Goal: Communication & Community: Answer question/provide support

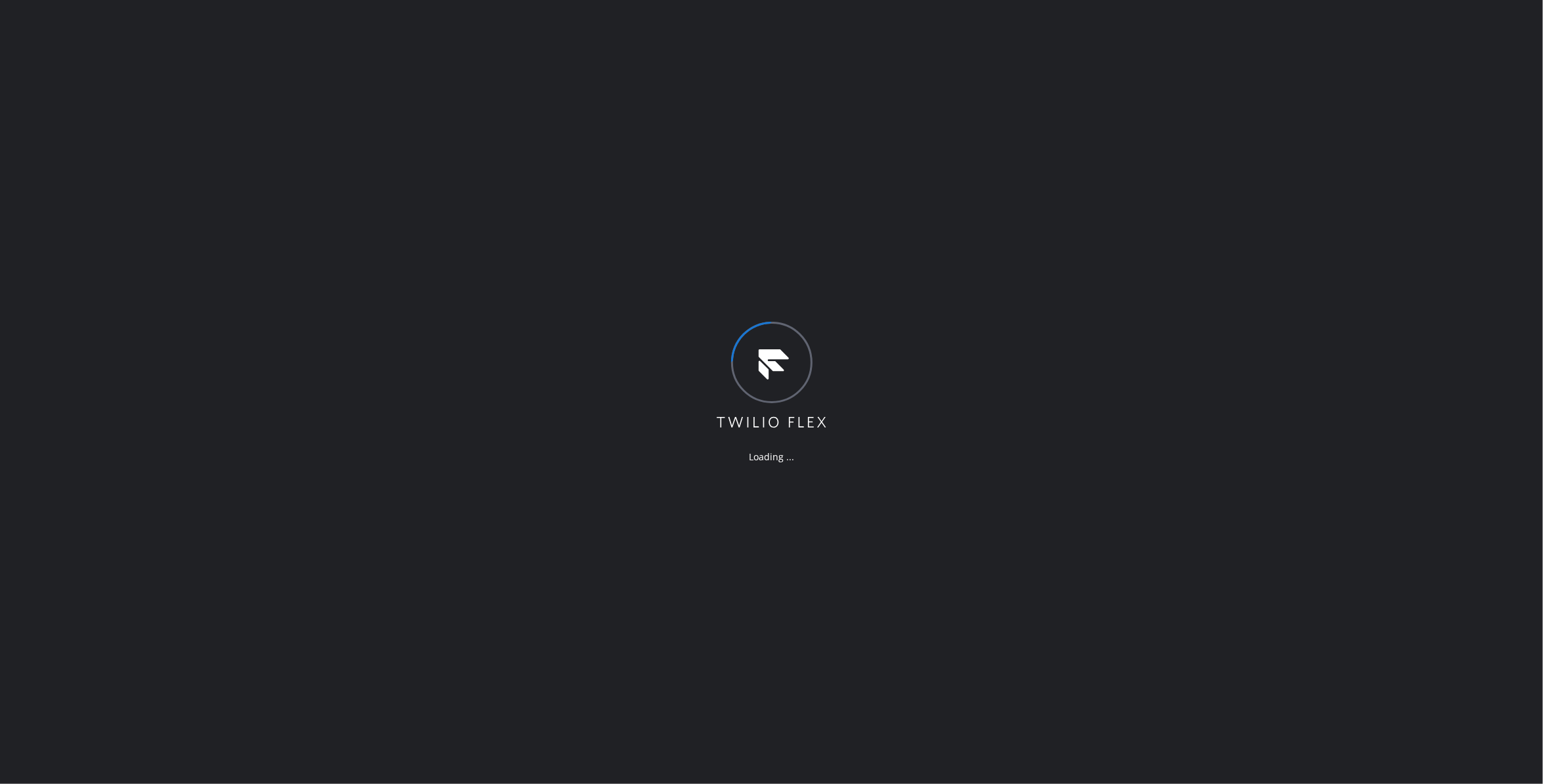
click at [200, 201] on div "Loading ..." at bounding box center [771, 392] width 1543 height 784
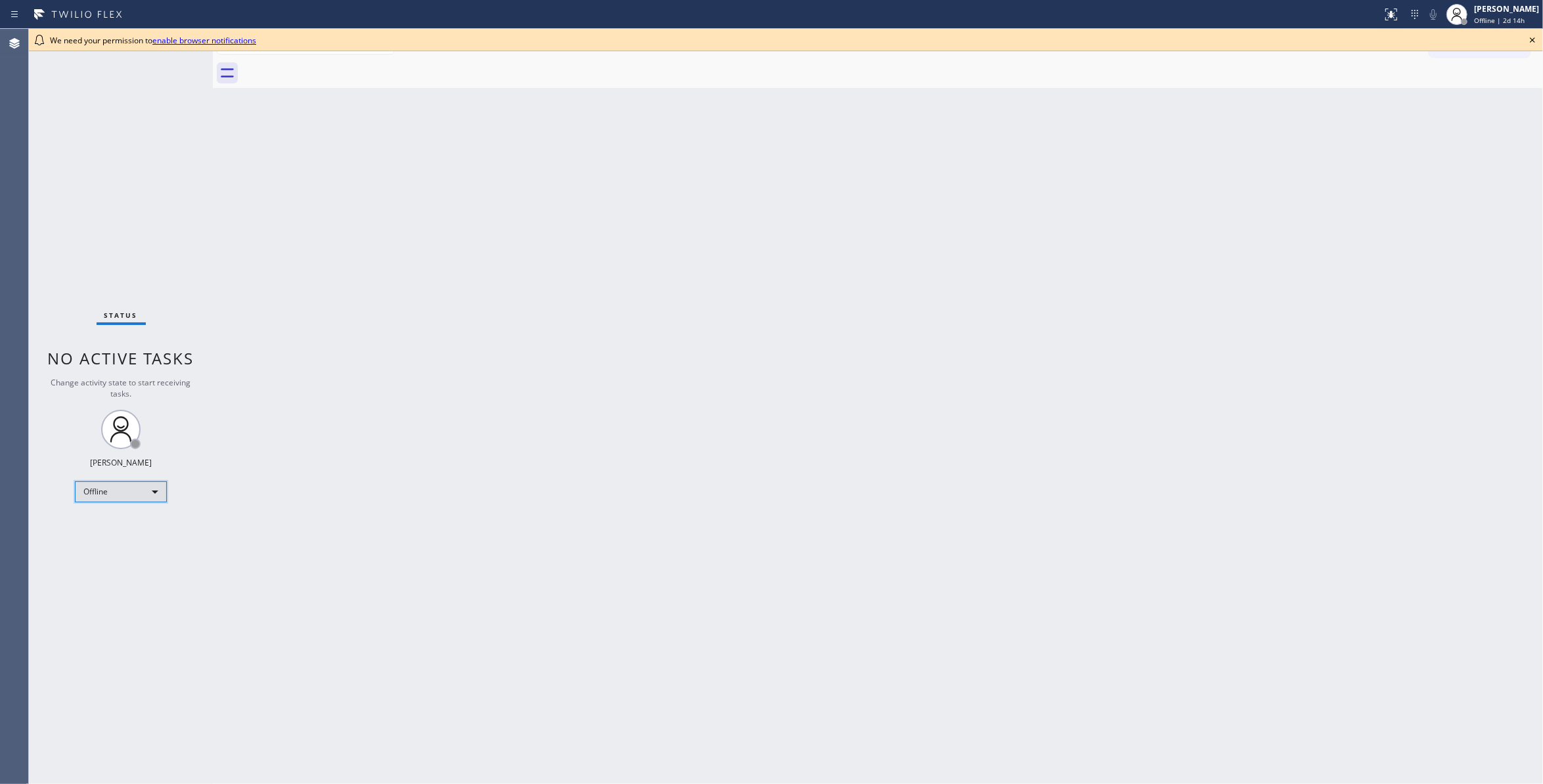
click at [116, 486] on div "Offline" at bounding box center [121, 491] width 92 height 21
click at [130, 540] on li "Unavailable" at bounding box center [119, 543] width 88 height 16
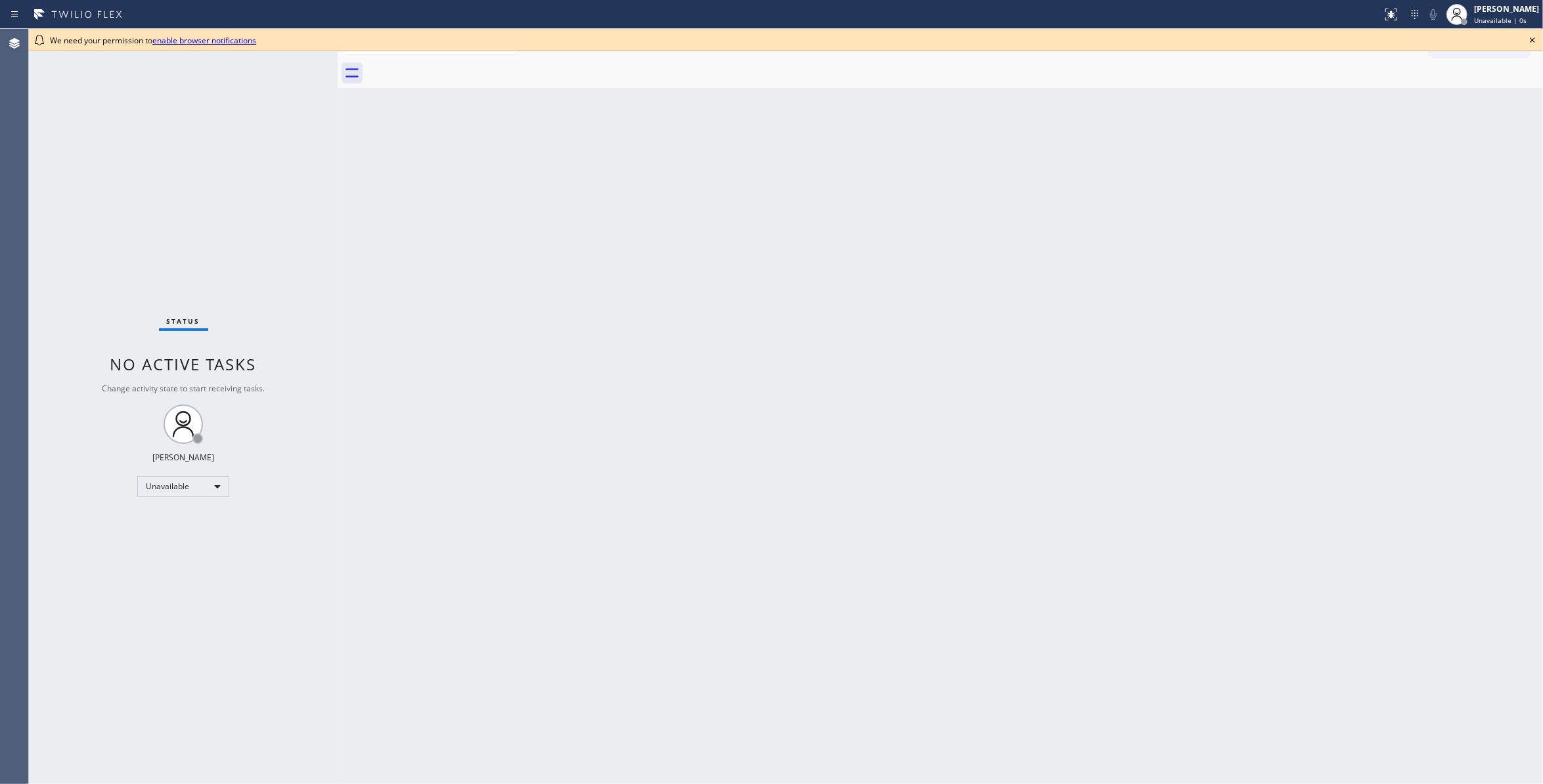
drag, startPoint x: 211, startPoint y: 84, endPoint x: 729, endPoint y: 142, distance: 521.2
click at [337, 196] on div at bounding box center [337, 406] width 0 height 755
click at [1531, 40] on icon at bounding box center [1533, 40] width 16 height 16
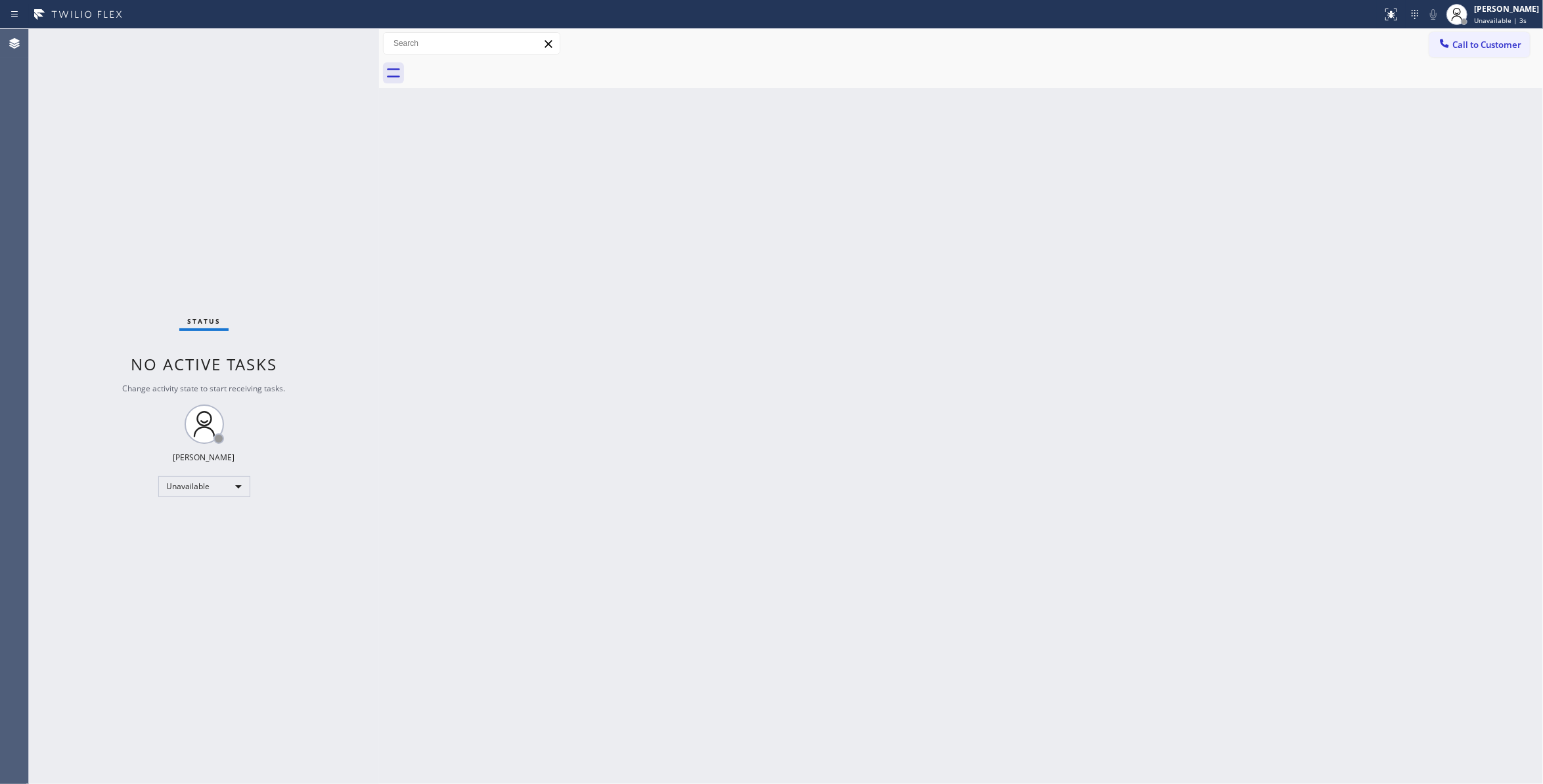
drag, startPoint x: 343, startPoint y: 97, endPoint x: 377, endPoint y: 111, distance: 36.8
click at [379, 111] on div at bounding box center [379, 406] width 0 height 755
click at [742, 427] on div "Back to Dashboard Change Sender ID Customers Technicians Select a contact Outbo…" at bounding box center [961, 406] width 1164 height 755
drag, startPoint x: 60, startPoint y: 647, endPoint x: 84, endPoint y: 621, distance: 35.4
click at [60, 647] on div "Status No active tasks Change activity state to start receiving tasks. Louis Ma…" at bounding box center [204, 406] width 350 height 755
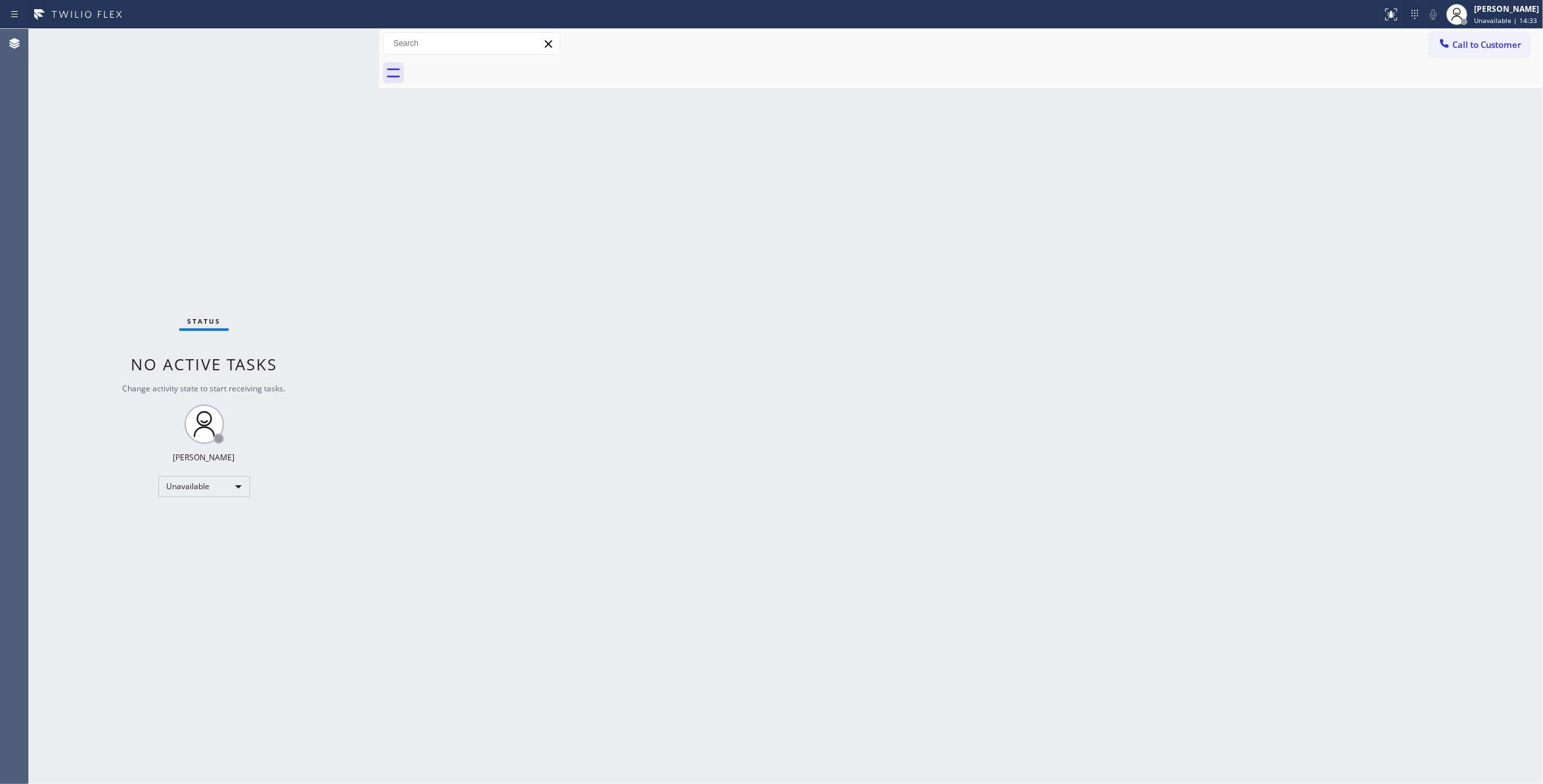
click at [218, 101] on div "Status No active tasks Change activity state to start receiving tasks. Louis Ma…" at bounding box center [204, 406] width 350 height 755
click at [89, 185] on div "Status No active tasks Change activity state to start receiving tasks. Louis Ma…" at bounding box center [204, 406] width 350 height 755
drag, startPoint x: 290, startPoint y: 767, endPoint x: 290, endPoint y: 749, distance: 18.0
click at [290, 762] on div "Status No active tasks Change activity state to start receiving tasks. Louis Ma…" at bounding box center [204, 406] width 350 height 755
drag, startPoint x: 1095, startPoint y: 240, endPoint x: 1407, endPoint y: 42, distance: 369.5
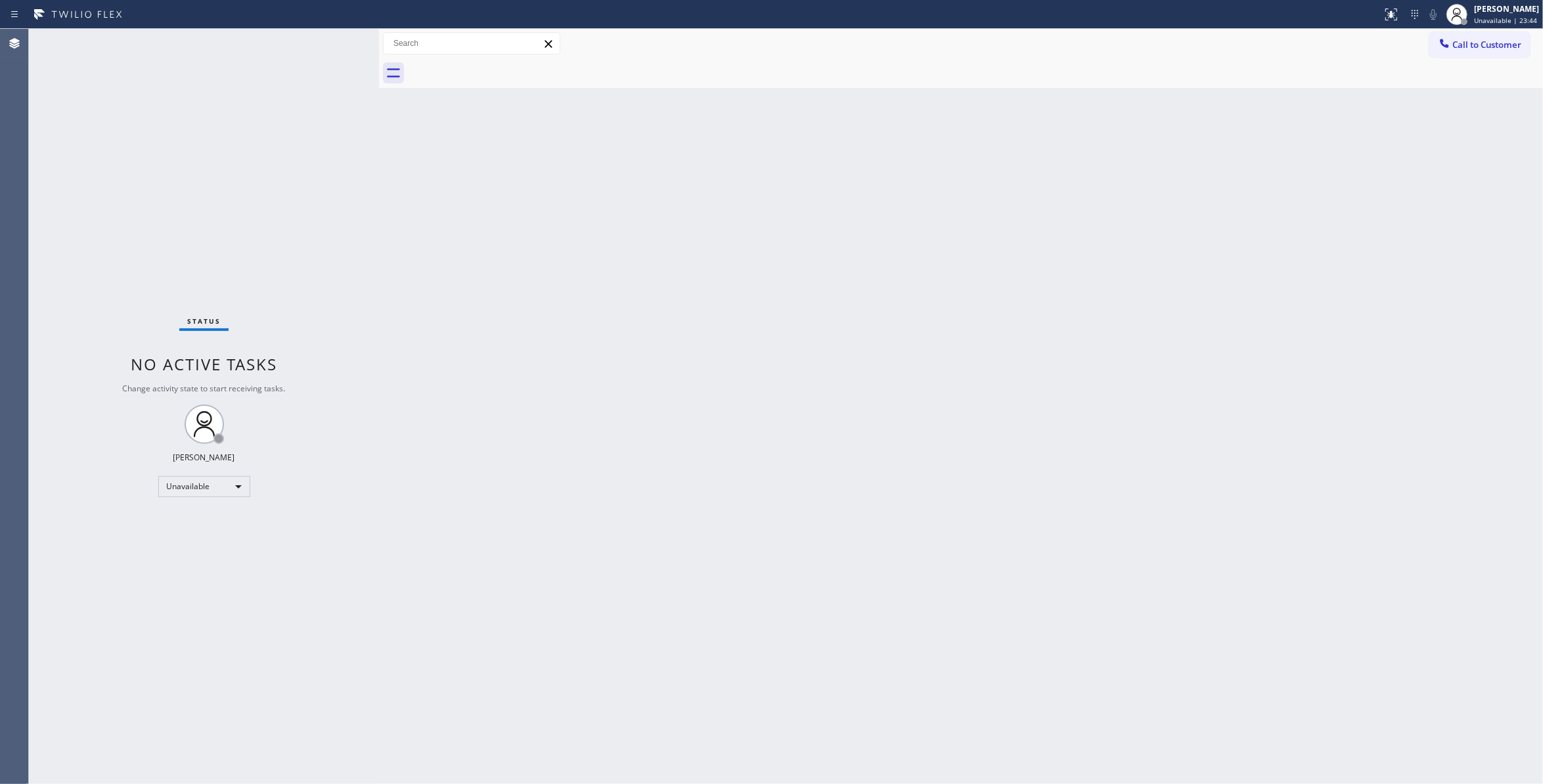
click at [1103, 224] on div "Back to Dashboard Change Sender ID Customers Technicians Select a contact Outbo…" at bounding box center [961, 406] width 1164 height 755
drag, startPoint x: 1511, startPoint y: 21, endPoint x: 1478, endPoint y: 40, distance: 38.1
click at [1503, 29] on div "Status report No issues detected If you experience an issue, please download th…" at bounding box center [771, 392] width 1543 height 784
click at [1478, 40] on span "Call to Customer" at bounding box center [1487, 45] width 69 height 12
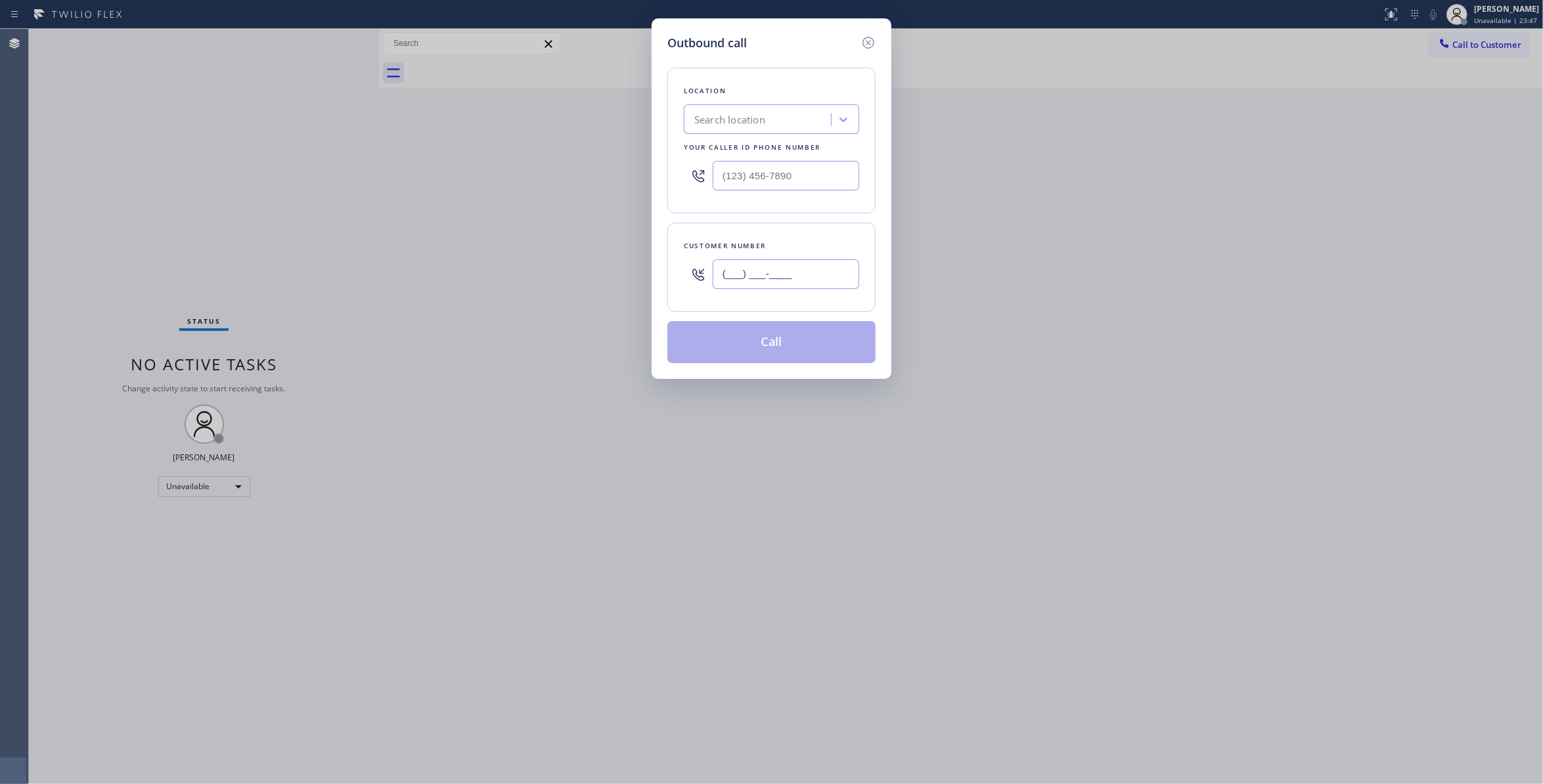
click at [768, 286] on input "(___) ___-____" at bounding box center [786, 274] width 147 height 29
paste input "760) 880-1765"
type input "(760) 880-1765"
paste input "833) 588-6556"
drag, startPoint x: 813, startPoint y: 178, endPoint x: 603, endPoint y: 201, distance: 211.3
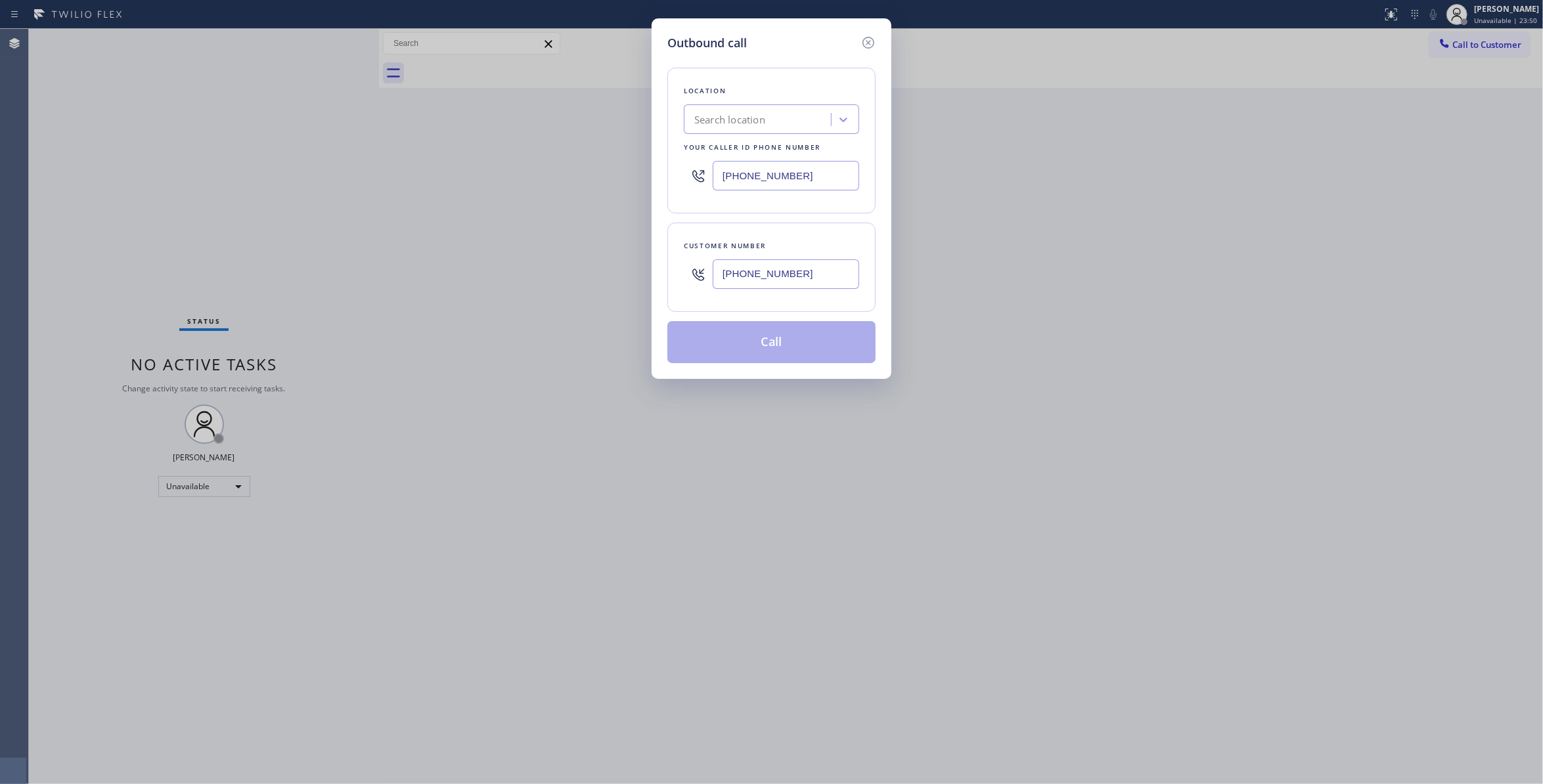
click at [603, 201] on div "Outbound call Location Search location Your caller id phone number (833) 588-65…" at bounding box center [771, 392] width 1543 height 784
type input "(833) 588-6556"
click at [766, 345] on button "Call" at bounding box center [772, 342] width 209 height 42
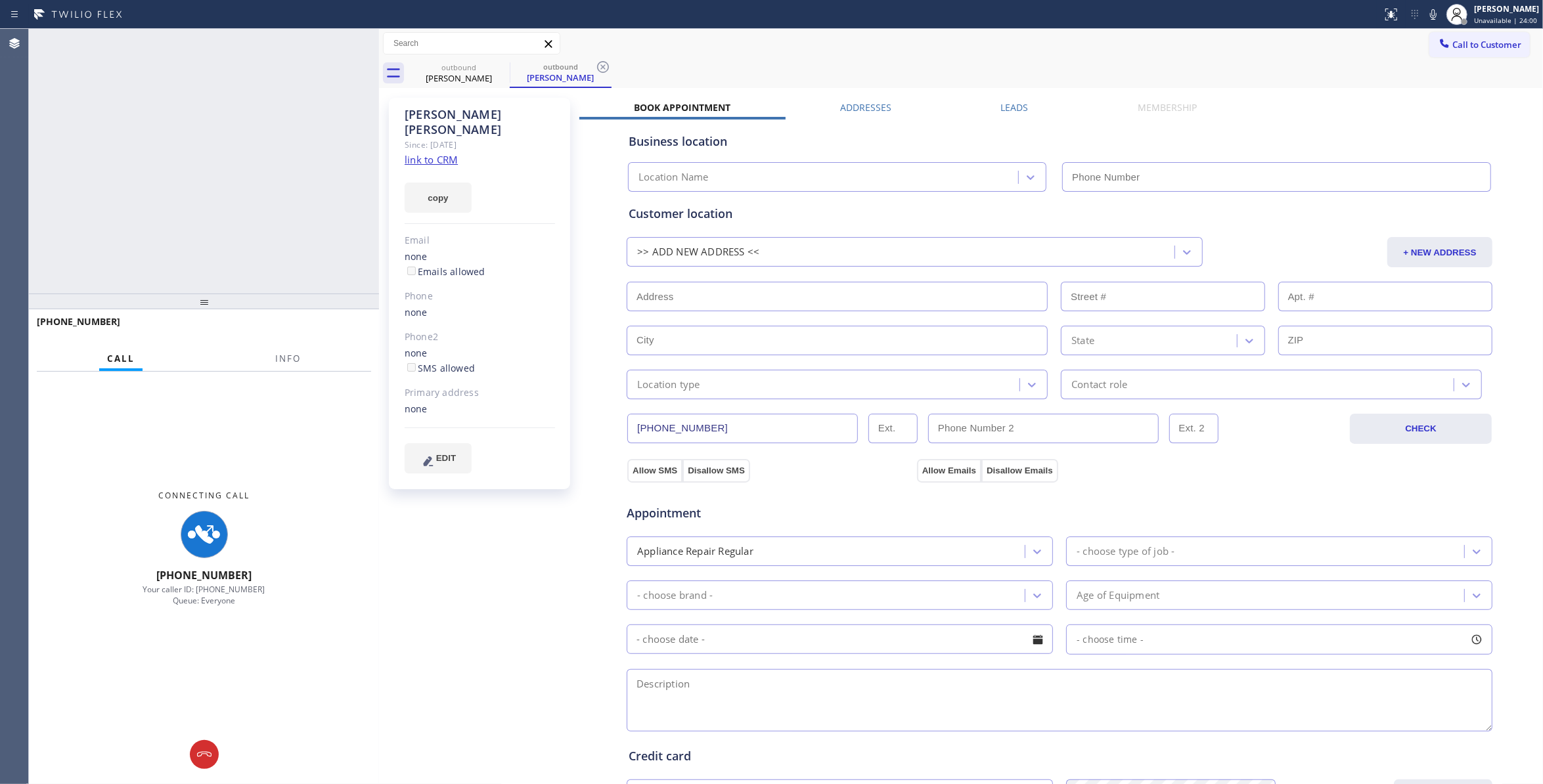
type input "(833) 588-6556"
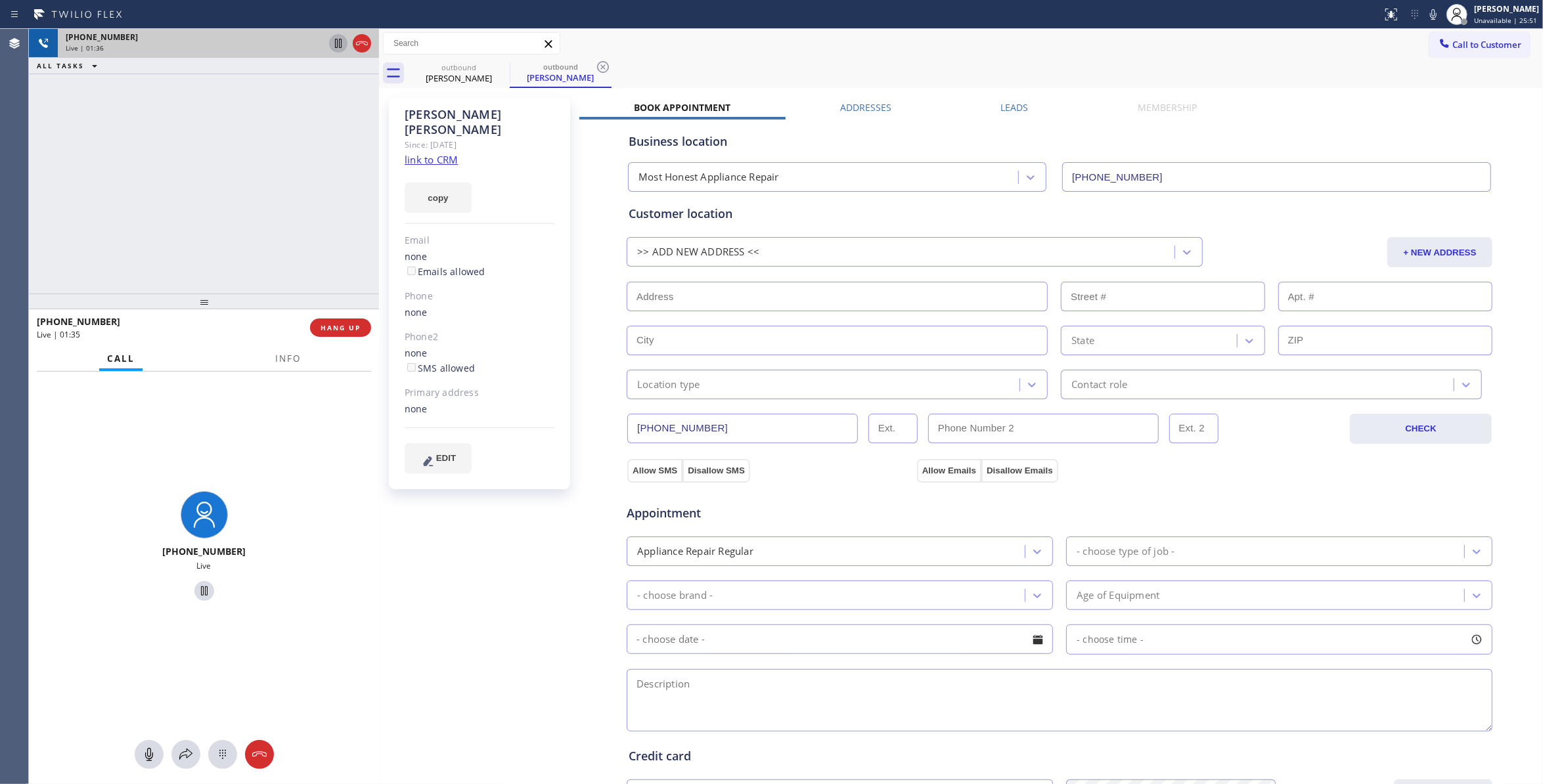
click at [340, 42] on icon at bounding box center [338, 43] width 16 height 16
click at [1430, 17] on icon at bounding box center [1433, 14] width 6 height 11
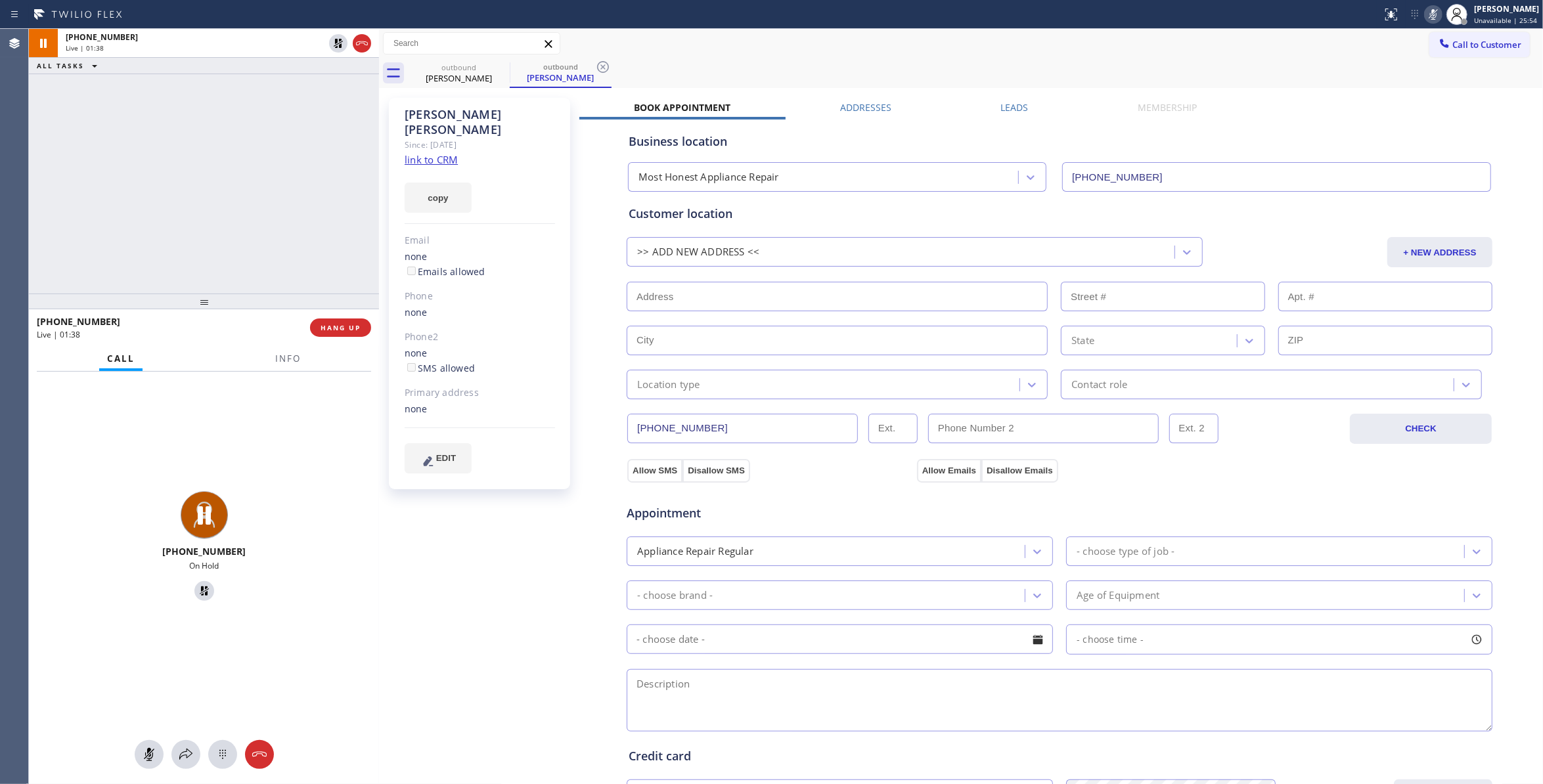
drag, startPoint x: 602, startPoint y: 65, endPoint x: 628, endPoint y: 12, distance: 59.0
click at [603, 64] on icon at bounding box center [603, 67] width 16 height 16
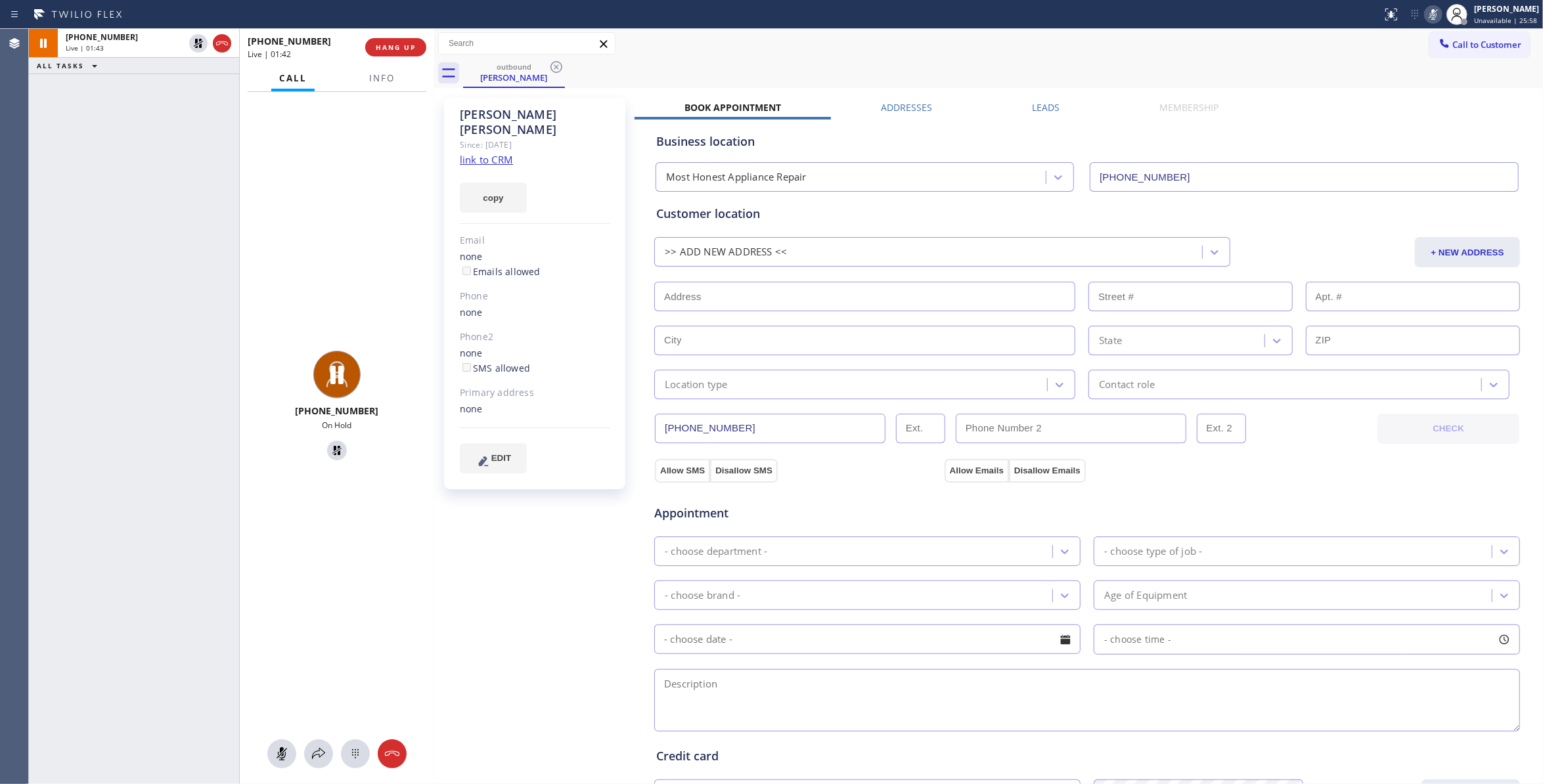
drag, startPoint x: 380, startPoint y: 178, endPoint x: 369, endPoint y: 119, distance: 60.0
click at [434, 170] on div at bounding box center [434, 406] width 0 height 755
click at [379, 81] on span "Info" at bounding box center [382, 78] width 26 height 12
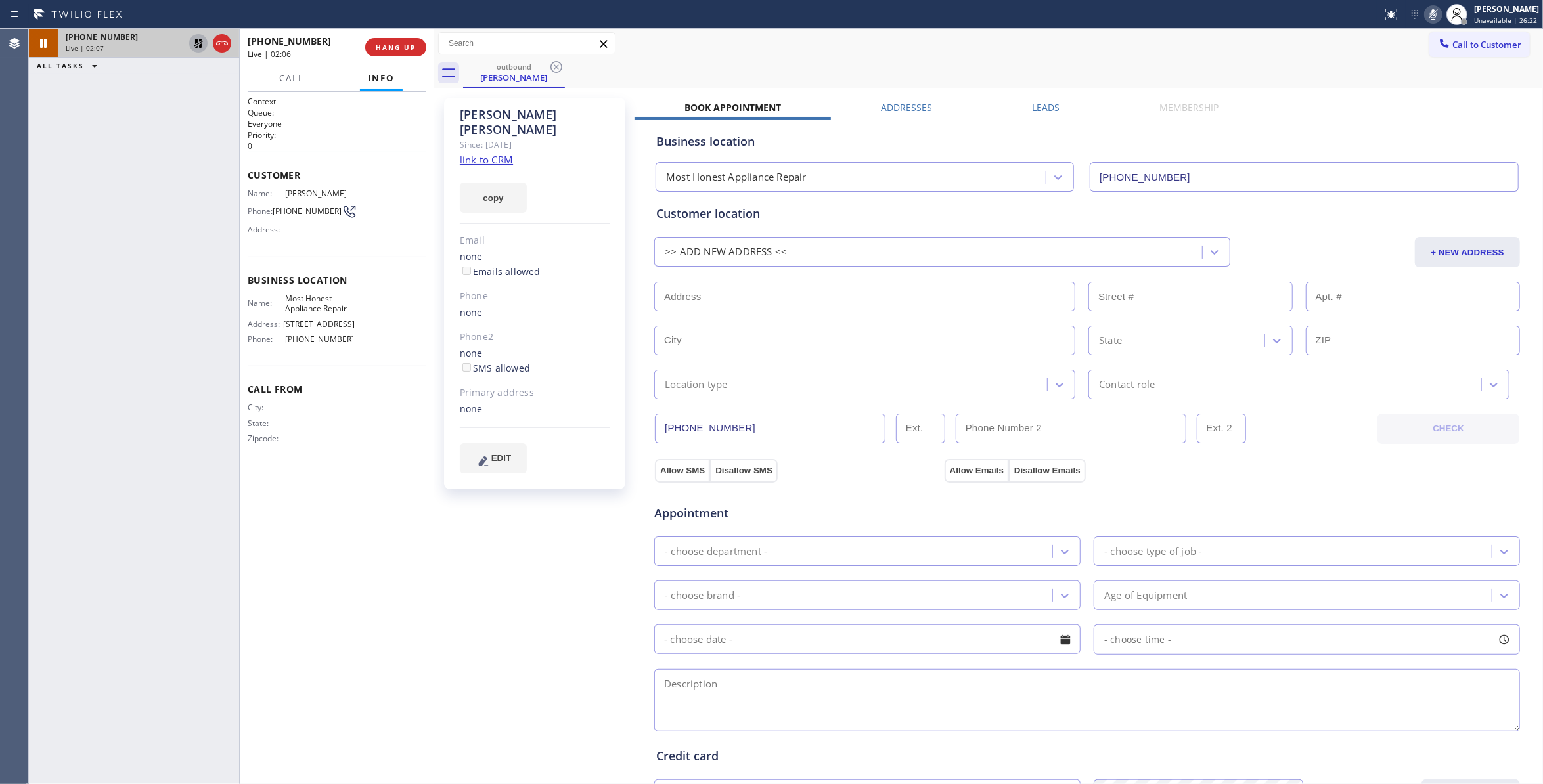
click at [199, 43] on icon at bounding box center [198, 43] width 9 height 9
click at [1430, 9] on icon at bounding box center [1433, 14] width 6 height 11
click at [400, 38] on button "COMPLETE" at bounding box center [393, 47] width 66 height 19
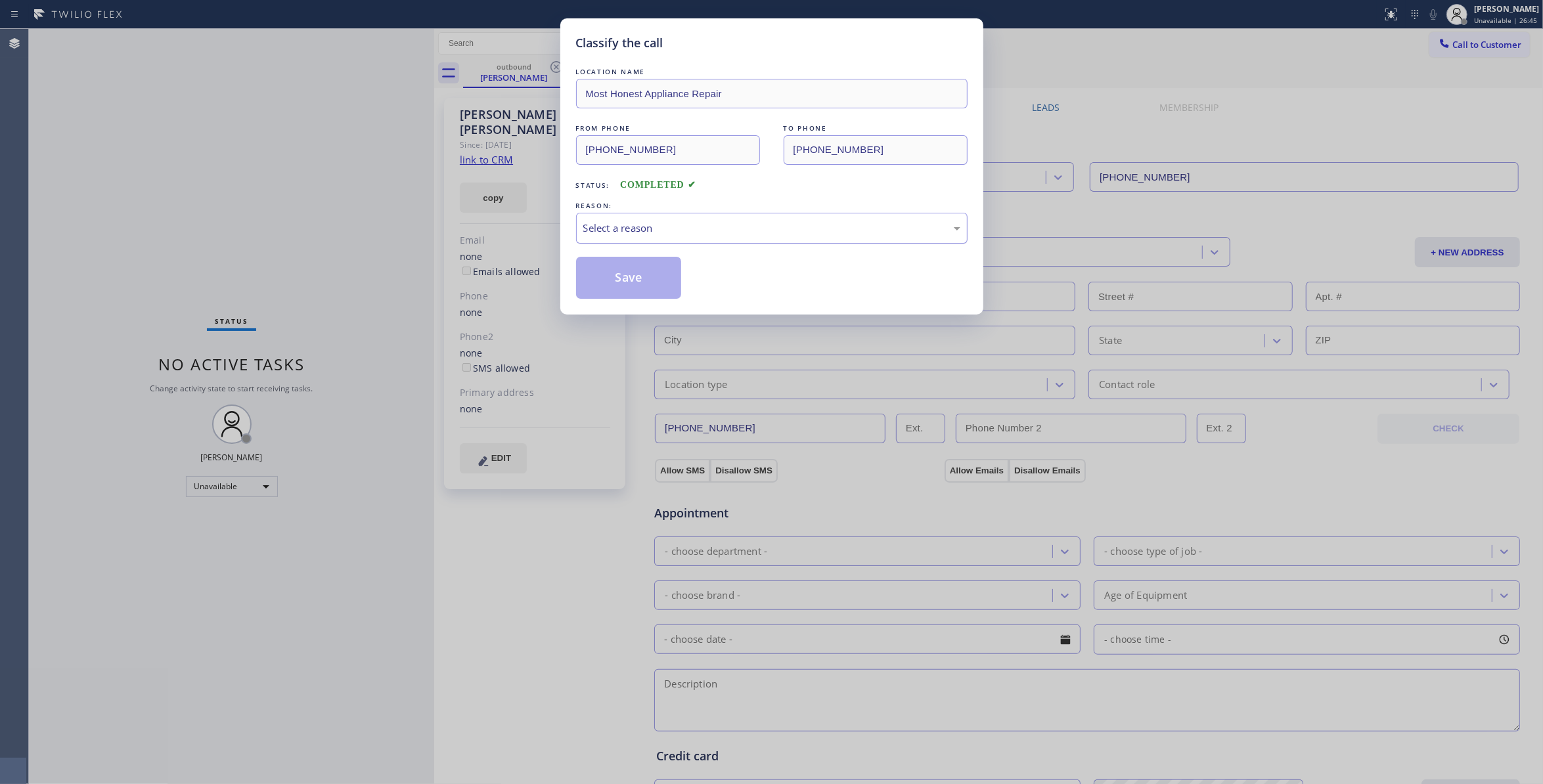
click at [595, 224] on div "Select a reason" at bounding box center [772, 228] width 377 height 15
click at [640, 284] on button "Save" at bounding box center [629, 278] width 106 height 42
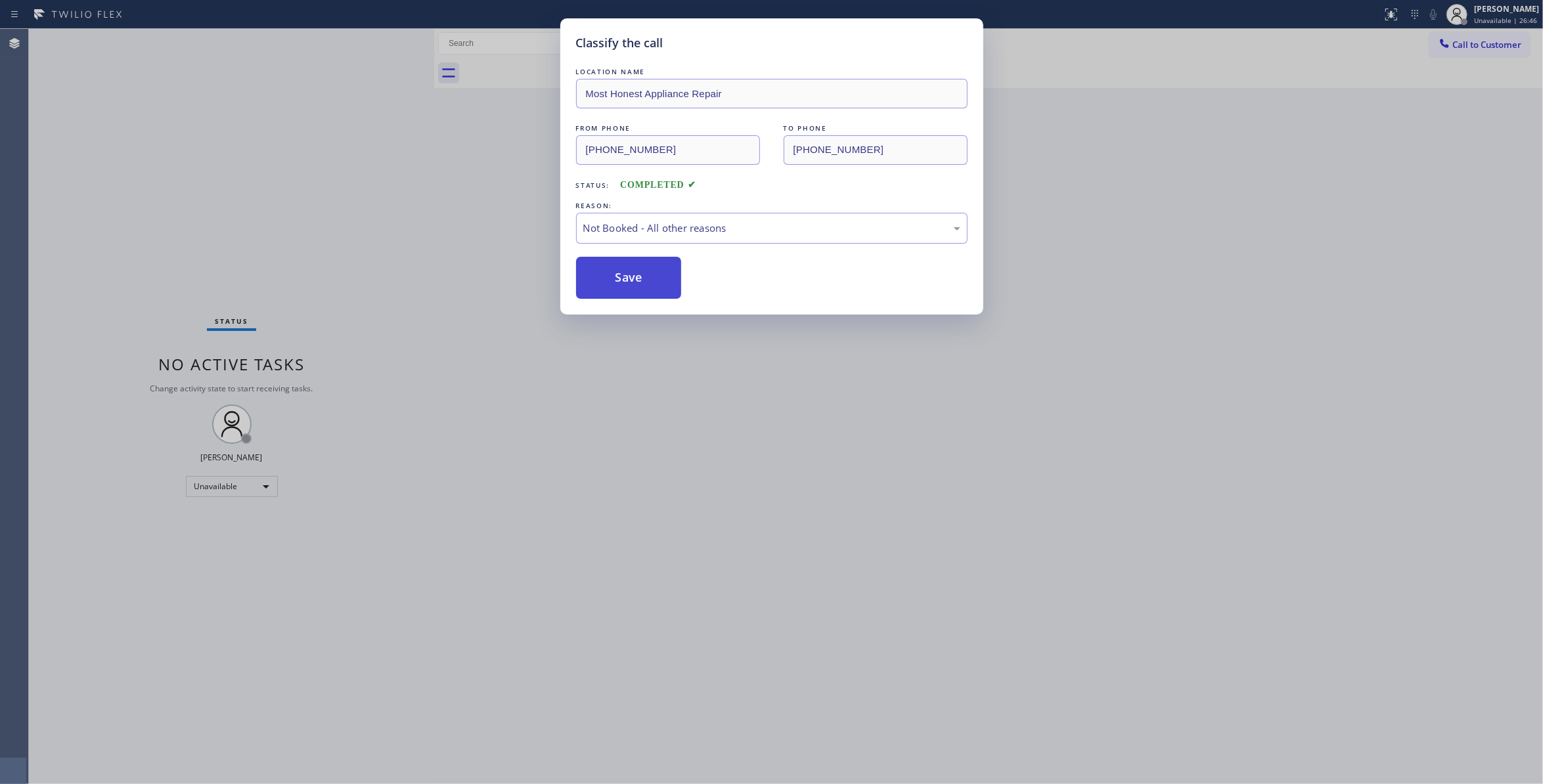
click at [640, 284] on button "Save" at bounding box center [629, 278] width 106 height 42
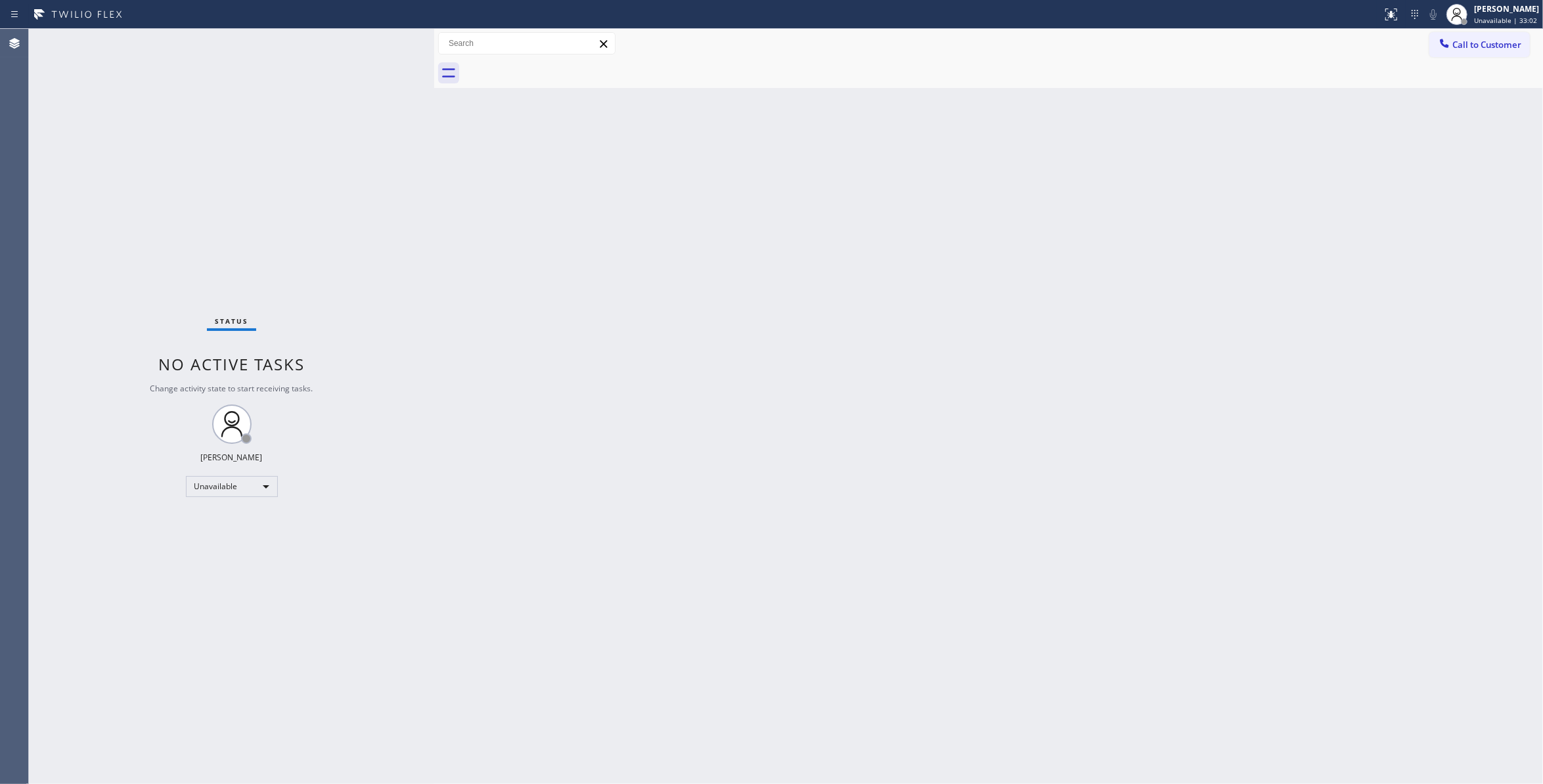
click at [1488, 42] on span "Call to Customer" at bounding box center [1487, 45] width 69 height 12
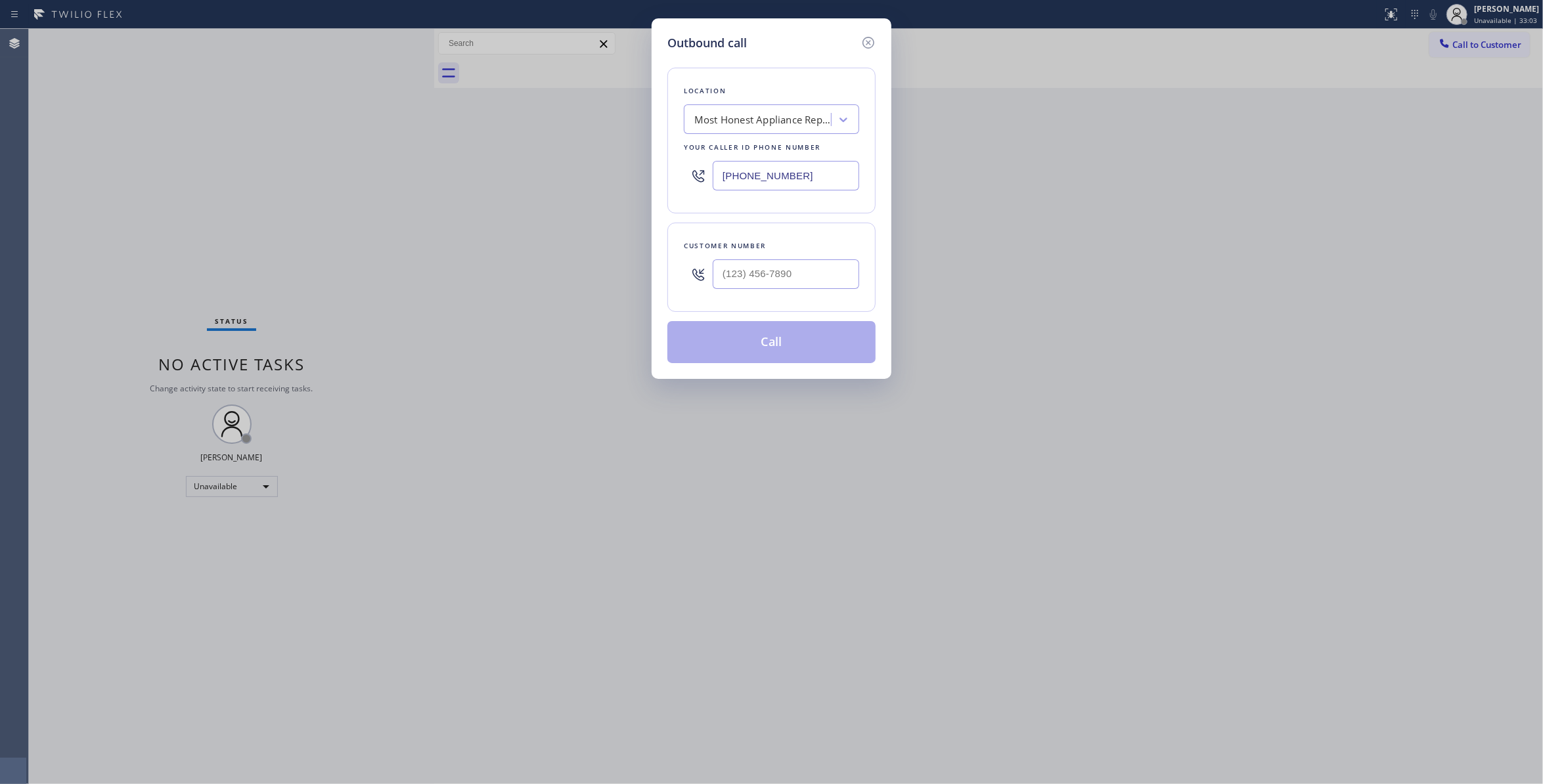
drag, startPoint x: 829, startPoint y: 179, endPoint x: 419, endPoint y: 206, distance: 410.9
click at [405, 178] on div "Outbound call Location Most Honest Appliance Repair Your caller id phone number…" at bounding box center [771, 392] width 1543 height 784
paste input "640) 252-8595"
type input "(640) 252-8595"
drag, startPoint x: 811, startPoint y: 272, endPoint x: 723, endPoint y: 350, distance: 117.6
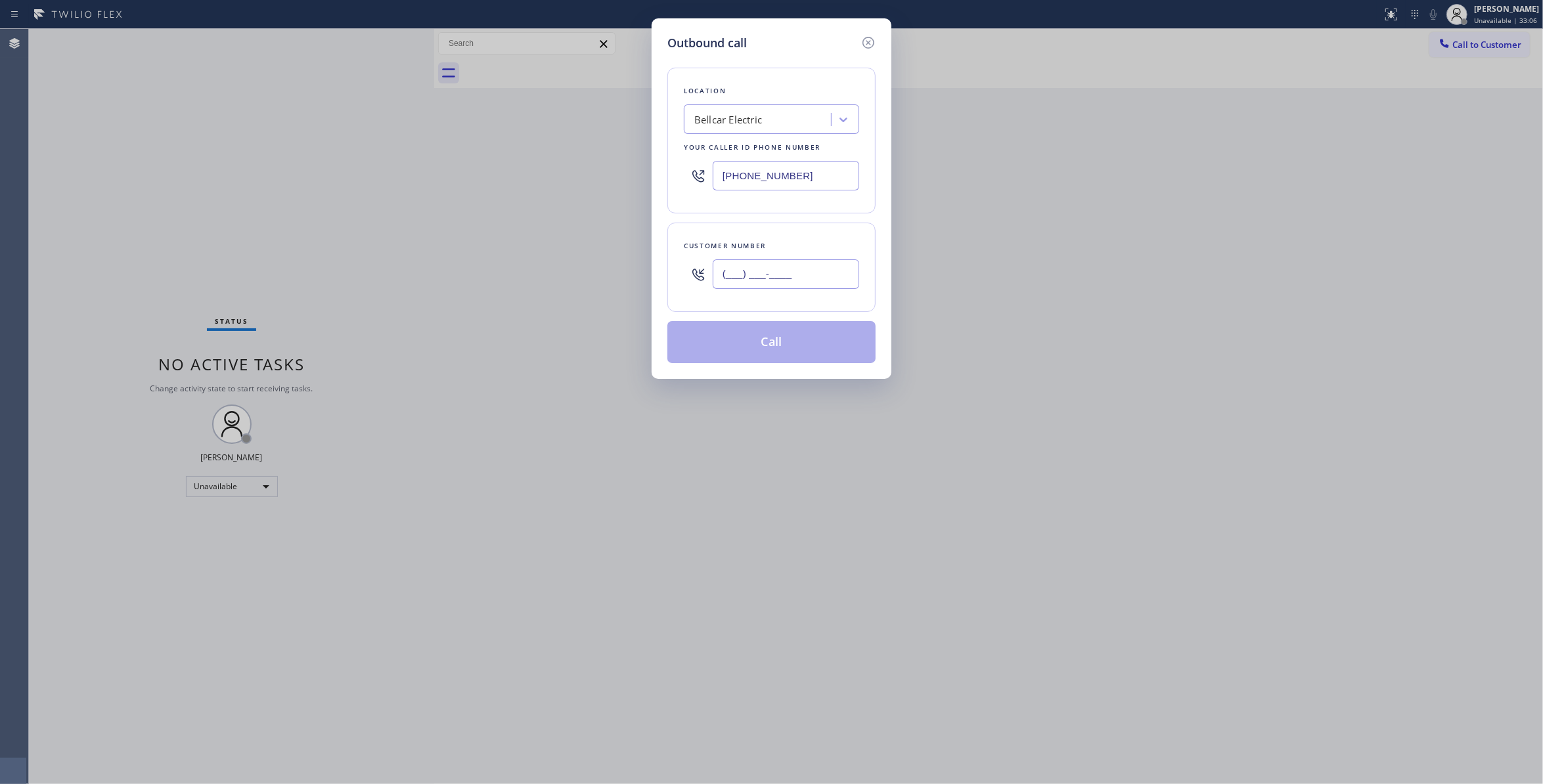
click at [240, 270] on div "Outbound call Location Bellcar Electric Your caller id phone number (640) 252-8…" at bounding box center [771, 392] width 1543 height 784
paste input "201) 218-1840"
click at [745, 347] on button "Call" at bounding box center [772, 342] width 209 height 42
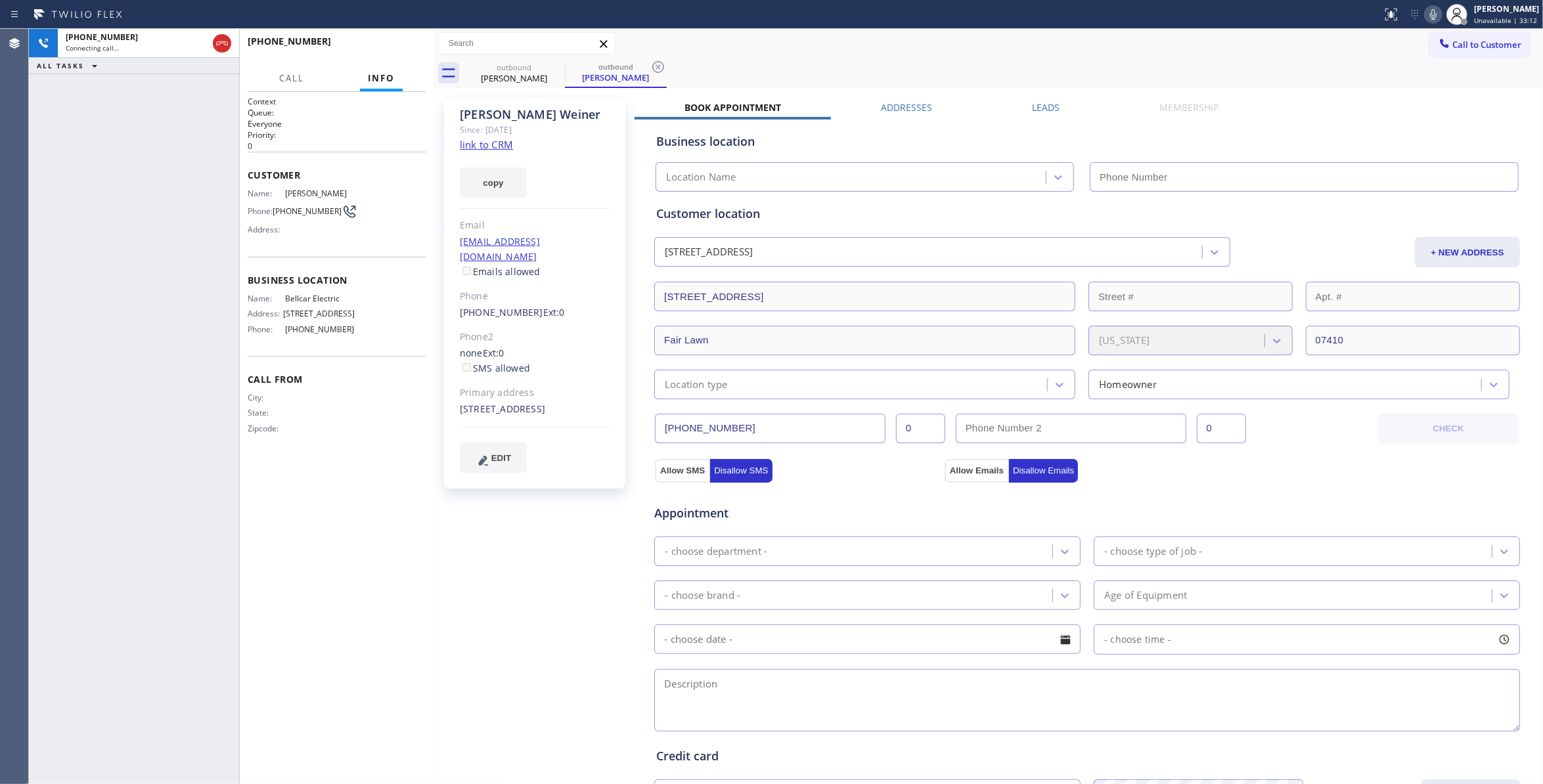
click at [488, 534] on div "Bob Weiner Since: 20 may 2020 link to CRM copy Email no@gmail.com Emails allowe…" at bounding box center [536, 530] width 197 height 878
click at [657, 68] on icon at bounding box center [658, 67] width 12 height 12
click at [486, 146] on link "link to CRM" at bounding box center [486, 145] width 53 height 13
click at [486, 140] on link "link to CRM" at bounding box center [486, 145] width 53 height 13
click at [379, 46] on span "HANG UP" at bounding box center [396, 47] width 40 height 9
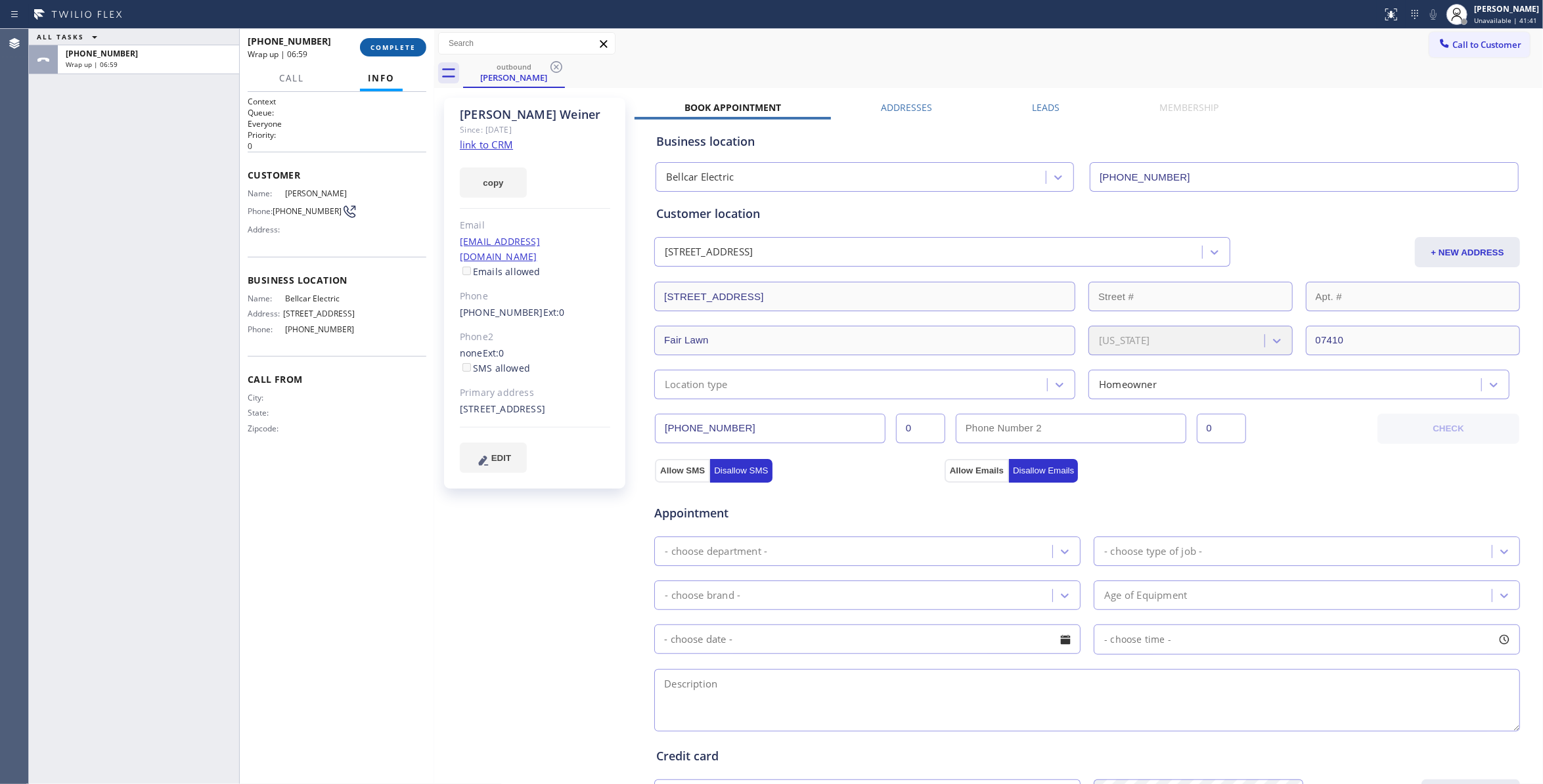
click at [394, 53] on button "COMPLETE" at bounding box center [393, 47] width 66 height 19
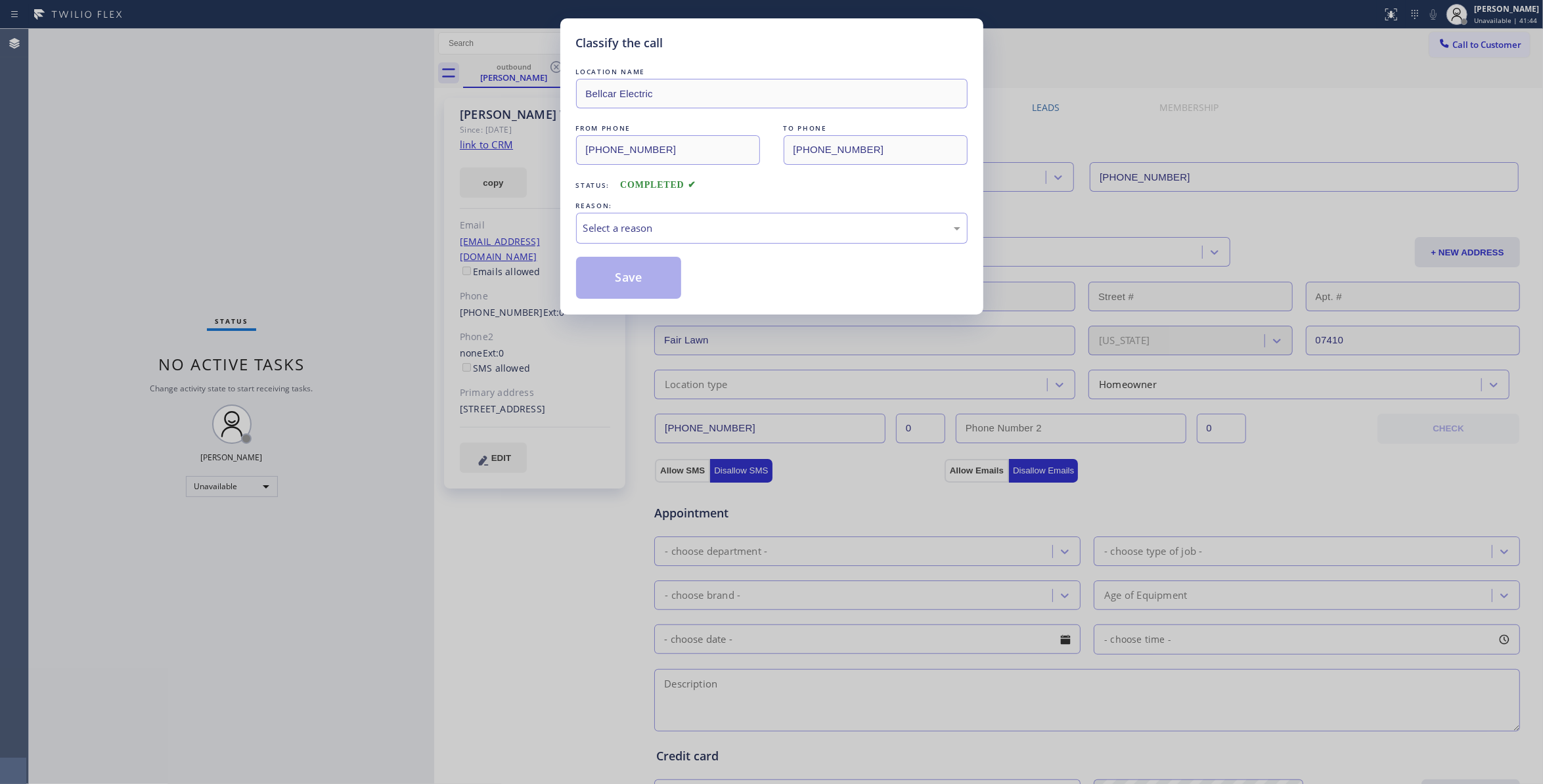
click at [611, 209] on div "REASON:" at bounding box center [772, 206] width 391 height 14
click at [626, 216] on div "Select a reason" at bounding box center [772, 228] width 391 height 31
click at [621, 277] on button "Save" at bounding box center [629, 278] width 106 height 42
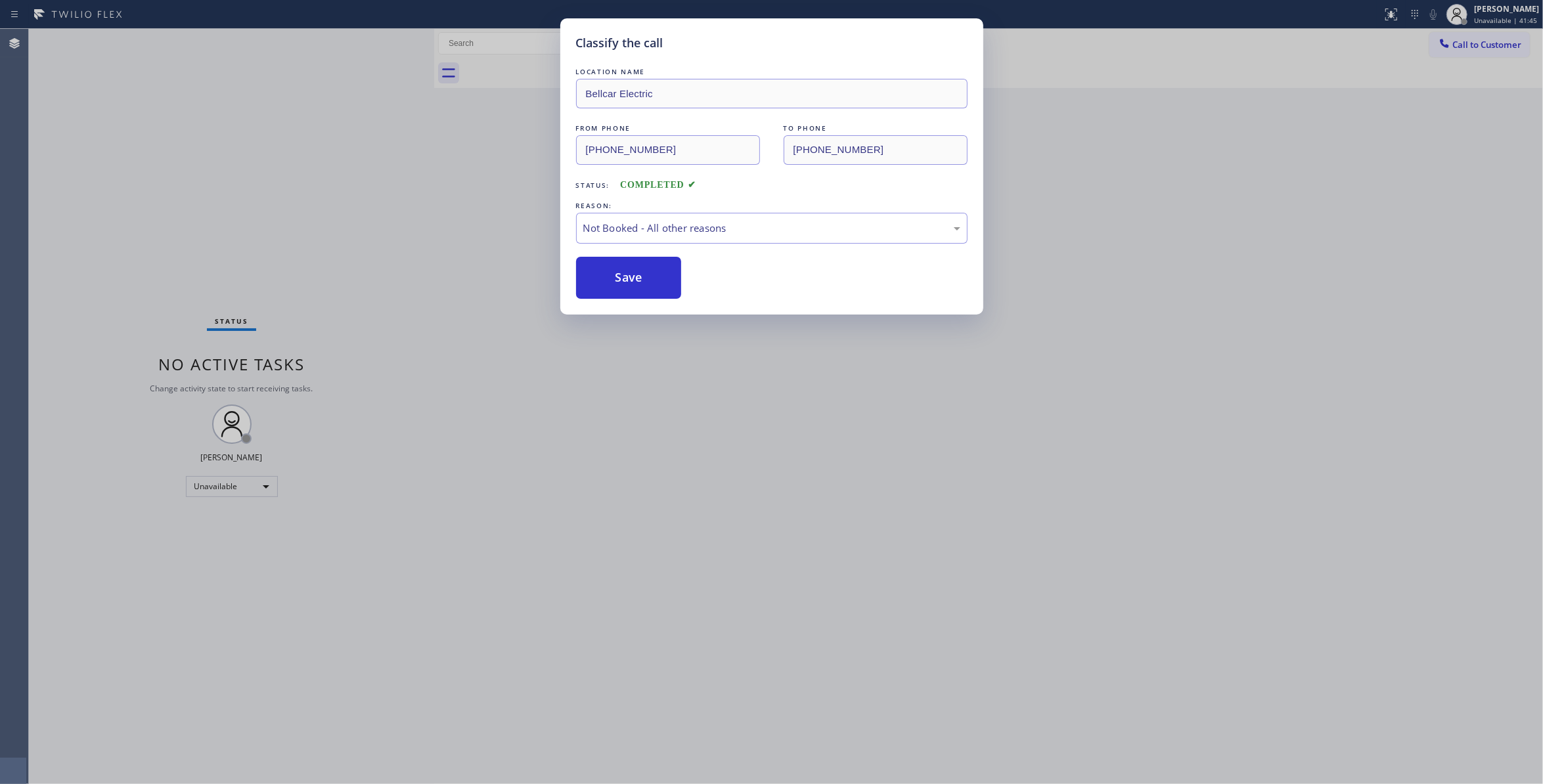
drag, startPoint x: 621, startPoint y: 277, endPoint x: 715, endPoint y: 19, distance: 274.6
click at [621, 275] on button "Save" at bounding box center [629, 278] width 106 height 42
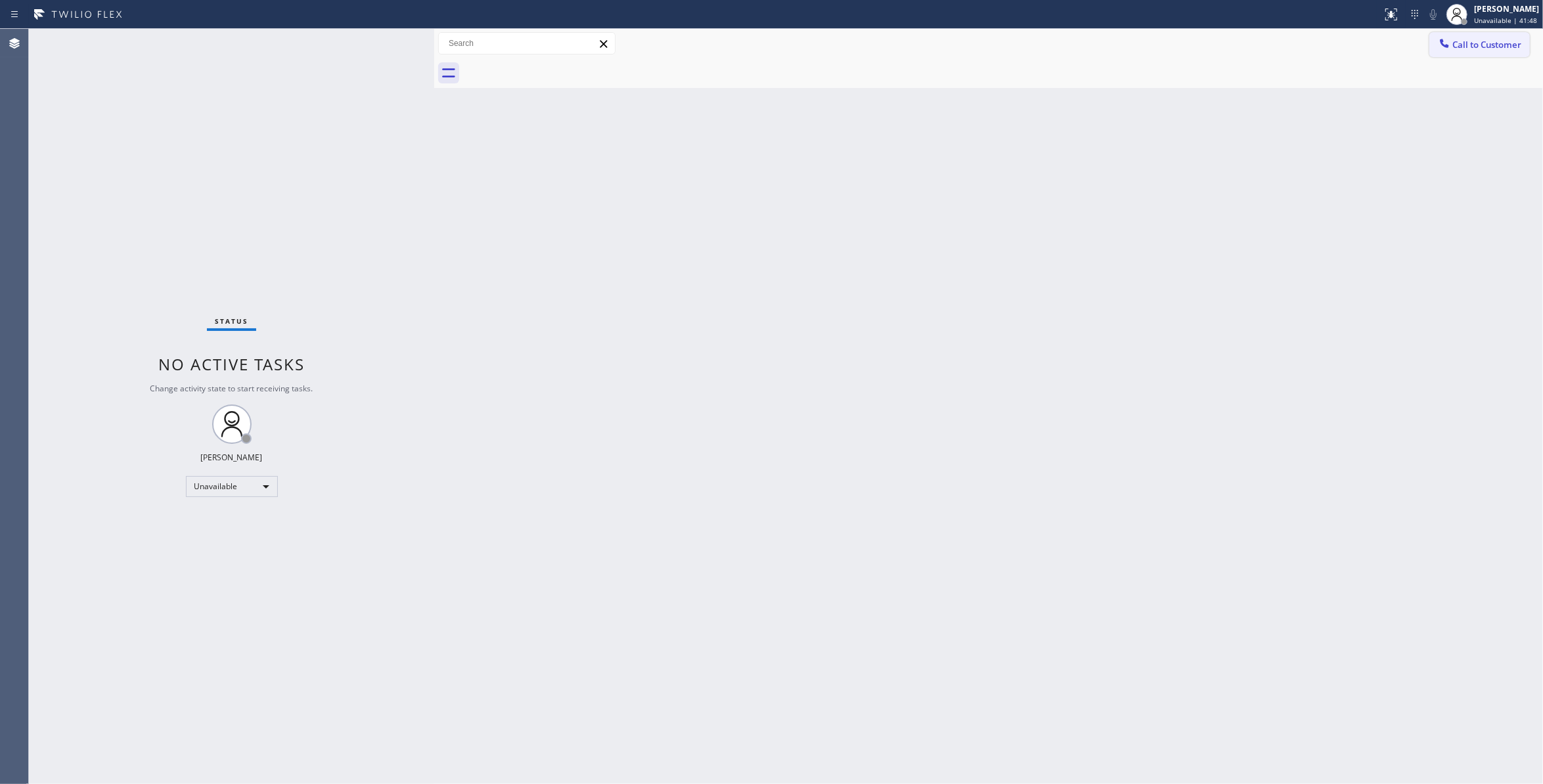
click at [1483, 42] on span "Call to Customer" at bounding box center [1487, 45] width 69 height 12
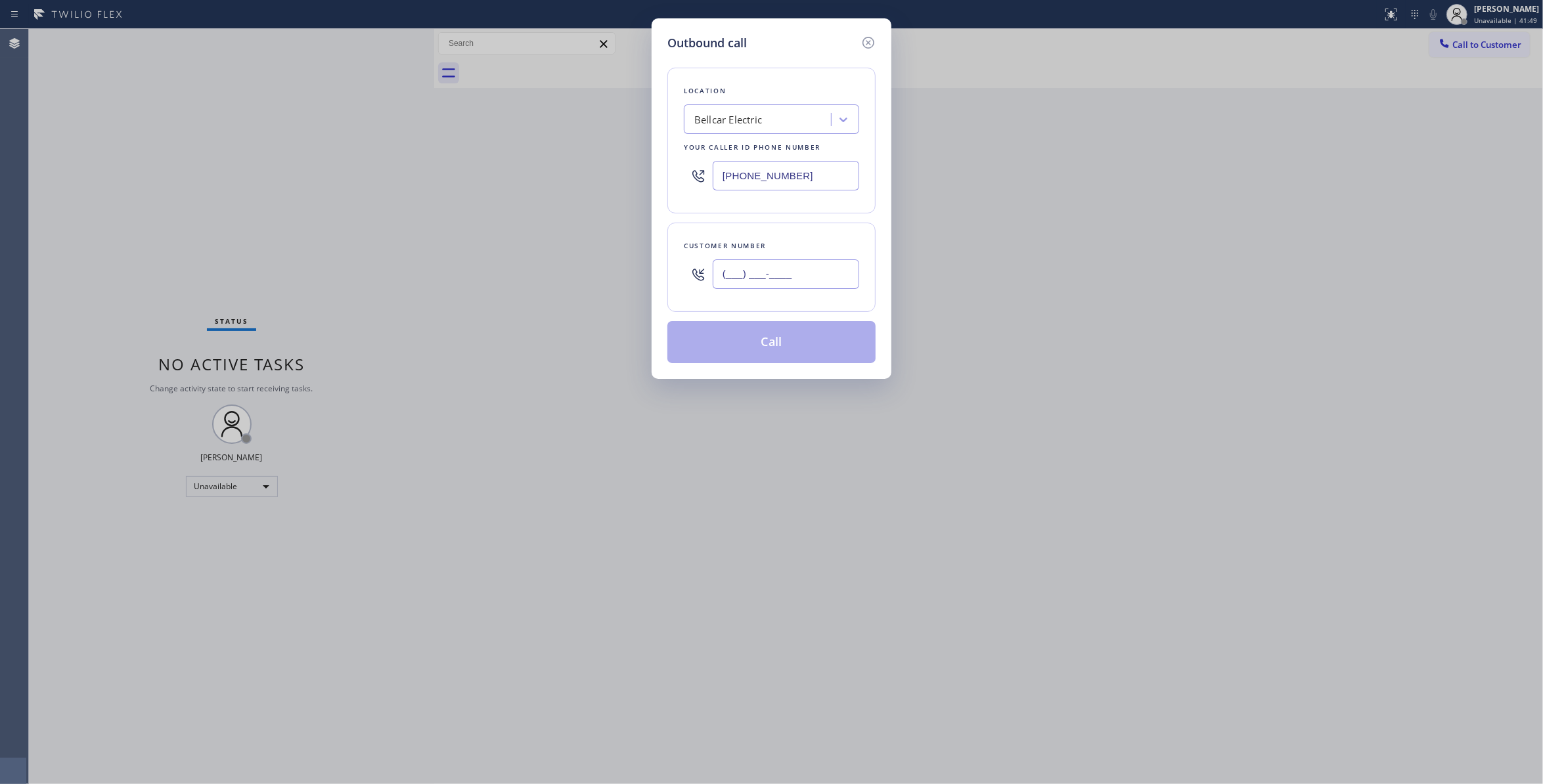
click at [765, 283] on input "(___) ___-____" at bounding box center [786, 274] width 147 height 29
paste input "661) 495-0187"
type input "(661) 495-0187"
paste input "61) 465-3388"
drag, startPoint x: 825, startPoint y: 180, endPoint x: 390, endPoint y: 224, distance: 437.2
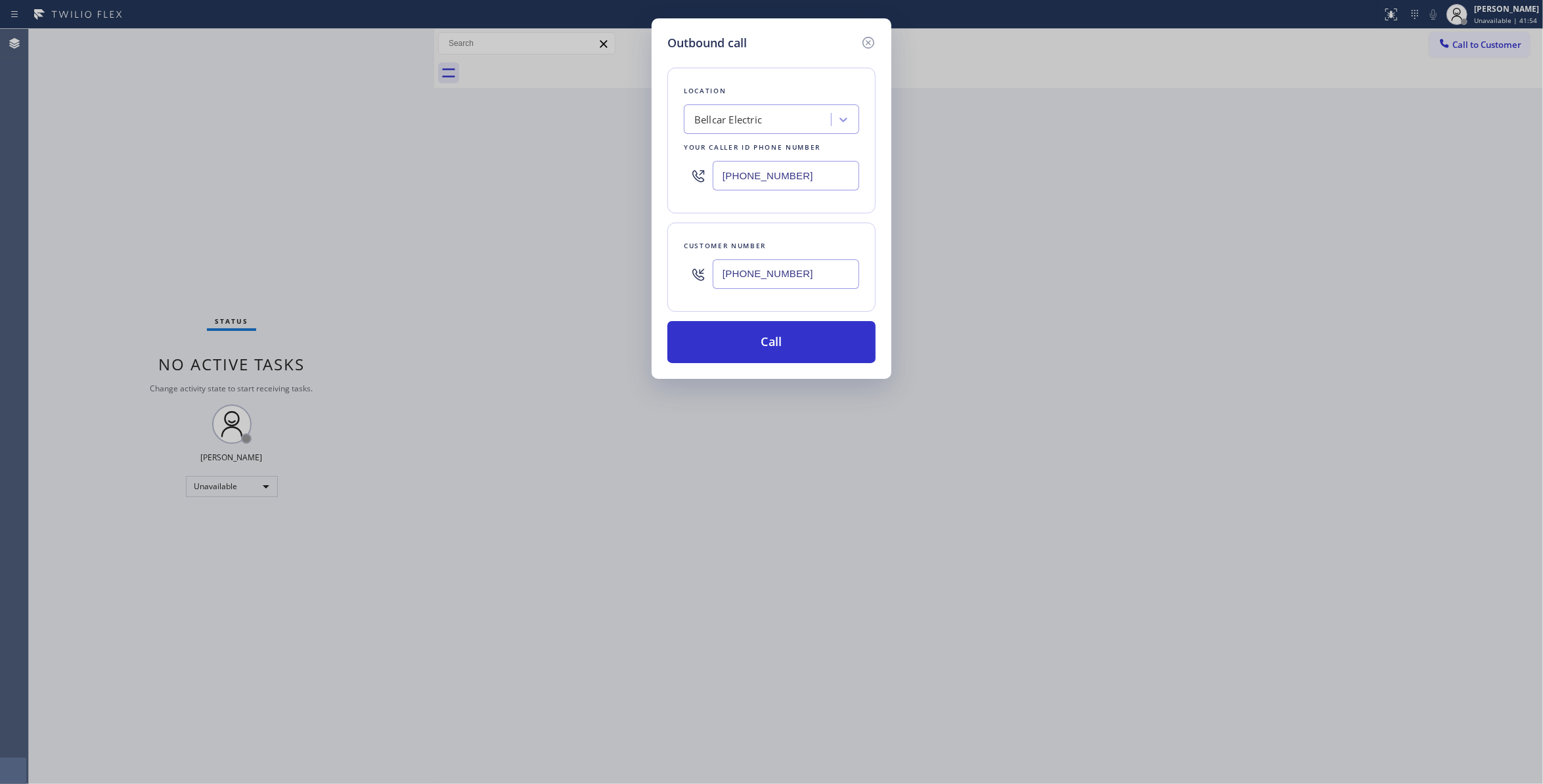
click at [390, 219] on div "Outbound call Location Bellcar Electric Your caller id phone number (640) 252-8…" at bounding box center [771, 392] width 1543 height 784
type input "(661) 465-3388"
drag, startPoint x: 830, startPoint y: 284, endPoint x: 544, endPoint y: 282, distance: 286.0
click at [544, 282] on div "Outbound call Location Same Day Subzero Repair Santa Clarita Your caller id pho…" at bounding box center [771, 392] width 1543 height 784
click at [761, 352] on button "Call" at bounding box center [772, 342] width 209 height 42
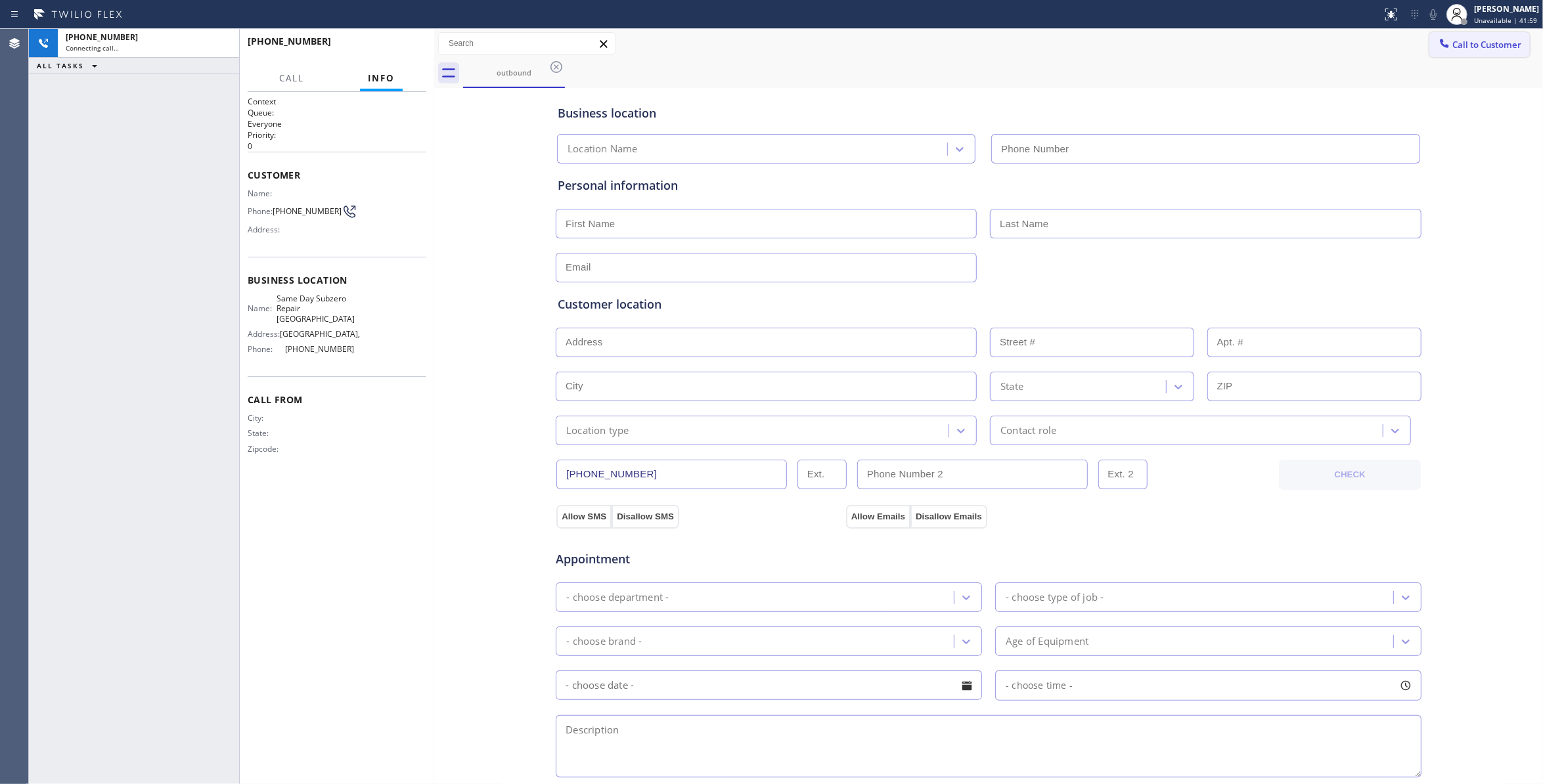
type input "(661) 465-3388"
click at [322, 211] on span "(661) 495-0187" at bounding box center [307, 211] width 69 height 10
copy div "(661) 495-0187"
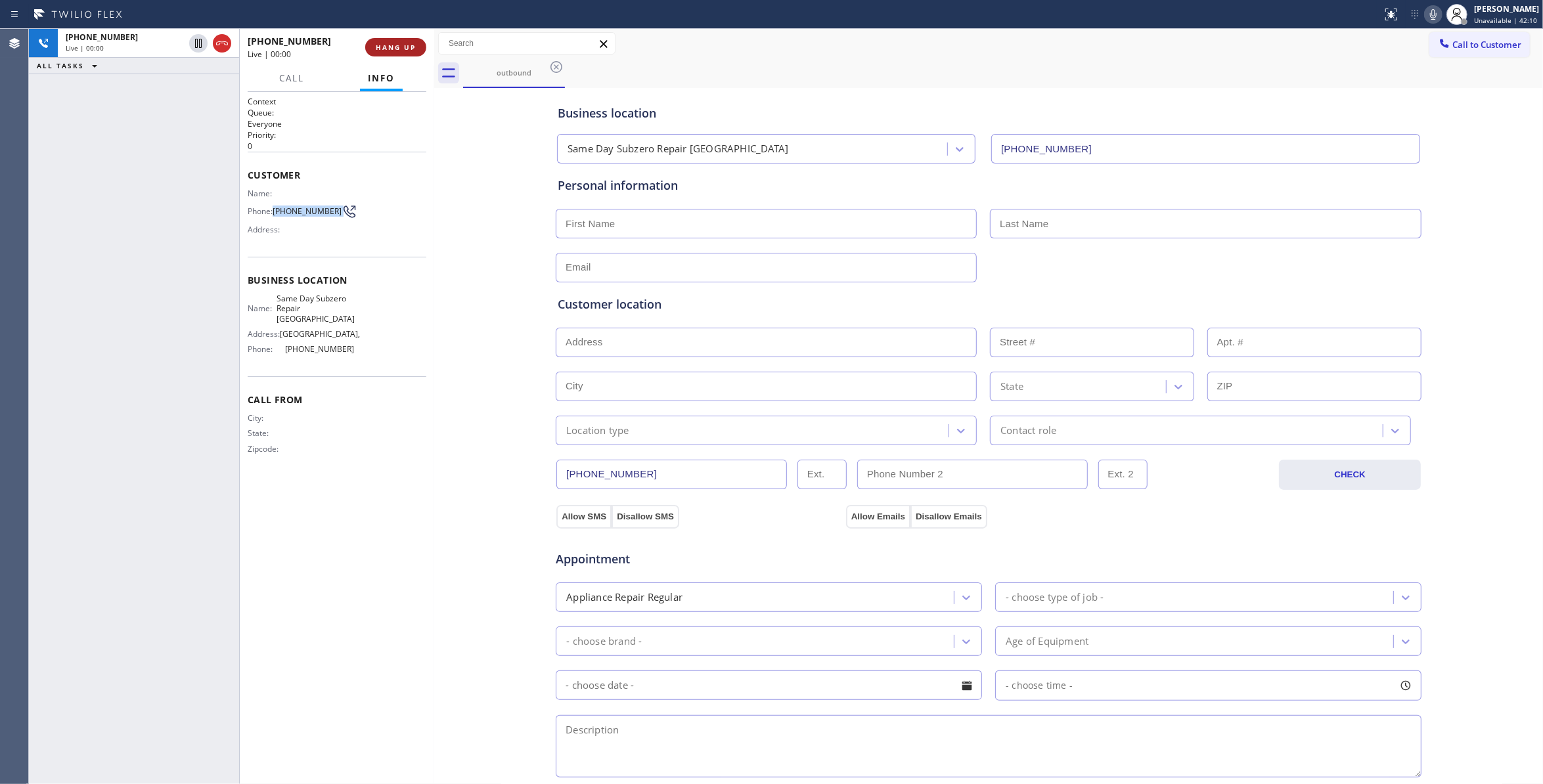
click at [389, 46] on span "HANG UP" at bounding box center [396, 47] width 40 height 9
click at [413, 47] on span "COMPLETE" at bounding box center [393, 47] width 45 height 9
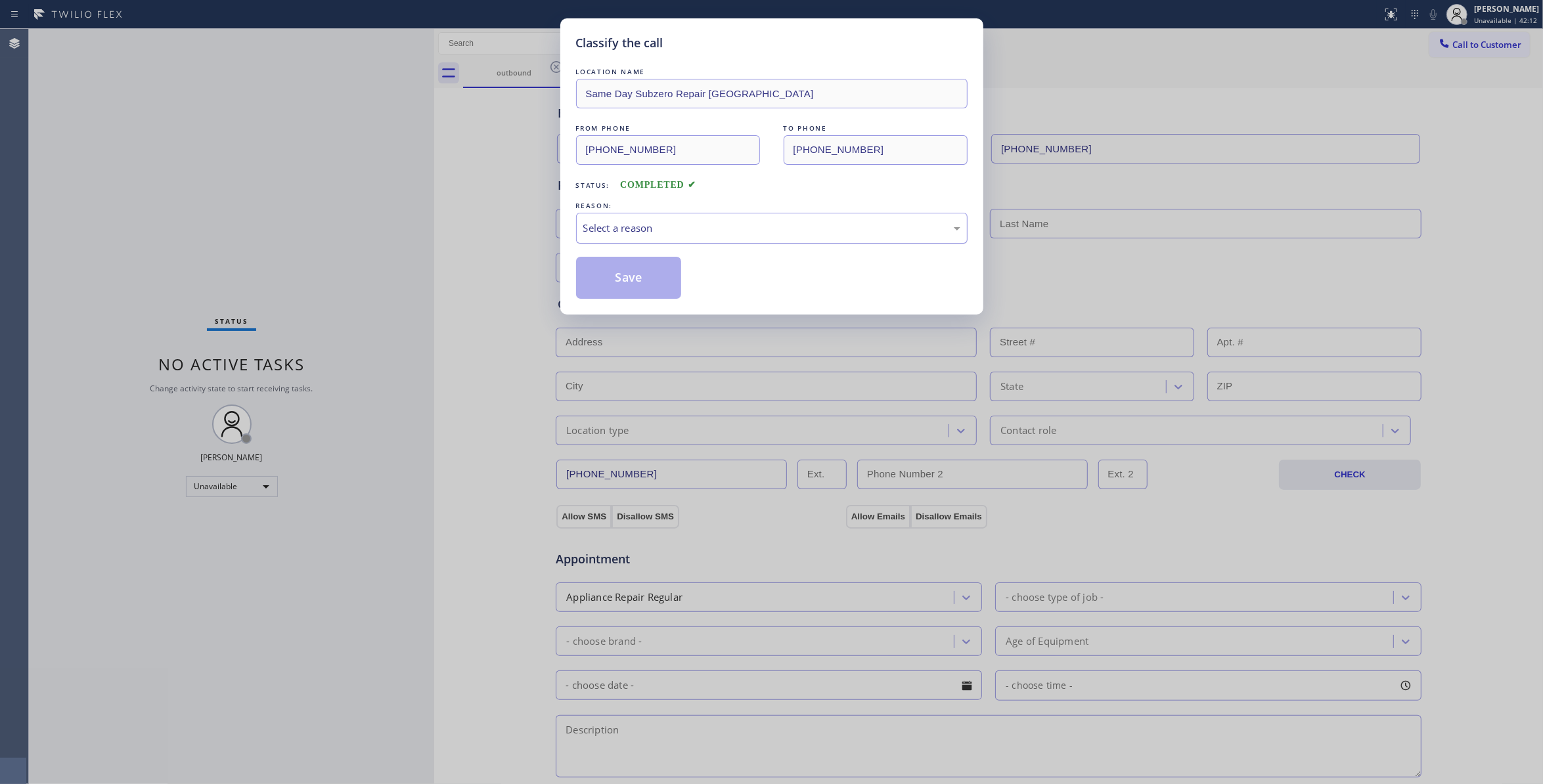
click at [640, 222] on div "Select a reason" at bounding box center [772, 228] width 377 height 15
click at [639, 282] on button "Save" at bounding box center [629, 278] width 106 height 42
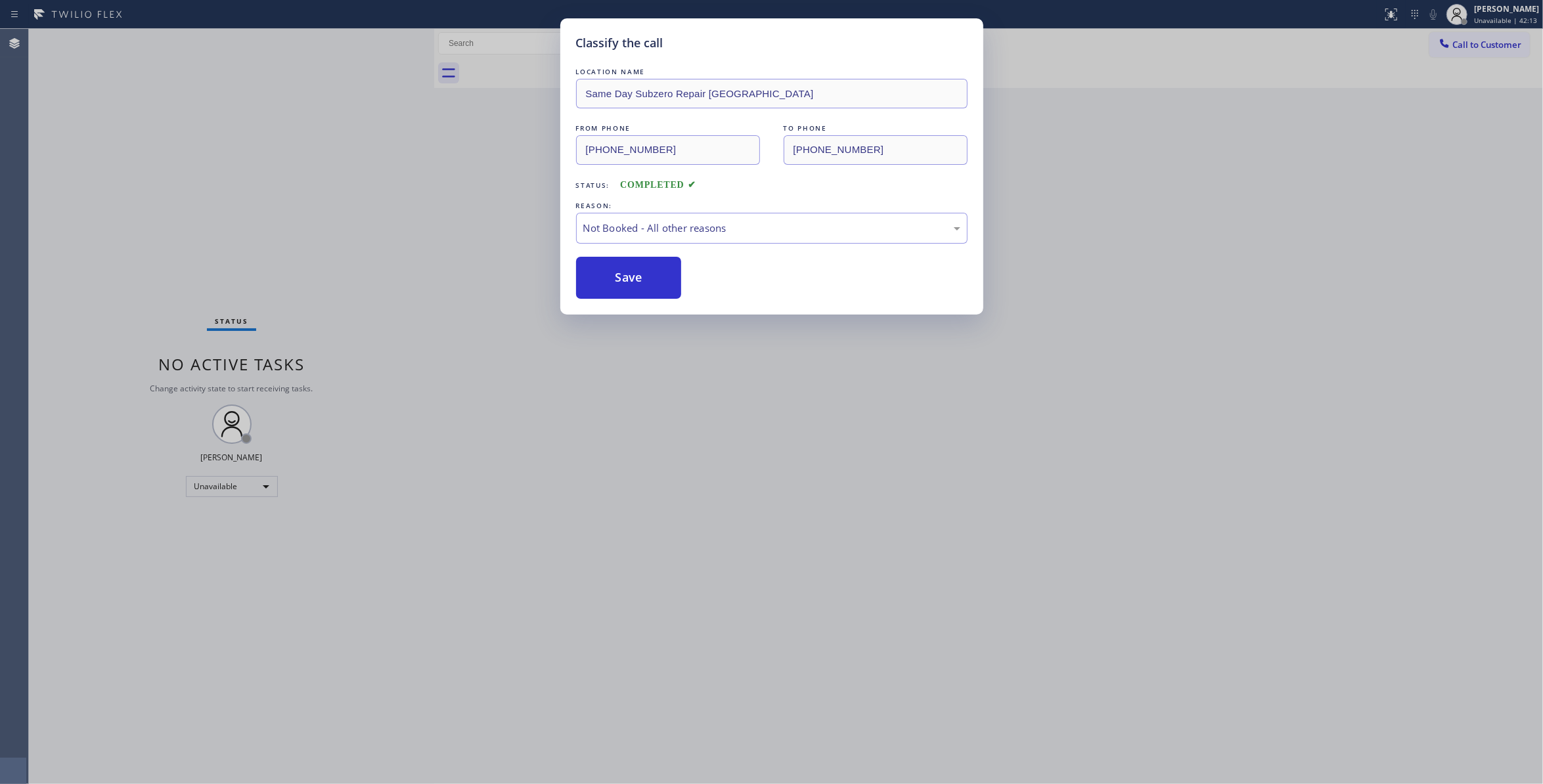
click at [639, 282] on button "Save" at bounding box center [629, 278] width 106 height 42
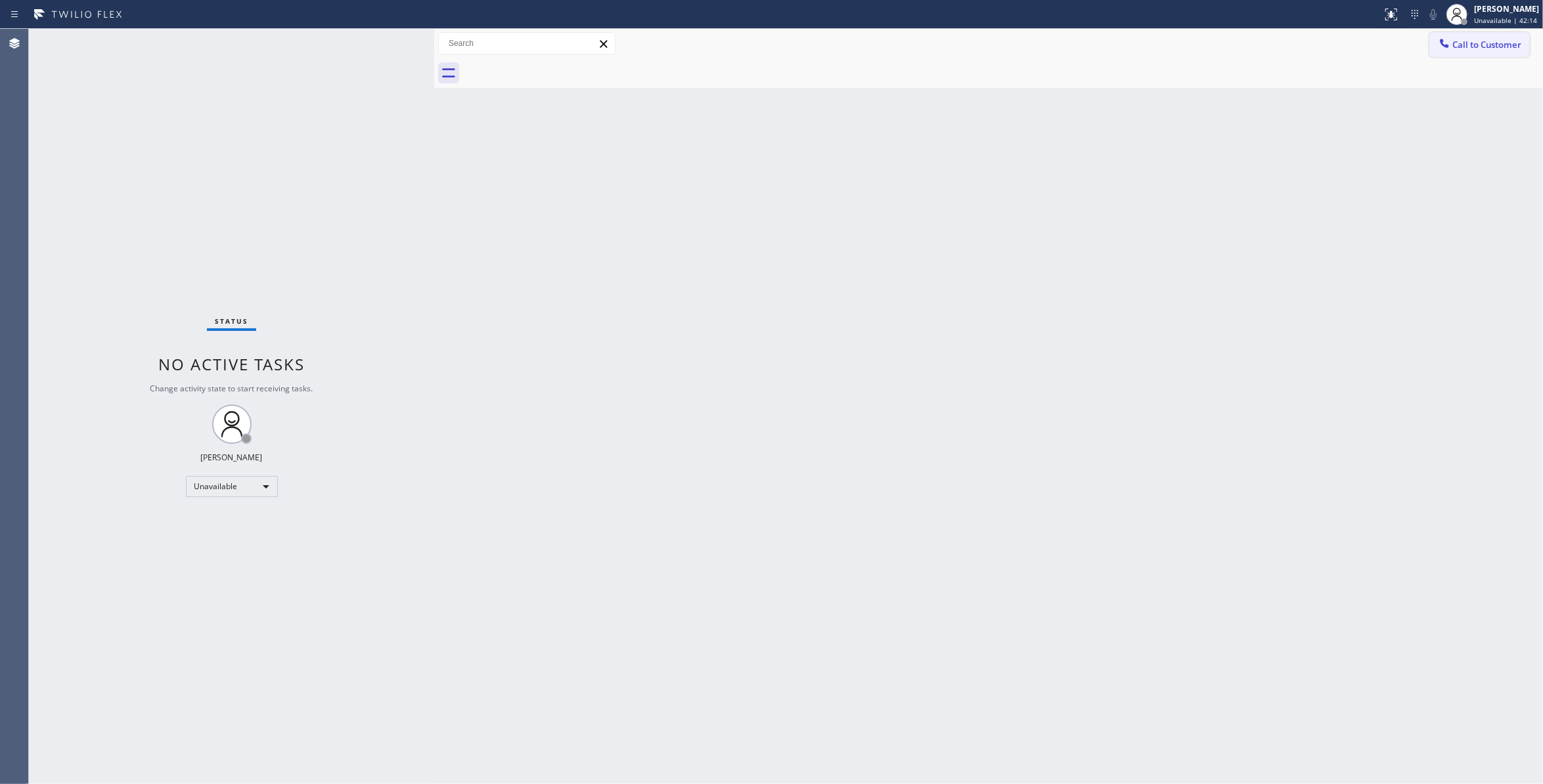
click at [1472, 46] on span "Call to Customer" at bounding box center [1487, 45] width 69 height 12
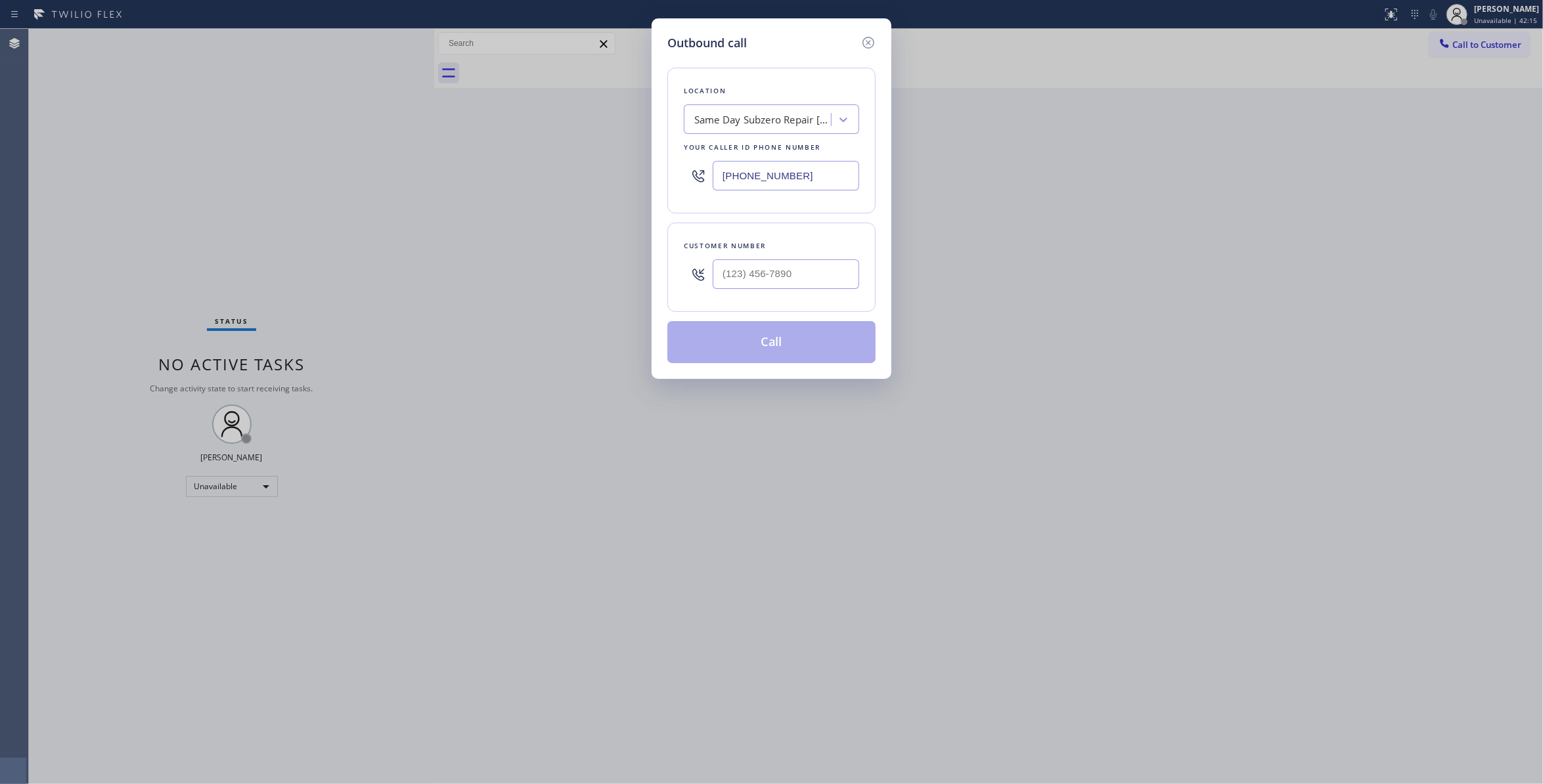
click at [784, 292] on div at bounding box center [786, 274] width 147 height 42
click at [781, 271] on input "(___) ___-____" at bounding box center [786, 274] width 147 height 29
paste input "661) 495-0187"
type input "(661) 495-0187"
click at [753, 350] on button "Call" at bounding box center [772, 342] width 209 height 42
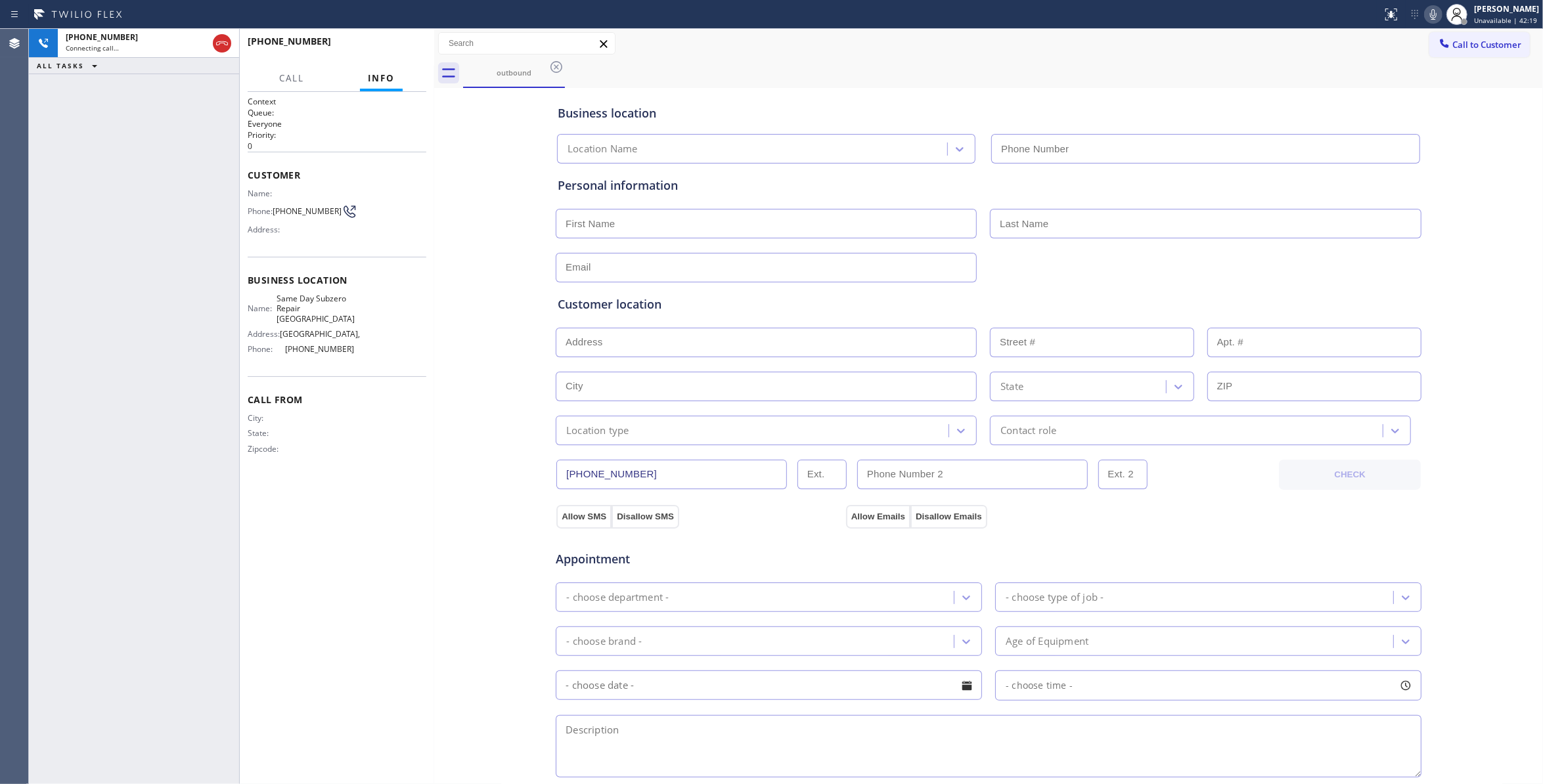
type input "(661) 465-3388"
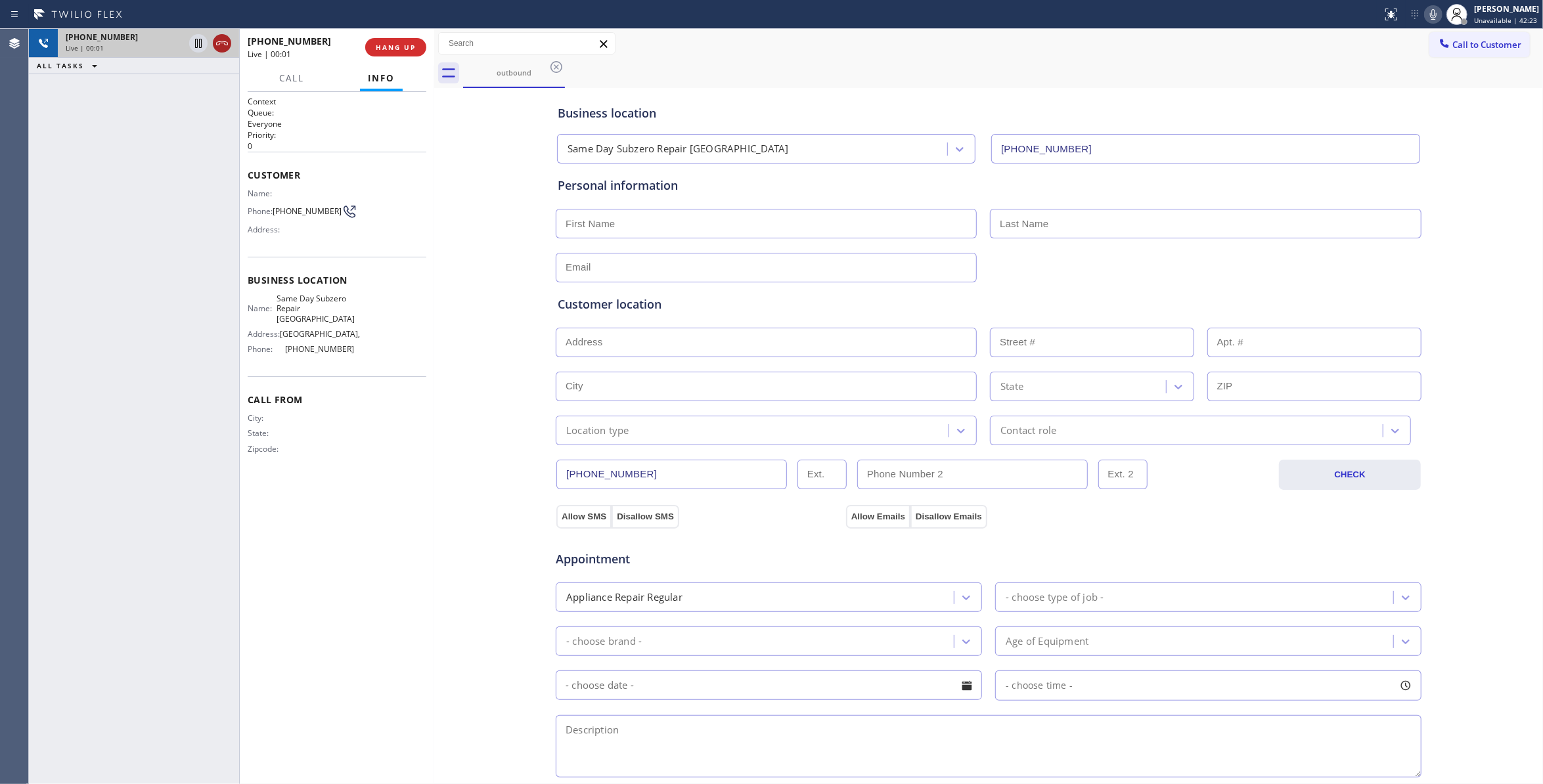
click at [224, 42] on icon at bounding box center [222, 43] width 16 height 16
click at [398, 45] on span "COMPLETE" at bounding box center [393, 47] width 45 height 9
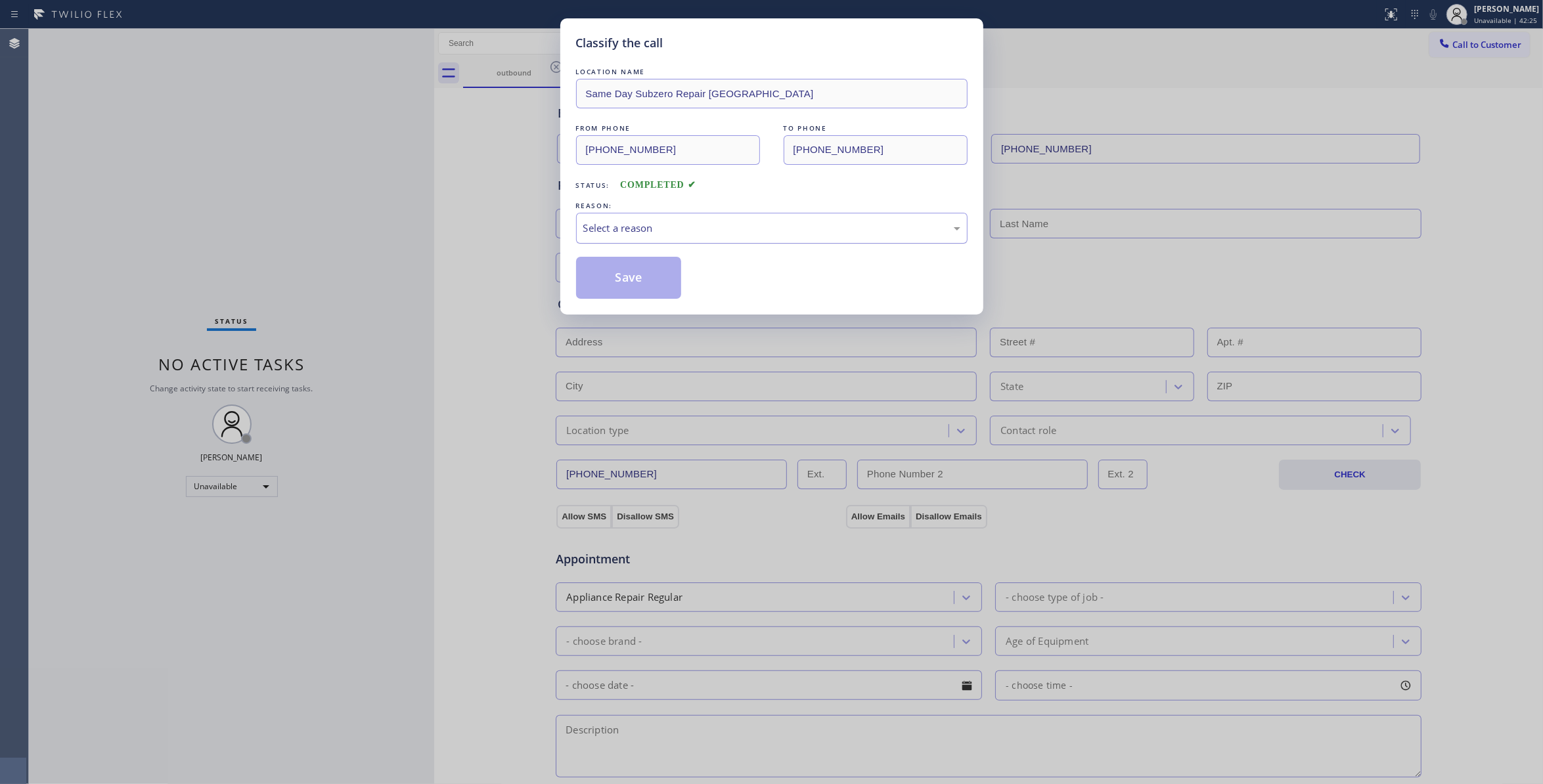
click at [605, 216] on div "Select a reason" at bounding box center [772, 228] width 391 height 31
click at [67, 237] on div "Classify the call LOCATION NAME Same Day Subzero Repair Santa Clarita FROM PHON…" at bounding box center [771, 392] width 1543 height 784
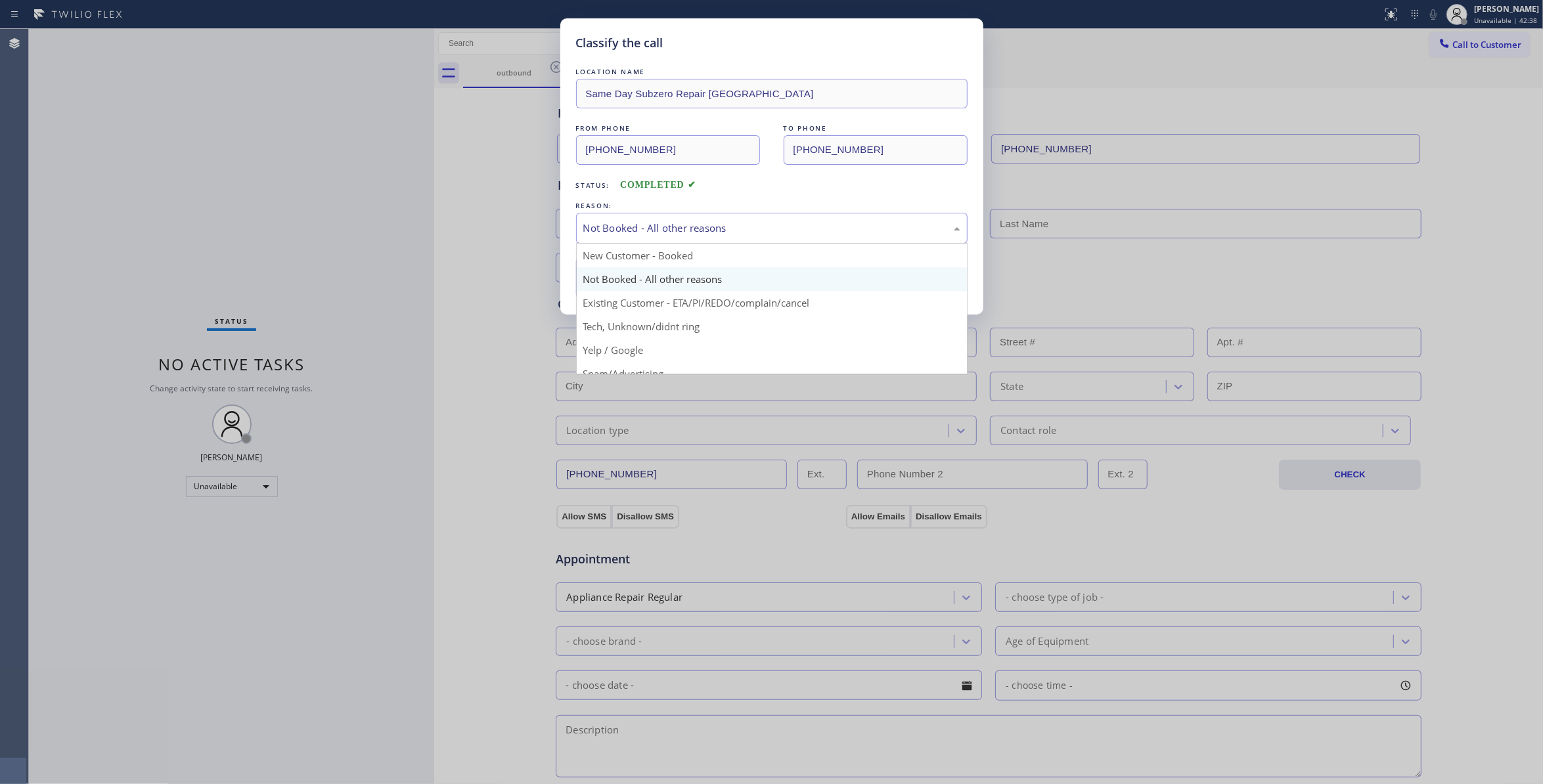
click at [673, 224] on div "Not Booked - All other reasons" at bounding box center [772, 228] width 377 height 15
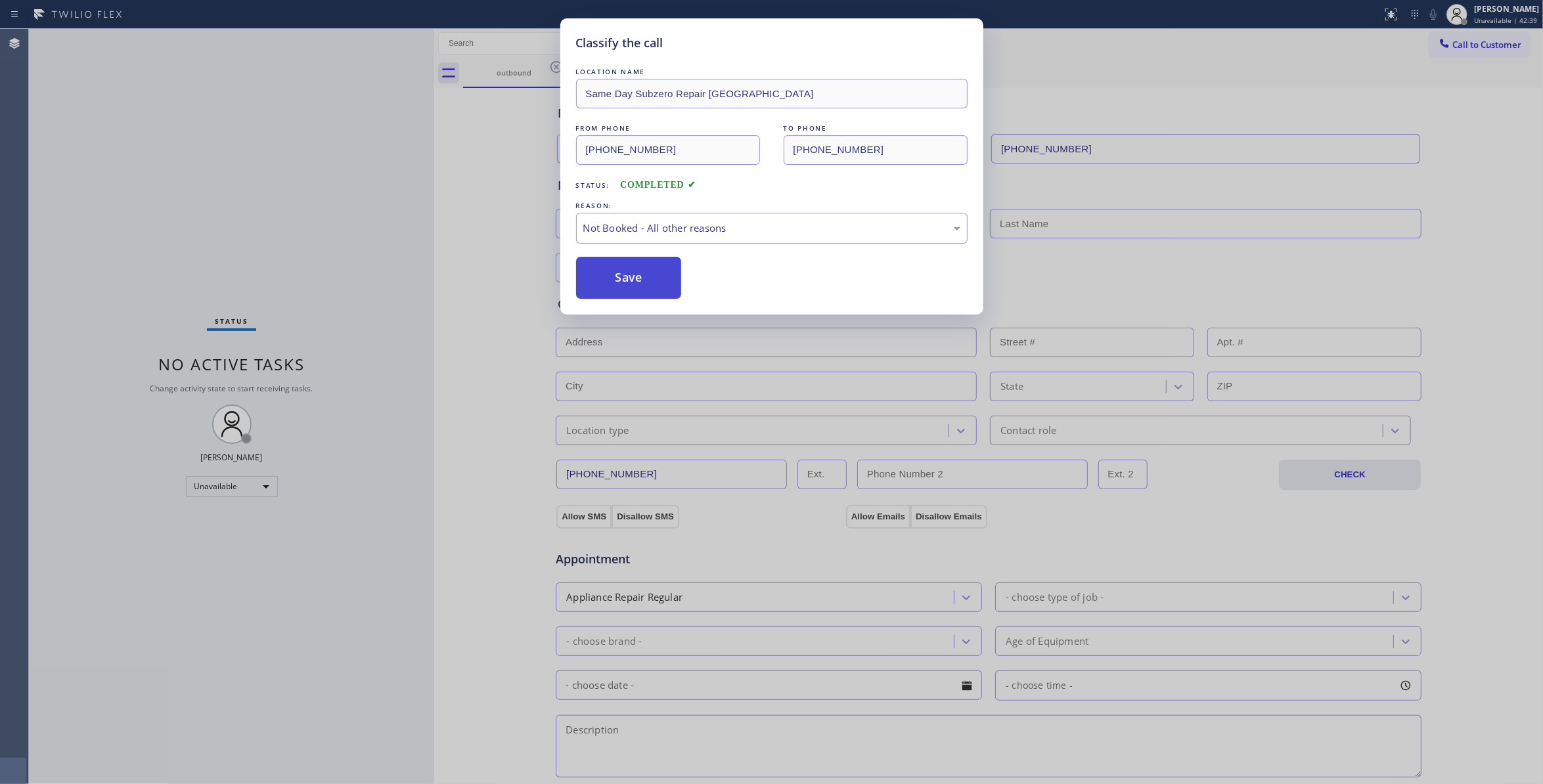
click at [608, 289] on button "Save" at bounding box center [629, 278] width 106 height 42
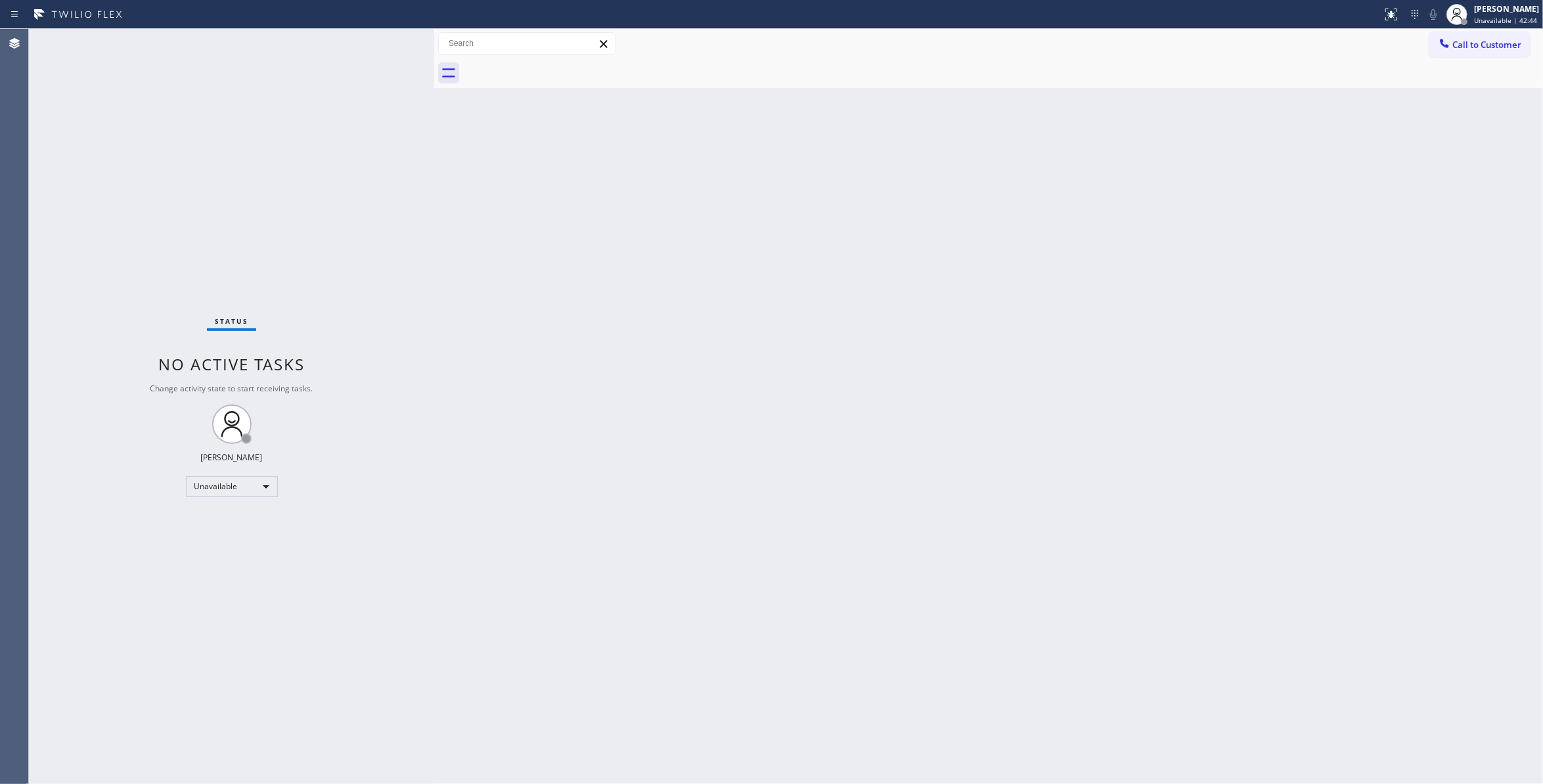
drag, startPoint x: 1349, startPoint y: 160, endPoint x: 1414, endPoint y: 93, distance: 93.3
click at [1351, 158] on div "Back to Dashboard Change Sender ID Customers Technicians Select a contact Outbo…" at bounding box center [989, 406] width 1109 height 755
click at [1477, 46] on span "Call to Customer" at bounding box center [1487, 45] width 69 height 12
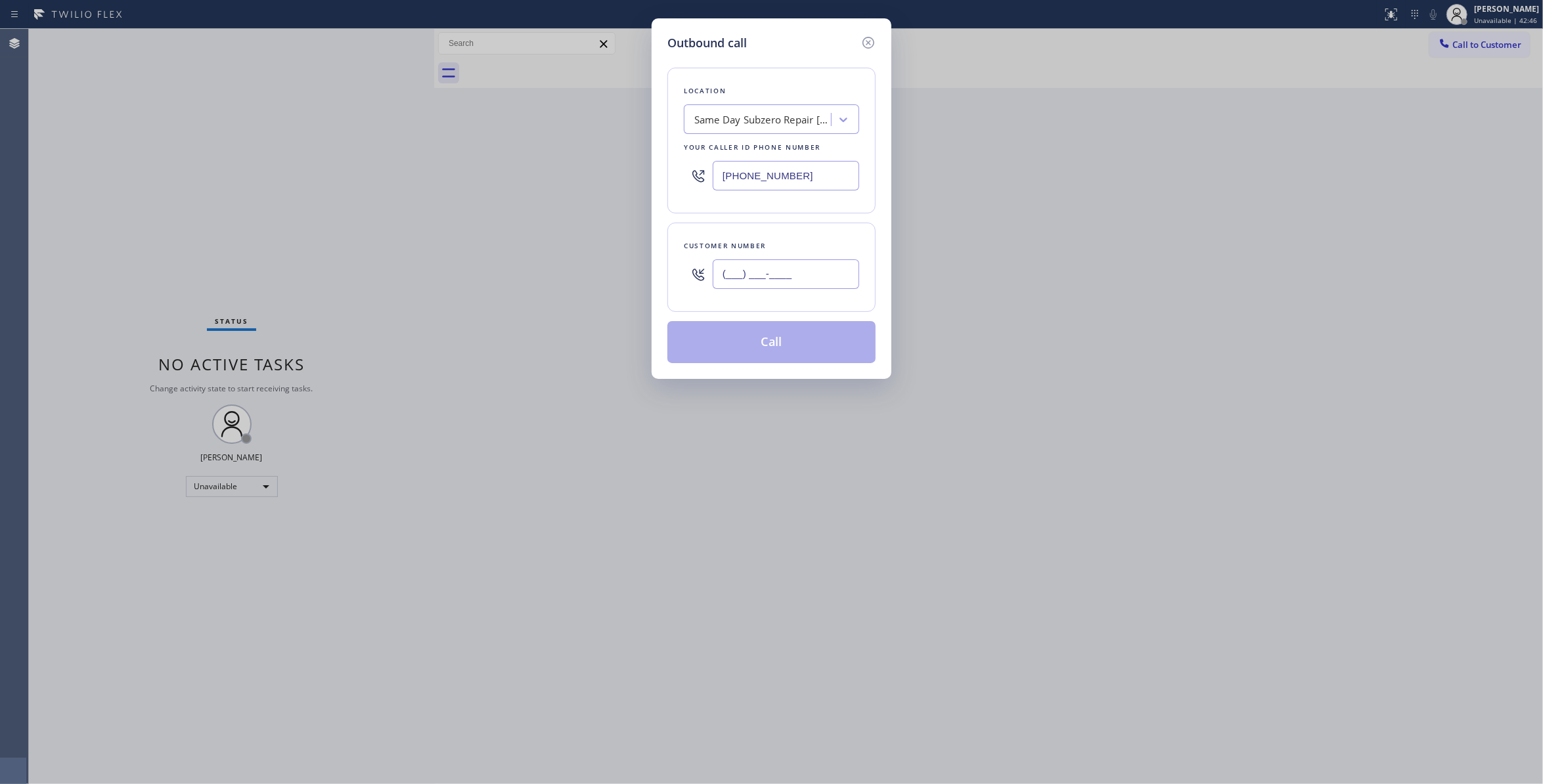
click at [815, 281] on input "(___) ___-____" at bounding box center [786, 274] width 147 height 29
paste input "661) 495-0187"
type input "(661) 495-0187"
click at [770, 345] on button "Call" at bounding box center [772, 342] width 209 height 42
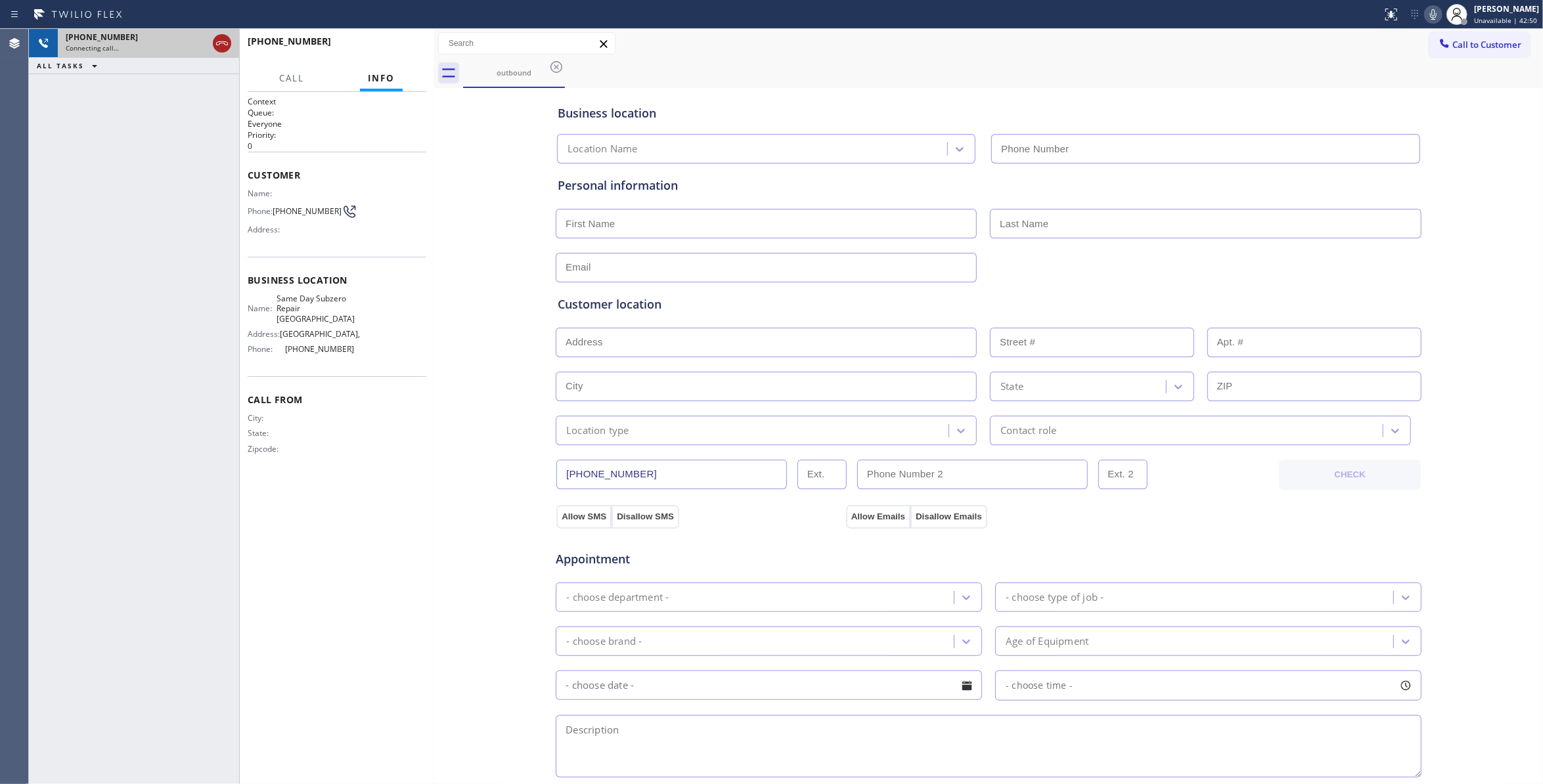
type input "(661) 465-3388"
click at [219, 42] on icon at bounding box center [222, 43] width 12 height 4
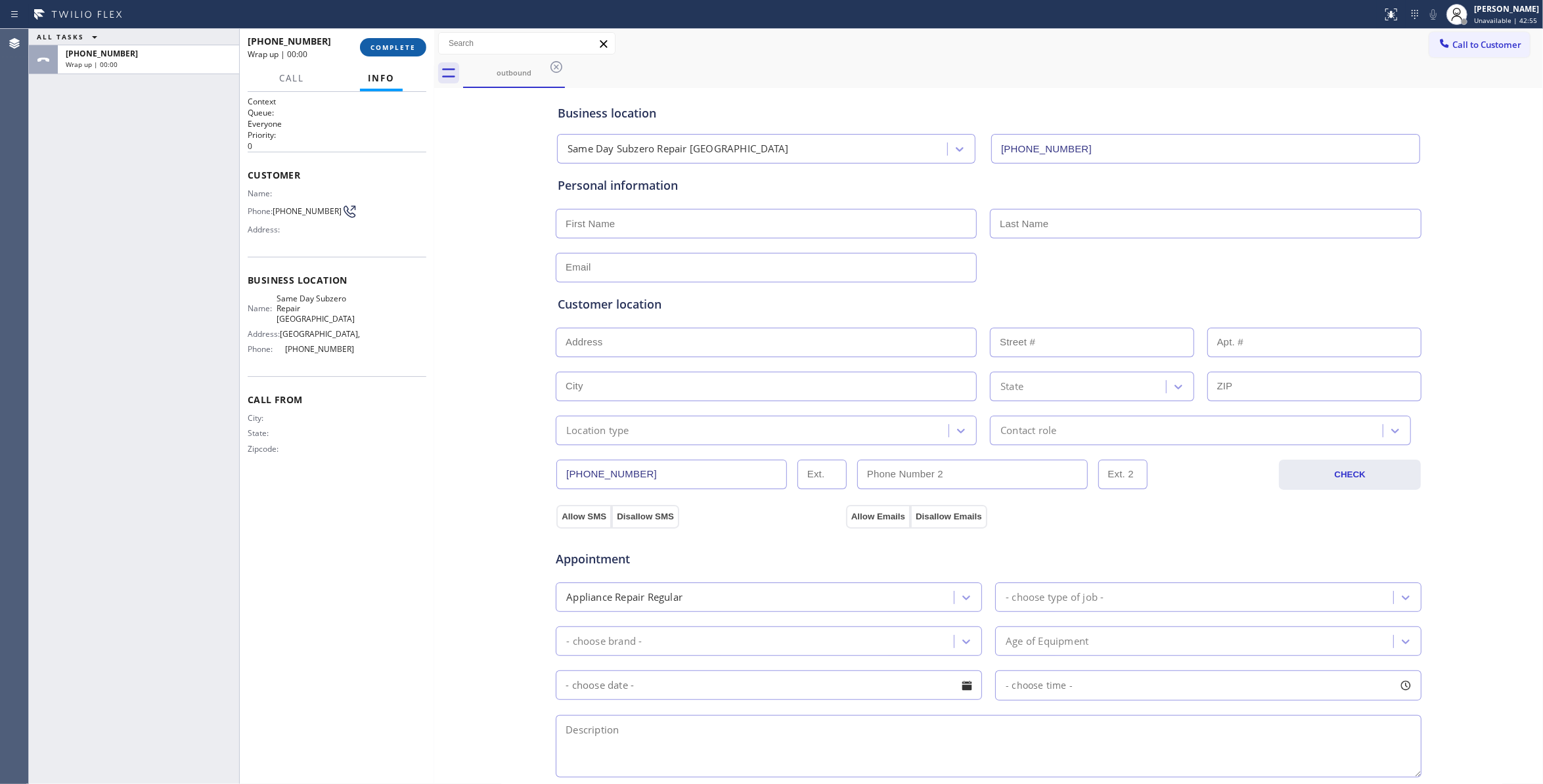
click at [395, 40] on button "COMPLETE" at bounding box center [393, 47] width 66 height 19
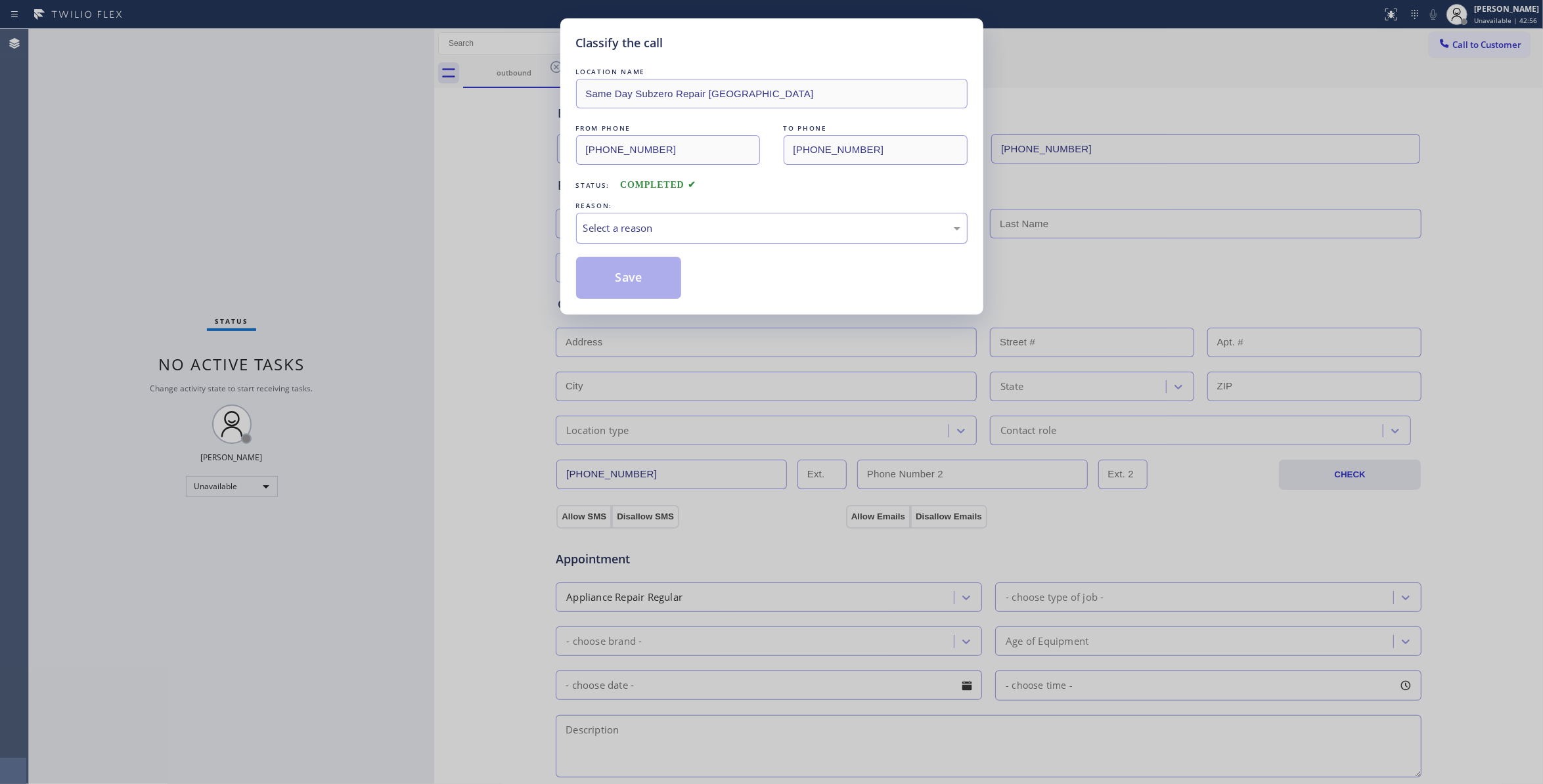
click at [637, 229] on div "Select a reason" at bounding box center [772, 228] width 377 height 15
click at [632, 276] on button "Save" at bounding box center [629, 278] width 106 height 42
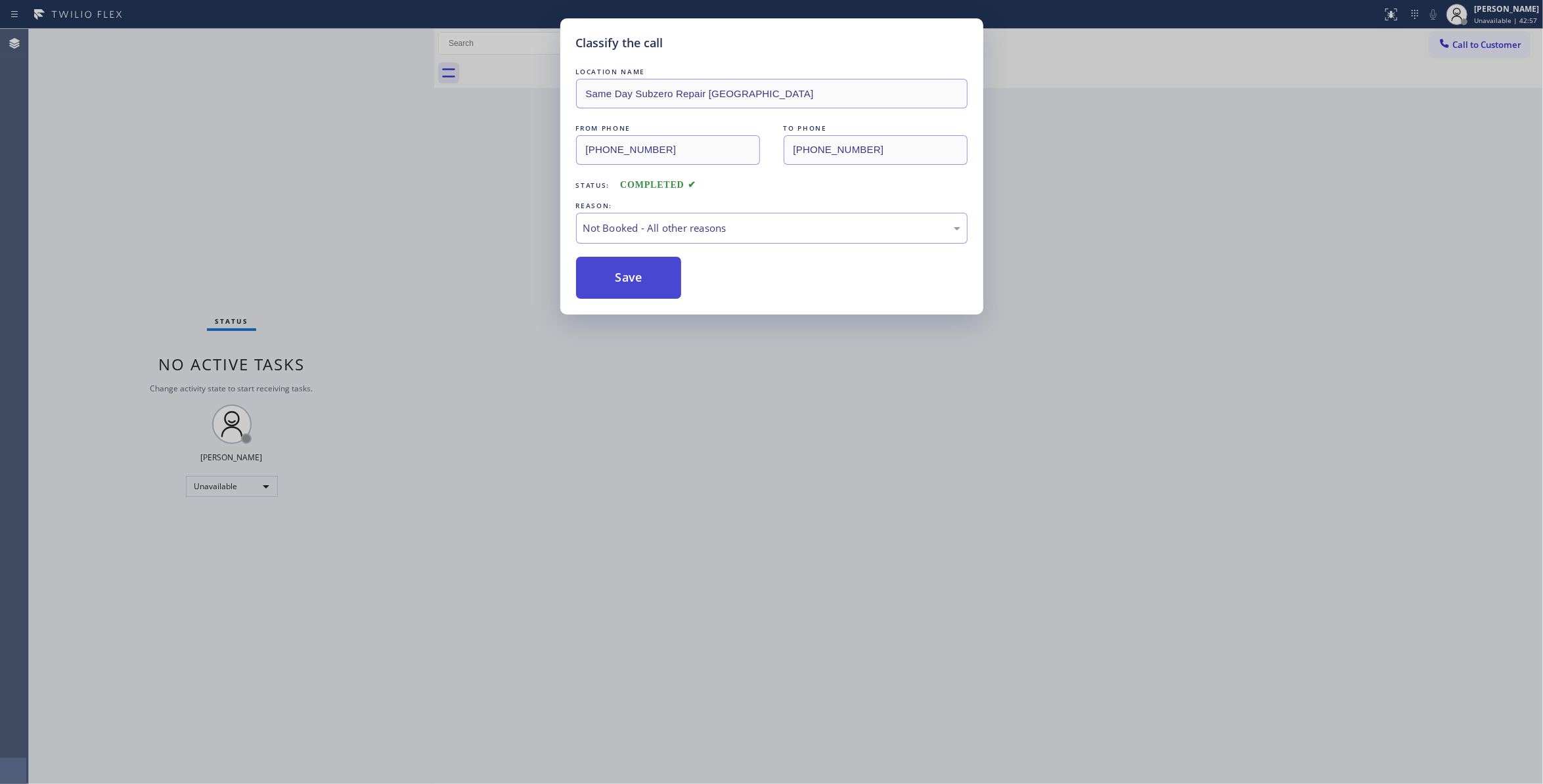
click at [631, 276] on button "Save" at bounding box center [629, 278] width 106 height 42
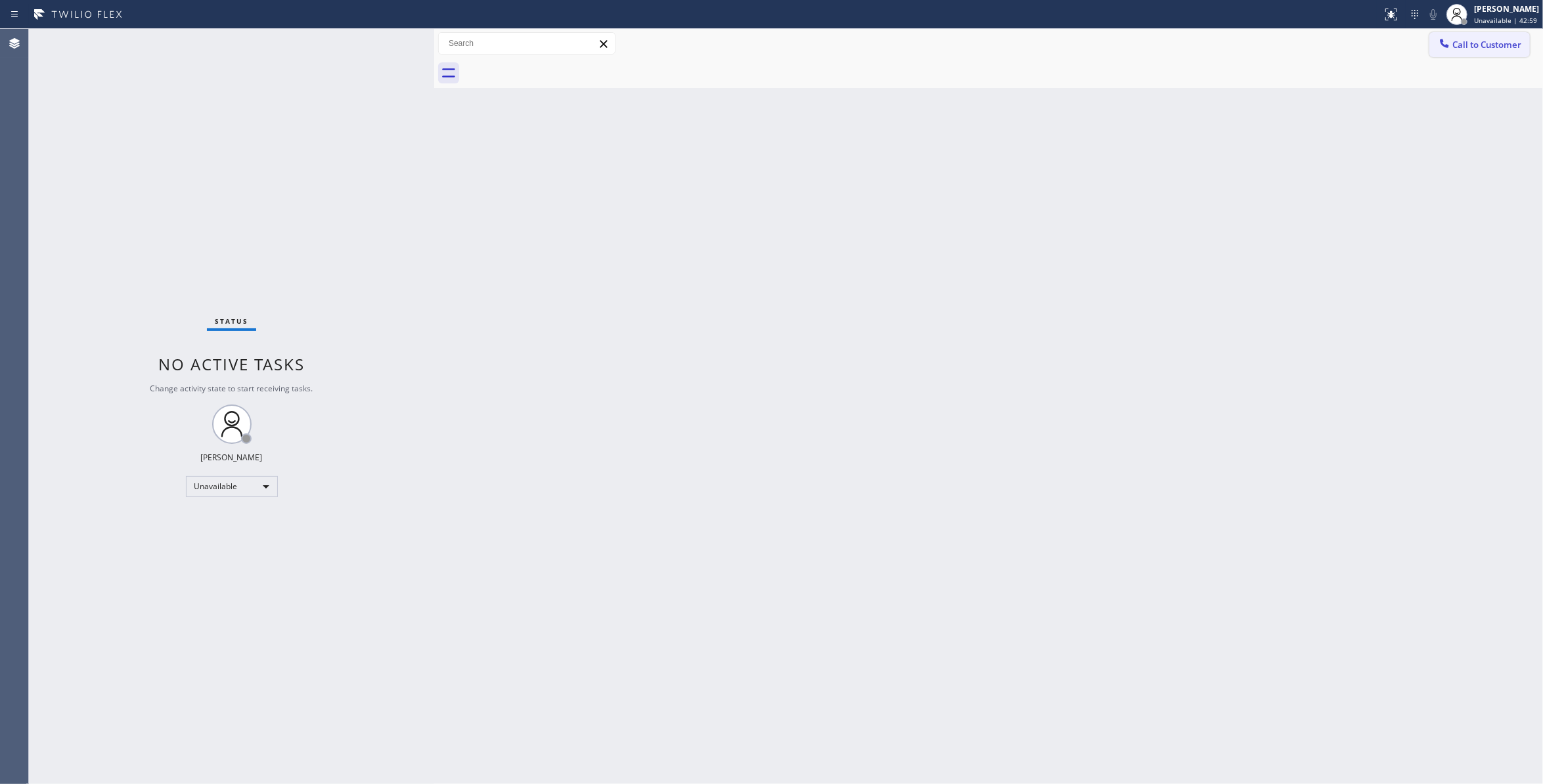
click at [1489, 47] on span "Call to Customer" at bounding box center [1487, 45] width 69 height 12
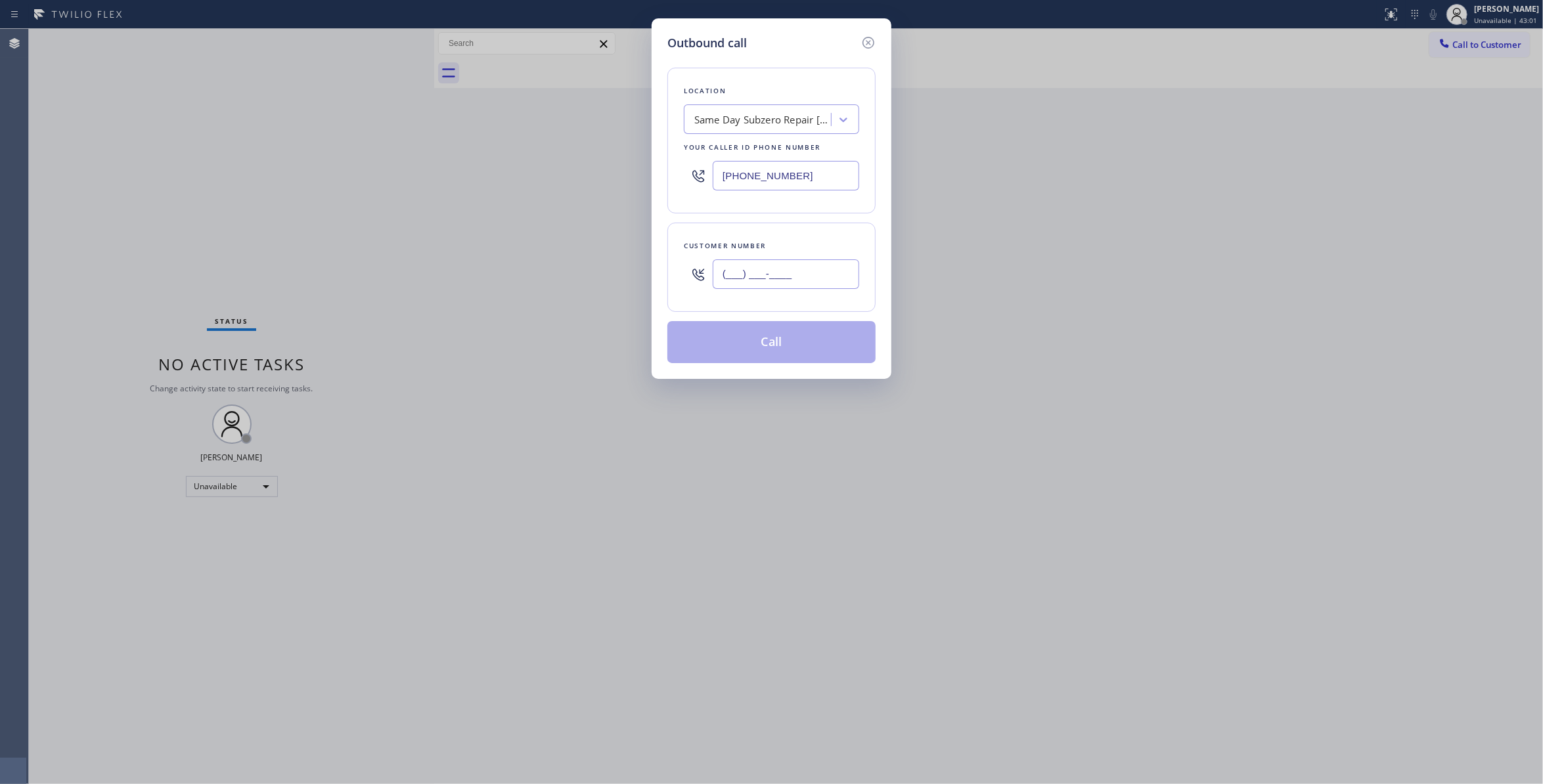
click at [747, 284] on input "(___) ___-____" at bounding box center [786, 274] width 147 height 29
paste input "661) 495-0187"
type input "(661) 495-0187"
click at [755, 352] on button "Call" at bounding box center [772, 342] width 209 height 42
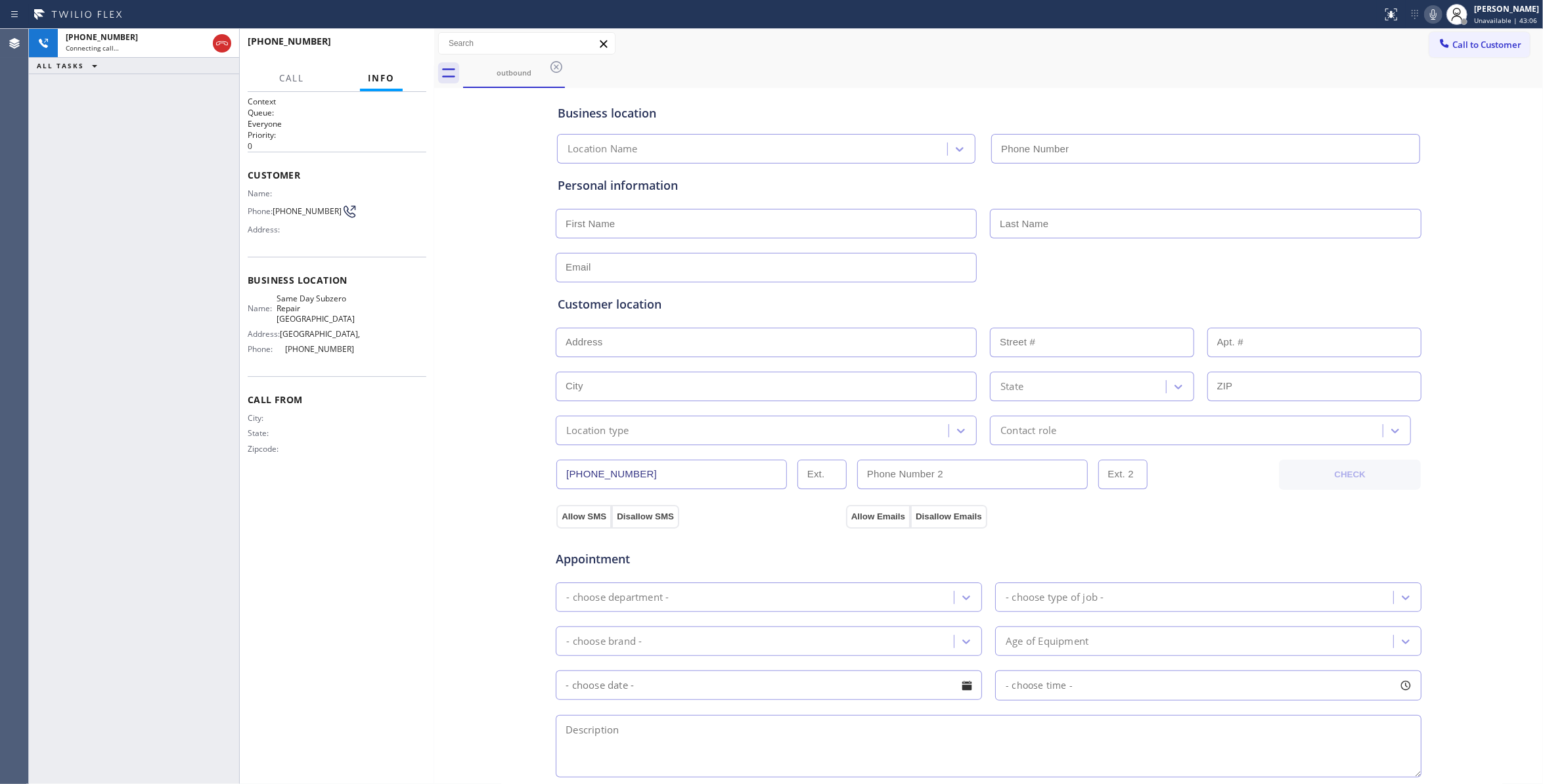
type input "(661) 465-3388"
click at [95, 268] on div "+16614950187 Connecting call… ALL TASKS ALL TASKS ACTIVE TASKS TASKS IN WRAP UP" at bounding box center [134, 406] width 210 height 755
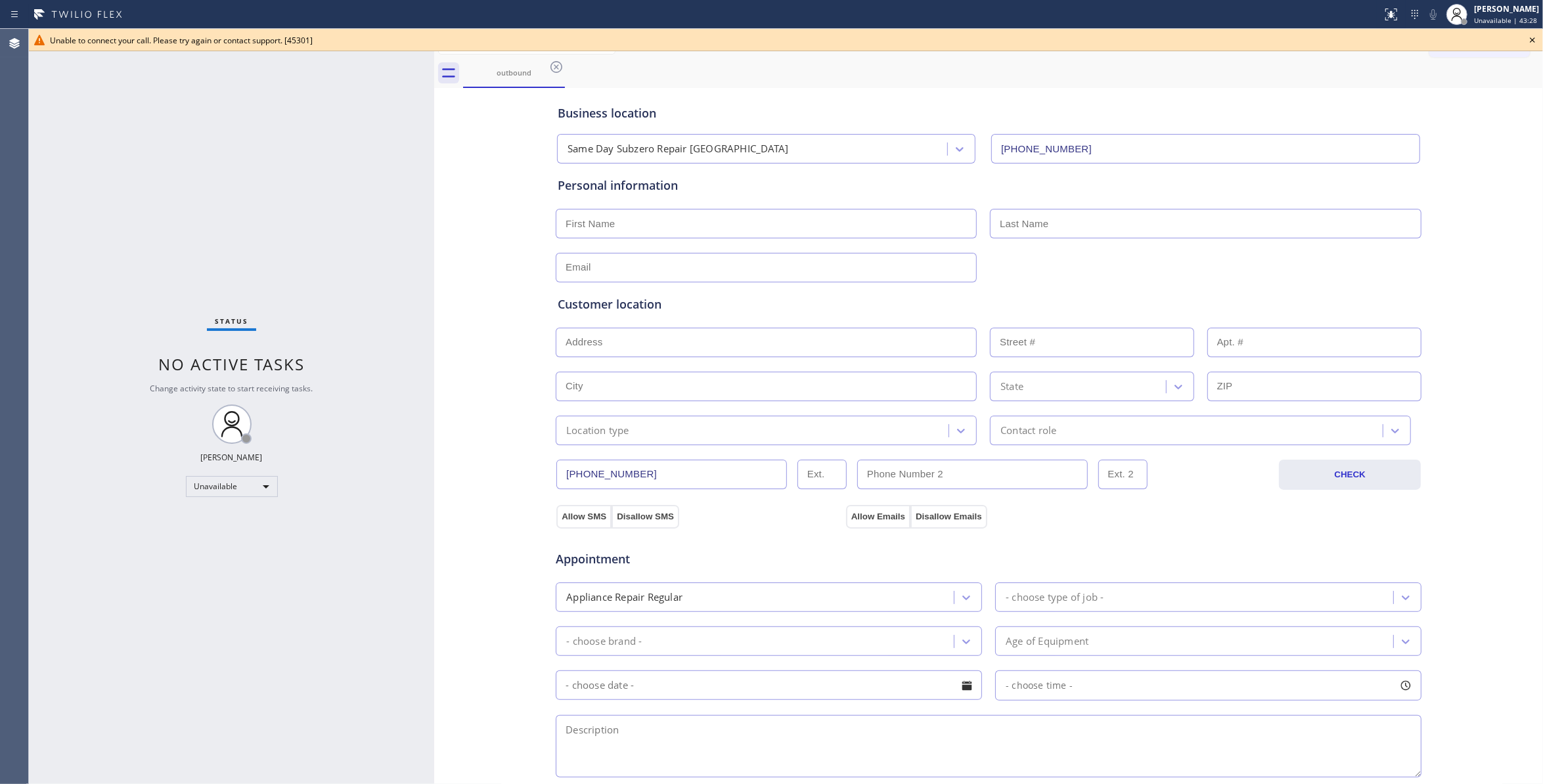
click at [1537, 37] on icon at bounding box center [1533, 40] width 16 height 16
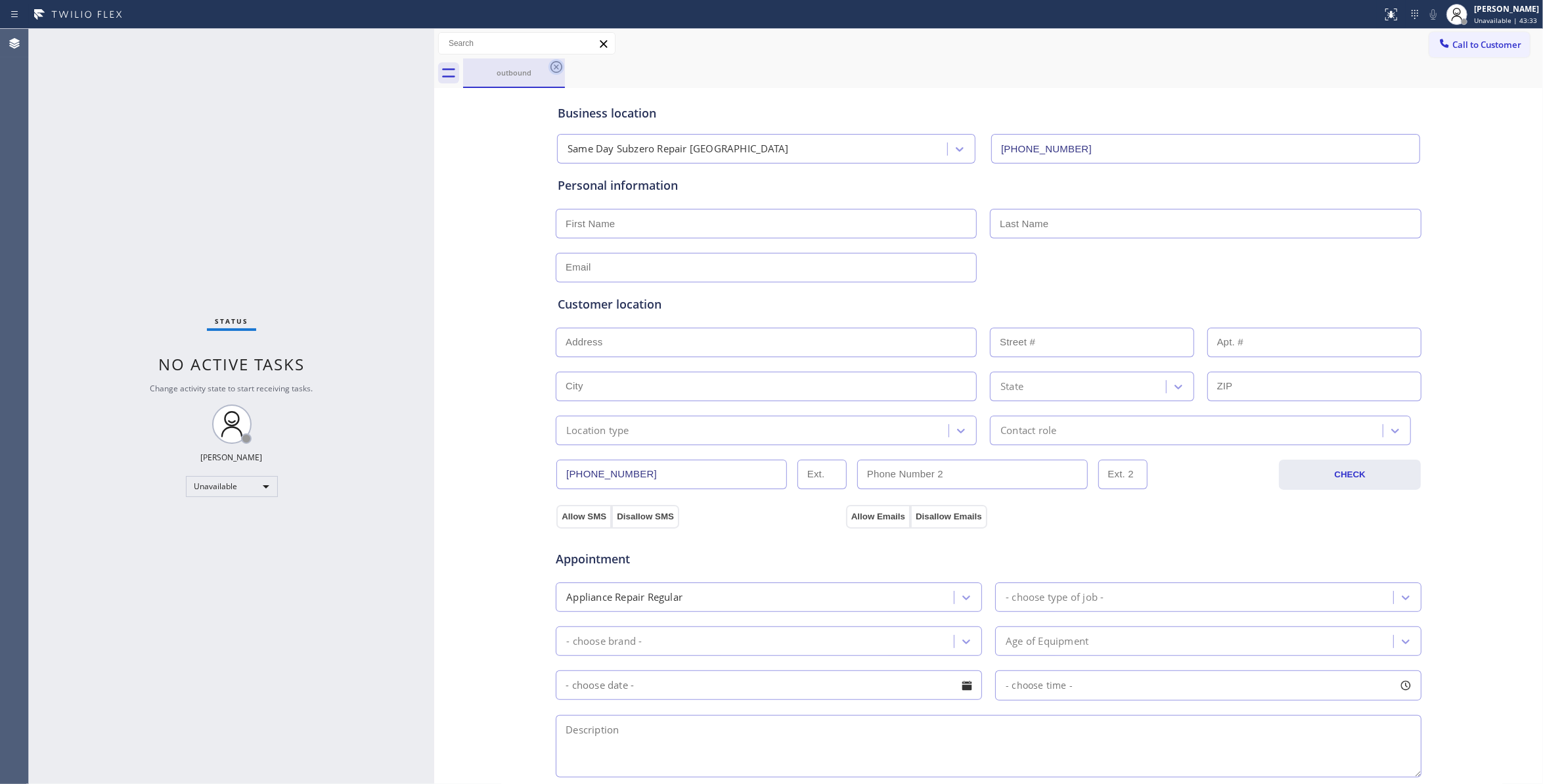
click at [556, 68] on icon at bounding box center [557, 67] width 16 height 16
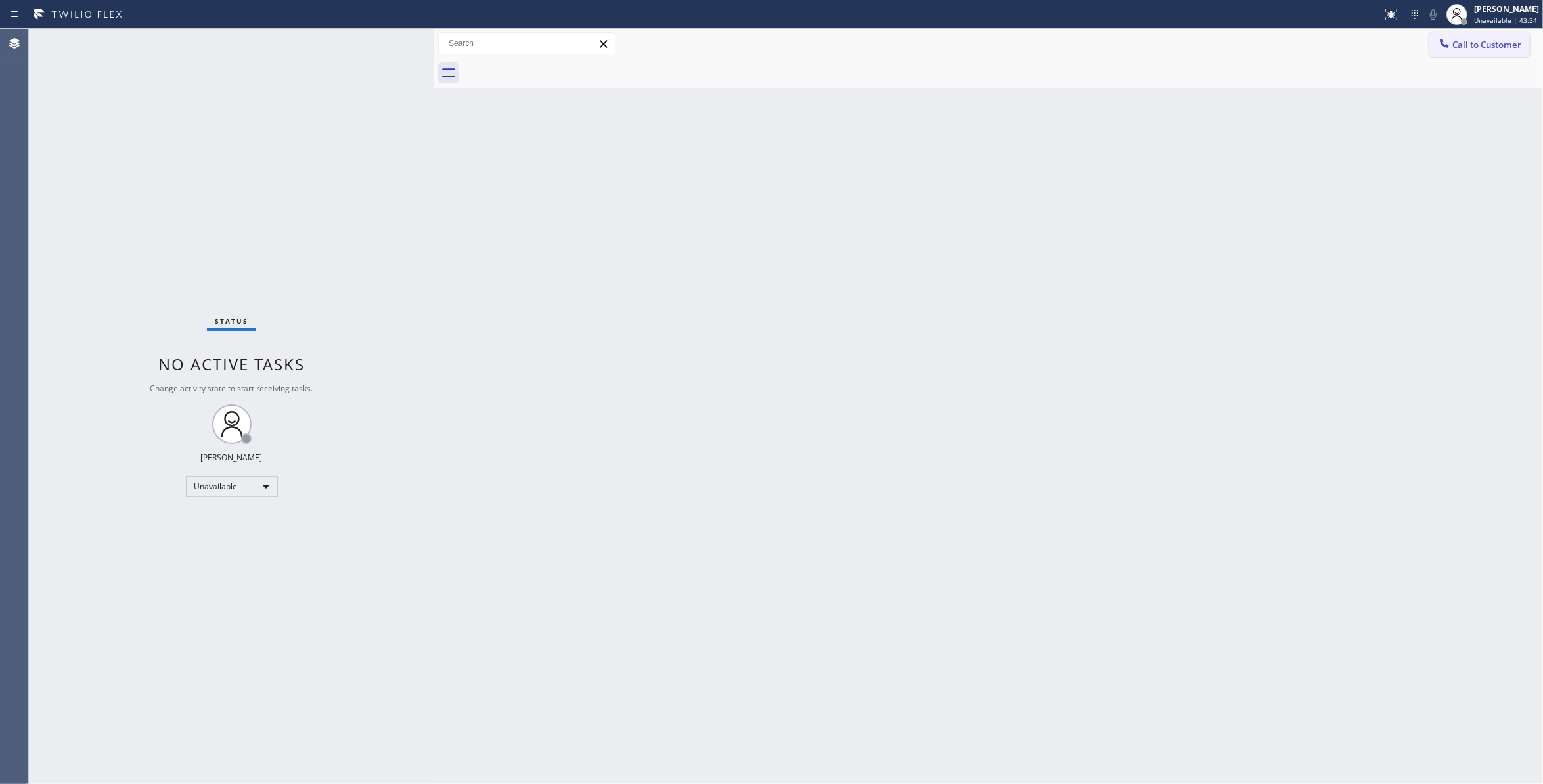
click at [1501, 45] on span "Call to Customer" at bounding box center [1487, 45] width 69 height 12
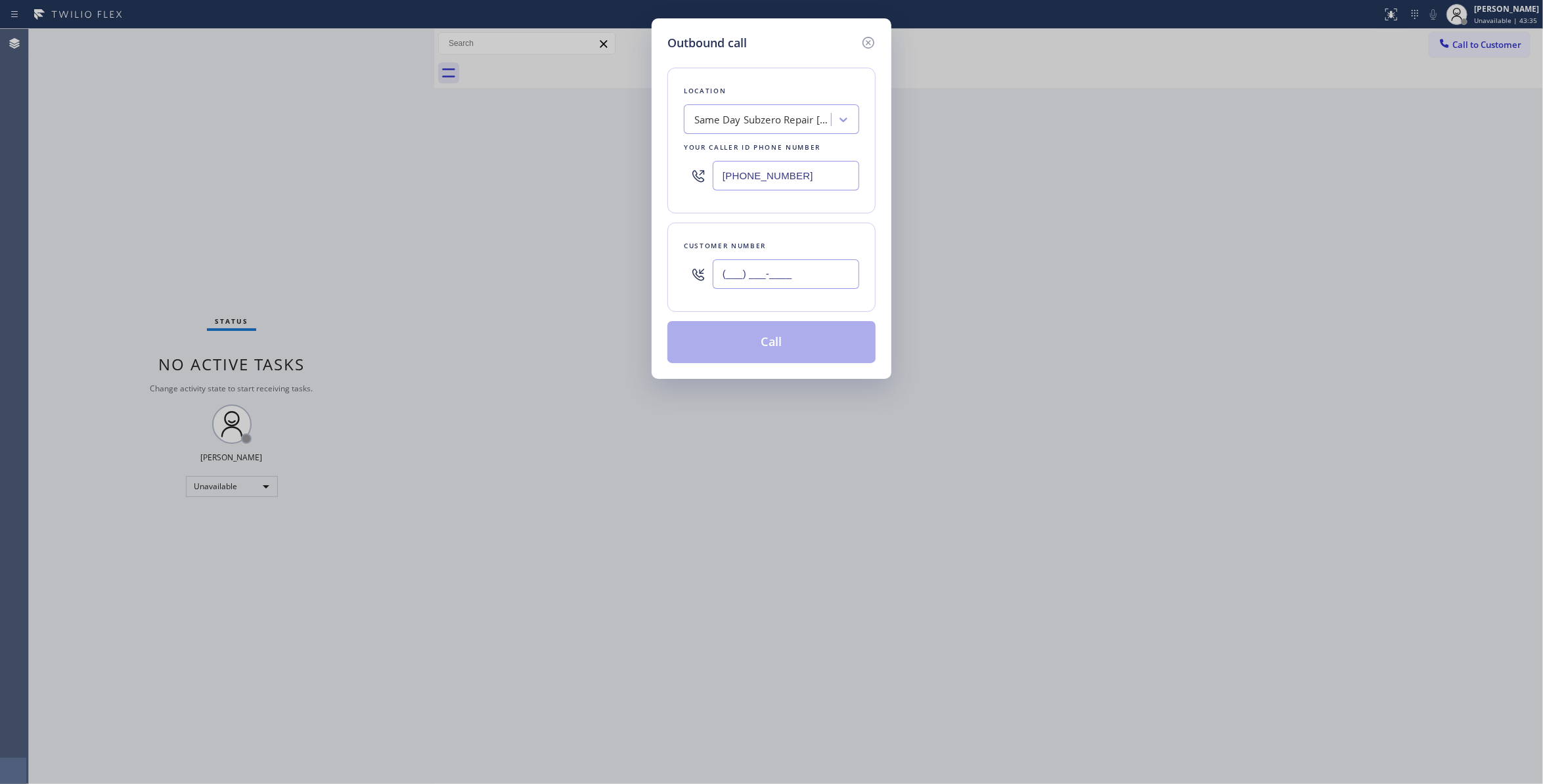
click at [789, 280] on input "(___) ___-____" at bounding box center [786, 274] width 147 height 29
paste input "661) 495-0187"
type input "(661) 495-0187"
click at [762, 335] on button "Call" at bounding box center [772, 342] width 209 height 42
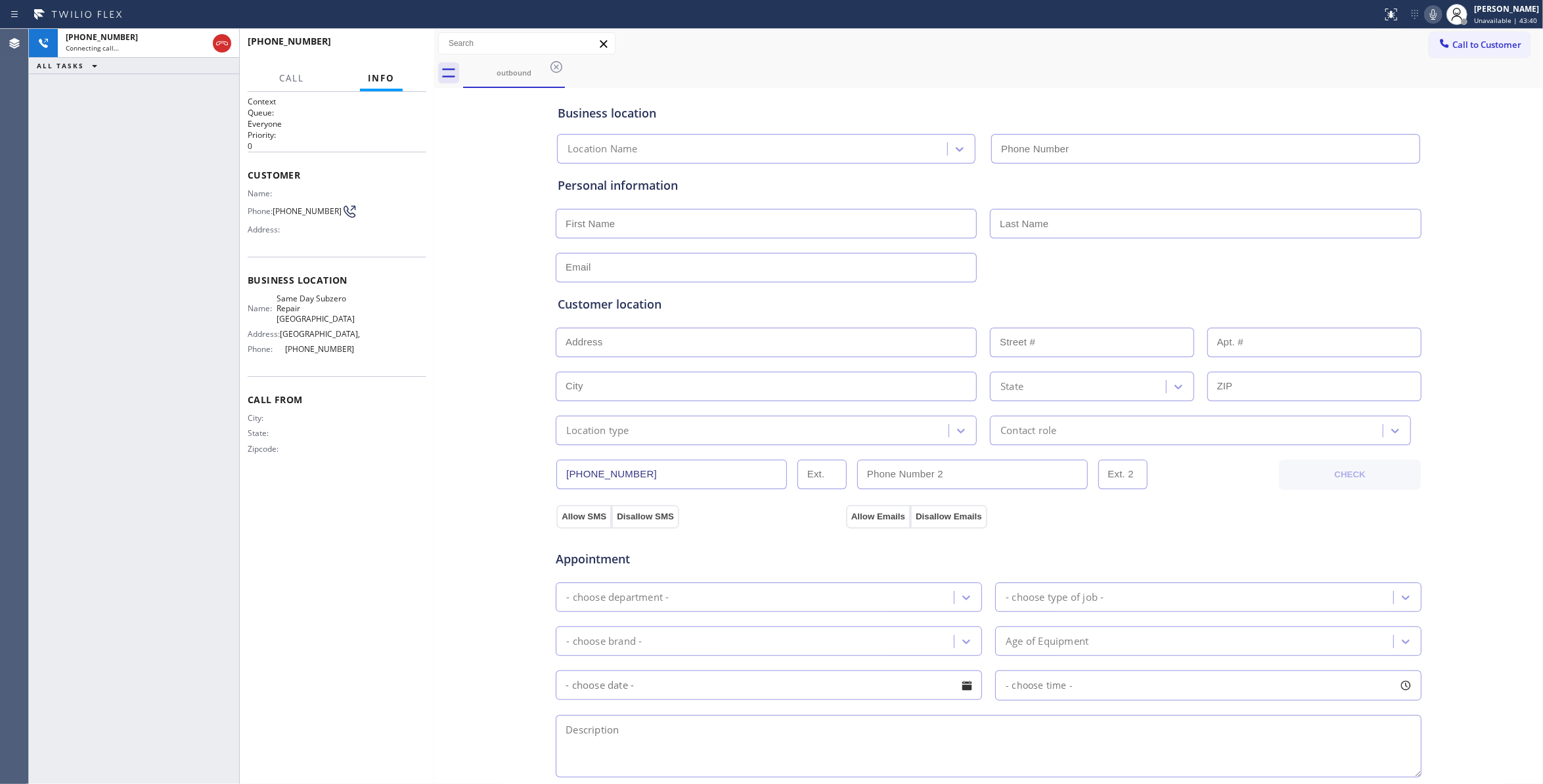
type input "(661) 465-3388"
drag, startPoint x: 390, startPoint y: 479, endPoint x: 488, endPoint y: 6, distance: 483.0
click at [390, 462] on div "Call From City: State: Zipcode:" at bounding box center [337, 426] width 178 height 99
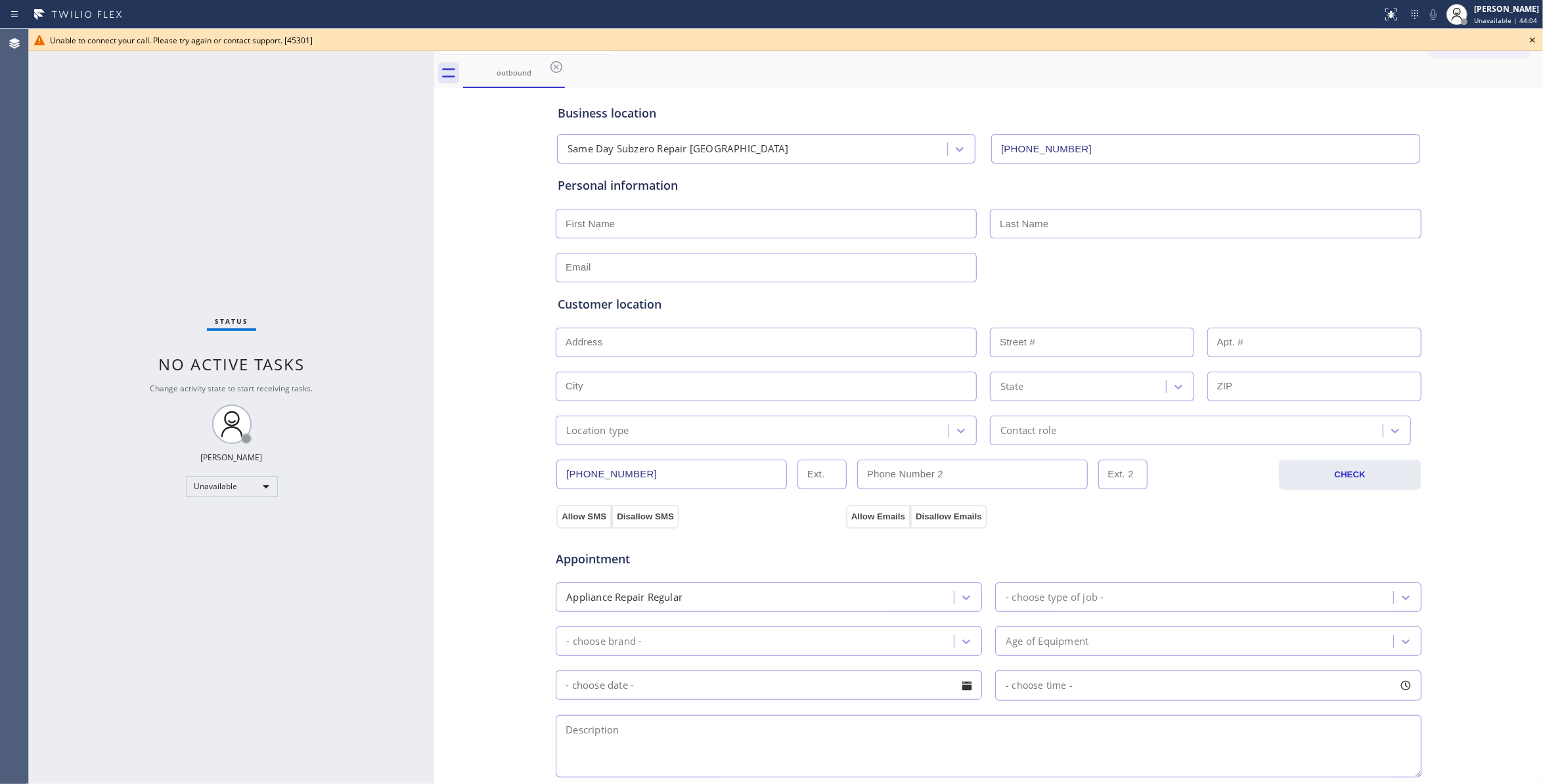
click at [1533, 40] on icon at bounding box center [1533, 40] width 16 height 16
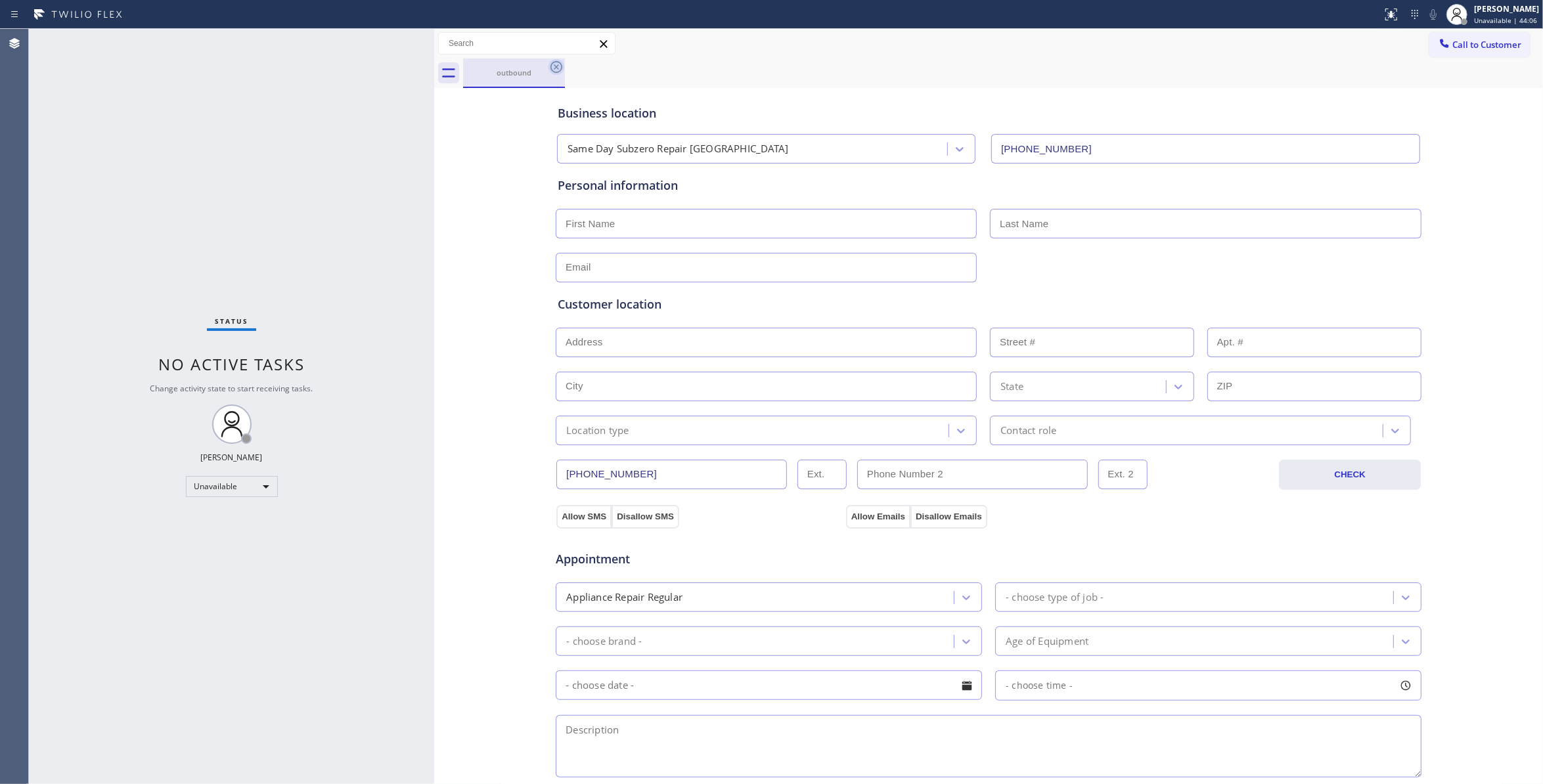
click at [553, 67] on icon at bounding box center [557, 67] width 16 height 16
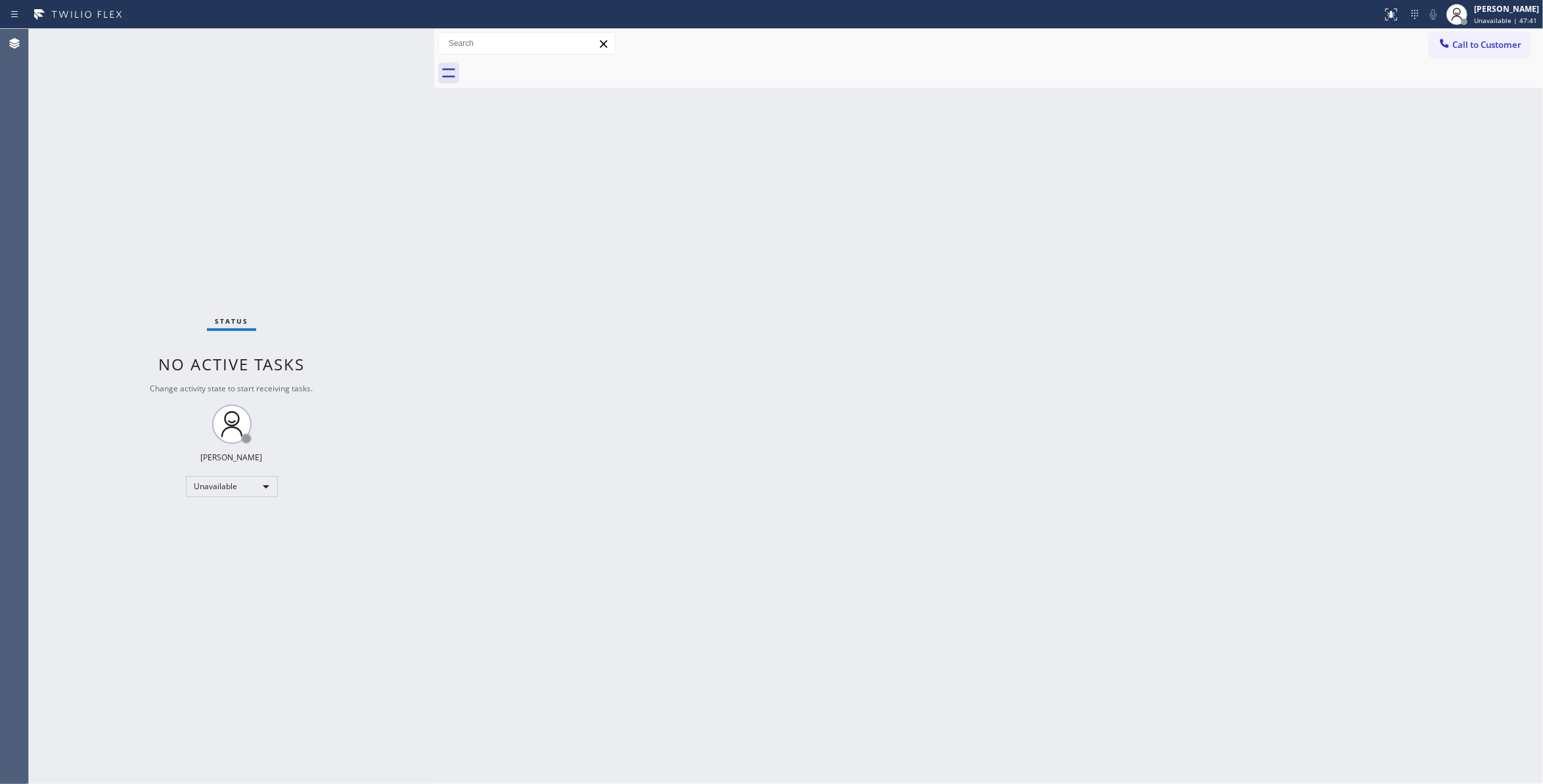
drag, startPoint x: 1514, startPoint y: 50, endPoint x: 1496, endPoint y: 43, distance: 19.3
click at [1510, 49] on button "Call to Customer" at bounding box center [1480, 45] width 101 height 25
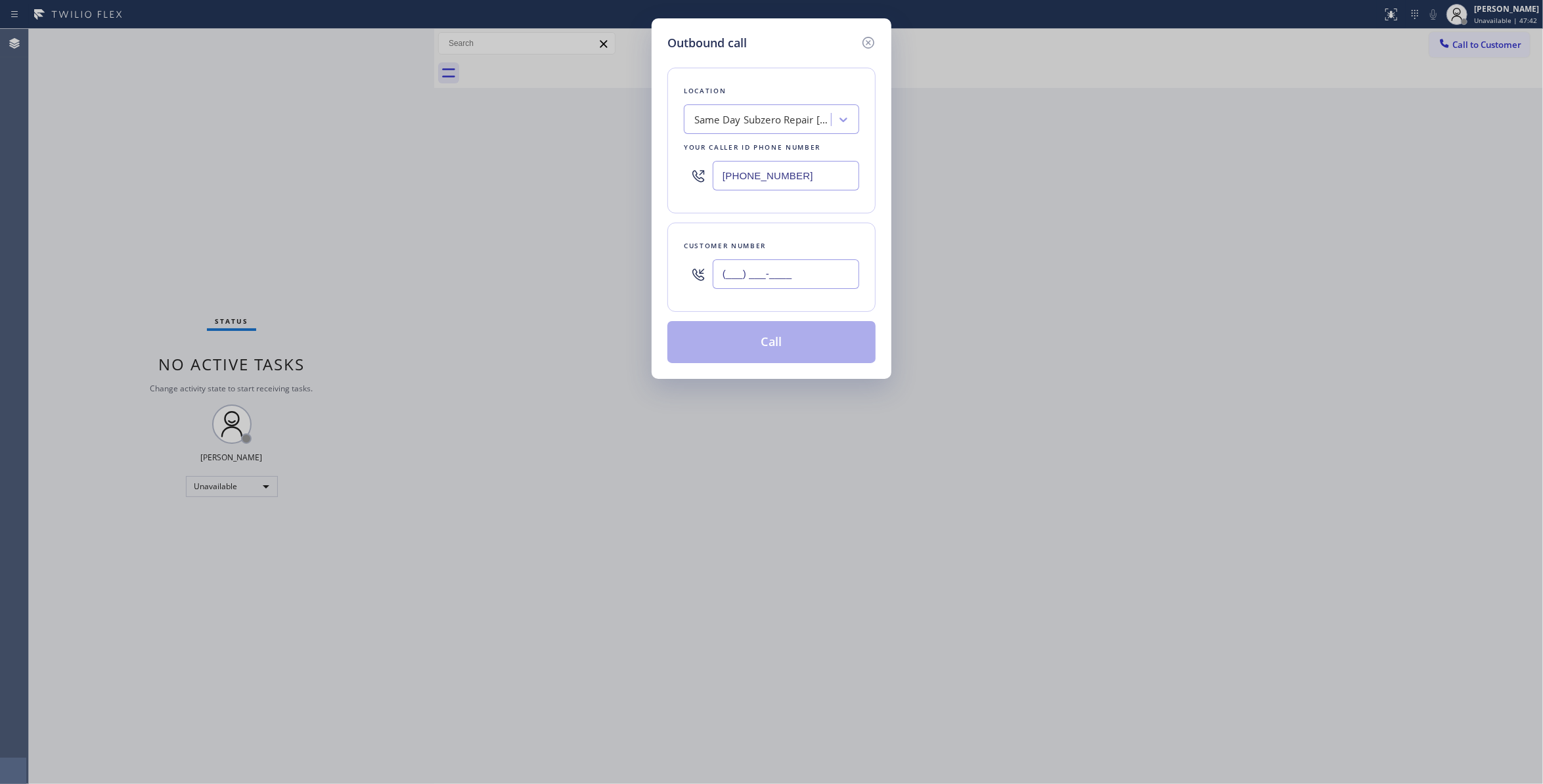
click at [793, 263] on input "(___) ___-____" at bounding box center [786, 274] width 147 height 29
paste input "330) 888-9585"
type input "(330) 888-9585"
drag, startPoint x: 825, startPoint y: 176, endPoint x: 524, endPoint y: 187, distance: 301.2
click at [511, 175] on div "Outbound call Location Same Day Subzero Repair Santa Clarita Your caller id pho…" at bounding box center [771, 392] width 1543 height 784
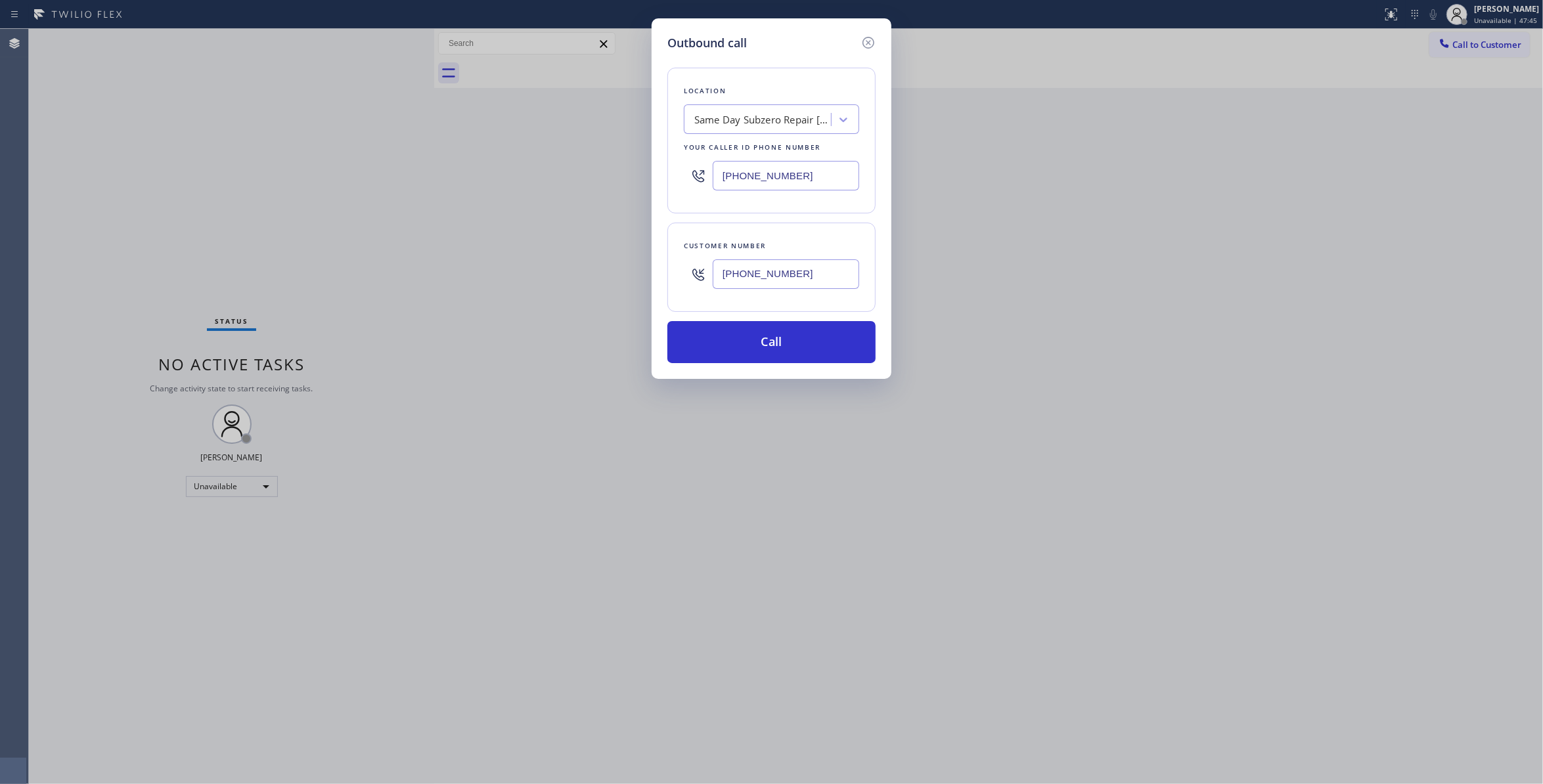
paste input "833) 253-6787"
type input "(833) 253-6787"
click at [793, 348] on button "Call" at bounding box center [772, 342] width 209 height 42
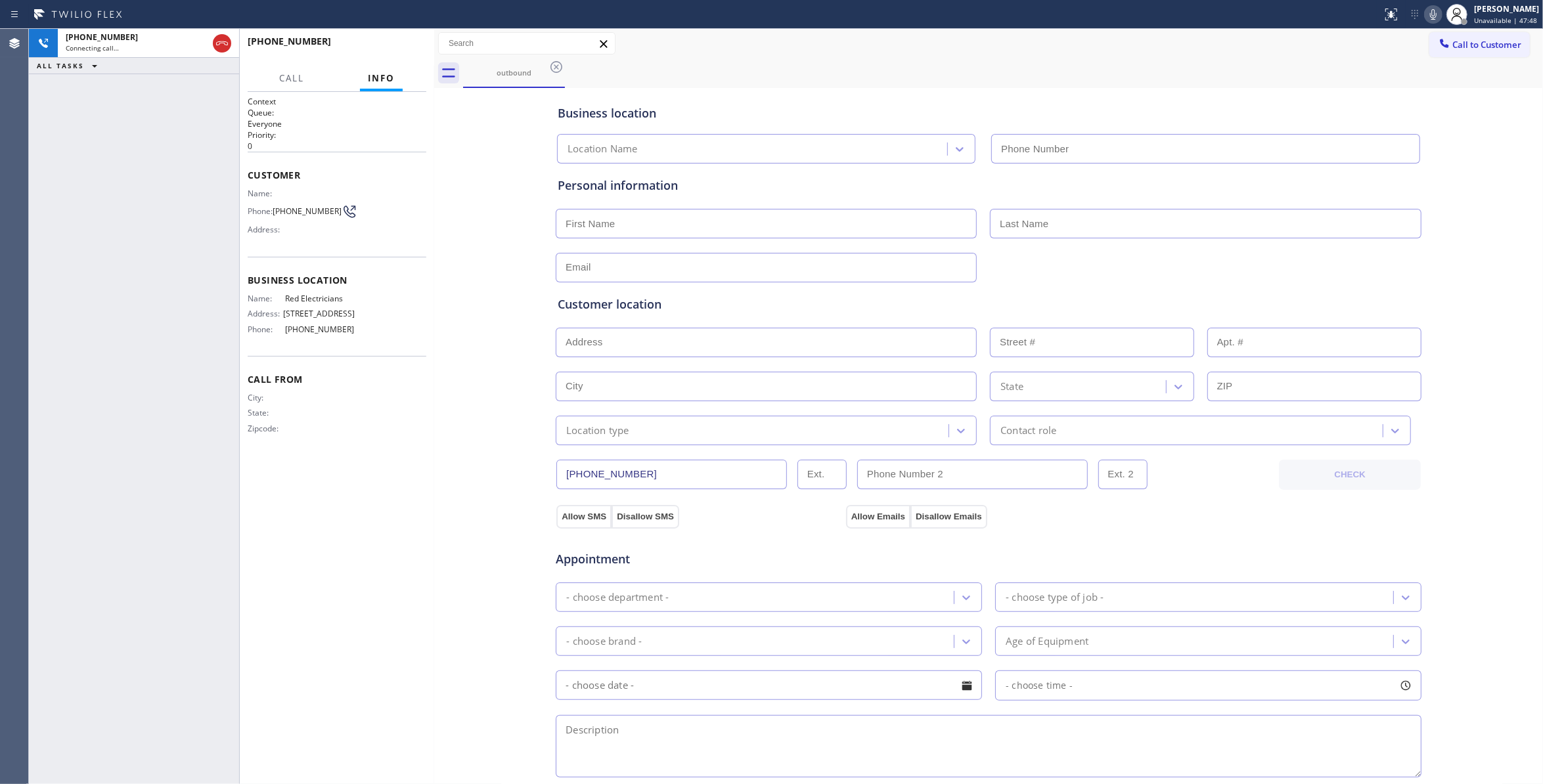
type input "(833) 253-6787"
drag, startPoint x: 506, startPoint y: 188, endPoint x: 511, endPoint y: 147, distance: 41.3
click at [506, 188] on div "Business location Red Electricians (833) 253-6787 Personal information Customer…" at bounding box center [988, 540] width 1103 height 898
click at [319, 209] on span "(330) 888-9585" at bounding box center [307, 211] width 69 height 10
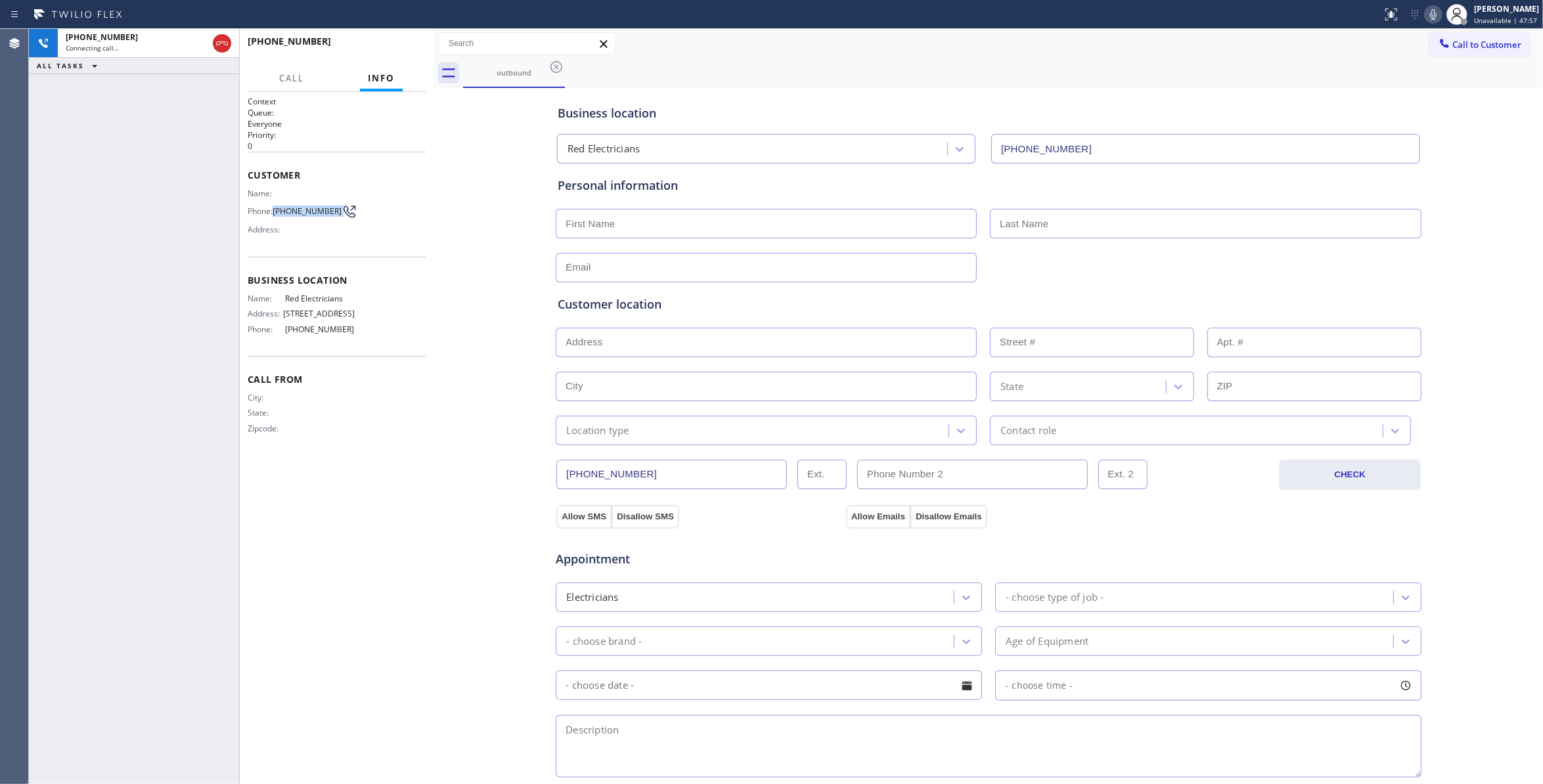
click at [319, 209] on span "(330) 888-9585" at bounding box center [307, 211] width 69 height 10
copy div "(330) 888-9585"
click at [406, 45] on span "HANG UP" at bounding box center [396, 47] width 40 height 9
click at [313, 209] on span "(330) 888-9585" at bounding box center [307, 211] width 69 height 10
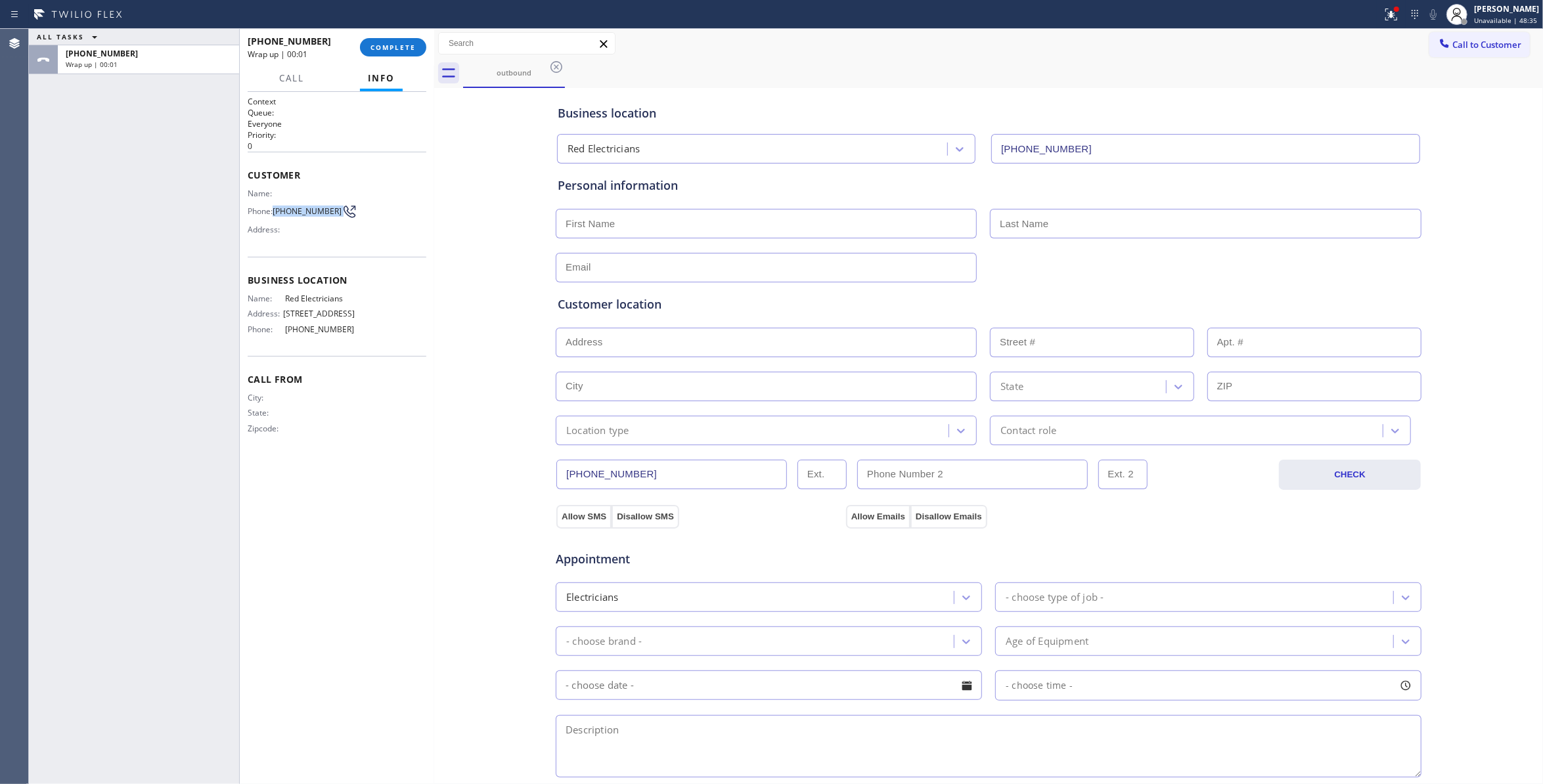
click at [313, 209] on span "(330) 888-9585" at bounding box center [307, 211] width 69 height 10
copy div "(330) 888-9585"
click at [394, 45] on span "COMPLETE" at bounding box center [393, 47] width 45 height 9
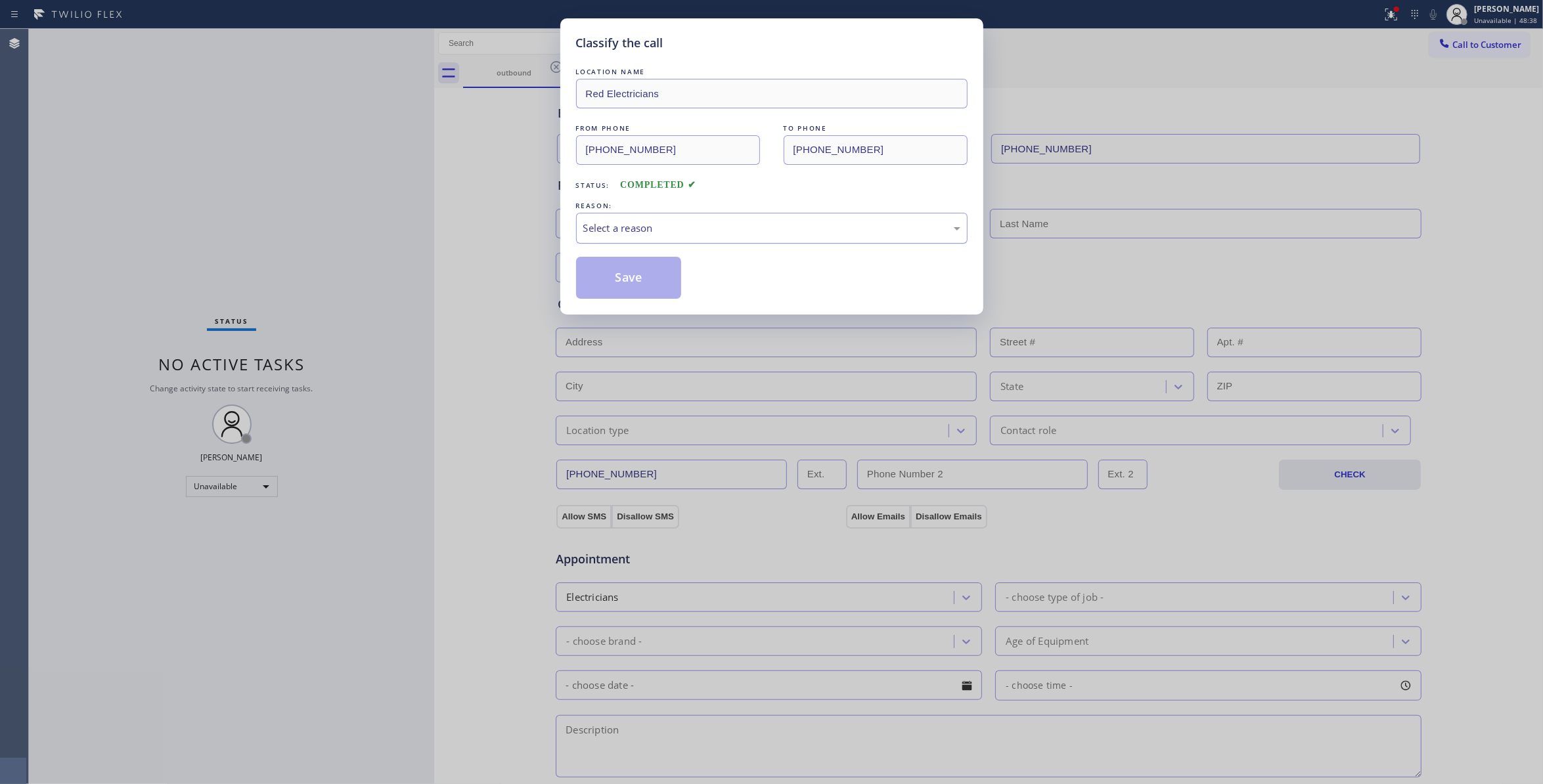
click at [629, 232] on div "Select a reason" at bounding box center [772, 228] width 377 height 15
click at [614, 277] on button "Save" at bounding box center [629, 278] width 106 height 42
drag, startPoint x: 614, startPoint y: 277, endPoint x: 224, endPoint y: 474, distance: 436.9
click at [611, 277] on button "Save" at bounding box center [629, 278] width 106 height 42
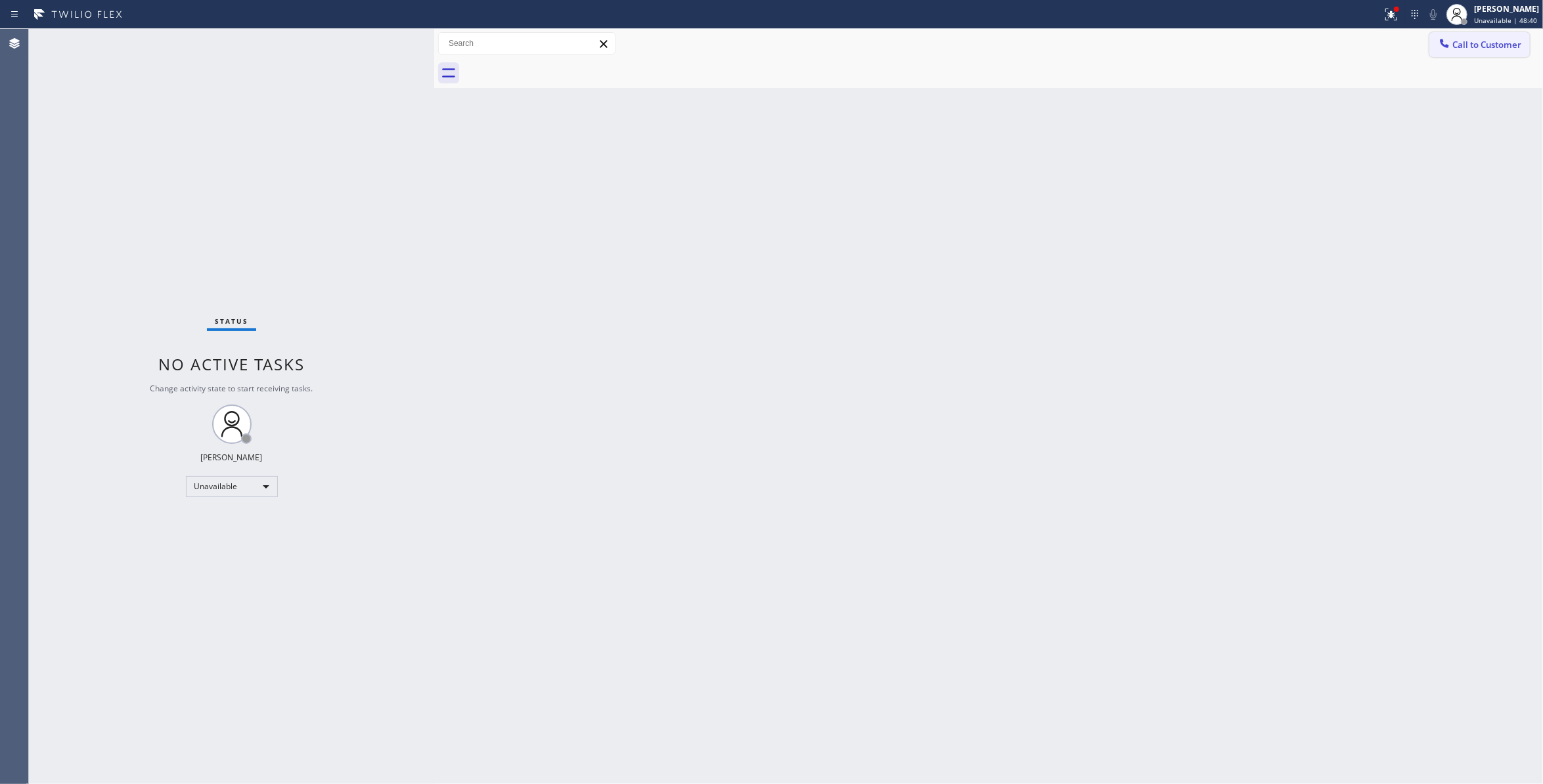
click at [1478, 37] on button "Call to Customer" at bounding box center [1480, 45] width 101 height 25
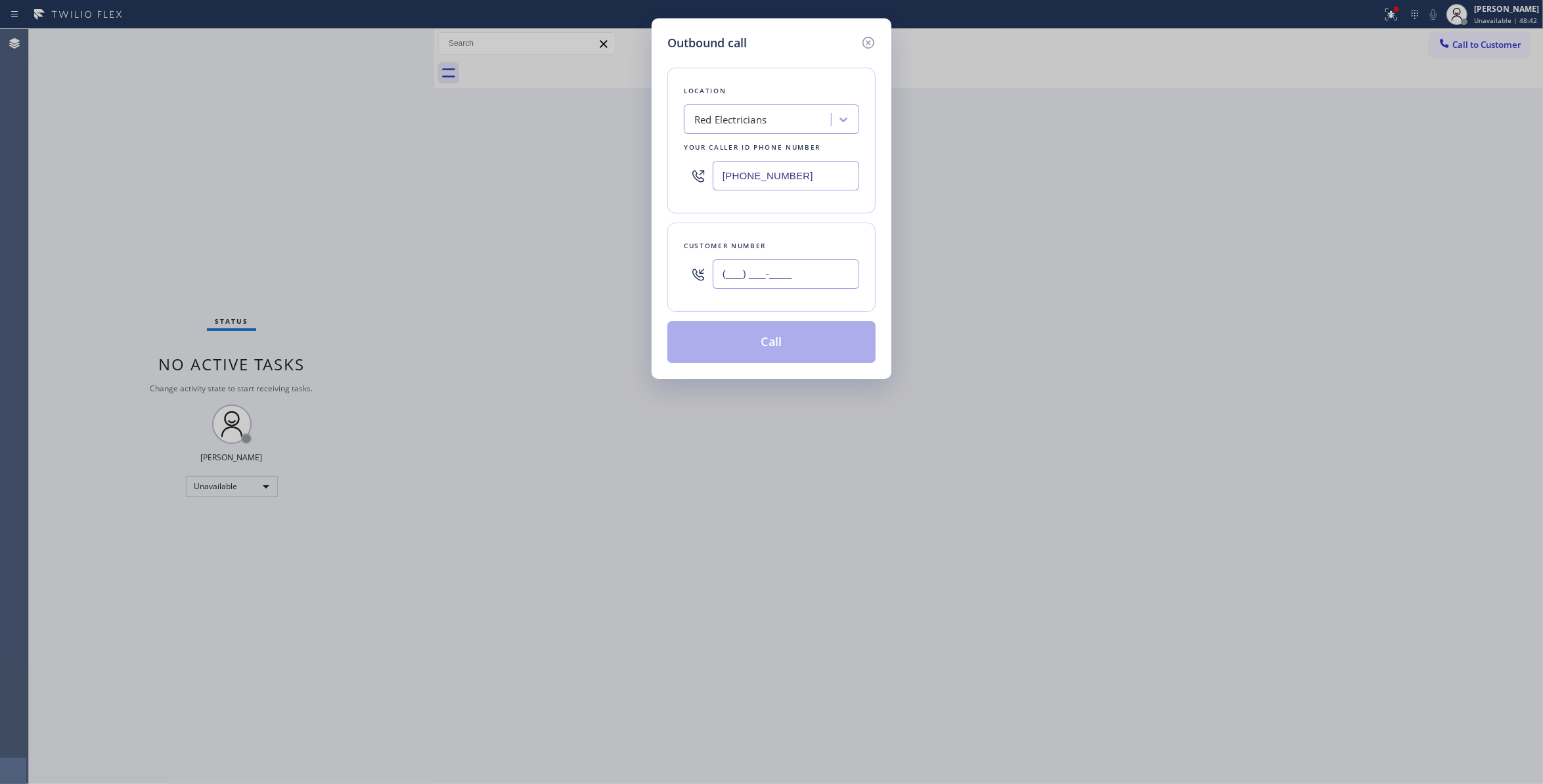
click at [763, 270] on input "(___) ___-____" at bounding box center [786, 274] width 147 height 29
paste input "330) 888-9585"
type input "(330) 888-9585"
click at [750, 347] on button "Call" at bounding box center [772, 342] width 209 height 42
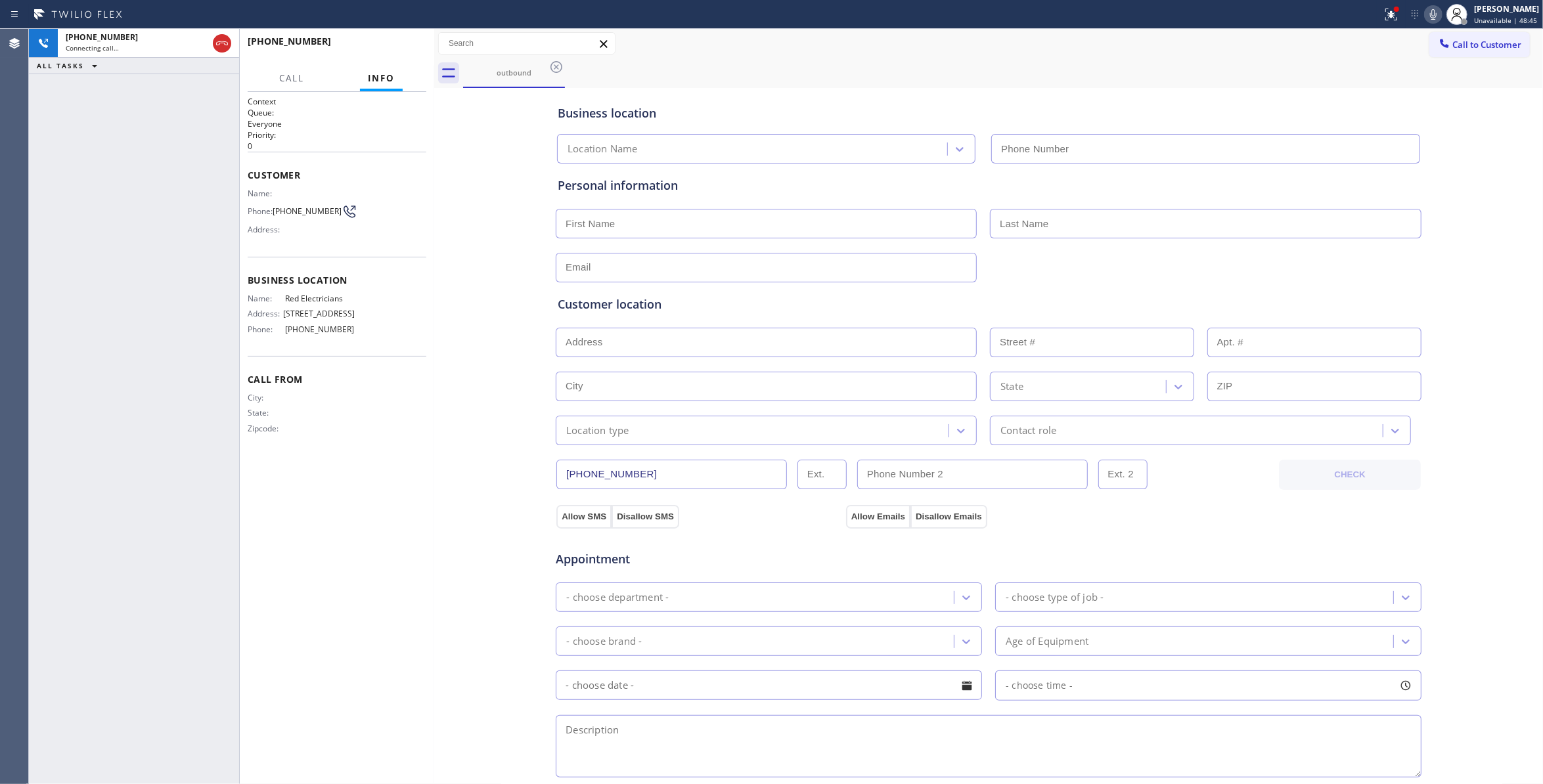
type input "(833) 253-6787"
click at [51, 304] on div "+13308889585 Connecting call… ALL TASKS ALL TASKS ACTIVE TASKS TASKS IN WRAP UP" at bounding box center [134, 406] width 210 height 755
drag, startPoint x: 455, startPoint y: 453, endPoint x: 415, endPoint y: 368, distance: 93.9
click at [455, 452] on div "Business location Red Electricians (833) 253-6787 Personal information Customer…" at bounding box center [988, 540] width 1103 height 898
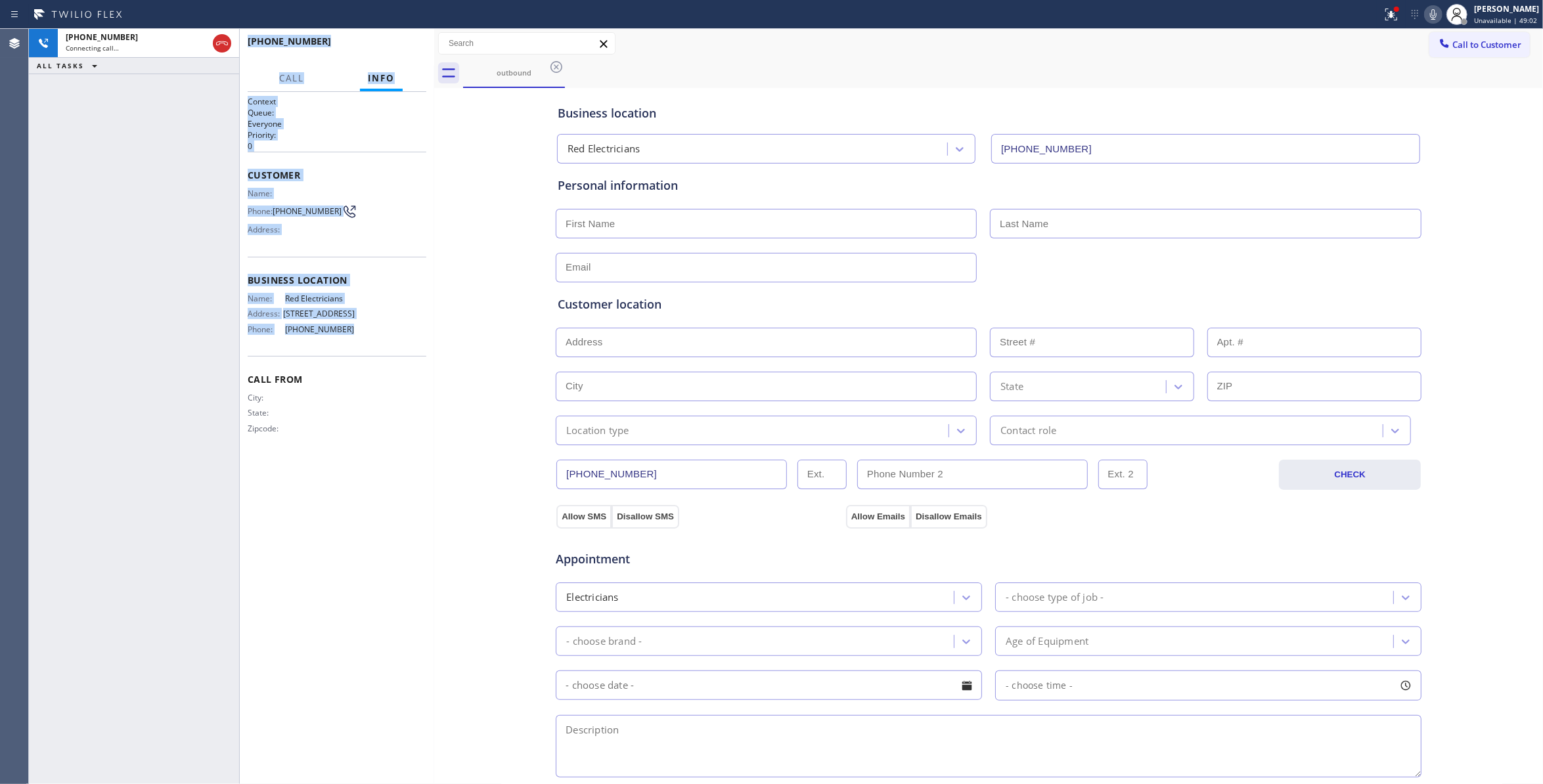
drag, startPoint x: 345, startPoint y: 343, endPoint x: 238, endPoint y: 193, distance: 184.3
click at [238, 193] on div "+13308889585 Connecting call… ALL TASKS ALL TASKS ACTIVE TASKS TASKS IN WRAP UP…" at bounding box center [232, 406] width 406 height 755
copy div "+13308889585 Call Info Connecting Call +13308889585 Your caller ID: +1833253678…"
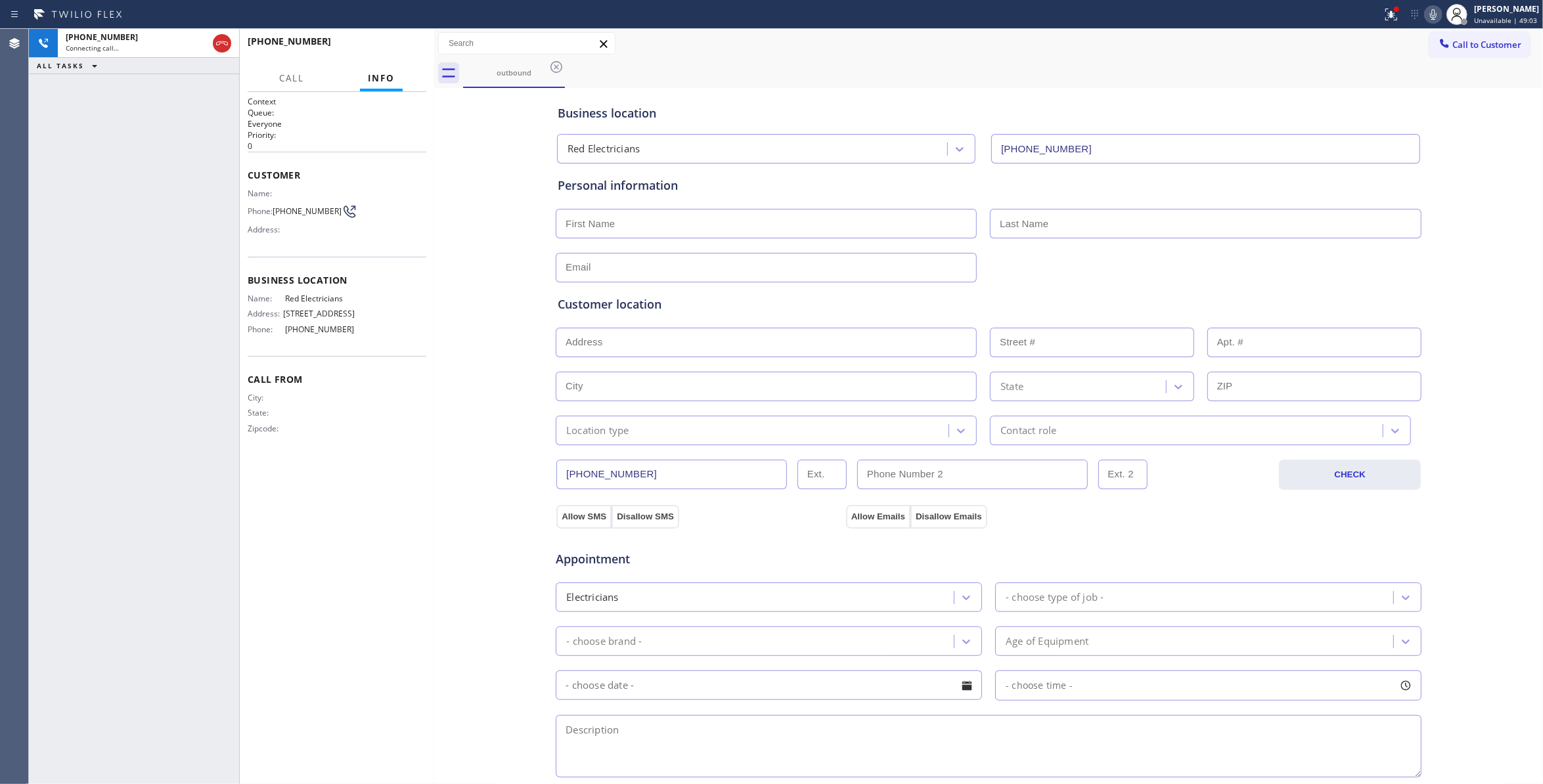
click at [442, 335] on div "Business location Red Electricians (833) 253-6787 Personal information Customer…" at bounding box center [988, 540] width 1103 height 898
drag, startPoint x: 355, startPoint y: 342, endPoint x: 248, endPoint y: 192, distance: 184.3
click at [248, 192] on div "Context Queue: Everyone Priority: 0 Customer Name: Phone: (330) 888-9585 Addres…" at bounding box center [337, 275] width 178 height 360
copy div "Name: Phone: (330) 888-9585 Address: Business location Name: Red Electricians A…"
click at [404, 484] on div "Context Queue: Everyone Priority: 0 Customer Name: Phone: (330) 888-9585 Addres…" at bounding box center [337, 438] width 178 height 685
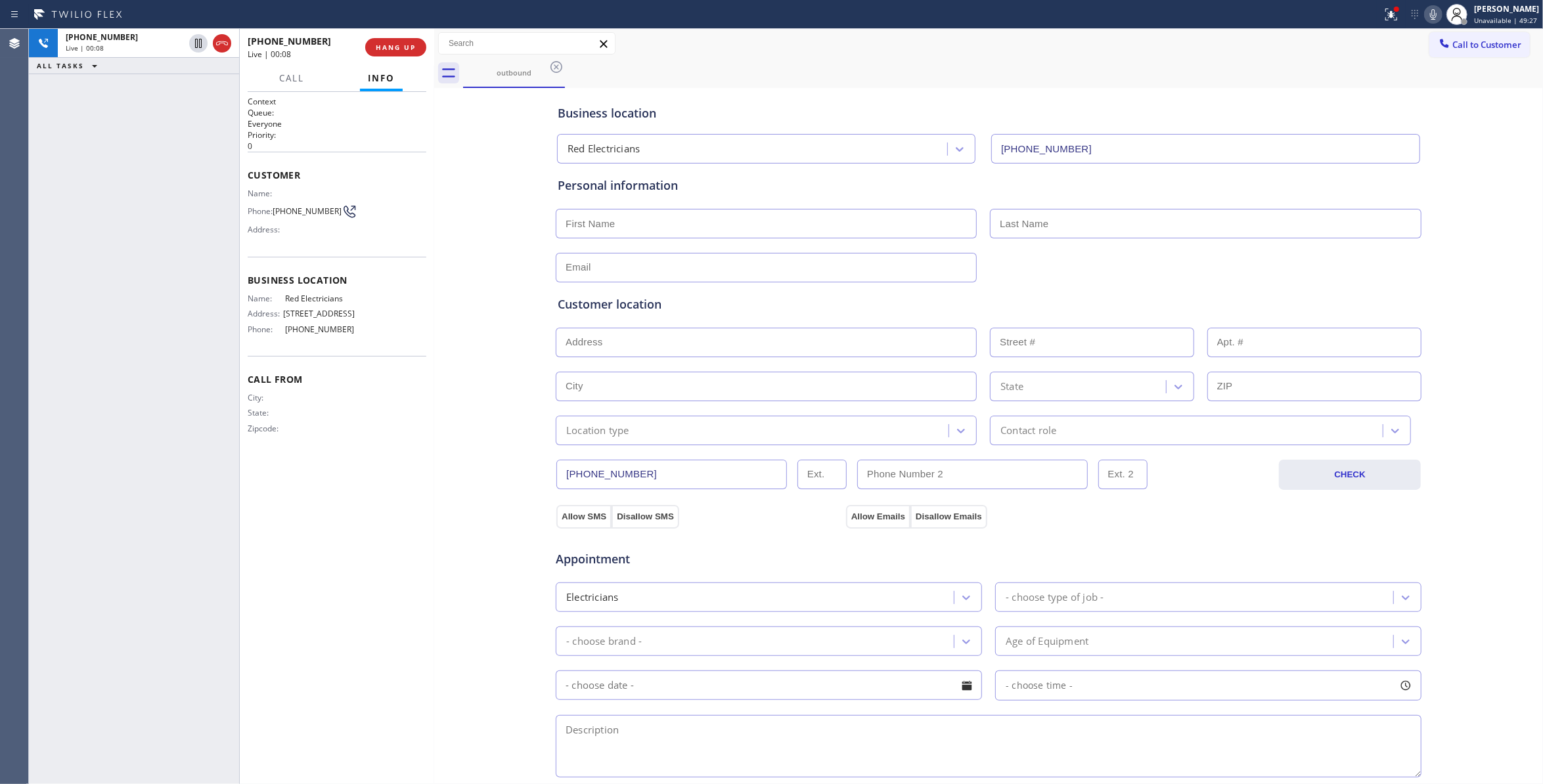
click at [476, 652] on div "Business location Red Electricians (833) 253-6787 Personal information Customer…" at bounding box center [988, 540] width 1103 height 898
click at [405, 46] on span "HANG UP" at bounding box center [396, 47] width 40 height 9
drag, startPoint x: 432, startPoint y: 501, endPoint x: 458, endPoint y: 201, distance: 301.1
click at [434, 481] on div at bounding box center [434, 406] width 0 height 755
click at [402, 42] on button "COMPLETE" at bounding box center [393, 47] width 66 height 19
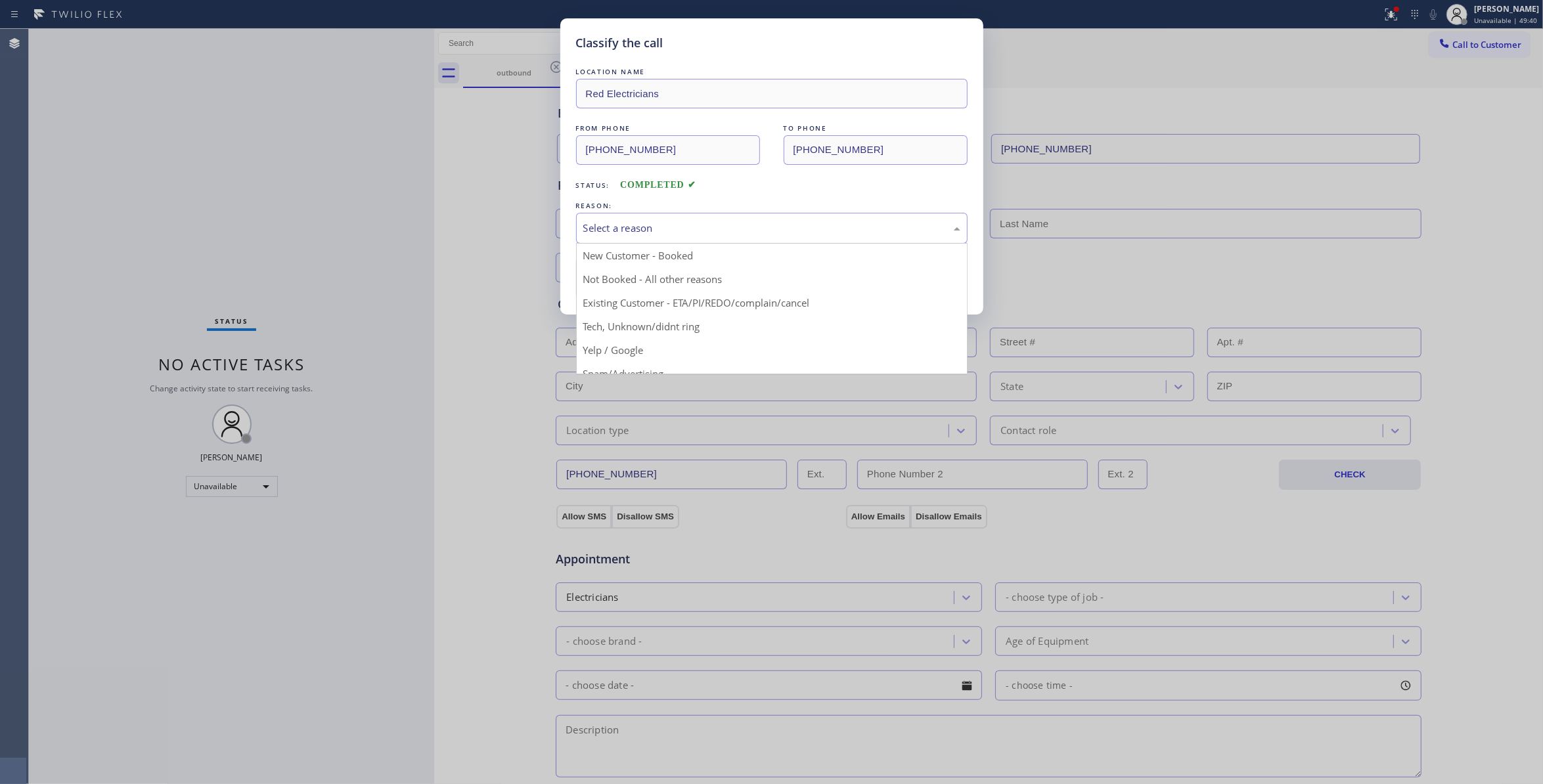
click at [594, 234] on div "Select a reason" at bounding box center [772, 228] width 377 height 15
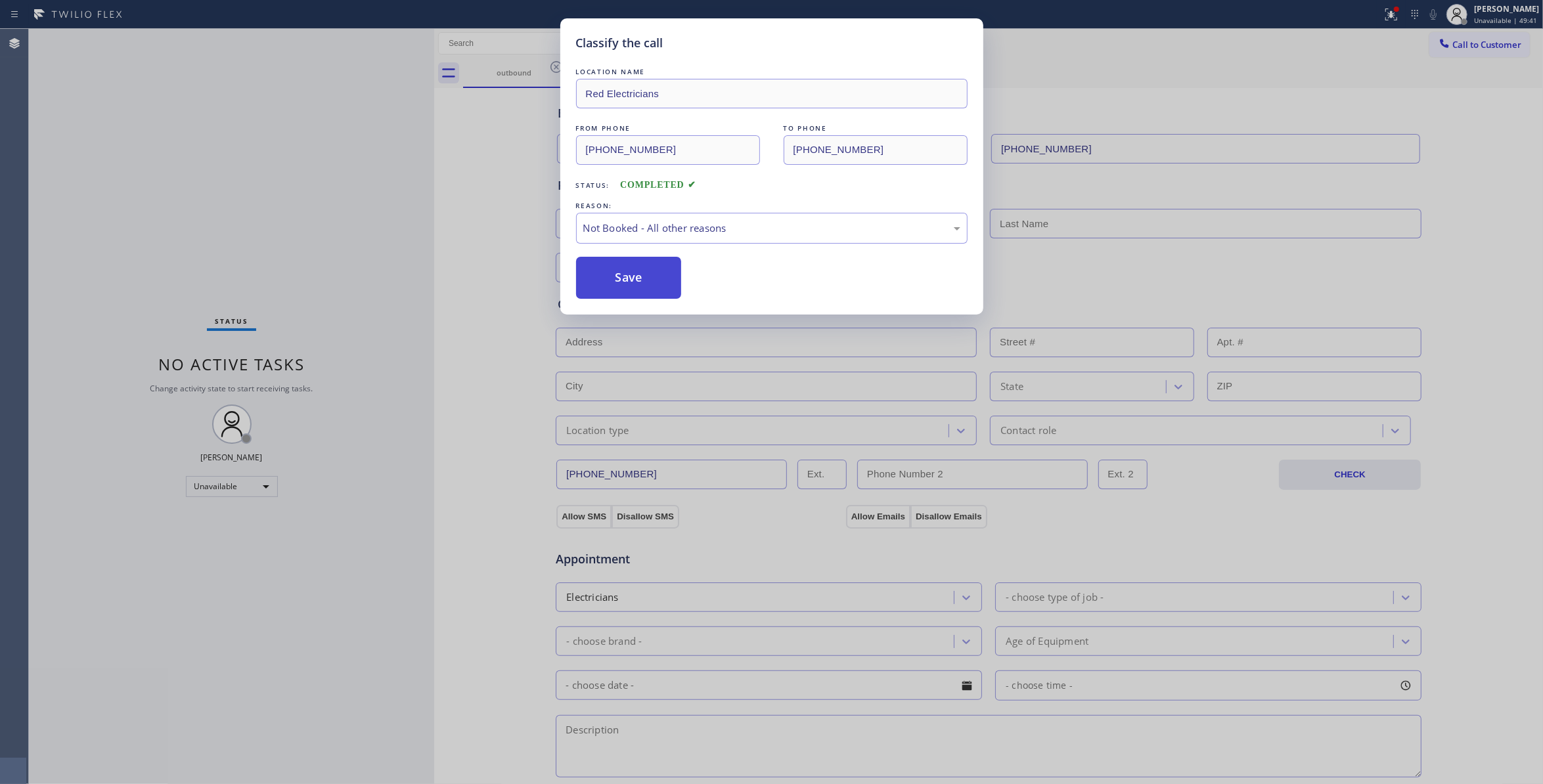
click at [599, 279] on button "Save" at bounding box center [629, 278] width 106 height 42
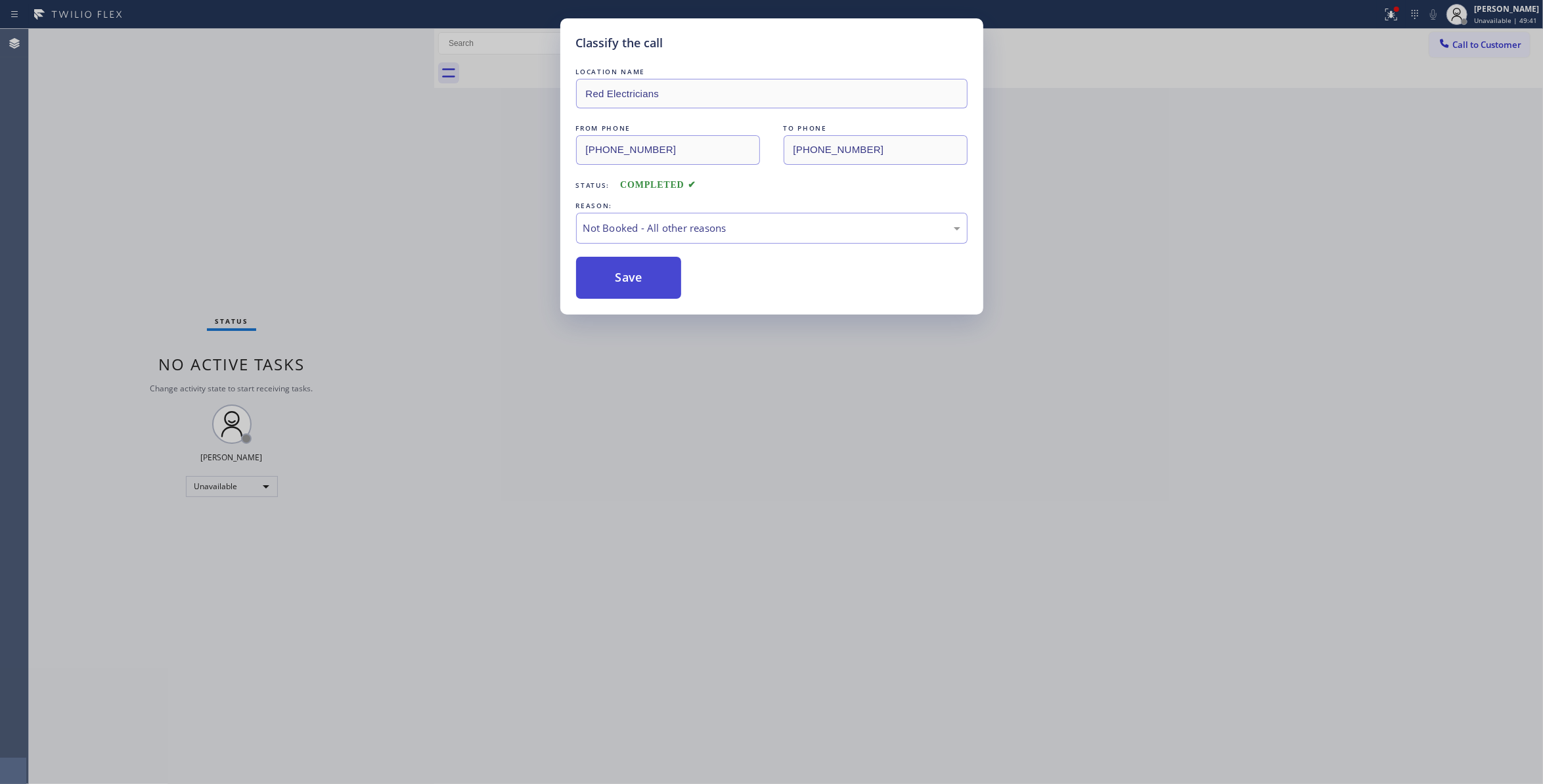
click at [599, 279] on button "Save" at bounding box center [629, 278] width 106 height 42
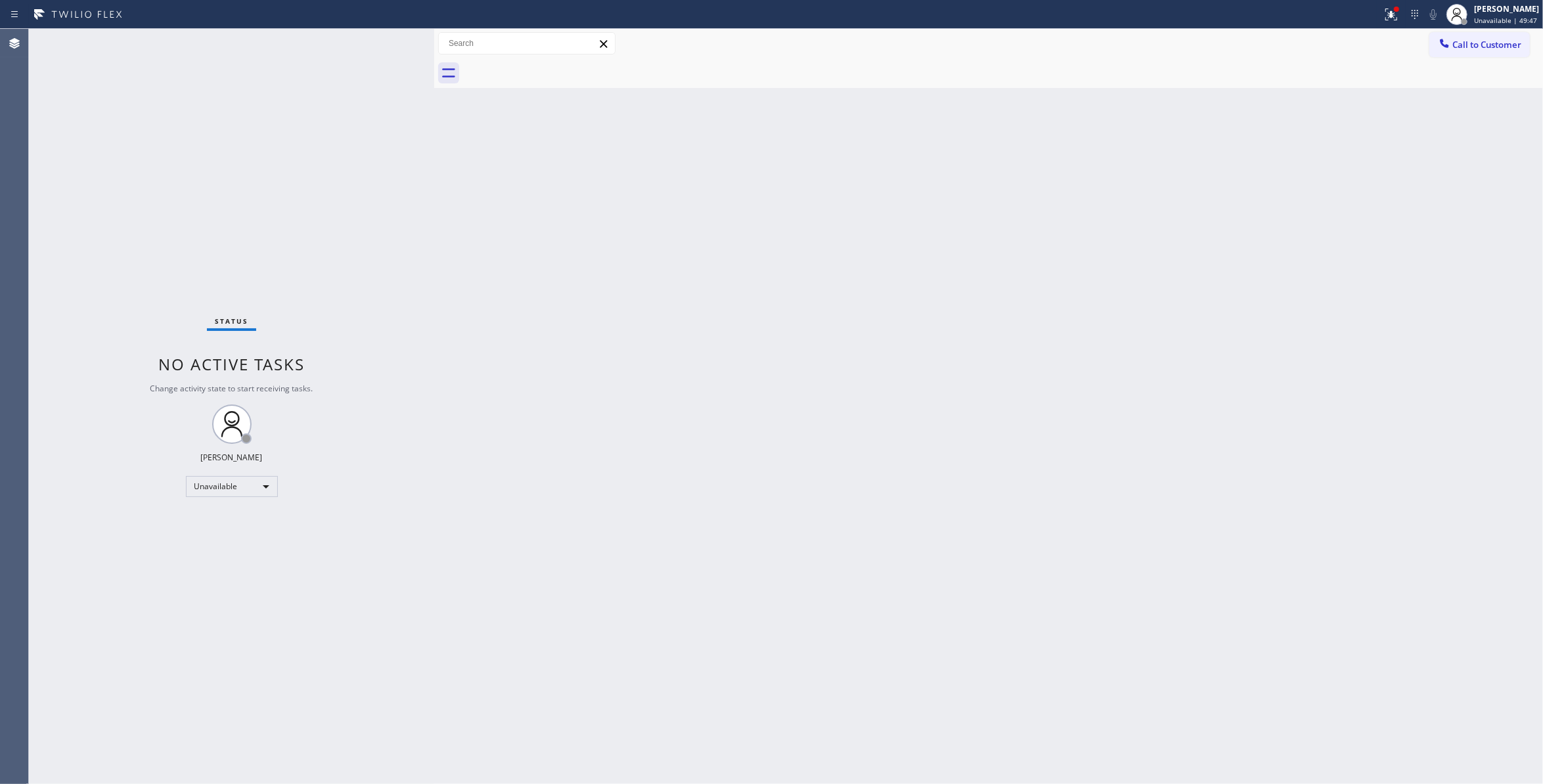
click at [857, 321] on div "Back to Dashboard Change Sender ID Customers Technicians Select a contact Outbo…" at bounding box center [989, 406] width 1109 height 755
click at [1467, 46] on span "Call to Customer" at bounding box center [1487, 45] width 69 height 12
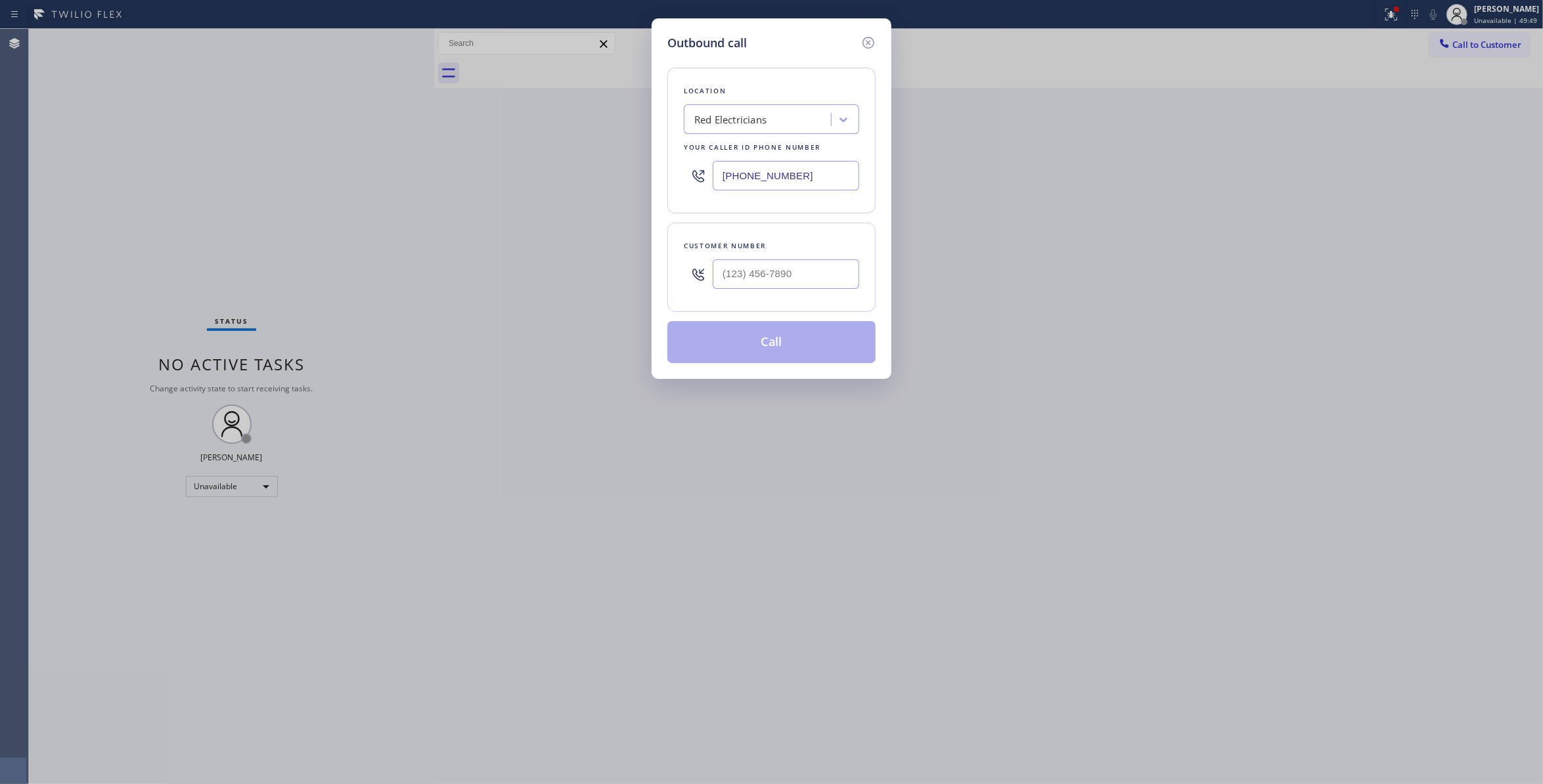
click at [796, 293] on div at bounding box center [786, 274] width 147 height 42
click at [793, 280] on input "(___) ___-____" at bounding box center [786, 274] width 147 height 29
paste input "864) 729-5731"
type input "(864) 729-5731"
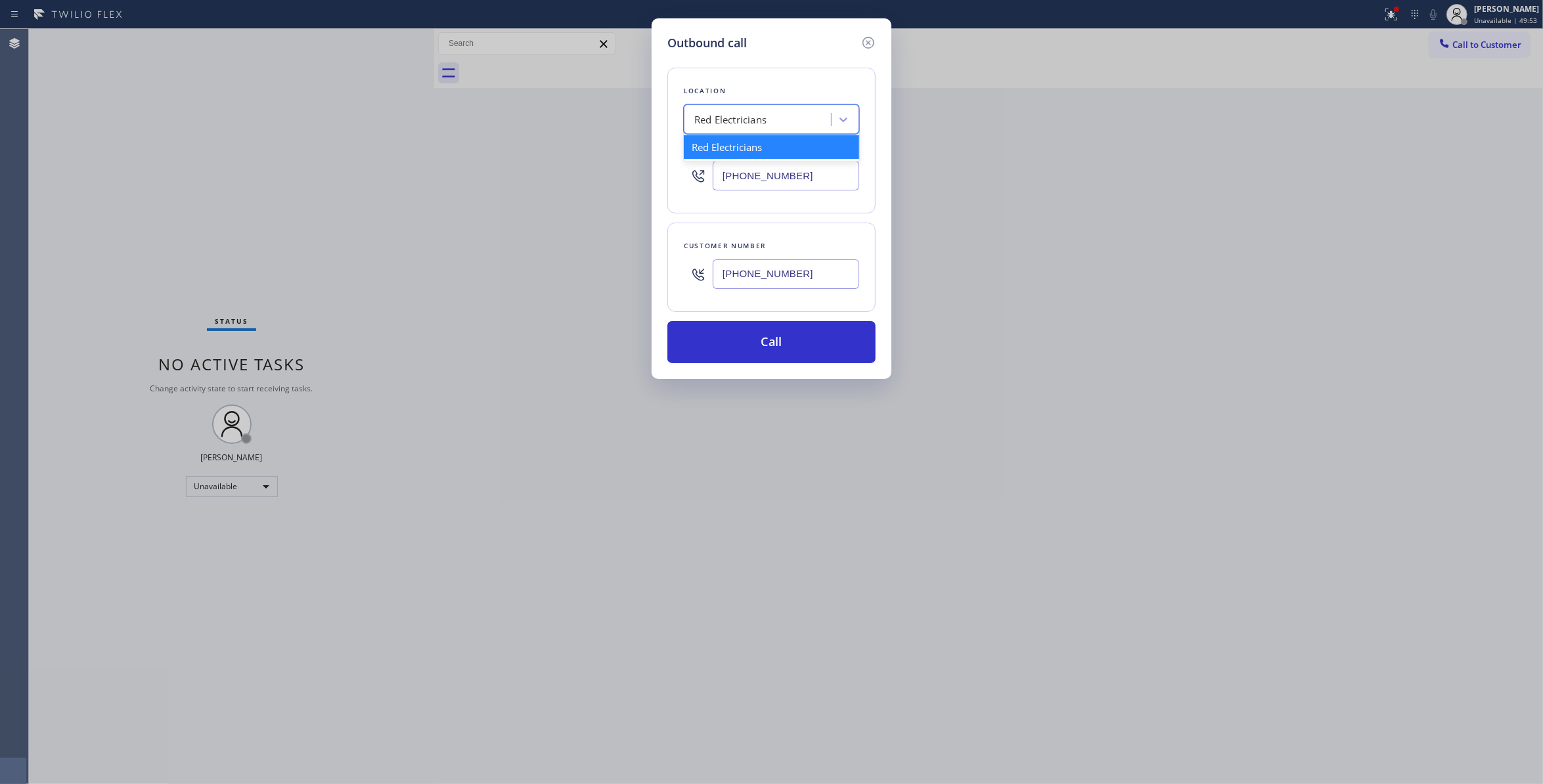
click at [754, 117] on div "Red Electricians" at bounding box center [730, 119] width 72 height 15
paste input "Quality Appliance service"
type input "Quality Appliance service"
click at [752, 145] on div "Quality Appliance Service" at bounding box center [772, 147] width 176 height 24
click at [825, 178] on input "(562) 653-4091" at bounding box center [786, 176] width 147 height 29
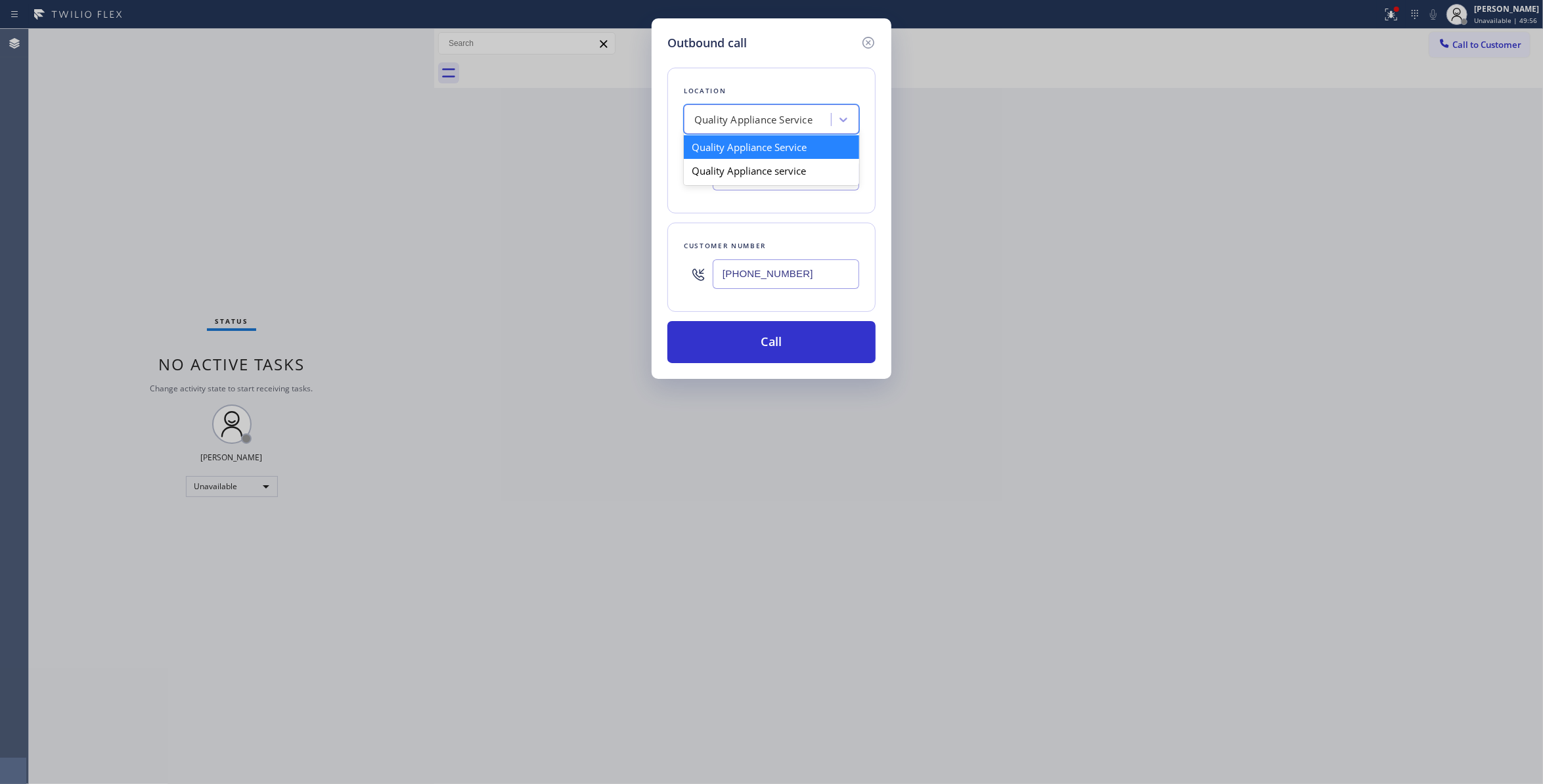
click at [739, 122] on div "Quality Appliance Service" at bounding box center [753, 119] width 118 height 15
click at [733, 170] on div "Quality Appliance service" at bounding box center [772, 170] width 176 height 24
type input "(619) 727-6047"
drag, startPoint x: 810, startPoint y: 178, endPoint x: 632, endPoint y: 174, distance: 178.0
click at [632, 174] on div "Outbound call Location Quality Appliance service Your caller id phone number (6…" at bounding box center [771, 392] width 1543 height 784
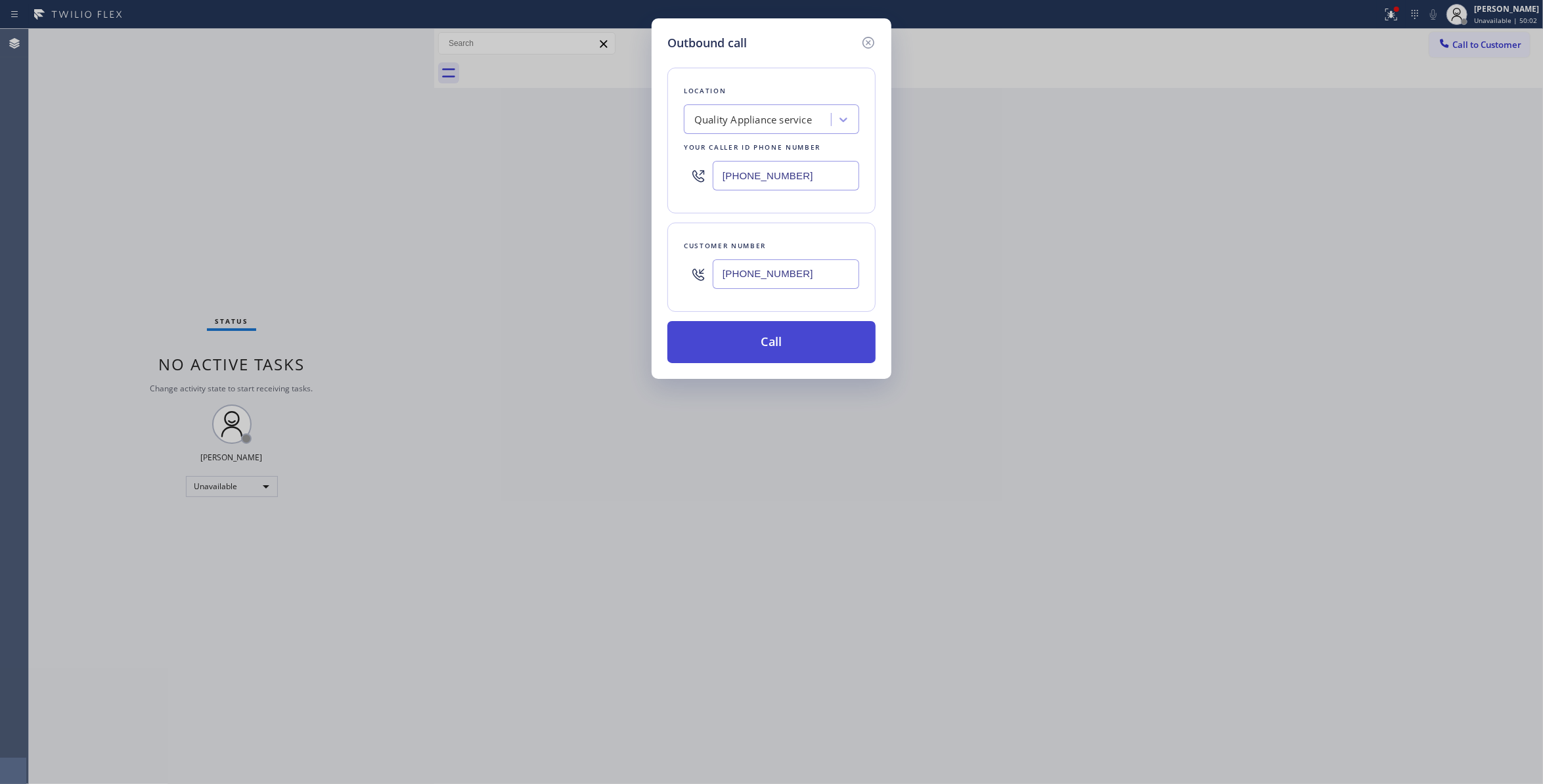
click at [828, 351] on button "Call" at bounding box center [772, 342] width 209 height 42
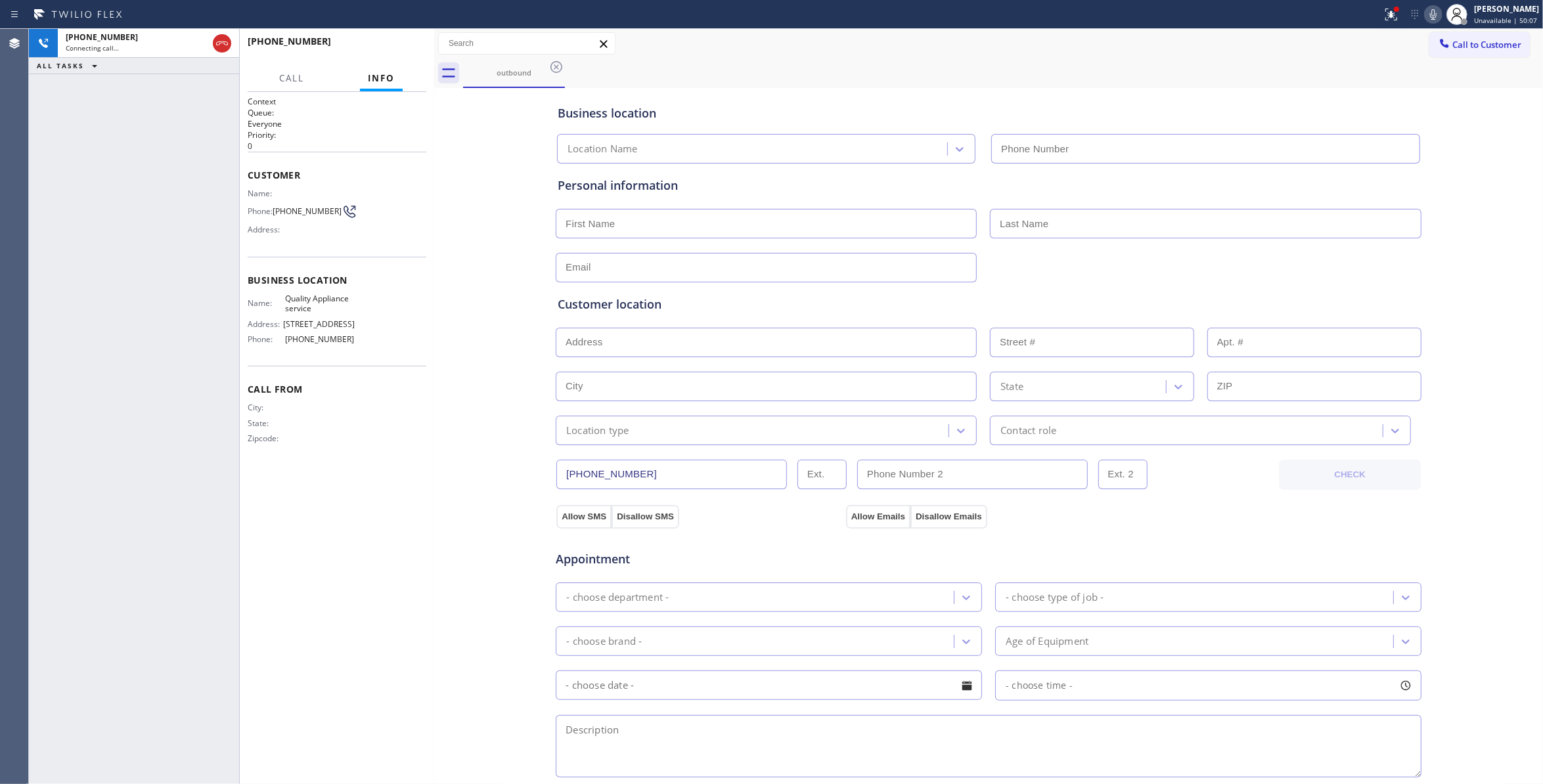
type input "(619) 727-6047"
click at [408, 663] on div "Context Queue: Everyone Priority: 0 Customer Name: Phone: (864) 729-5731 Addres…" at bounding box center [337, 438] width 178 height 685
drag, startPoint x: 335, startPoint y: 213, endPoint x: 280, endPoint y: 206, distance: 55.4
click at [280, 206] on span "(864) 729-5731" at bounding box center [307, 211] width 69 height 10
copy span "(864) 729-5731"
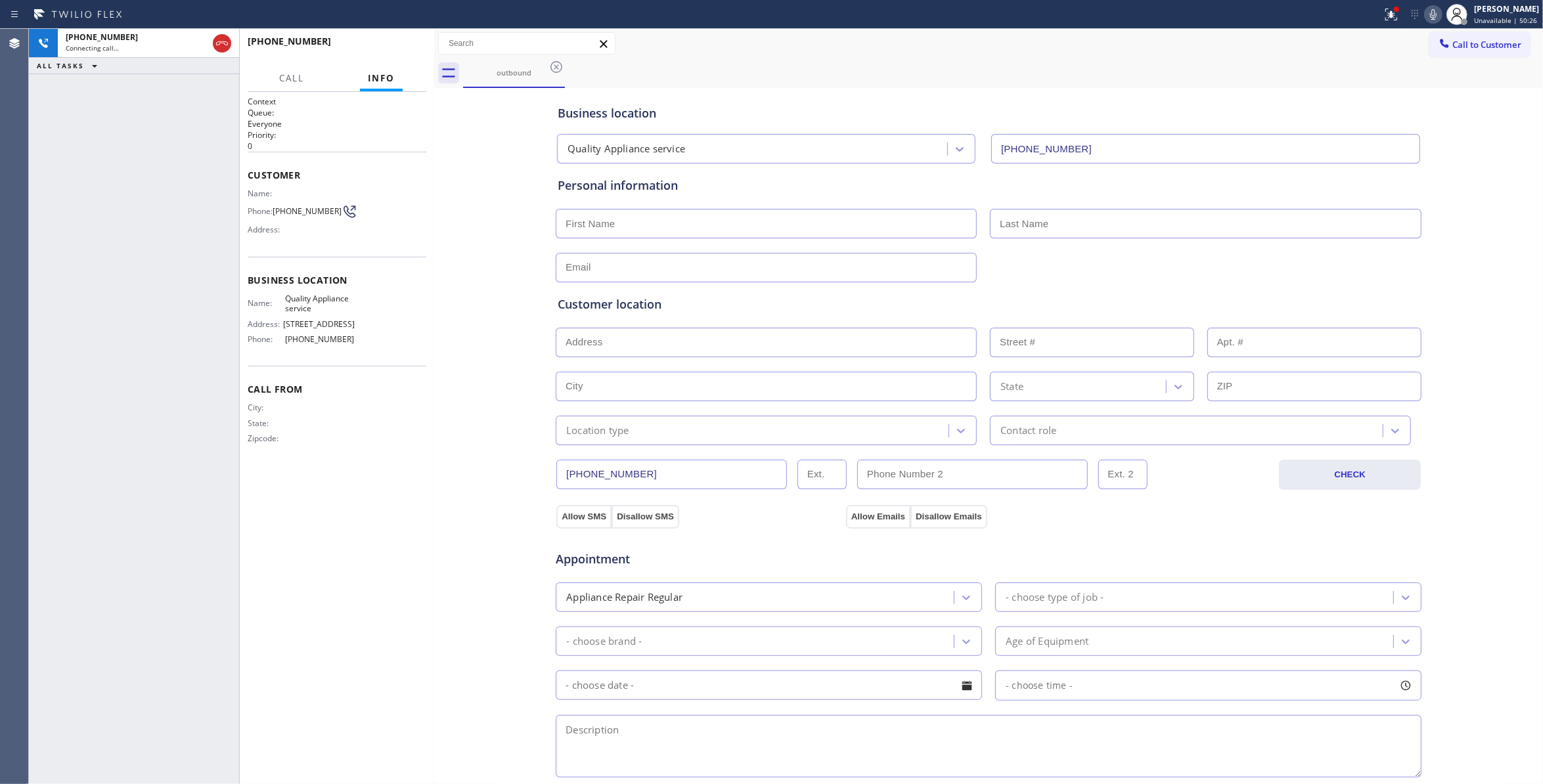
click at [391, 565] on div "Context Queue: Everyone Priority: 0 Customer Name: Phone: (864) 729-5731 Addres…" at bounding box center [337, 438] width 178 height 685
click at [314, 213] on span "(864) 729-5731" at bounding box center [307, 211] width 69 height 10
copy div "(864) 729-5731"
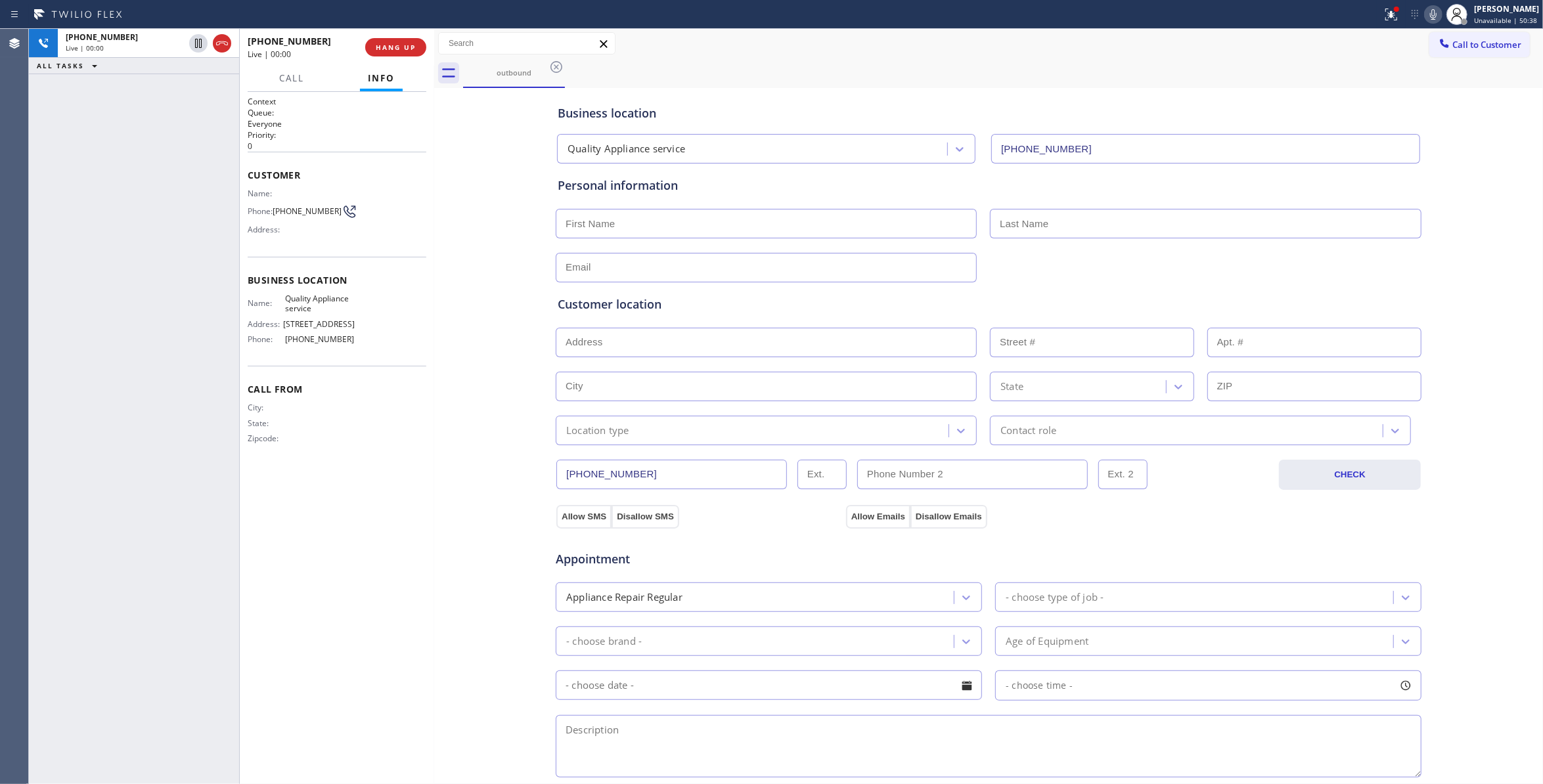
click at [481, 378] on div "Business location Quality Appliance service (619) 727-6047 Personal information…" at bounding box center [988, 540] width 1103 height 898
click at [386, 46] on span "HANG UP" at bounding box center [396, 47] width 40 height 9
click at [386, 46] on span "COMPLETE" at bounding box center [393, 47] width 45 height 9
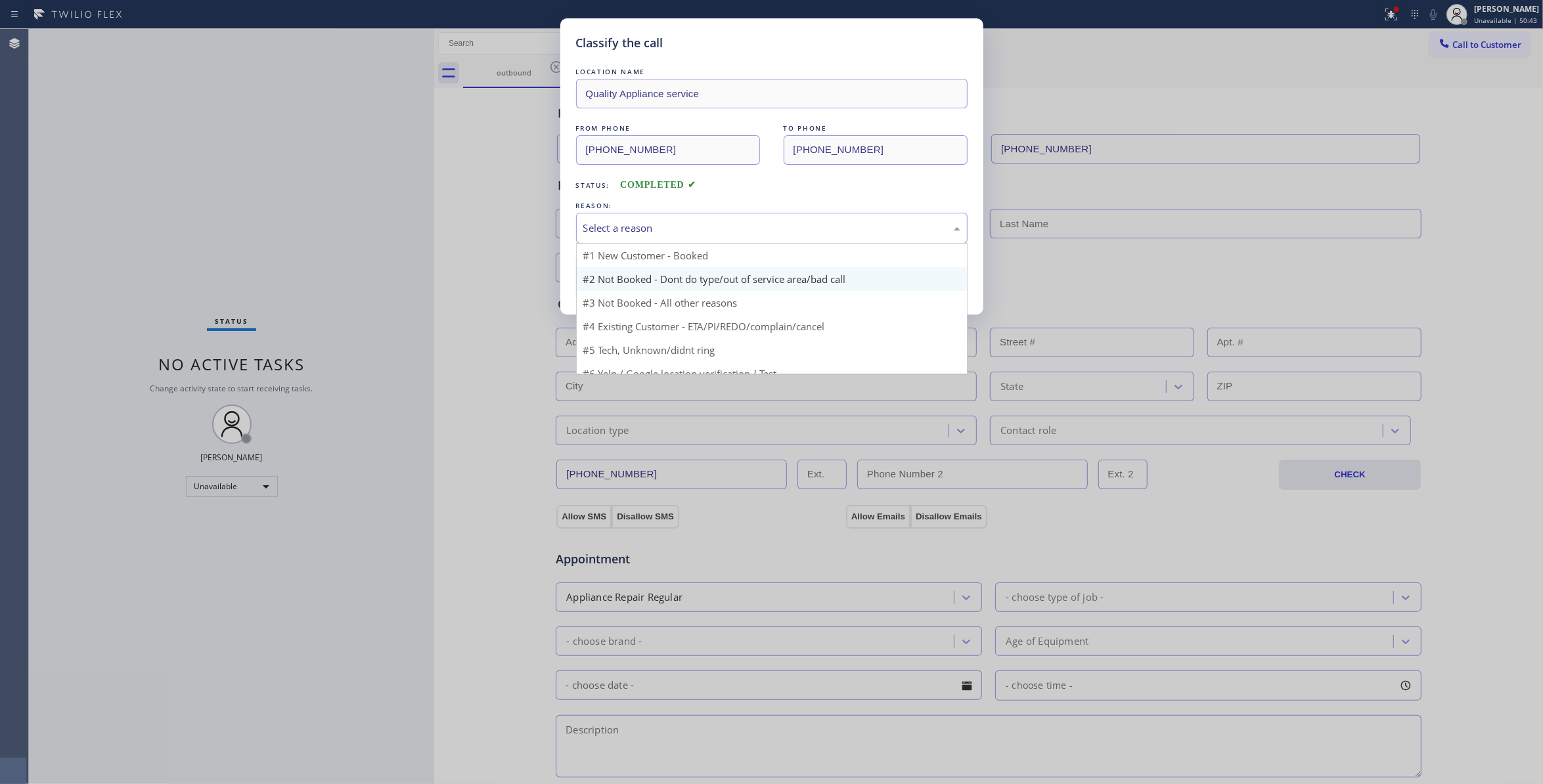
drag, startPoint x: 628, startPoint y: 229, endPoint x: 623, endPoint y: 275, distance: 46.3
click at [626, 229] on div "Select a reason" at bounding box center [772, 228] width 377 height 15
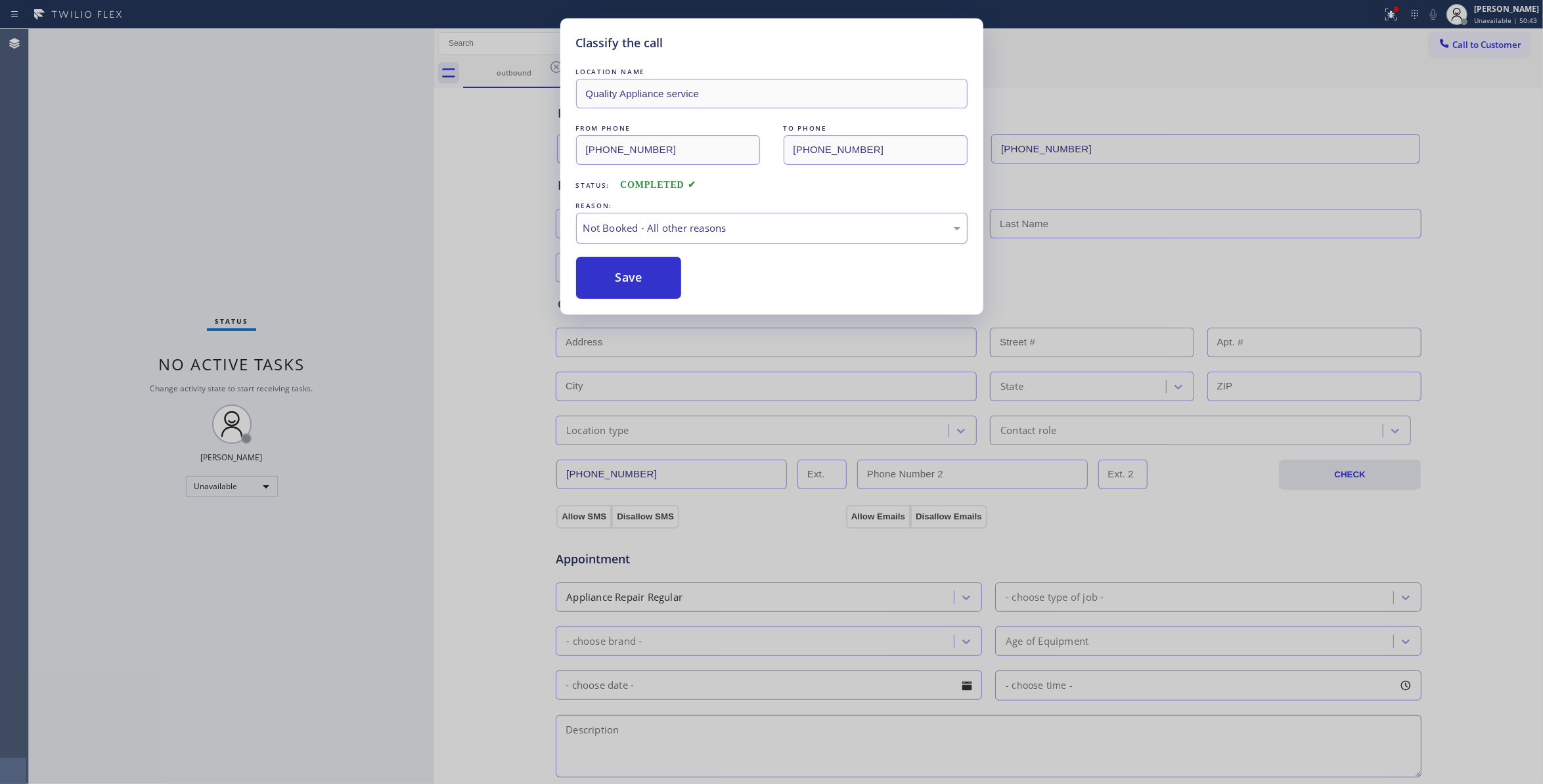
click at [608, 279] on button "Save" at bounding box center [629, 278] width 106 height 42
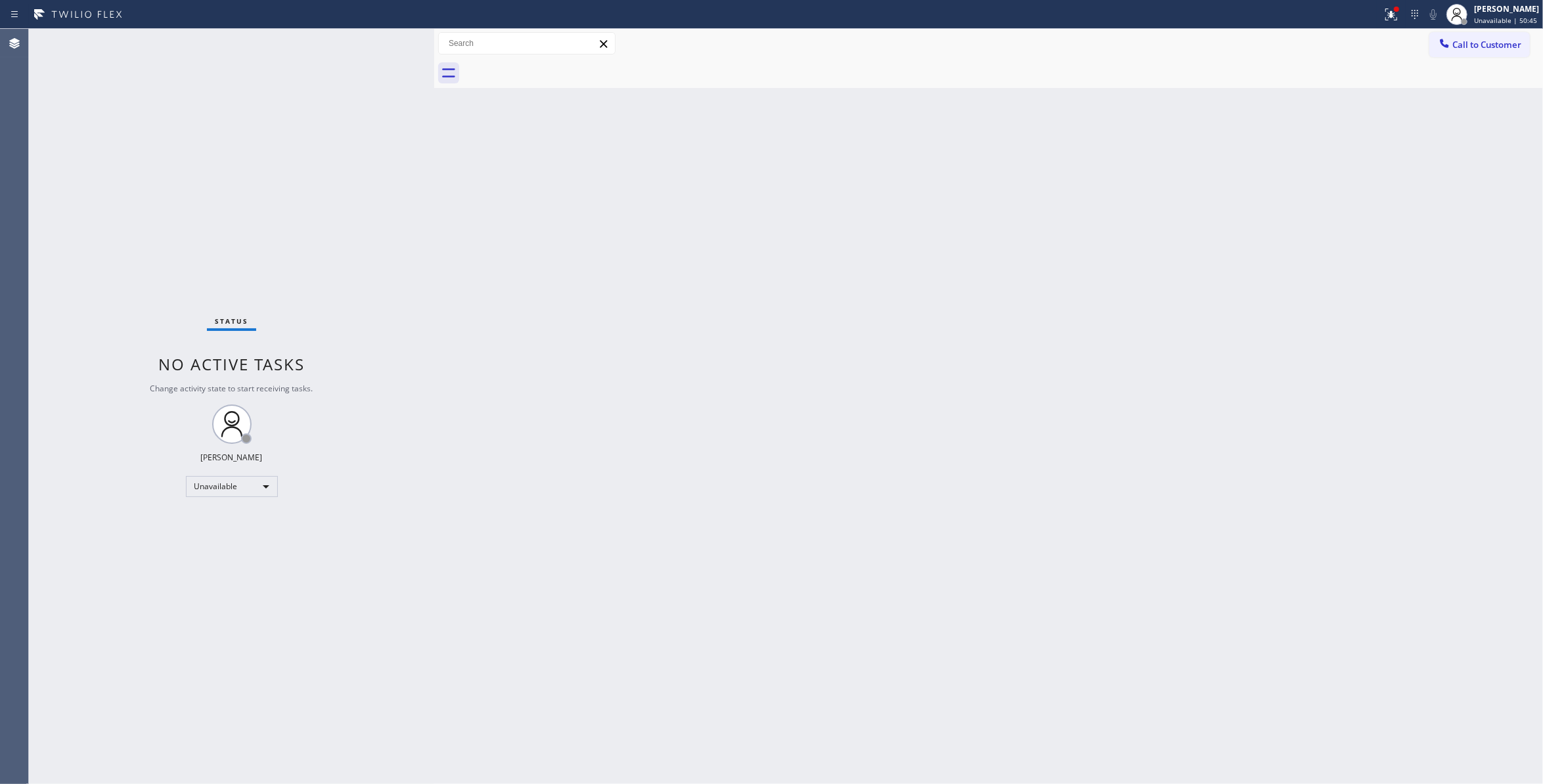
click at [1488, 47] on span "Call to Customer" at bounding box center [1487, 45] width 69 height 12
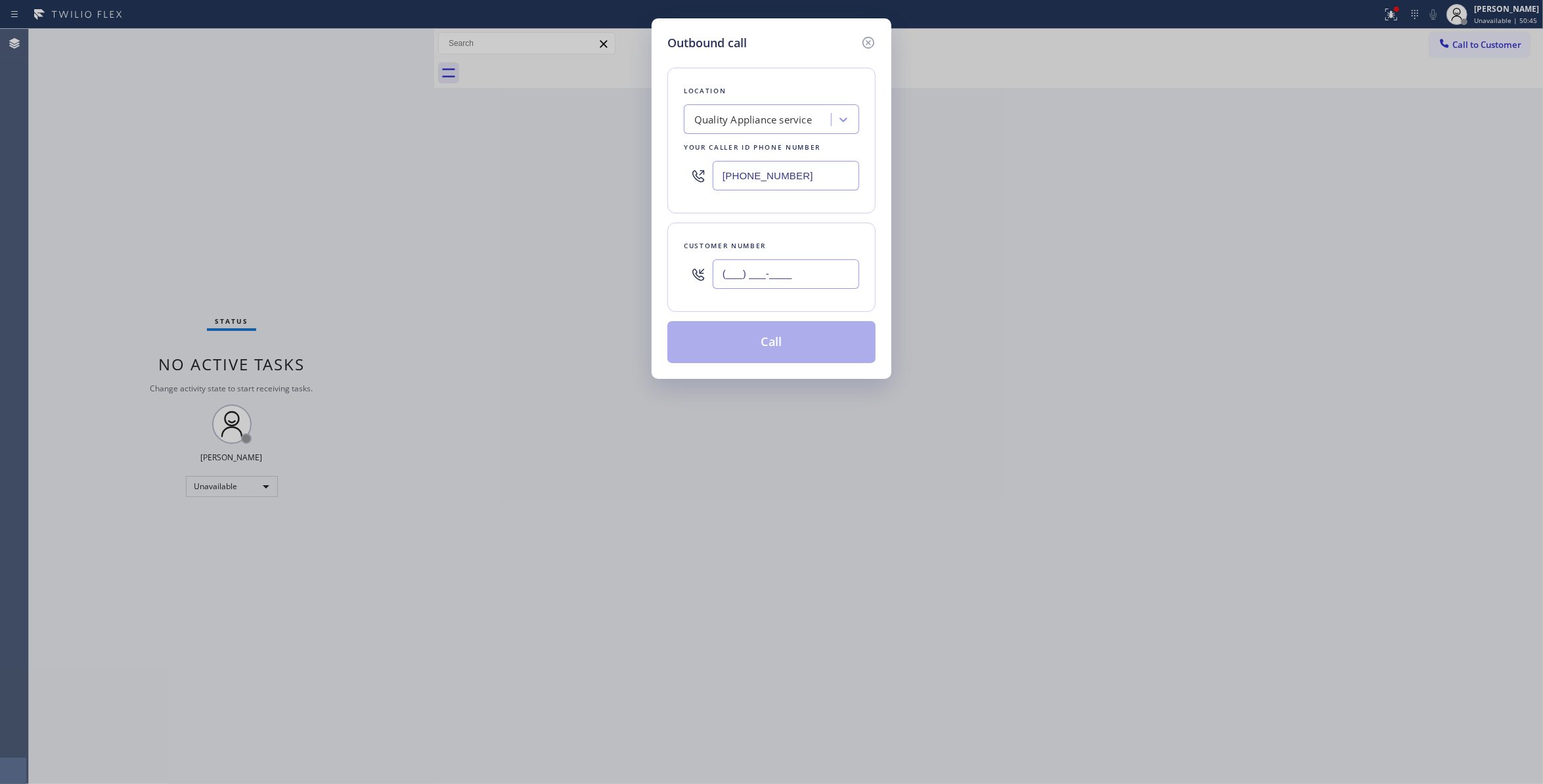
click at [760, 269] on input "(___) ___-____" at bounding box center [786, 274] width 147 height 29
paste input "864) 729-5731"
type input "(864) 729-5731"
click at [752, 368] on div "Outbound call Location Quality Appliance service Your caller id phone number (6…" at bounding box center [771, 199] width 240 height 360
click at [741, 350] on button "Call" at bounding box center [772, 342] width 209 height 42
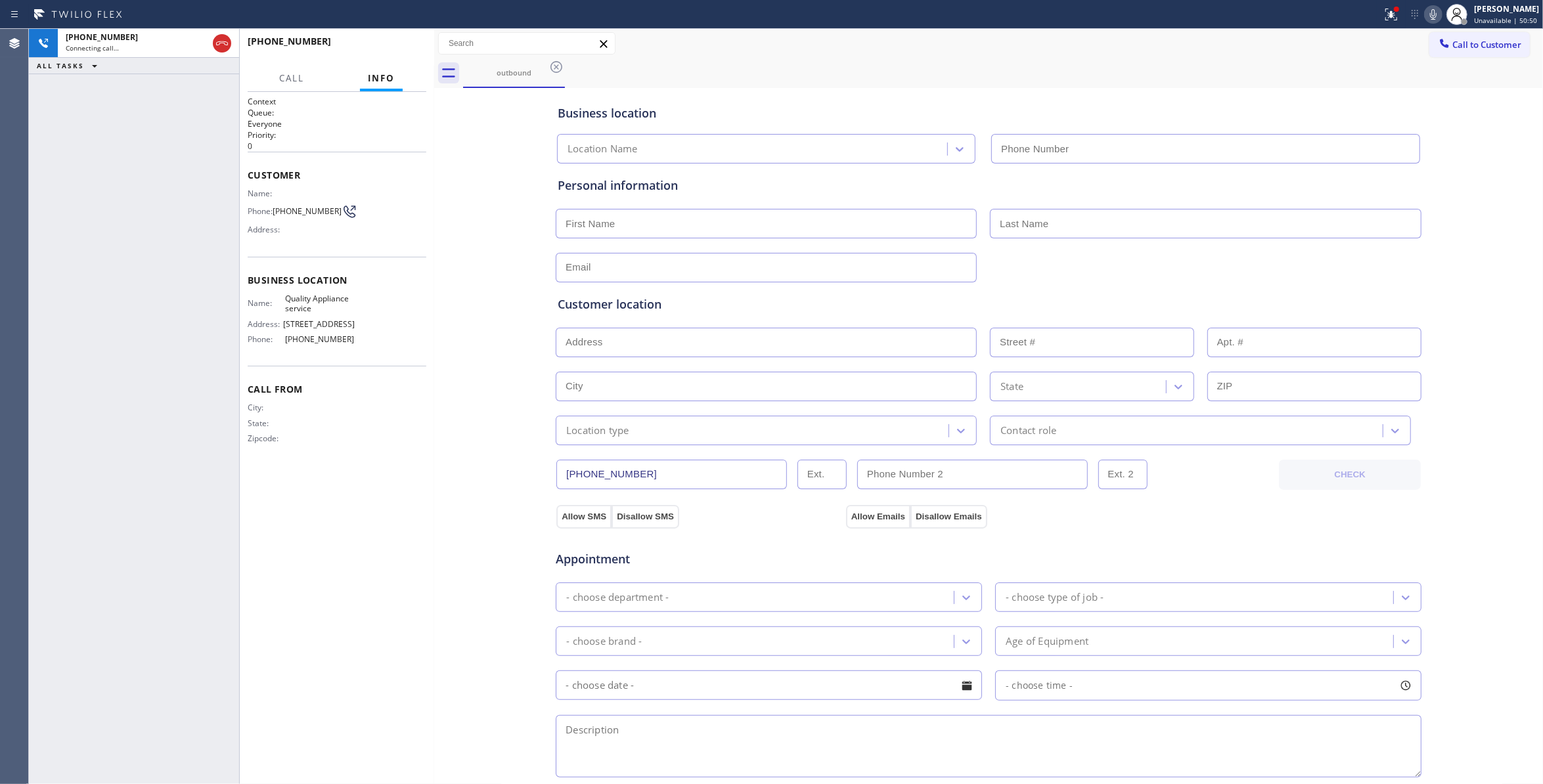
type input "(619) 727-6047"
click at [474, 307] on div "Business location Quality Appliance service (619) 727-6047 Personal information…" at bounding box center [988, 540] width 1103 height 898
click at [1383, 14] on icon at bounding box center [1391, 14] width 16 height 16
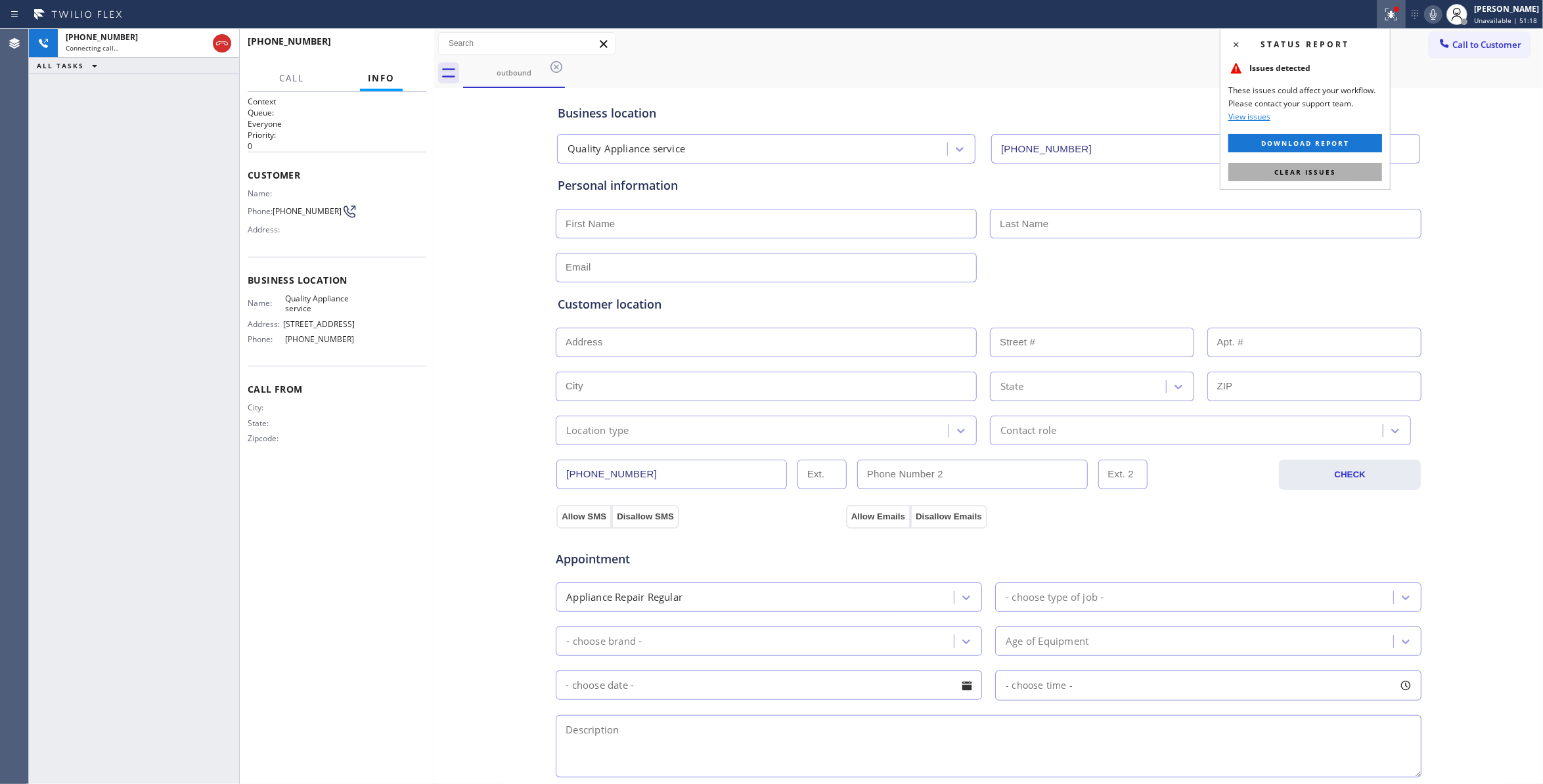
click at [1343, 166] on button "Clear issues" at bounding box center [1306, 172] width 154 height 19
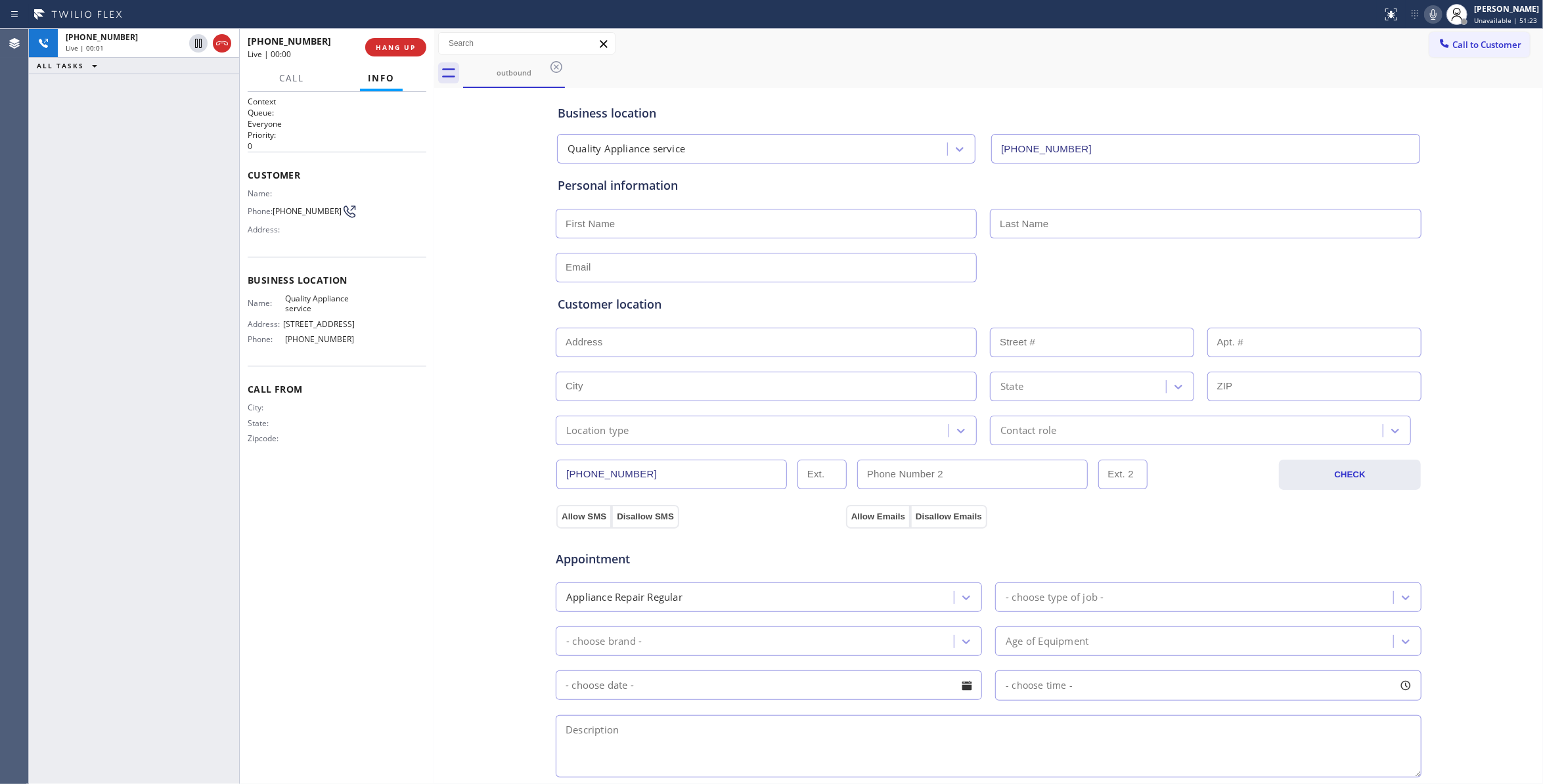
drag, startPoint x: 402, startPoint y: 40, endPoint x: 319, endPoint y: 162, distance: 147.6
click at [402, 40] on button "HANG UP" at bounding box center [396, 47] width 61 height 19
click at [401, 45] on span "COMPLETE" at bounding box center [393, 47] width 45 height 9
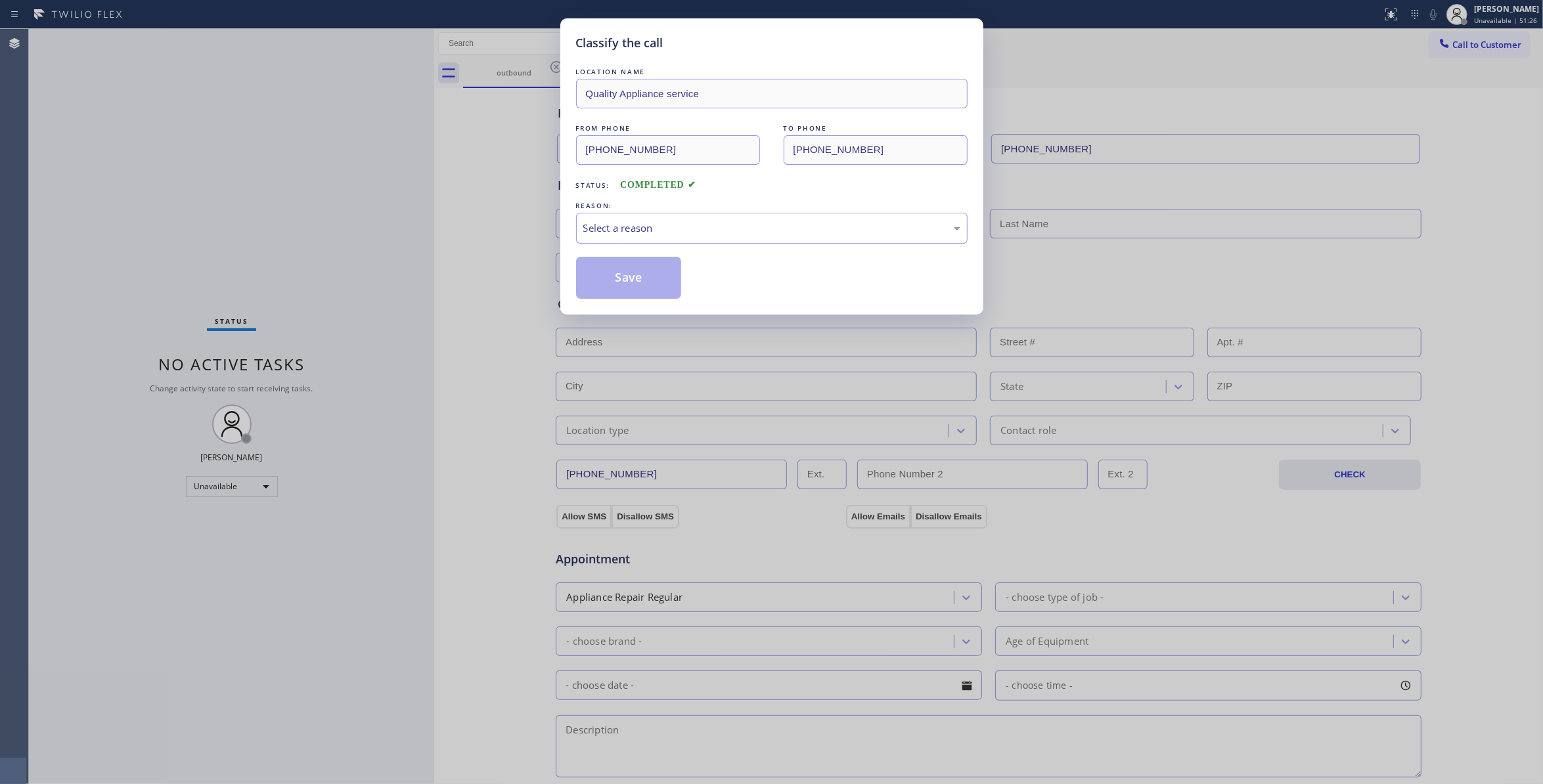
click at [633, 211] on div "REASON:" at bounding box center [772, 206] width 391 height 14
click at [624, 227] on div "Select a reason" at bounding box center [772, 228] width 377 height 15
click at [627, 285] on button "Save" at bounding box center [629, 278] width 106 height 42
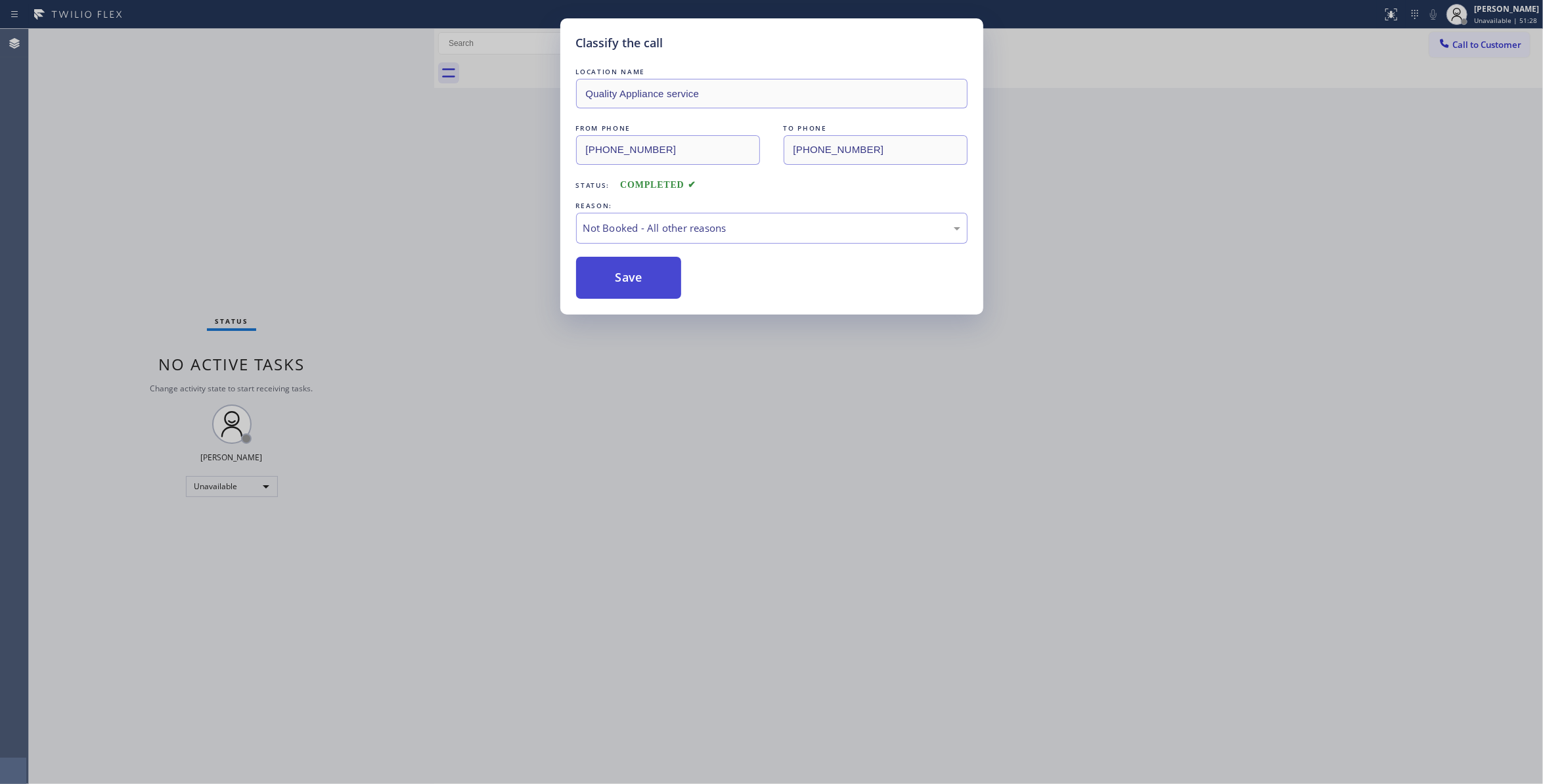
click at [627, 285] on button "Save" at bounding box center [629, 278] width 106 height 42
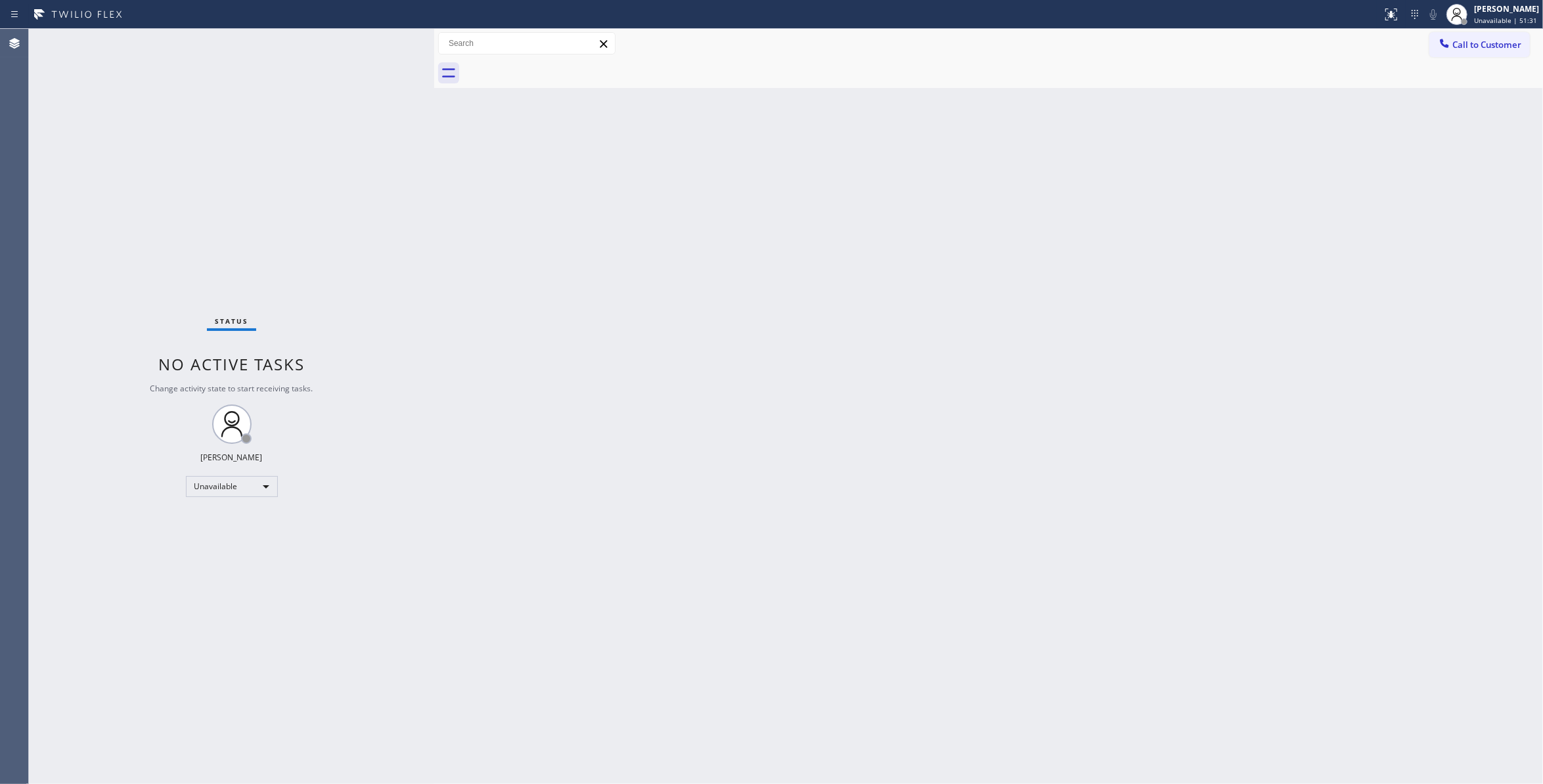
click at [1193, 329] on div "Back to Dashboard Change Sender ID Customers Technicians Select a contact Outbo…" at bounding box center [989, 406] width 1109 height 755
drag, startPoint x: 1481, startPoint y: 47, endPoint x: 1072, endPoint y: 106, distance: 413.2
click at [1480, 47] on span "Call to Customer" at bounding box center [1487, 45] width 69 height 12
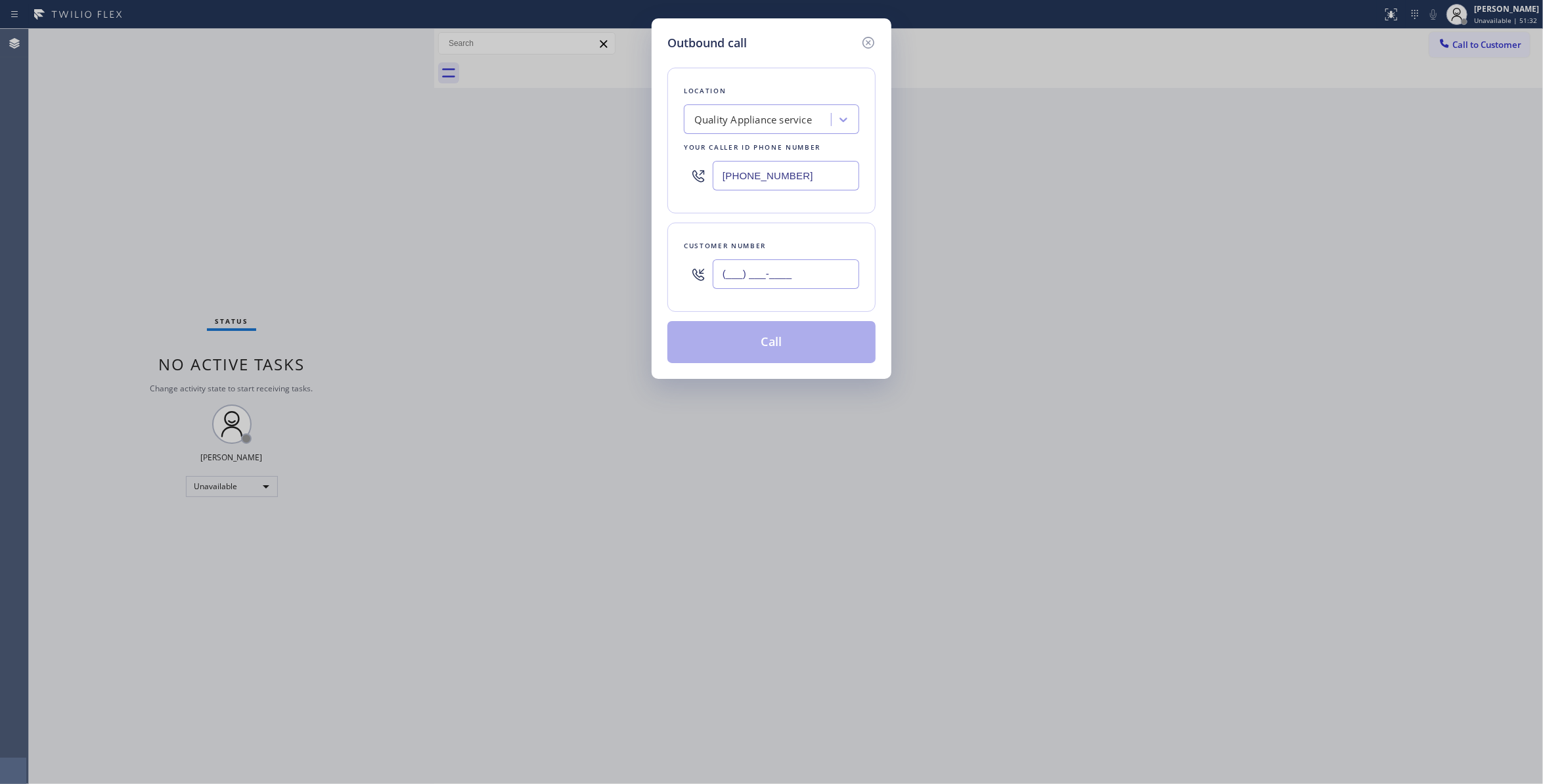
drag, startPoint x: 752, startPoint y: 275, endPoint x: 616, endPoint y: 298, distance: 137.9
click at [749, 273] on input "(___) ___-____" at bounding box center [786, 274] width 147 height 29
paste input "626) 993-8247"
type input "(626) 993-8247"
paste input "877) 414-7264"
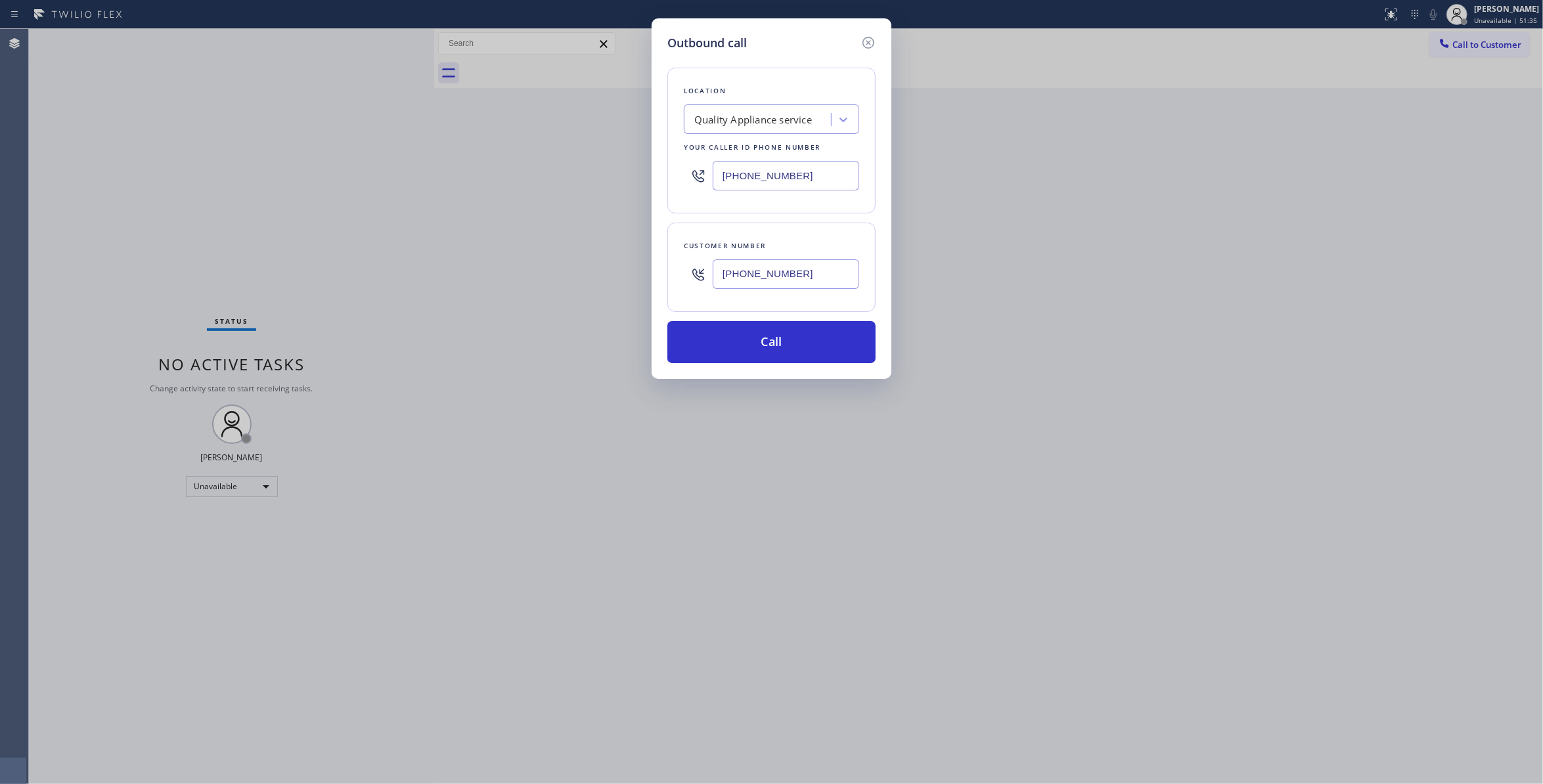
drag, startPoint x: 816, startPoint y: 184, endPoint x: 473, endPoint y: 163, distance: 343.6
click at [473, 163] on div "Outbound call Location Quality Appliance service Your caller id phone number (6…" at bounding box center [771, 392] width 1543 height 784
type input "(877) 414-7264"
drag, startPoint x: 826, startPoint y: 272, endPoint x: 474, endPoint y: 268, distance: 352.0
click at [474, 268] on div "Outbound call Location Subzero Repair Professionals Your caller id phone number…" at bounding box center [771, 392] width 1543 height 784
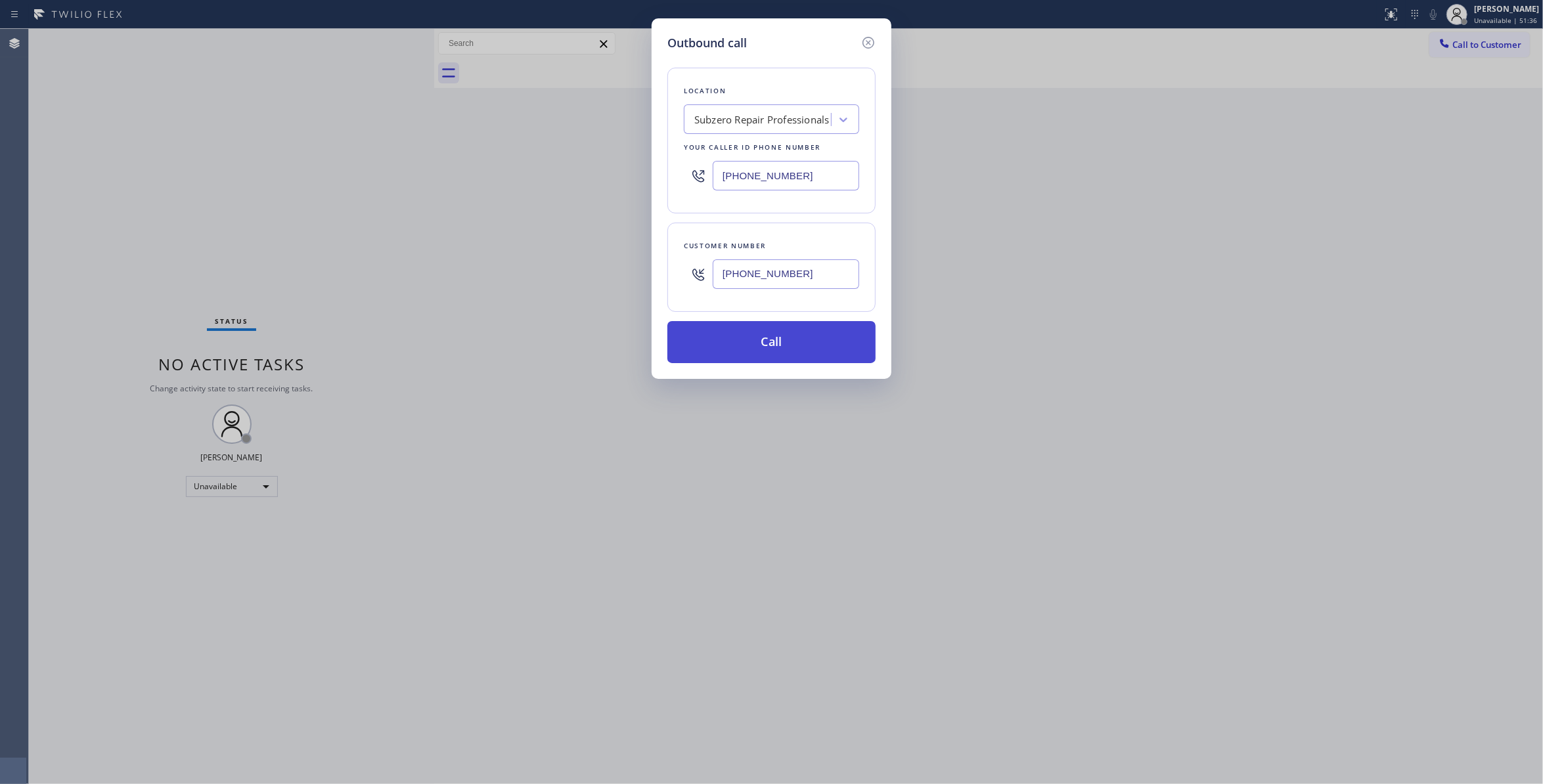
click at [710, 351] on button "Call" at bounding box center [772, 342] width 209 height 42
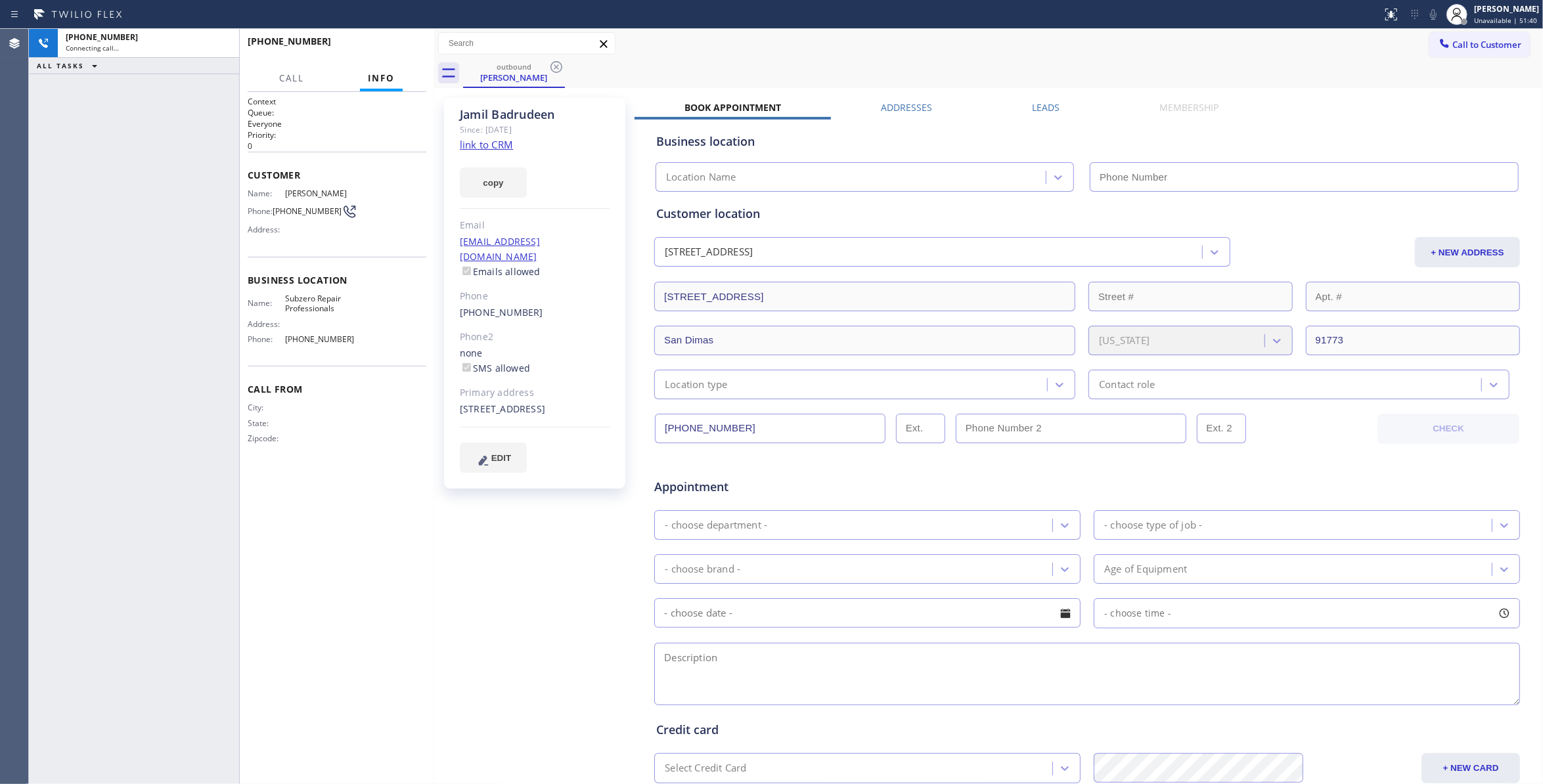
click at [87, 324] on div "+16269938247 Connecting call… ALL TASKS ALL TASKS ACTIVE TASKS TASKS IN WRAP UP" at bounding box center [134, 406] width 210 height 755
type input "(877) 414-7264"
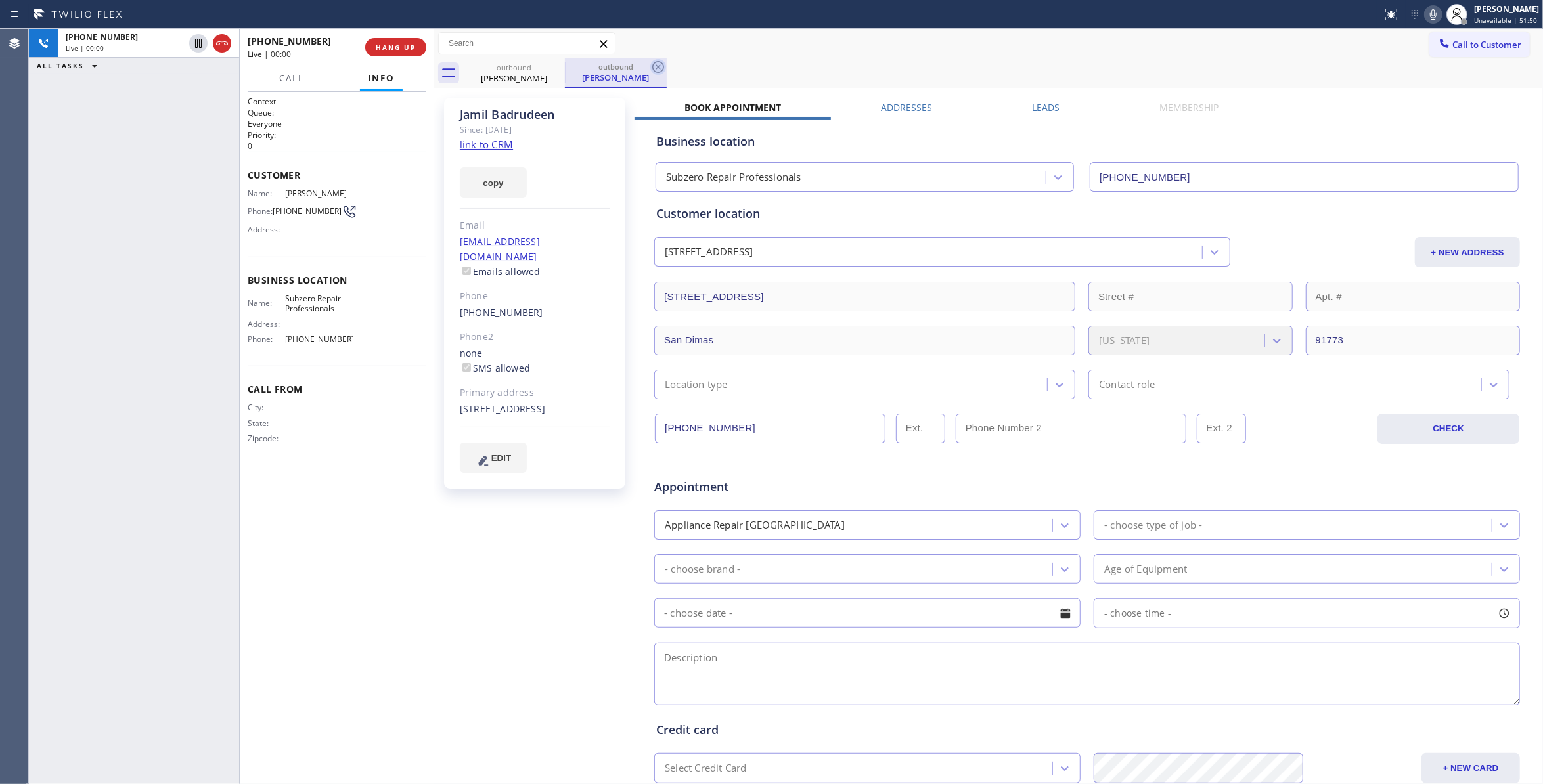
click at [658, 69] on icon at bounding box center [658, 67] width 16 height 16
click at [486, 142] on link "link to CRM" at bounding box center [486, 145] width 53 height 13
click at [395, 47] on span "HANG UP" at bounding box center [396, 47] width 40 height 9
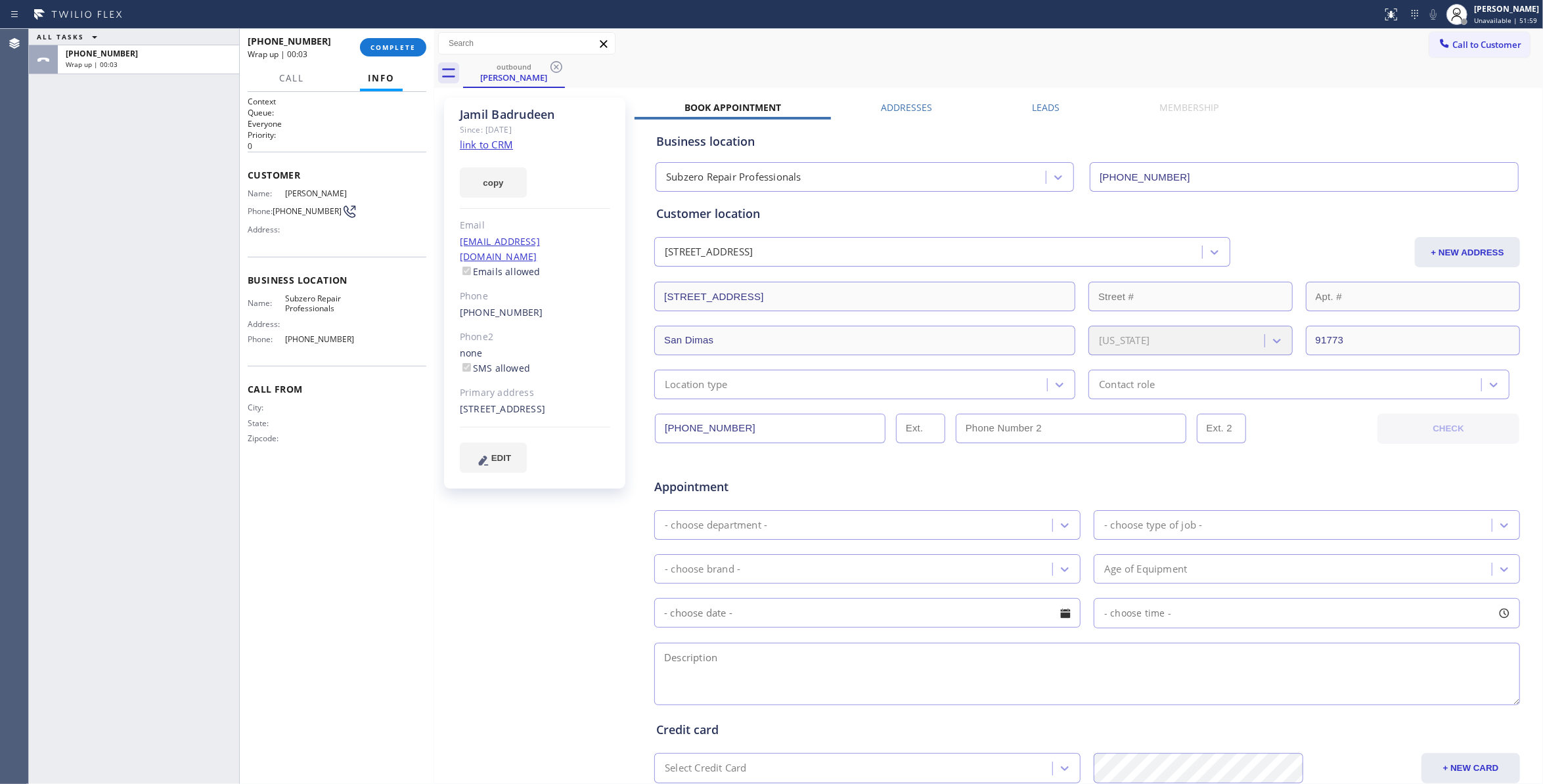
click at [683, 56] on div "Call to Customer Outbound call Location Subzero Repair Professionals Your calle…" at bounding box center [989, 43] width 1109 height 29
click at [411, 49] on span "COMPLETE" at bounding box center [393, 47] width 45 height 9
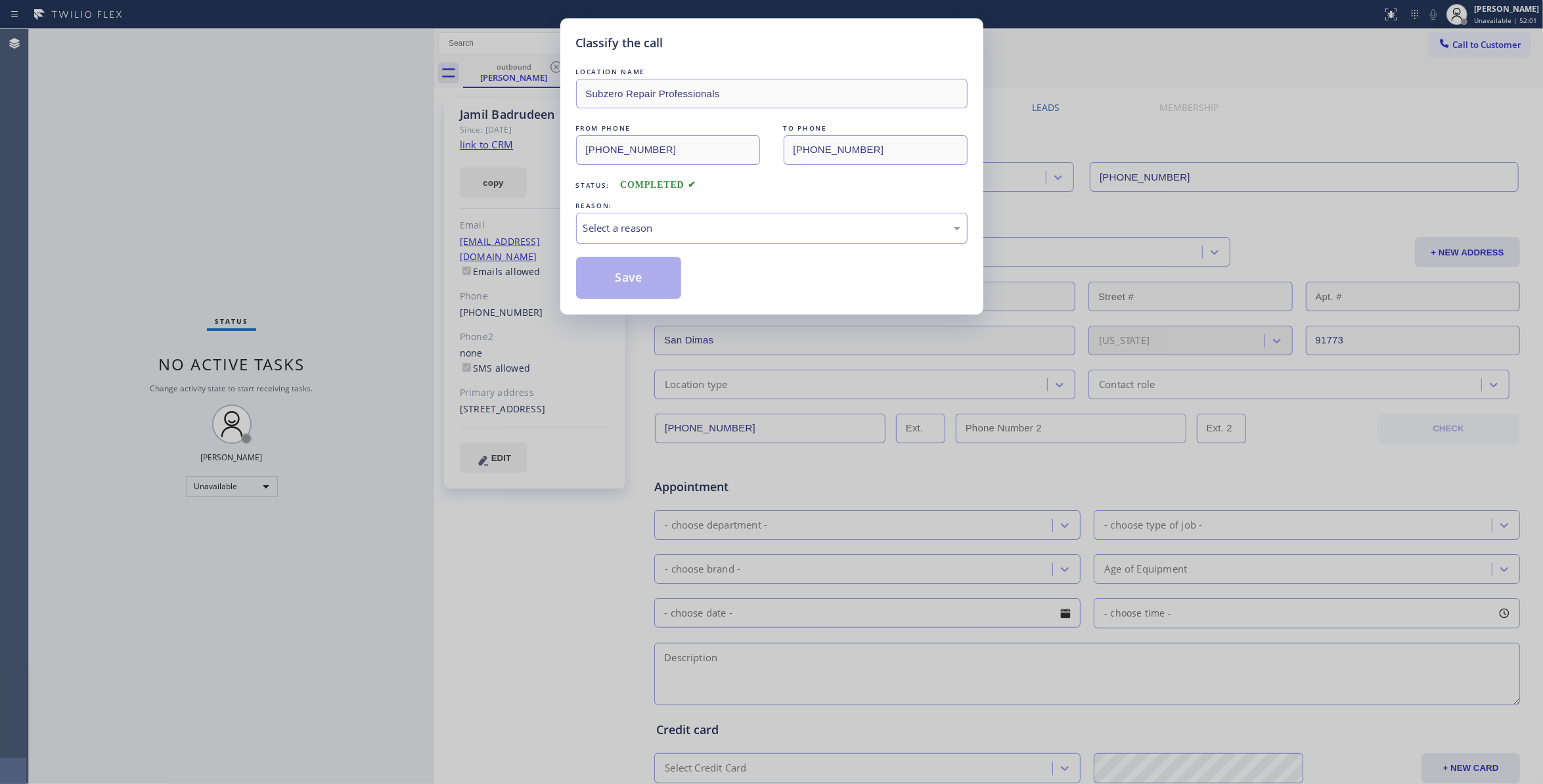
drag, startPoint x: 724, startPoint y: 224, endPoint x: 707, endPoint y: 237, distance: 21.4
click at [718, 224] on div "Select a reason" at bounding box center [772, 228] width 377 height 15
click at [653, 277] on button "Save" at bounding box center [629, 278] width 106 height 42
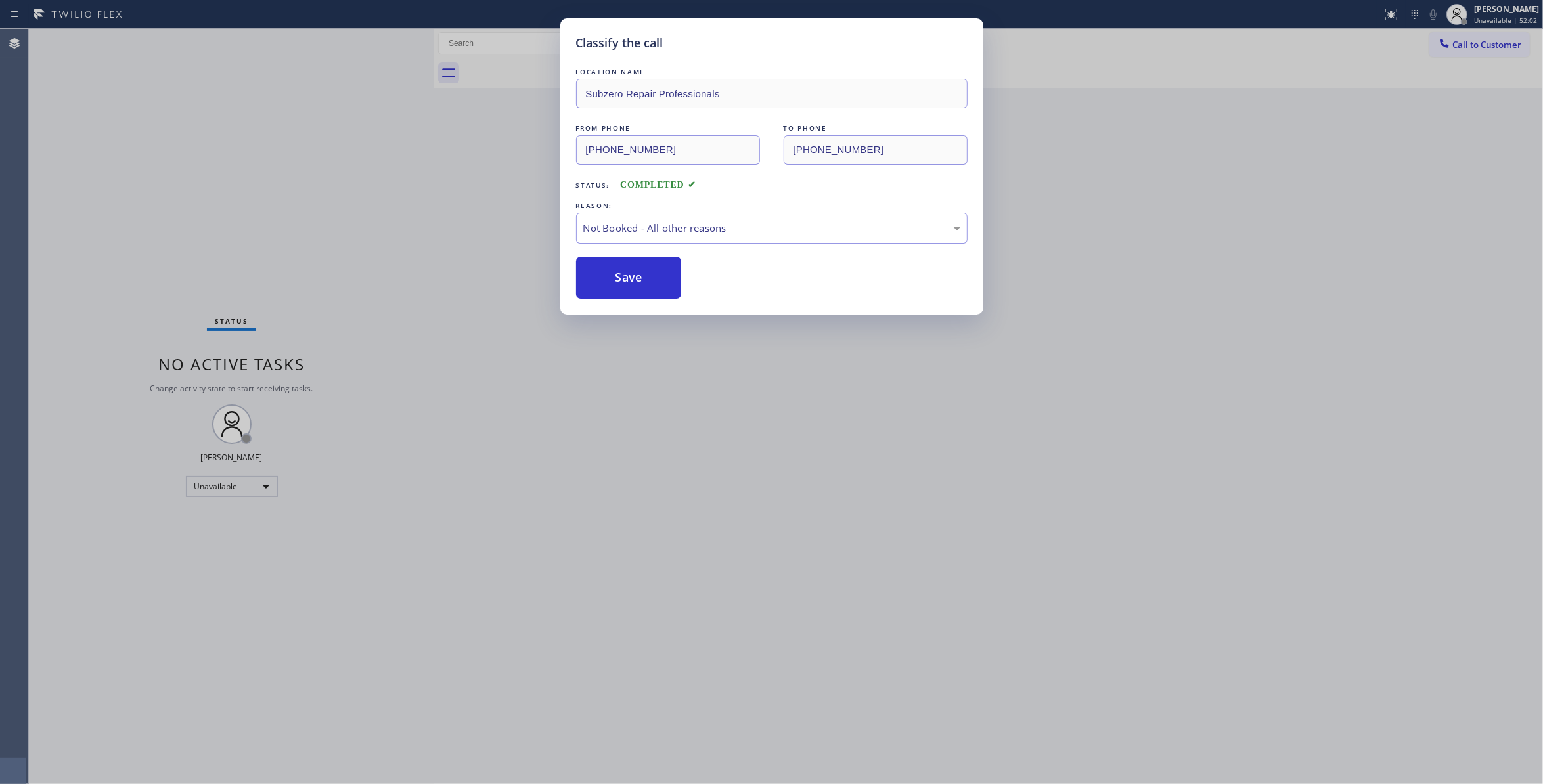
click at [653, 277] on button "Save" at bounding box center [629, 278] width 106 height 42
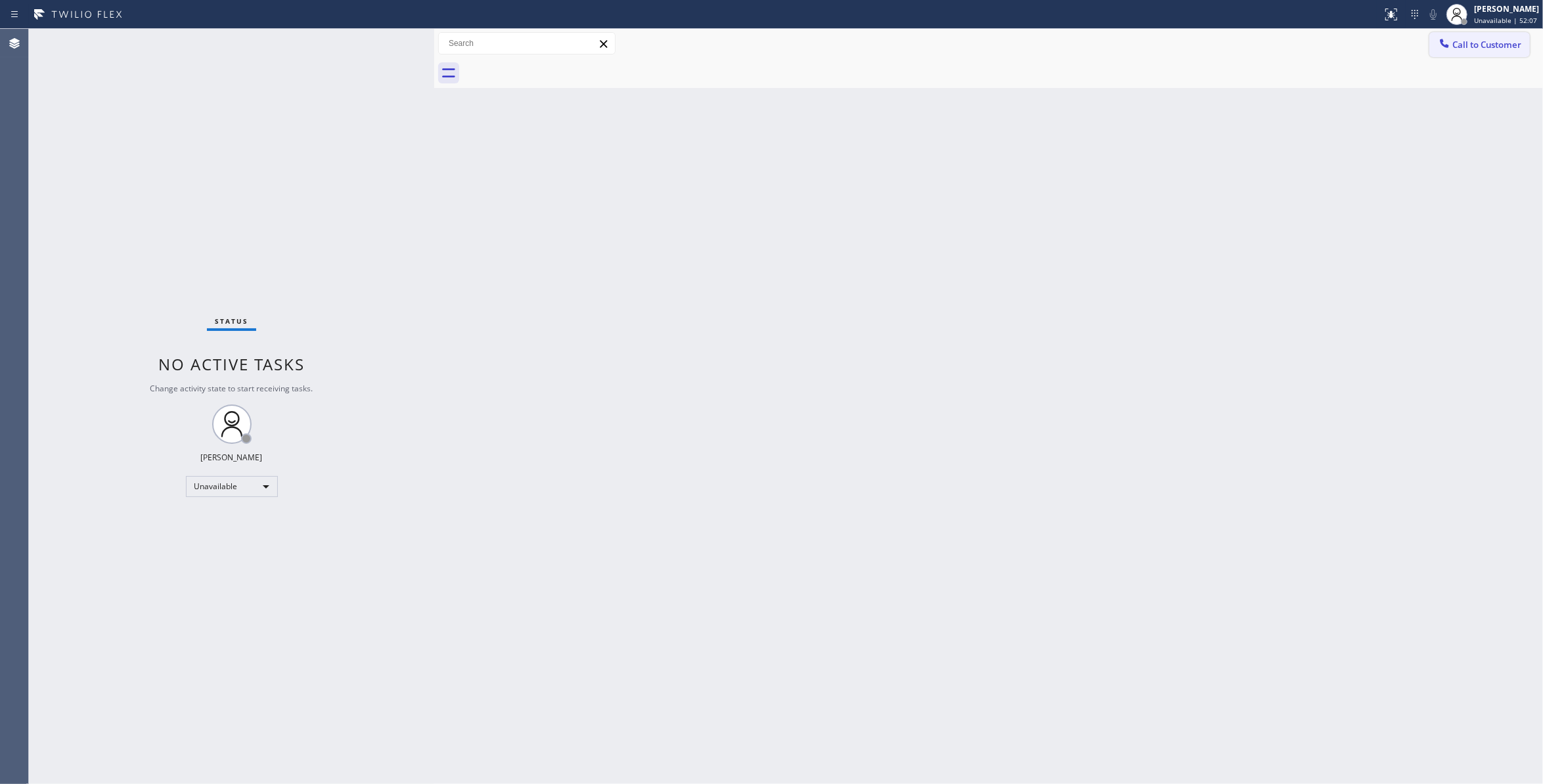
click at [1496, 48] on span "Call to Customer" at bounding box center [1487, 45] width 69 height 12
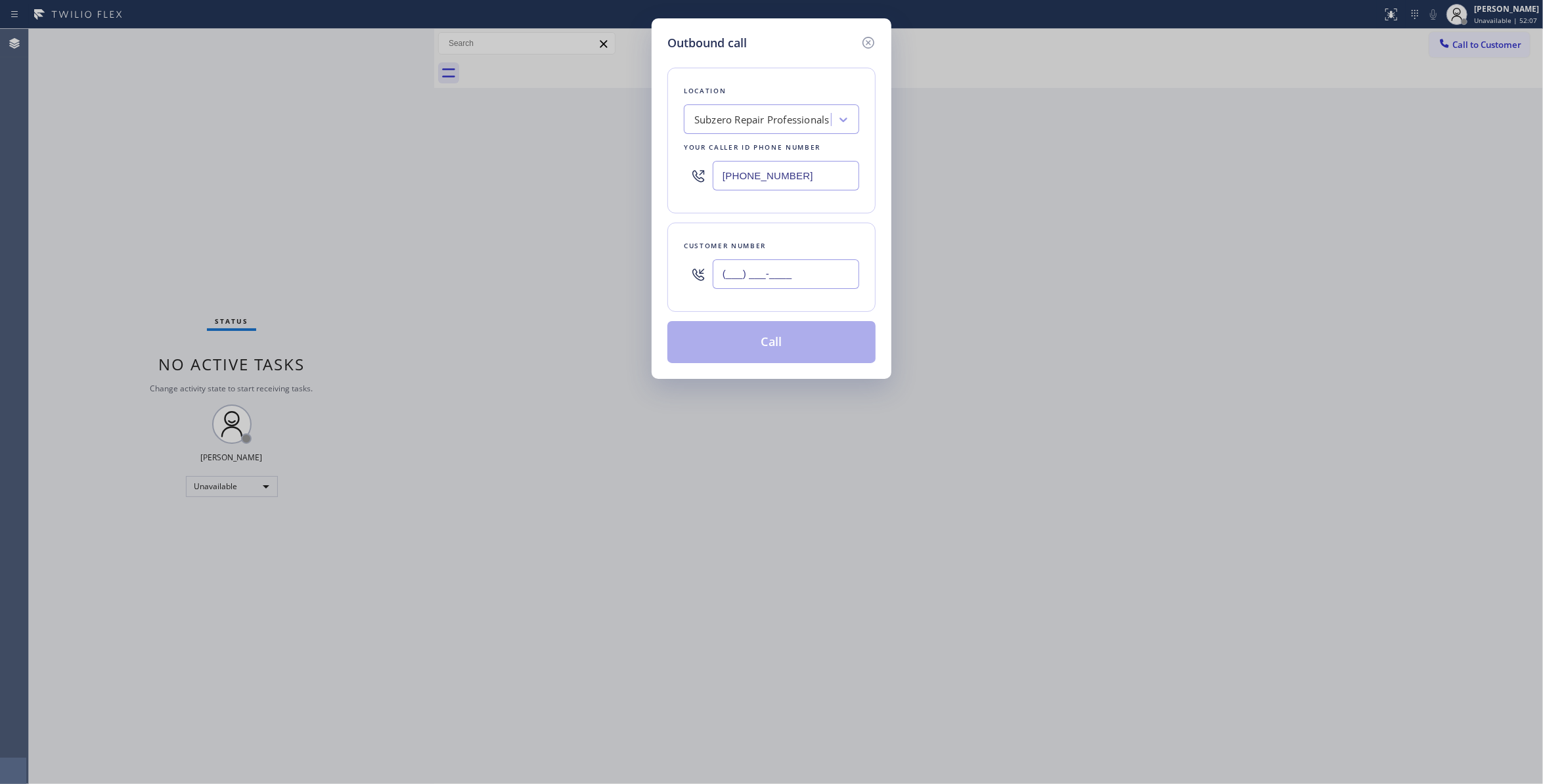
click at [796, 269] on input "(___) ___-____" at bounding box center [786, 274] width 147 height 29
paste input "626) 993-8247"
type input "(626) 993-8247"
drag, startPoint x: 752, startPoint y: 350, endPoint x: 724, endPoint y: 29, distance: 322.2
click at [750, 347] on button "Call" at bounding box center [772, 342] width 209 height 42
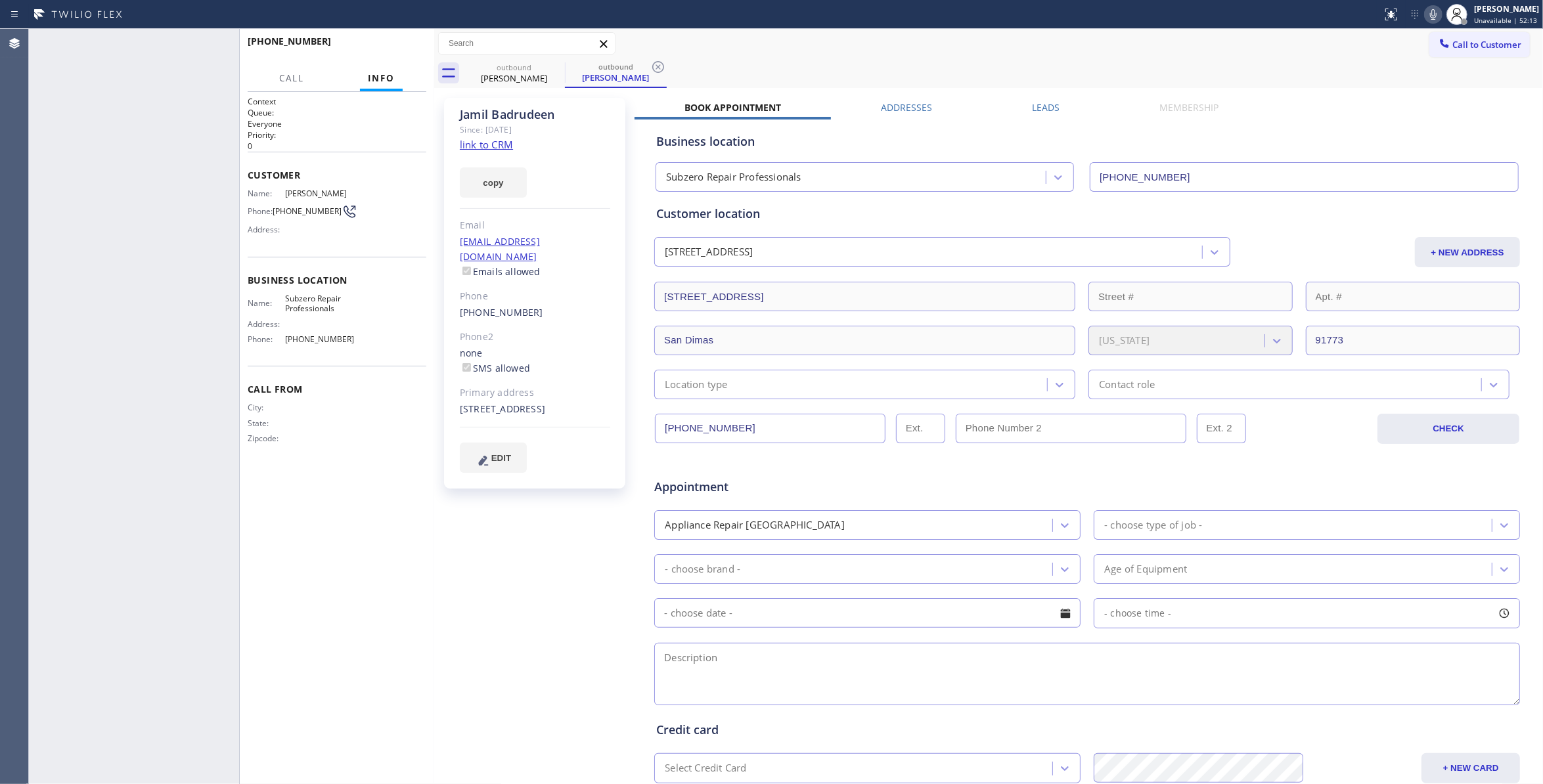
type input "(877) 414-7264"
click at [660, 62] on icon at bounding box center [658, 67] width 12 height 12
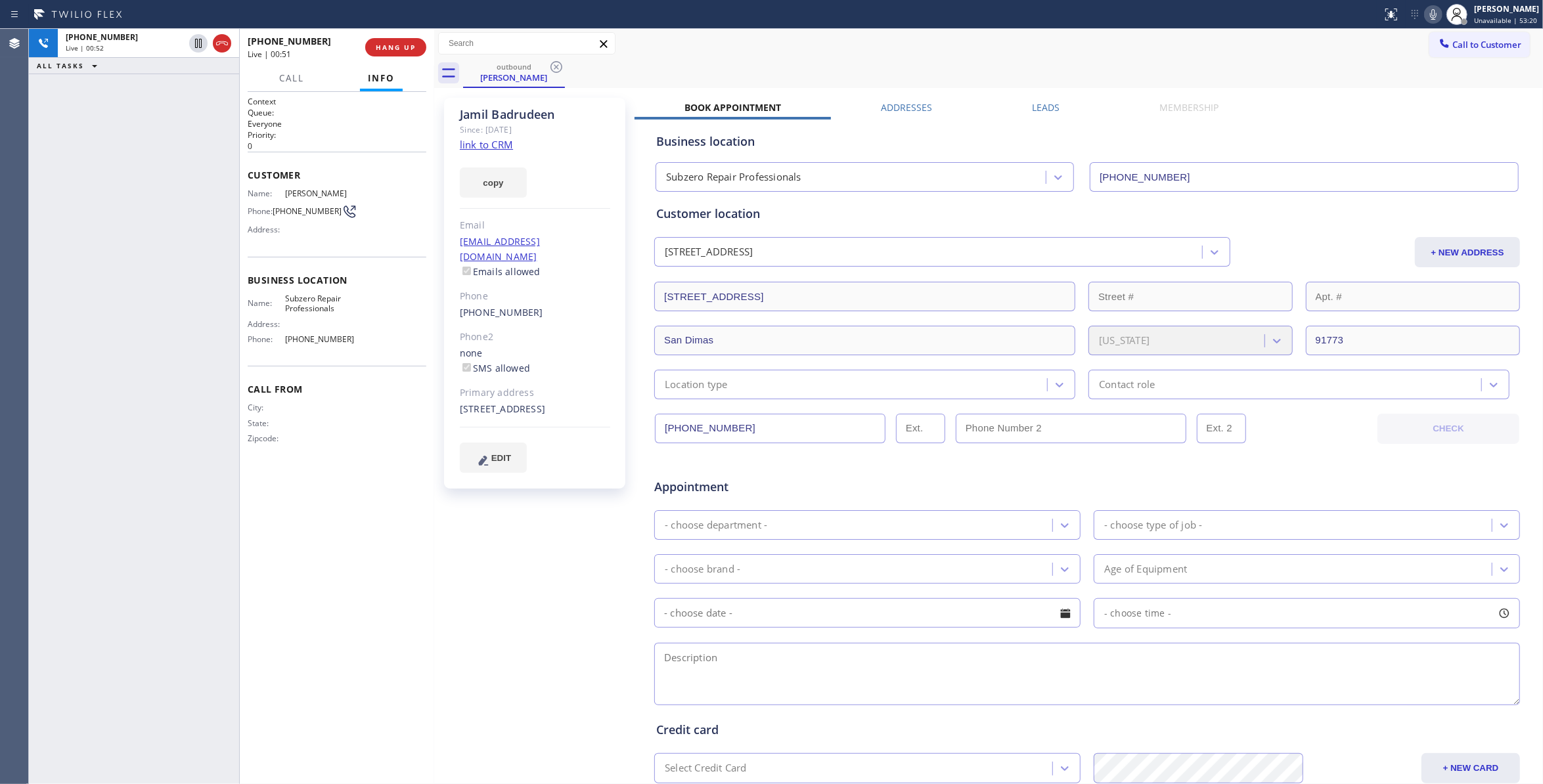
click at [500, 143] on link "link to CRM" at bounding box center [486, 145] width 53 height 13
drag, startPoint x: 197, startPoint y: 40, endPoint x: 216, endPoint y: 40, distance: 19.0
click at [197, 40] on icon at bounding box center [198, 43] width 6 height 9
click at [1426, 14] on icon at bounding box center [1434, 14] width 16 height 16
drag, startPoint x: 147, startPoint y: 757, endPoint x: 143, endPoint y: 710, distance: 47.2
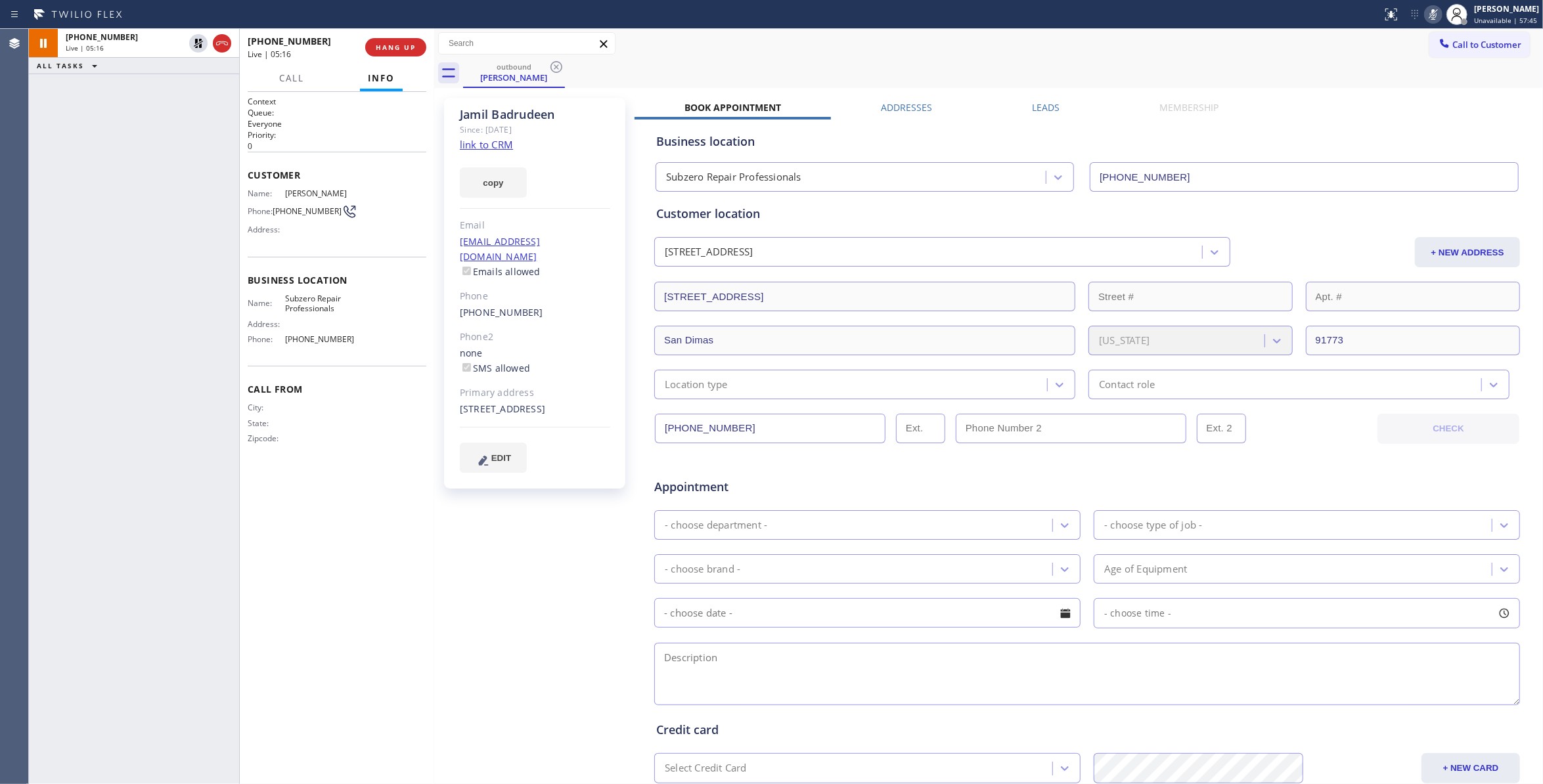
click at [146, 757] on div "+16269938247 Live | 05:16 ALL TASKS ALL TASKS ACTIVE TASKS TASKS IN WRAP UP" at bounding box center [134, 406] width 210 height 755
click at [510, 560] on div "Jamil Badrudeen Since: 20 may 2020 link to CRM copy Email khan_jamil@hotmail.co…" at bounding box center [536, 517] width 197 height 852
drag, startPoint x: 129, startPoint y: 322, endPoint x: 202, endPoint y: 53, distance: 278.7
click at [129, 319] on div "+16269938247 Live | 05:46 ALL TASKS ALL TASKS ACTIVE TASKS TASKS IN WRAP UP" at bounding box center [134, 406] width 210 height 755
click at [197, 41] on icon at bounding box center [199, 43] width 16 height 16
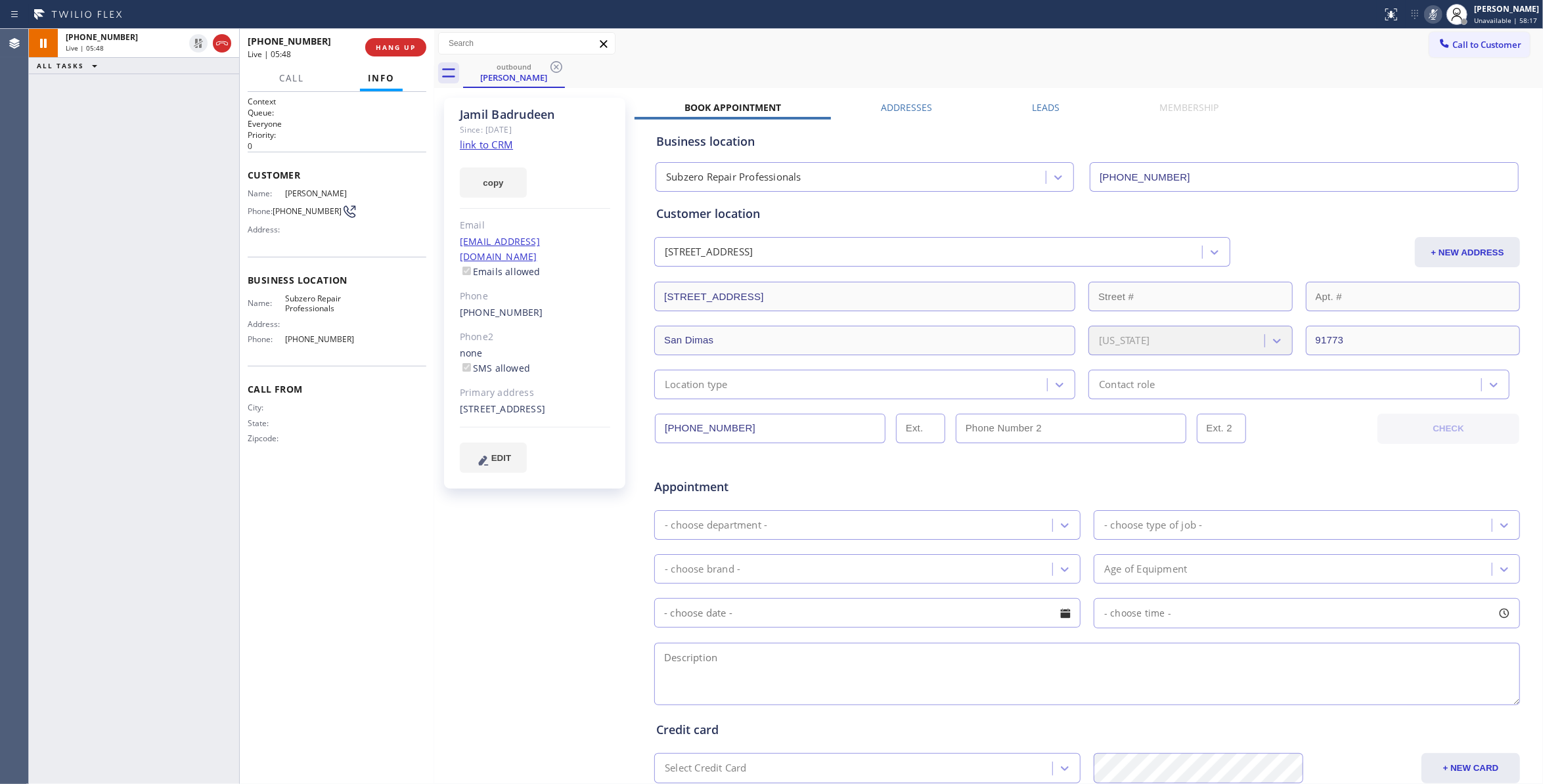
click at [1426, 13] on icon at bounding box center [1434, 14] width 16 height 16
click at [519, 553] on div "Jamil Badrudeen Since: 20 may 2020 link to CRM copy Email khan_jamil@hotmail.co…" at bounding box center [536, 517] width 197 height 852
click at [540, 528] on div "Jamil Badrudeen Since: 20 may 2020 link to CRM copy Email khan_jamil@hotmail.co…" at bounding box center [536, 517] width 197 height 852
click at [734, 67] on div "outbound Jamil Badrudeen" at bounding box center [1003, 73] width 1080 height 29
click at [199, 41] on icon at bounding box center [199, 43] width 16 height 16
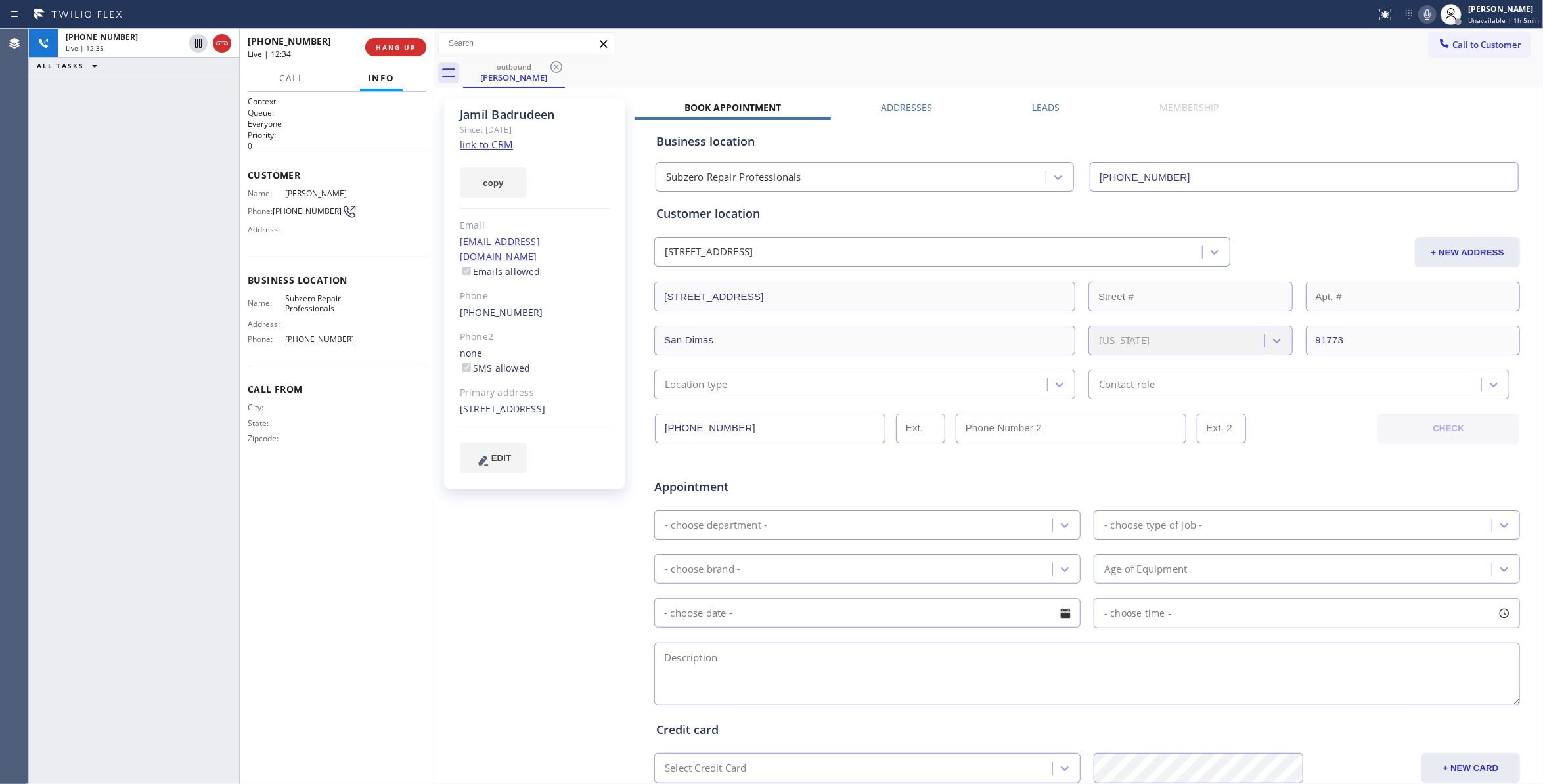
click at [1420, 12] on icon at bounding box center [1428, 14] width 16 height 16
drag, startPoint x: 516, startPoint y: 528, endPoint x: 508, endPoint y: 152, distance: 376.1
click at [516, 520] on div "Jamil Badrudeen Since: 20 may 2020 link to CRM copy Email khan_jamil@hotmail.co…" at bounding box center [536, 517] width 197 height 852
drag, startPoint x: 524, startPoint y: 640, endPoint x: 396, endPoint y: 186, distance: 471.7
click at [515, 597] on div "Jamil Badrudeen Since: 20 may 2020 link to CRM copy Email khan_jamil@hotmail.co…" at bounding box center [536, 517] width 197 height 852
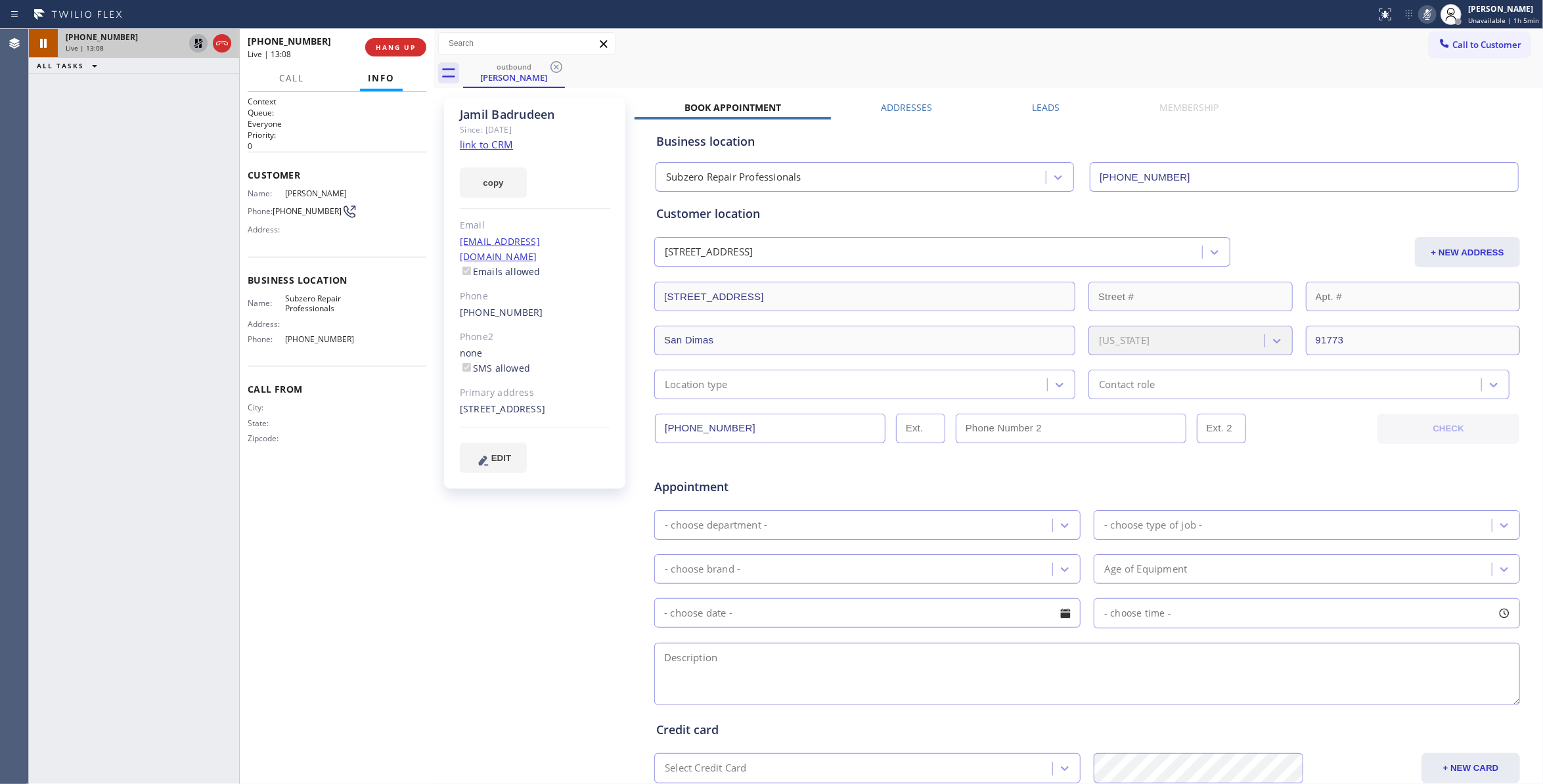
click at [194, 45] on icon at bounding box center [199, 43] width 16 height 16
click at [1424, 9] on icon at bounding box center [1427, 14] width 6 height 11
drag, startPoint x: 534, startPoint y: 586, endPoint x: 414, endPoint y: 556, distance: 123.7
click at [534, 586] on div "Jamil Badrudeen Since: 20 may 2020 link to CRM copy Email khan_jamil@hotmail.co…" at bounding box center [536, 517] width 197 height 852
drag, startPoint x: 519, startPoint y: 565, endPoint x: 488, endPoint y: 400, distance: 167.9
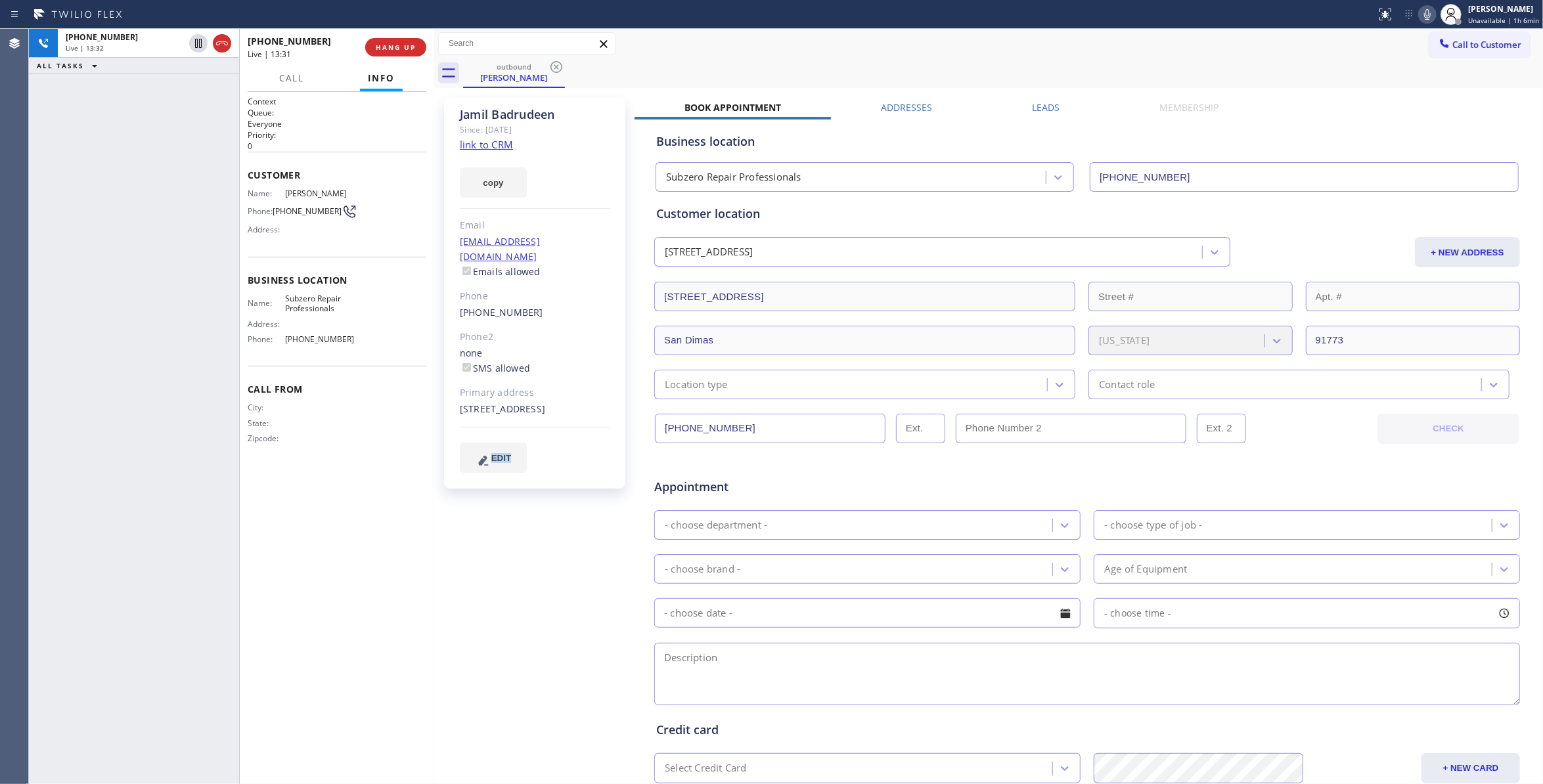
click at [512, 532] on div "Jamil Badrudeen Since: 20 may 2020 link to CRM copy Email khan_jamil@hotmail.co…" at bounding box center [536, 517] width 197 height 852
click at [196, 43] on icon at bounding box center [199, 43] width 16 height 16
click at [1421, 12] on icon at bounding box center [1428, 14] width 16 height 16
drag, startPoint x: 127, startPoint y: 647, endPoint x: 159, endPoint y: 339, distance: 309.7
click at [140, 608] on div "+16269938247 Live | 14:41 ALL TASKS ALL TASKS ACTIVE TASKS TASKS IN WRAP UP" at bounding box center [134, 406] width 210 height 755
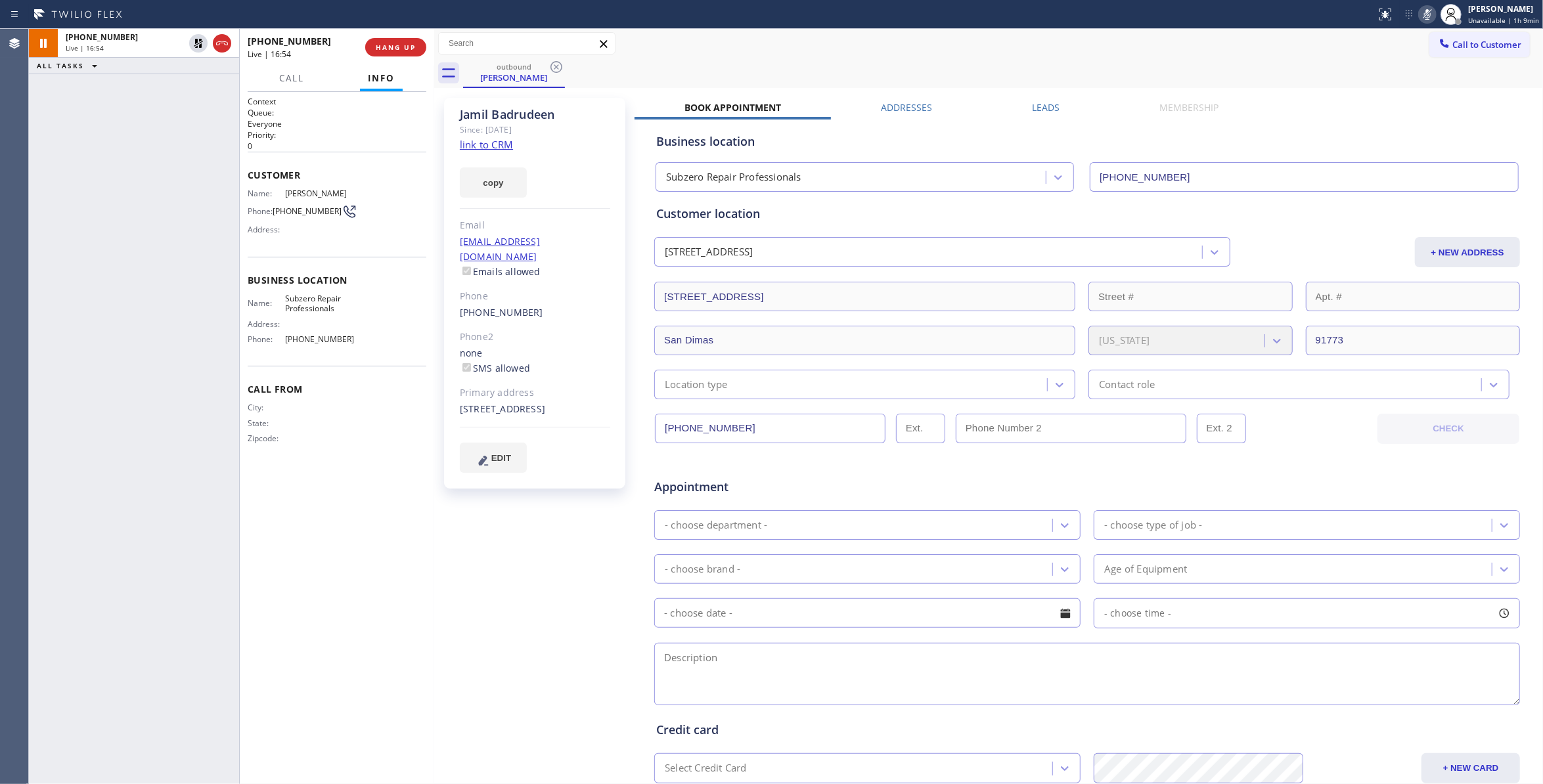
drag, startPoint x: 145, startPoint y: 492, endPoint x: 181, endPoint y: 445, distance: 59.2
click at [145, 492] on div "+16269938247 Live | 16:54 ALL TASKS ALL TASKS ACTIVE TASKS TASKS IN WRAP UP" at bounding box center [134, 406] width 210 height 755
drag, startPoint x: 340, startPoint y: 214, endPoint x: 378, endPoint y: 71, distance: 148.0
click at [277, 202] on div "Name: Jamil Badrudeen Phone: (626) 993-8247 Address:" at bounding box center [301, 214] width 107 height 52
copy div "(626) 993-8247"
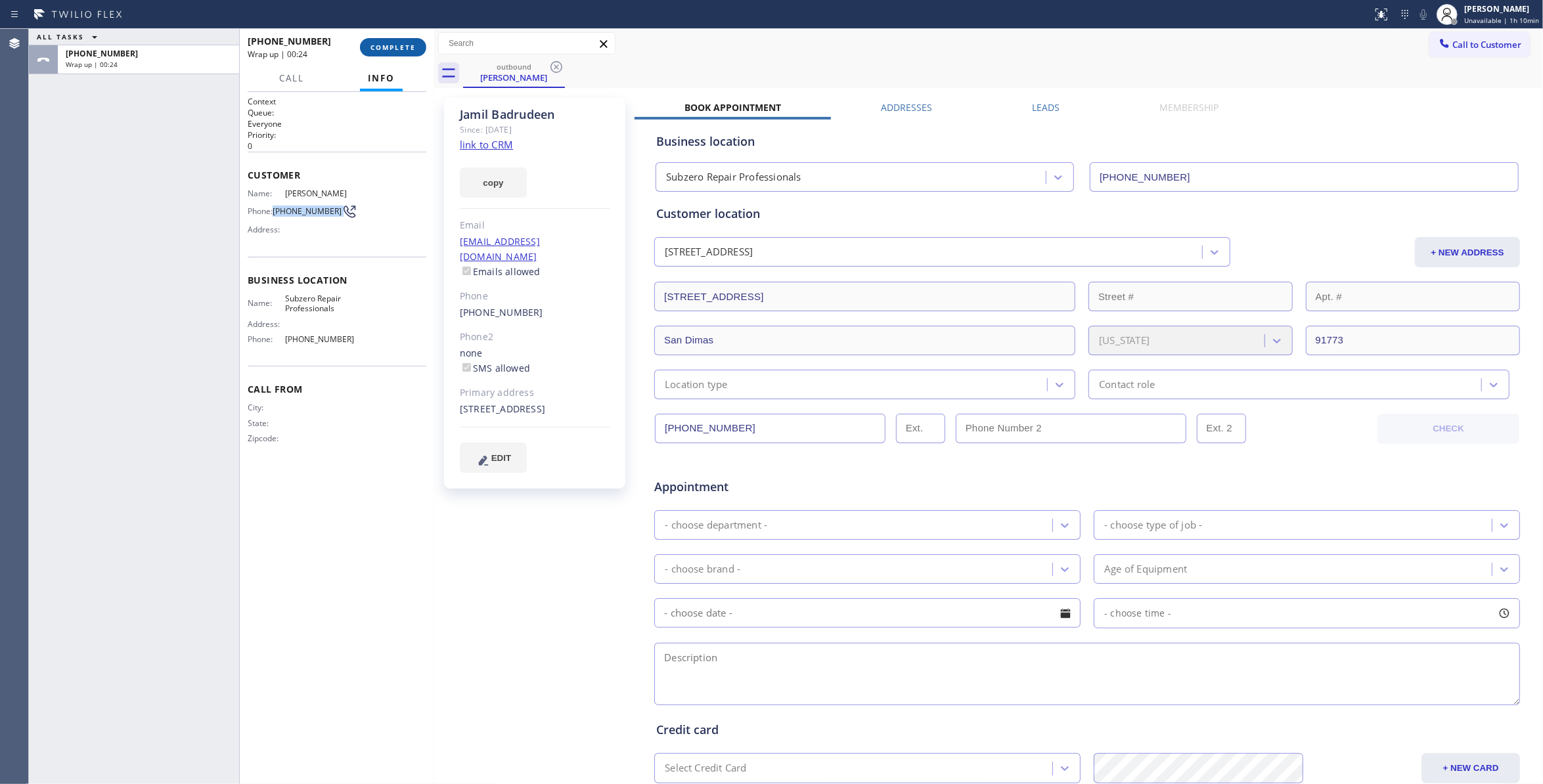
click at [386, 50] on span "COMPLETE" at bounding box center [393, 47] width 45 height 9
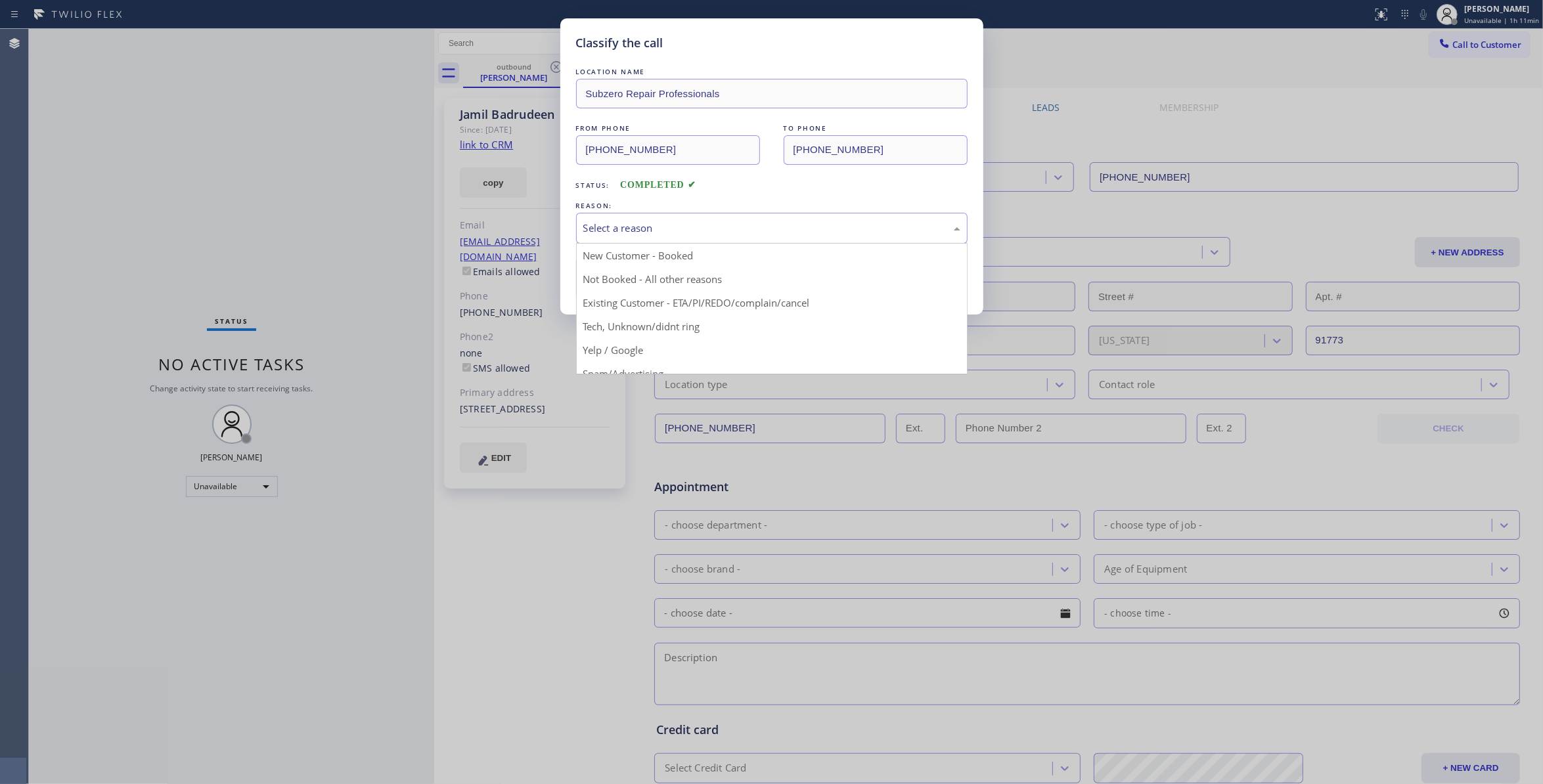
click at [619, 224] on div "Select a reason" at bounding box center [772, 228] width 377 height 15
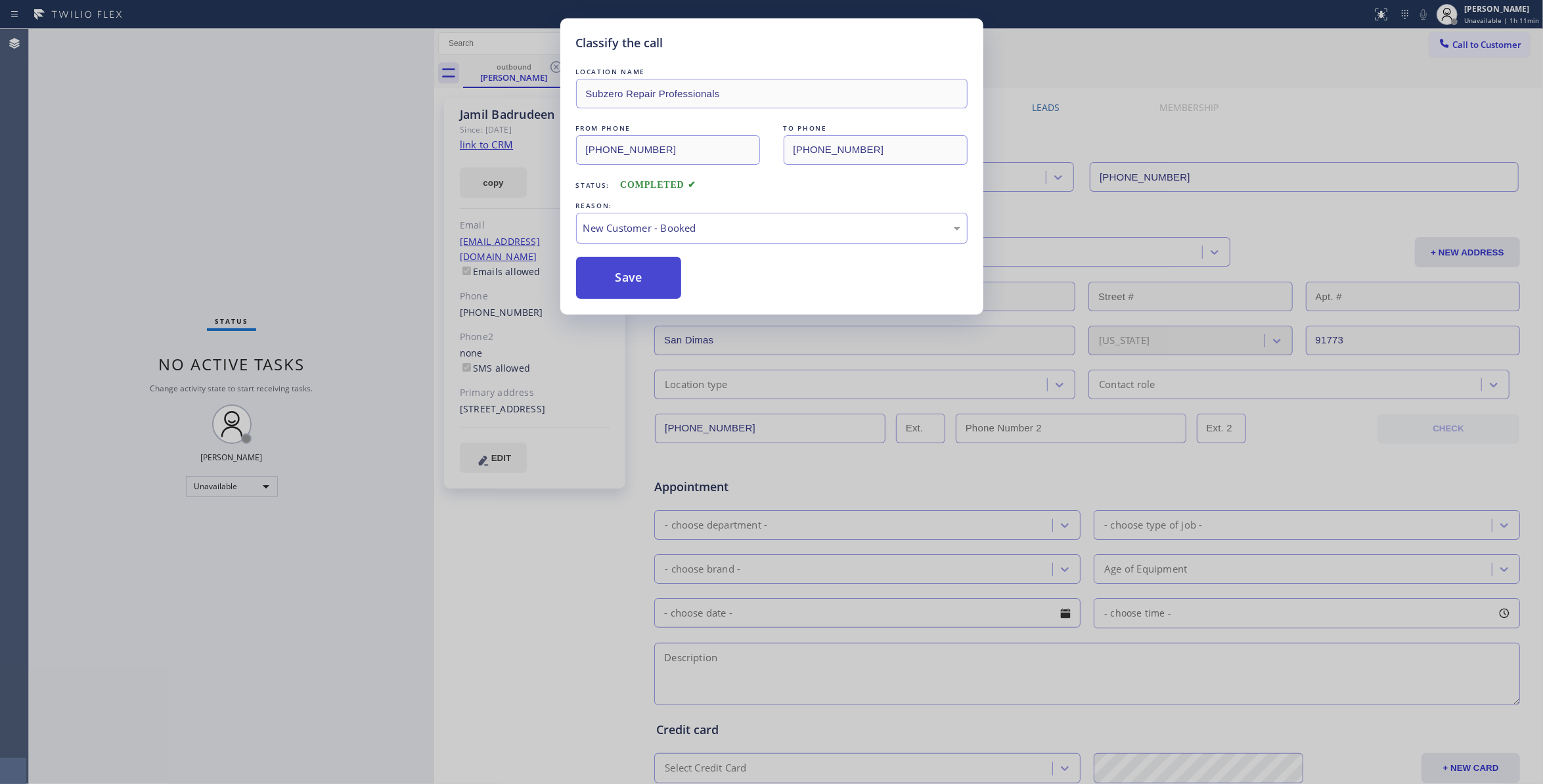
click at [616, 281] on button "Save" at bounding box center [629, 278] width 106 height 42
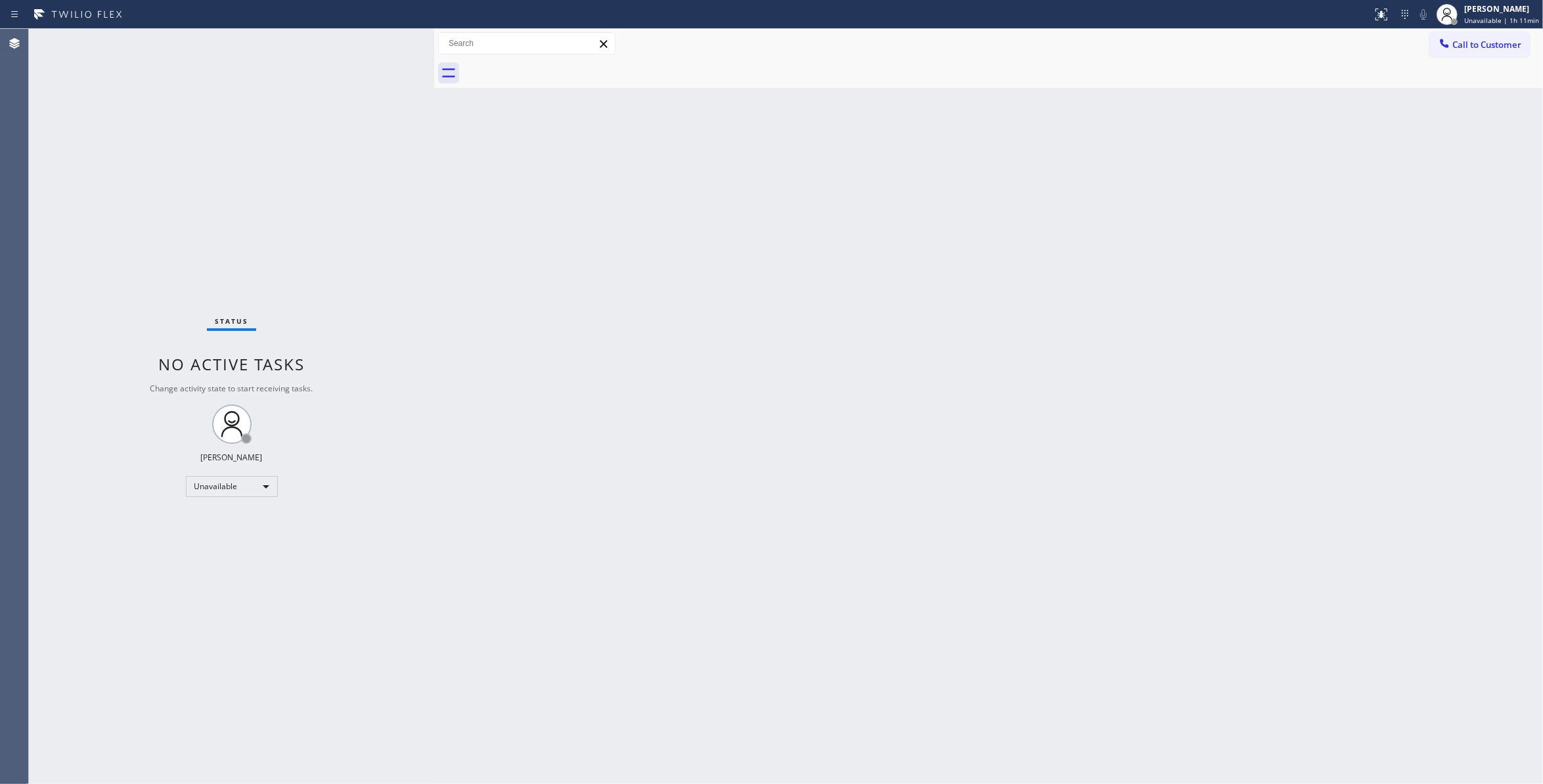
click at [1485, 46] on span "Call to Customer" at bounding box center [1487, 45] width 69 height 12
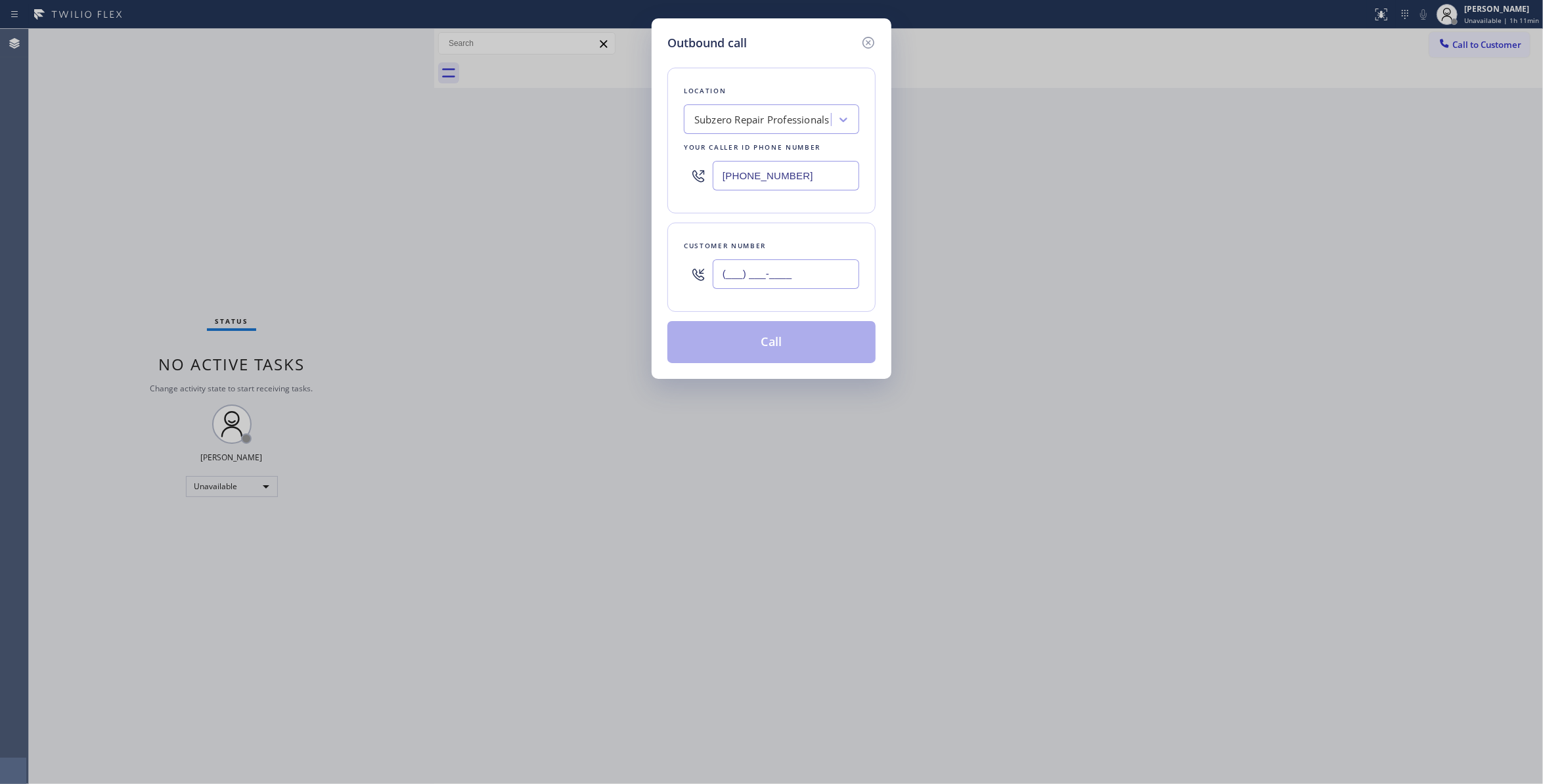
click at [737, 263] on input "(___) ___-____" at bounding box center [786, 274] width 147 height 29
paste input "626) 993-8247"
type input "(626) 993-8247"
click at [770, 348] on button "Call" at bounding box center [772, 342] width 209 height 42
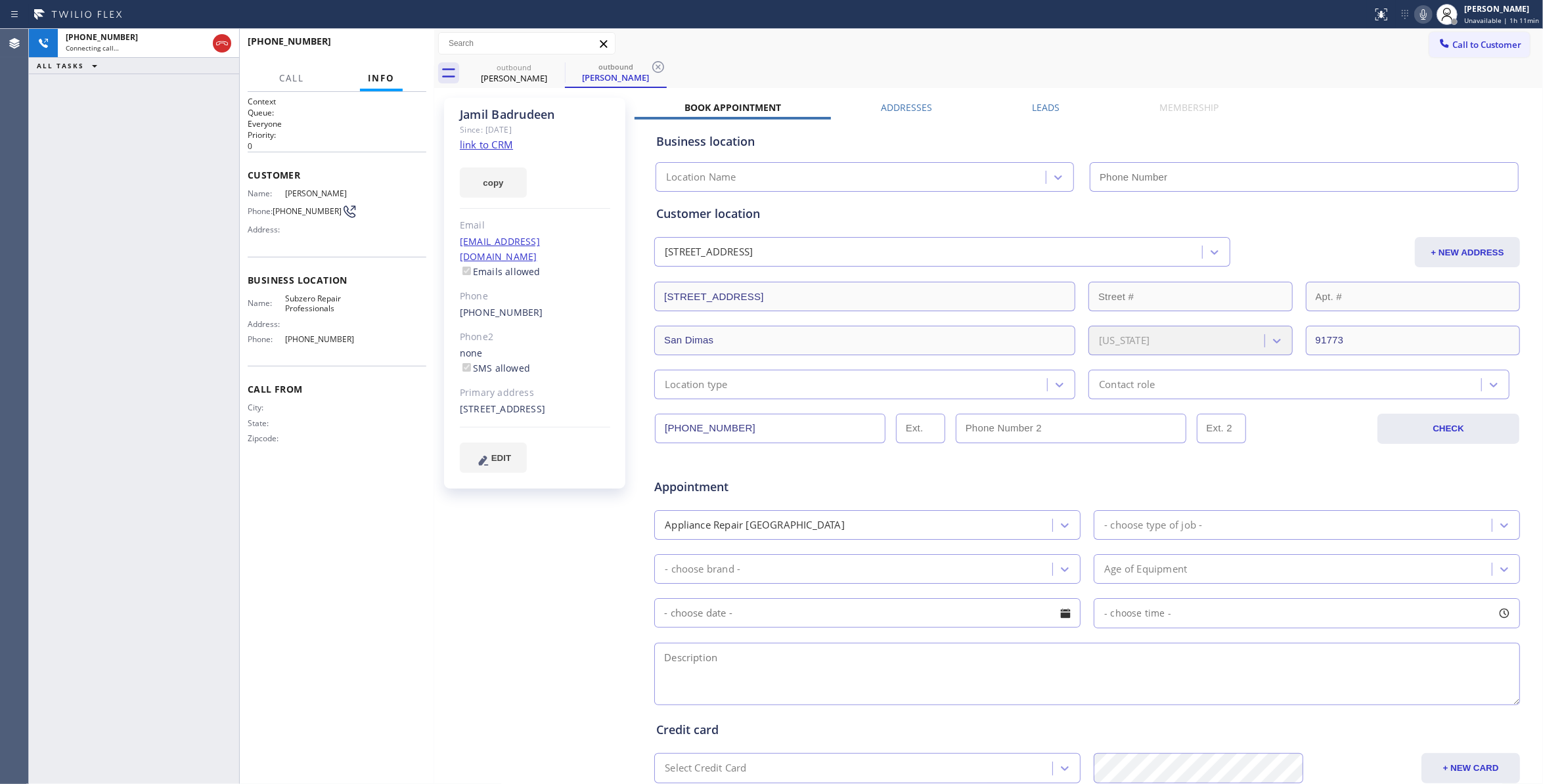
type input "(877) 414-7264"
click at [660, 67] on icon at bounding box center [658, 67] width 16 height 16
click at [395, 47] on span "HANG UP" at bounding box center [396, 47] width 40 height 9
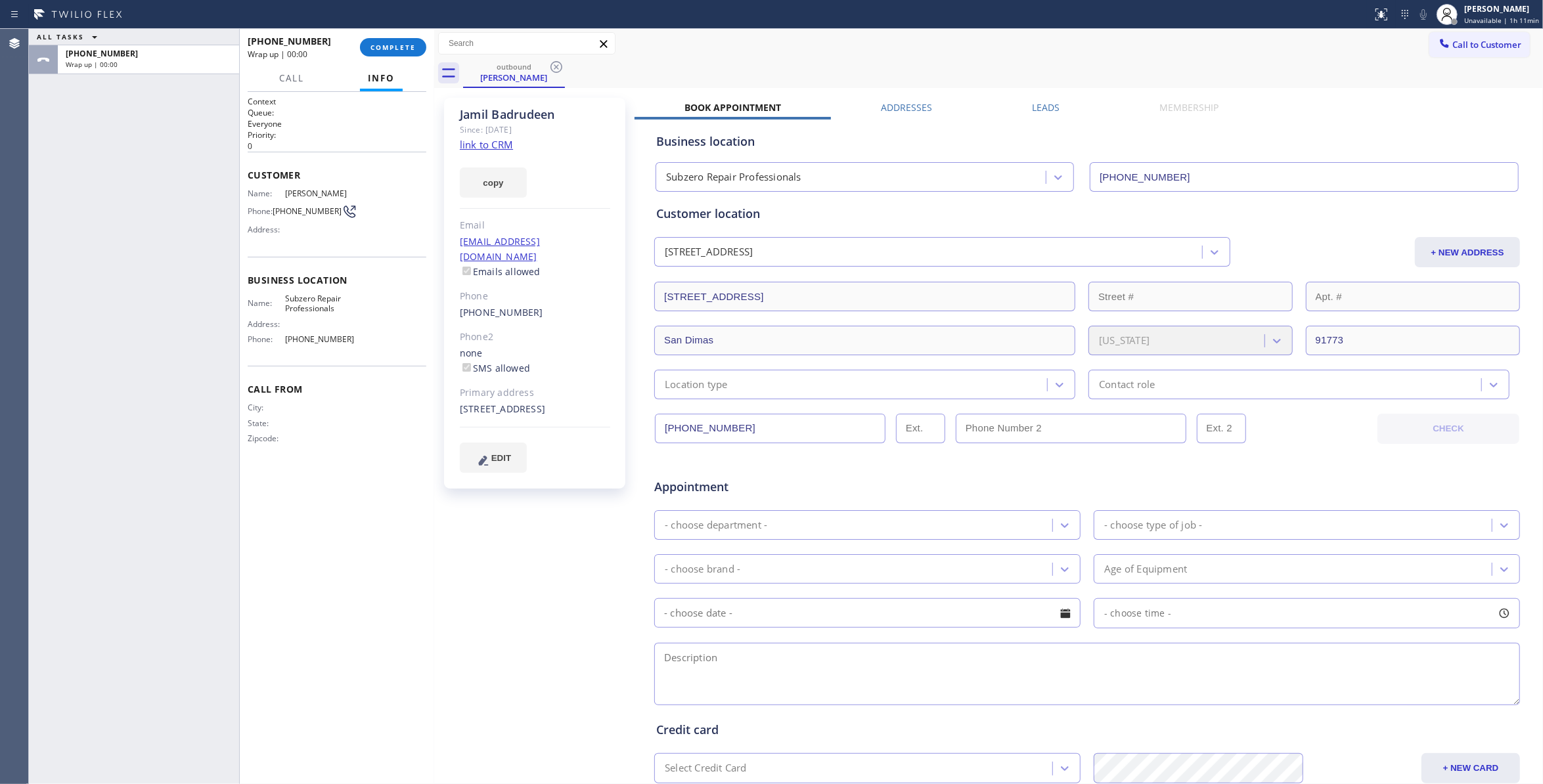
click at [305, 216] on span "(626) 993-8247" at bounding box center [307, 211] width 69 height 10
click at [305, 214] on span "(626) 993-8247" at bounding box center [307, 211] width 69 height 10
copy div "(626) 993-8247"
click at [413, 53] on button "COMPLETE" at bounding box center [393, 47] width 66 height 19
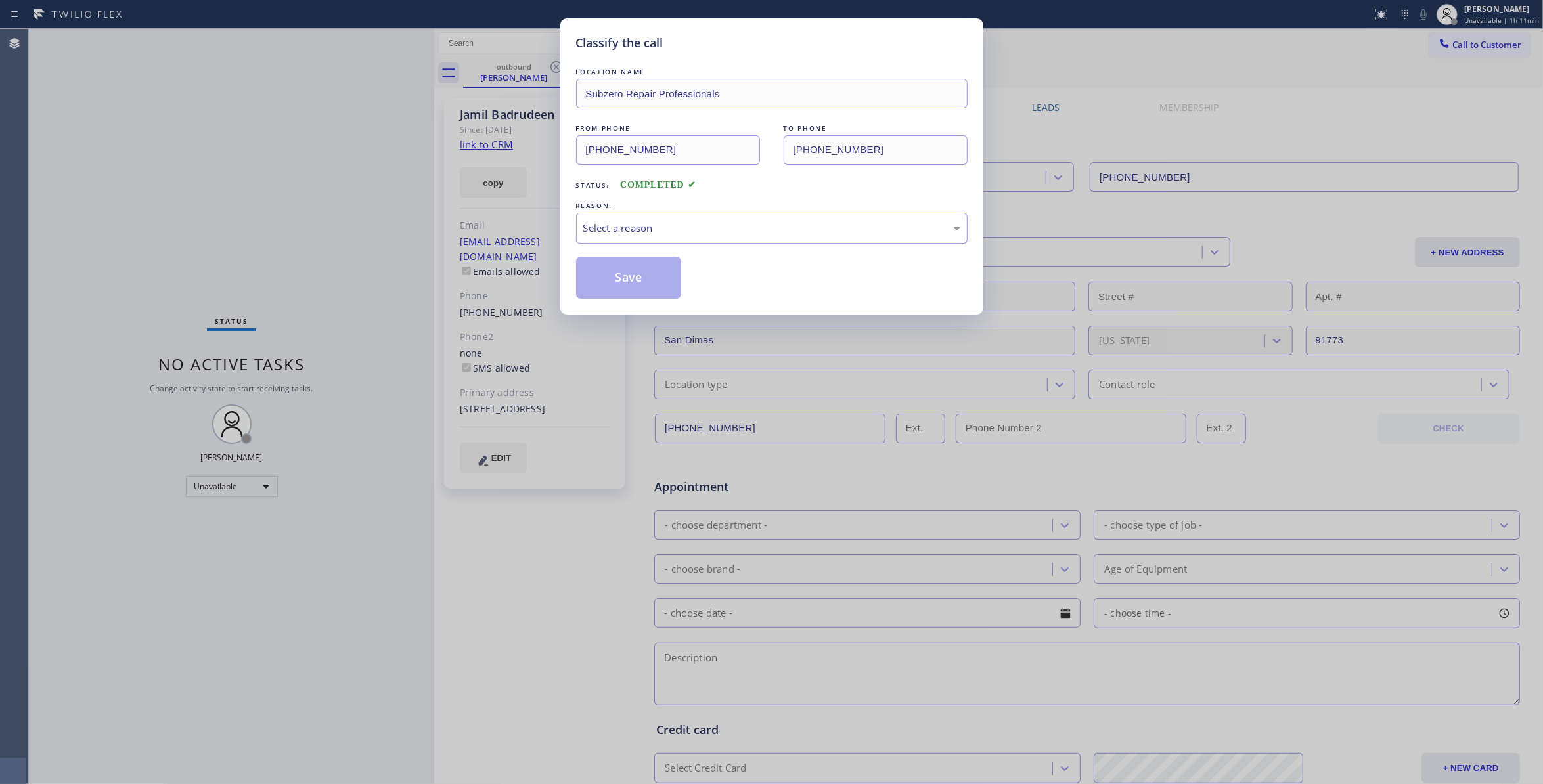
click at [696, 224] on div "Select a reason" at bounding box center [772, 228] width 377 height 15
click at [634, 280] on button "Save" at bounding box center [629, 278] width 106 height 42
drag, startPoint x: 634, startPoint y: 280, endPoint x: 907, endPoint y: 170, distance: 294.3
click at [645, 277] on button "Save" at bounding box center [629, 278] width 106 height 42
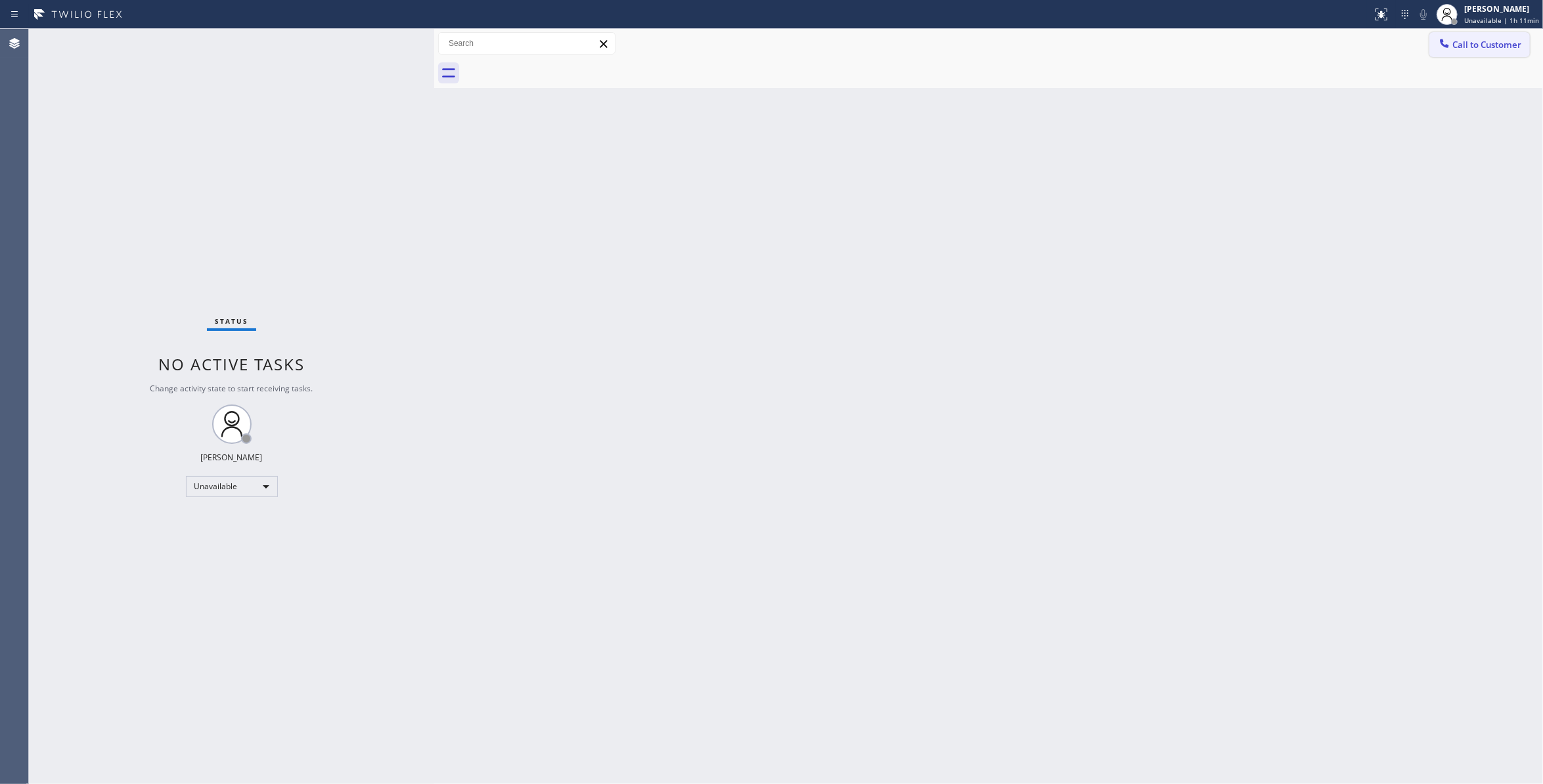
click at [1498, 42] on span "Call to Customer" at bounding box center [1487, 45] width 69 height 12
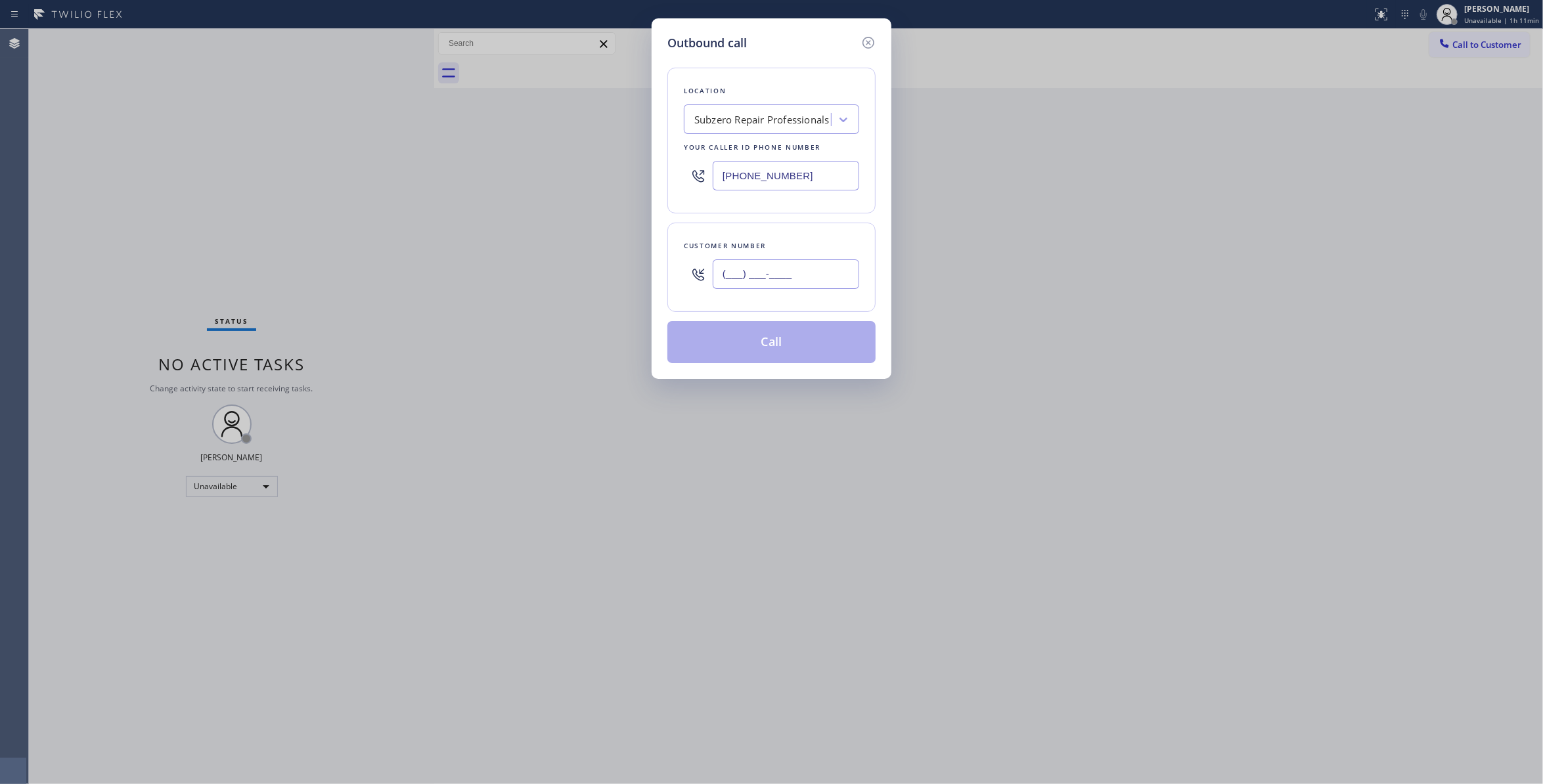
click at [760, 266] on input "(___) ___-____" at bounding box center [786, 274] width 147 height 29
paste input "626) 993-8247"
type input "(626) 993-8247"
click at [747, 352] on button "Call" at bounding box center [772, 342] width 209 height 42
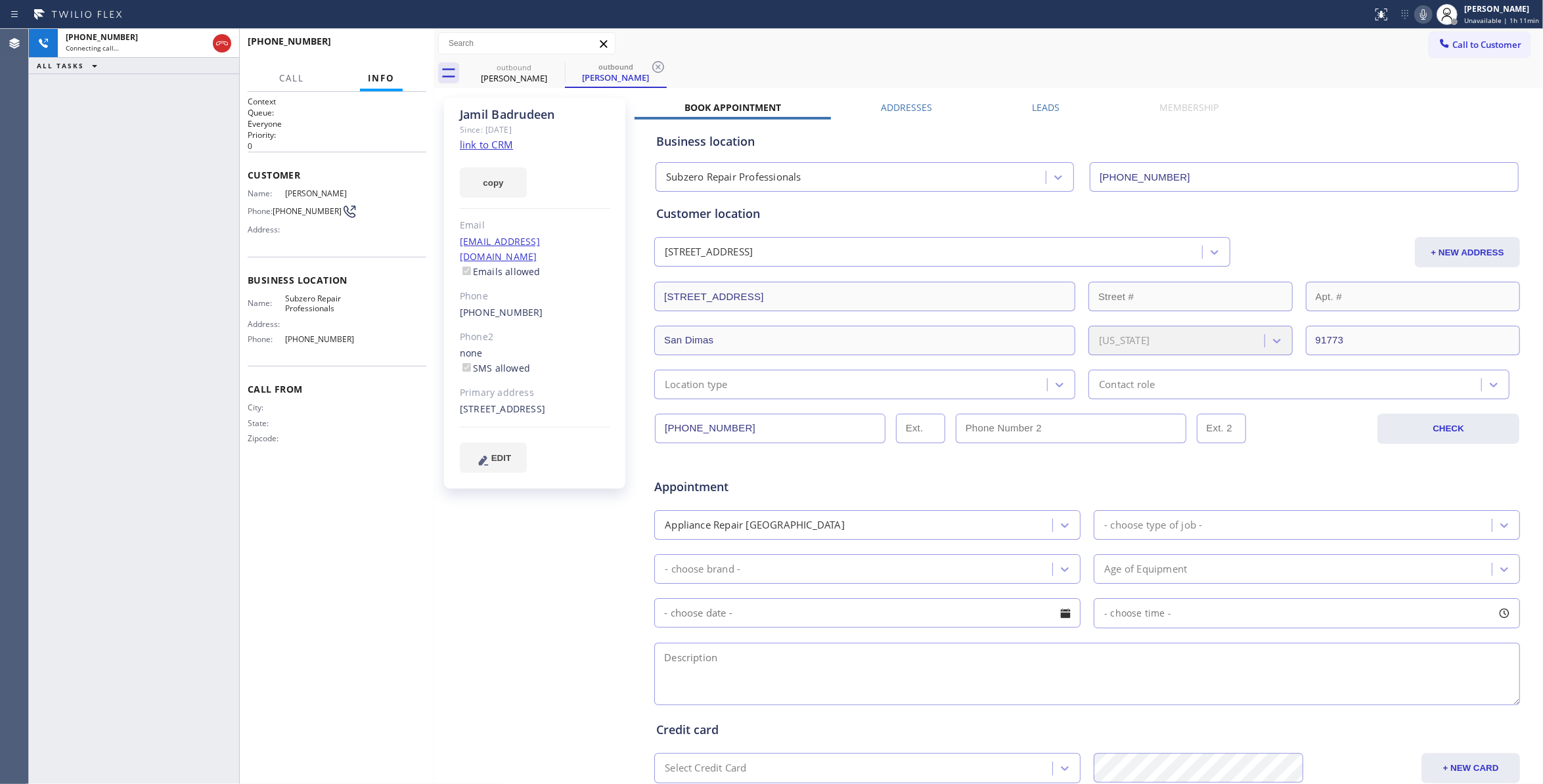
type input "(877) 414-7264"
click at [660, 65] on icon at bounding box center [658, 67] width 12 height 12
click at [402, 42] on button "HANG UP" at bounding box center [396, 47] width 61 height 19
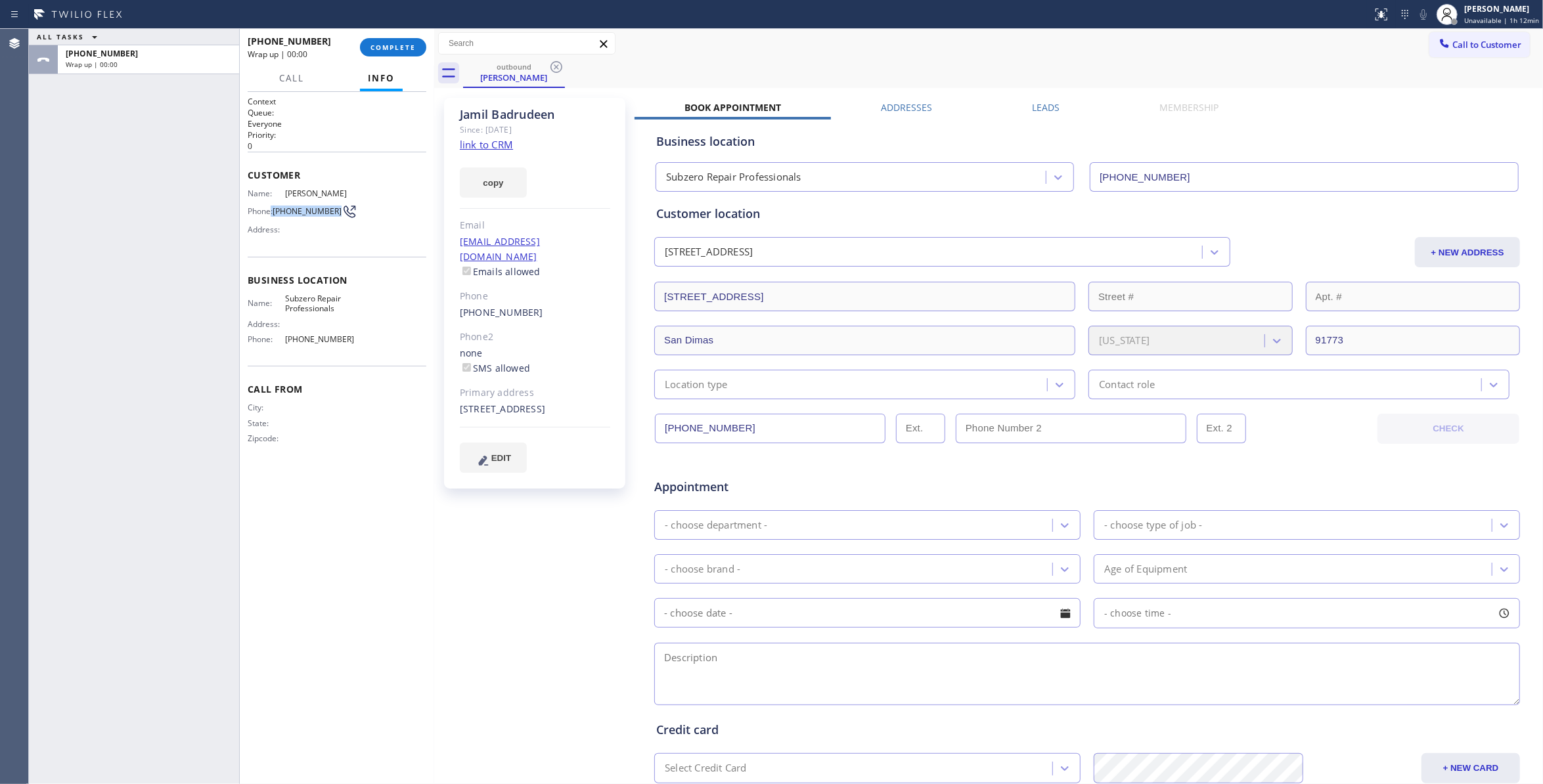
copy div ": (626) 993-8247"
drag, startPoint x: 335, startPoint y: 213, endPoint x: 278, endPoint y: 214, distance: 57.0
click at [278, 214] on div "Phone: (626) 993-8247" at bounding box center [301, 211] width 107 height 16
click at [387, 40] on button "COMPLETE" at bounding box center [393, 47] width 66 height 19
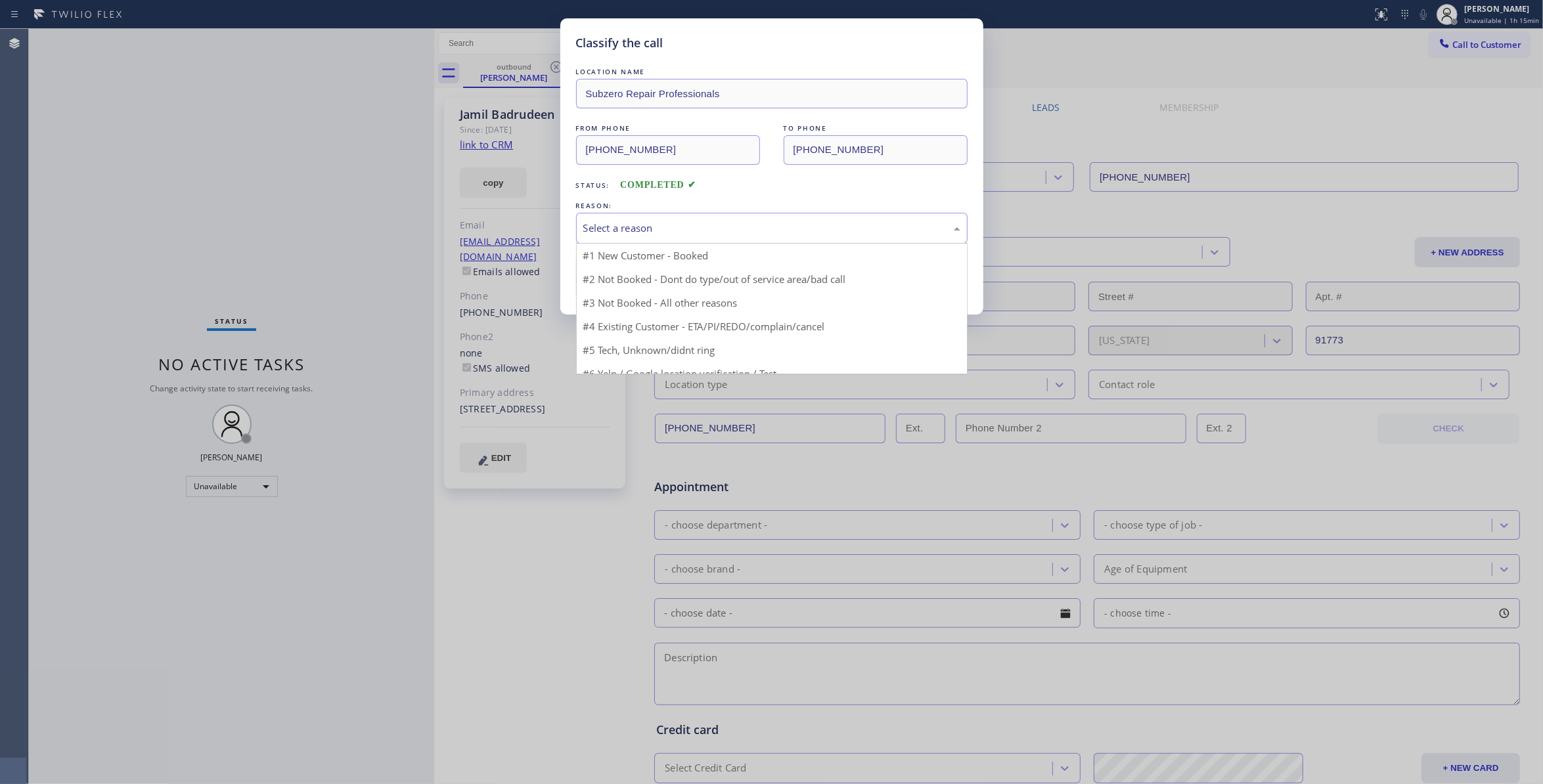
click at [650, 221] on div "Select a reason" at bounding box center [772, 228] width 391 height 31
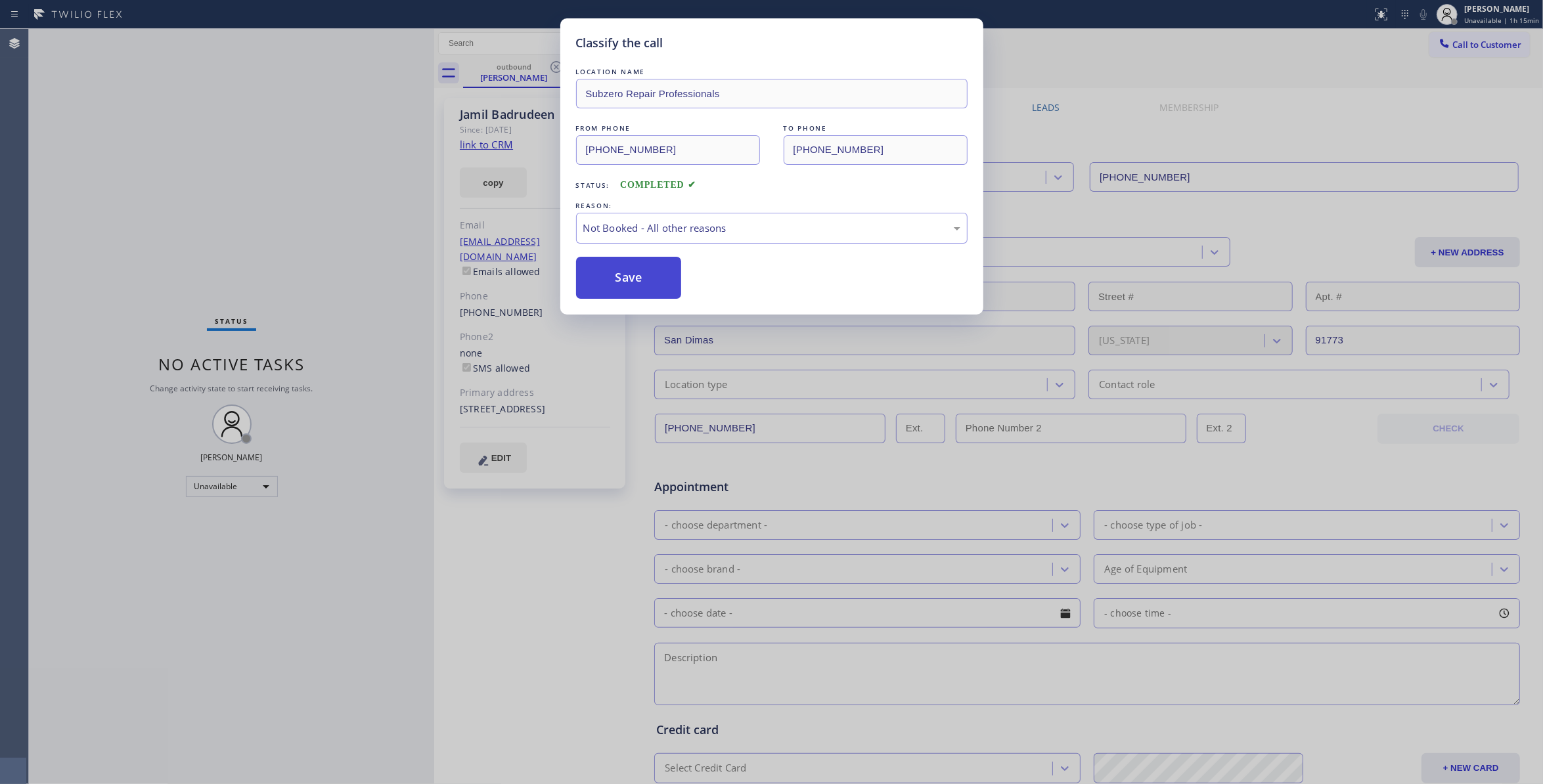
click at [632, 277] on button "Save" at bounding box center [629, 278] width 106 height 42
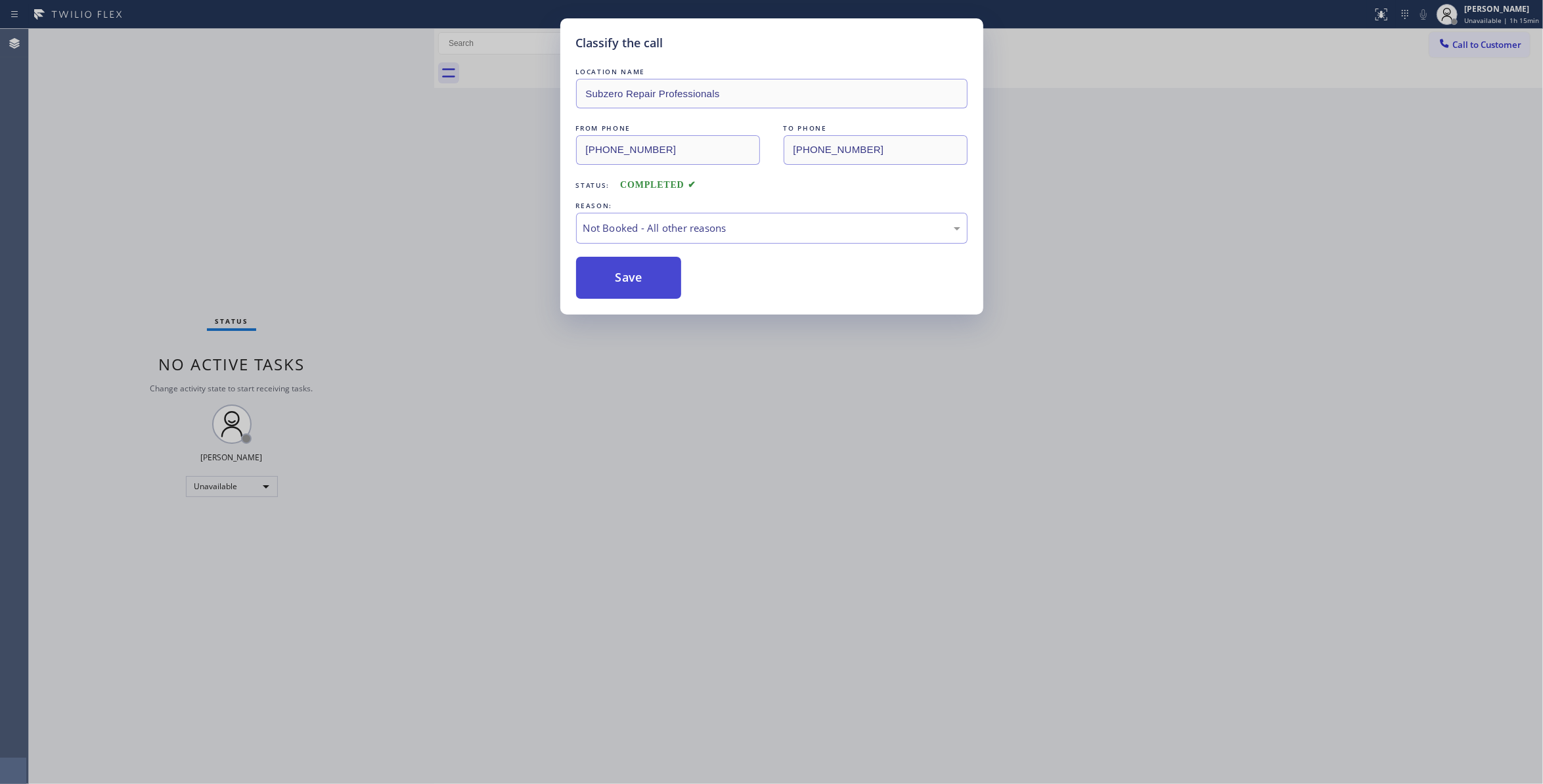
click at [632, 277] on button "Save" at bounding box center [629, 278] width 106 height 42
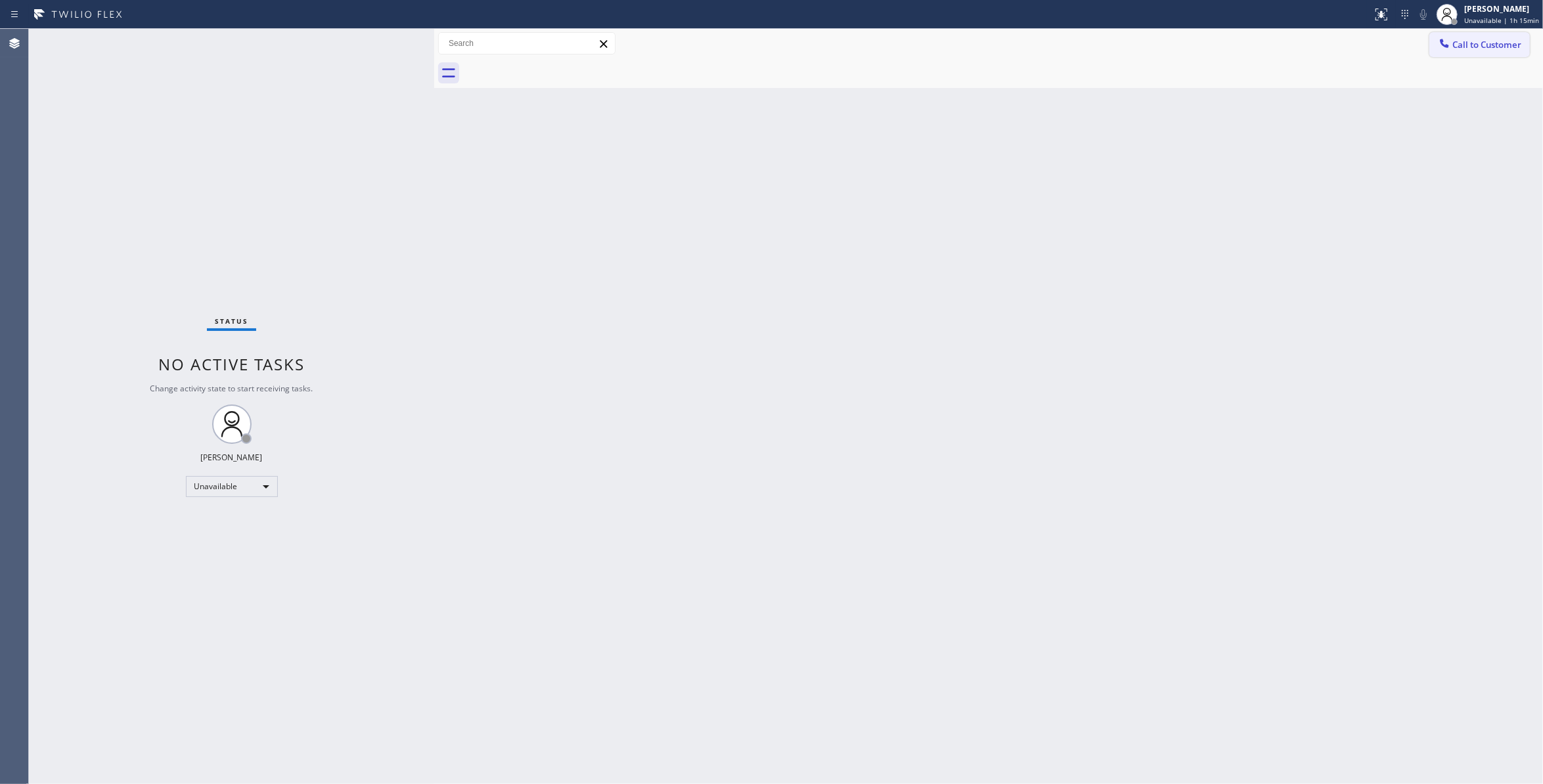
click at [1491, 45] on span "Call to Customer" at bounding box center [1487, 45] width 69 height 12
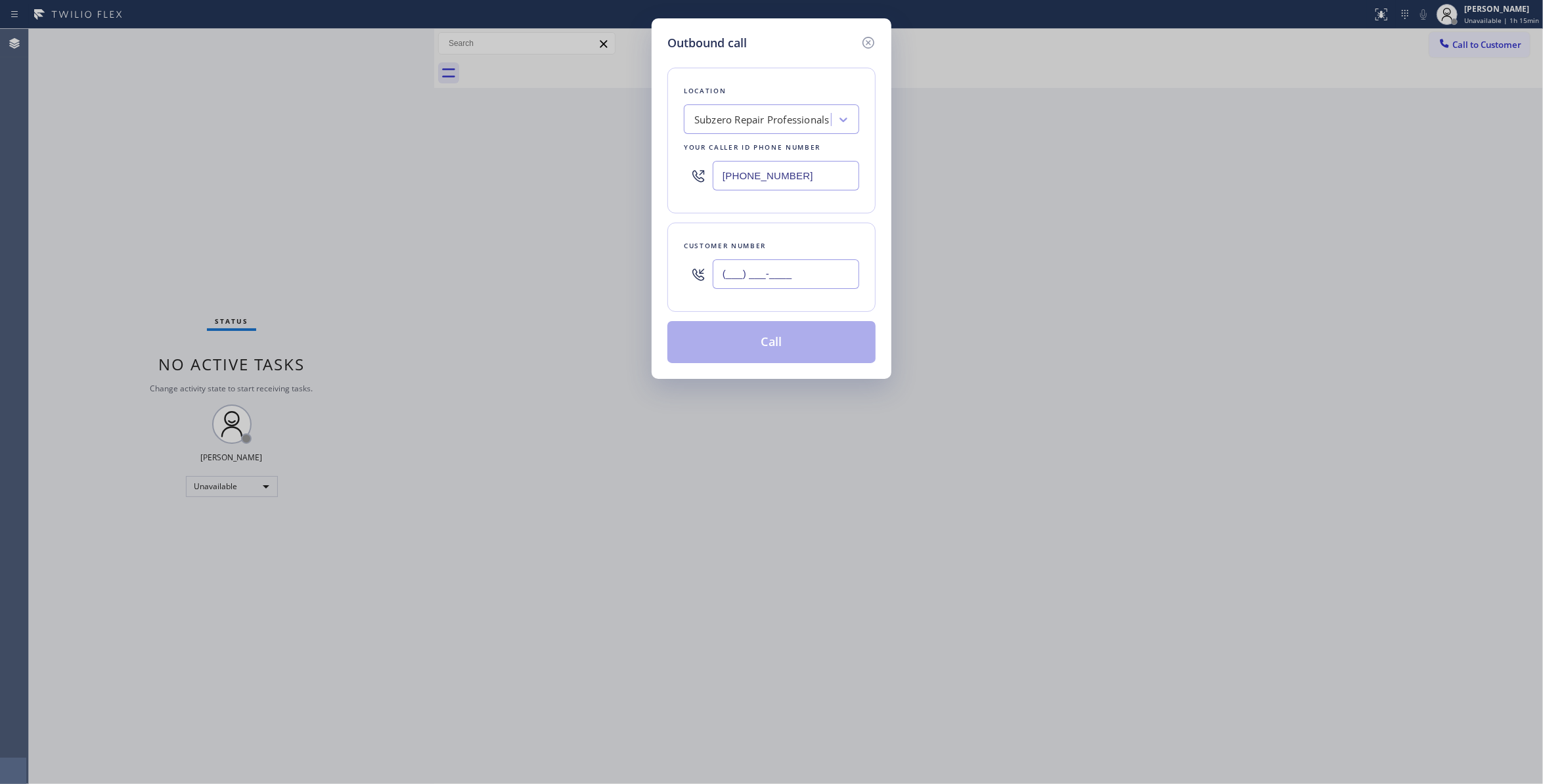
click at [808, 277] on input "(___) ___-____" at bounding box center [786, 274] width 147 height 29
paste input "626) 993-8247"
type input "(626) 993-8247"
click at [779, 342] on button "Call" at bounding box center [772, 342] width 209 height 42
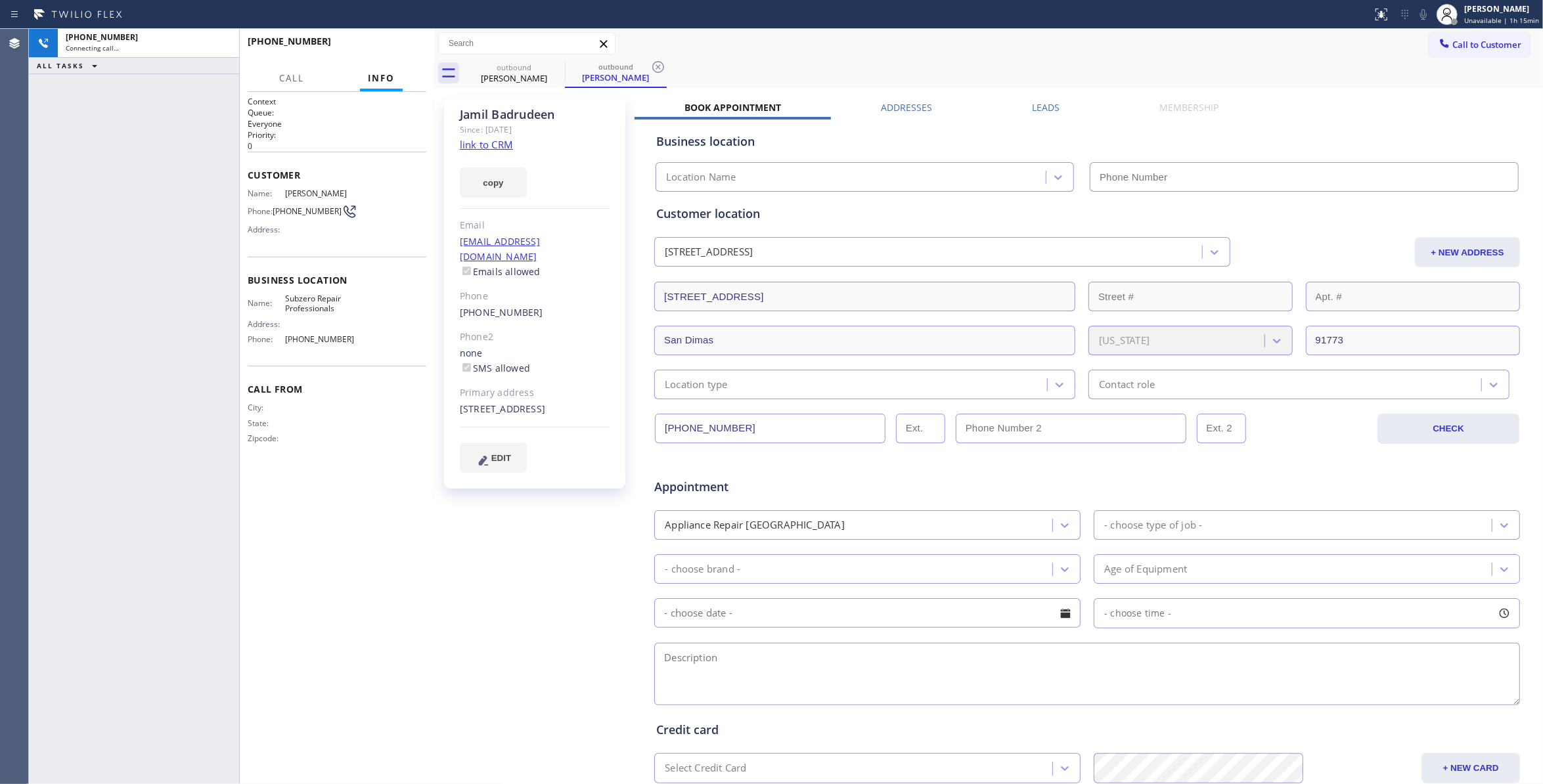
type input "(877) 414-7264"
click at [65, 181] on div "+16269938247 Connecting call… ALL TASKS ALL TASKS ACTIVE TASKS TASKS IN WRAP UP" at bounding box center [134, 406] width 210 height 755
click at [658, 71] on icon at bounding box center [658, 67] width 16 height 16
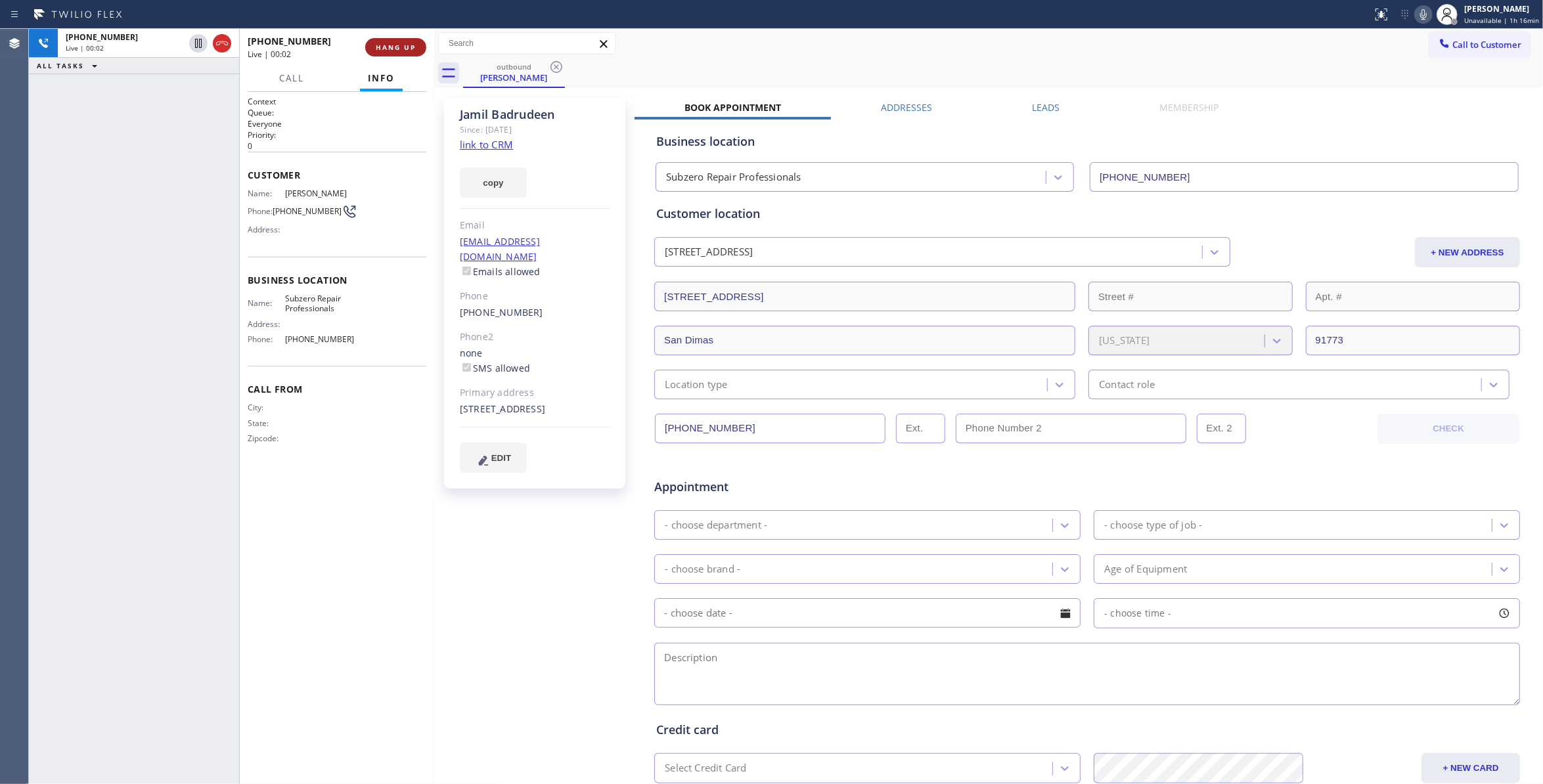
click at [390, 50] on span "HANG UP" at bounding box center [396, 47] width 40 height 9
drag, startPoint x: 355, startPoint y: 193, endPoint x: 282, endPoint y: 187, distance: 73.2
click at [282, 187] on div "Customer Name: Jamil Badrudeen Phone: (626) 993-8247 Address:" at bounding box center [337, 204] width 178 height 105
click at [401, 49] on span "COMPLETE" at bounding box center [393, 47] width 45 height 9
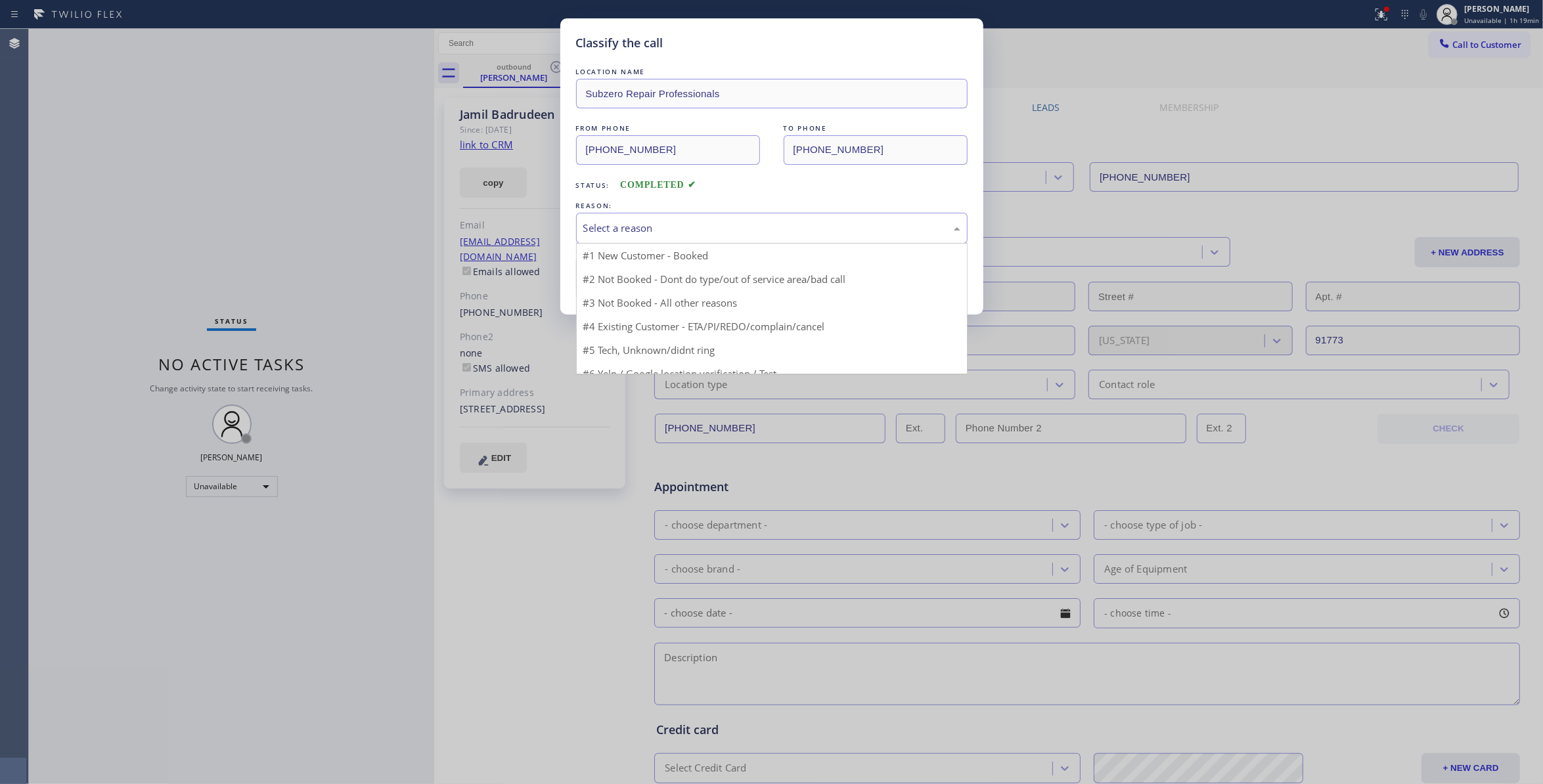
click at [675, 229] on div "Select a reason" at bounding box center [772, 228] width 377 height 15
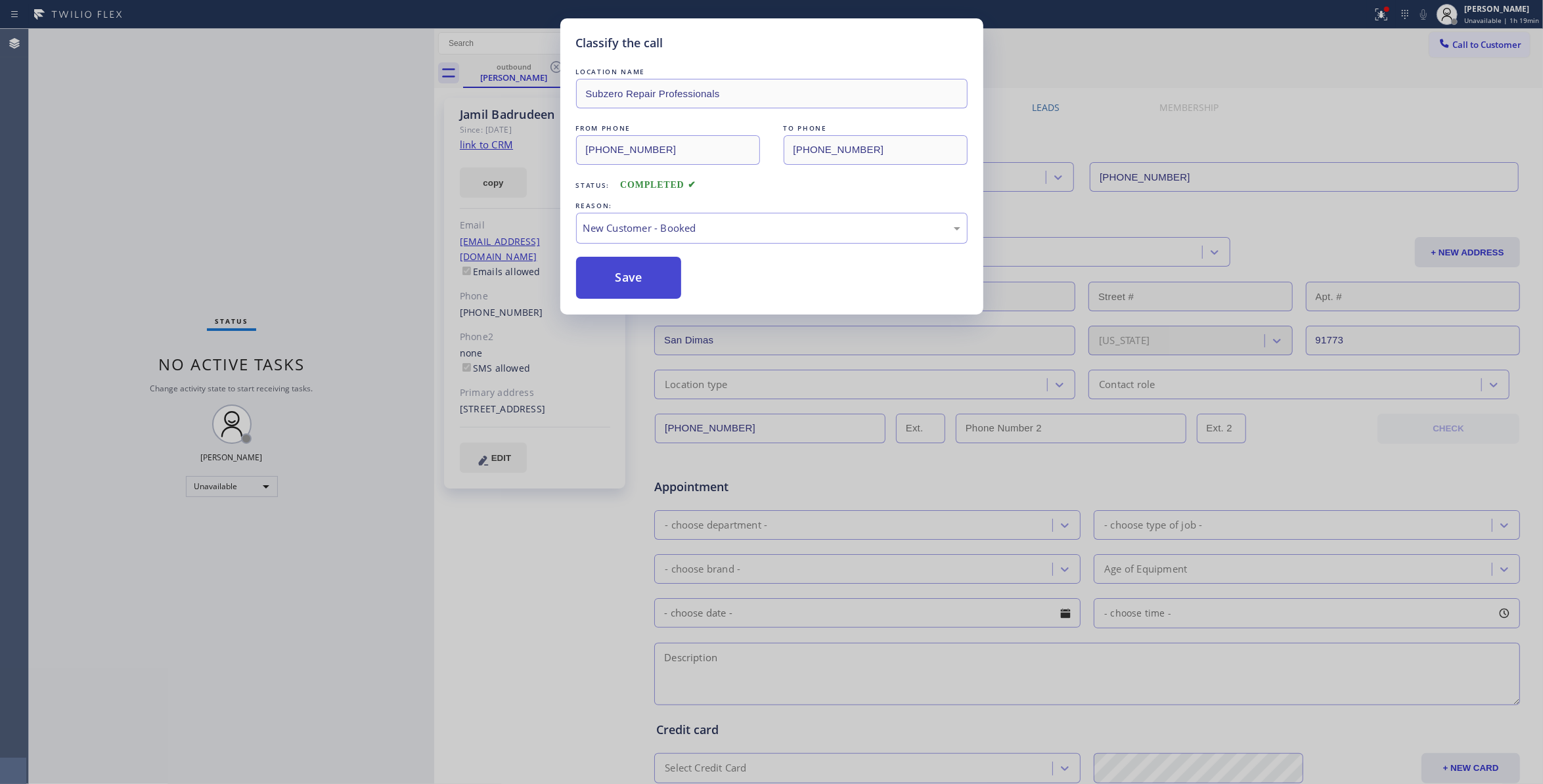
click at [631, 274] on button "Save" at bounding box center [629, 278] width 106 height 42
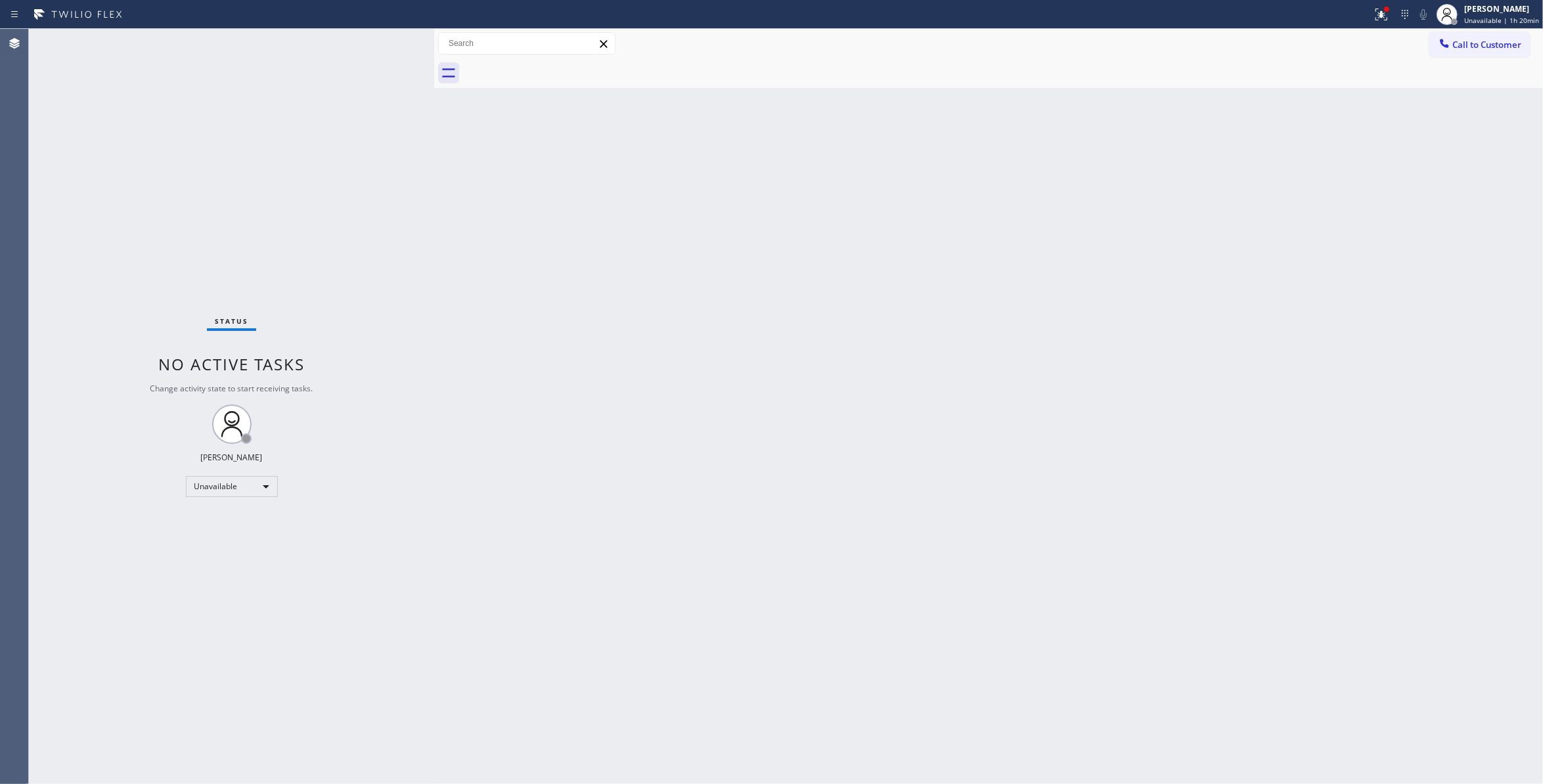
drag, startPoint x: 178, startPoint y: 657, endPoint x: 1243, endPoint y: 263, distance: 1135.5
click at [178, 653] on div "Status No active tasks Change activity state to start receiving tasks. Louis Ma…" at bounding box center [232, 406] width 406 height 755
click at [1490, 43] on span "Call to Customer" at bounding box center [1487, 45] width 69 height 12
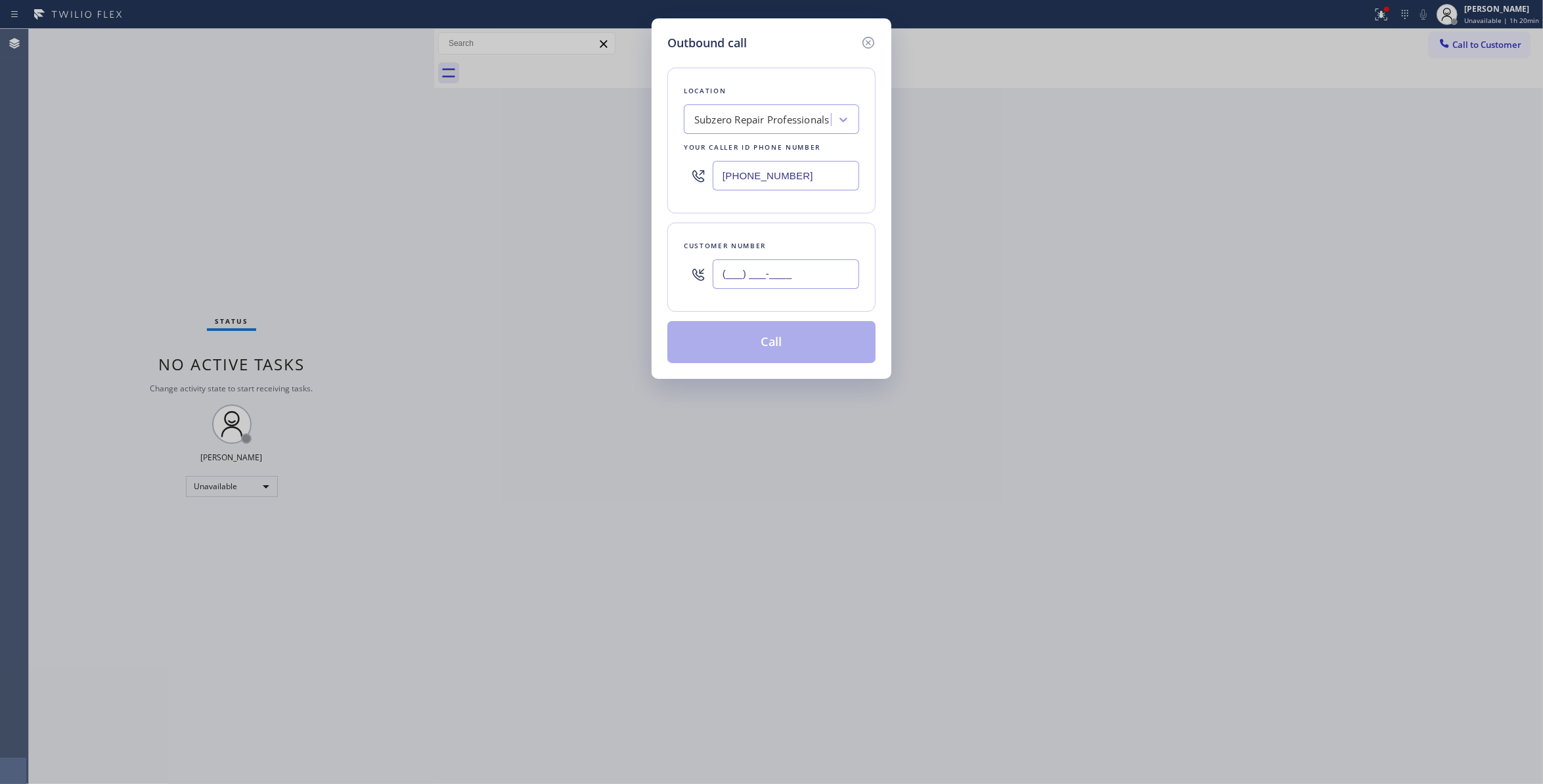
click at [795, 280] on input "(___) ___-____" at bounding box center [786, 274] width 147 height 29
paste input "863) 473-2460"
type input "(863) 473-2460"
paste input "714) 463-1818"
drag, startPoint x: 833, startPoint y: 177, endPoint x: 518, endPoint y: 260, distance: 325.8
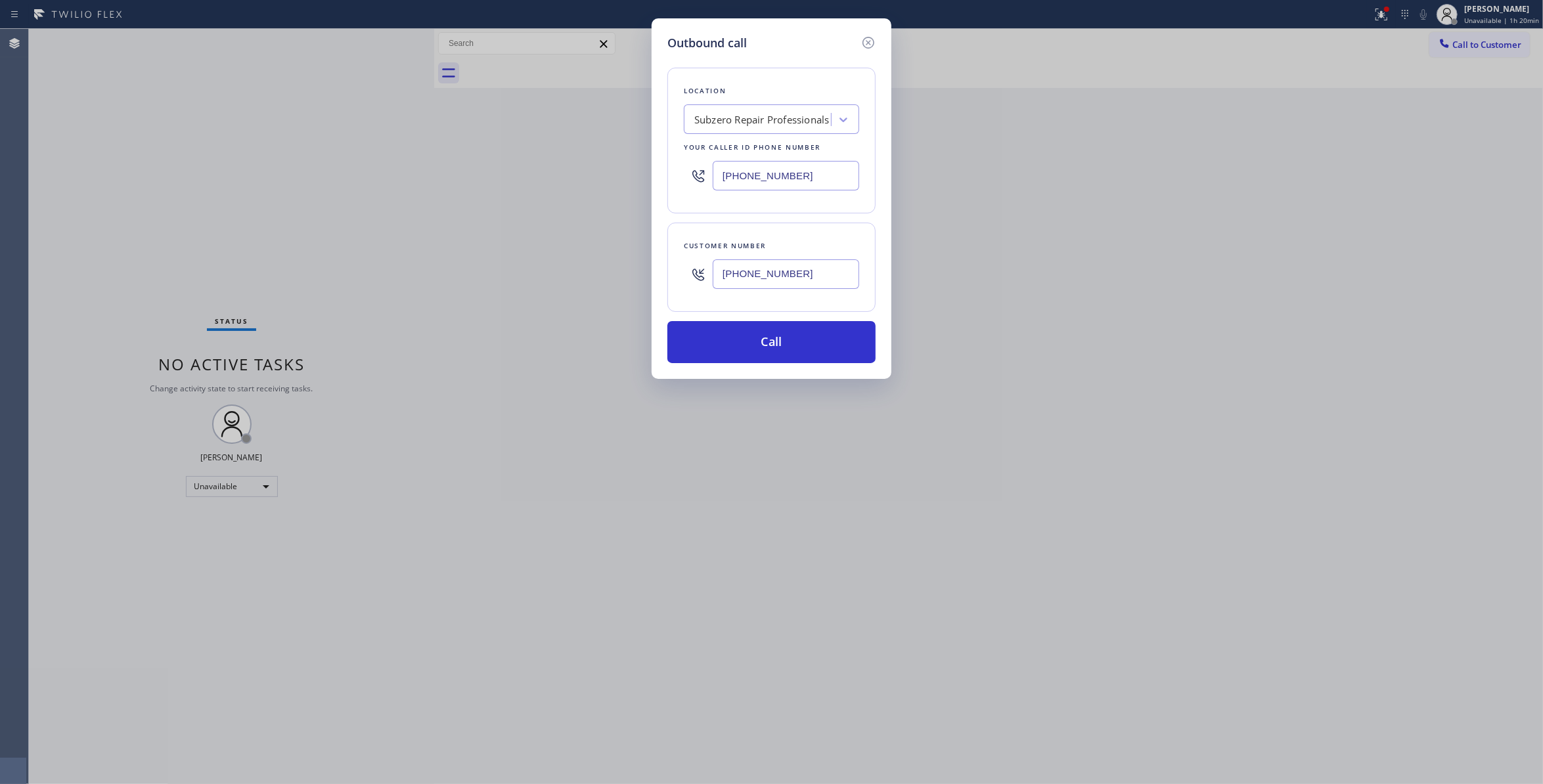
click at [350, 199] on div "Outbound call Location Subzero Repair Professionals Your caller id phone number…" at bounding box center [771, 392] width 1543 height 784
type input "(714) 463-1818"
drag, startPoint x: 838, startPoint y: 286, endPoint x: 581, endPoint y: 282, distance: 257.0
click at [581, 282] on div "Outbound call Location Local Trusted Electricians Cypress Your caller id phone …" at bounding box center [771, 392] width 1543 height 784
click at [701, 345] on button "Call" at bounding box center [772, 342] width 209 height 42
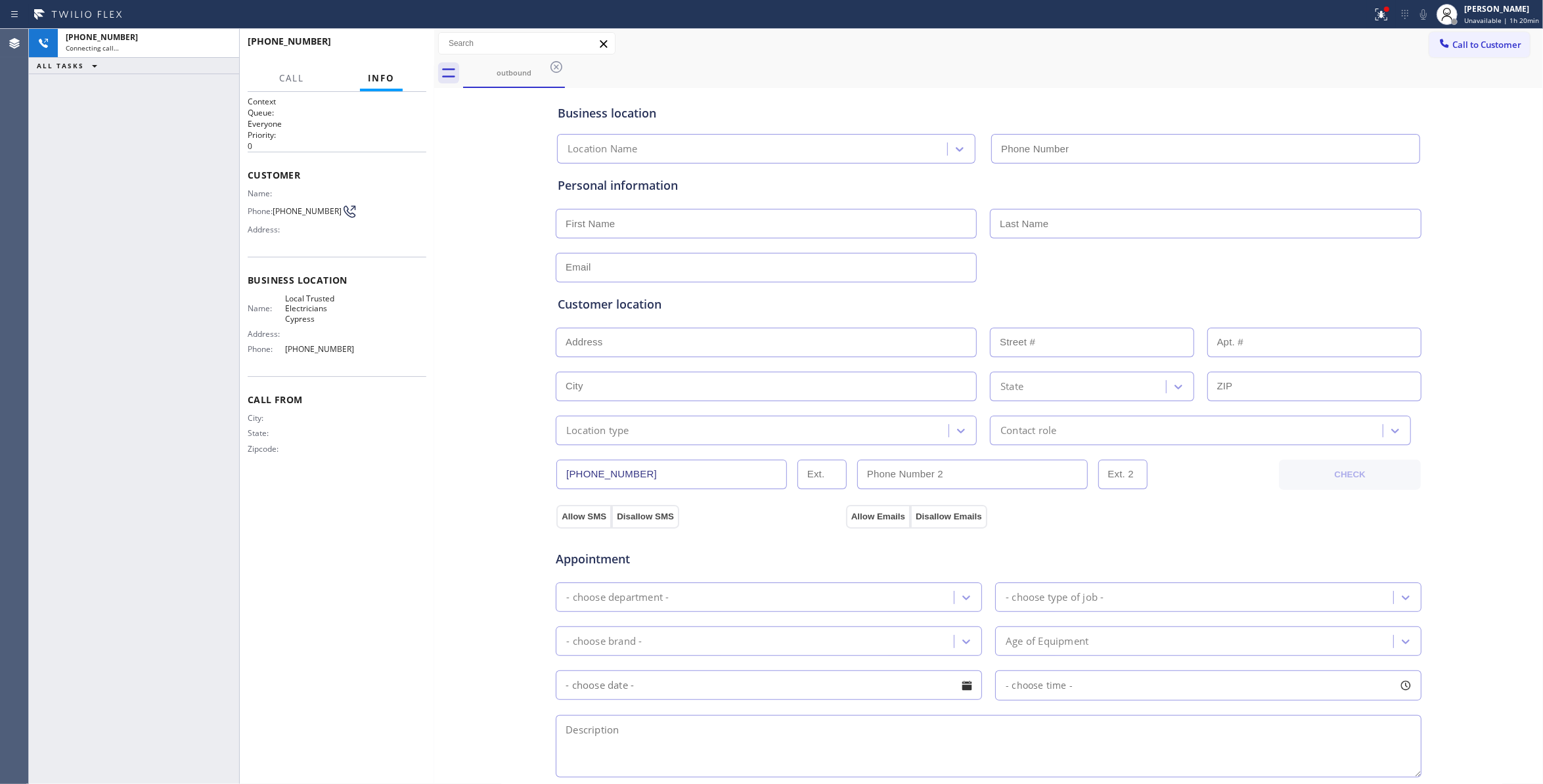
type input "(714) 463-1818"
click at [482, 174] on div "Business location Local Trusted Electricians Cypress (714) 463-1818 Personal in…" at bounding box center [988, 540] width 1103 height 898
click at [397, 45] on span "HANG UP" at bounding box center [396, 47] width 40 height 9
click at [397, 45] on span "HANG UP" at bounding box center [396, 47] width 40 height 9
click at [397, 43] on span "HANG UP" at bounding box center [396, 47] width 40 height 9
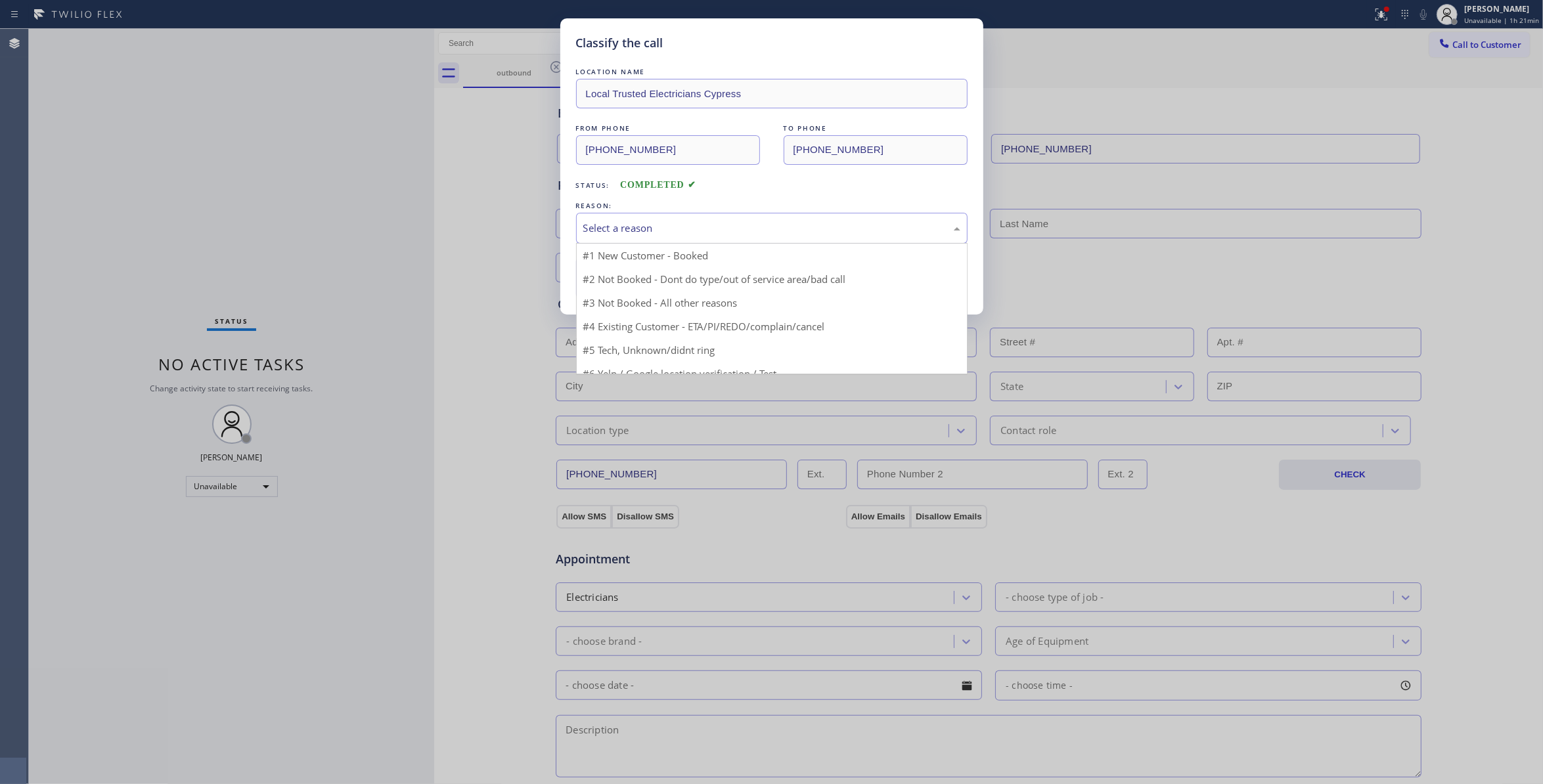
click at [652, 229] on div "Select a reason" at bounding box center [772, 228] width 377 height 15
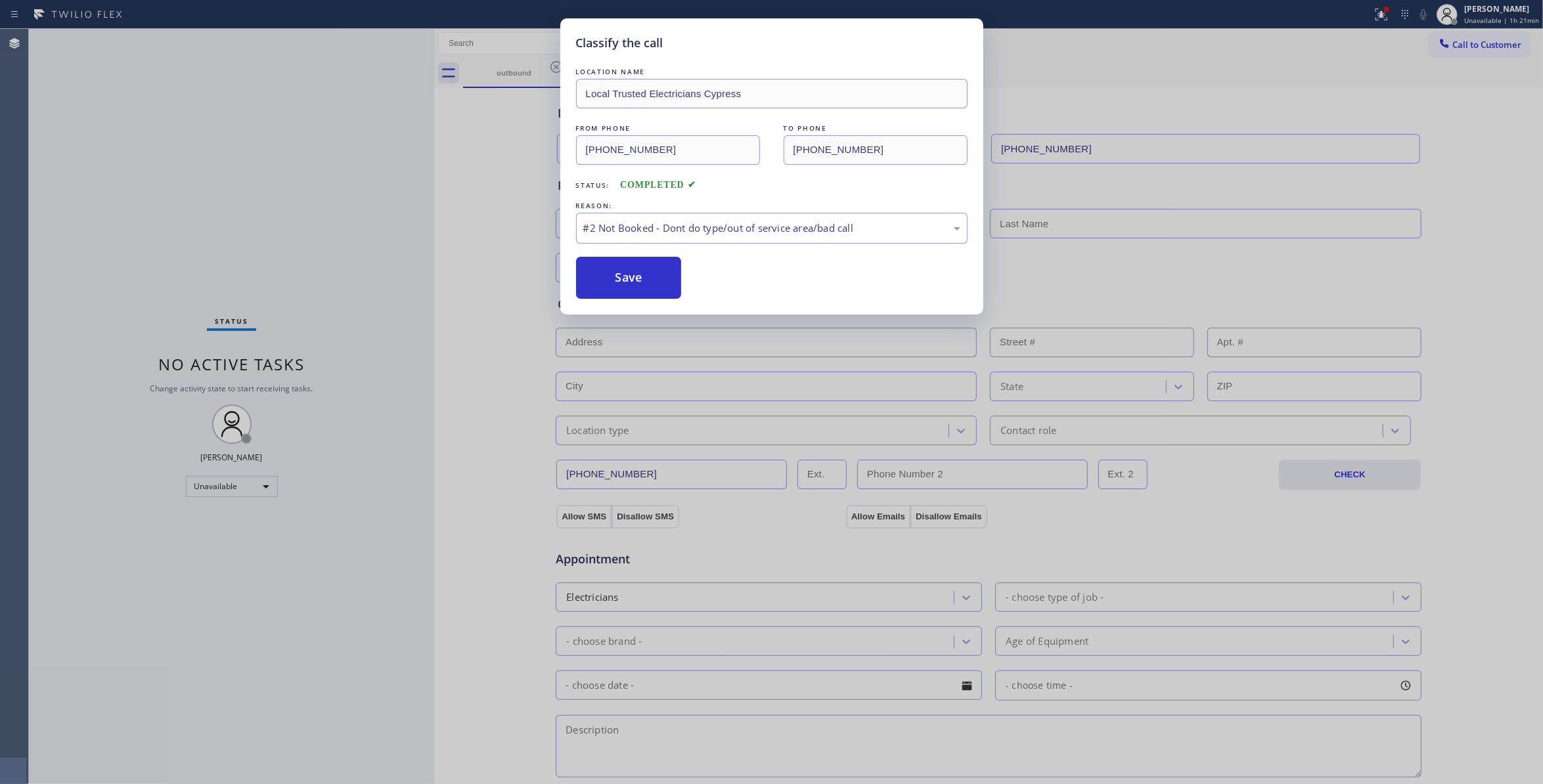
click at [619, 274] on button "Save" at bounding box center [629, 278] width 106 height 42
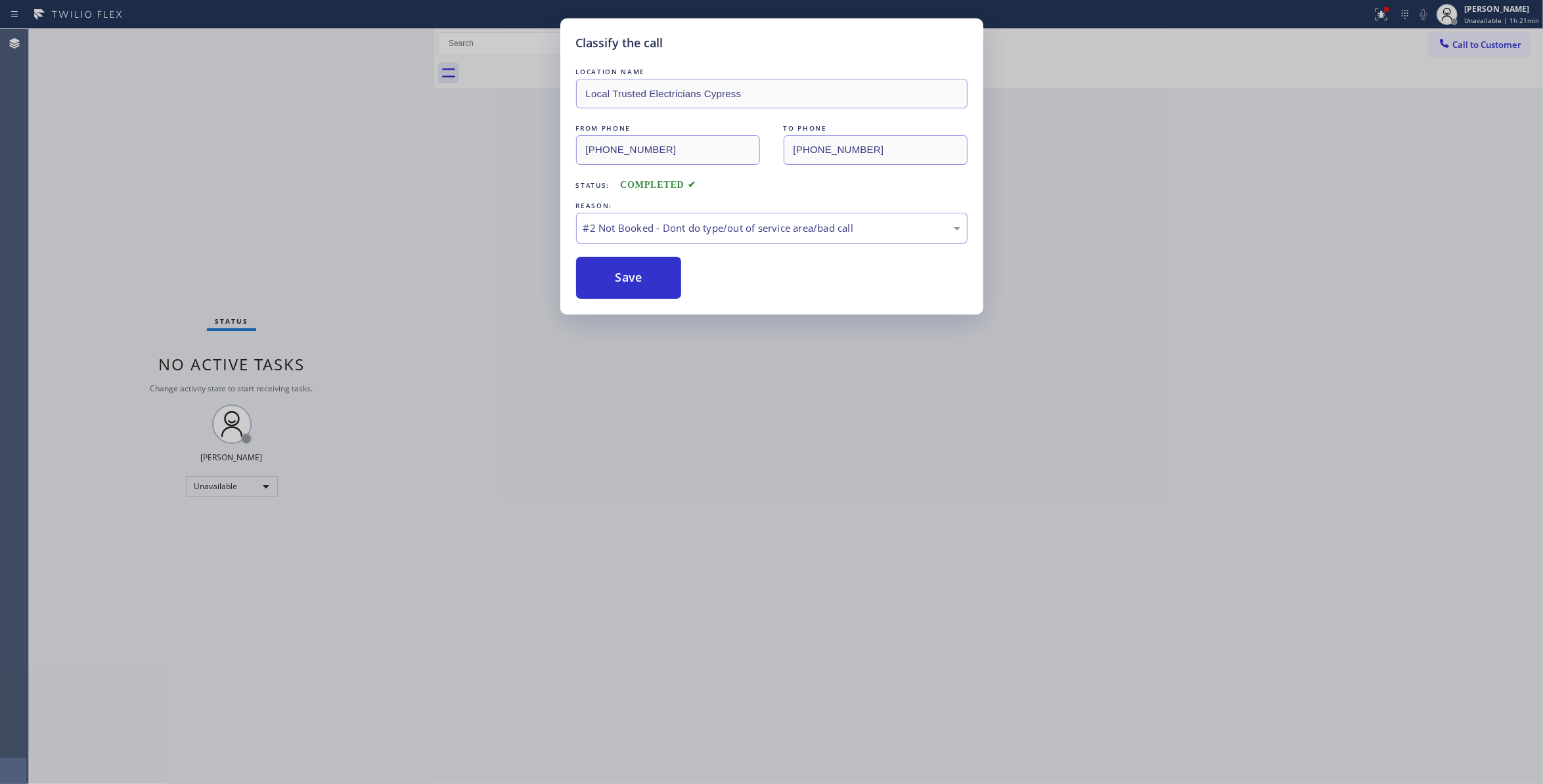
click at [619, 274] on button "Save" at bounding box center [629, 278] width 106 height 42
click at [626, 276] on button "Save" at bounding box center [629, 278] width 106 height 42
click at [615, 282] on button "Save" at bounding box center [629, 278] width 106 height 42
click at [1375, 17] on div "Classify the call LOCATION NAME Local Trusted Electricians Cypress FROM PHONE (…" at bounding box center [771, 392] width 1543 height 784
click at [621, 276] on button "Save" at bounding box center [629, 278] width 106 height 42
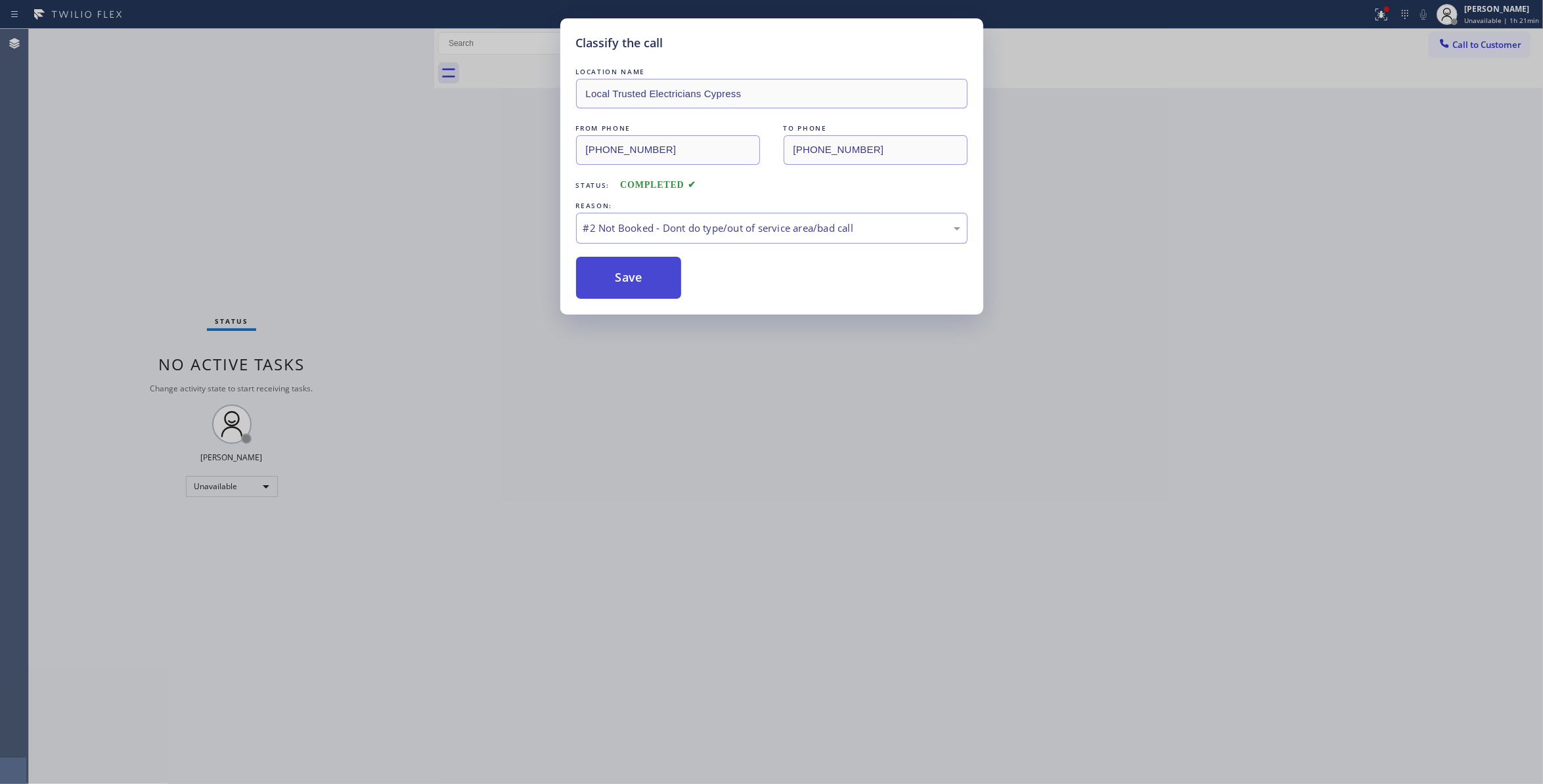
click at [621, 276] on button "Save" at bounding box center [629, 278] width 106 height 42
click at [619, 273] on button "Save" at bounding box center [629, 278] width 106 height 42
click at [623, 271] on button "Save" at bounding box center [629, 278] width 106 height 42
click at [1375, 13] on div "Classify the call LOCATION NAME Local Trusted Electricians Cypress FROM PHONE (…" at bounding box center [771, 392] width 1543 height 784
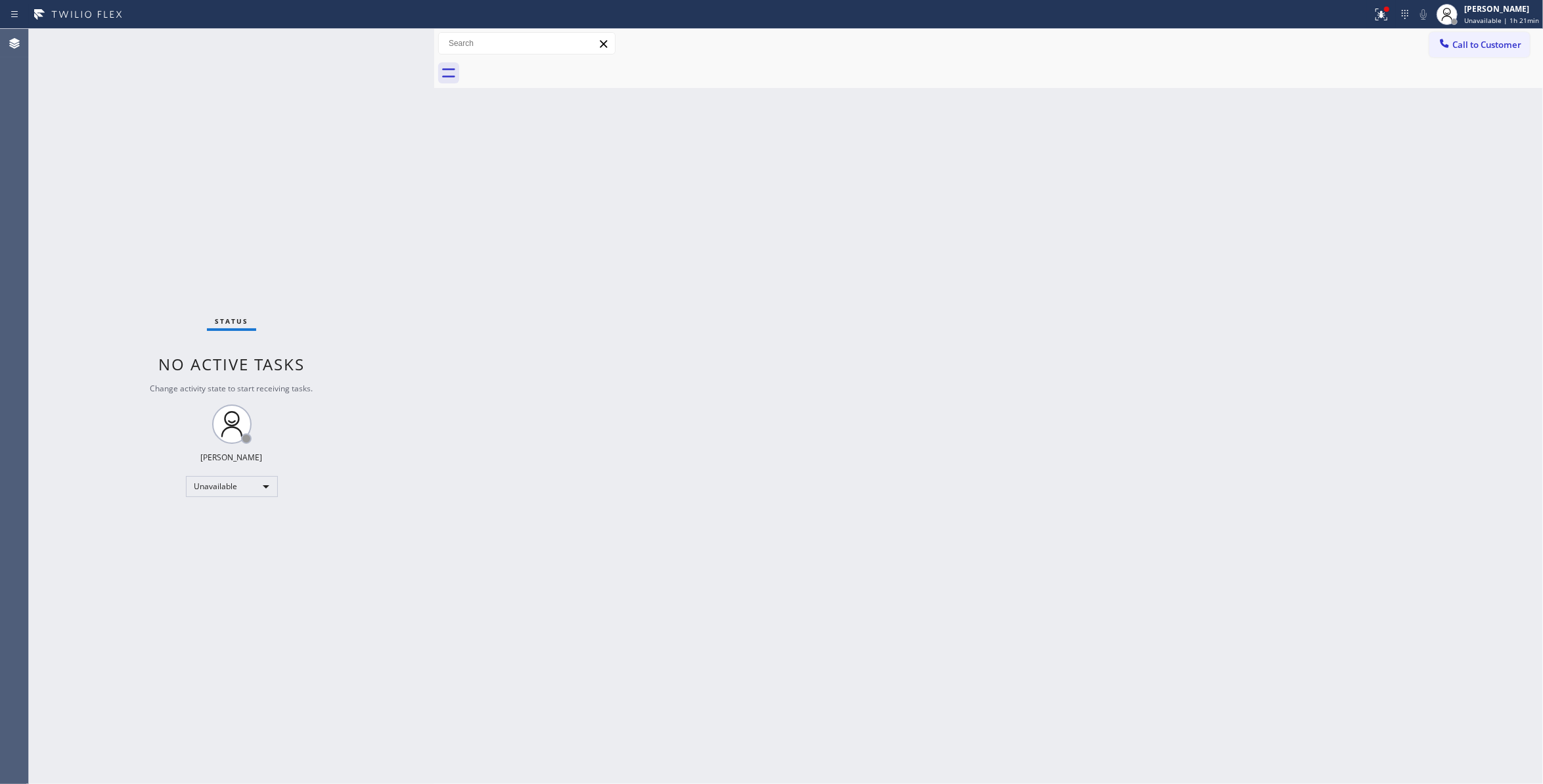
click at [62, 182] on div "Status No active tasks Change activity state to start receiving tasks. Louis Ma…" at bounding box center [232, 406] width 406 height 755
click at [1470, 45] on span "Call to Customer" at bounding box center [1487, 45] width 69 height 12
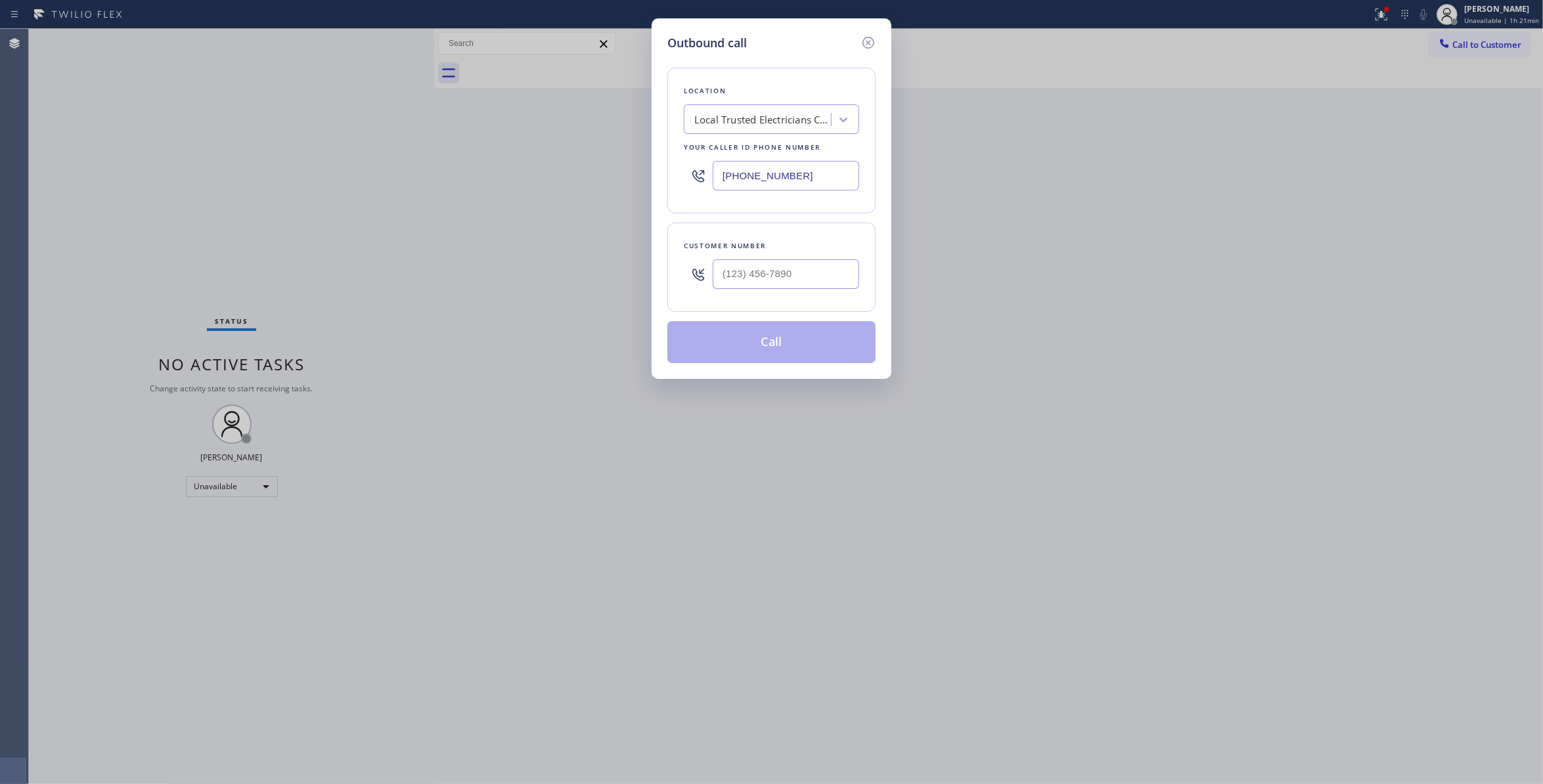
drag, startPoint x: 791, startPoint y: 292, endPoint x: 782, endPoint y: 281, distance: 14.2
click at [784, 284] on div at bounding box center [786, 274] width 147 height 42
click at [821, 271] on input "(___) ___-____" at bounding box center [786, 274] width 147 height 29
drag, startPoint x: 836, startPoint y: 276, endPoint x: 422, endPoint y: 276, distance: 414.0
click at [422, 276] on div "Outbound call Location Local Trusted Electricians Cypress Your caller id phone …" at bounding box center [771, 392] width 1543 height 784
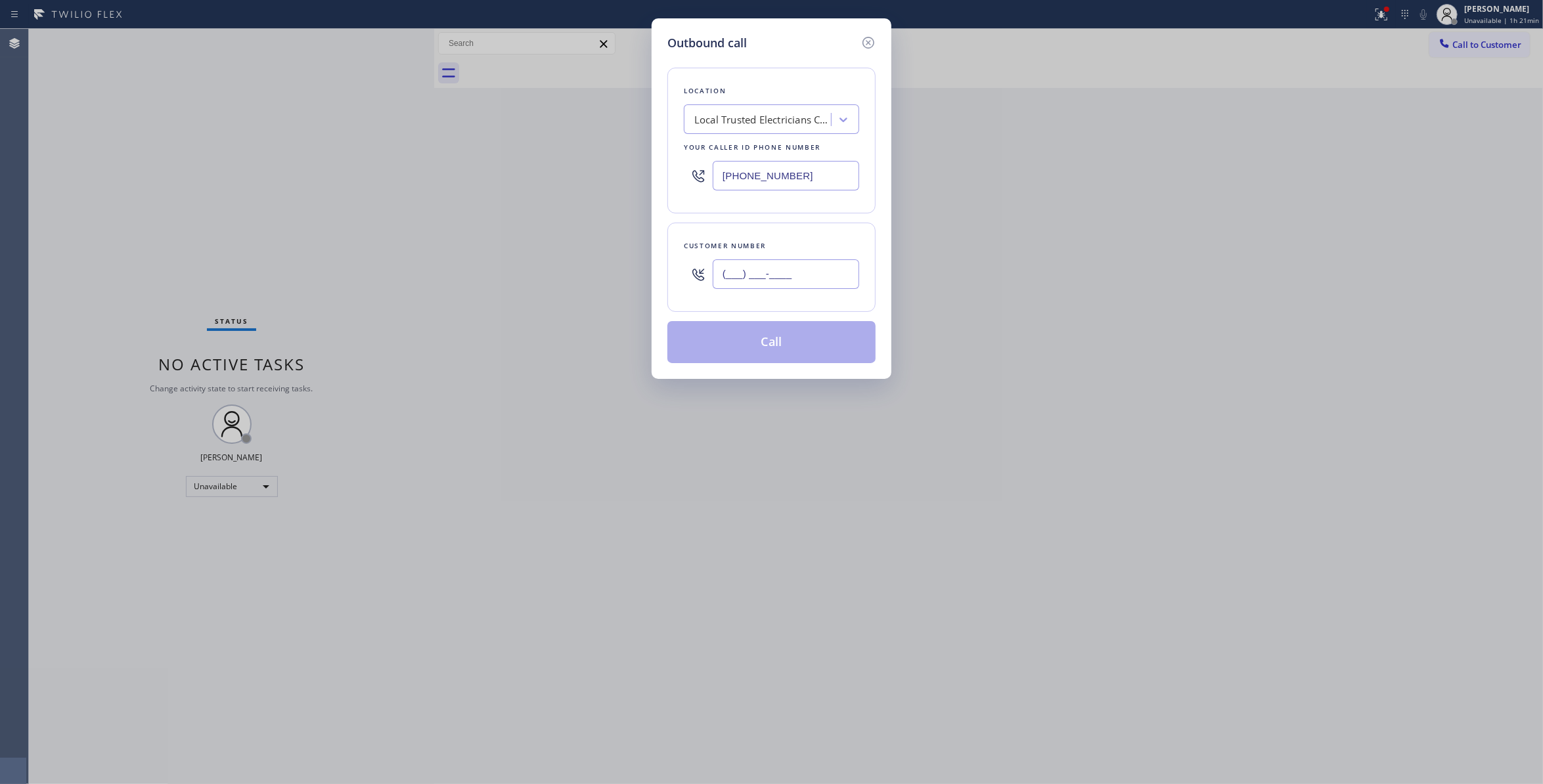
paste input "863) 473-2460"
type input "(863) 473-2460"
click at [739, 342] on button "Call" at bounding box center [772, 342] width 209 height 42
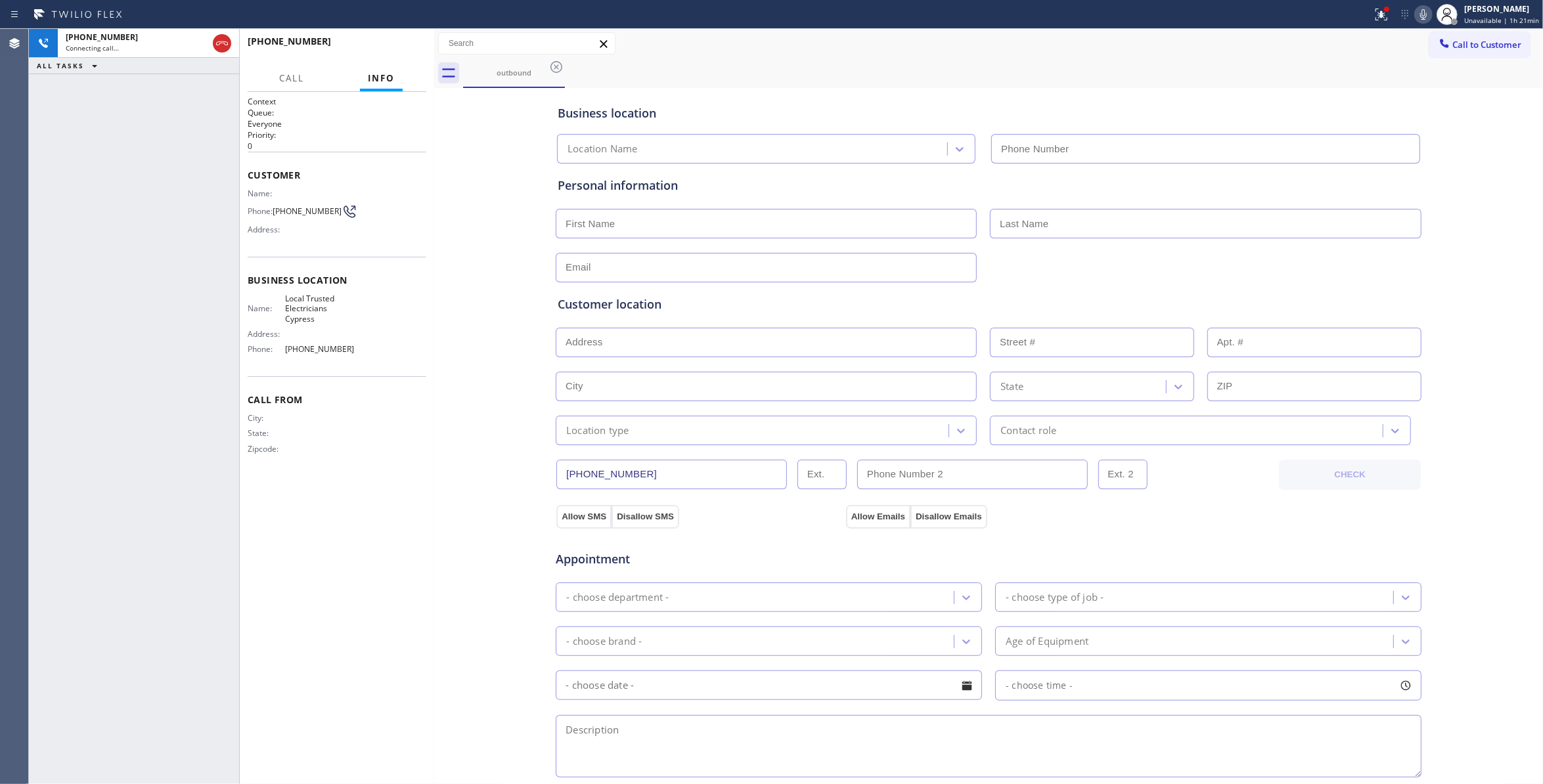
type input "(714) 463-1818"
click at [396, 50] on span "HANG UP" at bounding box center [396, 47] width 40 height 9
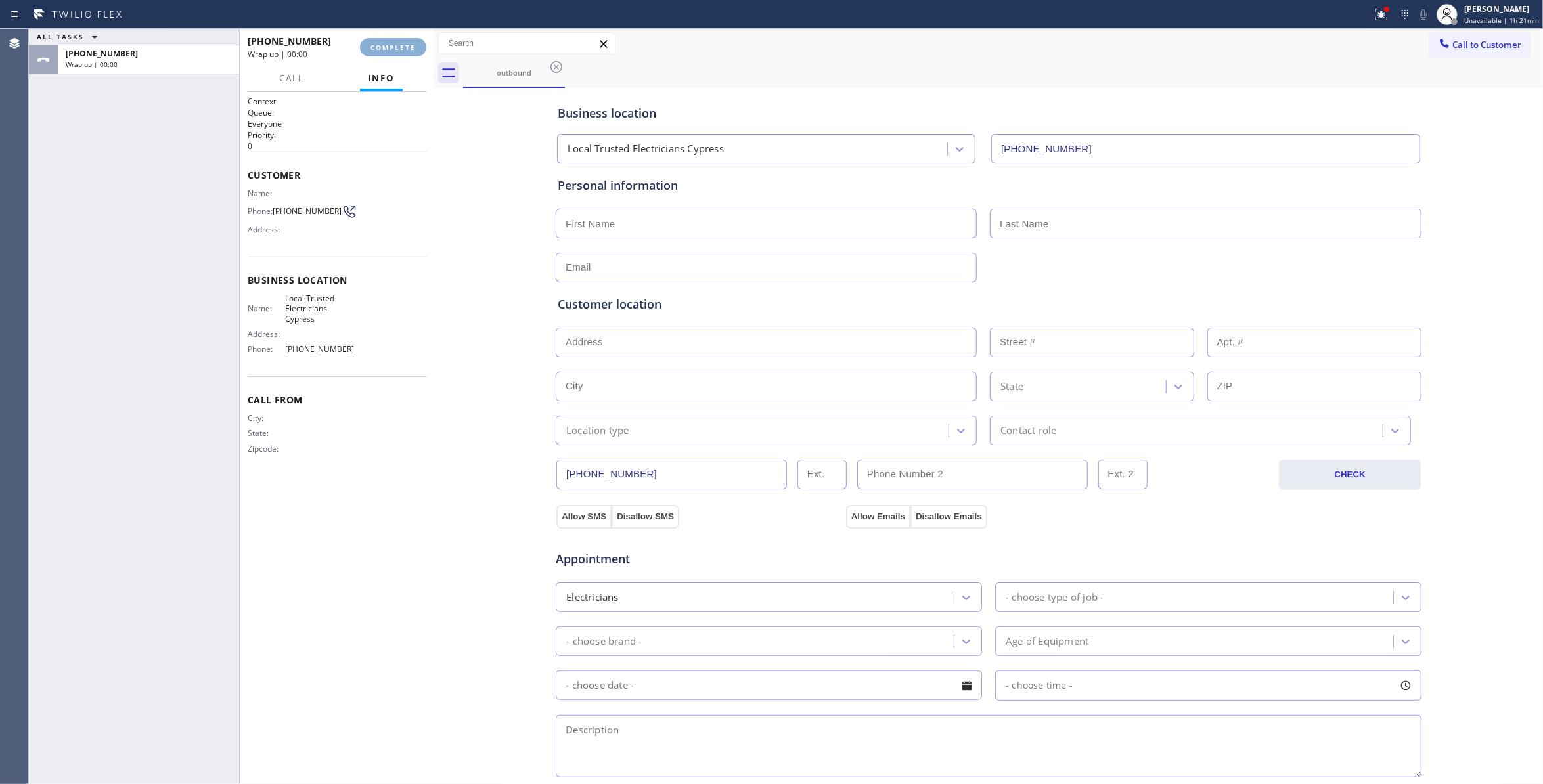
click at [396, 50] on span "COMPLETE" at bounding box center [393, 47] width 45 height 9
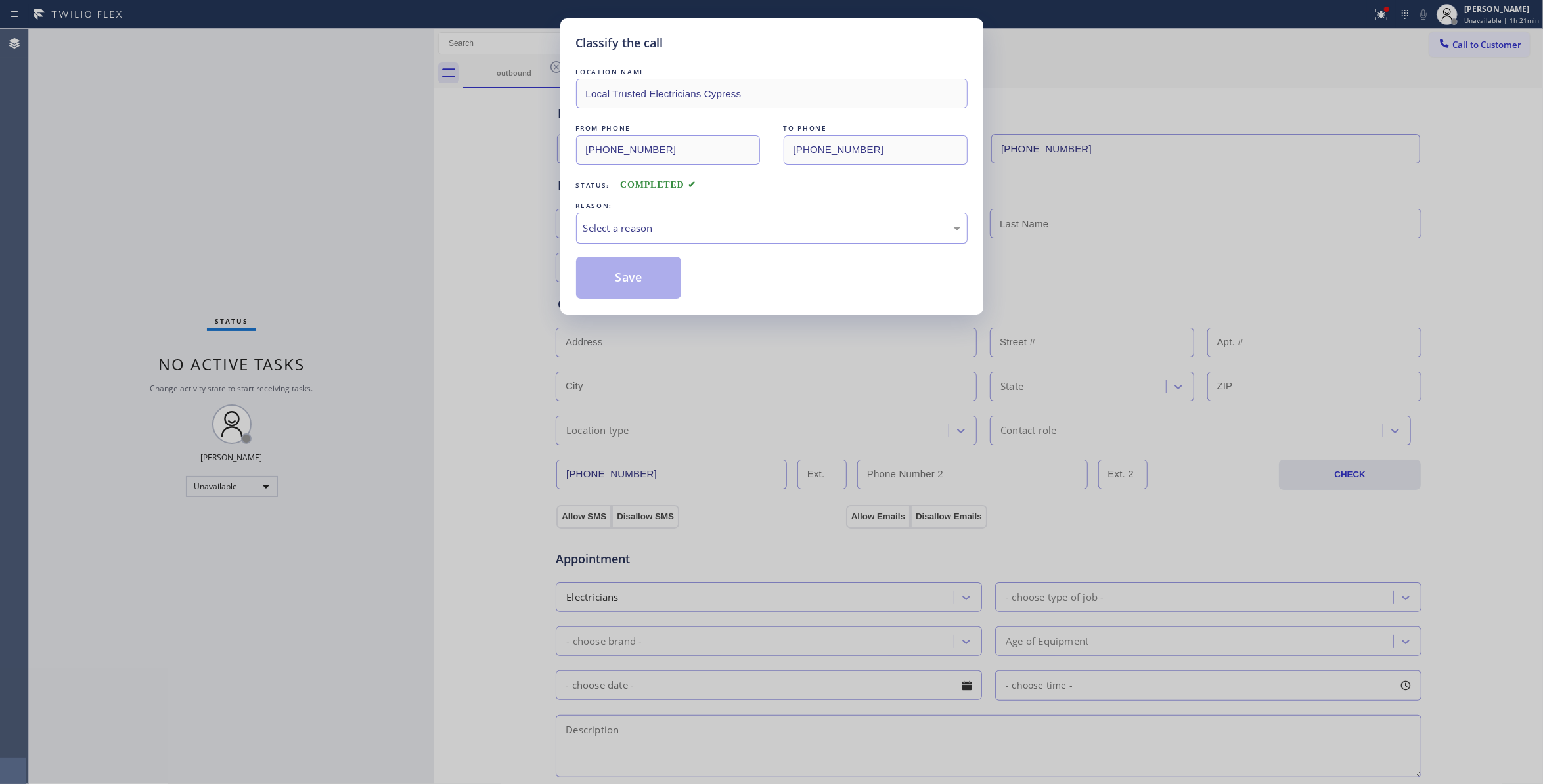
click at [607, 229] on div "Select a reason" at bounding box center [772, 228] width 377 height 15
click at [607, 282] on button "Save" at bounding box center [629, 278] width 106 height 42
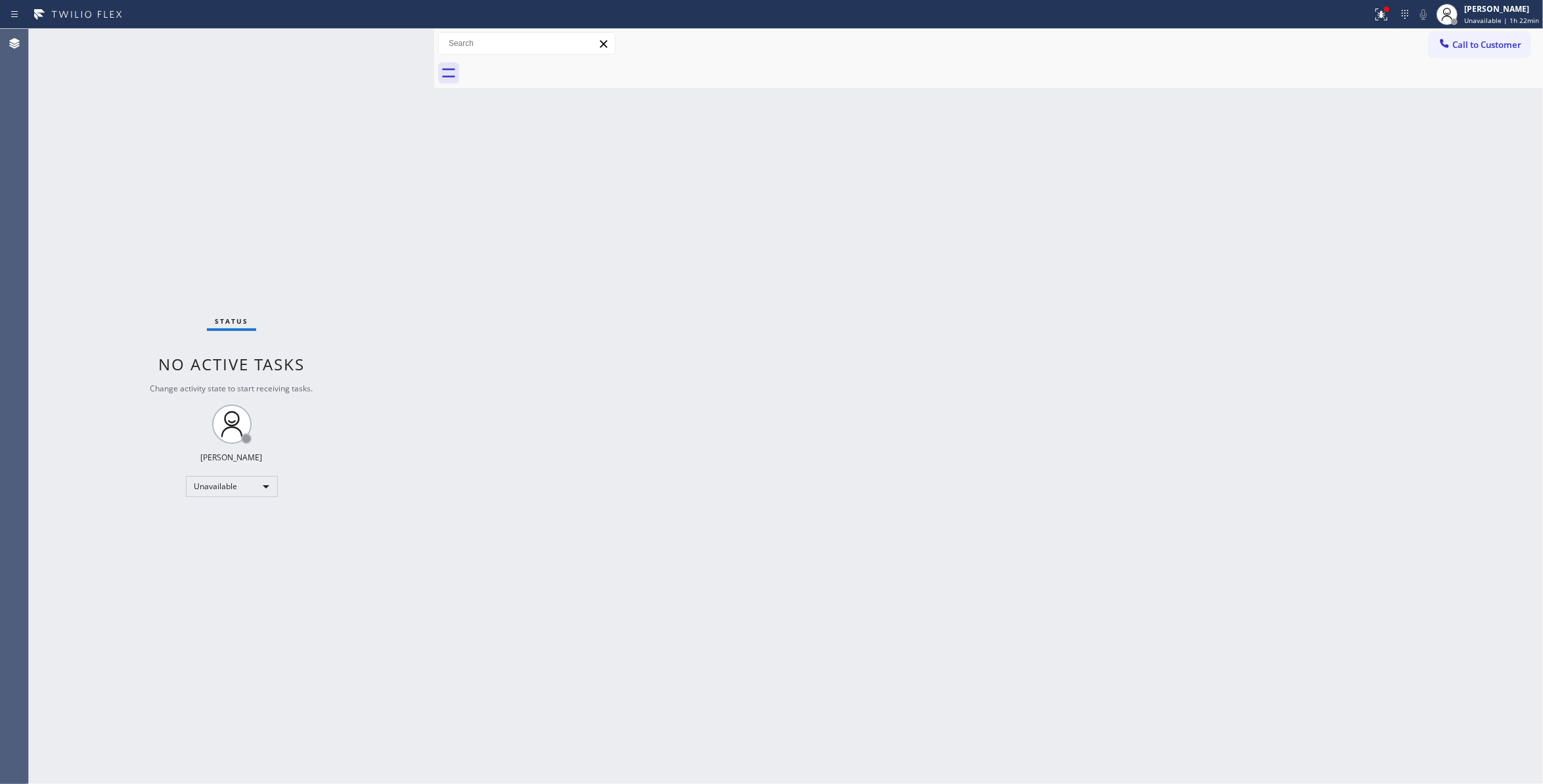
click at [1230, 335] on div "Back to Dashboard Change Sender ID Customers Technicians Select a contact Outbo…" at bounding box center [989, 406] width 1109 height 755
click at [1473, 46] on span "Call to Customer" at bounding box center [1487, 45] width 69 height 12
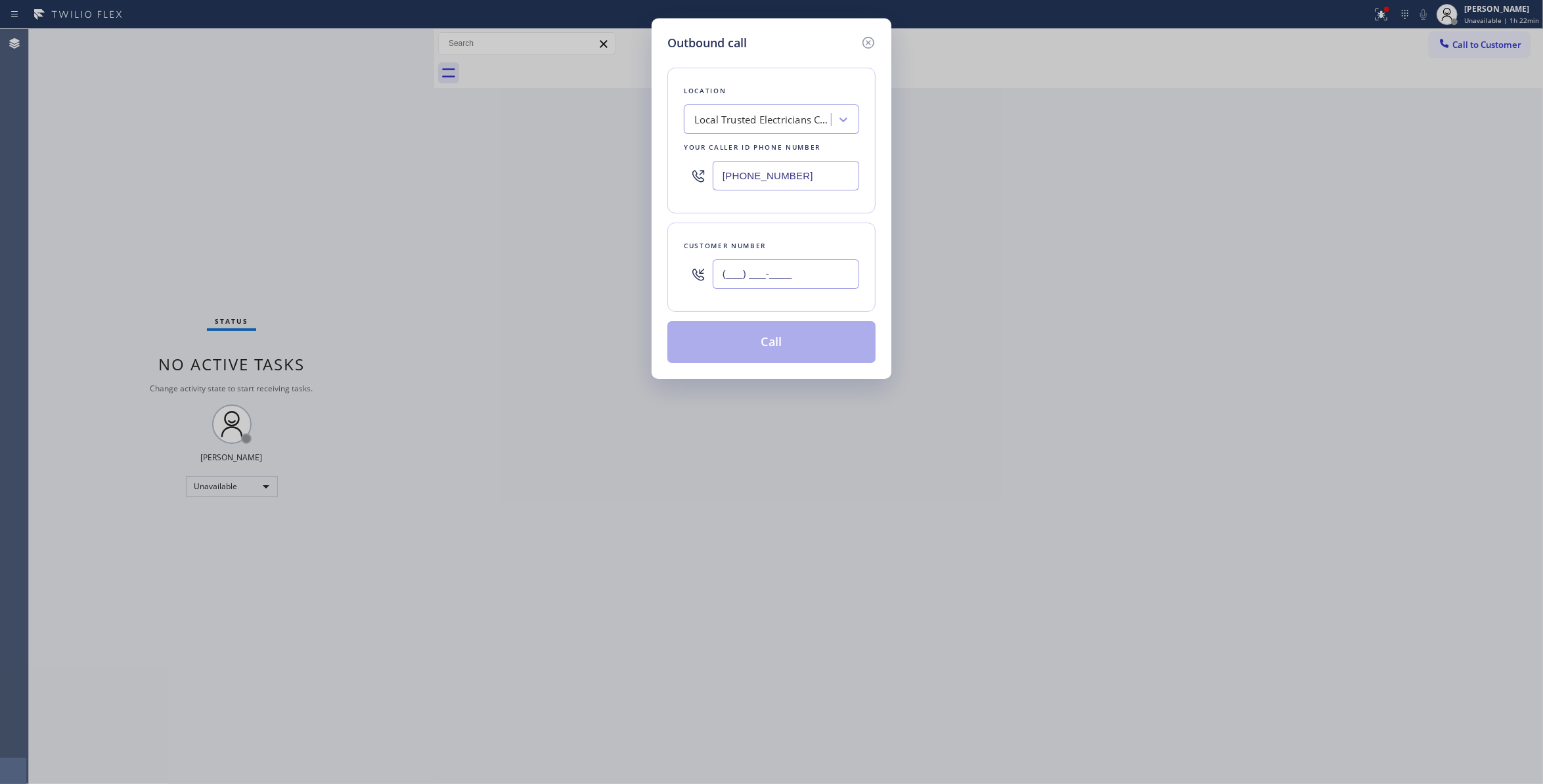
click at [770, 281] on input "(___) ___-____" at bounding box center [786, 274] width 147 height 29
paste input "863) 473-2460"
type input "(863) 473-2460"
drag, startPoint x: 815, startPoint y: 172, endPoint x: 150, endPoint y: 170, distance: 665.0
click at [150, 170] on div "Outbound call Location Local Trusted Electricians Cypress Your caller id phone …" at bounding box center [771, 392] width 1543 height 784
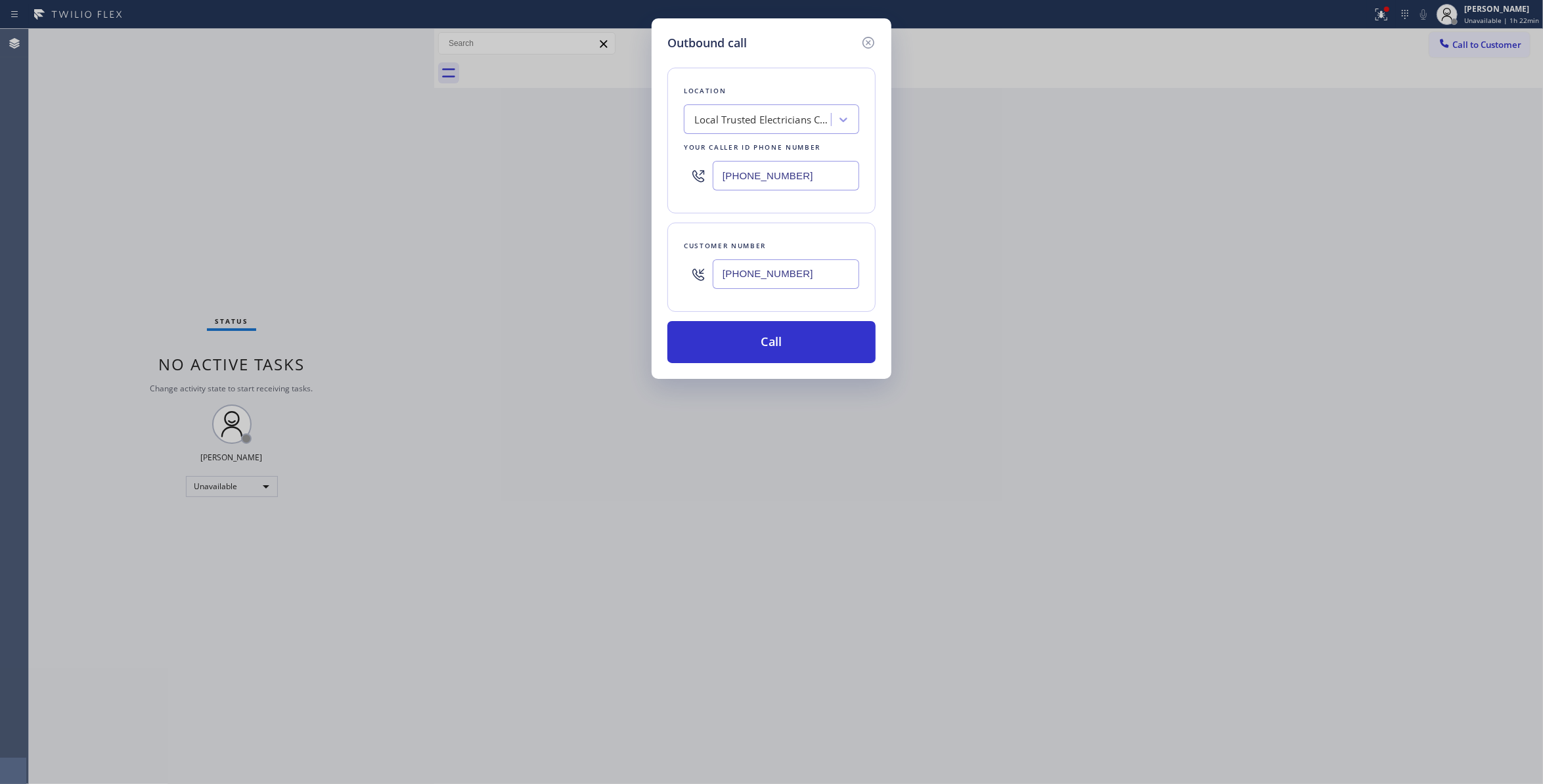
paste input "310) 868-0820"
type input "(310) 868-0820"
drag, startPoint x: 832, startPoint y: 275, endPoint x: 423, endPoint y: 269, distance: 409.0
click at [423, 269] on div "Outbound call Location Alliance HVAC Rancho Palos Verdes Your caller id phone n…" at bounding box center [771, 392] width 1543 height 784
click at [716, 339] on button "Call" at bounding box center [772, 342] width 209 height 42
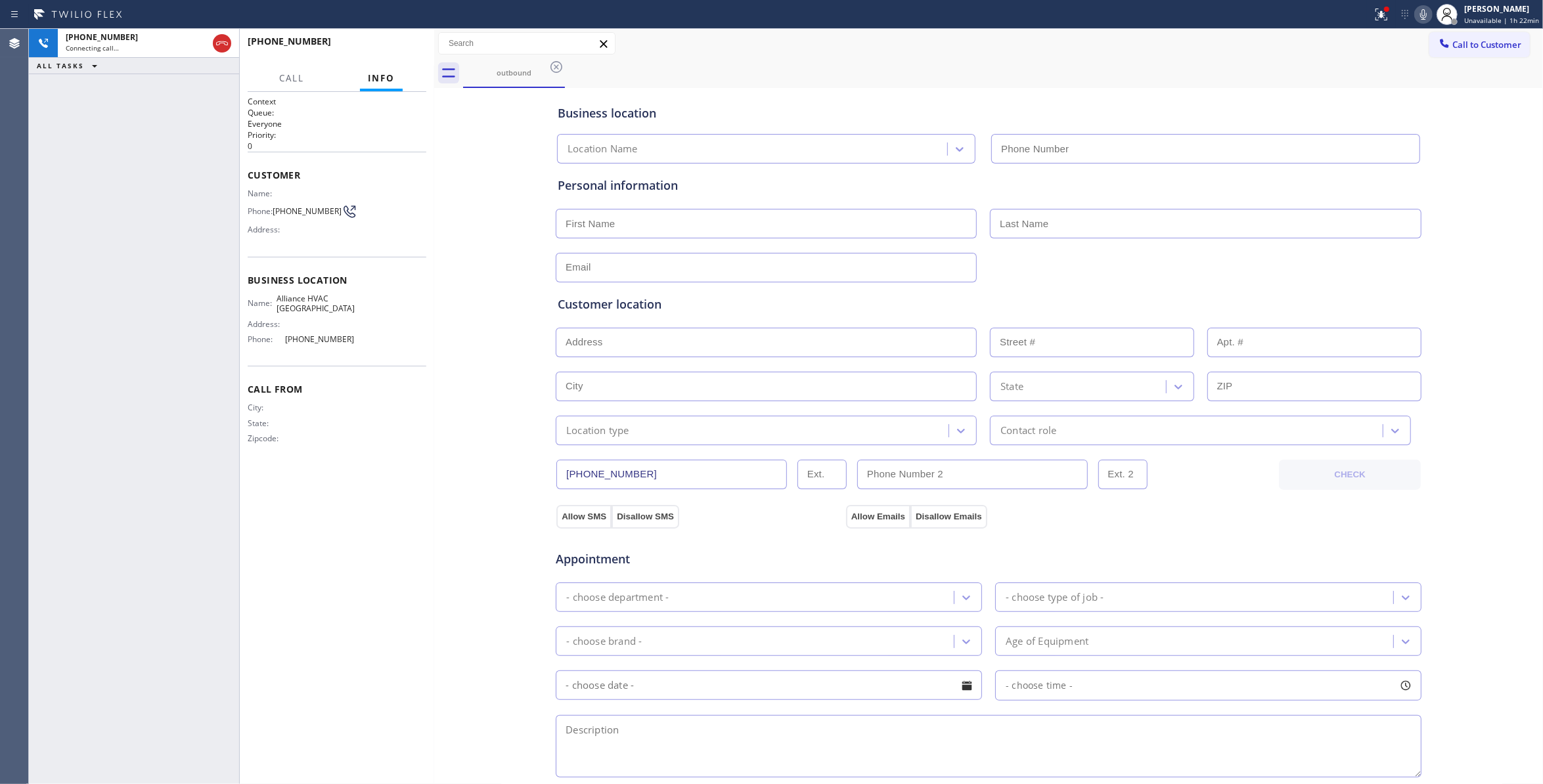
type input "(310) 868-0820"
click at [301, 204] on div "Name: Phone: (863) 473-2460 Address:" at bounding box center [301, 214] width 107 height 52
click at [1383, 17] on icon at bounding box center [1382, 14] width 16 height 16
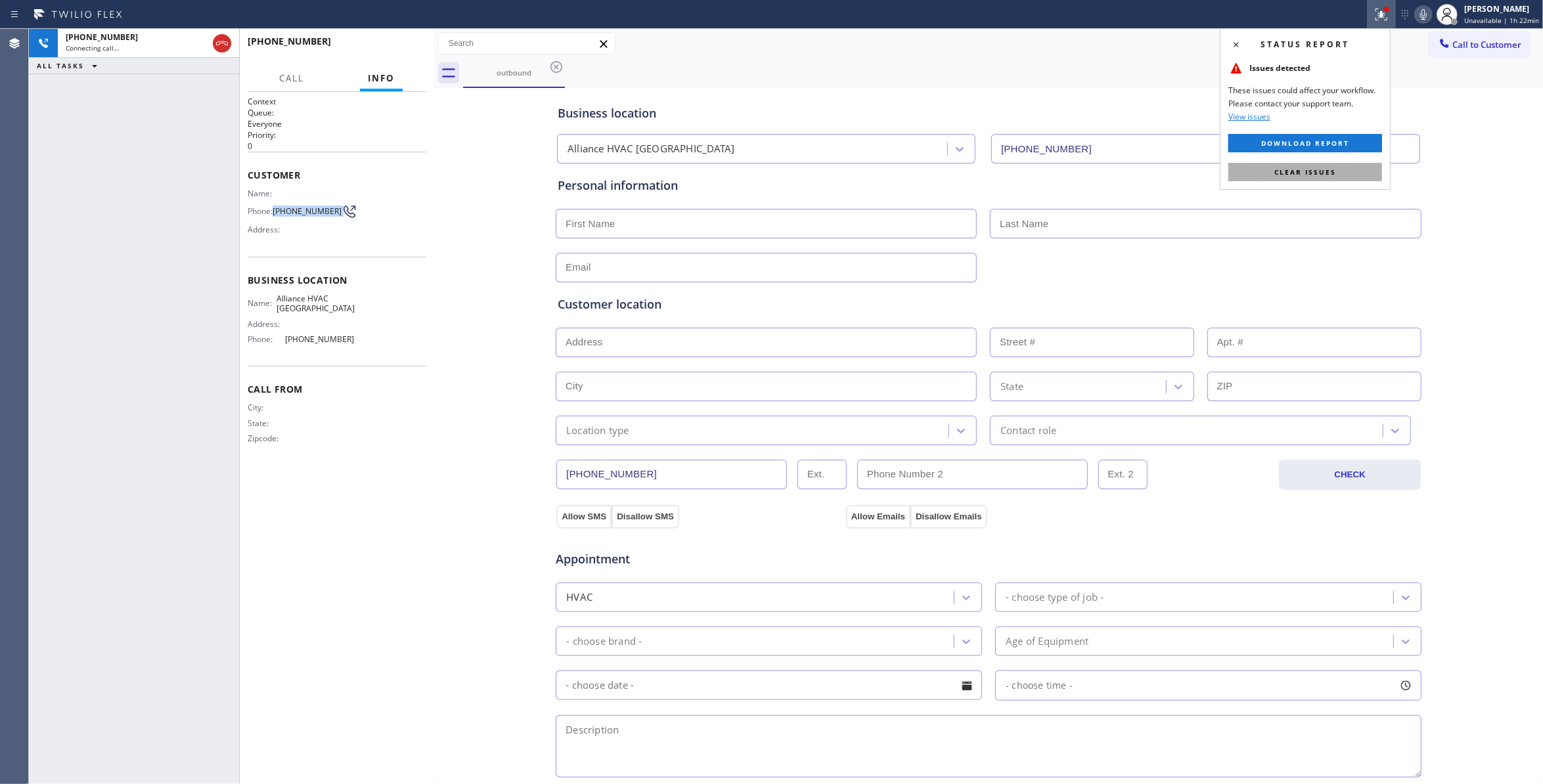
click at [1304, 171] on span "Clear issues" at bounding box center [1306, 172] width 62 height 9
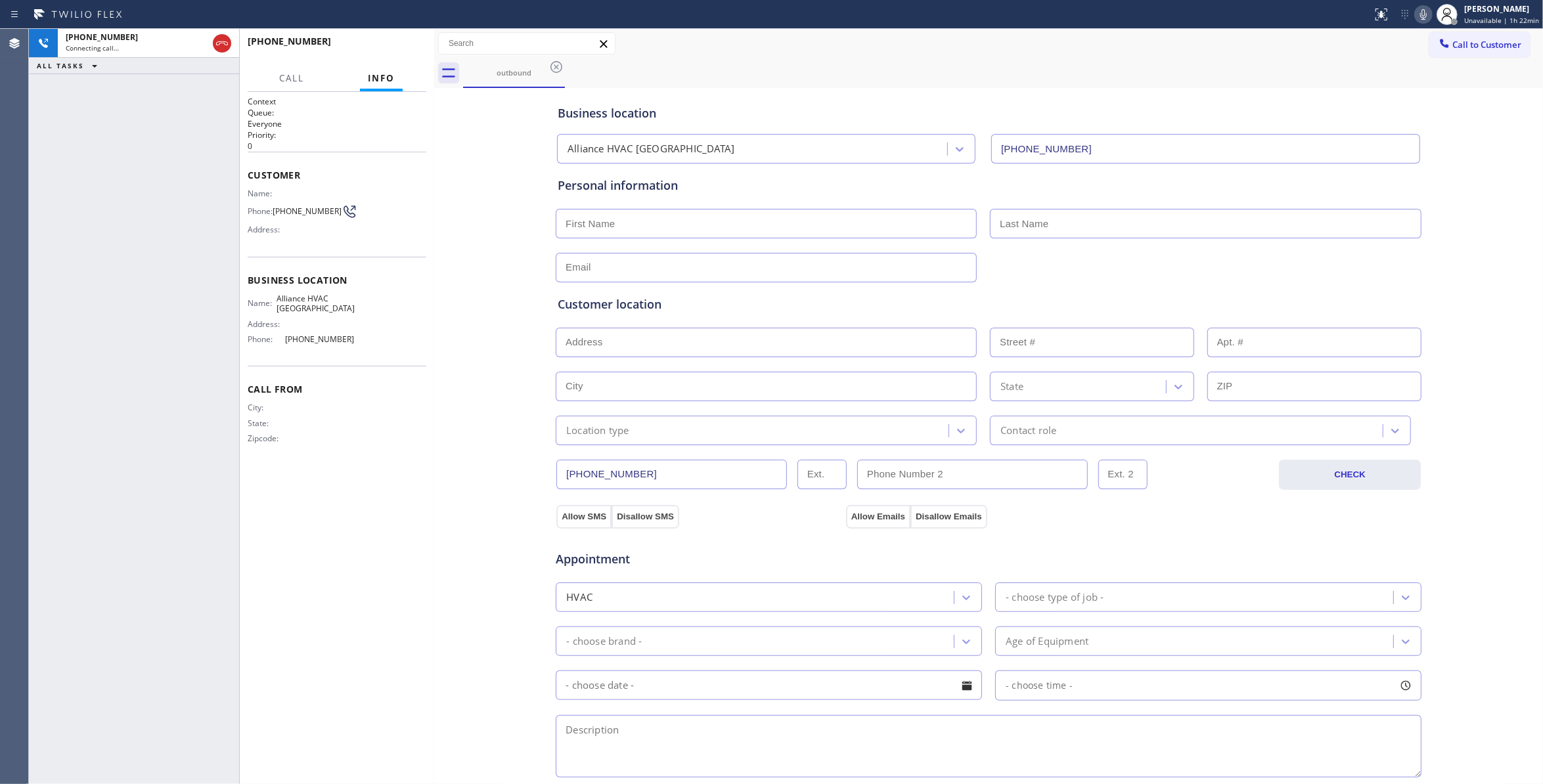
click at [332, 234] on div "Address:" at bounding box center [301, 229] width 107 height 10
click at [323, 211] on span "(863) 473-2460" at bounding box center [307, 211] width 69 height 10
click at [224, 45] on icon at bounding box center [222, 43] width 16 height 16
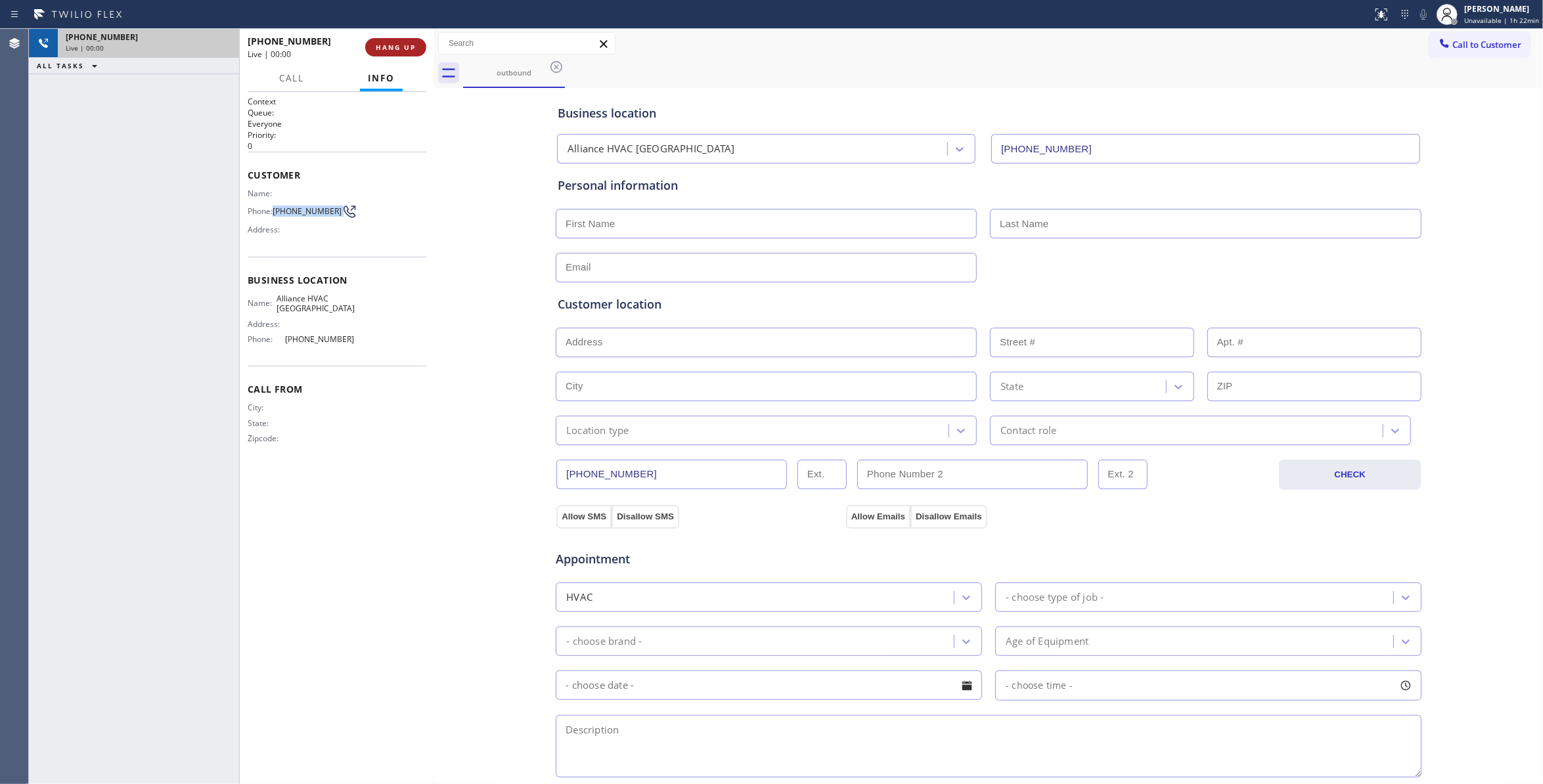
click at [407, 40] on button "HANG UP" at bounding box center [396, 47] width 61 height 19
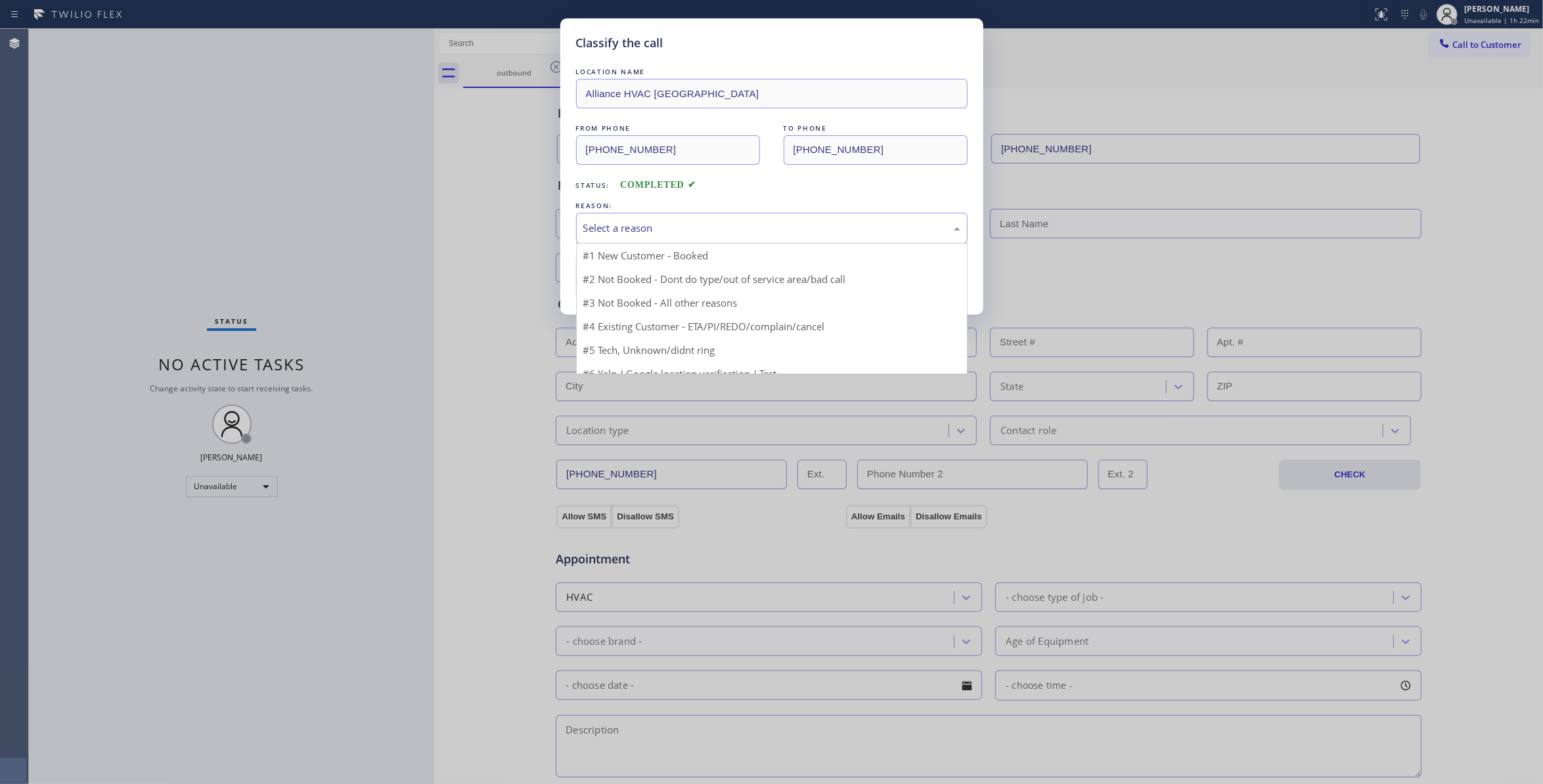
click at [644, 234] on div "Select a reason" at bounding box center [772, 228] width 377 height 15
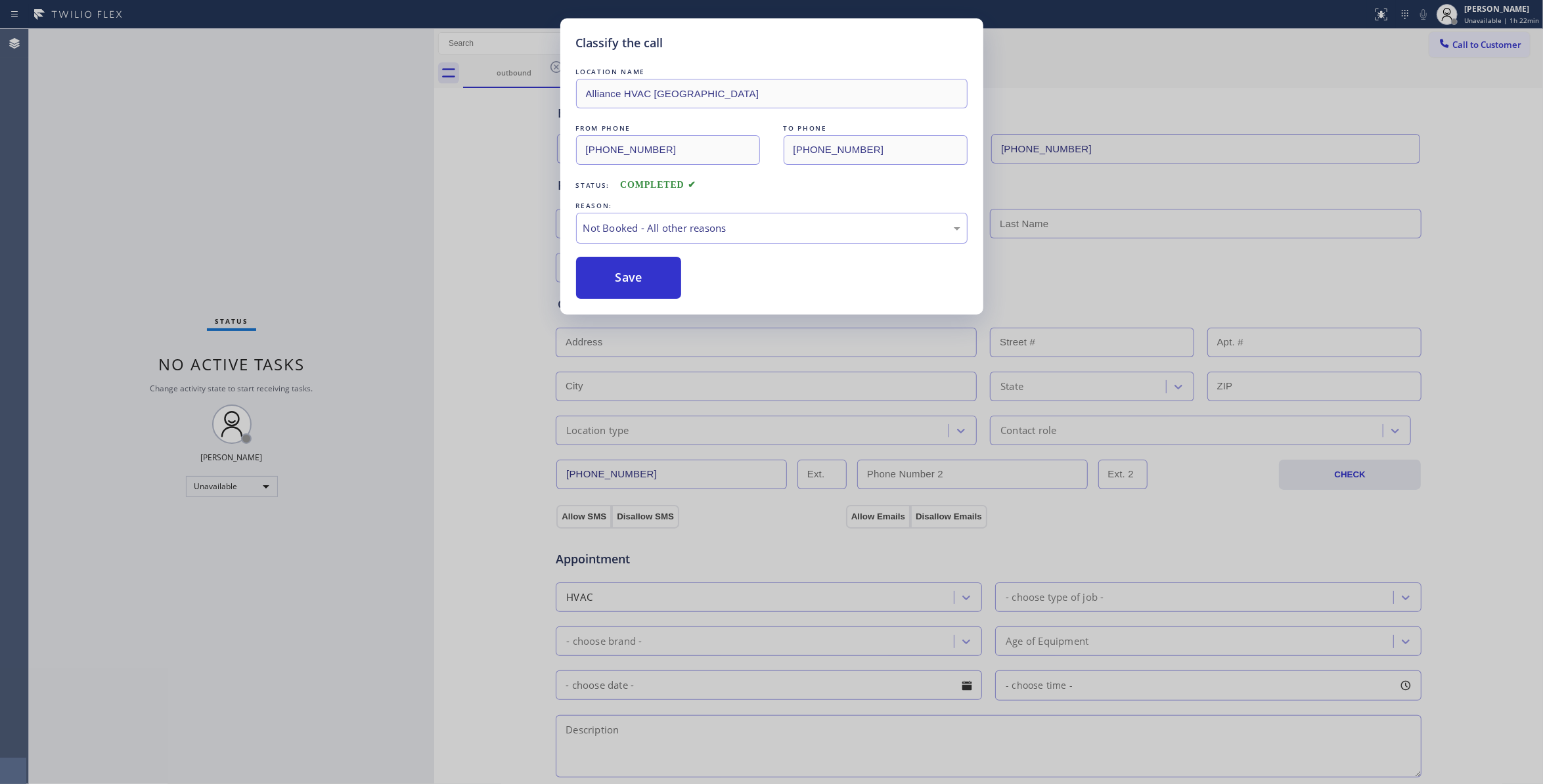
click at [632, 280] on button "Save" at bounding box center [629, 278] width 106 height 42
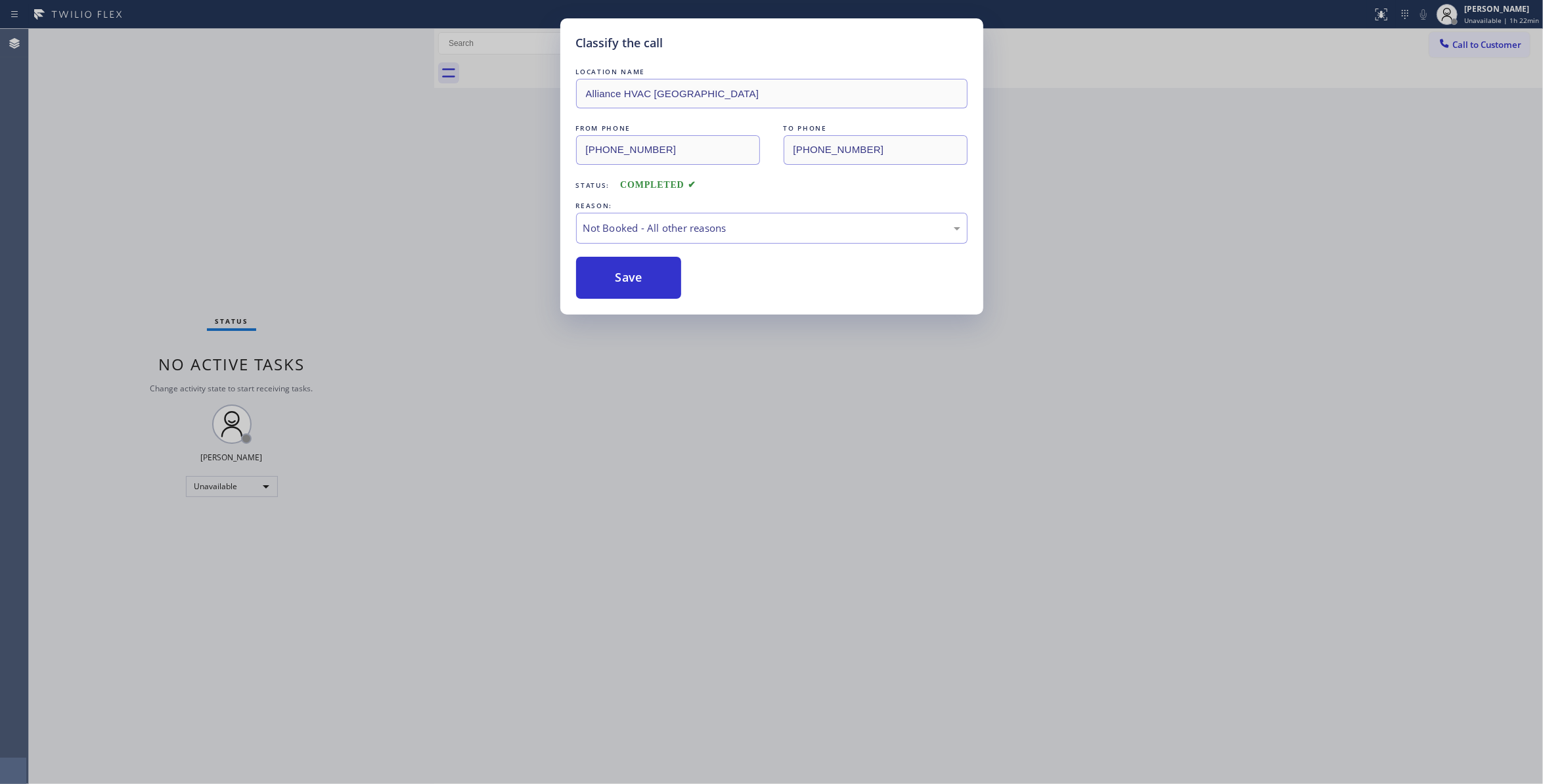
click at [632, 280] on button "Save" at bounding box center [629, 278] width 106 height 42
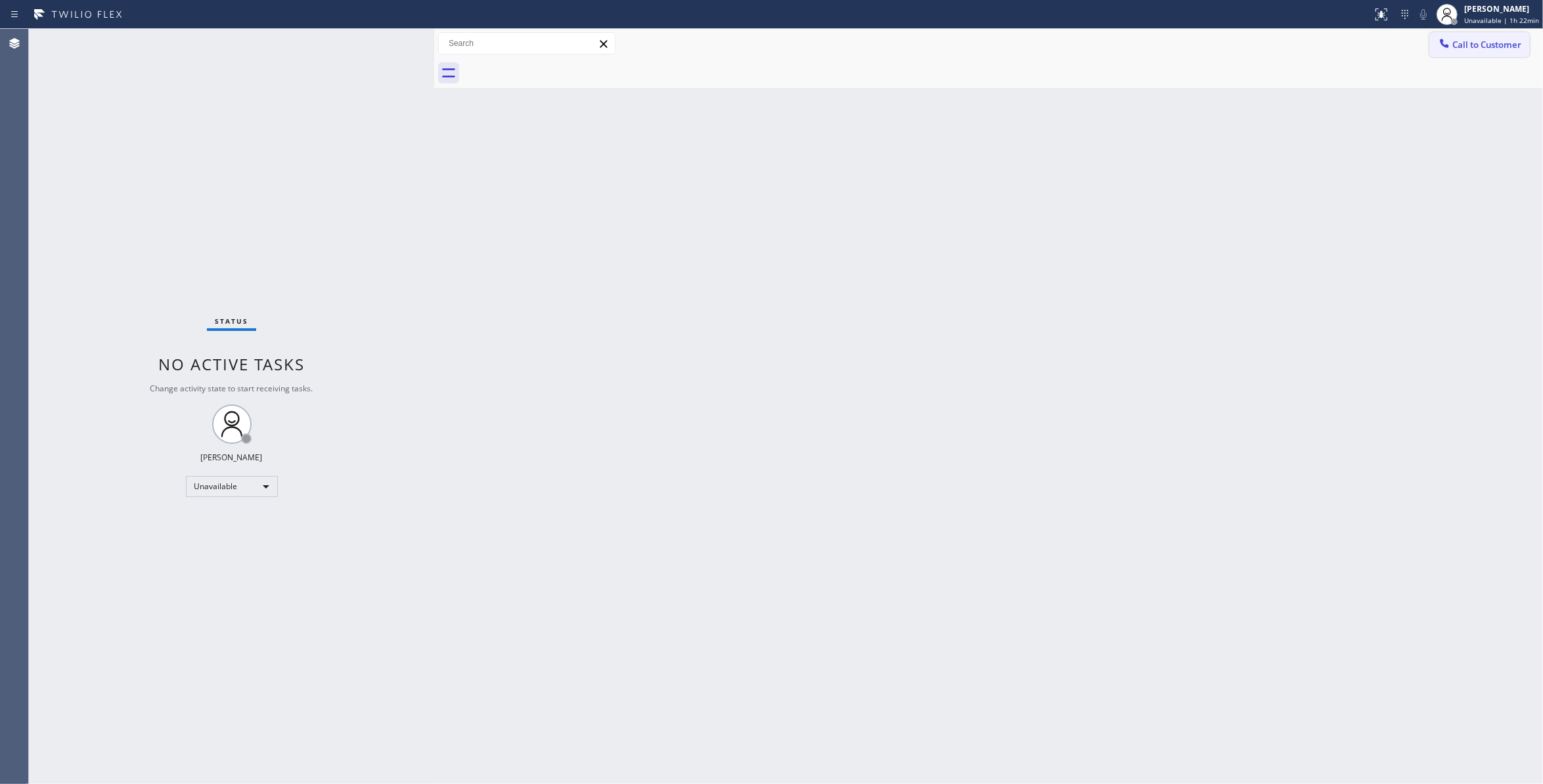
click at [1503, 45] on span "Call to Customer" at bounding box center [1487, 45] width 69 height 12
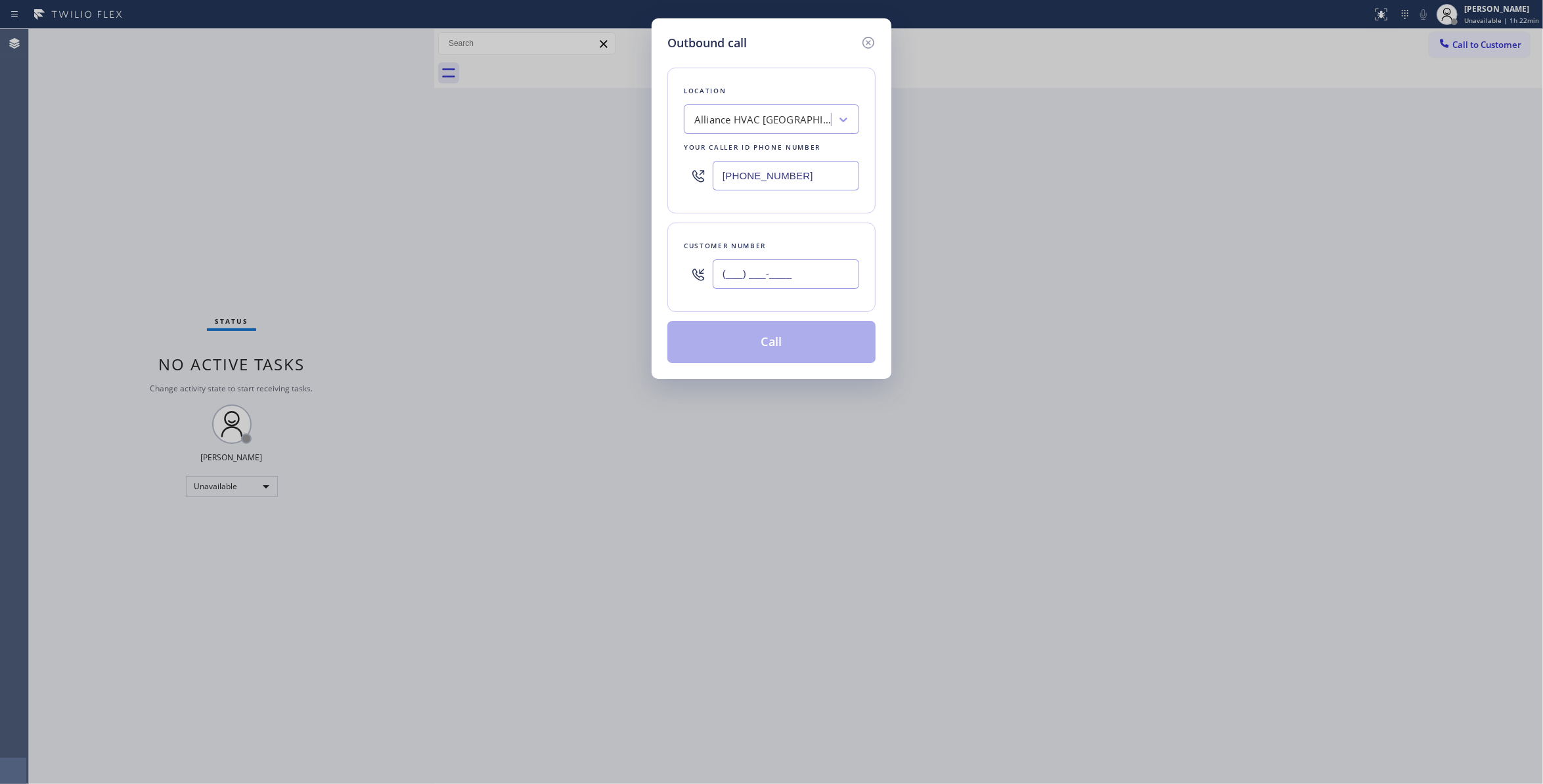
click at [796, 289] on input "(___) ___-____" at bounding box center [786, 274] width 147 height 29
paste input "863) 473-2460"
type input "(863) 473-2460"
click at [787, 347] on button "Call" at bounding box center [772, 342] width 209 height 42
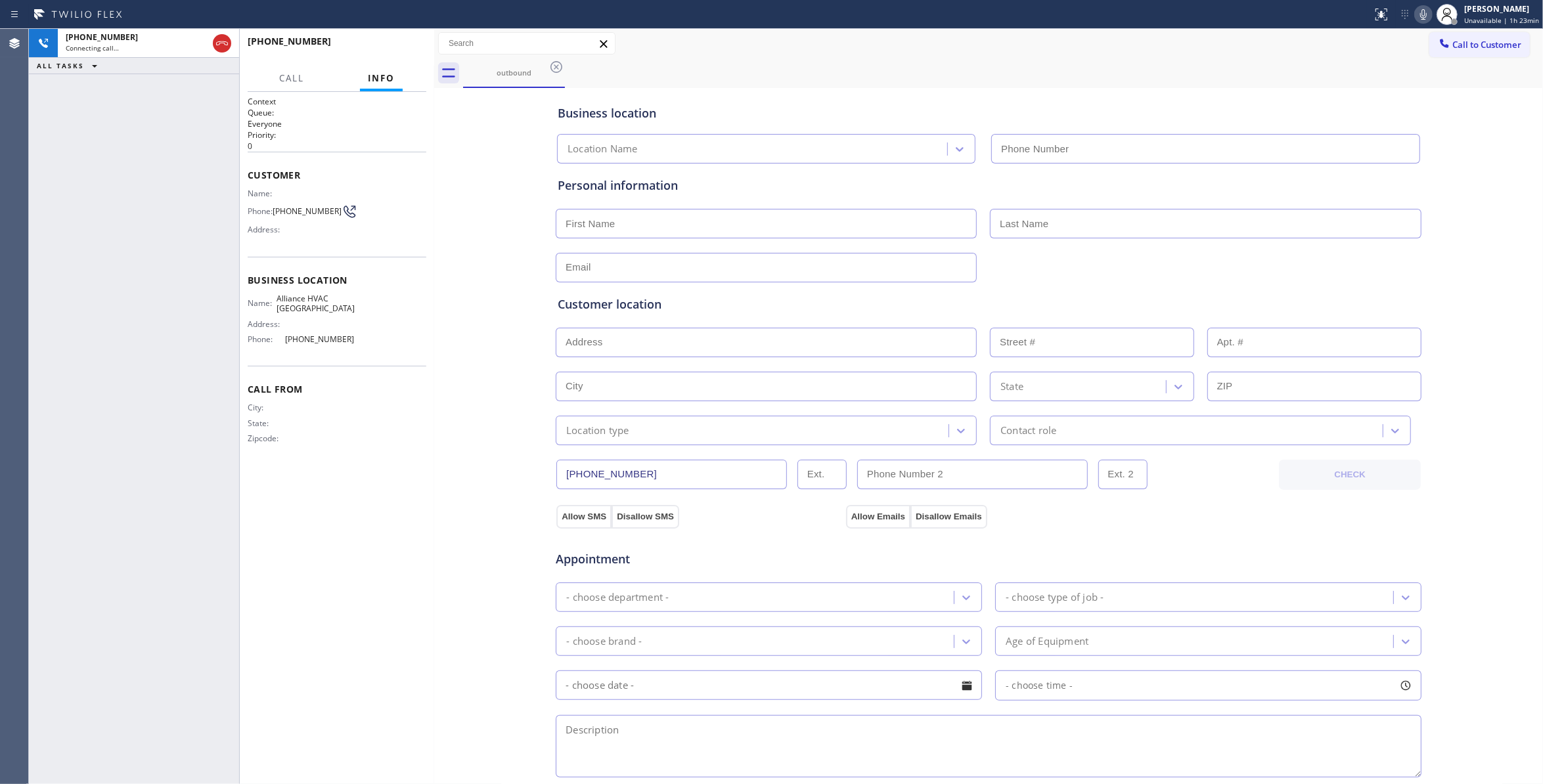
type input "(310) 868-0820"
click at [74, 275] on div "+18634732460 Connecting call… ALL TASKS ALL TASKS ACTIVE TASKS TASKS IN WRAP UP" at bounding box center [134, 406] width 210 height 755
click at [402, 681] on div "Context Queue: Everyone Priority: 0 Customer Name: Phone: (863) 473-2460 Addres…" at bounding box center [337, 438] width 178 height 685
click at [84, 203] on div "+18634732460 Connecting call… ALL TASKS ALL TASKS ACTIVE TASKS TASKS IN WRAP UP" at bounding box center [134, 406] width 210 height 755
click at [456, 448] on div "Business location Alliance HVAC Rancho Palos Verdes (310) 868-0820 Personal inf…" at bounding box center [988, 540] width 1103 height 898
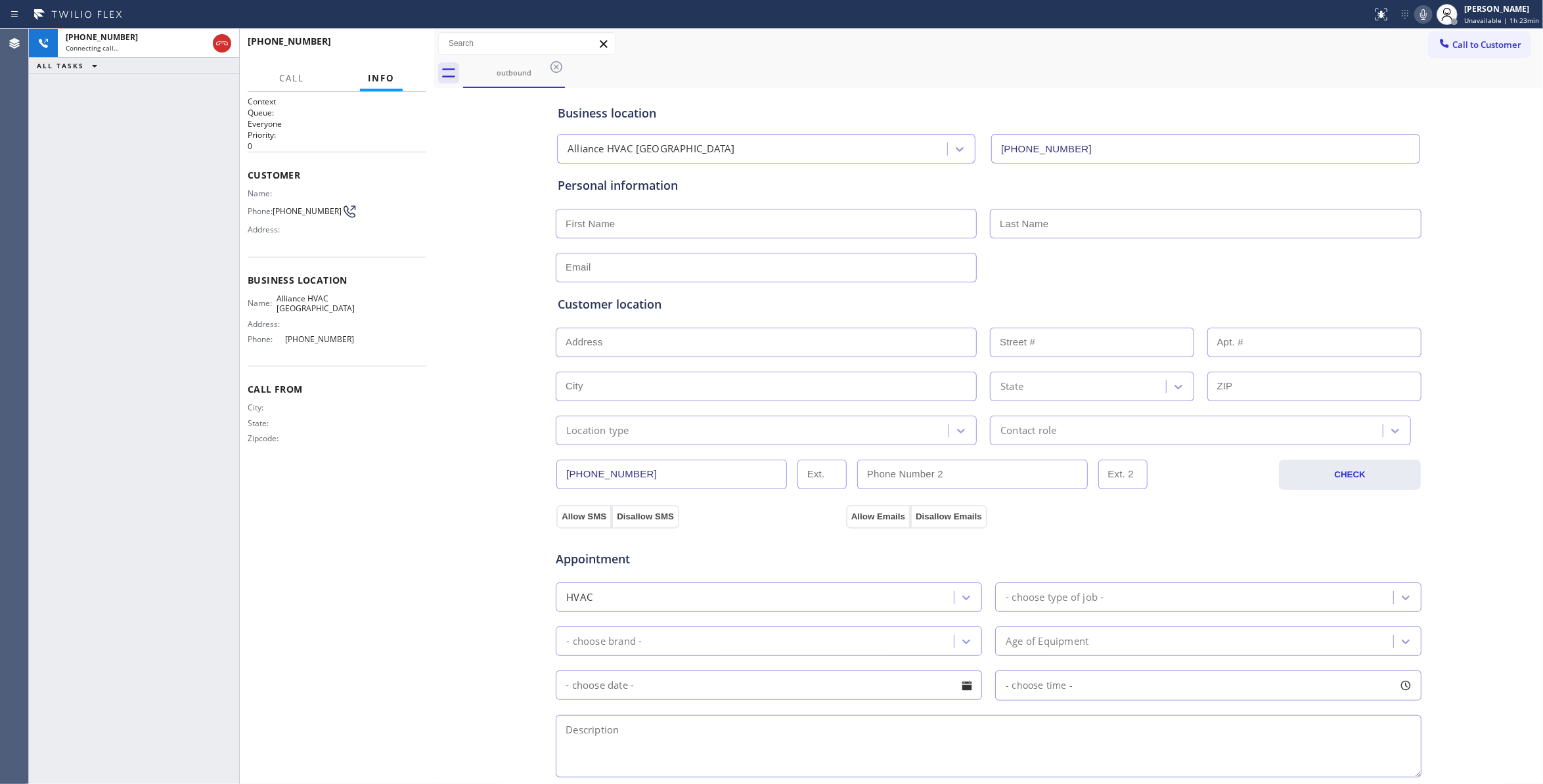
click at [460, 435] on div "Business location Alliance HVAC Rancho Palos Verdes (310) 868-0820 Personal inf…" at bounding box center [988, 540] width 1103 height 898
click at [490, 415] on div "Business location Alliance HVAC Rancho Palos Verdes (310) 868-0820 Personal inf…" at bounding box center [988, 540] width 1103 height 898
click at [395, 47] on span "HANG UP" at bounding box center [396, 47] width 40 height 9
click at [395, 47] on span "COMPLETE" at bounding box center [393, 47] width 45 height 9
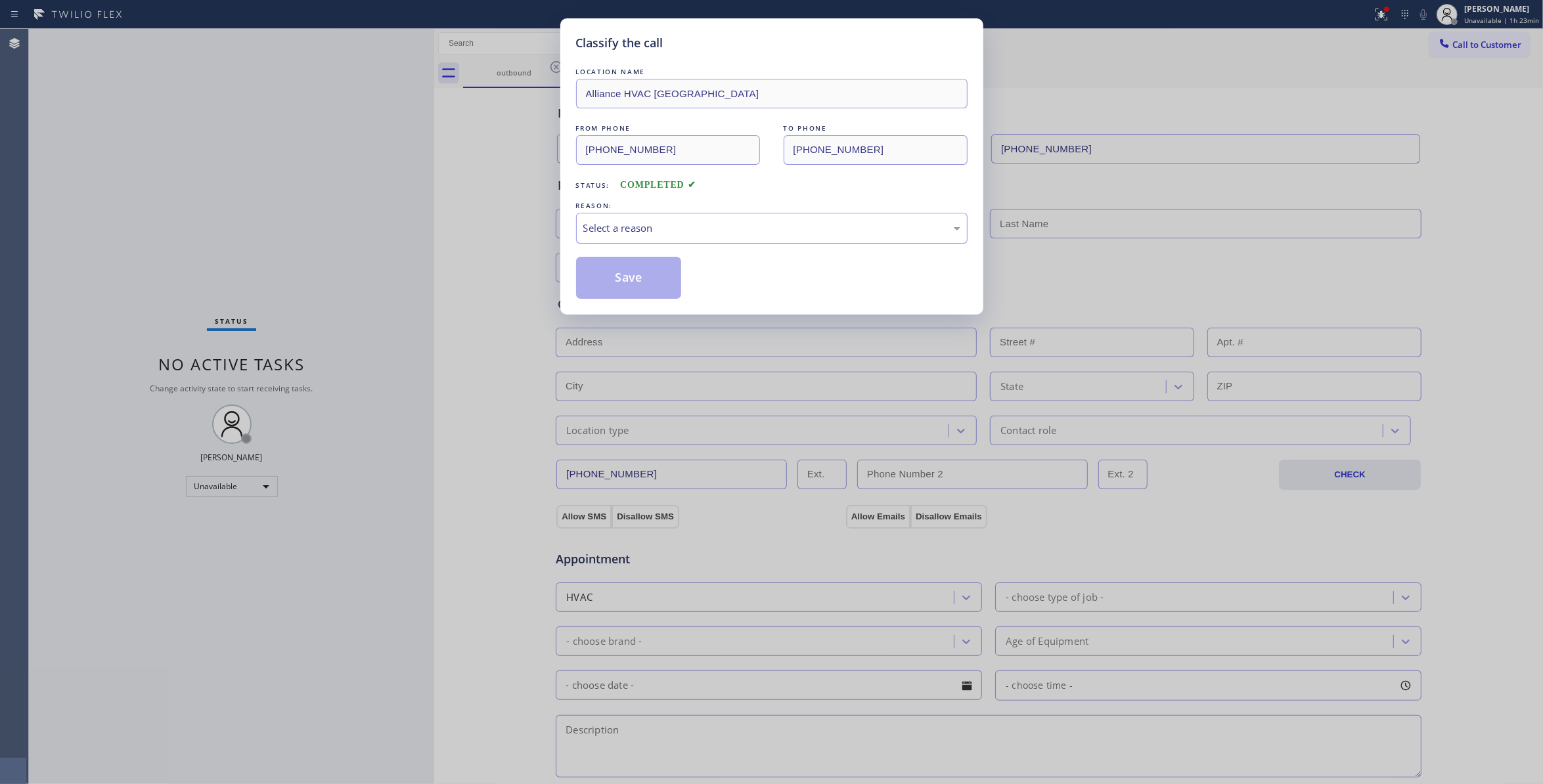
click at [624, 227] on div "Select a reason" at bounding box center [772, 228] width 377 height 15
click at [631, 278] on button "Save" at bounding box center [629, 278] width 106 height 42
drag, startPoint x: 631, startPoint y: 278, endPoint x: 886, endPoint y: 192, distance: 269.1
click at [640, 274] on button "Save" at bounding box center [629, 278] width 106 height 42
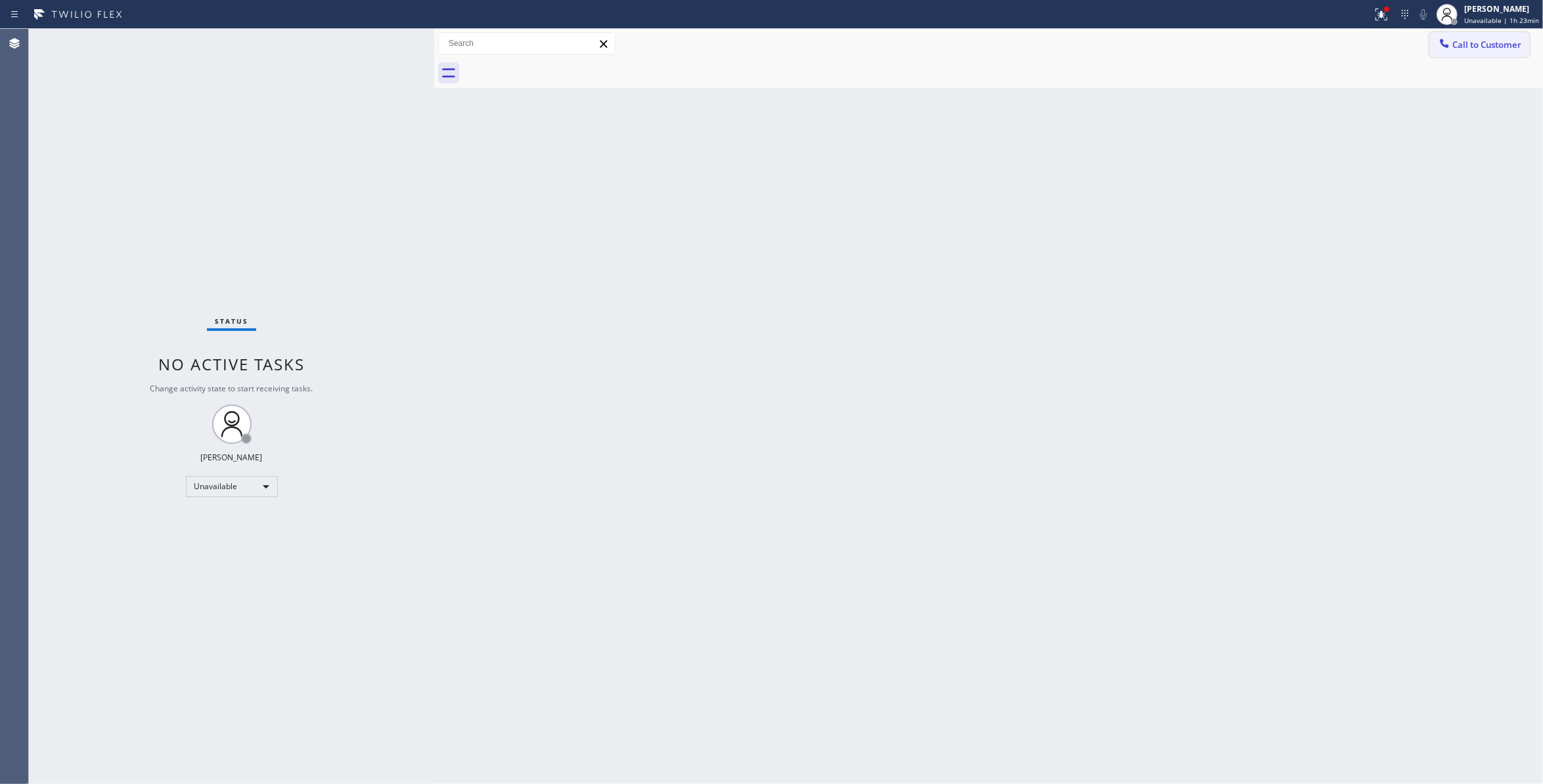
click at [1488, 42] on span "Call to Customer" at bounding box center [1487, 45] width 69 height 12
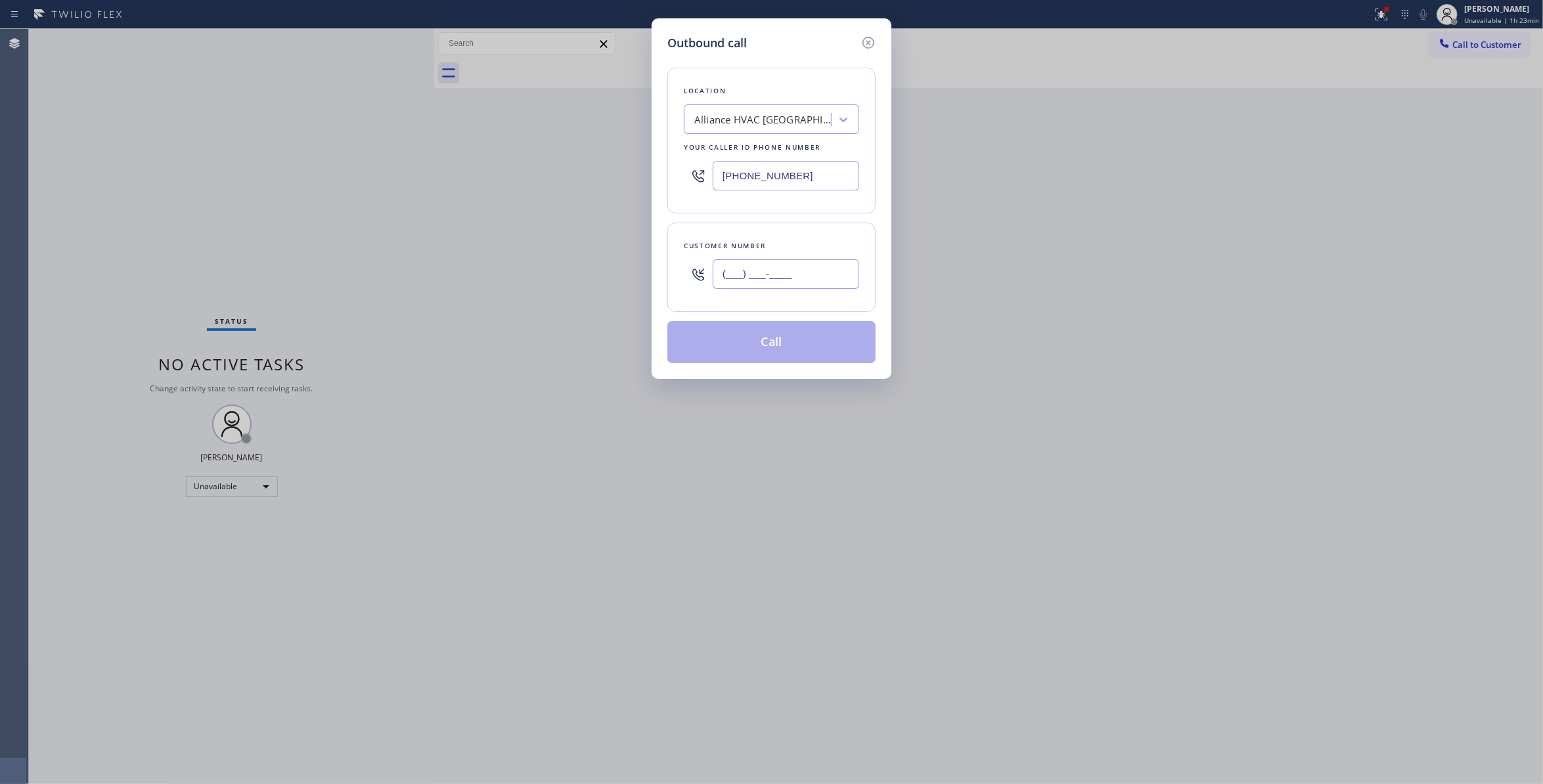
click at [777, 280] on input "(___) ___-____" at bounding box center [786, 274] width 147 height 29
paste input "310) 921-5660"
type input "(310) 921-5660"
click at [762, 339] on button "Call" at bounding box center [772, 342] width 209 height 42
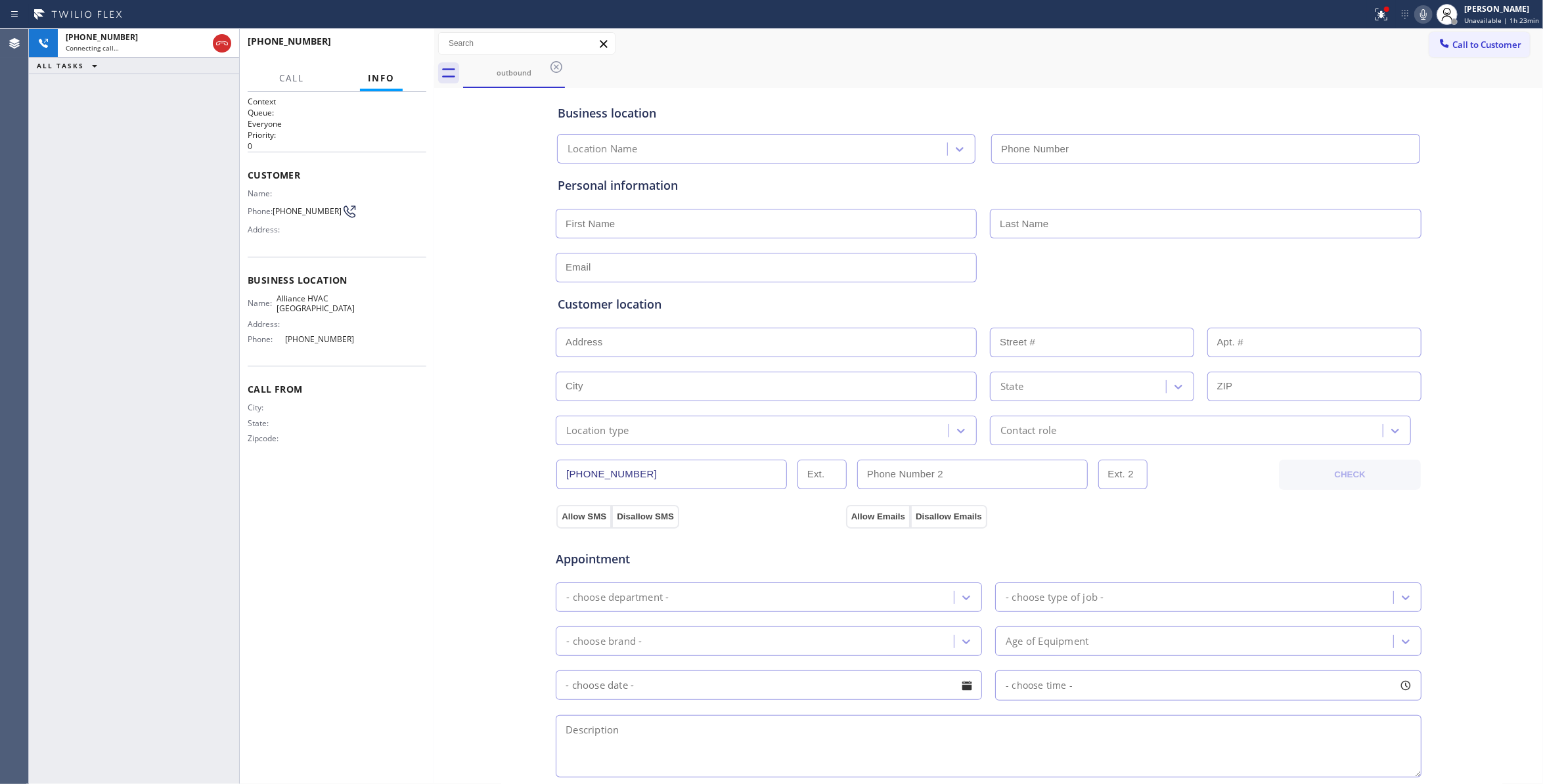
type input "(310) 868-0820"
click at [411, 51] on button "HANG UP" at bounding box center [396, 47] width 61 height 19
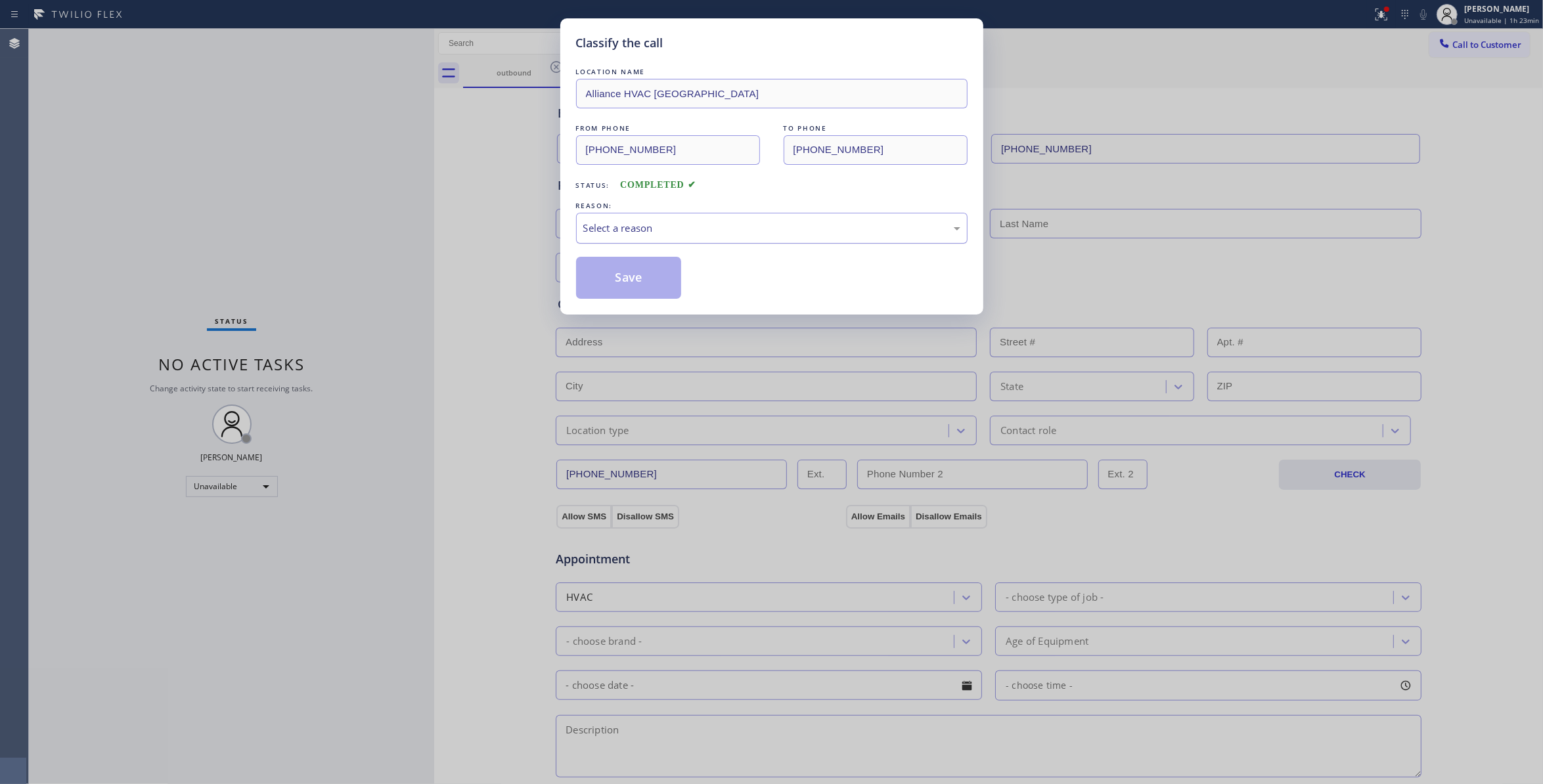
click at [652, 229] on div "Select a reason" at bounding box center [772, 228] width 377 height 15
click at [642, 279] on button "Save" at bounding box center [629, 278] width 106 height 42
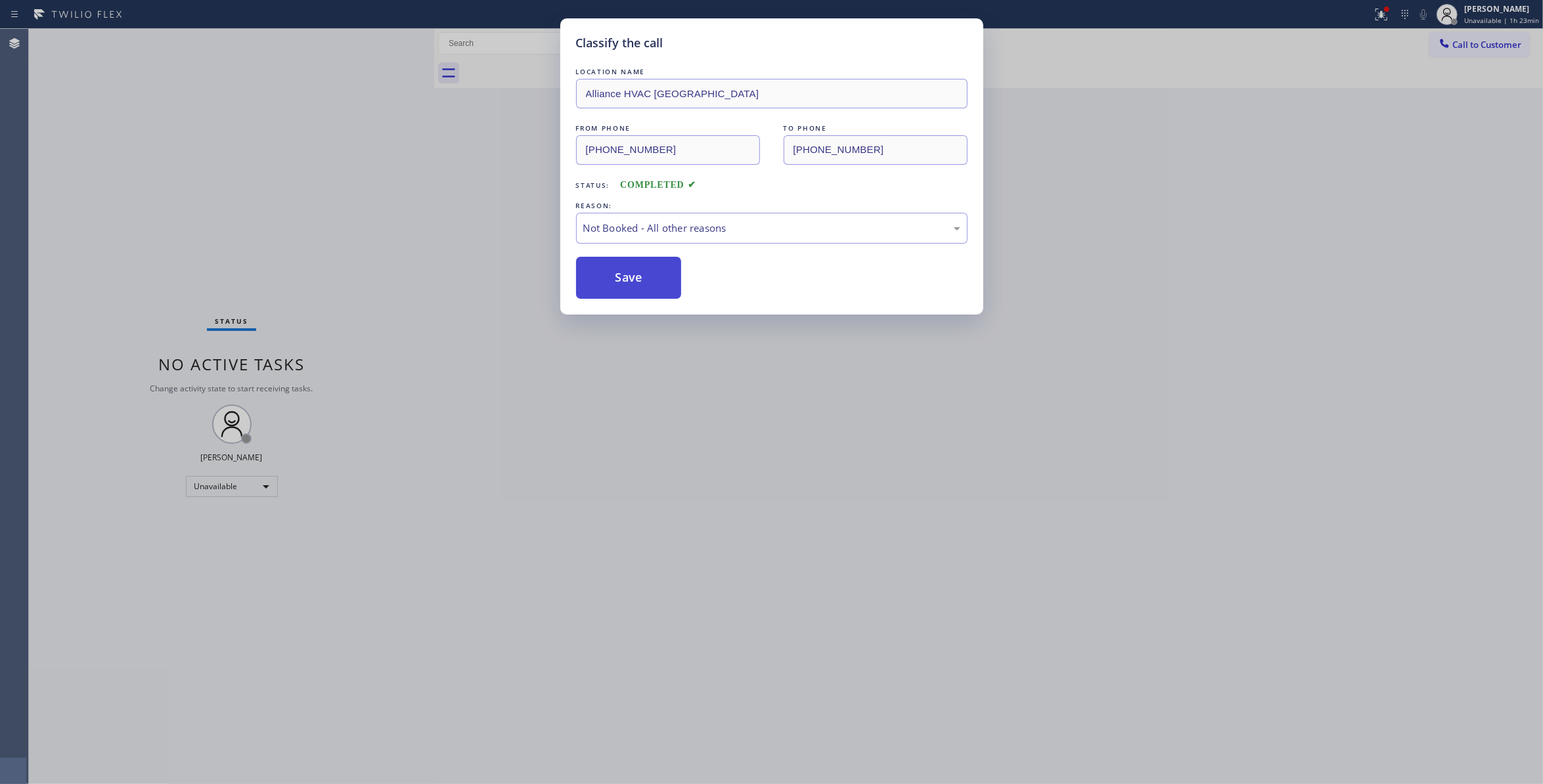
click at [642, 279] on button "Save" at bounding box center [629, 278] width 106 height 42
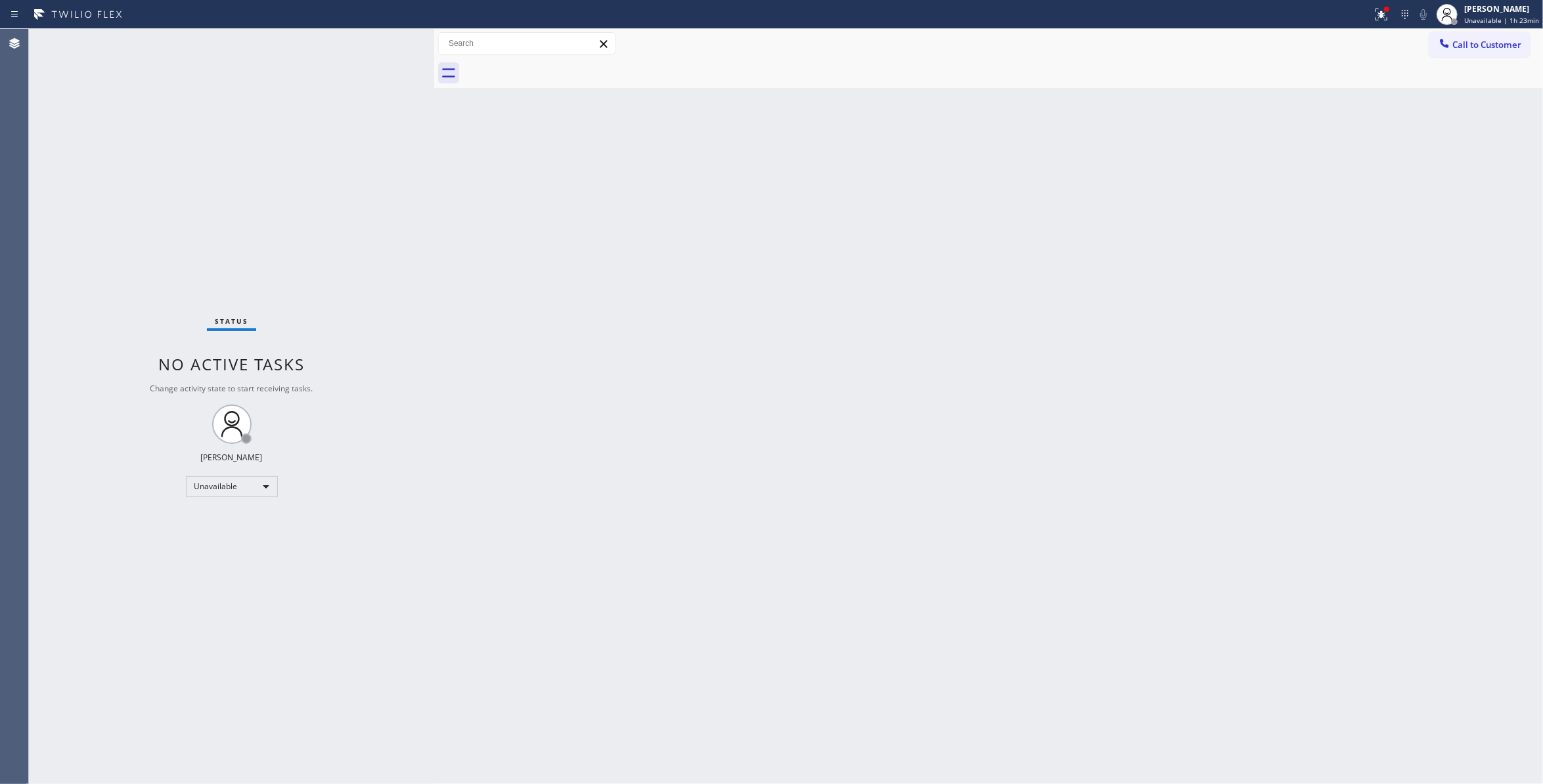
click at [1488, 42] on span "Call to Customer" at bounding box center [1487, 45] width 69 height 12
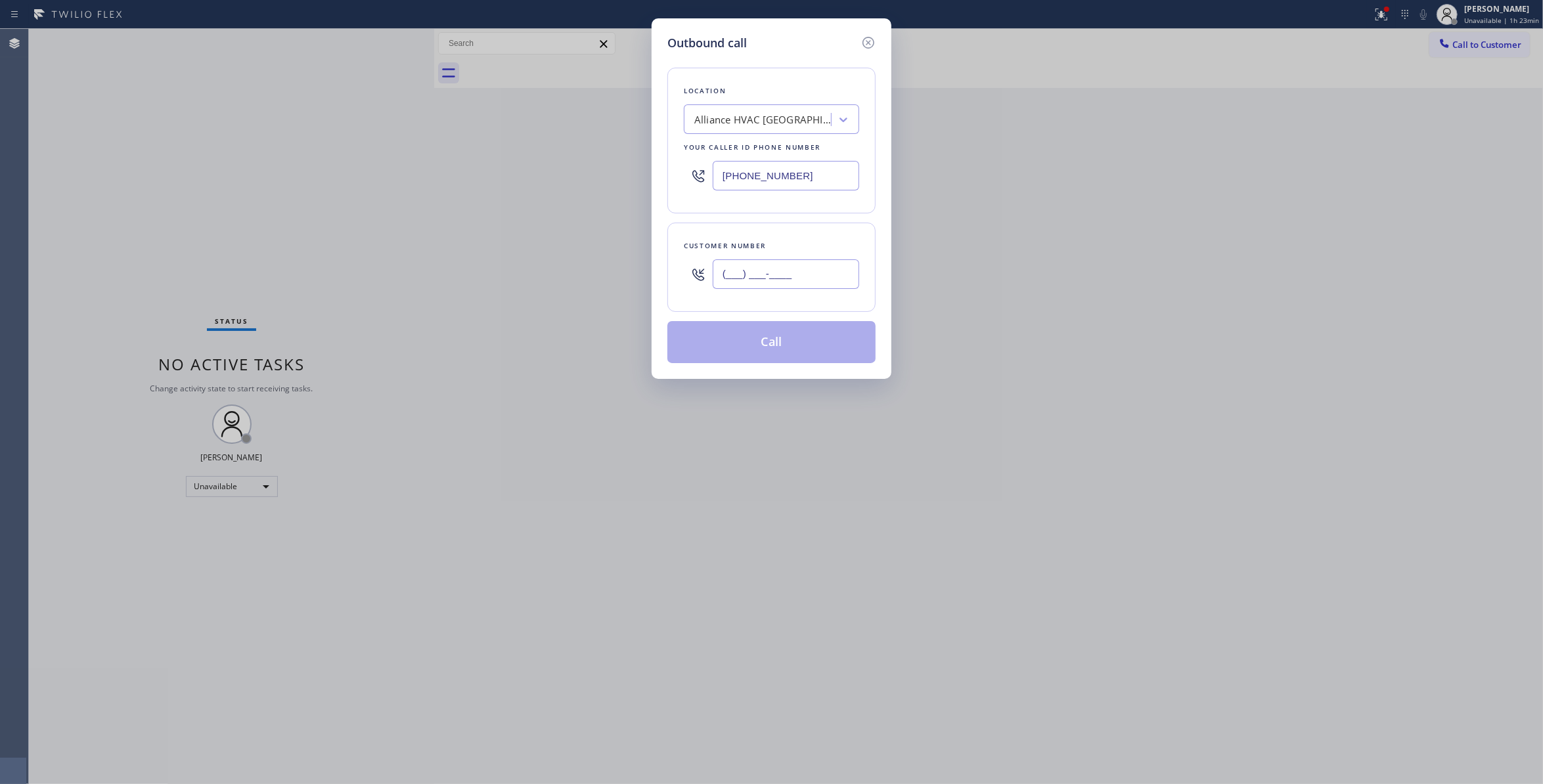
click at [803, 278] on input "(___) ___-____" at bounding box center [786, 274] width 147 height 29
paste input "310) 921-5660"
type input "(310) 921-5660"
click at [731, 345] on button "Call" at bounding box center [772, 342] width 209 height 42
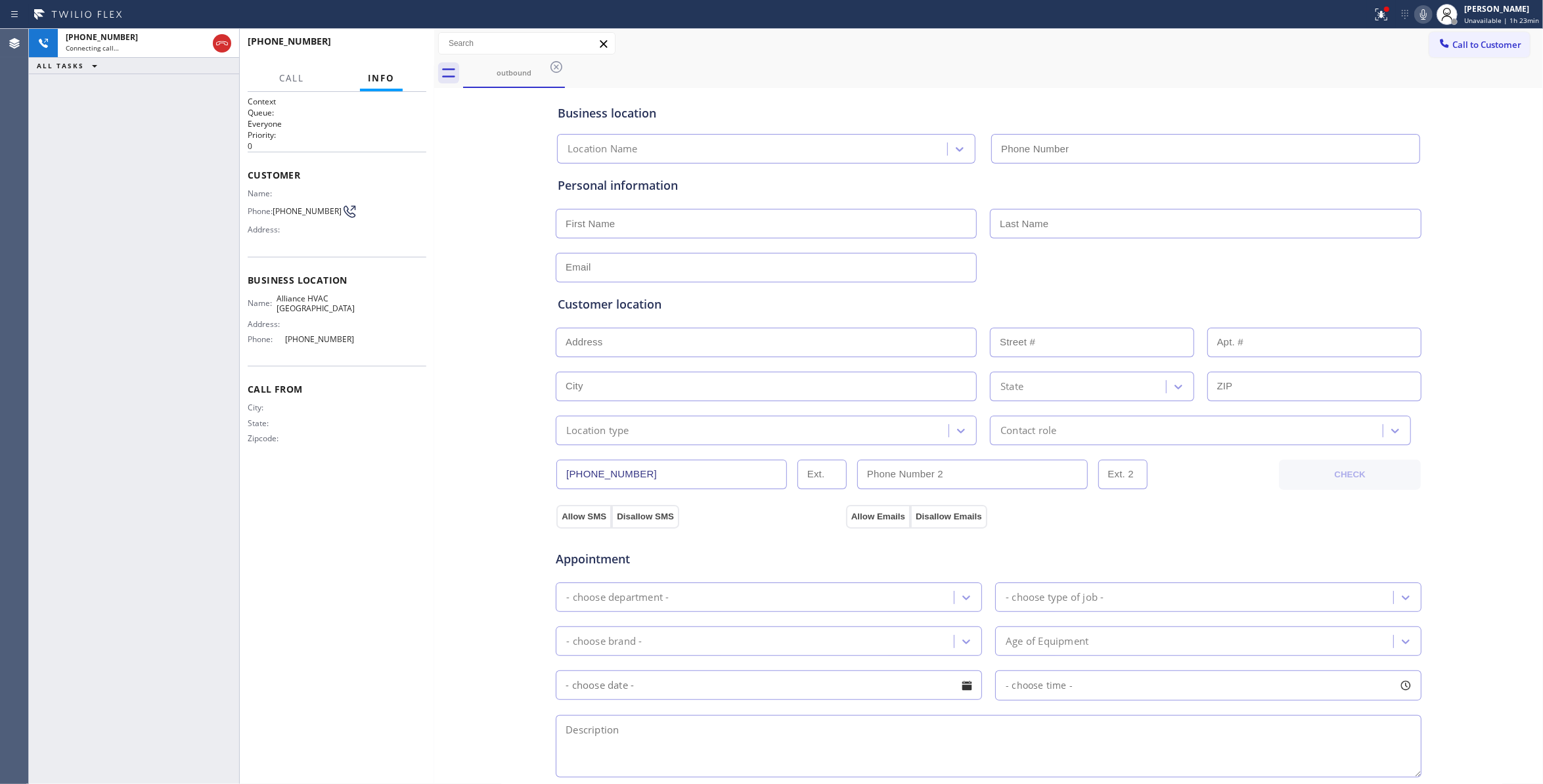
type input "(310) 868-0820"
click at [390, 49] on span "HANG UP" at bounding box center [396, 47] width 40 height 9
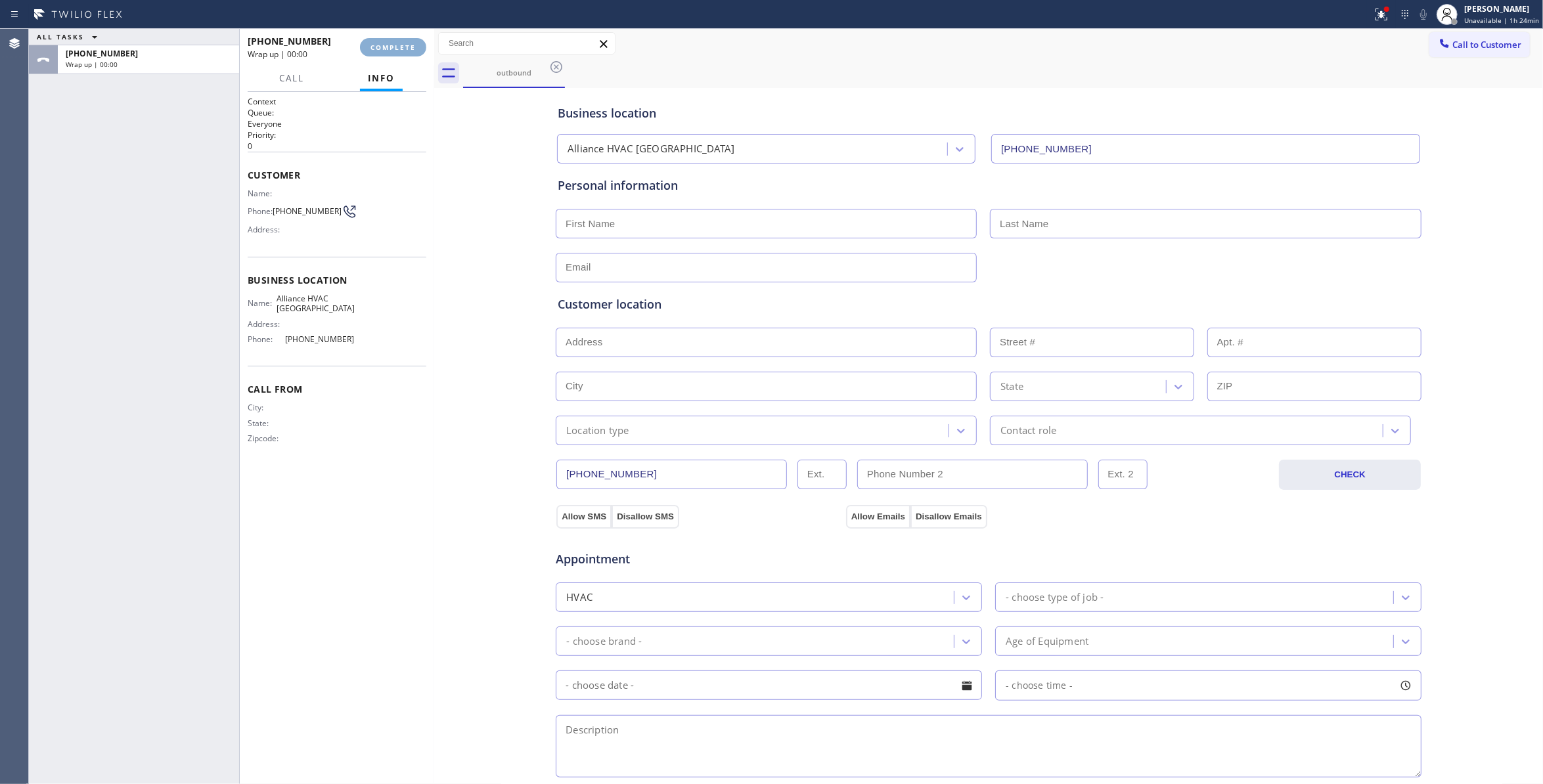
click at [393, 49] on span "COMPLETE" at bounding box center [393, 47] width 45 height 9
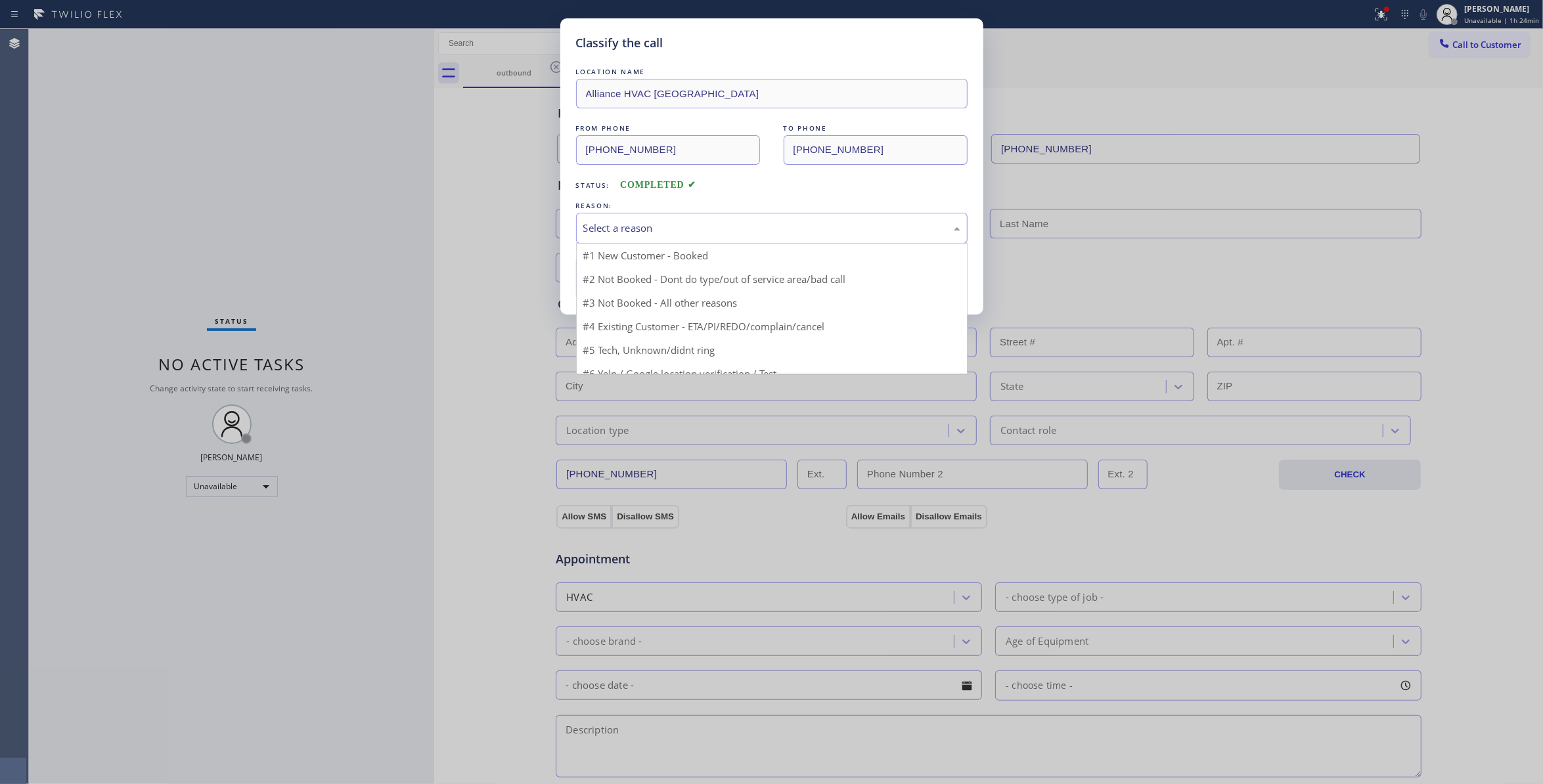
click at [629, 229] on div "Select a reason" at bounding box center [772, 228] width 377 height 15
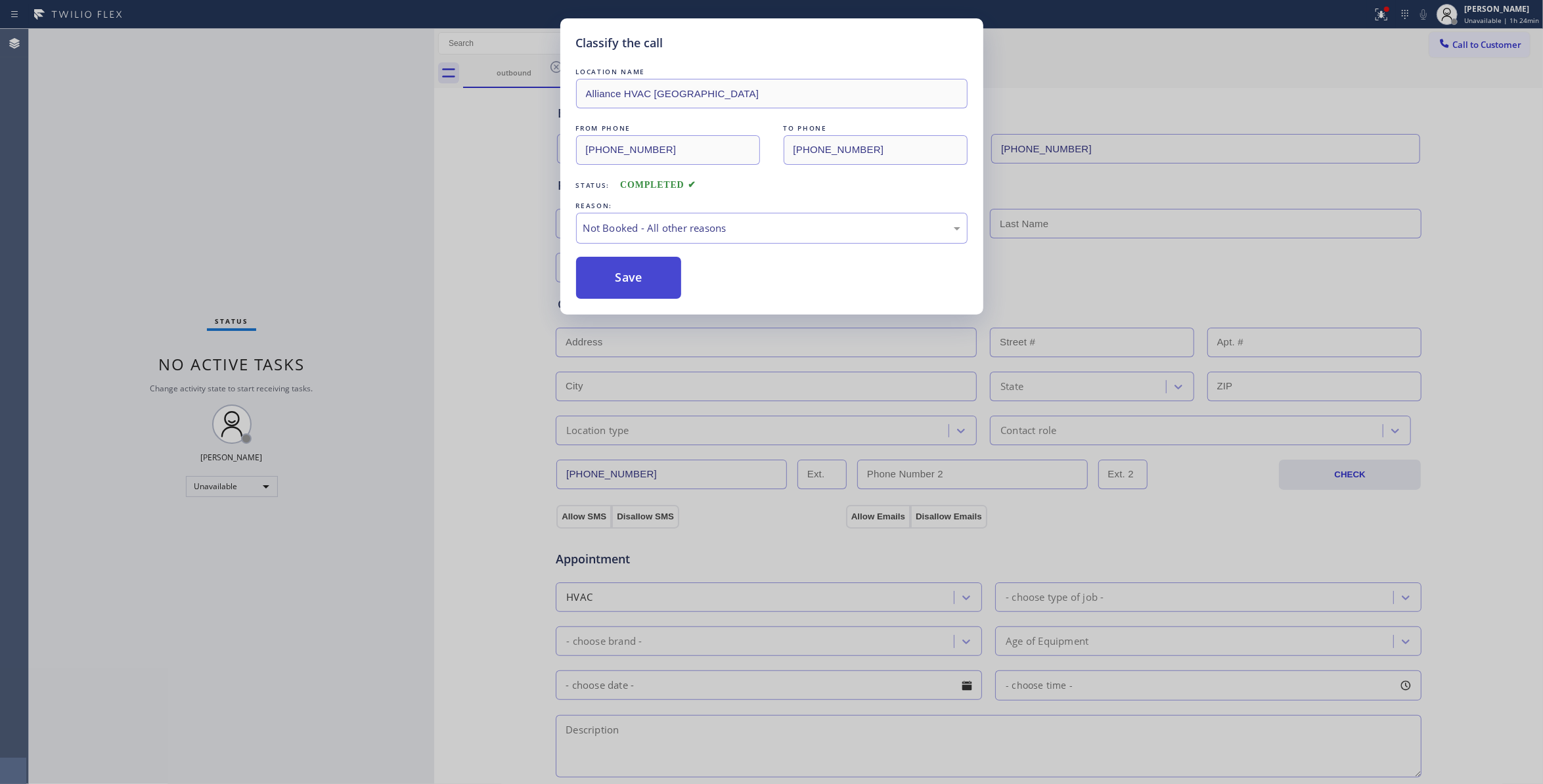
click at [632, 278] on button "Save" at bounding box center [629, 278] width 106 height 42
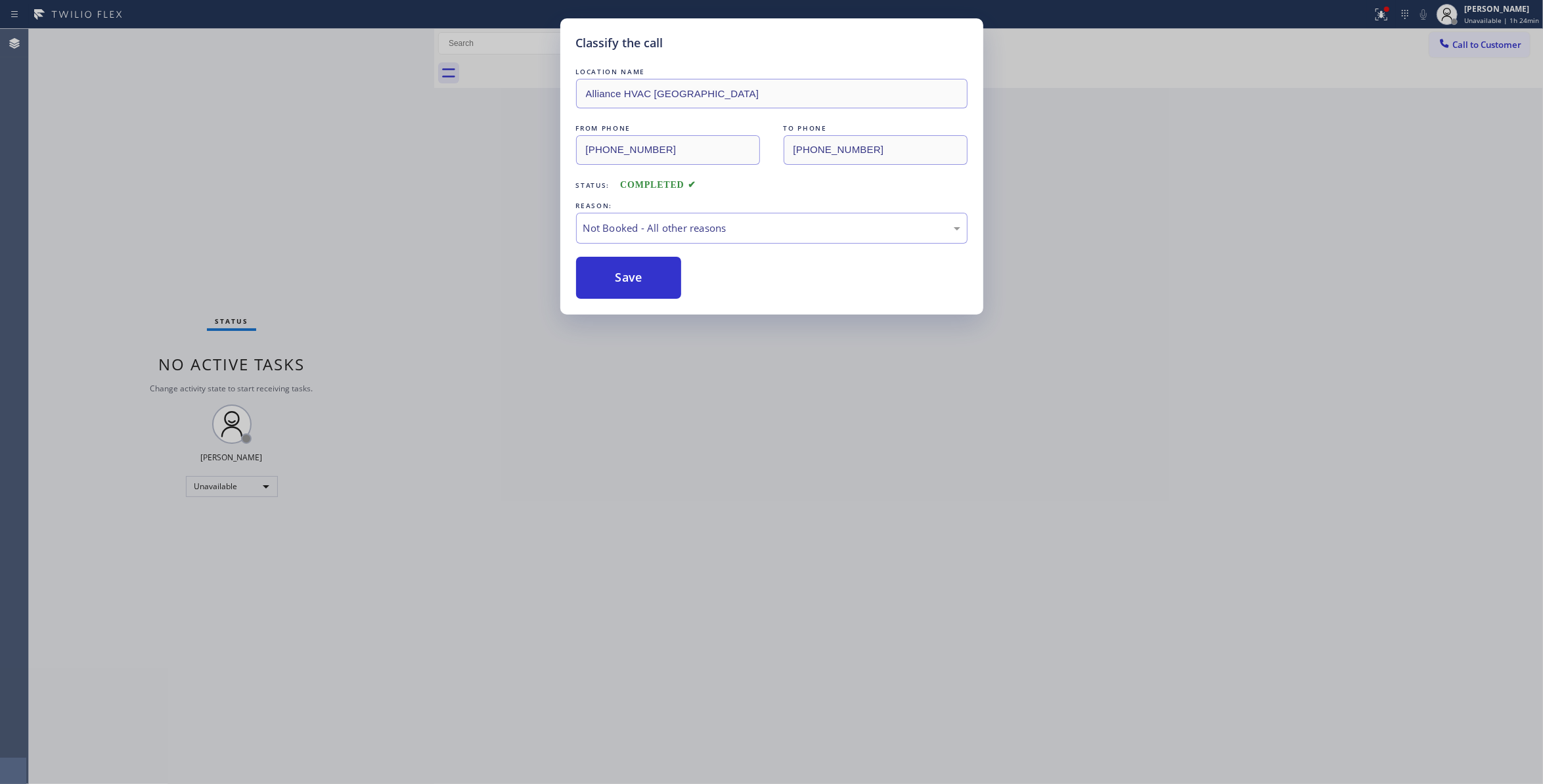
drag, startPoint x: 632, startPoint y: 278, endPoint x: 97, endPoint y: 488, distance: 574.7
click at [629, 279] on button "Save" at bounding box center [629, 278] width 106 height 42
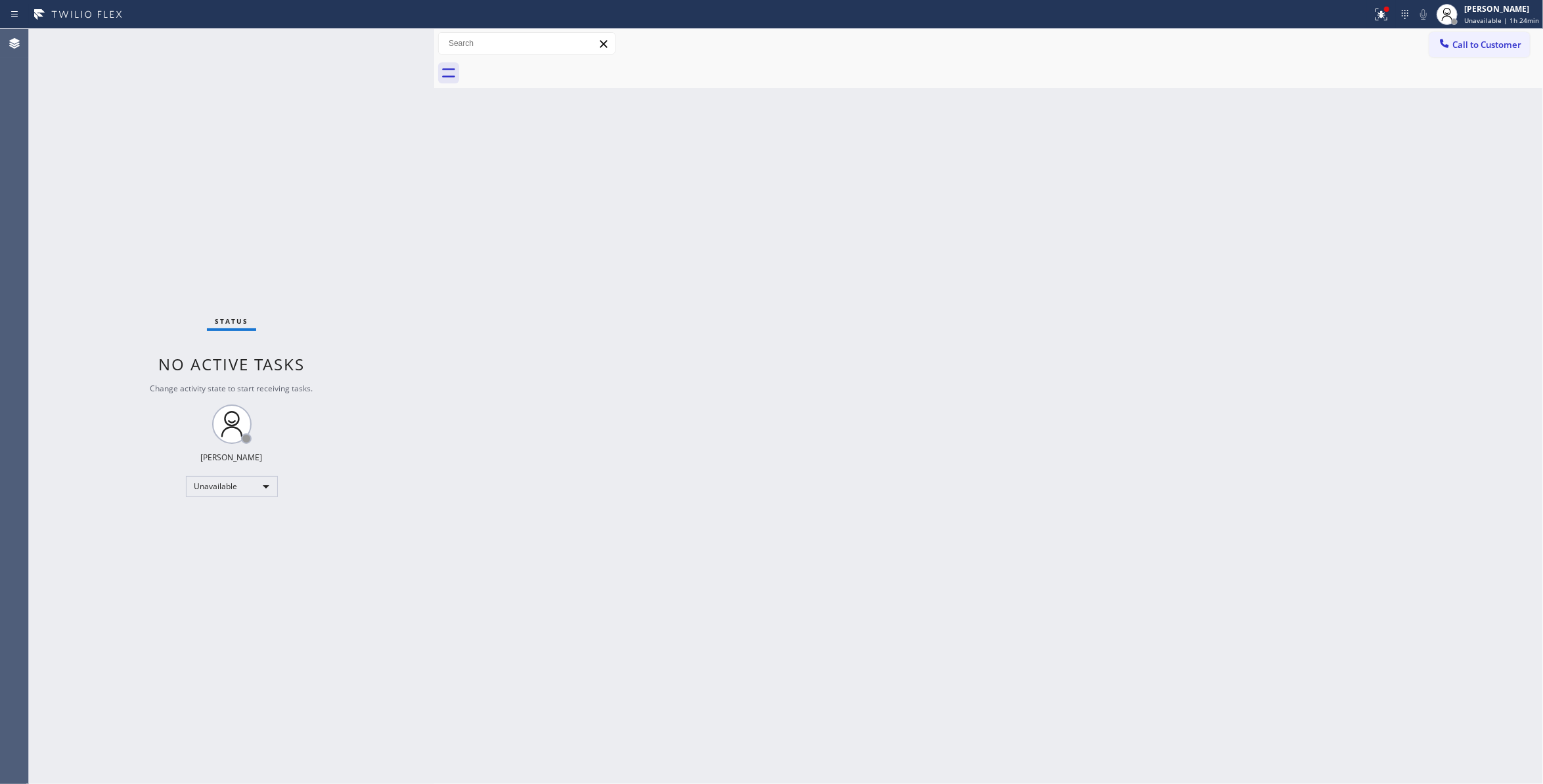
drag, startPoint x: 1506, startPoint y: 48, endPoint x: 1223, endPoint y: 126, distance: 293.6
click at [1494, 50] on span "Call to Customer" at bounding box center [1487, 45] width 69 height 12
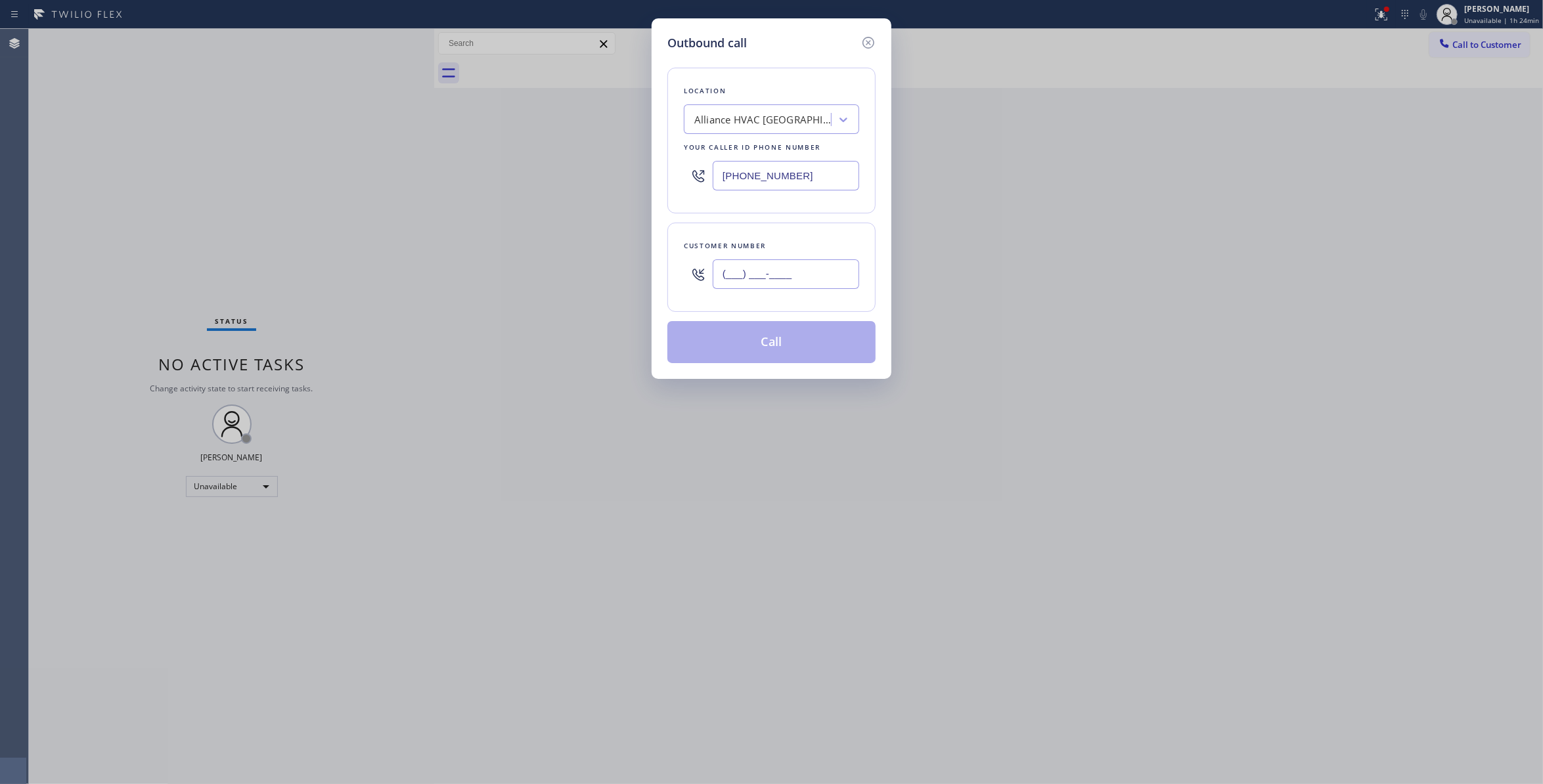
click at [770, 276] on input "(___) ___-____" at bounding box center [786, 274] width 147 height 29
paste input "954) 676-7903"
type input "(954) 676-7903"
drag, startPoint x: 724, startPoint y: 177, endPoint x: 315, endPoint y: 177, distance: 409.0
click at [315, 177] on div "Outbound call Location Alliance HVAC Rancho Palos Verdes Your caller id phone n…" at bounding box center [771, 392] width 1543 height 784
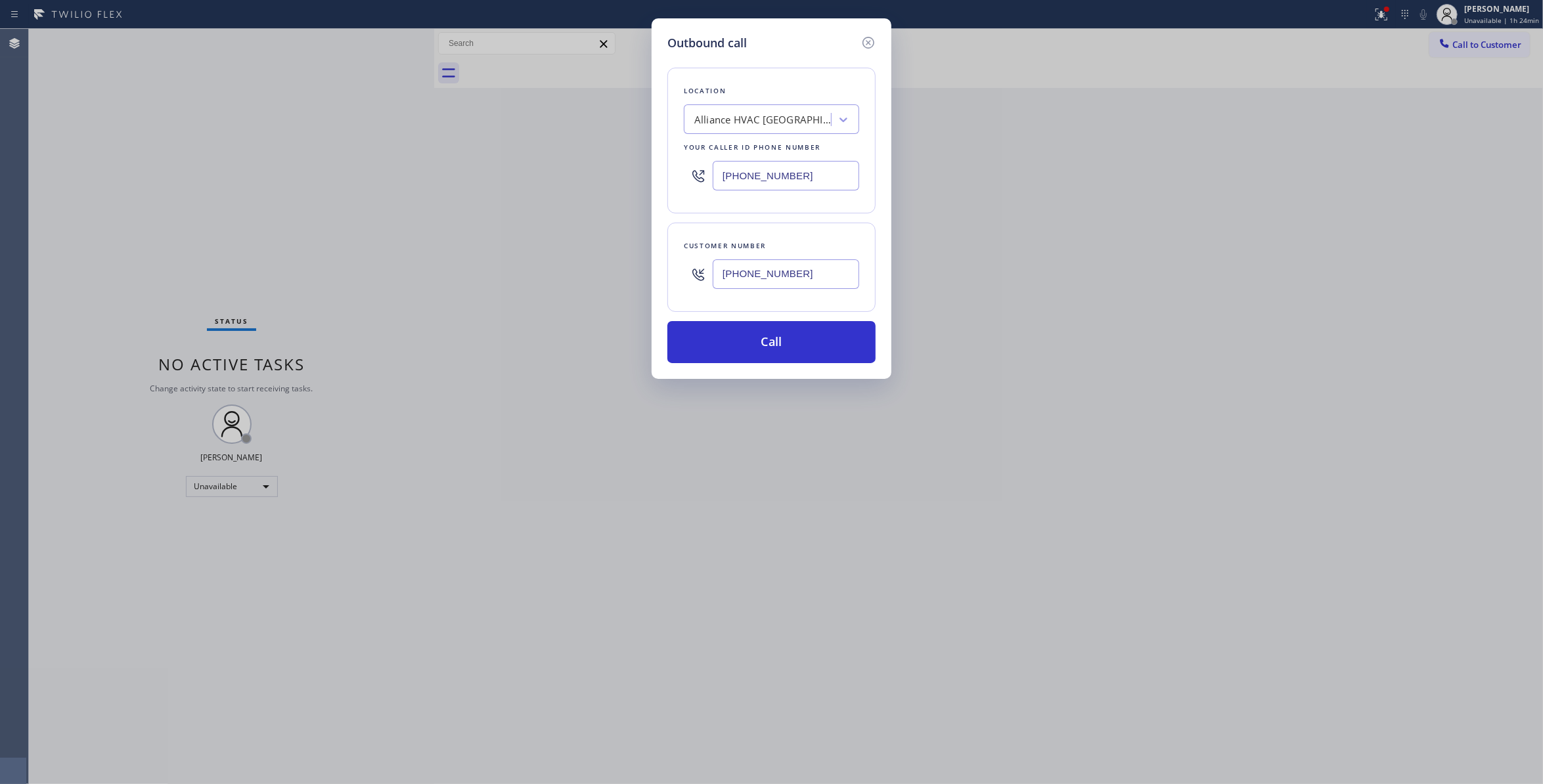
paste input "954) 799-3474"
type input "(954) 799-3474"
drag, startPoint x: 813, startPoint y: 279, endPoint x: 661, endPoint y: 297, distance: 153.1
click at [609, 275] on div "Outbound call Location Metro Heating Repair Sunrise Your caller id phone number…" at bounding box center [771, 392] width 1543 height 784
click at [774, 355] on button "Call" at bounding box center [772, 342] width 209 height 42
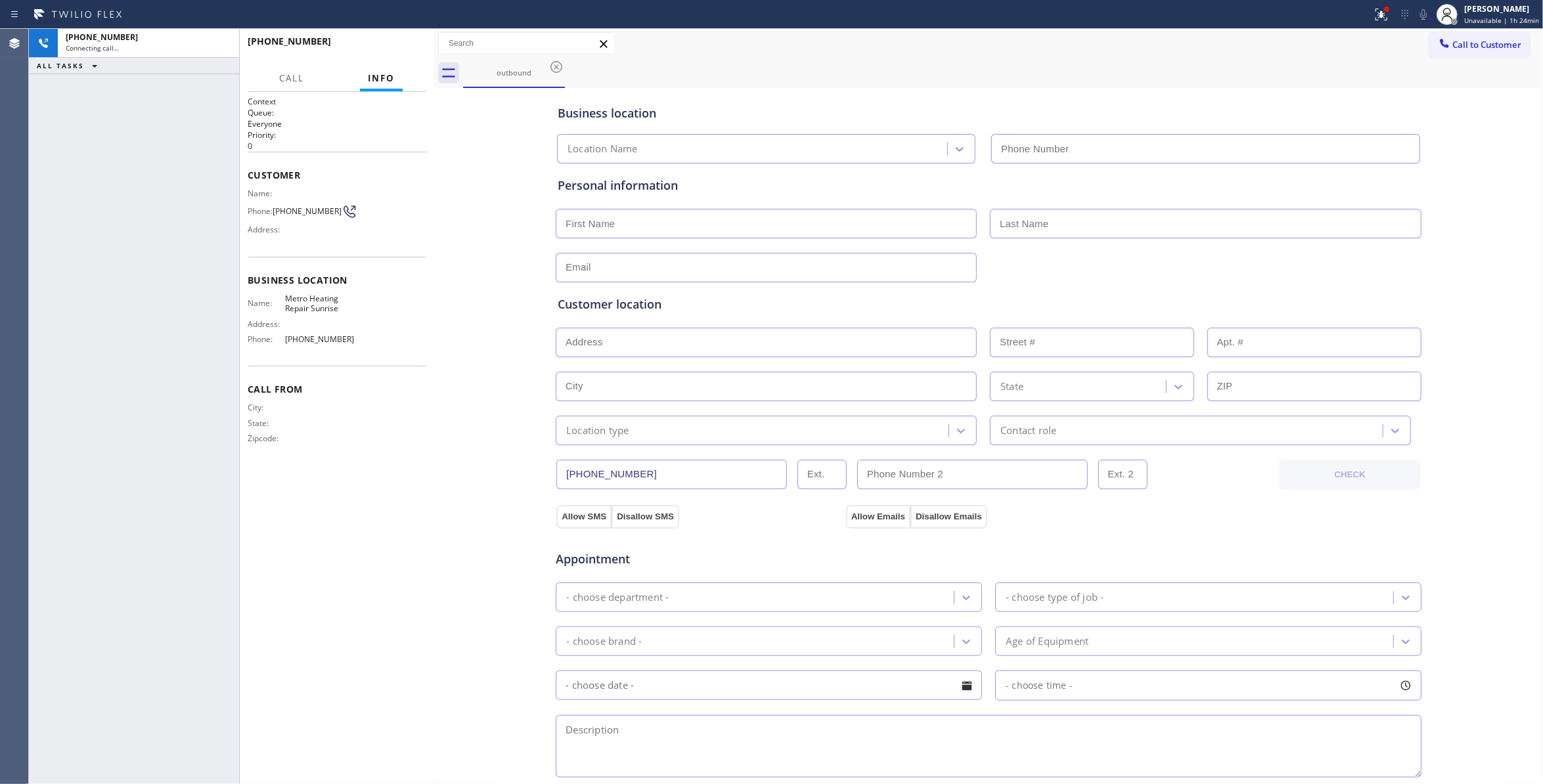
type input "(954) 799-3474"
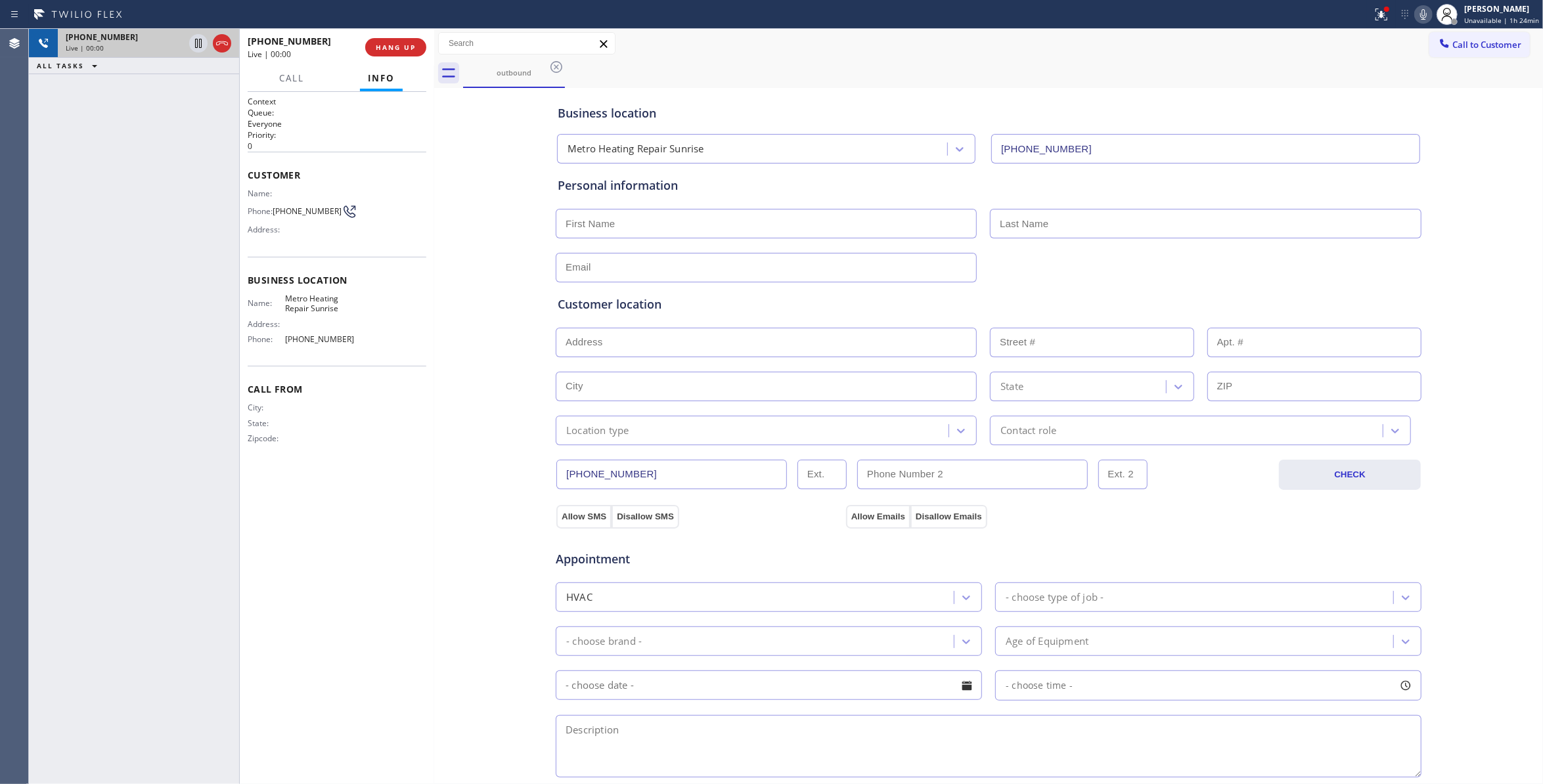
click at [218, 45] on icon at bounding box center [222, 43] width 16 height 16
click at [408, 58] on div "+19546767903 Wrap up | 00:00 COMPLETE" at bounding box center [337, 47] width 178 height 34
click at [394, 51] on button "COMPLETE" at bounding box center [393, 47] width 66 height 19
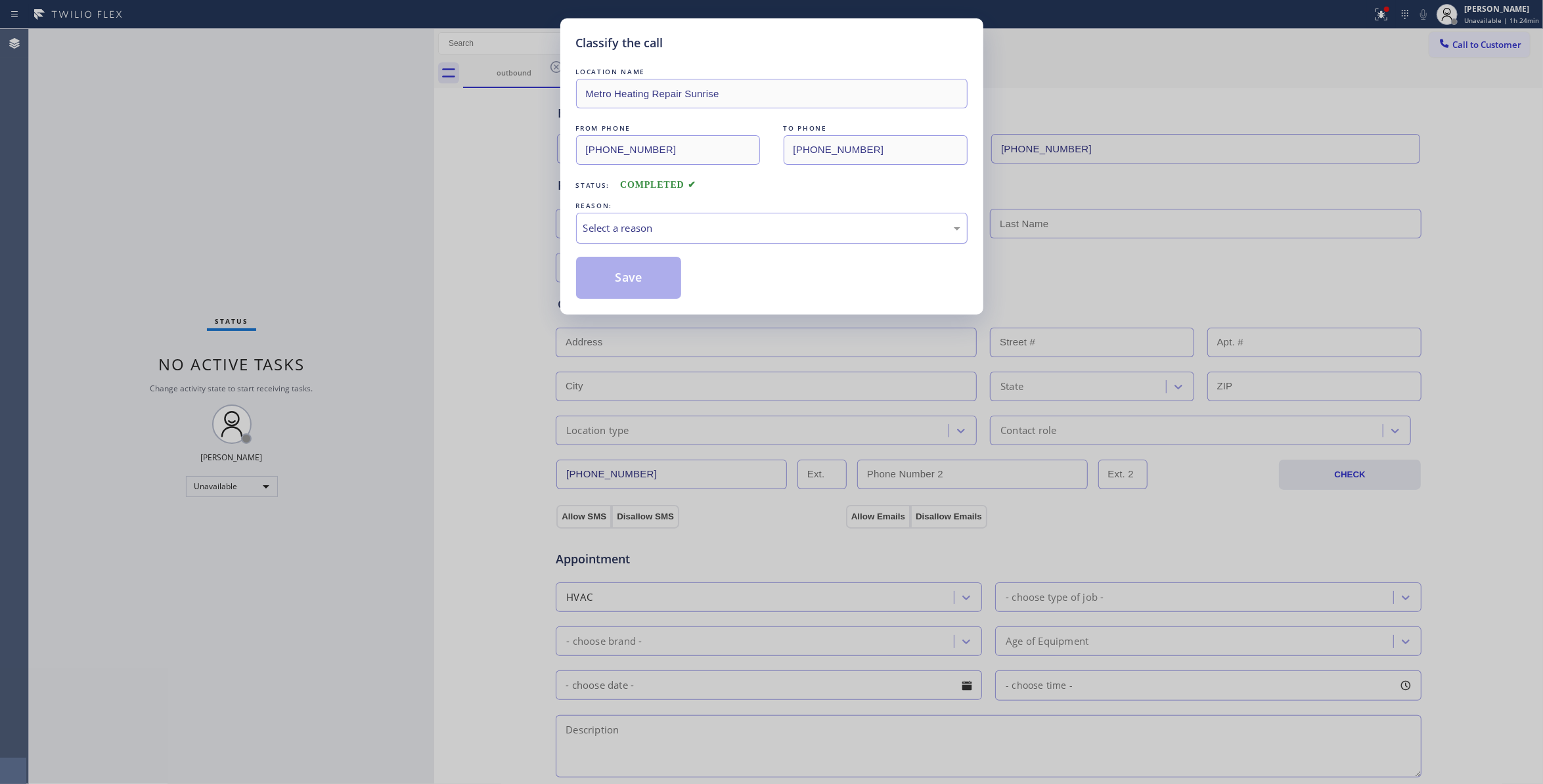
click at [597, 218] on div "Select a reason" at bounding box center [772, 228] width 391 height 31
click at [617, 279] on button "Save" at bounding box center [629, 278] width 106 height 42
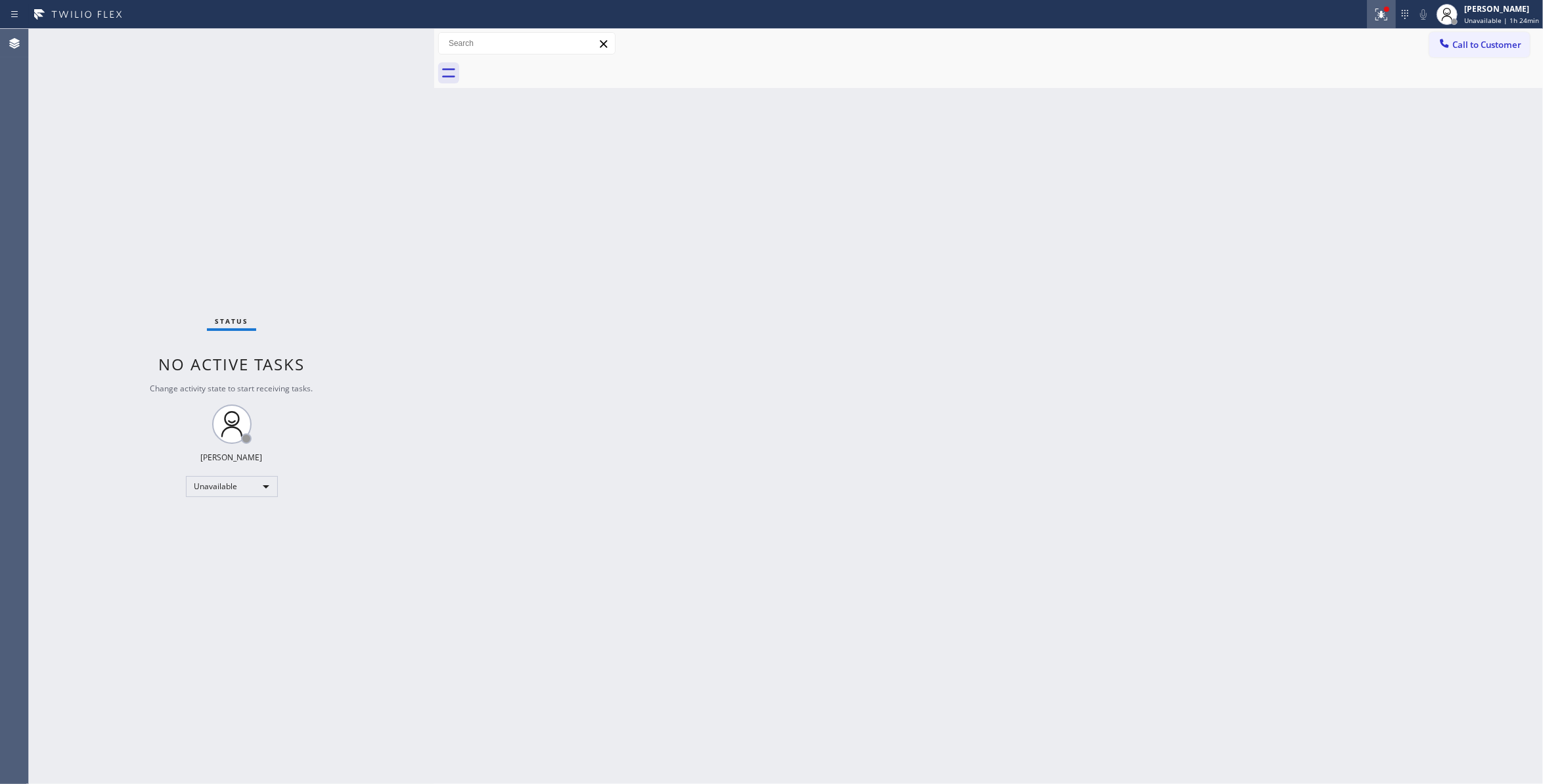
click at [1375, 14] on icon at bounding box center [1379, 13] width 8 height 9
click at [1323, 169] on span "Clear issues" at bounding box center [1306, 172] width 62 height 9
drag, startPoint x: 1456, startPoint y: 51, endPoint x: 1330, endPoint y: 111, distance: 139.6
click at [1457, 50] on button "Call to Customer" at bounding box center [1480, 45] width 101 height 25
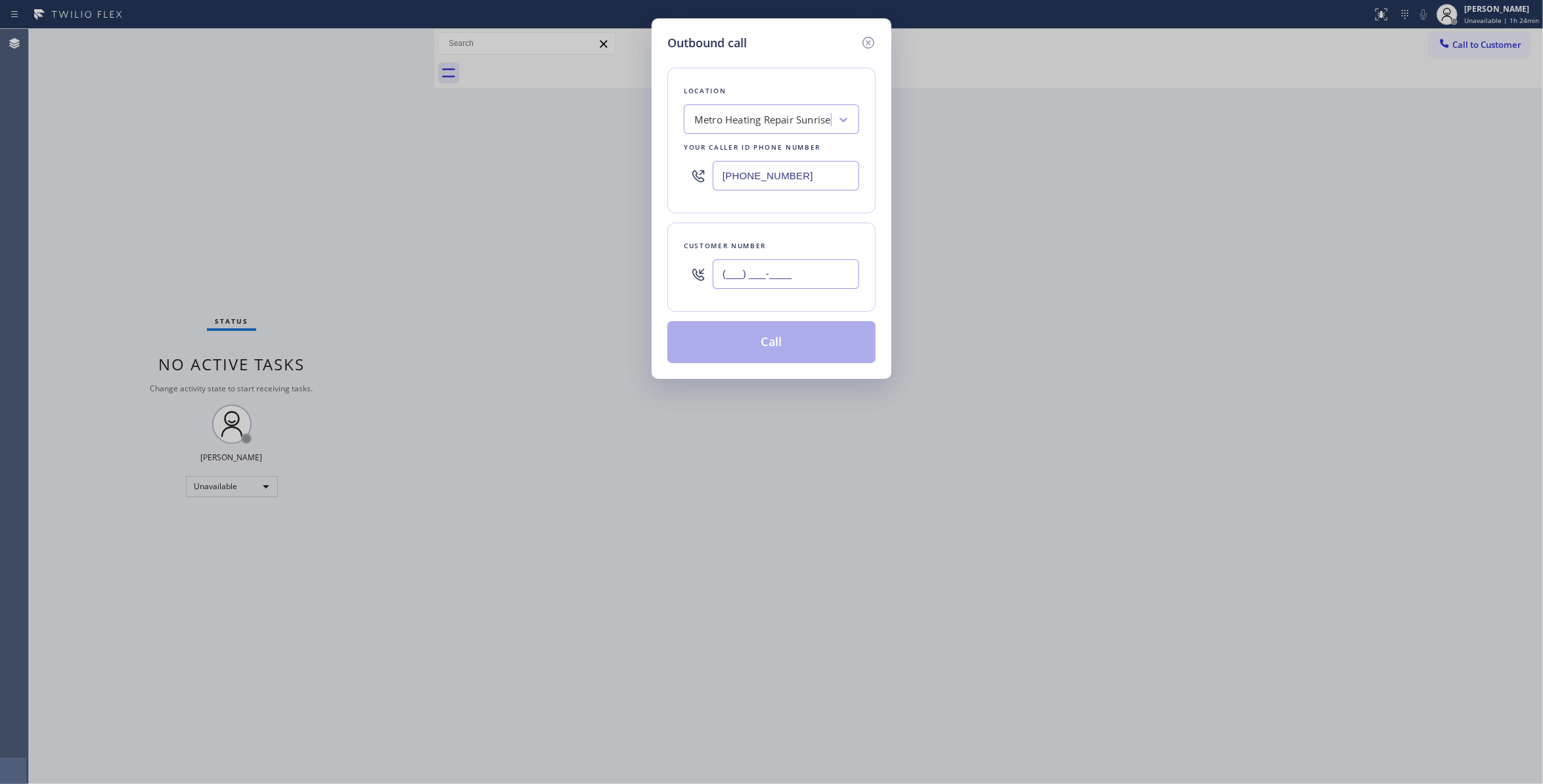
click at [815, 266] on input "(___) ___-____" at bounding box center [786, 274] width 147 height 29
paste input "954) 676-7903"
type input "(954) 676-7903"
click at [752, 353] on button "Call" at bounding box center [772, 342] width 209 height 42
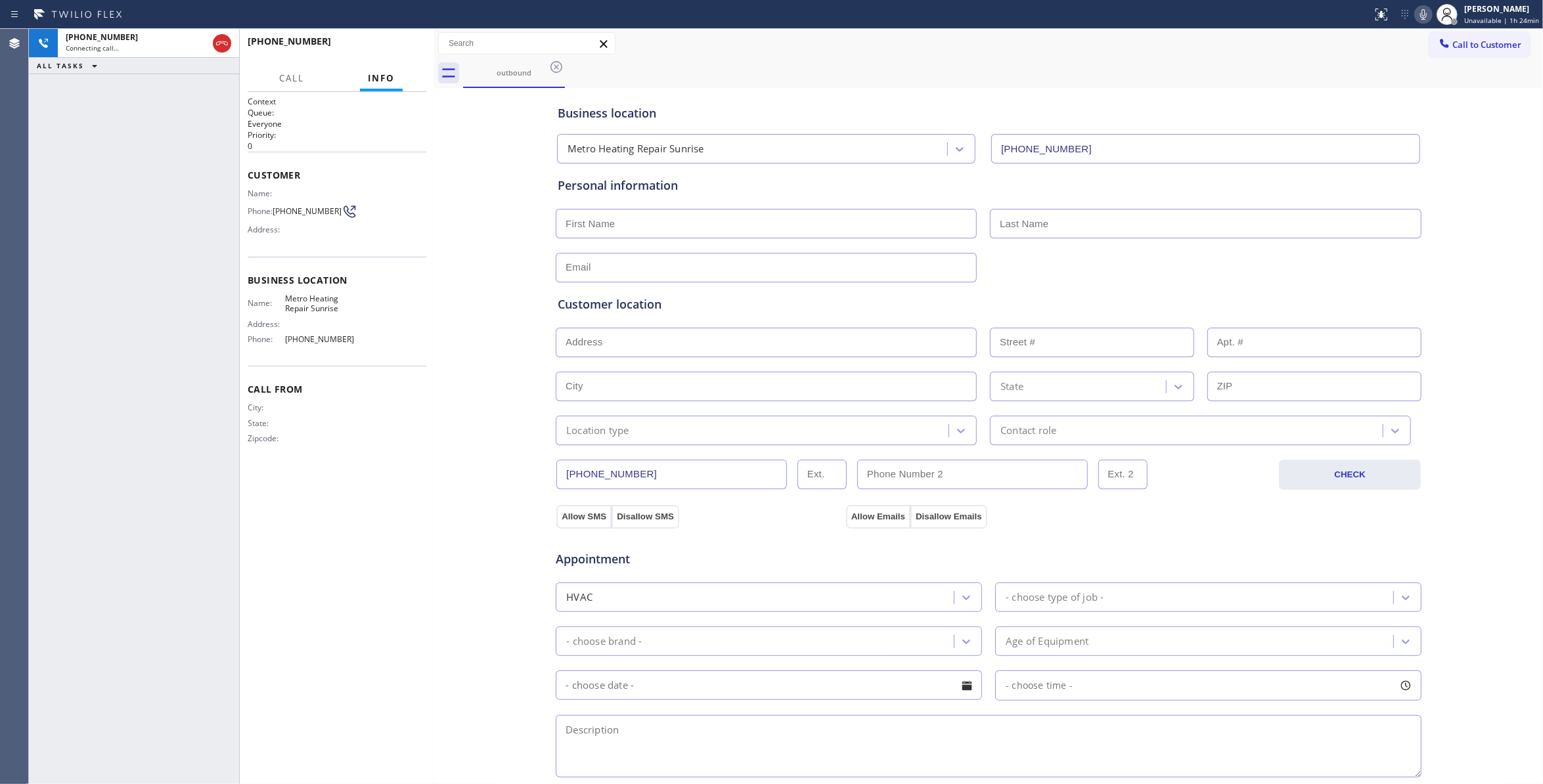
type input "(954) 799-3474"
click at [80, 240] on div "+19546767903 Connecting call… ALL TASKS ALL TASKS ACTIVE TASKS TASKS IN WRAP UP" at bounding box center [134, 406] width 210 height 755
click at [232, 49] on div at bounding box center [210, 43] width 47 height 29
click at [385, 56] on button "HANG UP" at bounding box center [396, 47] width 61 height 19
click at [388, 50] on span "HANG UP" at bounding box center [396, 47] width 40 height 9
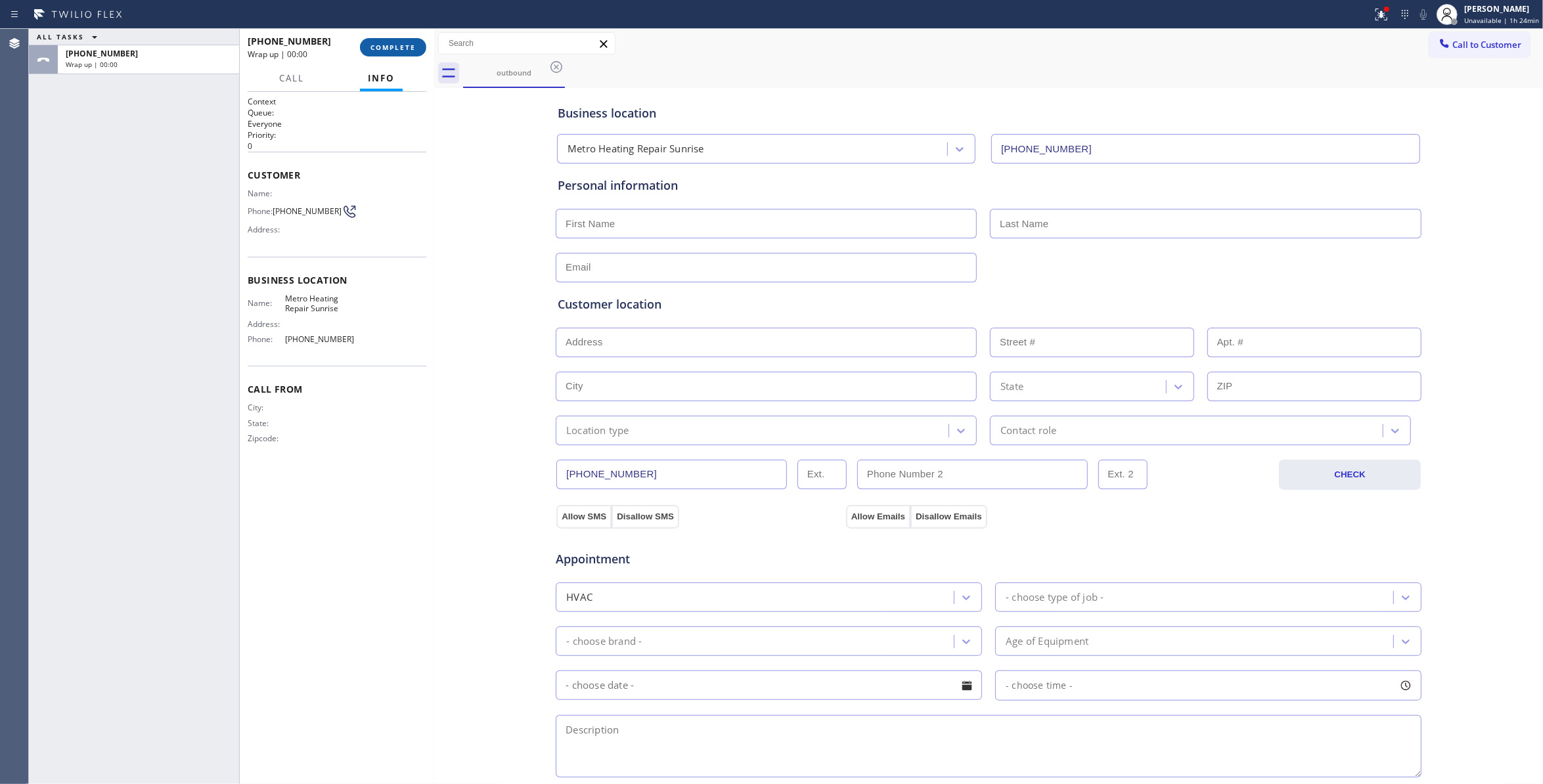
click at [388, 50] on span "COMPLETE" at bounding box center [393, 47] width 45 height 9
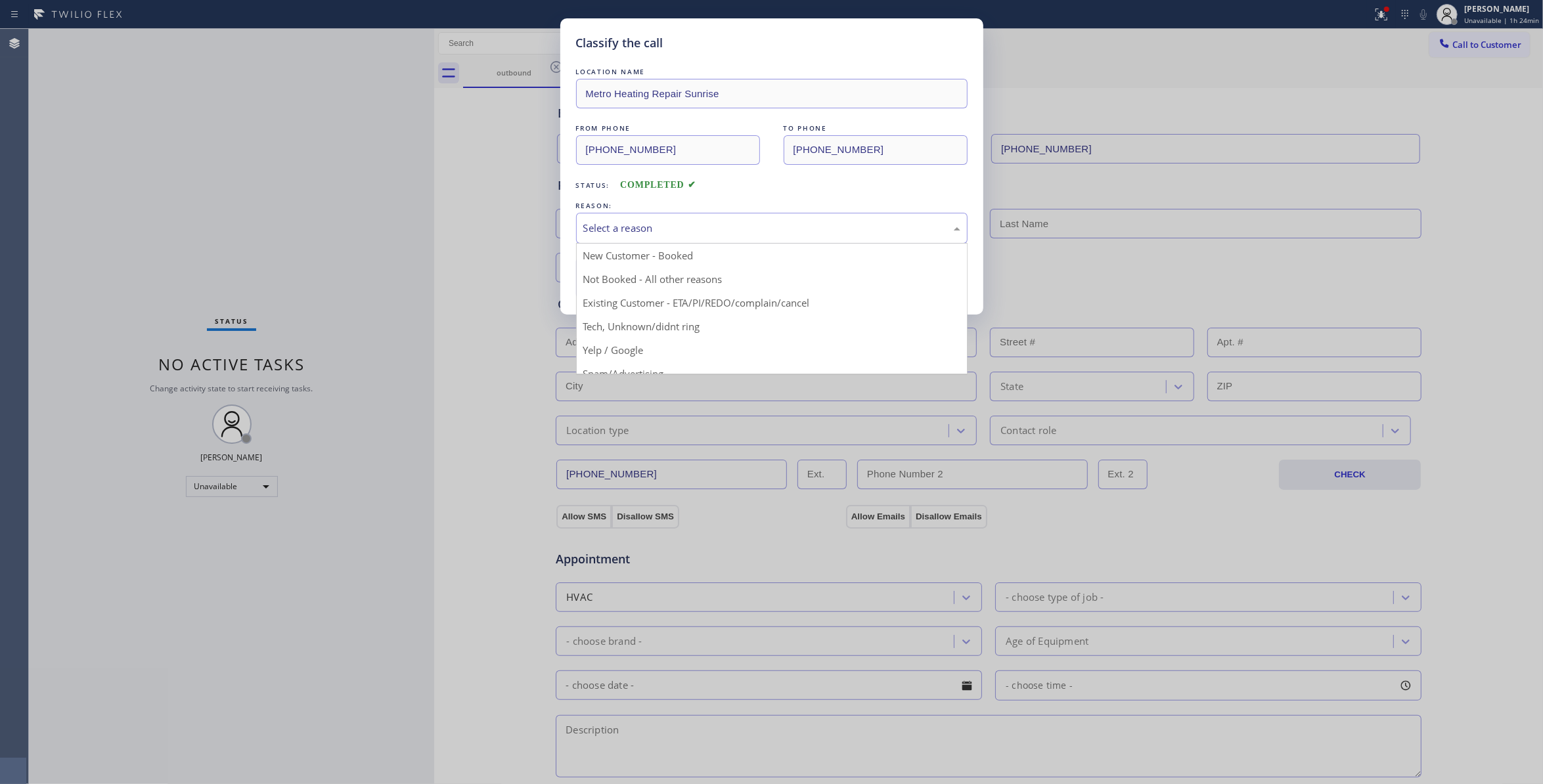
click at [634, 227] on div "Select a reason" at bounding box center [772, 228] width 377 height 15
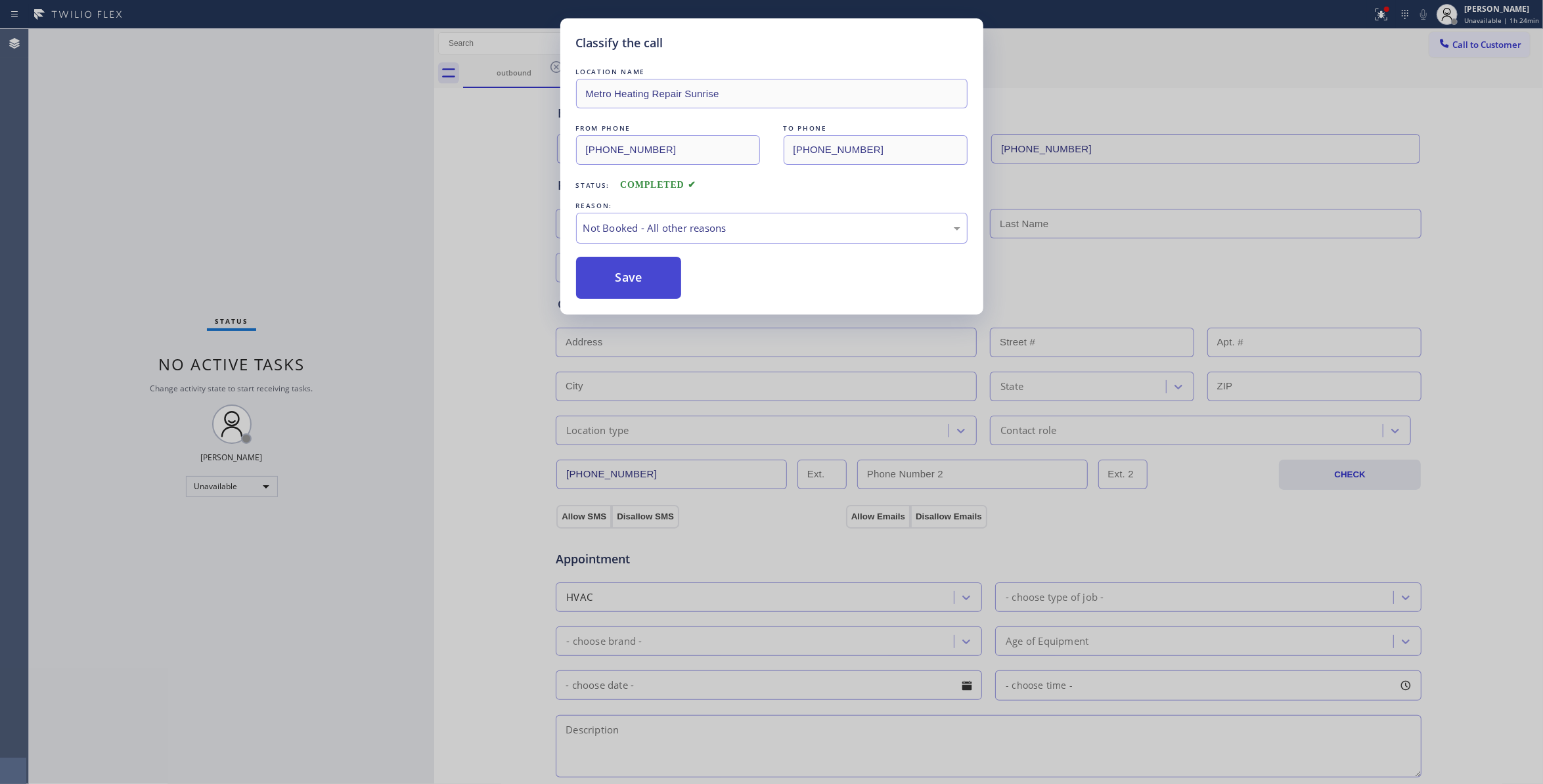
click at [605, 288] on button "Save" at bounding box center [629, 278] width 106 height 42
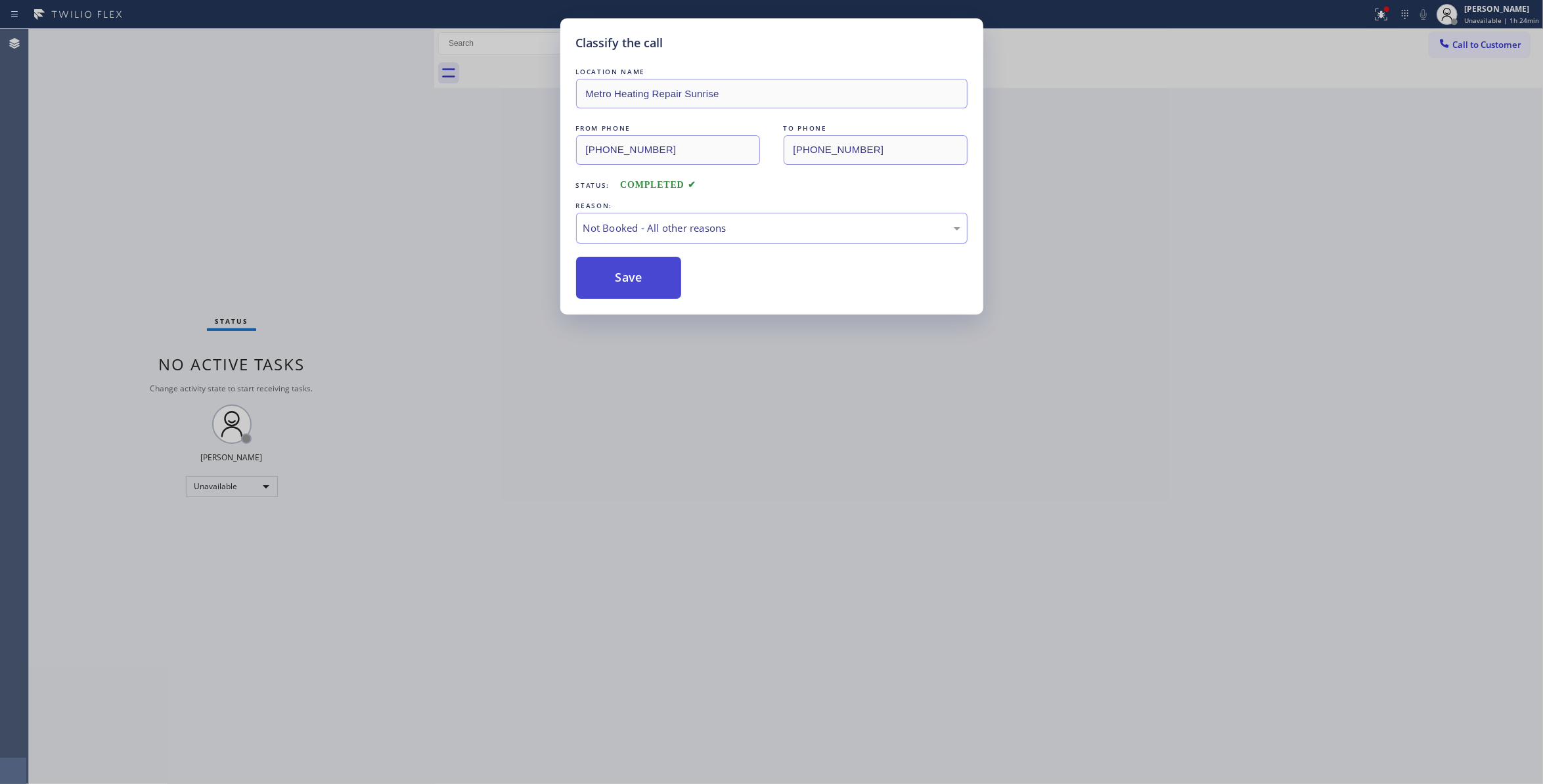
click at [605, 288] on button "Save" at bounding box center [629, 278] width 106 height 42
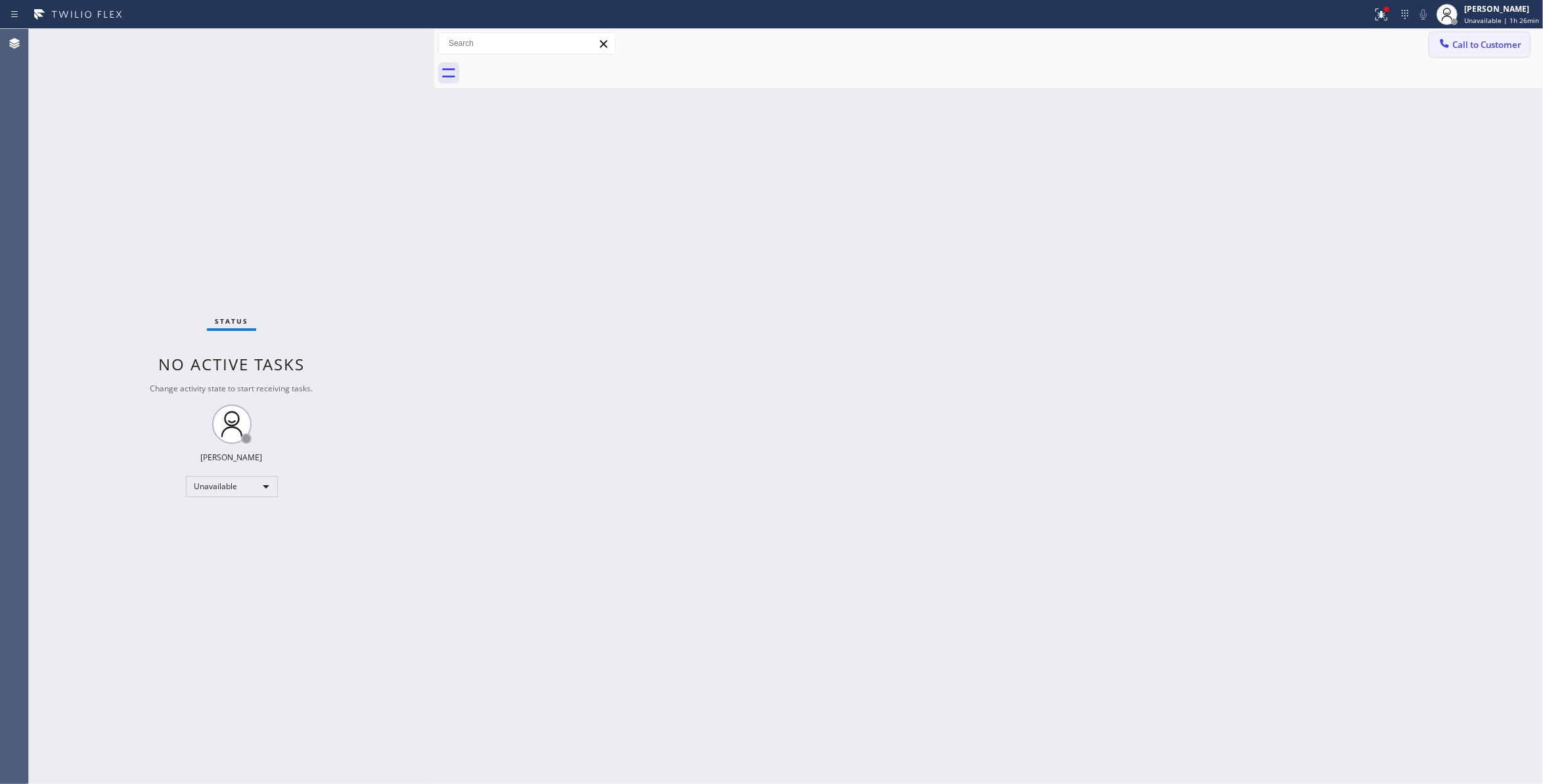
click at [1489, 33] on button "Call to Customer" at bounding box center [1480, 45] width 101 height 25
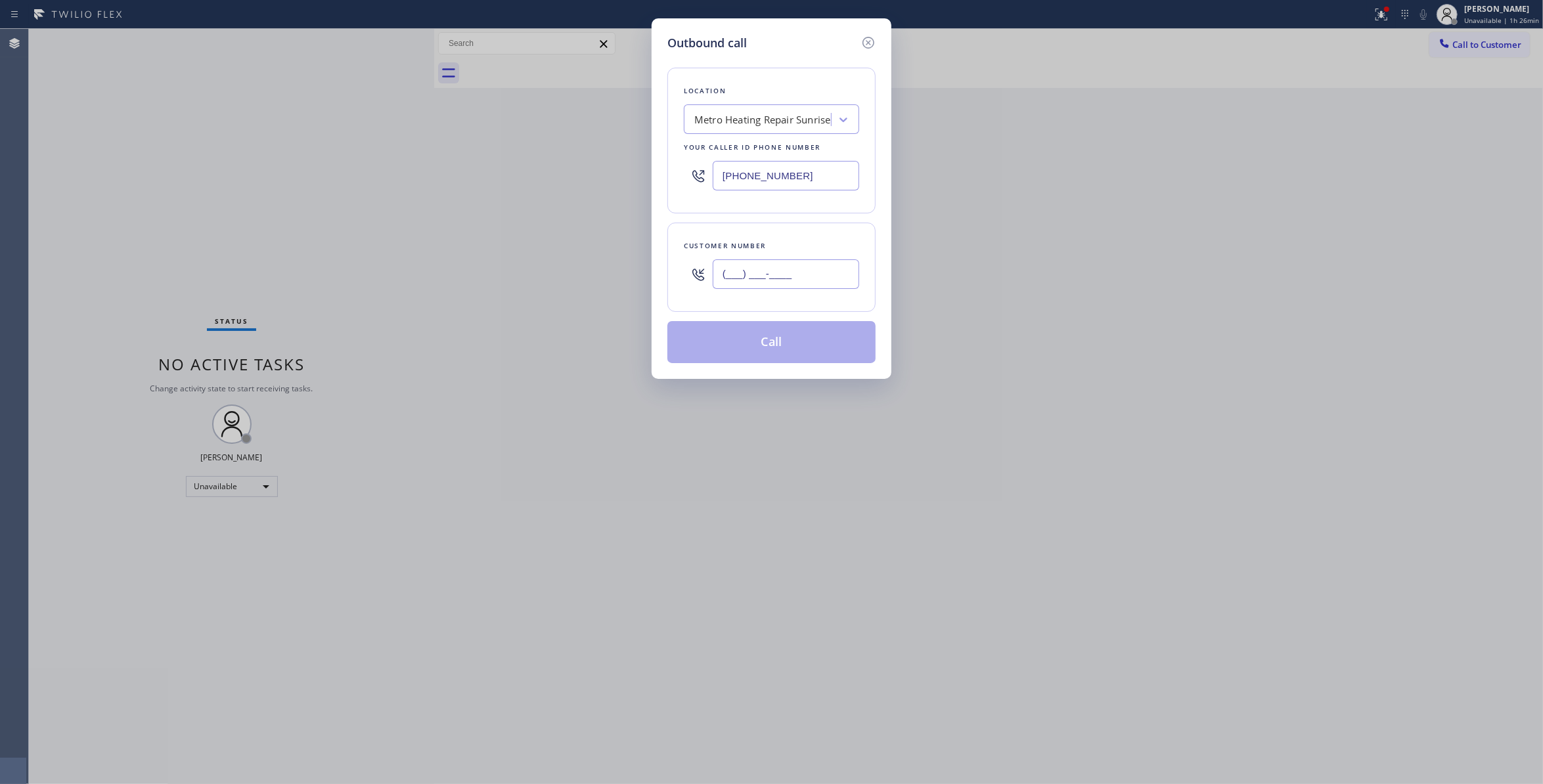
click at [786, 284] on input "(___) ___-____" at bounding box center [786, 274] width 147 height 29
paste input "626) 993-8247"
type input "(626) 993-8247"
paste input "877) 414-726"
drag, startPoint x: 824, startPoint y: 178, endPoint x: 500, endPoint y: 196, distance: 324.5
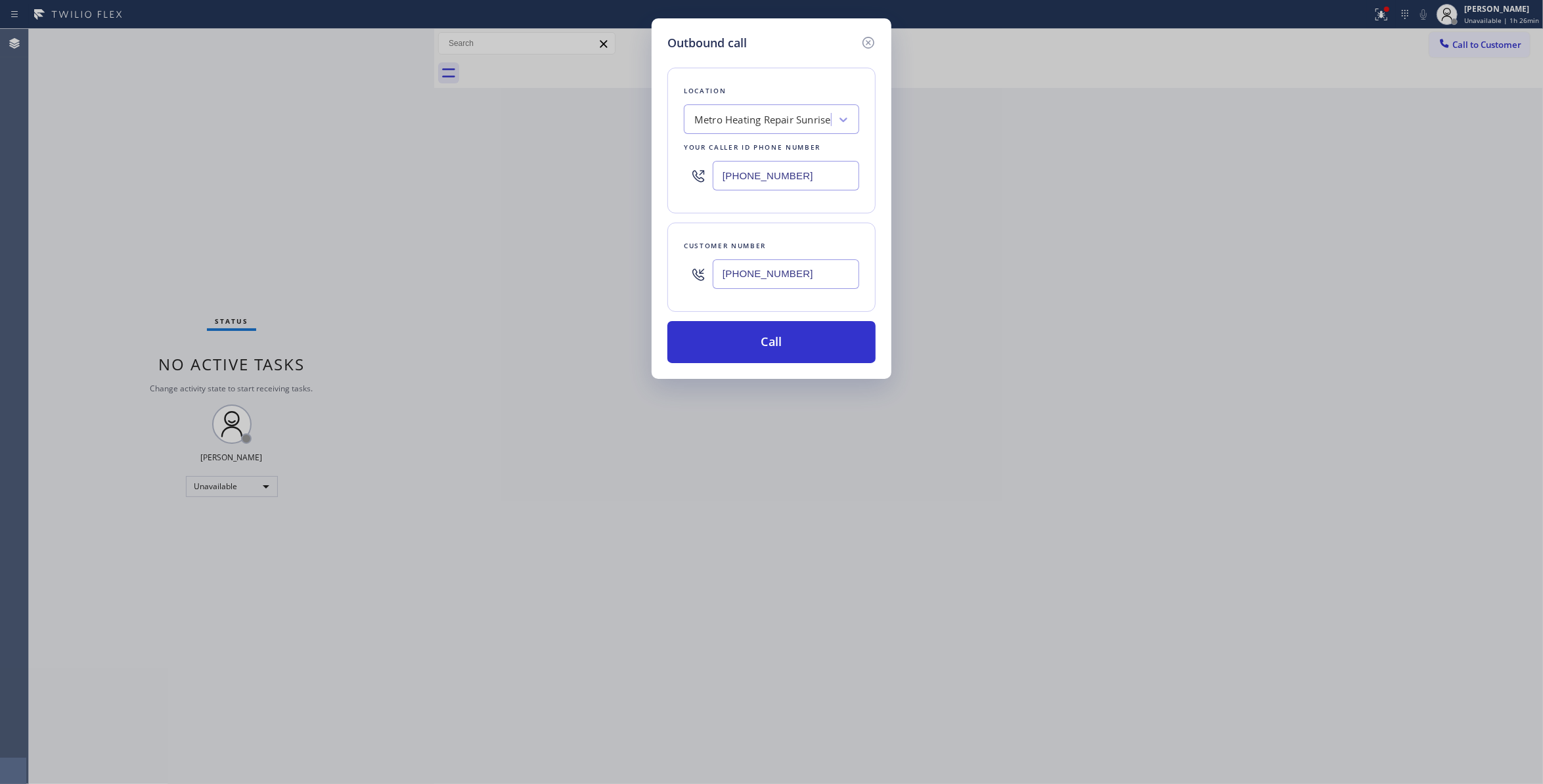
click at [445, 176] on div "Outbound call Location Metro Heating Repair Sunrise Your caller id phone number…" at bounding box center [771, 392] width 1543 height 784
type input "(877) 414-7264"
drag, startPoint x: 816, startPoint y: 278, endPoint x: 657, endPoint y: 270, distance: 159.2
click at [657, 270] on div "Outbound call Location Subzero Repair Professionals Your caller id phone number…" at bounding box center [771, 199] width 240 height 360
click at [786, 337] on button "Call" at bounding box center [772, 342] width 209 height 42
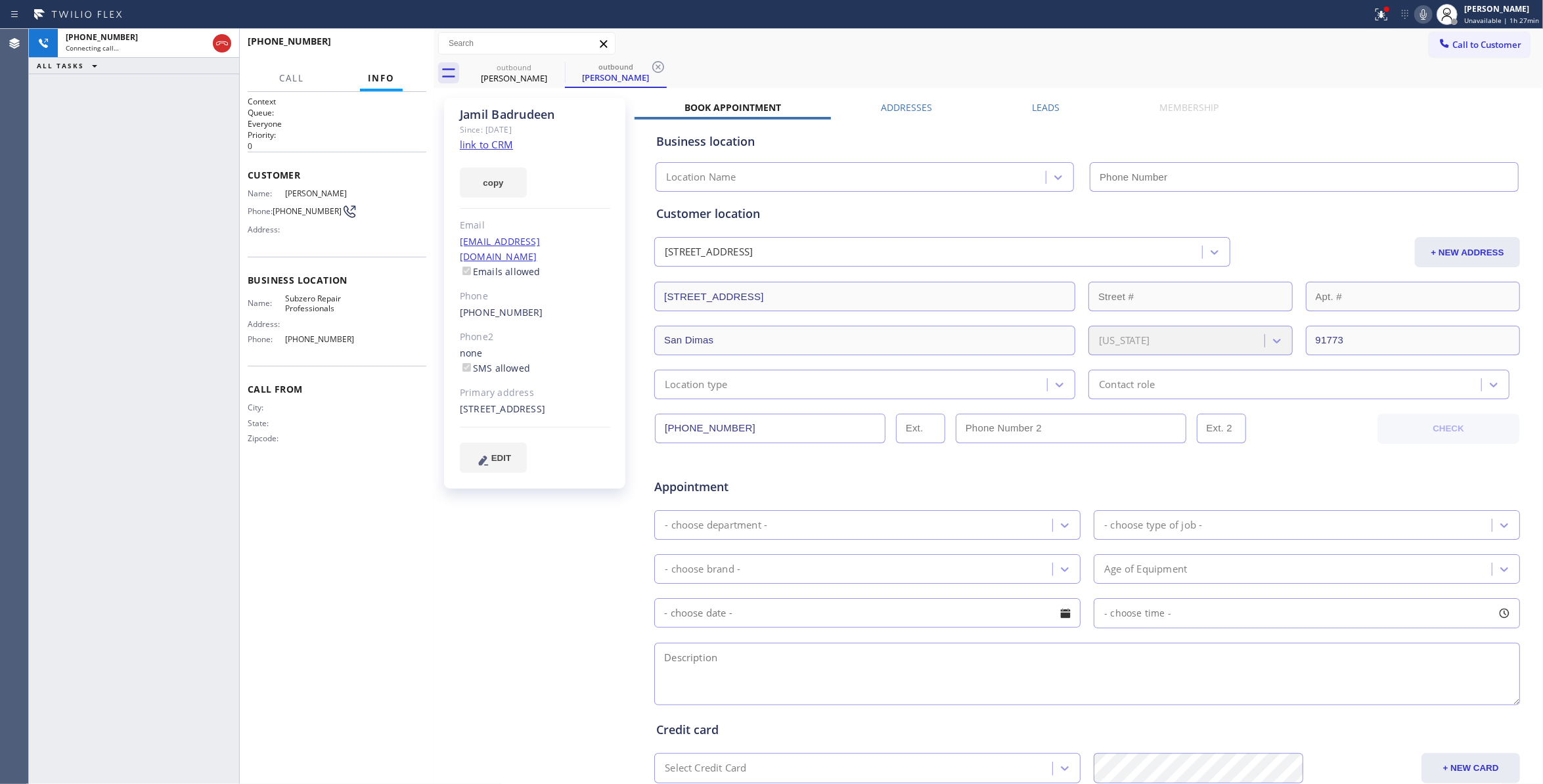
type input "(877) 414-7264"
drag, startPoint x: 48, startPoint y: 140, endPoint x: 279, endPoint y: 84, distance: 237.7
click at [51, 140] on div "+16269938247 Live | 00:06 ALL TASKS ALL TASKS ACTIVE TASKS TASKS IN WRAP UP" at bounding box center [134, 406] width 210 height 755
click at [385, 38] on button "HANG UP" at bounding box center [396, 47] width 61 height 19
click at [385, 45] on span "HANG UP" at bounding box center [396, 47] width 40 height 9
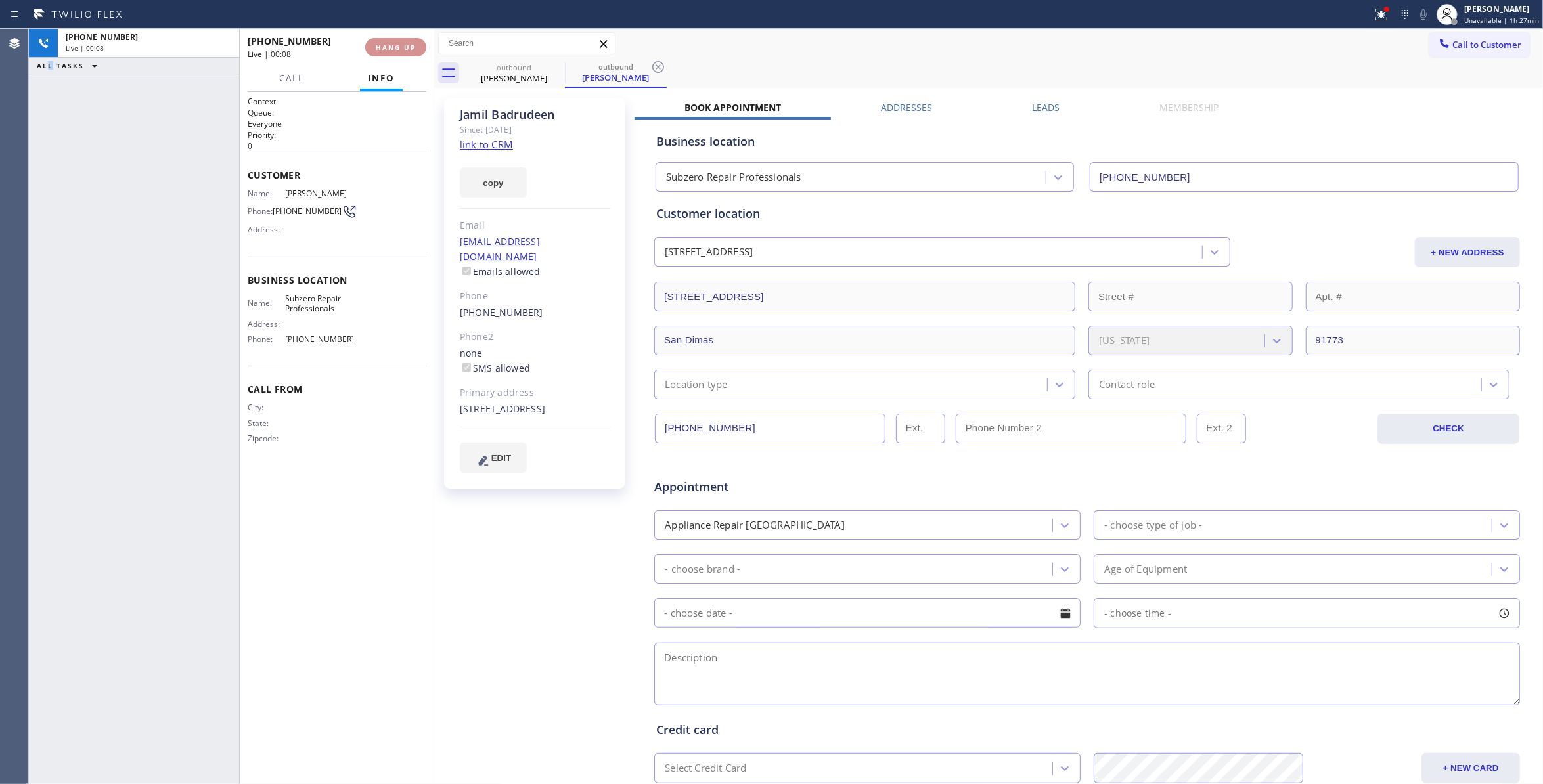
click at [385, 49] on span "HANG UP" at bounding box center [396, 47] width 40 height 9
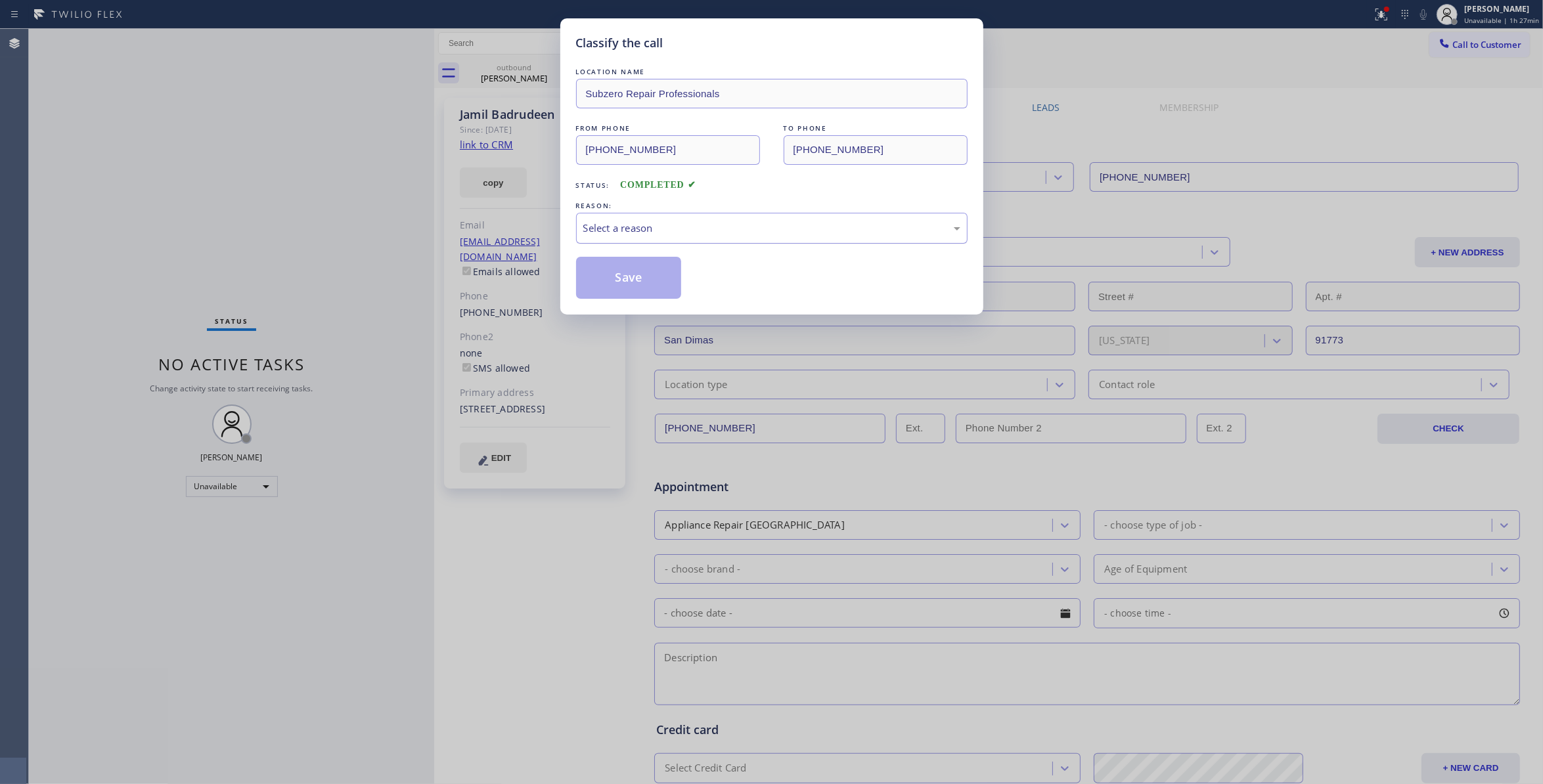
click at [655, 222] on div "Select a reason" at bounding box center [772, 228] width 377 height 15
click at [602, 285] on button "Save" at bounding box center [629, 278] width 106 height 42
click at [602, 284] on button "Save" at bounding box center [629, 278] width 106 height 42
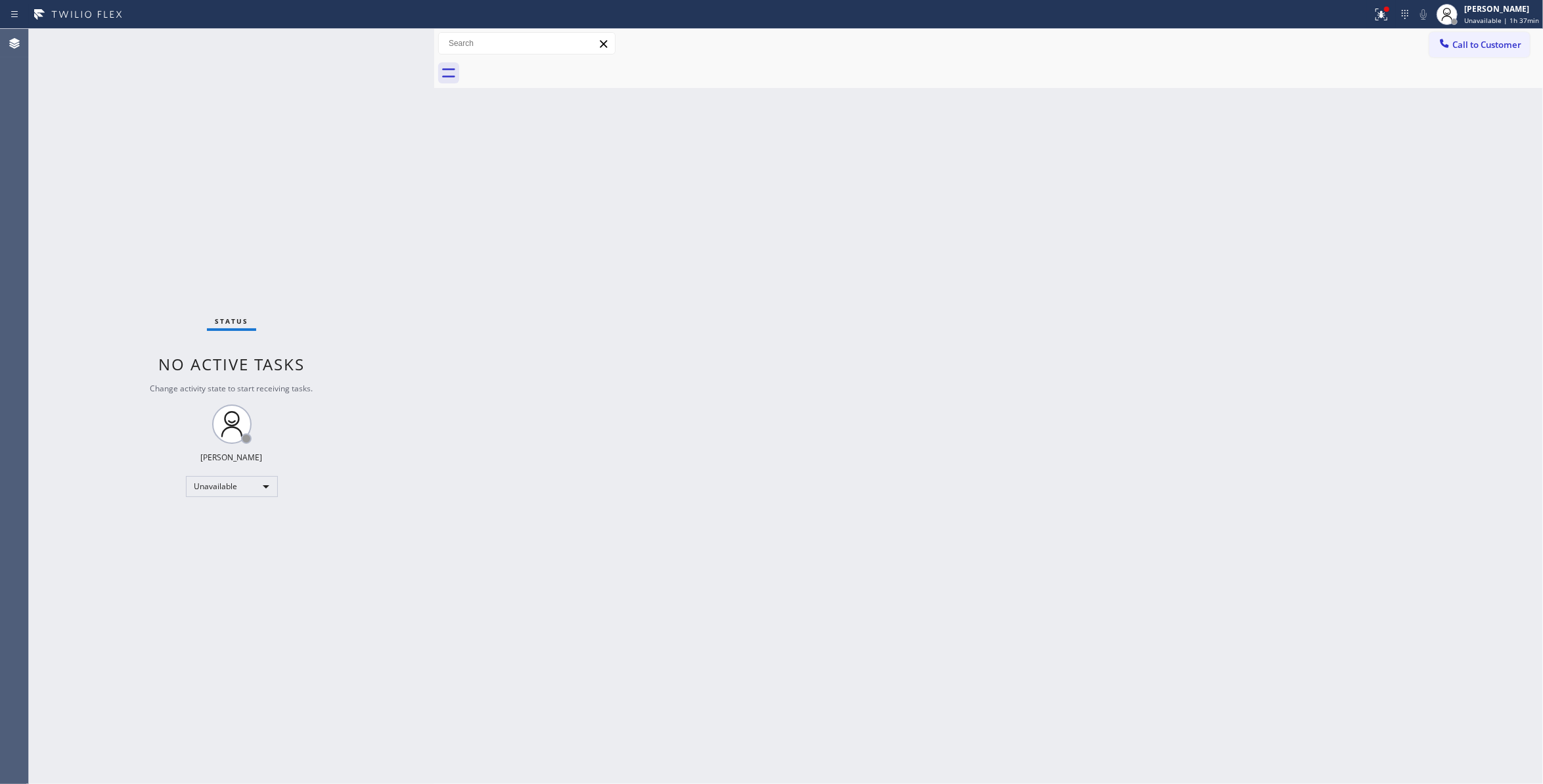
click at [80, 670] on div "Status No active tasks Change activity state to start receiving tasks. Louis Ma…" at bounding box center [232, 406] width 406 height 755
drag, startPoint x: 1459, startPoint y: 54, endPoint x: 1443, endPoint y: 53, distance: 16.0
click at [1459, 53] on button "Call to Customer" at bounding box center [1480, 45] width 101 height 25
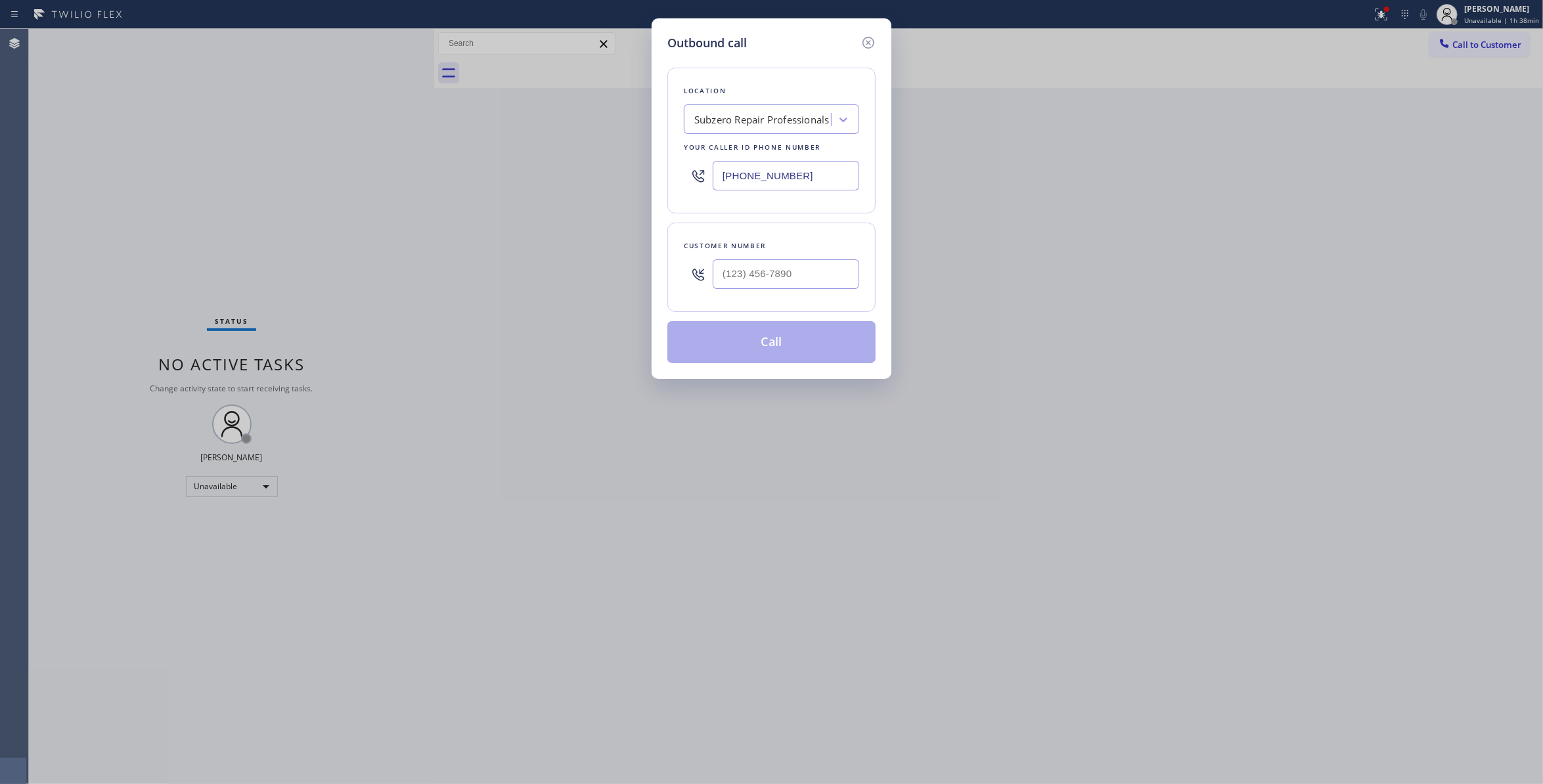
click at [807, 274] on input "text" at bounding box center [786, 274] width 147 height 29
paste input "224) 332-1707"
type input "(224) 332-1707"
drag, startPoint x: 826, startPoint y: 173, endPoint x: 648, endPoint y: 216, distance: 183.1
click at [484, 178] on div "Outbound call Location Subzero Repair Professionals Your caller id phone number…" at bounding box center [771, 392] width 1543 height 784
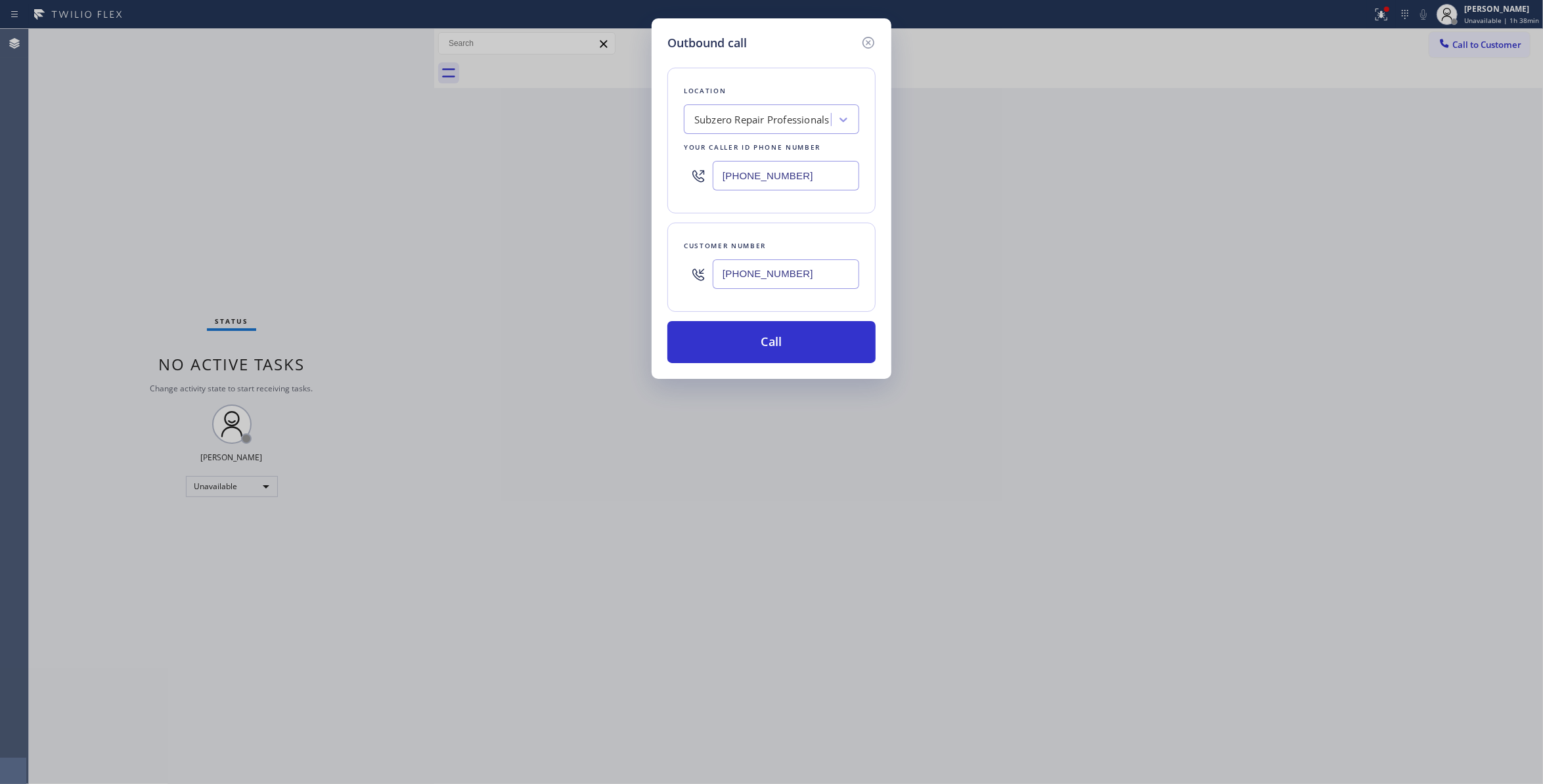
paste input "224) 246-8406"
type input "(224) 246-8406"
drag, startPoint x: 836, startPoint y: 277, endPoint x: 619, endPoint y: 275, distance: 217.0
click at [619, 275] on div "Outbound call Location Viking Appliance Repair Pros Evanston Your caller id pho…" at bounding box center [771, 392] width 1543 height 784
click at [747, 352] on button "Call" at bounding box center [772, 342] width 209 height 42
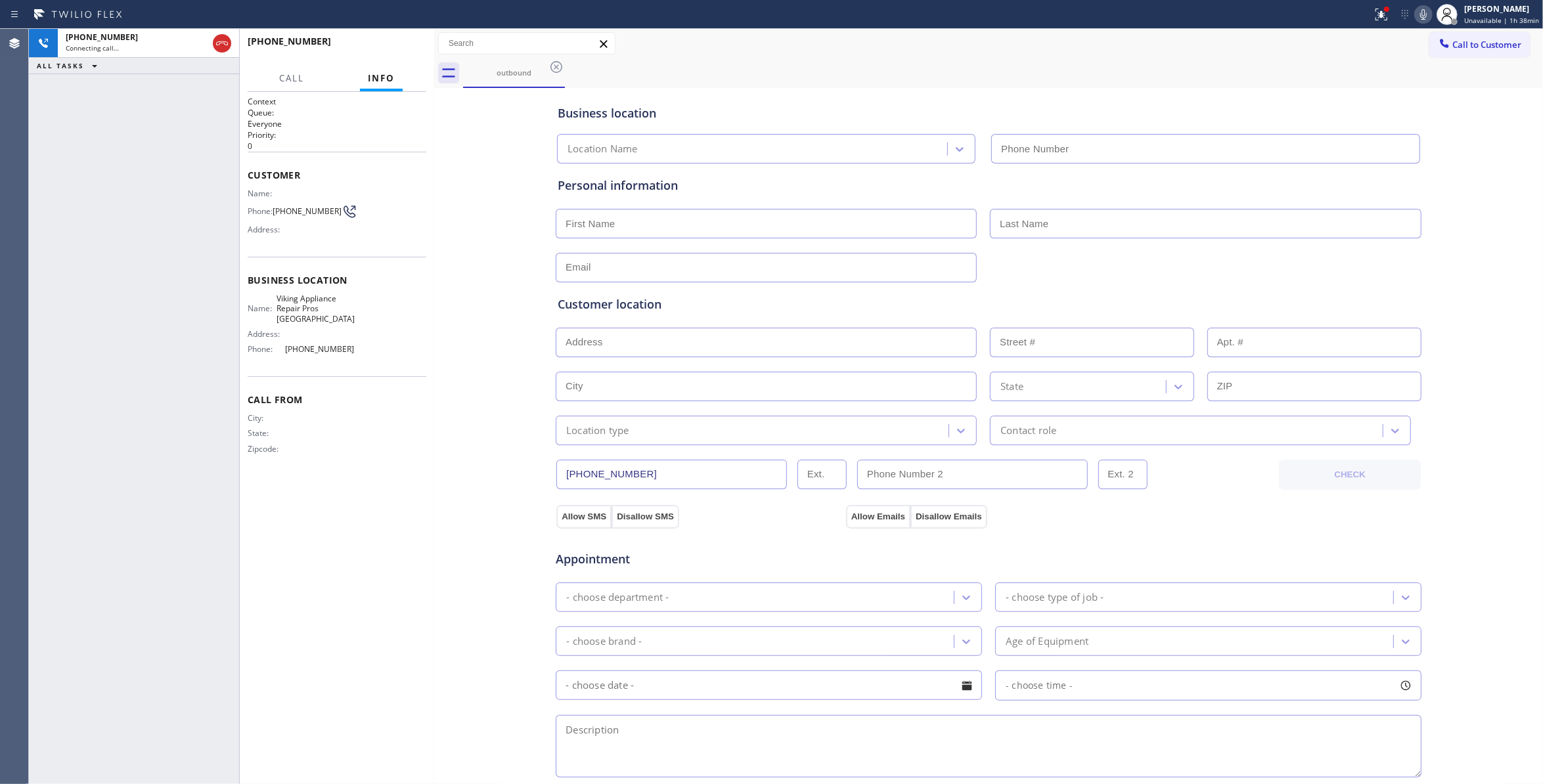
type input "(224) 246-8406"
drag, startPoint x: 79, startPoint y: 275, endPoint x: 209, endPoint y: 11, distance: 294.3
click at [84, 242] on div "+12243321707 Live | 00:03 ALL TASKS ALL TASKS ACTIVE TASKS TASKS IN WRAP UP" at bounding box center [134, 406] width 210 height 755
click at [403, 50] on span "HANG UP" at bounding box center [396, 47] width 40 height 9
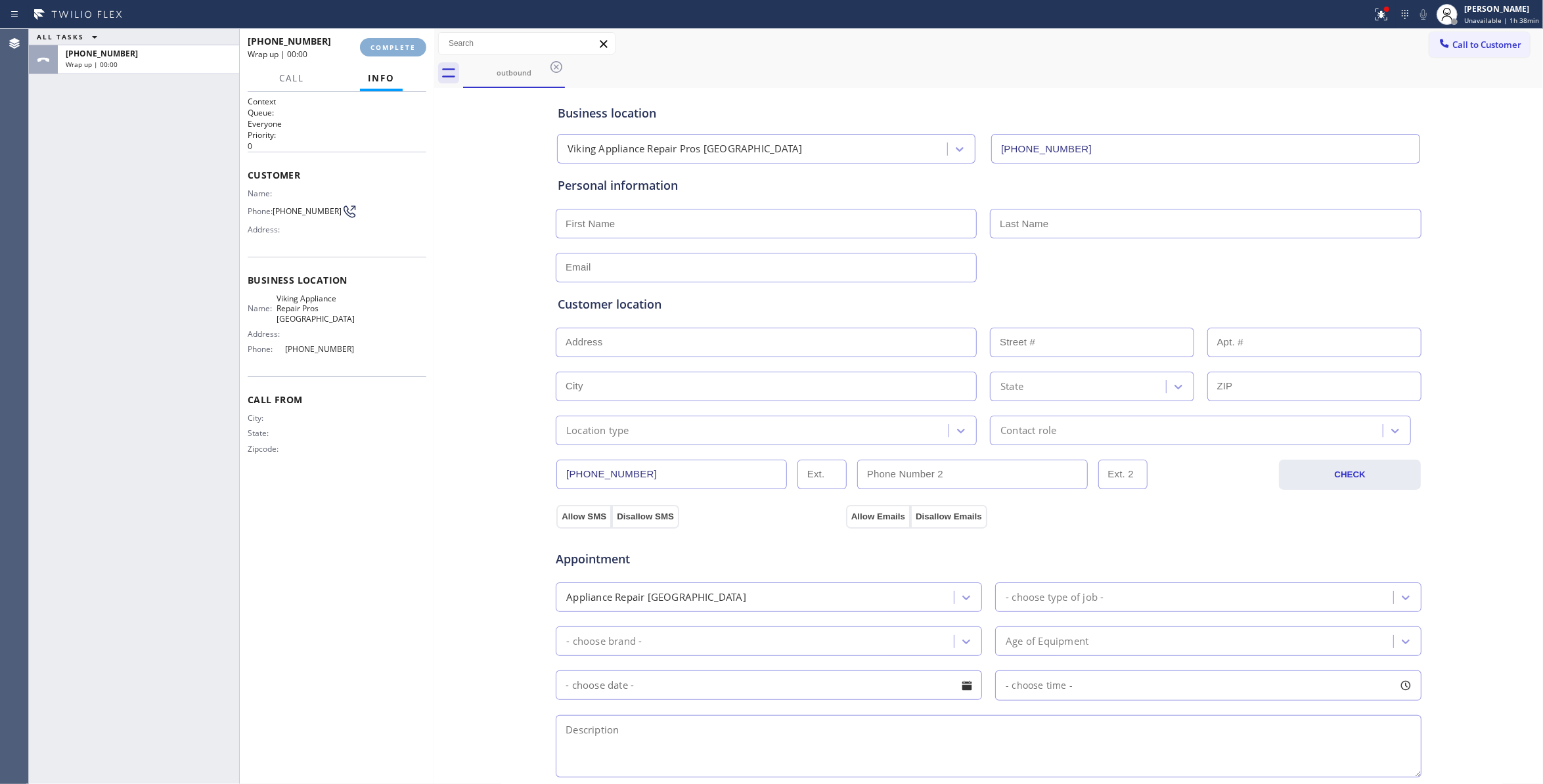
click at [403, 50] on span "COMPLETE" at bounding box center [393, 47] width 45 height 9
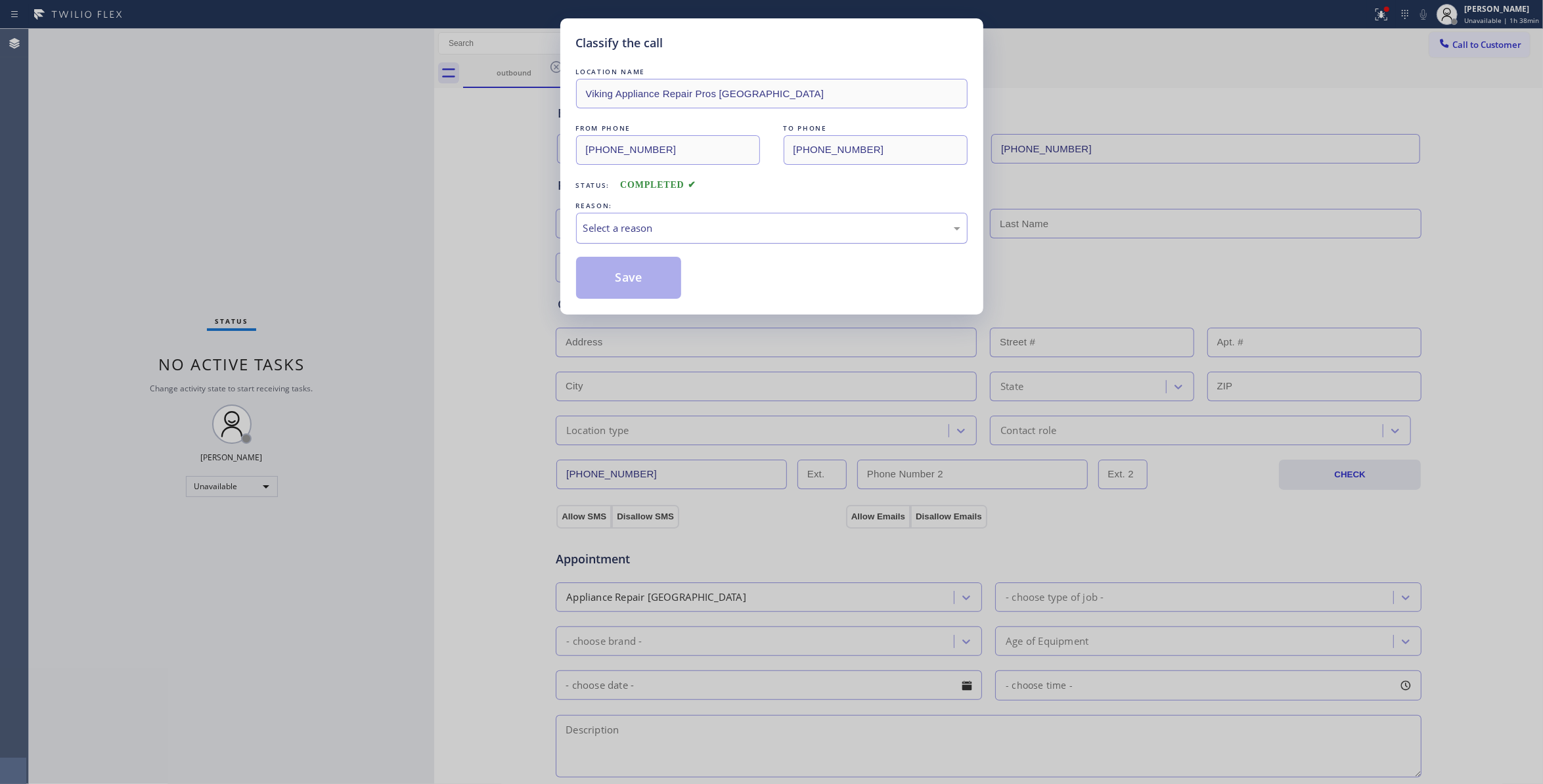
click at [673, 235] on div "Select a reason" at bounding box center [772, 228] width 377 height 15
click at [652, 280] on button "Save" at bounding box center [629, 278] width 106 height 42
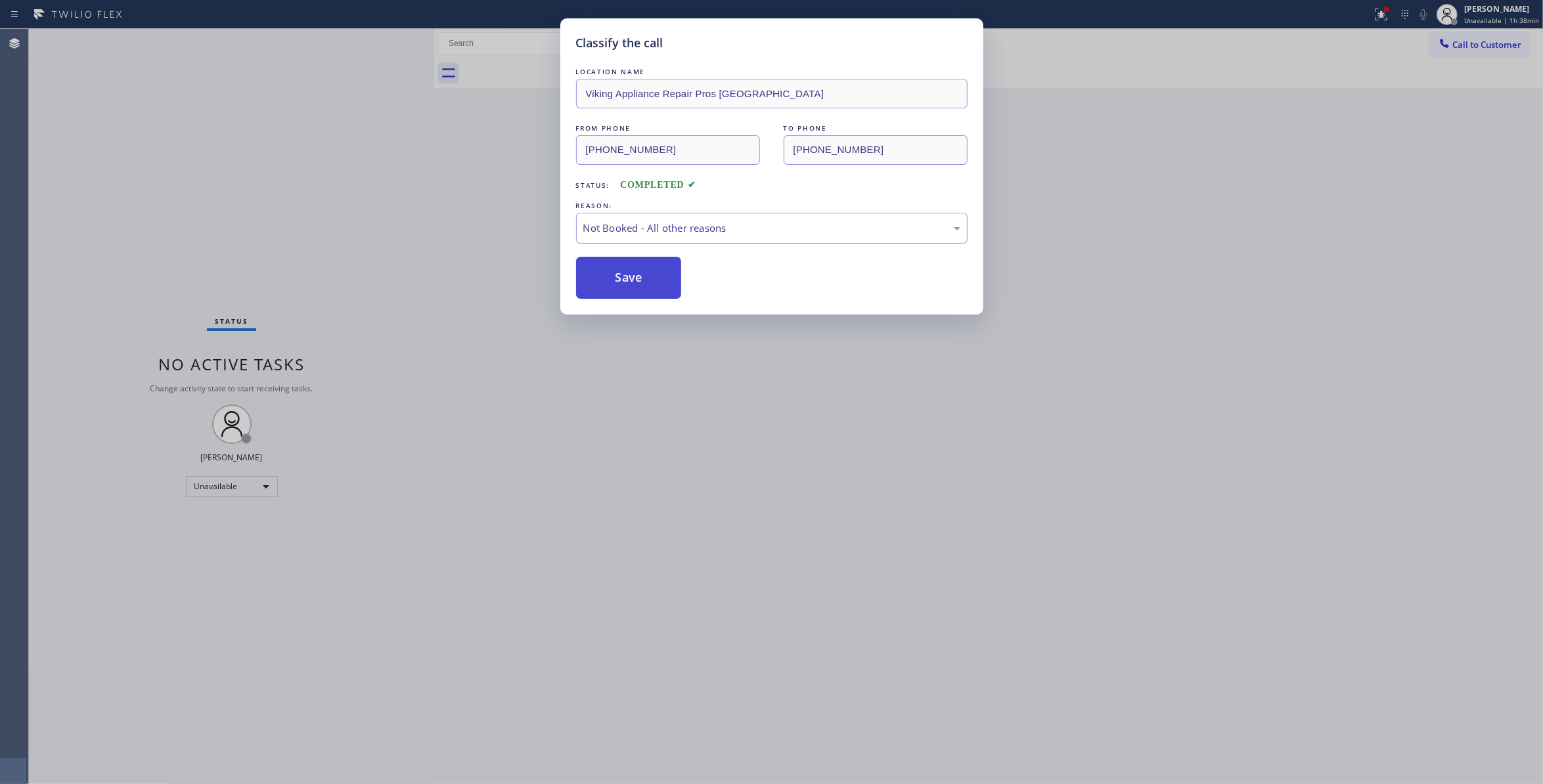
click at [650, 280] on button "Save" at bounding box center [629, 278] width 106 height 42
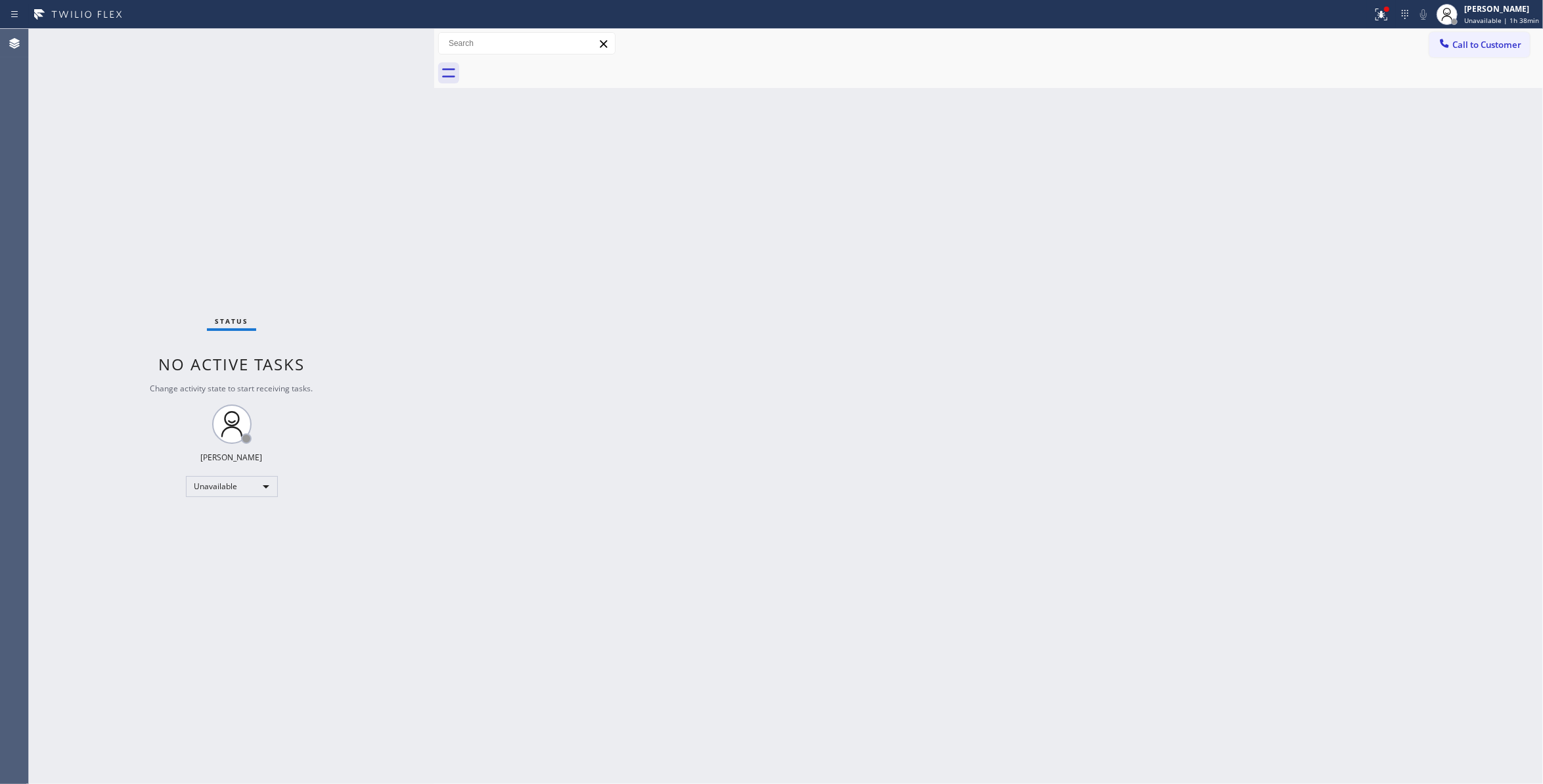
drag, startPoint x: 925, startPoint y: 175, endPoint x: 1308, endPoint y: 41, distance: 405.8
click at [945, 167] on div "Back to Dashboard Change Sender ID Customers Technicians Select a contact Outbo…" at bounding box center [989, 406] width 1109 height 755
click at [1474, 39] on span "Call to Customer" at bounding box center [1487, 45] width 69 height 12
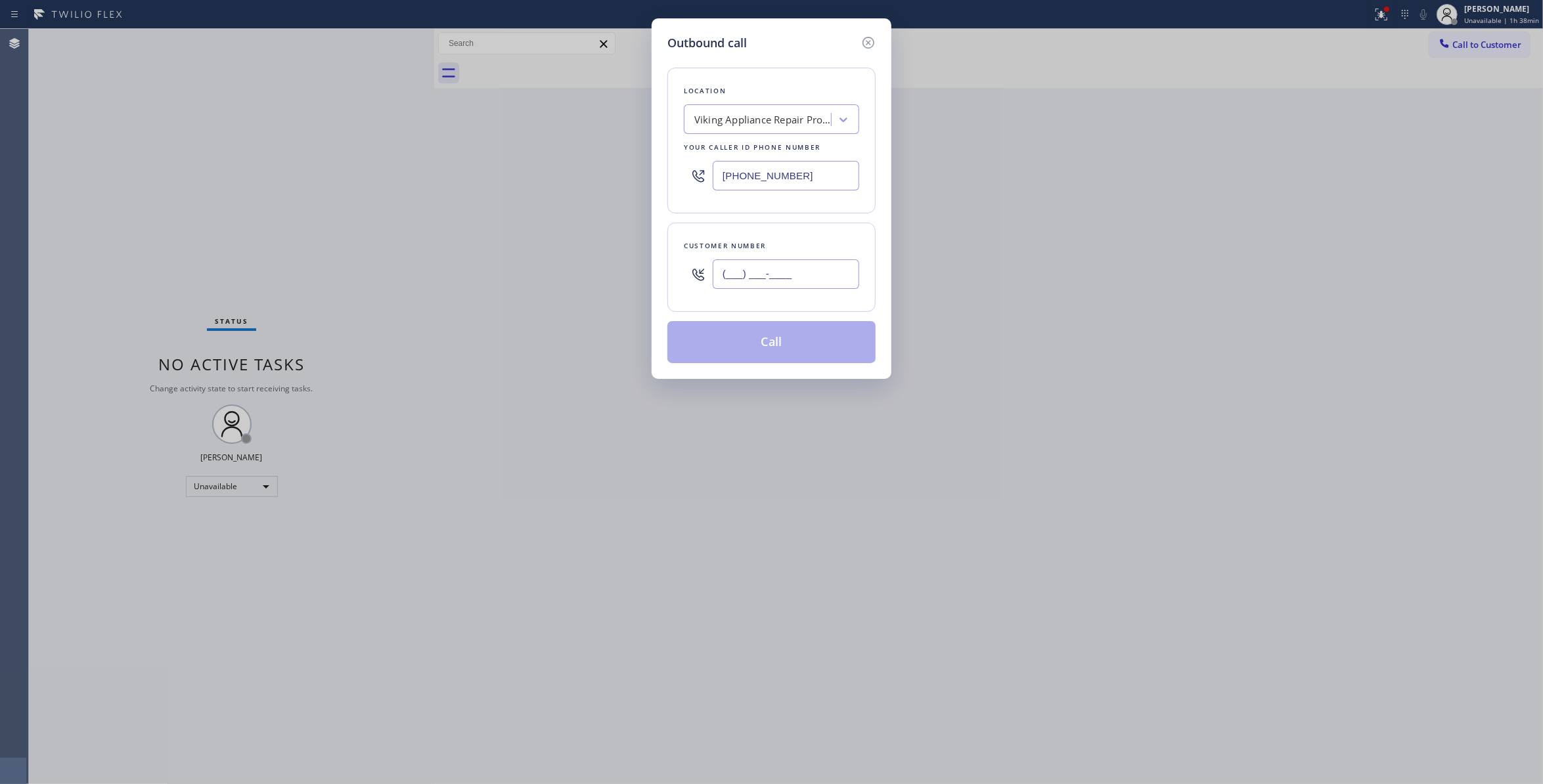
click at [744, 286] on input "(___) ___-____" at bounding box center [786, 274] width 147 height 29
paste input "224) 332-1707"
type input "(224) 332-1707"
click at [760, 335] on button "Call" at bounding box center [772, 342] width 209 height 42
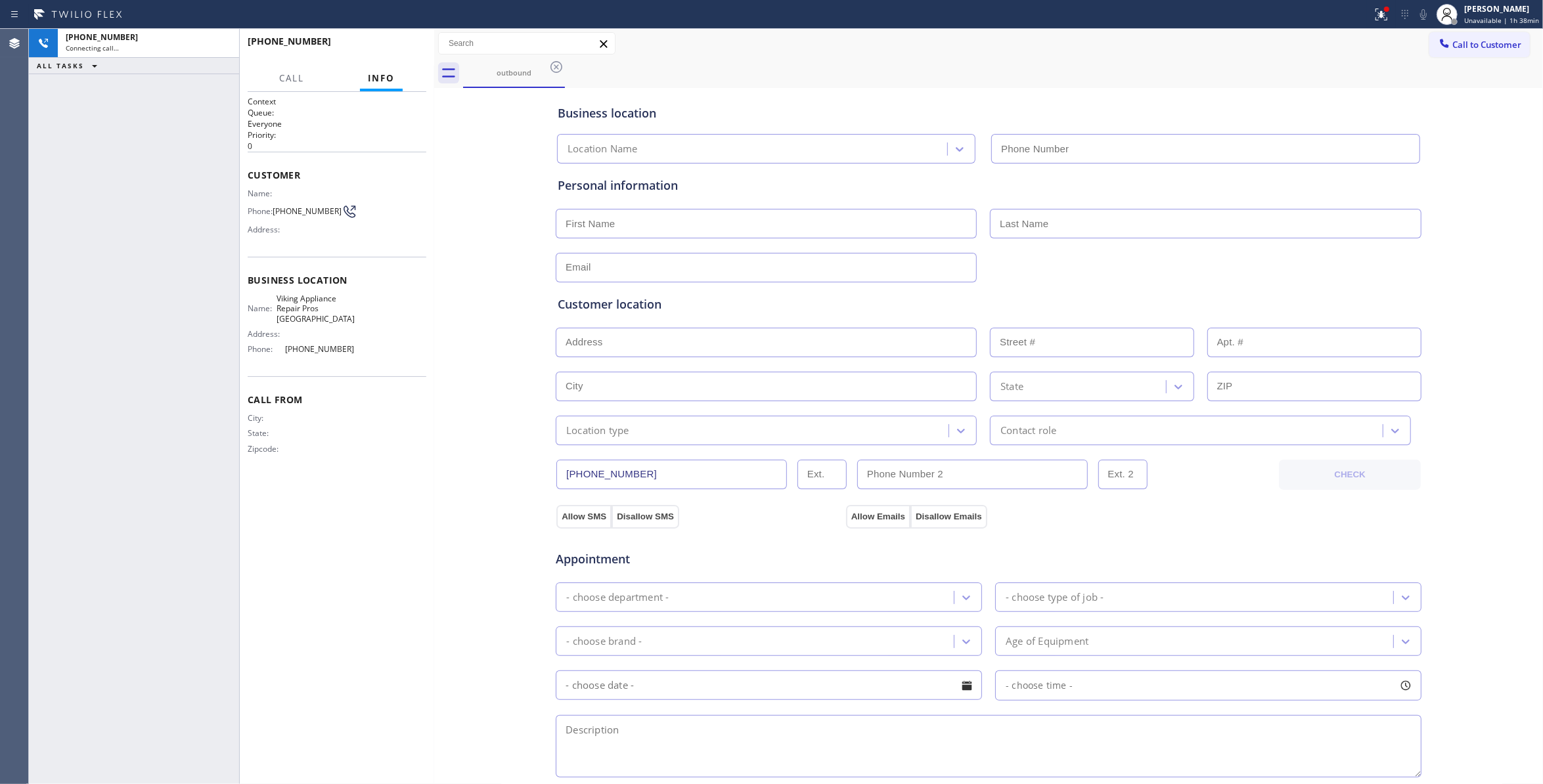
type input "(224) 246-8406"
drag, startPoint x: 463, startPoint y: 387, endPoint x: 294, endPoint y: 46, distance: 380.6
click at [463, 386] on div "Business location Viking Appliance Repair Pros Evanston (224) 246-8406 Personal…" at bounding box center [988, 540] width 1103 height 898
click at [529, 413] on div "Business location Viking Appliance Repair Pros Evanston (224) 246-8406 Personal…" at bounding box center [988, 540] width 1103 height 898
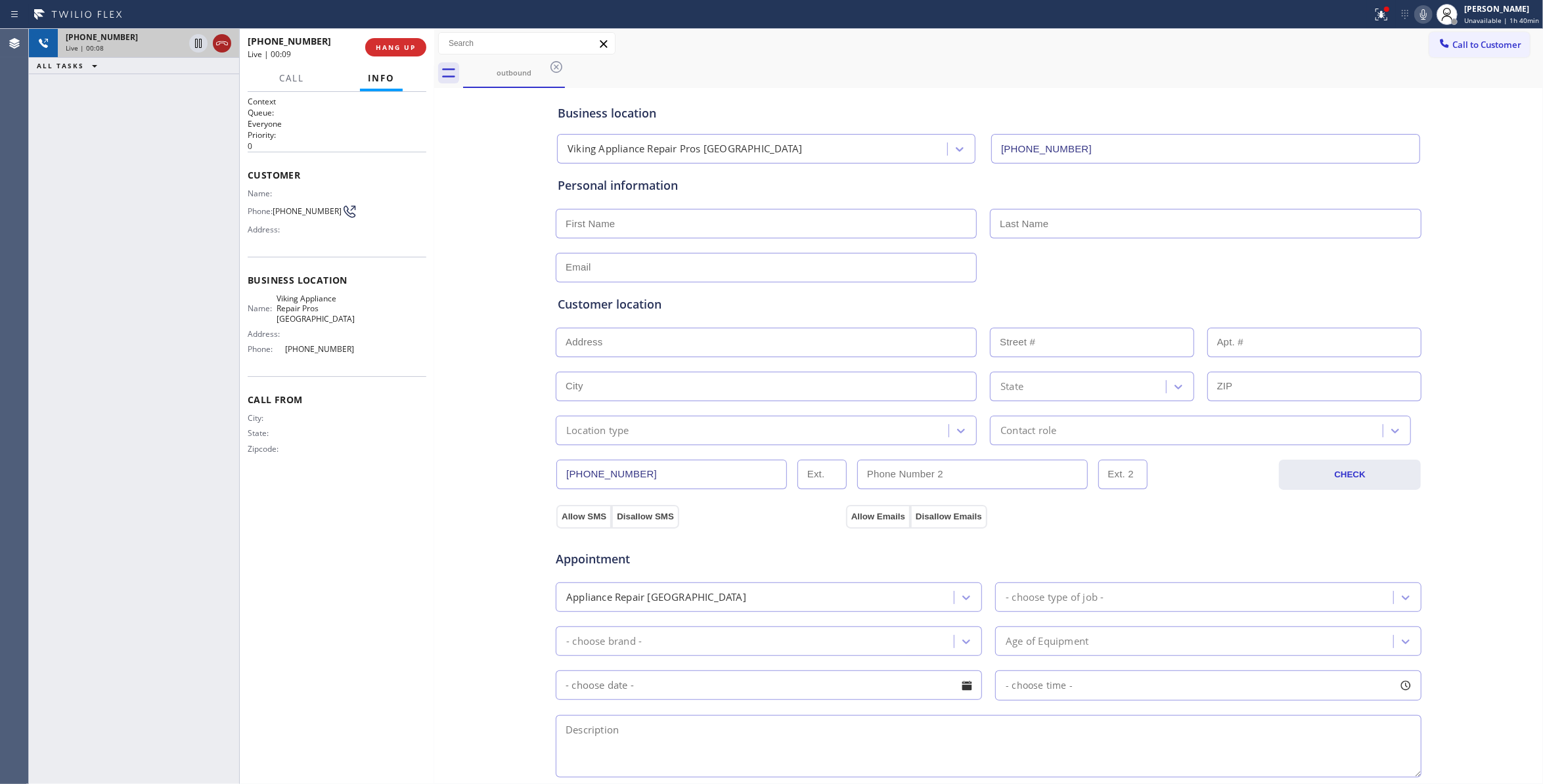
click at [224, 47] on icon at bounding box center [222, 43] width 16 height 16
click at [224, 47] on div "Live | 00:10" at bounding box center [148, 47] width 165 height 9
click at [370, 53] on button "COMPLETE" at bounding box center [393, 47] width 66 height 19
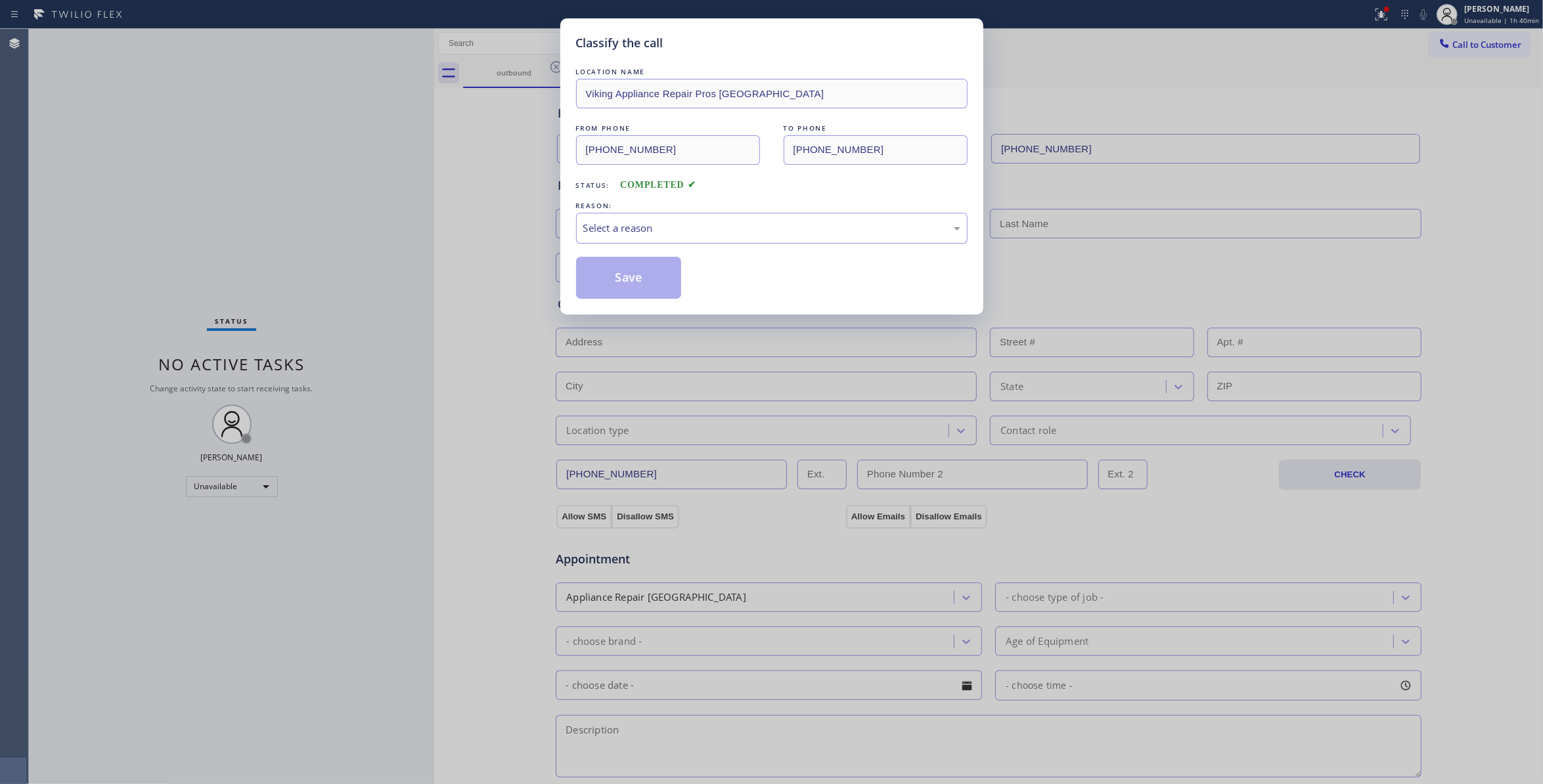
click at [647, 234] on div "Select a reason" at bounding box center [772, 228] width 377 height 15
click at [652, 284] on button "Save" at bounding box center [629, 278] width 106 height 42
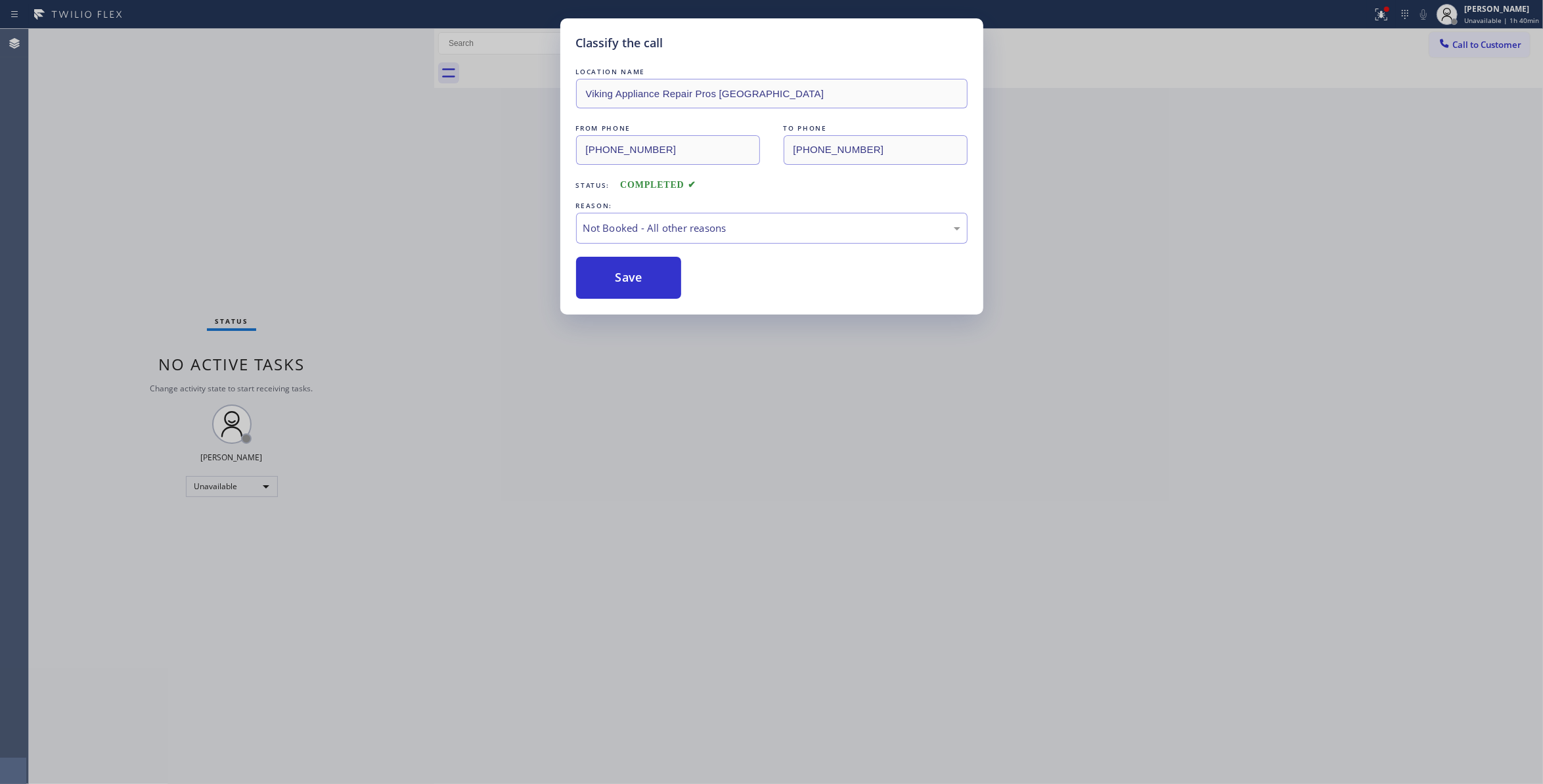
drag, startPoint x: 652, startPoint y: 284, endPoint x: 1375, endPoint y: 97, distance: 746.8
click at [663, 272] on button "Save" at bounding box center [629, 278] width 106 height 42
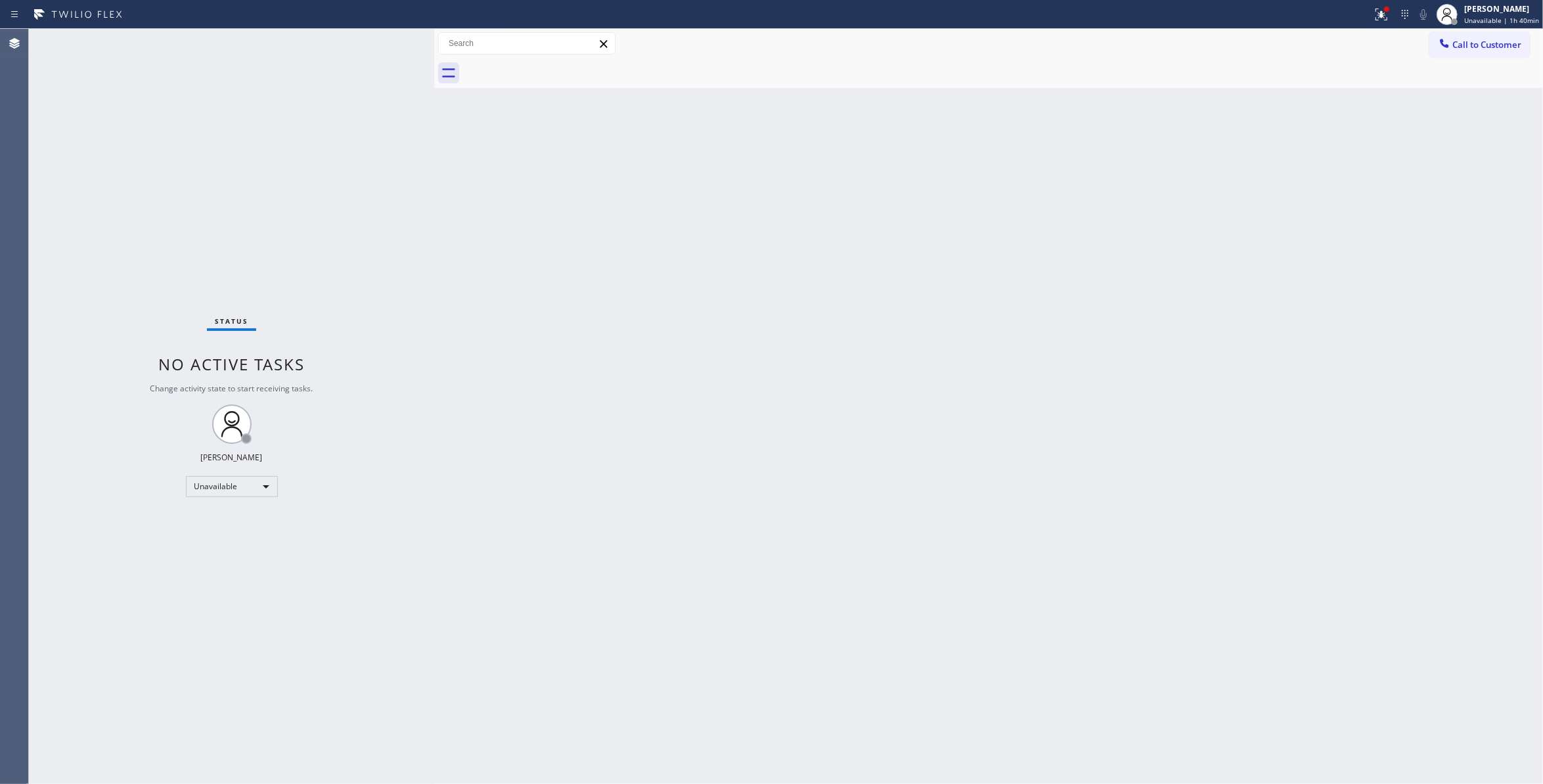
drag, startPoint x: 1512, startPoint y: 41, endPoint x: 1321, endPoint y: 76, distance: 194.2
click at [1510, 41] on span "Call to Customer" at bounding box center [1487, 45] width 69 height 12
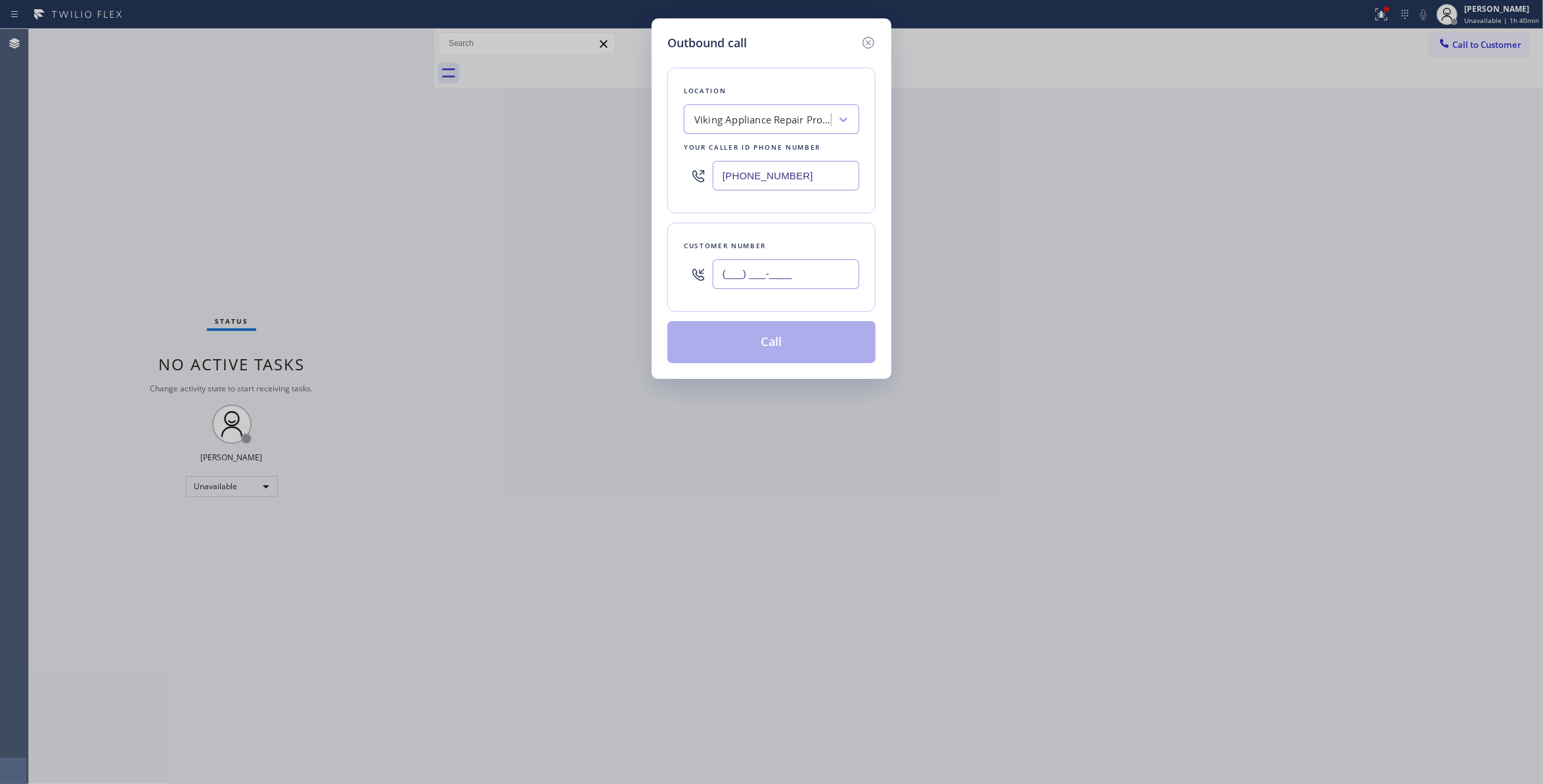
click at [769, 285] on input "(___) ___-____" at bounding box center [786, 274] width 147 height 29
paste input "224) 332-1707"
type input "(224) 332-1707"
click at [788, 347] on button "Call" at bounding box center [772, 342] width 209 height 42
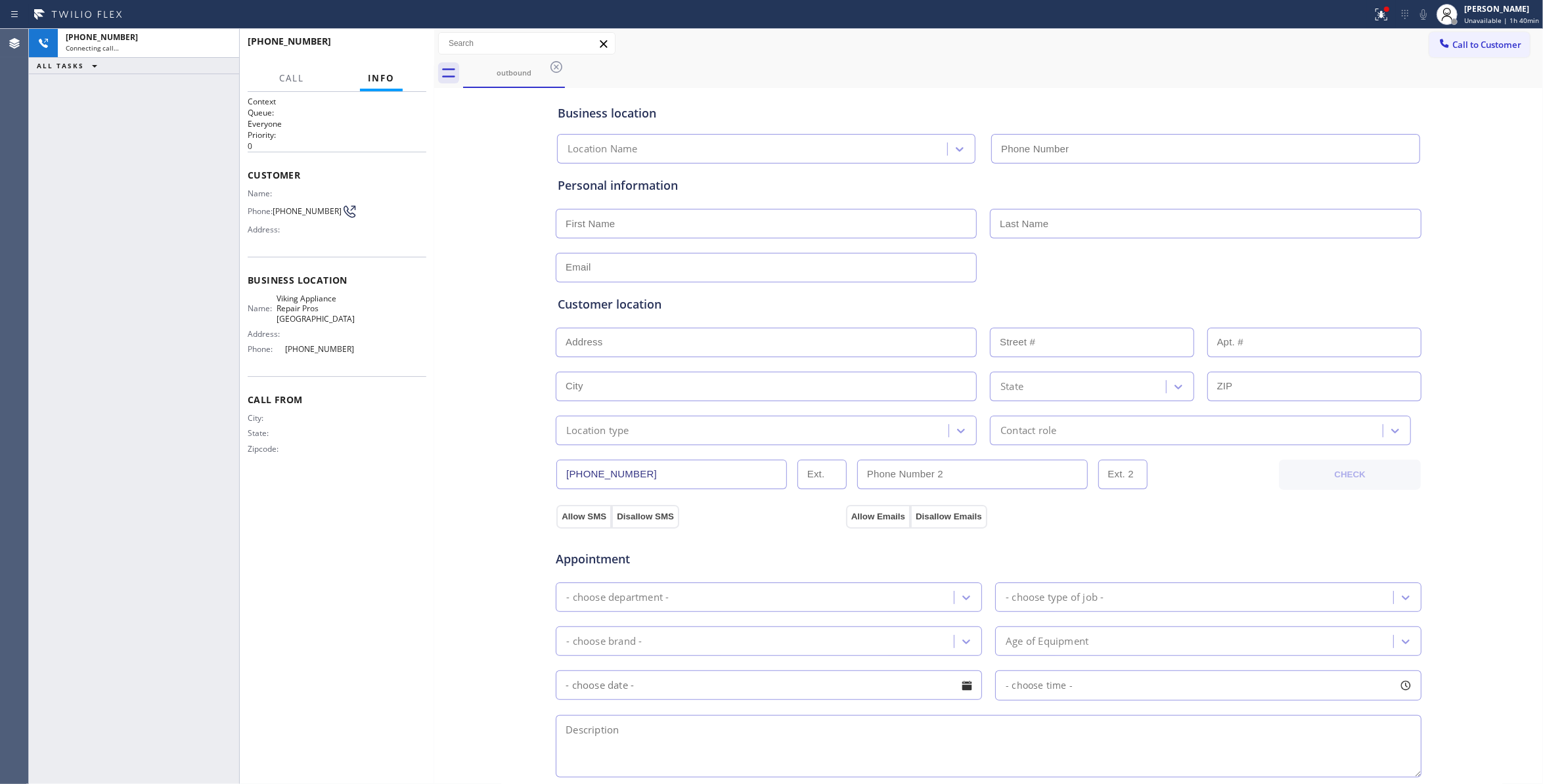
type input "(224) 246-8406"
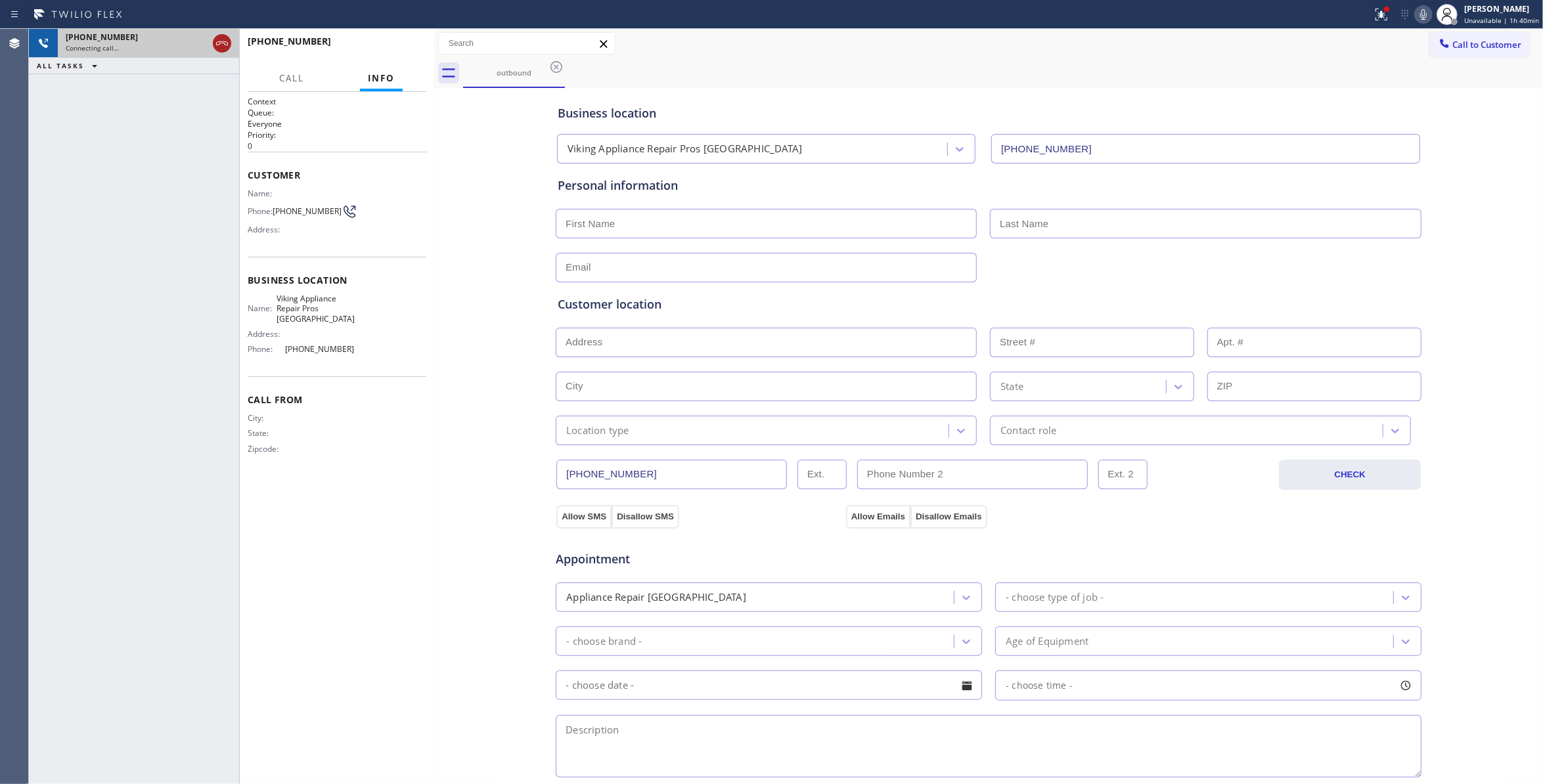
click at [224, 42] on icon at bounding box center [222, 43] width 12 height 4
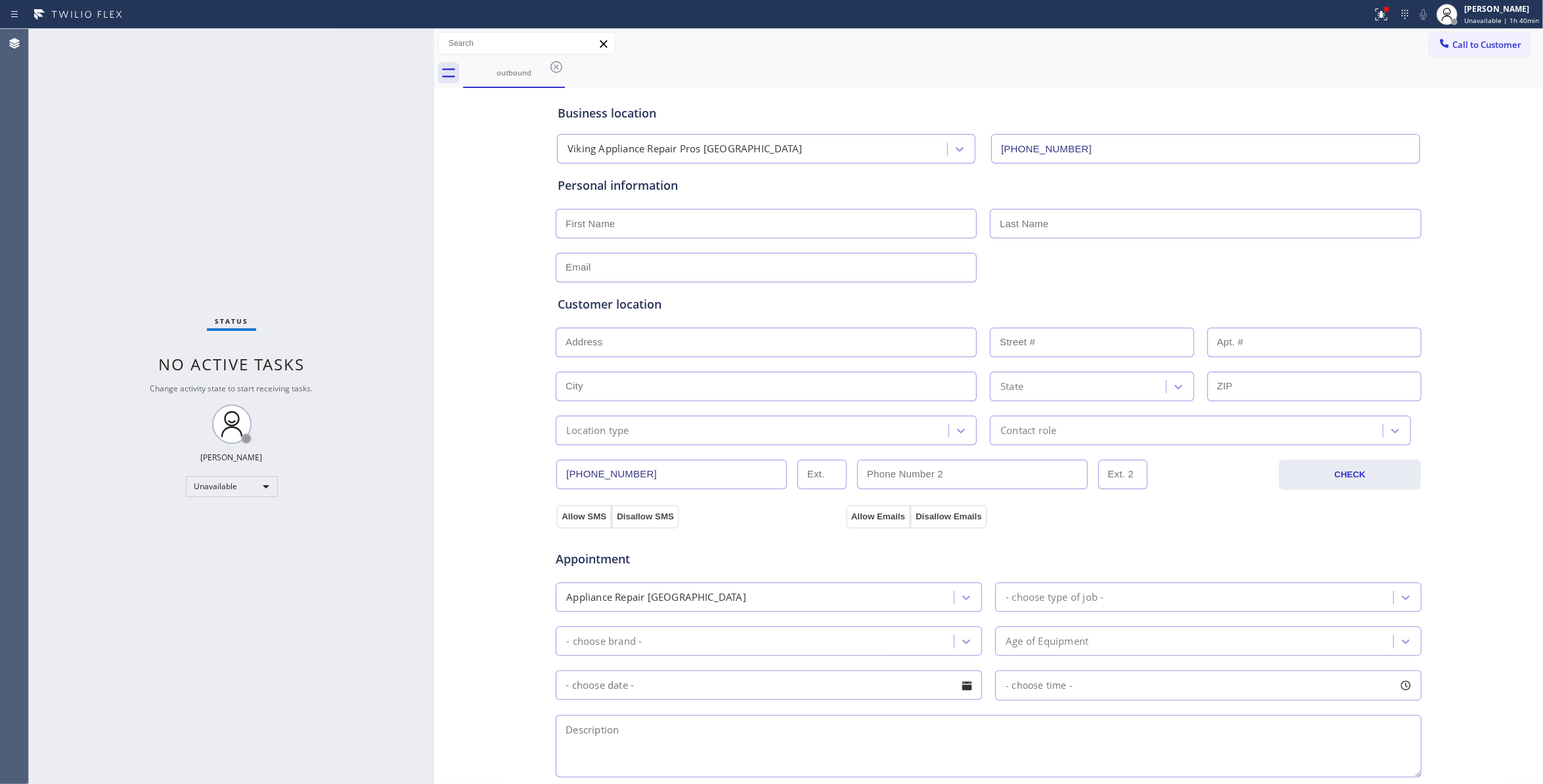
click at [558, 65] on icon at bounding box center [557, 67] width 16 height 16
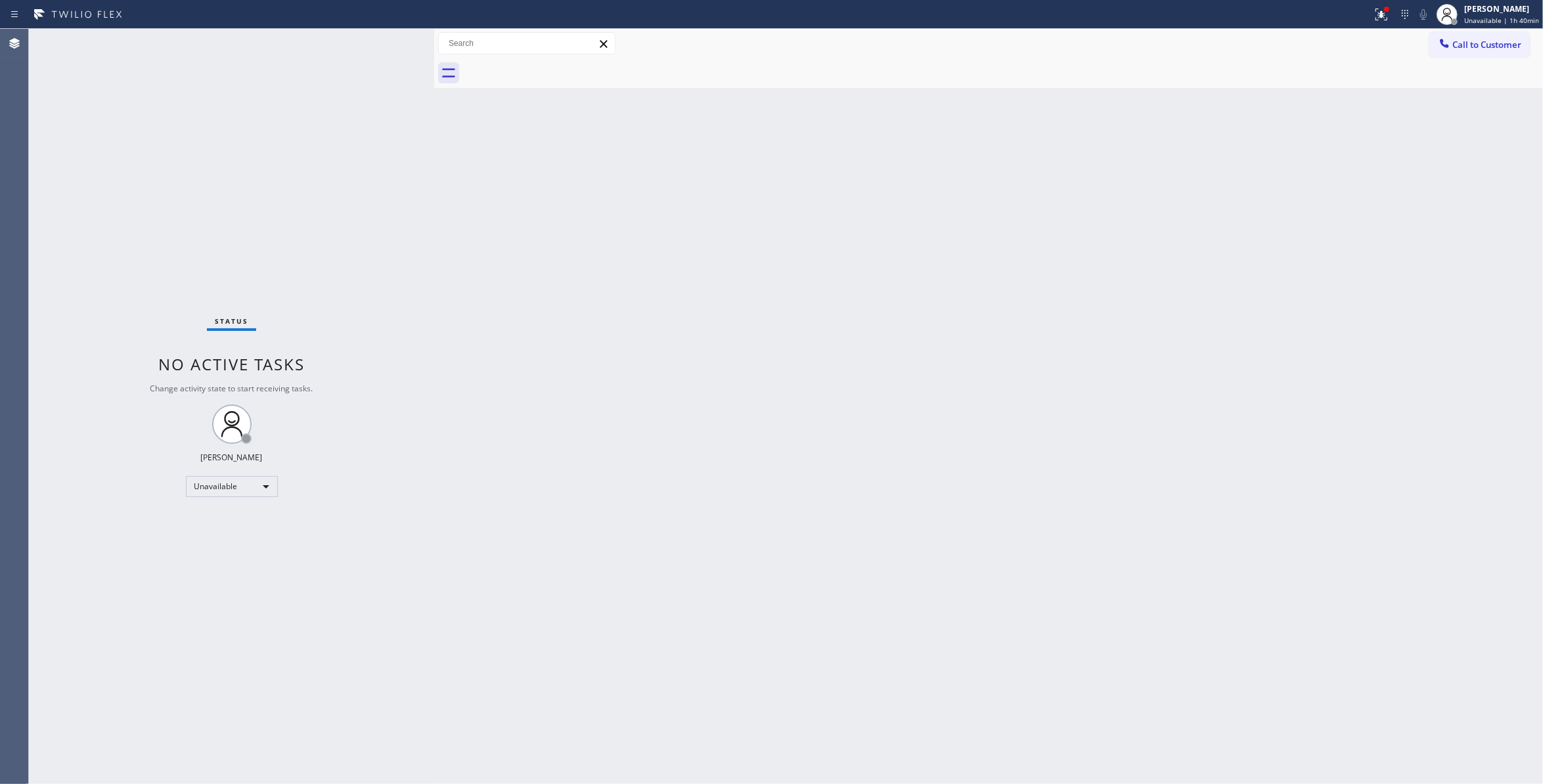
click at [1095, 177] on div "Back to Dashboard Change Sender ID Customers Technicians Select a contact Outbo…" at bounding box center [989, 406] width 1109 height 755
click at [1501, 53] on button "Call to Customer" at bounding box center [1480, 45] width 101 height 25
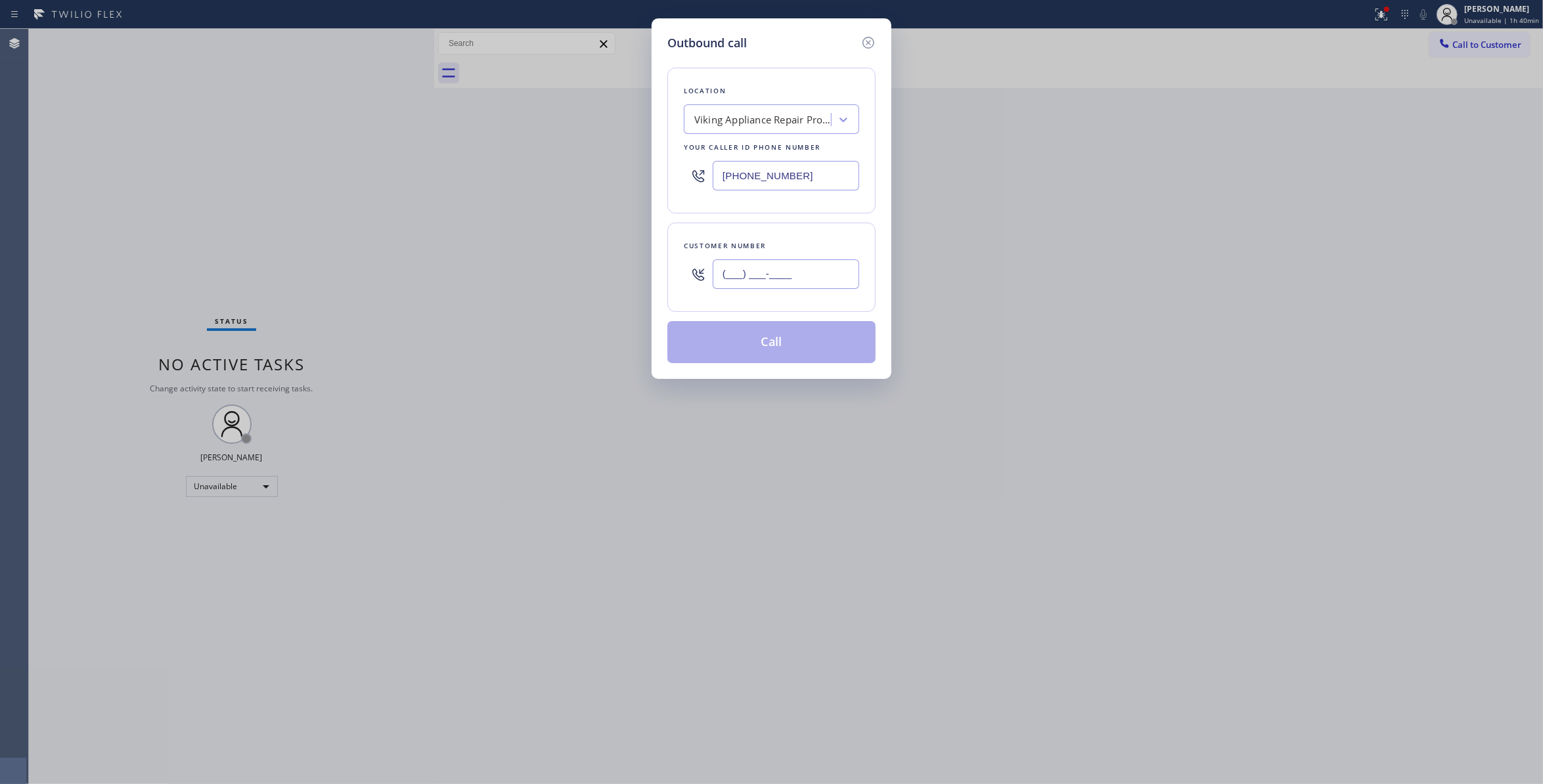
click at [773, 270] on input "(___) ___-____" at bounding box center [786, 274] width 147 height 29
paste input "863) 473-2460"
type input "(863) 473-2460"
paste input "714) 463-1818"
drag, startPoint x: 752, startPoint y: 170, endPoint x: 343, endPoint y: 170, distance: 409.0
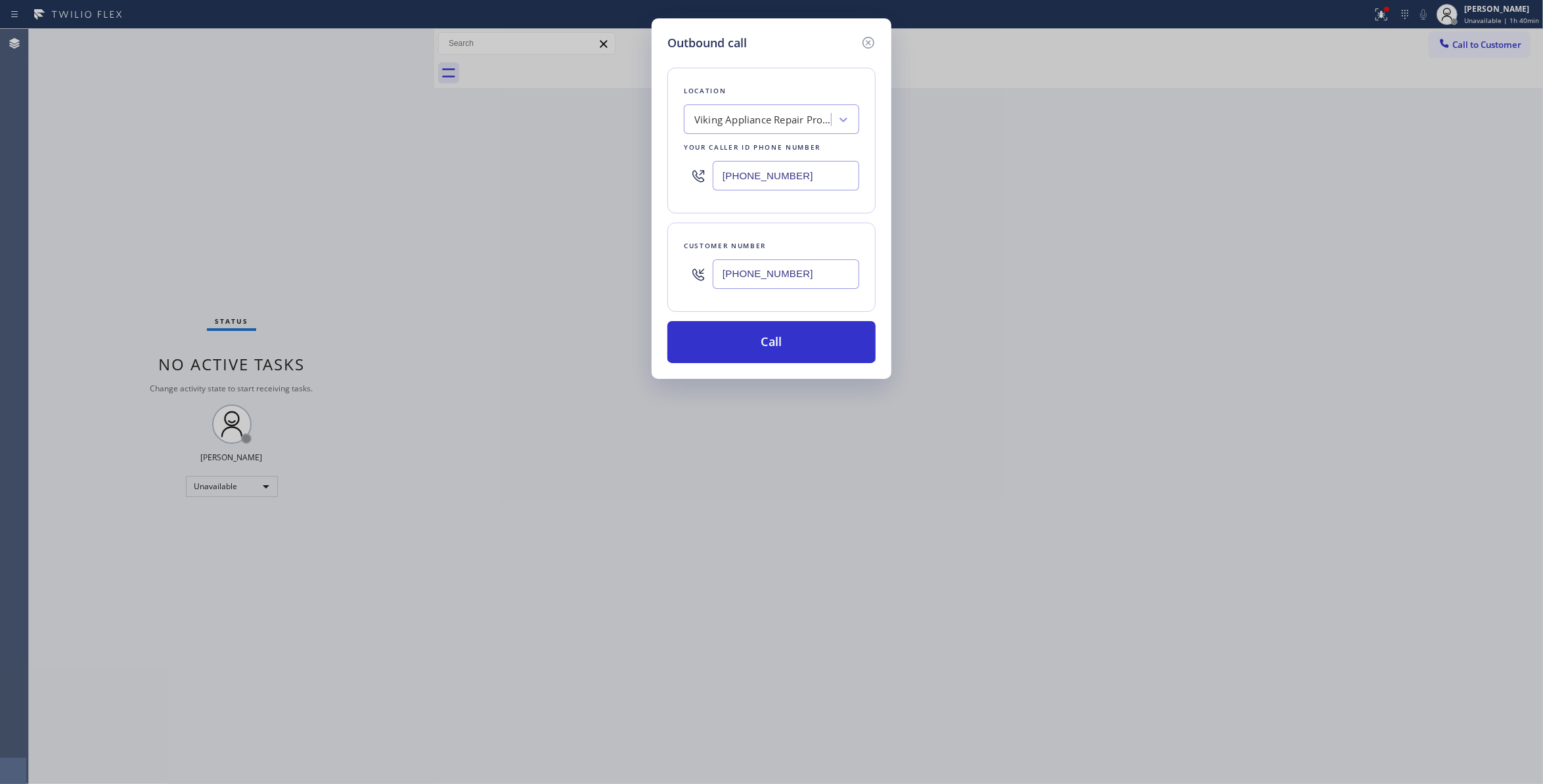
click at [343, 170] on div "Outbound call Location Viking Appliance Repair Pros Evanston Your caller id pho…" at bounding box center [771, 392] width 1543 height 784
type input "(714) 463-1818"
drag, startPoint x: 818, startPoint y: 277, endPoint x: 665, endPoint y: 288, distance: 153.4
click at [665, 288] on div "Outbound call Location Local Trusted Electricians Cypress Your caller id phone …" at bounding box center [771, 199] width 240 height 360
click at [739, 350] on button "Call" at bounding box center [772, 342] width 209 height 42
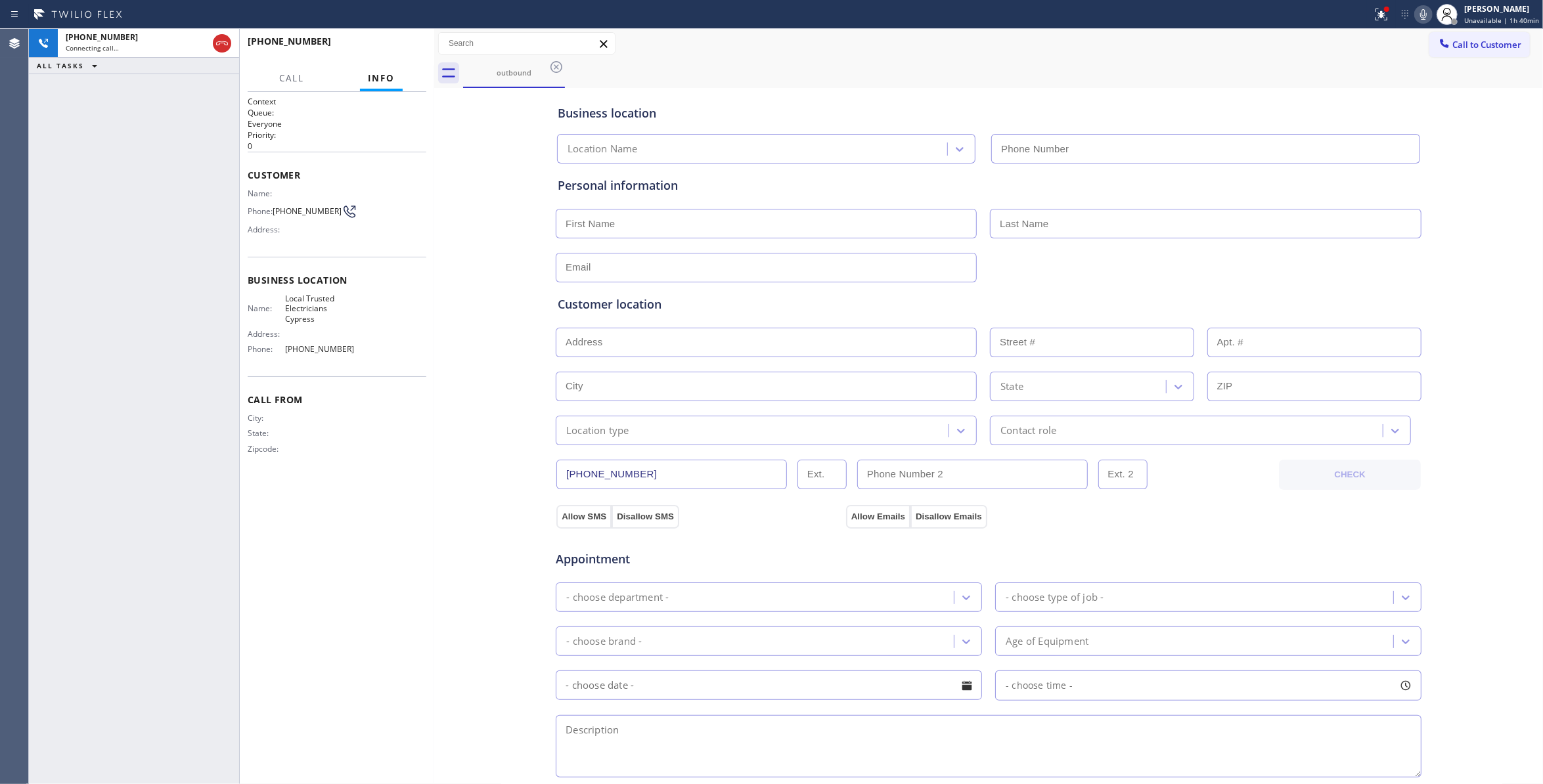
type input "(714) 463-1818"
click at [395, 58] on div "+18634732460 Live | 00:02 HANG UP" at bounding box center [337, 47] width 178 height 34
click at [395, 58] on div "+18634732460 Live | 00:02 HANG UP" at bounding box center [337, 47] width 178 height 34
click at [395, 53] on button "HANG UP" at bounding box center [396, 47] width 61 height 19
click at [395, 47] on span "HANG UP" at bounding box center [396, 47] width 40 height 9
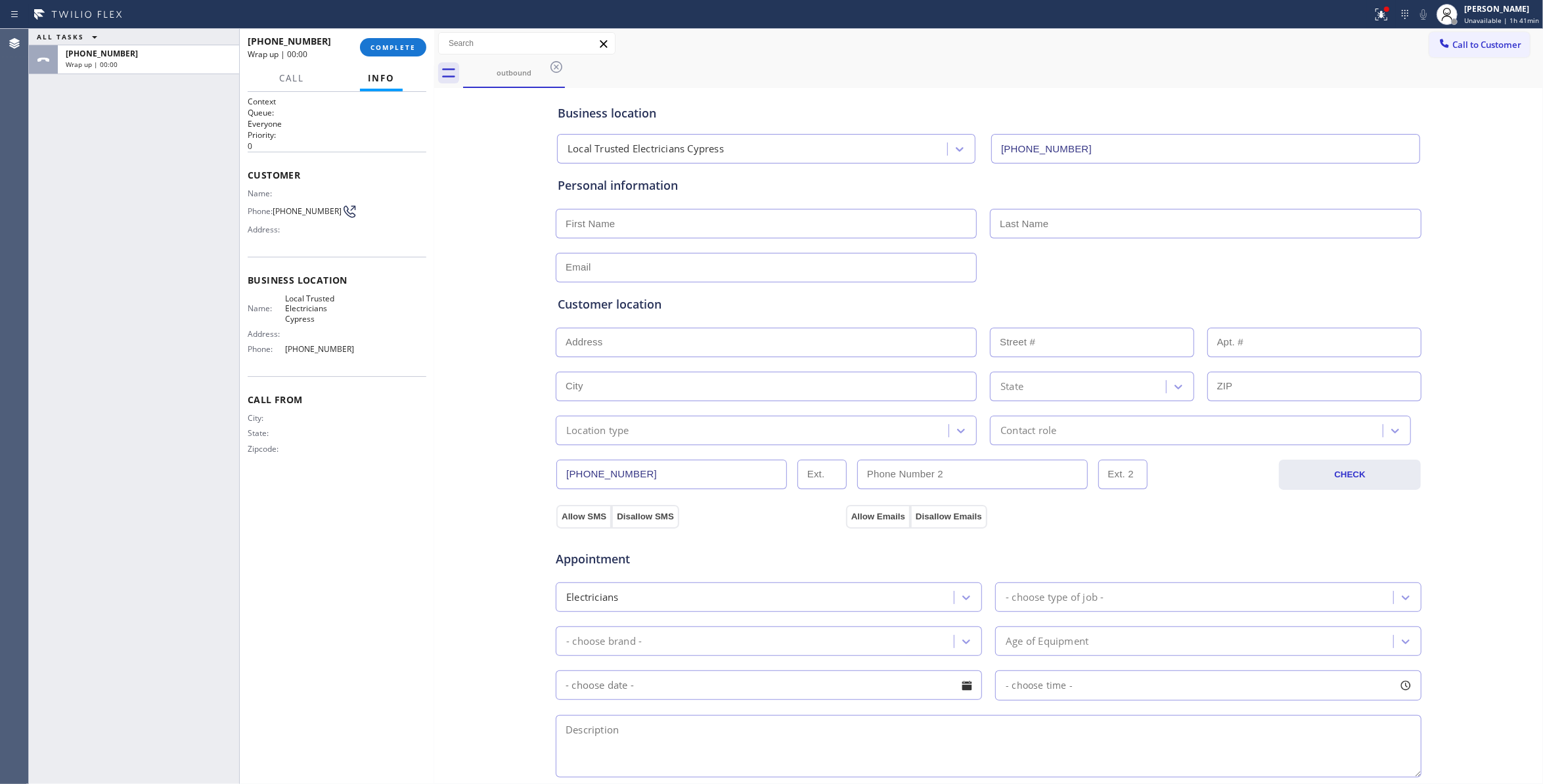
click at [313, 206] on span "(863) 473-2460" at bounding box center [307, 211] width 69 height 10
click at [313, 208] on span "(863) 473-2460" at bounding box center [307, 211] width 69 height 10
click at [374, 37] on div "+18634732460 Wrap up | 00:00 COMPLETE" at bounding box center [337, 47] width 178 height 34
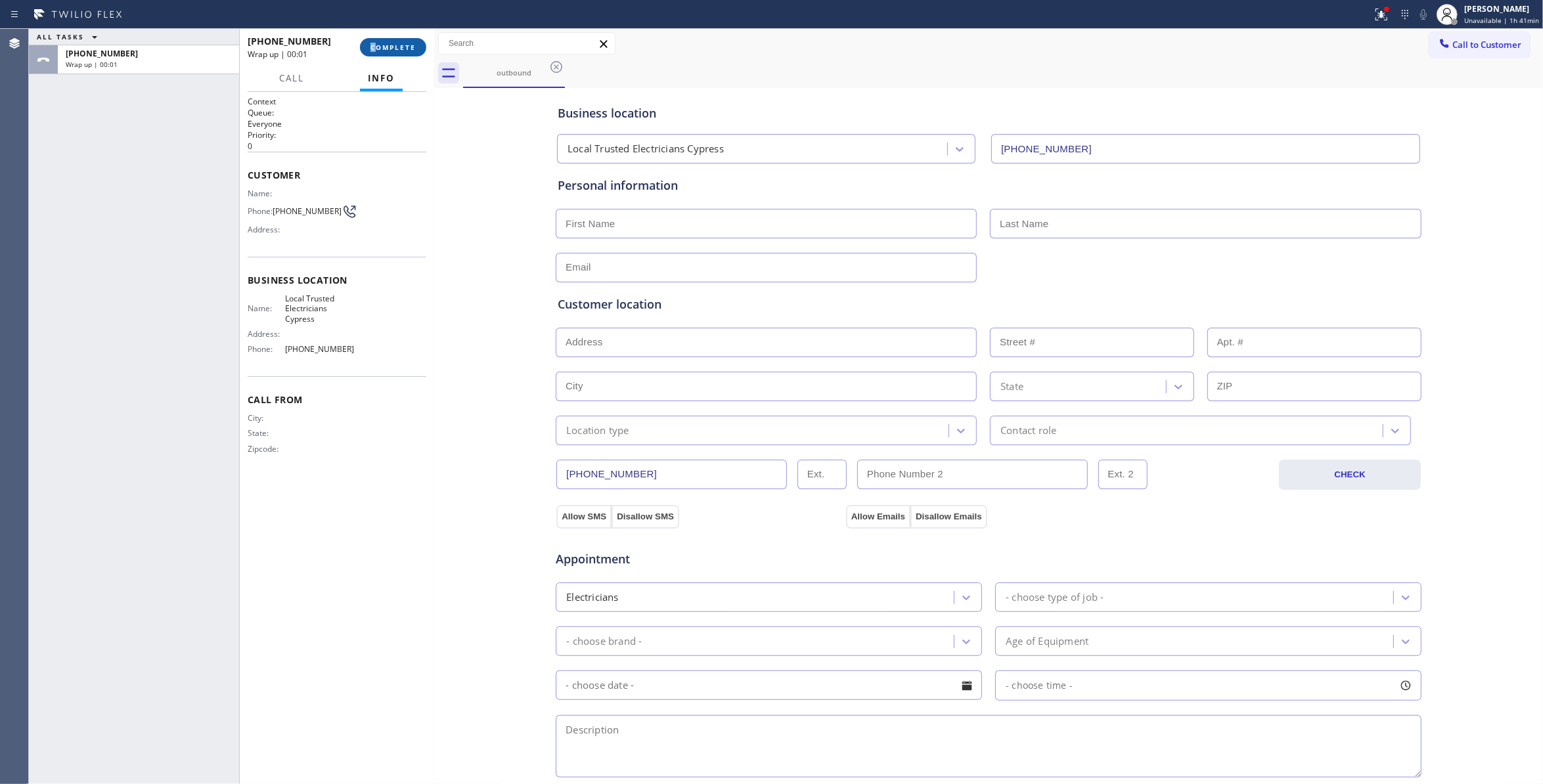
click at [385, 43] on span "COMPLETE" at bounding box center [393, 47] width 45 height 9
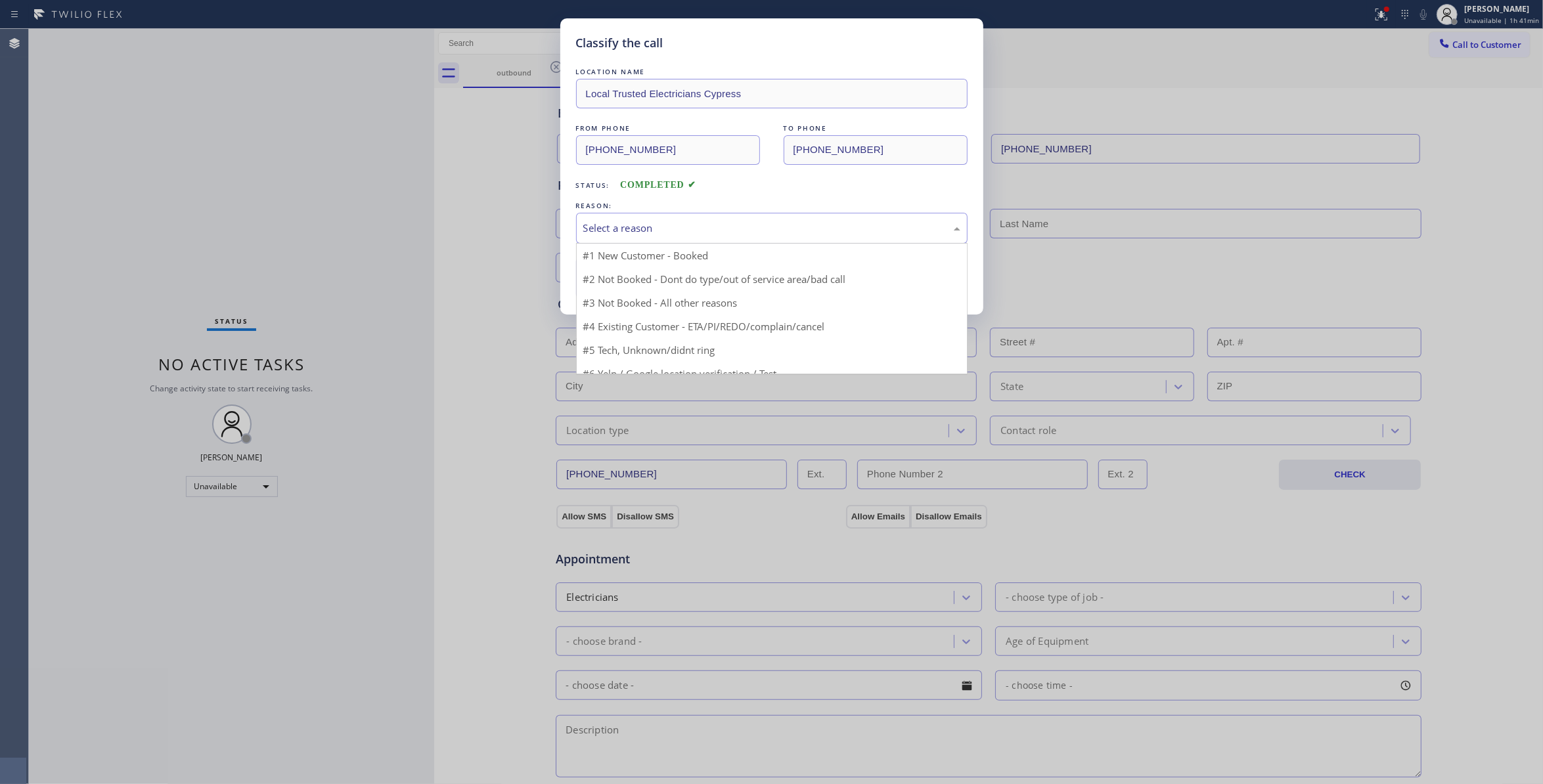
click at [655, 214] on div "Select a reason" at bounding box center [772, 228] width 391 height 31
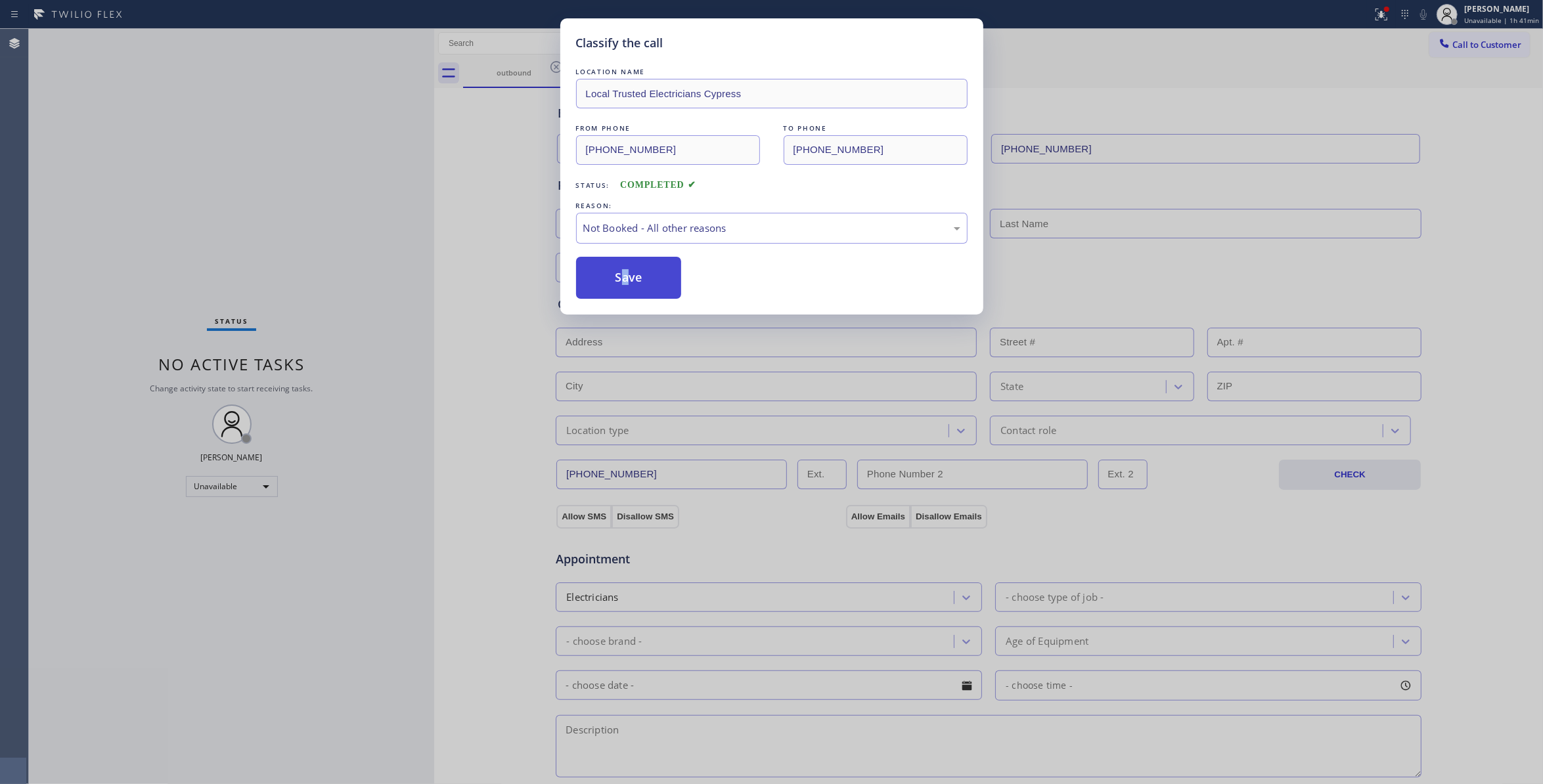
click at [622, 285] on button "Save" at bounding box center [629, 278] width 106 height 42
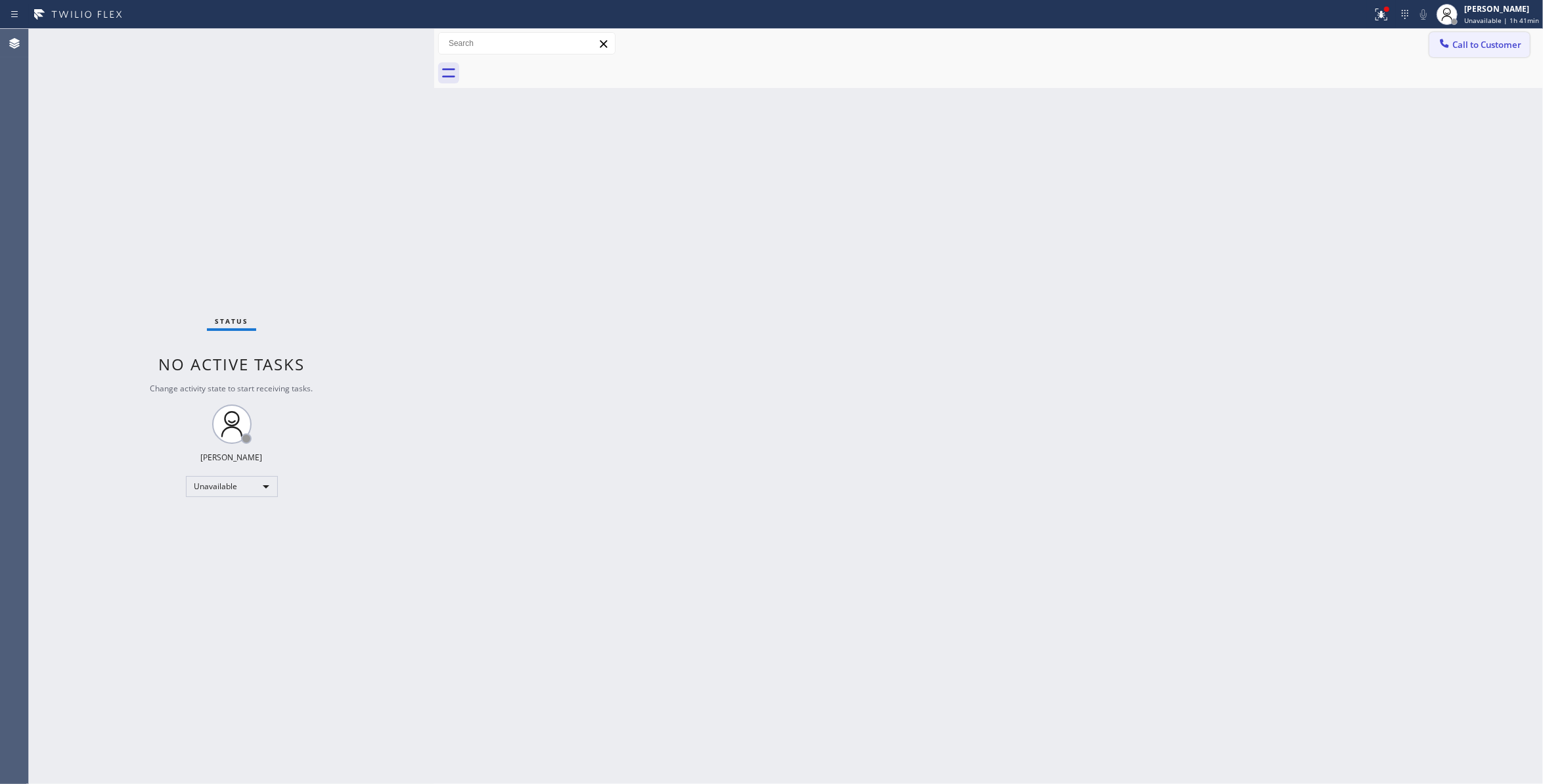
click at [1490, 42] on span "Call to Customer" at bounding box center [1487, 45] width 69 height 12
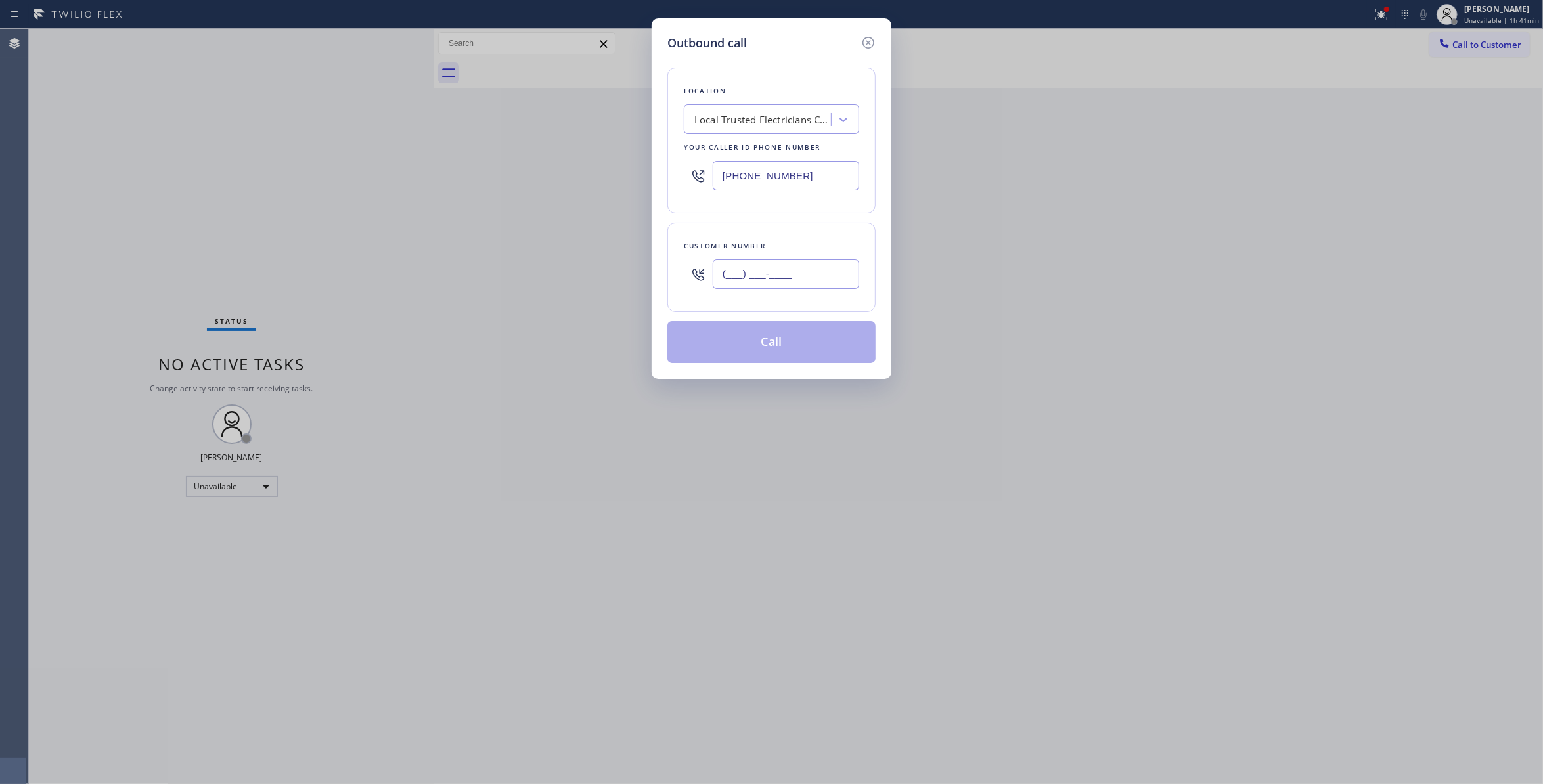
click at [741, 274] on input "(___) ___-____" at bounding box center [786, 274] width 147 height 29
paste input "863) 473-2460"
type input "(863) 473-2460"
click at [768, 343] on button "Call" at bounding box center [772, 342] width 209 height 42
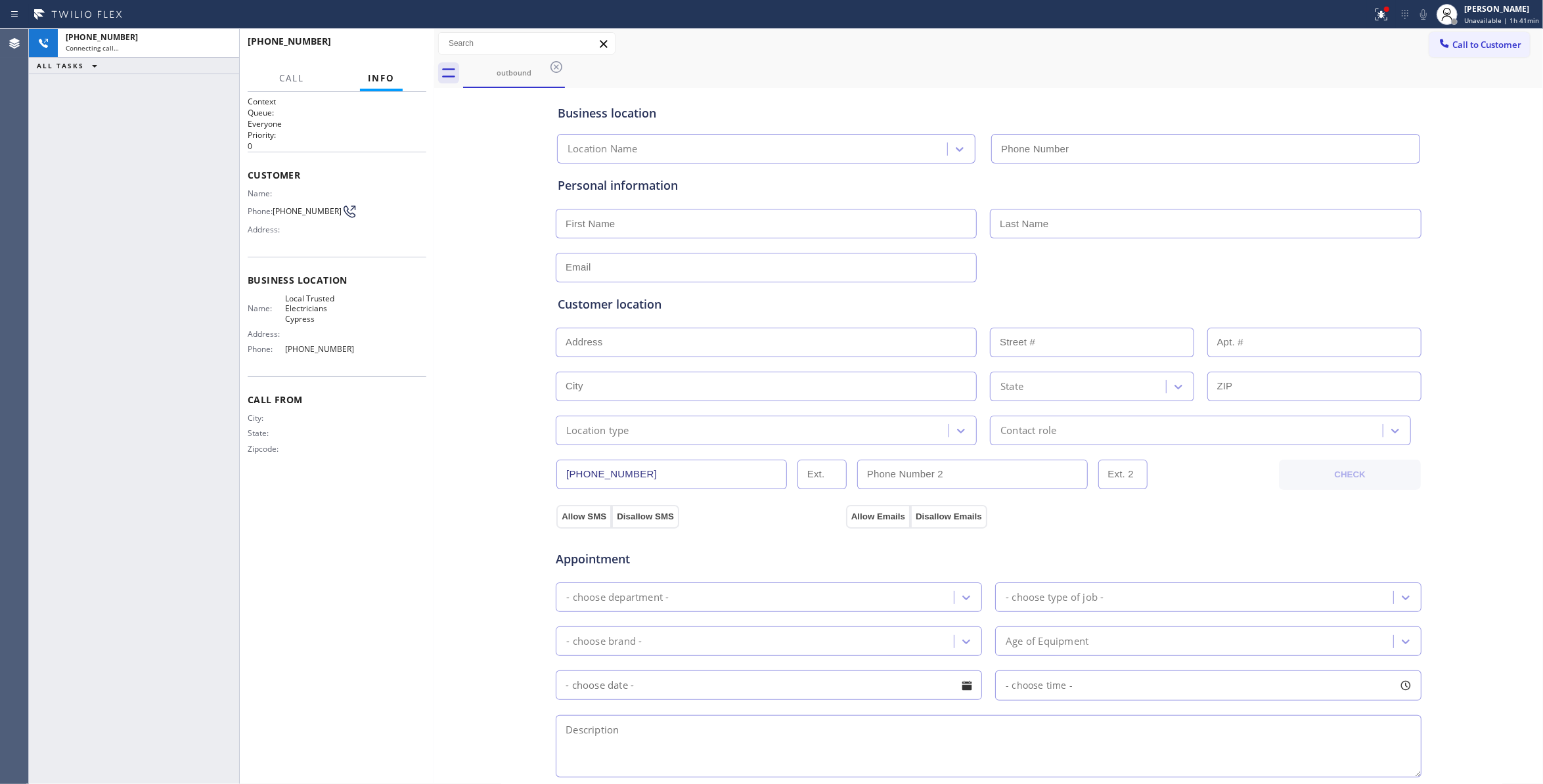
type input "(714) 463-1818"
drag, startPoint x: 65, startPoint y: 257, endPoint x: 470, endPoint y: 68, distance: 446.9
click at [65, 255] on div "+18634732460 Connecting call… ALL TASKS ALL TASKS ACTIVE TASKS TASKS IN WRAP UP" at bounding box center [134, 406] width 210 height 755
drag, startPoint x: 59, startPoint y: 242, endPoint x: 269, endPoint y: 42, distance: 290.0
click at [59, 232] on div "+18634732460 Live | 00:09 ALL TASKS ALL TASKS ACTIVE TASKS TASKS IN WRAP UP" at bounding box center [134, 406] width 210 height 755
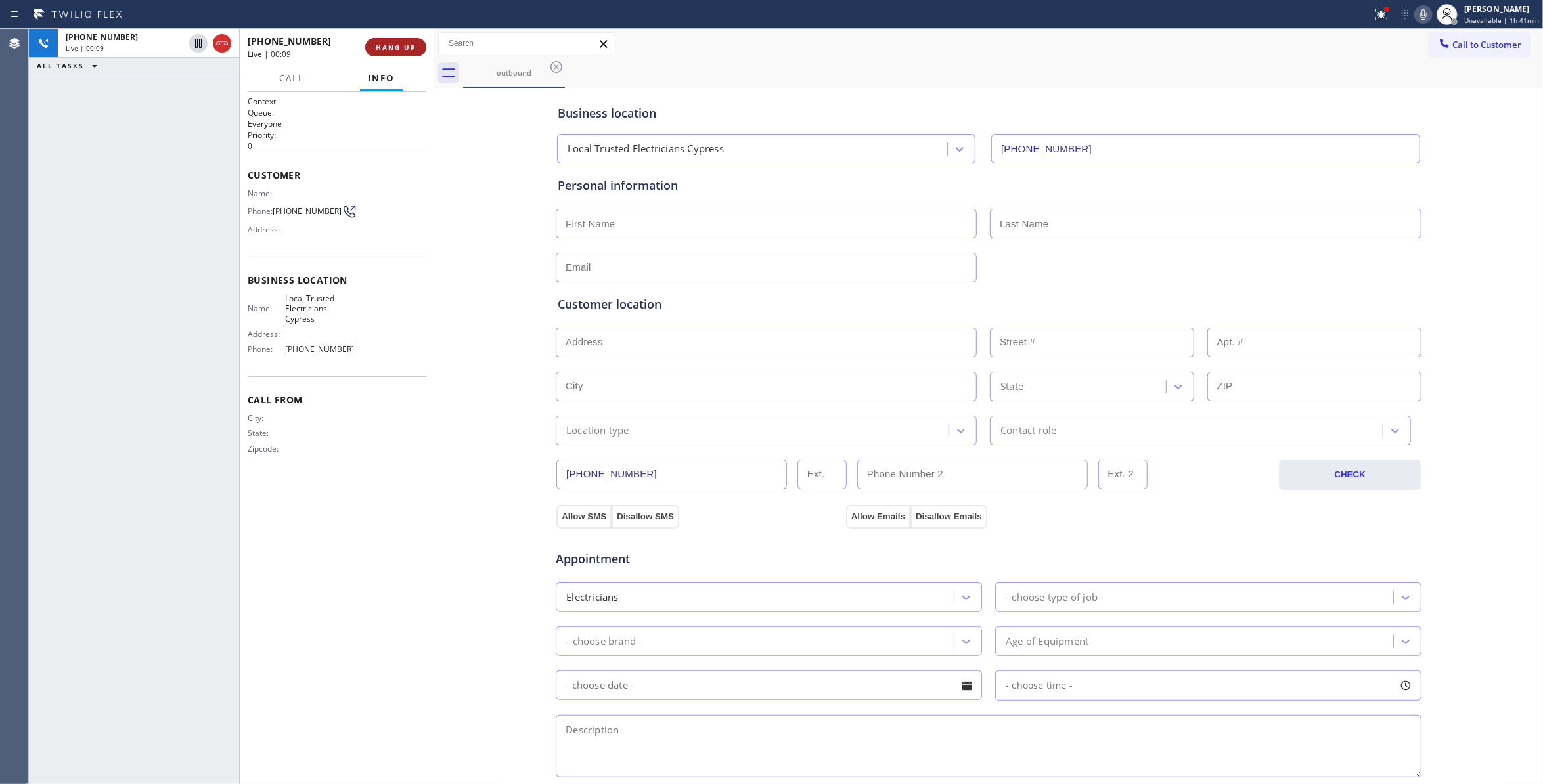
click at [398, 48] on span "HANG UP" at bounding box center [396, 47] width 40 height 9
click at [378, 50] on span "COMPLETE" at bounding box center [393, 47] width 45 height 9
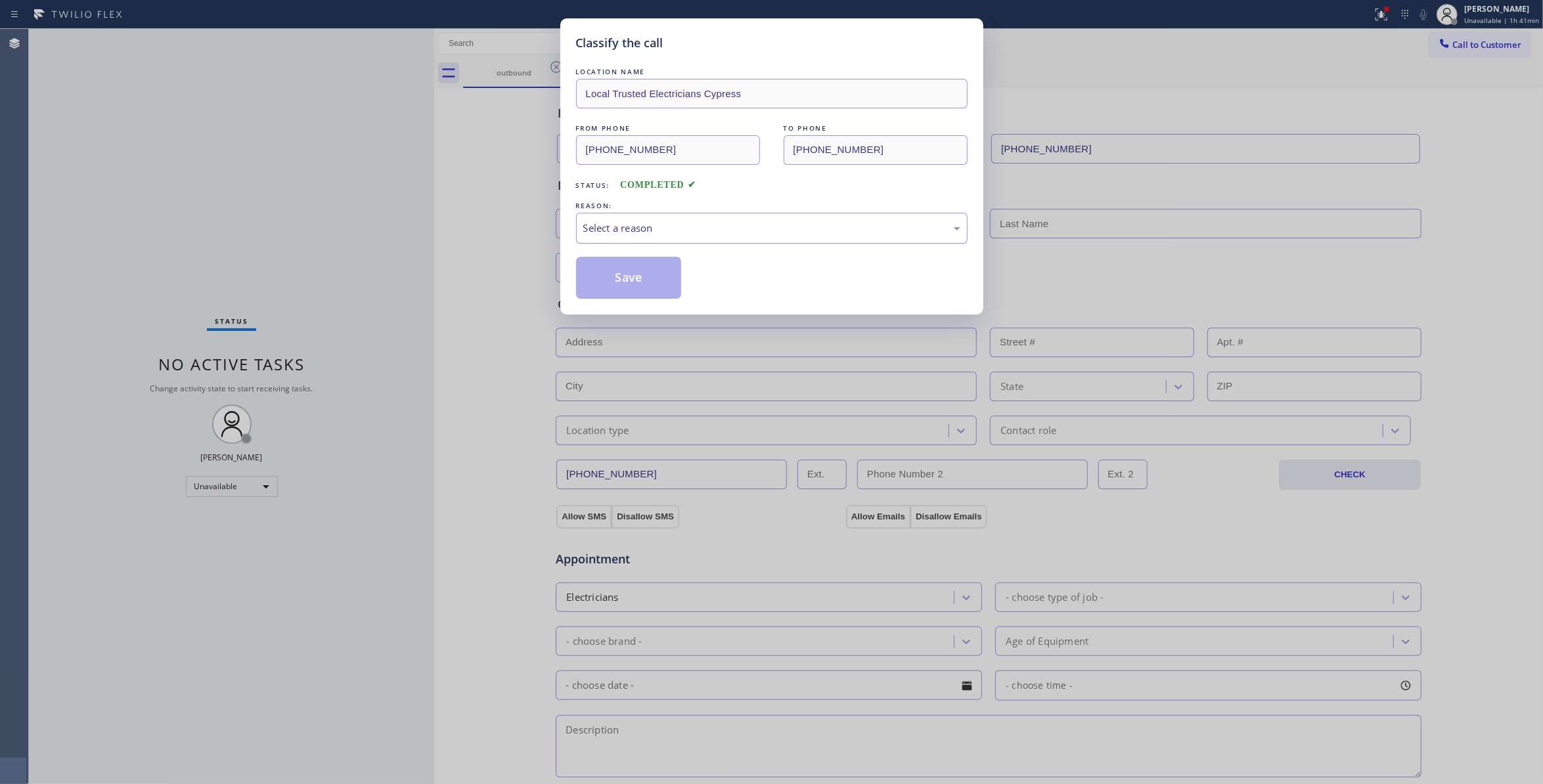
click at [696, 229] on div "Select a reason" at bounding box center [772, 228] width 377 height 15
click at [605, 283] on button "Save" at bounding box center [629, 278] width 106 height 42
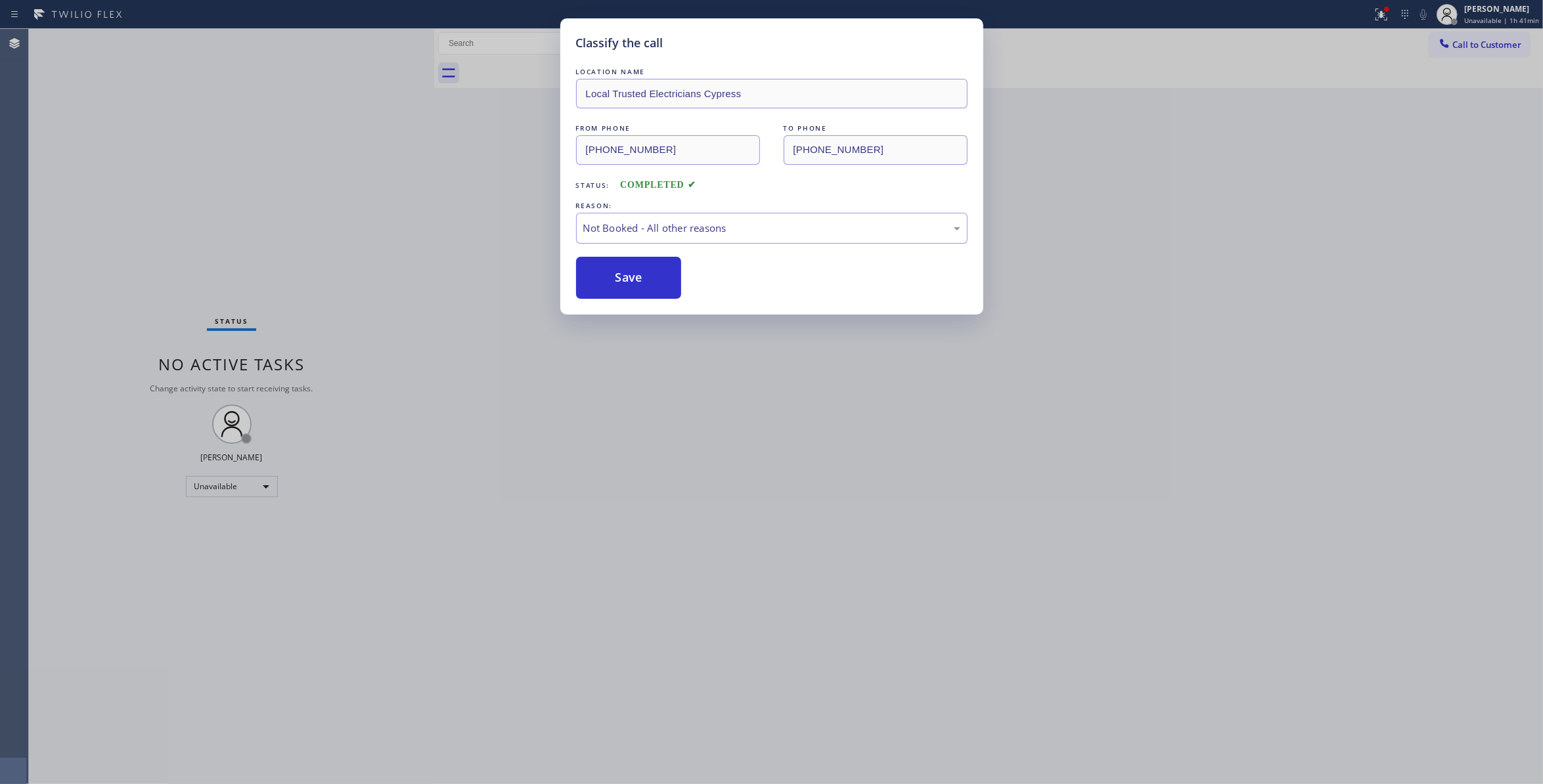
click at [605, 283] on button "Save" at bounding box center [629, 278] width 106 height 42
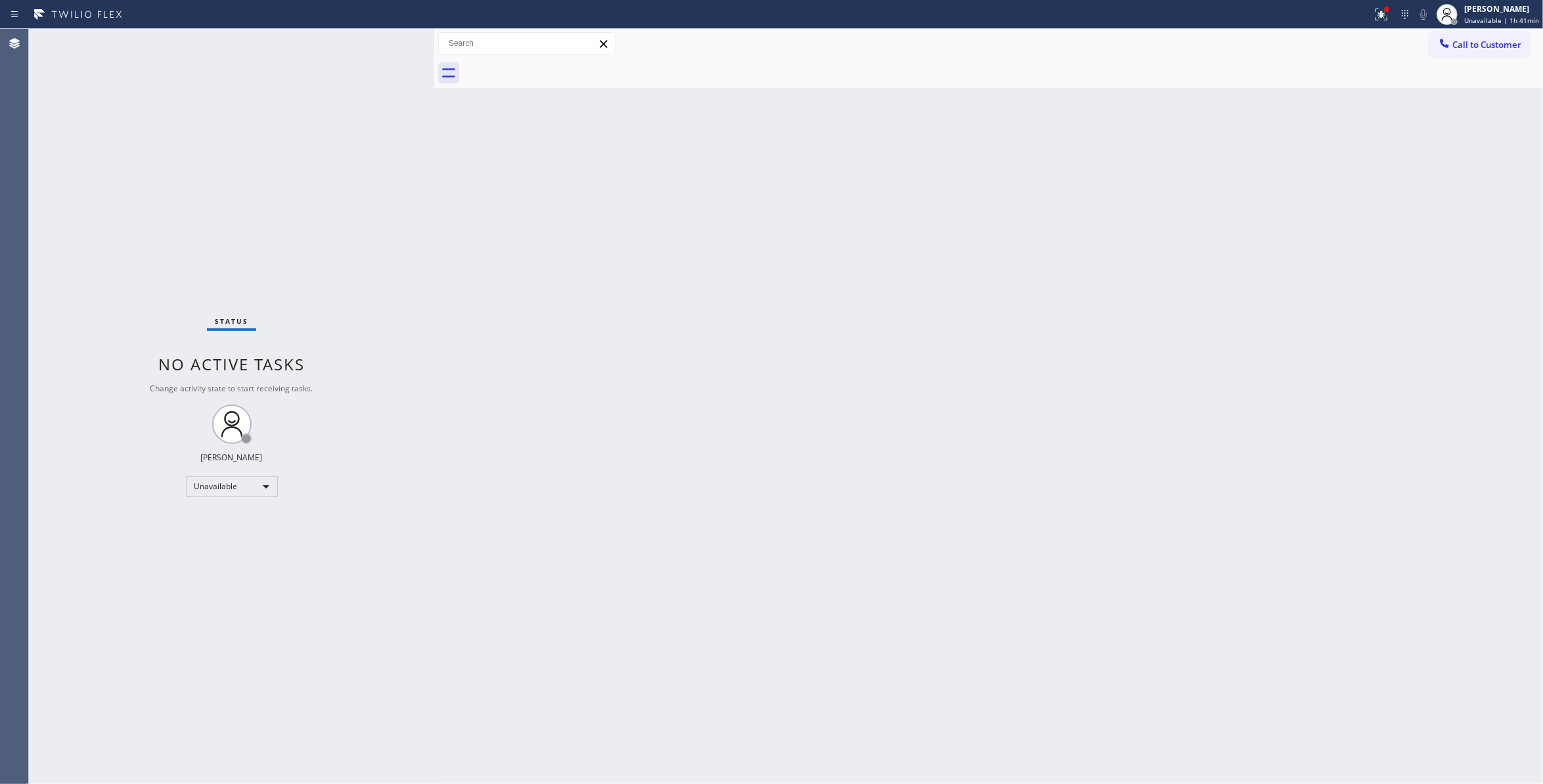
drag, startPoint x: 1191, startPoint y: 204, endPoint x: 1331, endPoint y: 119, distance: 163.8
click at [1191, 203] on div "Back to Dashboard Change Sender ID Customers Technicians Select a contact Outbo…" at bounding box center [989, 406] width 1109 height 755
drag, startPoint x: 1480, startPoint y: 45, endPoint x: 970, endPoint y: 250, distance: 549.7
click at [1480, 45] on span "Call to Customer" at bounding box center [1487, 45] width 69 height 12
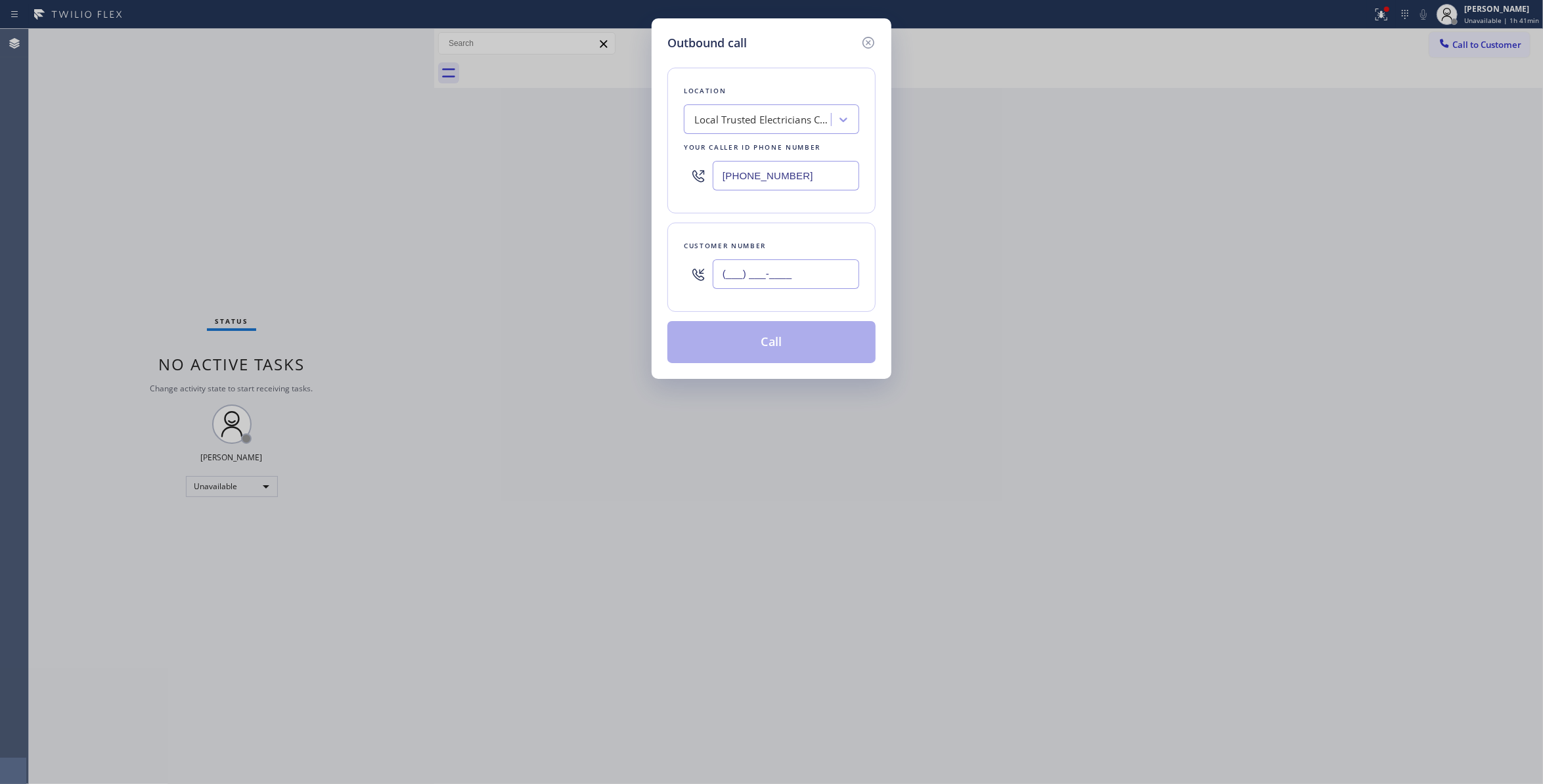
click at [758, 287] on input "(___) ___-____" at bounding box center [786, 274] width 147 height 29
paste input "323) 363-8807"
type input "(323) 363-8807"
drag, startPoint x: 829, startPoint y: 180, endPoint x: 411, endPoint y: 219, distance: 419.8
click at [411, 219] on div "Outbound call Location Local Trusted Electricians Cypress Your caller id phone …" at bounding box center [771, 392] width 1543 height 784
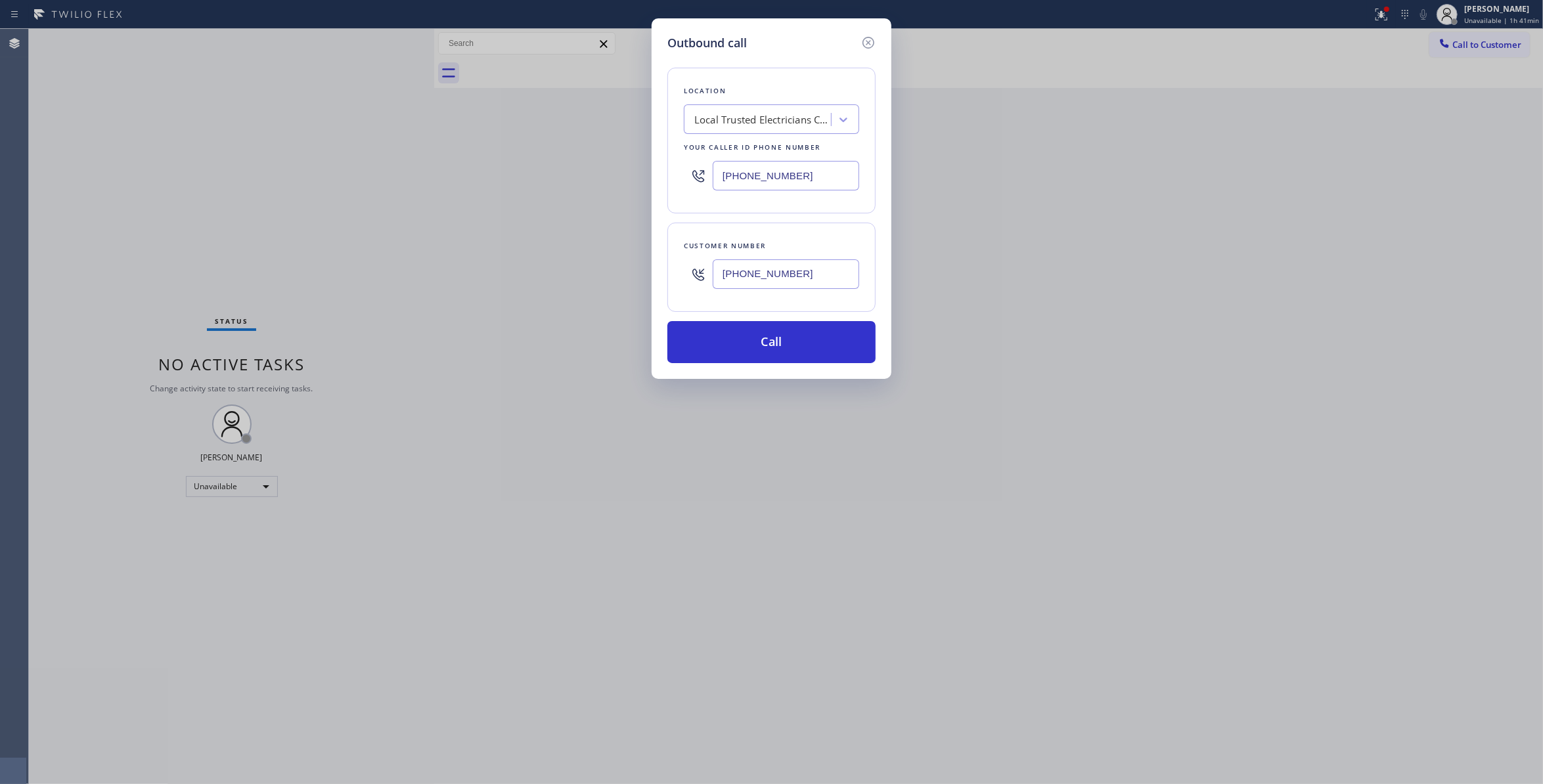
paste input "617) 219-9255"
type input "(617) 219-9255"
click at [747, 342] on button "Call" at bounding box center [772, 342] width 209 height 42
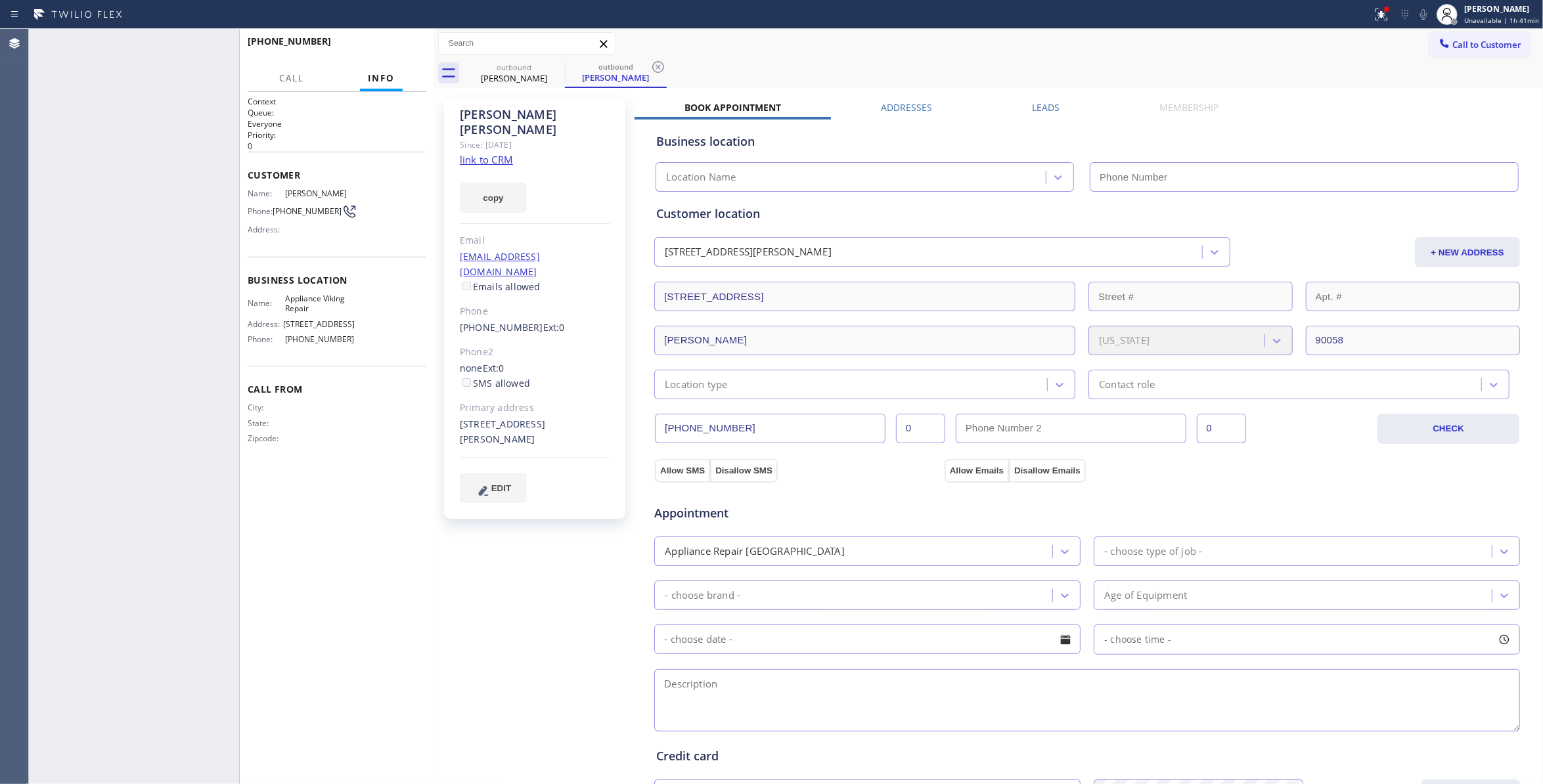
type input "(617) 219-9255"
click at [660, 62] on icon at bounding box center [658, 67] width 12 height 12
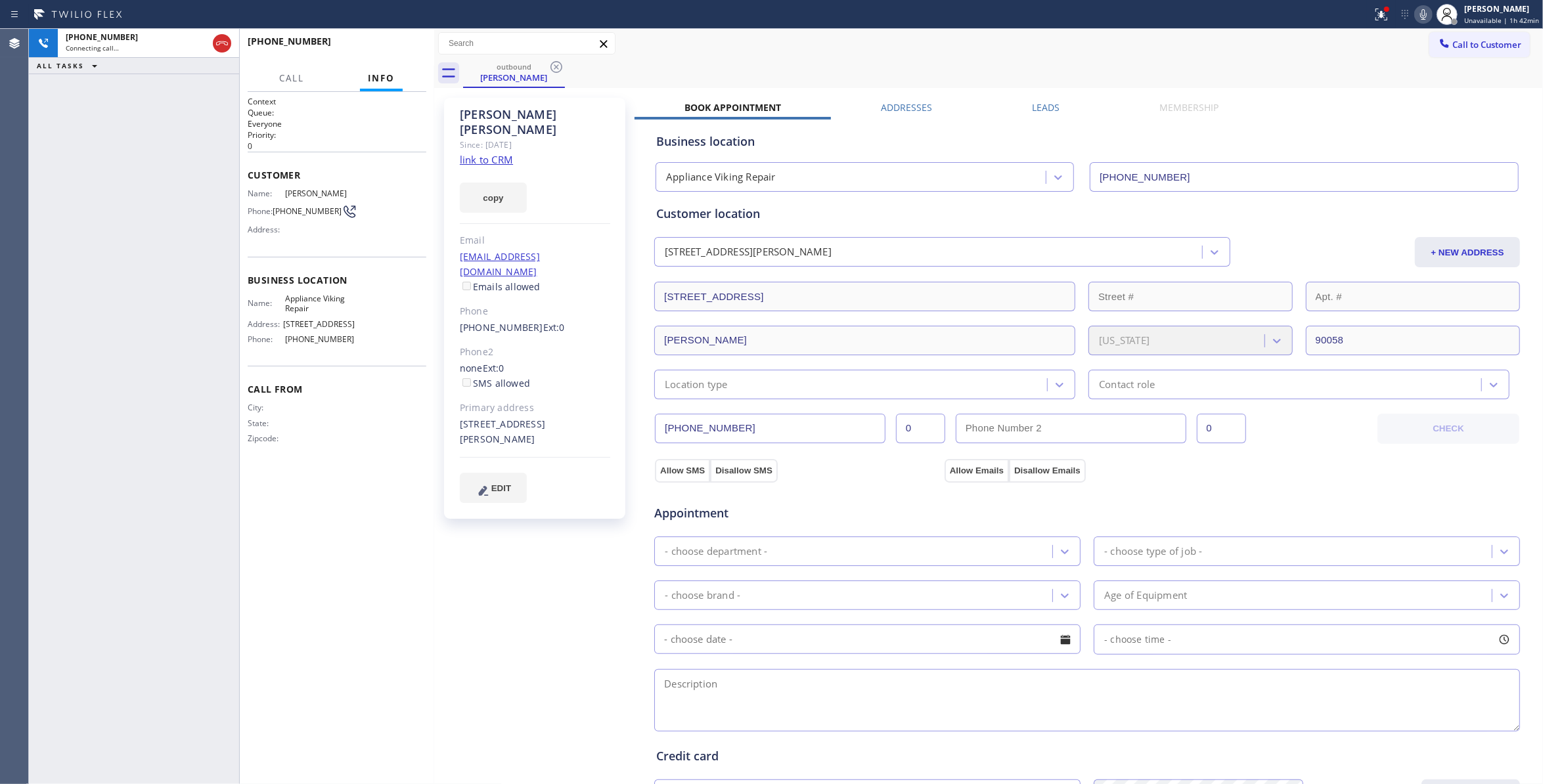
click at [301, 208] on span "(323) 363-8807" at bounding box center [307, 211] width 69 height 10
click at [305, 216] on span "(323) 363-8807" at bounding box center [307, 211] width 69 height 10
click at [369, 53] on button "HANG UP" at bounding box center [396, 47] width 61 height 19
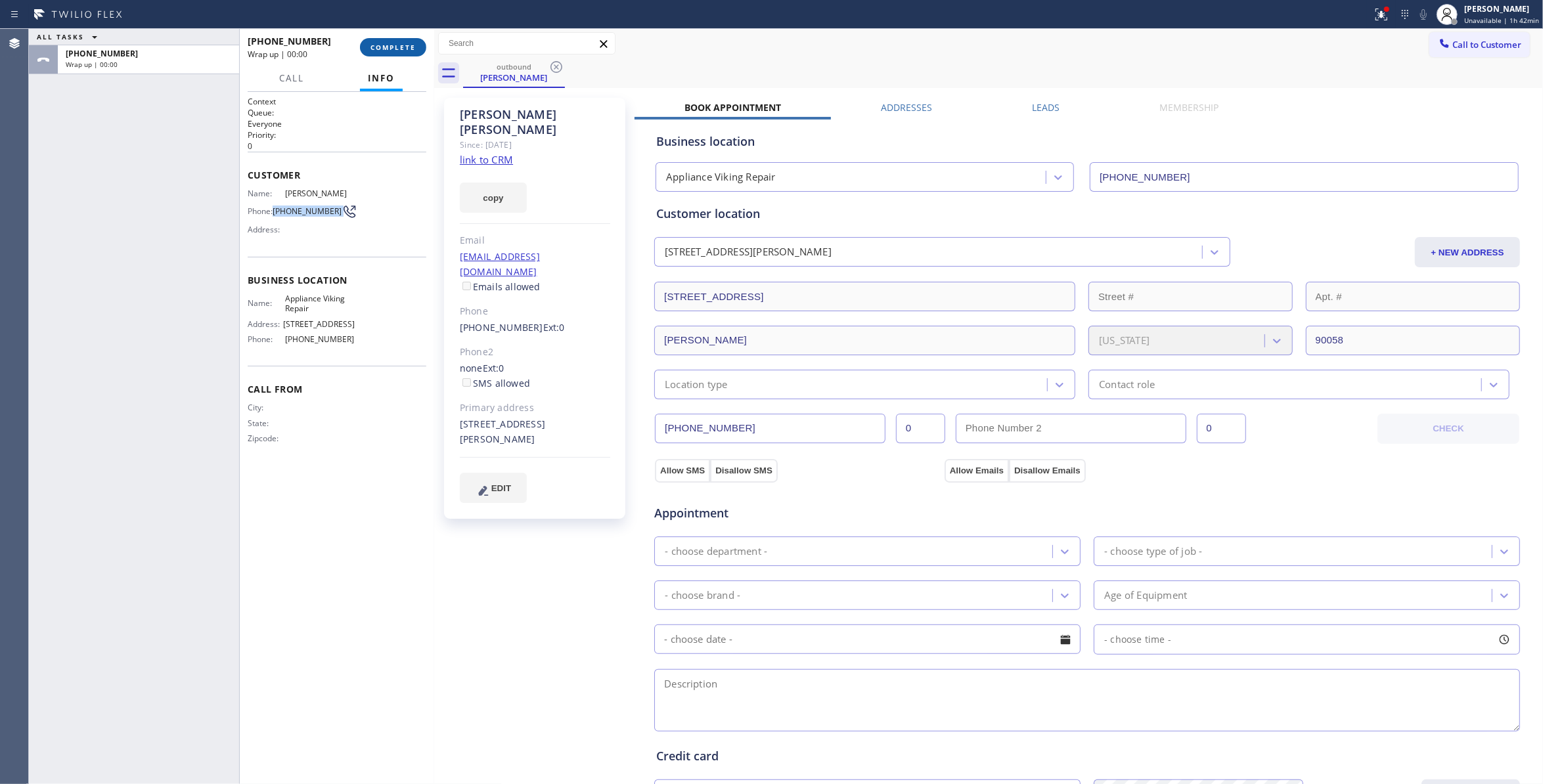
click at [382, 49] on span "COMPLETE" at bounding box center [393, 47] width 45 height 9
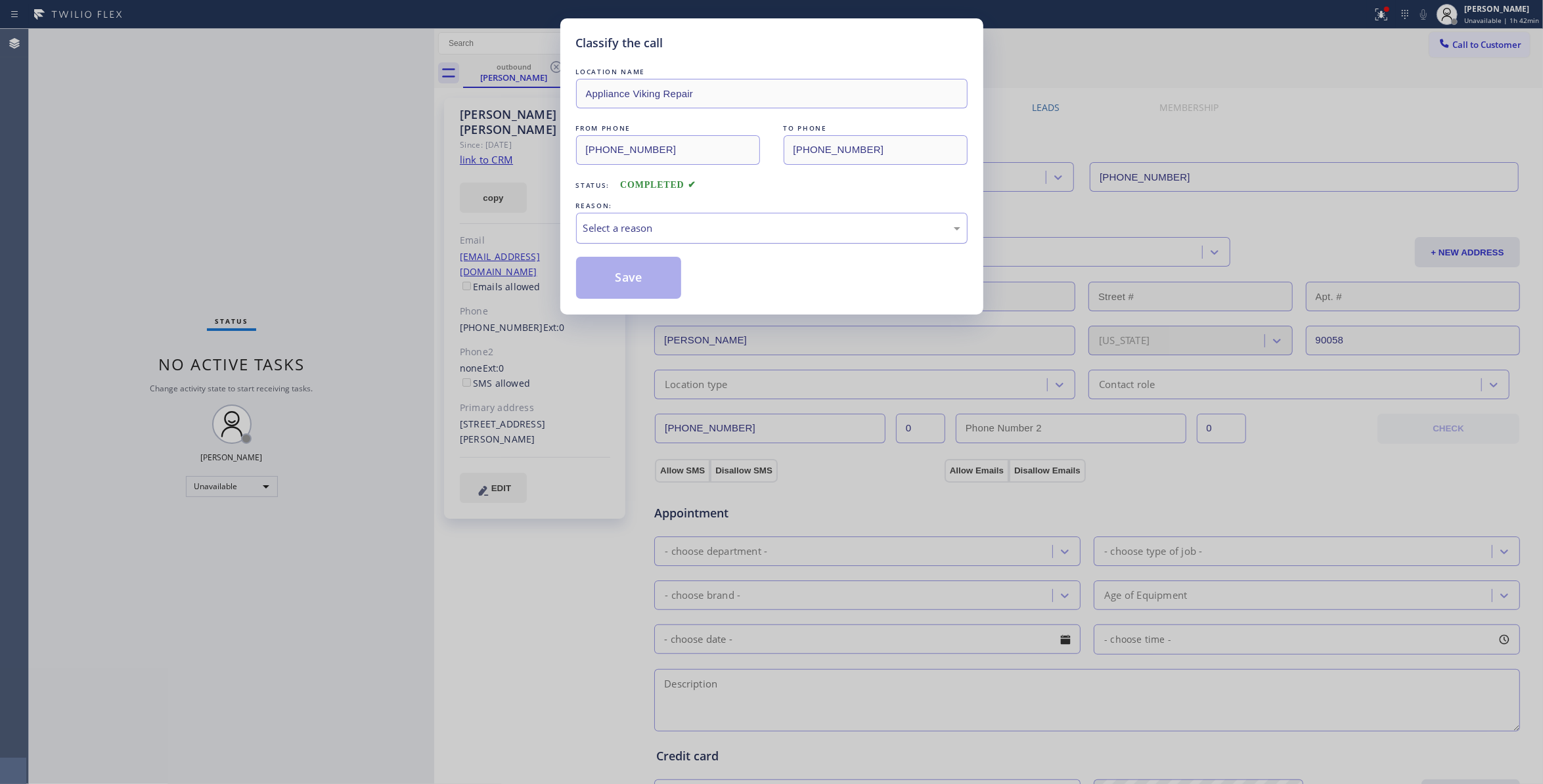
click at [628, 239] on div "Select a reason" at bounding box center [772, 228] width 391 height 31
click at [603, 276] on button "Save" at bounding box center [629, 278] width 106 height 42
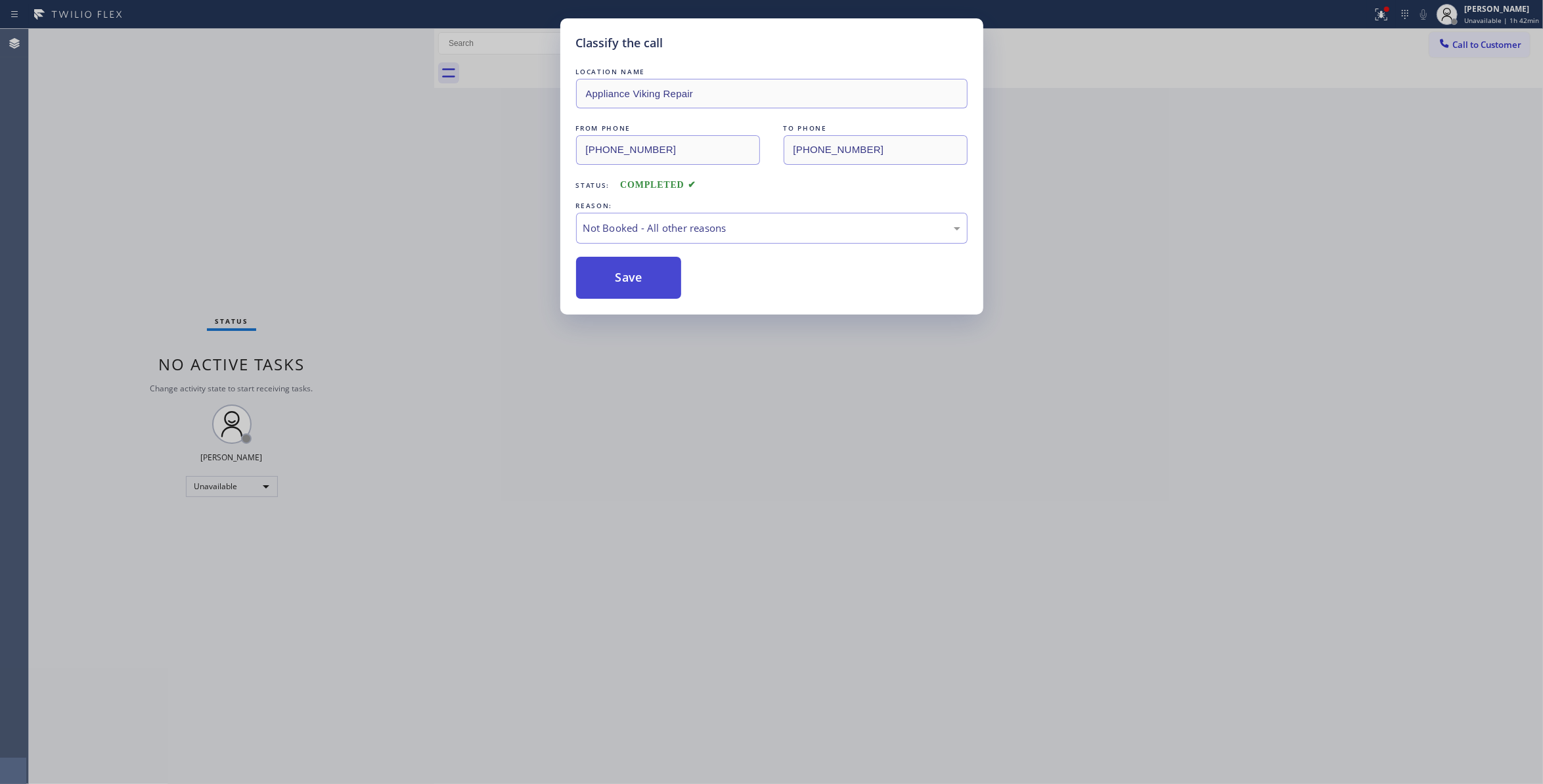
click at [603, 276] on button "Save" at bounding box center [629, 278] width 106 height 42
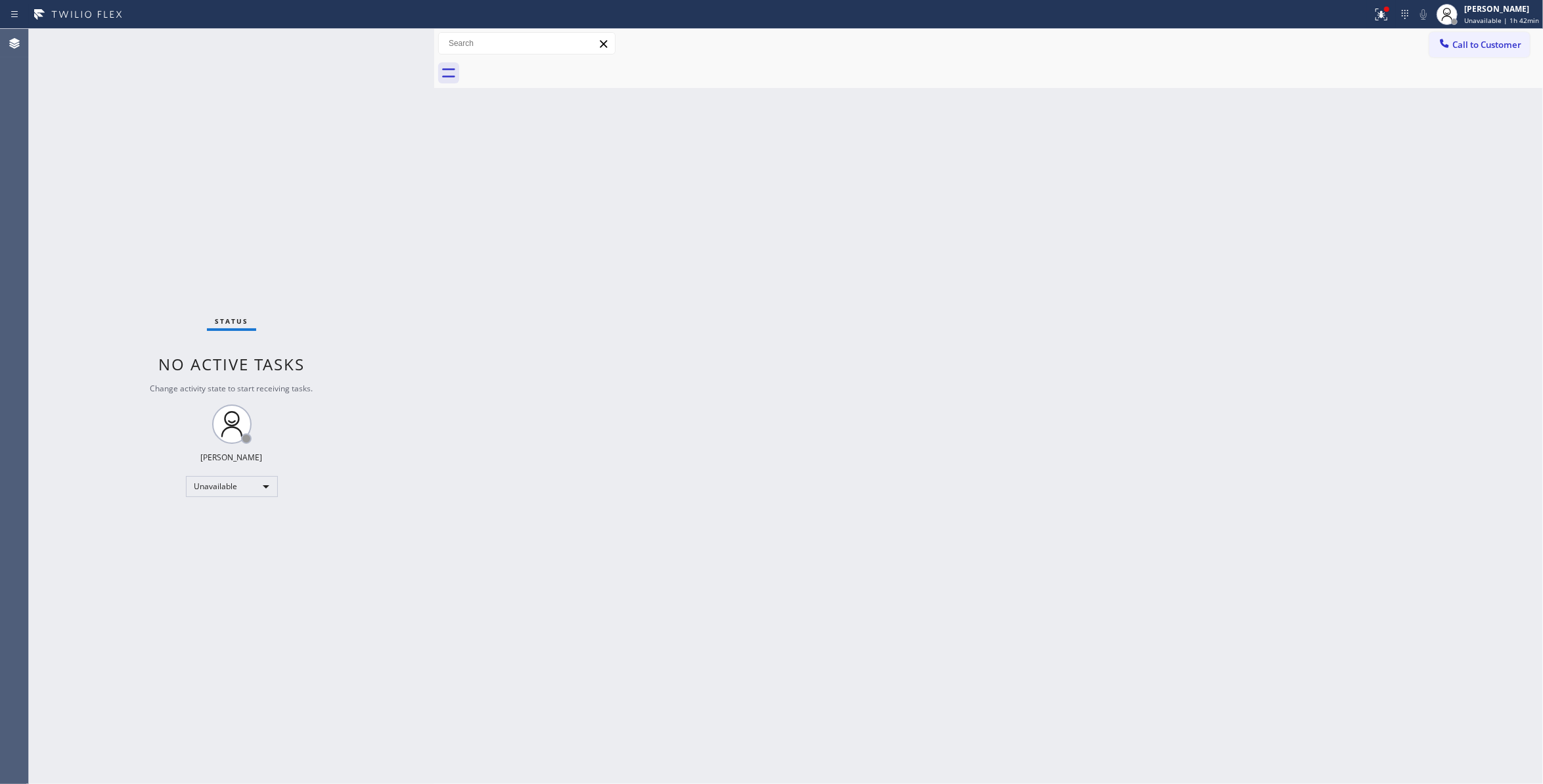
drag, startPoint x: 213, startPoint y: 686, endPoint x: 209, endPoint y: 673, distance: 13.6
click at [213, 686] on div "Status No active tasks Change activity state to start receiving tasks. Louis Ma…" at bounding box center [232, 406] width 406 height 755
click at [1502, 56] on button "Call to Customer" at bounding box center [1480, 45] width 101 height 25
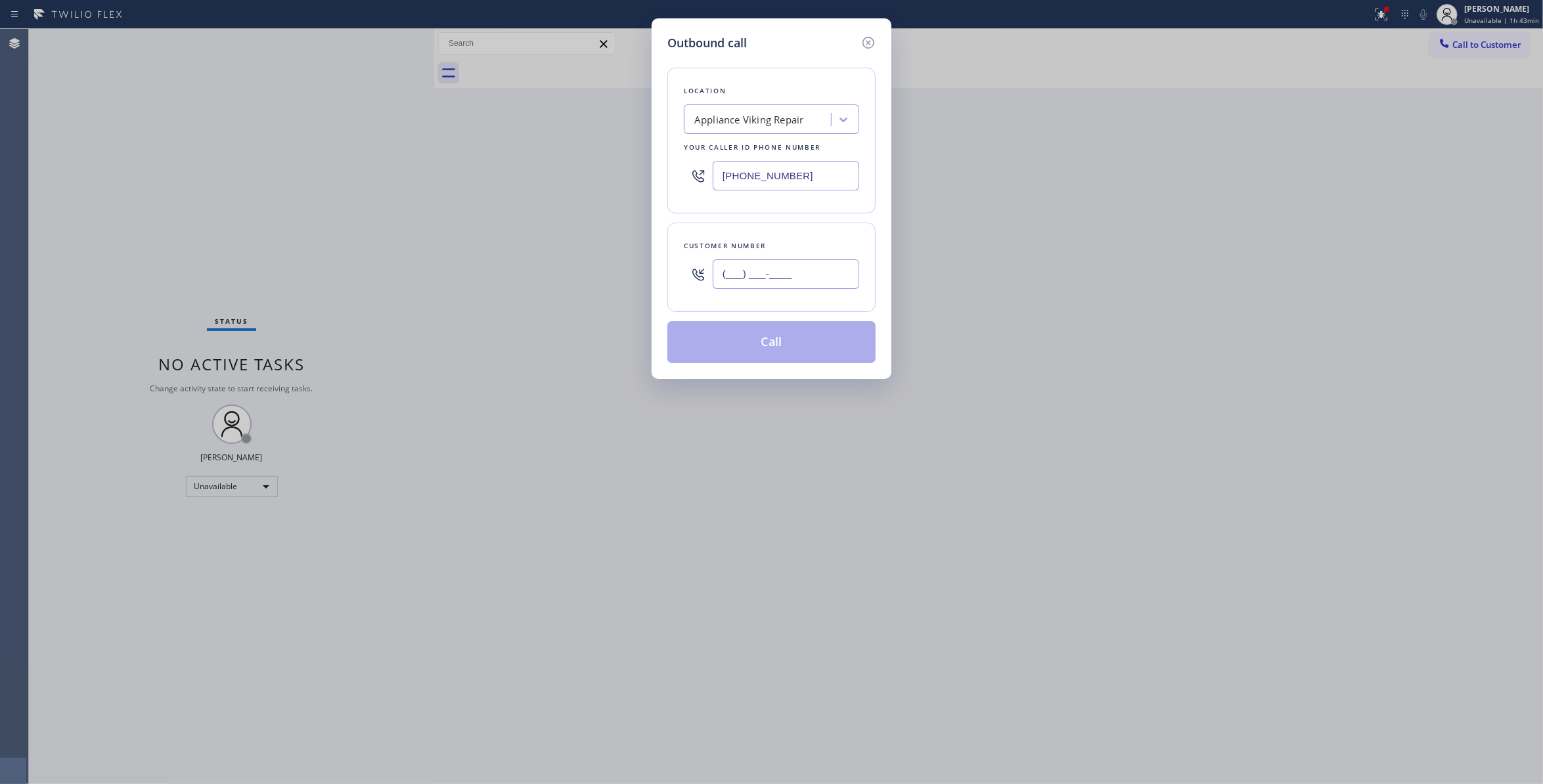
click at [765, 267] on input "(___) ___-____" at bounding box center [786, 274] width 147 height 29
paste input "310) 963-8007"
type input "(310) 963-8007"
drag, startPoint x: 820, startPoint y: 173, endPoint x: 25, endPoint y: 181, distance: 795.0
click at [25, 181] on div "Outbound call Location Appliance Viking Repair Your caller id phone number (617…" at bounding box center [771, 392] width 1543 height 784
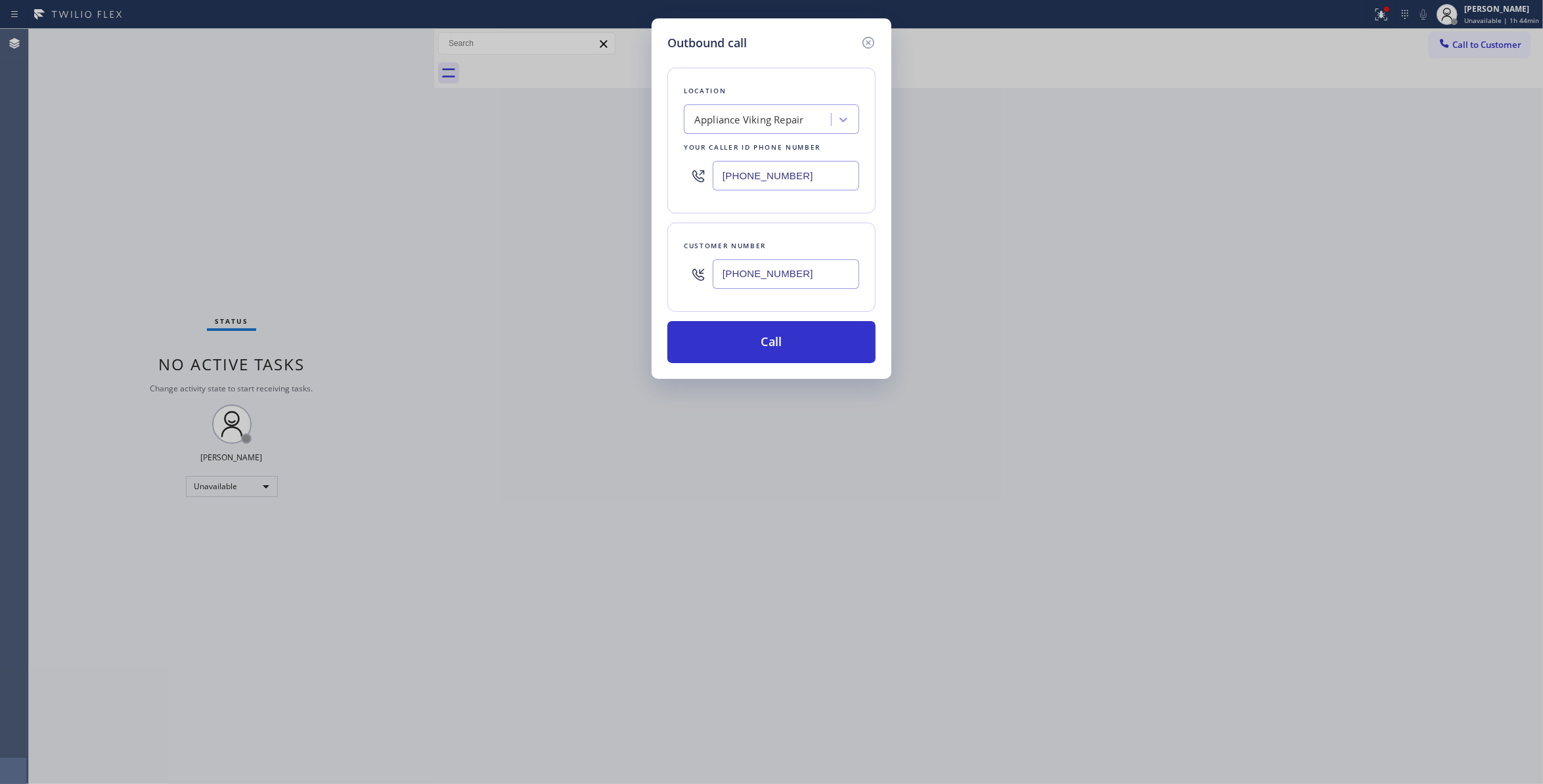
paste input "855) 731-4952"
type input "(855) 731-4952"
click at [769, 342] on button "Call" at bounding box center [772, 342] width 209 height 42
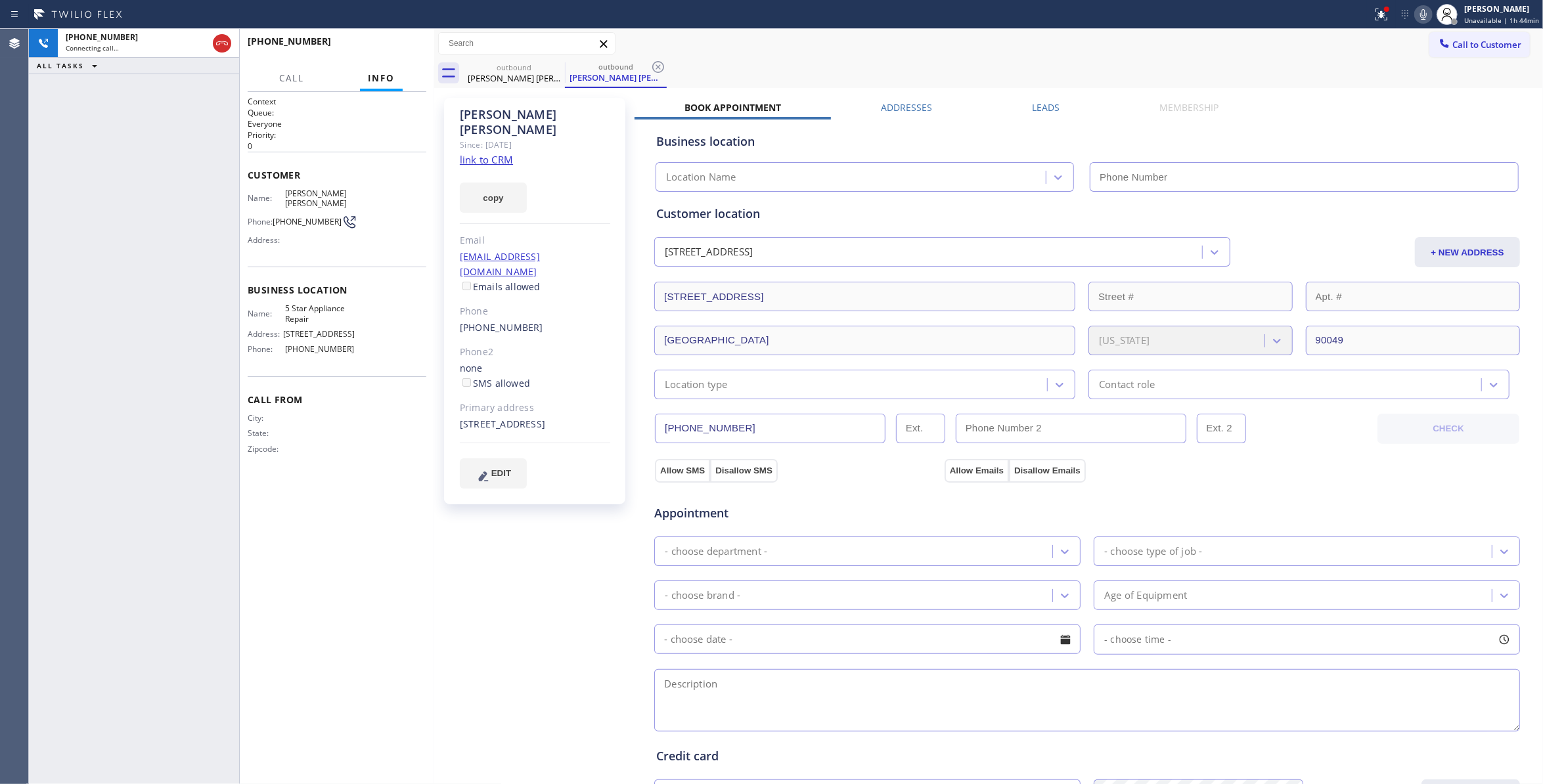
type input "(855) 731-4952"
click at [58, 214] on div "+13109638007 Connecting call… ALL TASKS ALL TASKS ACTIVE TASKS TASKS IN WRAP UP" at bounding box center [134, 406] width 210 height 755
click at [655, 67] on icon at bounding box center [658, 67] width 16 height 16
click at [481, 153] on link "link to CRM" at bounding box center [486, 160] width 53 height 13
click at [407, 47] on span "HANG UP" at bounding box center [396, 47] width 40 height 9
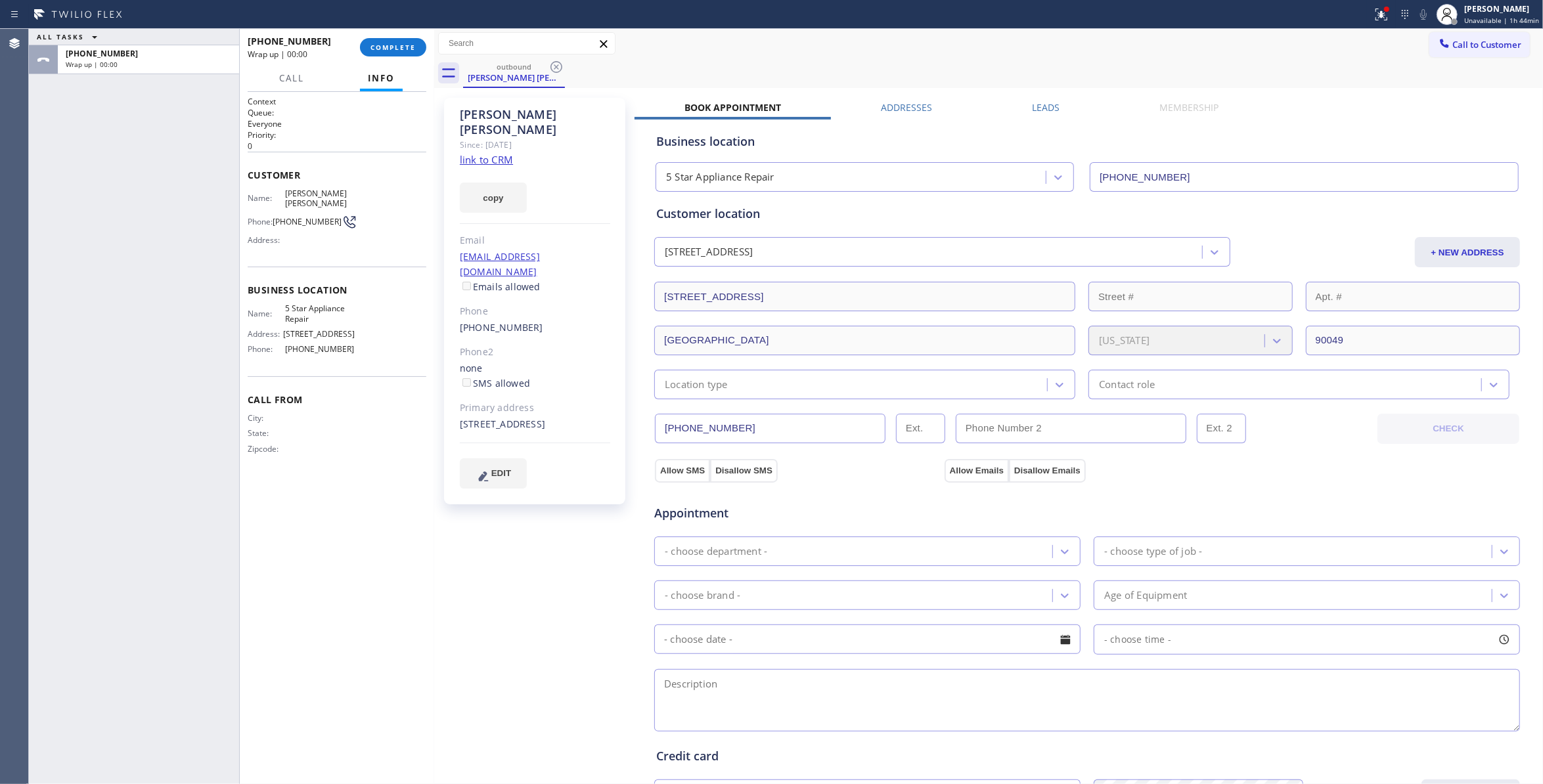
click at [314, 216] on span "(310) 963-8007" at bounding box center [307, 222] width 69 height 10
click at [314, 216] on span "(310) 963-8007" at bounding box center [307, 222] width 69 height 10
click at [404, 47] on span "COMPLETE" at bounding box center [393, 47] width 45 height 9
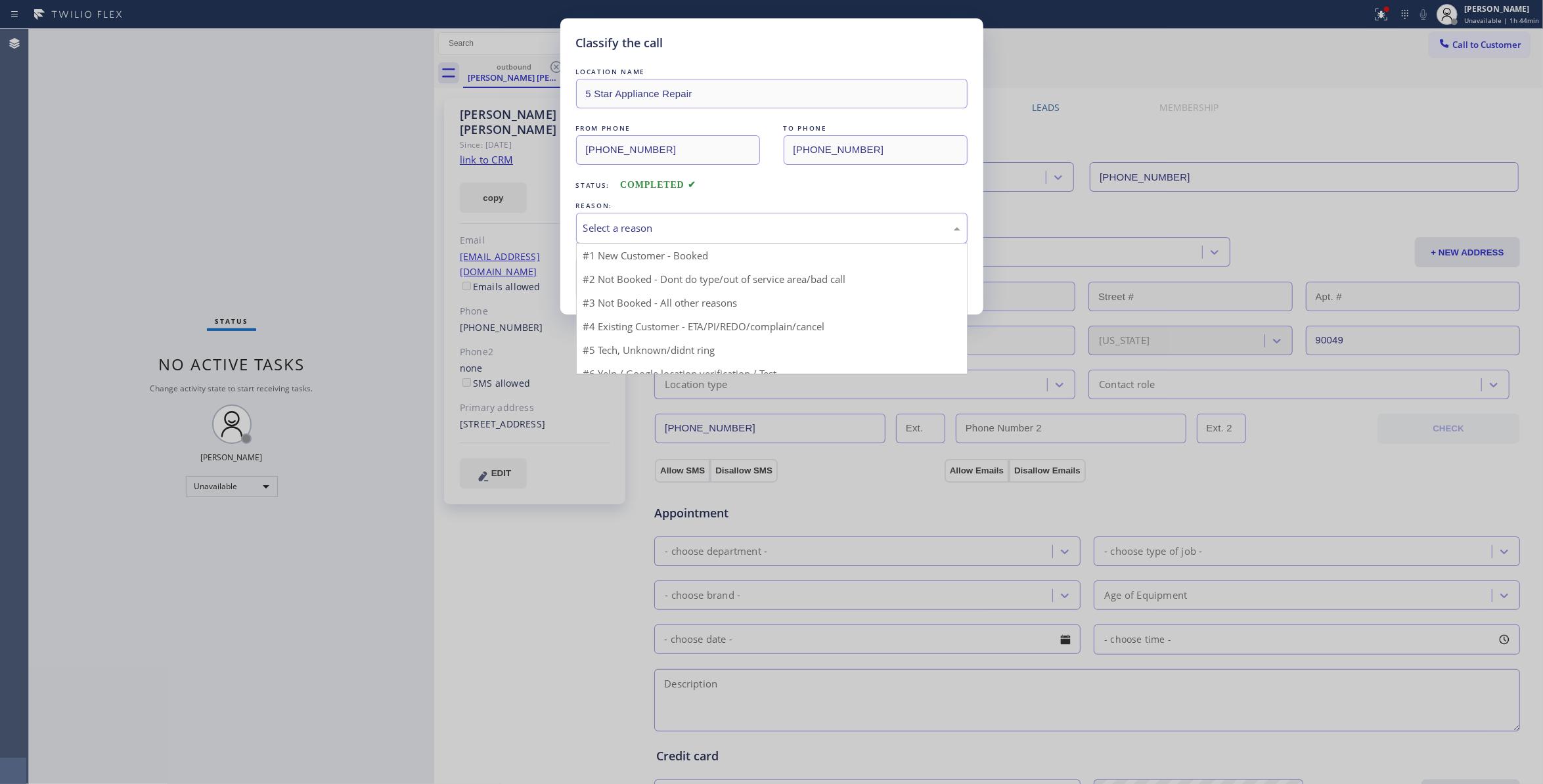
click at [683, 227] on div "Select a reason" at bounding box center [772, 228] width 377 height 15
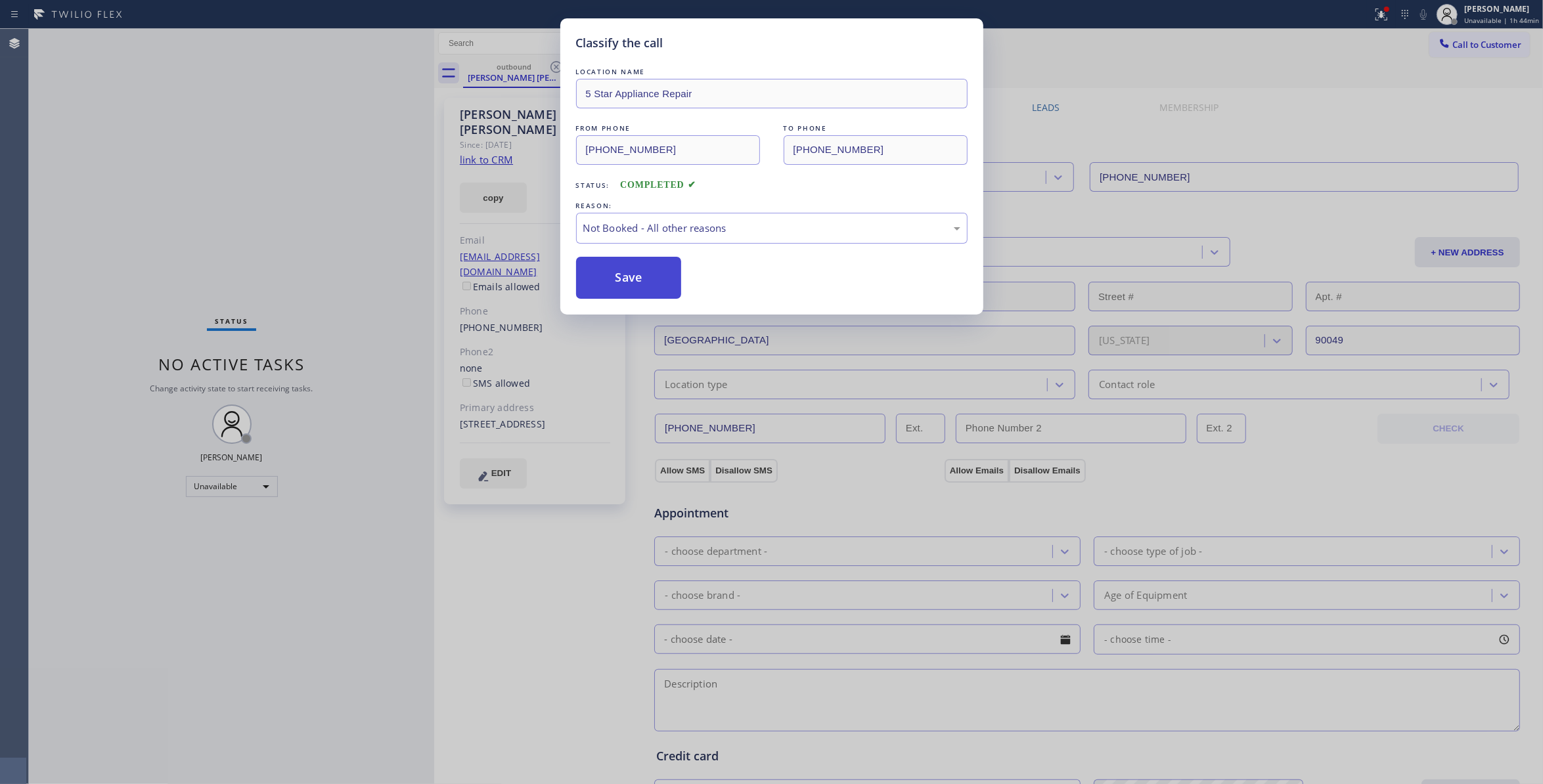
click at [670, 281] on button "Save" at bounding box center [629, 278] width 106 height 42
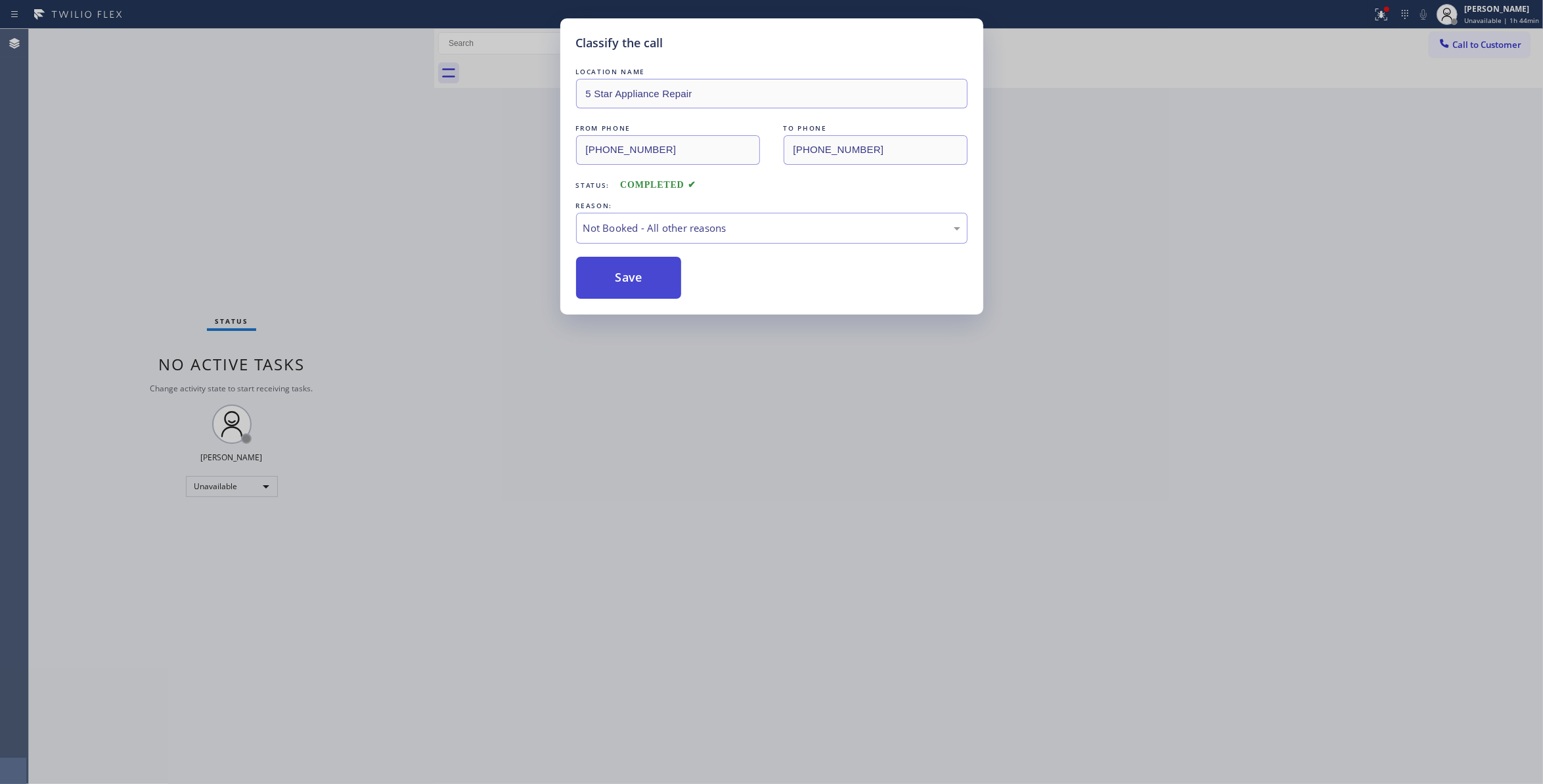
click at [670, 281] on button "Save" at bounding box center [629, 278] width 106 height 42
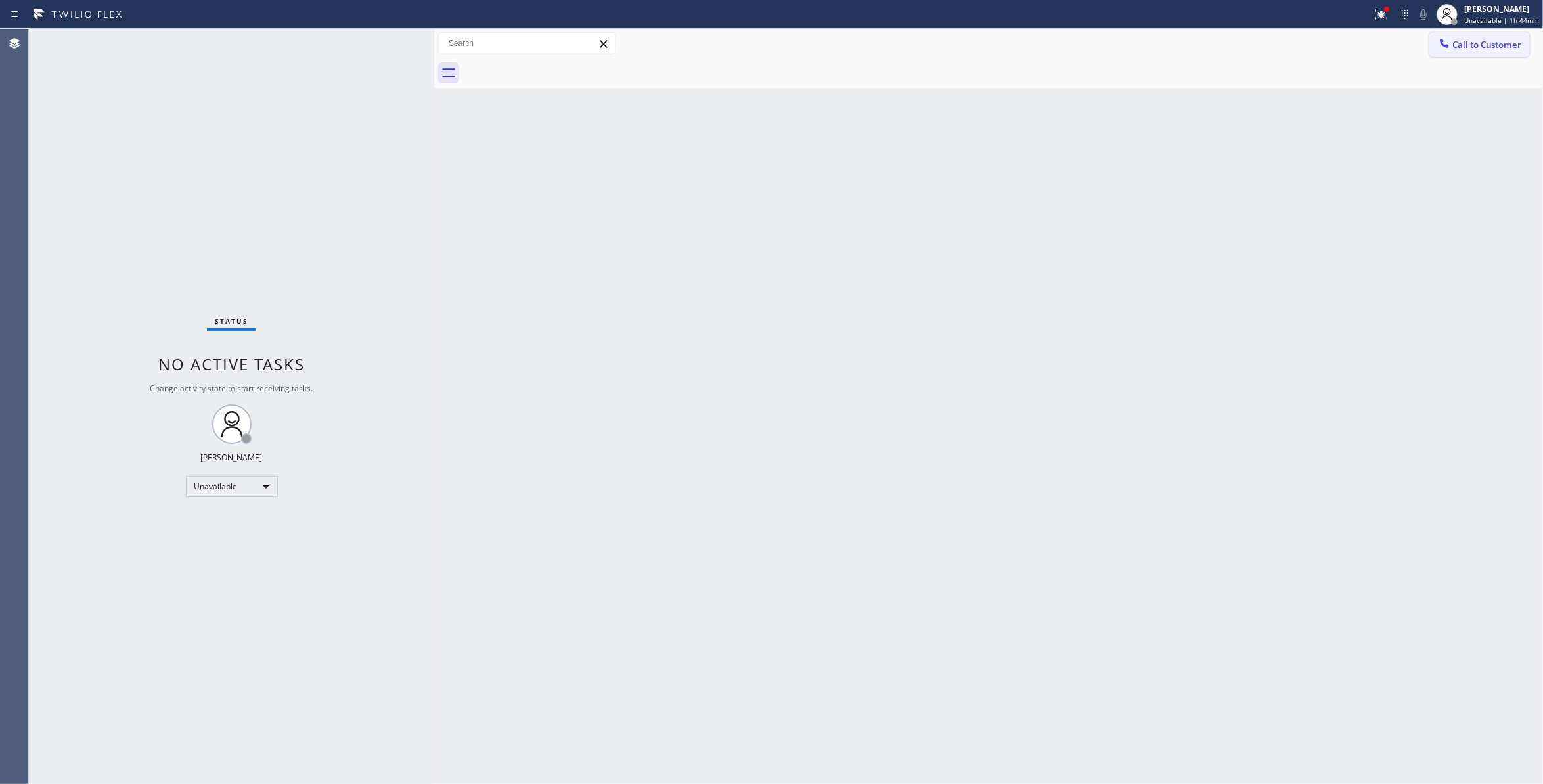
drag, startPoint x: 1489, startPoint y: 46, endPoint x: 818, endPoint y: 227, distance: 695.0
click at [1485, 46] on span "Call to Customer" at bounding box center [1487, 45] width 69 height 12
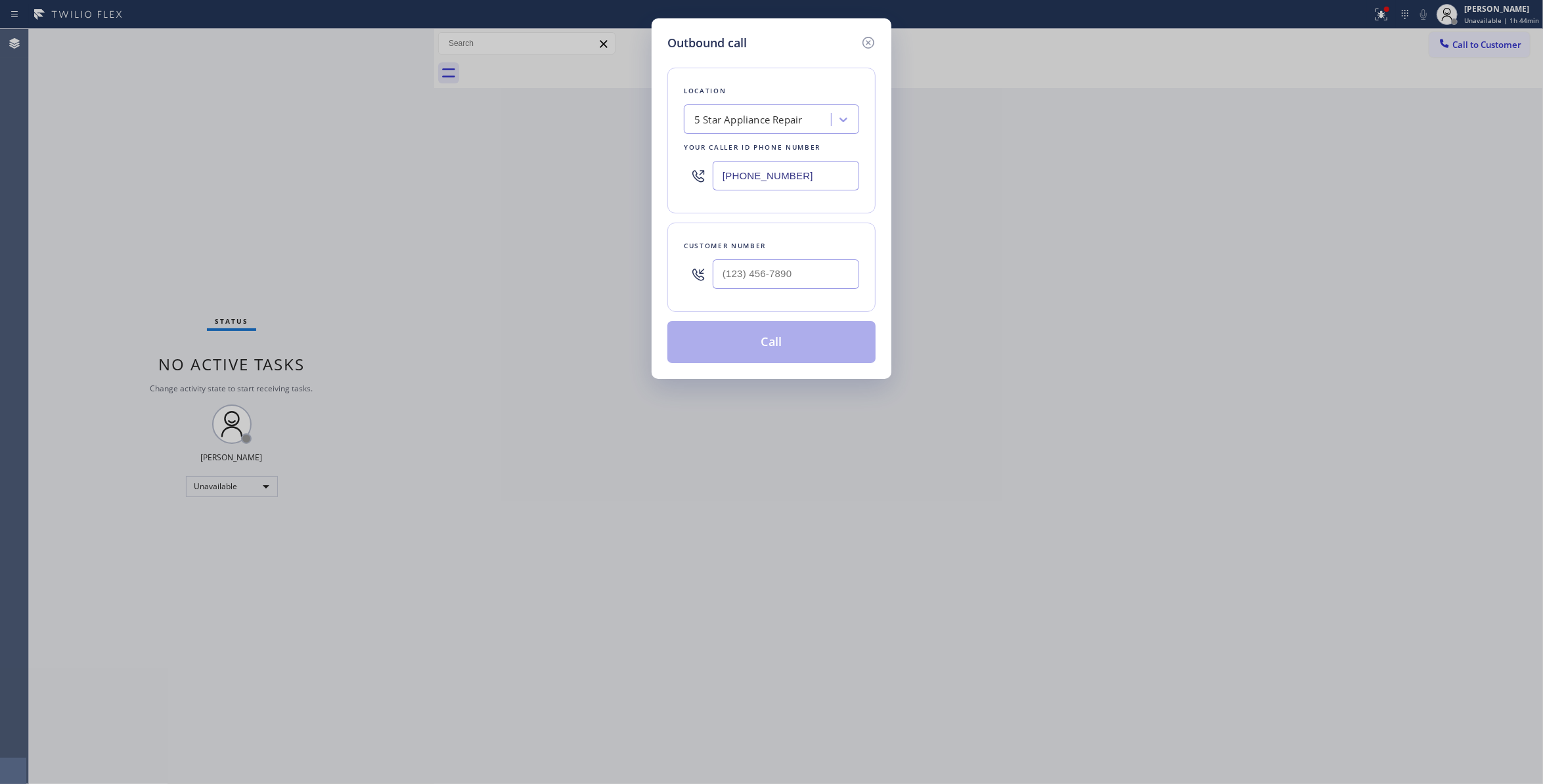
click at [784, 255] on div at bounding box center [786, 274] width 147 height 42
click at [784, 273] on input "(___) ___-____" at bounding box center [786, 274] width 147 height 29
paste input "310) 963-8007"
type input "(310) 963-8007"
click at [762, 347] on button "Call" at bounding box center [772, 342] width 209 height 42
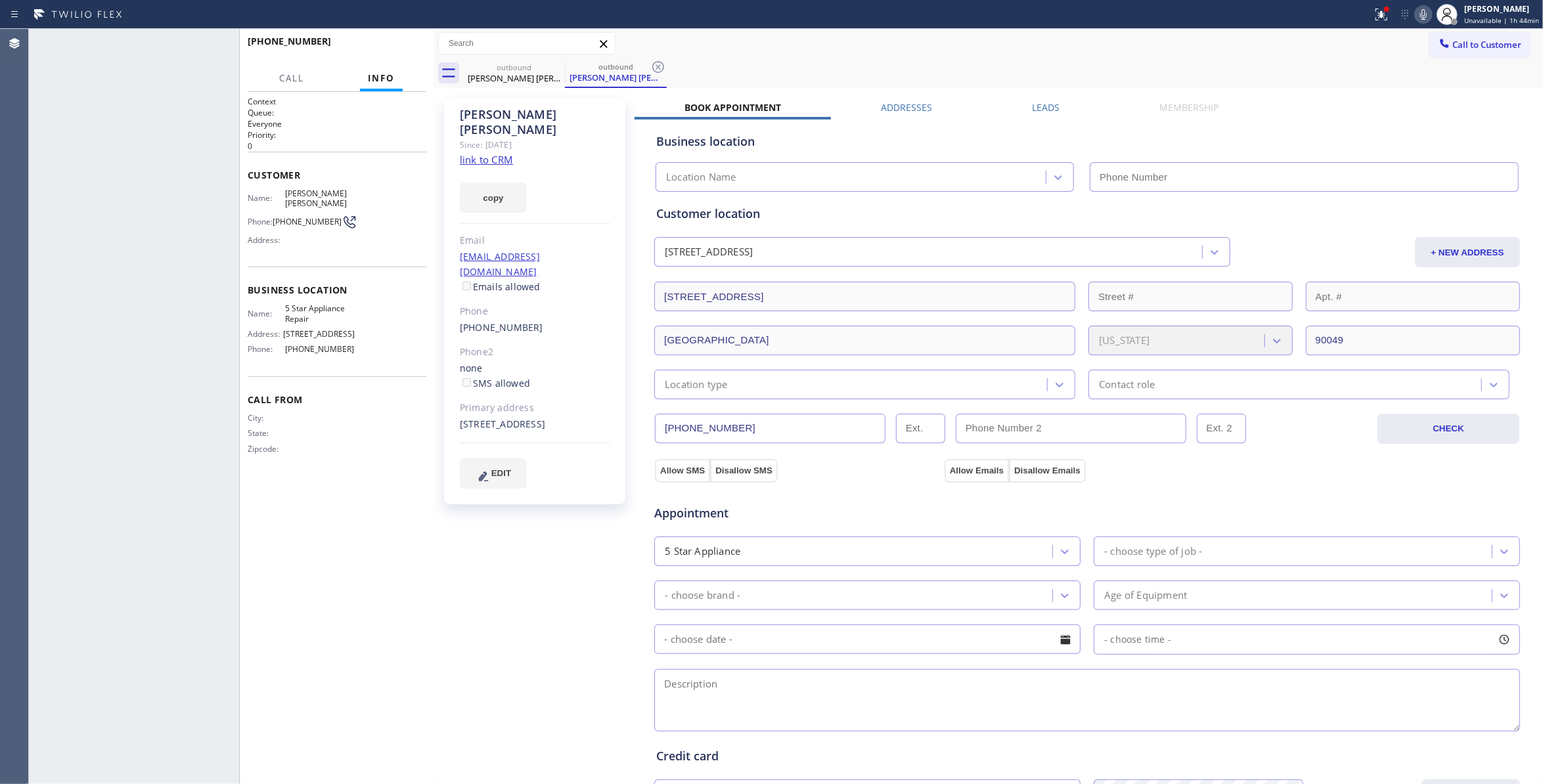
type input "(855) 731-4952"
drag, startPoint x: 403, startPoint y: 32, endPoint x: 403, endPoint y: 40, distance: 8.0
click at [403, 33] on div "+13109638007 Live | 00:04 HANG UP" at bounding box center [337, 47] width 178 height 34
click at [405, 41] on button "HANG UP" at bounding box center [396, 47] width 61 height 19
click at [414, 45] on span "HANG UP" at bounding box center [396, 47] width 40 height 9
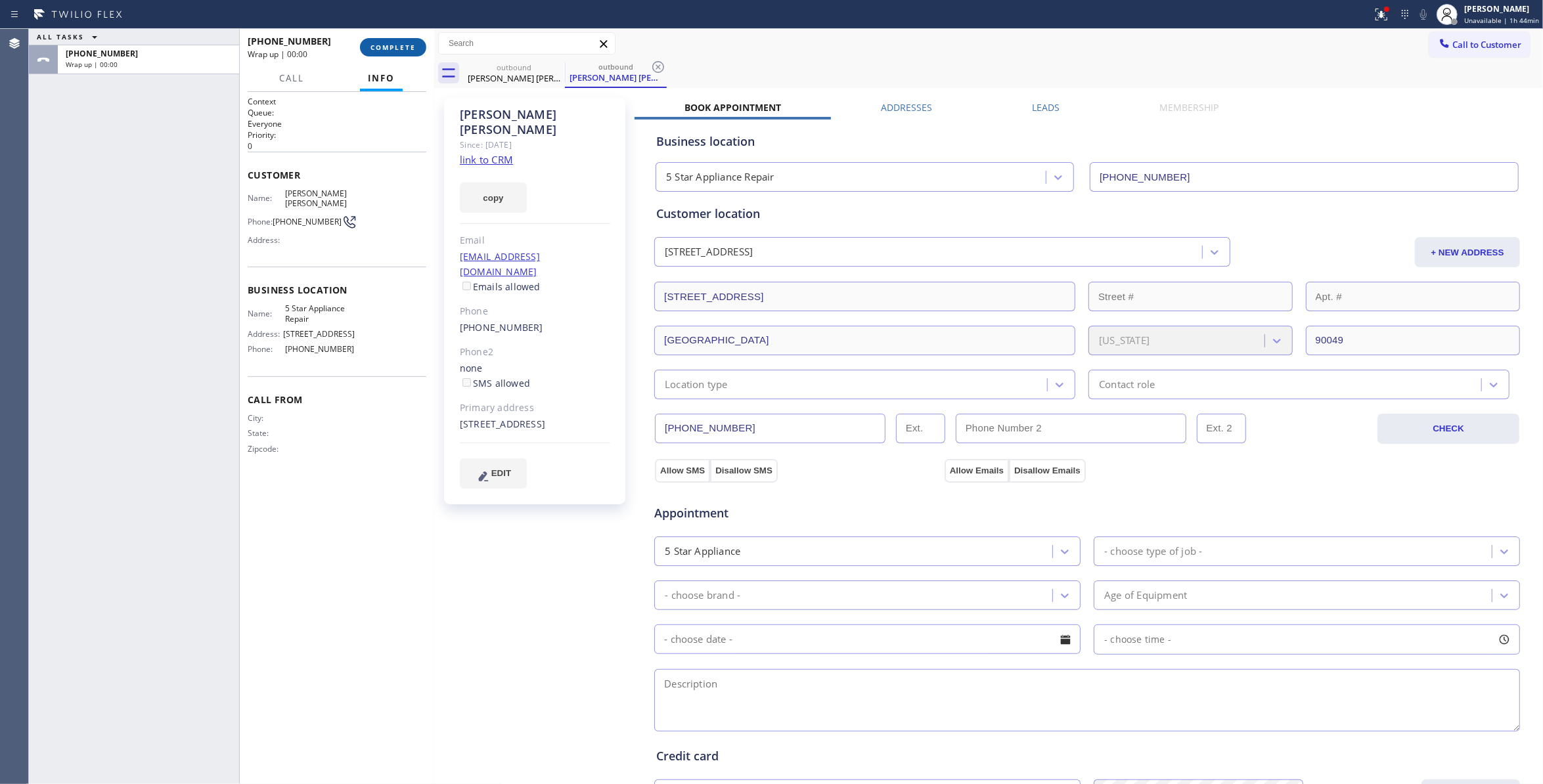
click at [414, 45] on span "COMPLETE" at bounding box center [393, 47] width 45 height 9
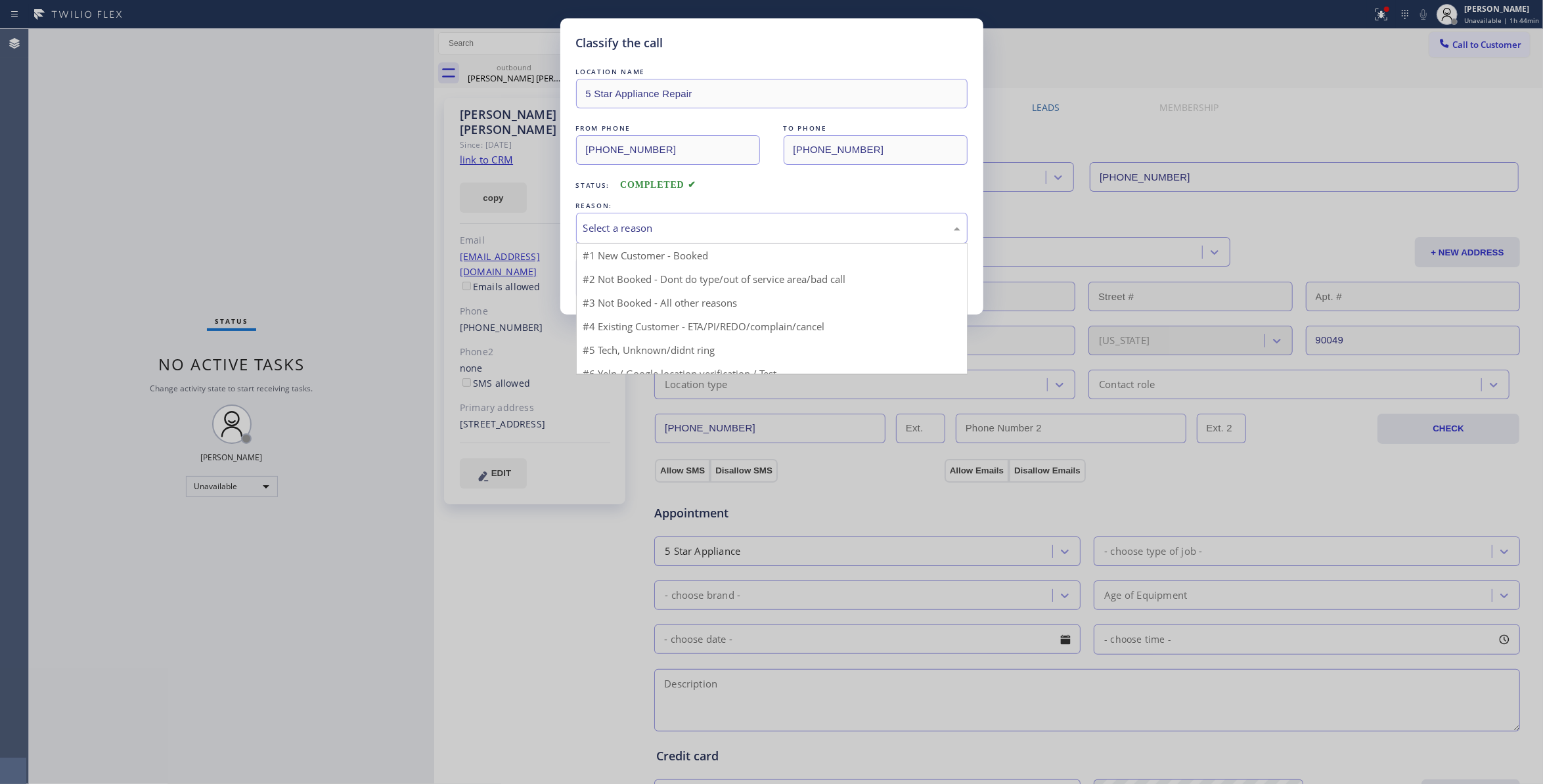
click at [611, 232] on div "Select a reason" at bounding box center [772, 228] width 377 height 15
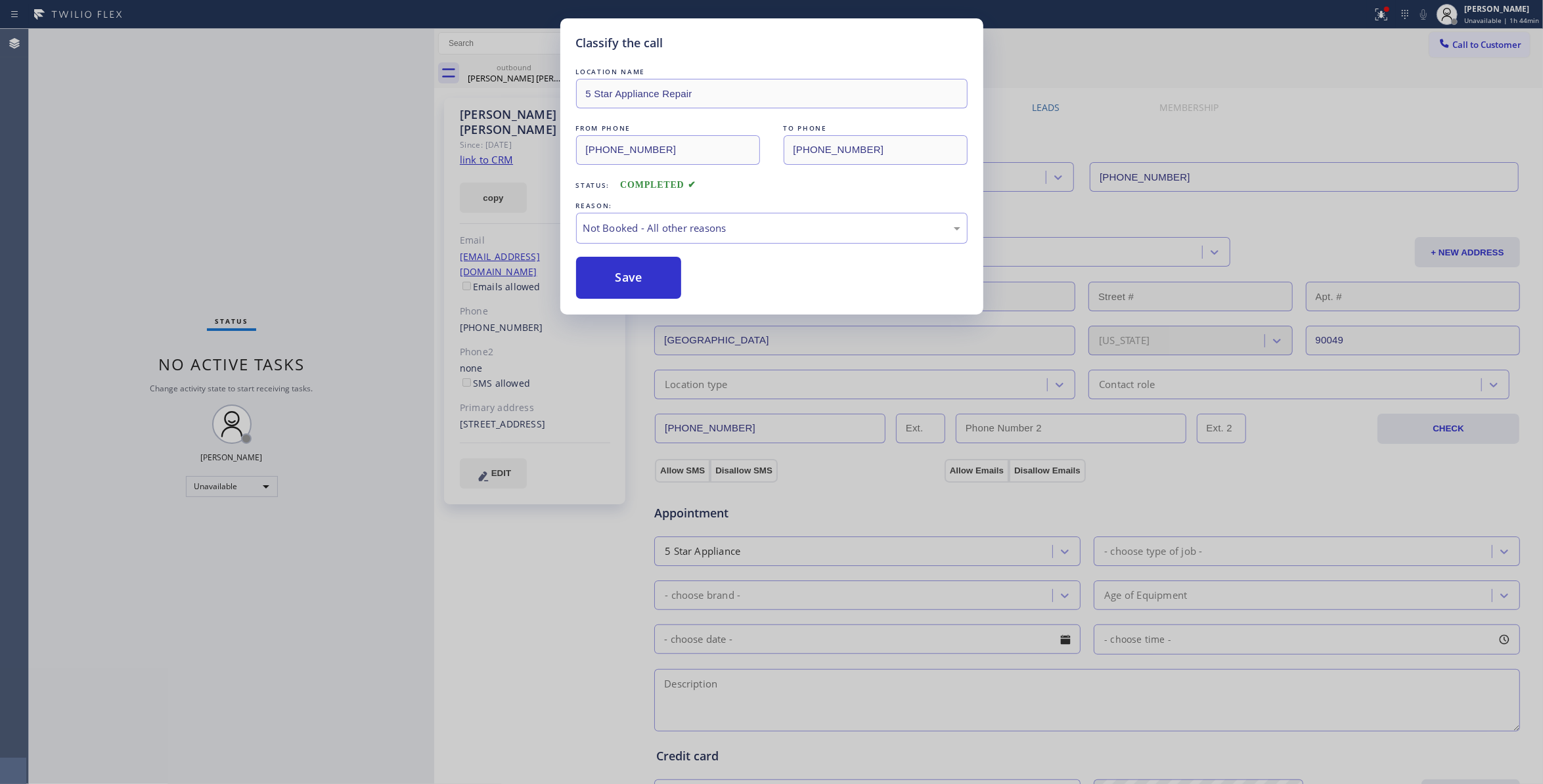
click at [632, 277] on button "Save" at bounding box center [629, 278] width 106 height 42
drag, startPoint x: 632, startPoint y: 277, endPoint x: 716, endPoint y: 1, distance: 288.5
click at [632, 271] on button "Save" at bounding box center [629, 278] width 106 height 42
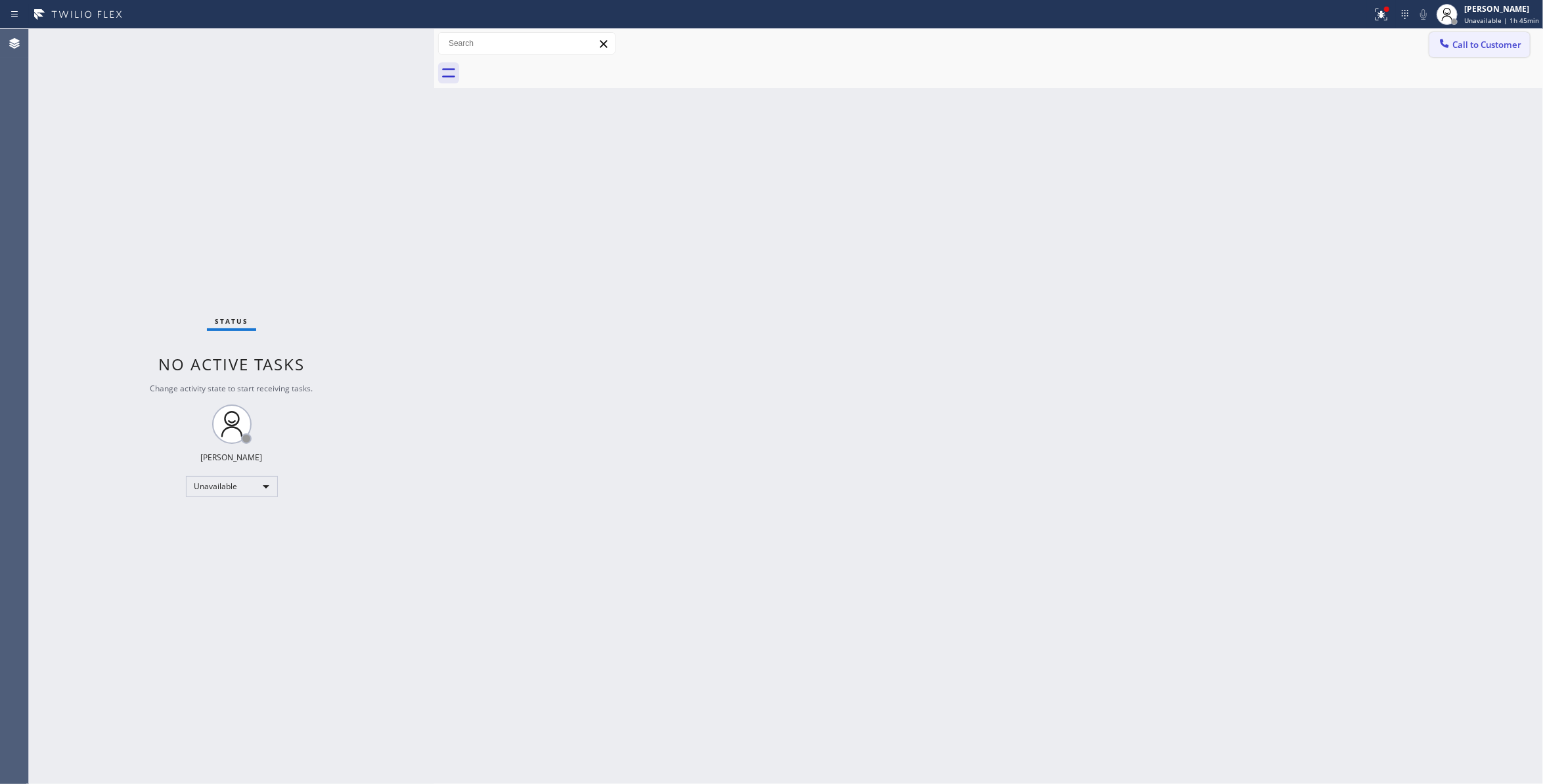
click at [1506, 46] on span "Call to Customer" at bounding box center [1487, 45] width 69 height 12
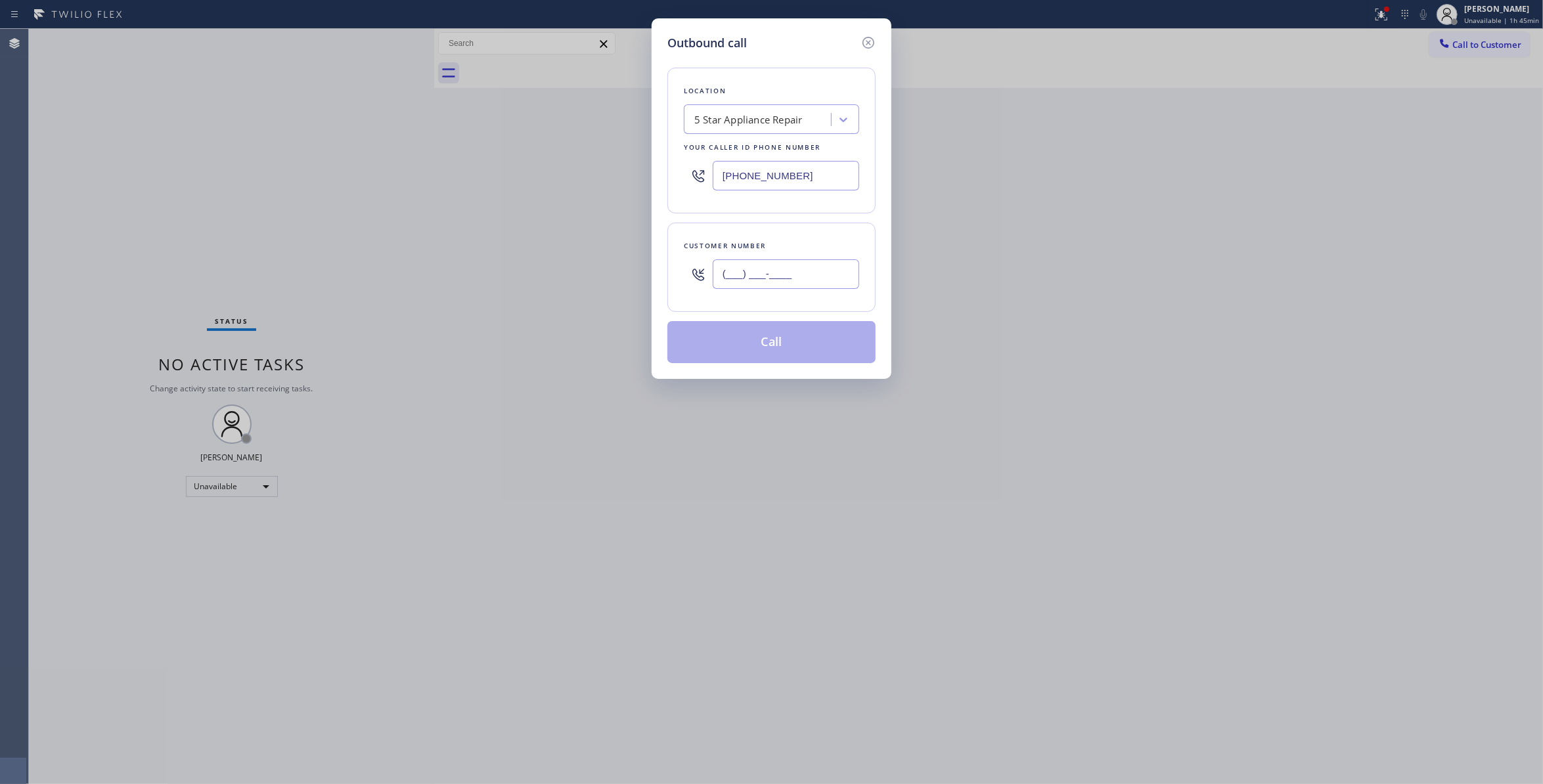
click at [781, 282] on input "(___) ___-____" at bounding box center [786, 274] width 147 height 29
paste input "904) 227-6959"
type input "(904) 227-6959"
drag, startPoint x: 797, startPoint y: 177, endPoint x: 340, endPoint y: 177, distance: 457.0
click at [340, 177] on div "Outbound call Location 5 Star Appliance Repair Your caller id phone number (855…" at bounding box center [771, 392] width 1543 height 784
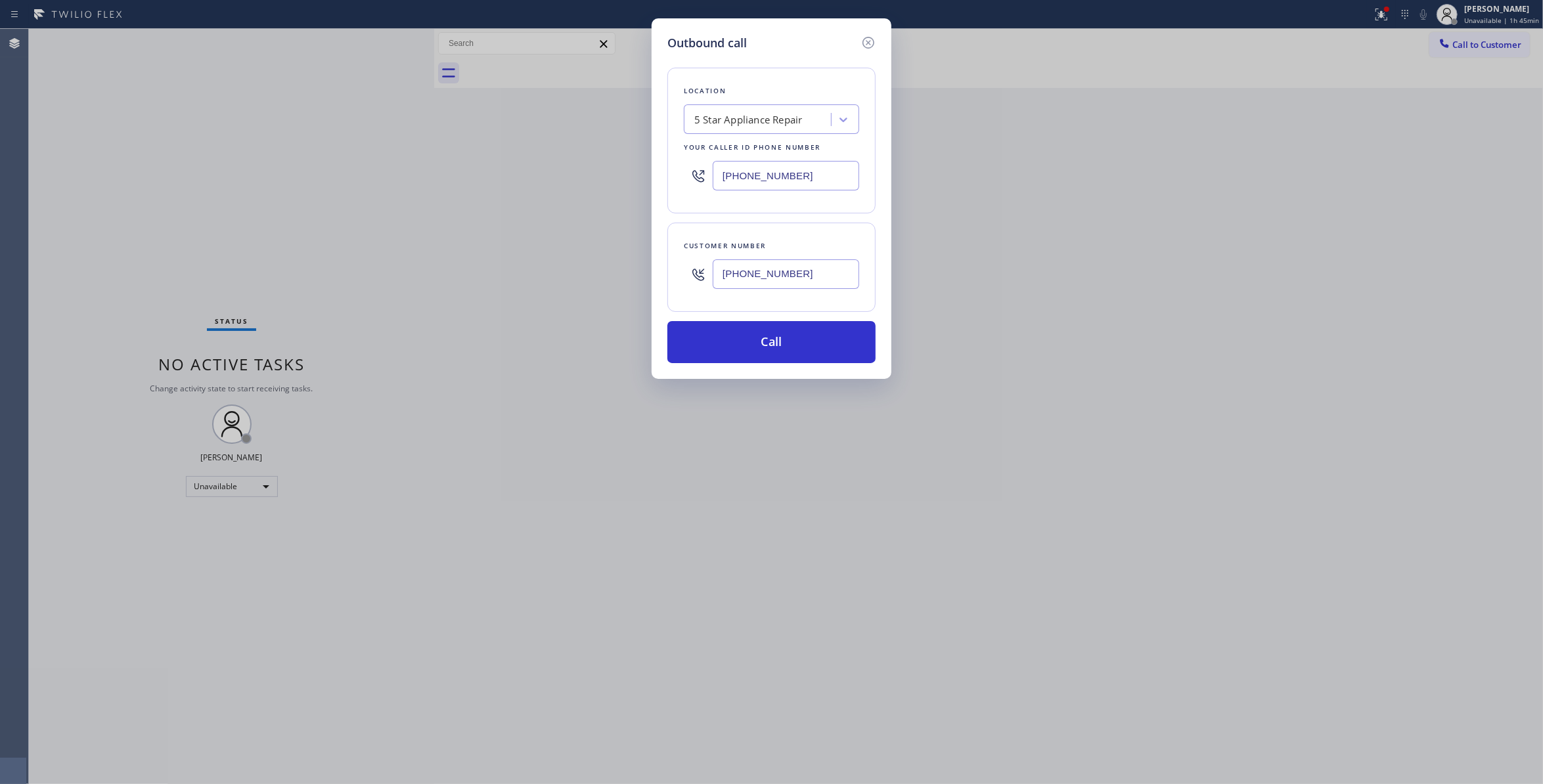
paste input "904) 293-1876"
type input "(904) 293-1876"
drag, startPoint x: 634, startPoint y: 274, endPoint x: 586, endPoint y: 269, distance: 48.3
click at [586, 269] on div "Outbound call Location Jackonville Appliance Repair Squad Your caller id phone …" at bounding box center [771, 392] width 1543 height 784
click at [783, 342] on button "Call" at bounding box center [772, 342] width 209 height 42
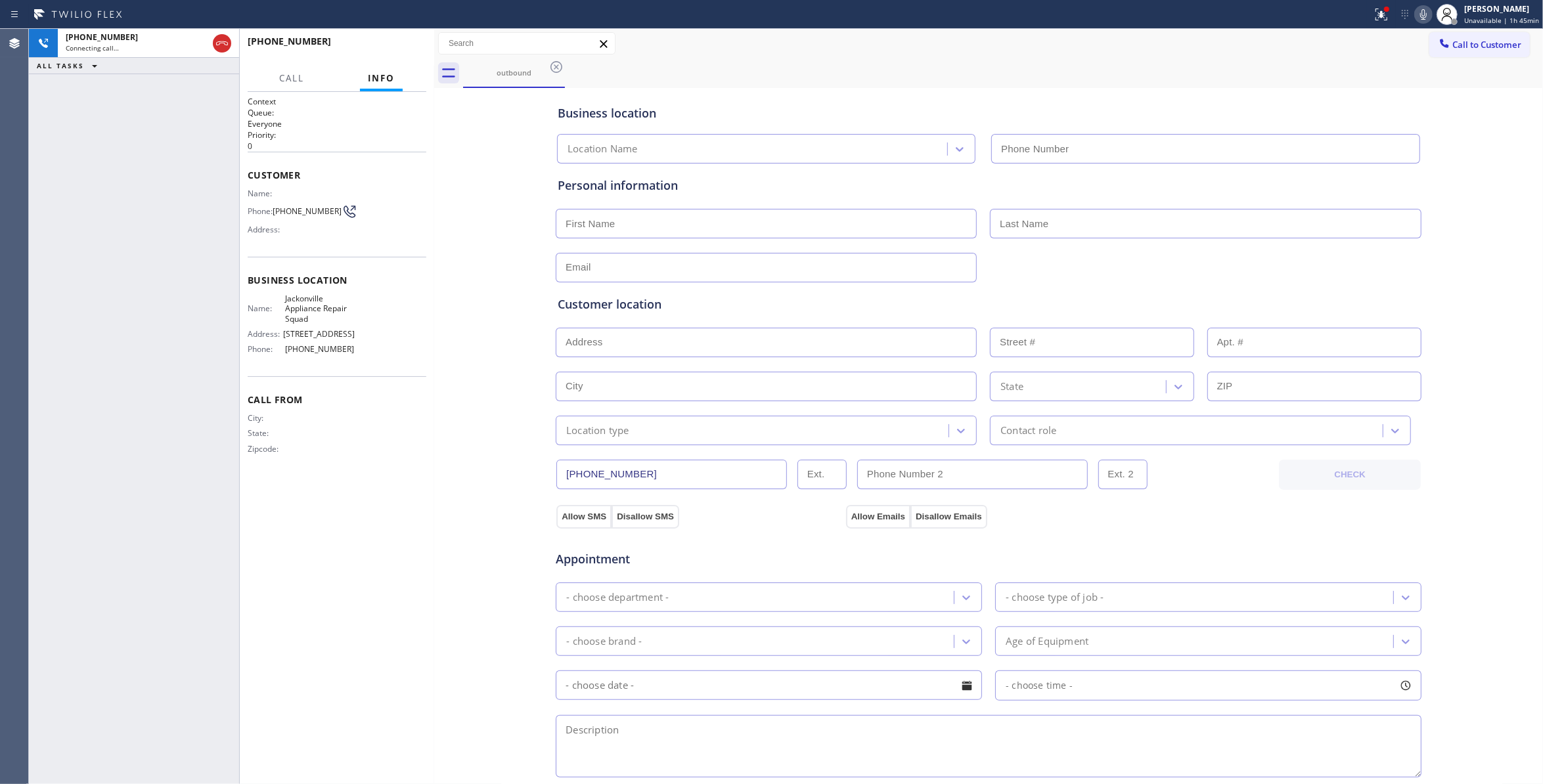
type input "(904) 293-1876"
click at [382, 46] on span "HANG UP" at bounding box center [396, 47] width 40 height 9
click at [383, 45] on span "HANG UP" at bounding box center [396, 47] width 40 height 9
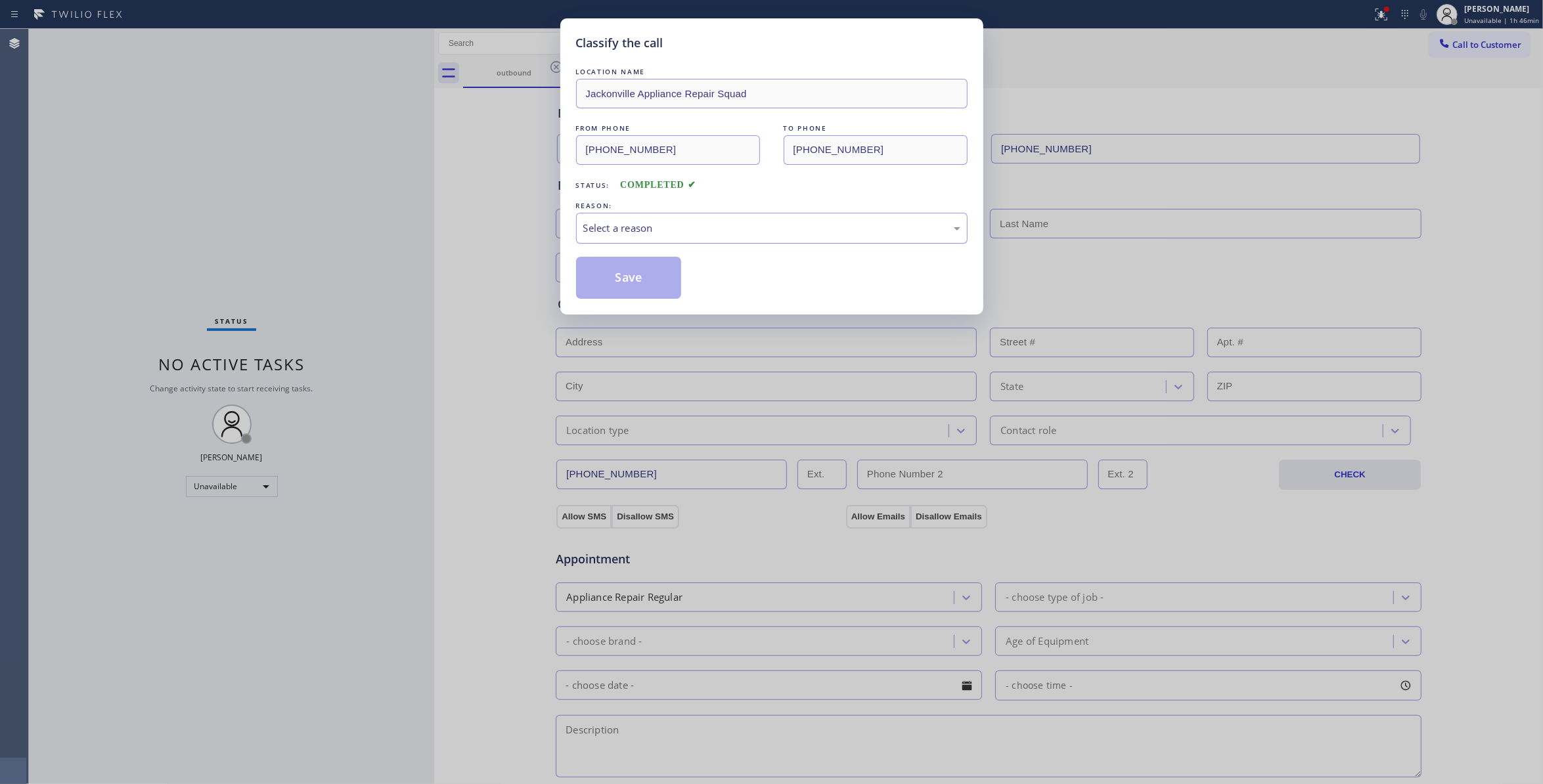
click at [649, 231] on div "Select a reason" at bounding box center [772, 228] width 377 height 15
click at [642, 275] on button "Save" at bounding box center [629, 278] width 106 height 42
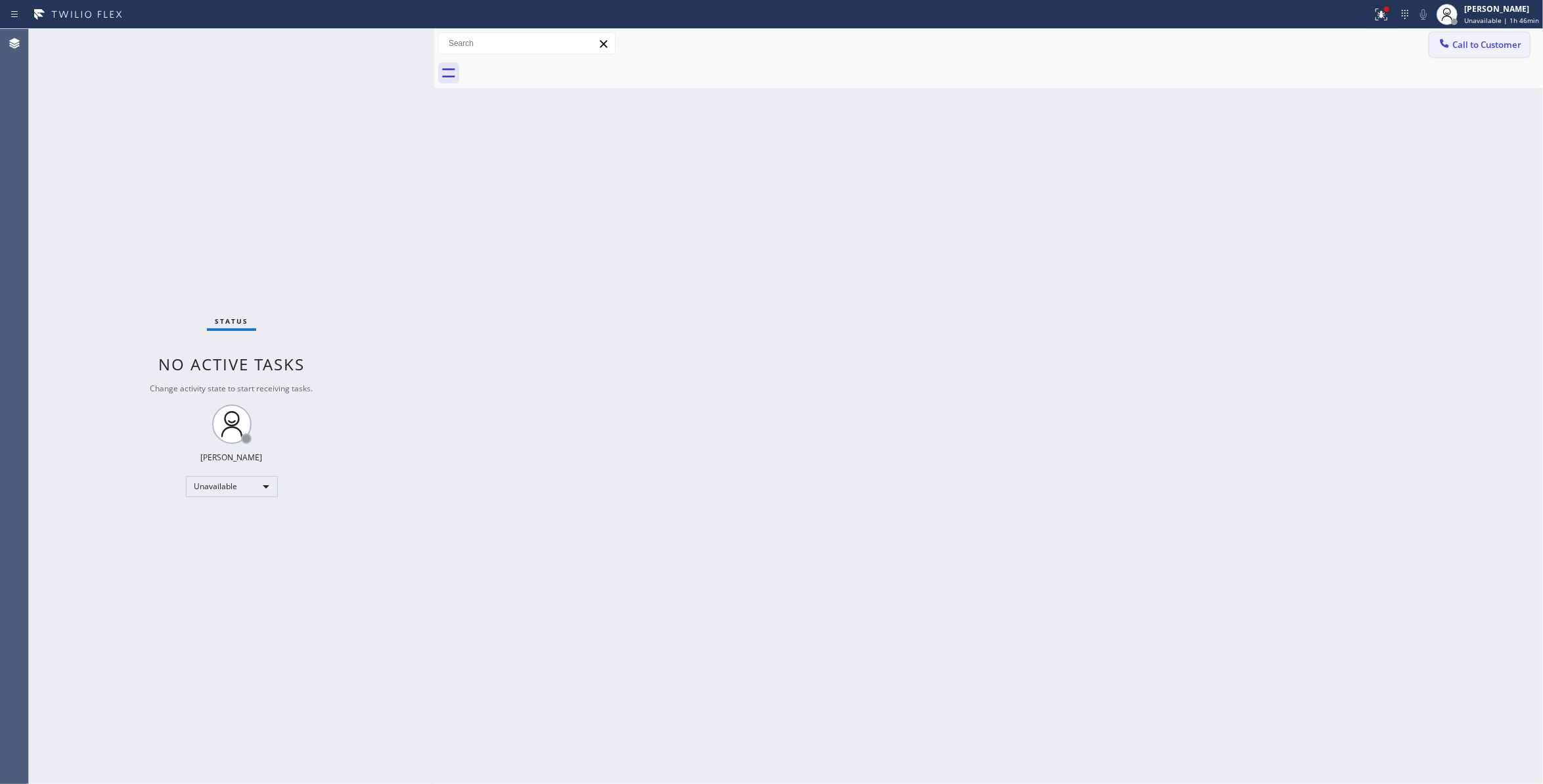
drag, startPoint x: 1490, startPoint y: 50, endPoint x: 930, endPoint y: 240, distance: 591.4
click at [1490, 53] on button "Call to Customer" at bounding box center [1480, 45] width 101 height 25
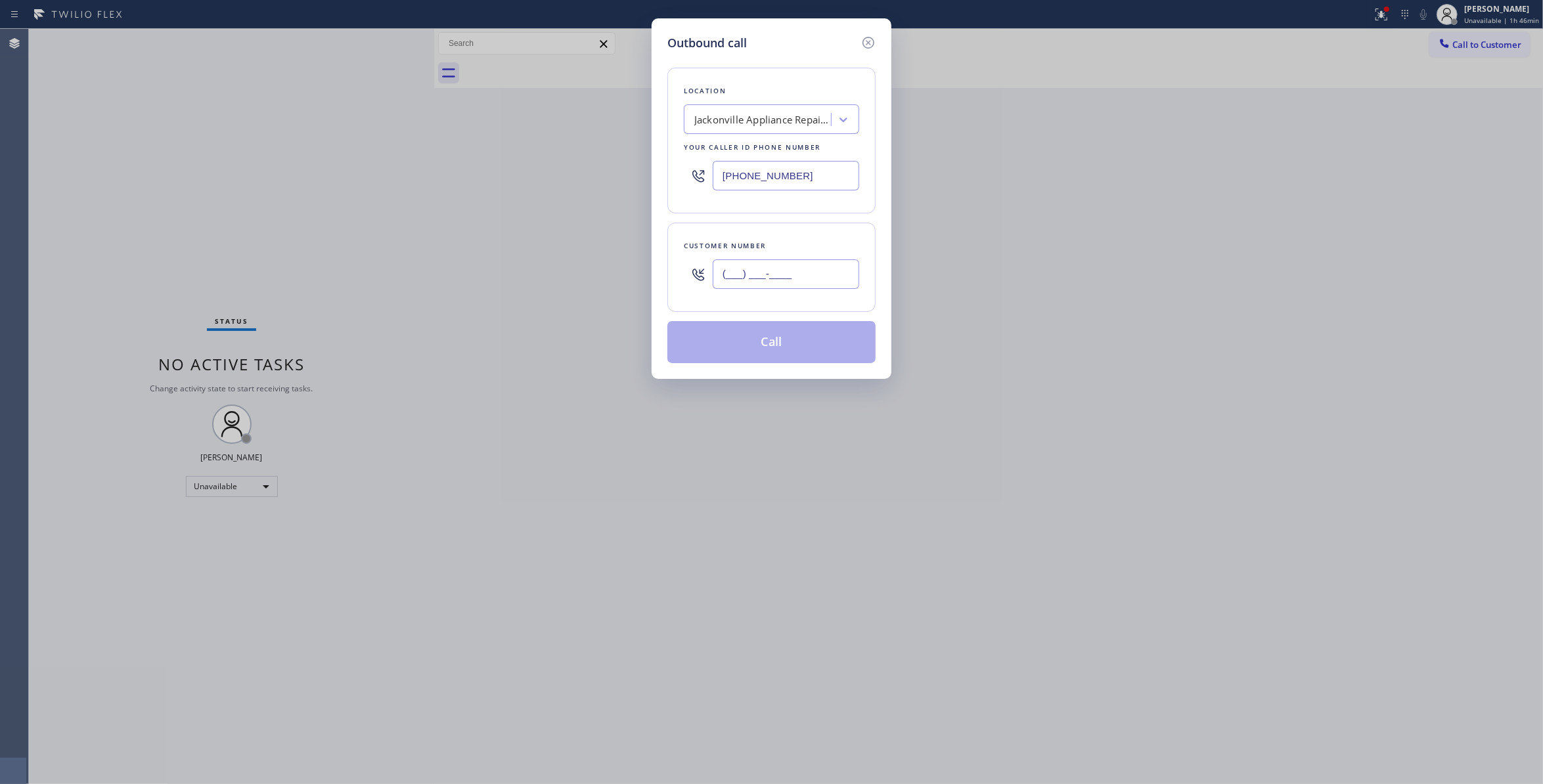
click at [760, 276] on input "(___) ___-____" at bounding box center [786, 274] width 147 height 29
paste input "904) 227-6959"
type input "(904) 227-6959"
click at [790, 348] on button "Call" at bounding box center [772, 342] width 209 height 42
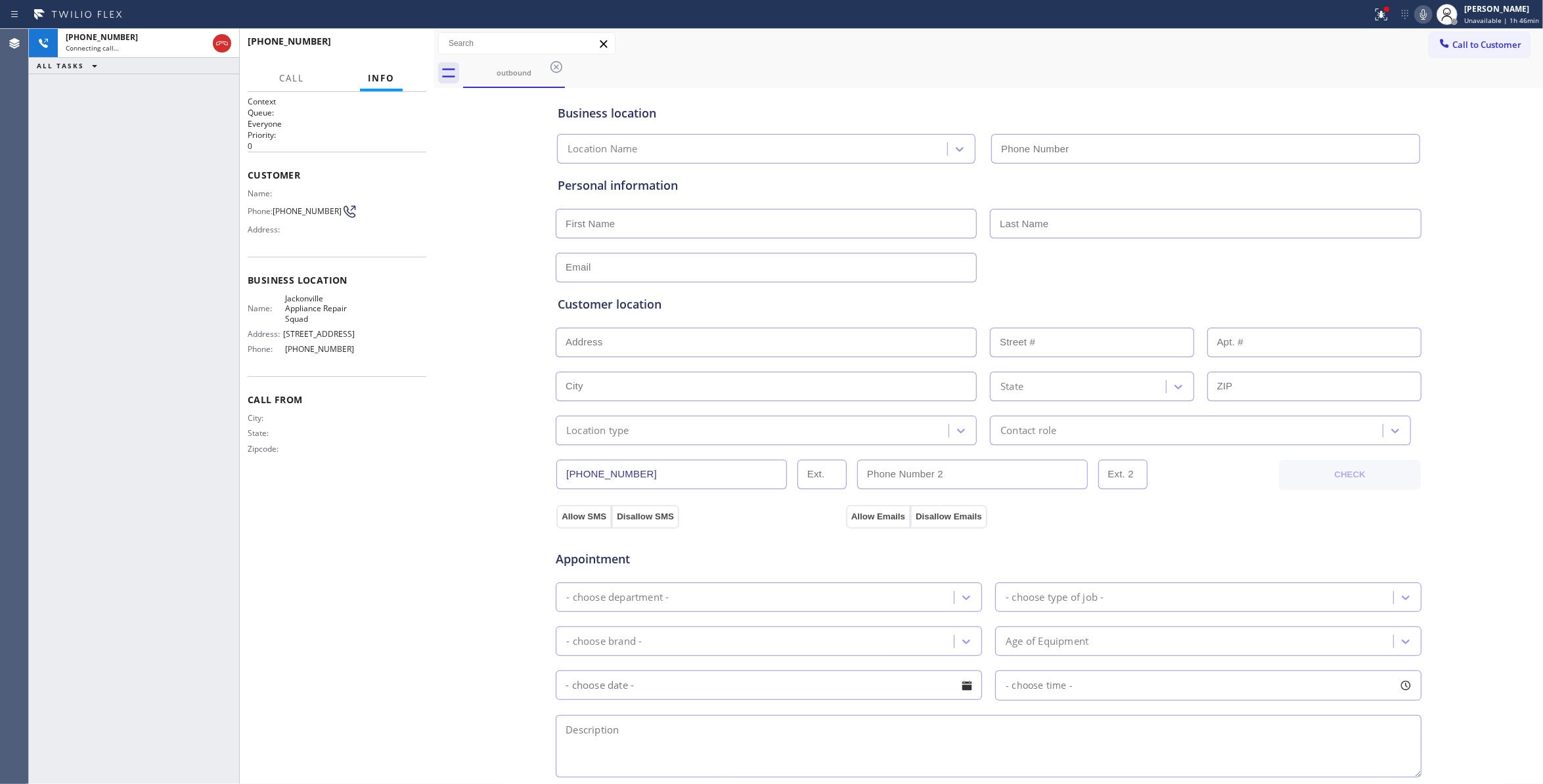
type input "(904) 293-1876"
click at [463, 265] on div "Business location Jackonville Appliance Repair Squad (904) 293-1876 Personal in…" at bounding box center [988, 540] width 1103 height 898
drag, startPoint x: 43, startPoint y: 671, endPoint x: 75, endPoint y: 597, distance: 80.6
click at [49, 657] on div "+19042276959 Live | 00:09 ALL TASKS ALL TASKS ACTIVE TASKS TASKS IN WRAP UP" at bounding box center [134, 406] width 210 height 755
click at [403, 46] on span "HANG UP" at bounding box center [396, 47] width 40 height 9
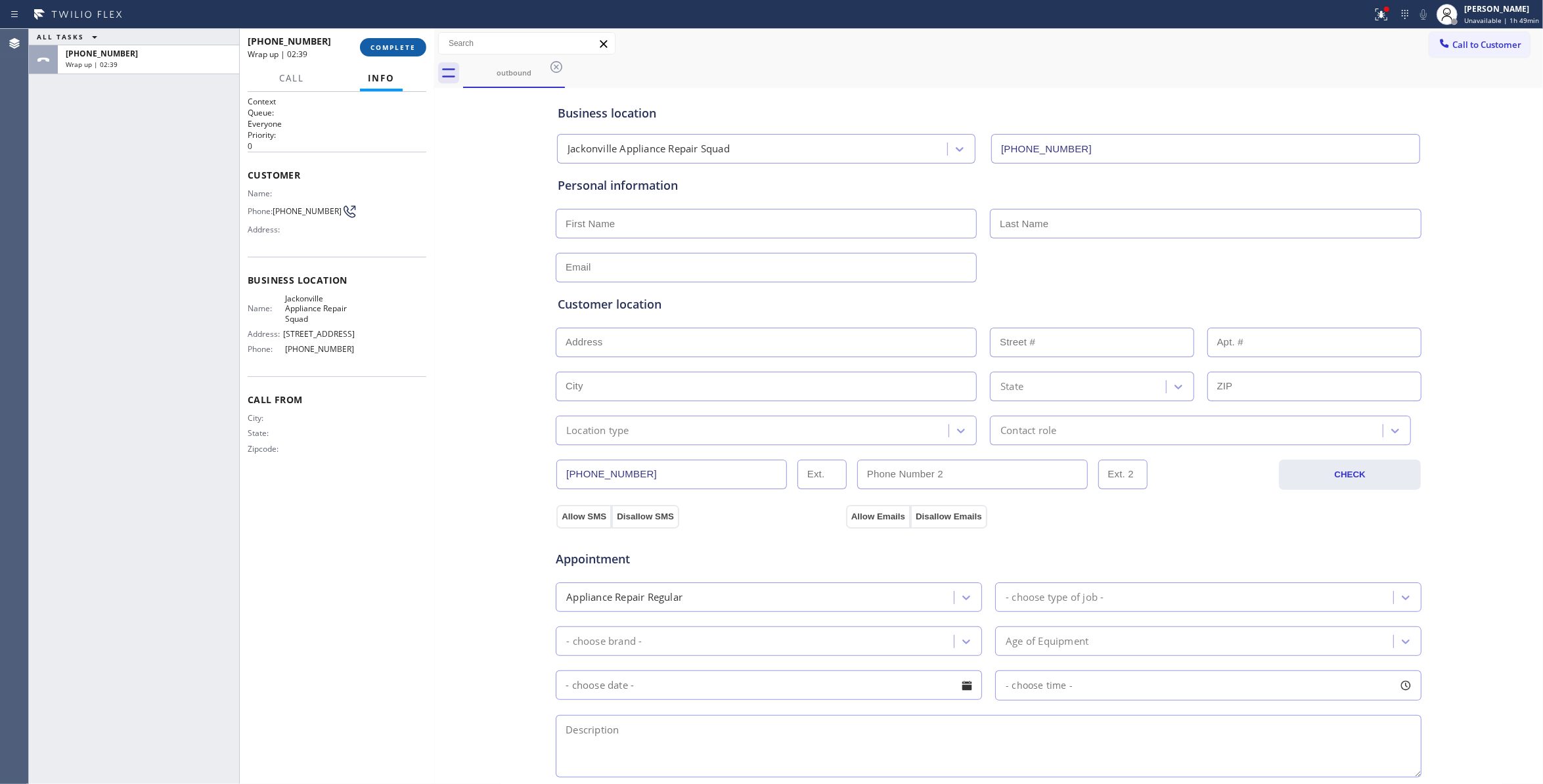
click at [399, 50] on span "COMPLETE" at bounding box center [393, 47] width 45 height 9
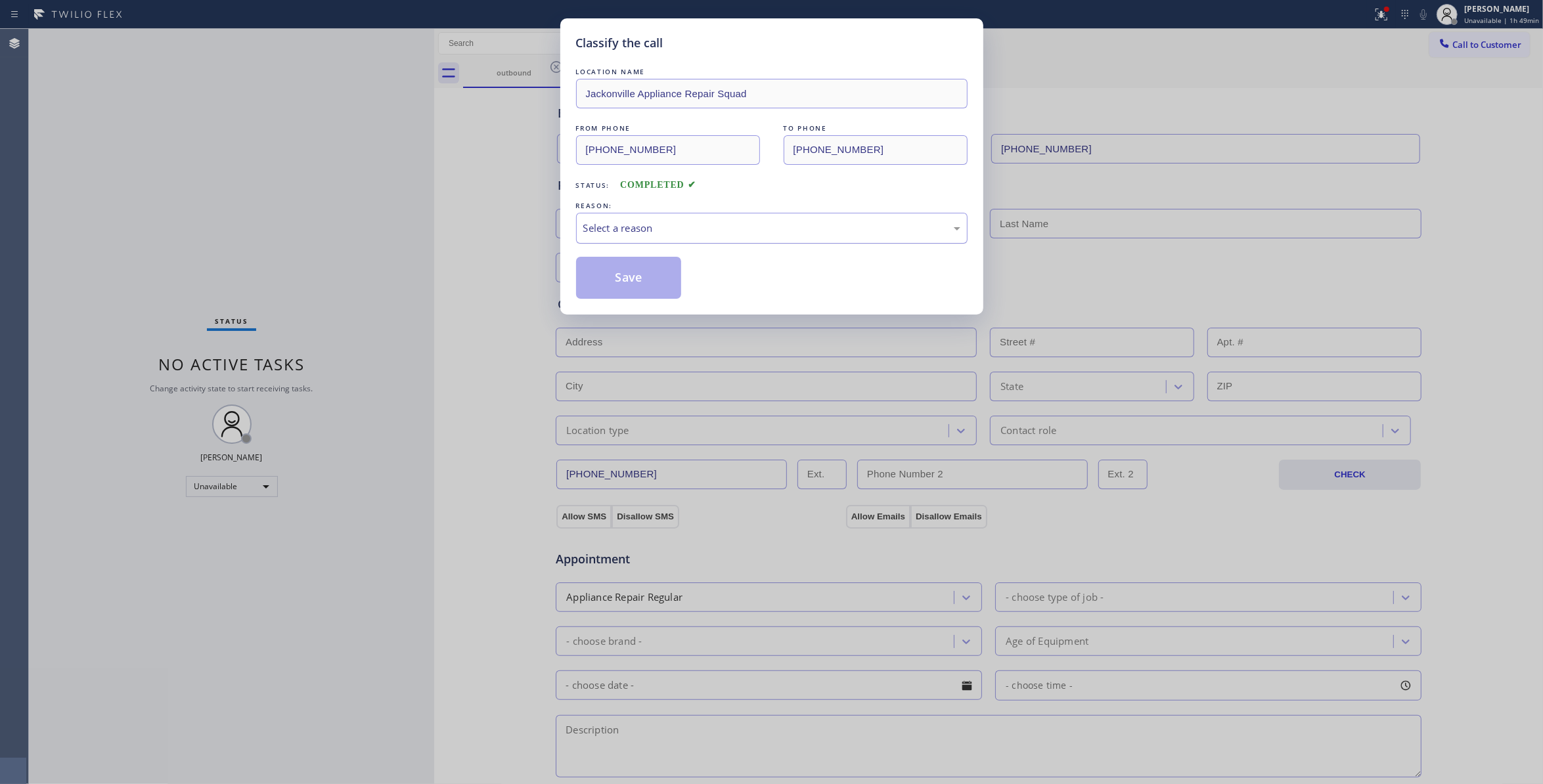
click at [682, 229] on div "Select a reason" at bounding box center [772, 228] width 377 height 15
click at [636, 284] on button "Save" at bounding box center [629, 278] width 106 height 42
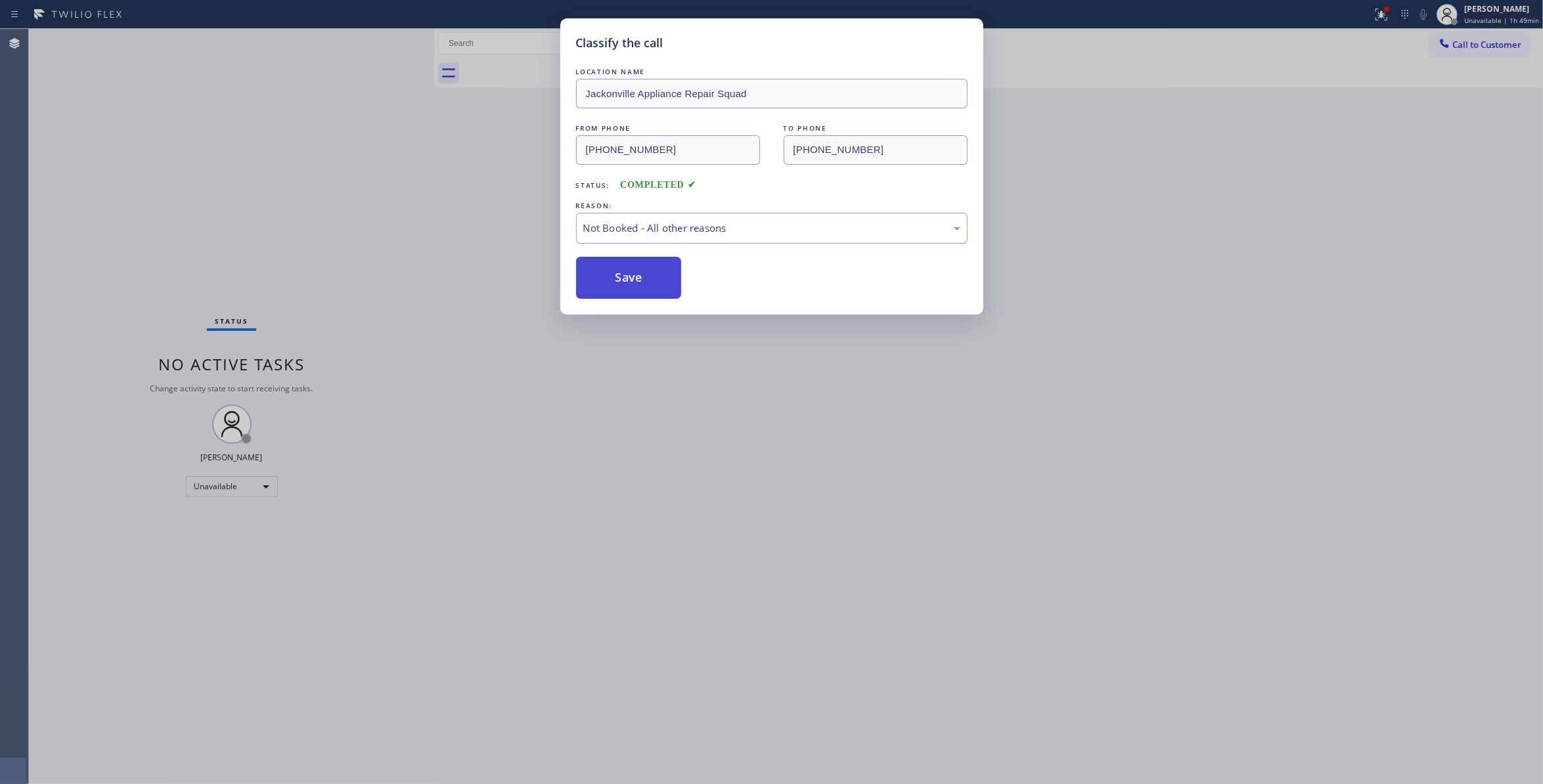
click at [636, 284] on button "Save" at bounding box center [629, 278] width 106 height 42
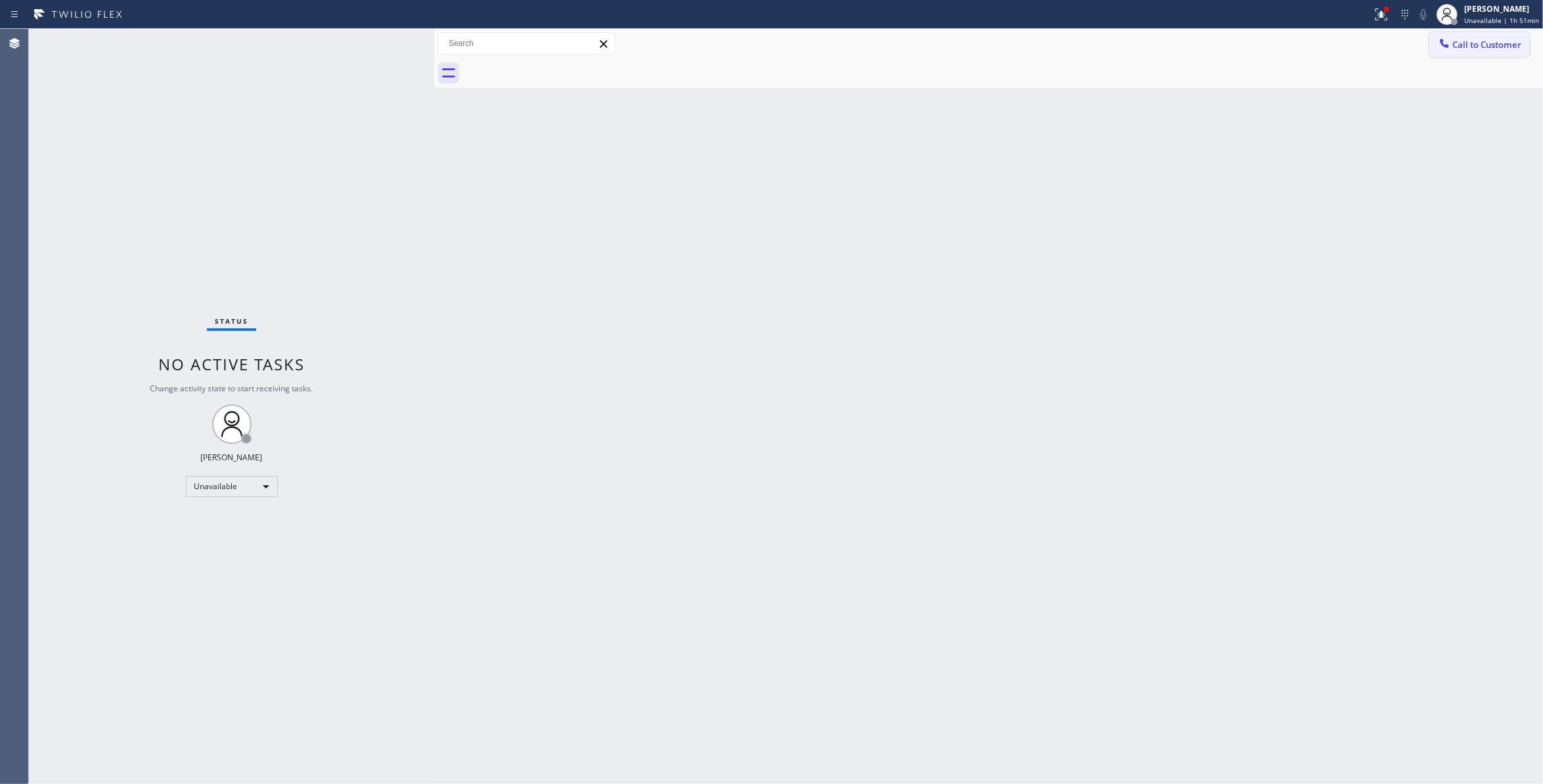
click at [1490, 42] on span "Call to Customer" at bounding box center [1487, 45] width 69 height 12
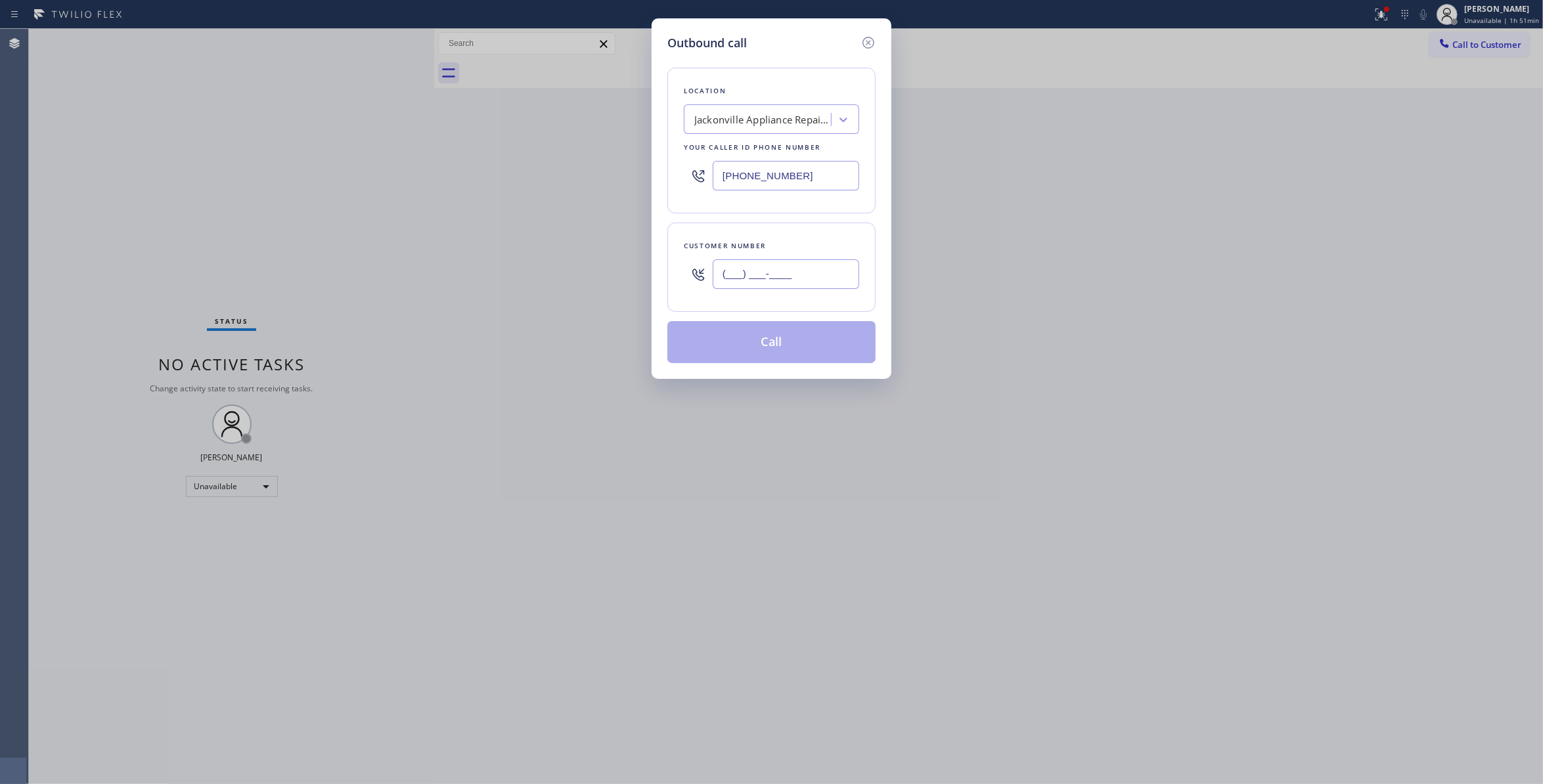
click at [812, 261] on input "(___) ___-____" at bounding box center [786, 274] width 147 height 29
paste input "626) 993-8247"
type input "(626) 993-8247"
paste input "877) 414-7264"
drag, startPoint x: 827, startPoint y: 174, endPoint x: 406, endPoint y: 174, distance: 421.0
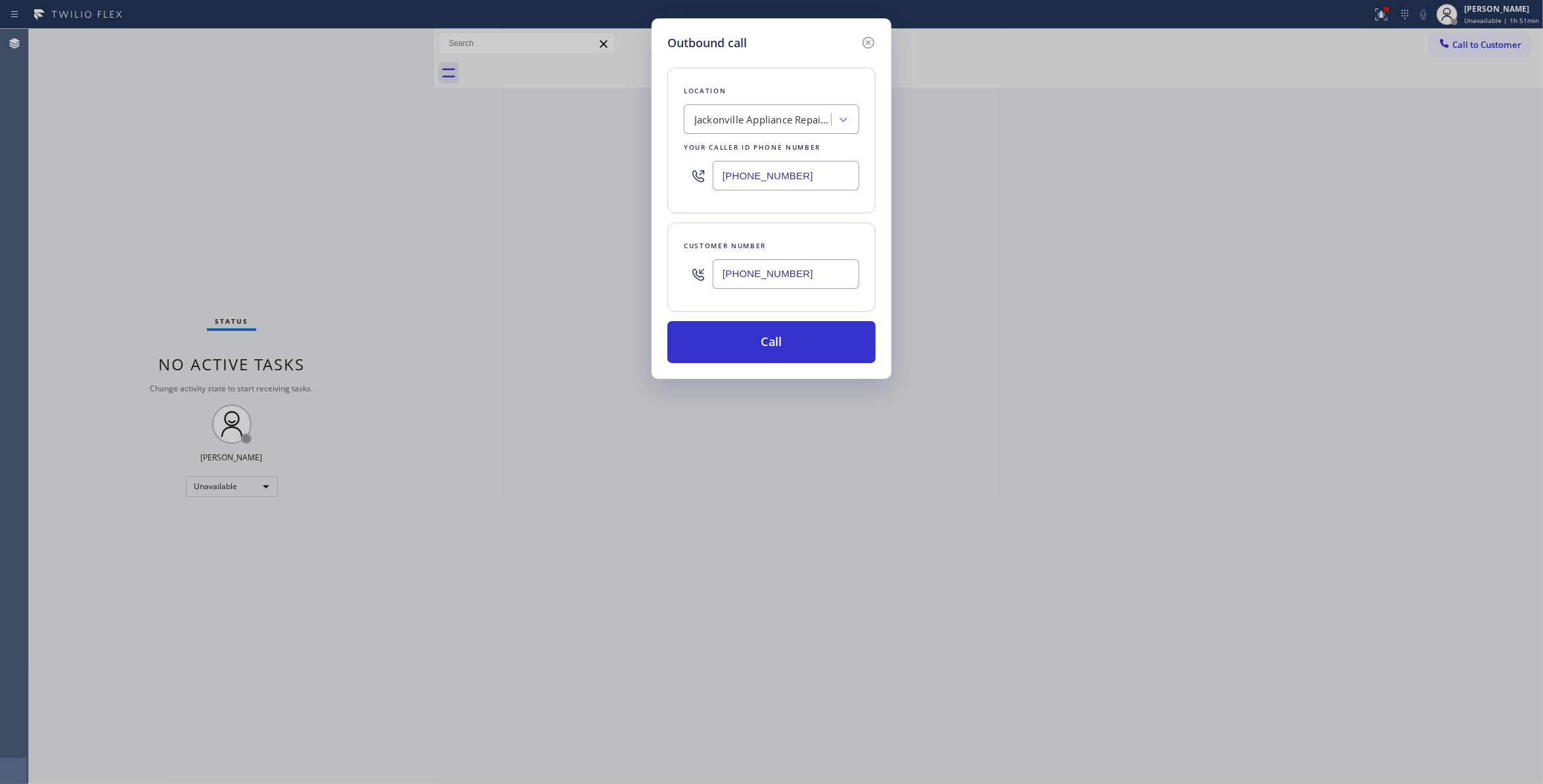
click at [406, 174] on div "Outbound call Location Jackonville Appliance Repair Squad Your caller id phone …" at bounding box center [771, 392] width 1543 height 784
type input "(877) 414-7264"
click at [745, 345] on button "Call" at bounding box center [772, 342] width 209 height 42
click at [780, 337] on button "Call" at bounding box center [772, 342] width 209 height 42
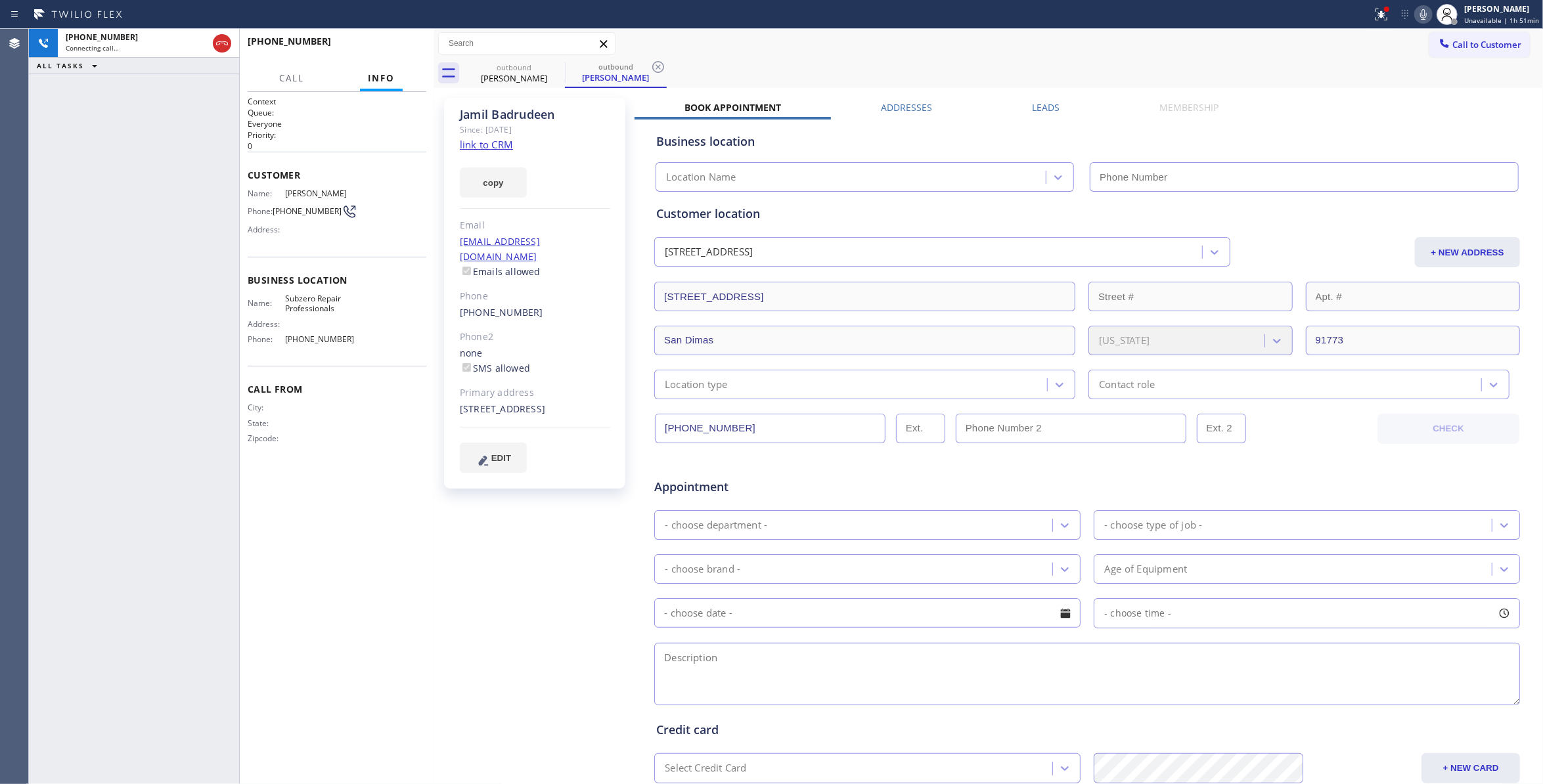
type input "(877) 414-7264"
click at [84, 243] on div "+16269938247 Connecting call… ALL TASKS ALL TASKS ACTIVE TASKS TASKS IN WRAP UP" at bounding box center [134, 406] width 210 height 755
click at [660, 66] on icon at bounding box center [658, 67] width 16 height 16
click at [163, 281] on div "+16269938247 Live | 00:02 ALL TASKS ALL TASKS ACTIVE TASKS TASKS IN WRAP UP" at bounding box center [134, 406] width 210 height 755
drag, startPoint x: 163, startPoint y: 221, endPoint x: 181, endPoint y: 176, distance: 48.5
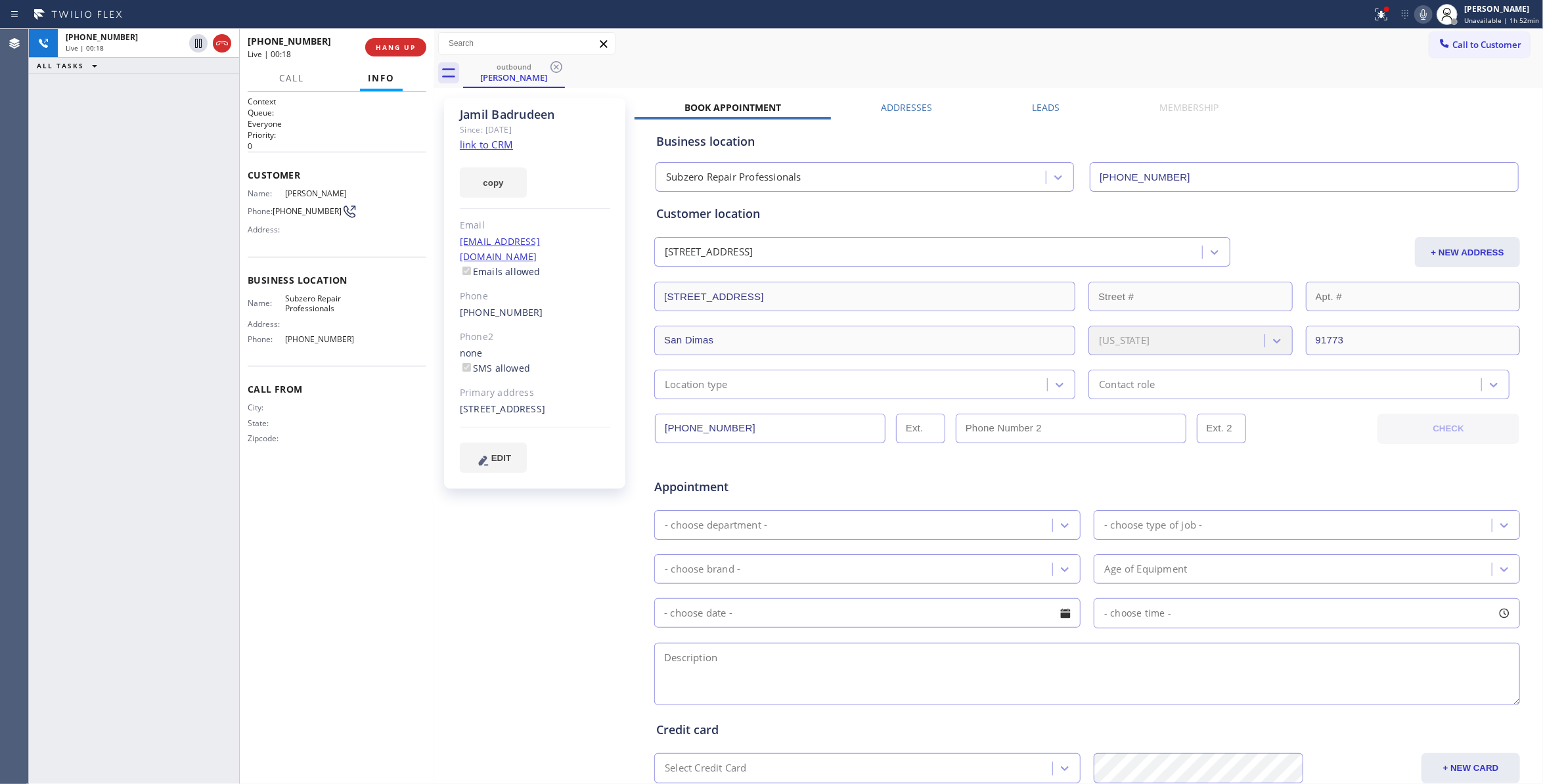
click at [173, 192] on div "+16269938247 Live | 00:18 ALL TASKS ALL TASKS ACTIVE TASKS TASKS IN WRAP UP" at bounding box center [134, 406] width 210 height 755
click at [222, 43] on icon at bounding box center [222, 43] width 16 height 16
click at [406, 43] on span "HANG UP" at bounding box center [396, 47] width 40 height 9
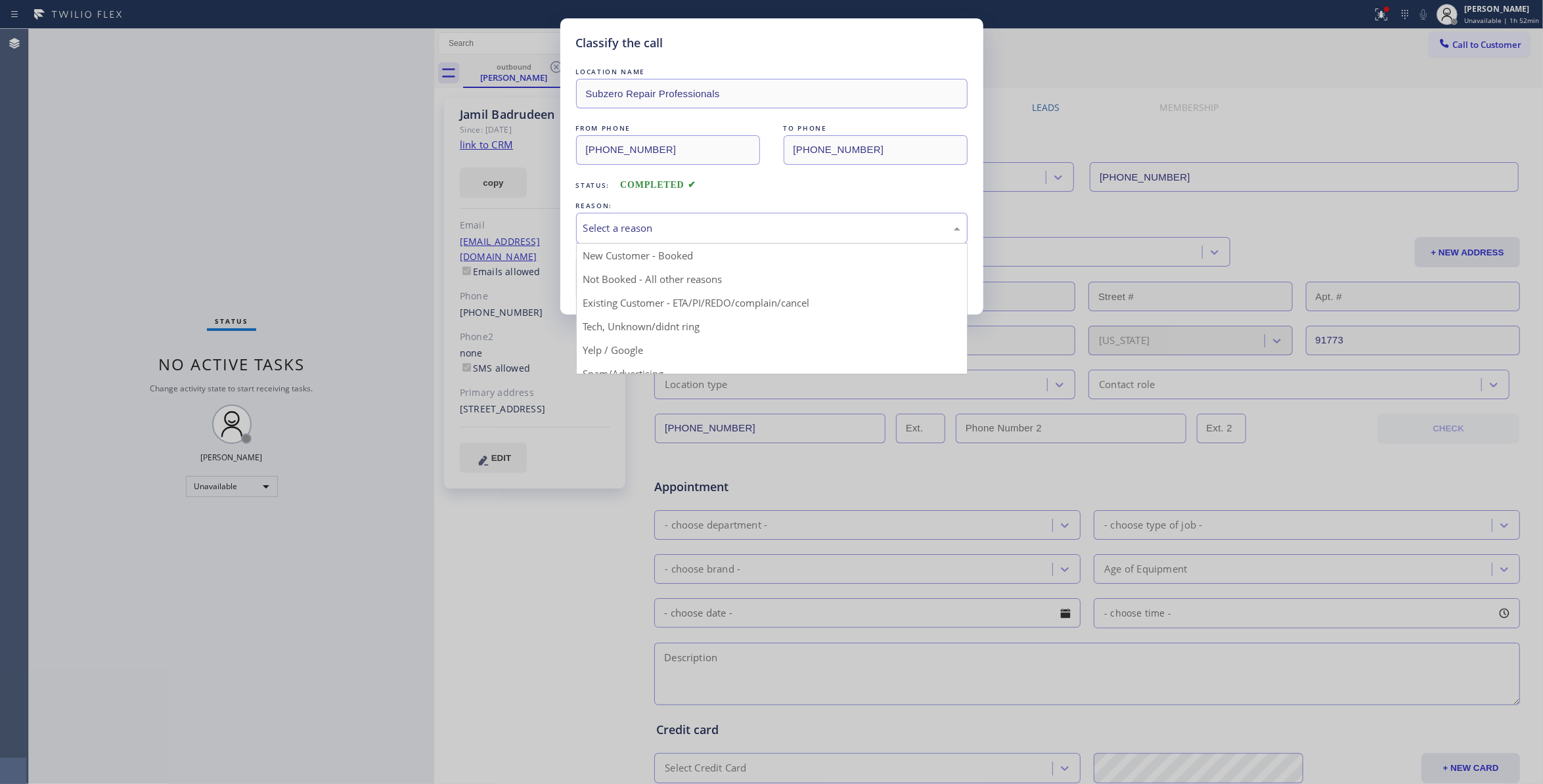
click at [691, 229] on div "Select a reason" at bounding box center [772, 228] width 377 height 15
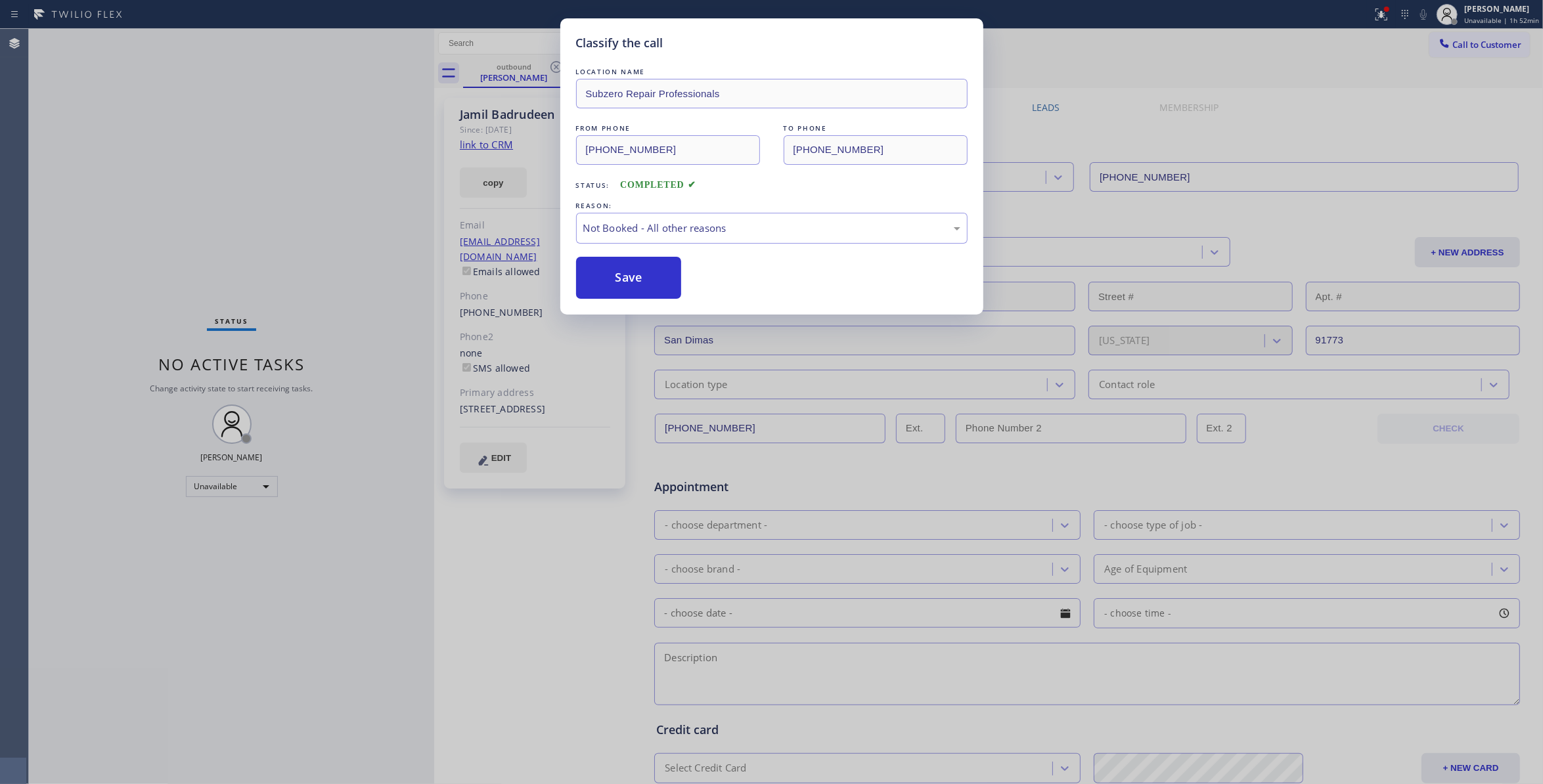
click at [623, 278] on button "Save" at bounding box center [629, 278] width 106 height 42
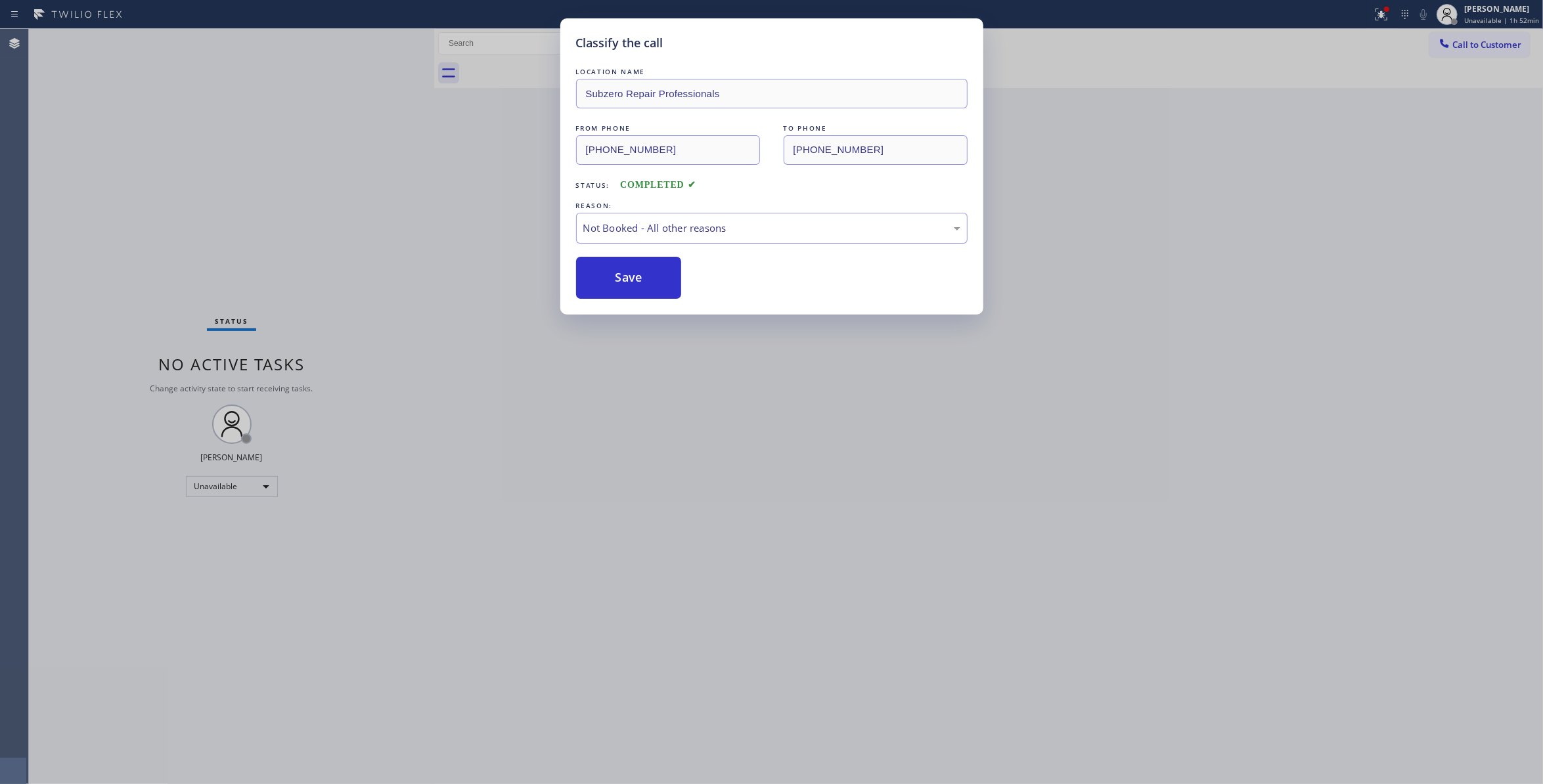
drag, startPoint x: 623, startPoint y: 278, endPoint x: 33, endPoint y: 48, distance: 633.2
click at [580, 275] on button "Save" at bounding box center [629, 278] width 106 height 42
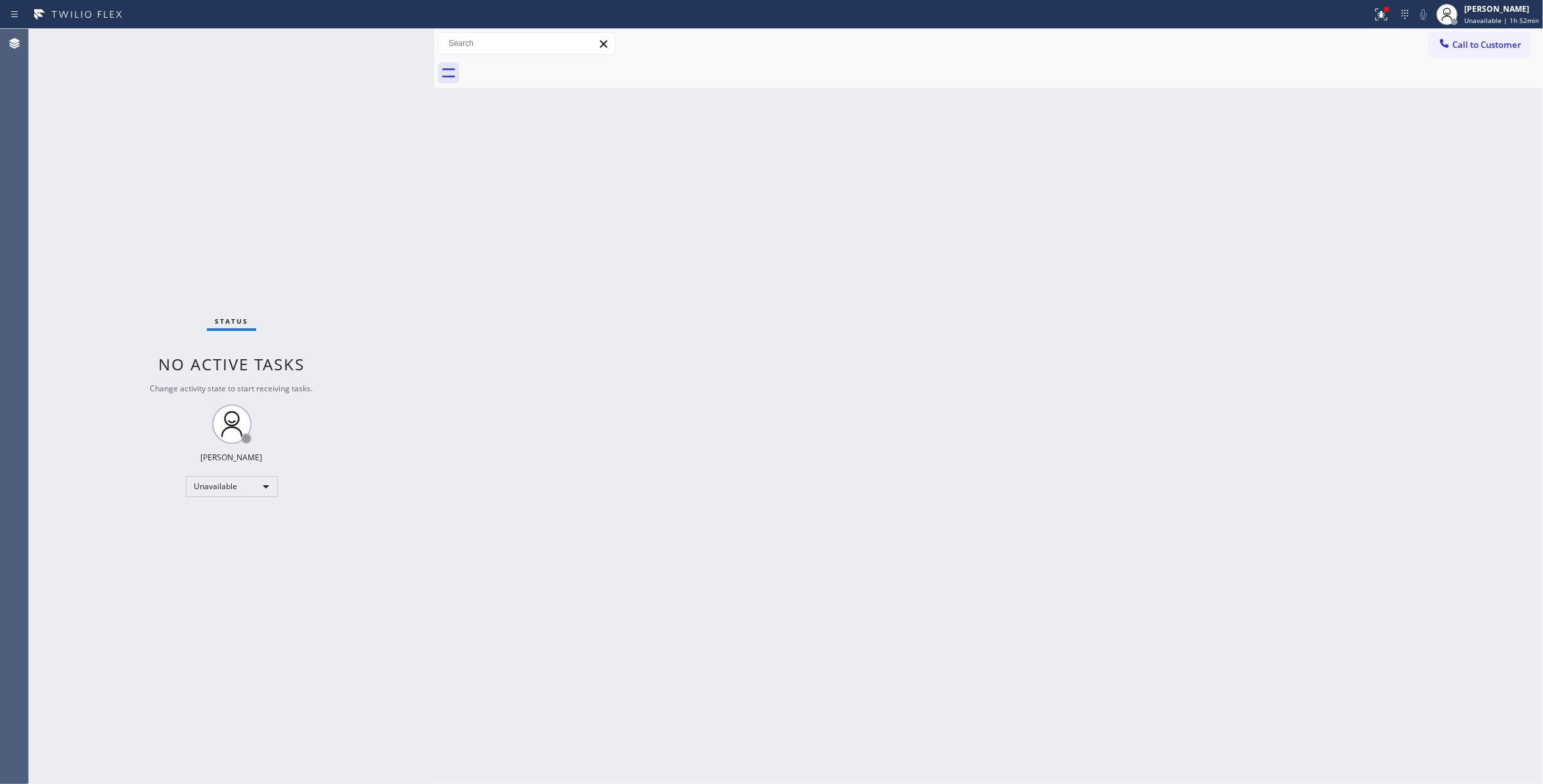
click at [1485, 297] on div "Back to Dashboard Change Sender ID Customers Technicians Select a contact Outbo…" at bounding box center [989, 406] width 1109 height 755
click at [1478, 42] on span "Call to Customer" at bounding box center [1487, 45] width 69 height 12
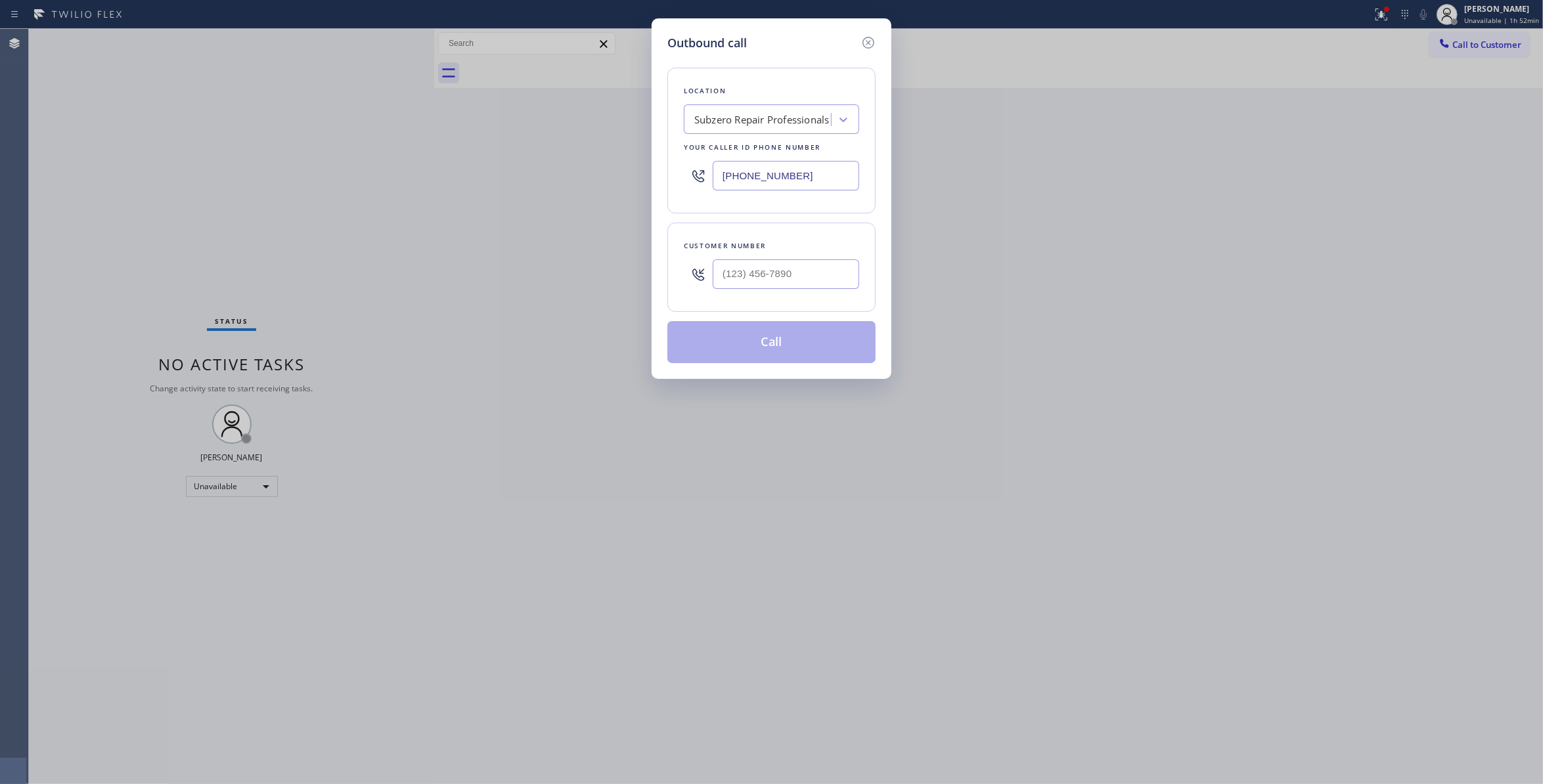
click at [784, 247] on div "Customer number" at bounding box center [772, 245] width 176 height 14
click at [783, 275] on input "(___) ___-____" at bounding box center [786, 274] width 147 height 29
paste input "626) 993-8247"
type input "(626) 993-8247"
click at [757, 350] on button "Call" at bounding box center [772, 342] width 209 height 42
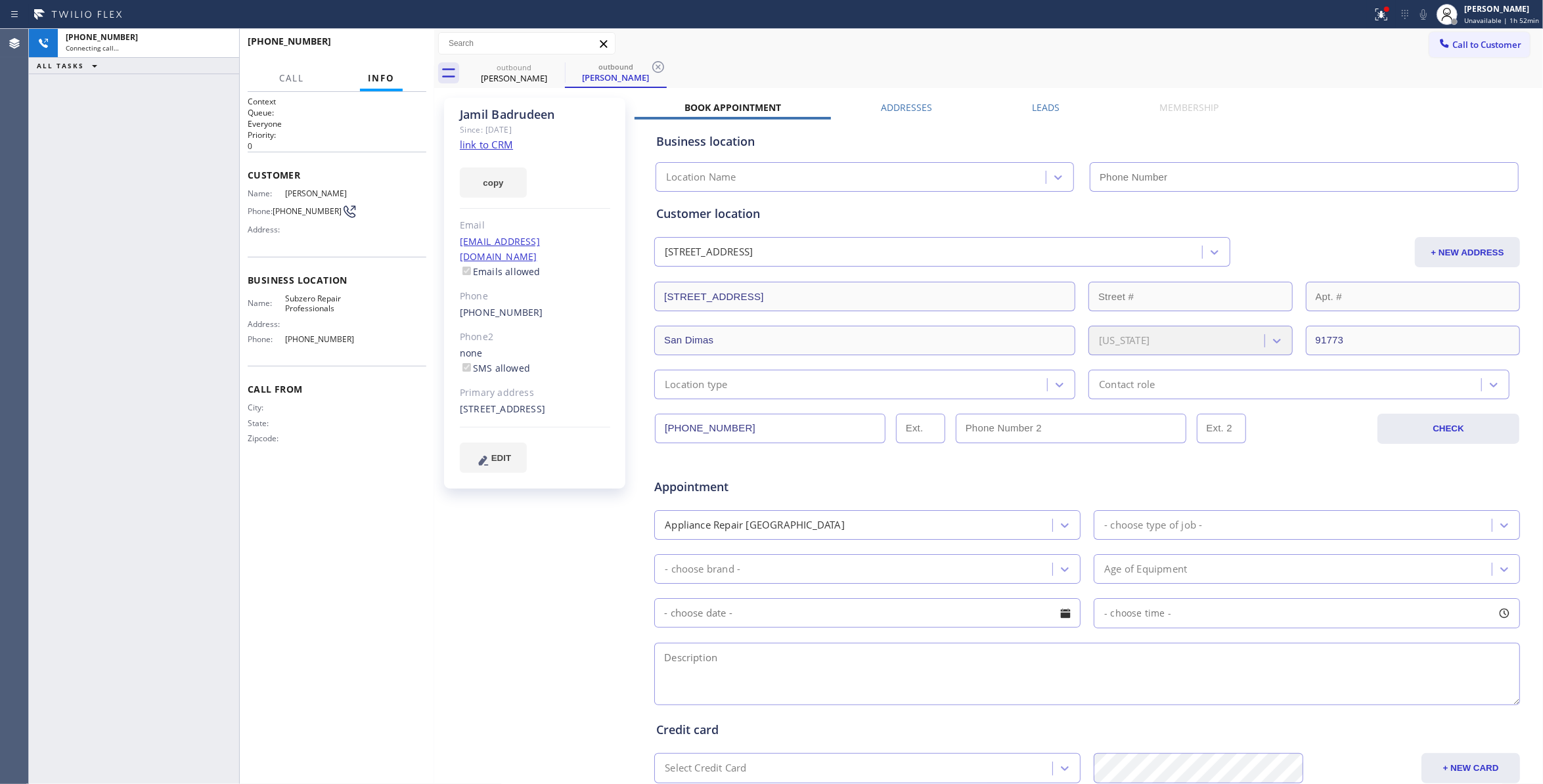
type input "(877) 414-7264"
click at [202, 642] on div "+16269938247 Connecting call… ALL TASKS ALL TASKS ACTIVE TASKS TASKS IN WRAP UP" at bounding box center [134, 406] width 210 height 755
click at [661, 65] on icon at bounding box center [658, 67] width 16 height 16
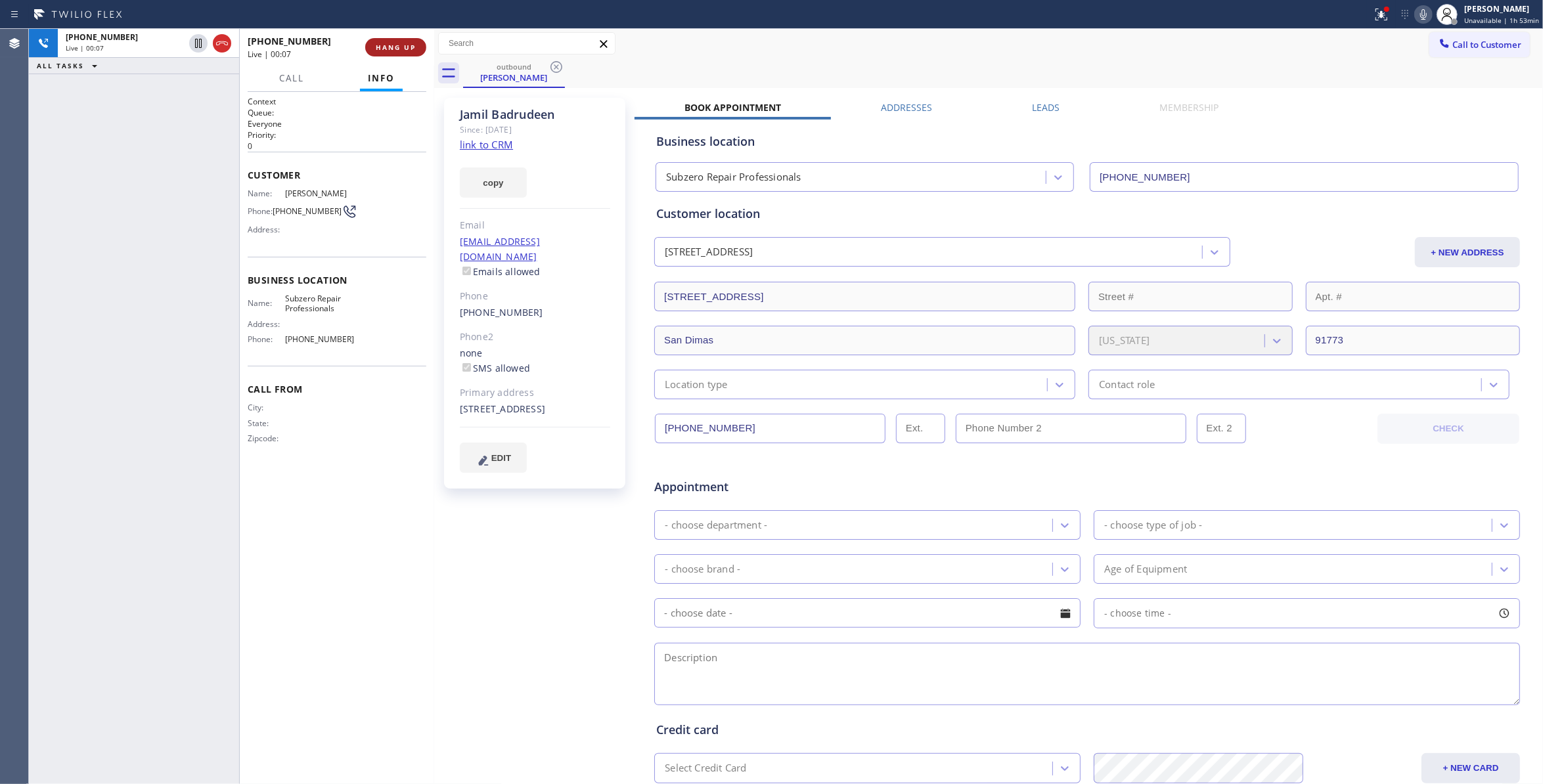
click at [411, 51] on button "HANG UP" at bounding box center [396, 47] width 61 height 19
click at [411, 51] on button "COMPLETE" at bounding box center [393, 47] width 66 height 19
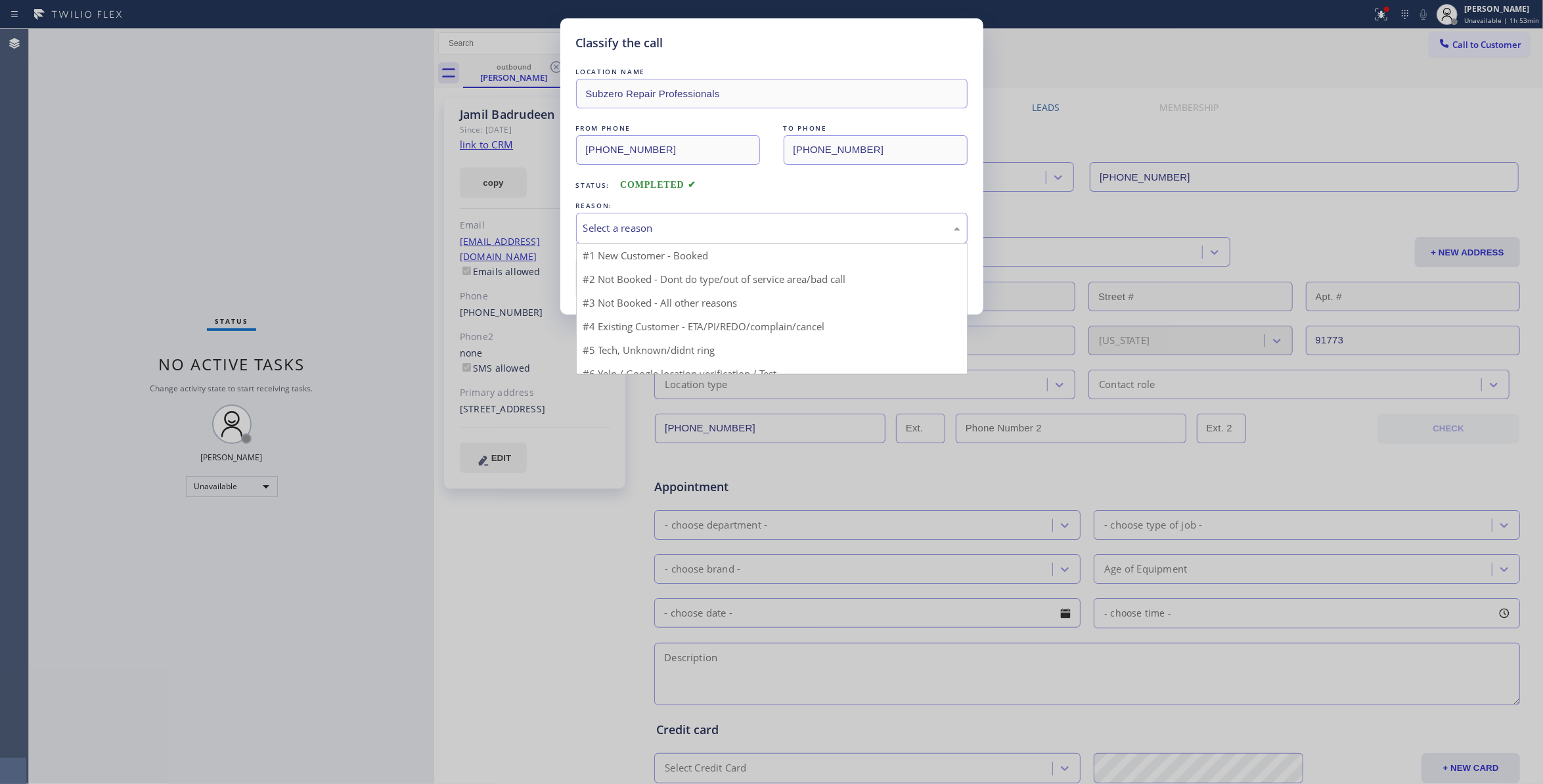
click at [641, 219] on div "Select a reason" at bounding box center [772, 228] width 391 height 31
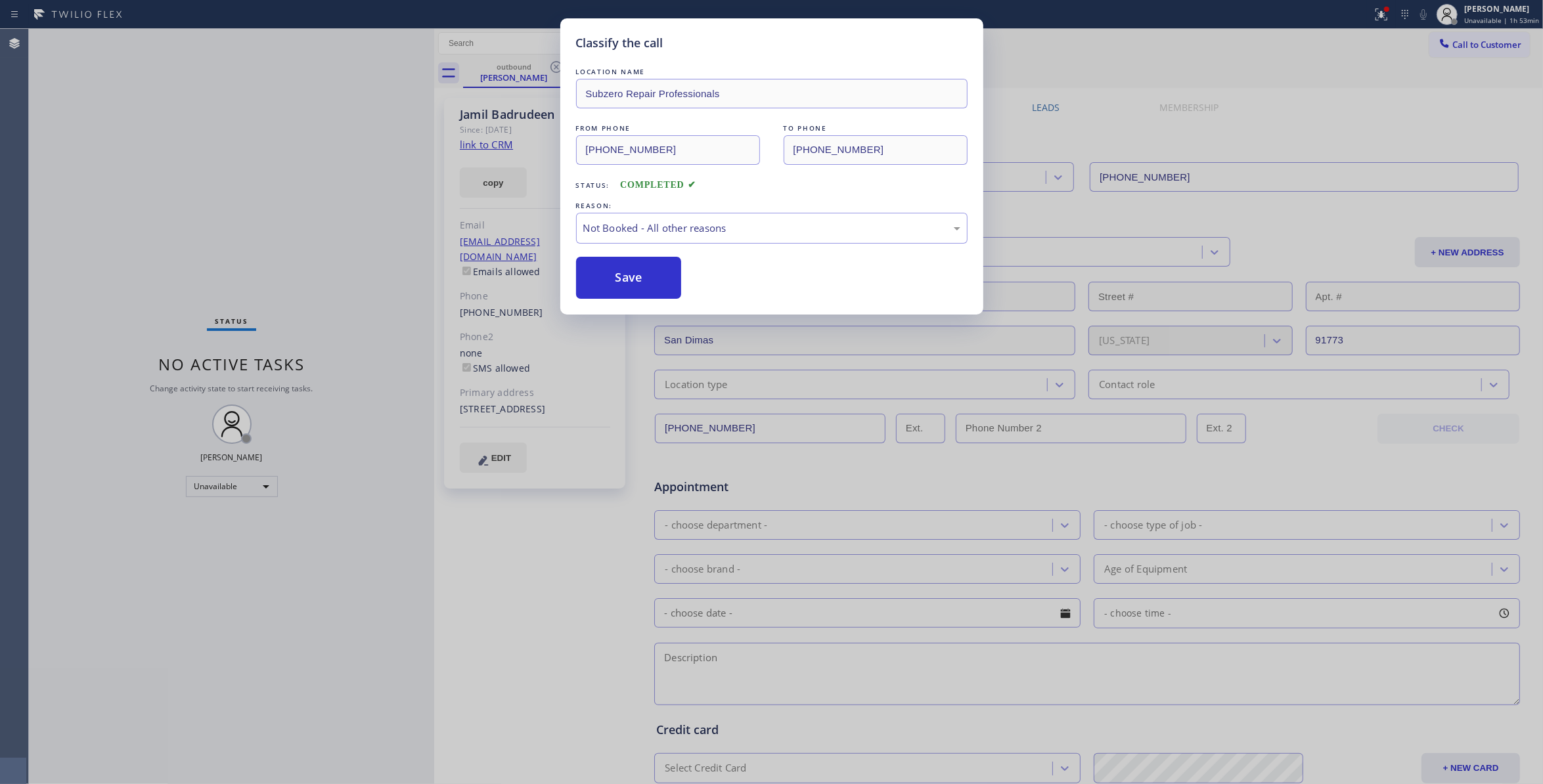
click at [637, 277] on button "Save" at bounding box center [629, 278] width 106 height 42
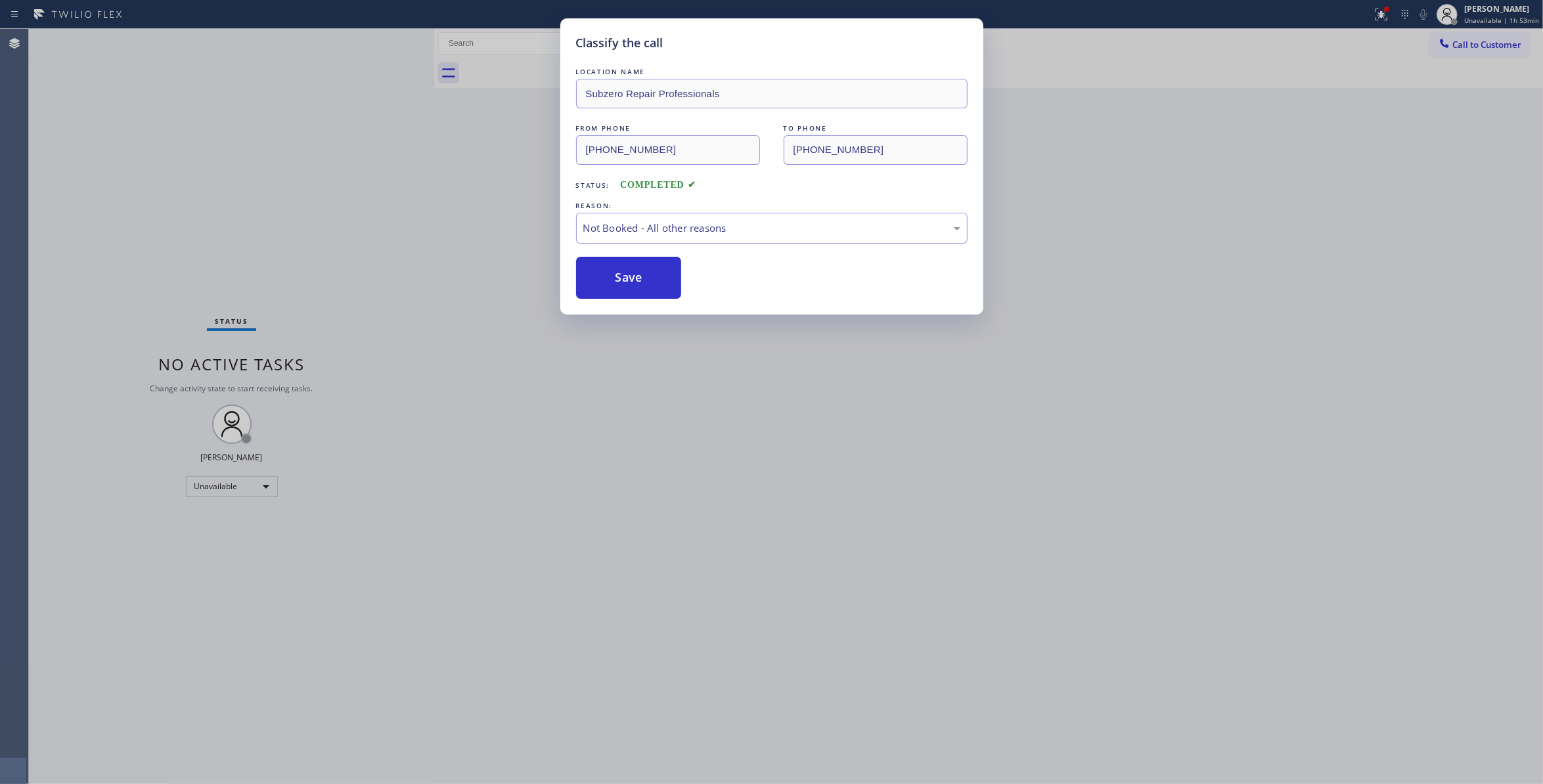
click at [637, 277] on button "Save" at bounding box center [629, 278] width 106 height 42
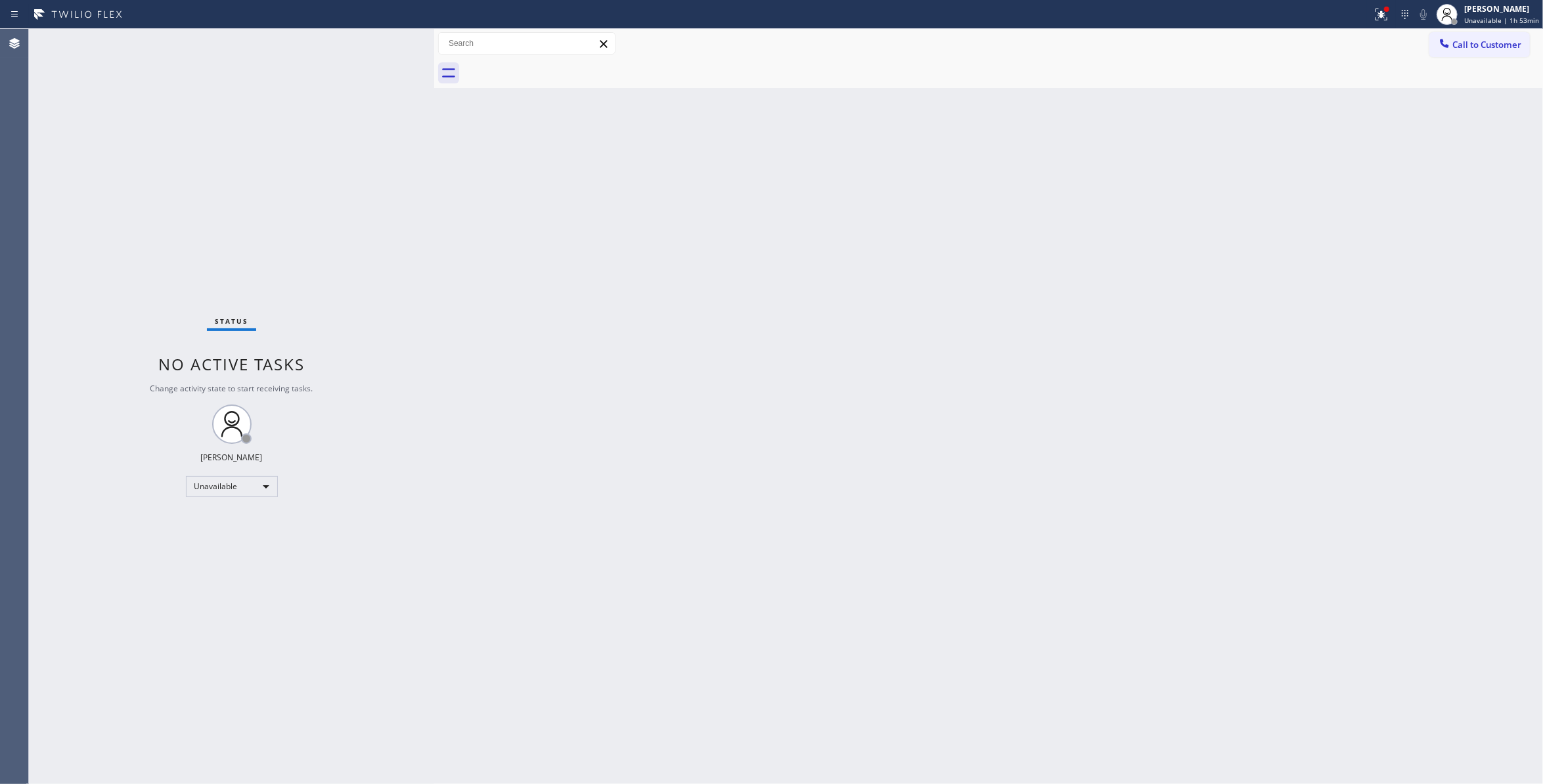
click at [196, 245] on div "Status No active tasks Change activity state to start receiving tasks. Louis Ma…" at bounding box center [232, 406] width 406 height 755
drag, startPoint x: 202, startPoint y: 647, endPoint x: 374, endPoint y: 479, distance: 240.4
click at [204, 648] on div "Status No active tasks Change activity state to start receiving tasks. Louis Ma…" at bounding box center [232, 406] width 406 height 755
drag, startPoint x: 1472, startPoint y: 57, endPoint x: 1467, endPoint y: 49, distance: 9.4
click at [1467, 50] on button "Call to Customer" at bounding box center [1480, 45] width 101 height 25
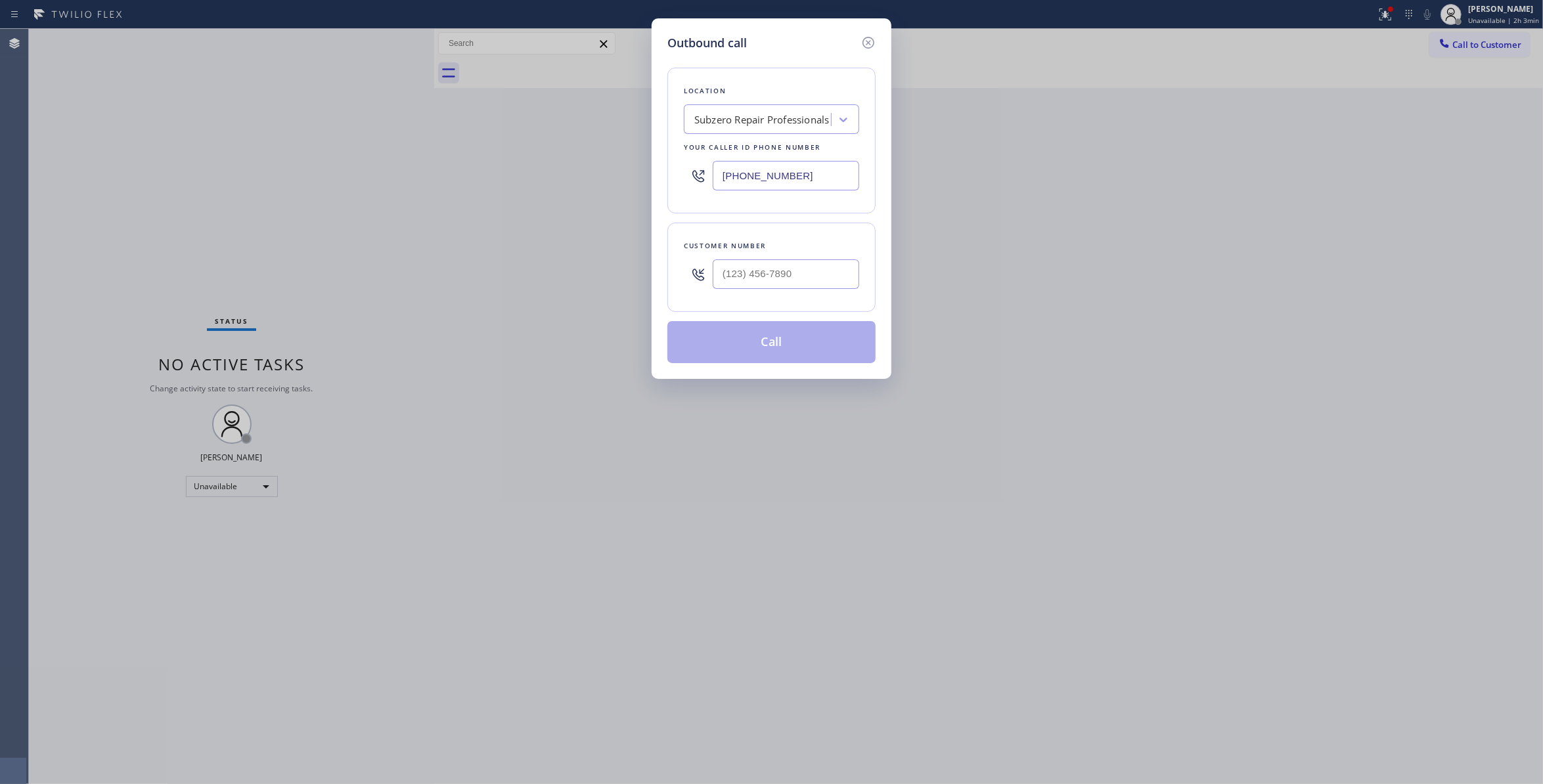
drag, startPoint x: 823, startPoint y: 177, endPoint x: 230, endPoint y: 205, distance: 593.7
click at [116, 182] on div "Outbound call Location Subzero Repair Professionals Your caller id phone number…" at bounding box center [771, 392] width 1543 height 784
paste input "760) 388-9800"
type input "(760) 388-9800"
click at [762, 256] on div at bounding box center [786, 274] width 147 height 42
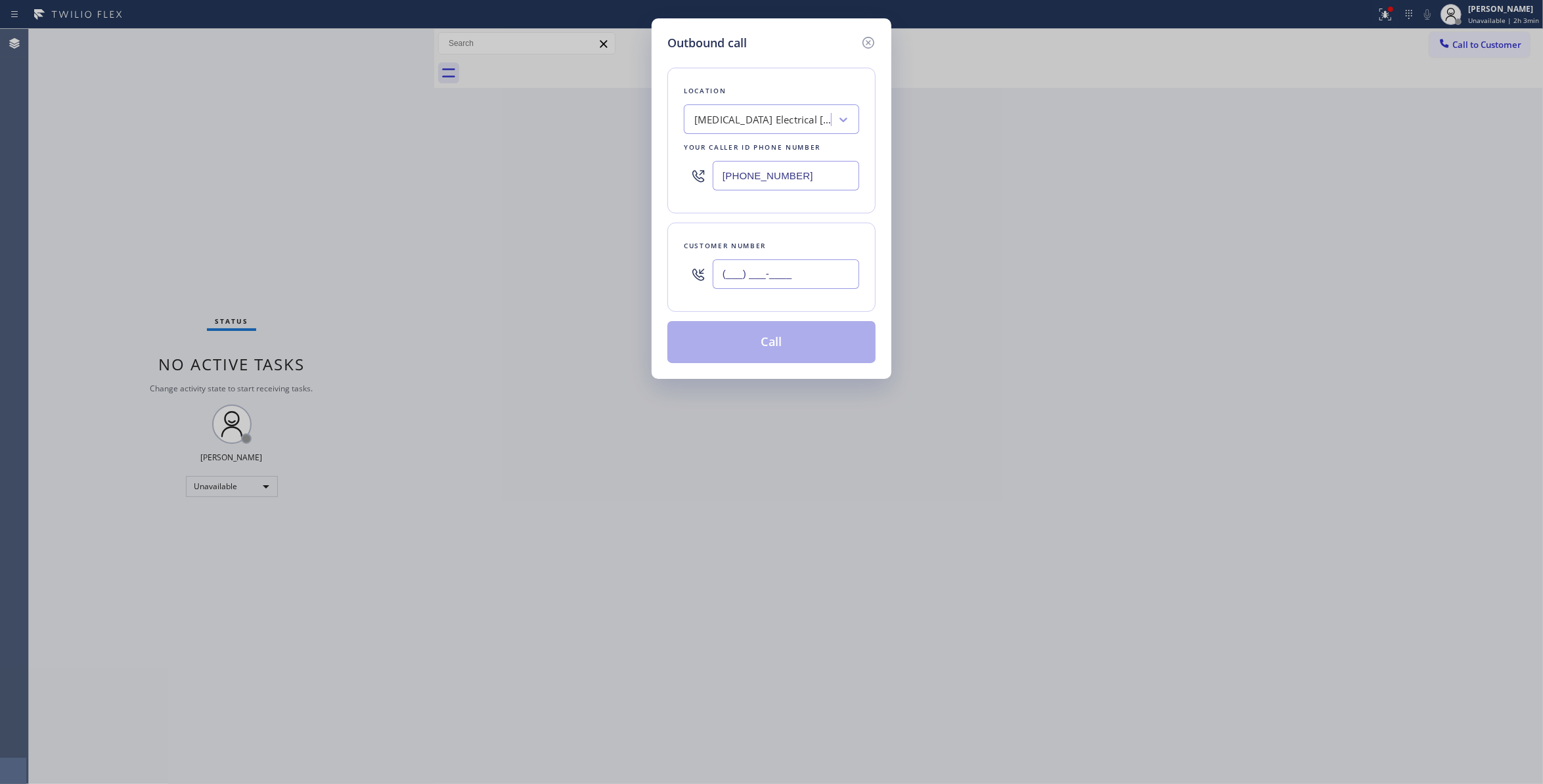
click at [780, 284] on input "(___) ___-____" at bounding box center [786, 274] width 147 height 29
paste input "442) 241-9300"
type input "(442) 241-9300"
click at [773, 350] on button "Call" at bounding box center [772, 342] width 209 height 42
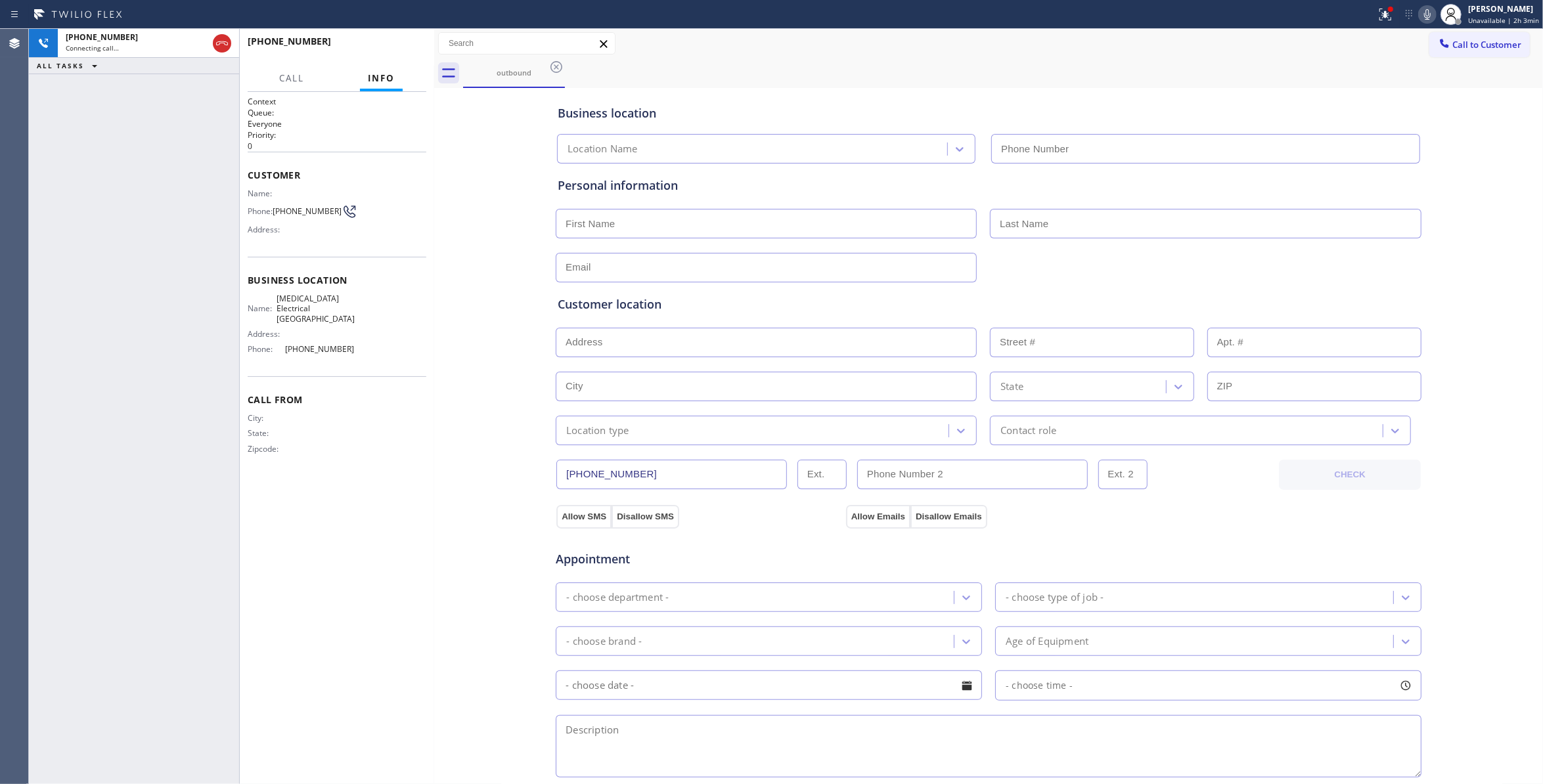
type input "(760) 388-9800"
click at [1378, 16] on icon at bounding box center [1385, 14] width 16 height 16
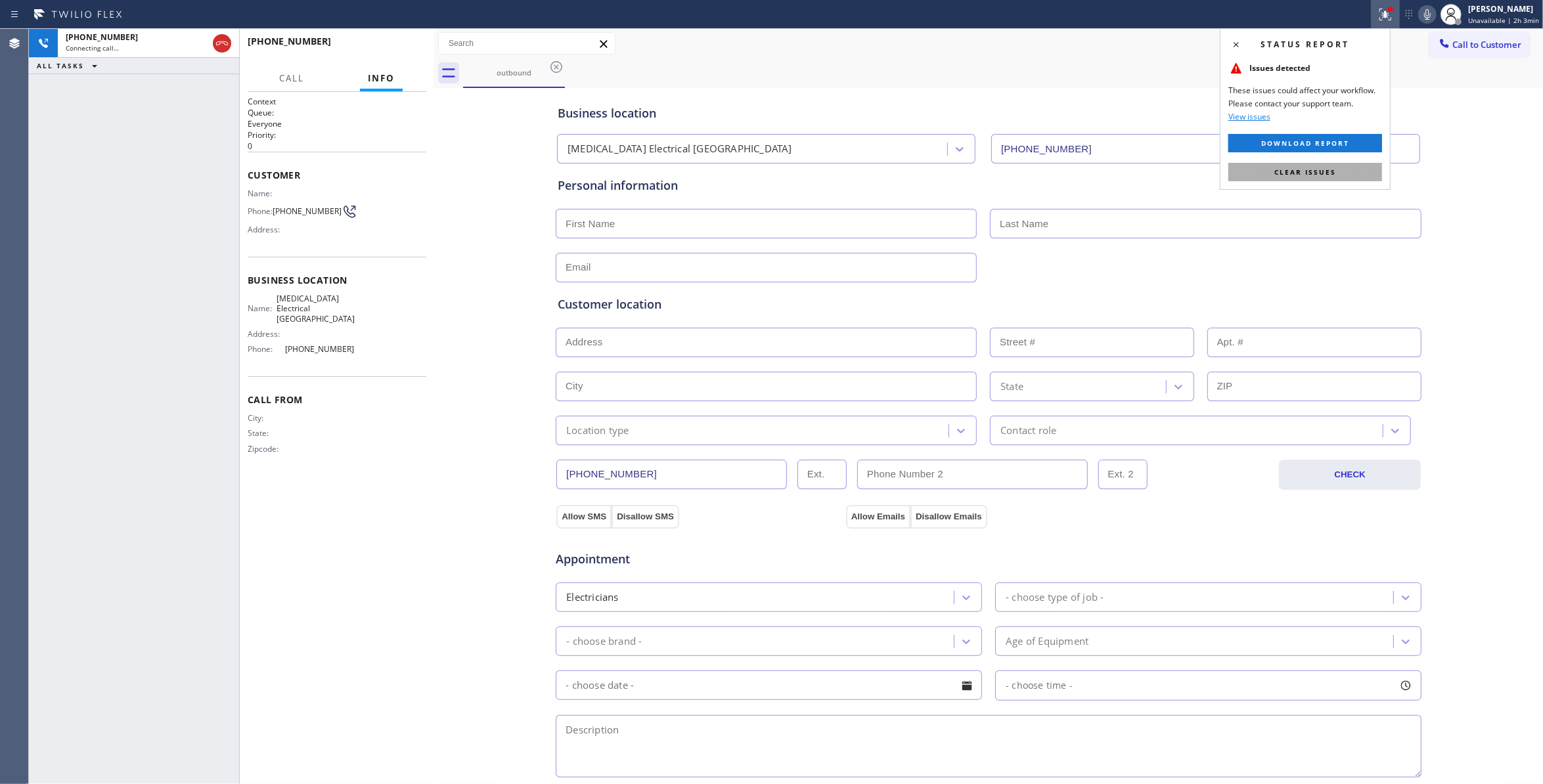
click at [1270, 178] on button "Clear issues" at bounding box center [1306, 172] width 154 height 19
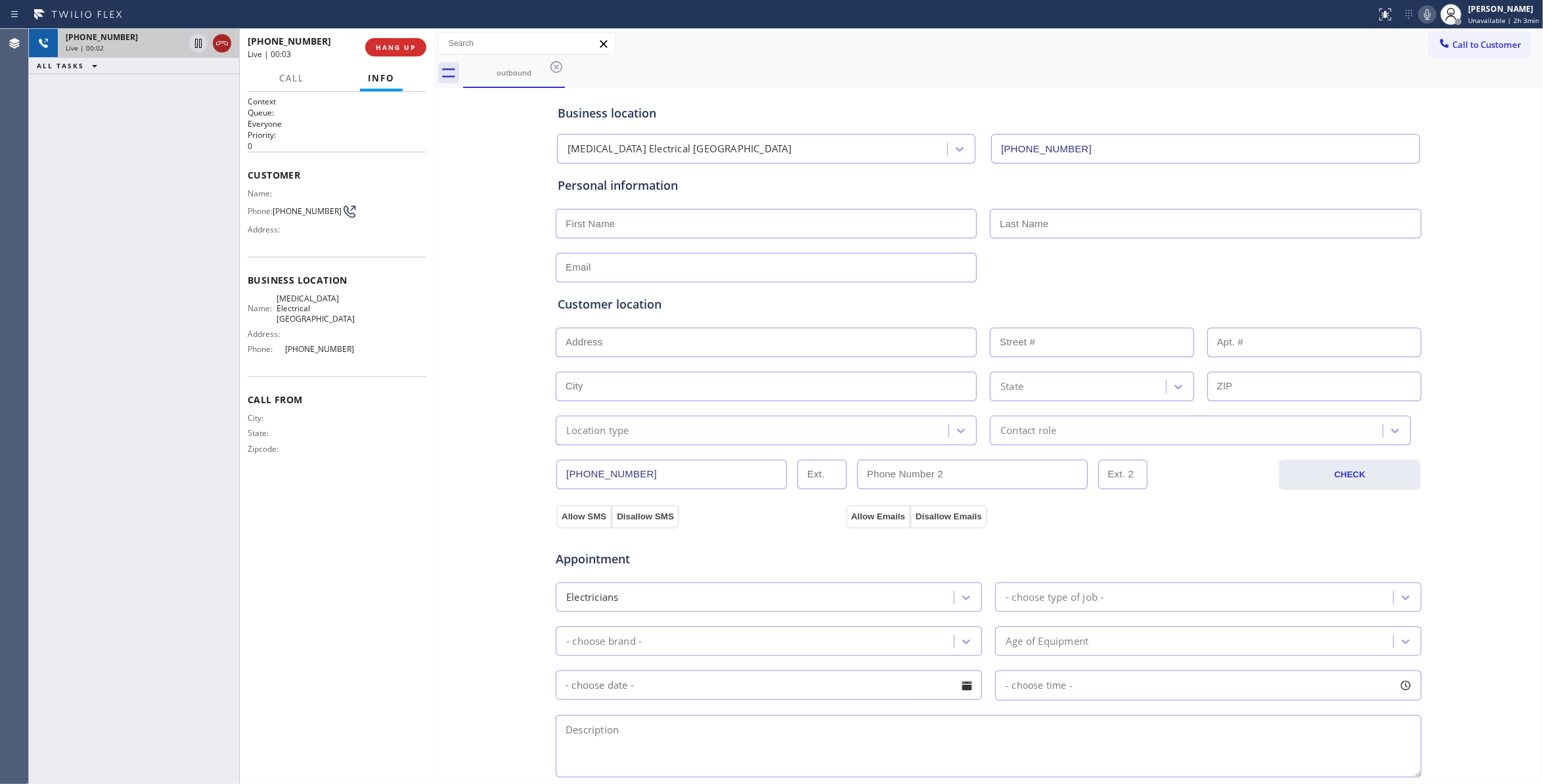
click at [224, 49] on icon at bounding box center [222, 43] width 16 height 16
click at [306, 211] on span "(442) 241-9300" at bounding box center [307, 211] width 69 height 10
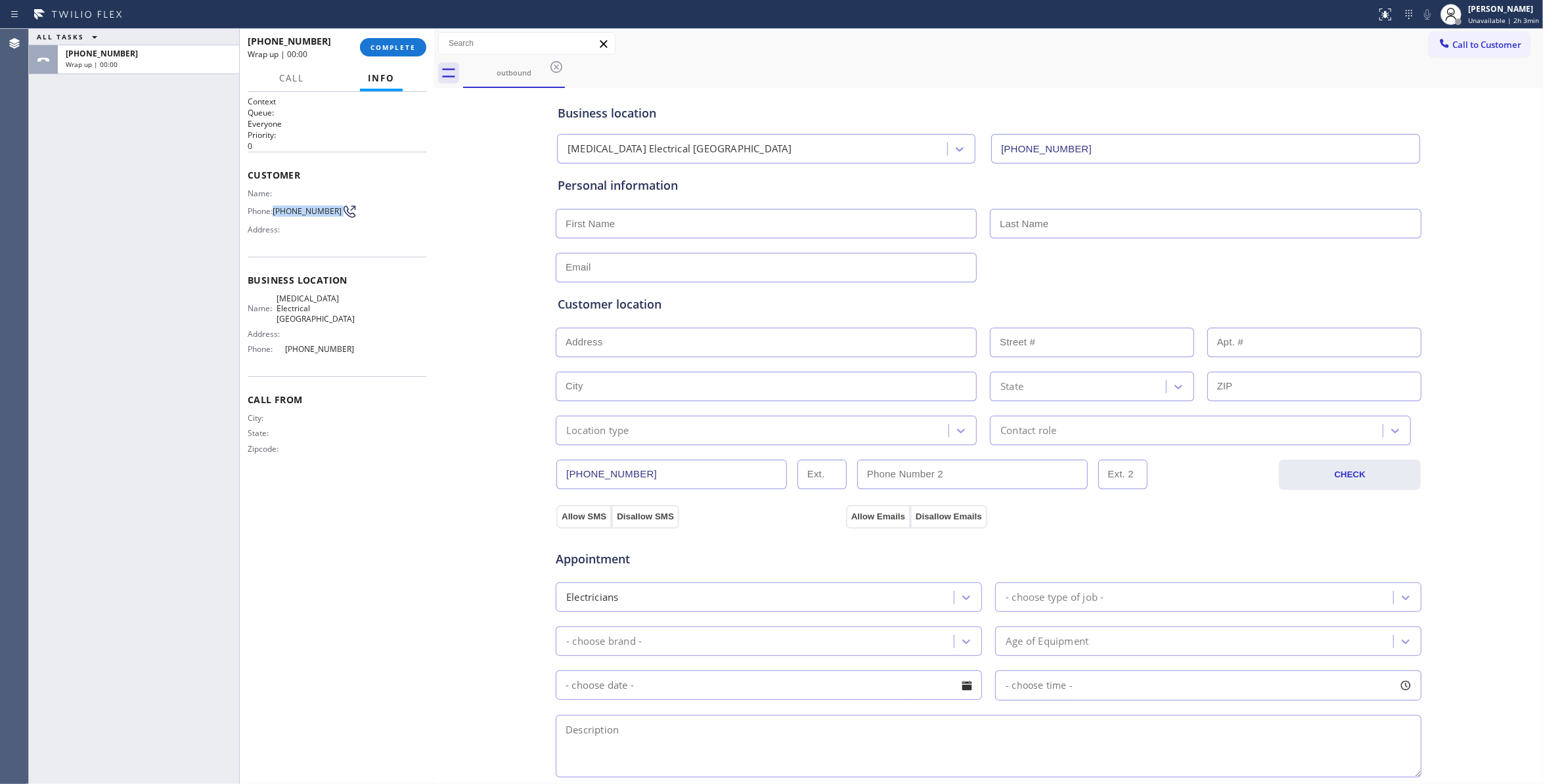
click at [306, 211] on span "(442) 241-9300" at bounding box center [307, 211] width 69 height 10
click at [398, 45] on span "COMPLETE" at bounding box center [393, 47] width 45 height 9
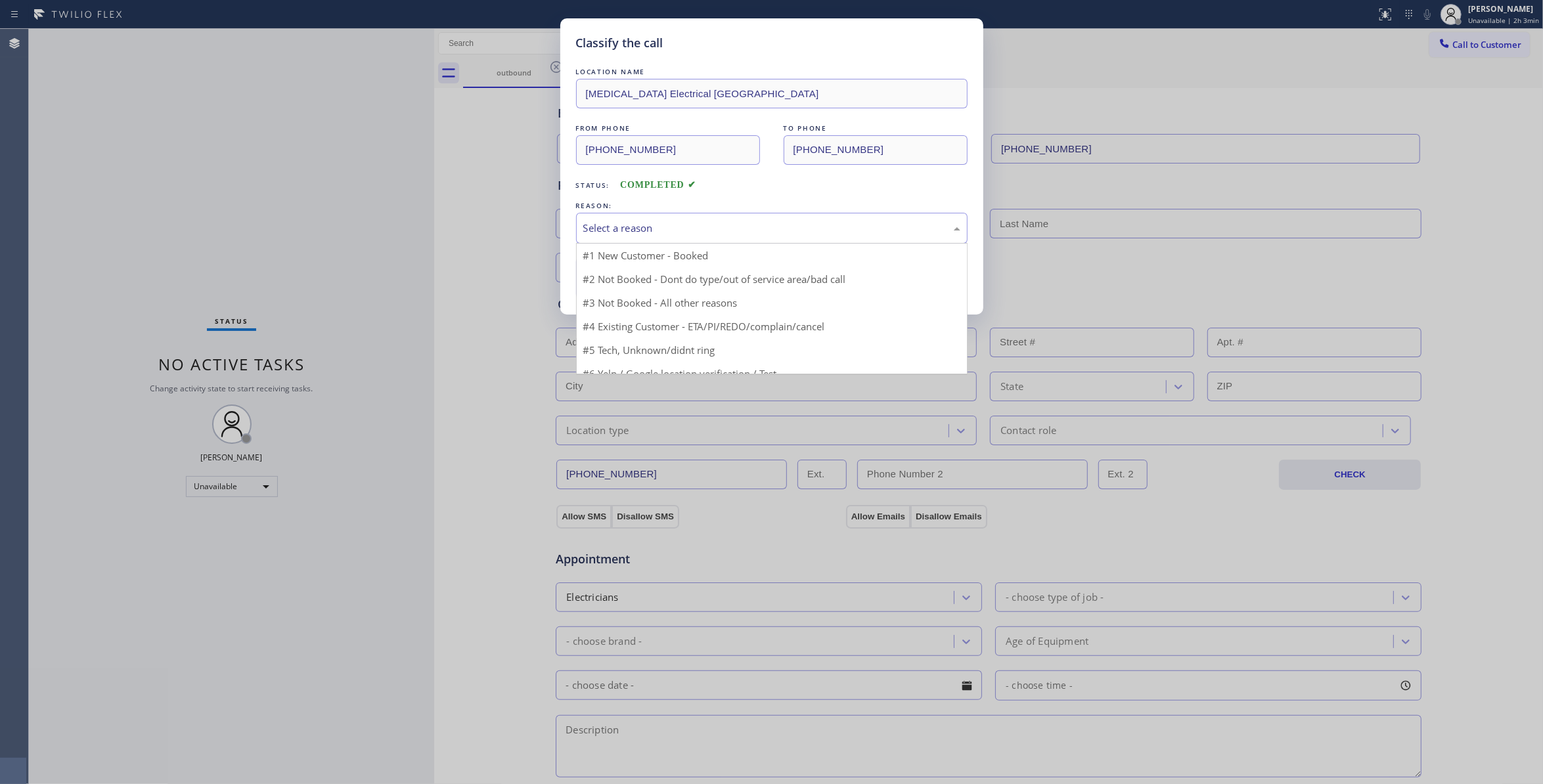
click at [640, 222] on div "Select a reason" at bounding box center [772, 228] width 377 height 15
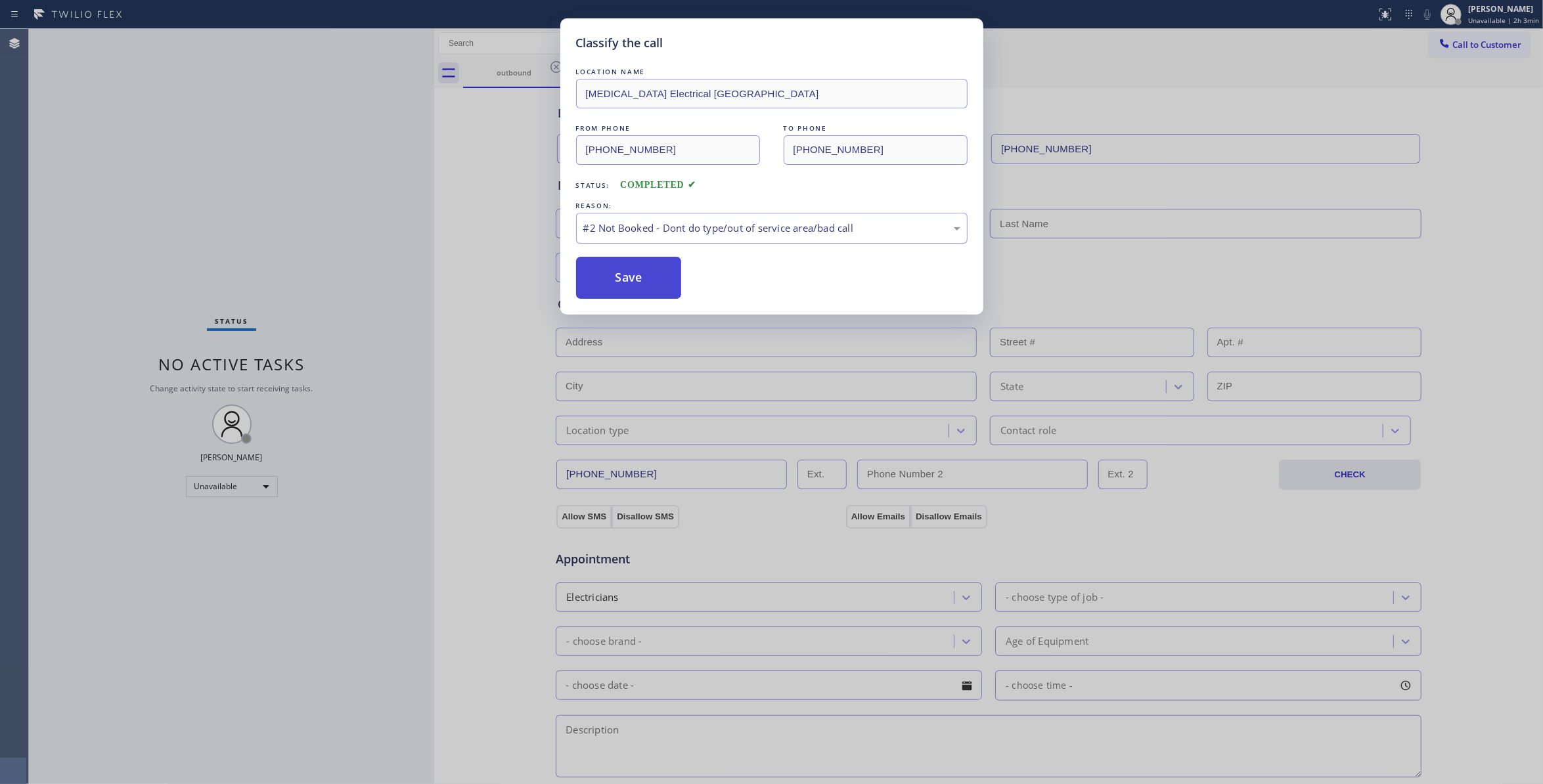
click at [639, 282] on button "Save" at bounding box center [629, 278] width 106 height 42
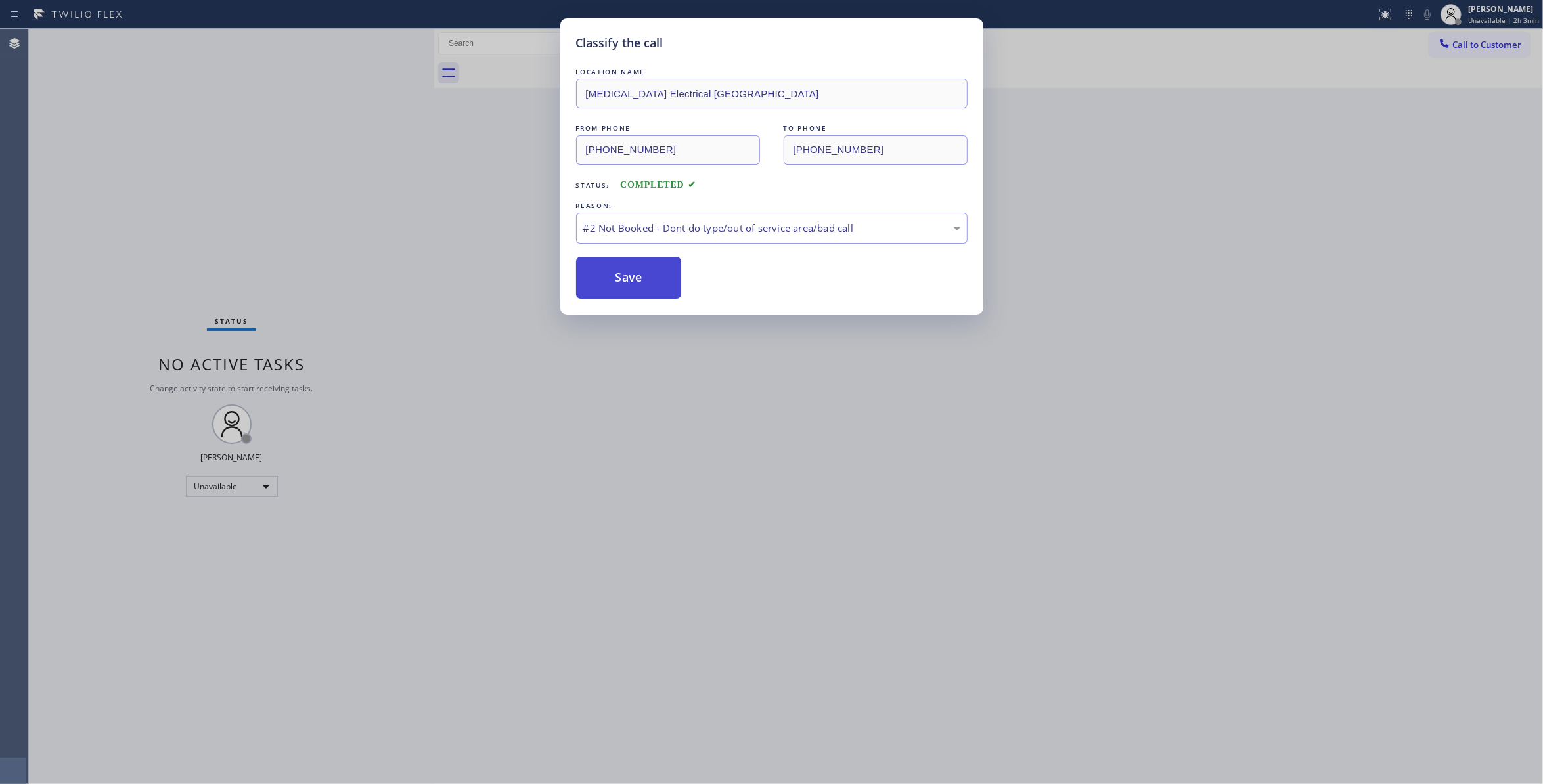
click at [639, 282] on button "Save" at bounding box center [629, 278] width 106 height 42
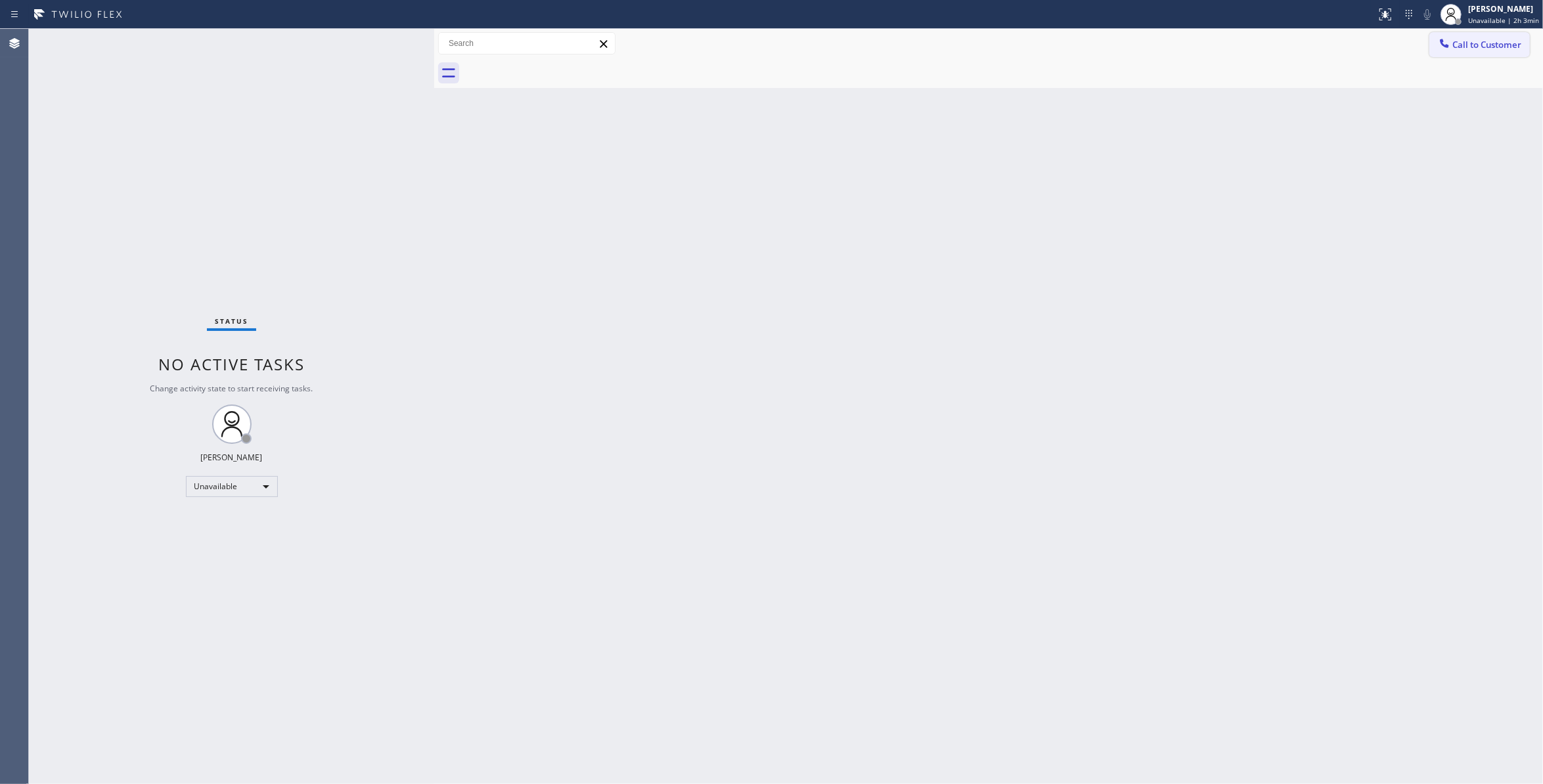
click at [1467, 42] on span "Call to Customer" at bounding box center [1487, 45] width 69 height 12
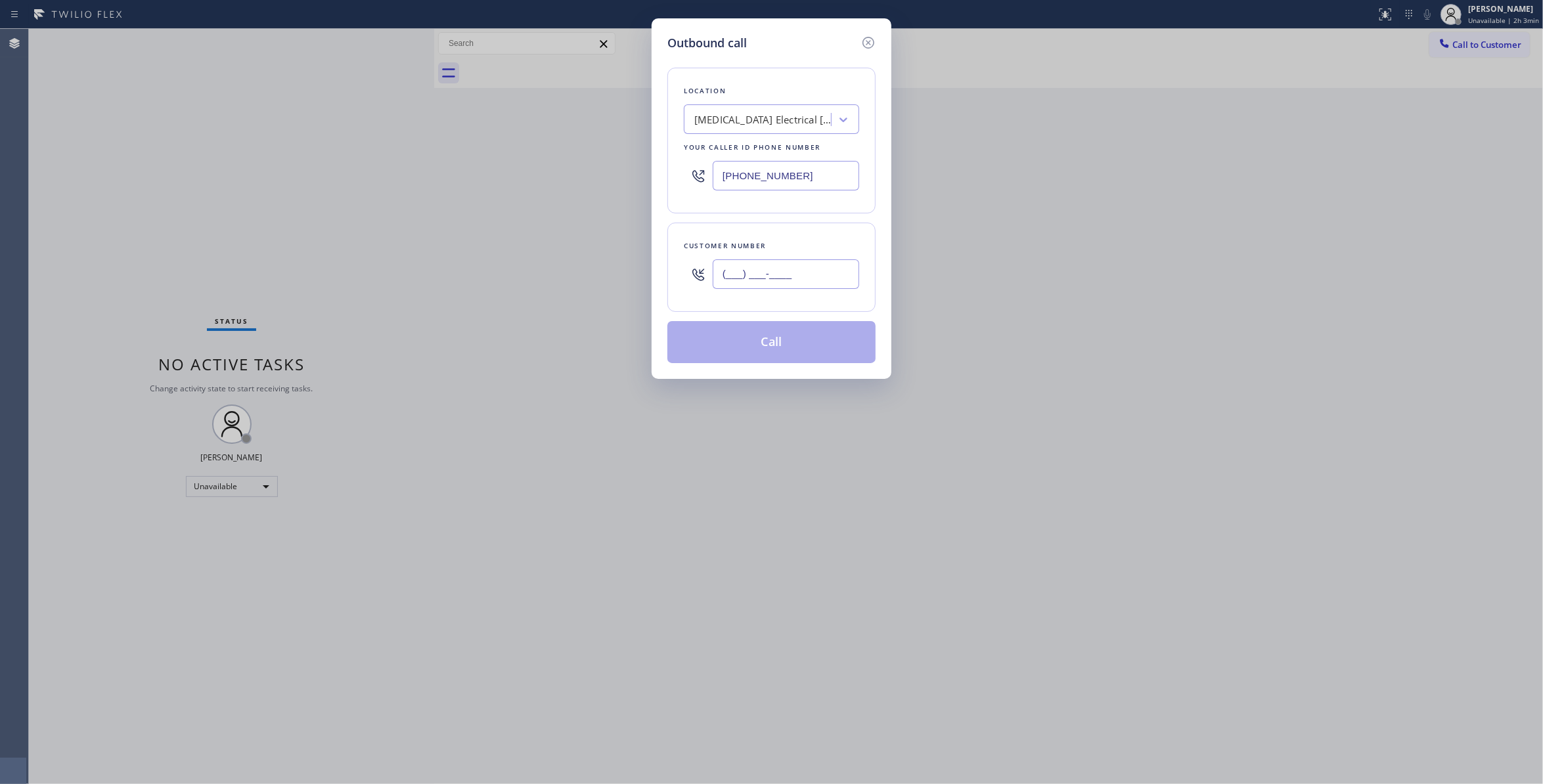
click at [792, 282] on input "(___) ___-____" at bounding box center [786, 274] width 147 height 29
paste input "442) 241-9300"
type input "(442) 241-9300"
click at [762, 352] on button "Call" at bounding box center [772, 342] width 209 height 42
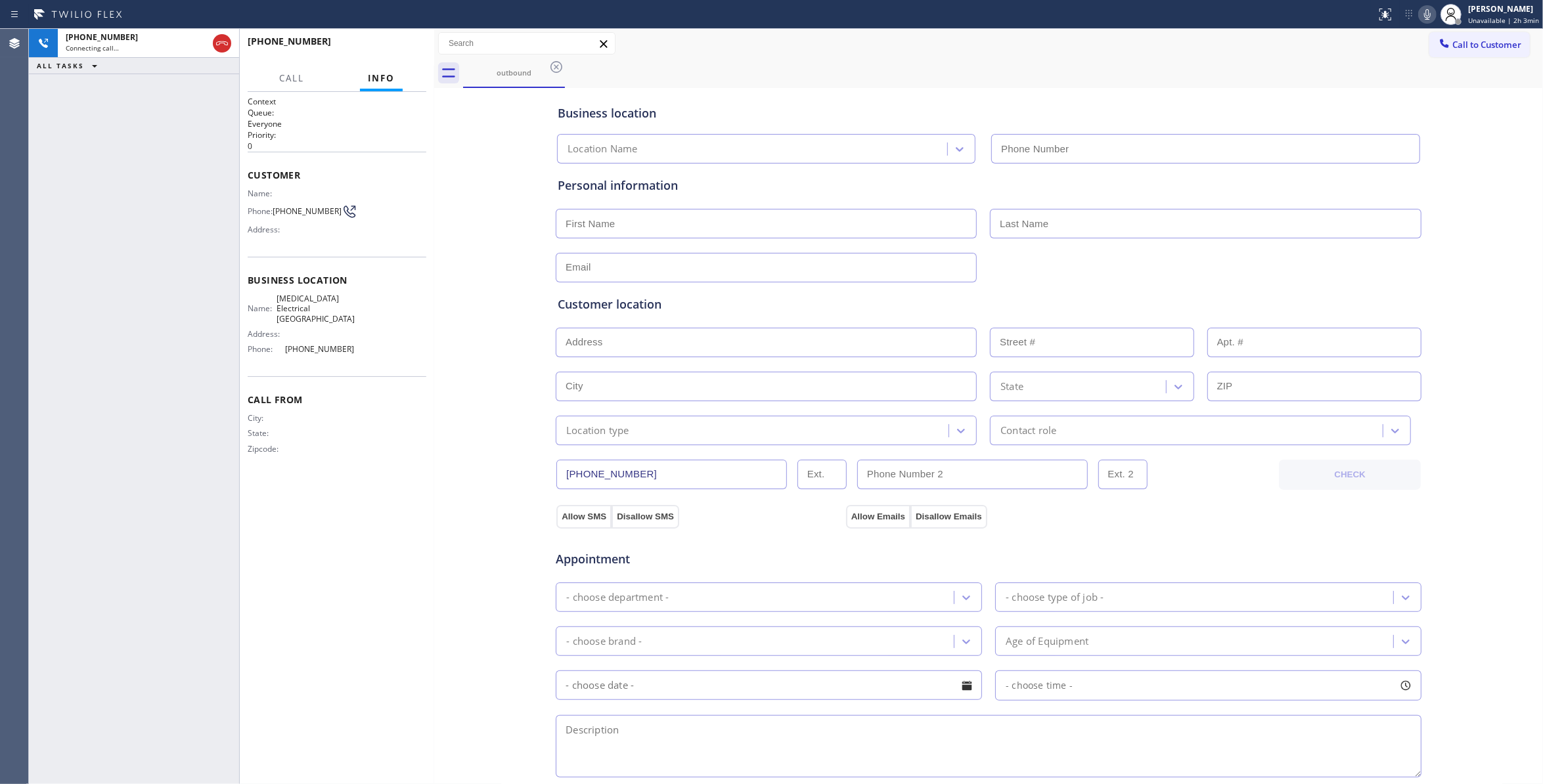
type input "(760) 388-9800"
click at [413, 48] on span "HANG UP" at bounding box center [396, 47] width 40 height 9
click at [413, 47] on span "HANG UP" at bounding box center [396, 47] width 40 height 9
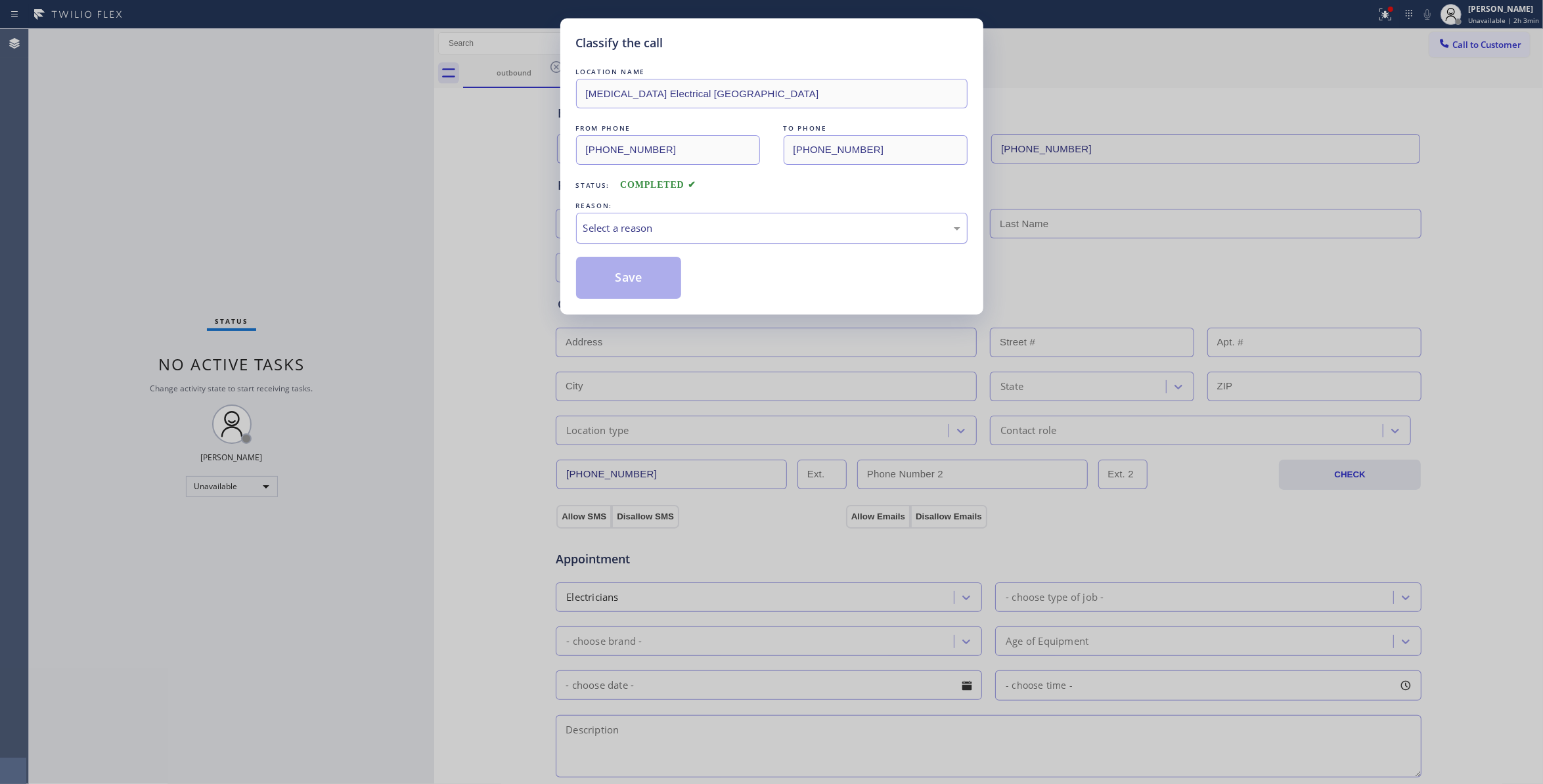
click at [602, 229] on div "Select a reason" at bounding box center [772, 228] width 377 height 15
click at [602, 279] on button "Save" at bounding box center [629, 278] width 106 height 42
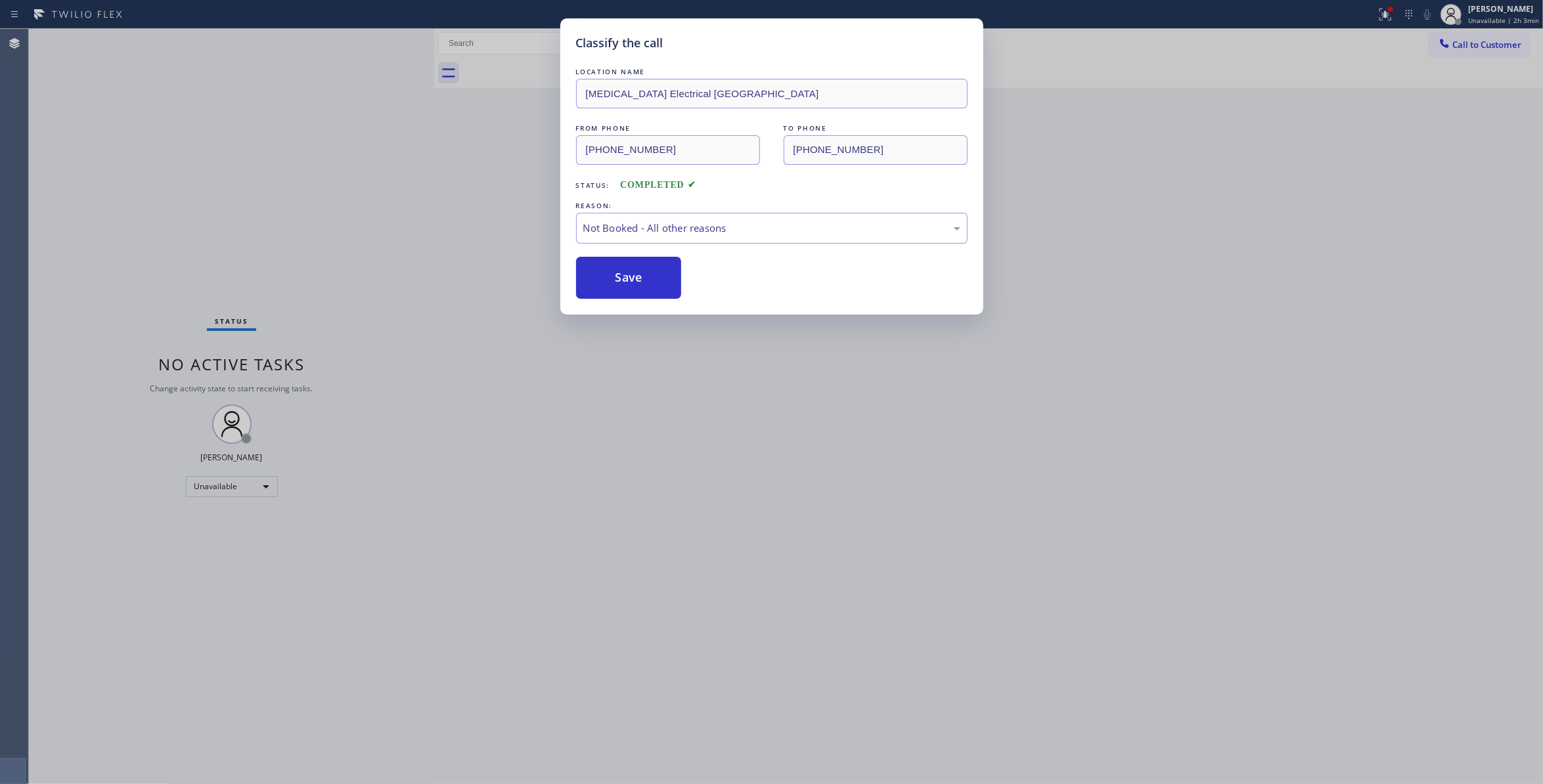
click at [602, 279] on button "Save" at bounding box center [629, 278] width 106 height 42
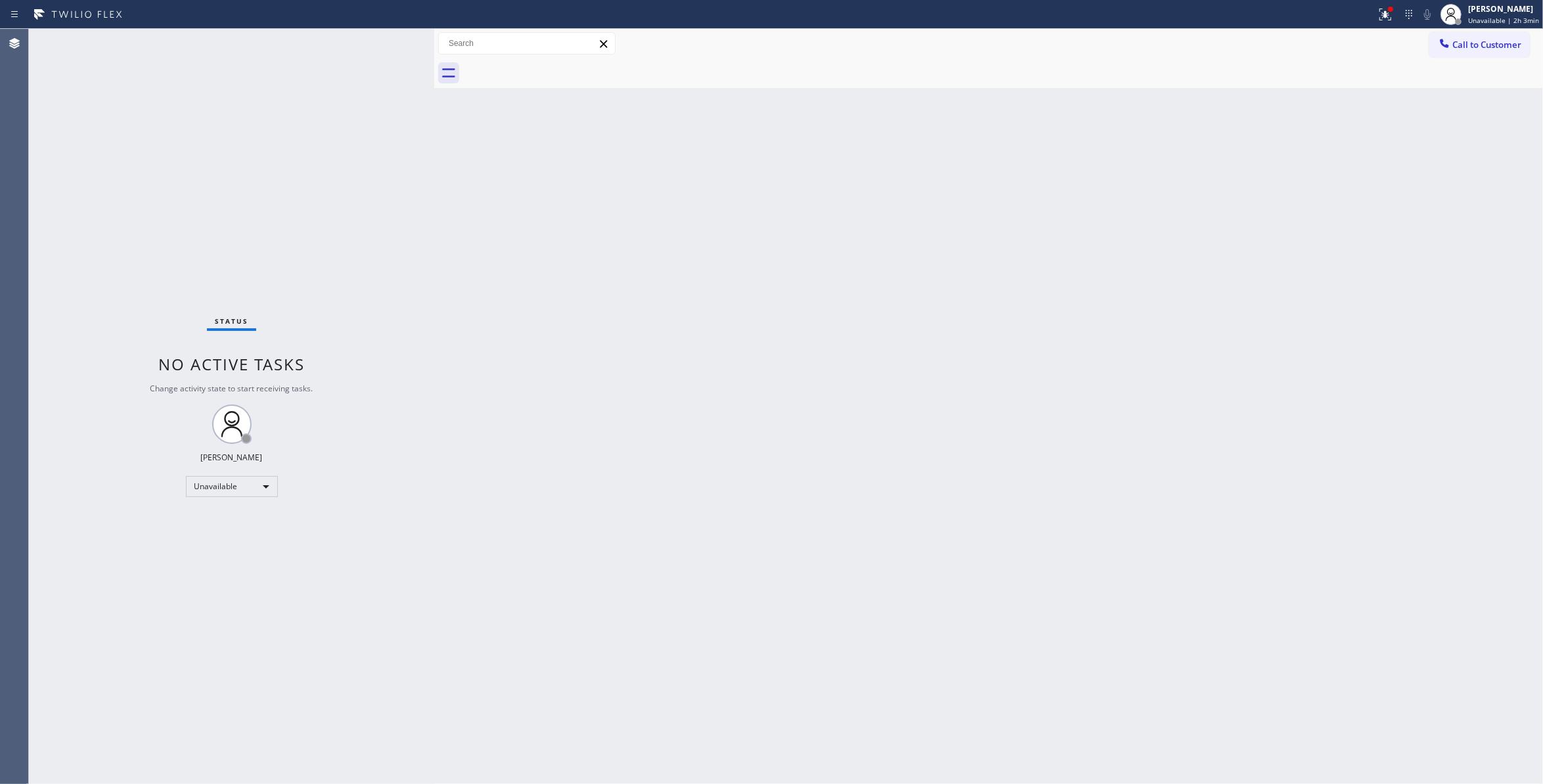
drag, startPoint x: 842, startPoint y: 250, endPoint x: 888, endPoint y: 222, distance: 53.9
click at [842, 248] on div "Back to Dashboard Change Sender ID Customers Technicians Select a contact Outbo…" at bounding box center [989, 406] width 1109 height 755
click at [1486, 35] on button "Call to Customer" at bounding box center [1480, 45] width 101 height 25
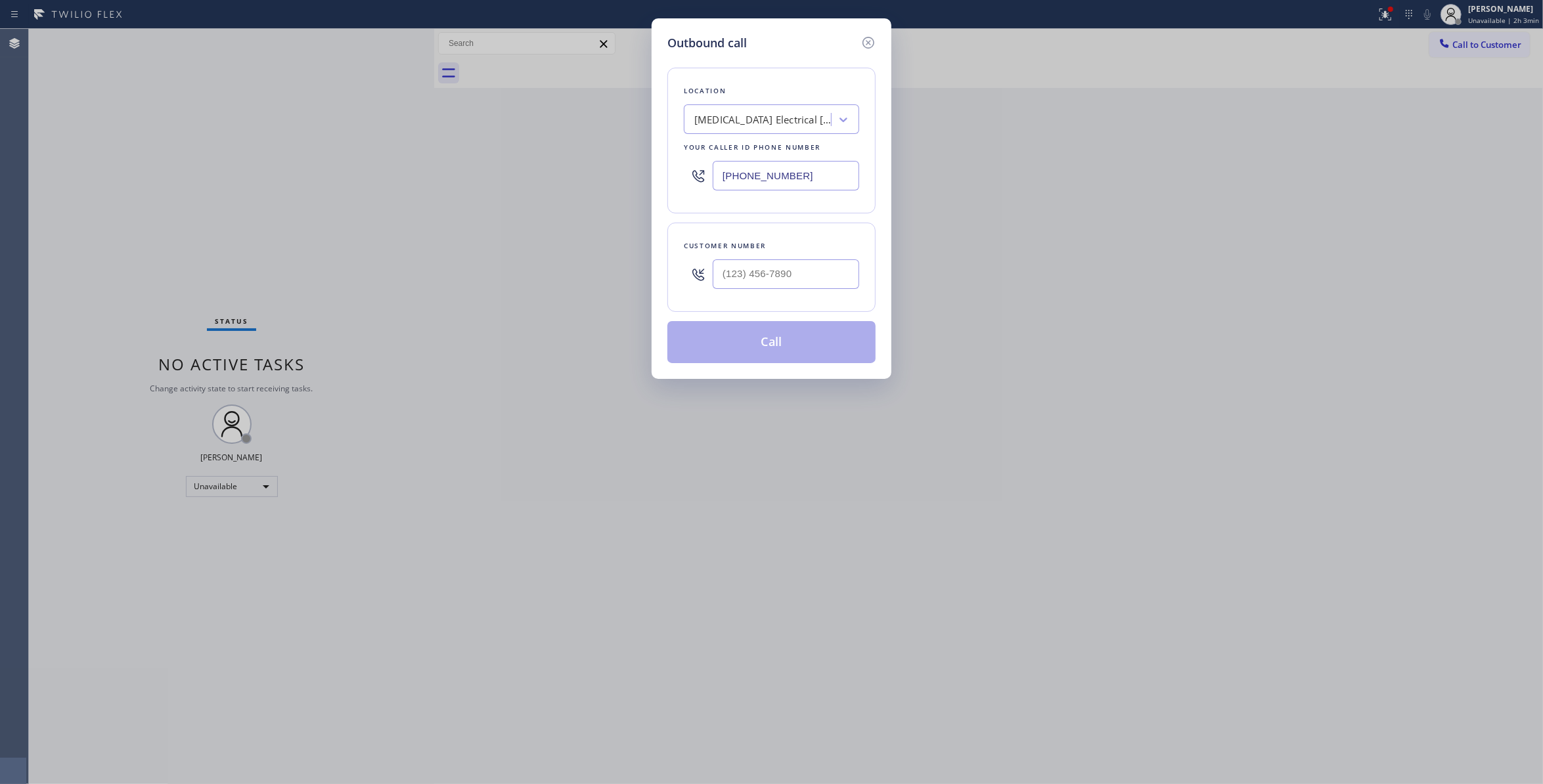
drag, startPoint x: 846, startPoint y: 175, endPoint x: 440, endPoint y: 201, distance: 406.8
click at [383, 173] on div "Outbound call Location High Voltage Electrical Palm Springs Your caller id phon…" at bounding box center [771, 392] width 1543 height 784
paste input "470) 782-9857"
type input "(470) 782-9857"
click at [729, 282] on input "(___) ___-____" at bounding box center [786, 274] width 147 height 29
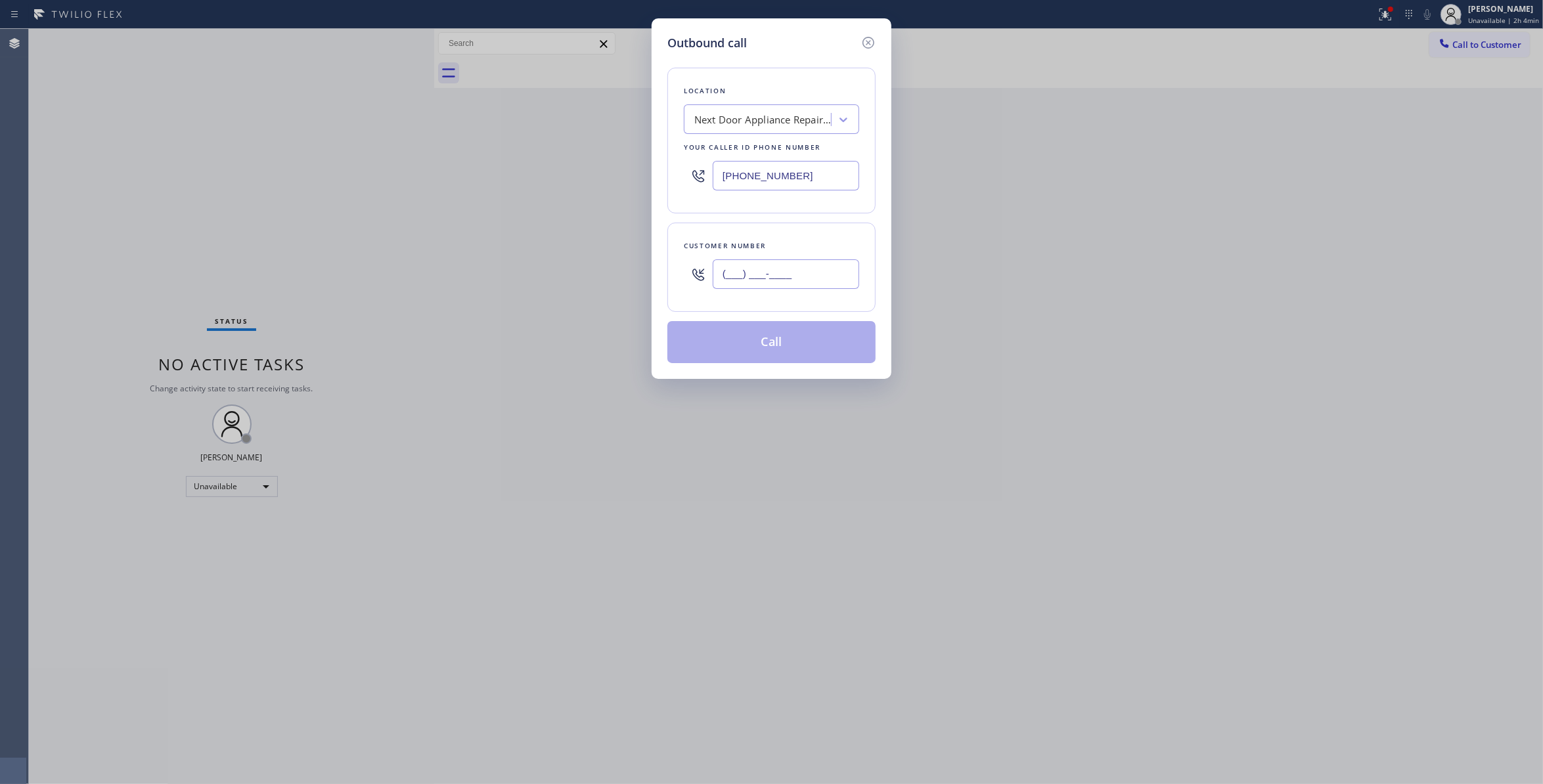
paste input "986) 286-1401"
type input "(986) 286-1401"
click at [771, 352] on button "Call" at bounding box center [772, 342] width 209 height 42
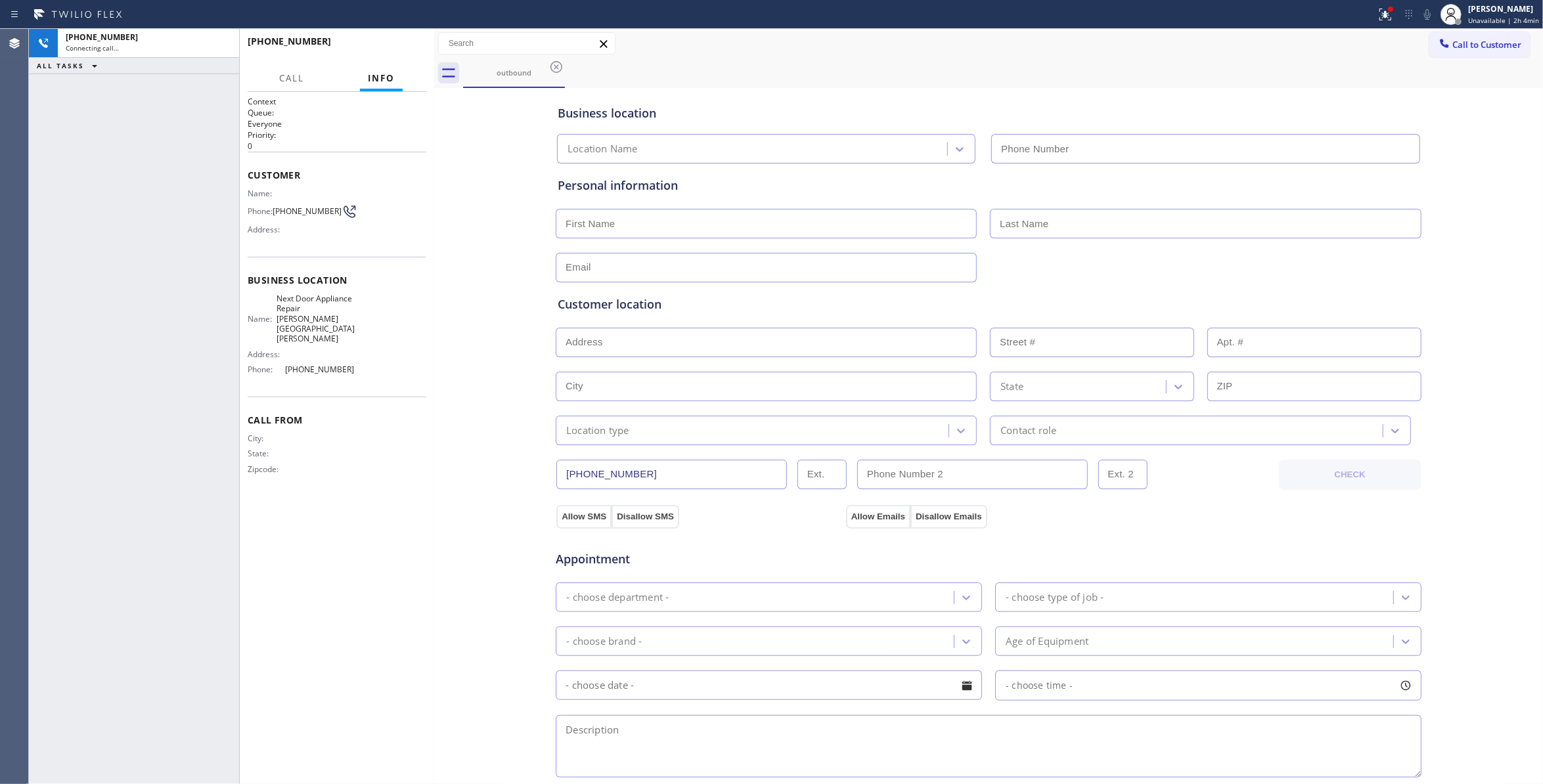
type input "(470) 782-9857"
click at [58, 211] on div "+19862861401 Connecting call… ALL TASKS ALL TASKS ACTIVE TASKS TASKS IN WRAP UP" at bounding box center [134, 406] width 210 height 755
click at [402, 47] on span "HANG UP" at bounding box center [396, 47] width 40 height 9
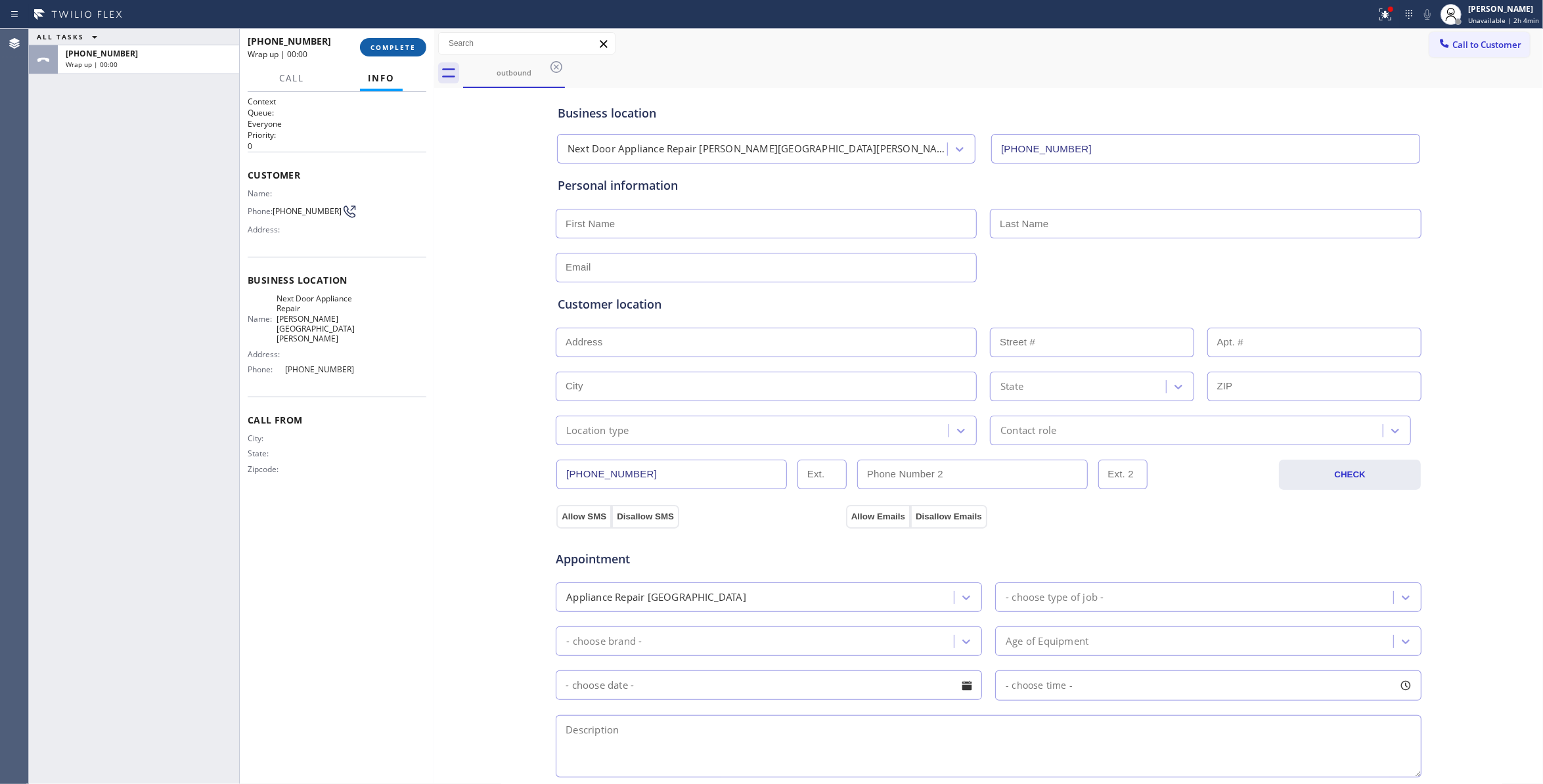
click at [402, 46] on span "COMPLETE" at bounding box center [393, 47] width 45 height 9
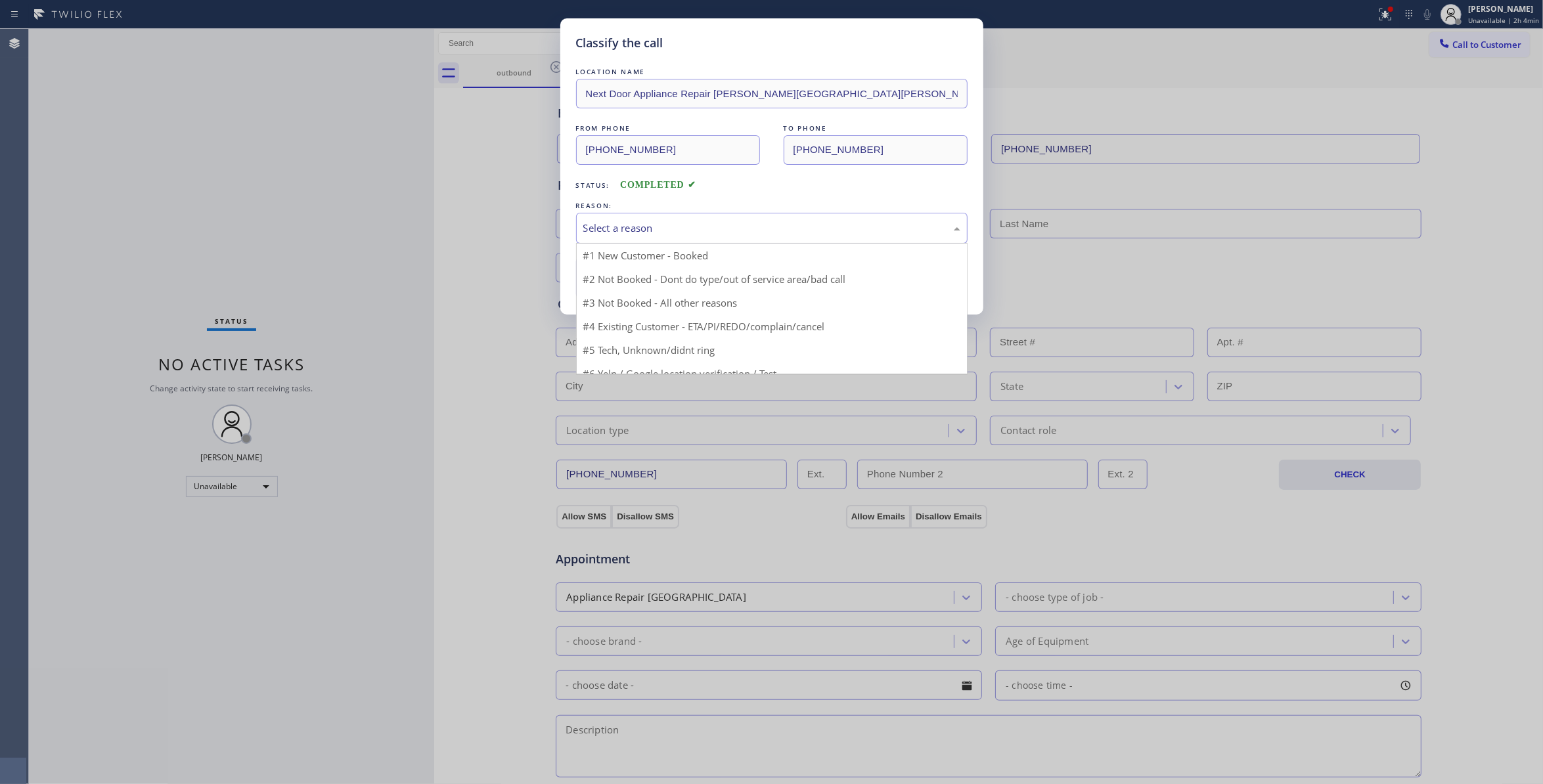
click at [625, 222] on div "Select a reason" at bounding box center [772, 228] width 377 height 15
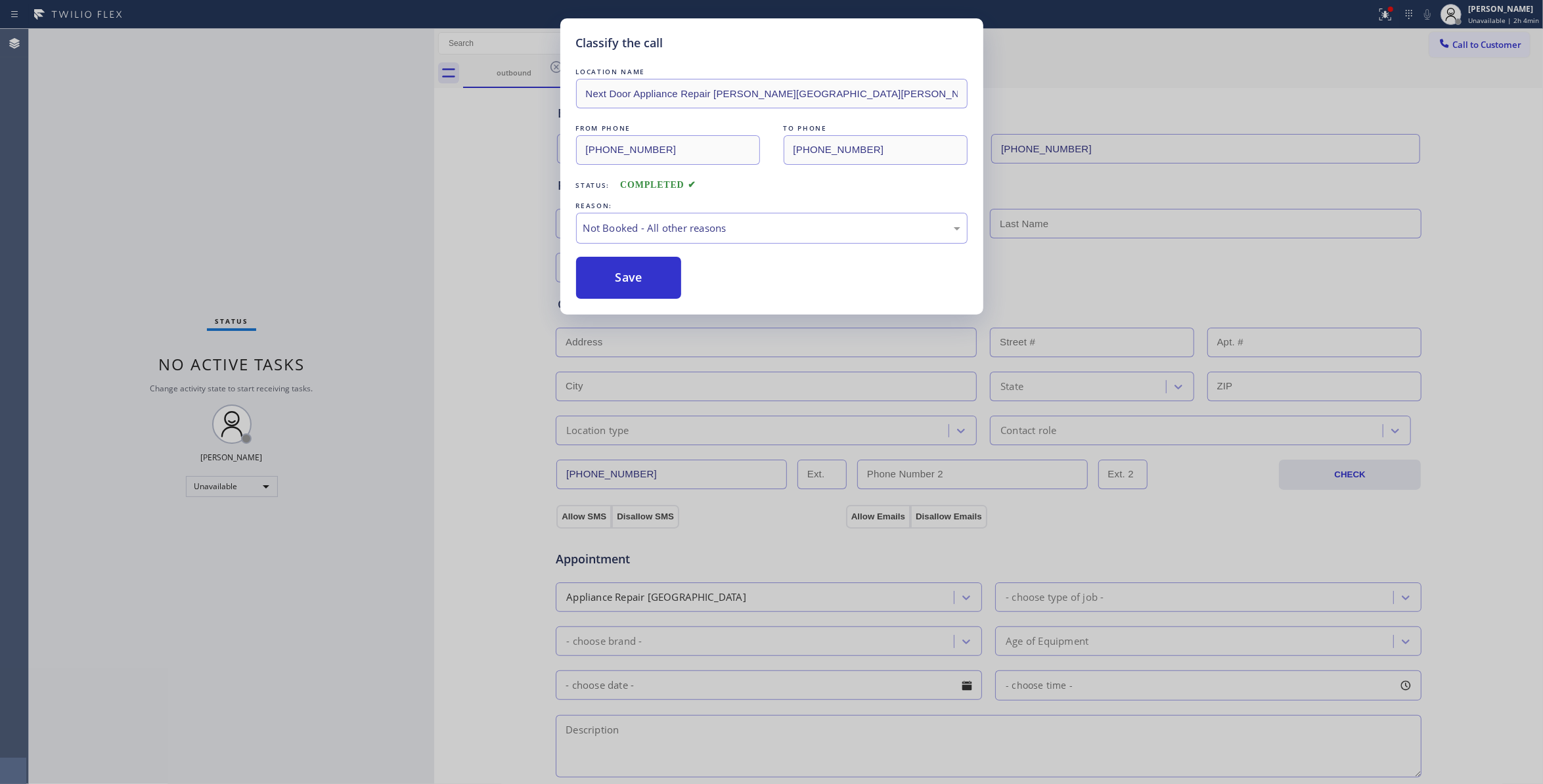
click at [621, 274] on button "Save" at bounding box center [629, 278] width 106 height 42
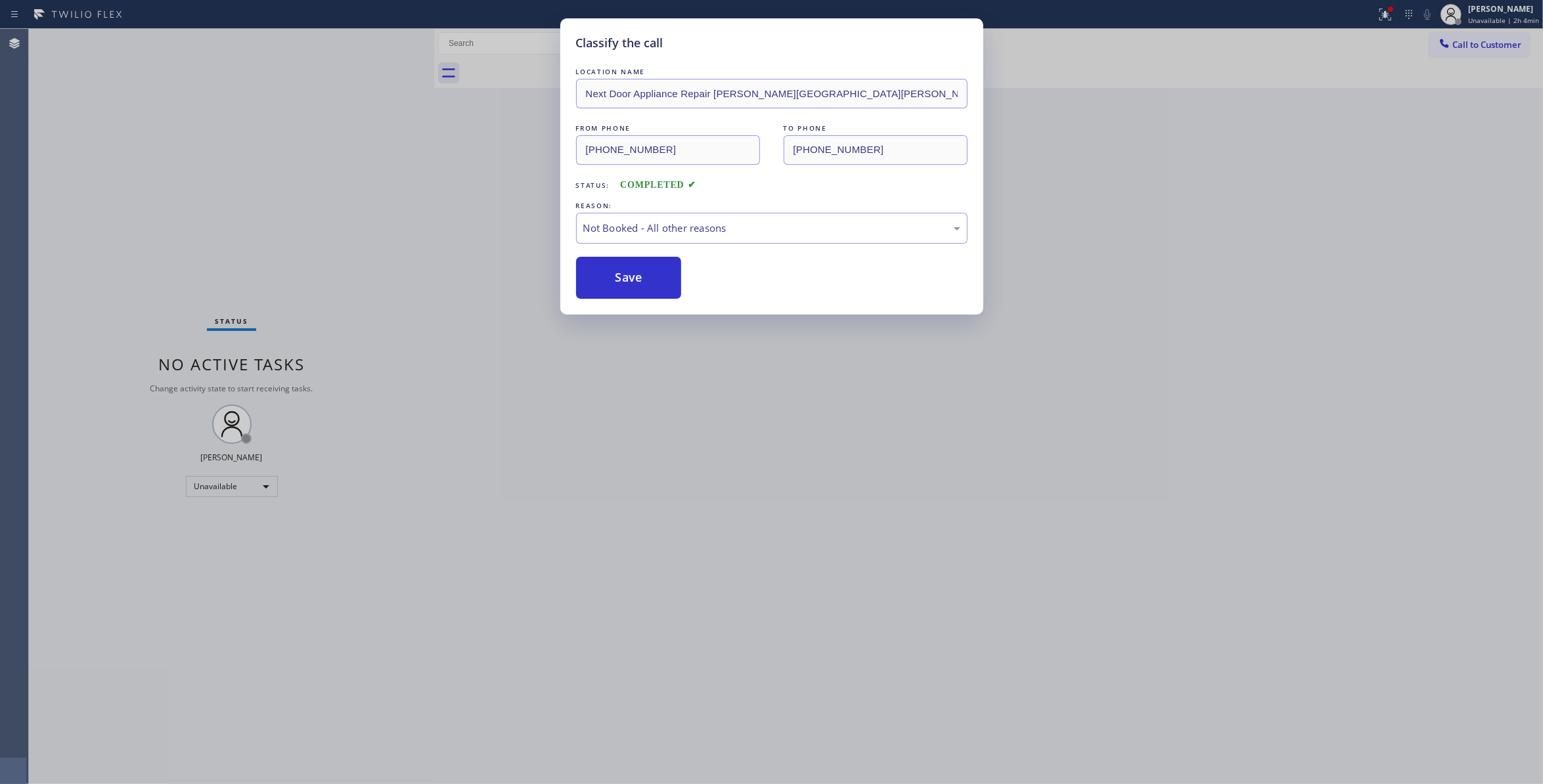
click at [621, 274] on button "Save" at bounding box center [629, 278] width 106 height 42
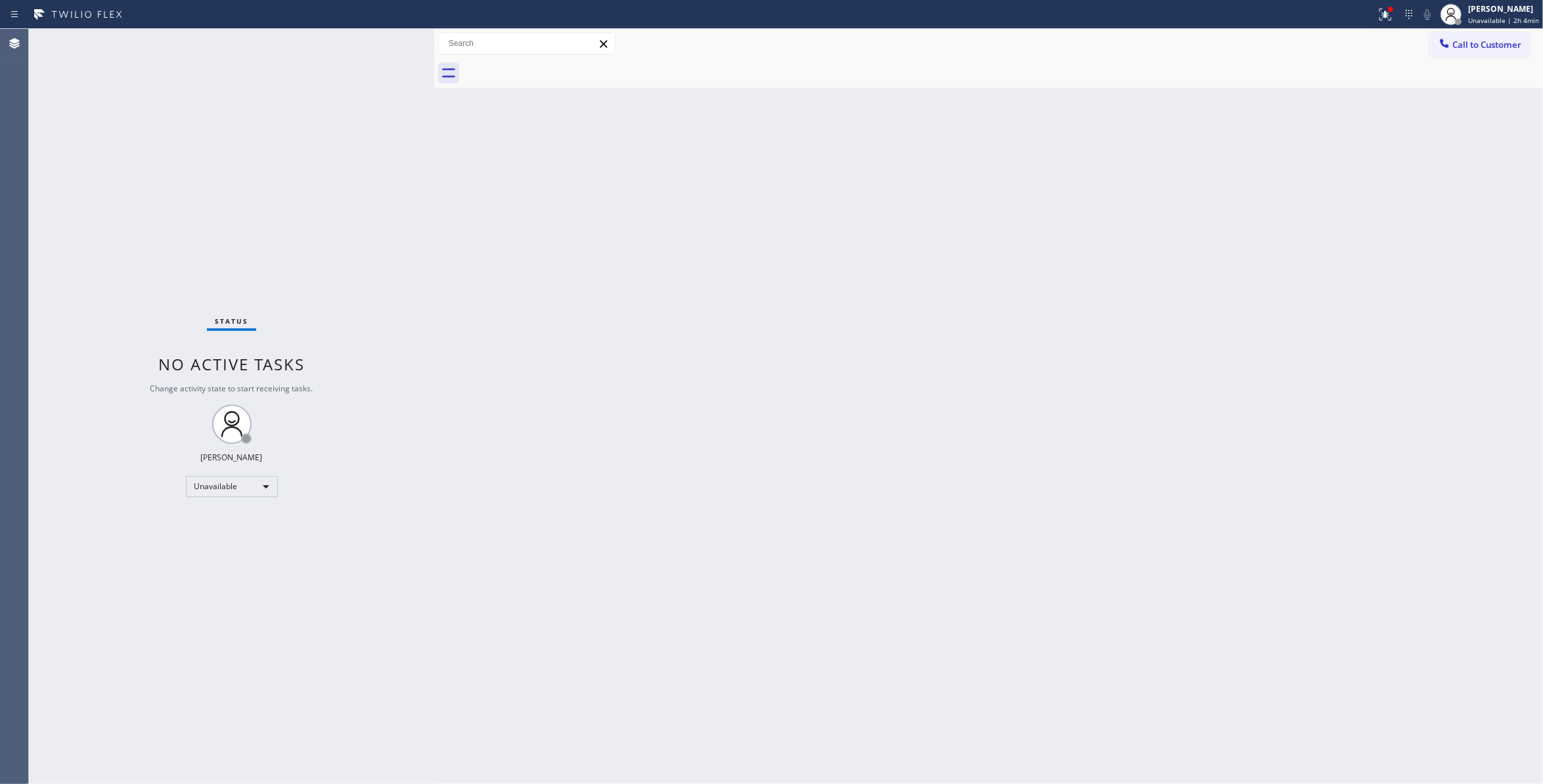
drag, startPoint x: 913, startPoint y: 345, endPoint x: 1481, endPoint y: 100, distance: 618.6
click at [913, 342] on div "Back to Dashboard Change Sender ID Customers Technicians Select a contact Outbo…" at bounding box center [989, 406] width 1109 height 755
click at [1490, 42] on span "Call to Customer" at bounding box center [1487, 45] width 69 height 12
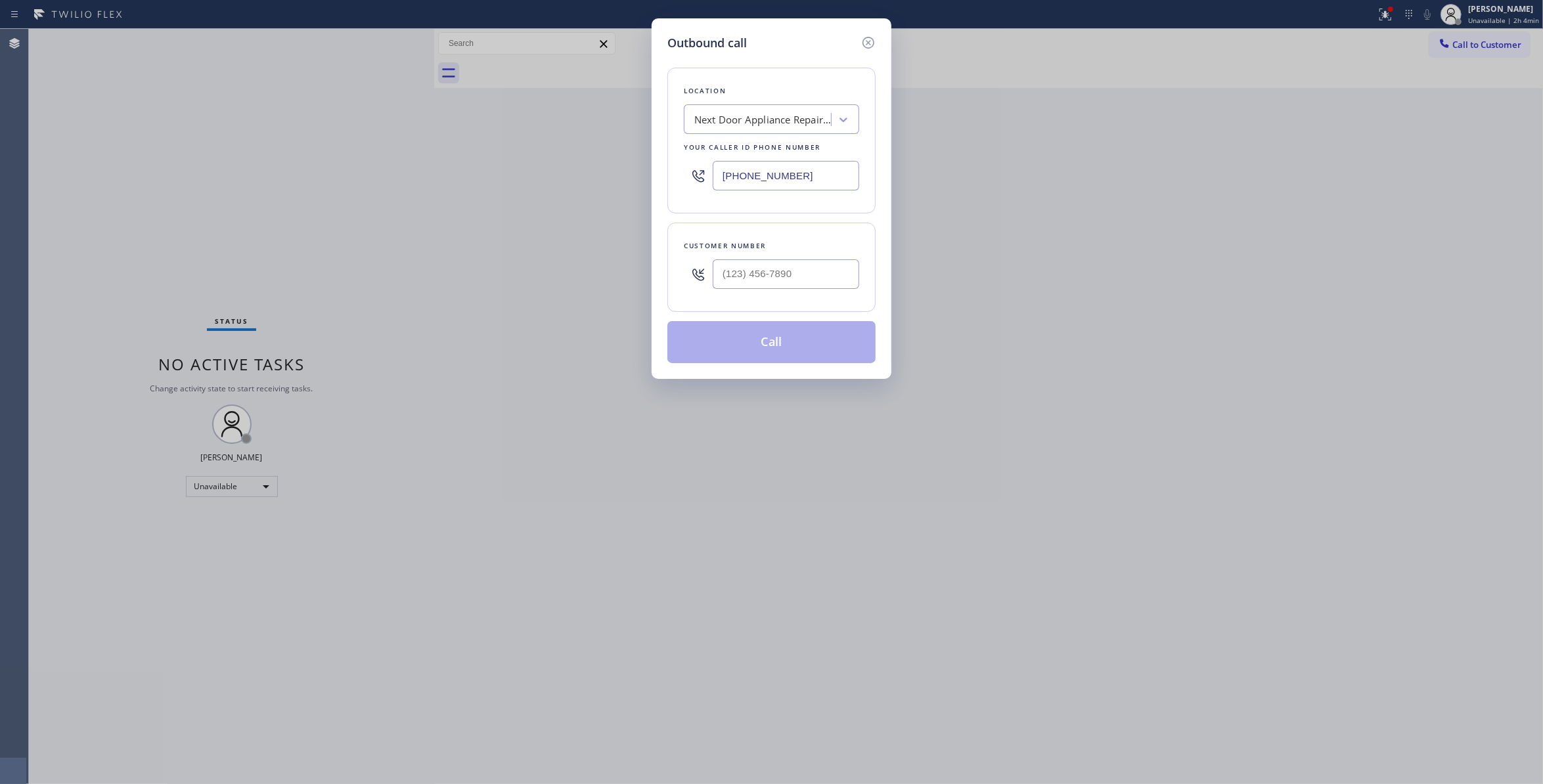
drag, startPoint x: 617, startPoint y: 158, endPoint x: 479, endPoint y: 161, distance: 138.0
click at [479, 160] on div "Outbound call Location Next Door Appliance Repair Castleberry Hill Your caller …" at bounding box center [771, 392] width 1543 height 784
paste input "551) 239-9945"
type input "(551) 239-9945"
click at [729, 277] on input "(___) ___-____" at bounding box center [786, 274] width 147 height 29
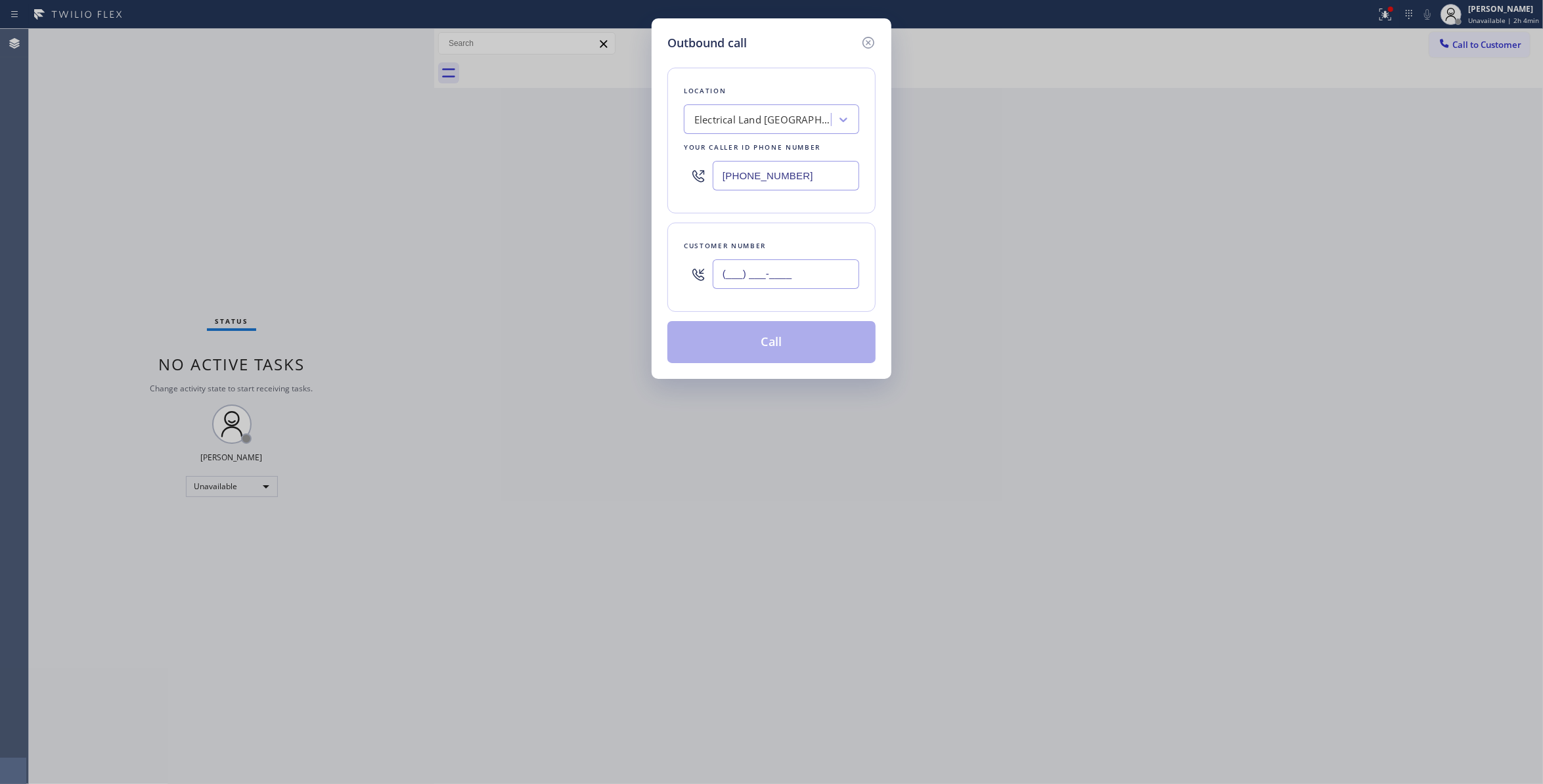
paste input "609) 862-7430"
type input "(609) 862-7430"
click at [814, 339] on button "Call" at bounding box center [772, 342] width 209 height 42
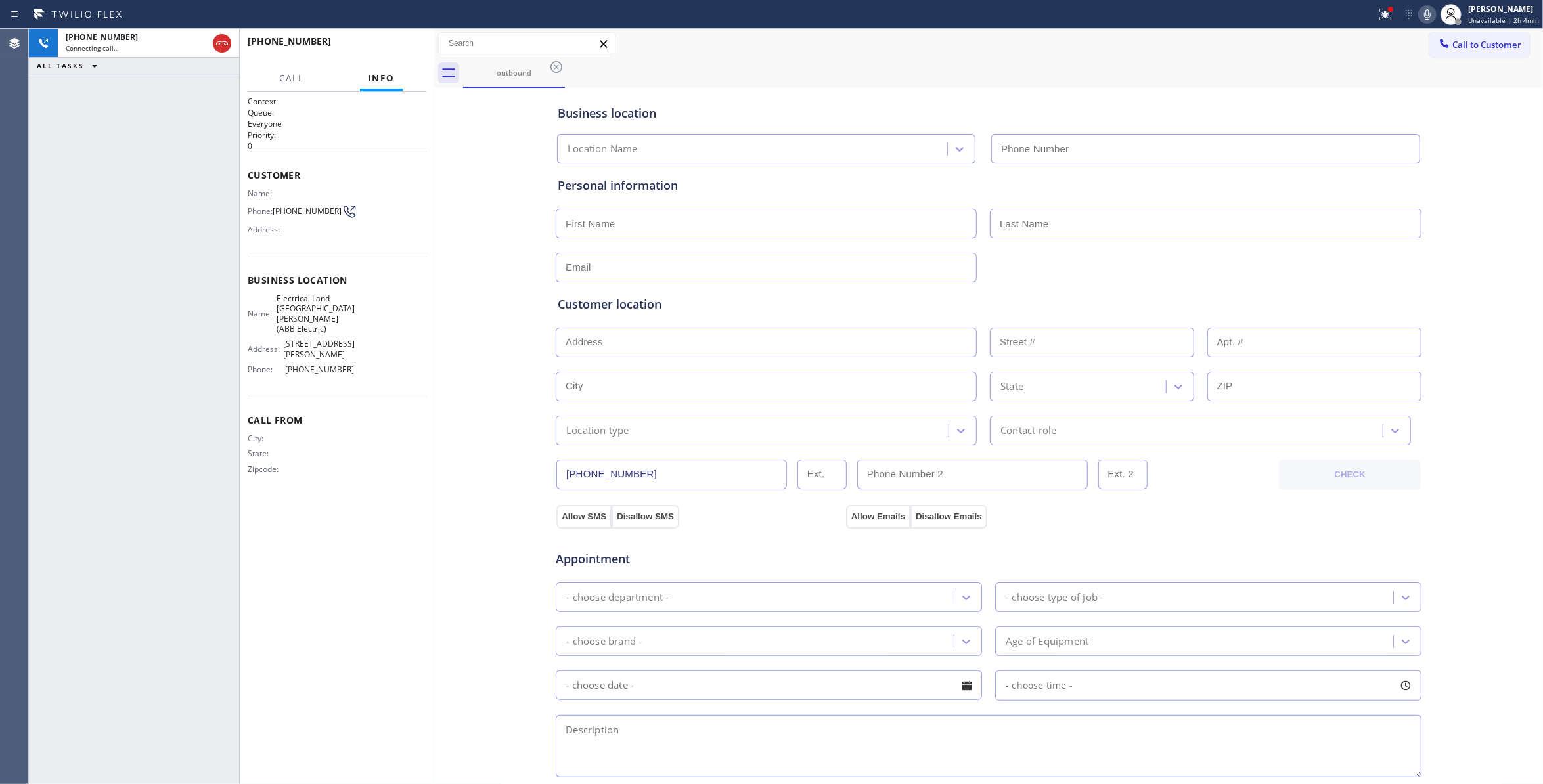
type input "(551) 239-9945"
click at [408, 45] on span "HANG UP" at bounding box center [396, 47] width 40 height 9
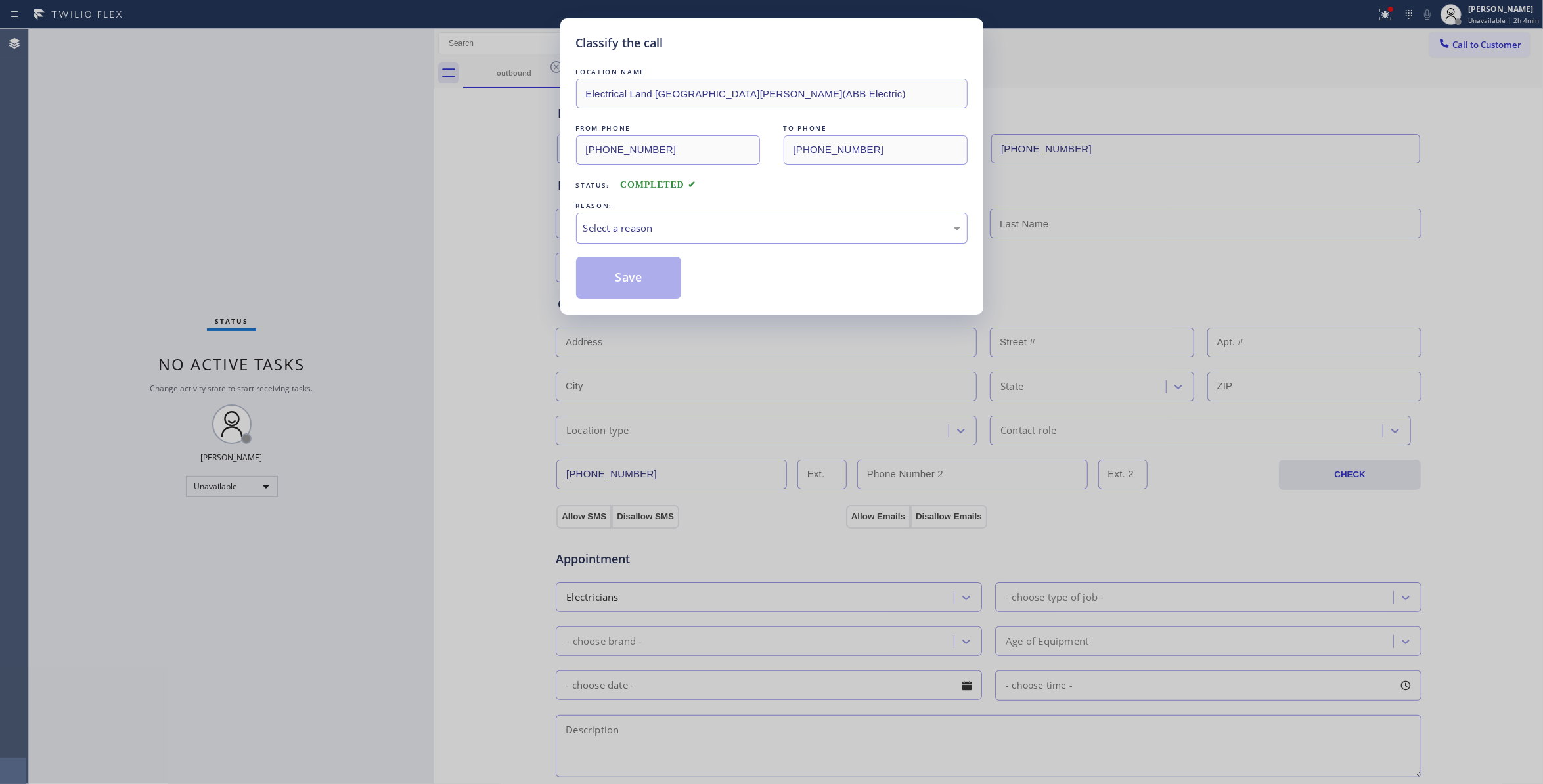
click at [612, 224] on div "Select a reason" at bounding box center [772, 228] width 377 height 15
click at [611, 282] on button "Save" at bounding box center [629, 278] width 106 height 42
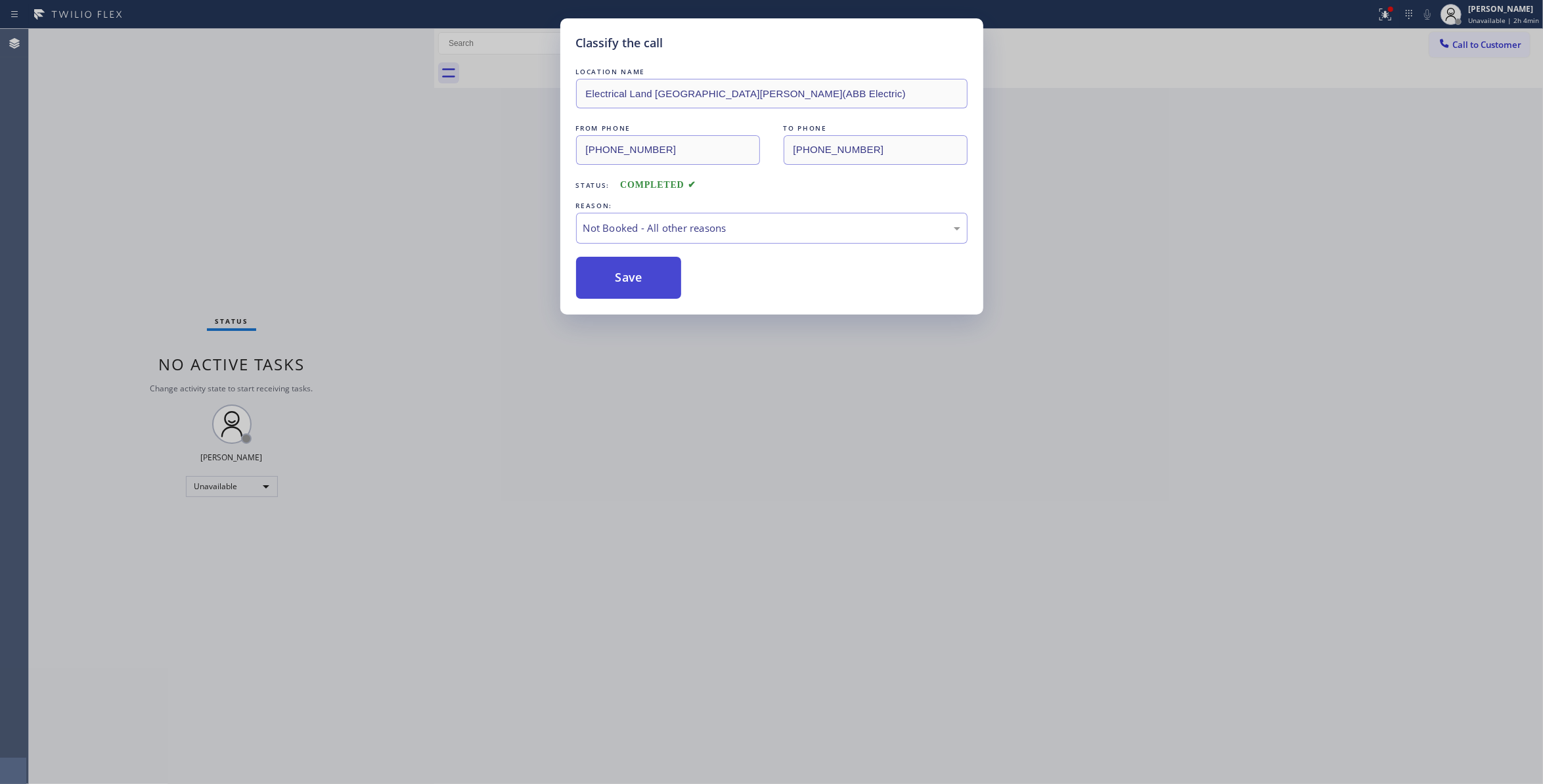
click at [611, 282] on button "Save" at bounding box center [629, 278] width 106 height 42
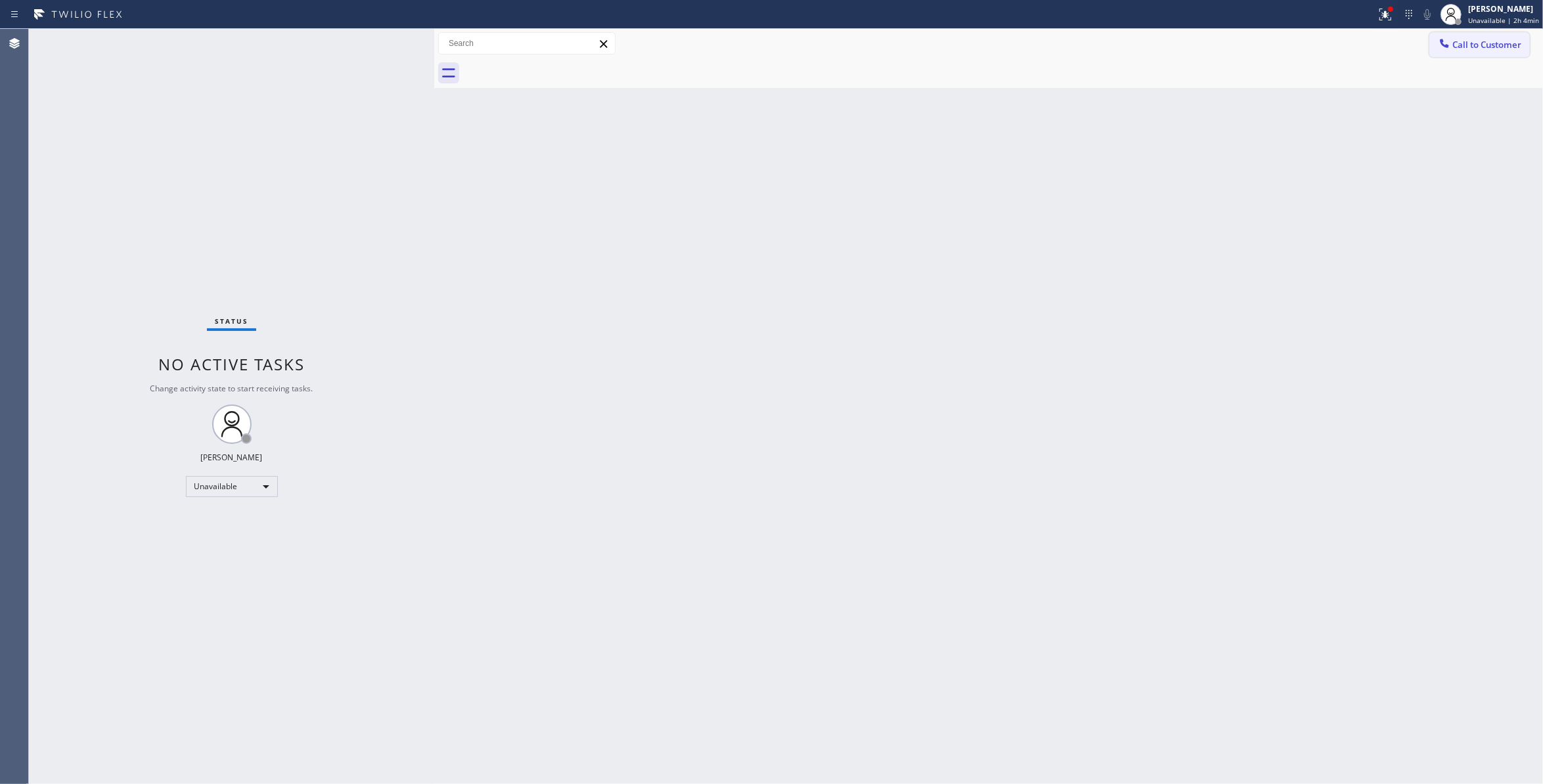
click at [1501, 47] on span "Call to Customer" at bounding box center [1487, 45] width 69 height 12
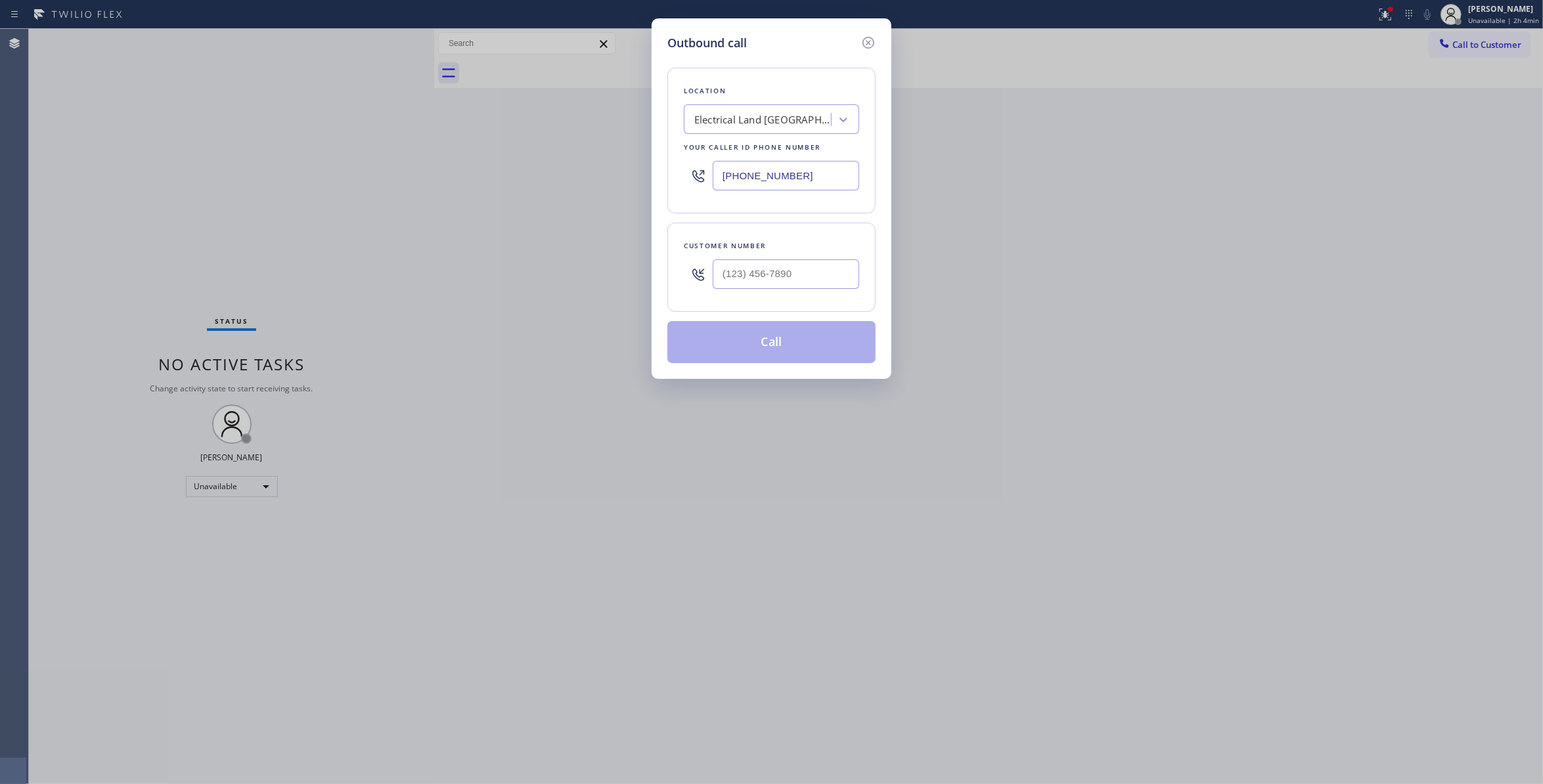
drag, startPoint x: 784, startPoint y: 297, endPoint x: 778, endPoint y: 293, distance: 7.2
click at [782, 296] on div at bounding box center [786, 274] width 147 height 42
click at [765, 272] on input "(___) ___-____" at bounding box center [786, 274] width 147 height 29
paste input "609) 862-7430"
type input "(609) 862-7430"
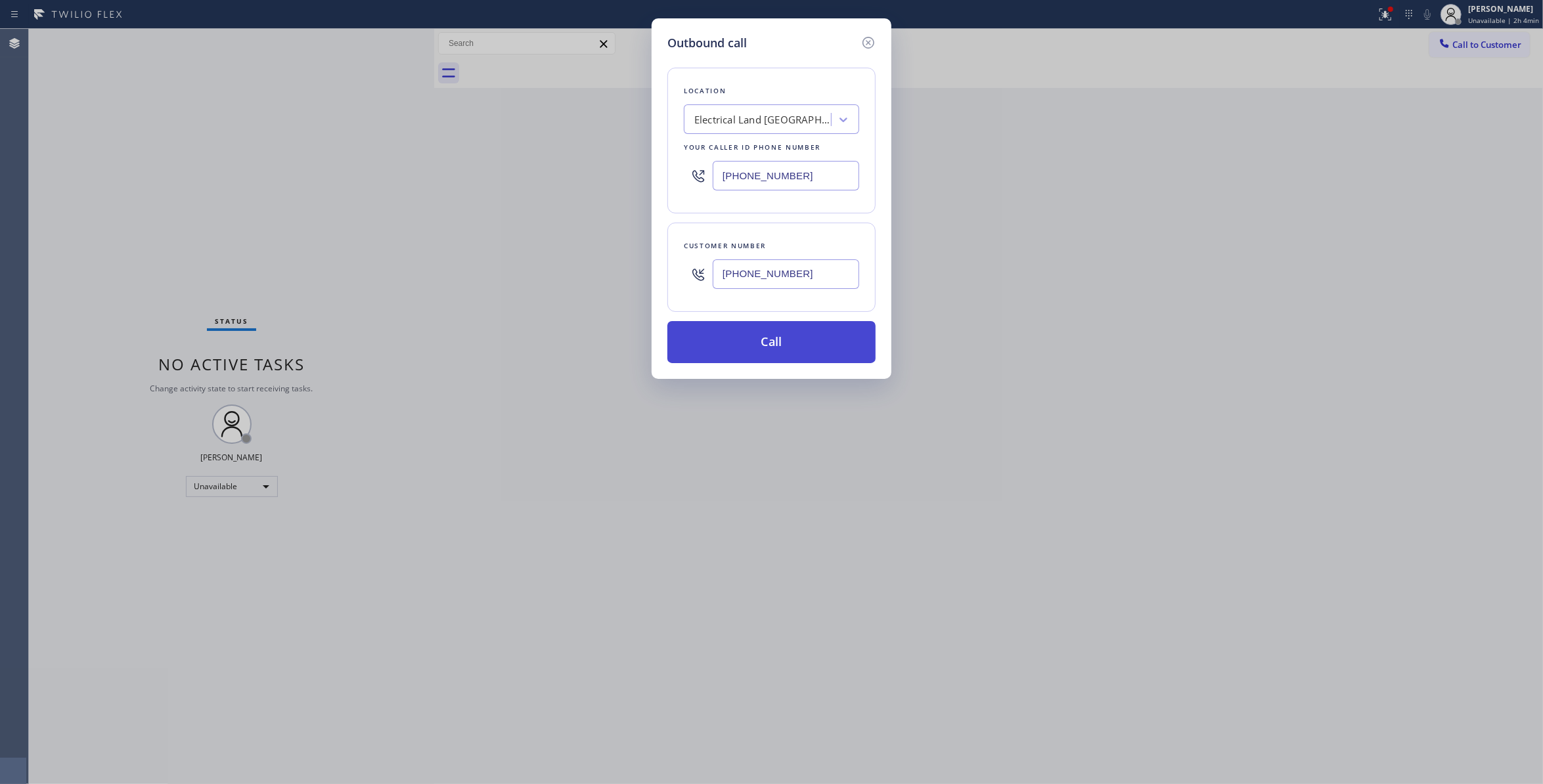
click at [762, 347] on button "Call" at bounding box center [772, 342] width 209 height 42
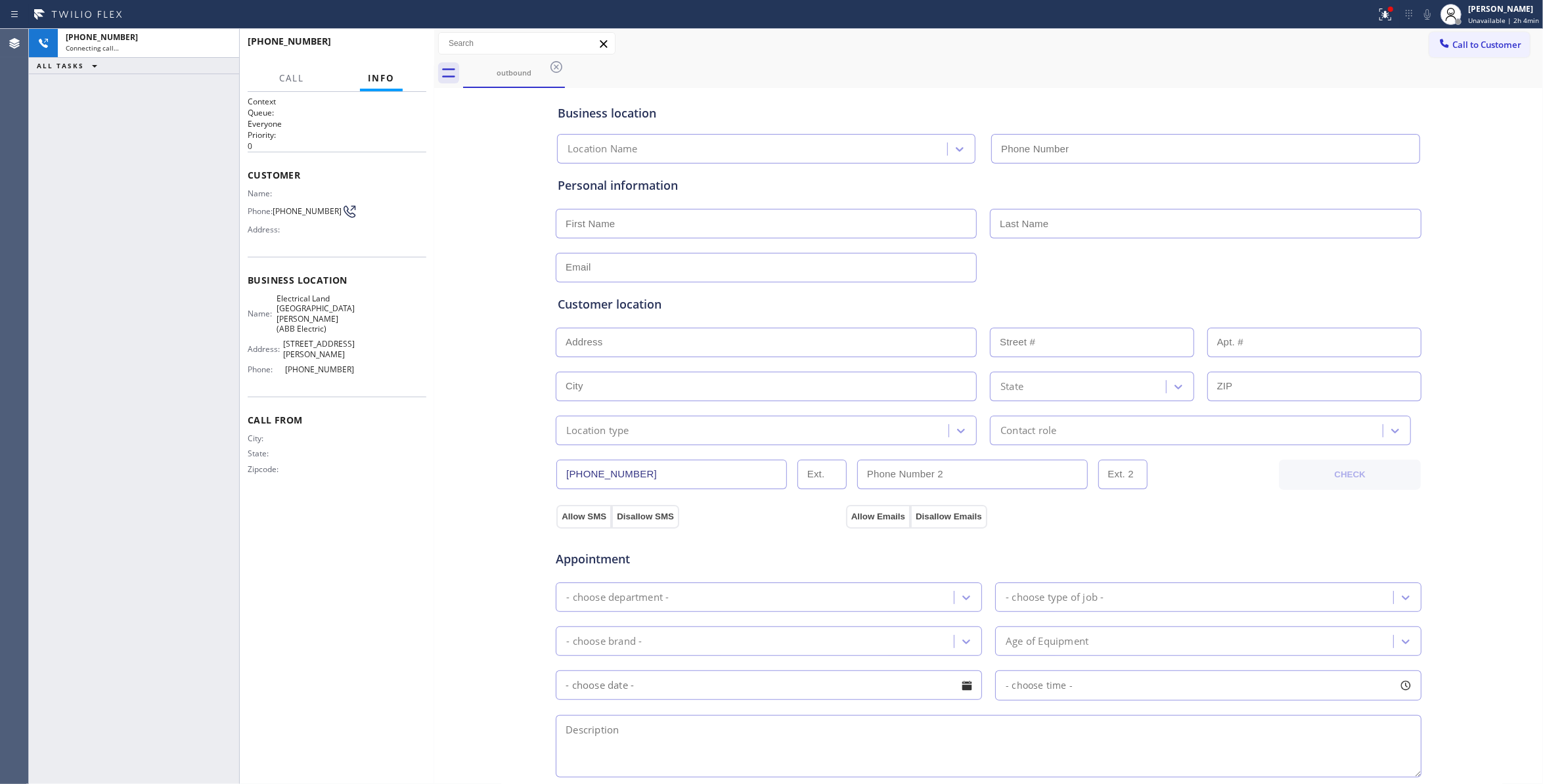
type input "(551) 239-9945"
click at [405, 55] on button "HANG UP" at bounding box center [396, 47] width 61 height 19
click at [404, 49] on span "HANG UP" at bounding box center [396, 47] width 40 height 9
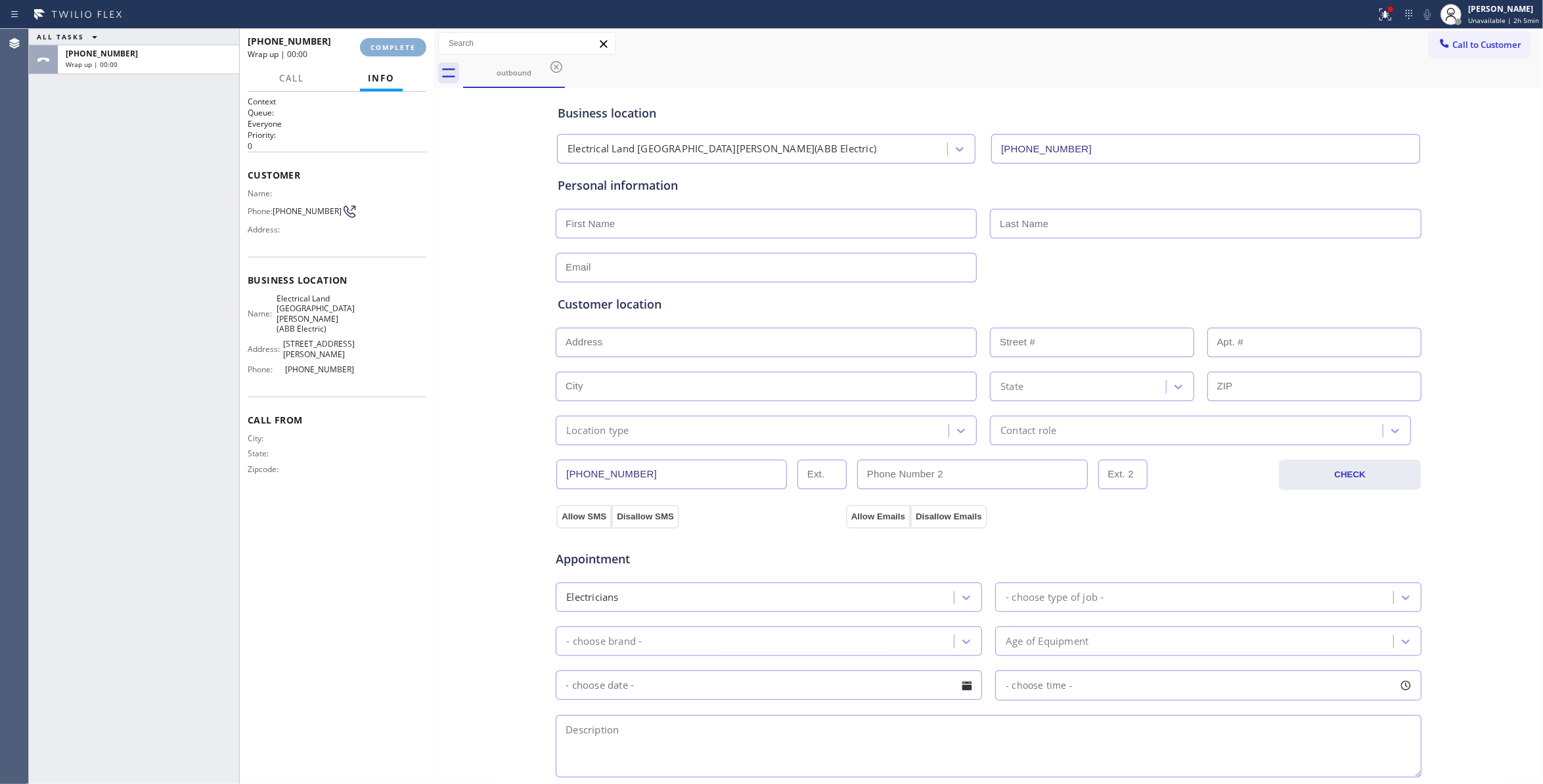
click at [406, 50] on span "COMPLETE" at bounding box center [393, 47] width 45 height 9
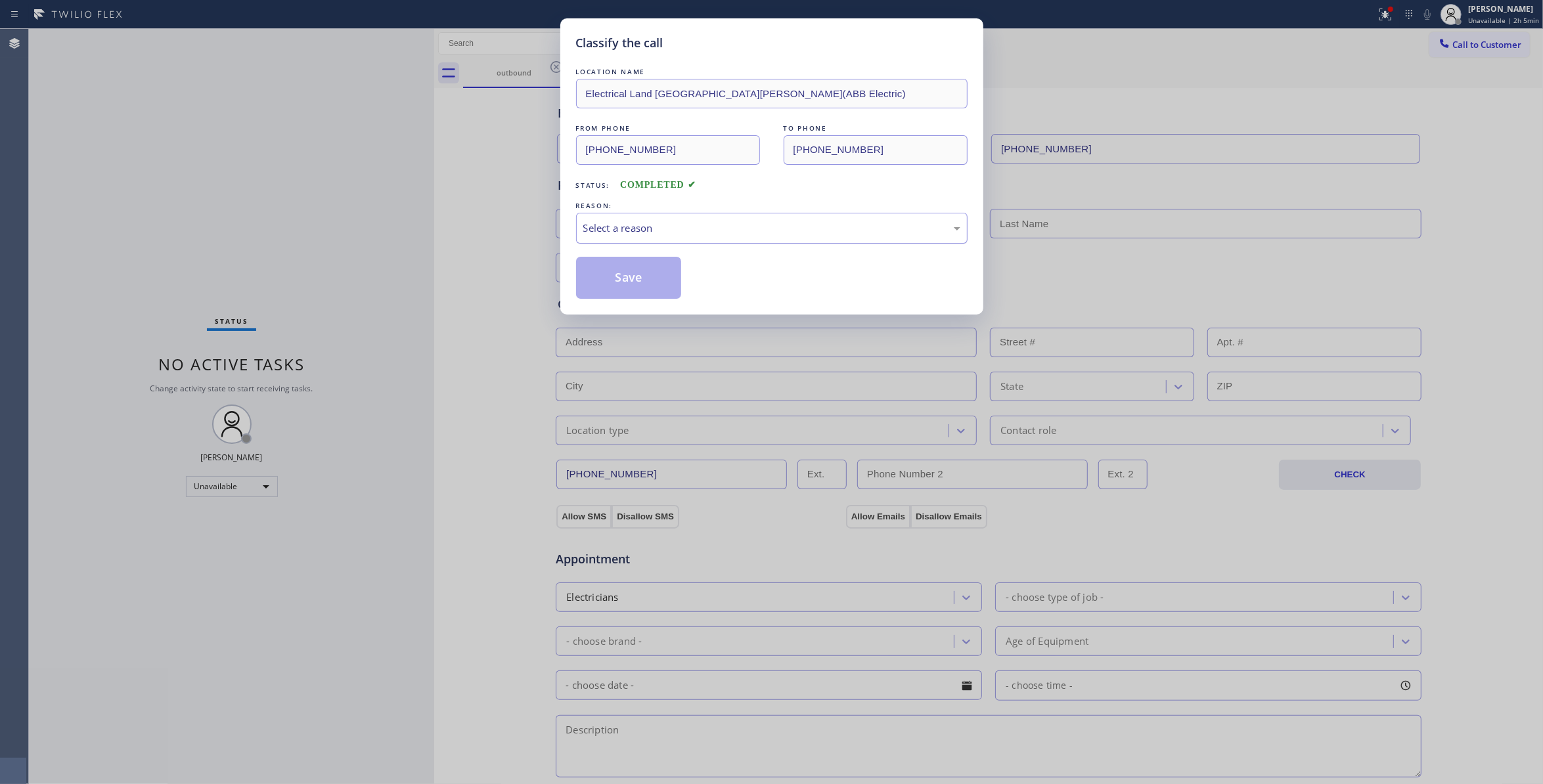
click at [624, 231] on div "Select a reason" at bounding box center [772, 228] width 377 height 15
click at [628, 273] on button "Save" at bounding box center [629, 278] width 106 height 42
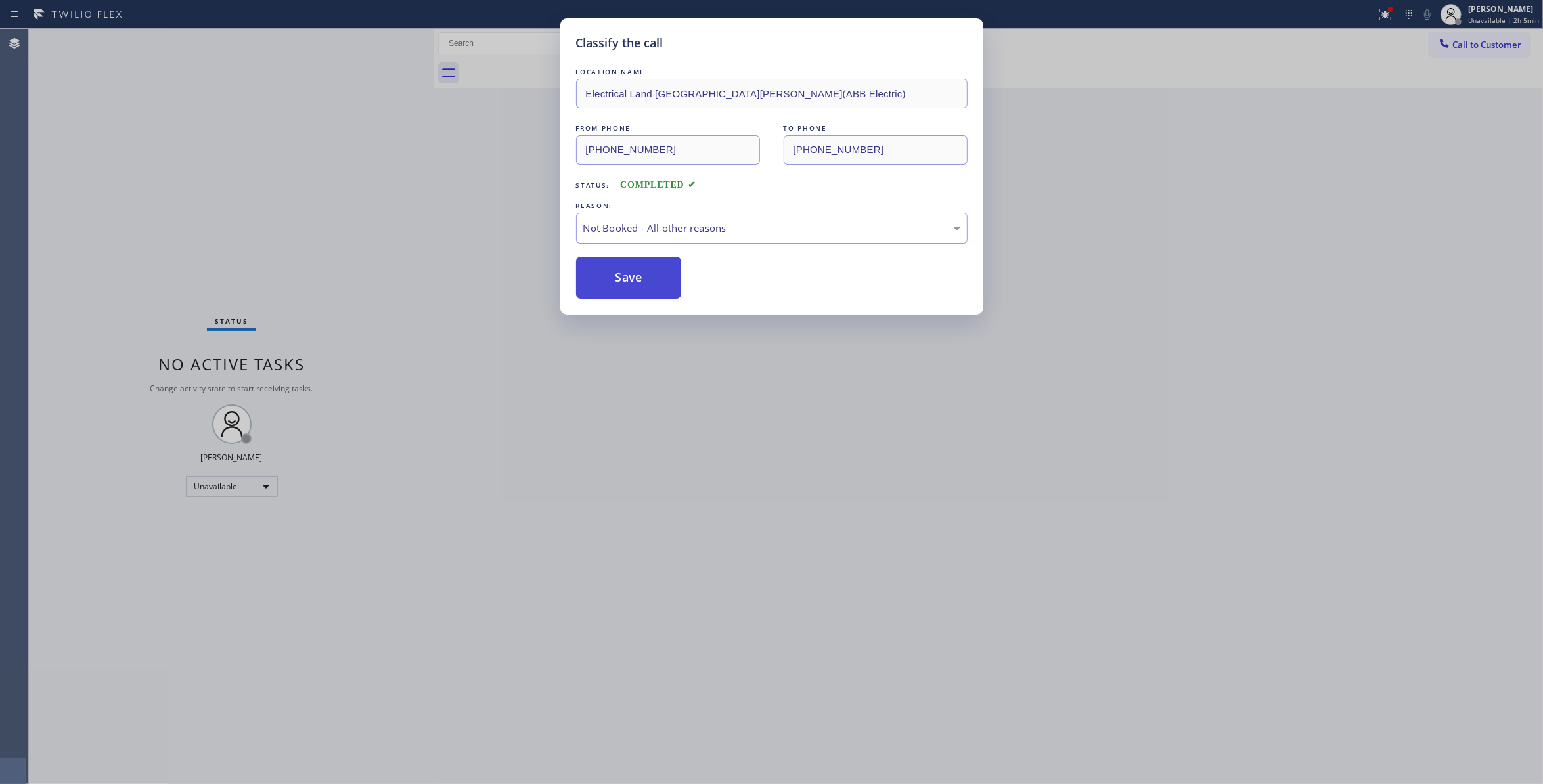
click at [628, 273] on button "Save" at bounding box center [629, 278] width 106 height 42
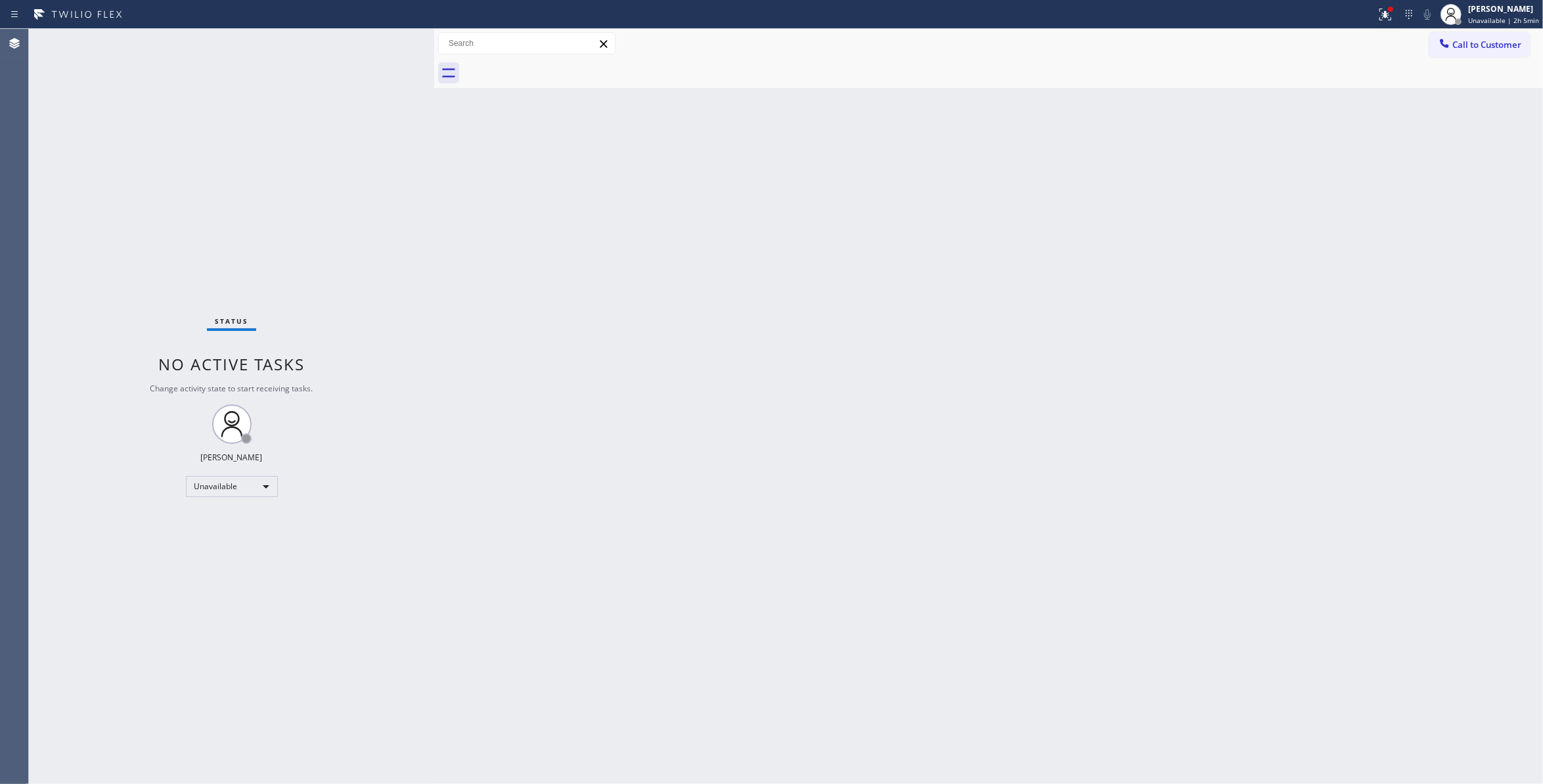
click at [47, 277] on div "Status No active tasks Change activity state to start receiving tasks. Louis Ma…" at bounding box center [232, 406] width 406 height 755
click at [1512, 42] on span "Call to Customer" at bounding box center [1487, 45] width 69 height 12
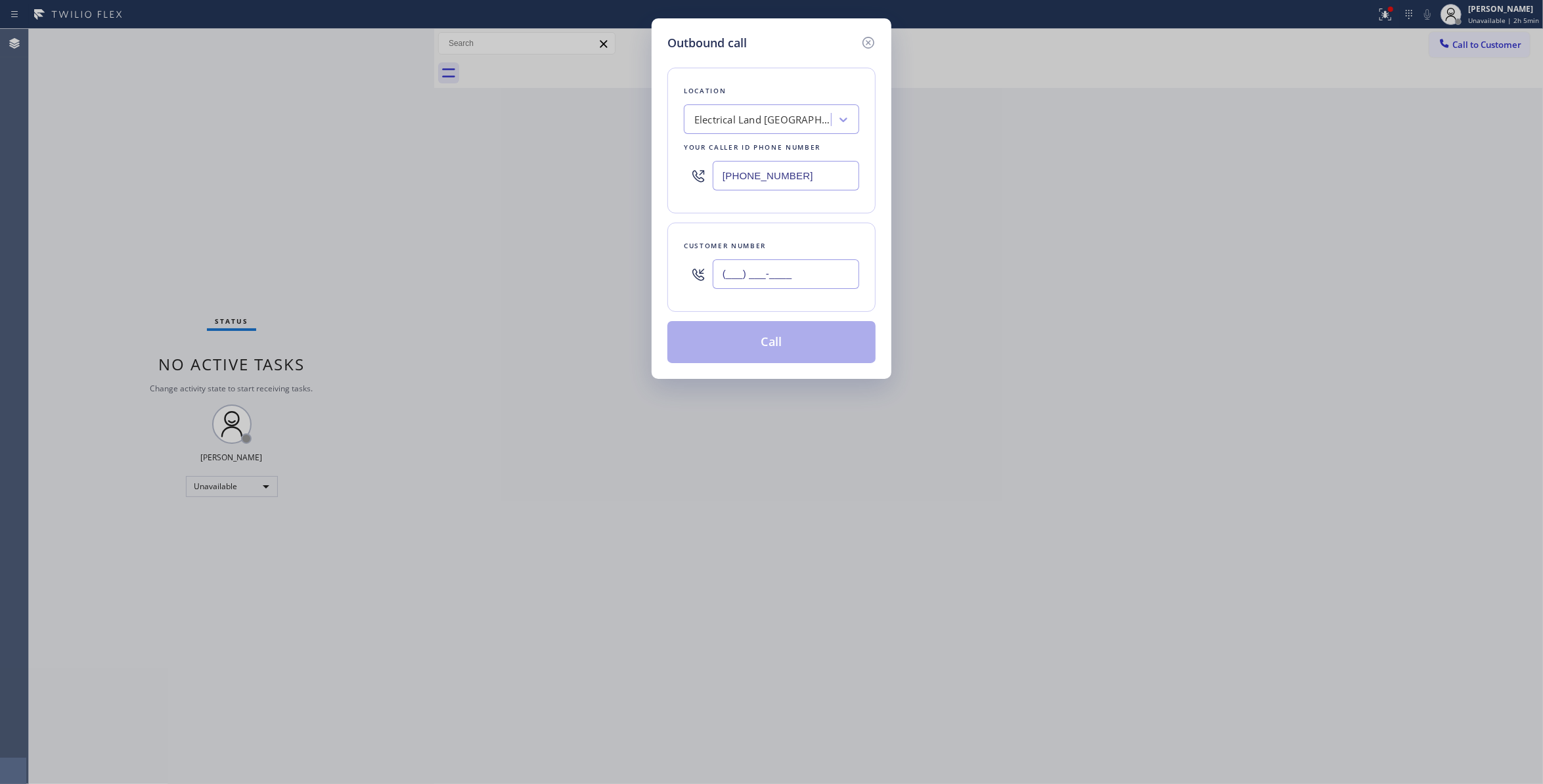
drag, startPoint x: 797, startPoint y: 276, endPoint x: 788, endPoint y: 271, distance: 10.3
click at [793, 276] on input "(___) ___-____" at bounding box center [786, 274] width 147 height 29
paste input "609) 862-7430"
type input "(609) 862-7430"
click at [804, 350] on button "Call" at bounding box center [772, 342] width 209 height 42
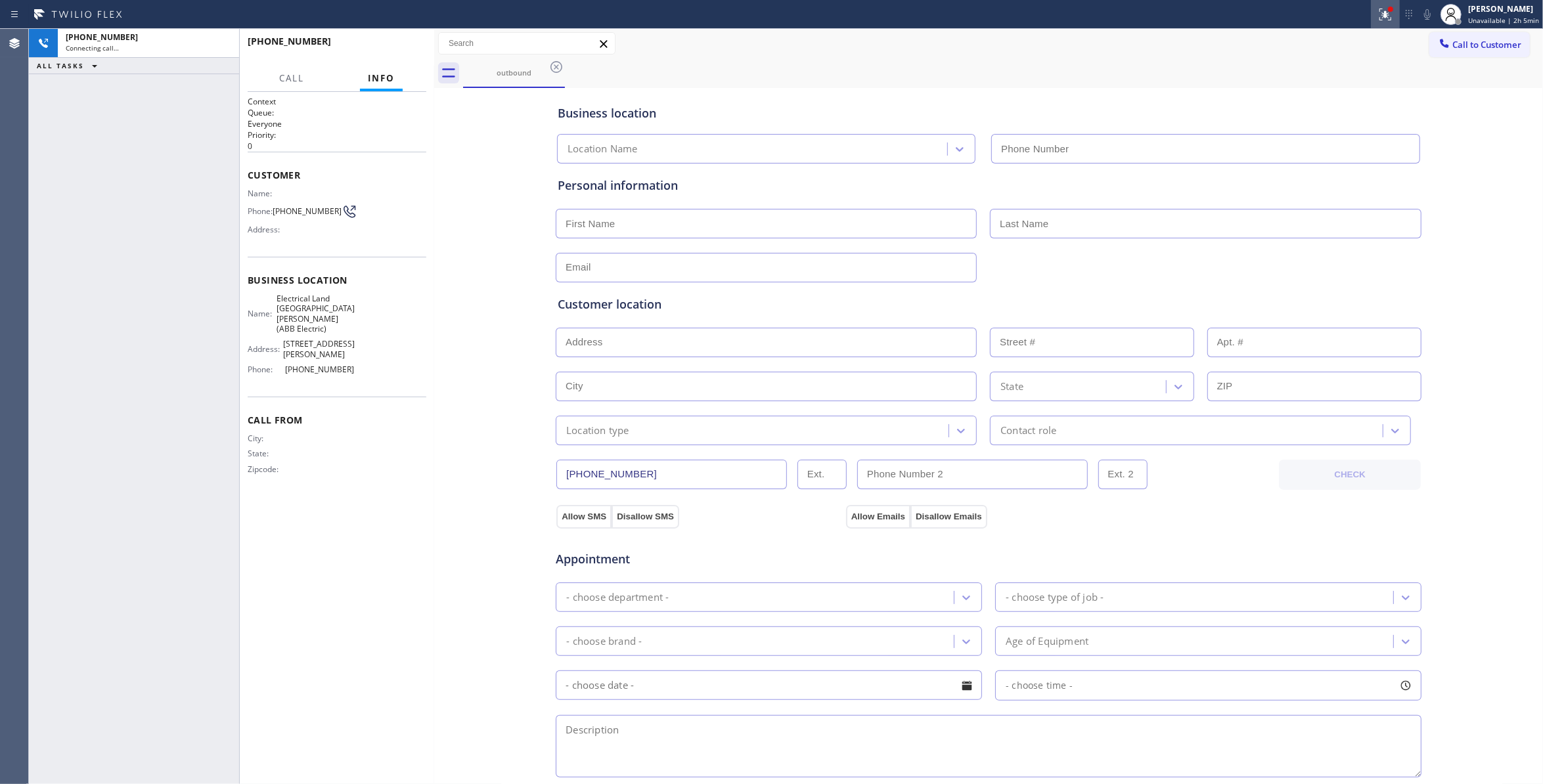
click at [1378, 19] on icon at bounding box center [1385, 14] width 16 height 16
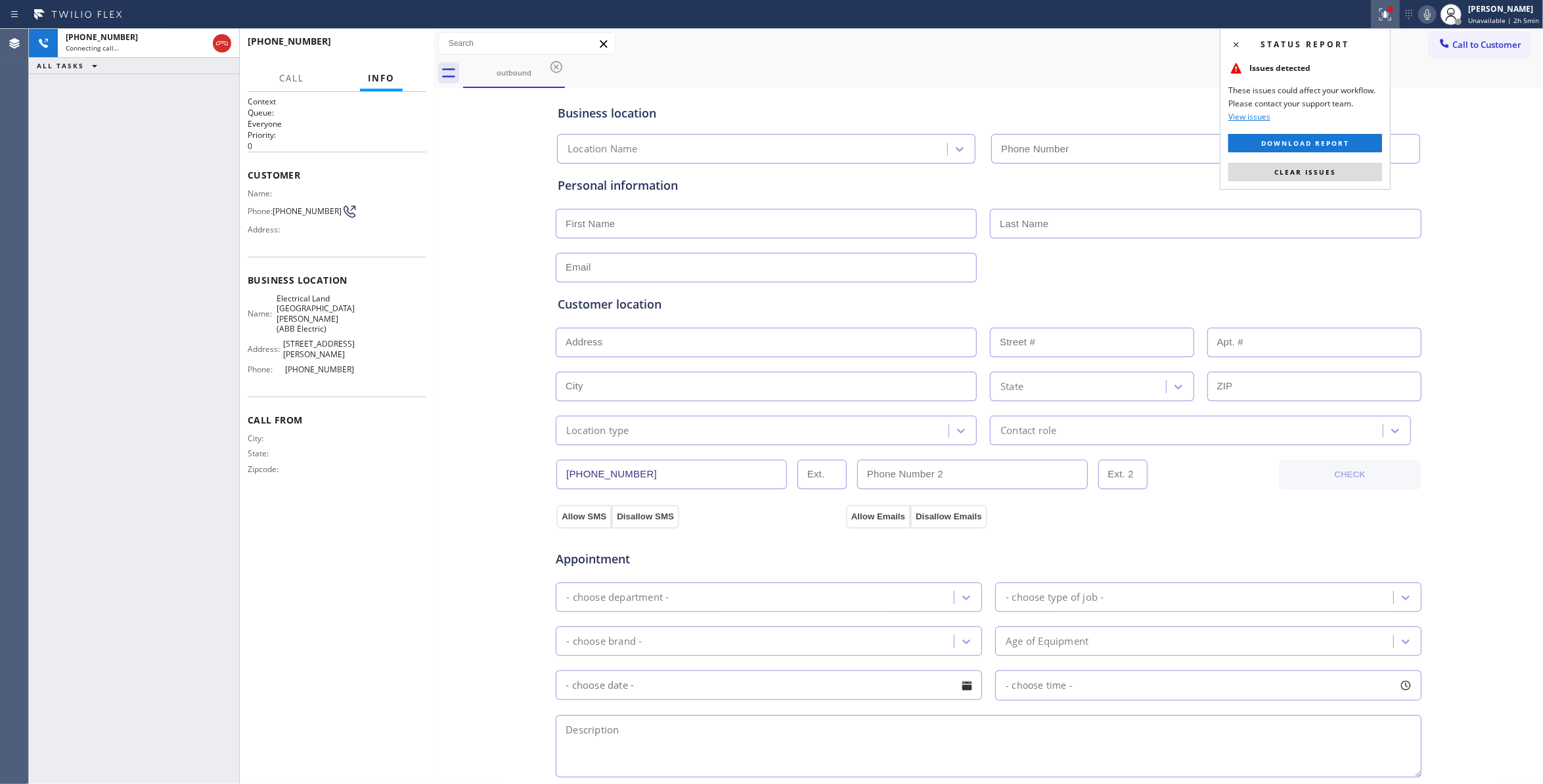
click at [1344, 178] on button "Clear issues" at bounding box center [1306, 172] width 154 height 19
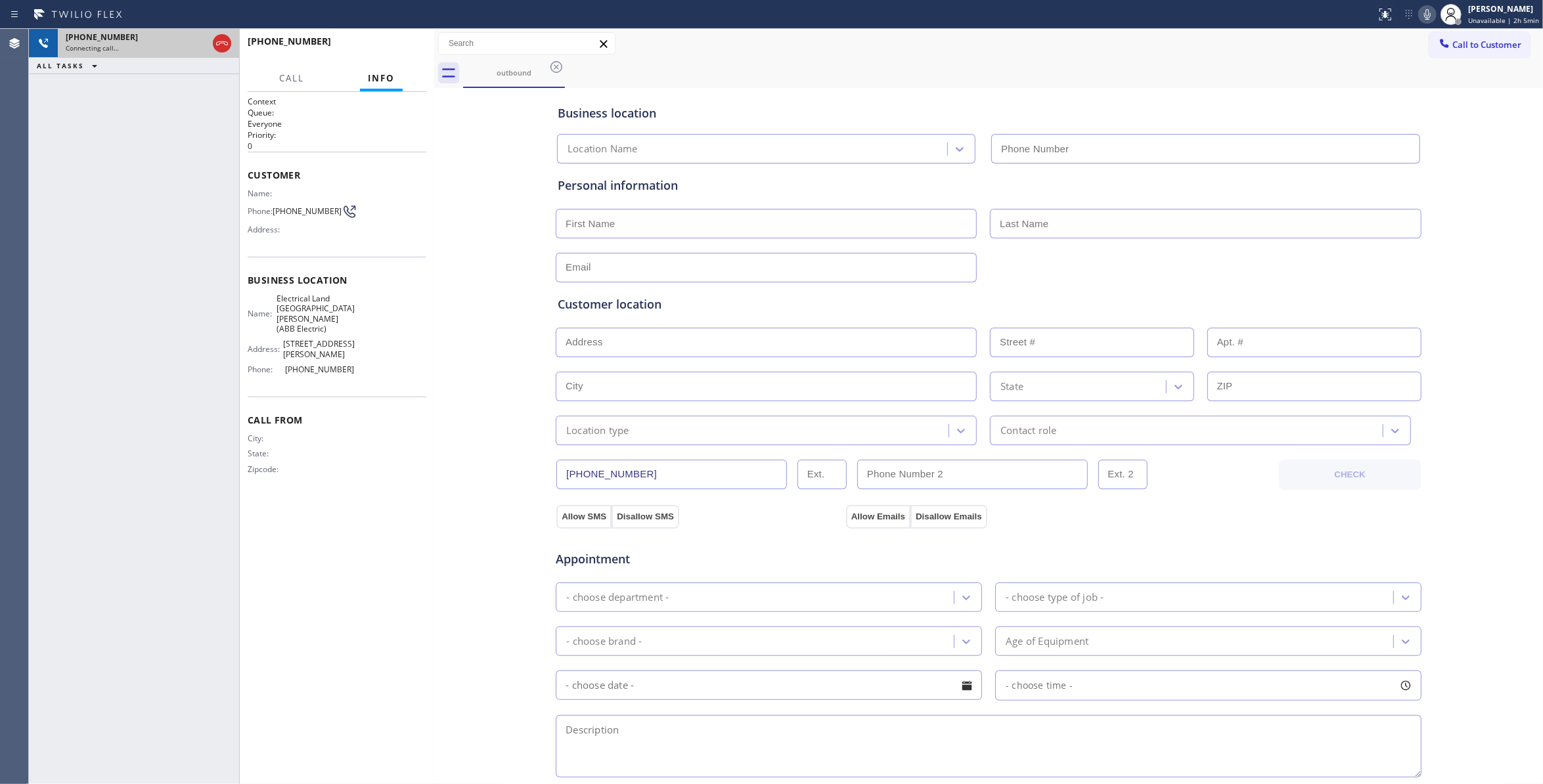
type input "(551) 239-9945"
click at [218, 42] on icon at bounding box center [222, 43] width 12 height 4
click at [413, 55] on button "HANG UP" at bounding box center [396, 47] width 61 height 19
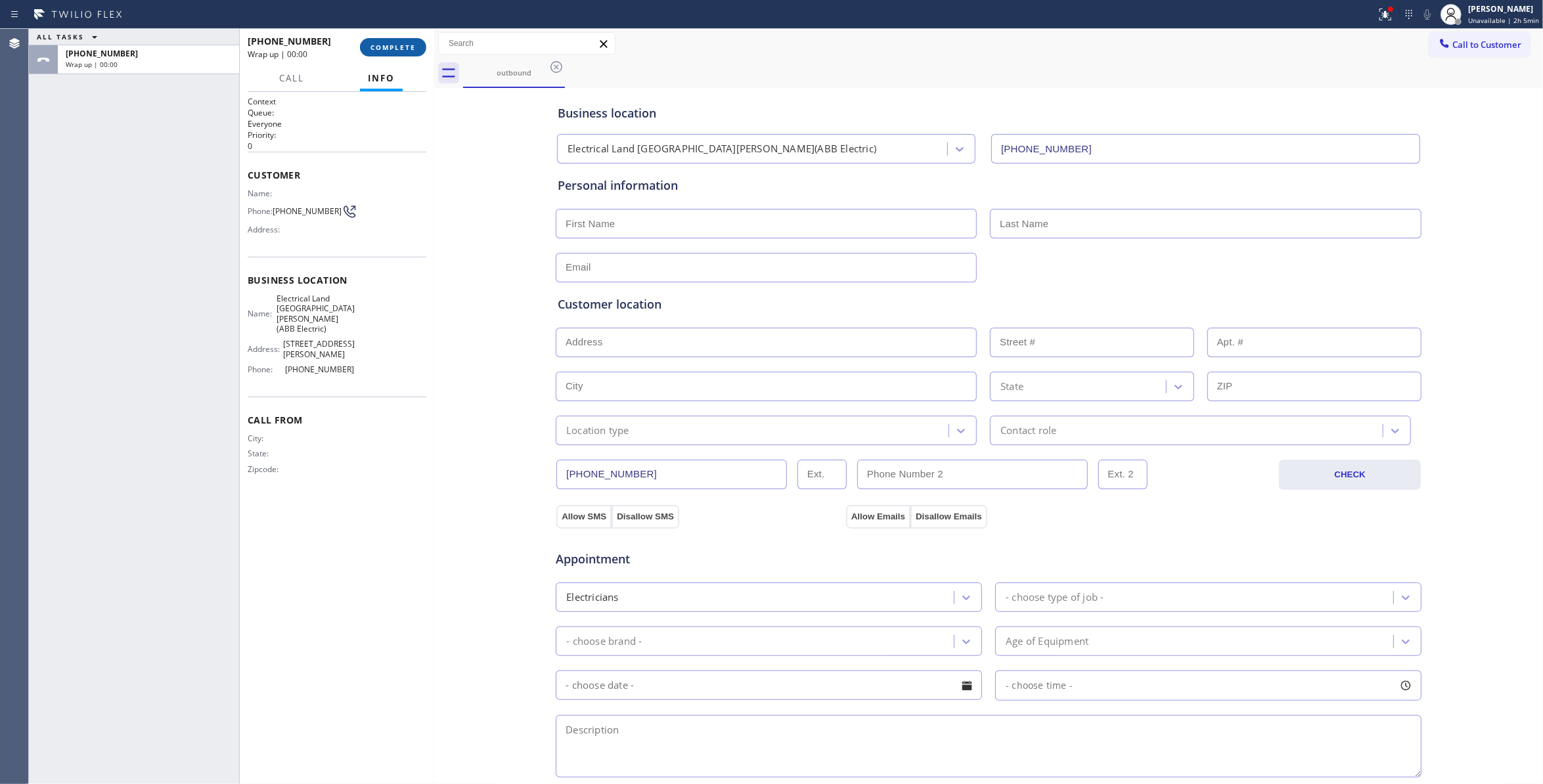
click at [379, 54] on button "COMPLETE" at bounding box center [393, 47] width 66 height 19
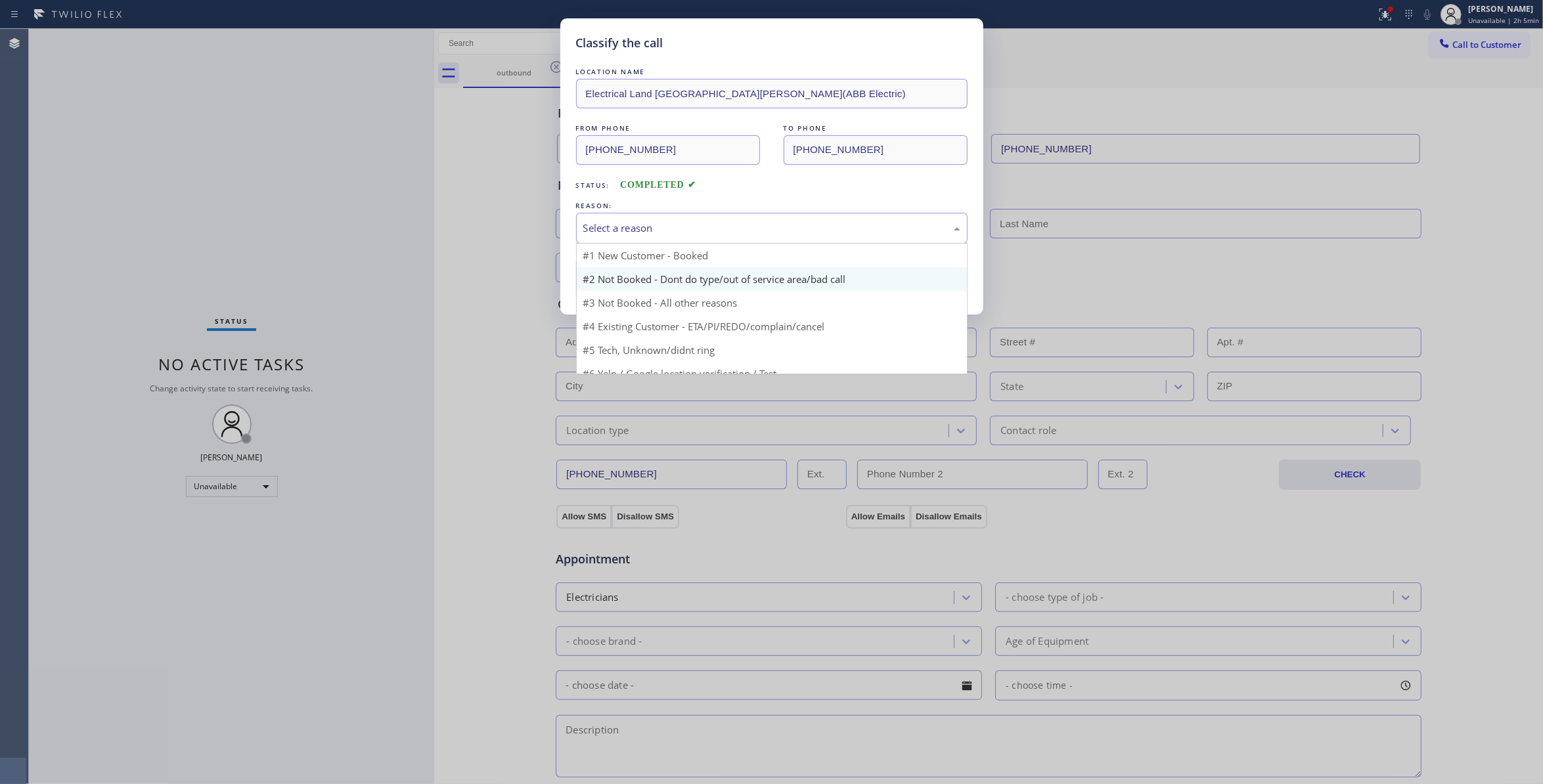
drag, startPoint x: 641, startPoint y: 237, endPoint x: 639, endPoint y: 280, distance: 43.0
click at [640, 236] on div "Select a reason" at bounding box center [772, 228] width 377 height 15
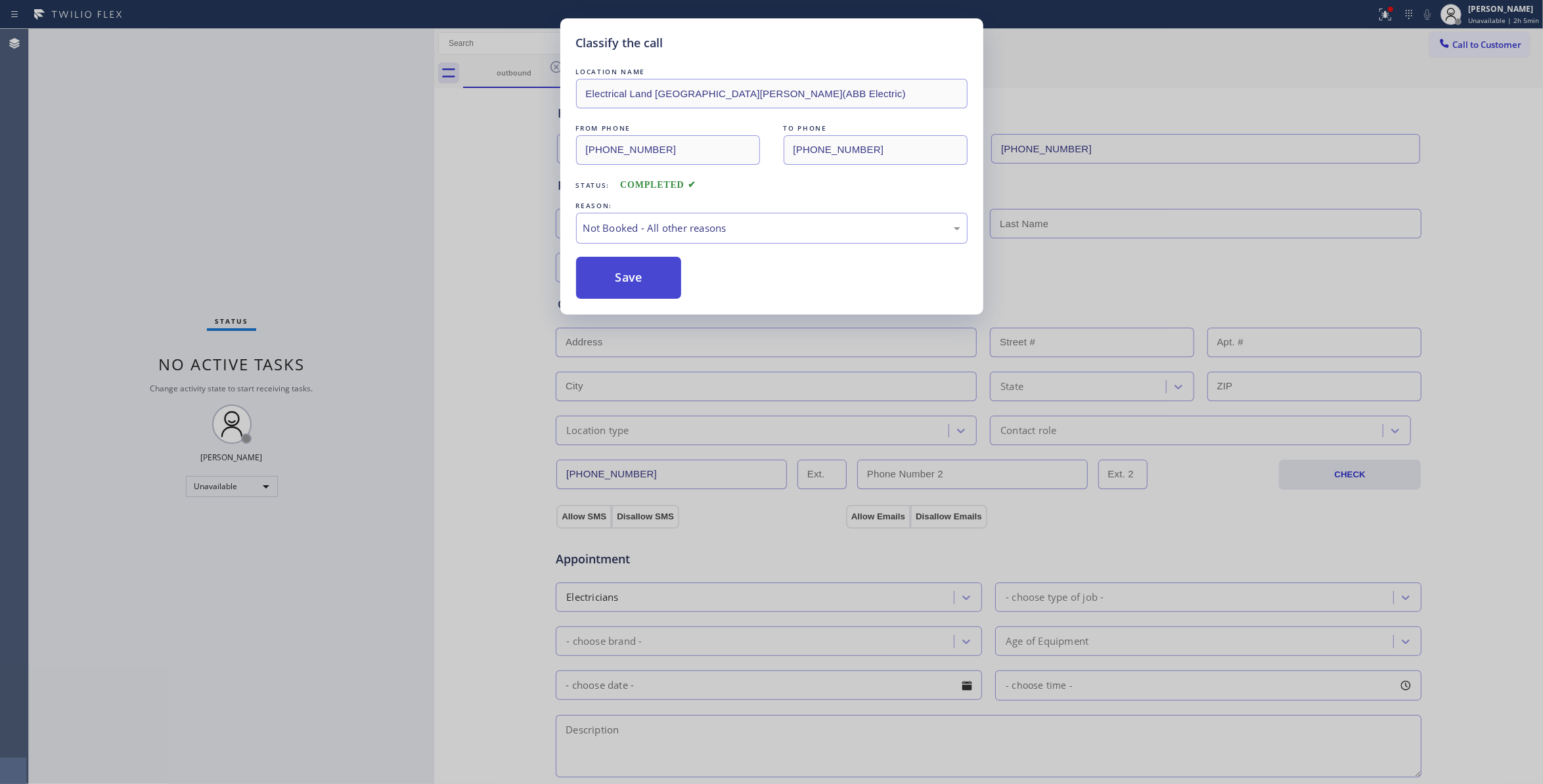
click at [633, 282] on button "Save" at bounding box center [629, 278] width 106 height 42
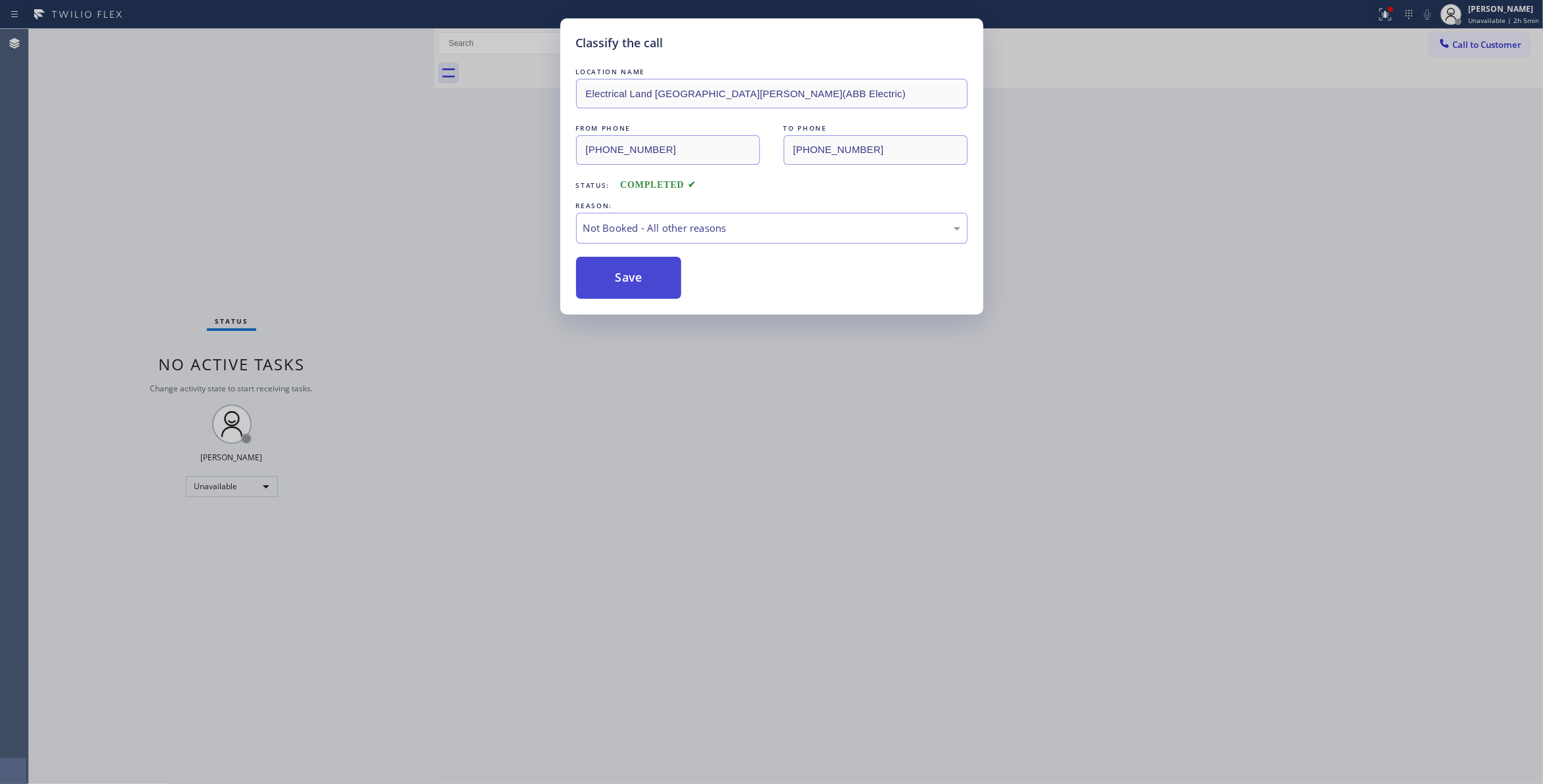
click at [633, 282] on button "Save" at bounding box center [629, 278] width 106 height 42
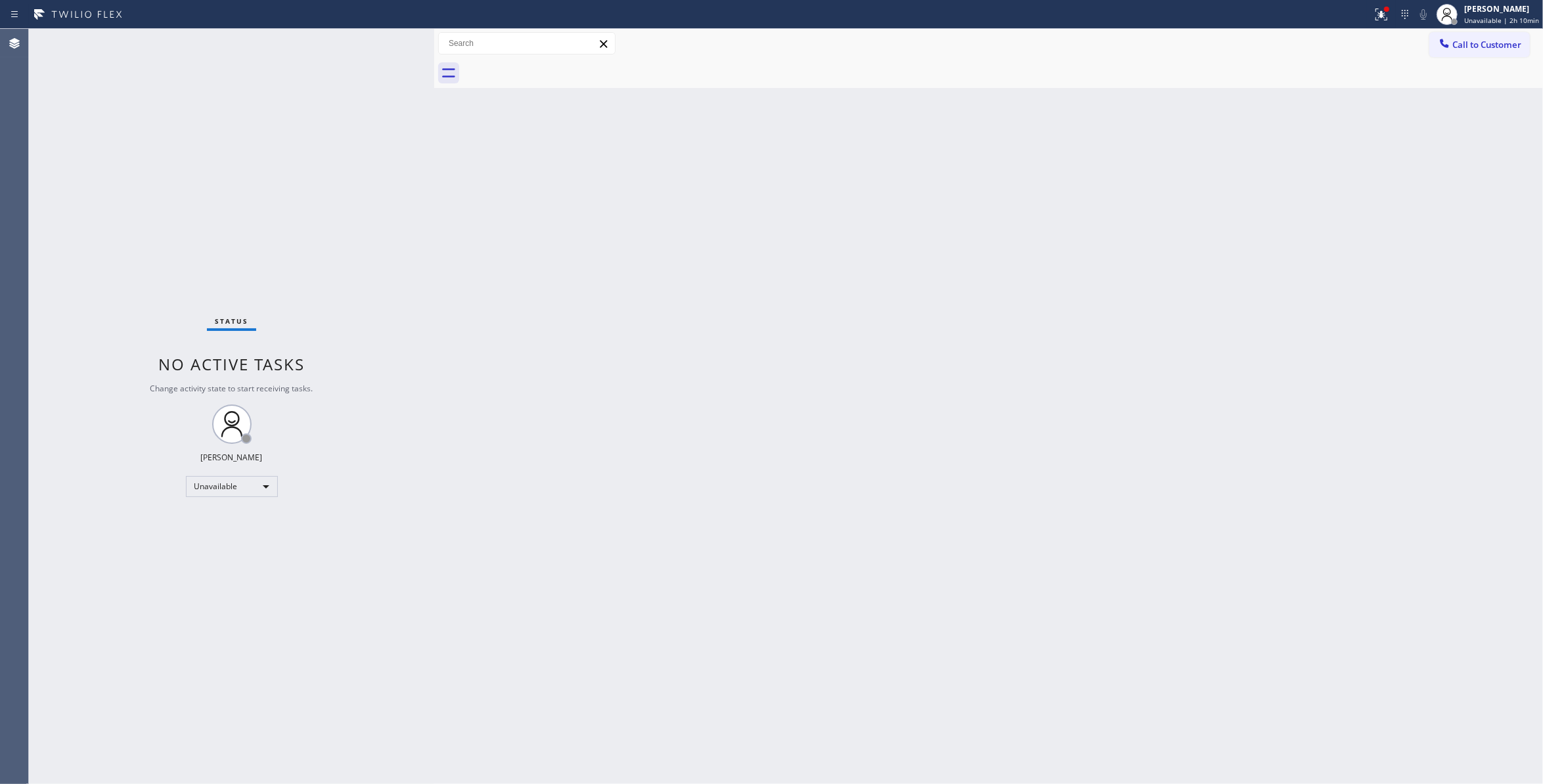
click at [238, 762] on div "Status No active tasks Change activity state to start receiving tasks. Louis Ma…" at bounding box center [232, 406] width 406 height 755
click at [1480, 43] on span "Call to Customer" at bounding box center [1487, 45] width 69 height 12
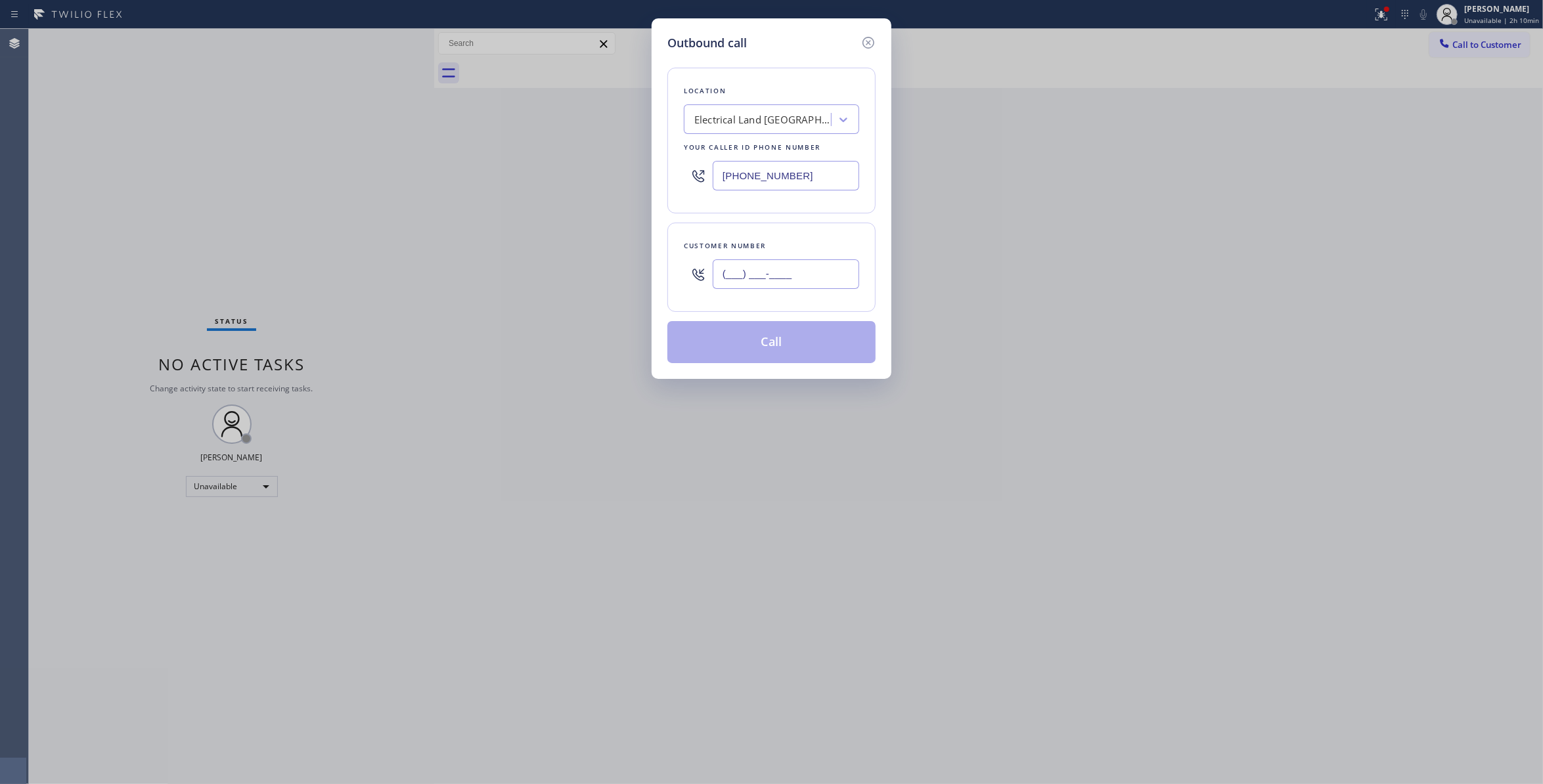
click at [788, 289] on input "(___) ___-____" at bounding box center [786, 274] width 147 height 29
paste input "626) 993-8247"
click at [527, 292] on div "Outbound call Location Electrical Land Fort Lee(ABB Electric) Your caller id ph…" at bounding box center [771, 392] width 1543 height 784
paste input "920) 226-6313"
type input "(920) 226-6313"
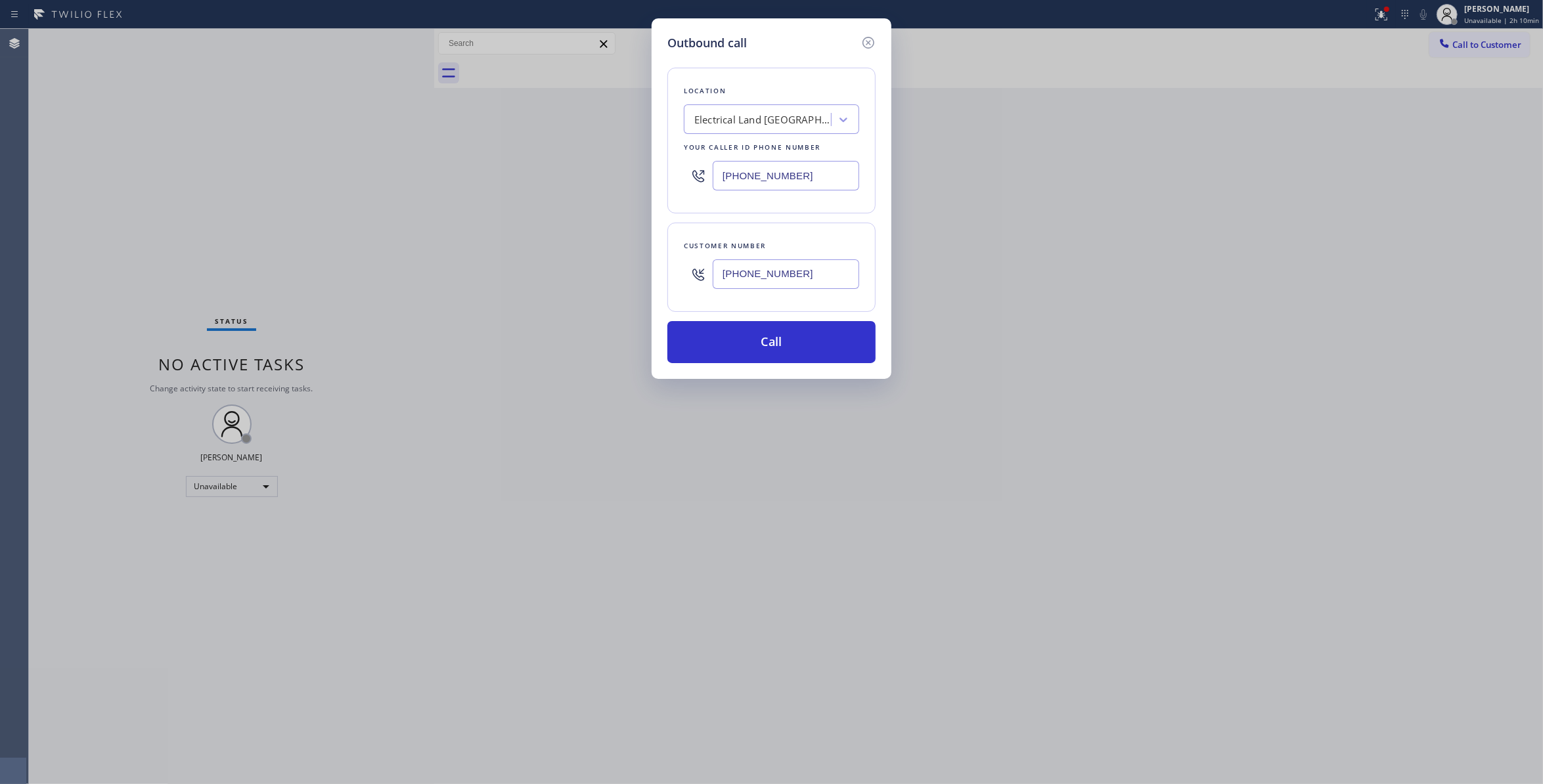
paste input "714) 583-9337"
drag, startPoint x: 804, startPoint y: 176, endPoint x: 560, endPoint y: 206, distance: 245.8
click at [560, 206] on div "Outbound call Location Electrical Land Fort Lee(ABB Electric) Your caller id ph…" at bounding box center [771, 392] width 1543 height 784
type input "(714) 583-9337"
drag, startPoint x: 732, startPoint y: 277, endPoint x: 689, endPoint y: 284, distance: 43.6
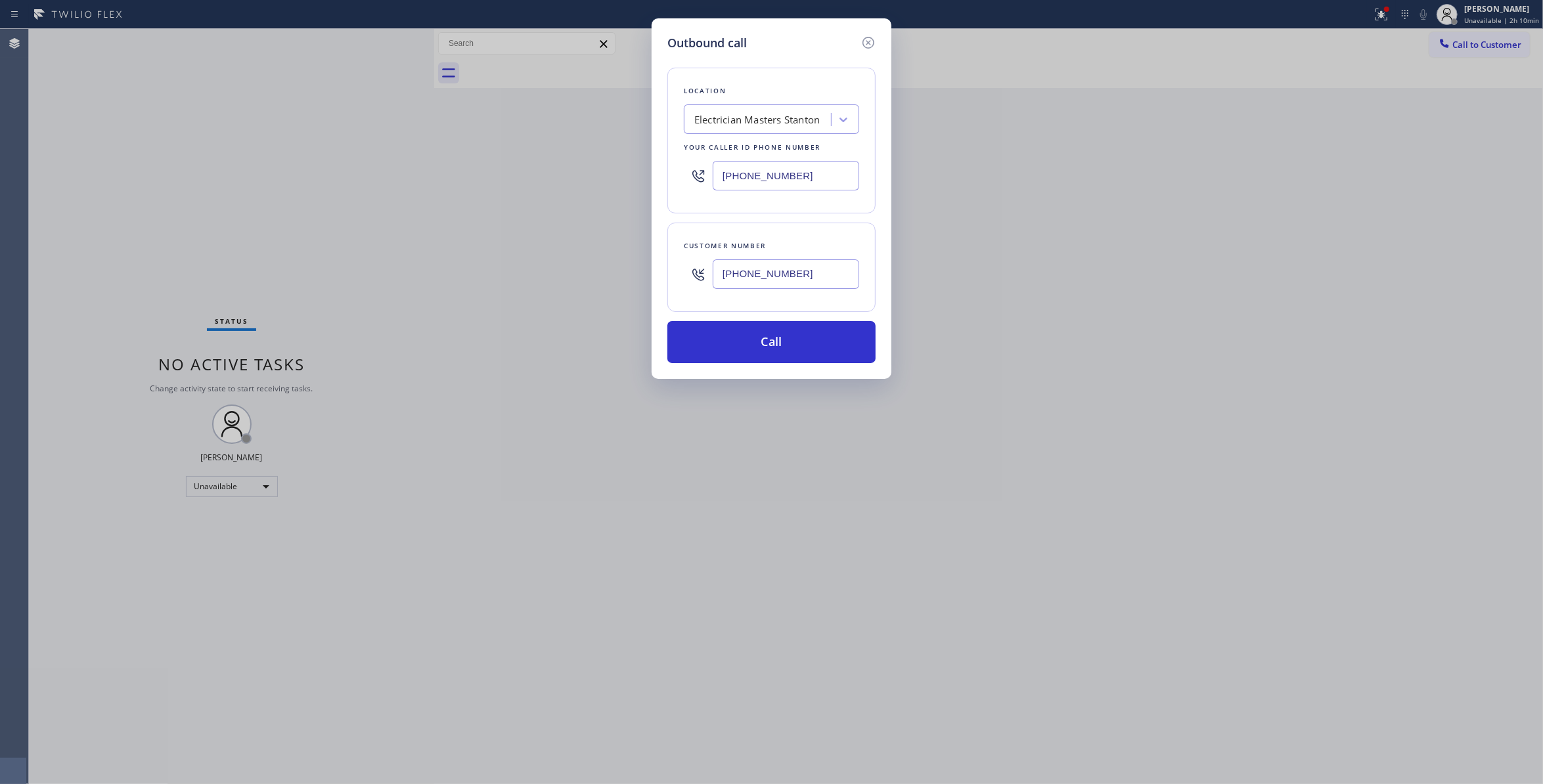
click at [678, 277] on div "Customer number (920) 226-6313" at bounding box center [772, 268] width 209 height 89
click at [739, 347] on button "Call" at bounding box center [772, 342] width 209 height 42
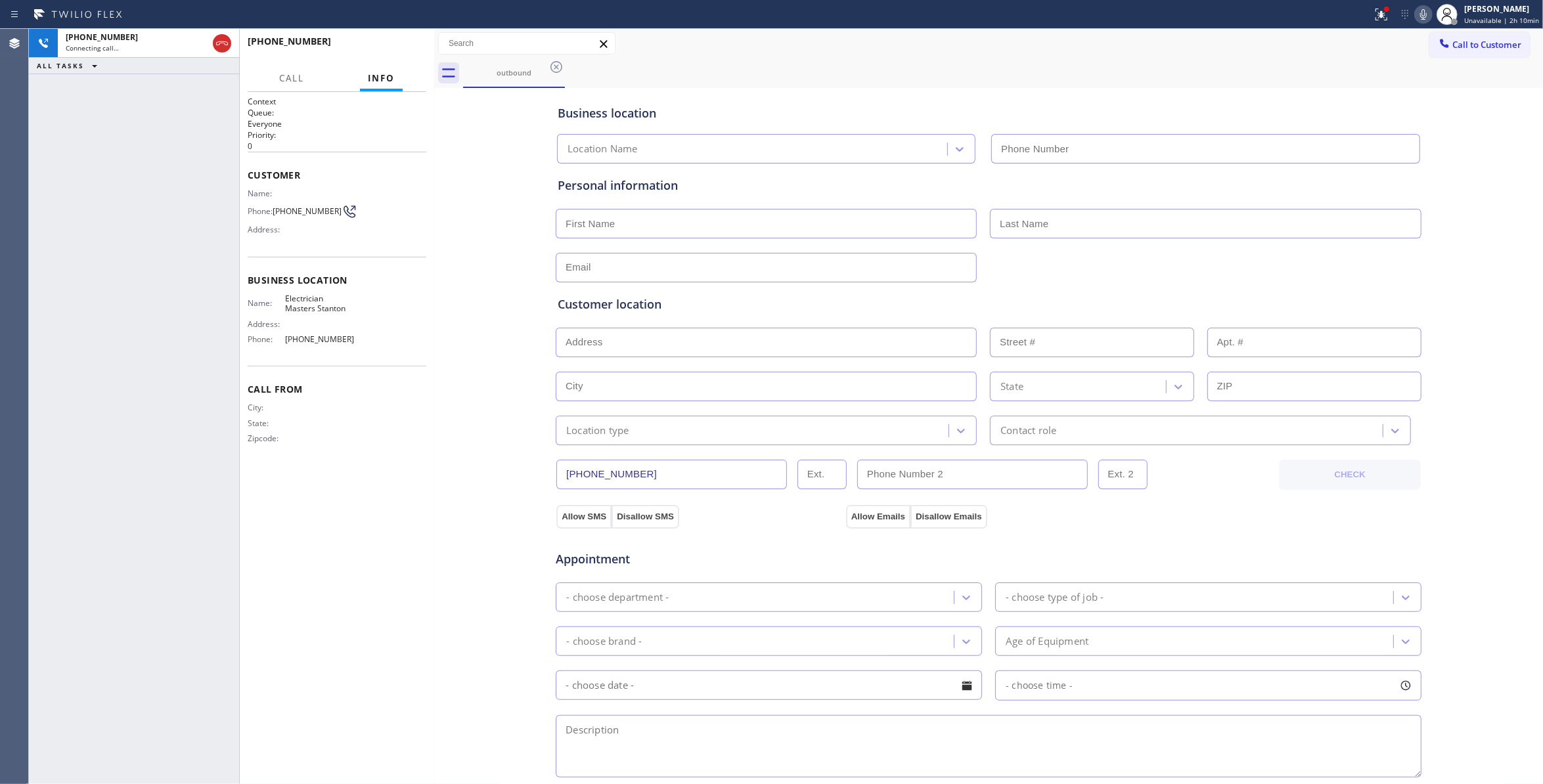
type input "(714) 583-9337"
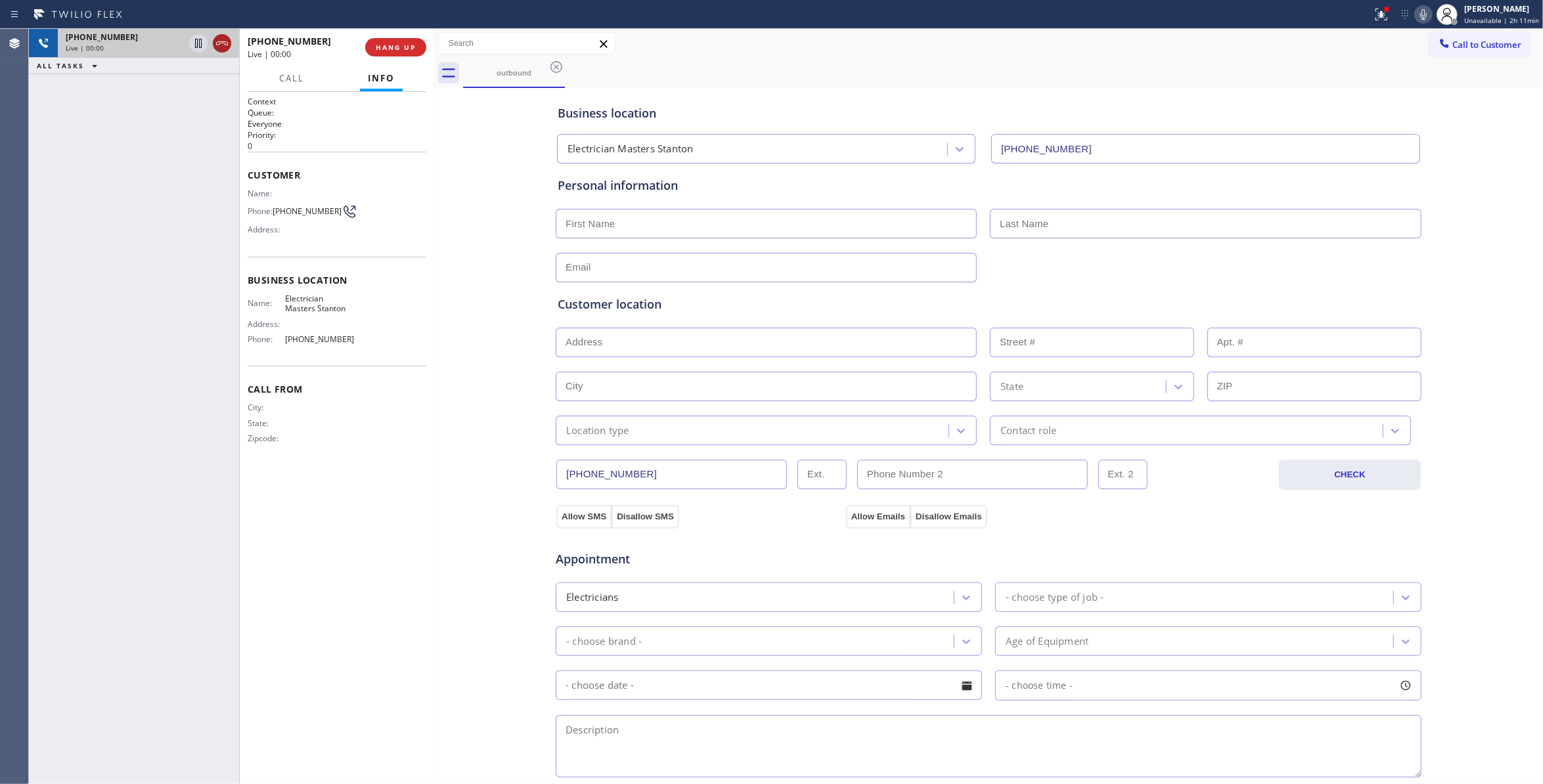
click at [221, 45] on icon at bounding box center [222, 43] width 16 height 16
click at [385, 45] on span "HANG UP" at bounding box center [396, 47] width 40 height 9
click at [387, 53] on button "COMPLETE" at bounding box center [393, 47] width 66 height 19
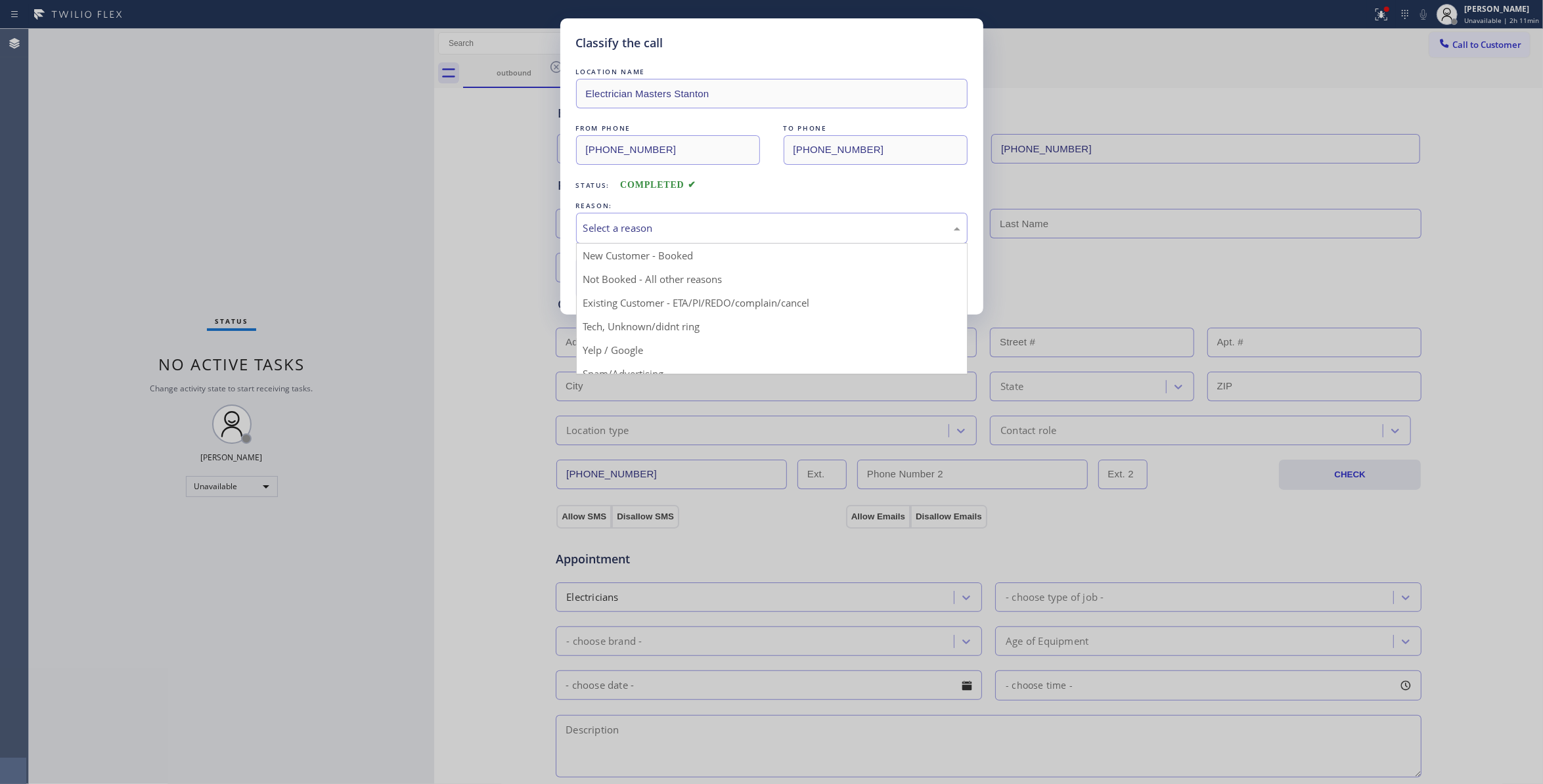
click at [629, 229] on div "Select a reason" at bounding box center [772, 228] width 377 height 15
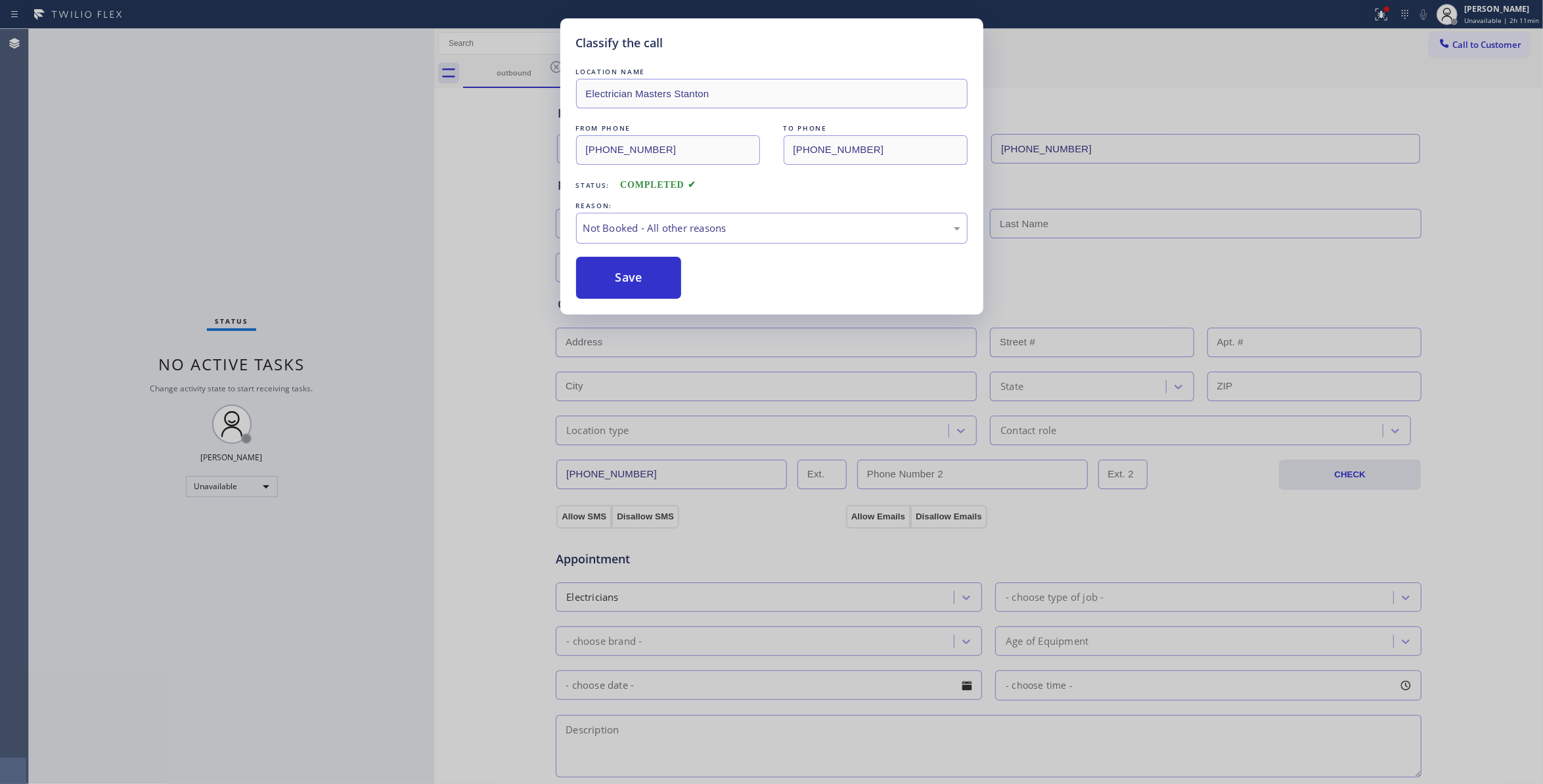
click at [631, 270] on button "Save" at bounding box center [629, 278] width 106 height 42
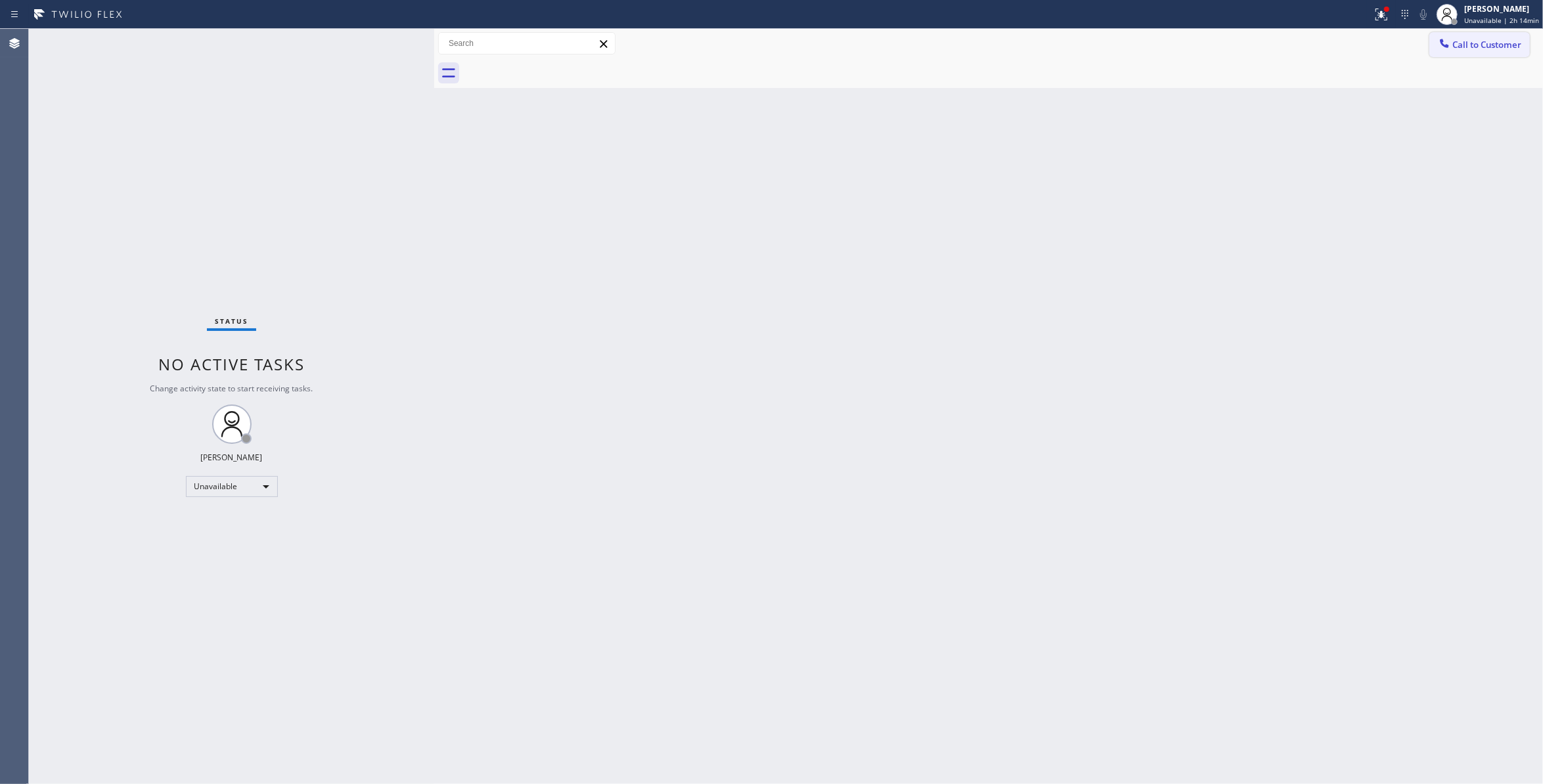
click at [1498, 47] on span "Call to Customer" at bounding box center [1487, 45] width 69 height 12
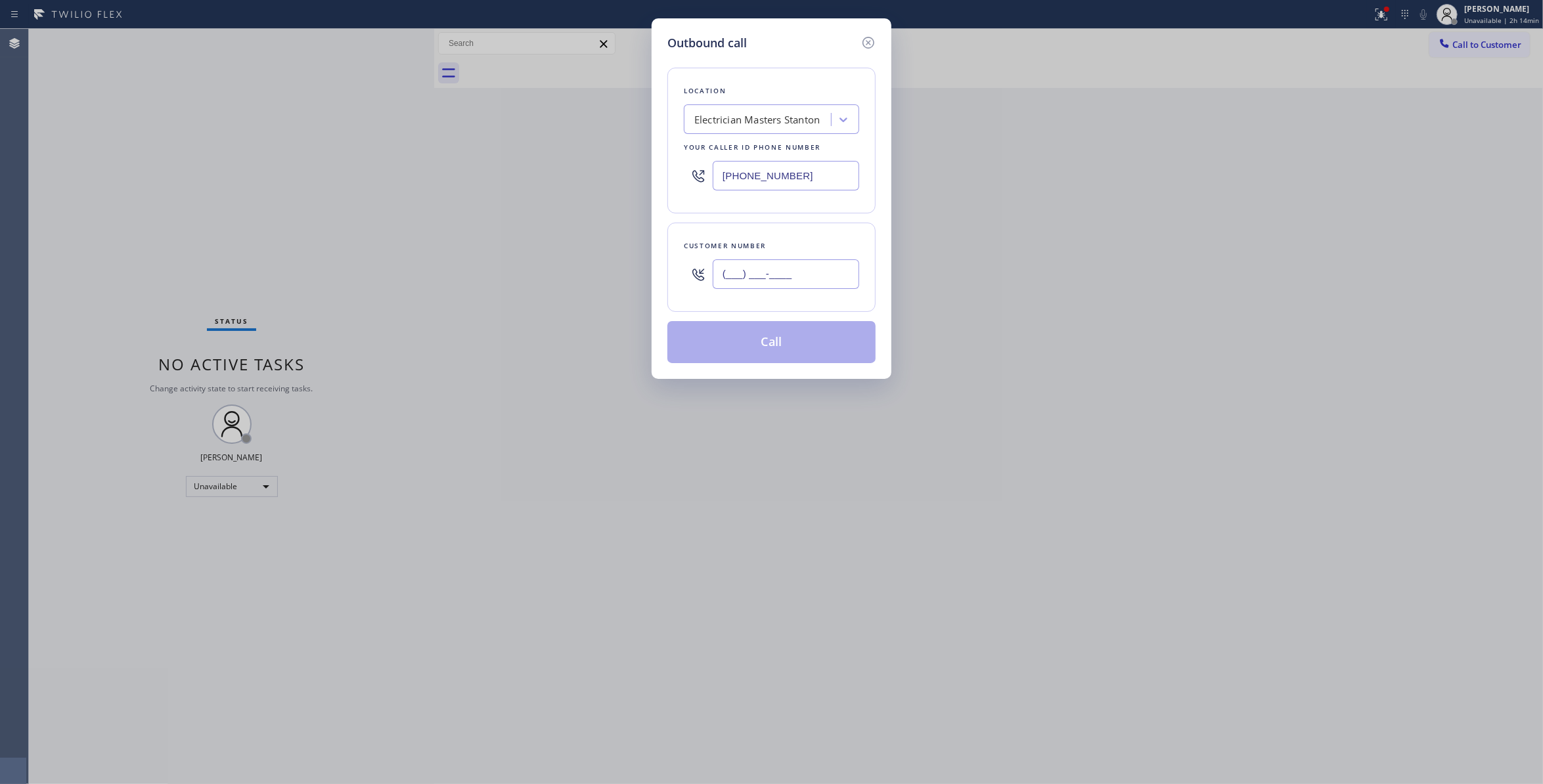
click at [793, 280] on input "(___) ___-____" at bounding box center [786, 274] width 147 height 29
paste input "920) 226-6313"
type input "(920) 226-6313"
drag, startPoint x: 819, startPoint y: 172, endPoint x: 841, endPoint y: 171, distance: 22.0
click at [260, 163] on div "Outbound call Location Electrician Masters Stanton Your caller id phone number …" at bounding box center [771, 392] width 1543 height 784
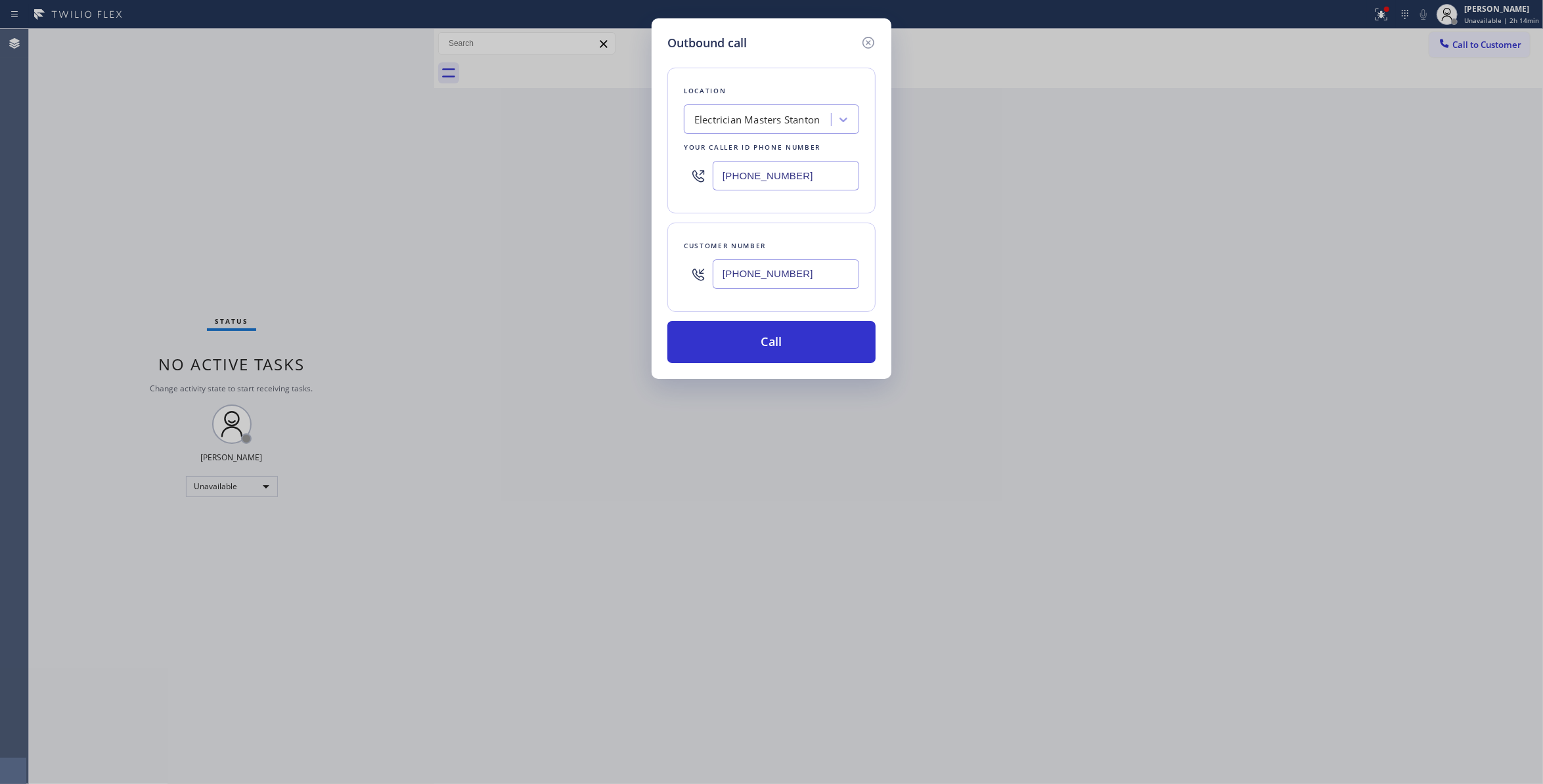
paste input "862) 766-6218"
click at [841, 171] on input "(862) 766-6218" at bounding box center [786, 176] width 147 height 29
click at [821, 175] on input "(862) 766-6218" at bounding box center [786, 176] width 147 height 29
drag, startPoint x: 821, startPoint y: 175, endPoint x: 829, endPoint y: 204, distance: 30.1
click at [620, 183] on div "Outbound call Location Electrician Masters Stanton Your caller id phone number …" at bounding box center [771, 392] width 1543 height 784
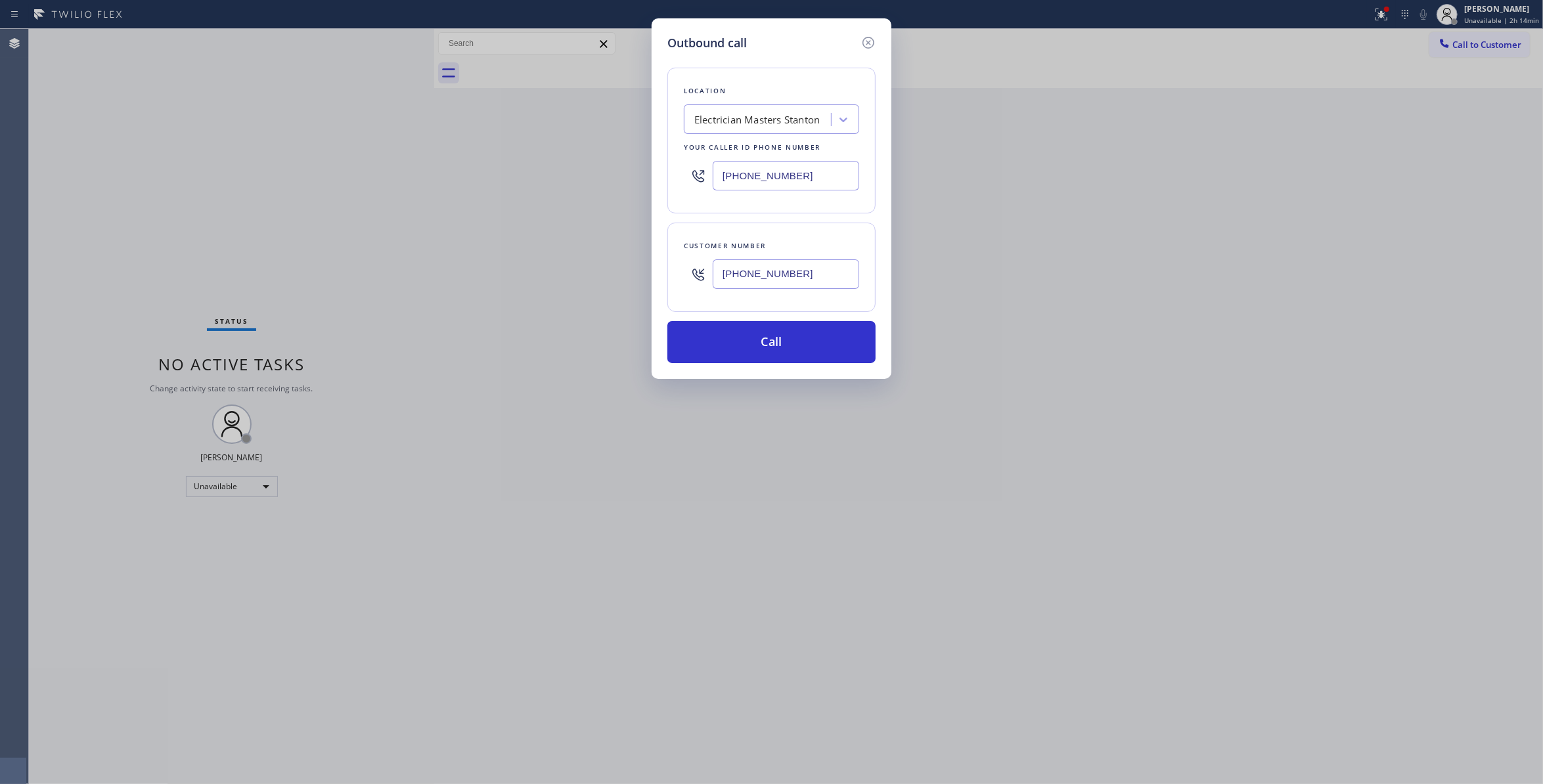
paste input "text"
type input "(862) 766-6218"
click at [773, 339] on button "Call" at bounding box center [772, 342] width 209 height 42
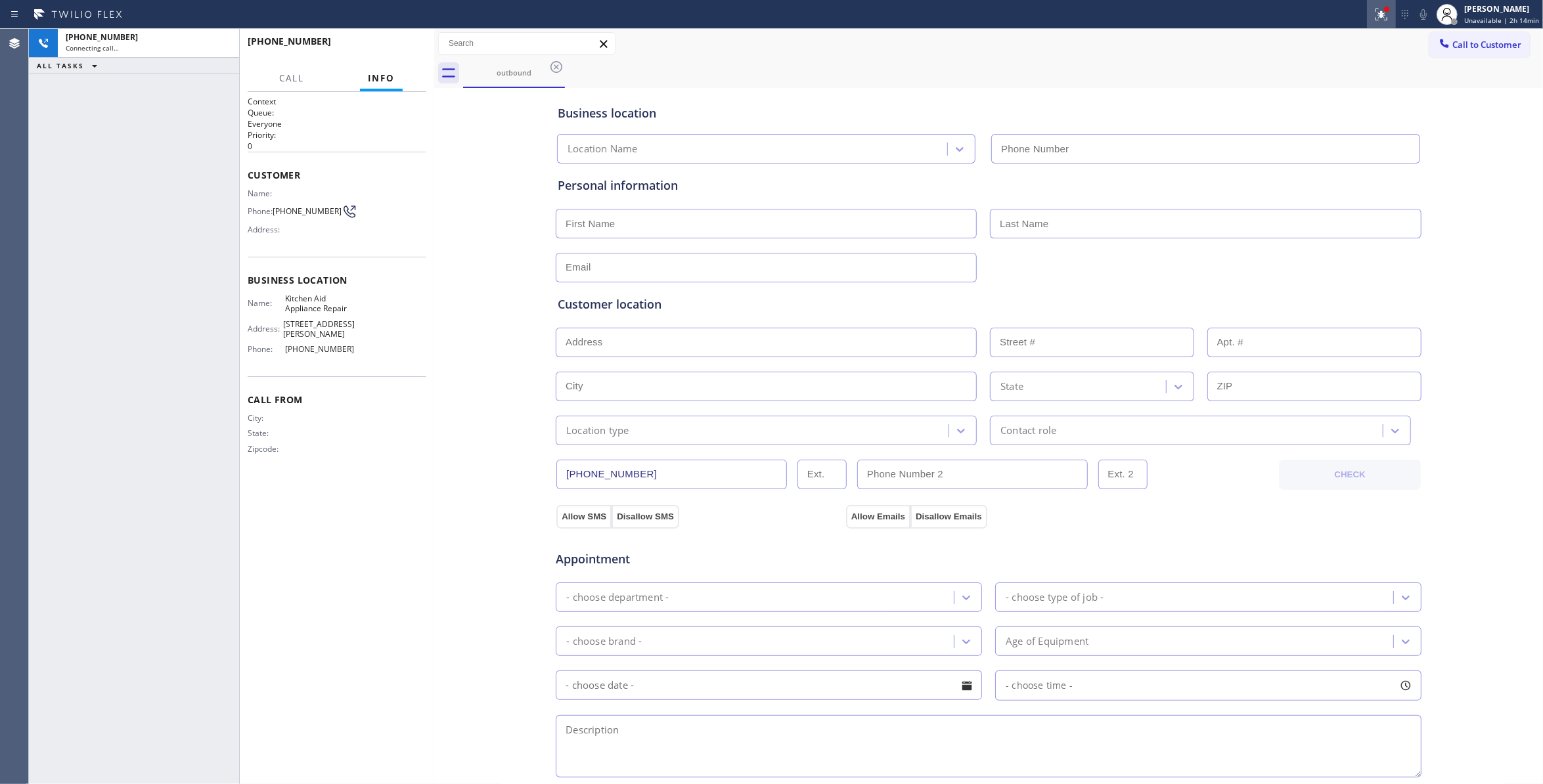
type input "(862) 766-6218"
click at [1375, 17] on icon at bounding box center [1381, 14] width 12 height 12
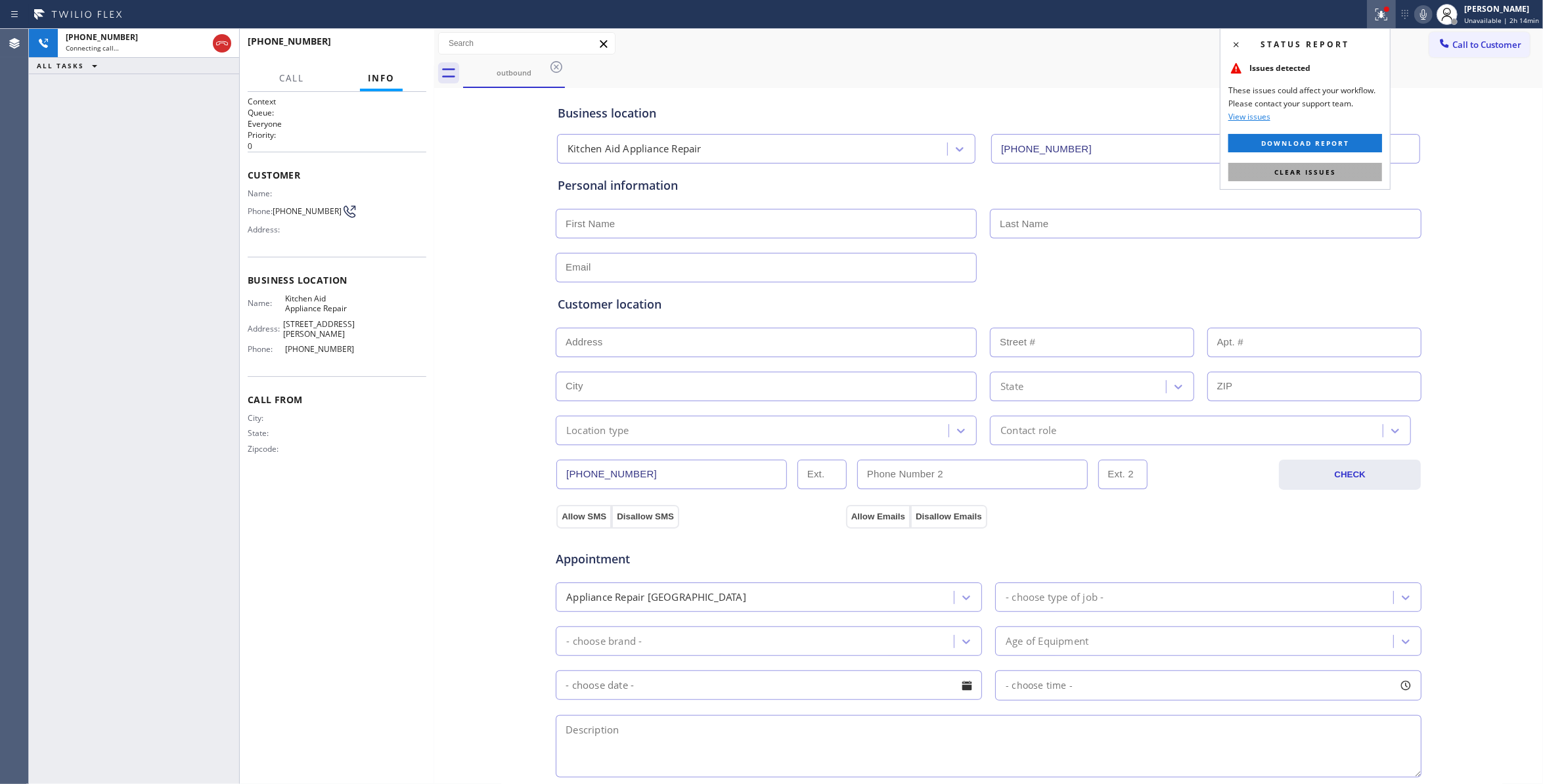
drag, startPoint x: 1355, startPoint y: 165, endPoint x: 1185, endPoint y: 155, distance: 170.3
click at [1355, 165] on button "Clear issues" at bounding box center [1306, 172] width 154 height 19
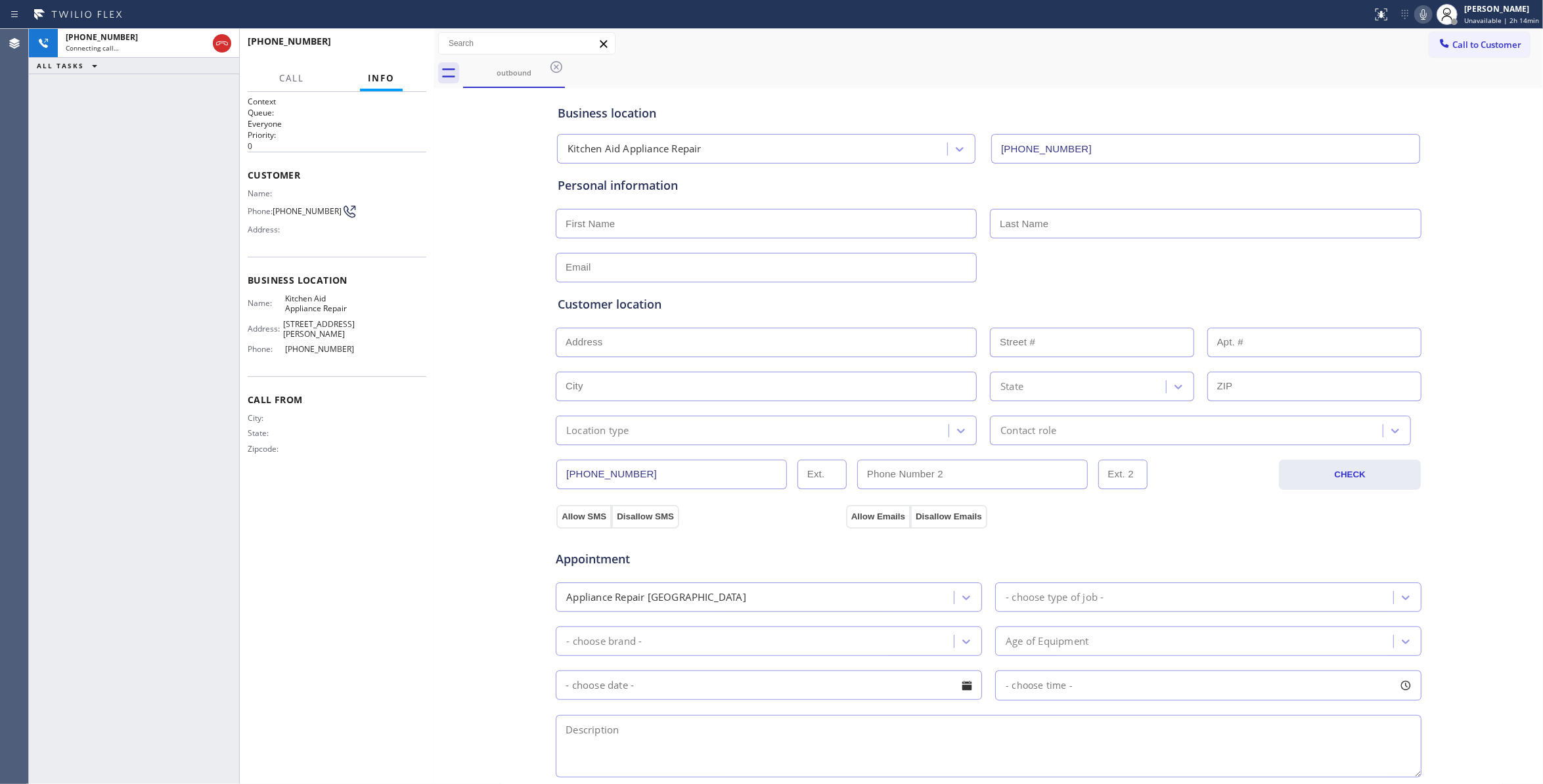
click at [326, 210] on span "(920) 226-6313" at bounding box center [307, 211] width 69 height 10
click at [397, 50] on span "HANG UP" at bounding box center [396, 47] width 40 height 9
click at [421, 46] on button "COMPLETE" at bounding box center [393, 47] width 66 height 19
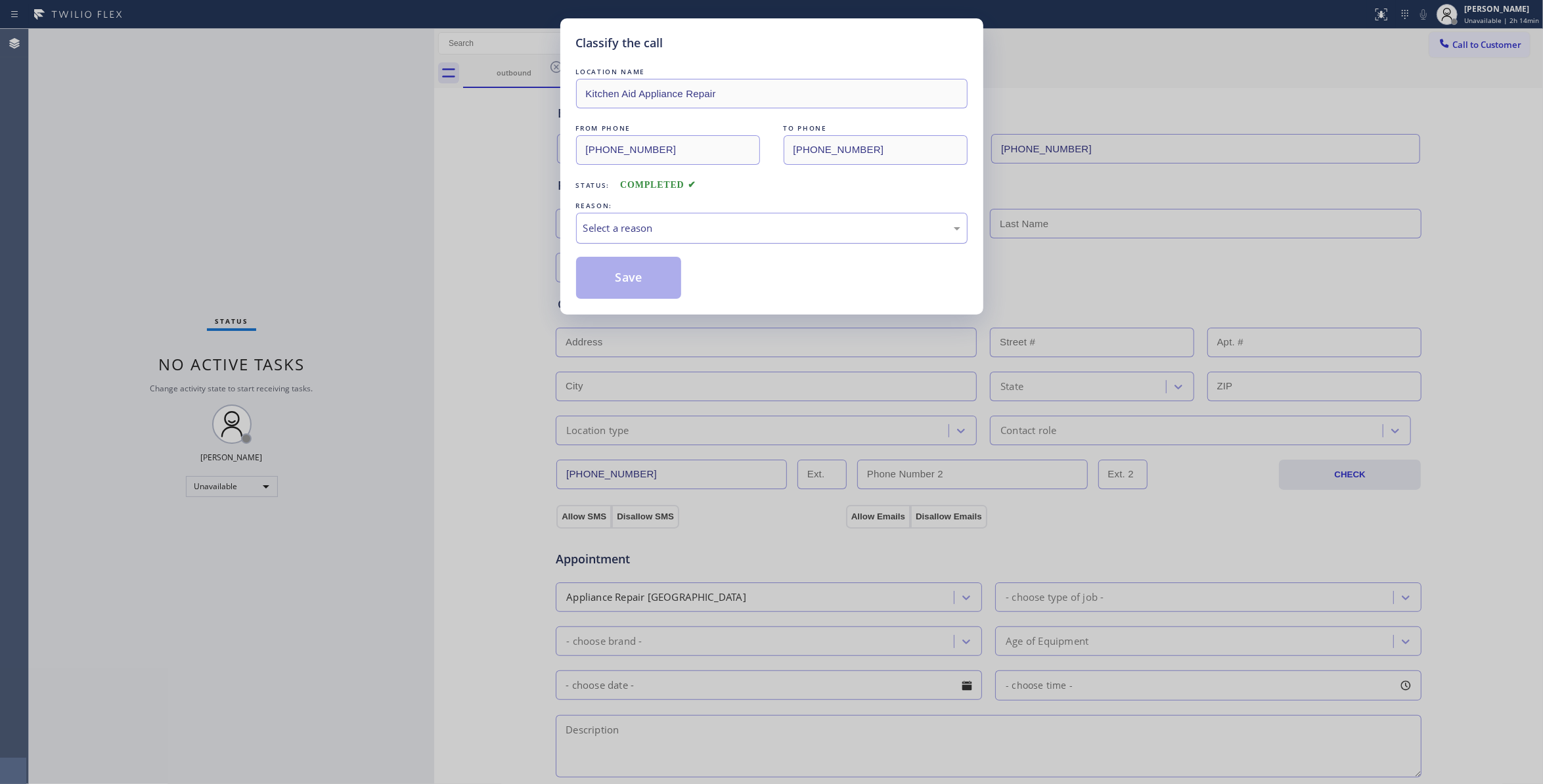
click at [598, 222] on div "Select a reason" at bounding box center [772, 228] width 377 height 15
click at [625, 282] on button "Save" at bounding box center [629, 278] width 106 height 42
click at [624, 281] on button "Save" at bounding box center [629, 278] width 106 height 42
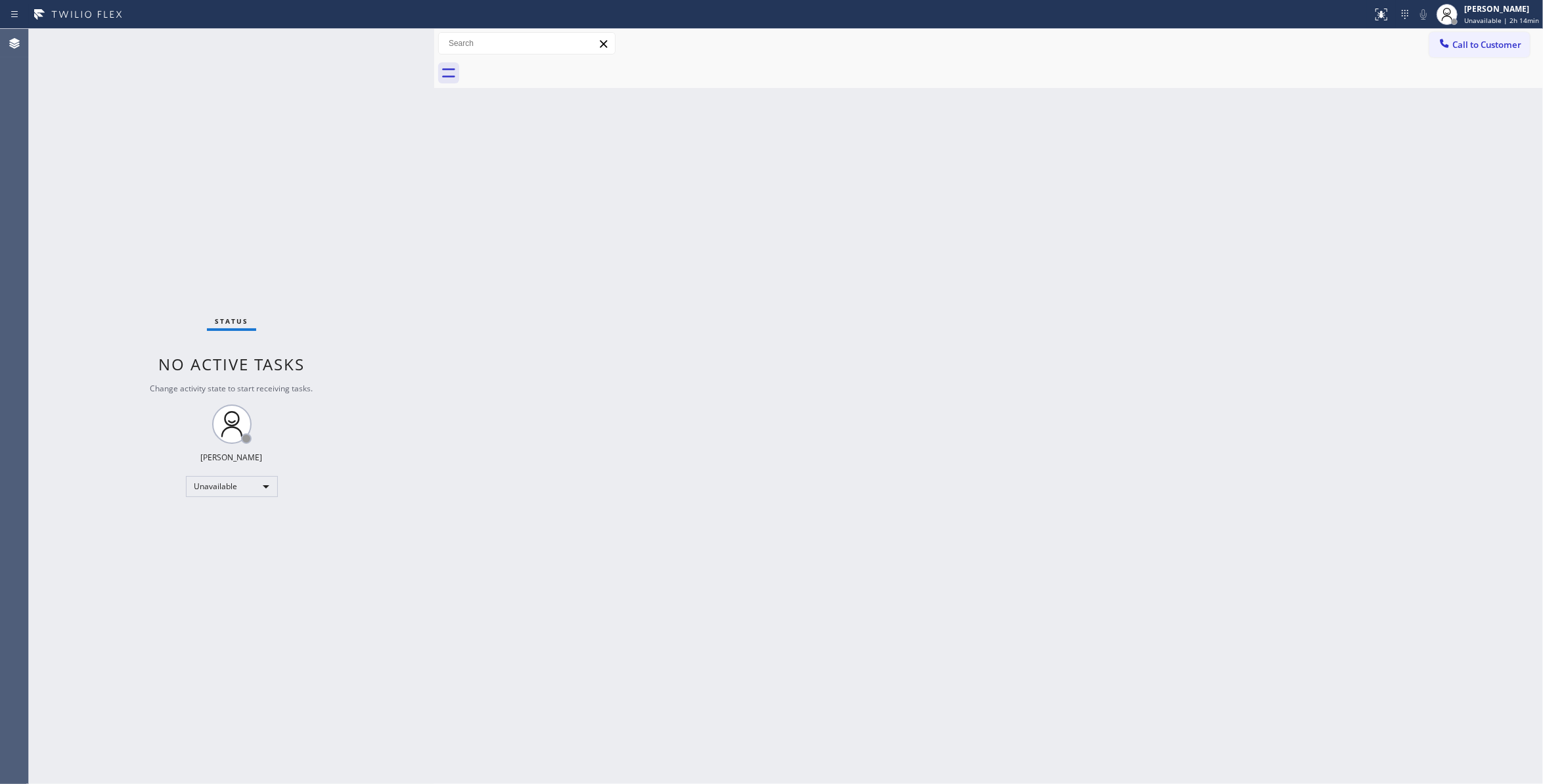
click at [1477, 48] on span "Call to Customer" at bounding box center [1487, 45] width 69 height 12
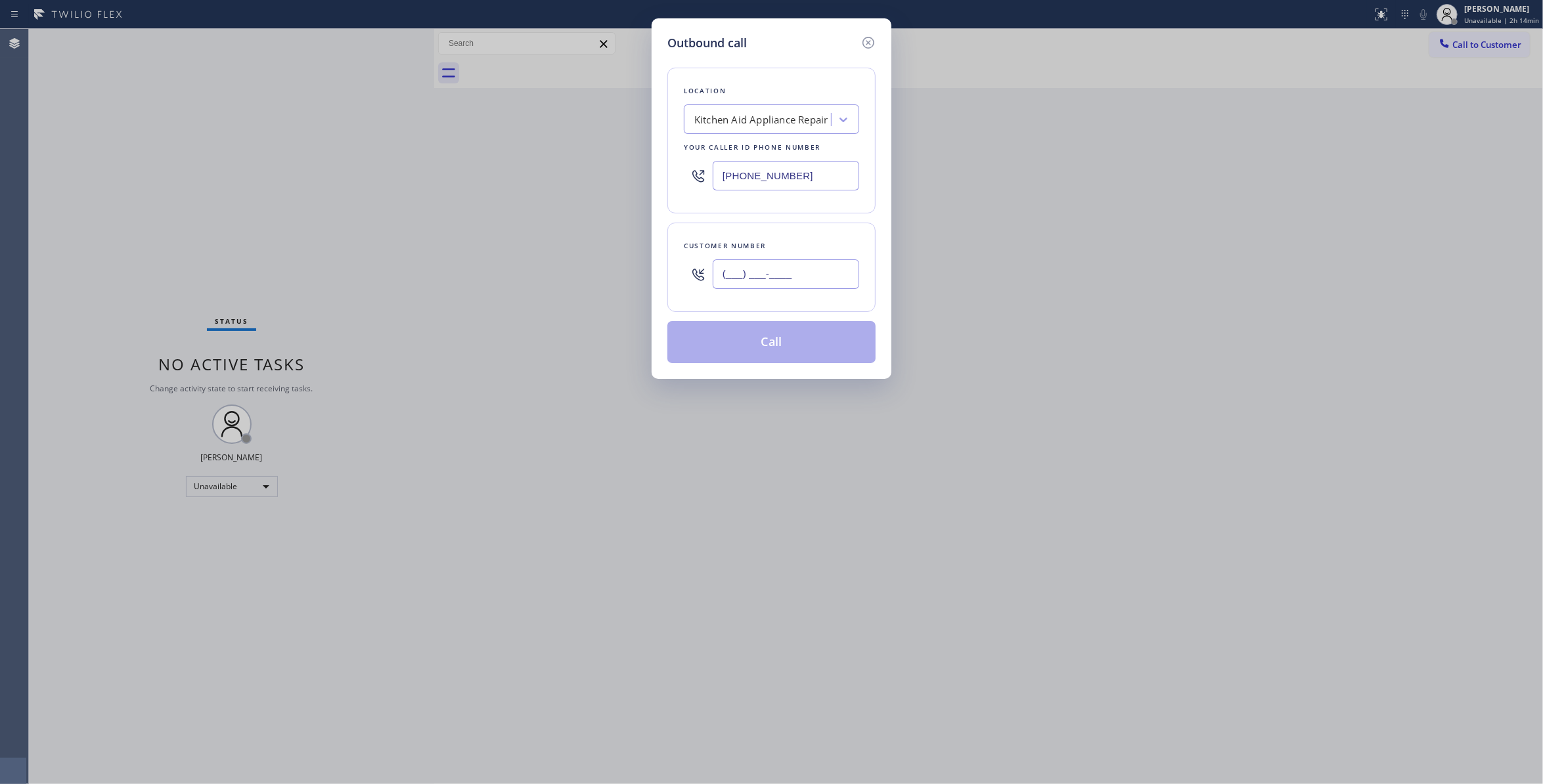
click at [819, 284] on input "(___) ___-____" at bounding box center [786, 274] width 147 height 29
paste input "630) 235-0044"
type input "(630) 235-0044"
click at [742, 340] on button "Call" at bounding box center [772, 342] width 209 height 42
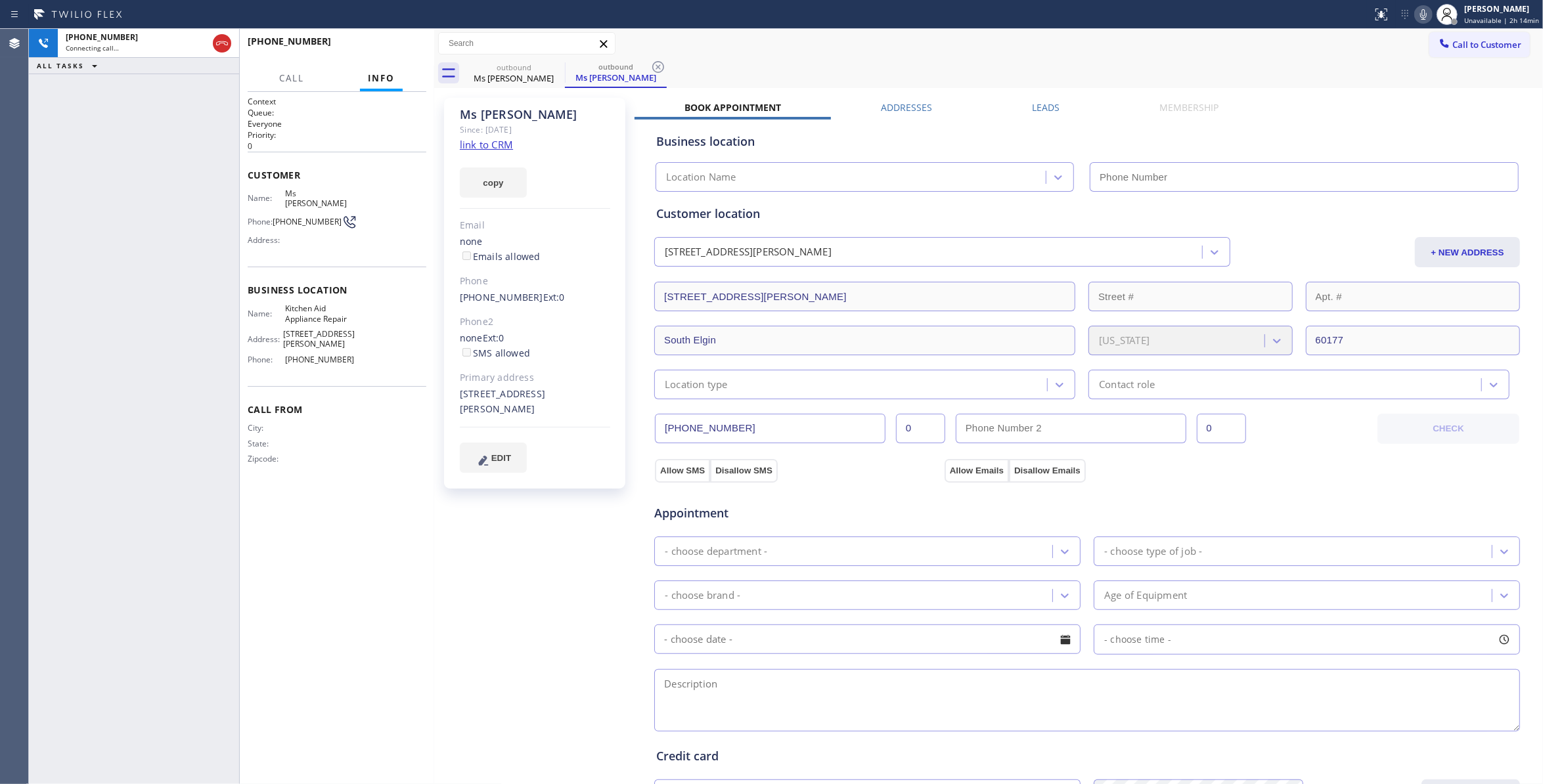
type input "(862) 766-6218"
click at [75, 303] on div "+16302350044 Connecting call… ALL TASKS ALL TASKS ACTIVE TASKS TASKS IN WRAP UP" at bounding box center [134, 406] width 210 height 755
click at [663, 68] on icon at bounding box center [658, 67] width 12 height 12
click at [491, 145] on link "link to CRM" at bounding box center [486, 145] width 53 height 13
click at [477, 147] on link "link to CRM" at bounding box center [486, 145] width 53 height 13
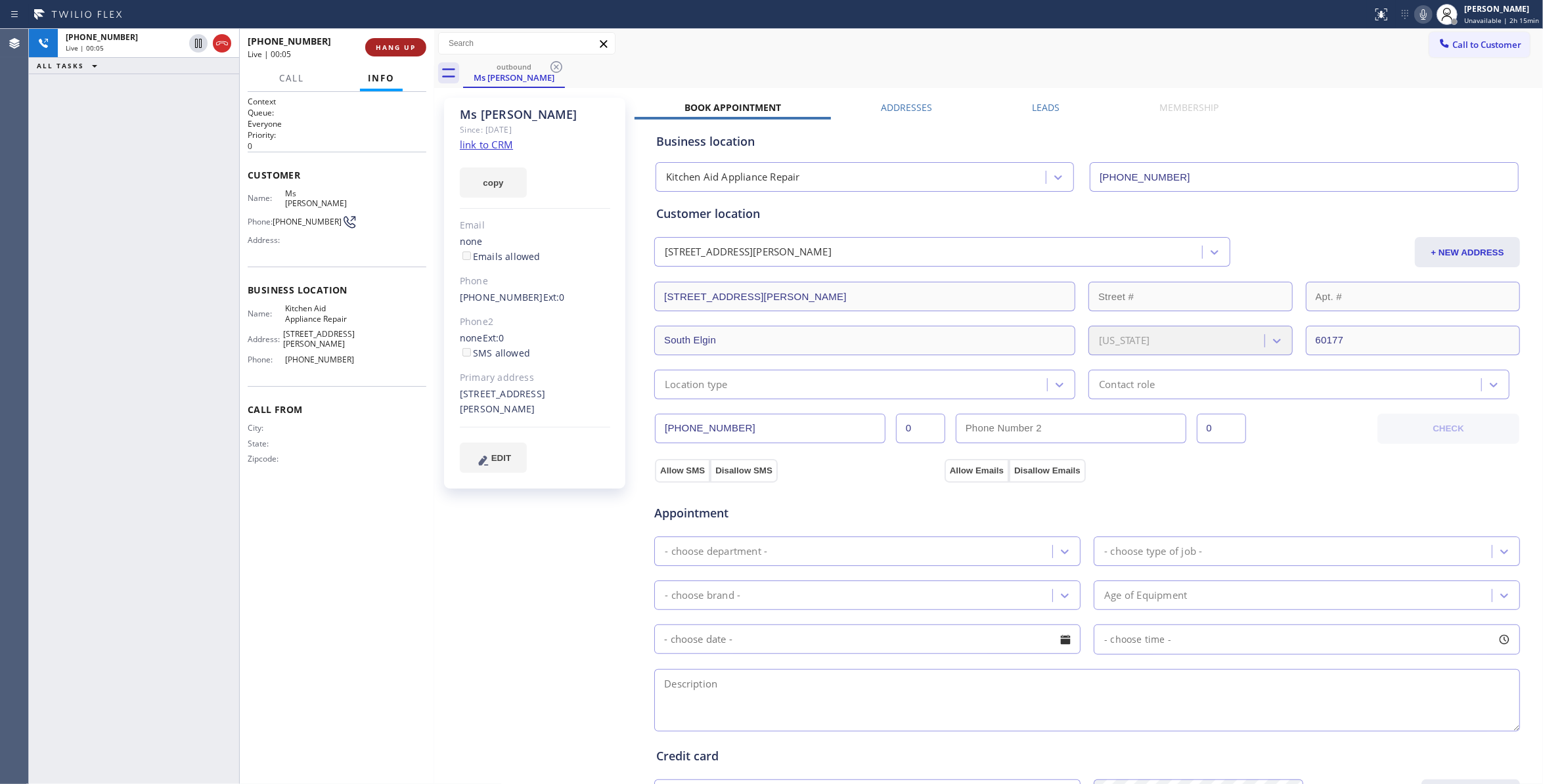
click at [386, 51] on button "HANG UP" at bounding box center [396, 47] width 61 height 19
click at [406, 35] on div "+16302350044 Wrap up | 00:47 COMPLETE" at bounding box center [337, 47] width 178 height 34
click at [409, 46] on span "COMPLETE" at bounding box center [393, 47] width 45 height 9
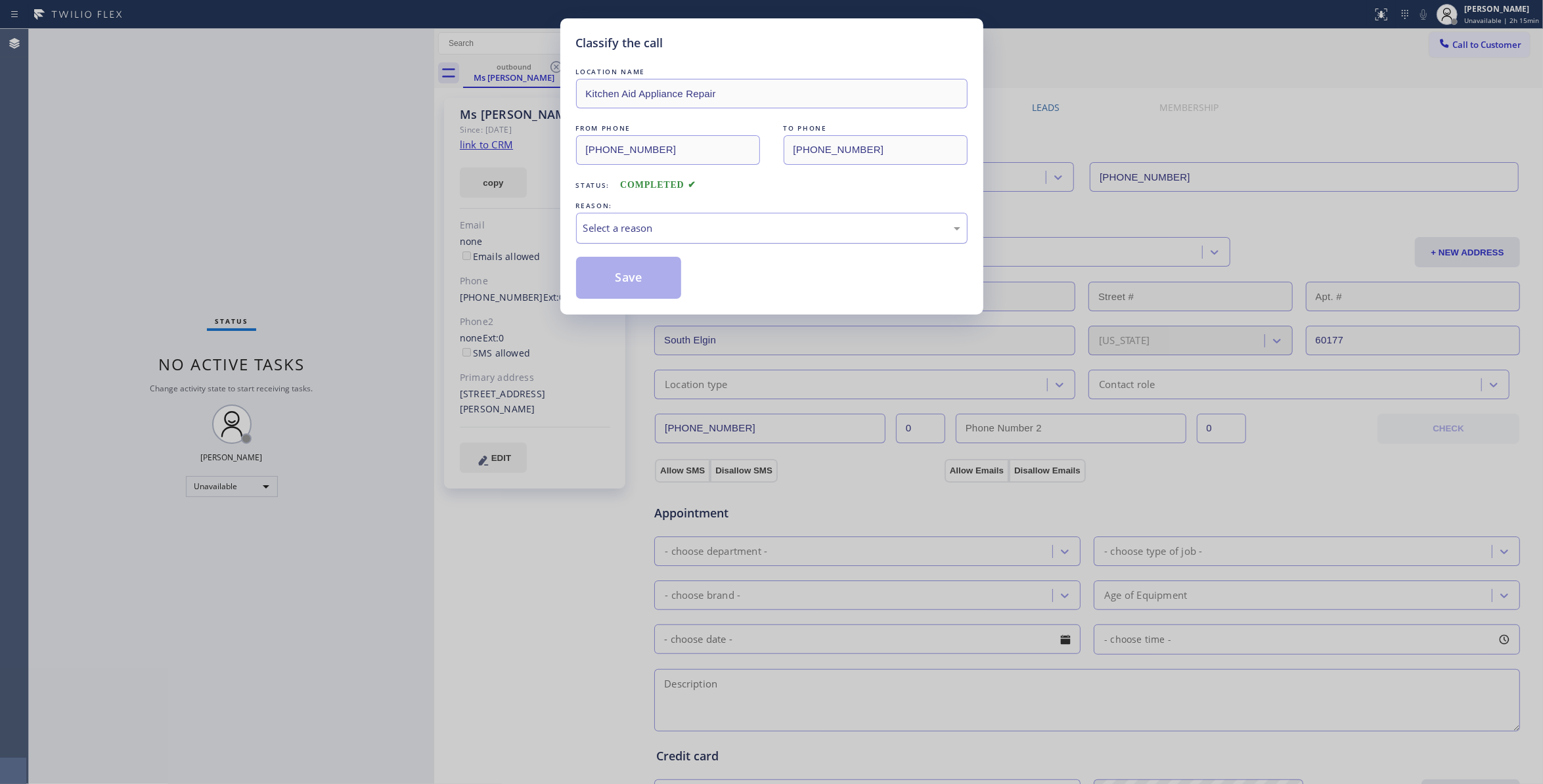
click at [636, 234] on div "Select a reason" at bounding box center [772, 228] width 377 height 15
click at [655, 280] on button "Save" at bounding box center [629, 278] width 106 height 42
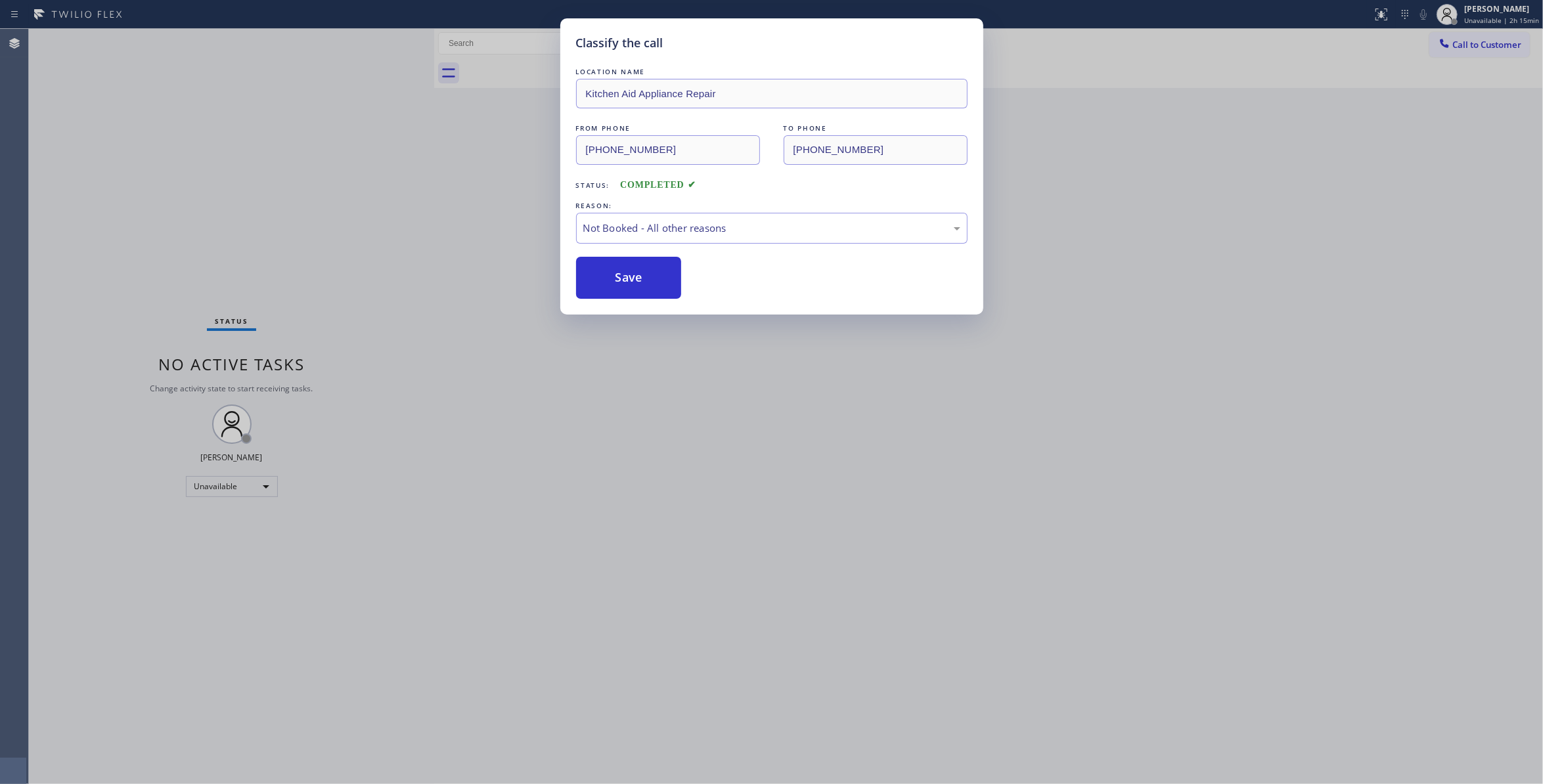
click at [655, 280] on button "Save" at bounding box center [629, 278] width 106 height 42
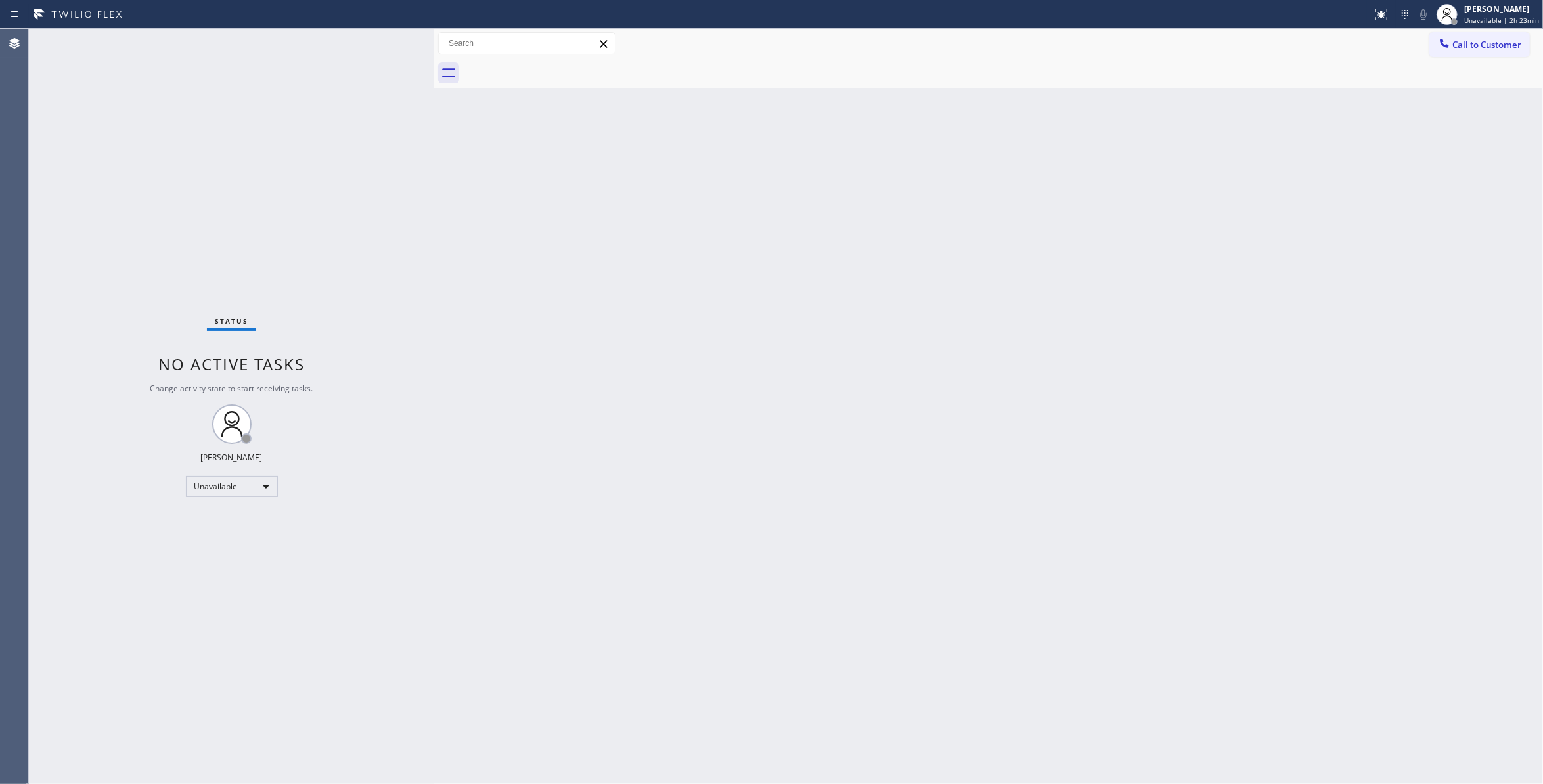
drag, startPoint x: 650, startPoint y: 483, endPoint x: 528, endPoint y: 760, distance: 302.7
click at [650, 483] on div "Back to Dashboard Change Sender ID Customers Technicians Select a contact Outbo…" at bounding box center [989, 406] width 1109 height 755
click at [206, 219] on div "Status No active tasks Change activity state to start receiving tasks. Louis Ma…" at bounding box center [232, 406] width 406 height 755
click at [1481, 19] on span "Unavailable | 2h 29min" at bounding box center [1502, 20] width 75 height 9
click at [1459, 102] on button "Break" at bounding box center [1478, 104] width 132 height 17
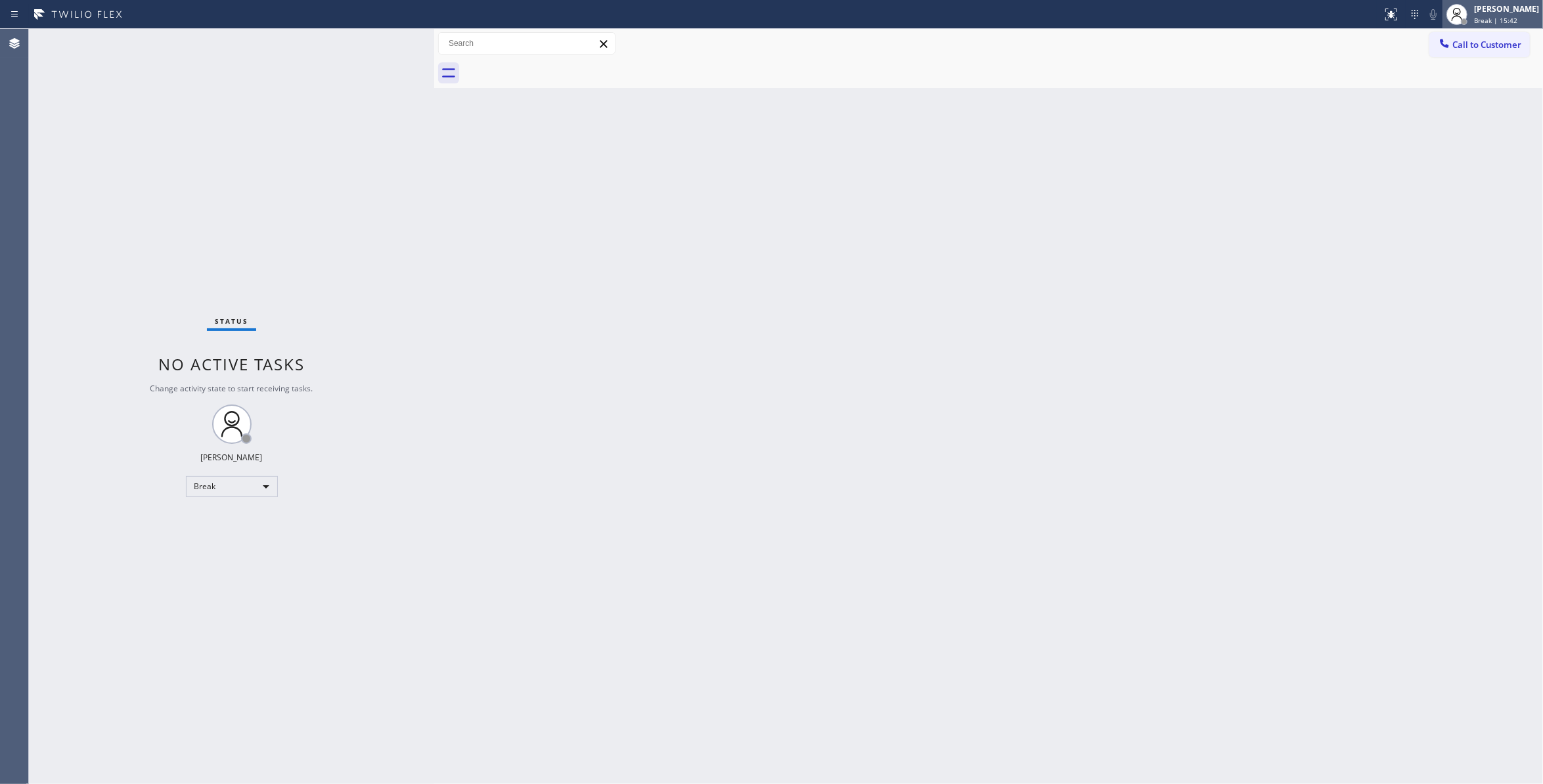
click at [1474, 19] on span "Break | 15:42" at bounding box center [1496, 20] width 43 height 9
click at [1459, 87] on button "Unavailable" at bounding box center [1478, 87] width 132 height 17
click at [80, 663] on div "Status No active tasks Change activity state to start receiving tasks. Louis Ma…" at bounding box center [232, 406] width 406 height 755
drag, startPoint x: 855, startPoint y: 271, endPoint x: 639, endPoint y: 78, distance: 289.7
click at [855, 269] on div "Back to Dashboard Change Sender ID Customers Technicians Select a contact Outbo…" at bounding box center [989, 406] width 1109 height 755
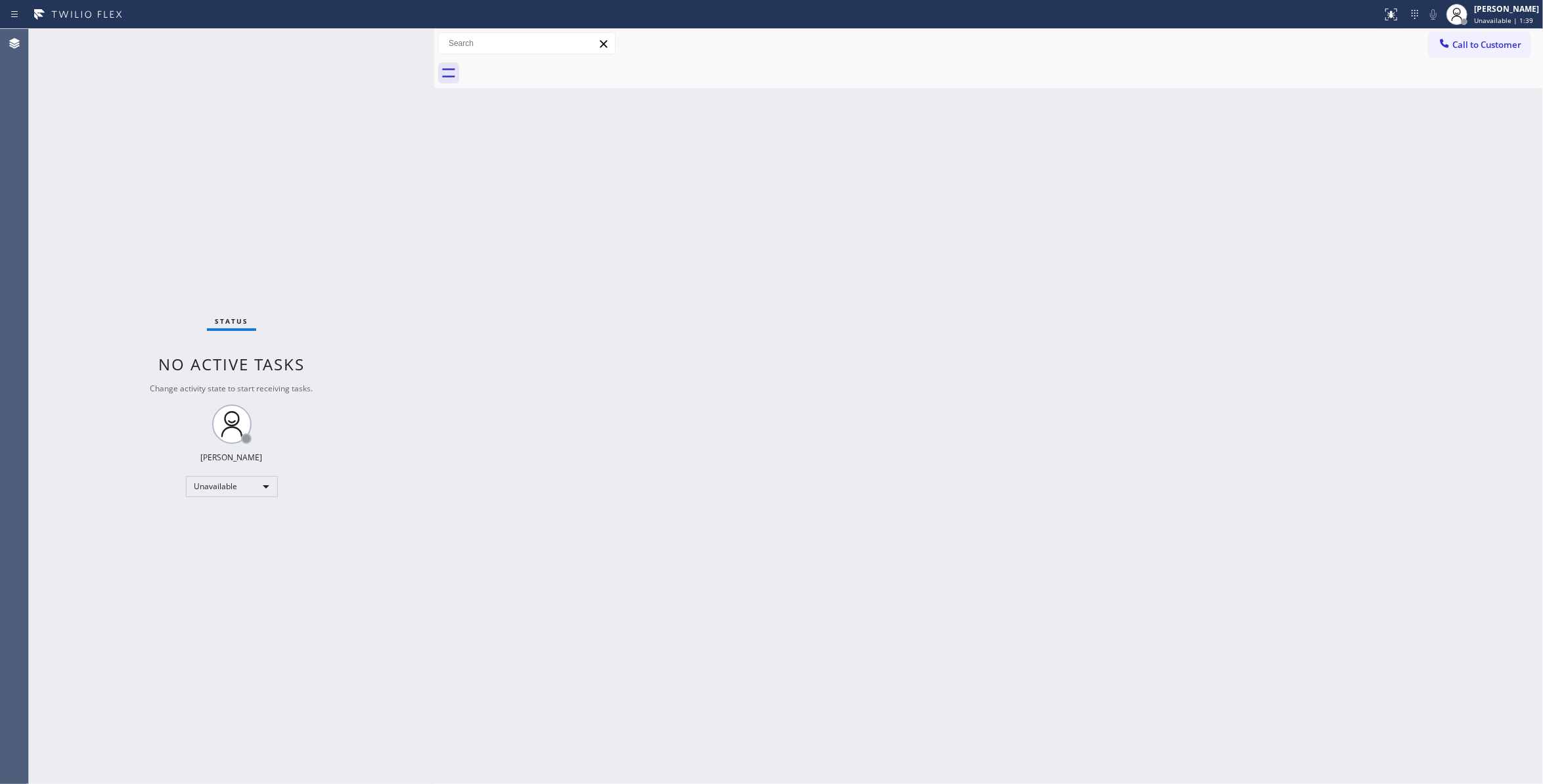
click at [686, 503] on div "Back to Dashboard Change Sender ID Customers Technicians Select a contact Outbo…" at bounding box center [989, 406] width 1109 height 755
click at [933, 456] on div "Back to Dashboard Change Sender ID Customers Technicians Select a contact Outbo…" at bounding box center [989, 406] width 1109 height 755
drag, startPoint x: 878, startPoint y: 506, endPoint x: 878, endPoint y: 496, distance: 10.0
click at [878, 504] on div "Back to Dashboard Change Sender ID Customers Technicians Select a contact Outbo…" at bounding box center [989, 406] width 1109 height 755
click at [1498, 50] on button "Call to Customer" at bounding box center [1480, 45] width 101 height 25
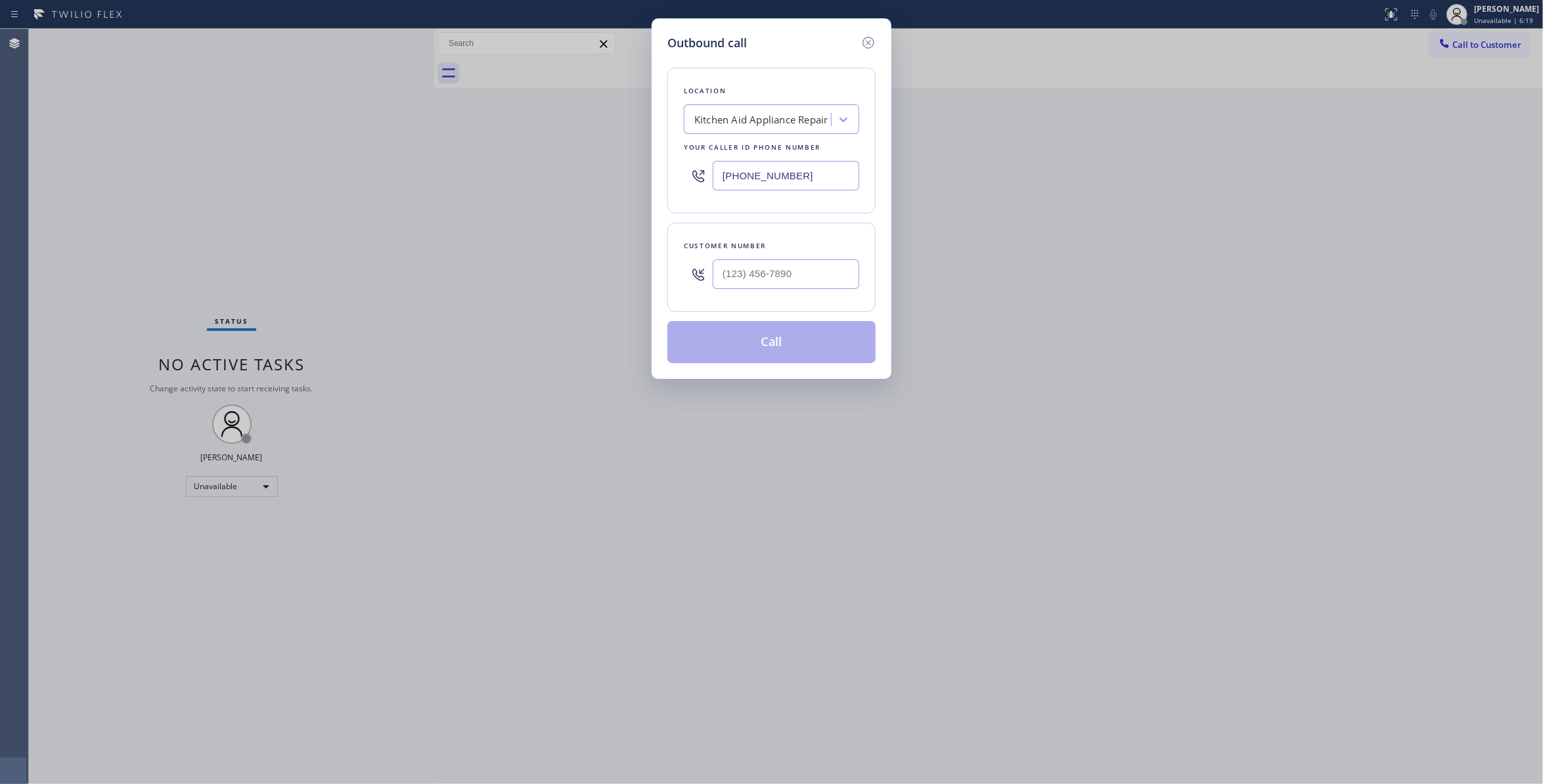
drag, startPoint x: 688, startPoint y: 269, endPoint x: 714, endPoint y: 270, distance: 26.0
click at [690, 269] on div at bounding box center [698, 274] width 29 height 42
click at [721, 272] on input "(___) ___-____" at bounding box center [786, 274] width 147 height 29
paste input "323) 314-9019"
type input "(323) 314-9019"
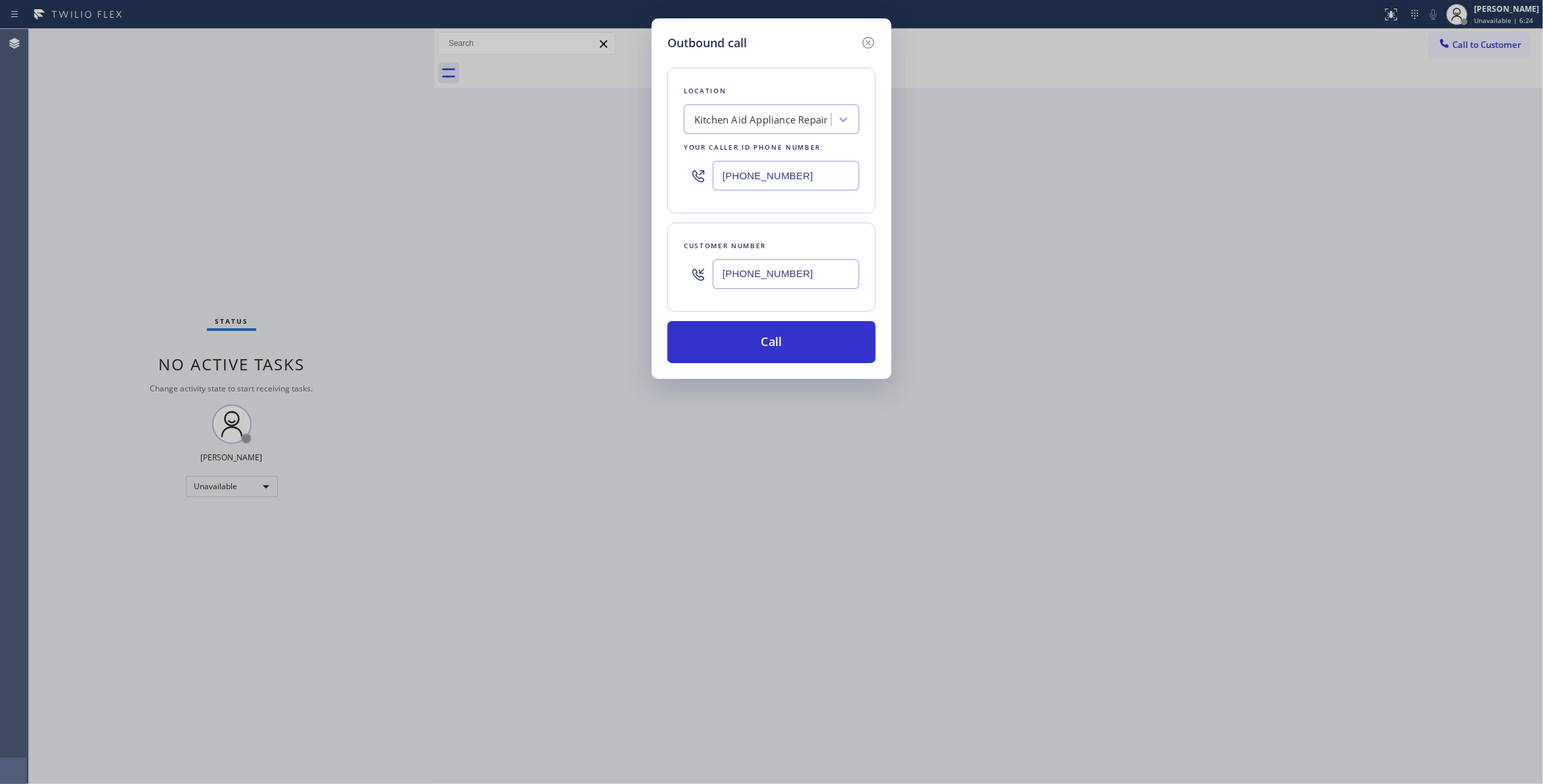
drag, startPoint x: 823, startPoint y: 179, endPoint x: 393, endPoint y: 150, distance: 431.0
click at [393, 150] on div "Outbound call Location Kitchen Aid Appliance Repair Your caller id phone number…" at bounding box center [771, 392] width 1543 height 784
paste input "626) 548-3326"
type input "(626) 548-3326"
drag, startPoint x: 721, startPoint y: 260, endPoint x: 737, endPoint y: 348, distance: 89.4
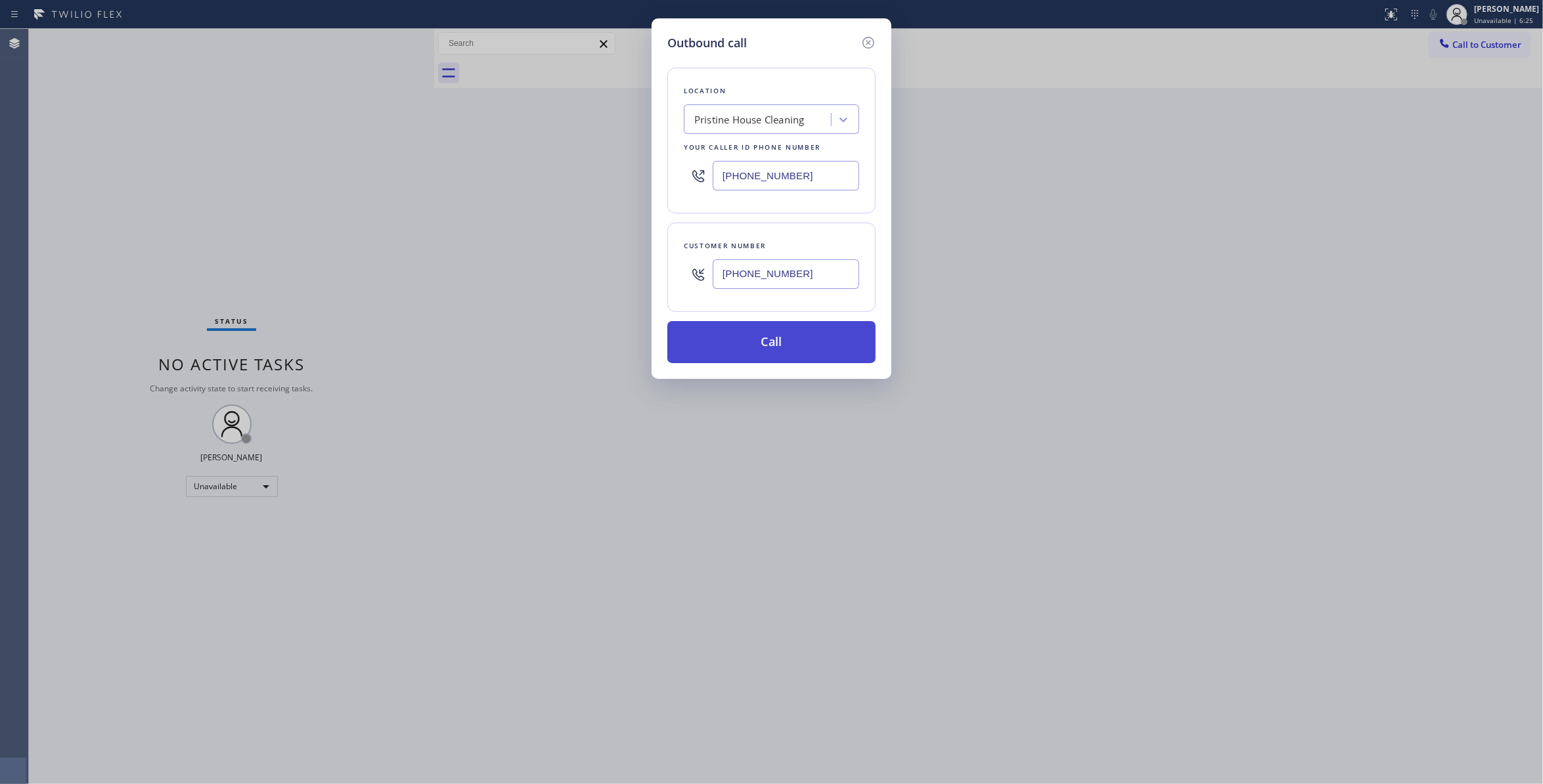
click at [578, 251] on div "Outbound call Location Pristine House Cleaning Your caller id phone number (626…" at bounding box center [771, 392] width 1543 height 784
click at [775, 343] on button "Call" at bounding box center [772, 342] width 209 height 42
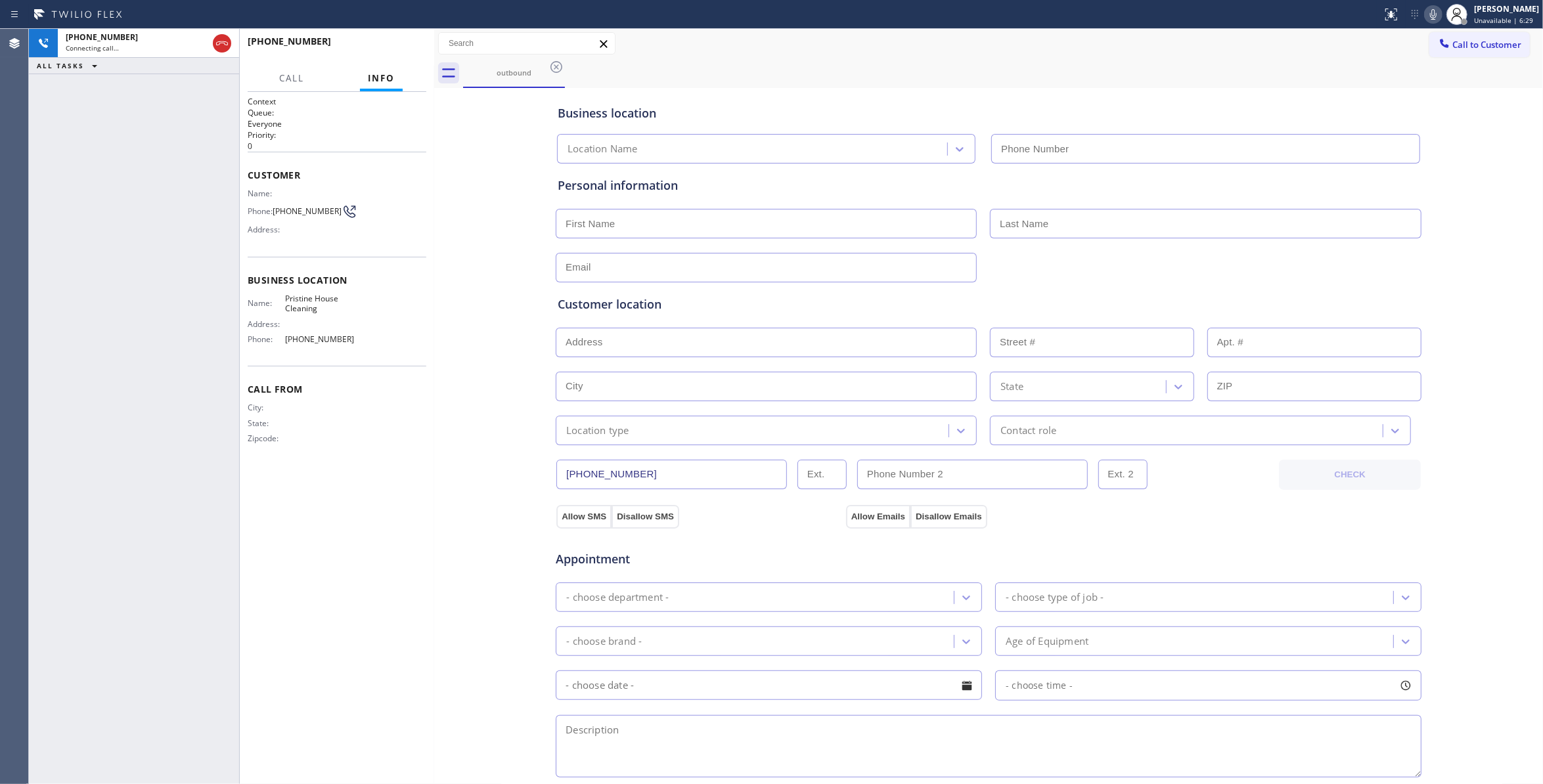
type input "(626) 548-3326"
click at [390, 493] on div "Context Queue: Everyone Priority: 0 Customer Name: Phone: (323) 314-9019 Addres…" at bounding box center [337, 438] width 178 height 685
click at [308, 199] on div "Name:" at bounding box center [301, 193] width 107 height 10
click at [308, 208] on span "(323) 314-9019" at bounding box center [307, 211] width 69 height 10
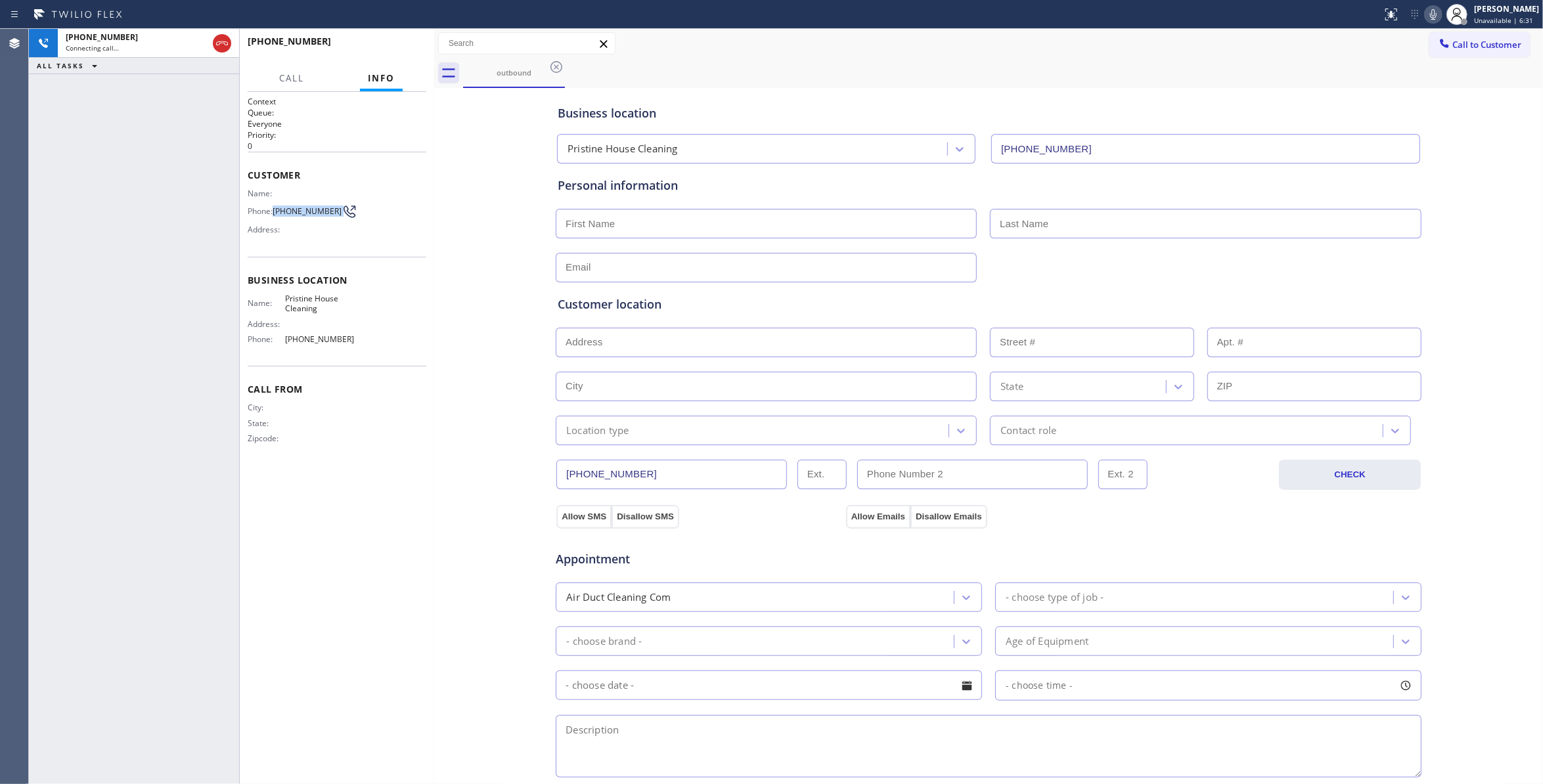
click at [308, 208] on span "(323) 314-9019" at bounding box center [307, 211] width 69 height 10
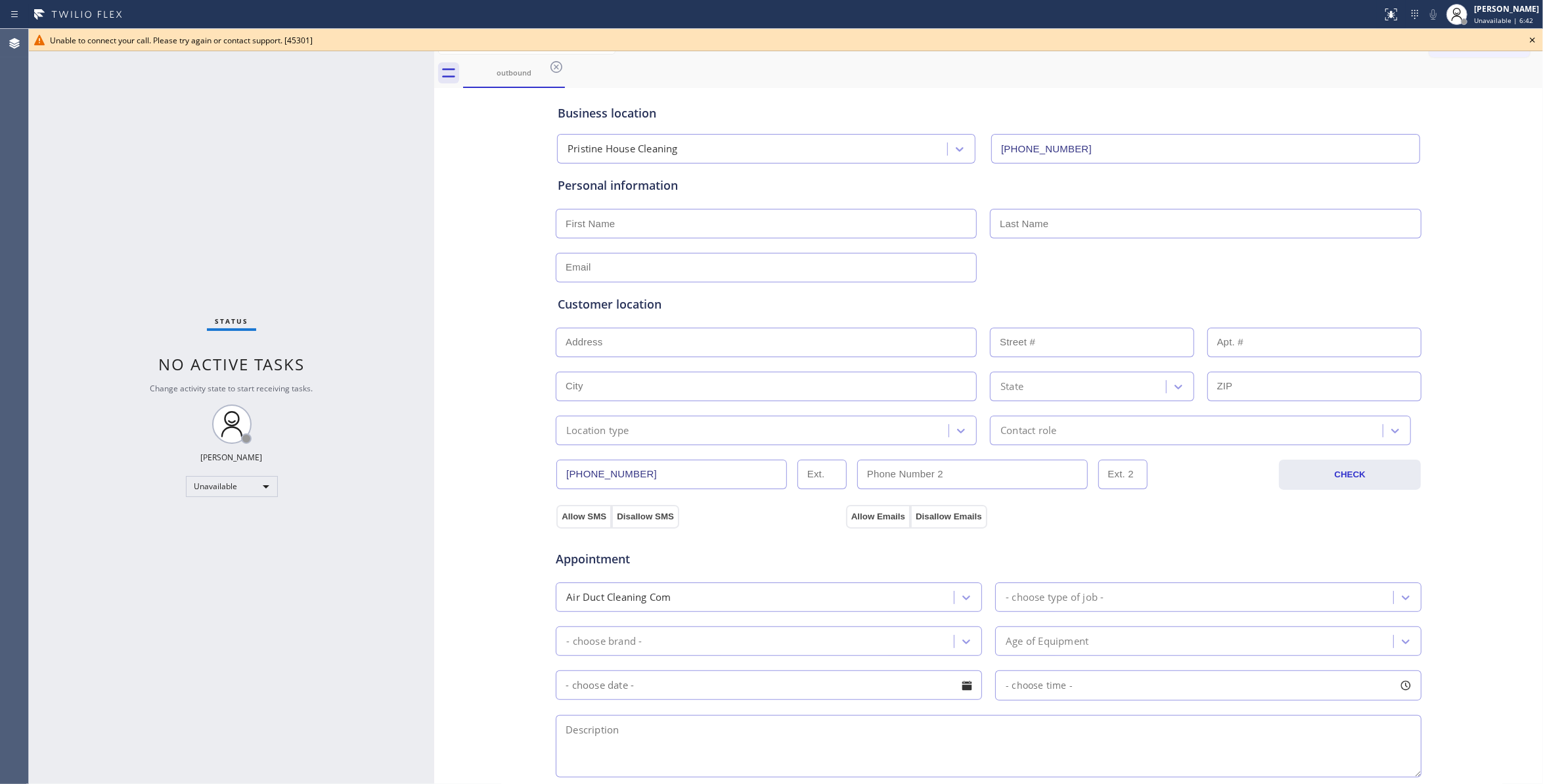
click at [64, 261] on div "Status No active tasks Change activity state to start receiving tasks. Louis Ma…" at bounding box center [232, 406] width 406 height 755
click at [1532, 40] on icon at bounding box center [1533, 40] width 16 height 16
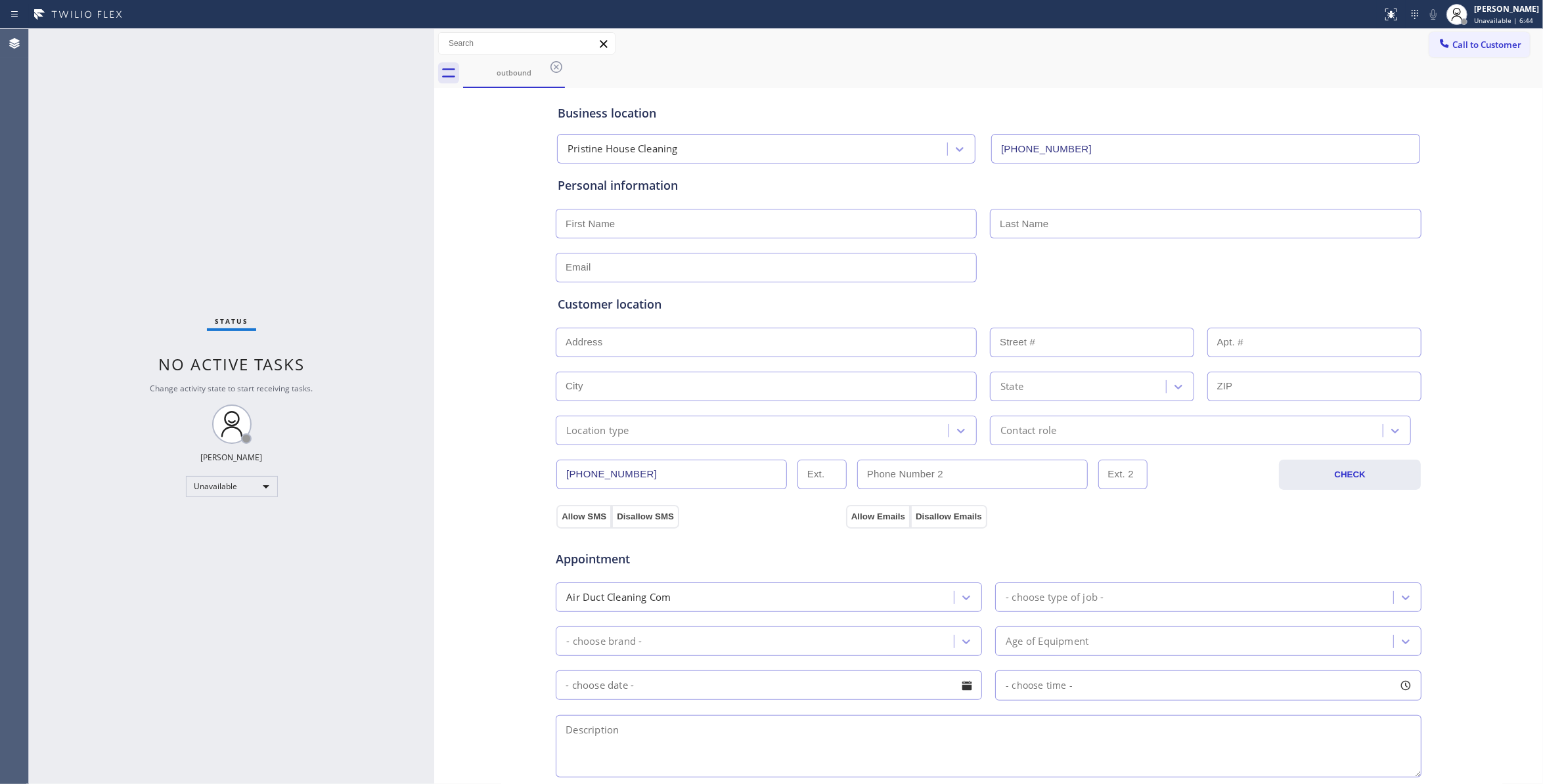
click at [550, 69] on icon at bounding box center [556, 67] width 12 height 12
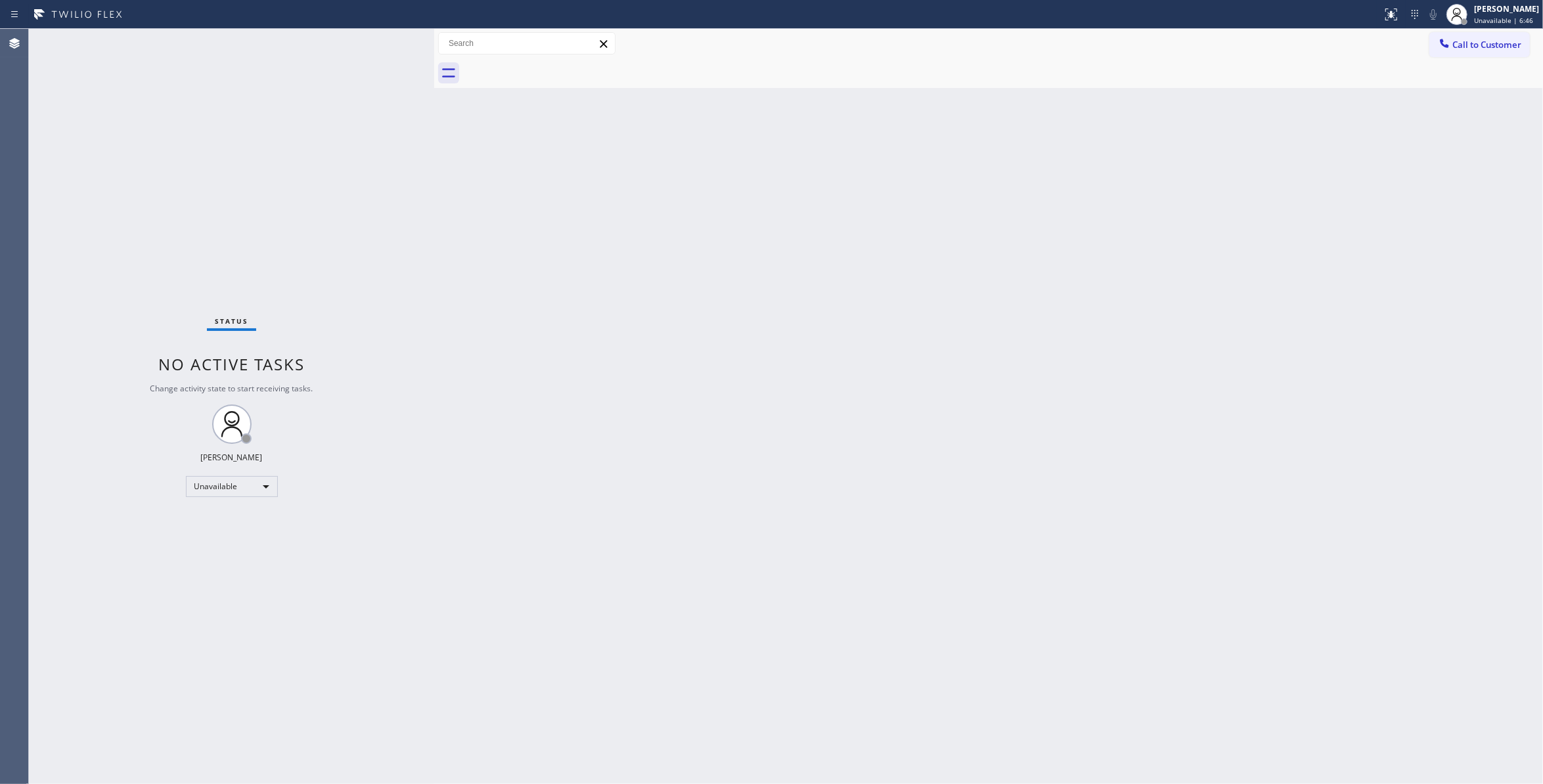
drag, startPoint x: 1490, startPoint y: 43, endPoint x: 1383, endPoint y: 72, distance: 110.9
click at [1486, 43] on span "Call to Customer" at bounding box center [1487, 45] width 69 height 12
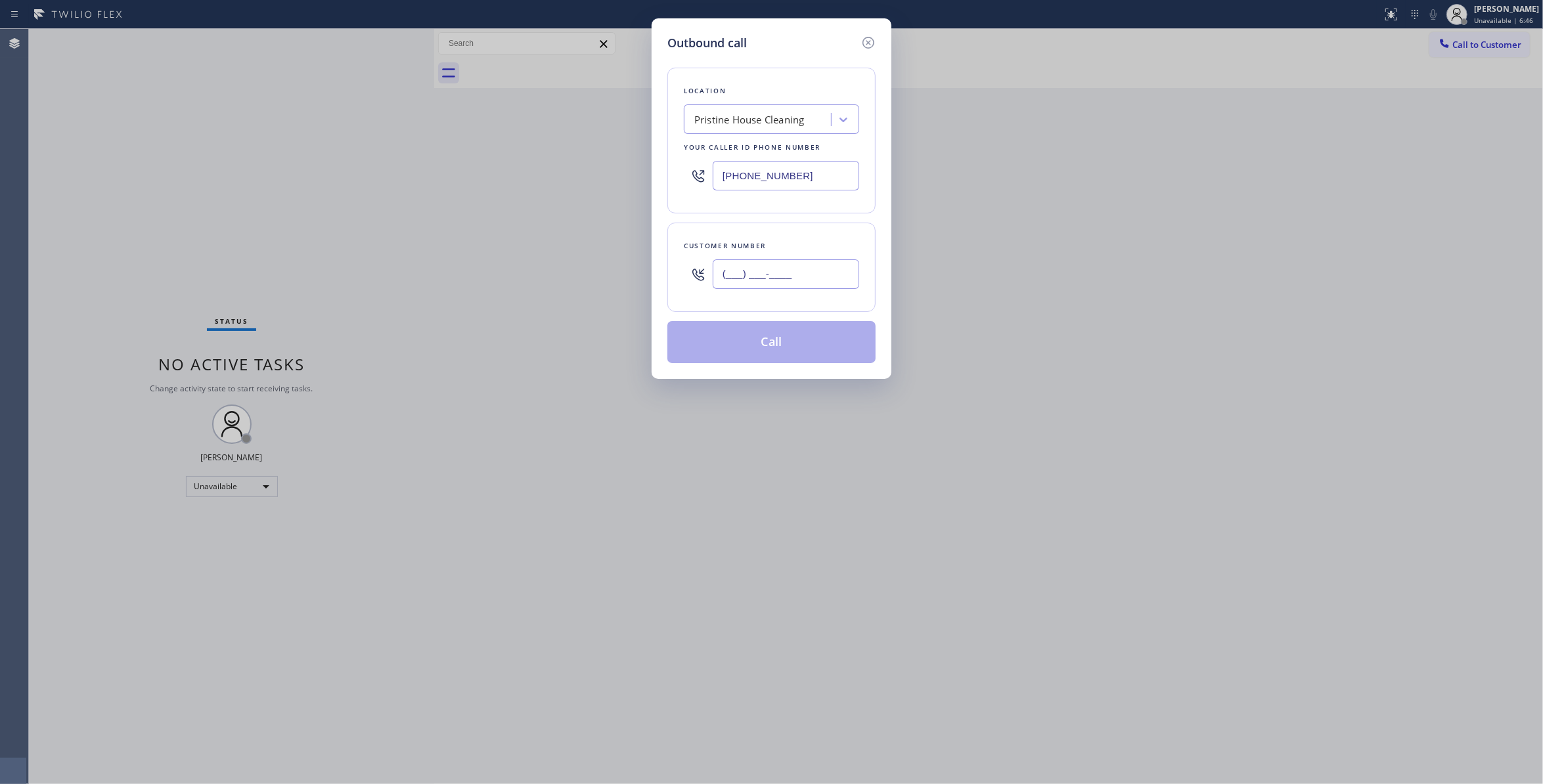
click at [742, 281] on input "(___) ___-____" at bounding box center [786, 274] width 147 height 29
paste input "323) 314-9019"
type input "(323) 314-9019"
click at [752, 352] on button "Call" at bounding box center [772, 342] width 209 height 42
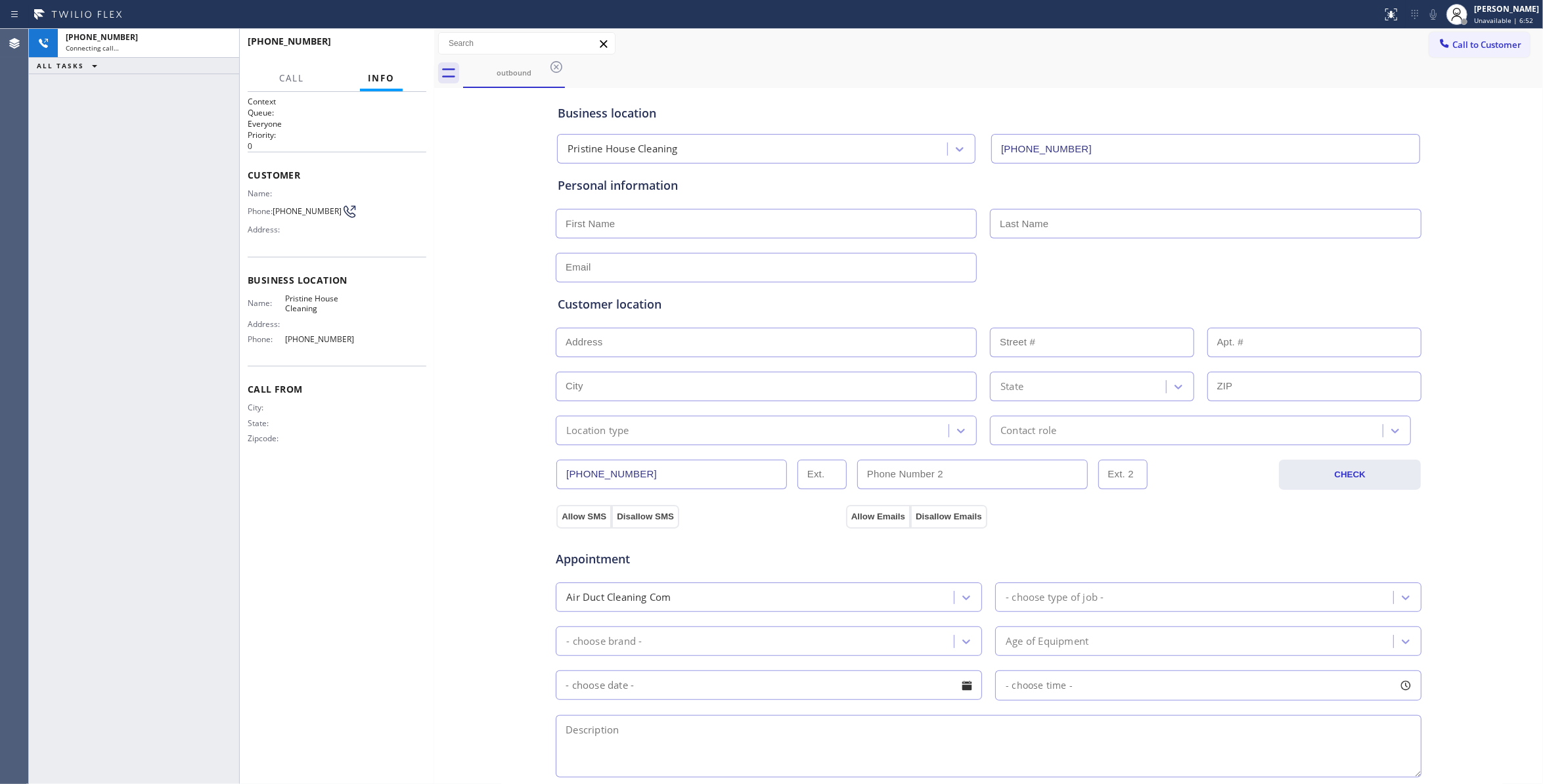
type input "(626) 548-3326"
click at [101, 191] on div "+13233149019 Connecting call… ALL TASKS ALL TASKS ACTIVE TASKS TASKS IN WRAP UP" at bounding box center [134, 406] width 210 height 755
click at [222, 43] on icon at bounding box center [222, 43] width 16 height 16
click at [411, 54] on button "HANG UP" at bounding box center [396, 47] width 61 height 19
click at [399, 50] on span "COMPLETE" at bounding box center [393, 47] width 45 height 9
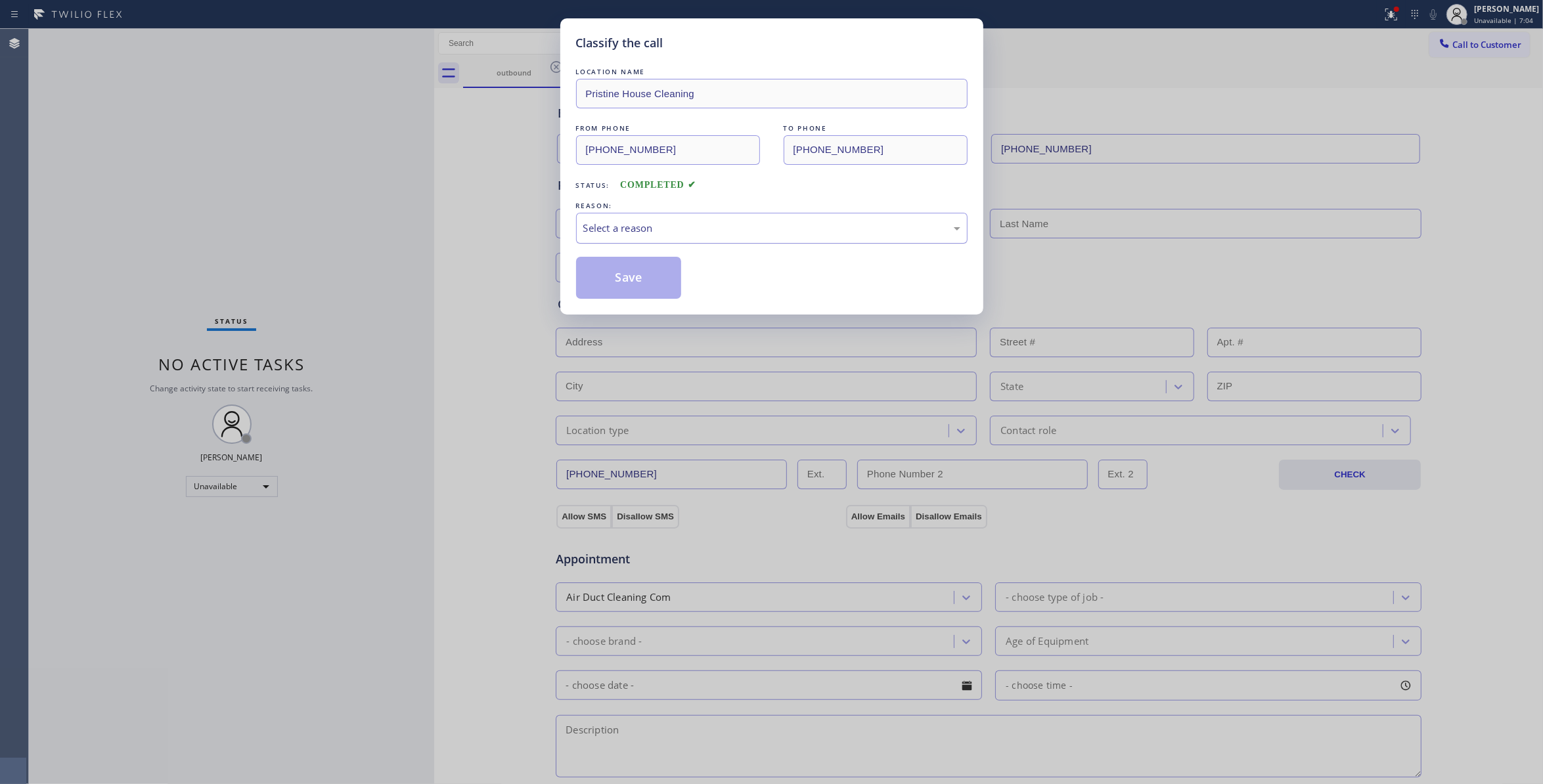
click at [602, 226] on div "Select a reason" at bounding box center [772, 228] width 377 height 15
click at [623, 280] on button "Save" at bounding box center [629, 278] width 106 height 42
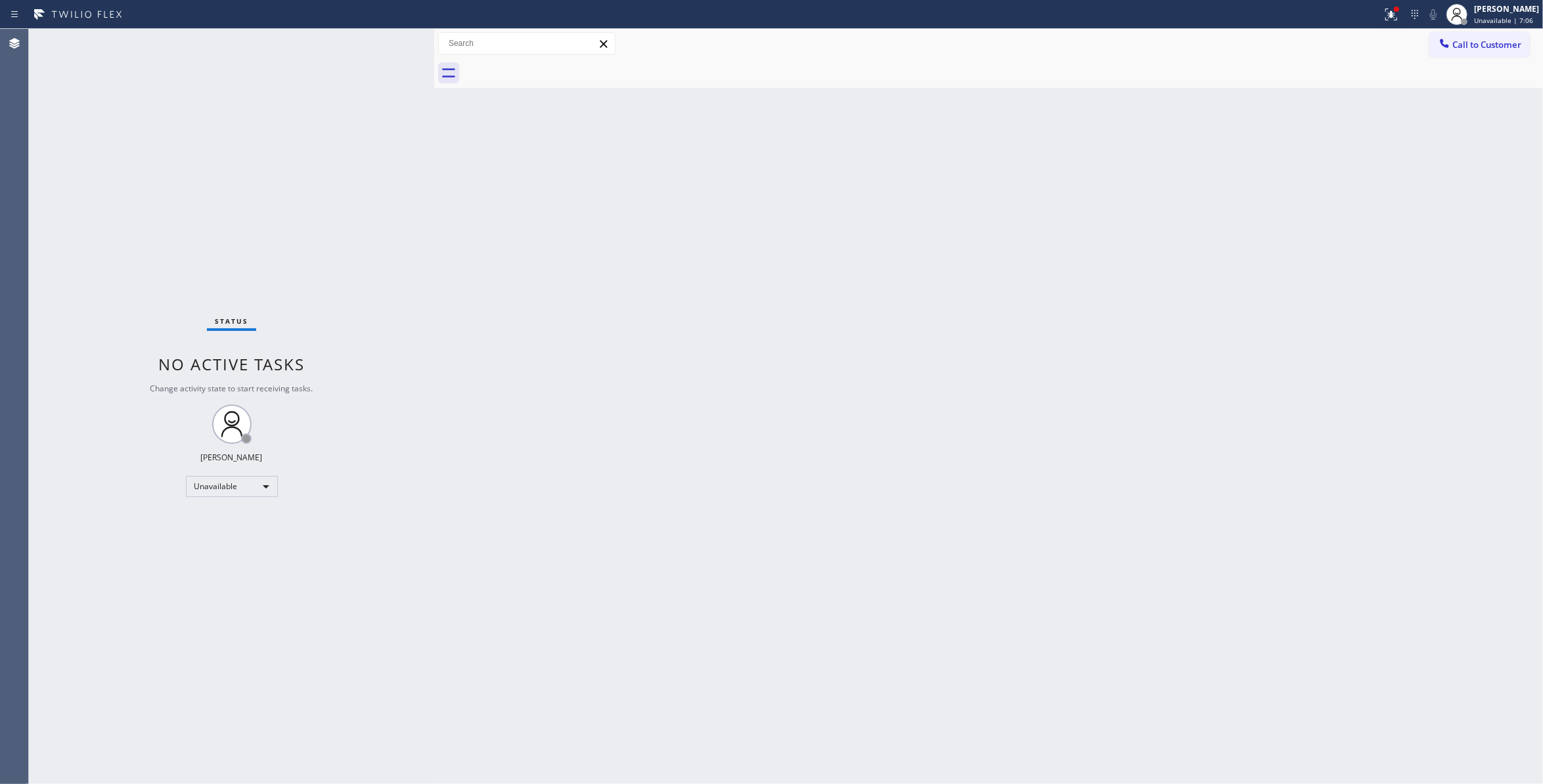
click at [1478, 45] on span "Call to Customer" at bounding box center [1487, 45] width 69 height 12
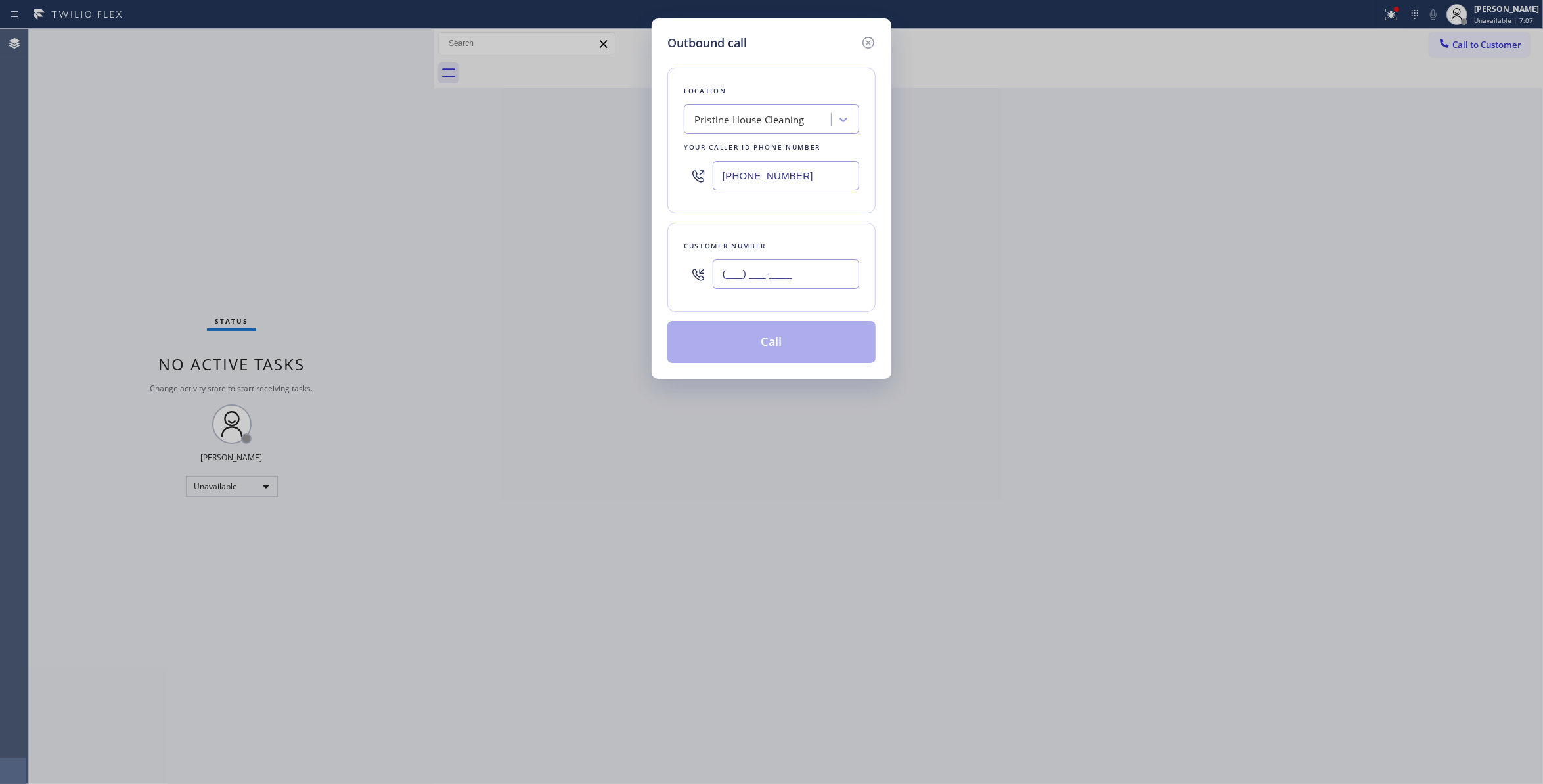
click at [757, 282] on input "(___) ___-____" at bounding box center [786, 274] width 147 height 29
paste input "323) 314-9019"
type input "(323) 314-9019"
click at [732, 345] on button "Call" at bounding box center [772, 342] width 209 height 42
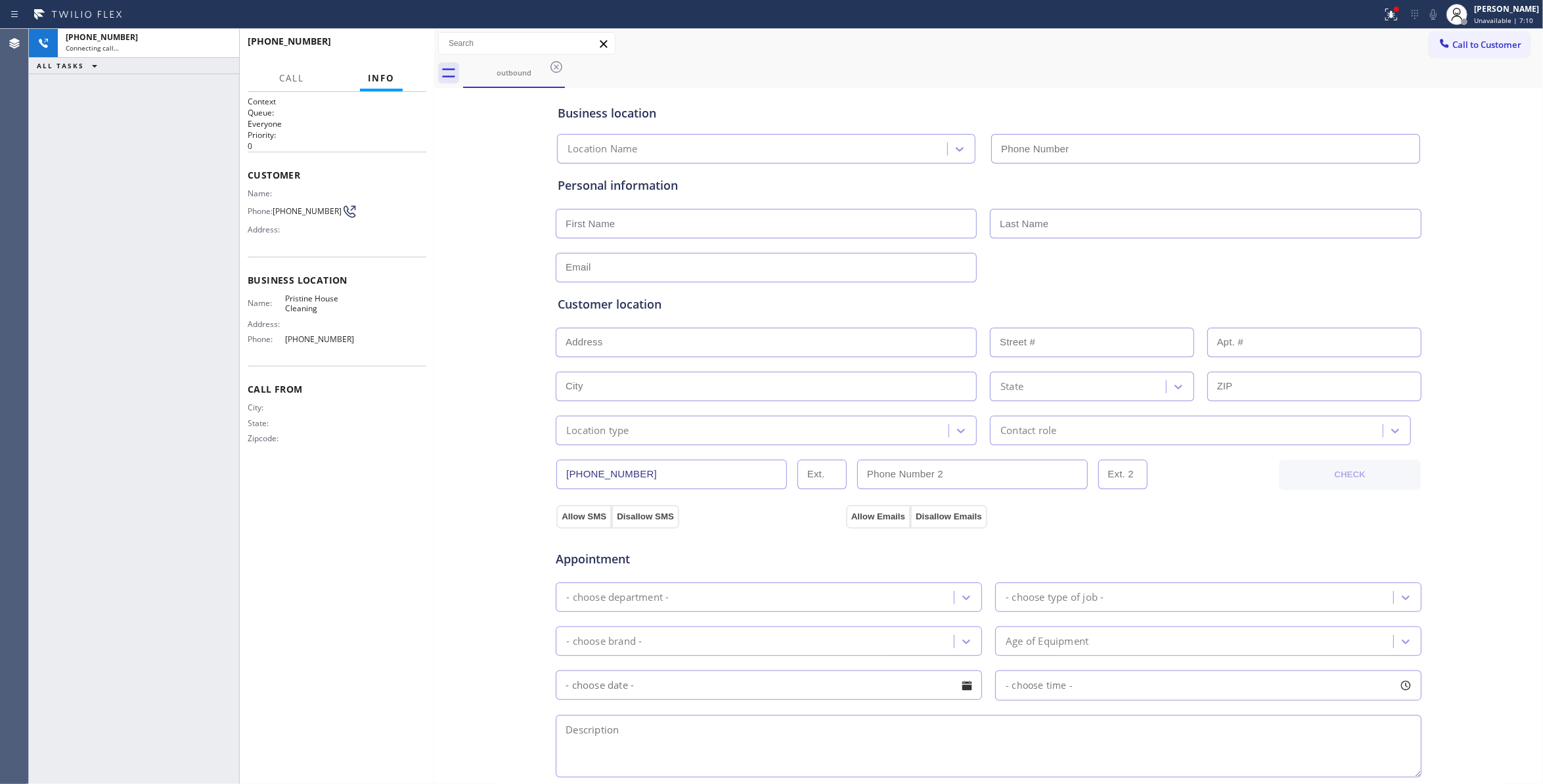
type input "(626) 548-3326"
click at [400, 462] on div "Call From City: State: Zipcode:" at bounding box center [337, 416] width 178 height 99
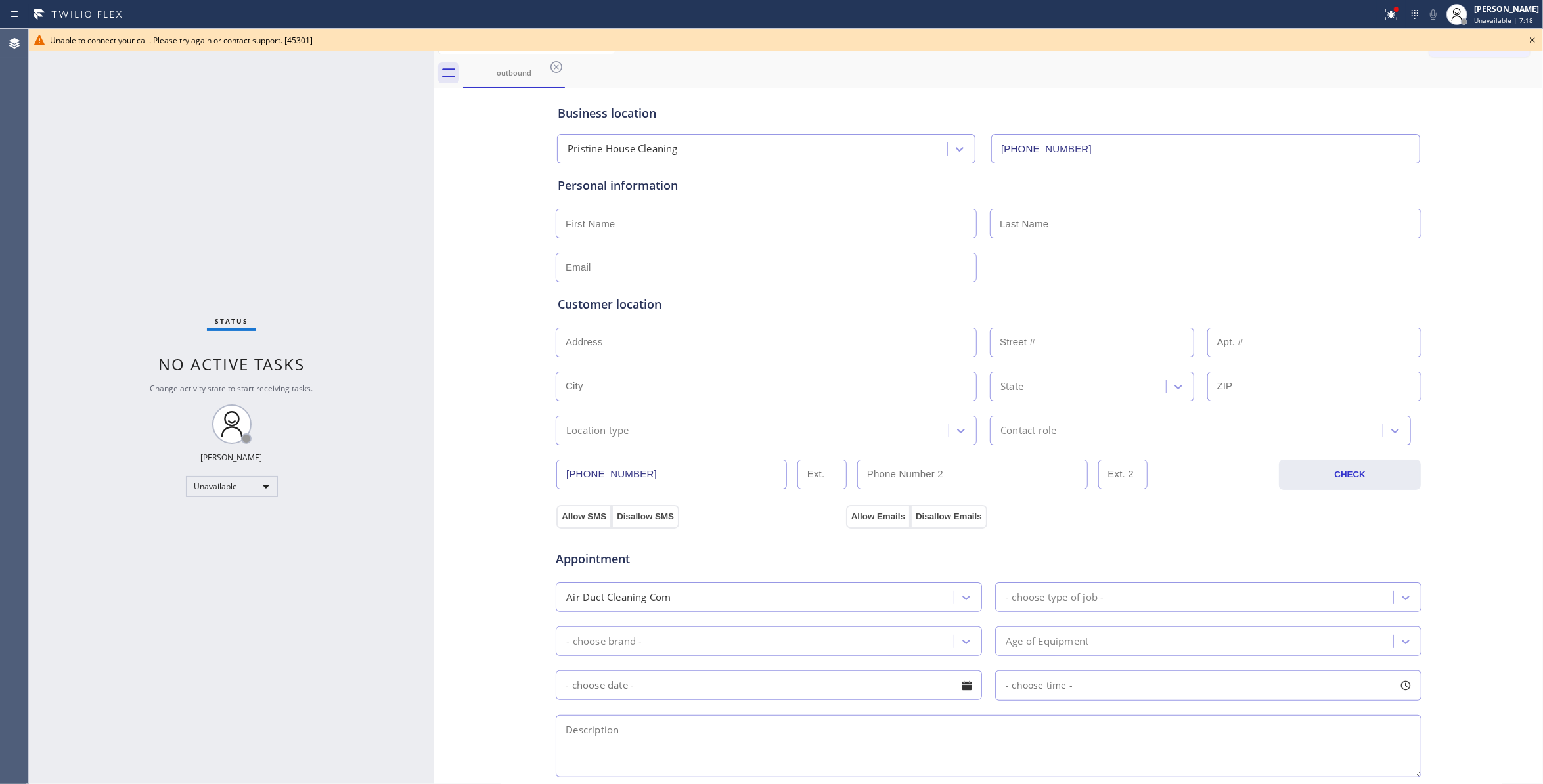
click at [1535, 37] on icon at bounding box center [1533, 40] width 16 height 16
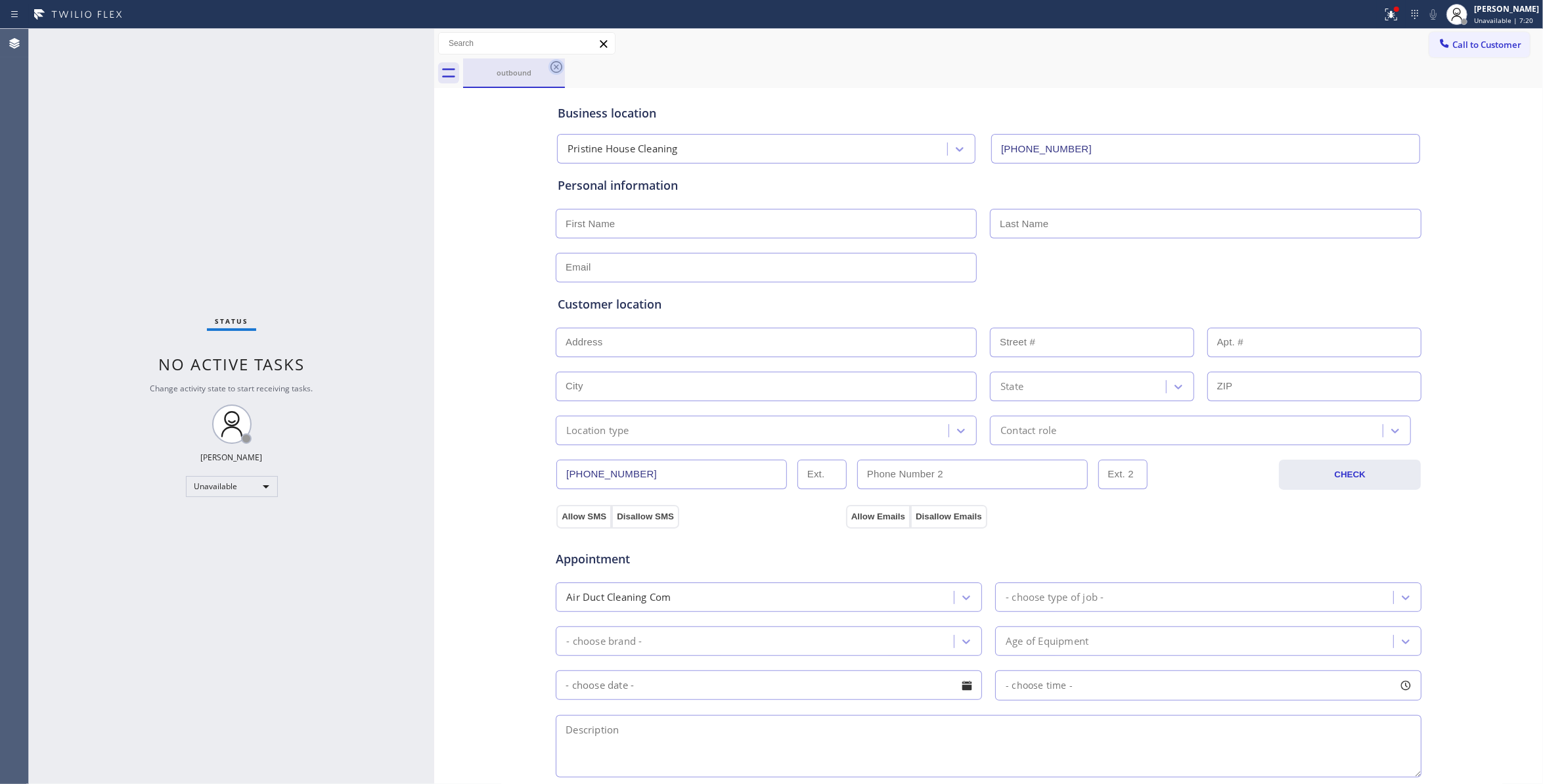
click at [555, 68] on icon at bounding box center [556, 67] width 12 height 12
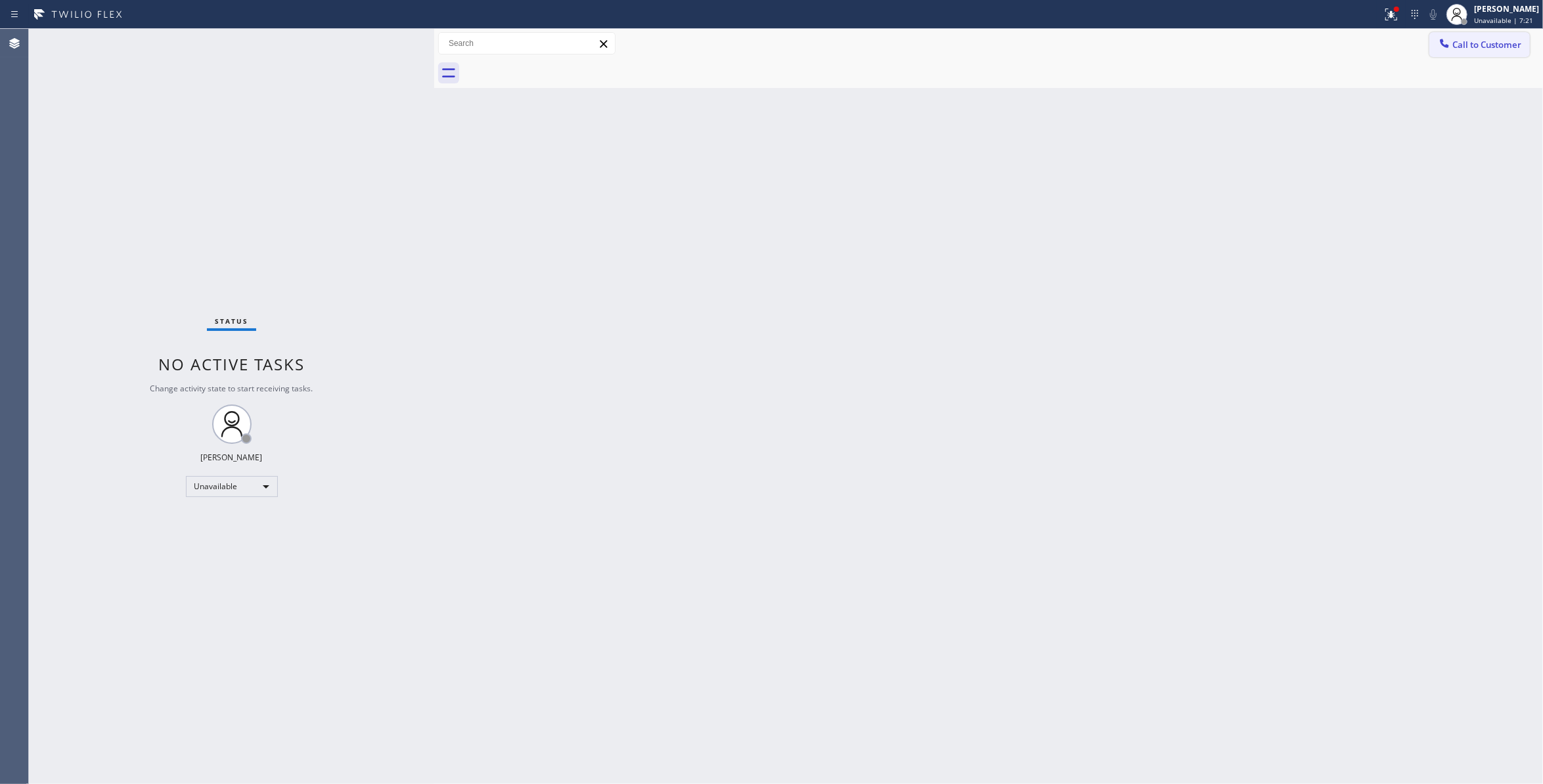
click at [1501, 53] on button "Call to Customer" at bounding box center [1480, 45] width 101 height 25
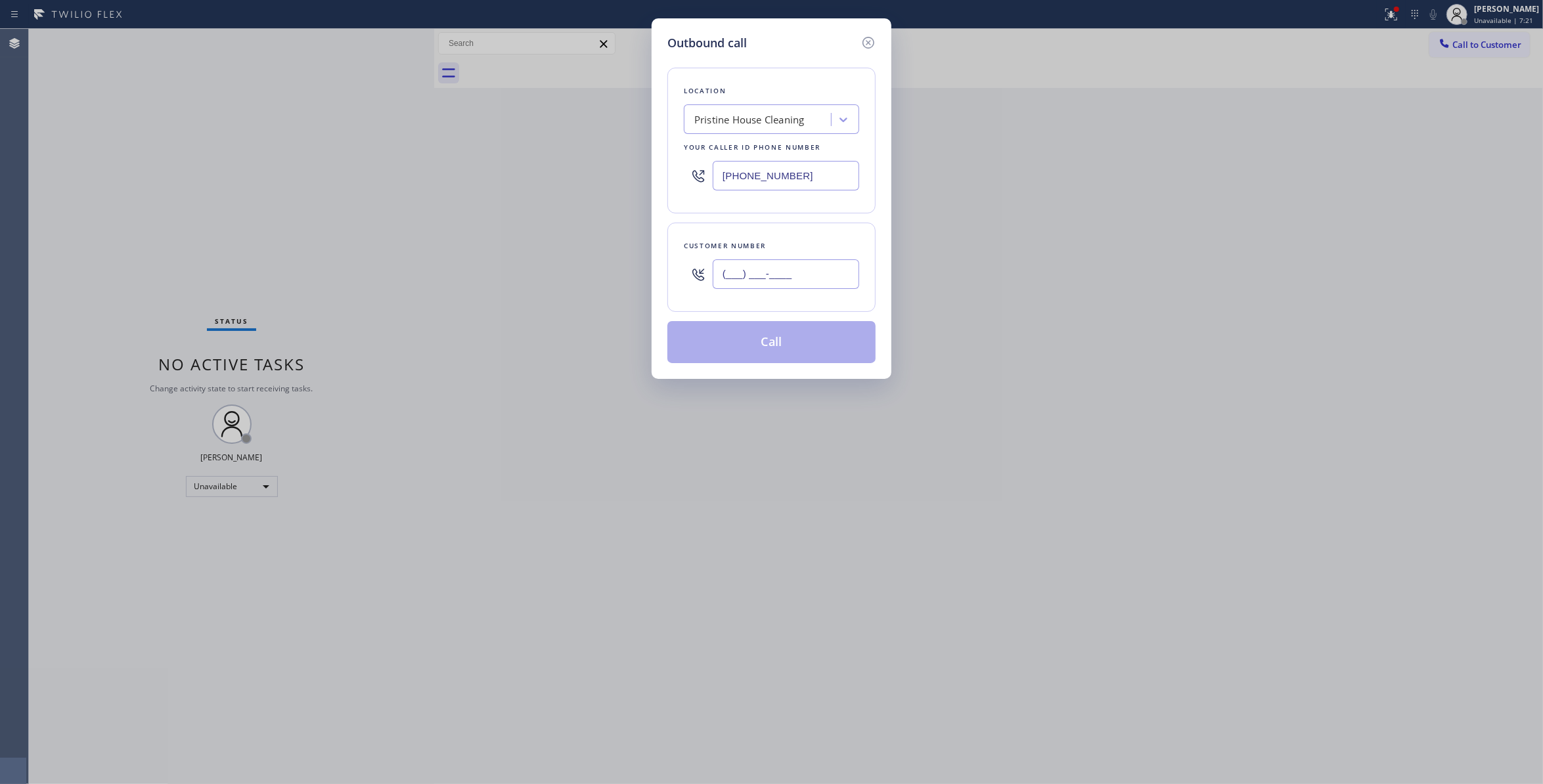
click at [802, 288] on input "(___) ___-____" at bounding box center [786, 274] width 147 height 29
paste input "323) 314-9019"
paste input "text"
type input "(323) 314-9019"
click at [768, 358] on button "Call" at bounding box center [772, 342] width 209 height 42
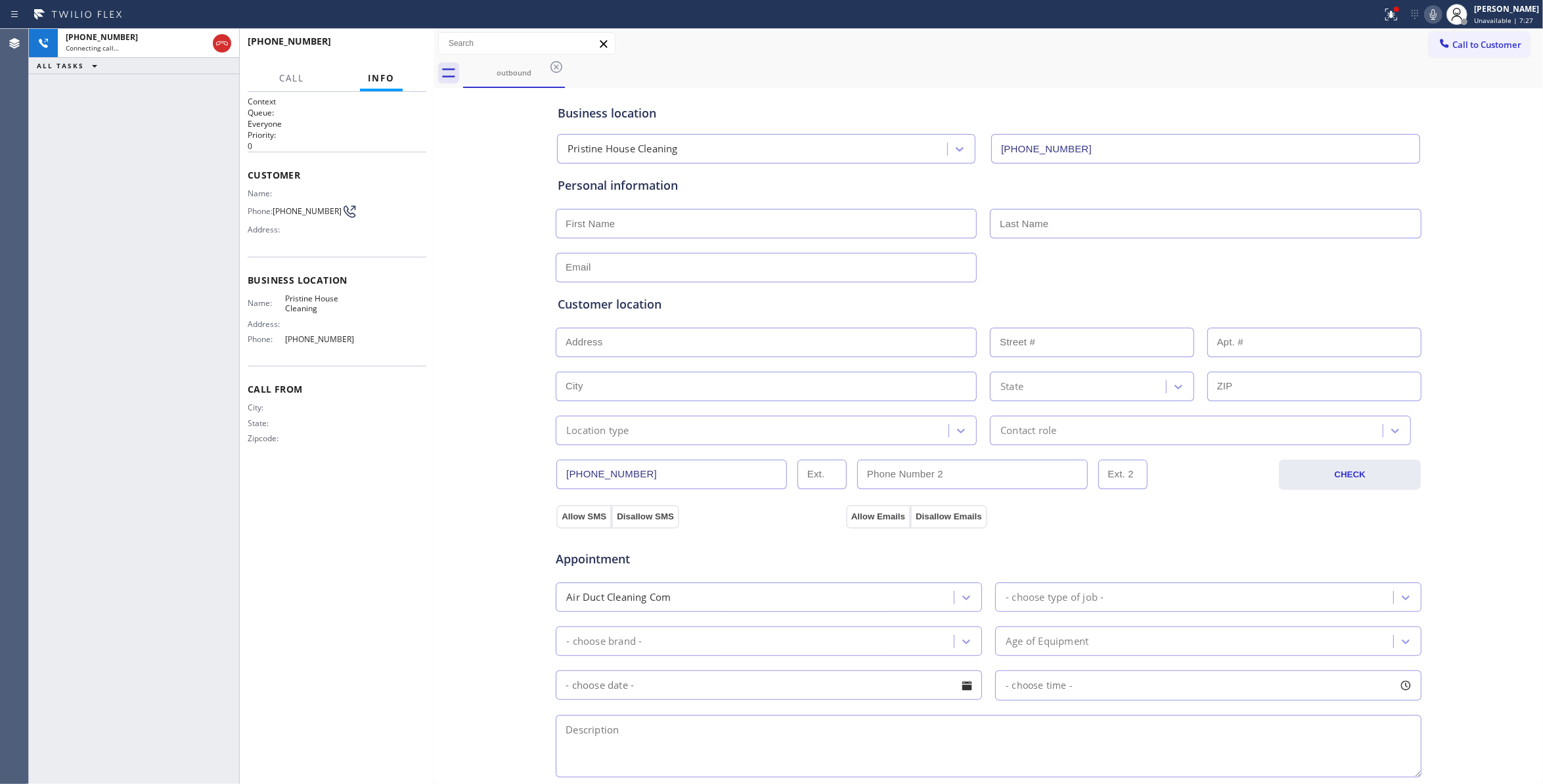
type input "(626) 548-3326"
click at [72, 197] on div "+13233149019 Connecting call… ALL TASKS ALL TASKS ACTIVE TASKS TASKS IN WRAP UP" at bounding box center [134, 406] width 210 height 755
click at [134, 395] on div "+13233149019 Live | 00:00 ALL TASKS ALL TASKS ACTIVE TASKS TASKS IN WRAP UP" at bounding box center [134, 406] width 210 height 755
click at [201, 314] on div "+13233149019 Live | 00:12 ALL TASKS ALL TASKS ACTIVE TASKS TASKS IN WRAP UP" at bounding box center [134, 406] width 210 height 755
drag, startPoint x: 201, startPoint y: 239, endPoint x: 326, endPoint y: 88, distance: 196.0
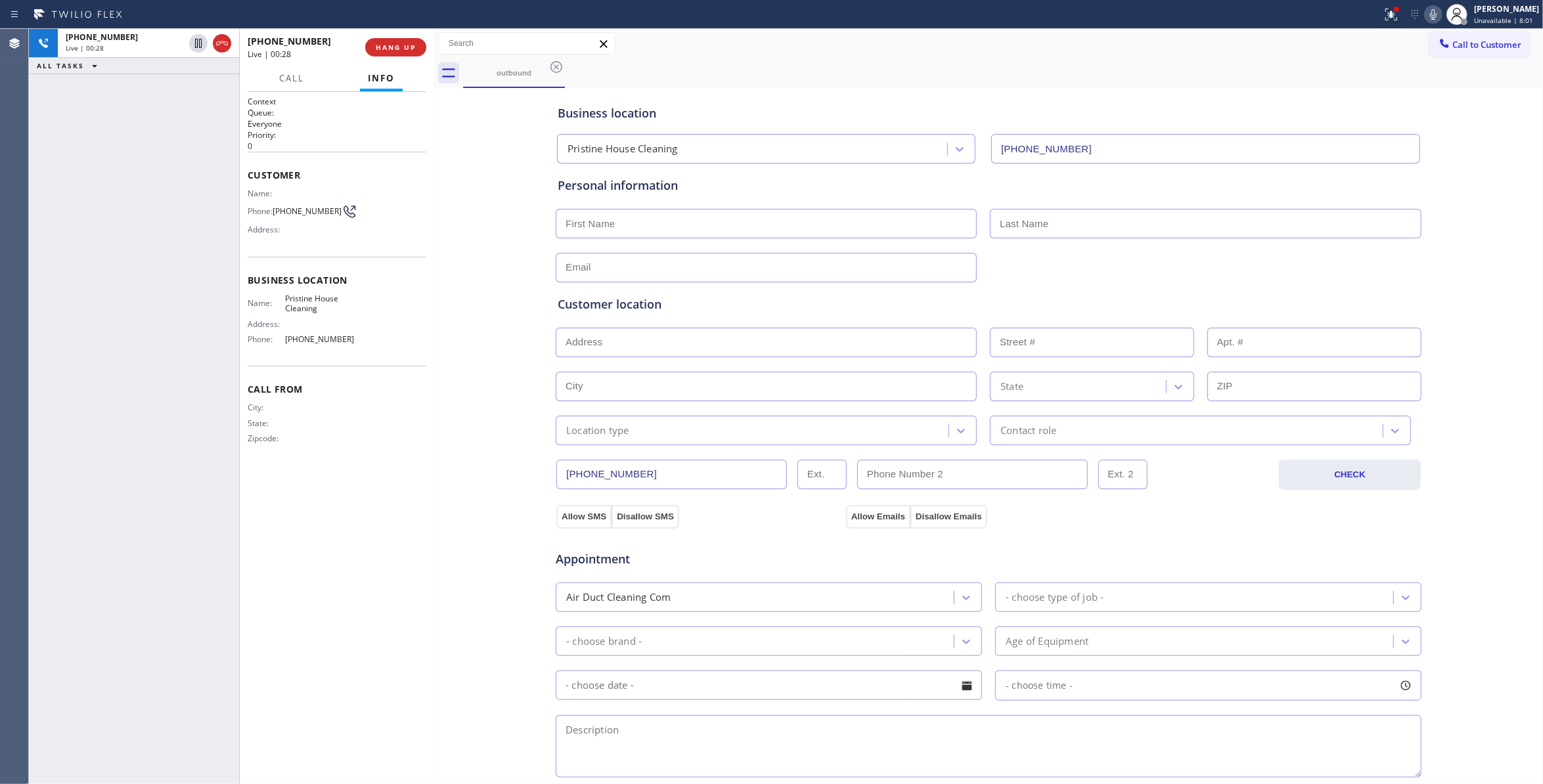
click at [201, 229] on div "+13233149019 Live | 00:28 ALL TASKS ALL TASKS ACTIVE TASKS TASKS IN WRAP UP" at bounding box center [134, 406] width 210 height 755
click at [396, 47] on span "HANG UP" at bounding box center [396, 47] width 40 height 9
drag, startPoint x: 367, startPoint y: 80, endPoint x: 366, endPoint y: 116, distance: 36.0
click at [367, 88] on div "Info" at bounding box center [381, 78] width 42 height 26
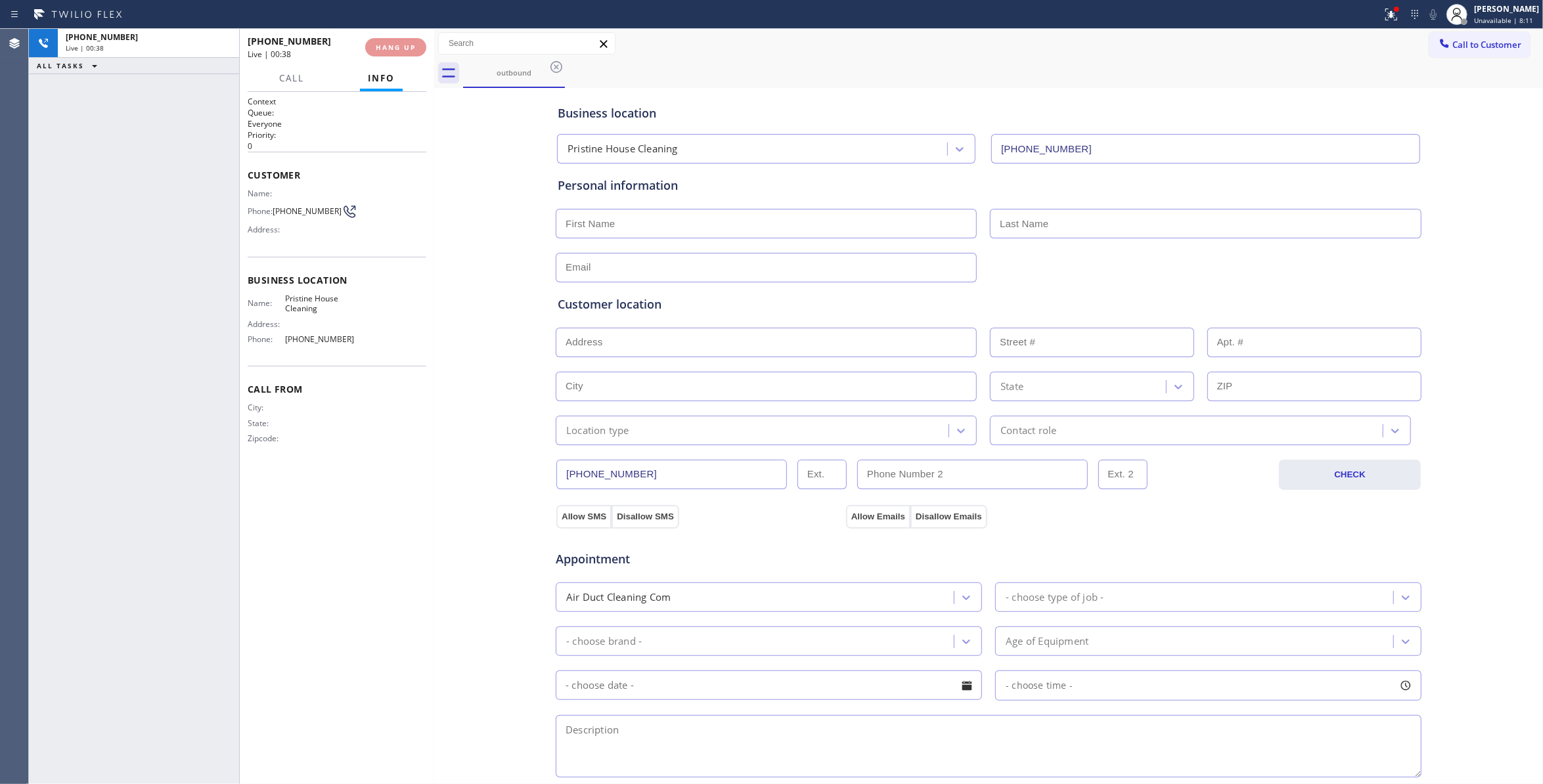
drag, startPoint x: 366, startPoint y: 116, endPoint x: 367, endPoint y: 127, distance: 11.0
click at [366, 119] on div "Context Queue: Everyone Priority: 0" at bounding box center [337, 124] width 178 height 56
click at [391, 50] on span "COMPLETE" at bounding box center [393, 47] width 45 height 9
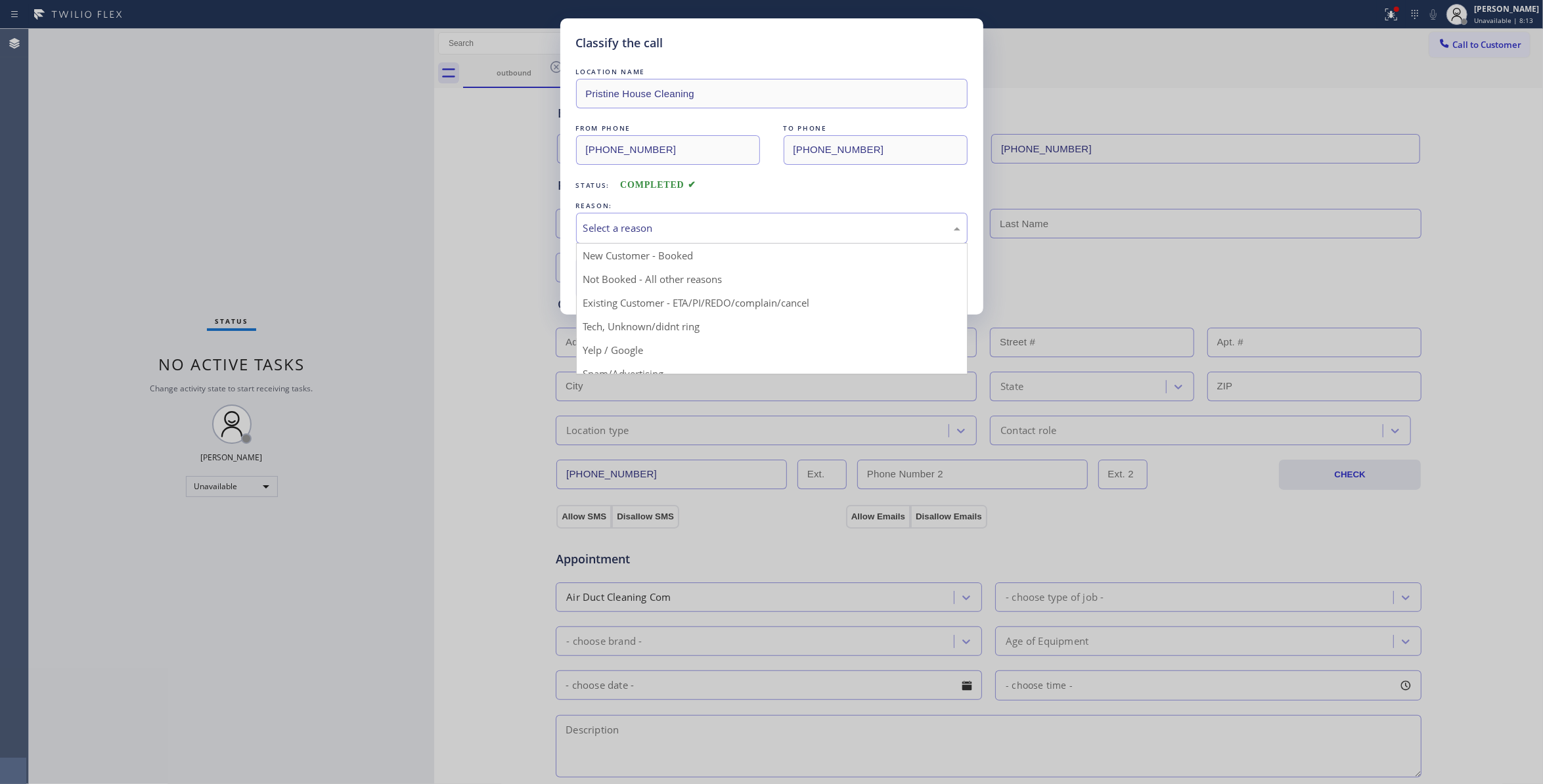
click at [647, 234] on div "Select a reason" at bounding box center [772, 228] width 377 height 15
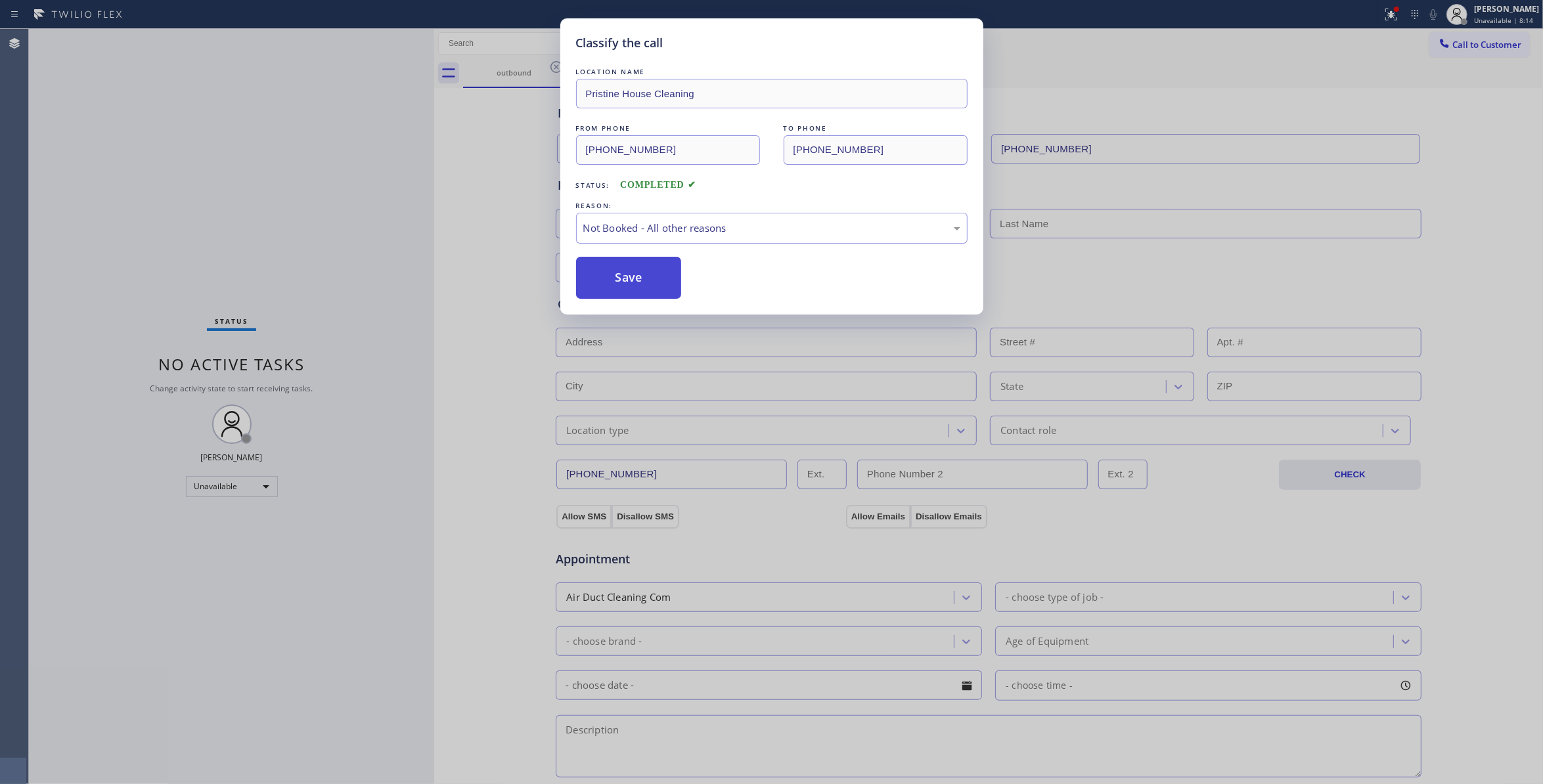
click at [645, 285] on button "Save" at bounding box center [629, 278] width 106 height 42
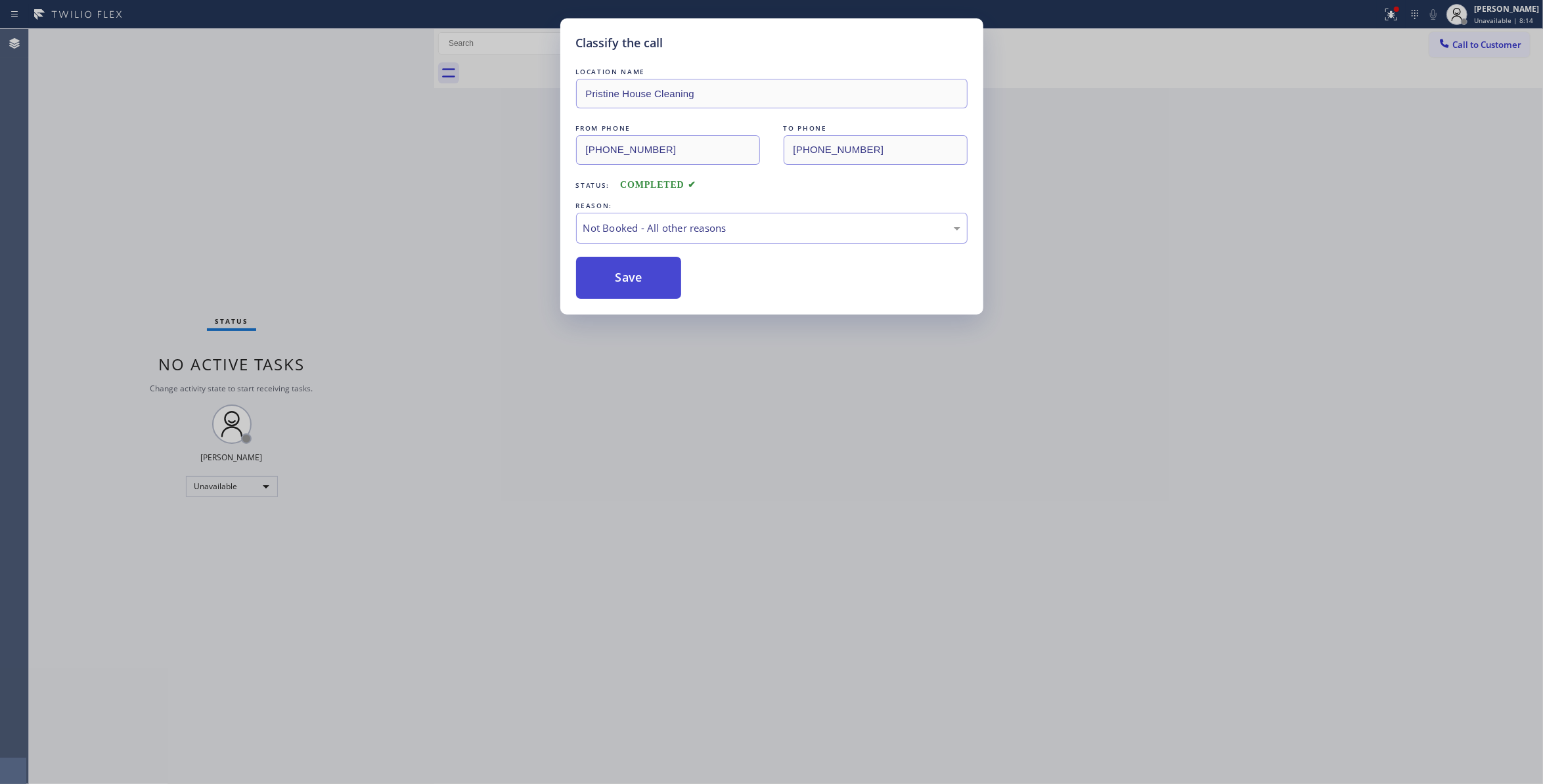
click at [645, 285] on button "Save" at bounding box center [629, 278] width 106 height 42
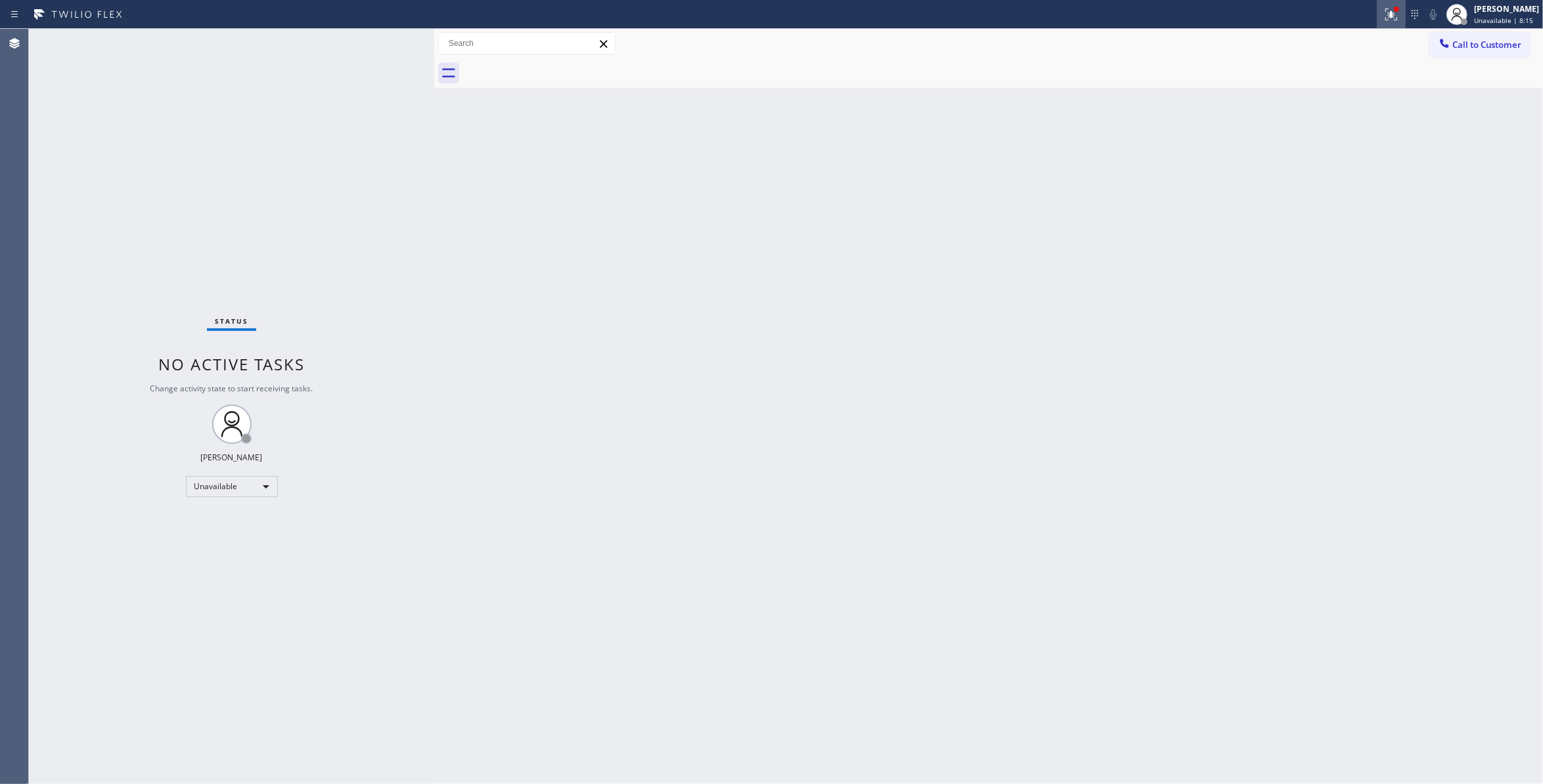
click at [1385, 14] on icon at bounding box center [1389, 13] width 8 height 9
click at [1301, 155] on div "Status report Issues detected These issues could affect your workflow. Please c…" at bounding box center [1305, 109] width 170 height 162
click at [1311, 169] on span "Clear issues" at bounding box center [1306, 172] width 62 height 9
drag, startPoint x: 68, startPoint y: 135, endPoint x: 147, endPoint y: 0, distance: 156.4
click at [70, 132] on div "Status No active tasks Change activity state to start receiving tasks. Louis Ma…" at bounding box center [232, 406] width 406 height 755
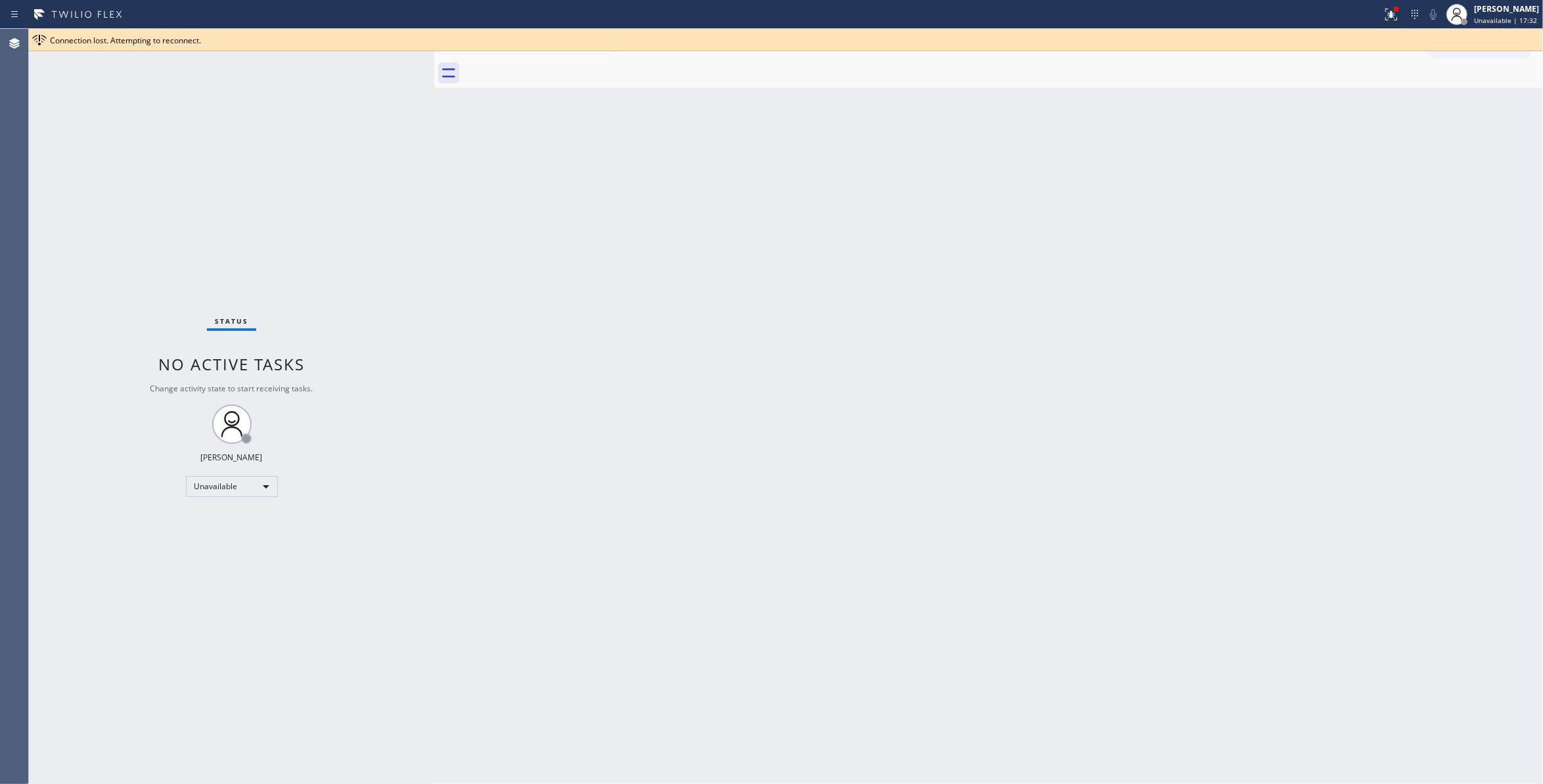
click at [1383, 14] on icon at bounding box center [1391, 14] width 16 height 16
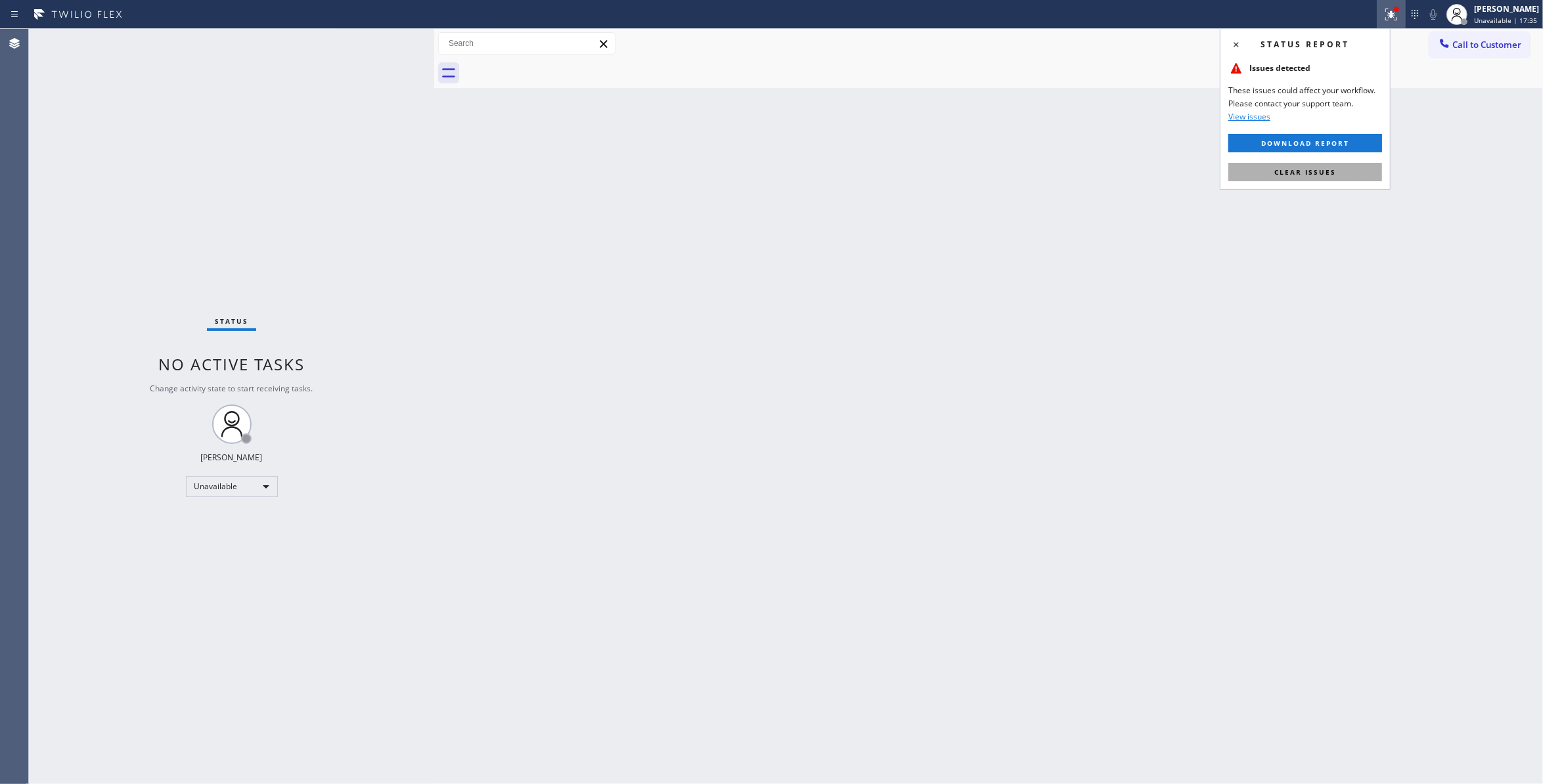
click at [1308, 175] on span "Clear issues" at bounding box center [1306, 172] width 62 height 9
click at [1474, 42] on span "Call to Customer" at bounding box center [1487, 45] width 69 height 12
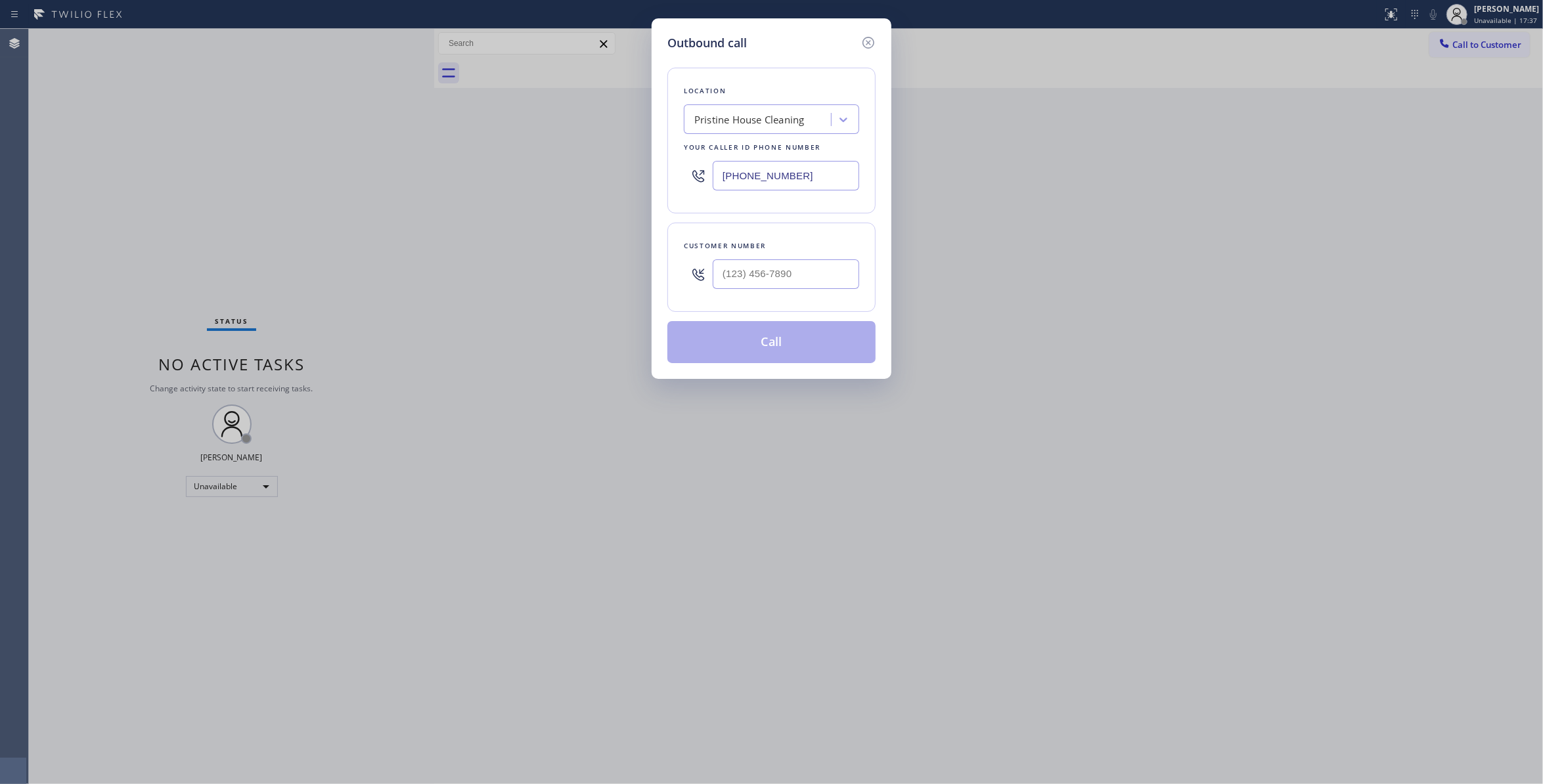
type input "(___) ___-____"
click at [765, 283] on input "(___) ___-____" at bounding box center [786, 274] width 147 height 29
type input "(___) ___-____"
drag, startPoint x: 829, startPoint y: 178, endPoint x: 463, endPoint y: 163, distance: 366.3
click at [463, 163] on div "Outbound call Location Pristine House Cleaning Your caller id phone number (626…" at bounding box center [771, 392] width 1543 height 784
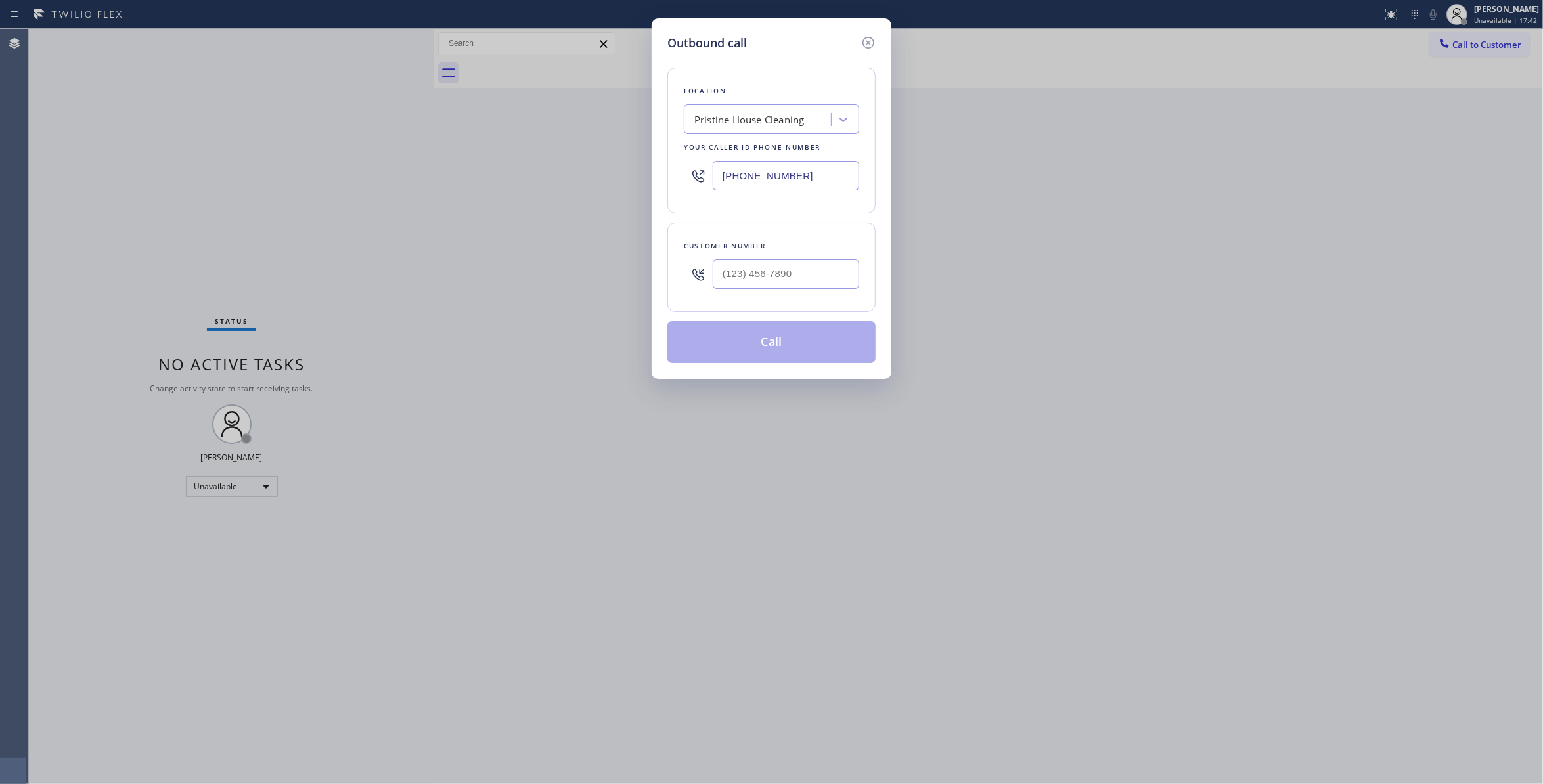
paste input "855) 213-9318"
type input "(855) 213-9318"
click at [795, 271] on input "(___) ___-____" at bounding box center [786, 274] width 147 height 29
paste input "925) 788-6314"
type input "(925) 788-6314"
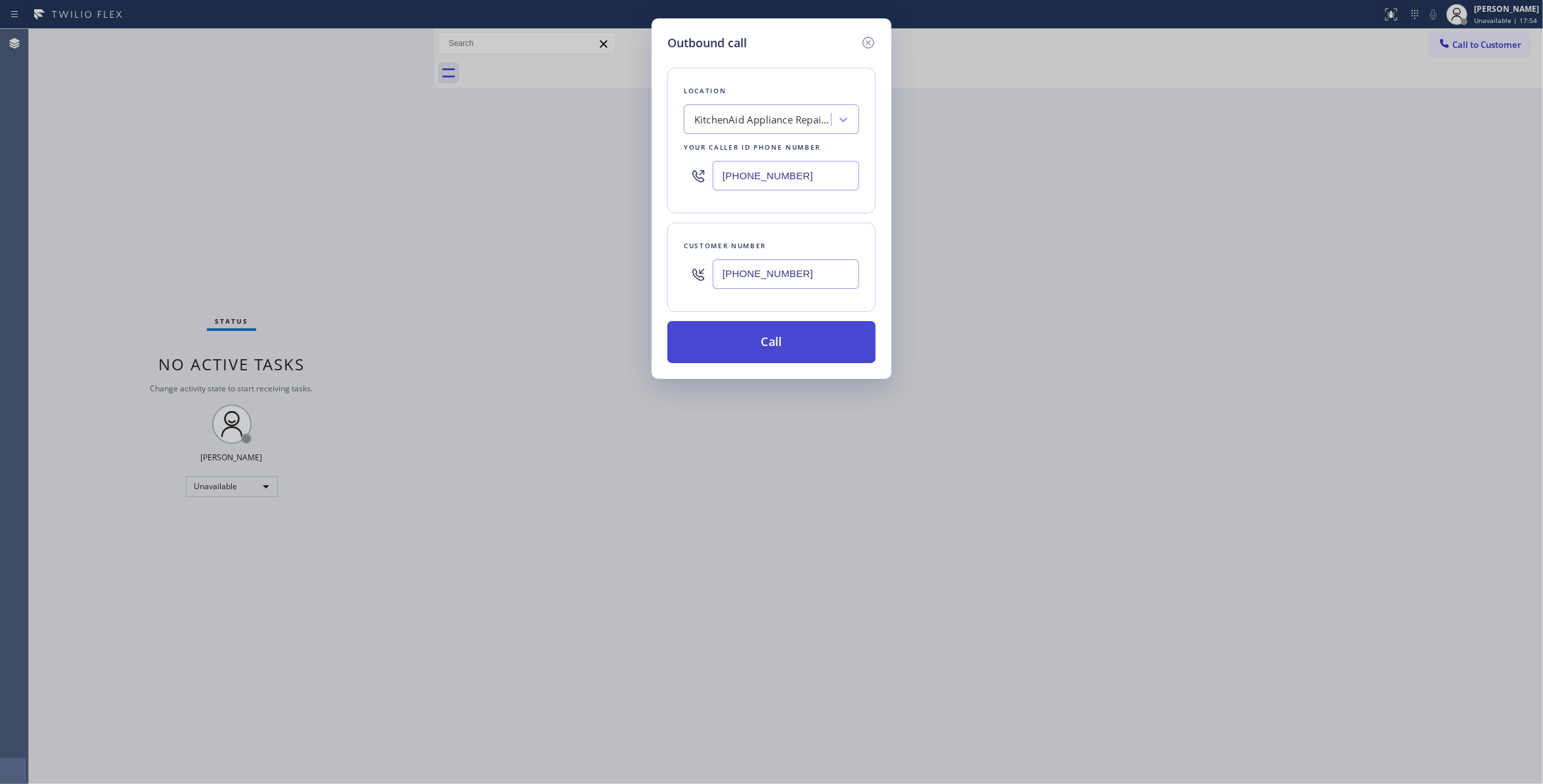
click at [757, 347] on button "Call" at bounding box center [772, 342] width 209 height 42
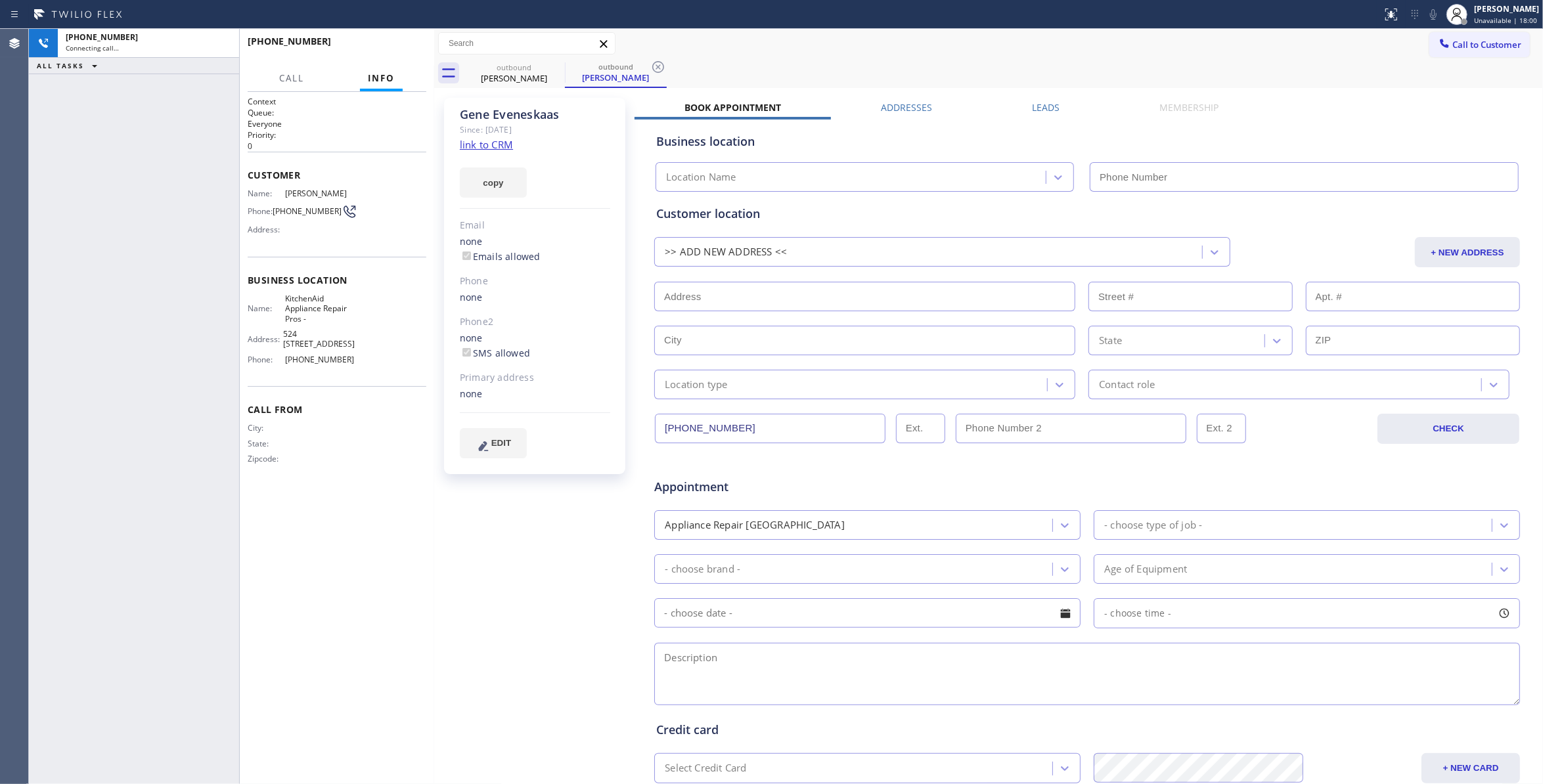
type input "(855) 213-9318"
click at [658, 66] on icon at bounding box center [658, 67] width 12 height 12
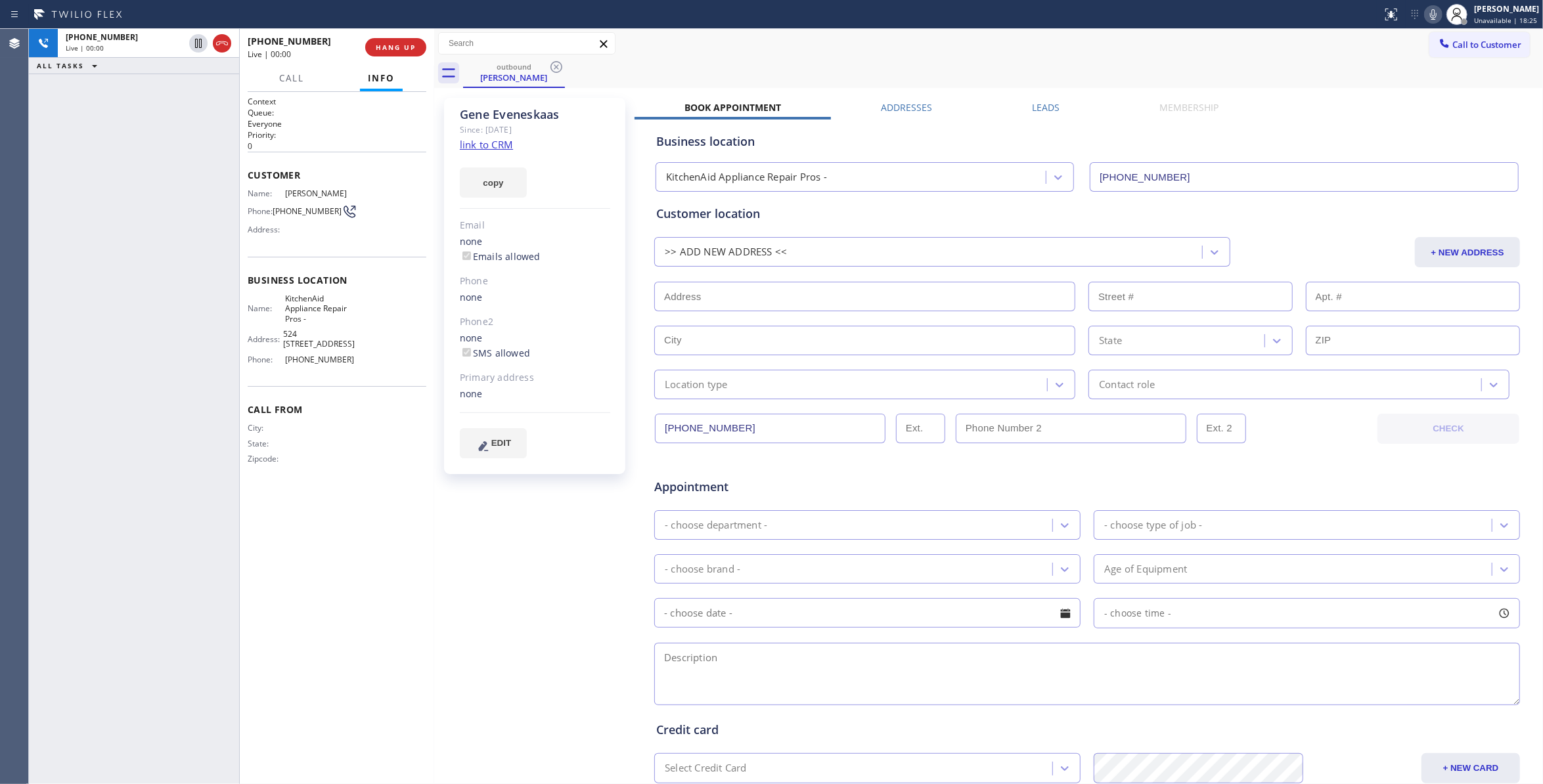
click at [531, 527] on div "Gene Eveneskaas Since: 20 may 2020 link to CRM copy Email none Emails allowed P…" at bounding box center [536, 517] width 197 height 852
click at [87, 314] on div "ALL TASKS ALL TASKS ACTIVE TASKS TASKS IN WRAP UP +19257886314 Wrap up | 01:48" at bounding box center [134, 406] width 210 height 755
click at [386, 51] on button "COMPLETE" at bounding box center [393, 47] width 66 height 19
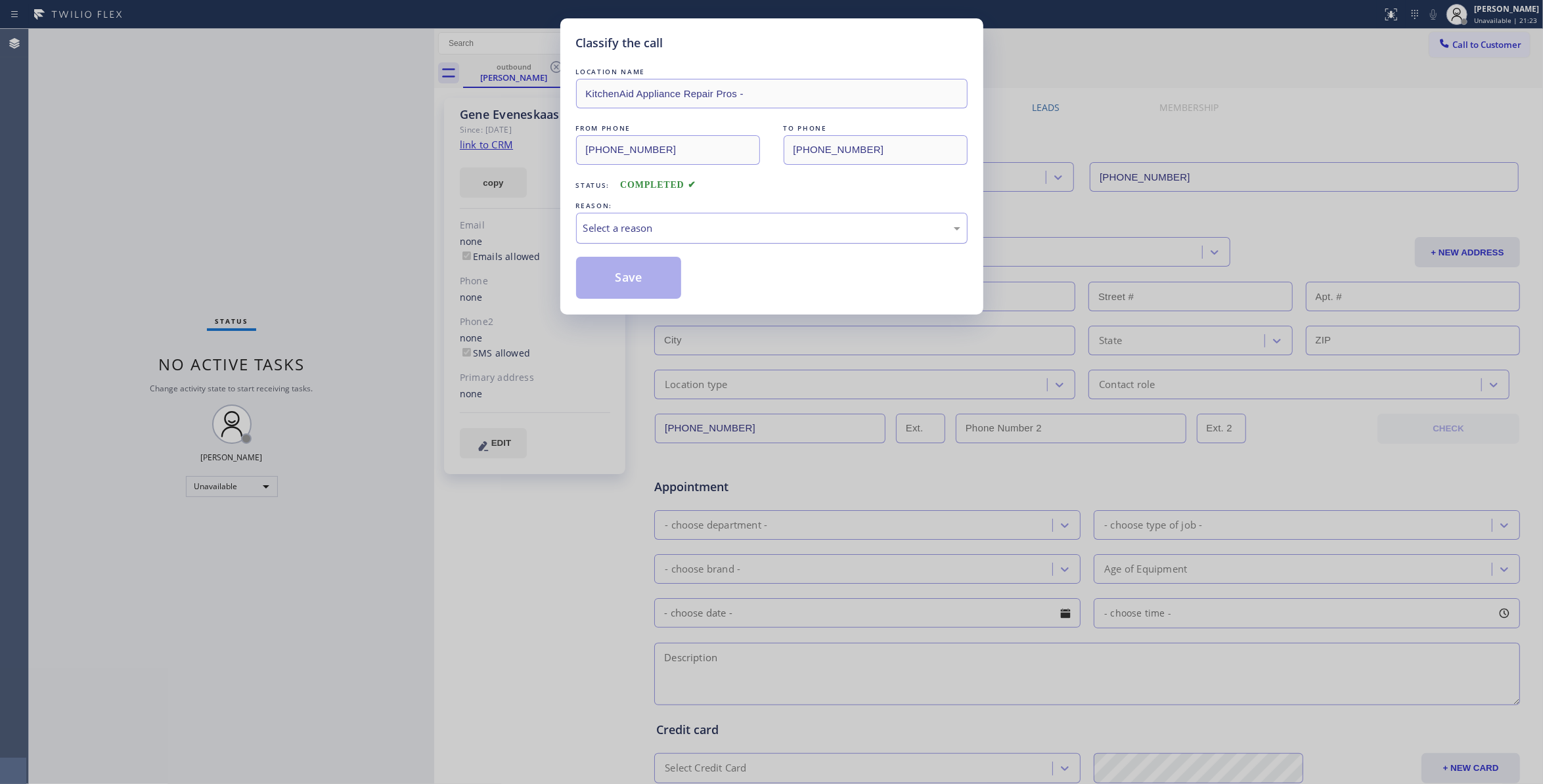
click at [650, 234] on div "Select a reason" at bounding box center [772, 228] width 377 height 15
click at [634, 278] on button "Save" at bounding box center [629, 278] width 106 height 42
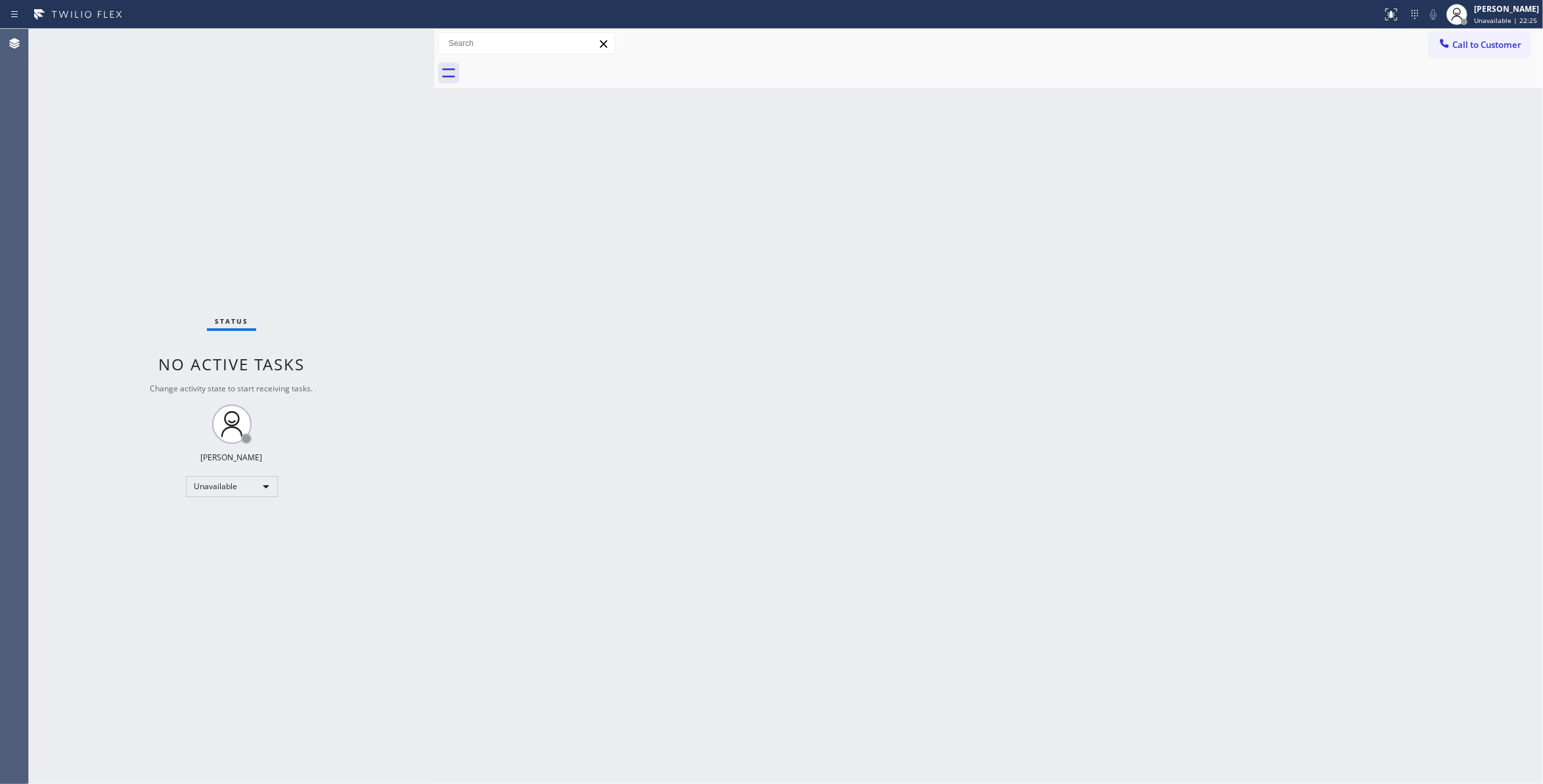
drag, startPoint x: 255, startPoint y: 736, endPoint x: 999, endPoint y: 259, distance: 883.8
click at [251, 682] on div "Status No active tasks Change activity state to start receiving tasks. Louis Ma…" at bounding box center [232, 406] width 406 height 755
click at [1480, 39] on span "Call to Customer" at bounding box center [1487, 45] width 69 height 12
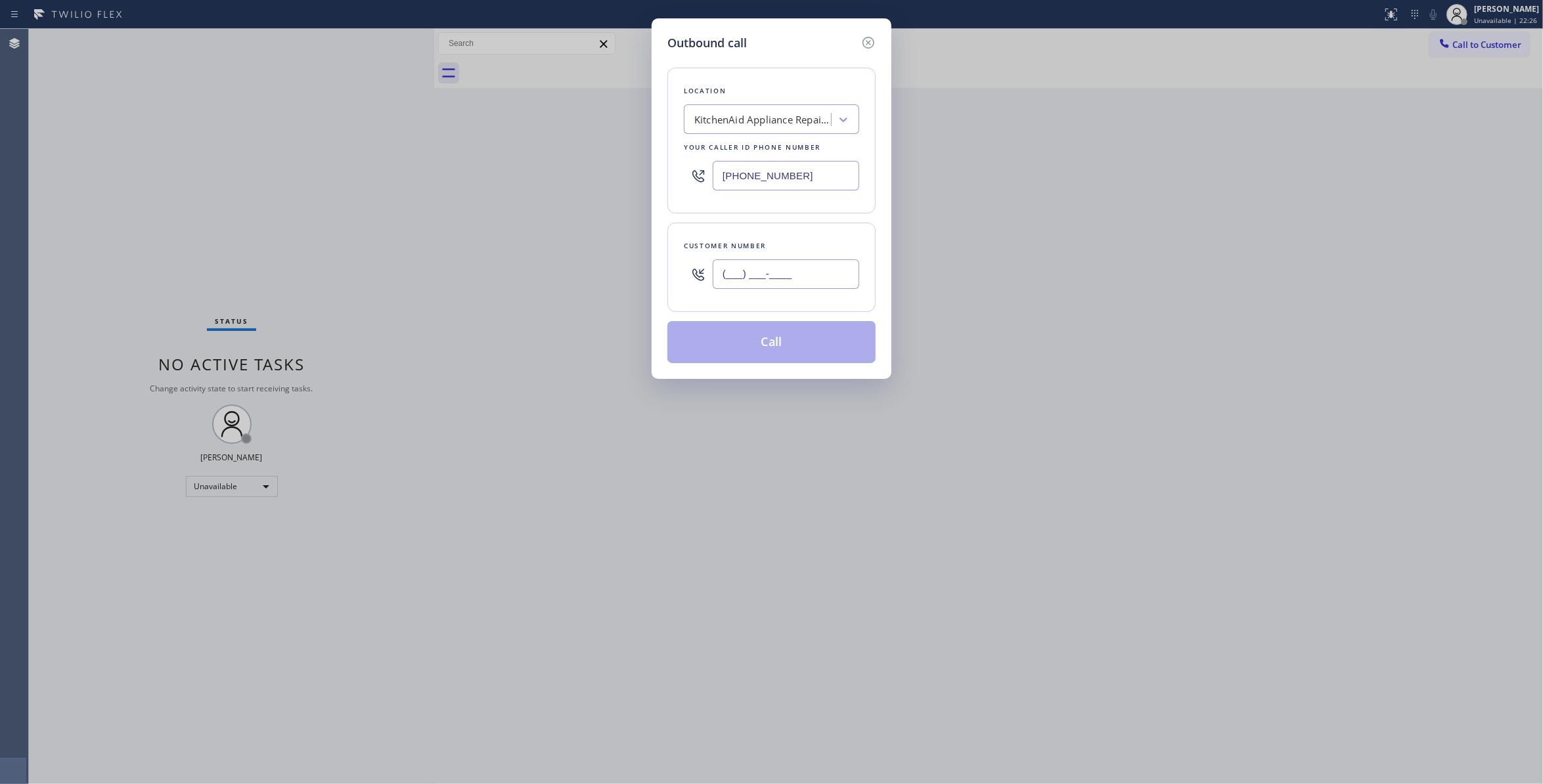
click at [795, 278] on input "(___) ___-____" at bounding box center [786, 274] width 147 height 29
paste input "310) 921-5660"
type input "(310) 921-5660"
drag, startPoint x: 818, startPoint y: 165, endPoint x: 565, endPoint y: 193, distance: 254.5
click at [527, 160] on div "Outbound call Location KitchenAid Appliance Repair Pros - Your caller id phone …" at bounding box center [771, 392] width 1543 height 784
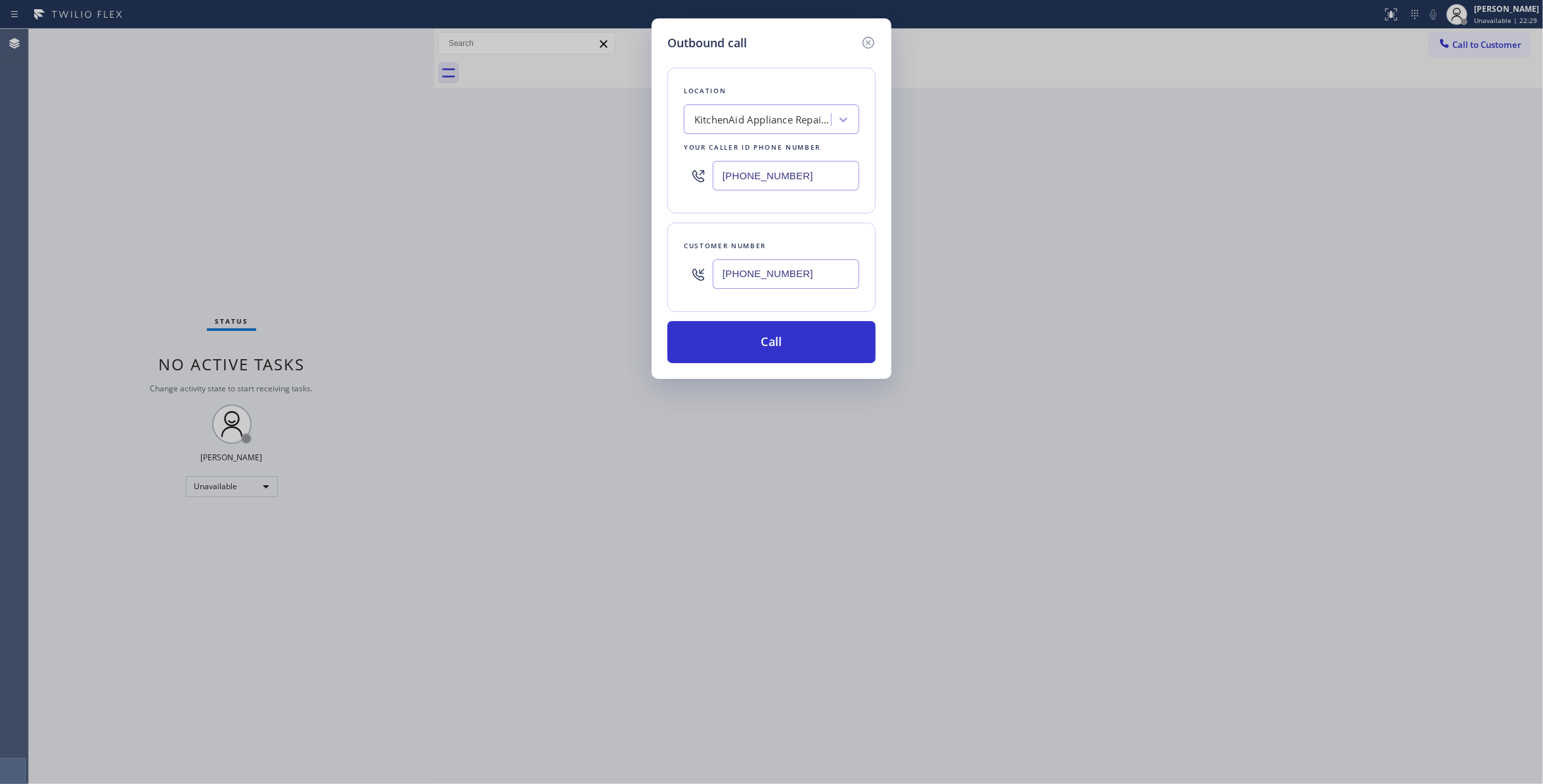
paste input "310) 868-0820"
type input "(310) 868-0820"
drag, startPoint x: 824, startPoint y: 275, endPoint x: 558, endPoint y: 261, distance: 266.4
click at [558, 261] on div "Outbound call Location Alliance HVAC Rancho Palos Verdes Your caller id phone n…" at bounding box center [771, 392] width 1543 height 784
click at [784, 345] on button "Call" at bounding box center [772, 342] width 209 height 42
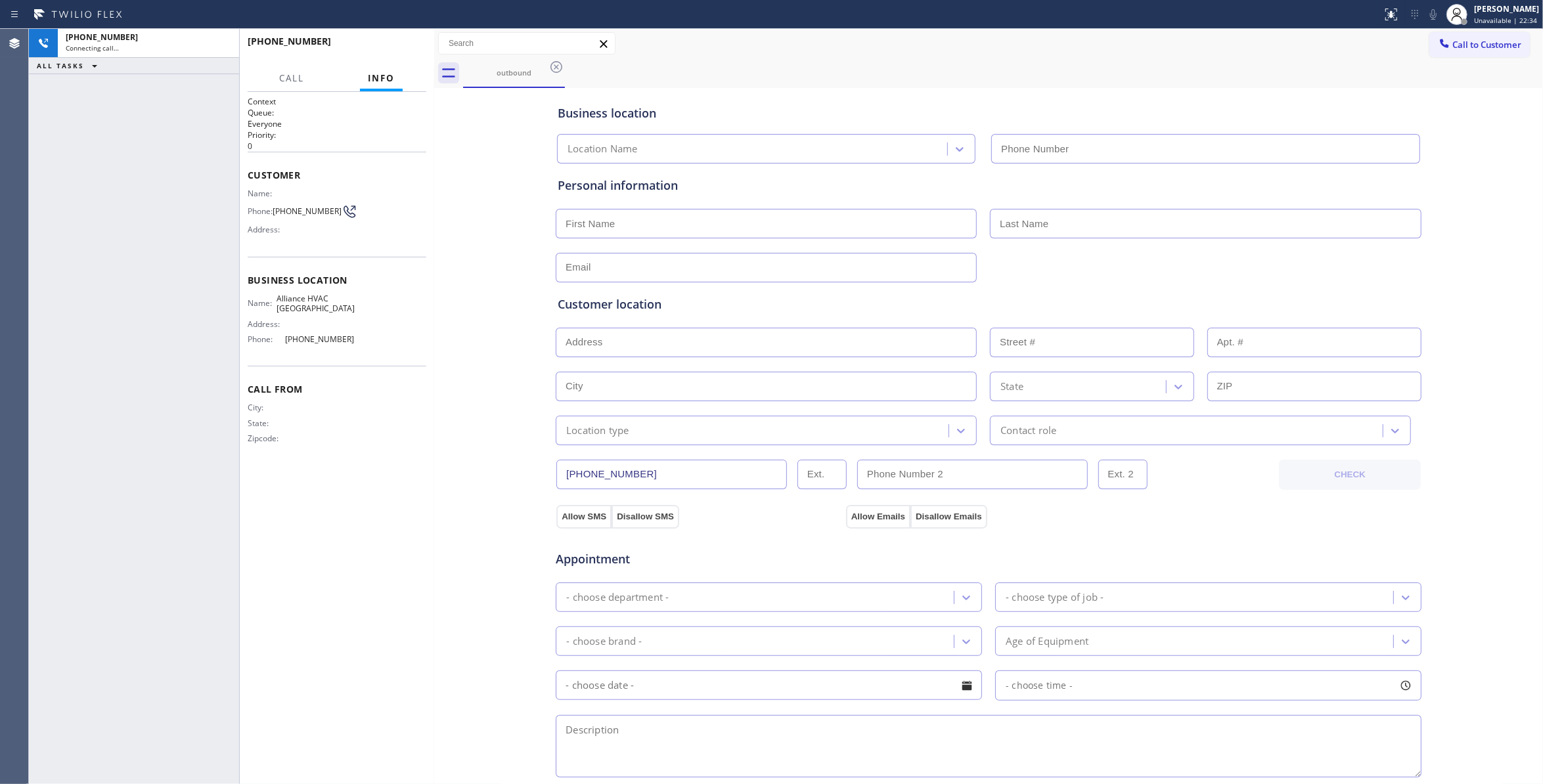
type input "(310) 868-0820"
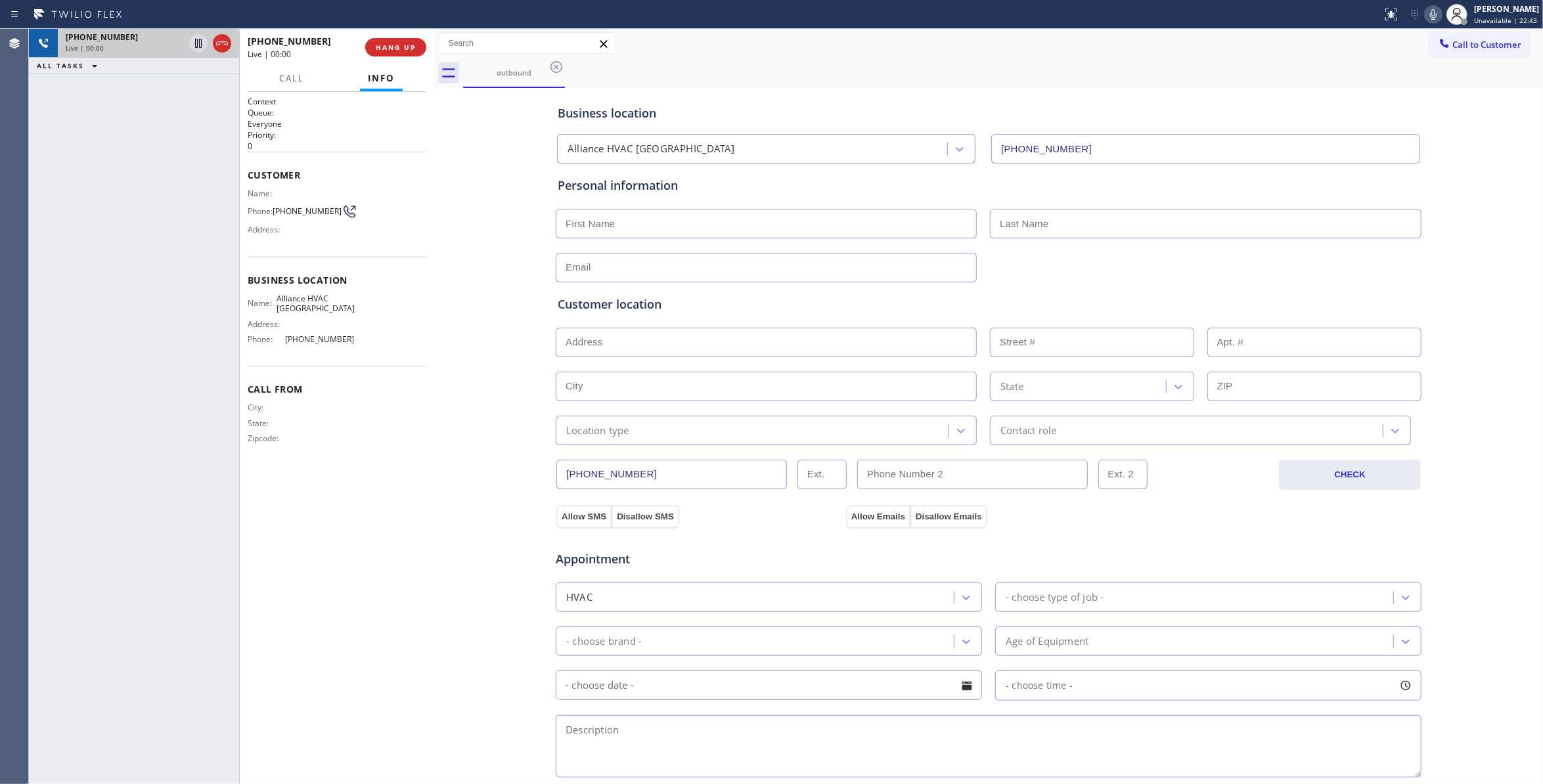
click at [218, 43] on icon at bounding box center [222, 43] width 16 height 16
click at [342, 47] on div "+13109215660 Wrap up | 00:00" at bounding box center [304, 47] width 112 height 34
click at [377, 48] on span "COMPLETE" at bounding box center [393, 47] width 45 height 9
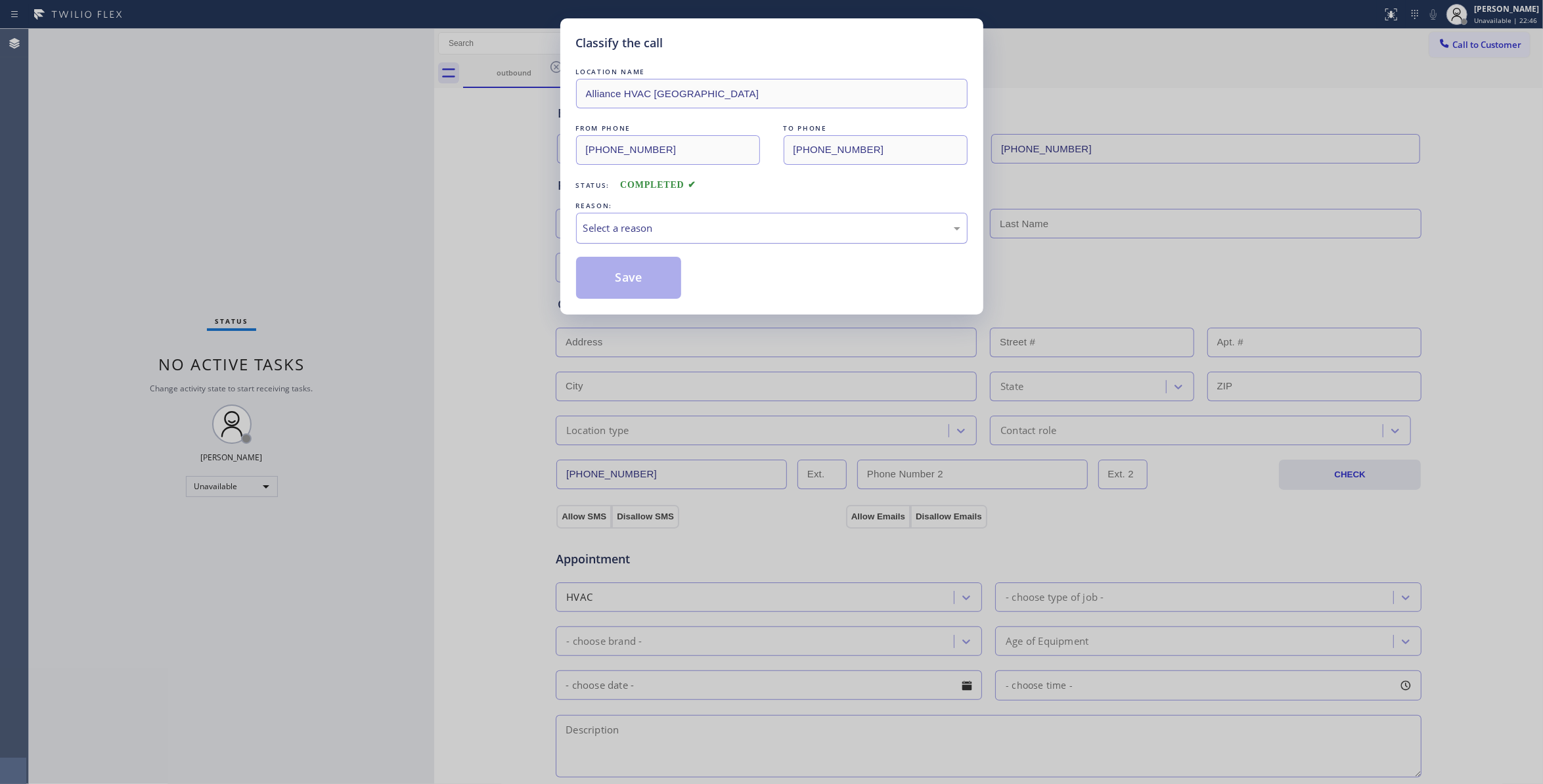
click at [640, 232] on div "Select a reason" at bounding box center [772, 228] width 377 height 15
click at [637, 273] on button "Save" at bounding box center [629, 278] width 106 height 42
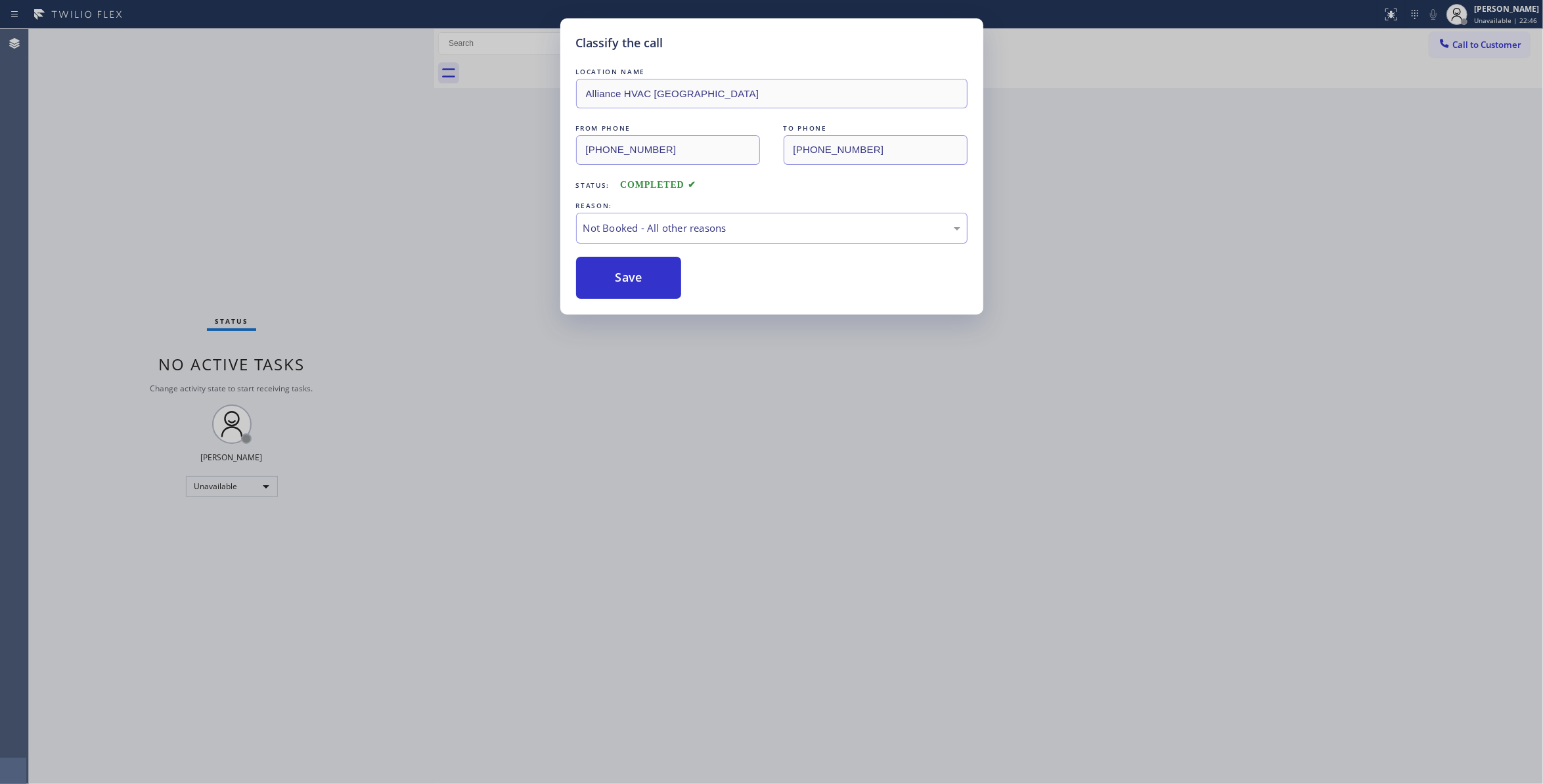
click at [637, 273] on button "Save" at bounding box center [629, 278] width 106 height 42
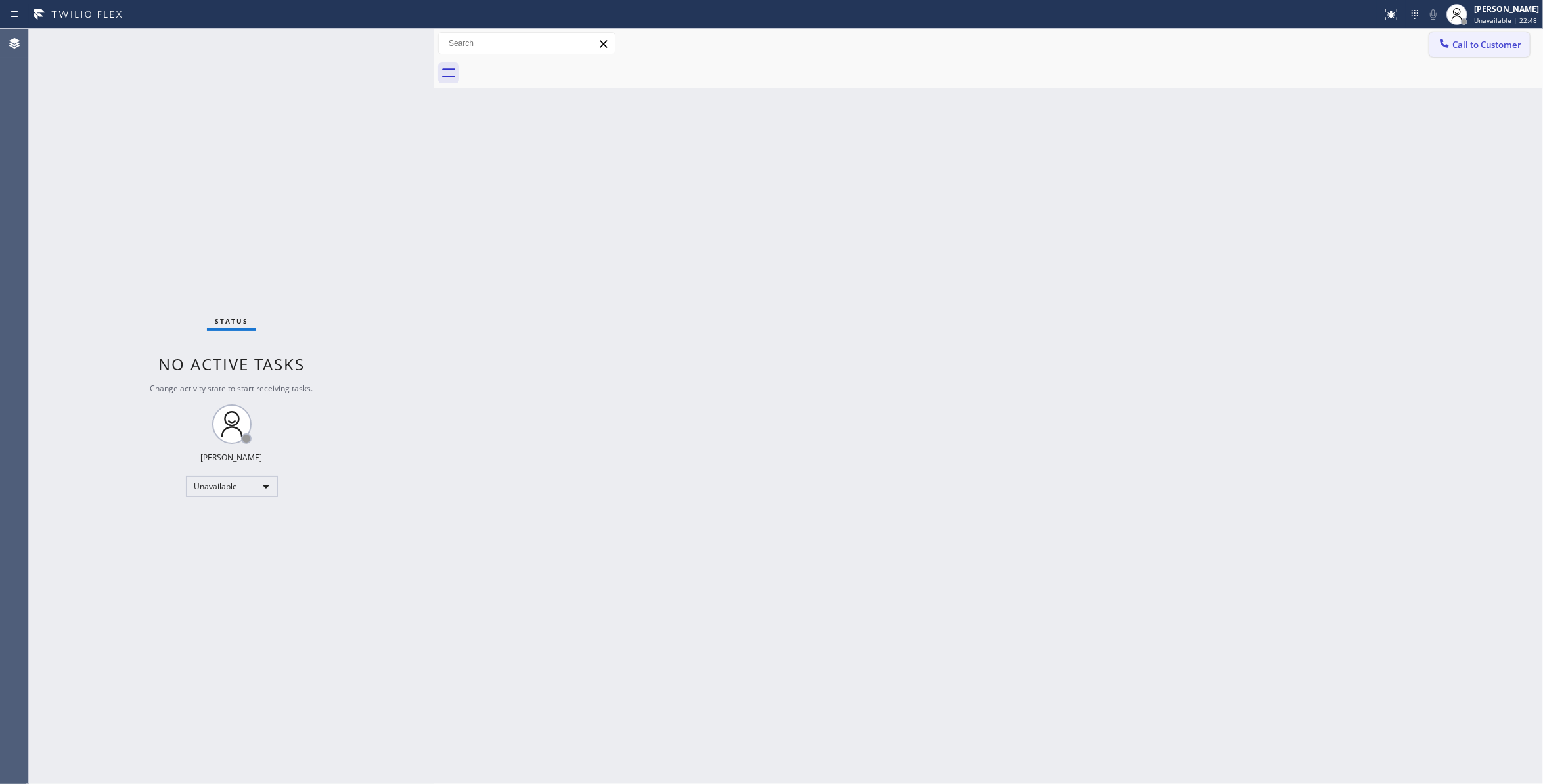
click at [1480, 45] on span "Call to Customer" at bounding box center [1487, 45] width 69 height 12
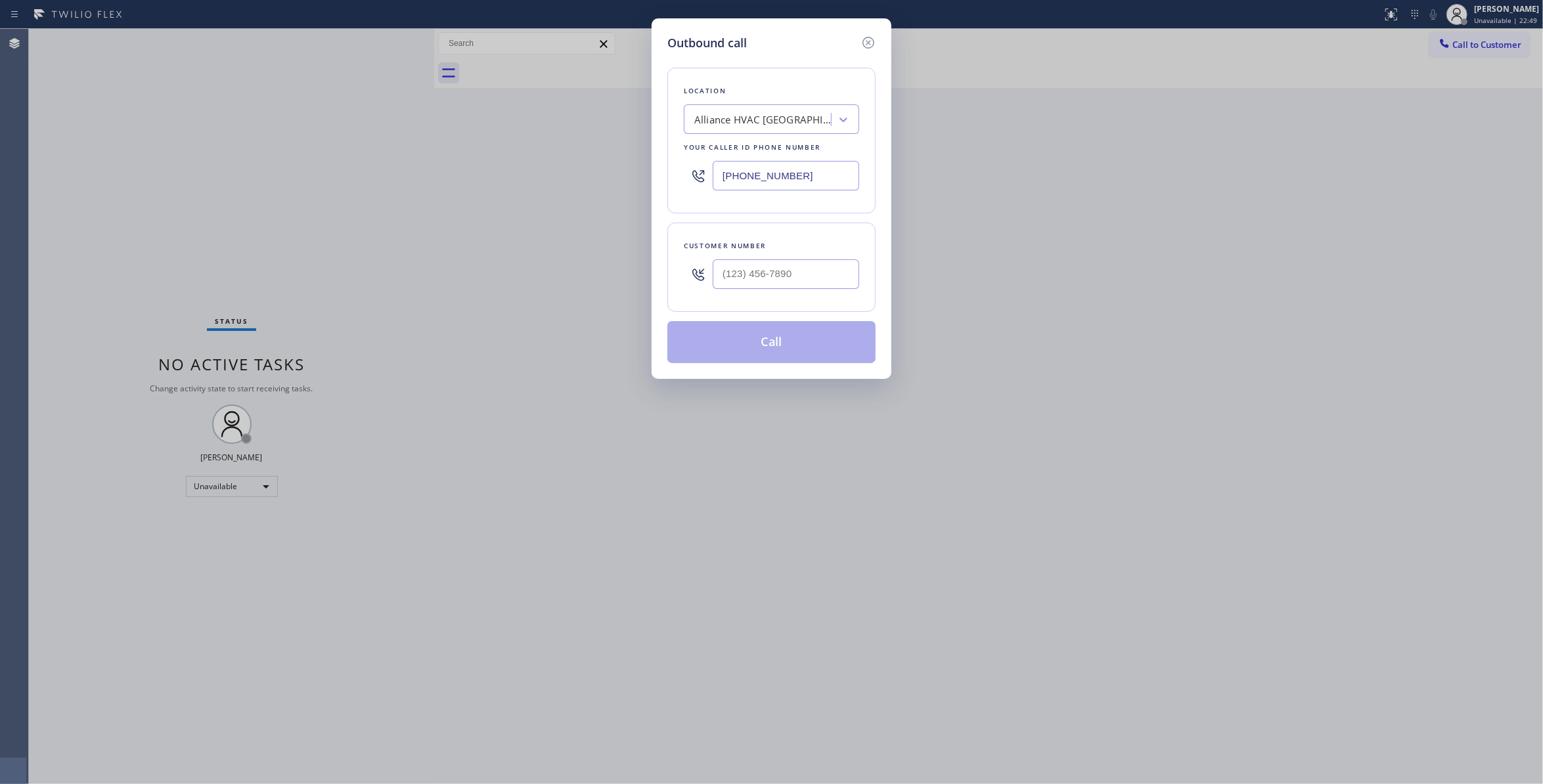
click at [734, 292] on div at bounding box center [786, 274] width 147 height 42
click at [739, 283] on input "(___) ___-____" at bounding box center [786, 274] width 147 height 29
paste input "310) 921-5660"
type input "(310) 921-5660"
click at [790, 352] on button "Call" at bounding box center [772, 342] width 209 height 42
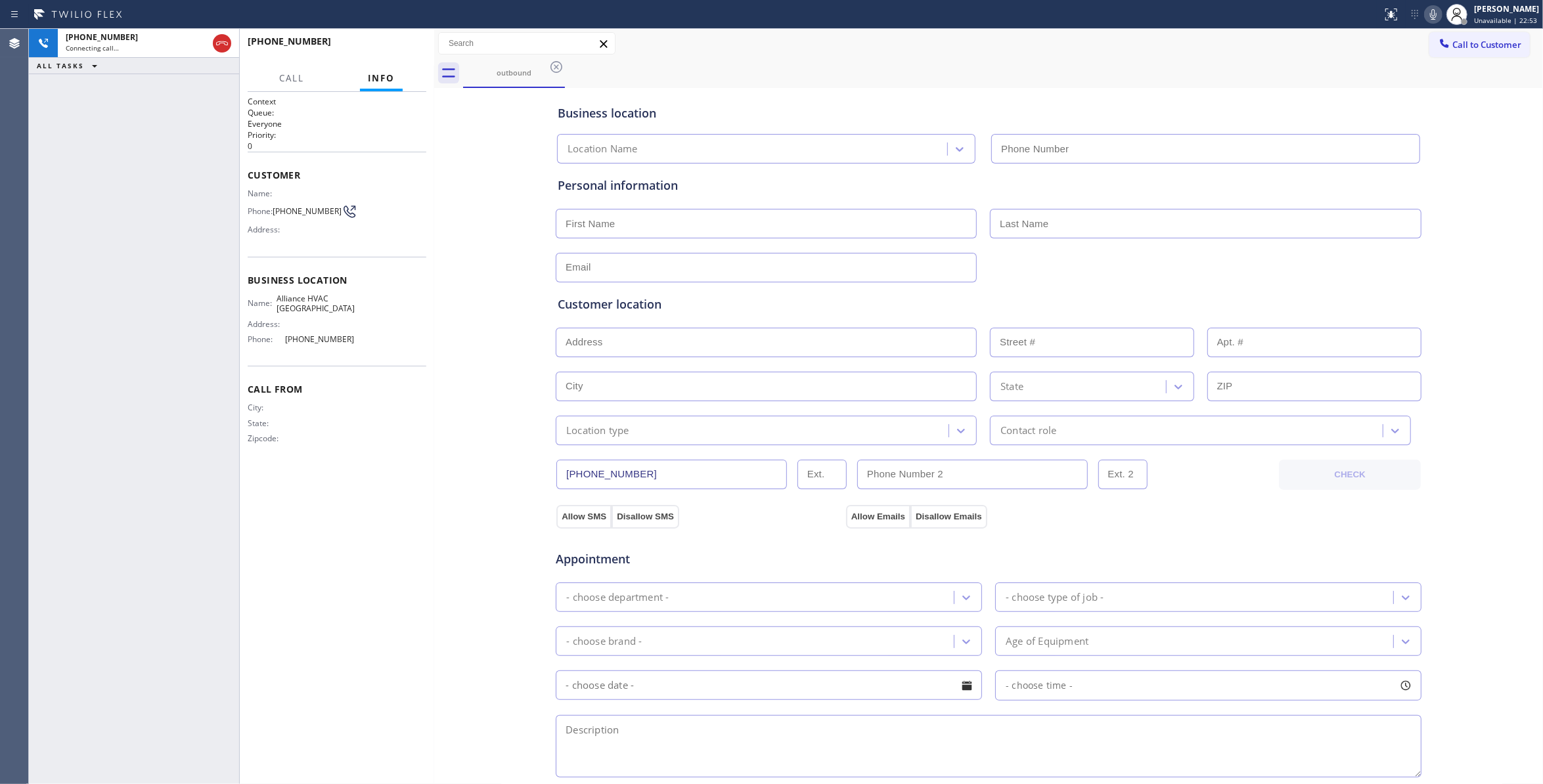
type input "(310) 868-0820"
click at [396, 43] on span "HANG UP" at bounding box center [396, 47] width 40 height 9
click at [396, 43] on span "COMPLETE" at bounding box center [393, 47] width 45 height 9
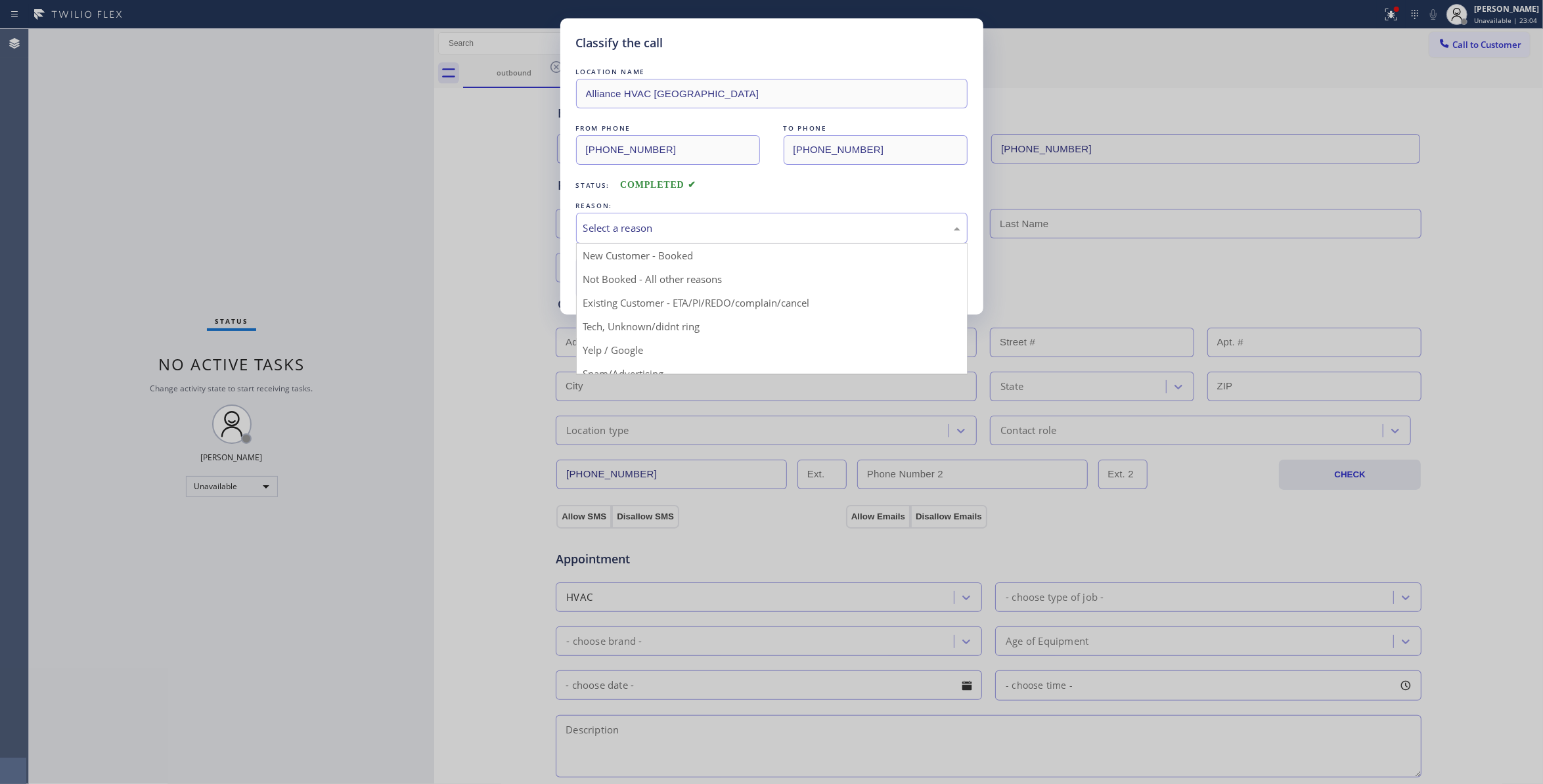
click at [640, 216] on div "Select a reason" at bounding box center [772, 228] width 391 height 31
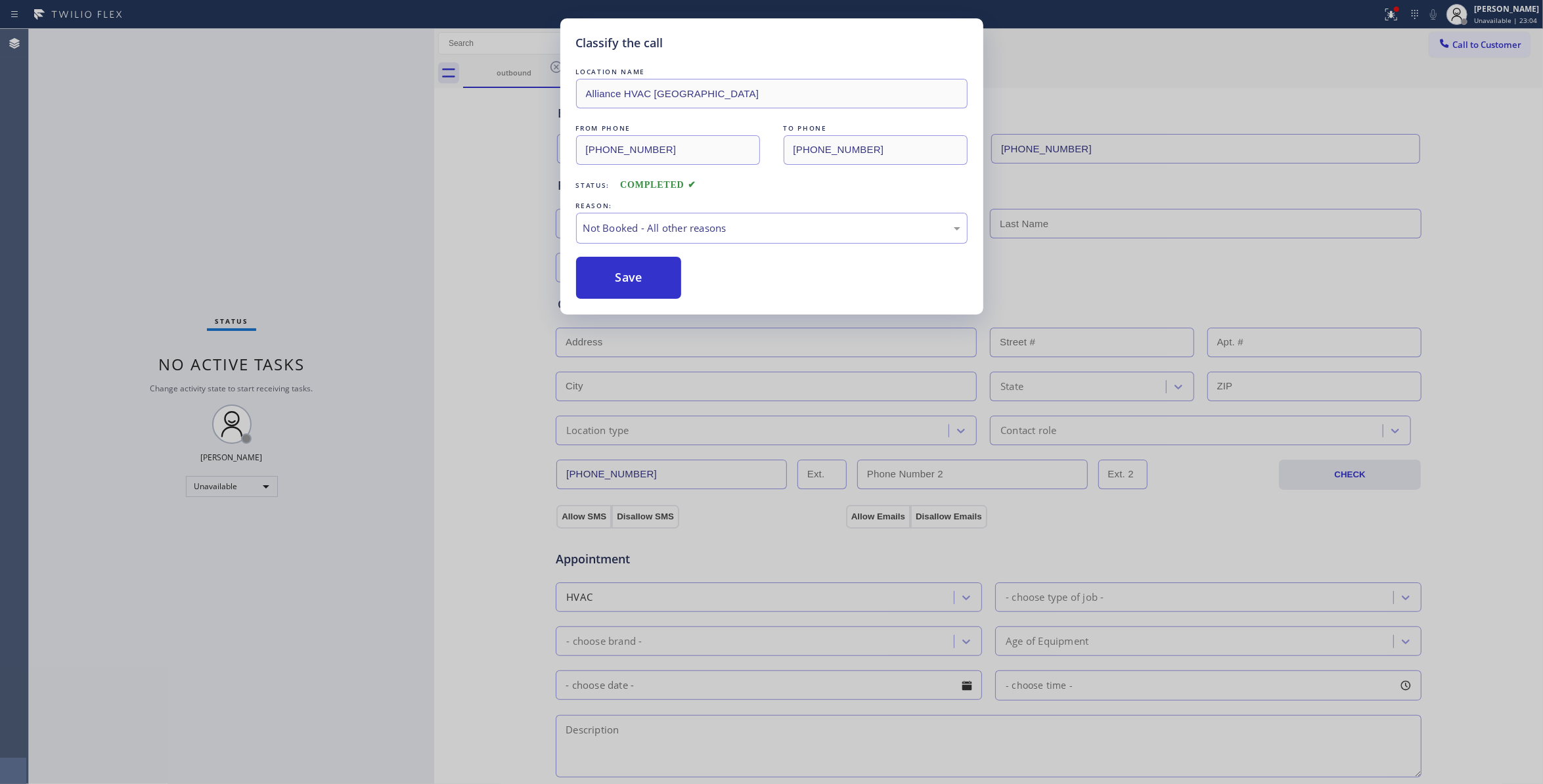
click at [641, 275] on button "Save" at bounding box center [629, 278] width 106 height 42
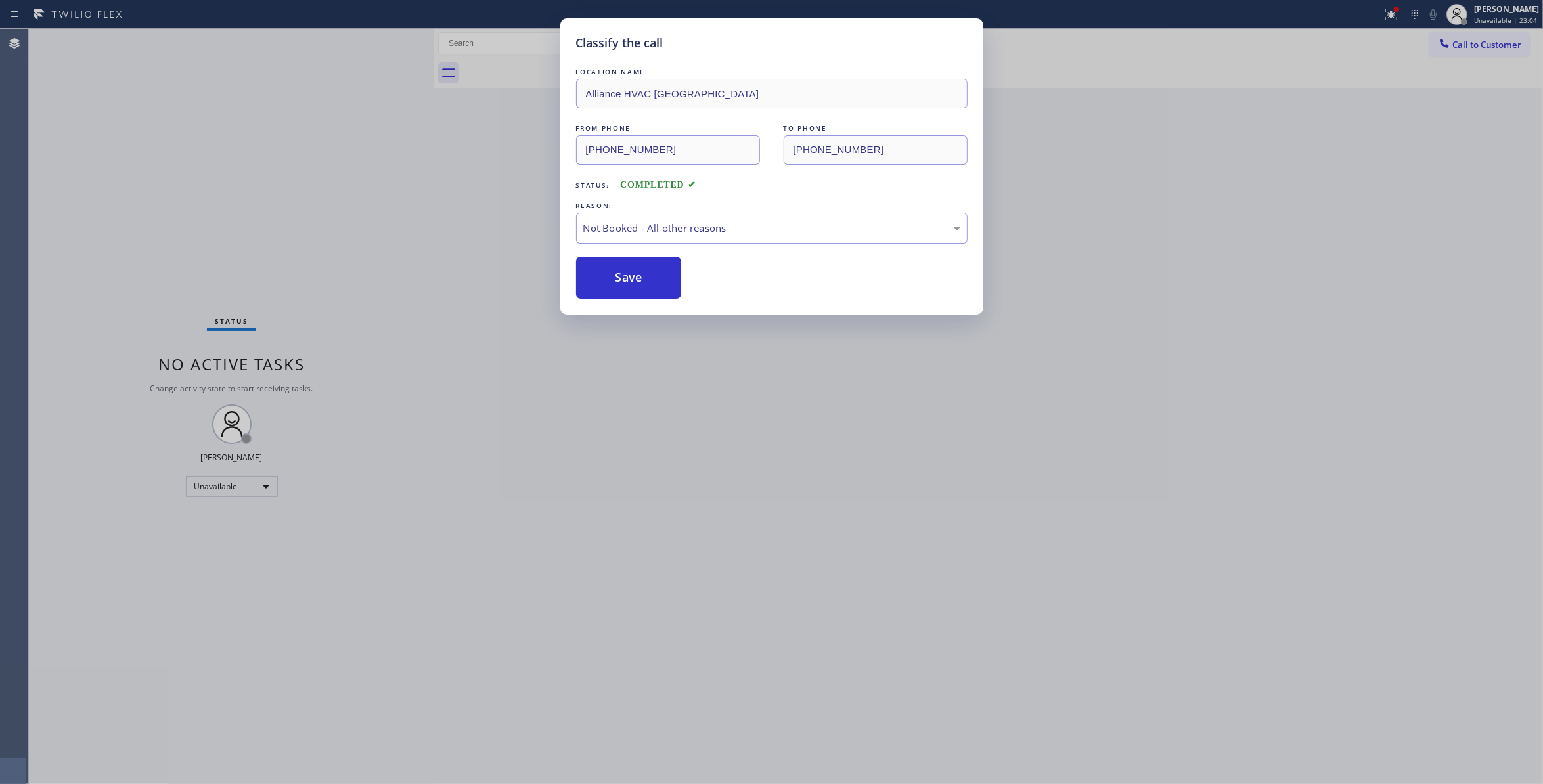
click at [641, 275] on button "Save" at bounding box center [629, 278] width 106 height 42
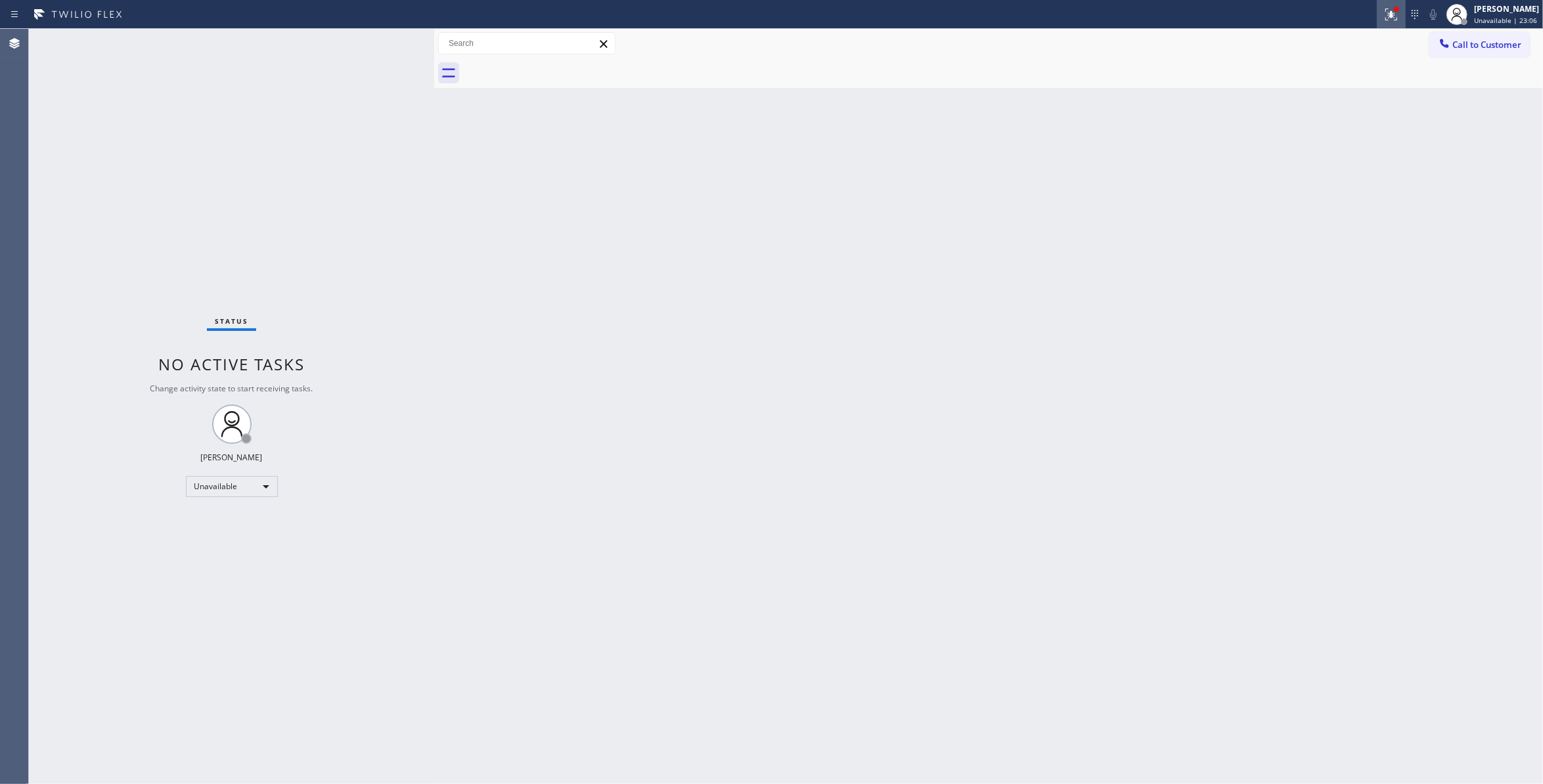
click at [1385, 13] on icon at bounding box center [1391, 14] width 12 height 12
click at [1320, 170] on span "Clear issues" at bounding box center [1306, 172] width 62 height 9
click at [1488, 53] on button "Call to Customer" at bounding box center [1480, 45] width 101 height 25
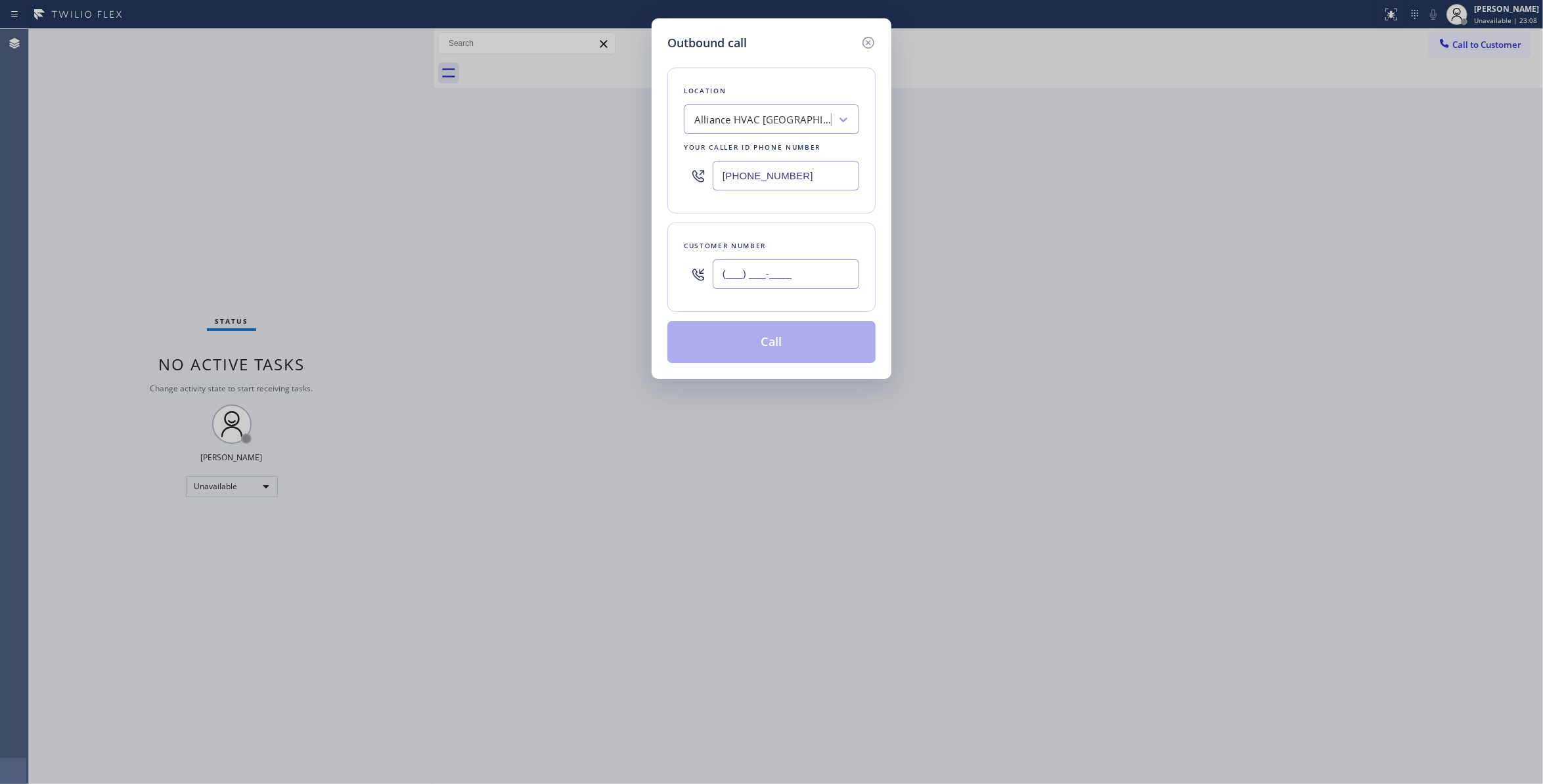
click at [761, 281] on input "(___) ___-____" at bounding box center [786, 274] width 147 height 29
paste input "310) 921-5660"
type input "(310) 921-5660"
click at [773, 348] on button "Call" at bounding box center [772, 342] width 209 height 42
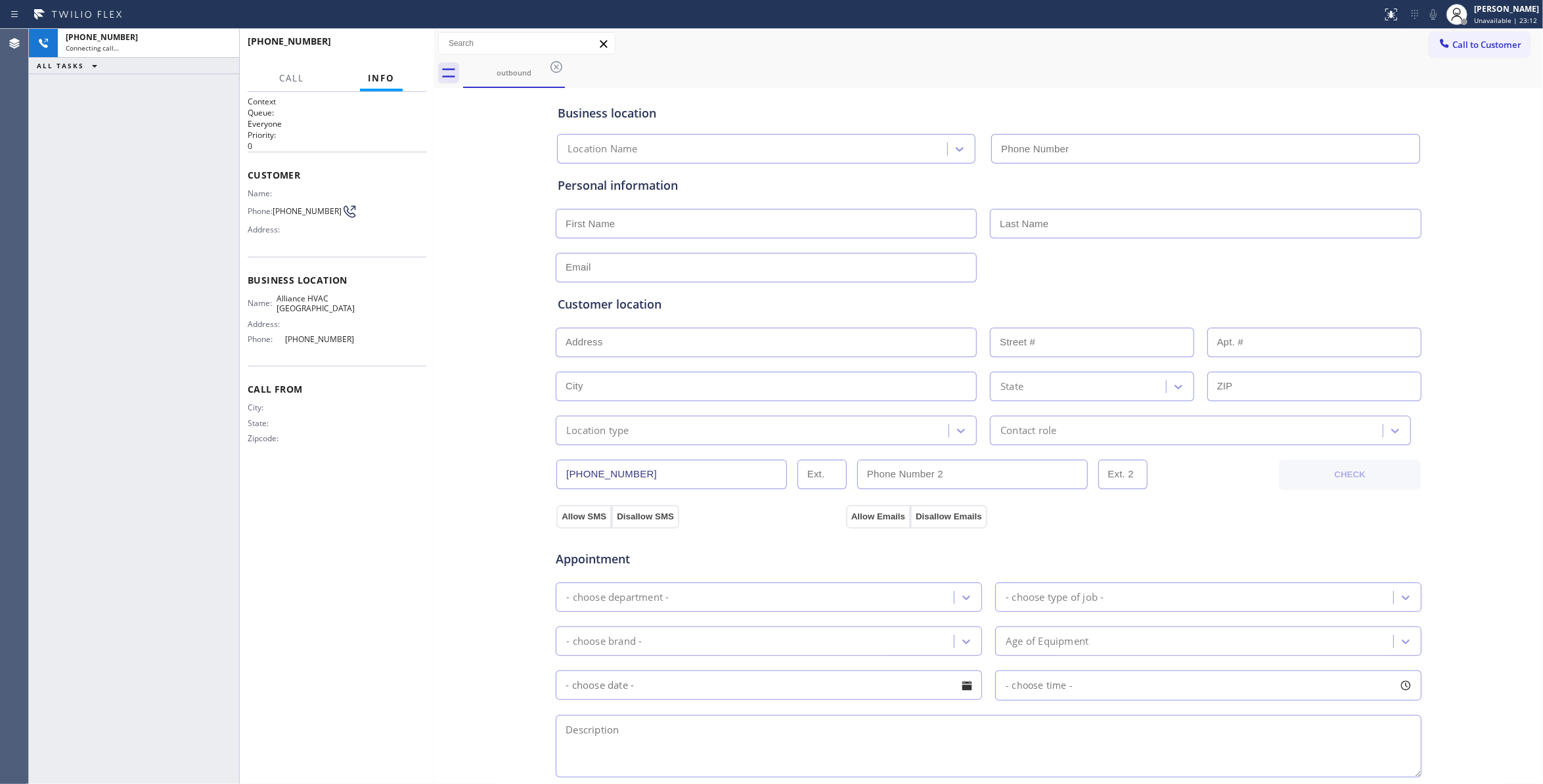
type input "(310) 868-0820"
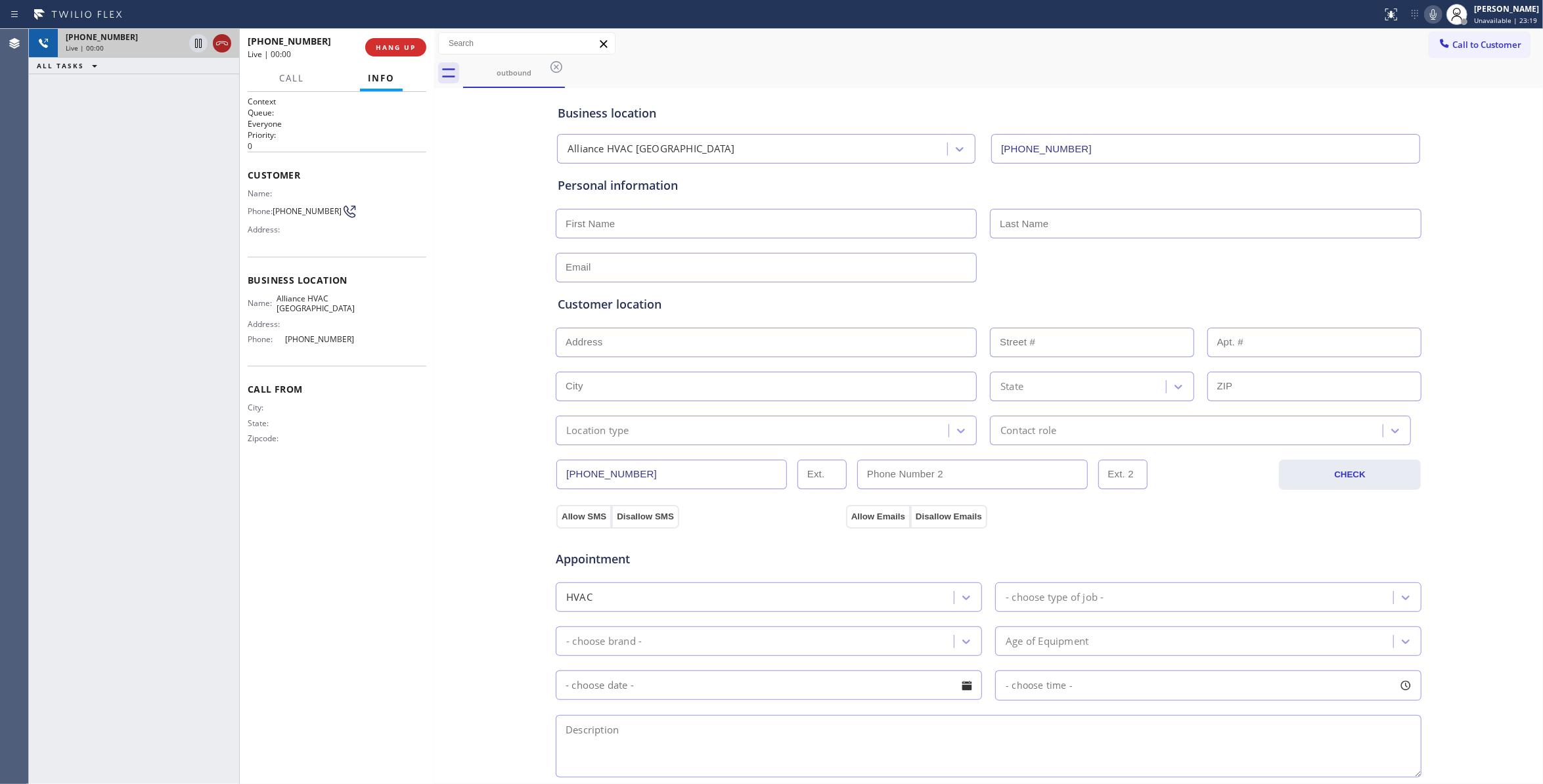
click at [224, 45] on icon at bounding box center [222, 43] width 16 height 16
click at [414, 46] on span "HANG UP" at bounding box center [396, 47] width 40 height 9
click at [397, 34] on div "+13109215660 Wrap up | 00:00 COMPLETE" at bounding box center [337, 47] width 178 height 34
click at [407, 53] on button "COMPLETE" at bounding box center [393, 47] width 66 height 19
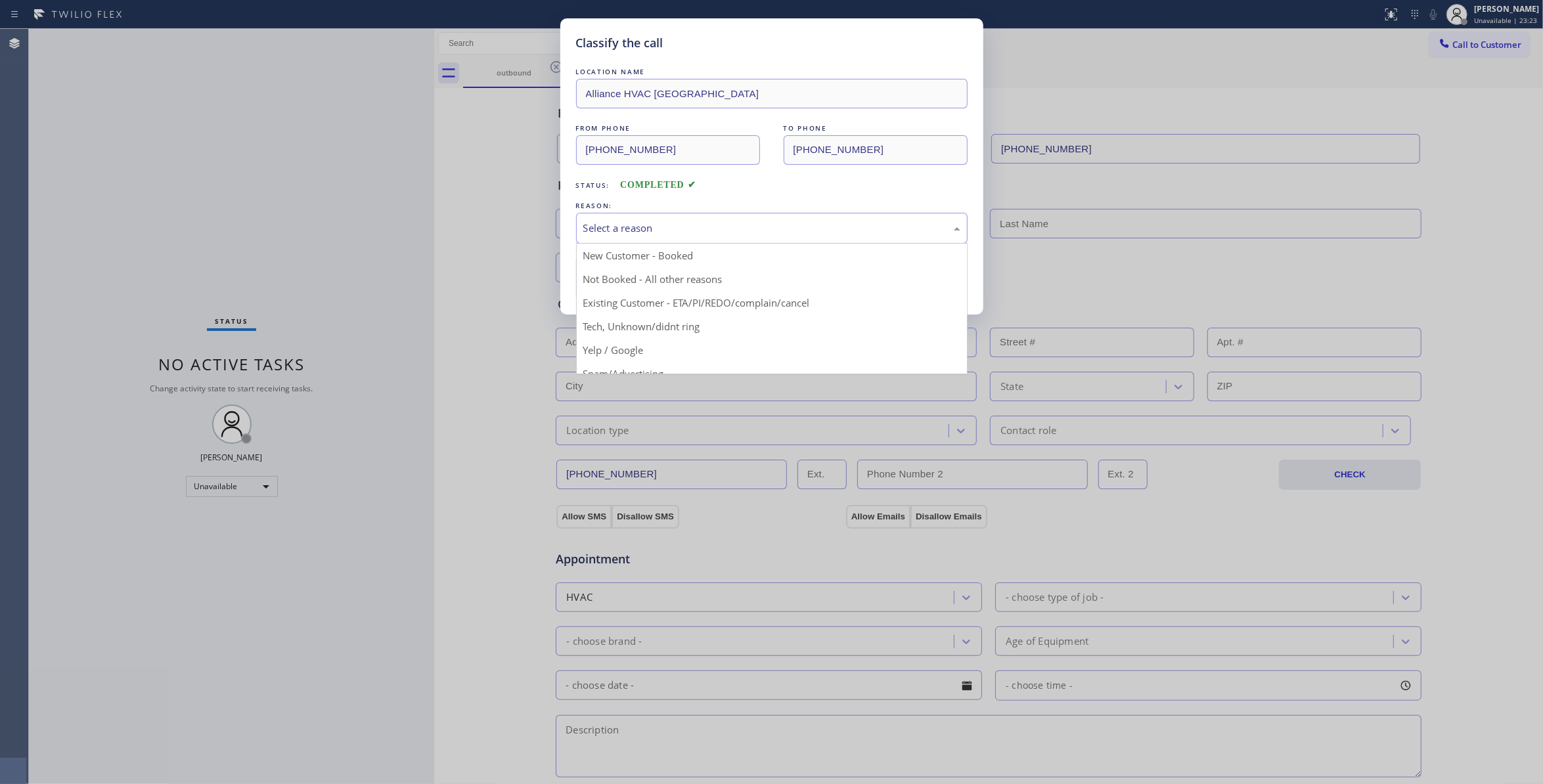
click at [665, 219] on div "Select a reason" at bounding box center [772, 228] width 391 height 31
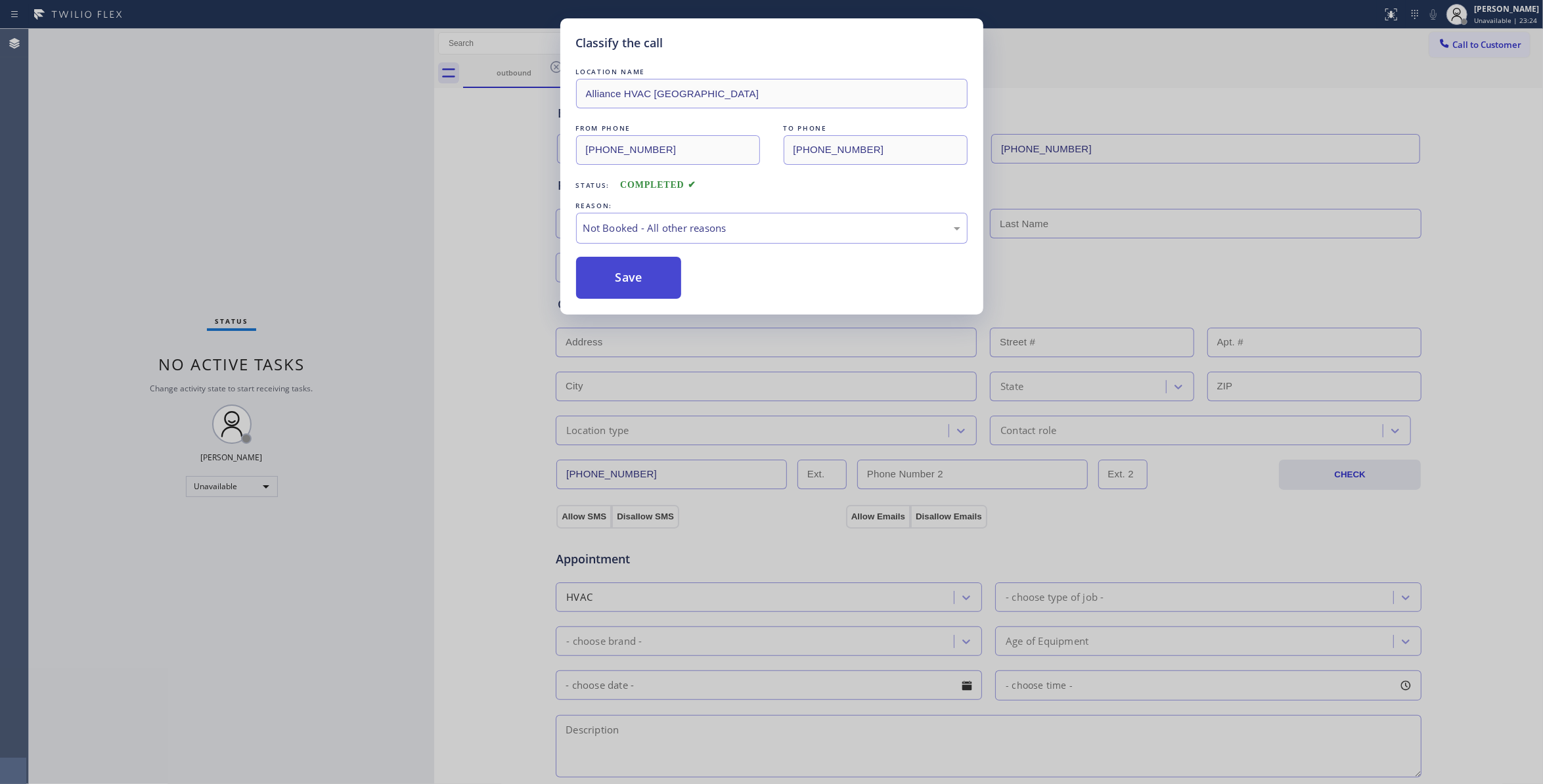
click at [634, 282] on button "Save" at bounding box center [629, 278] width 106 height 42
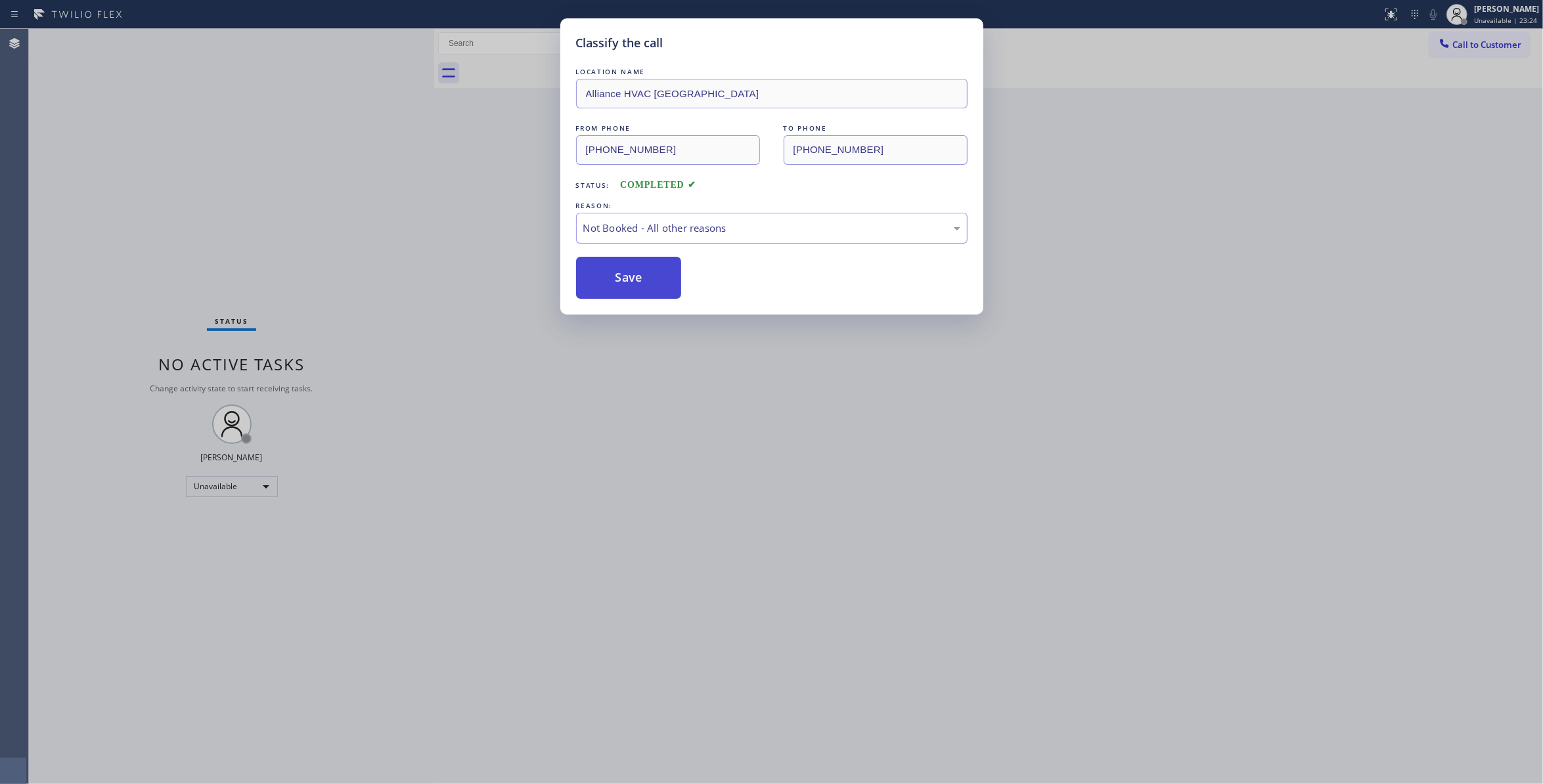
click at [634, 282] on button "Save" at bounding box center [629, 278] width 106 height 42
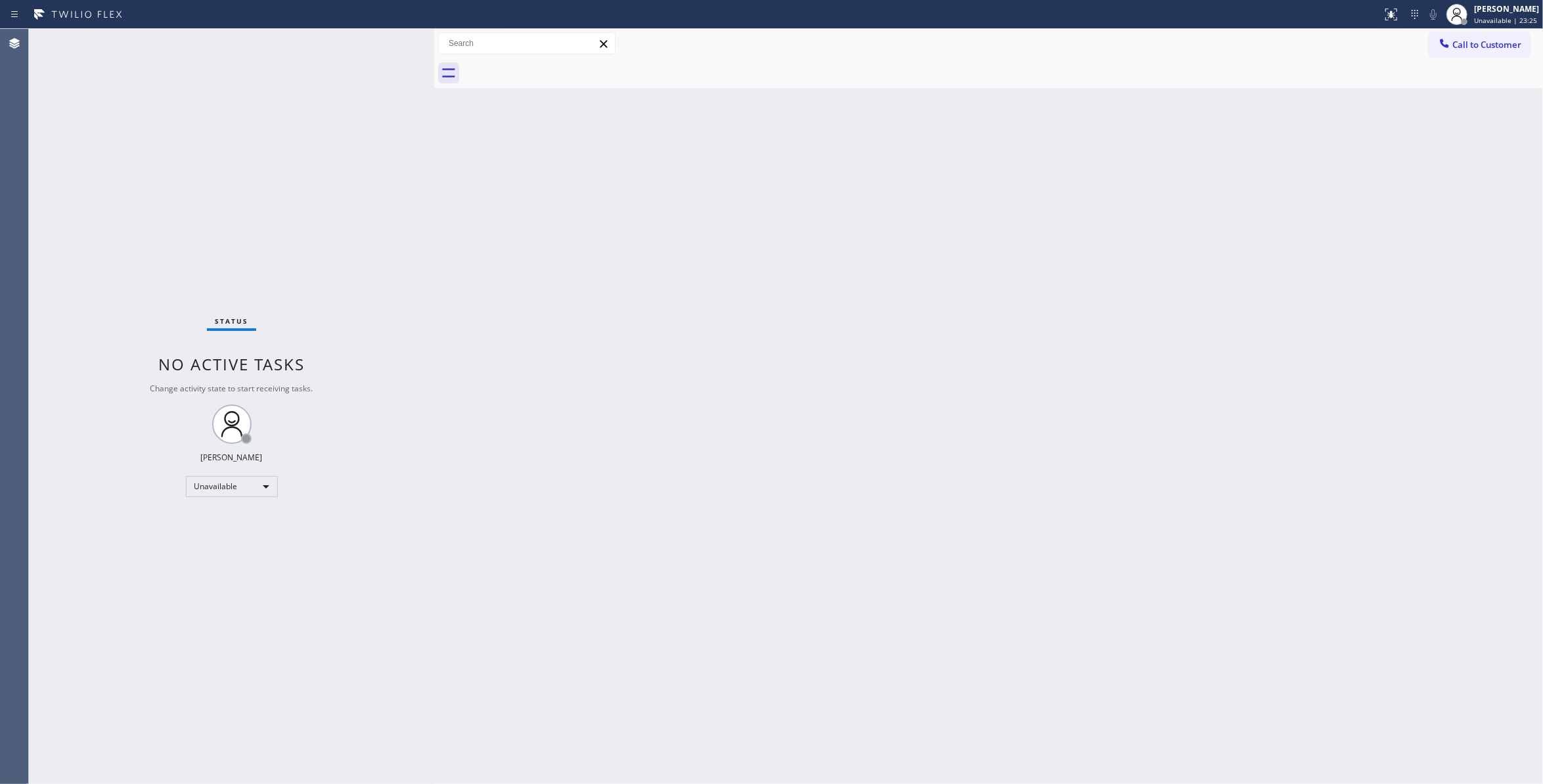
drag, startPoint x: 1481, startPoint y: 46, endPoint x: 881, endPoint y: 216, distance: 623.6
click at [1478, 45] on span "Call to Customer" at bounding box center [1487, 45] width 69 height 12
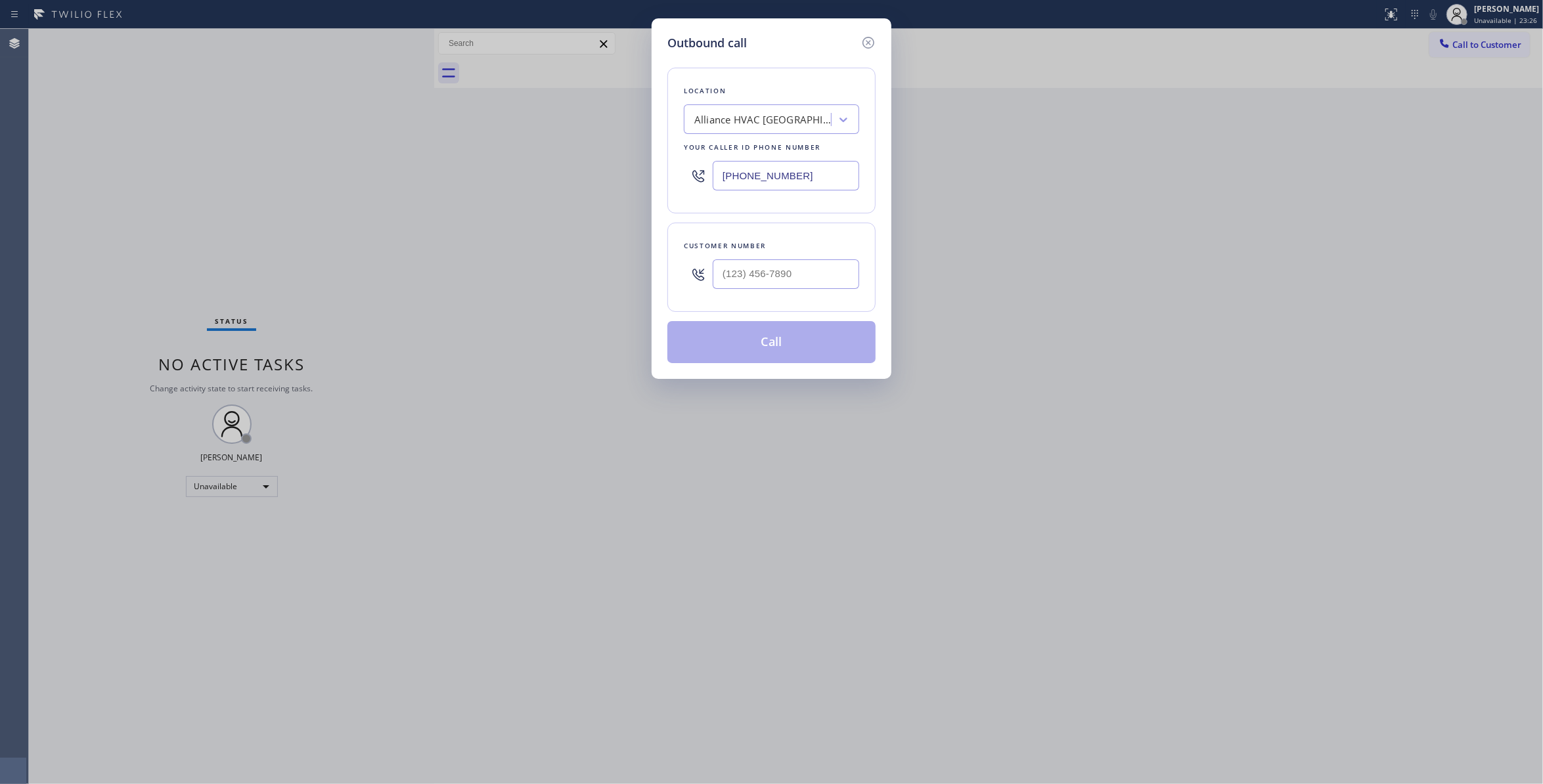
click at [832, 266] on div at bounding box center [786, 274] width 147 height 42
click at [831, 268] on input "(___) ___-____" at bounding box center [786, 274] width 147 height 29
paste input "310) 921-5660"
type input "(310) 921-5660"
click at [750, 351] on button "Call" at bounding box center [772, 342] width 209 height 42
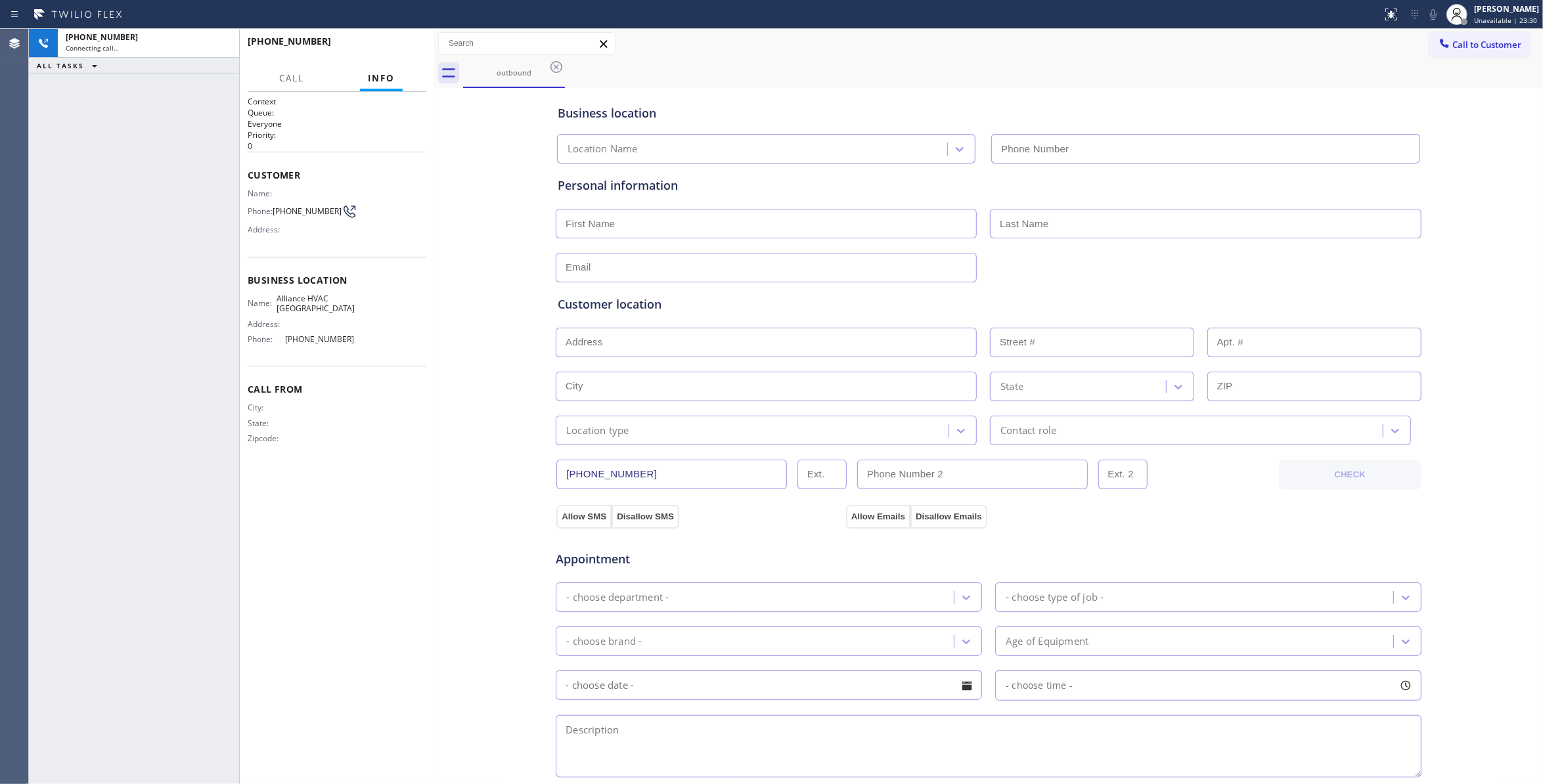
type input "(310) 868-0820"
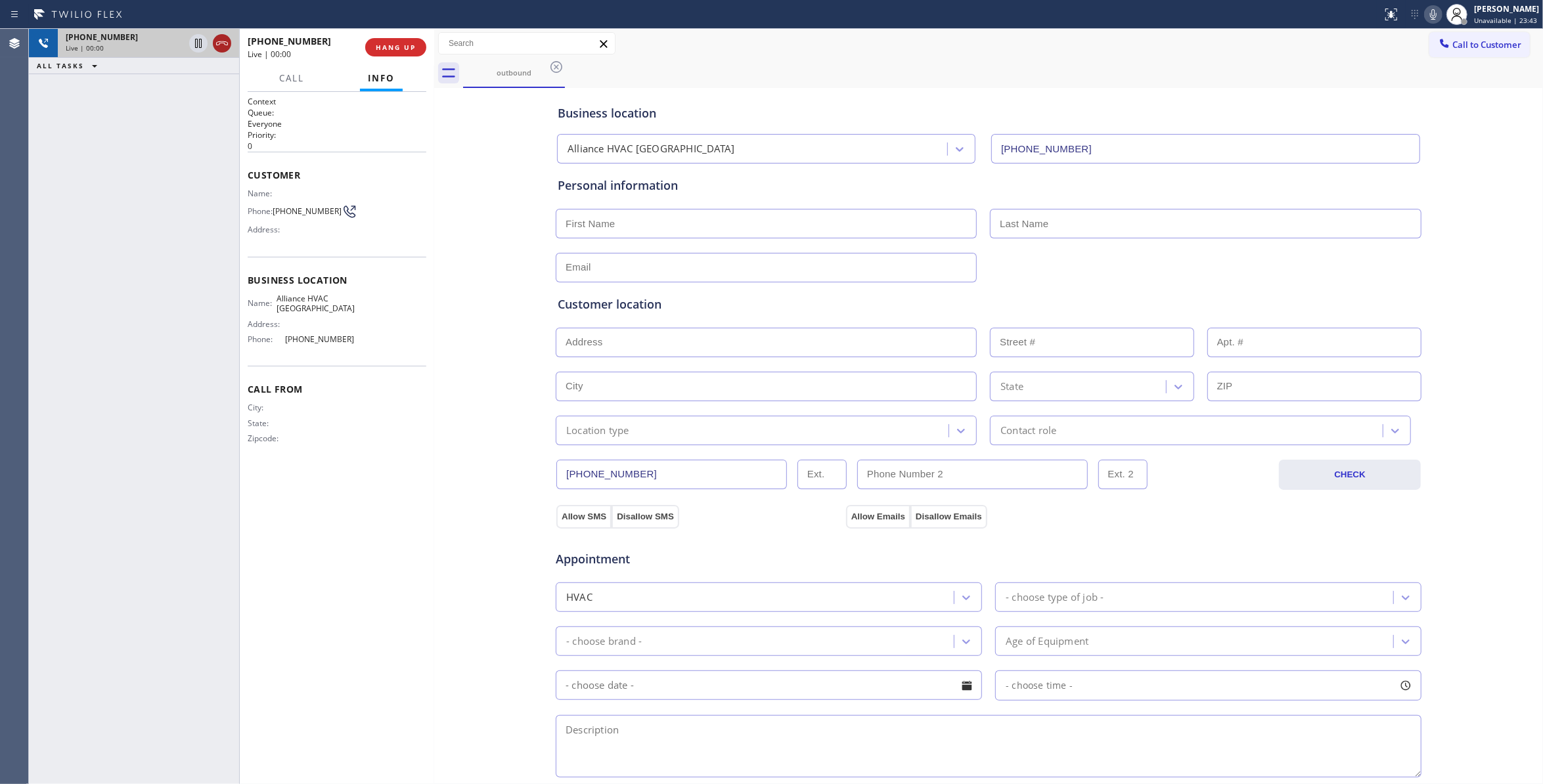
click at [219, 45] on icon at bounding box center [222, 43] width 16 height 16
click at [413, 58] on div "+13109215660 Live | 00:00 HANG UP" at bounding box center [337, 47] width 178 height 34
click at [405, 50] on span "COMPLETE" at bounding box center [393, 47] width 45 height 9
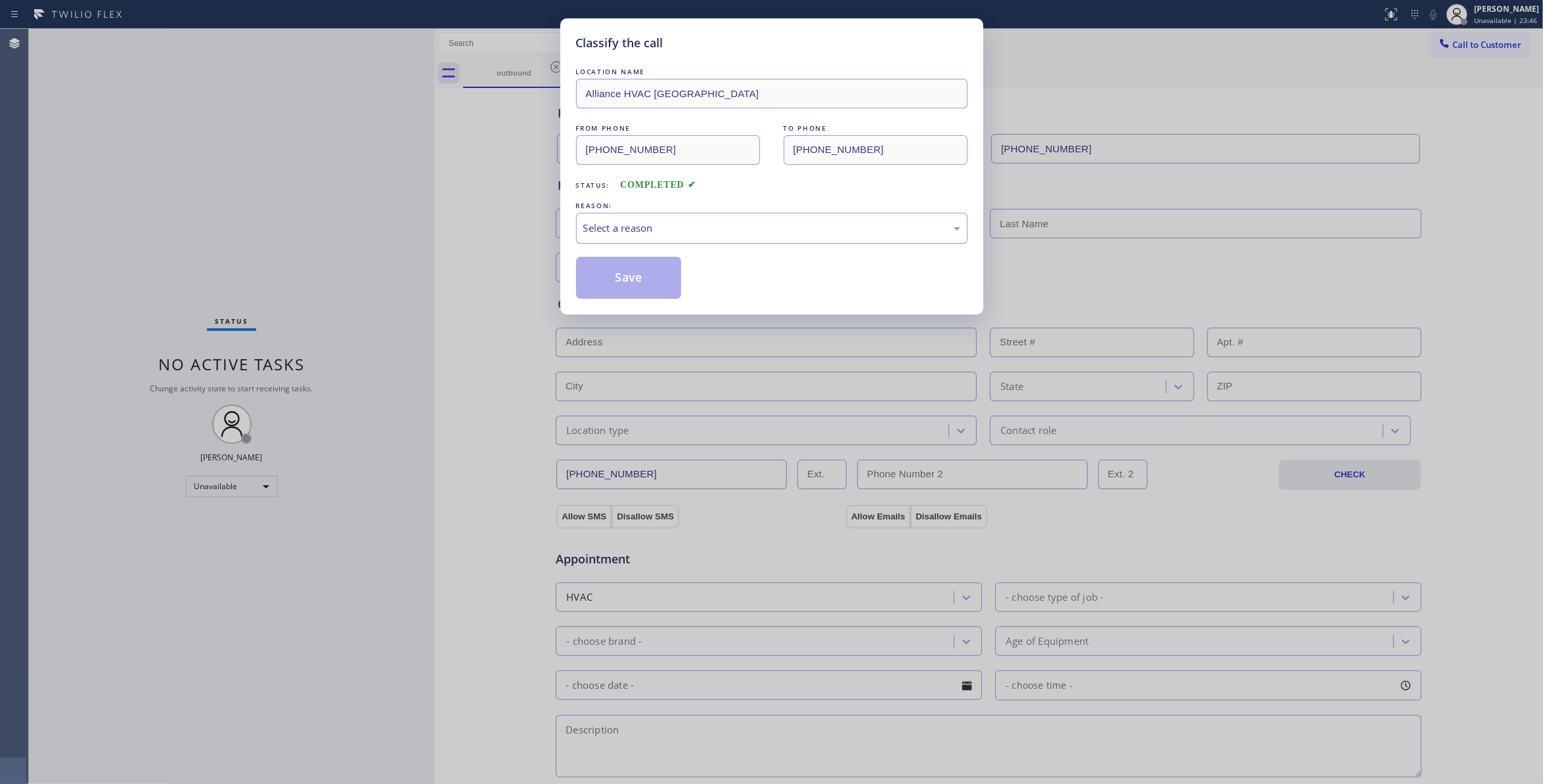
click at [618, 231] on div "Select a reason" at bounding box center [772, 228] width 377 height 15
click at [622, 275] on button "Save" at bounding box center [629, 278] width 106 height 42
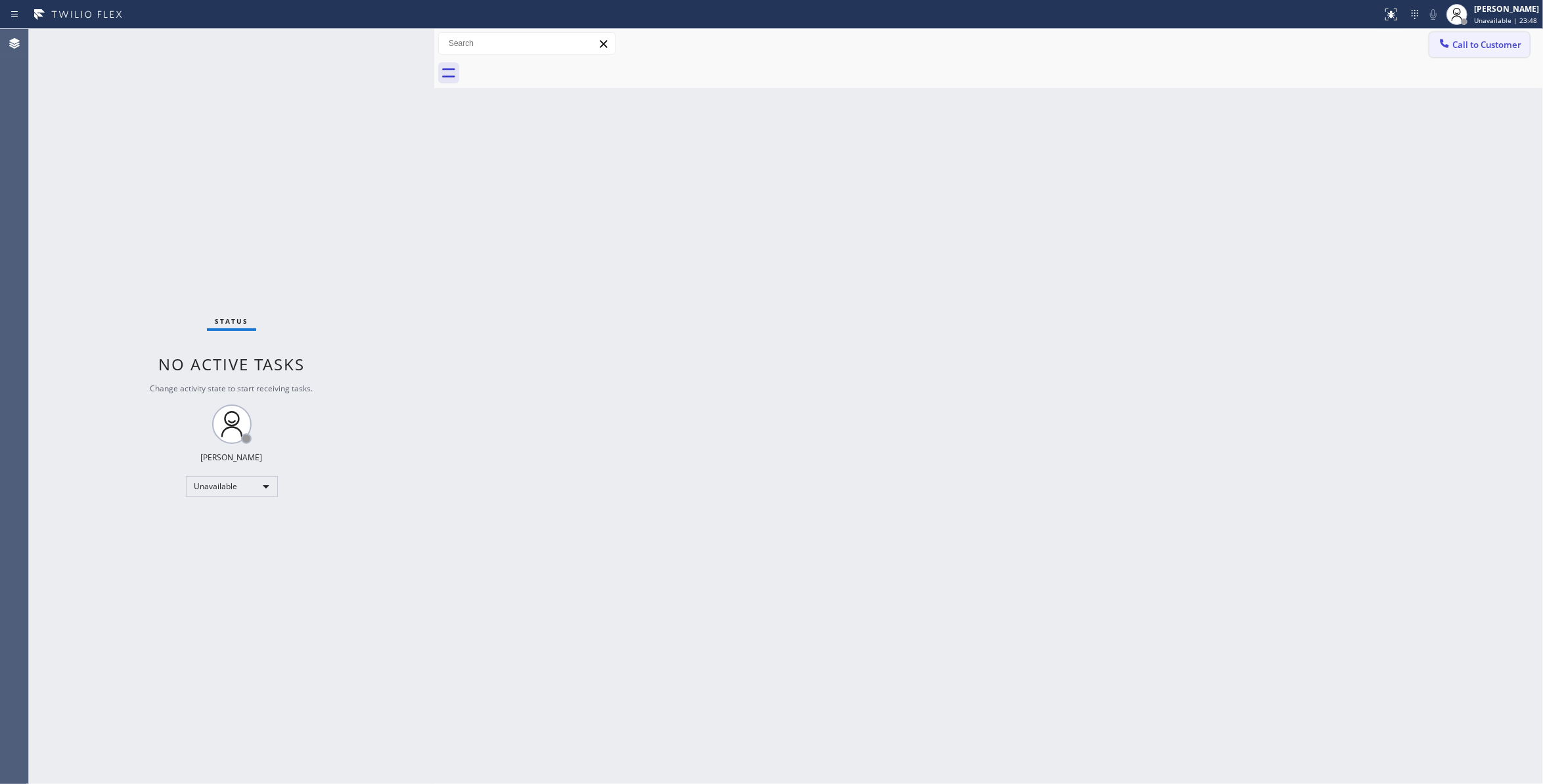
click at [1475, 48] on span "Call to Customer" at bounding box center [1487, 45] width 69 height 12
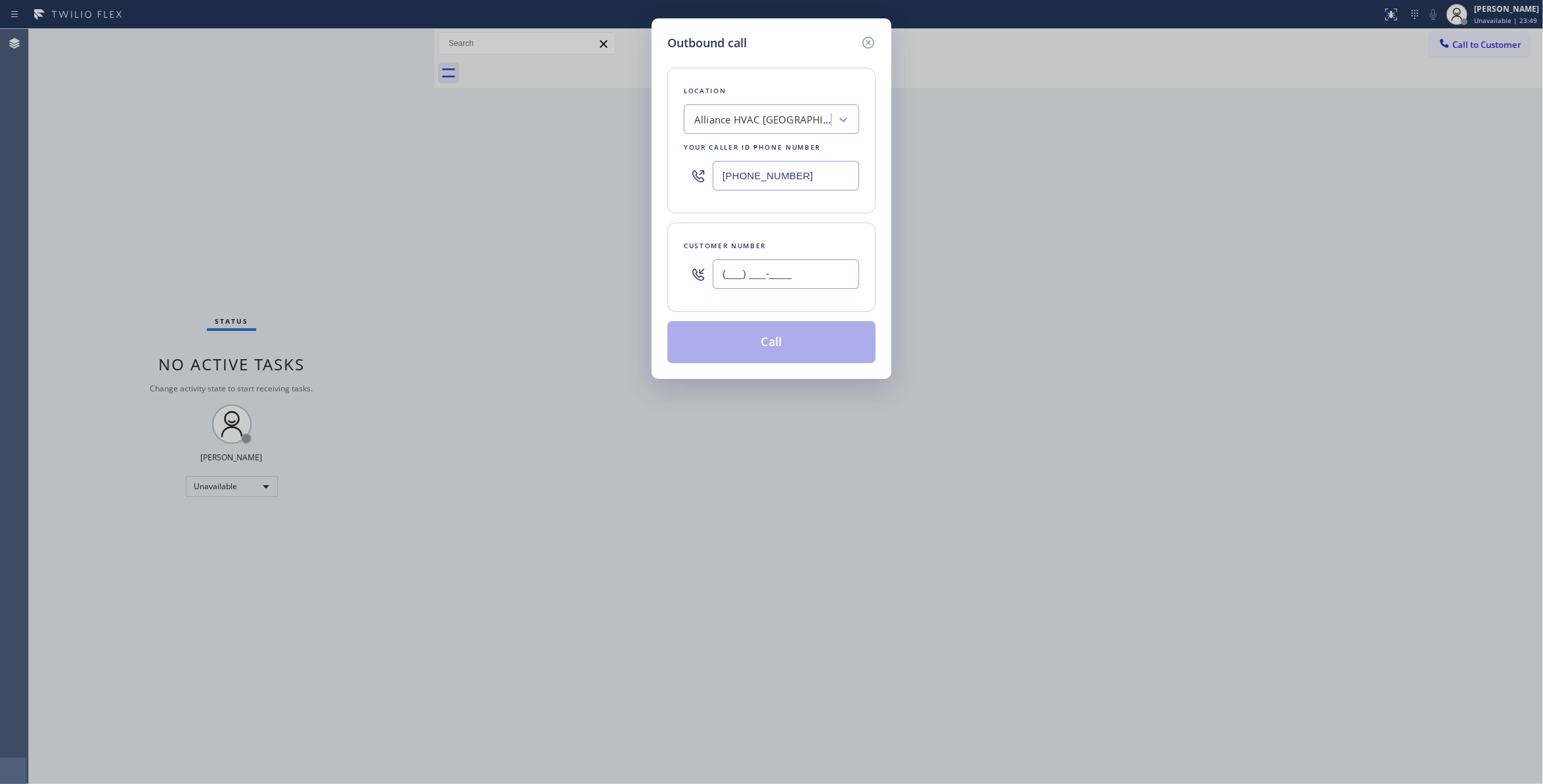
click at [789, 269] on input "(___) ___-____" at bounding box center [786, 274] width 147 height 29
paste input "310) 921-5660"
type input "(310) 921-5660"
click at [754, 352] on button "Call" at bounding box center [772, 342] width 209 height 42
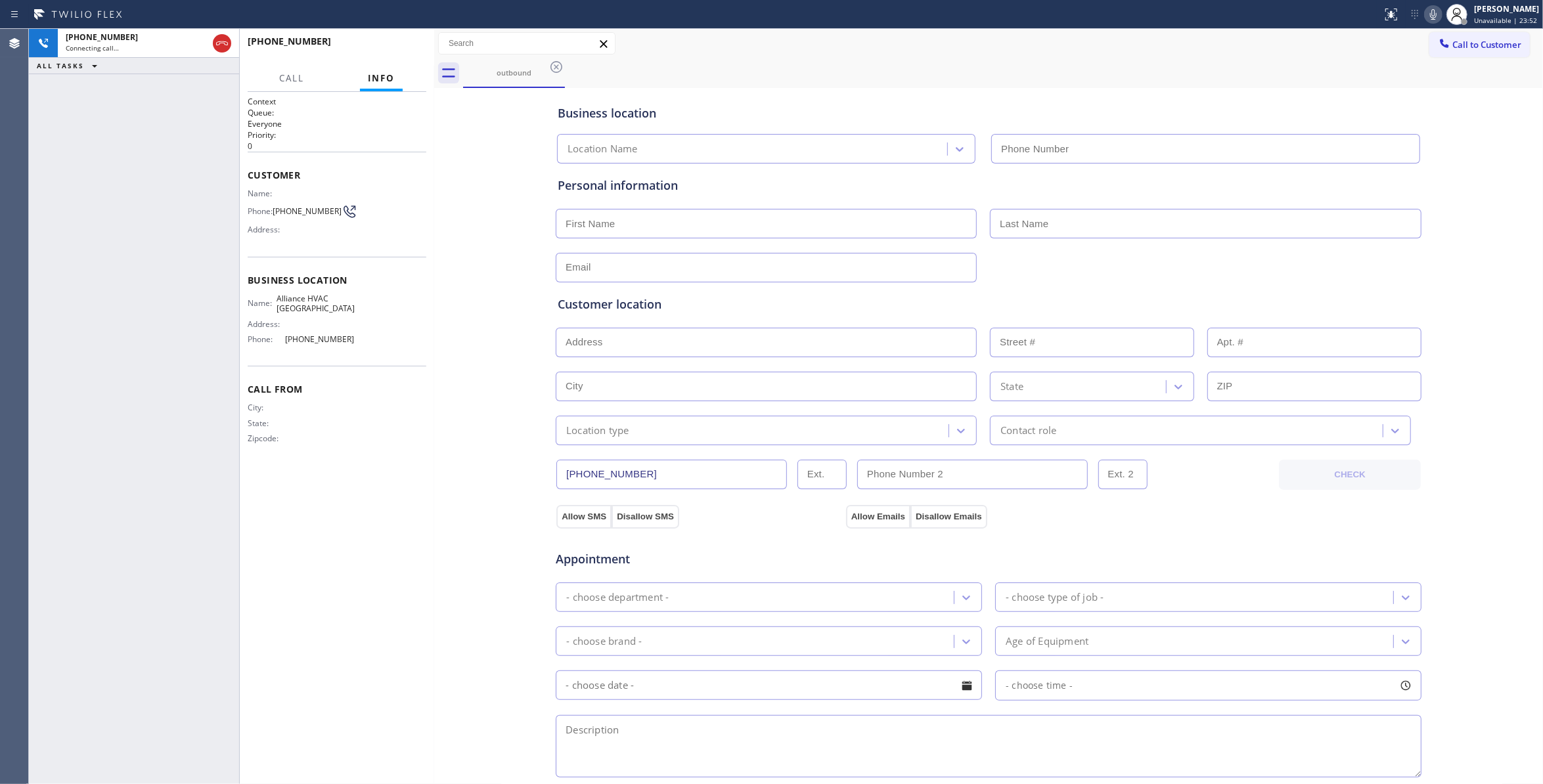
type input "(310) 868-0820"
click at [403, 46] on span "HANG UP" at bounding box center [396, 47] width 40 height 9
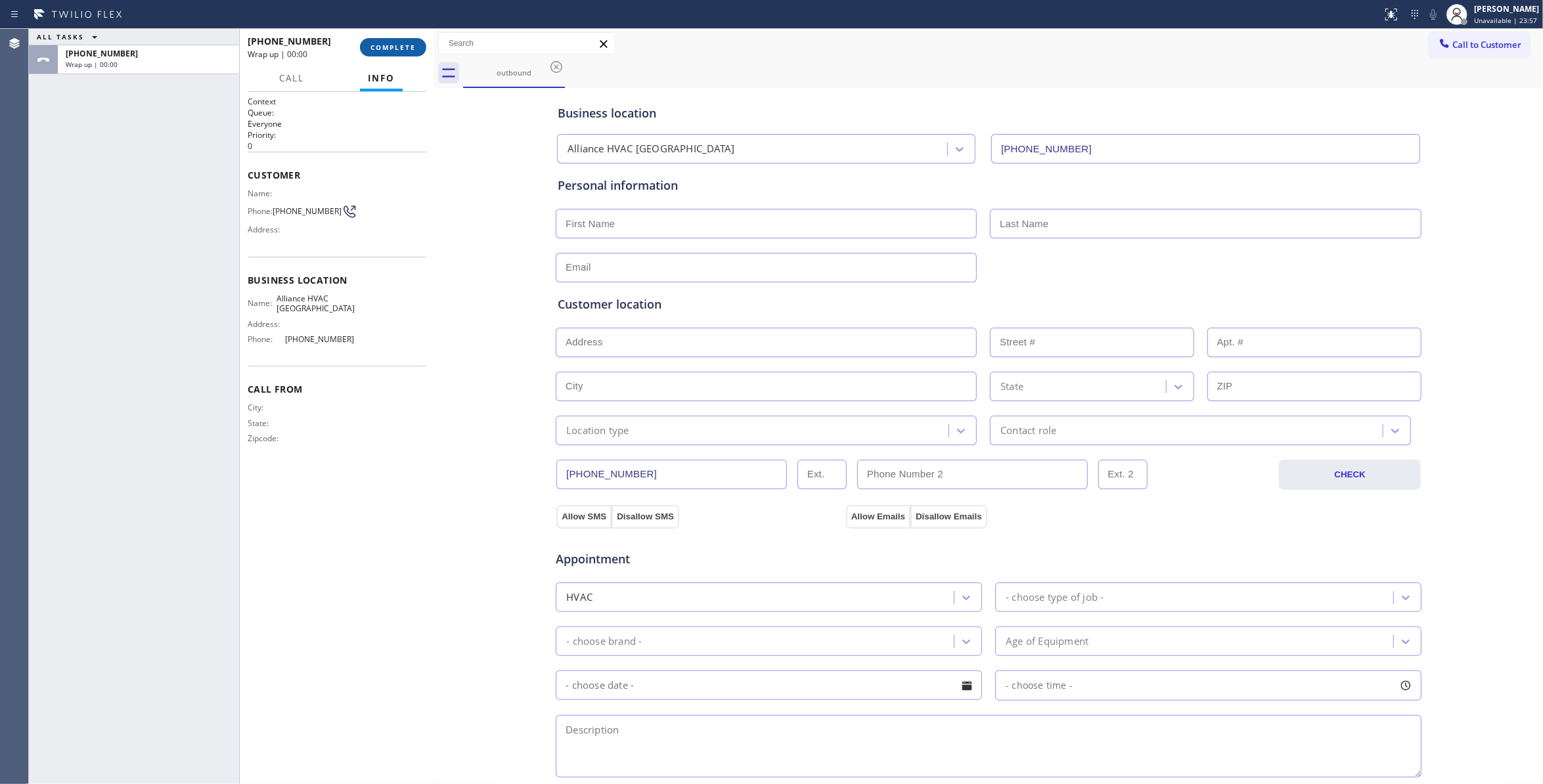
click at [403, 46] on span "COMPLETE" at bounding box center [393, 47] width 45 height 9
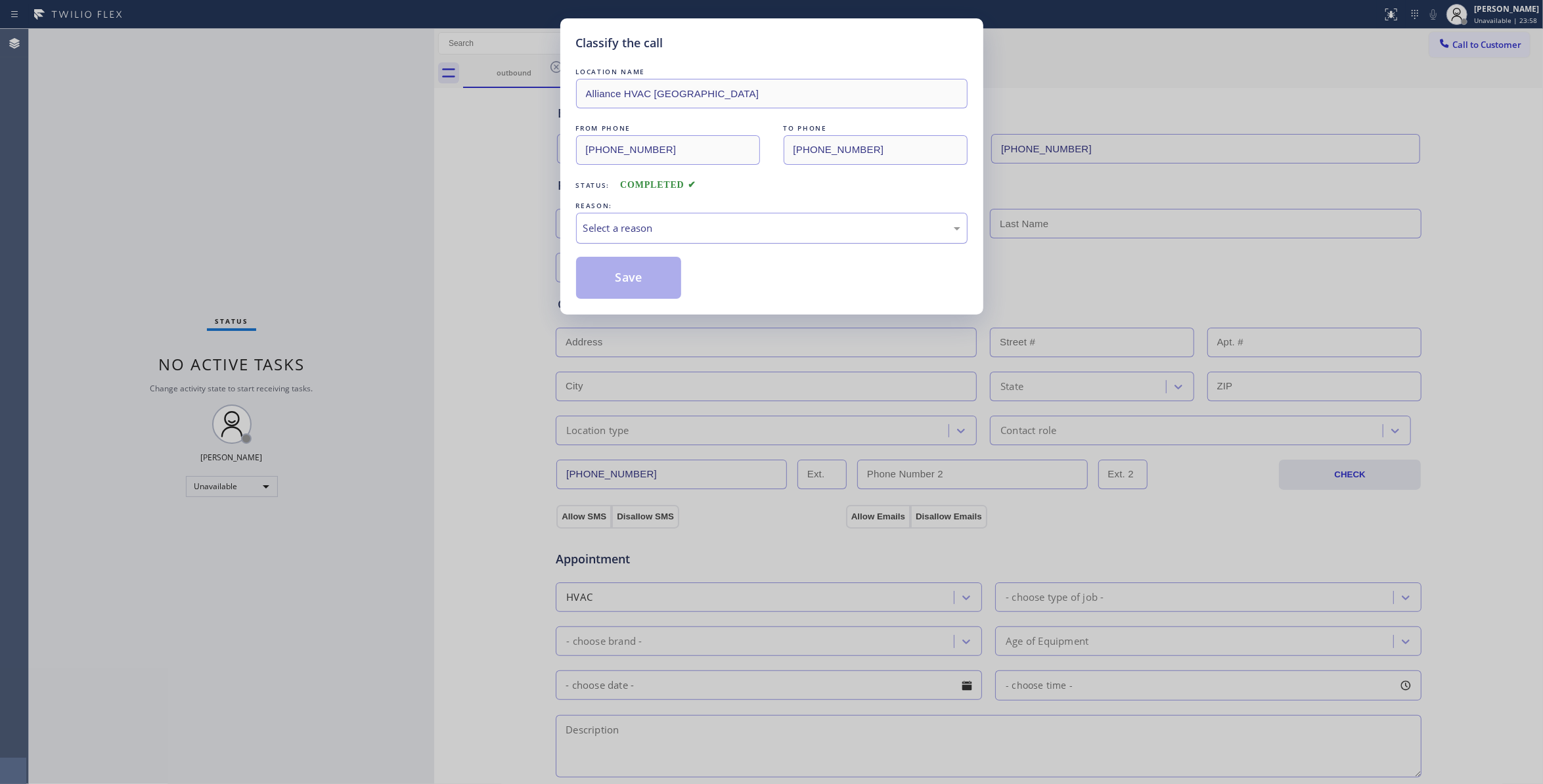
click at [614, 224] on div "Select a reason" at bounding box center [772, 228] width 377 height 15
click at [631, 272] on button "Save" at bounding box center [629, 278] width 106 height 42
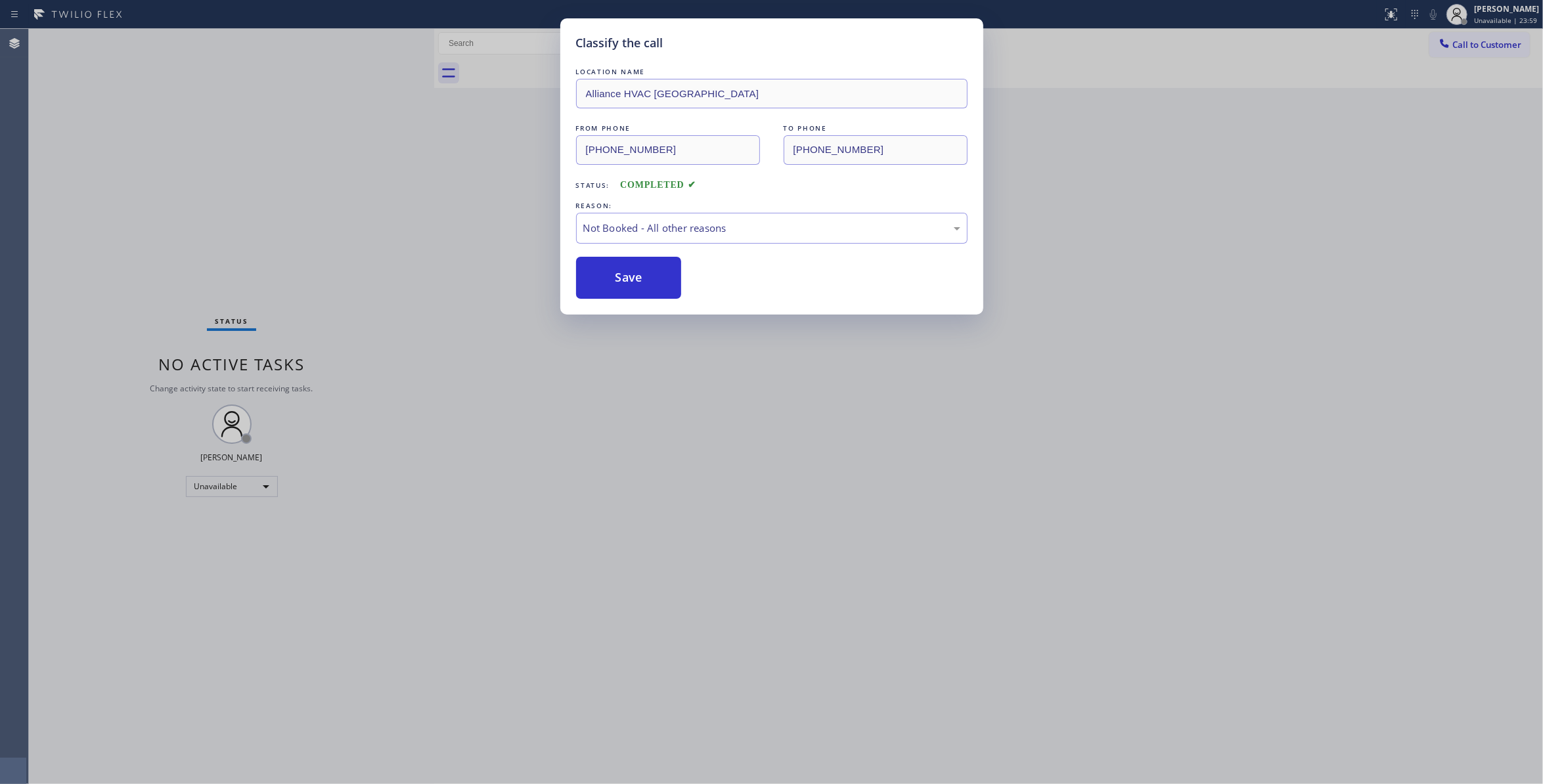
click at [631, 272] on button "Save" at bounding box center [629, 278] width 106 height 42
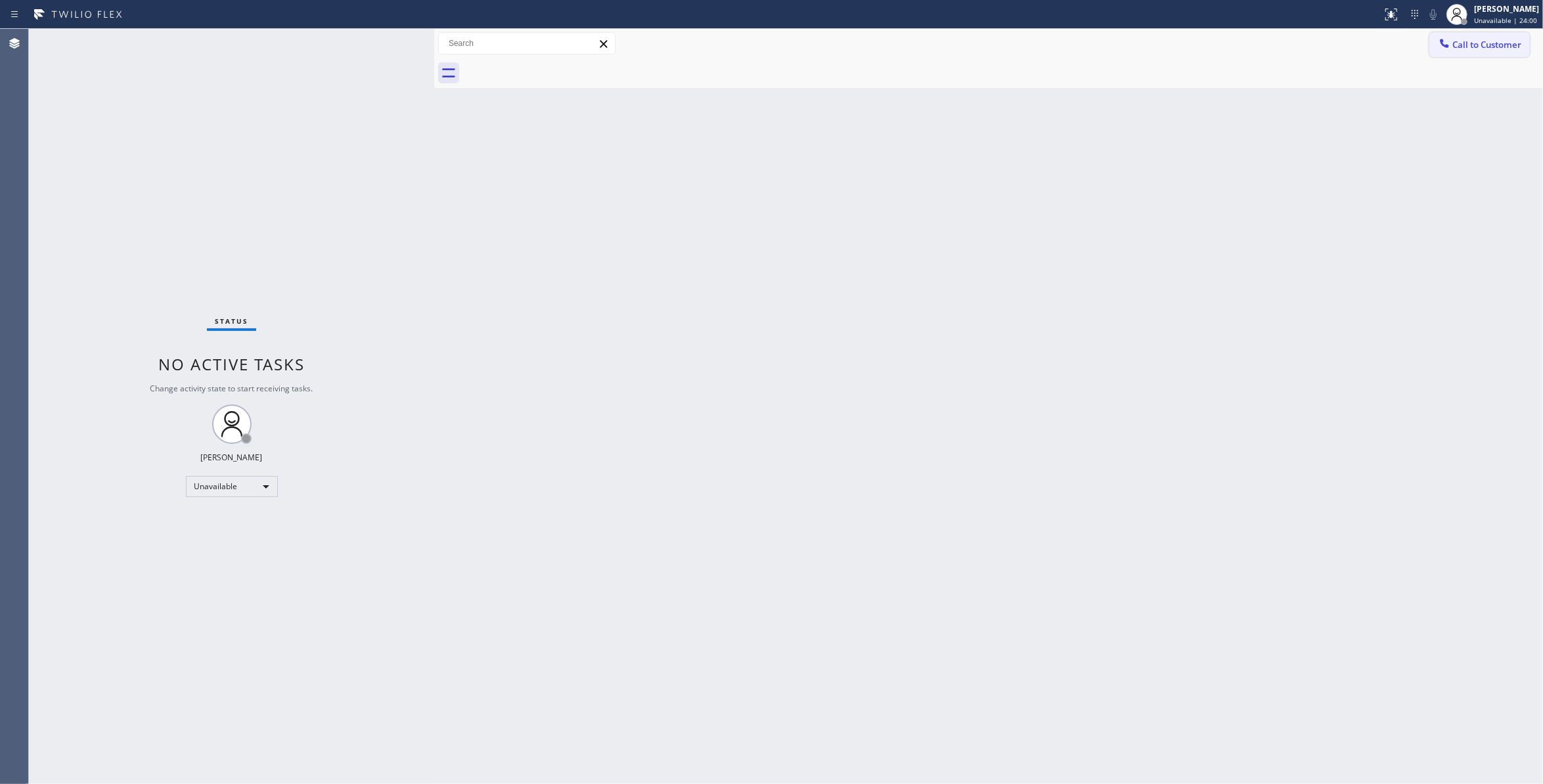
click at [1477, 43] on span "Call to Customer" at bounding box center [1487, 45] width 69 height 12
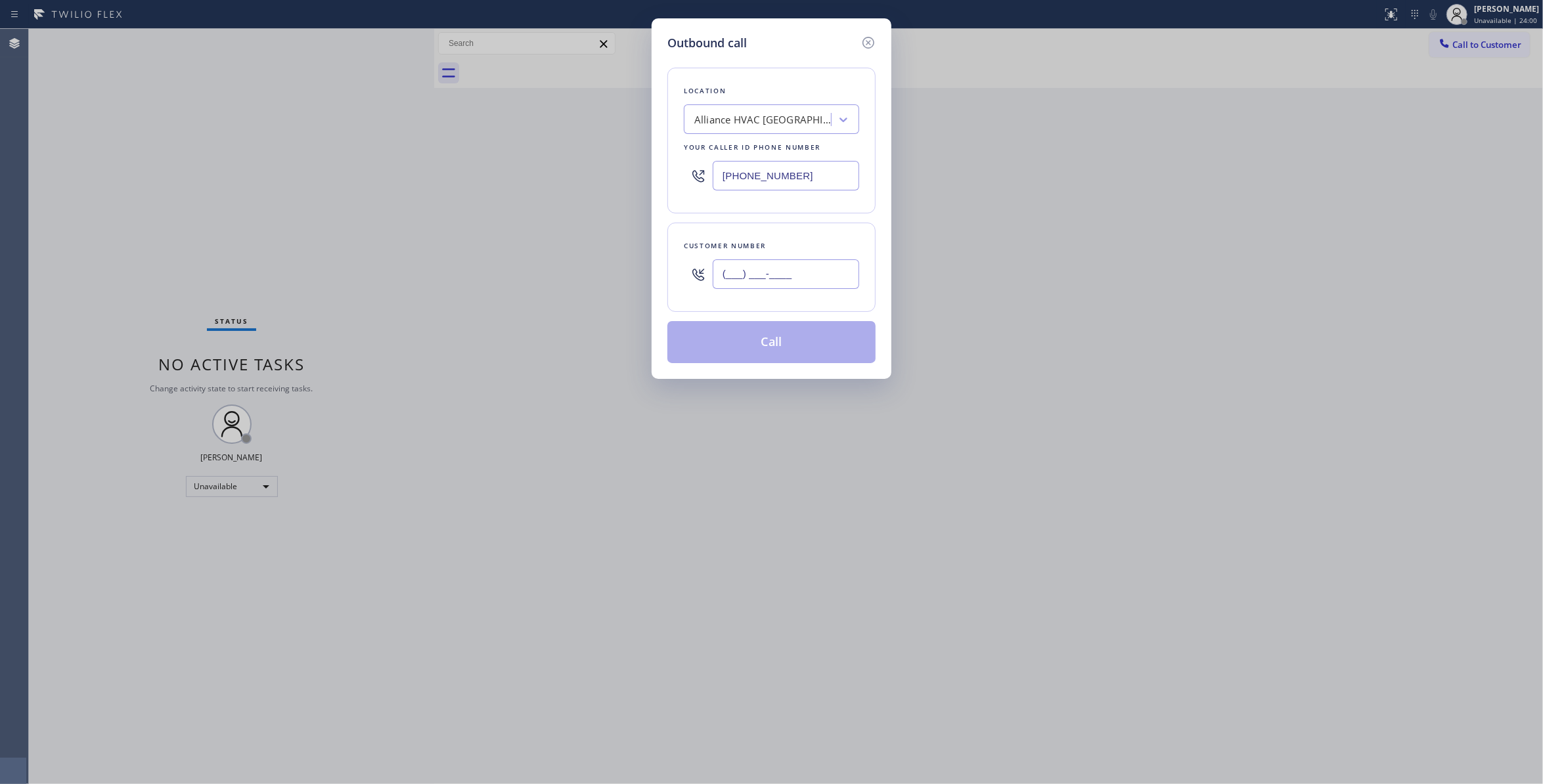
click at [775, 279] on input "(___) ___-____" at bounding box center [786, 274] width 147 height 29
paste input "310) 921-5660"
type input "(310) 921-5660"
click at [798, 342] on button "Call" at bounding box center [772, 342] width 209 height 42
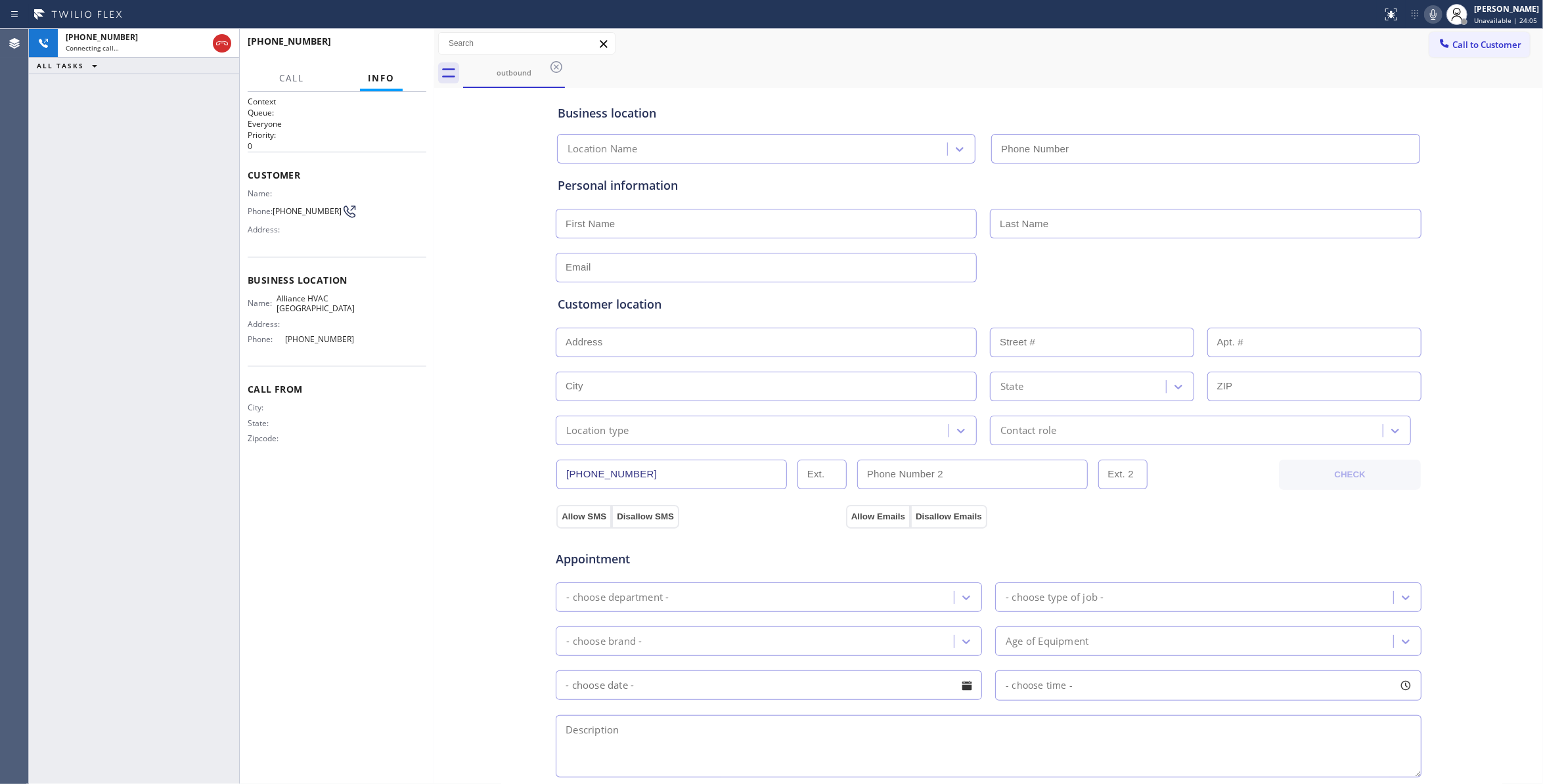
type input "(310) 868-0820"
click at [398, 50] on span "HANG UP" at bounding box center [396, 47] width 40 height 9
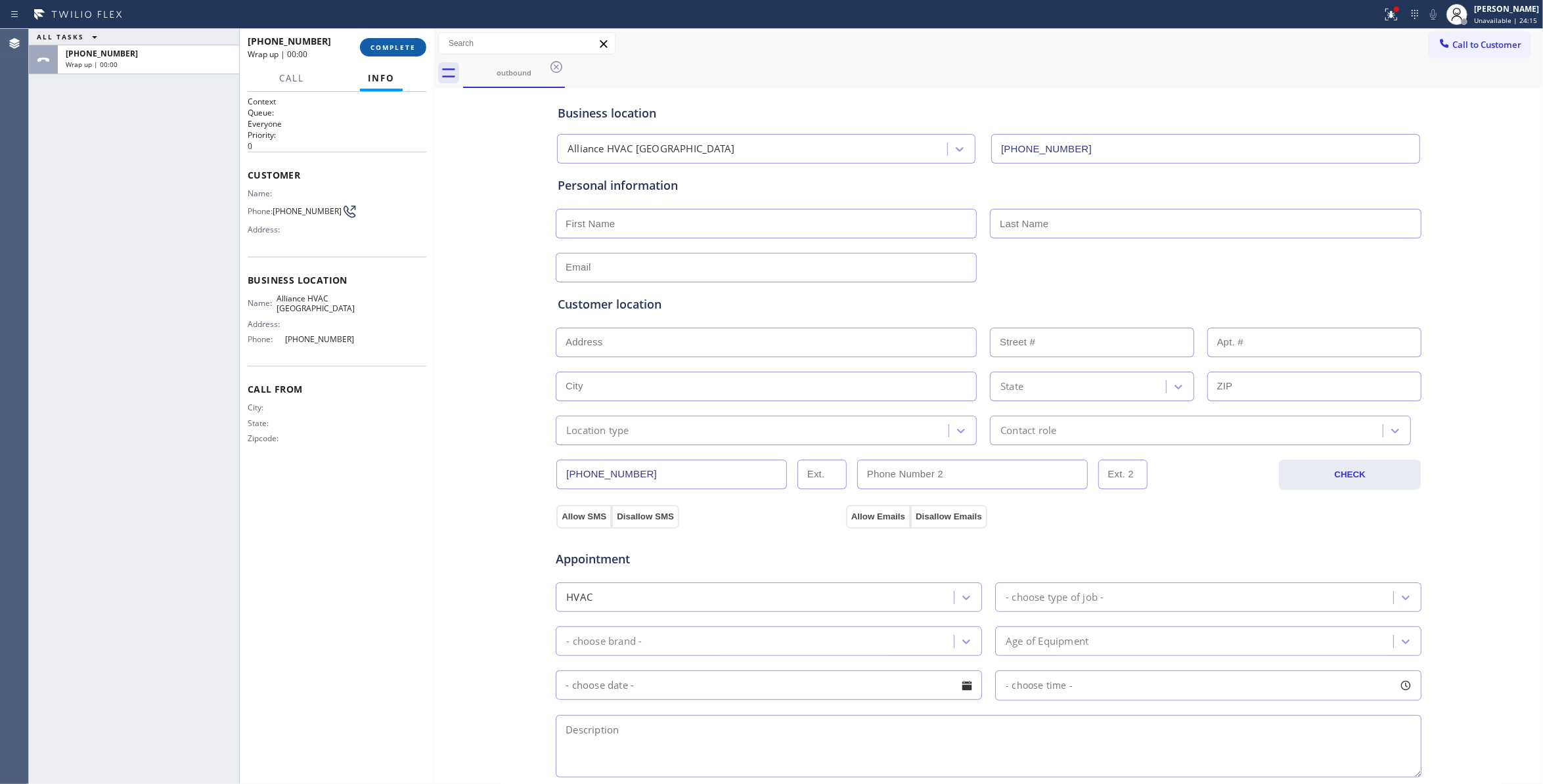
click at [407, 46] on span "COMPLETE" at bounding box center [393, 47] width 45 height 9
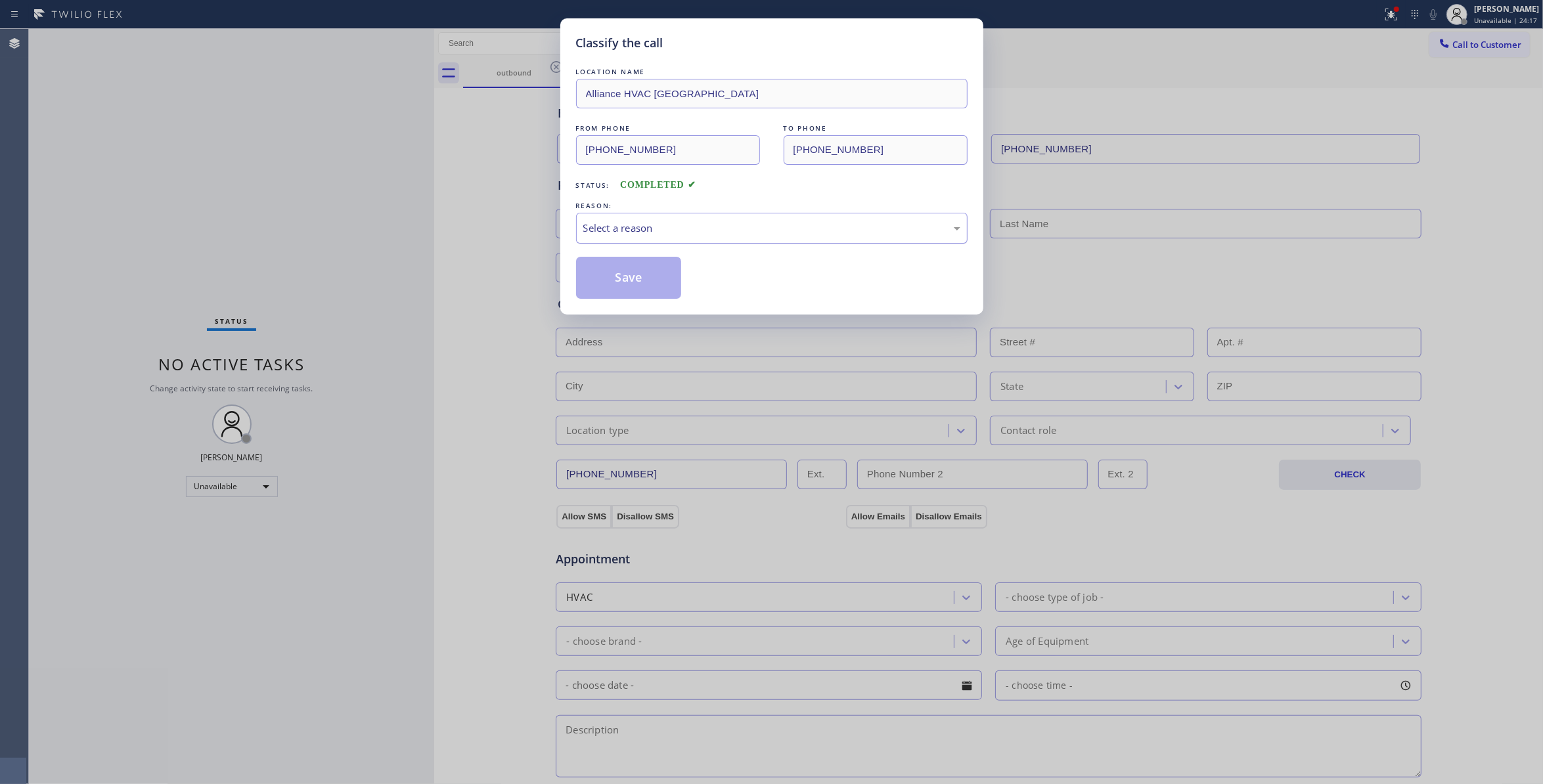
click at [665, 221] on div "Select a reason" at bounding box center [772, 228] width 391 height 31
click at [649, 276] on button "Save" at bounding box center [629, 278] width 106 height 42
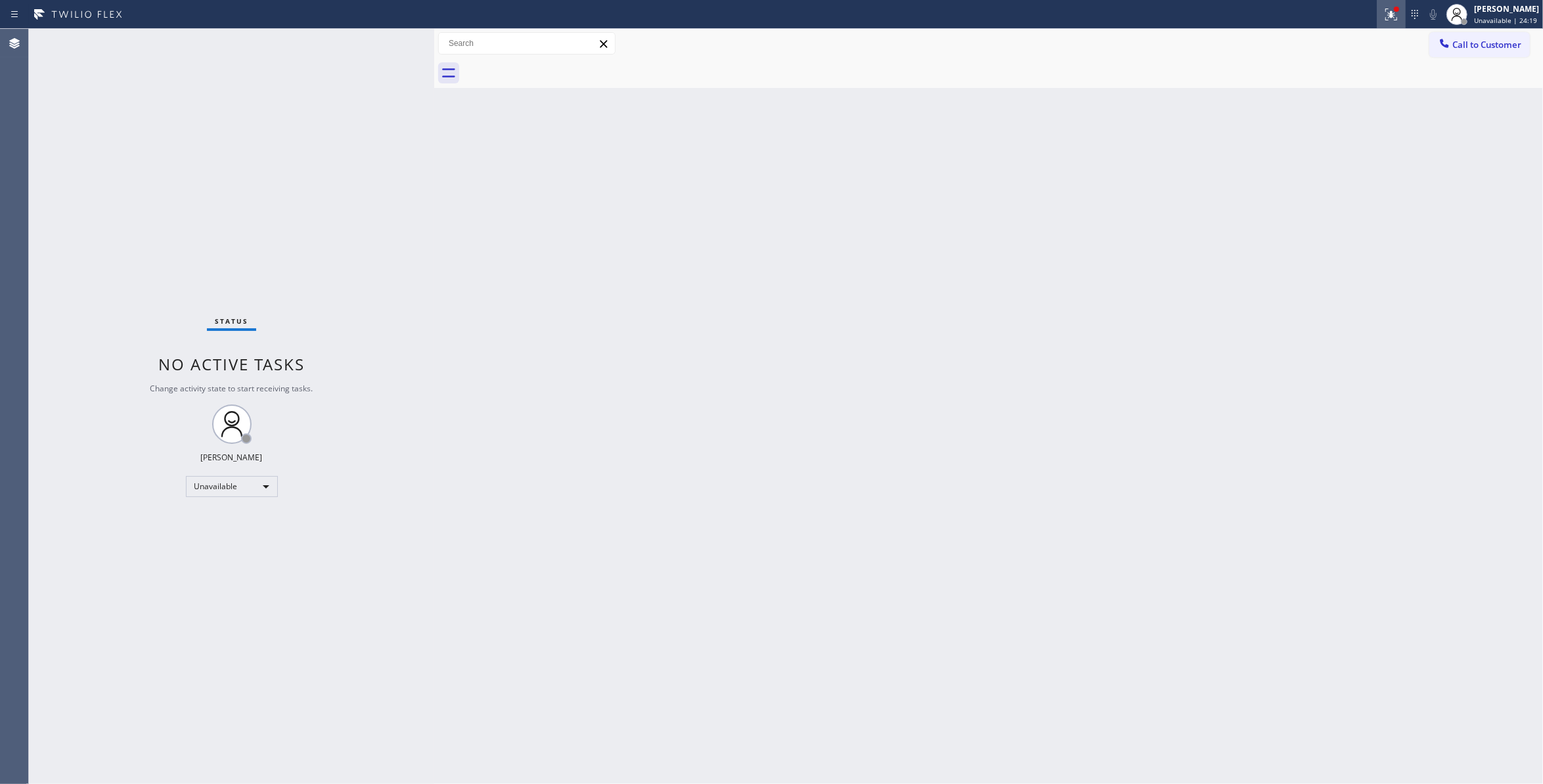
click at [1383, 17] on icon at bounding box center [1391, 14] width 16 height 16
click at [1355, 175] on button "Clear issues" at bounding box center [1306, 172] width 154 height 19
click at [1489, 48] on span "Call to Customer" at bounding box center [1487, 45] width 69 height 12
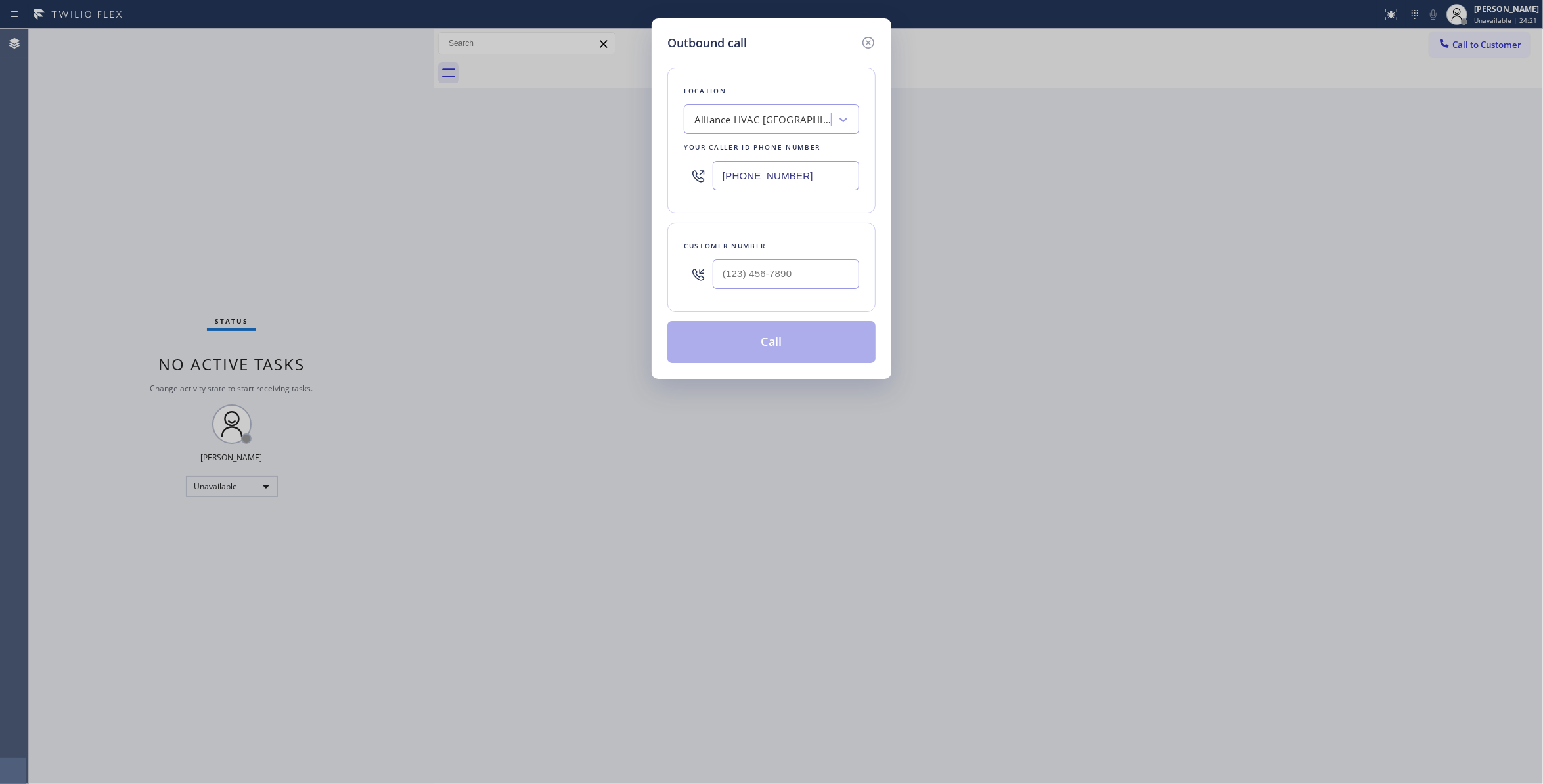
click at [818, 259] on div at bounding box center [786, 274] width 147 height 42
click at [814, 284] on input "(___) ___-____" at bounding box center [786, 274] width 147 height 29
paste input "310) 921-5660"
type input "(310) 921-5660"
click at [807, 348] on button "Call" at bounding box center [772, 342] width 209 height 42
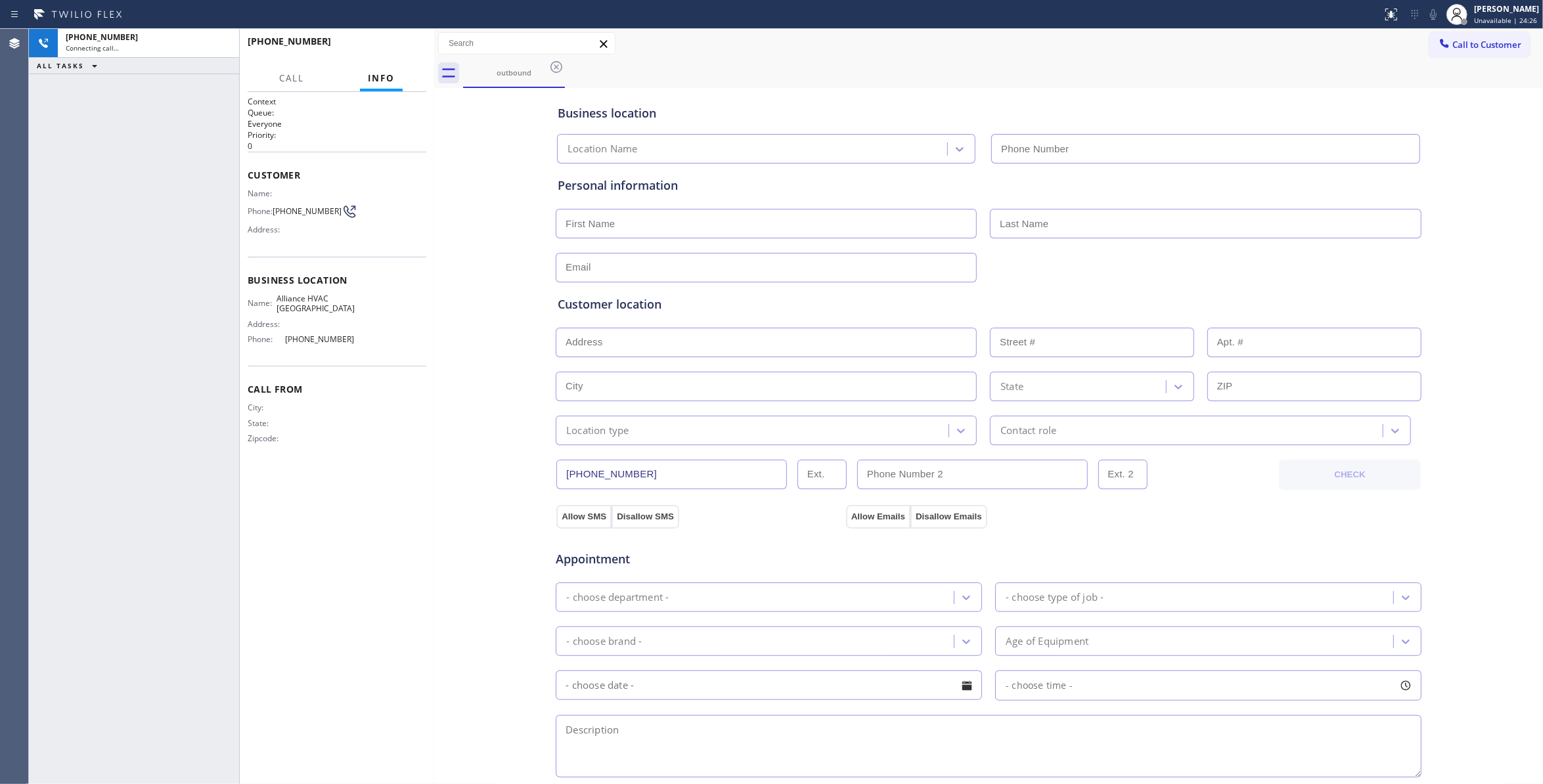
type input "(310) 868-0820"
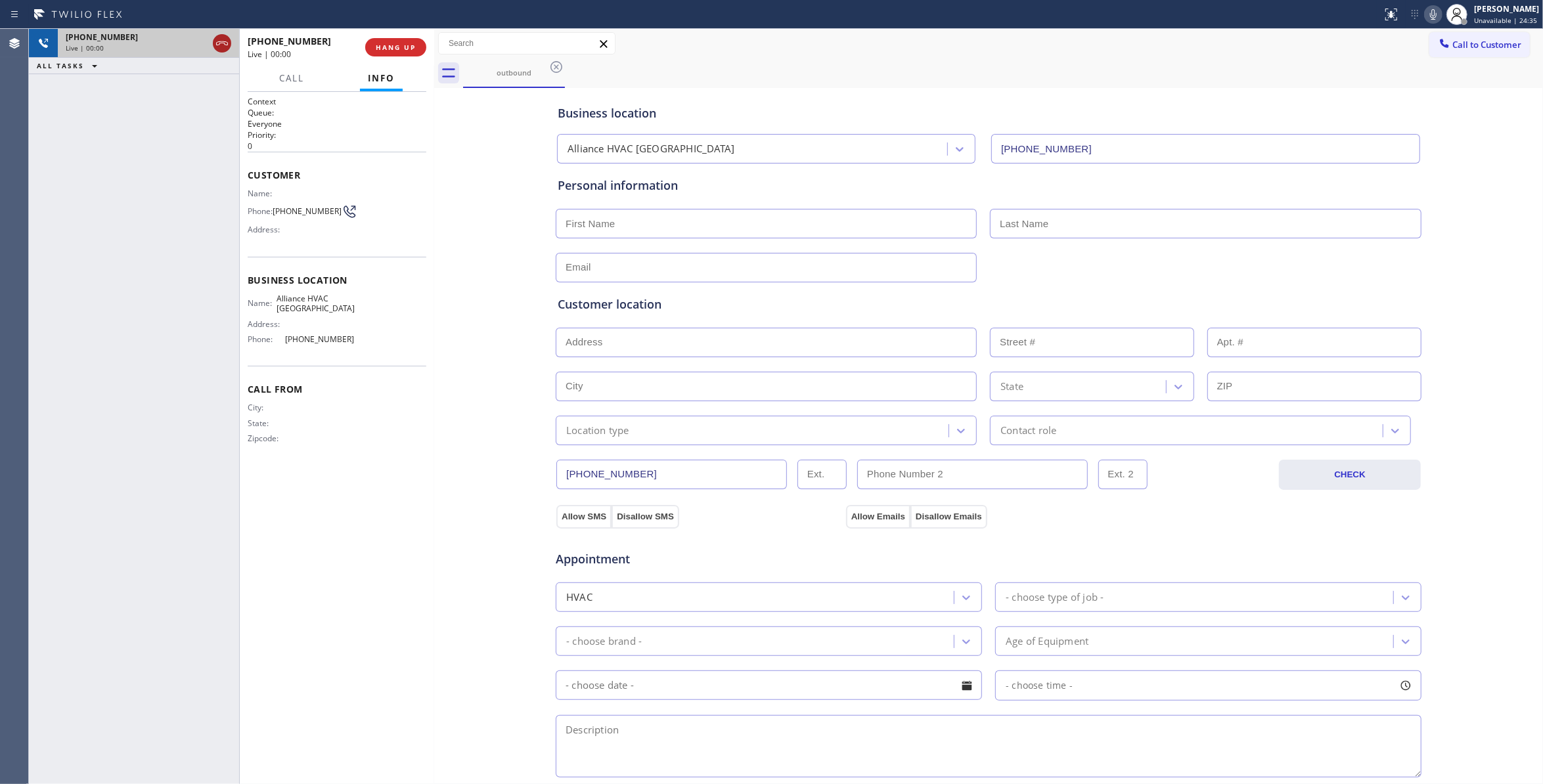
click at [224, 45] on icon at bounding box center [222, 43] width 16 height 16
click at [426, 42] on div "+13109215660 Live | 00:00 HANG UP" at bounding box center [337, 47] width 178 height 34
click at [401, 54] on button "HANG UP" at bounding box center [396, 47] width 61 height 19
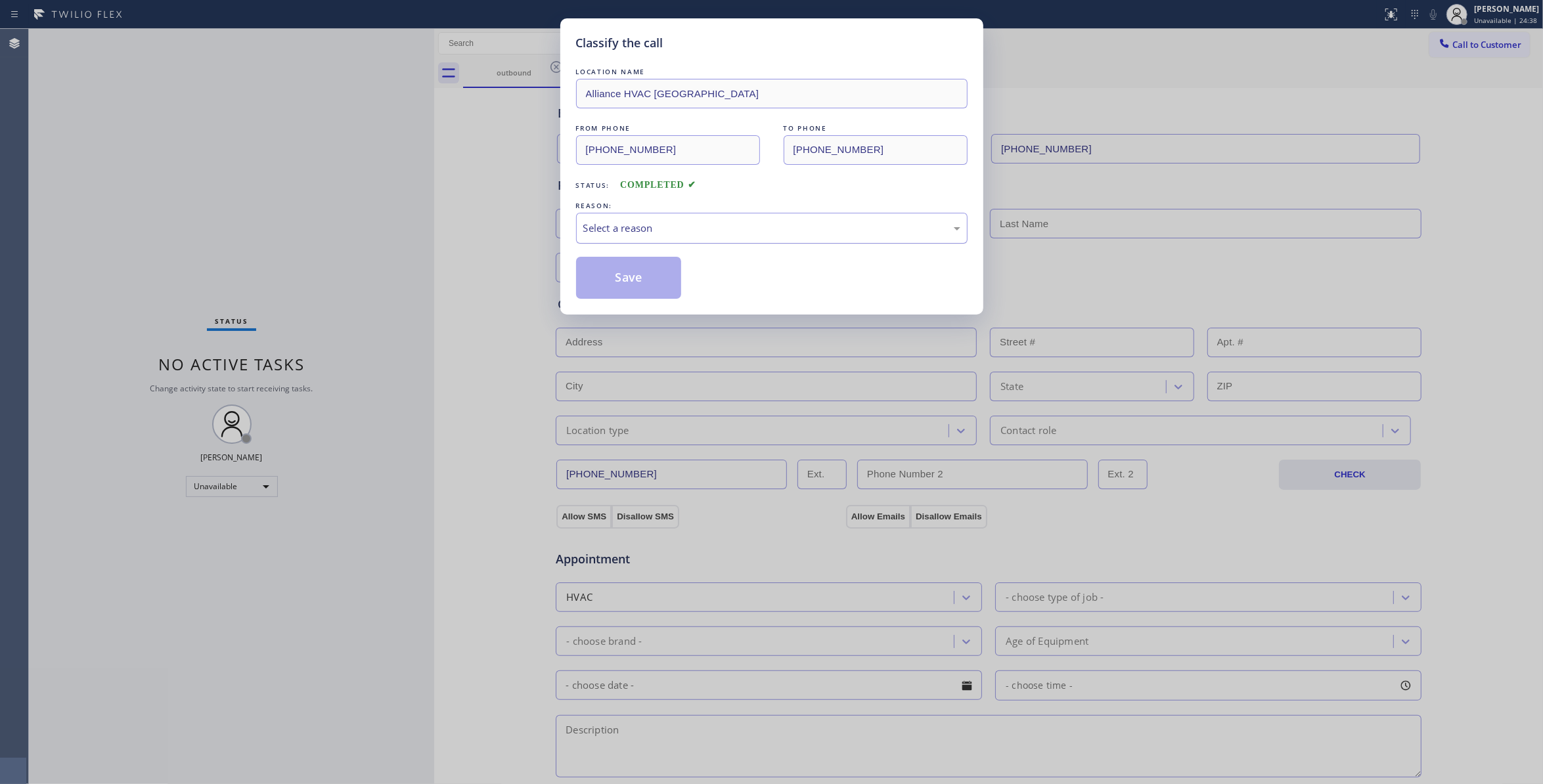
click at [599, 229] on div "Select a reason" at bounding box center [772, 228] width 377 height 15
click at [649, 289] on button "Save" at bounding box center [629, 278] width 106 height 42
click at [649, 288] on button "Save" at bounding box center [629, 278] width 106 height 42
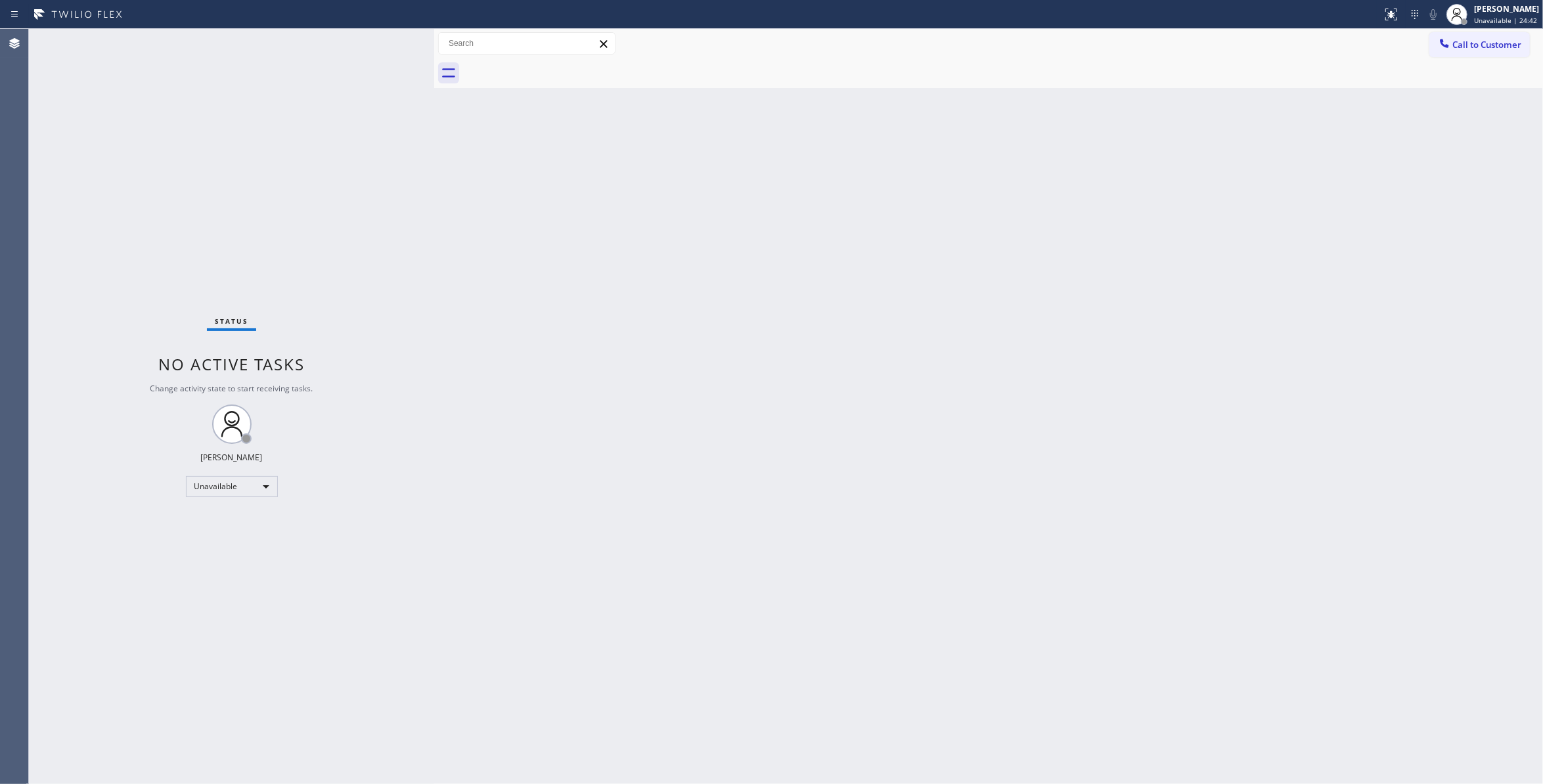
drag, startPoint x: 929, startPoint y: 219, endPoint x: 1180, endPoint y: 142, distance: 262.5
click at [952, 213] on div "Back to Dashboard Change Sender ID Customers Technicians Select a contact Outbo…" at bounding box center [989, 406] width 1109 height 755
click at [1480, 45] on span "Call to Customer" at bounding box center [1487, 45] width 69 height 12
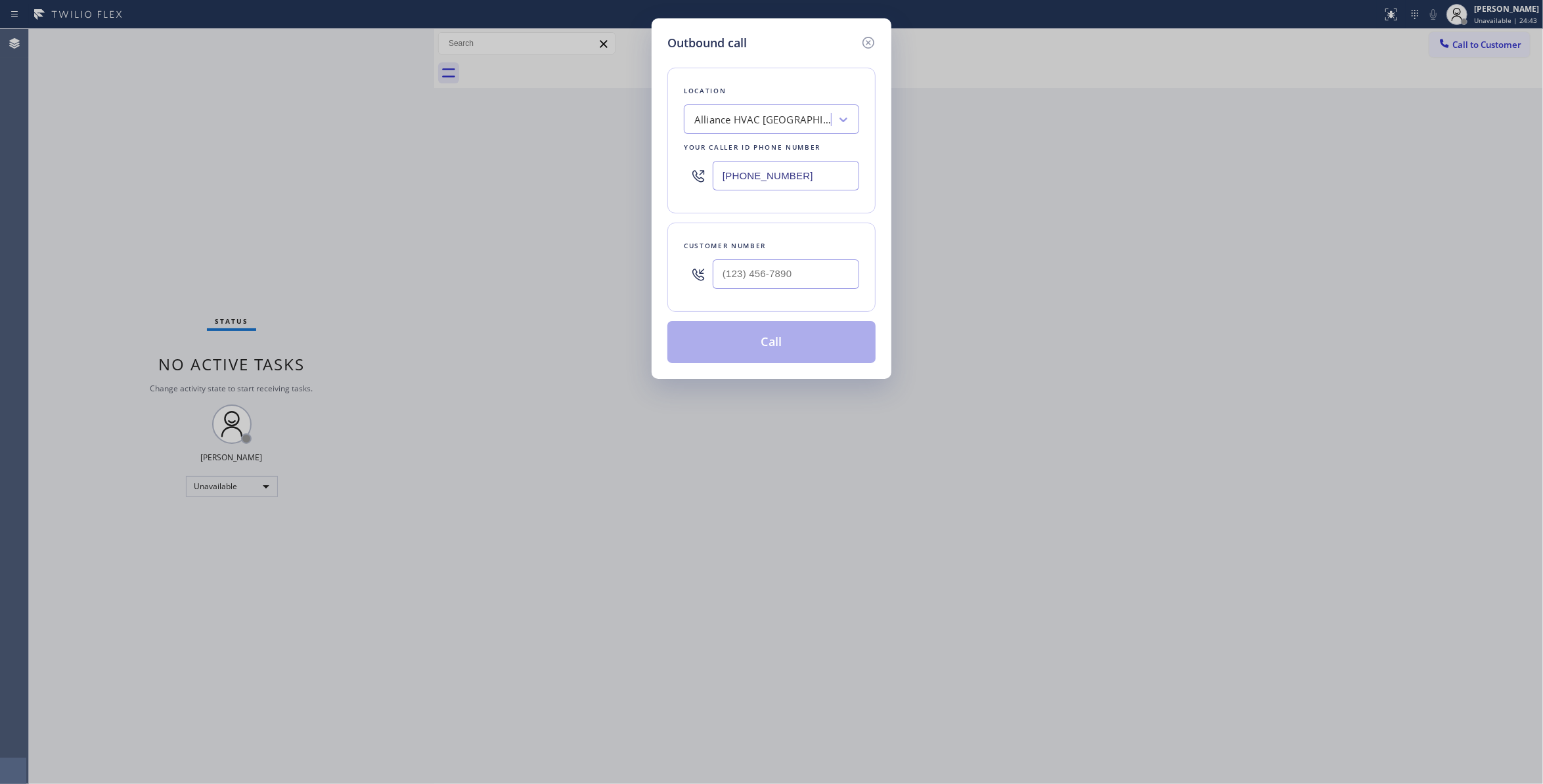
drag, startPoint x: 852, startPoint y: 169, endPoint x: 862, endPoint y: 259, distance: 90.6
click at [509, 160] on div "Outbound call Location Alliance HVAC Rancho Palos Verdes Your caller id phone n…" at bounding box center [771, 392] width 1543 height 784
paste input "760) 388-980"
type input "(760) 388-9800"
drag, startPoint x: 820, startPoint y: 269, endPoint x: 803, endPoint y: 319, distance: 52.8
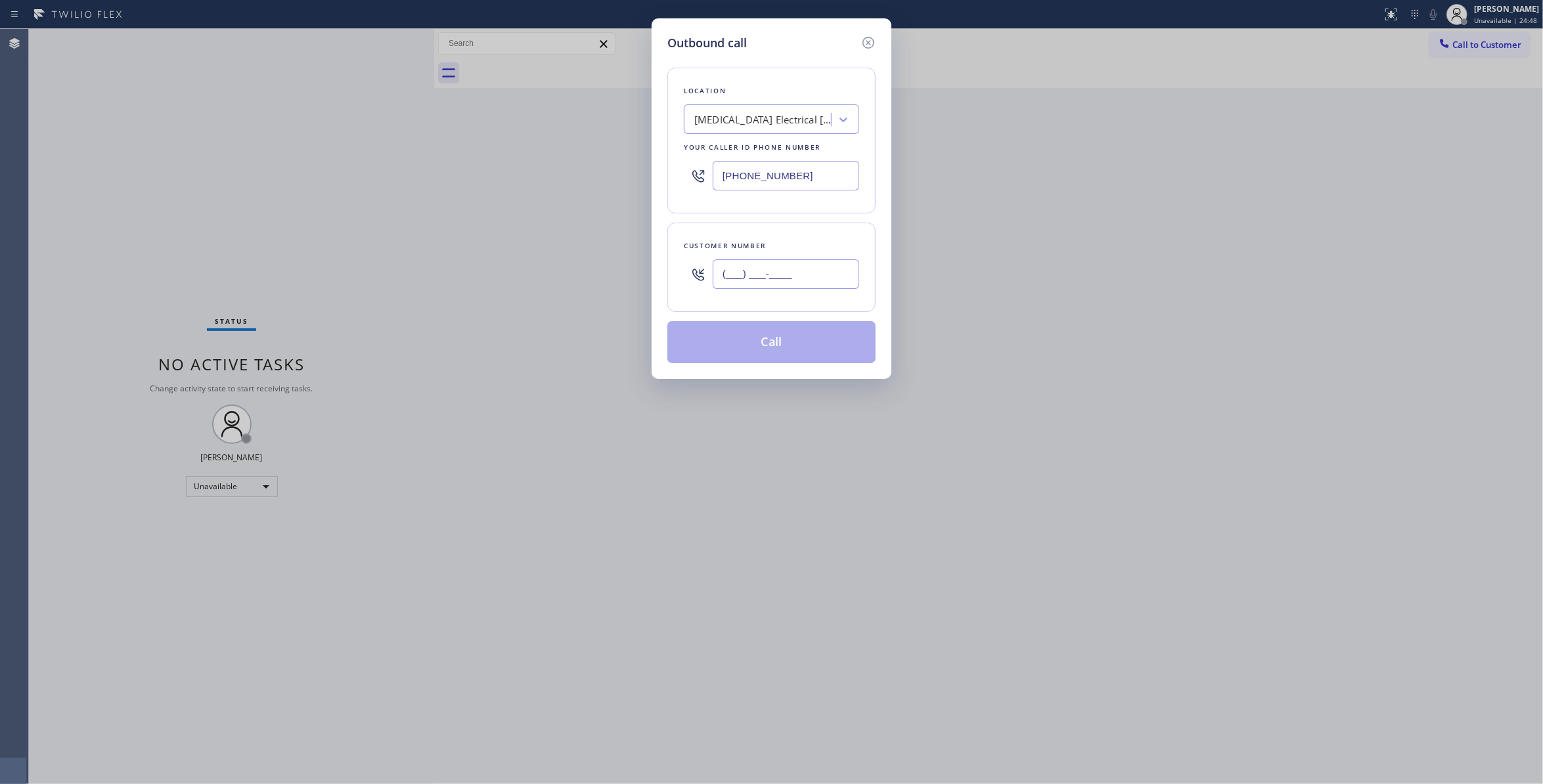
click at [820, 269] on input "(___) ___-____" at bounding box center [786, 274] width 147 height 29
paste input "442) 241-9300"
type input "(442) 241-9300"
click at [791, 350] on button "Call" at bounding box center [772, 342] width 209 height 42
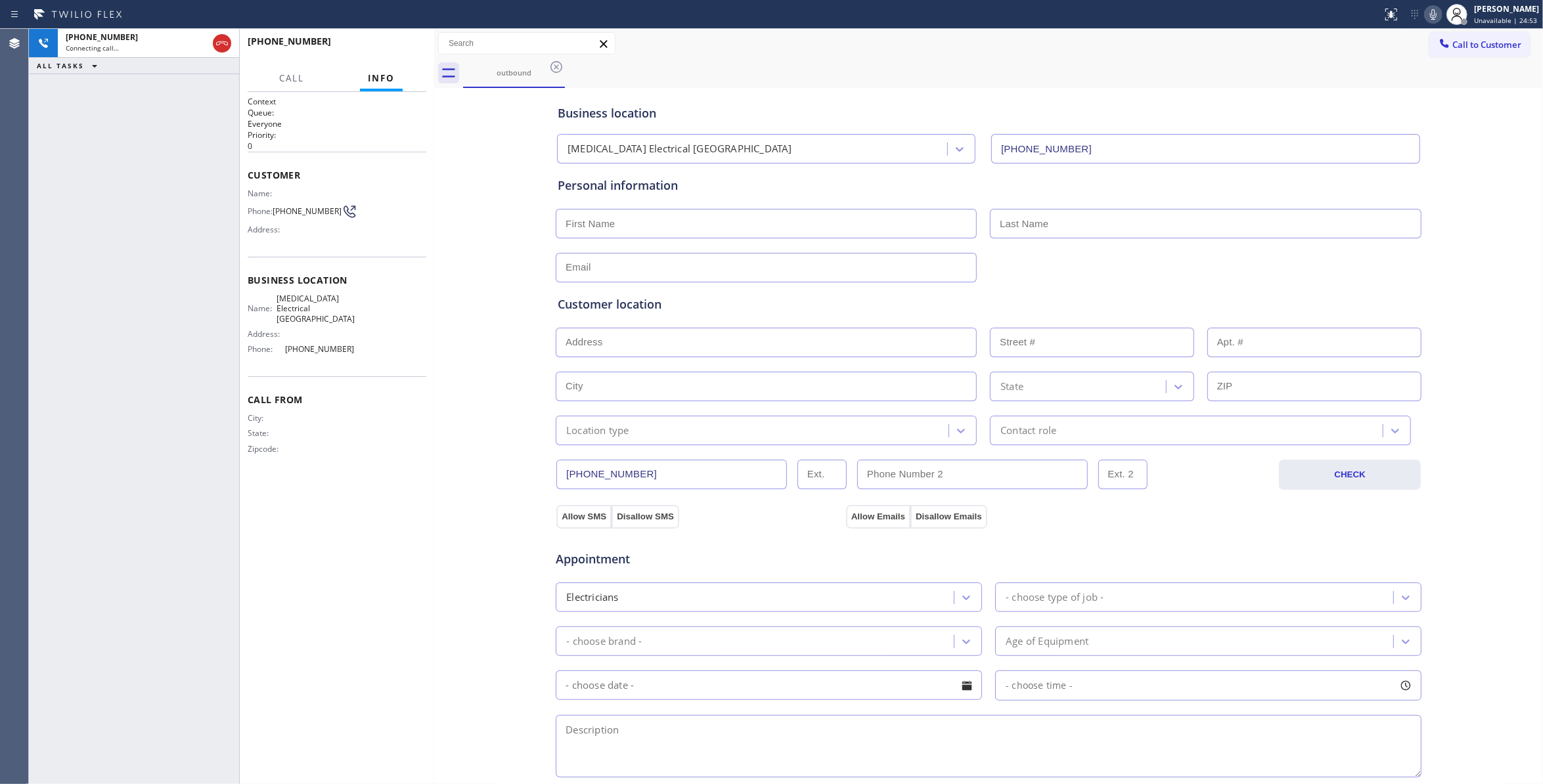
type input "(760) 388-9800"
click at [221, 45] on icon at bounding box center [222, 43] width 16 height 16
click at [373, 42] on span "COMPLETE" at bounding box center [393, 47] width 45 height 9
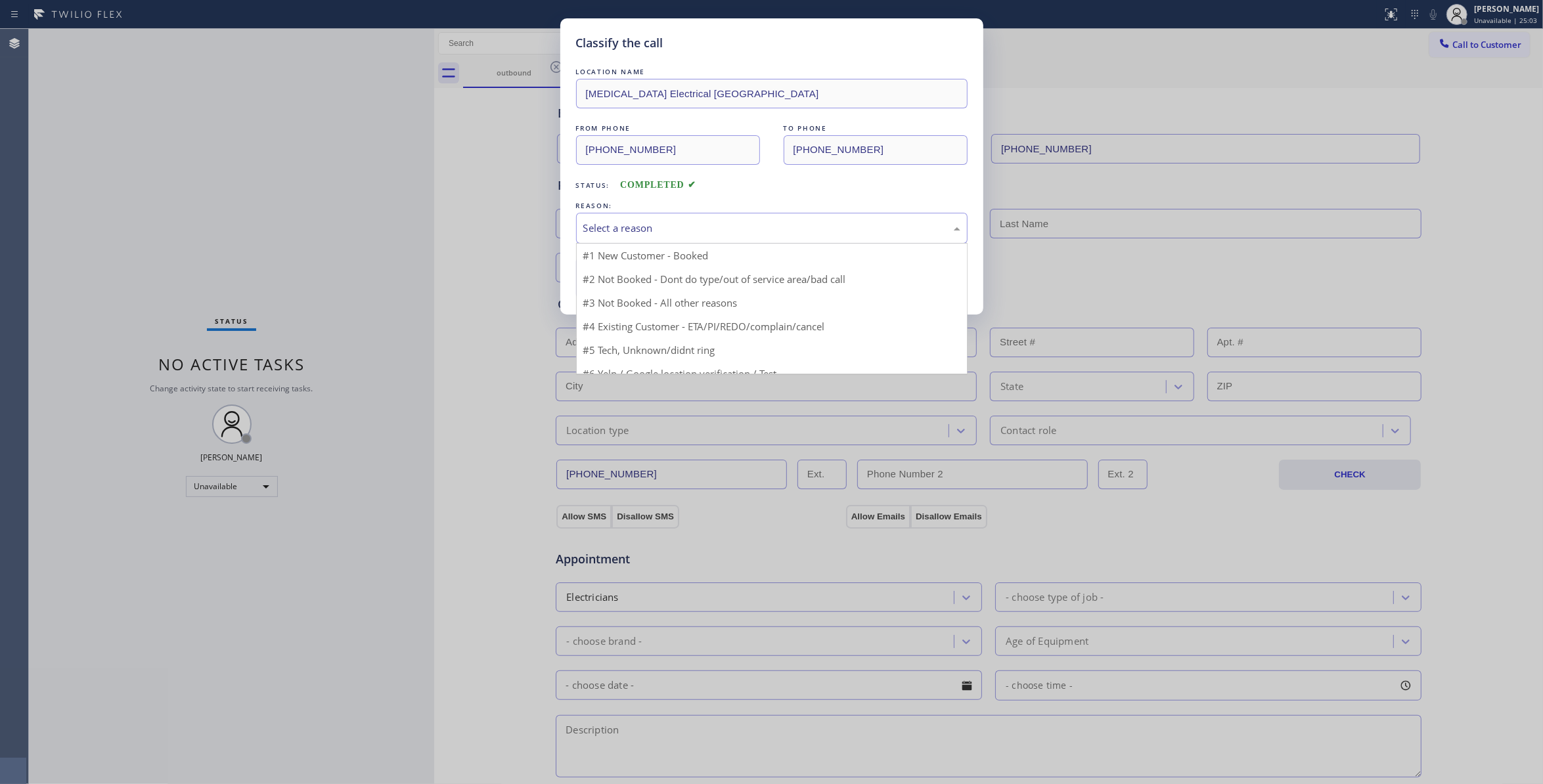
drag, startPoint x: 645, startPoint y: 226, endPoint x: 629, endPoint y: 269, distance: 45.9
click at [644, 226] on div "Select a reason" at bounding box center [772, 228] width 377 height 15
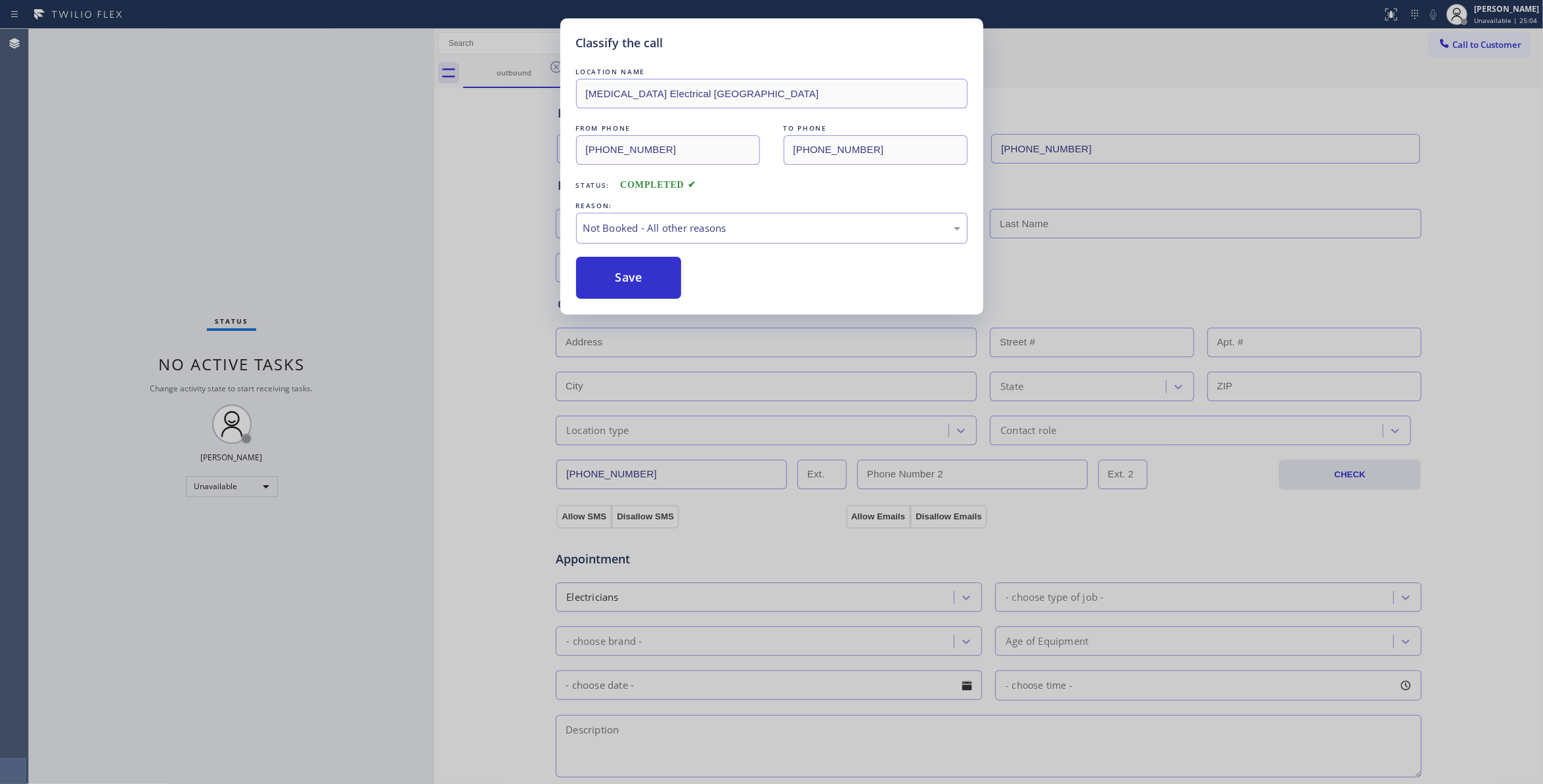
click at [621, 287] on button "Save" at bounding box center [629, 278] width 106 height 42
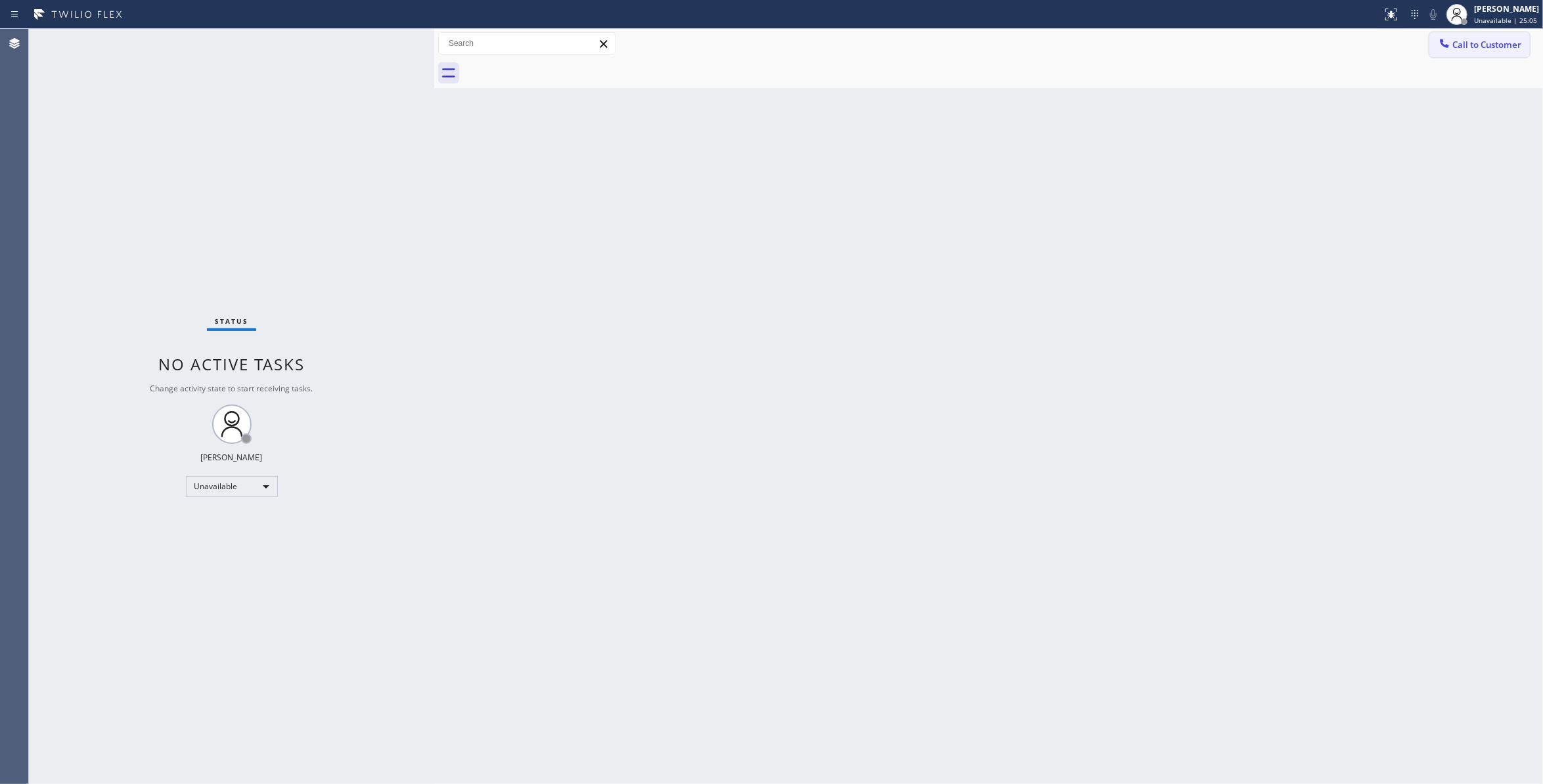
click at [1478, 46] on span "Call to Customer" at bounding box center [1487, 45] width 69 height 12
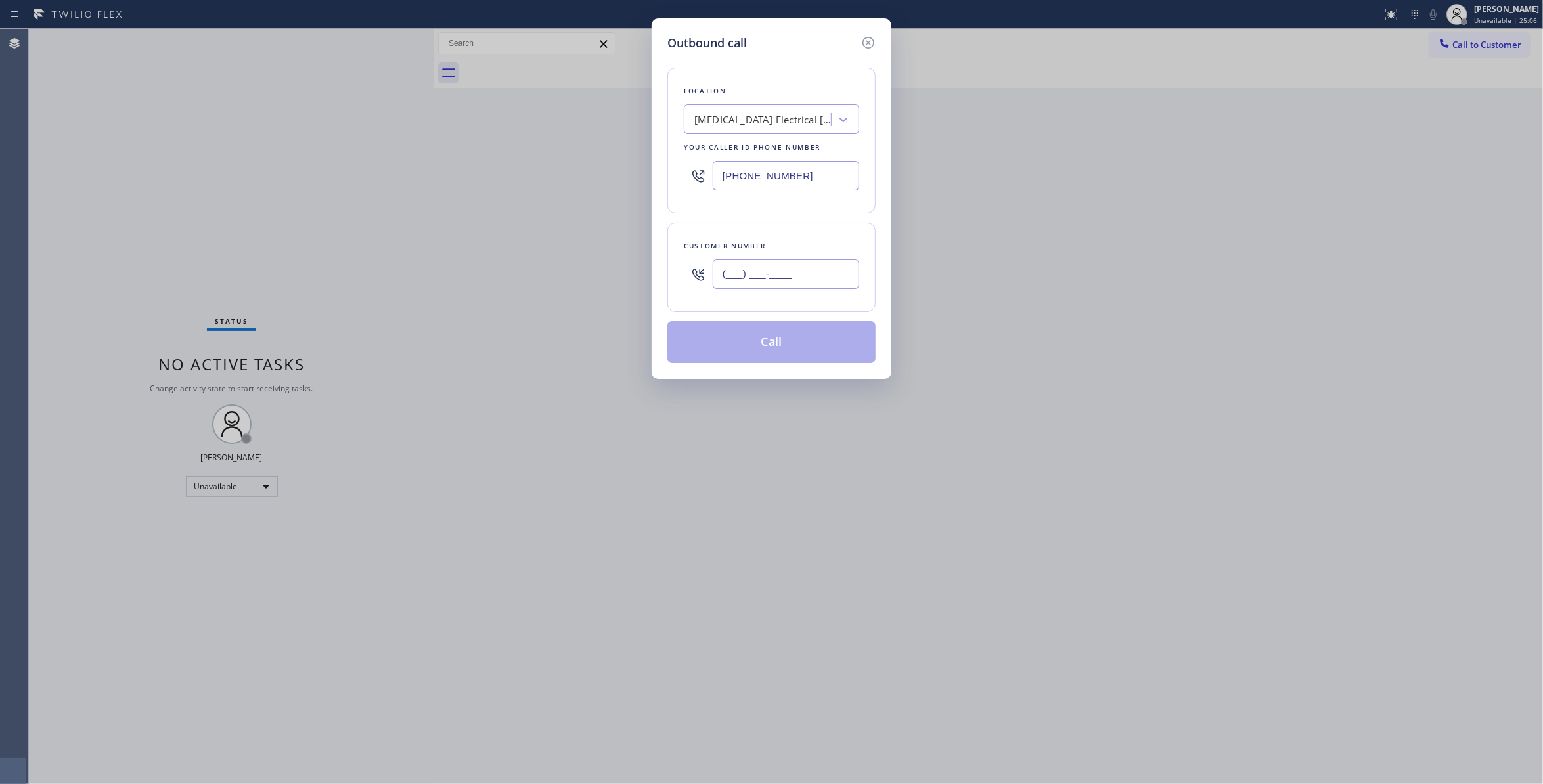
click at [745, 285] on input "(___) ___-____" at bounding box center [786, 274] width 147 height 29
paste input "442) 241-9300"
type input "(442) 241-9300"
click at [800, 350] on button "Call" at bounding box center [772, 342] width 209 height 42
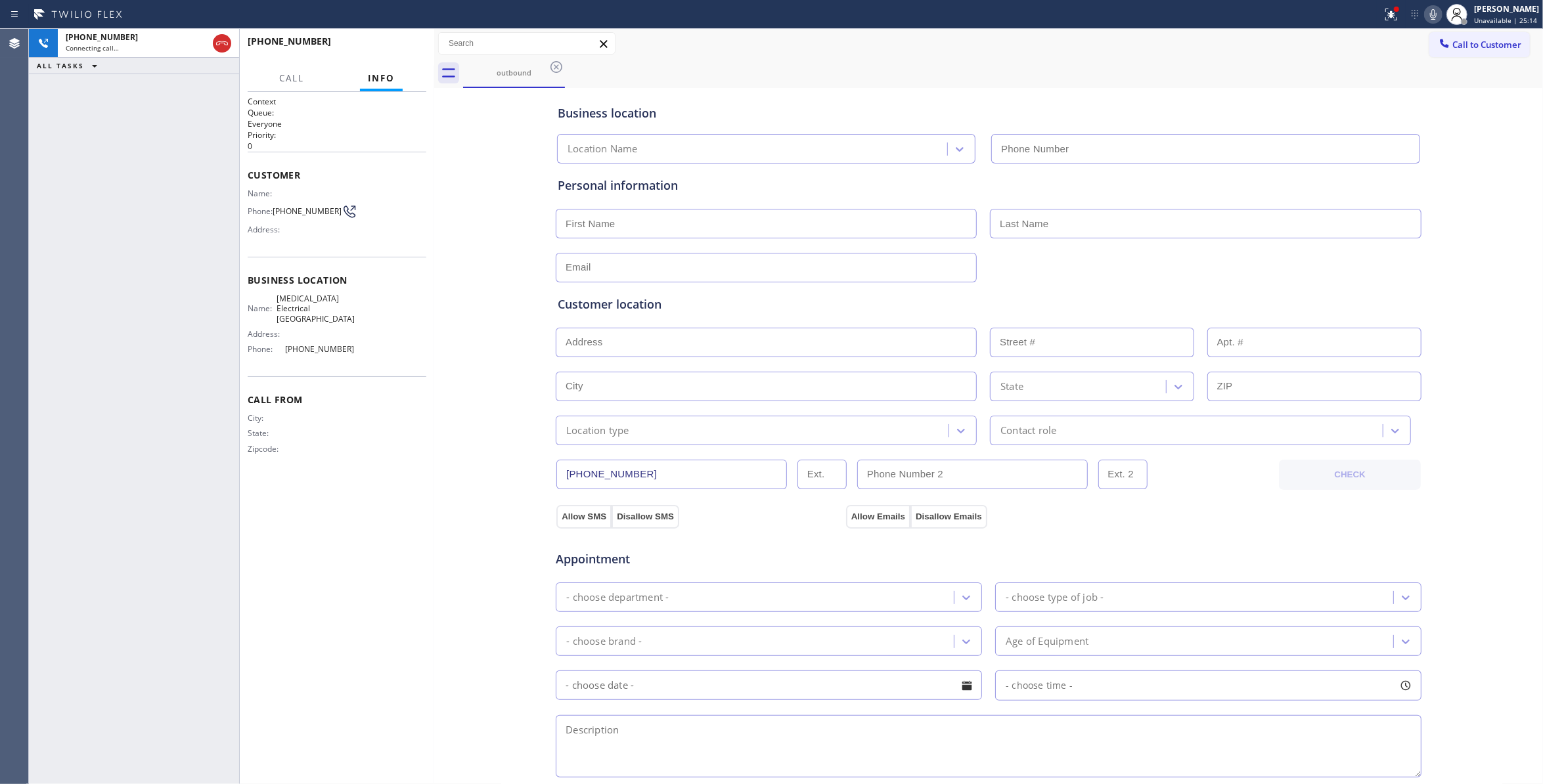
type input "(760) 388-9800"
click at [404, 47] on span "HANG UP" at bounding box center [396, 47] width 40 height 9
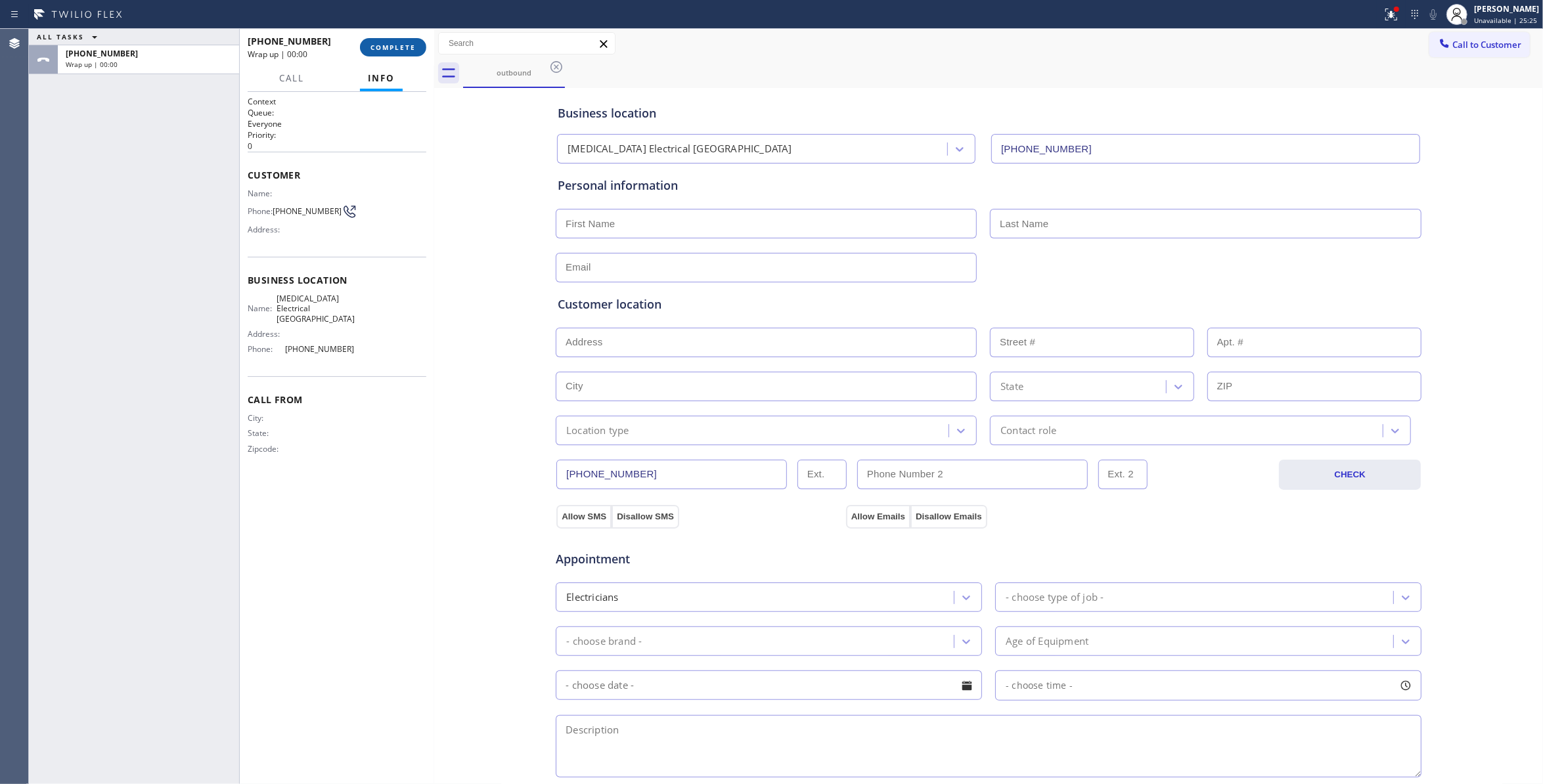
click at [404, 47] on span "COMPLETE" at bounding box center [393, 47] width 45 height 9
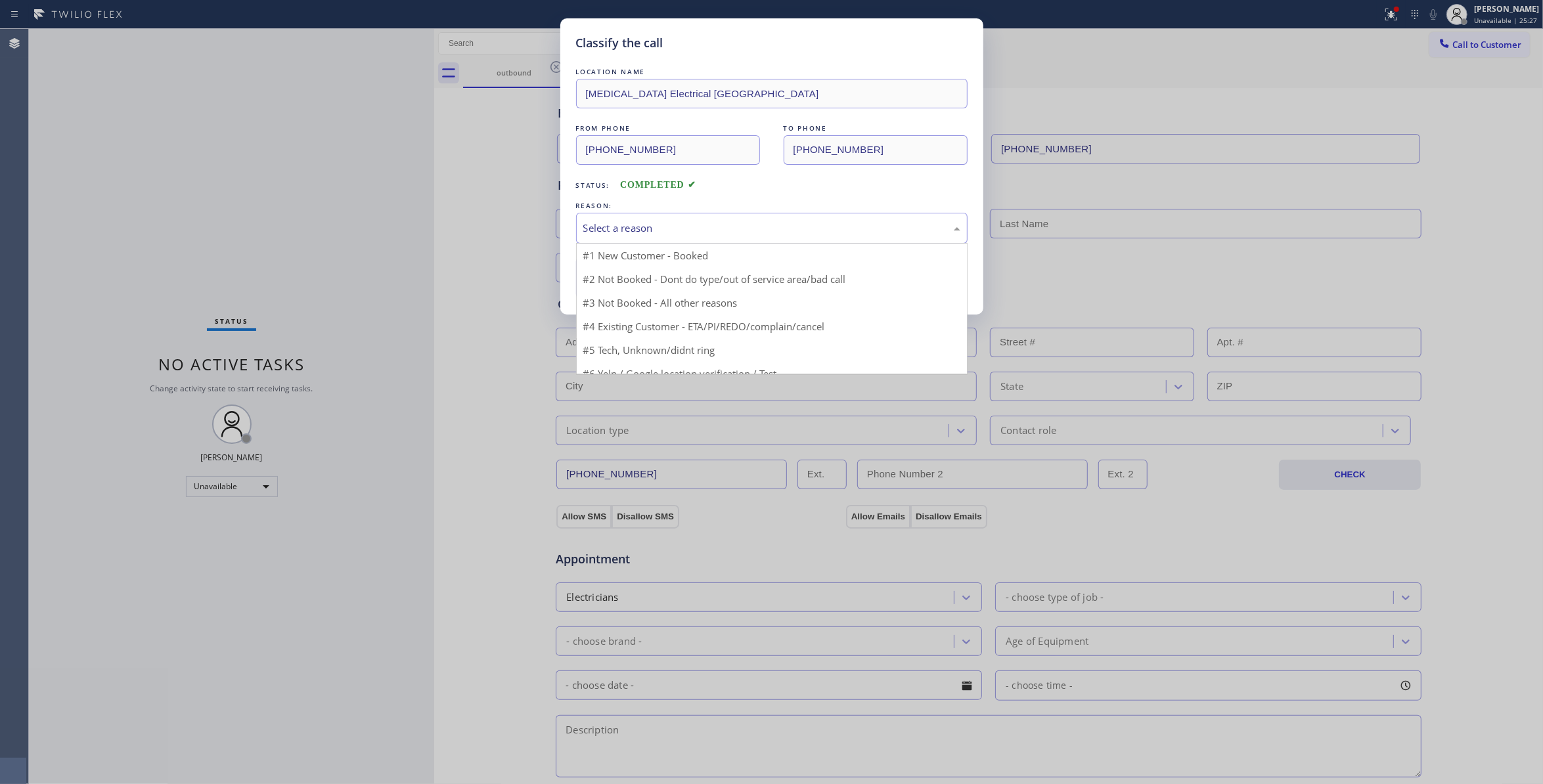
click at [624, 229] on div "Select a reason" at bounding box center [772, 228] width 377 height 15
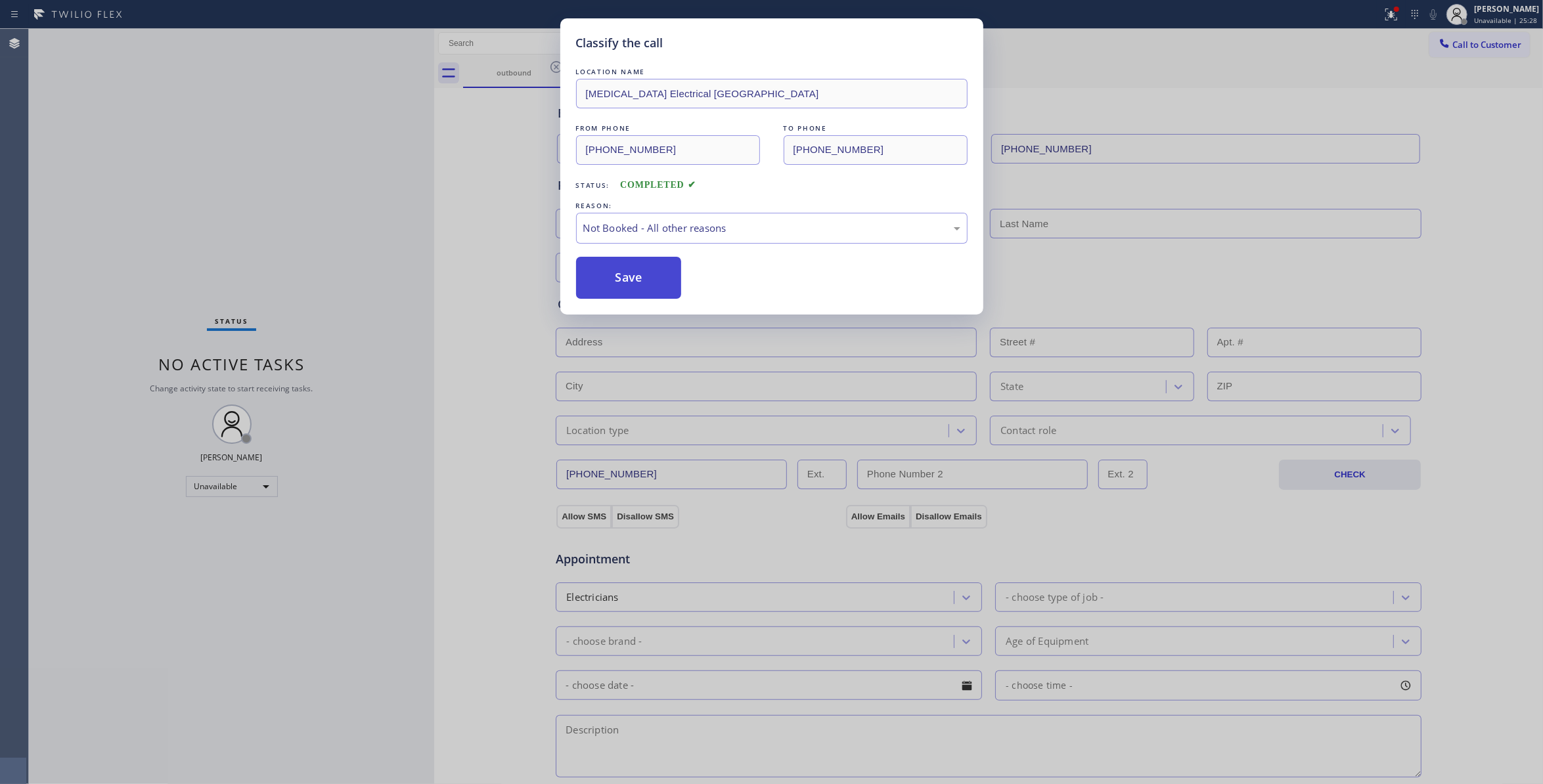
click at [645, 276] on button "Save" at bounding box center [629, 278] width 106 height 42
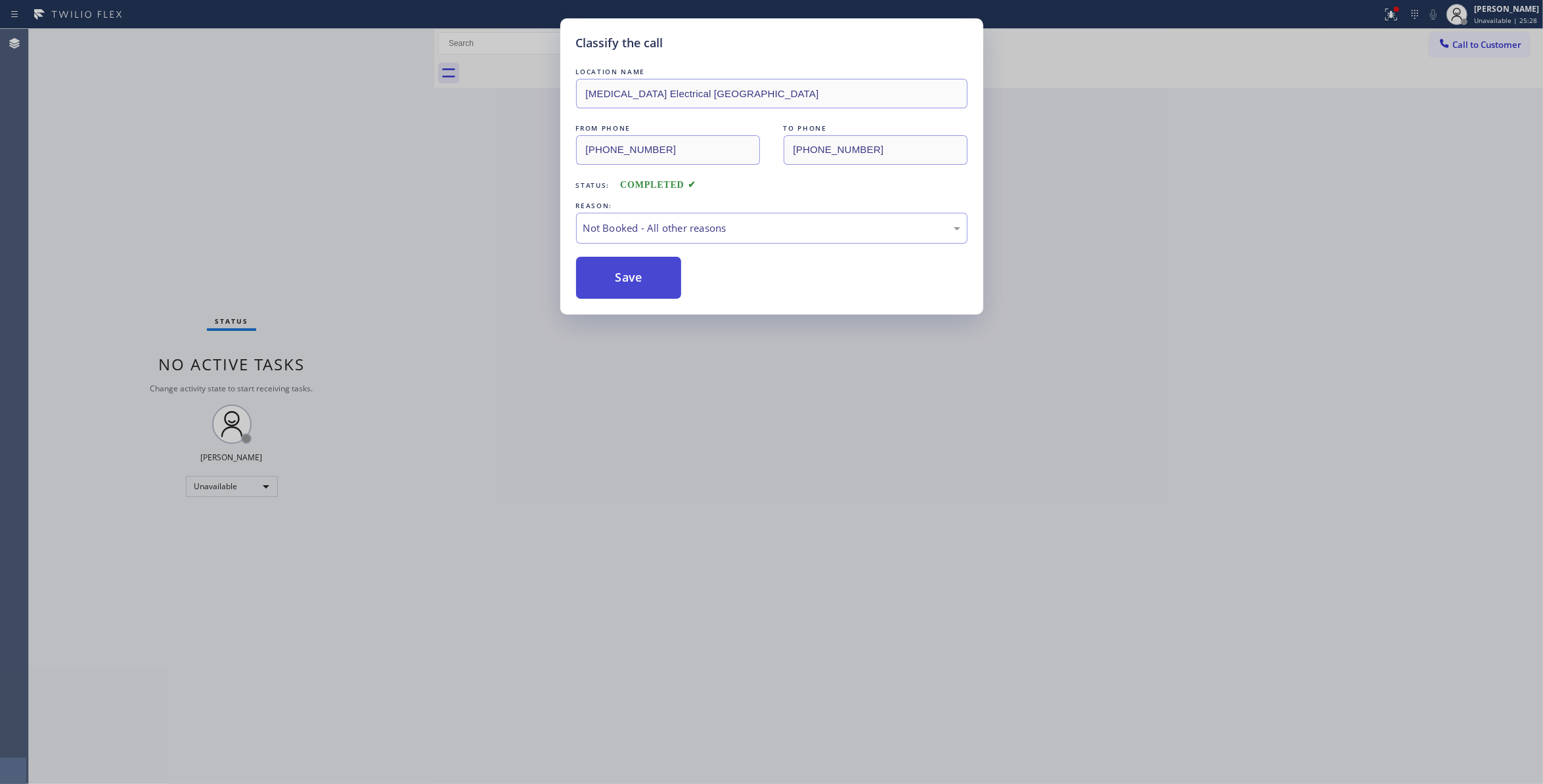
drag, startPoint x: 644, startPoint y: 276, endPoint x: 682, endPoint y: 270, distance: 38.5
click at [642, 276] on button "Save" at bounding box center [629, 278] width 106 height 42
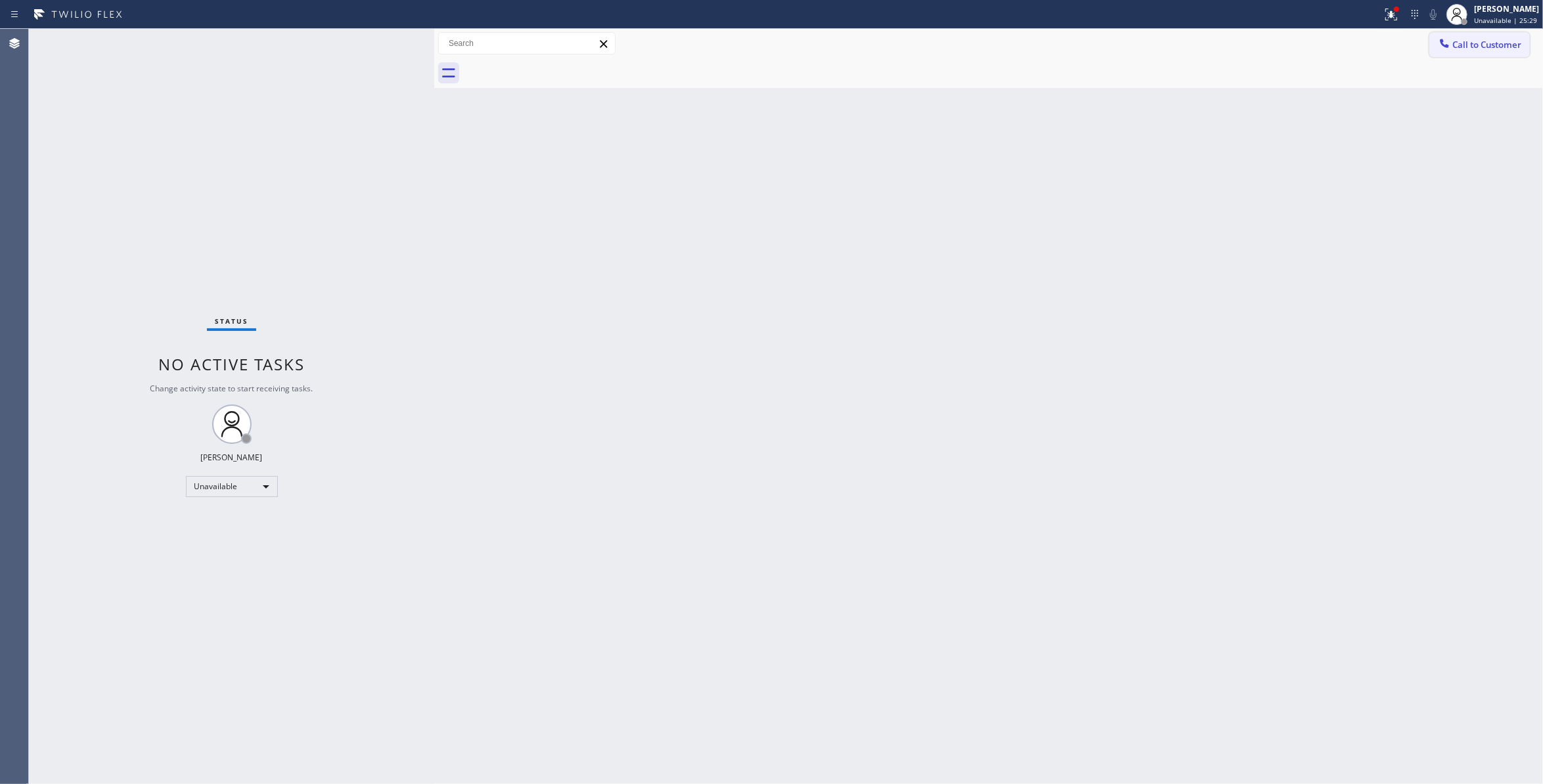
click at [1482, 41] on span "Call to Customer" at bounding box center [1487, 45] width 69 height 12
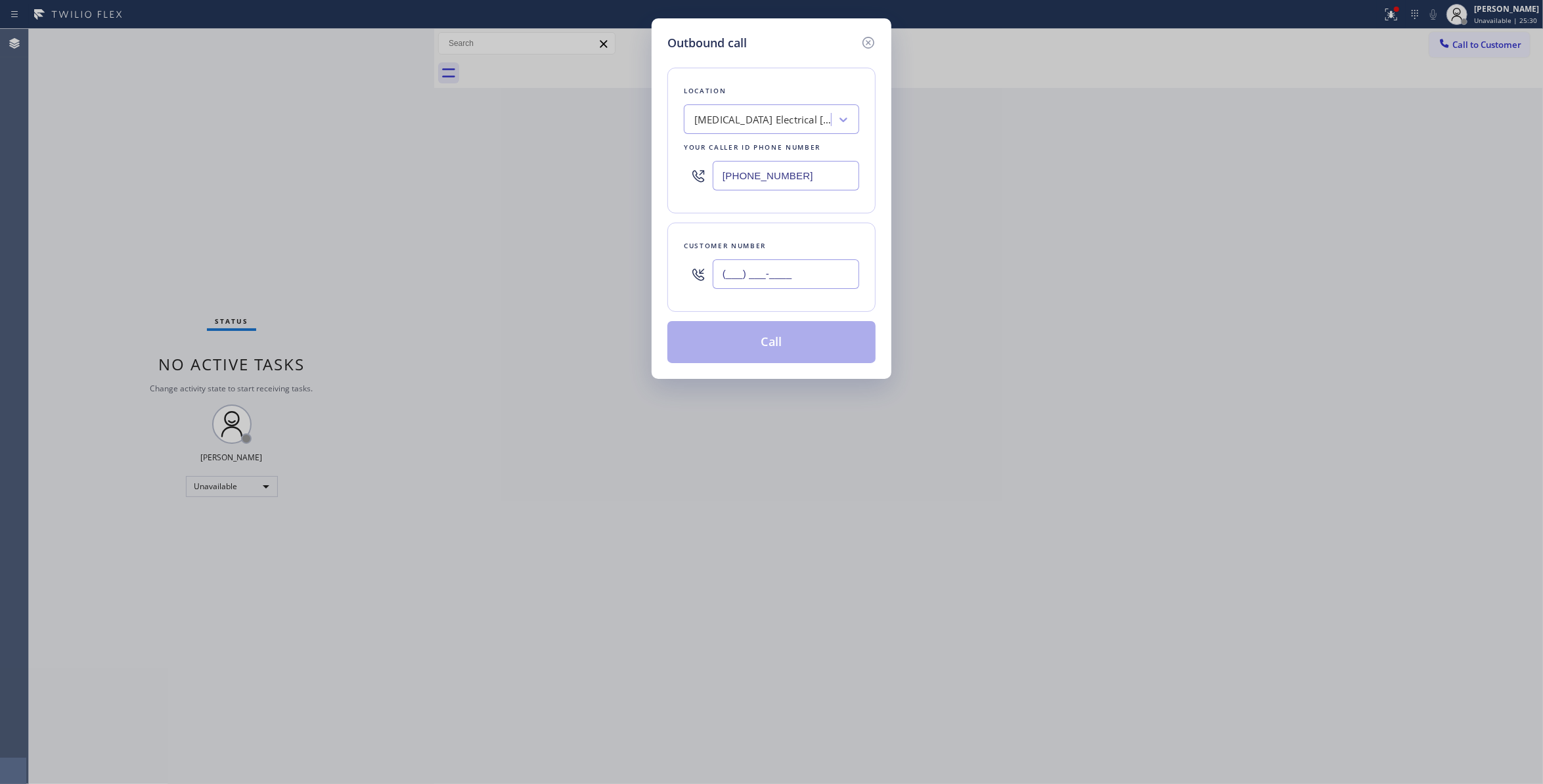
click at [749, 284] on input "(___) ___-____" at bounding box center [786, 274] width 147 height 29
paste input "442) 241-9300"
type input "(442) 241-9300"
click at [792, 347] on button "Call" at bounding box center [772, 342] width 209 height 42
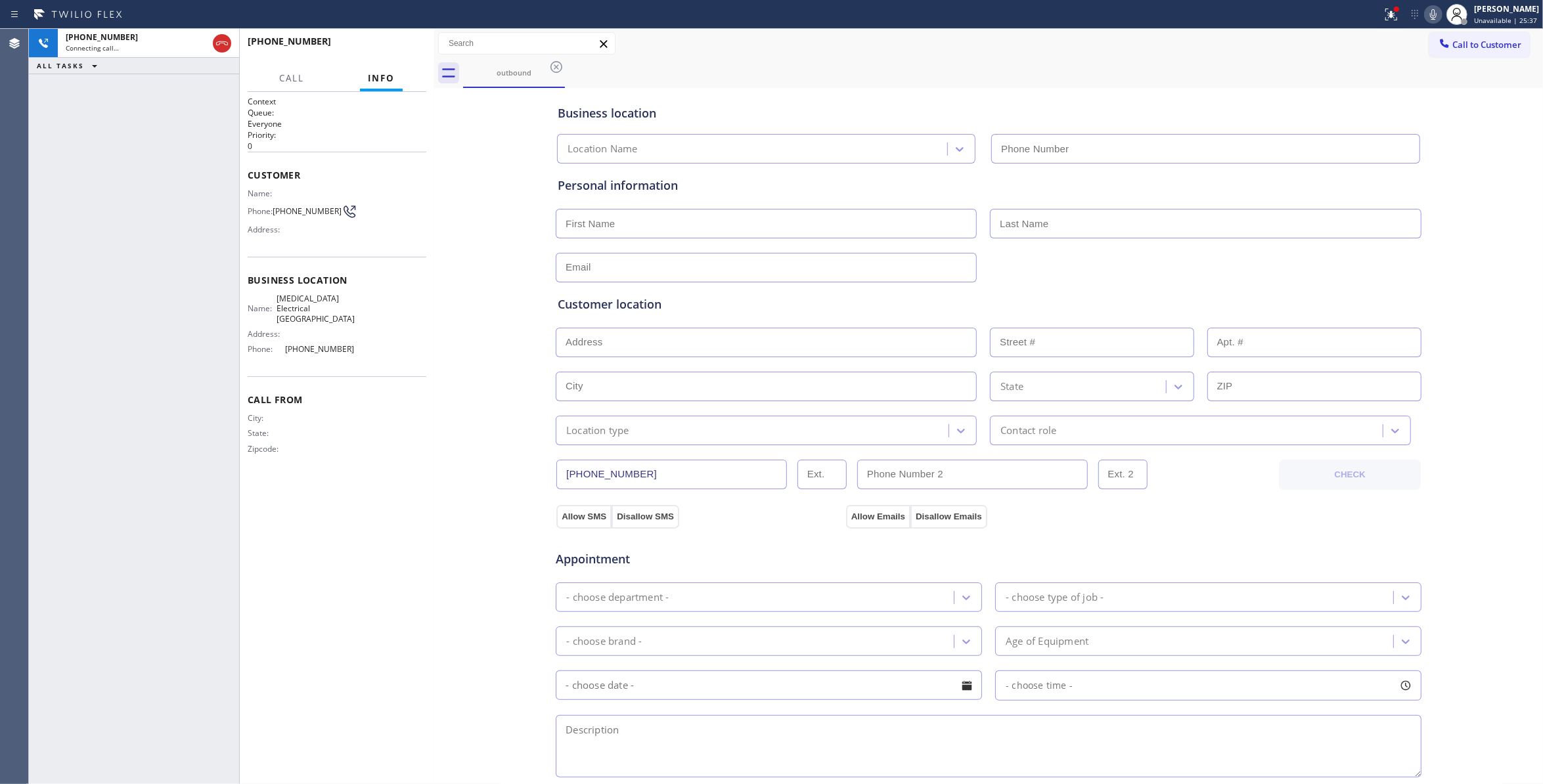
type input "(760) 388-9800"
click at [406, 50] on span "HANG UP" at bounding box center [396, 47] width 40 height 9
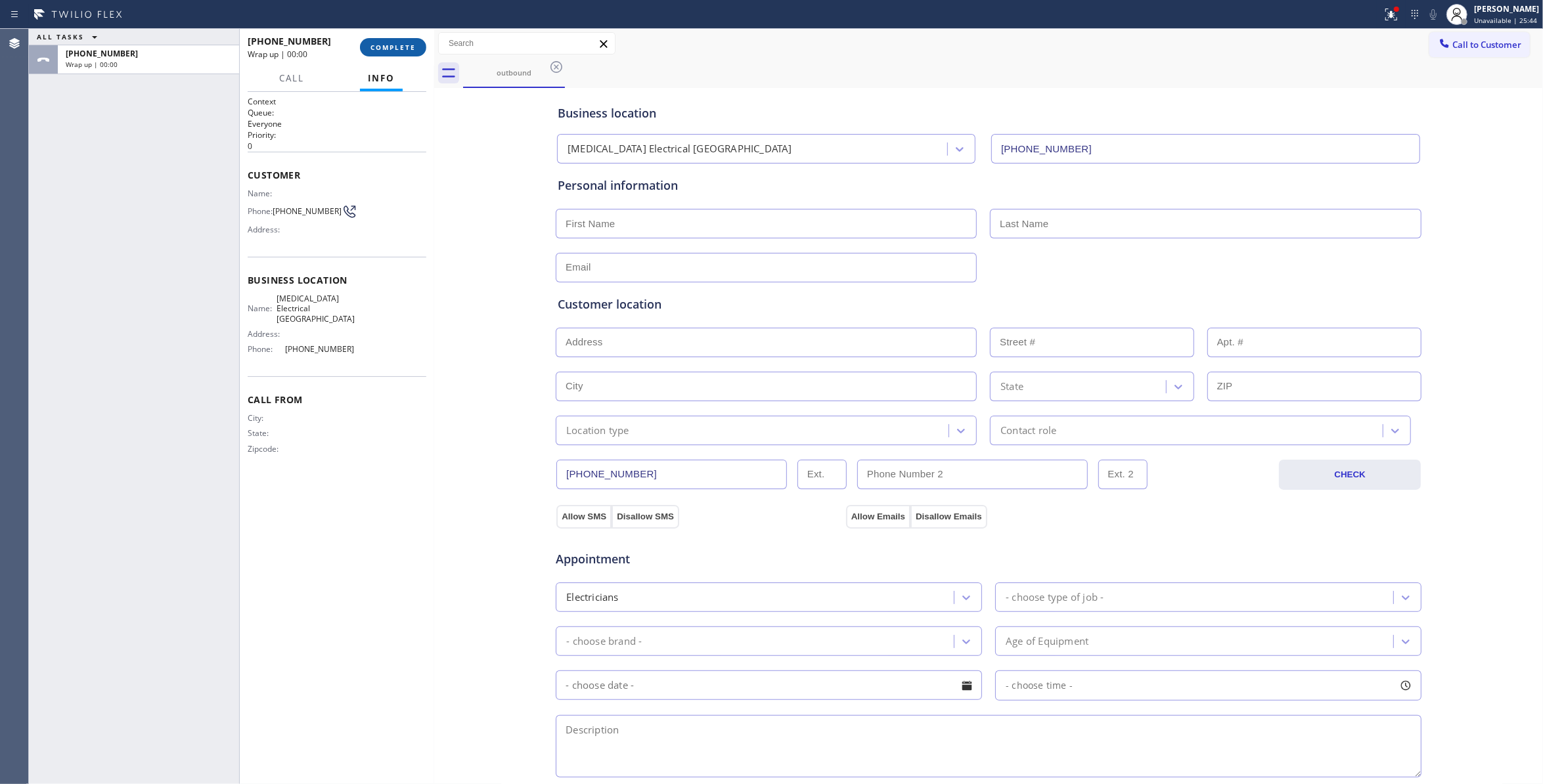
click at [397, 46] on span "COMPLETE" at bounding box center [393, 47] width 45 height 9
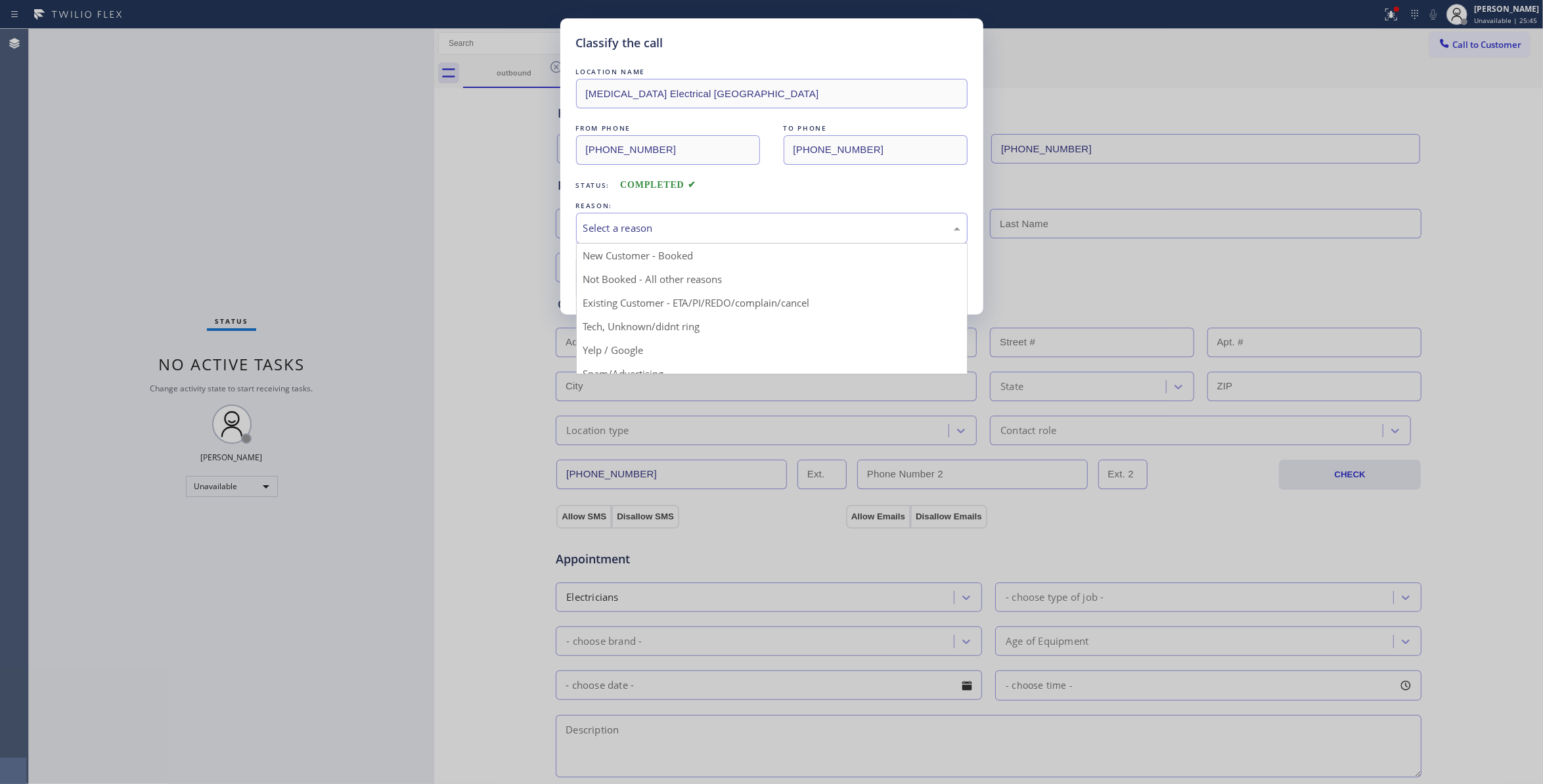
click at [657, 230] on div "Select a reason" at bounding box center [772, 228] width 377 height 15
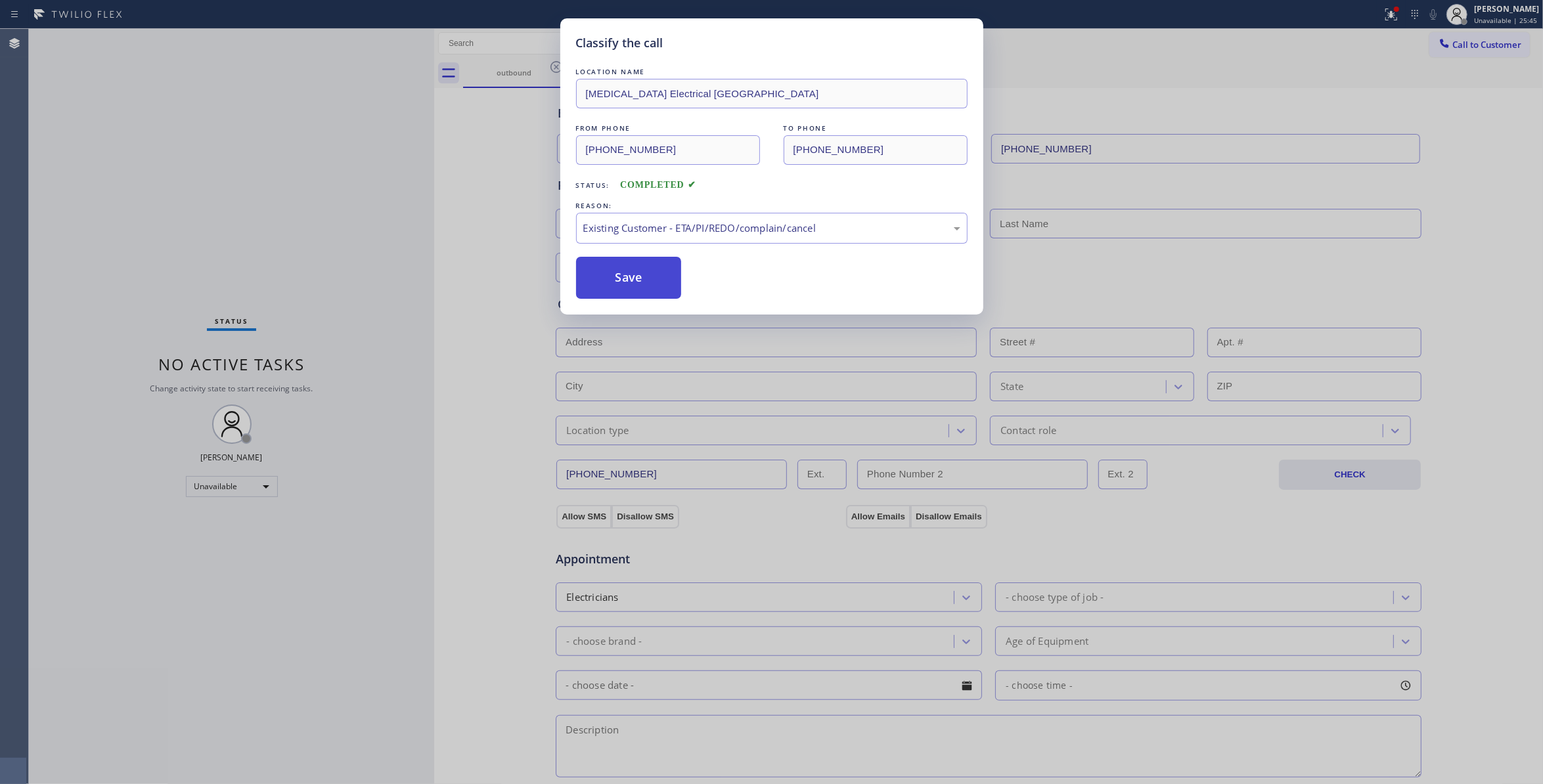
click at [657, 292] on button "Save" at bounding box center [629, 278] width 106 height 42
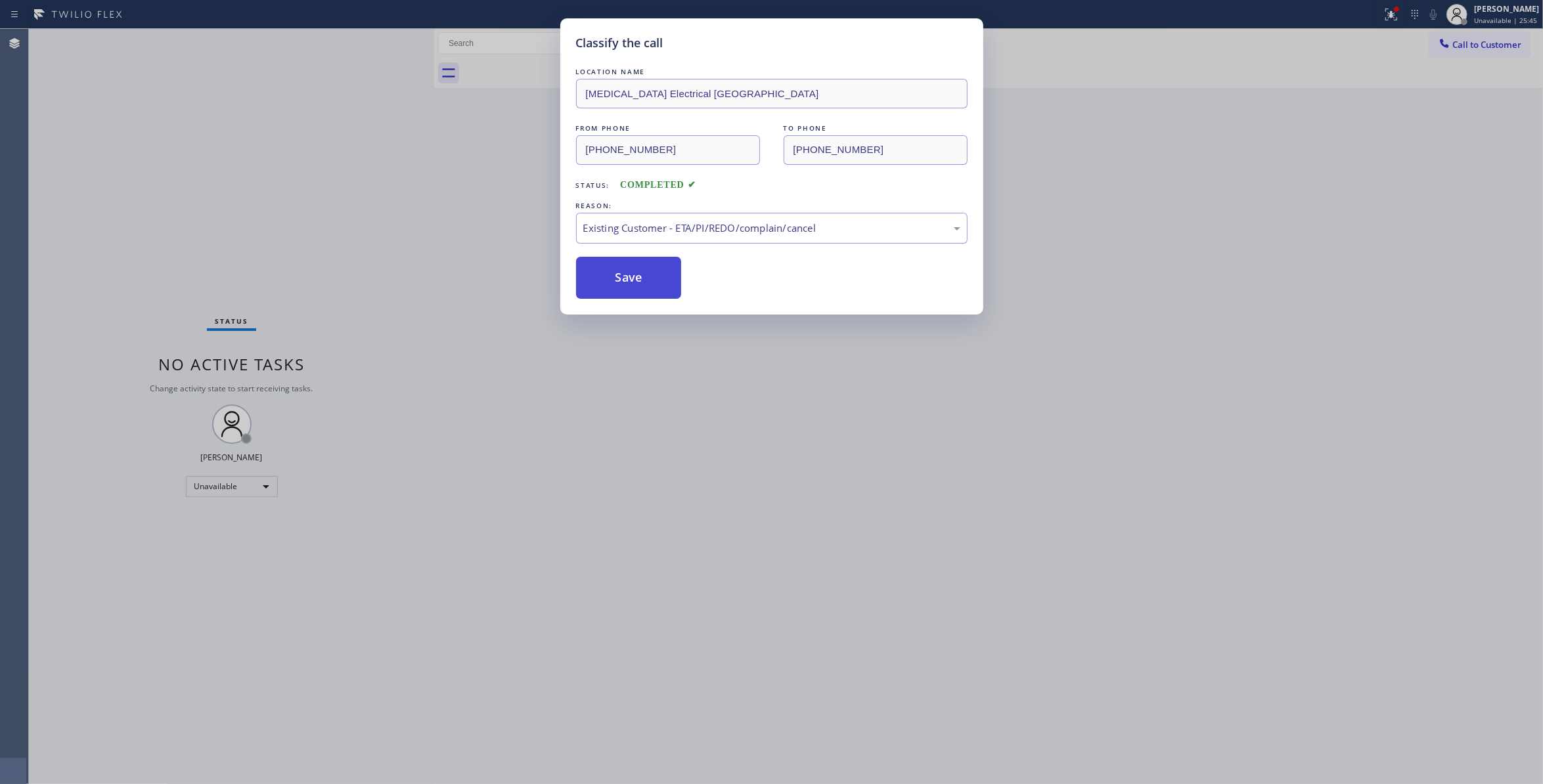
click at [657, 292] on button "Save" at bounding box center [629, 278] width 106 height 42
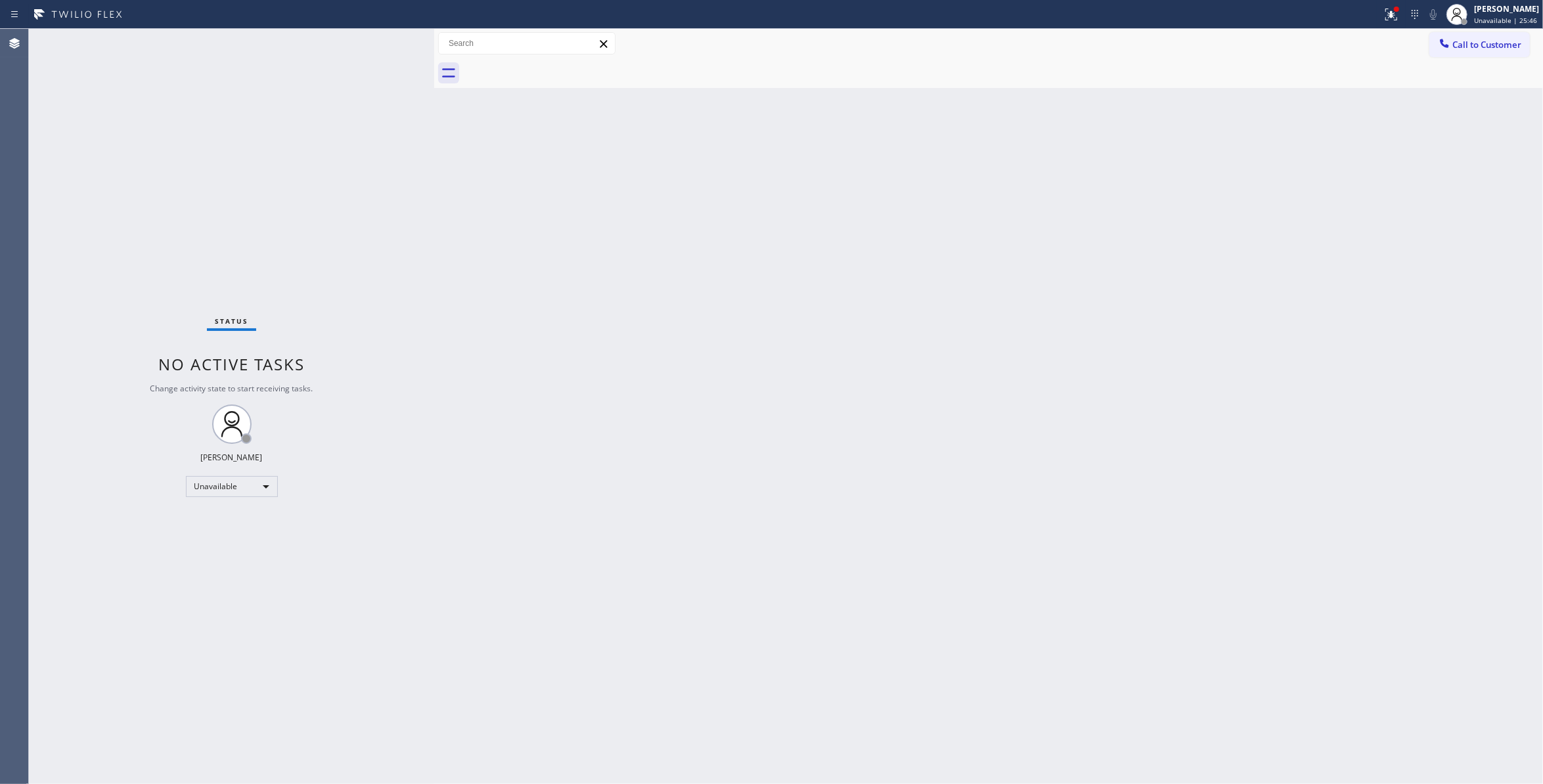
click at [1466, 39] on span "Call to Customer" at bounding box center [1487, 45] width 69 height 12
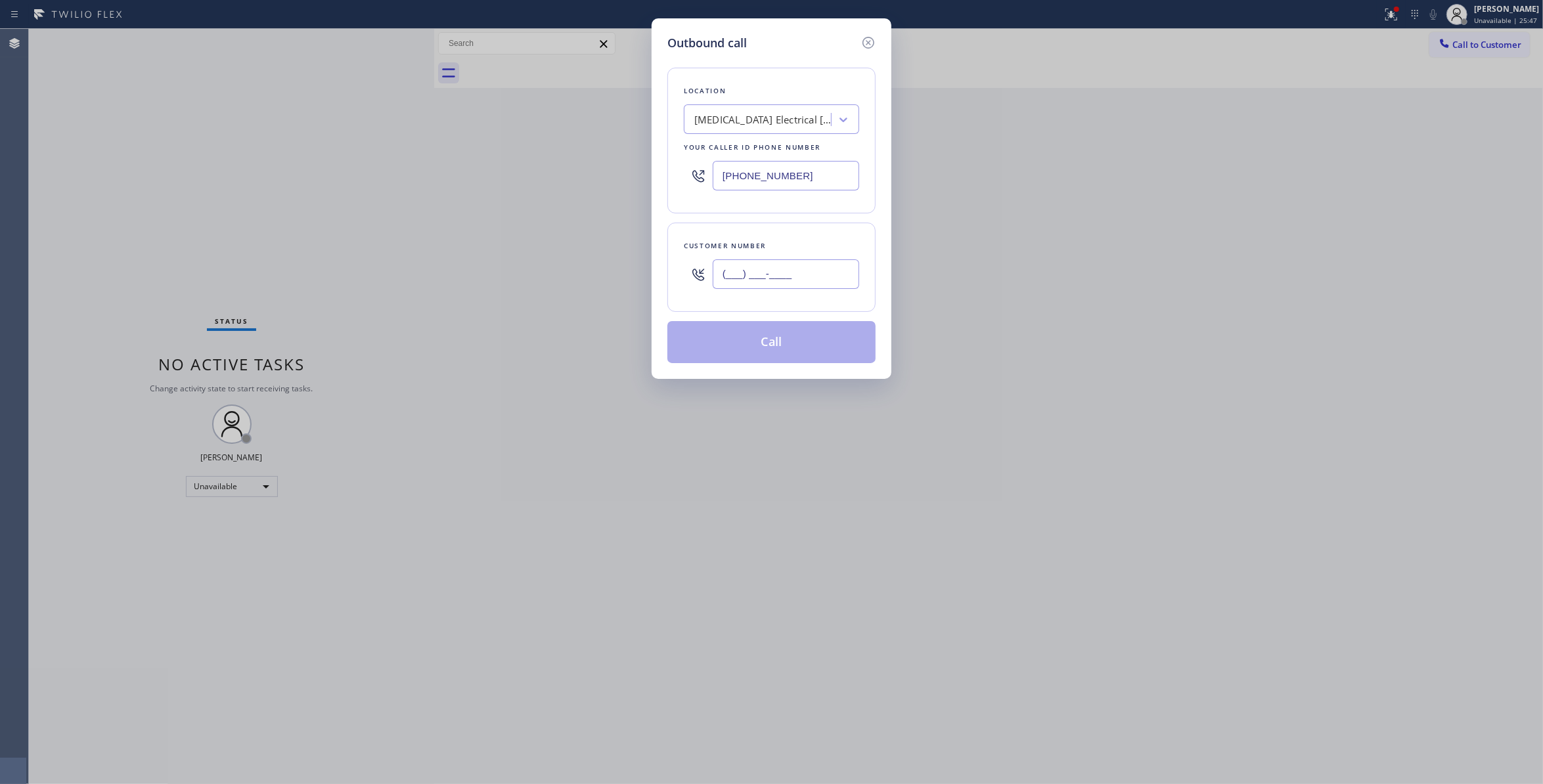
click at [763, 282] on input "(___) ___-____" at bounding box center [786, 274] width 147 height 29
paste input "442) 241-9300"
type input "(442) 241-9300"
click at [768, 350] on button "Call" at bounding box center [772, 342] width 209 height 42
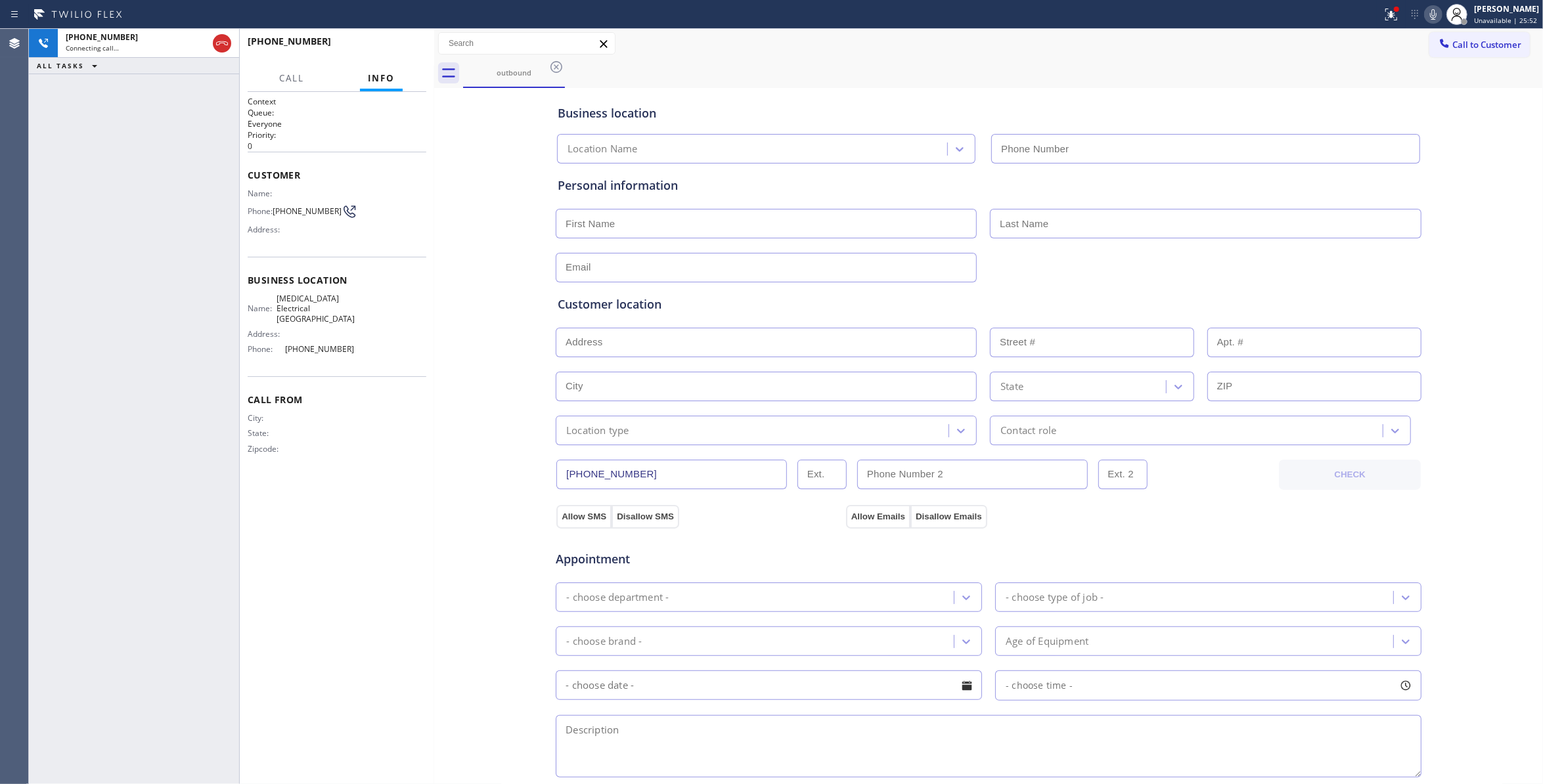
type input "(760) 388-9800"
drag, startPoint x: 768, startPoint y: 350, endPoint x: 737, endPoint y: 400, distance: 58.8
drag, startPoint x: 737, startPoint y: 400, endPoint x: 403, endPoint y: 49, distance: 484.5
click at [407, 56] on button "HANG UP" at bounding box center [396, 47] width 61 height 19
click at [403, 49] on span "HANG UP" at bounding box center [396, 47] width 40 height 9
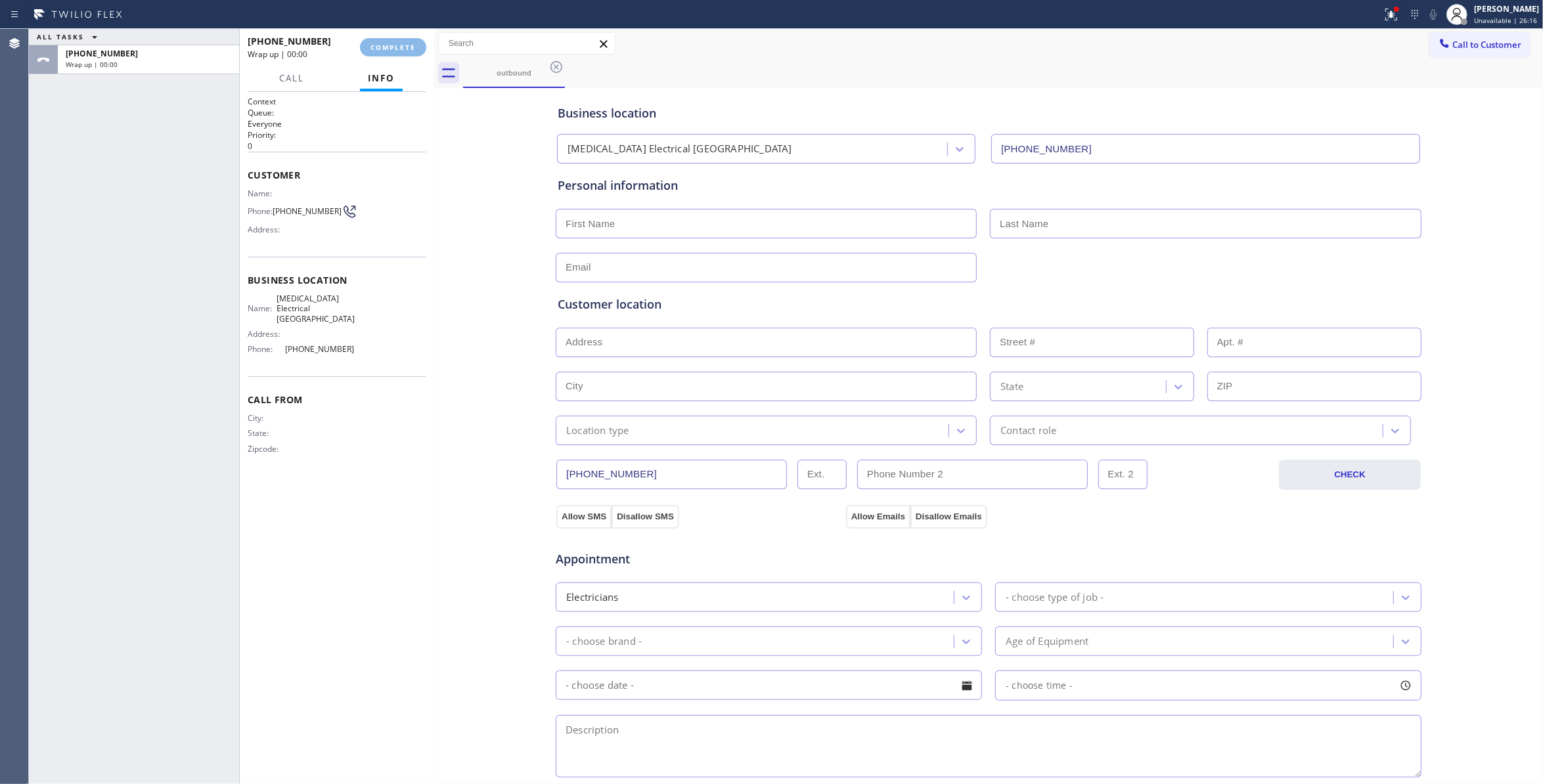
click at [403, 24] on div "Status report Issue detected This issue could affect your workflow. Please cont…" at bounding box center [771, 14] width 1543 height 29
click at [414, 45] on span "COMPLETE" at bounding box center [393, 47] width 45 height 9
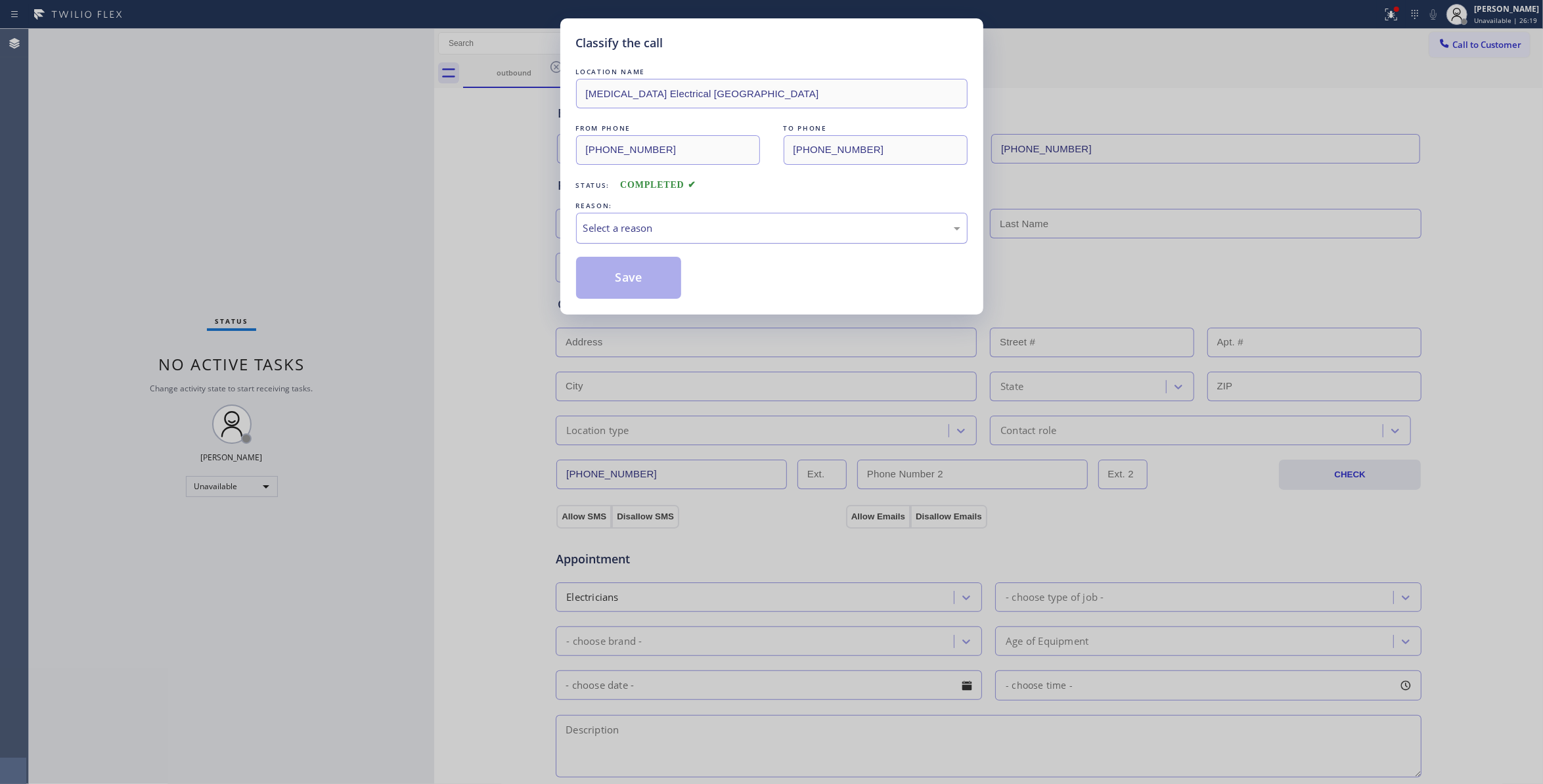
click at [686, 234] on div "Select a reason" at bounding box center [772, 228] width 377 height 15
click at [626, 280] on button "Save" at bounding box center [629, 278] width 106 height 42
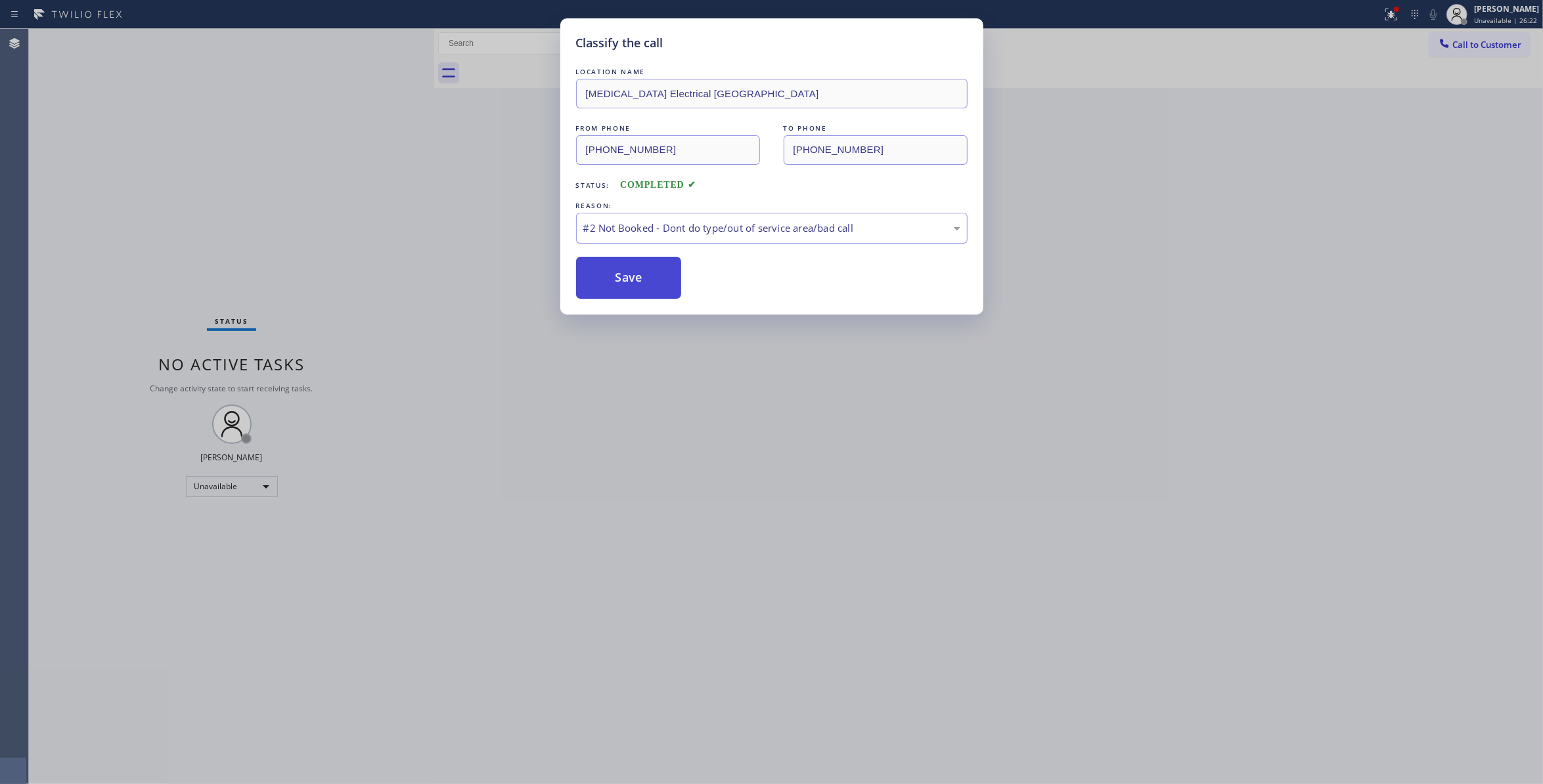
click at [647, 265] on button "Save" at bounding box center [629, 278] width 106 height 42
click at [607, 273] on button "Save" at bounding box center [629, 278] width 106 height 42
click at [652, 284] on button "Save" at bounding box center [629, 278] width 106 height 42
click at [647, 285] on button "Save" at bounding box center [629, 278] width 106 height 42
drag, startPoint x: 647, startPoint y: 285, endPoint x: 631, endPoint y: 290, distance: 16.8
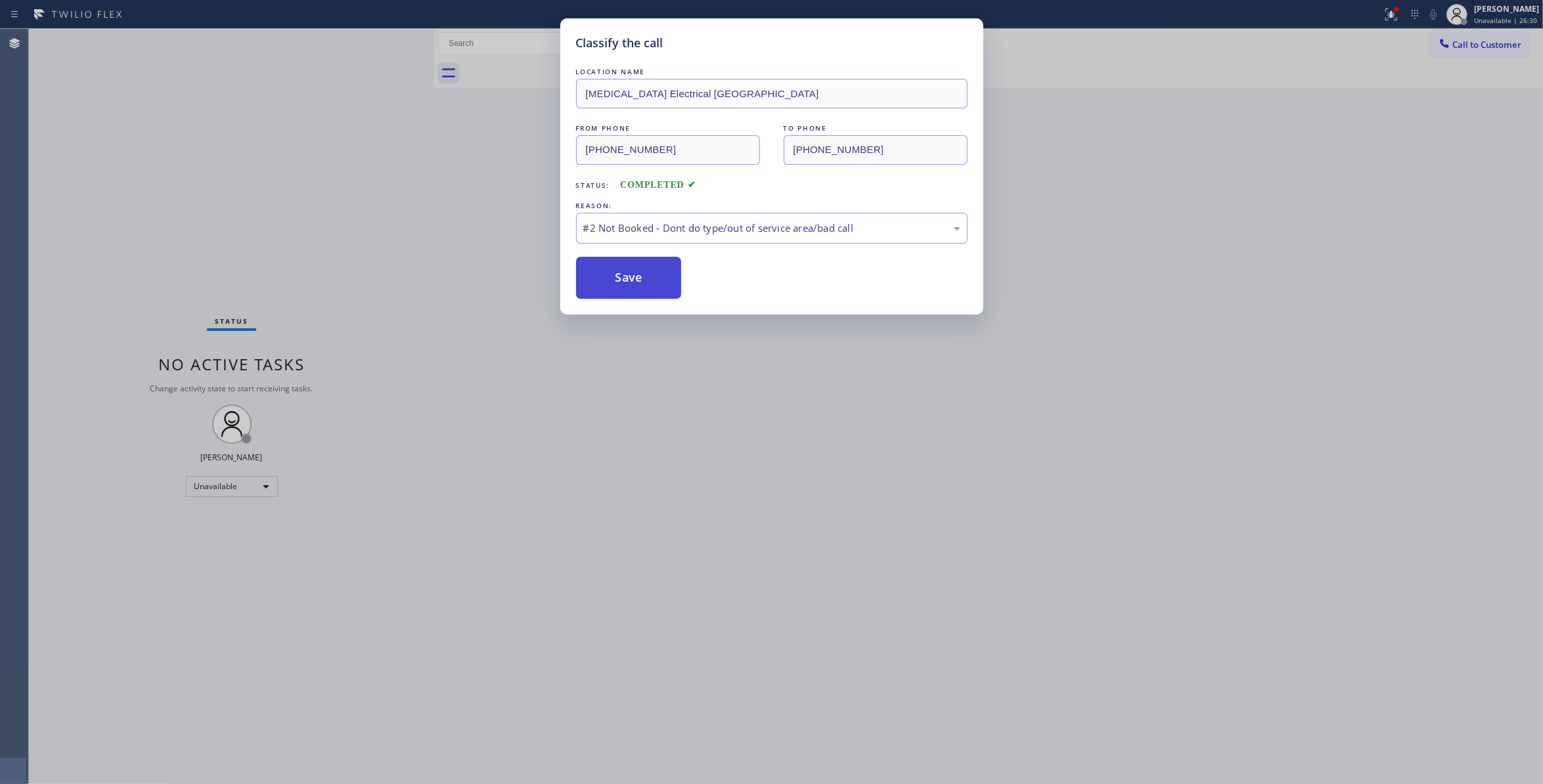
click at [644, 286] on button "Save" at bounding box center [629, 278] width 106 height 42
click at [631, 290] on button "Save" at bounding box center [629, 278] width 106 height 42
drag, startPoint x: 629, startPoint y: 287, endPoint x: 628, endPoint y: 294, distance: 7.1
click at [629, 292] on button "Save" at bounding box center [629, 278] width 106 height 42
click at [628, 294] on button "Save" at bounding box center [629, 278] width 106 height 42
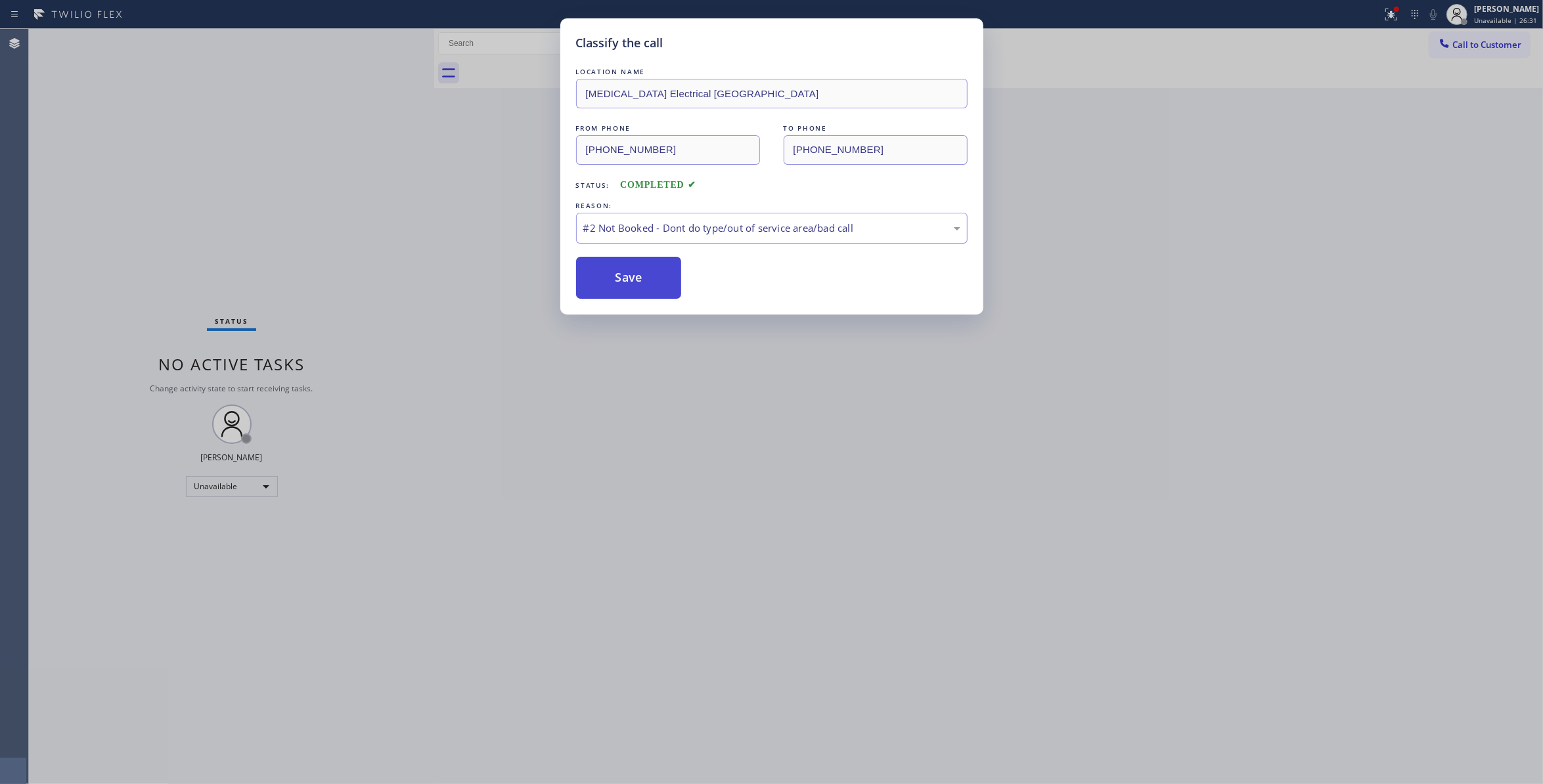
click at [629, 289] on button "Save" at bounding box center [629, 278] width 106 height 42
click at [624, 284] on button "Save" at bounding box center [629, 278] width 106 height 42
click at [621, 284] on button "Save" at bounding box center [629, 278] width 106 height 42
click at [623, 283] on button "Save" at bounding box center [629, 278] width 106 height 42
click at [622, 282] on button "Save" at bounding box center [629, 278] width 106 height 42
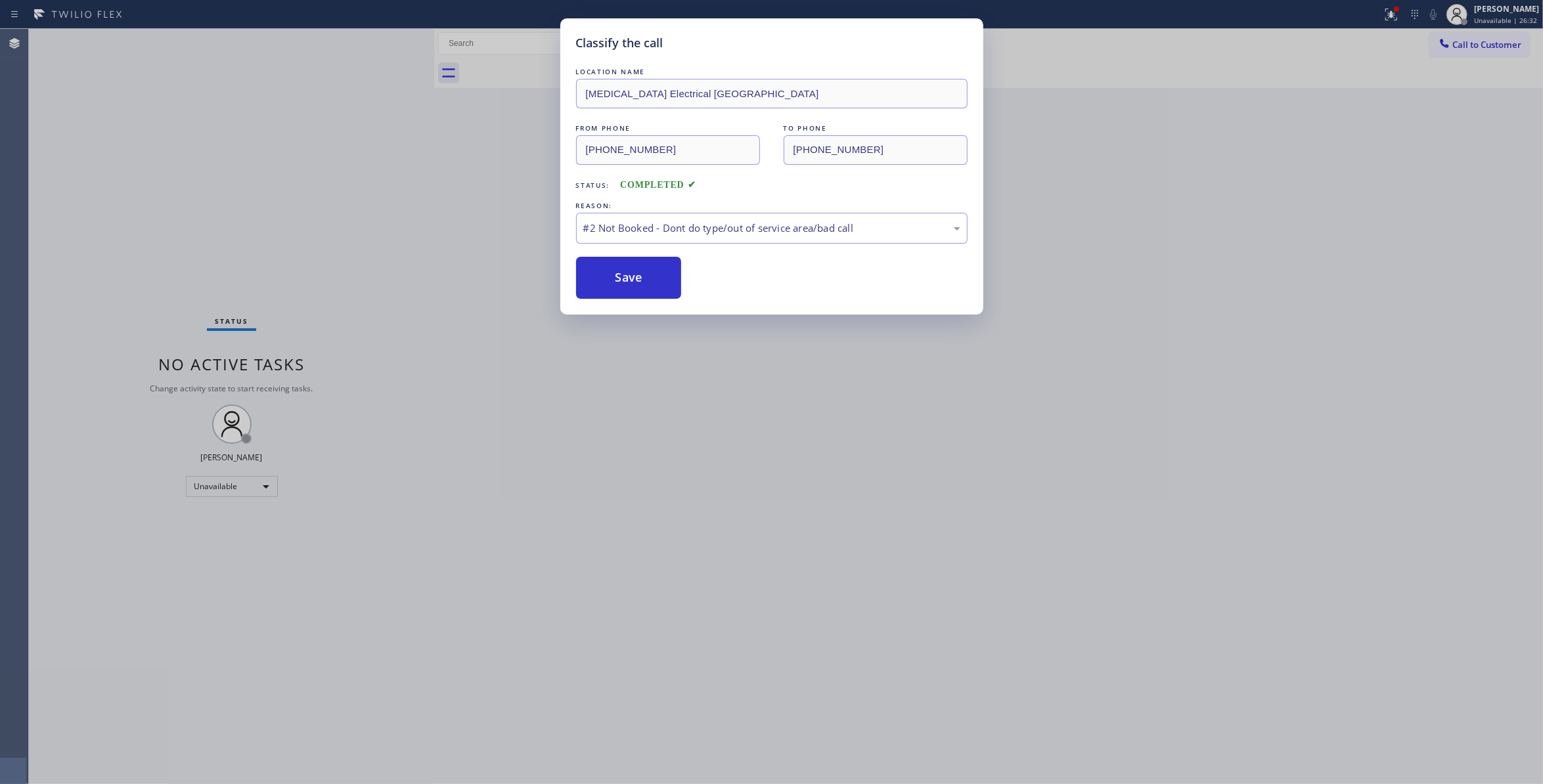
drag, startPoint x: 615, startPoint y: 276, endPoint x: 632, endPoint y: 251, distance: 30.2
click at [612, 276] on button "Save" at bounding box center [629, 278] width 106 height 42
click at [629, 250] on div "LOCATION NAME High Voltage Electrical Palm Springs FROM PHONE (760) 388-9800 TO…" at bounding box center [772, 181] width 391 height 234
click at [629, 247] on div "LOCATION NAME High Voltage Electrical Palm Springs FROM PHONE (760) 388-9800 TO…" at bounding box center [772, 181] width 391 height 234
drag, startPoint x: 629, startPoint y: 247, endPoint x: 626, endPoint y: 266, distance: 19.2
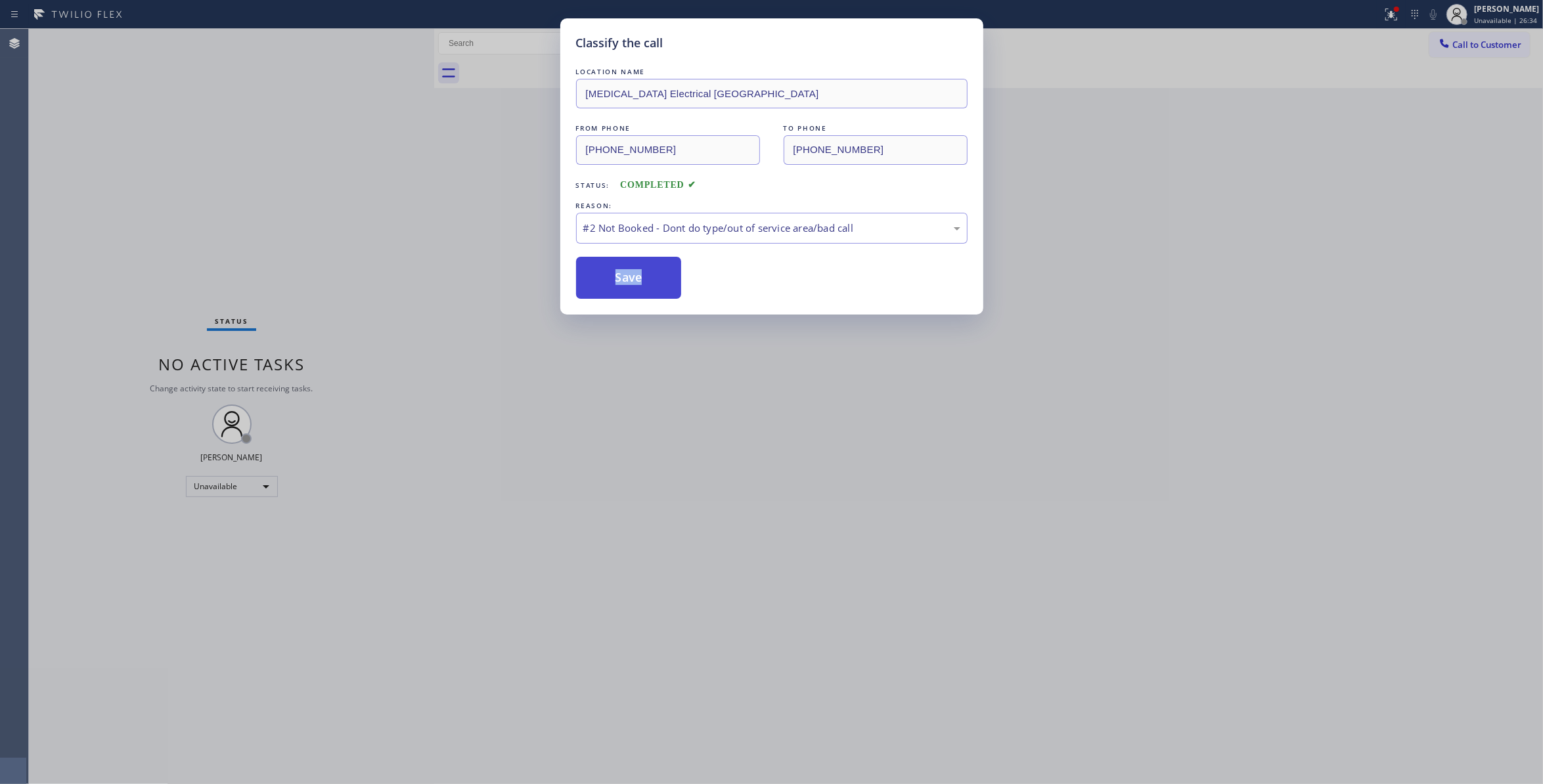
click at [629, 254] on div "LOCATION NAME High Voltage Electrical Palm Springs FROM PHONE (760) 388-9800 TO…" at bounding box center [772, 181] width 391 height 234
click at [626, 266] on button "Save" at bounding box center [629, 278] width 106 height 42
click at [629, 273] on button "Save" at bounding box center [629, 278] width 106 height 42
click at [629, 275] on button "Save" at bounding box center [629, 278] width 106 height 42
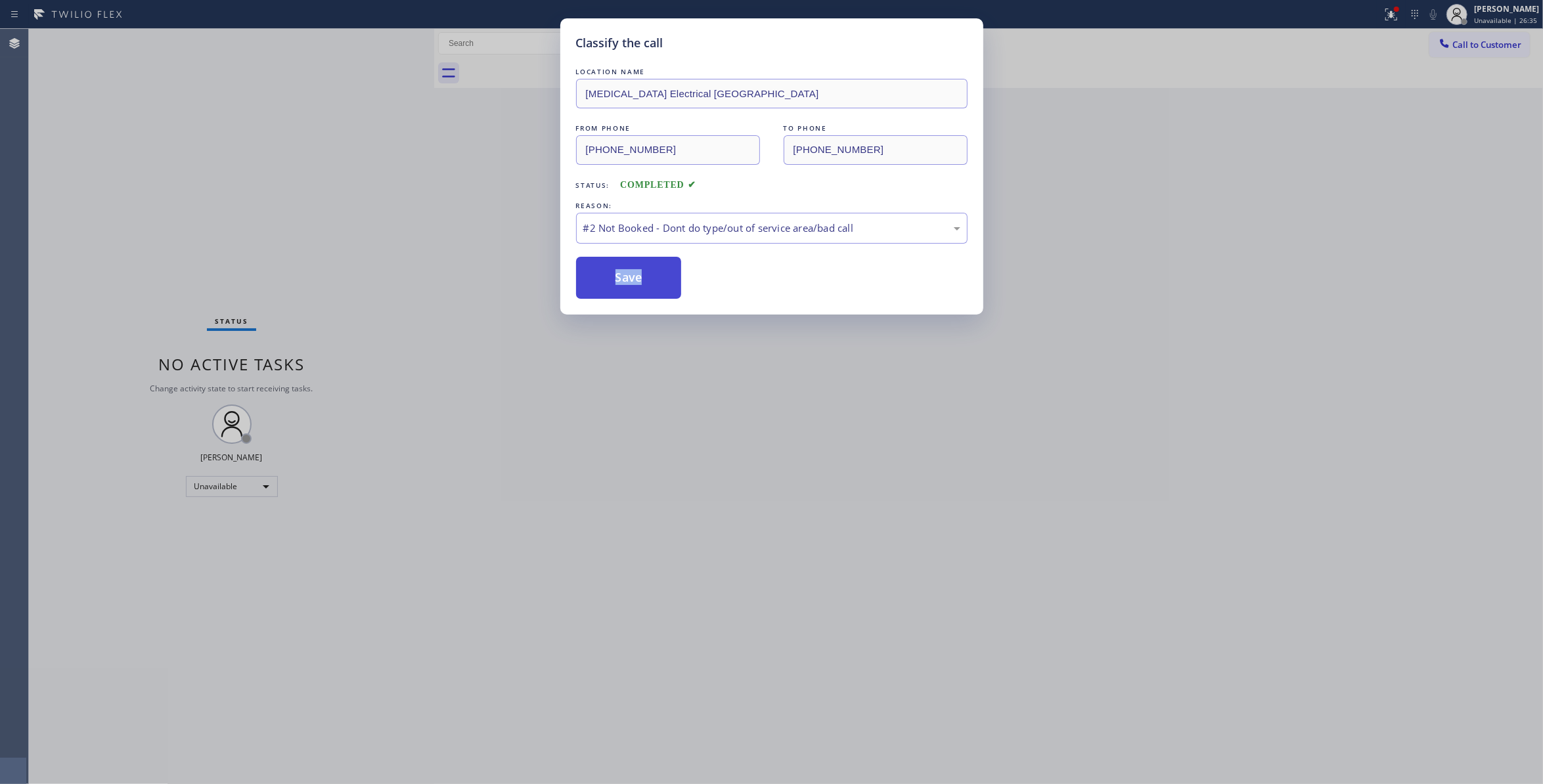
click at [629, 274] on button "Save" at bounding box center [629, 278] width 106 height 42
click at [628, 273] on button "Save" at bounding box center [629, 278] width 106 height 42
click at [626, 269] on button "Save" at bounding box center [629, 278] width 106 height 42
click at [627, 275] on button "Save" at bounding box center [629, 278] width 106 height 42
click at [631, 272] on button "Save" at bounding box center [629, 278] width 106 height 42
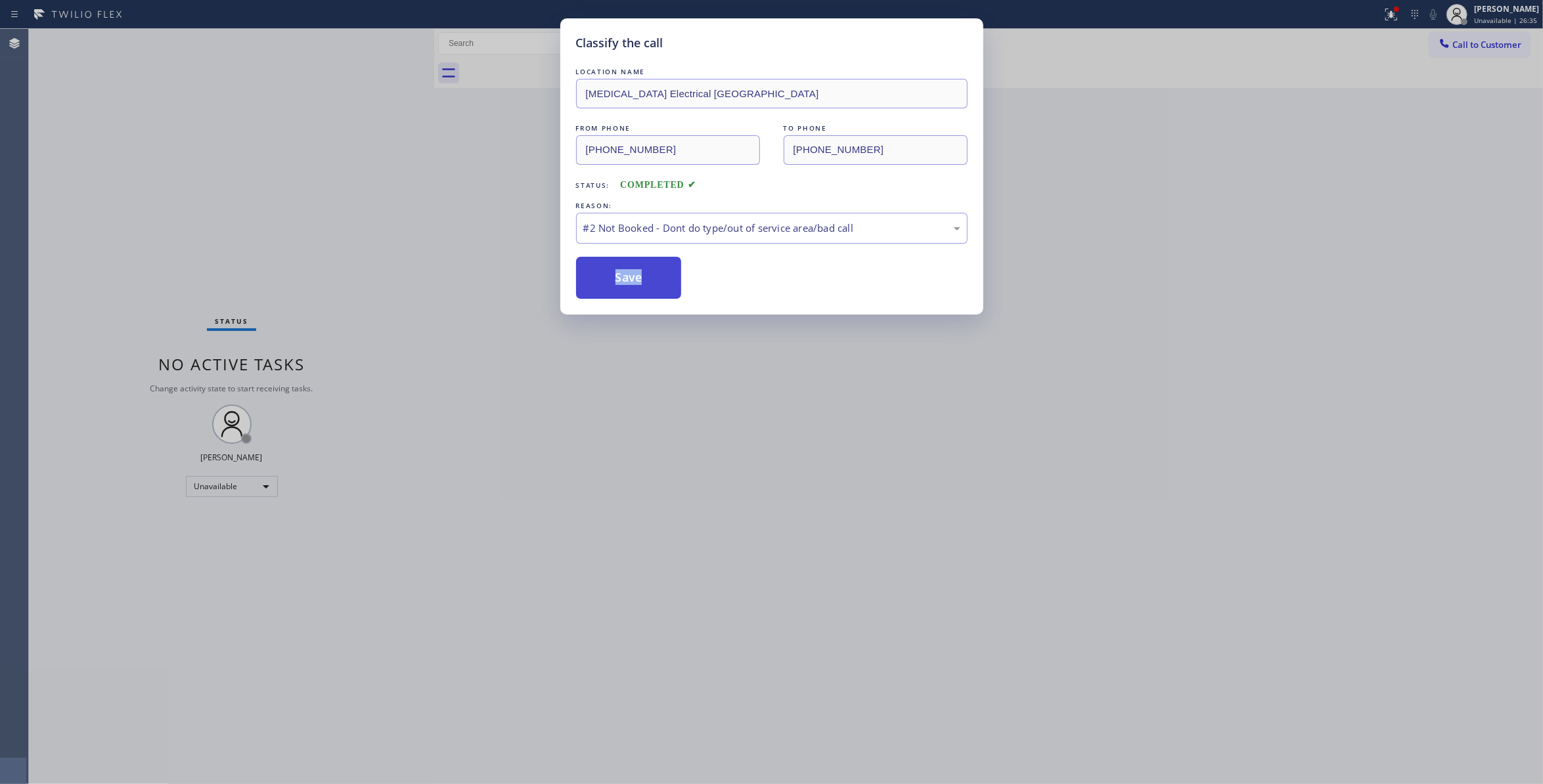
click at [632, 278] on button "Save" at bounding box center [629, 278] width 106 height 42
click at [626, 284] on button "Save" at bounding box center [629, 278] width 106 height 42
drag, startPoint x: 1280, startPoint y: 222, endPoint x: 1386, endPoint y: 24, distance: 224.6
click at [1292, 198] on div "Classify the call LOCATION NAME High Voltage Electrical Palm Springs FROM PHONE…" at bounding box center [771, 392] width 1543 height 784
click at [670, 264] on button "Save" at bounding box center [629, 278] width 106 height 42
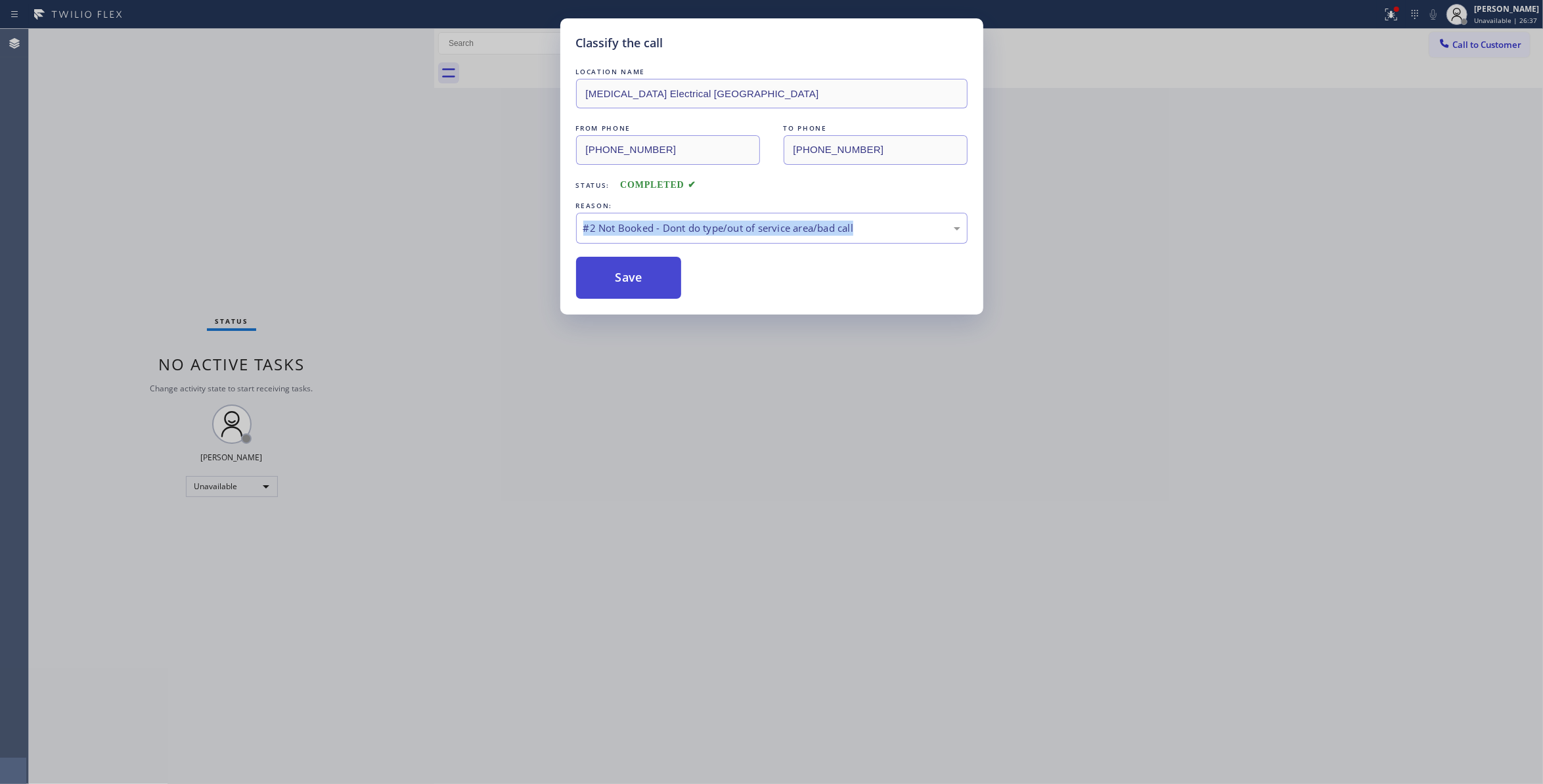
click at [665, 265] on button "Save" at bounding box center [629, 278] width 106 height 42
click at [663, 270] on button "Save" at bounding box center [629, 278] width 106 height 42
click at [663, 271] on button "Save" at bounding box center [629, 278] width 106 height 42
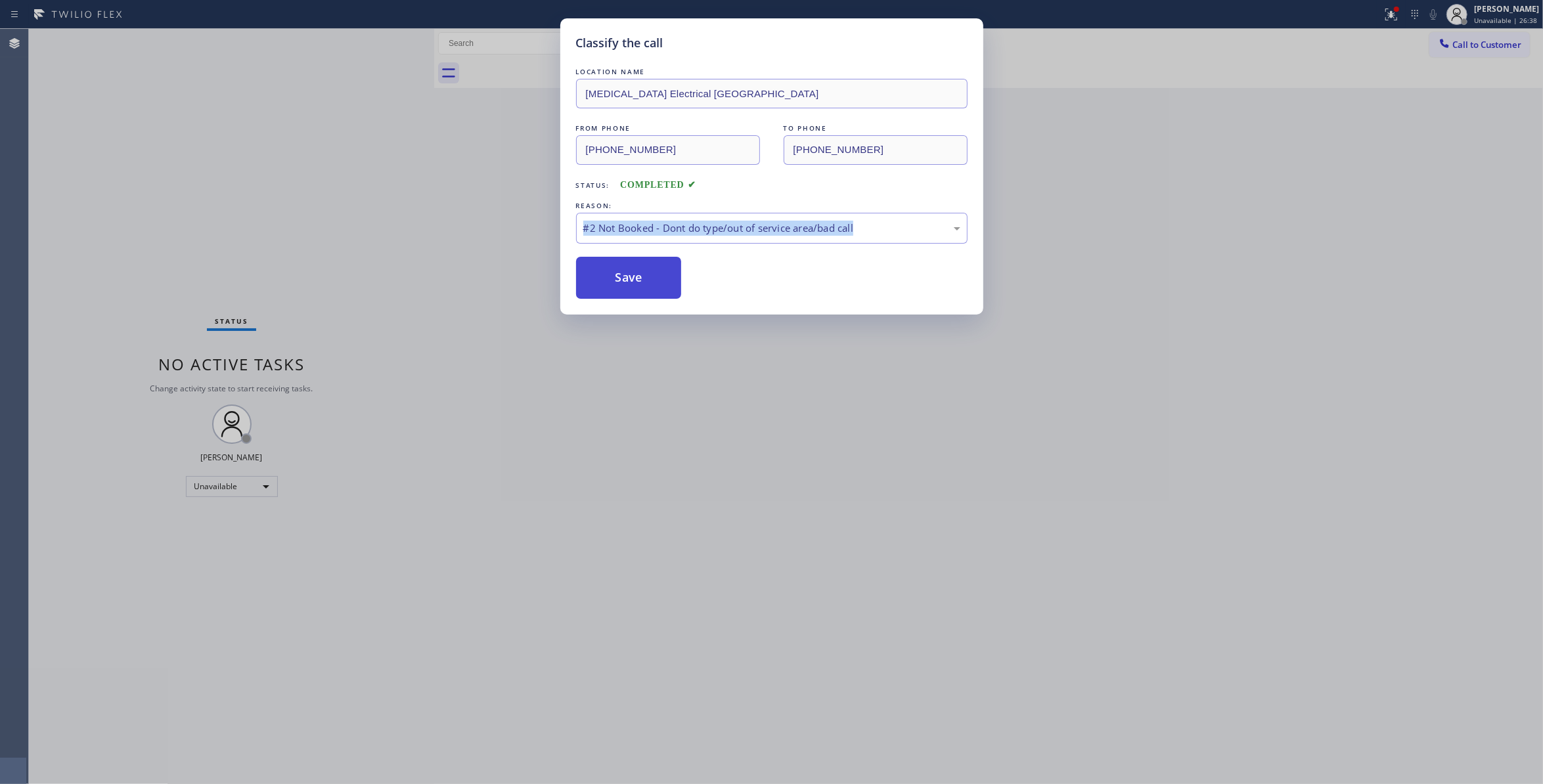
click at [663, 271] on button "Save" at bounding box center [629, 278] width 106 height 42
click at [663, 271] on div "Classify the call LOCATION NAME Most Honest Appliance Repair FROM PHONE (833) 5…" at bounding box center [786, 406] width 1514 height 755
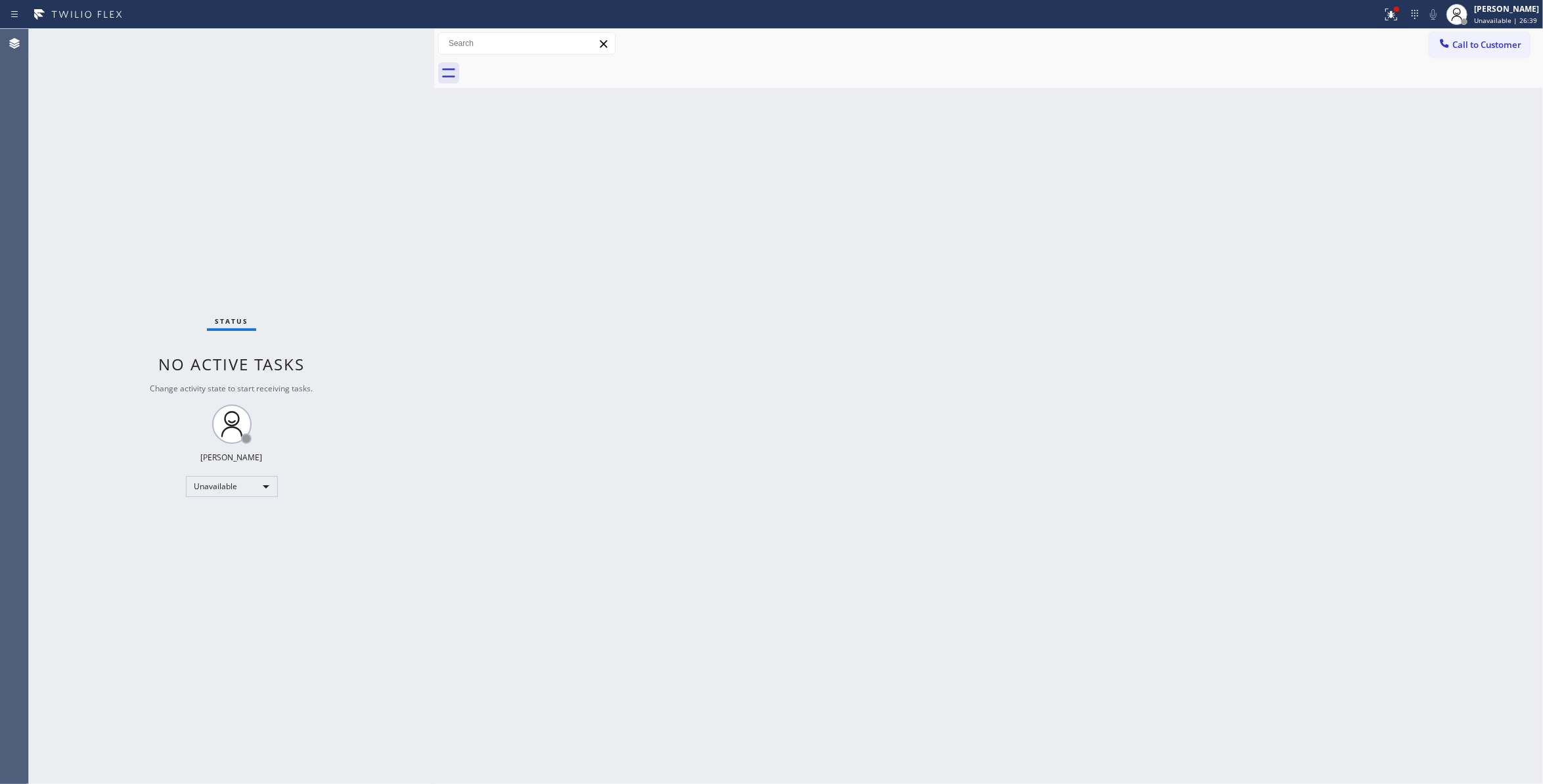
click at [663, 271] on div "Back to Dashboard Change Sender ID Customers Technicians Select a contact Outbo…" at bounding box center [989, 406] width 1109 height 755
click at [1488, 48] on span "Call to Customer" at bounding box center [1487, 45] width 69 height 12
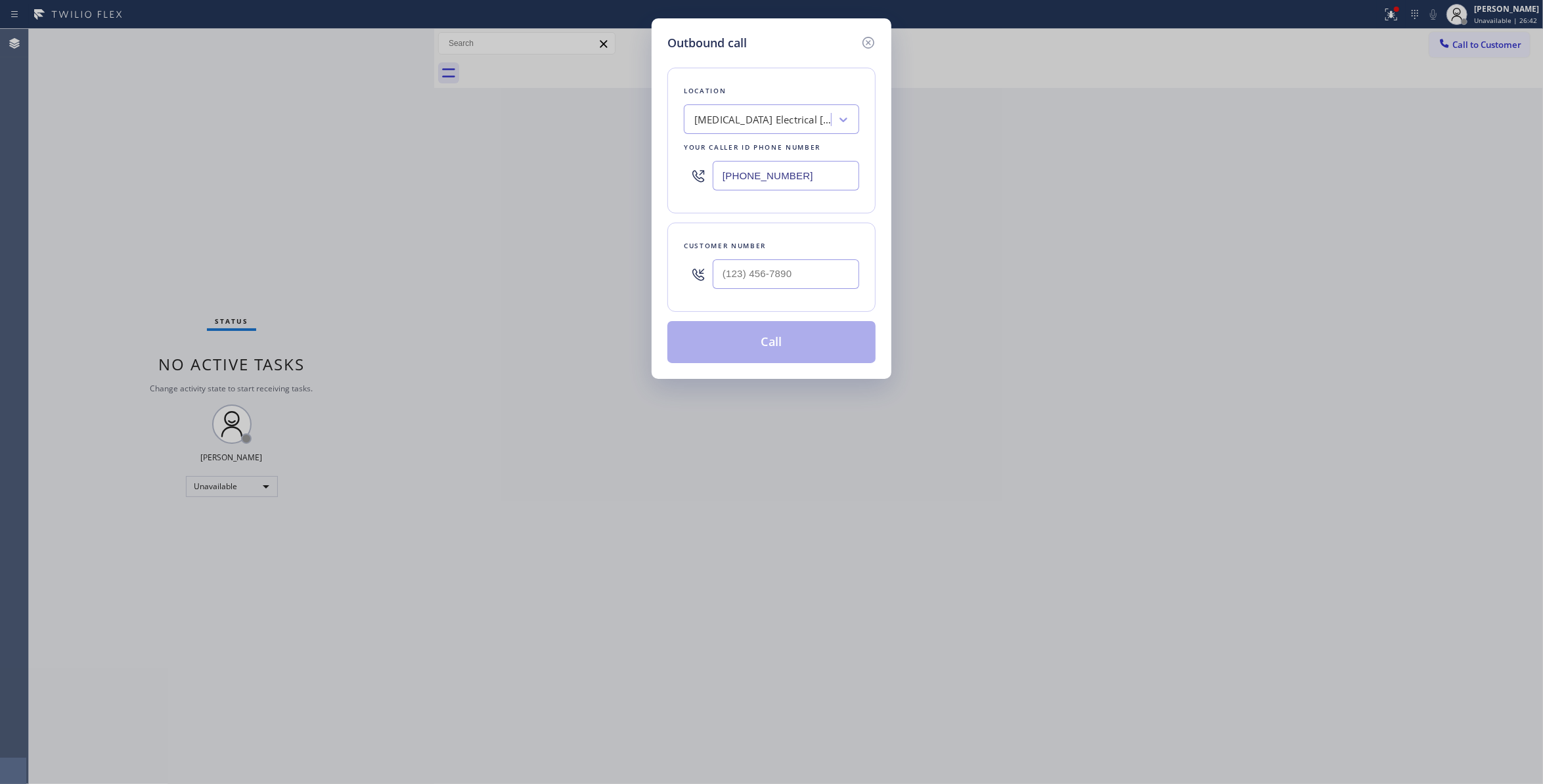
click at [771, 292] on div at bounding box center [786, 274] width 147 height 42
click at [768, 271] on input "(___) ___-____" at bounding box center [786, 274] width 147 height 29
paste input "442) 241-9300"
type input "(442) 241-9300"
click at [773, 347] on button "Call" at bounding box center [772, 342] width 209 height 42
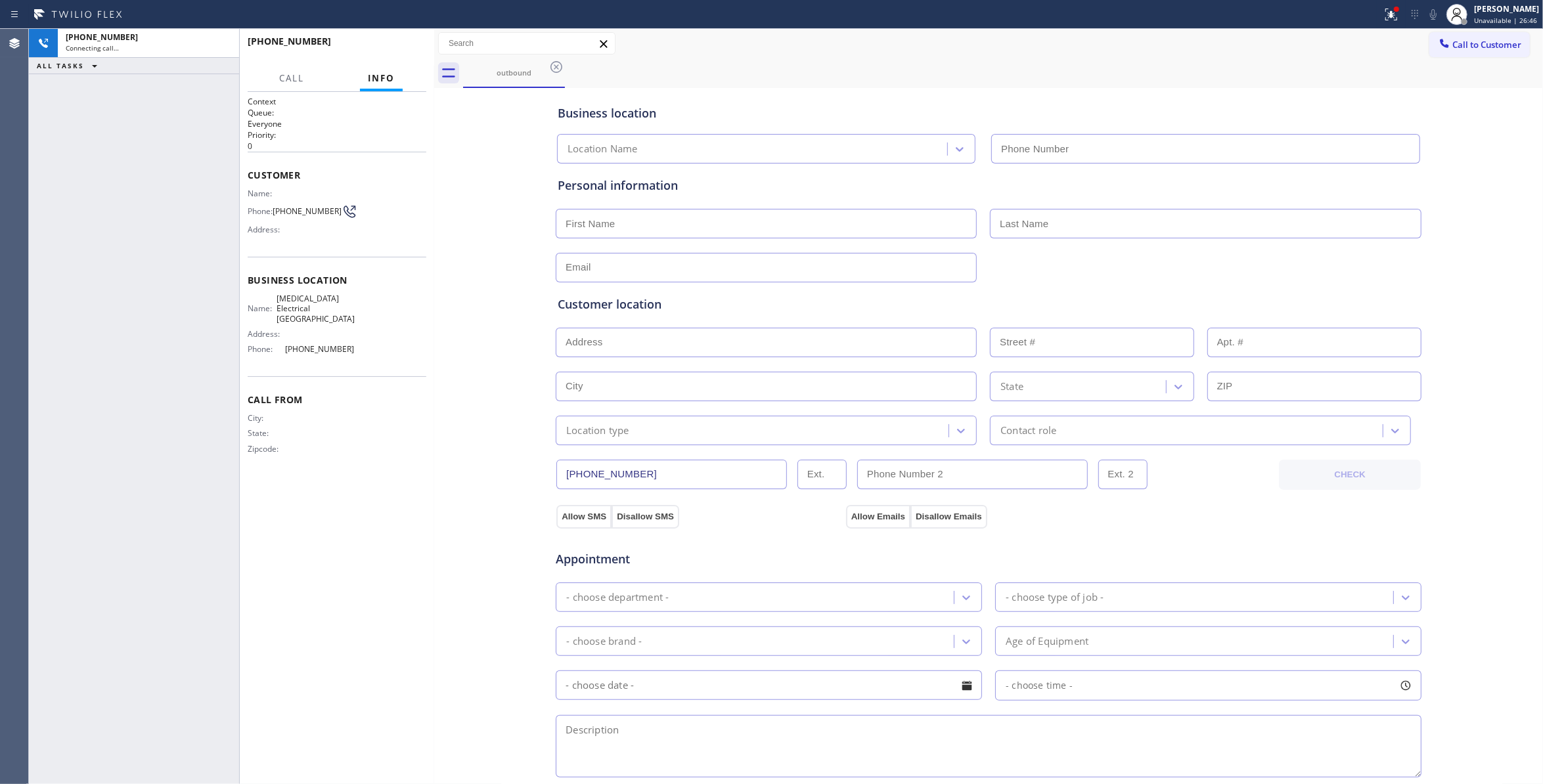
type input "(760) 388-9800"
drag, startPoint x: 64, startPoint y: 227, endPoint x: 269, endPoint y: 35, distance: 280.9
click at [84, 188] on div "+14422419300 Live | 00:00 ALL TASKS ALL TASKS ACTIVE TASKS TASKS IN WRAP UP" at bounding box center [134, 406] width 210 height 755
click at [390, 46] on span "HANG UP" at bounding box center [396, 47] width 40 height 9
click at [391, 46] on span "HANG UP" at bounding box center [396, 47] width 40 height 9
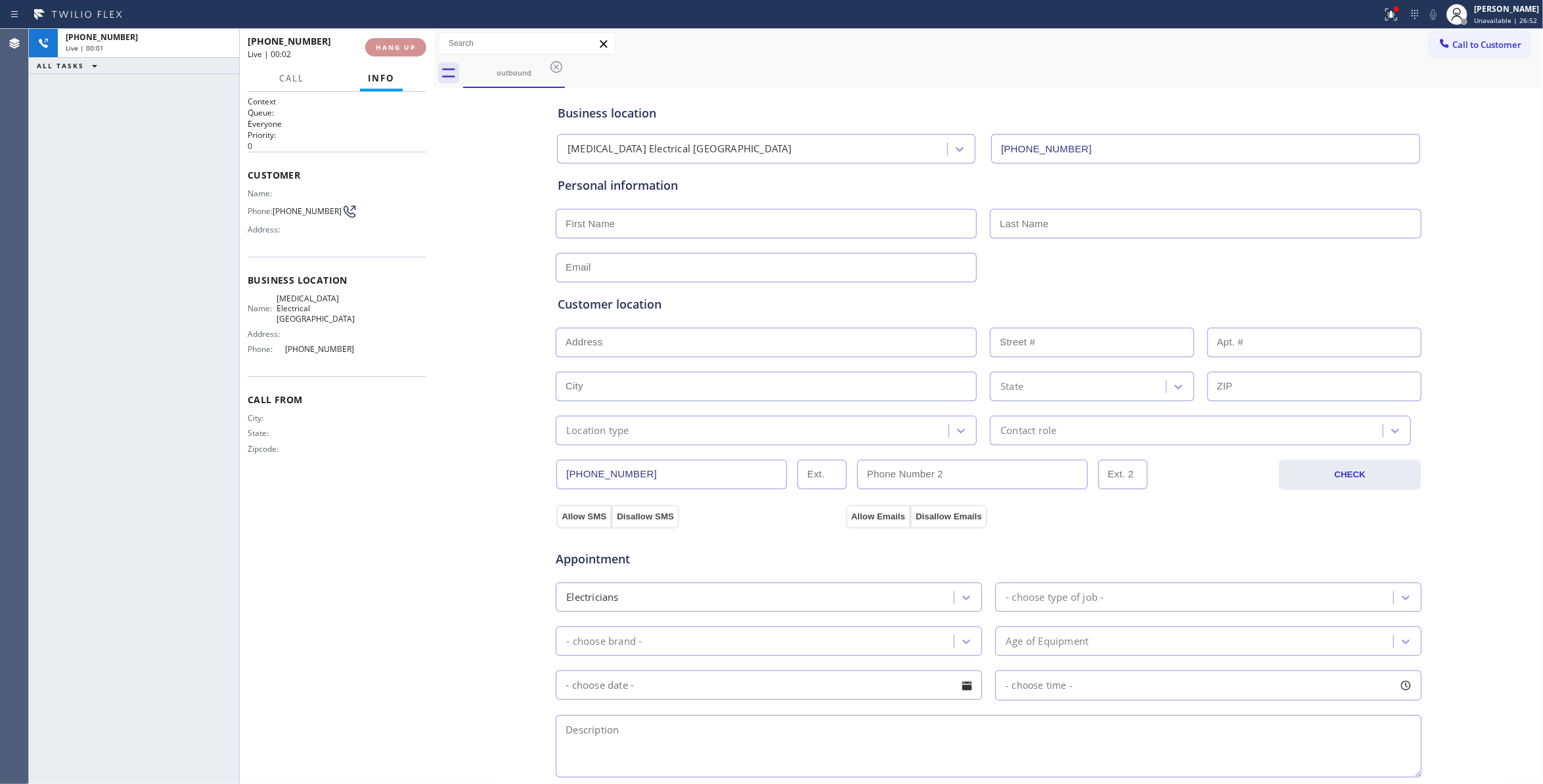
click at [392, 46] on span "HANG UP" at bounding box center [396, 47] width 40 height 9
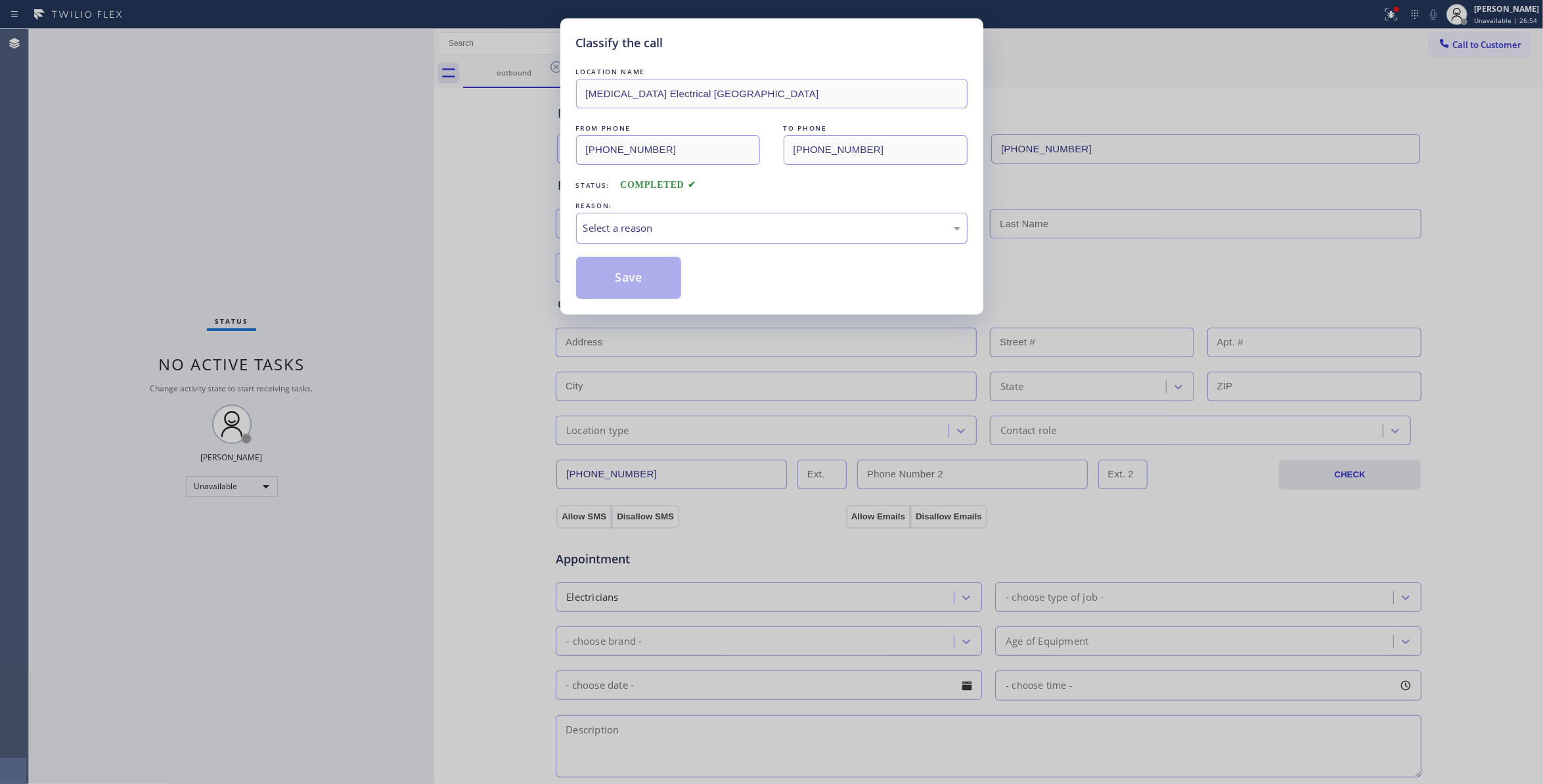
click at [587, 227] on div "Select a reason" at bounding box center [772, 228] width 377 height 15
click at [632, 280] on button "Save" at bounding box center [629, 278] width 106 height 42
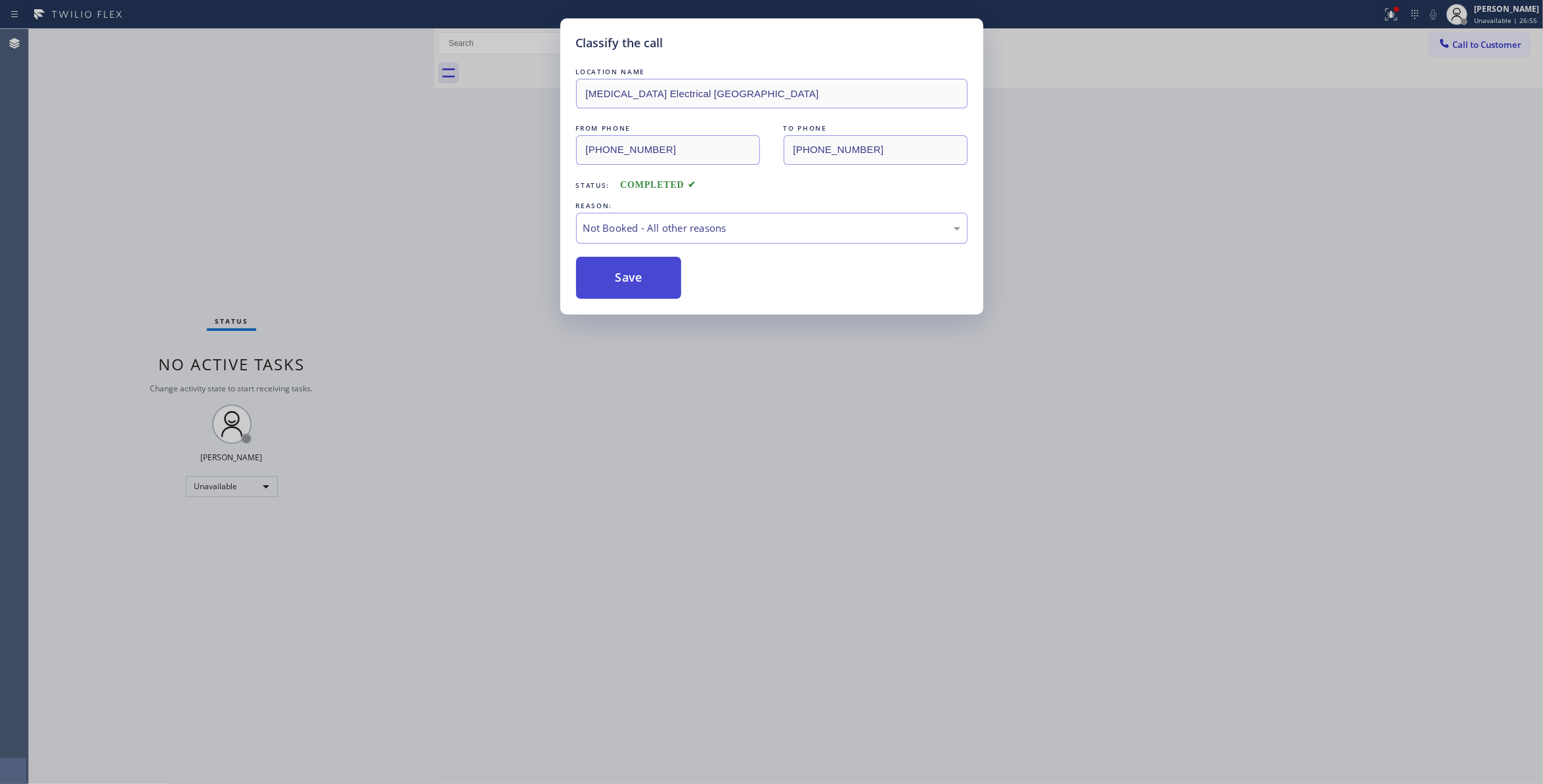
click at [632, 280] on button "Save" at bounding box center [629, 278] width 106 height 42
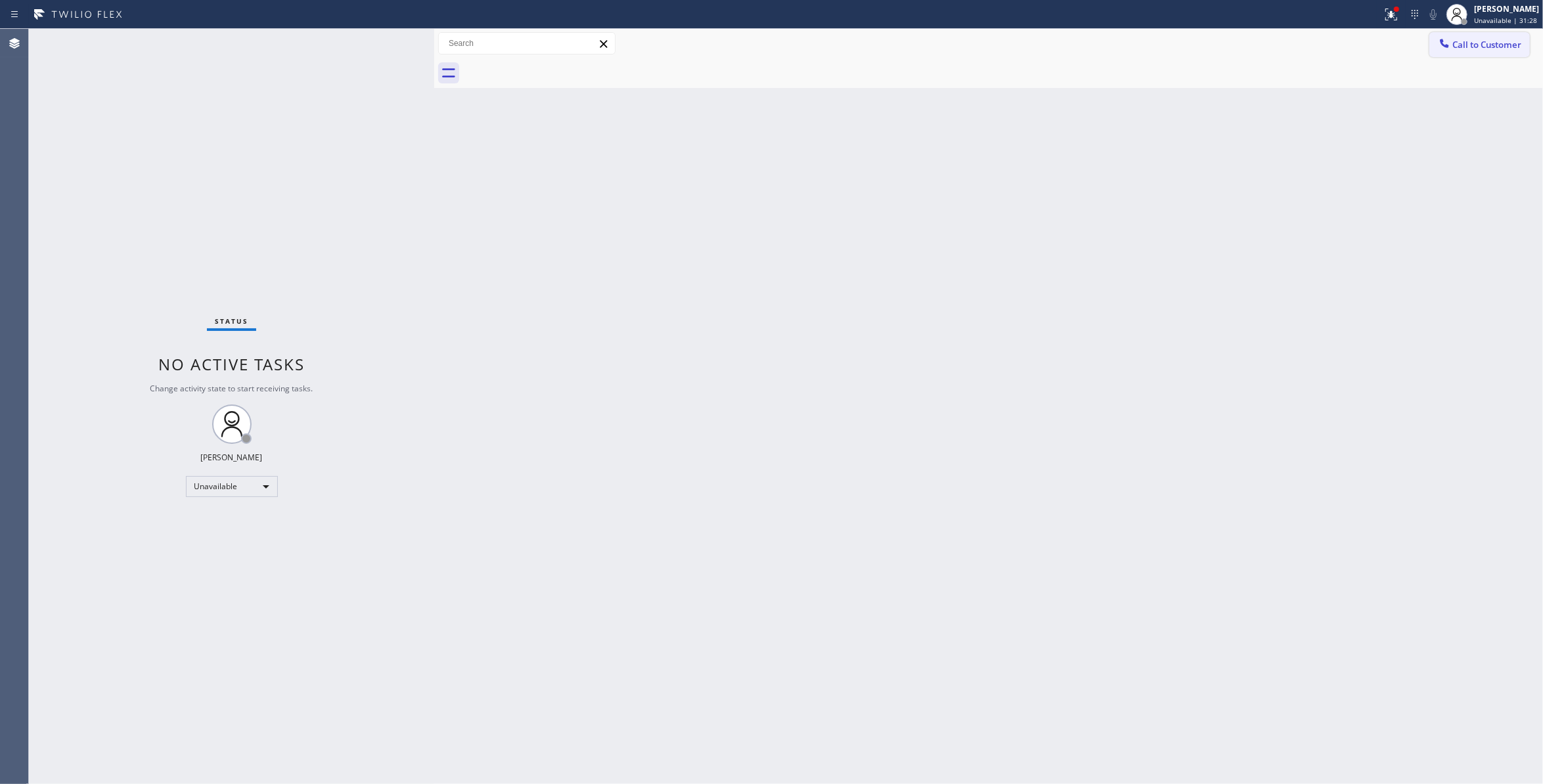
click at [1482, 48] on span "Call to Customer" at bounding box center [1487, 45] width 69 height 12
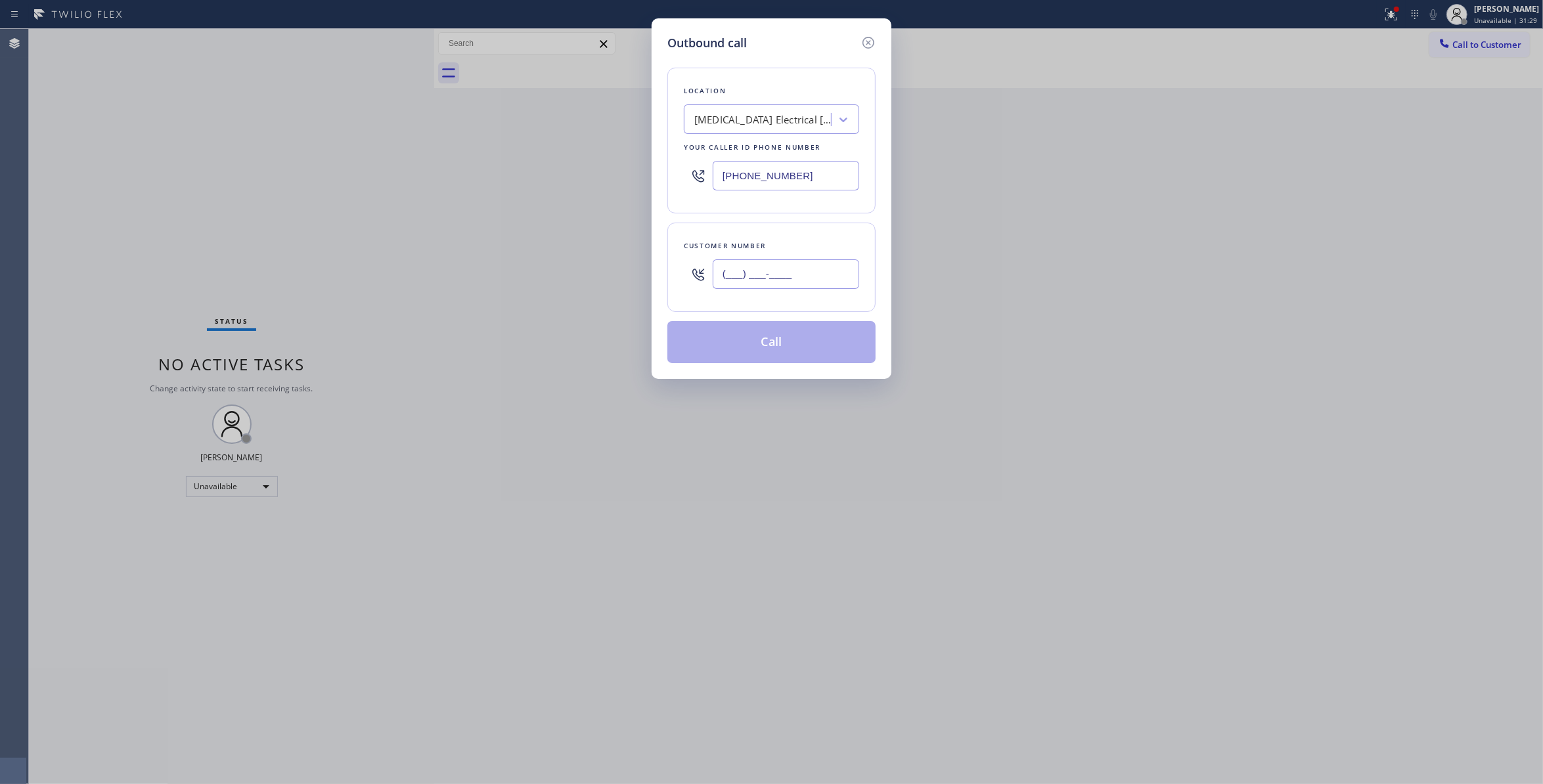
click at [787, 280] on input "(___) ___-____" at bounding box center [786, 274] width 147 height 29
paste input "412) 998-1311"
type input "(412) 998-1311"
paste input "14) 988-4622"
drag, startPoint x: 817, startPoint y: 181, endPoint x: 452, endPoint y: 177, distance: 365.0
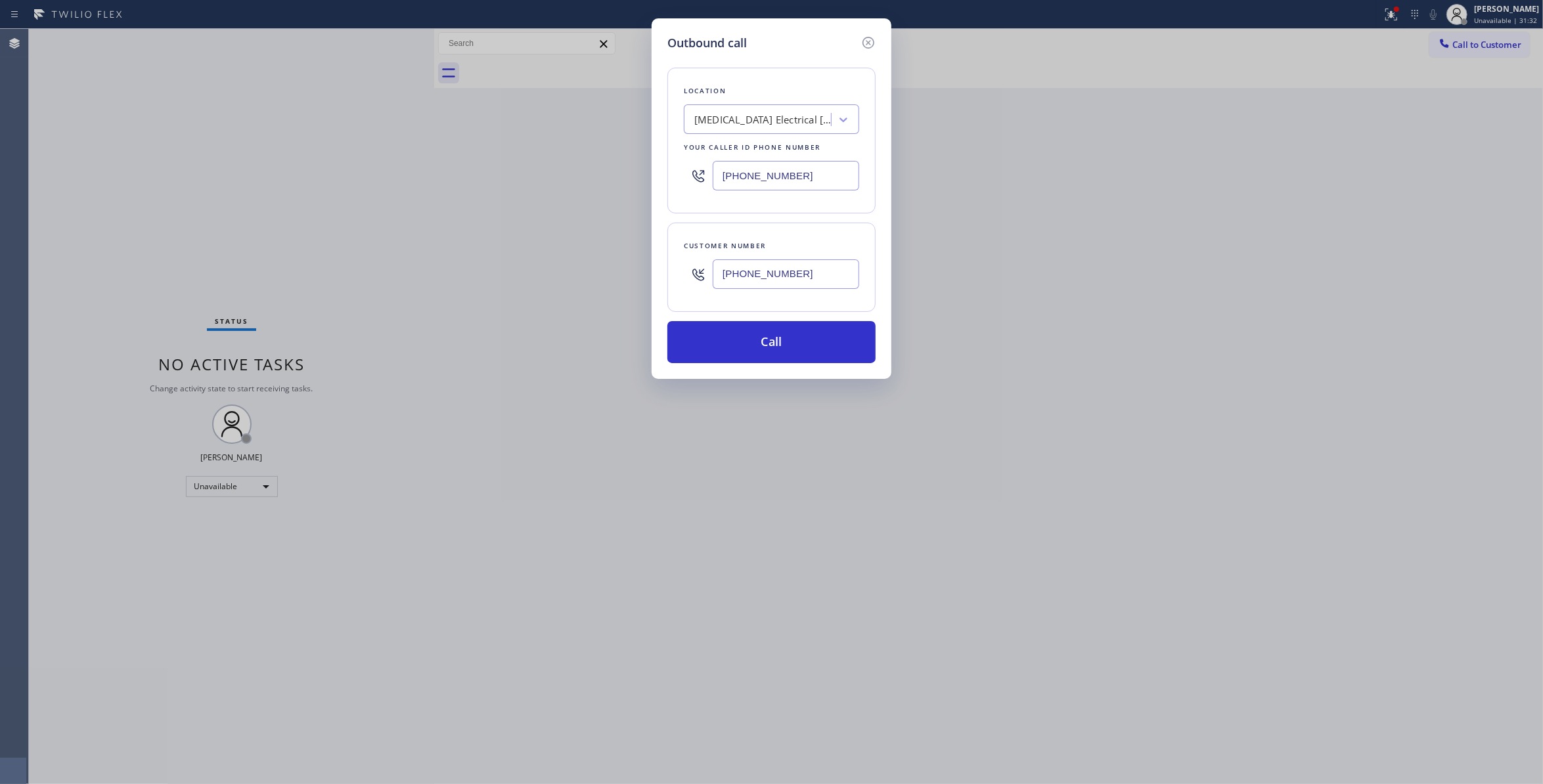
click at [452, 177] on div "Outbound call Location High Voltage Electrical Palm Springs Your caller id phon…" at bounding box center [771, 392] width 1543 height 784
type input "(714) 988-4622"
drag, startPoint x: 830, startPoint y: 275, endPoint x: 542, endPoint y: 279, distance: 288.0
click at [536, 277] on div "Outbound call Location Davis AC & Heating Repair Your caller id phone number (7…" at bounding box center [771, 392] width 1543 height 784
click at [688, 337] on button "Call" at bounding box center [772, 342] width 209 height 42
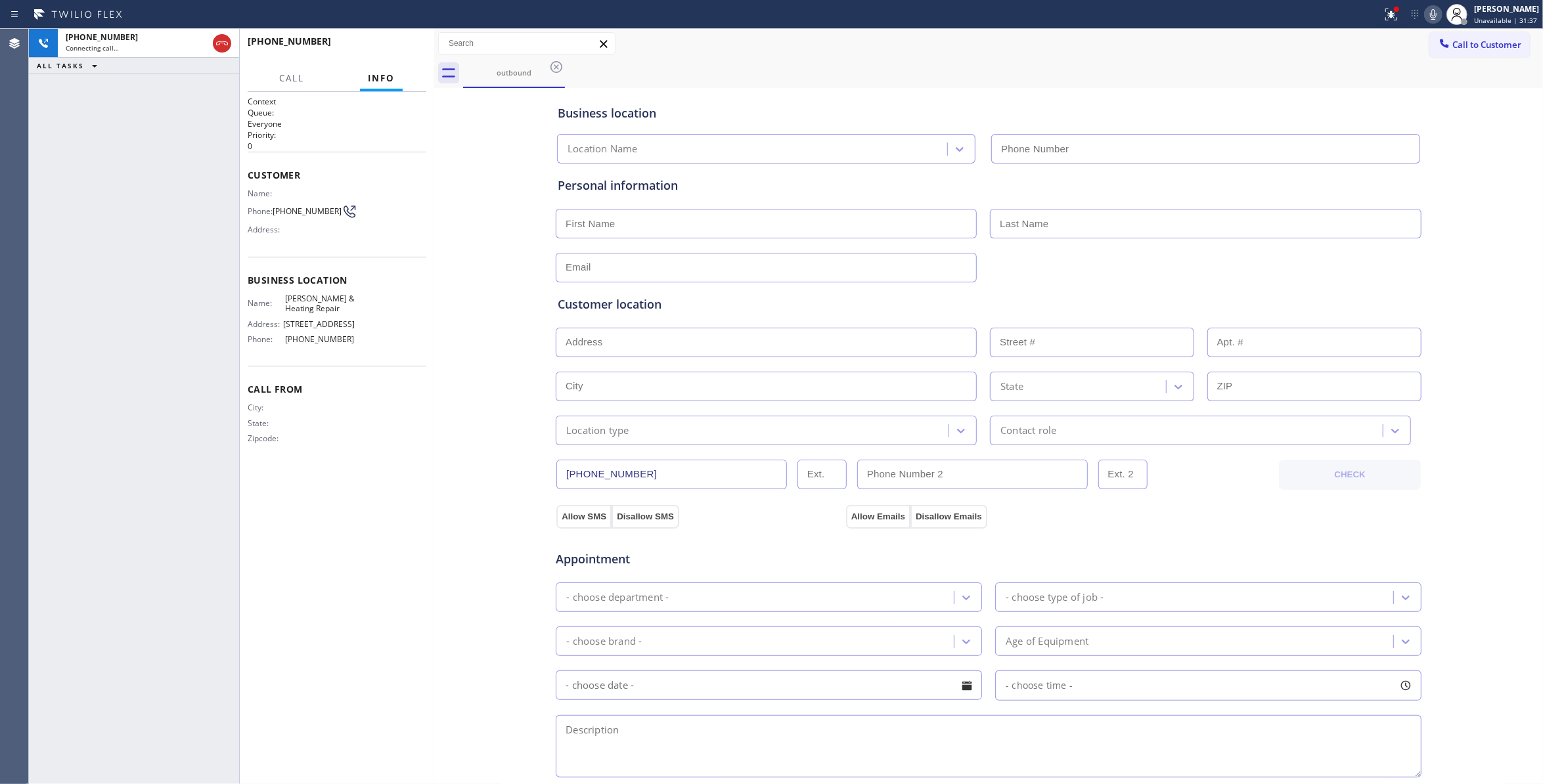
type input "(714) 988-4622"
click at [311, 214] on span "(412) 998-1311" at bounding box center [307, 211] width 69 height 10
click at [310, 214] on span "(412) 998-1311" at bounding box center [307, 211] width 69 height 10
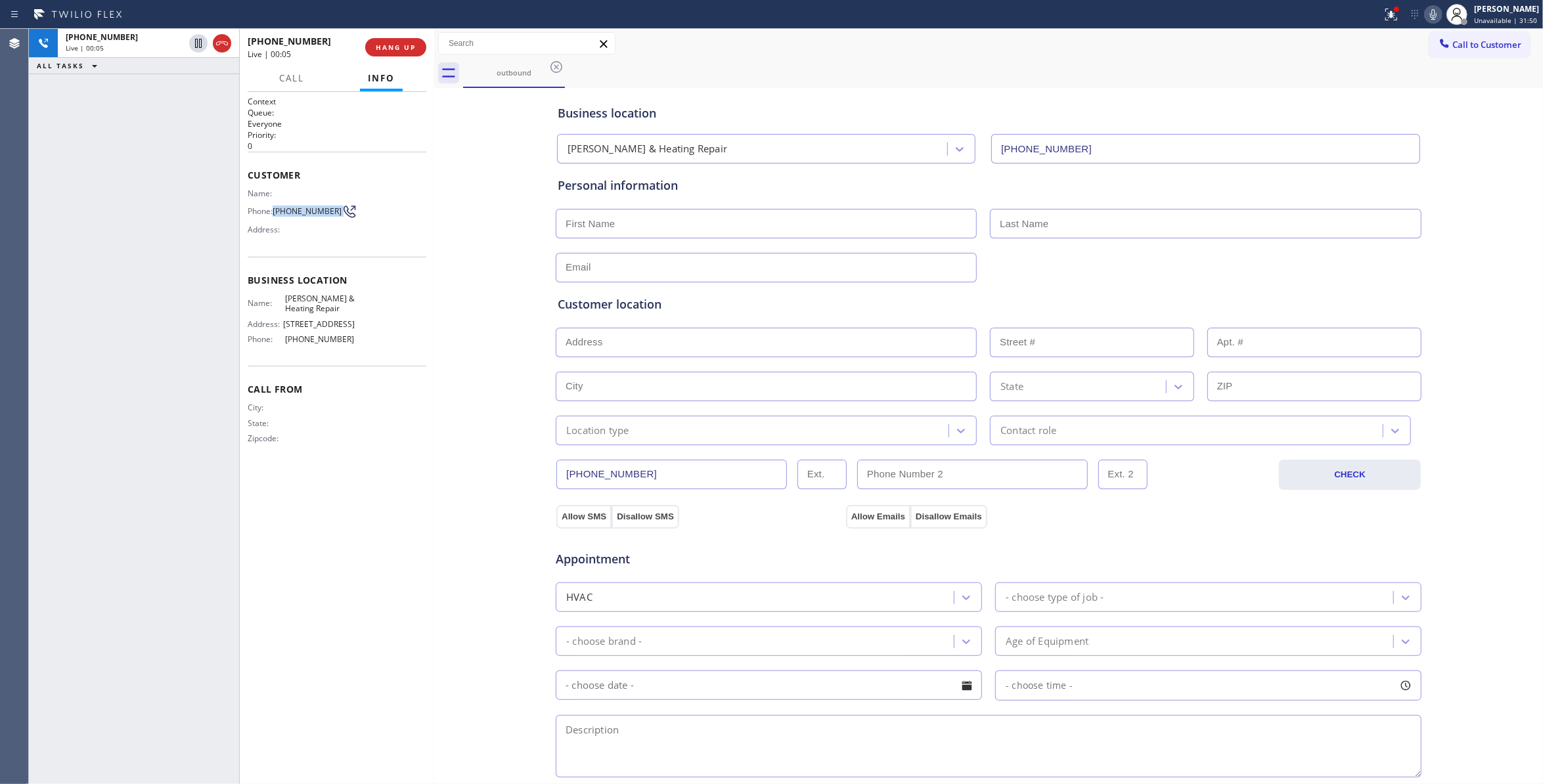
click at [311, 213] on span "(412) 998-1311" at bounding box center [307, 211] width 69 height 10
click at [388, 54] on div "+14129981311 Live | 00:06 HANG UP" at bounding box center [337, 47] width 178 height 34
click at [386, 53] on button "HANG UP" at bounding box center [396, 47] width 61 height 19
click at [414, 54] on button "COMPLETE" at bounding box center [393, 47] width 66 height 19
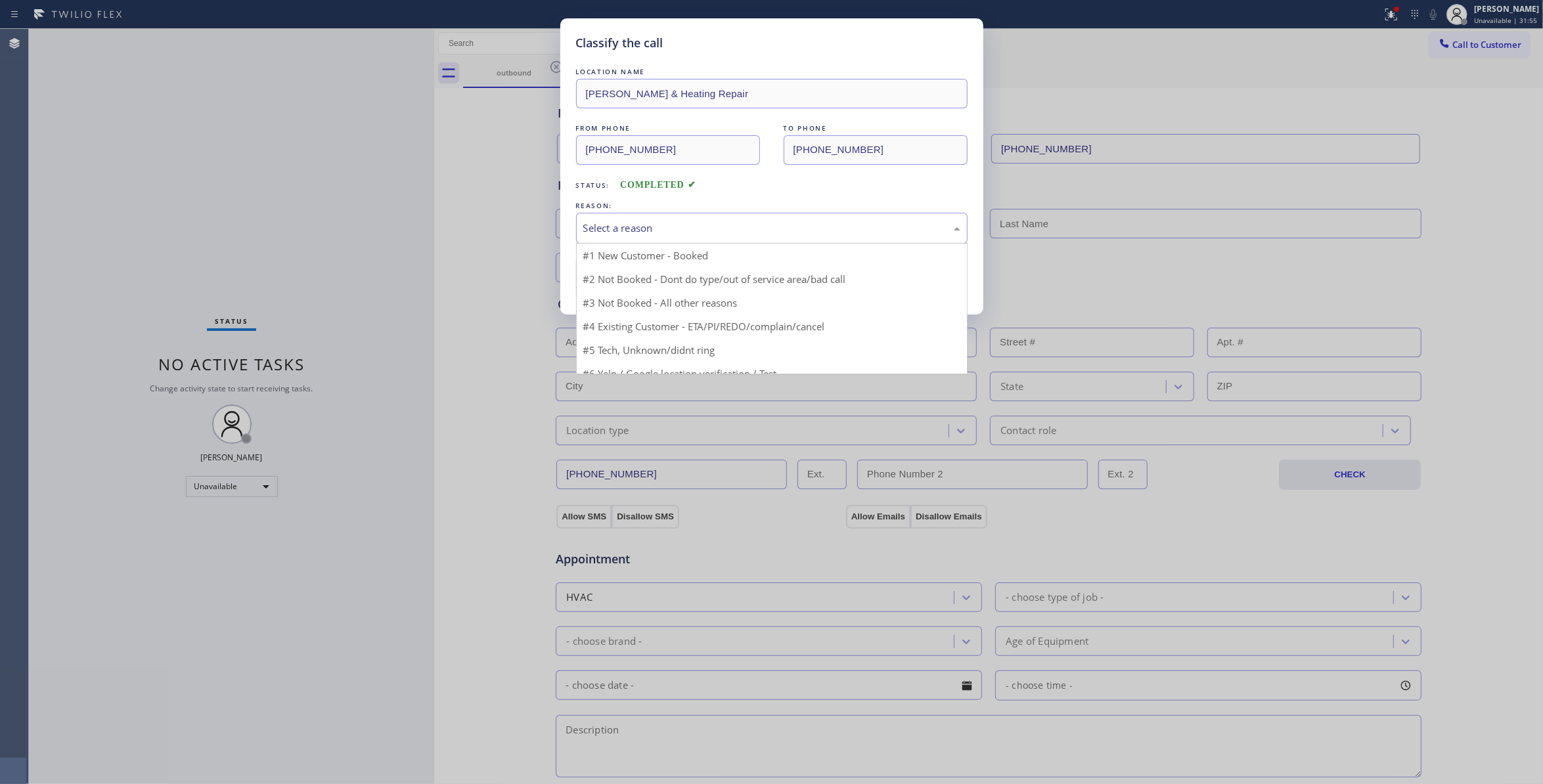
click at [657, 214] on div "Select a reason" at bounding box center [772, 228] width 391 height 31
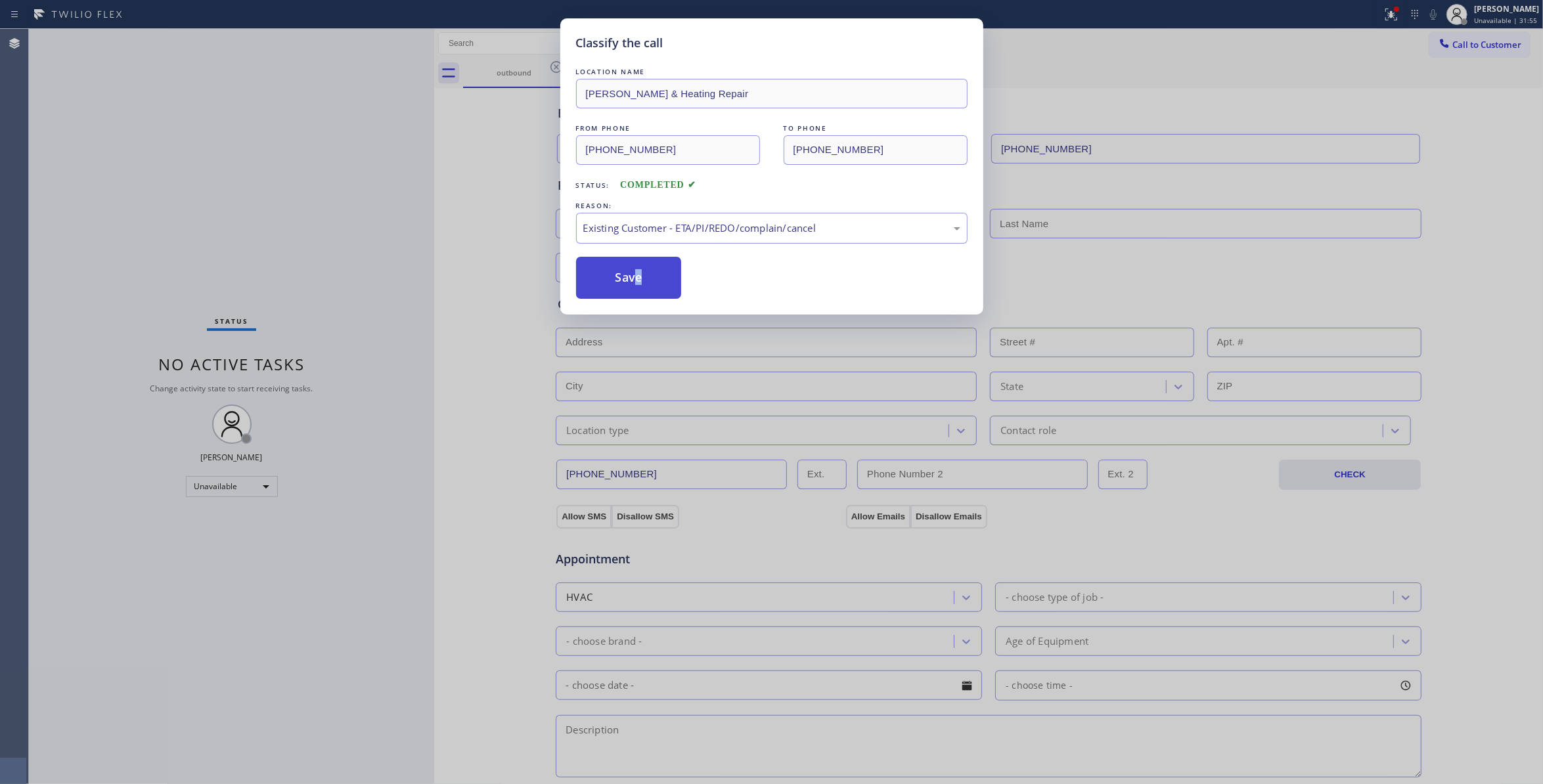
click at [634, 293] on button "Save" at bounding box center [629, 278] width 106 height 42
click at [634, 293] on button "Save" at bounding box center [629, 278] width 106 height 42
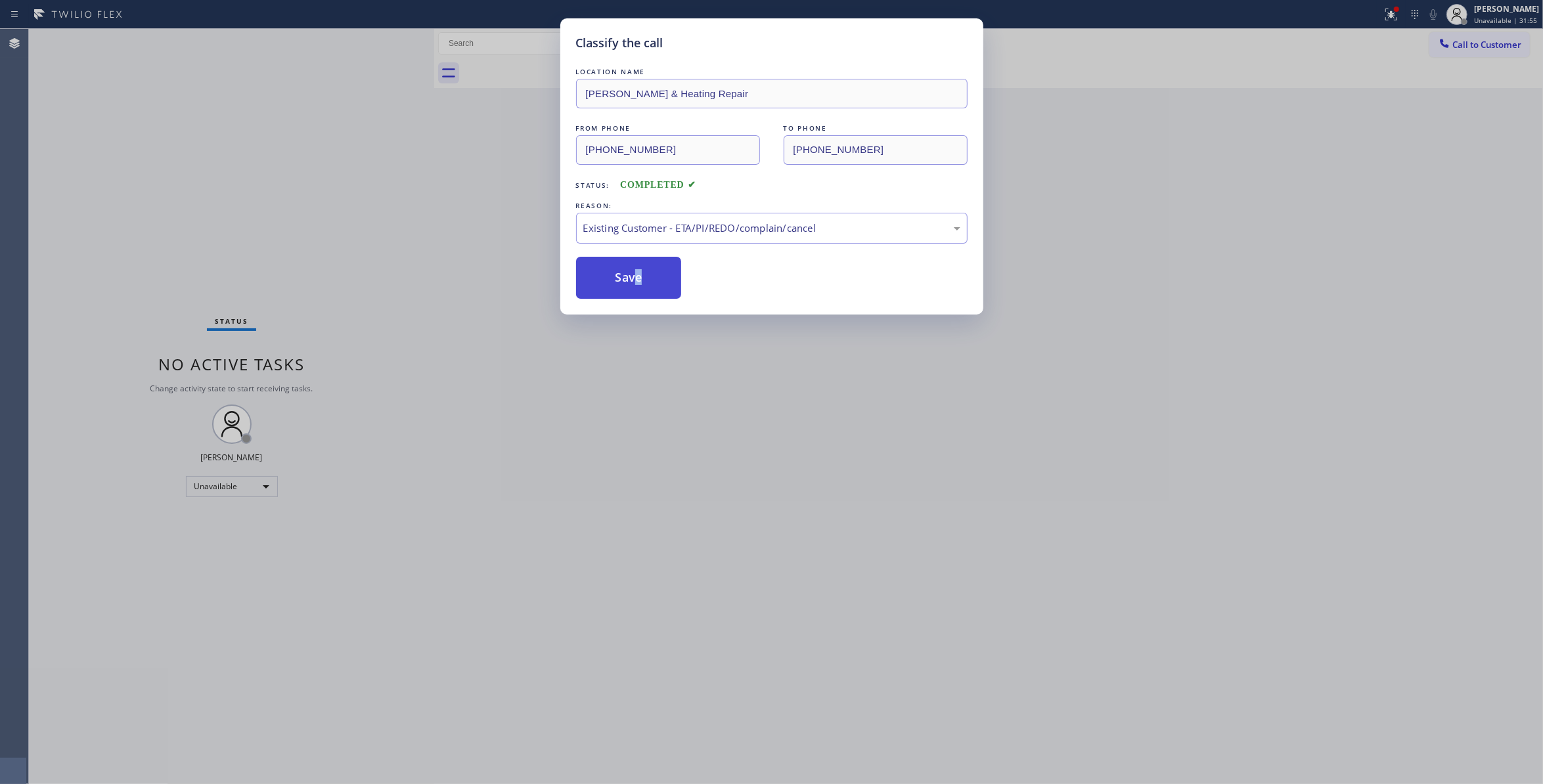
click at [634, 292] on button "Save" at bounding box center [629, 278] width 106 height 42
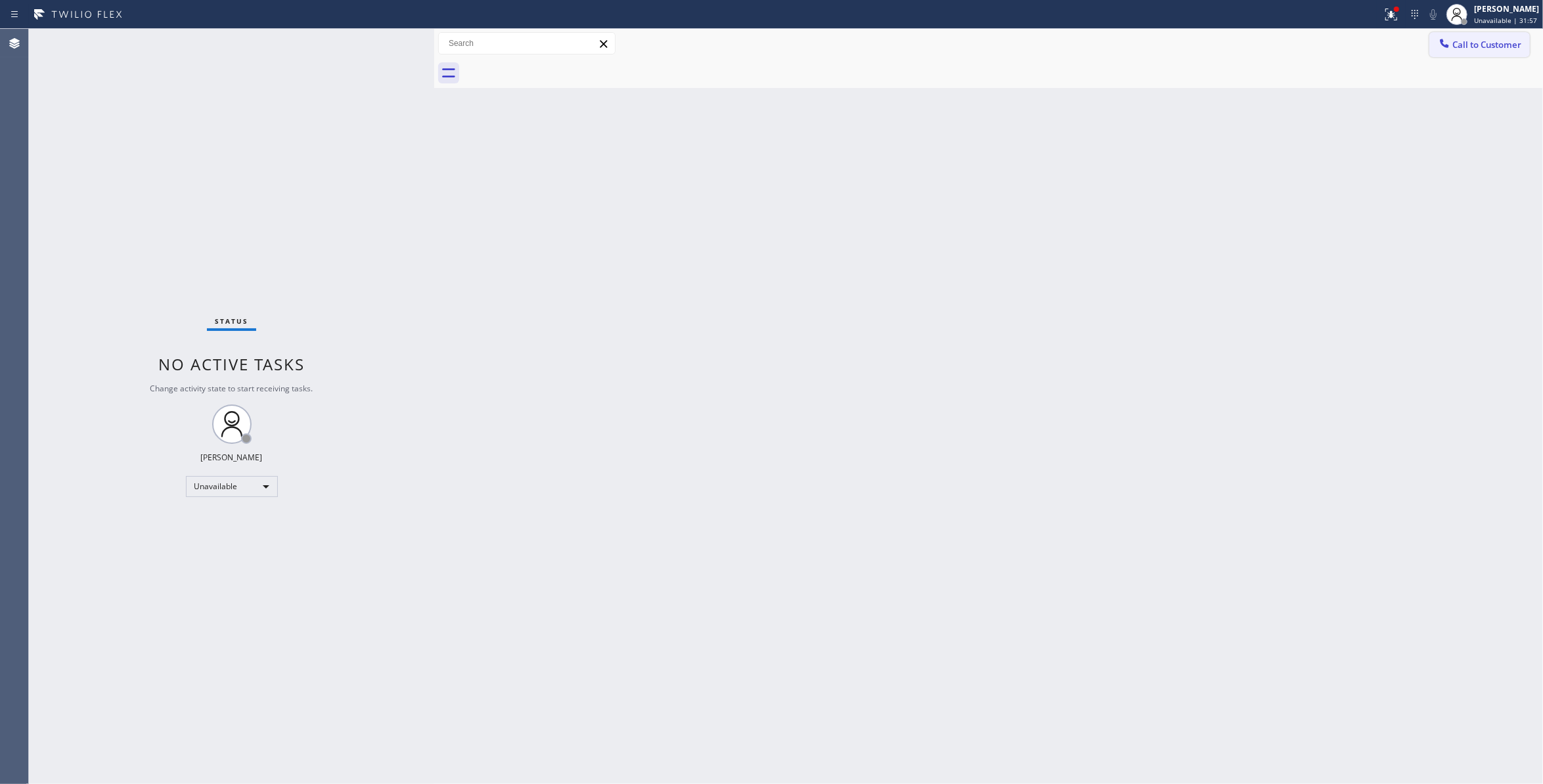
click at [1478, 45] on span "Call to Customer" at bounding box center [1487, 45] width 69 height 12
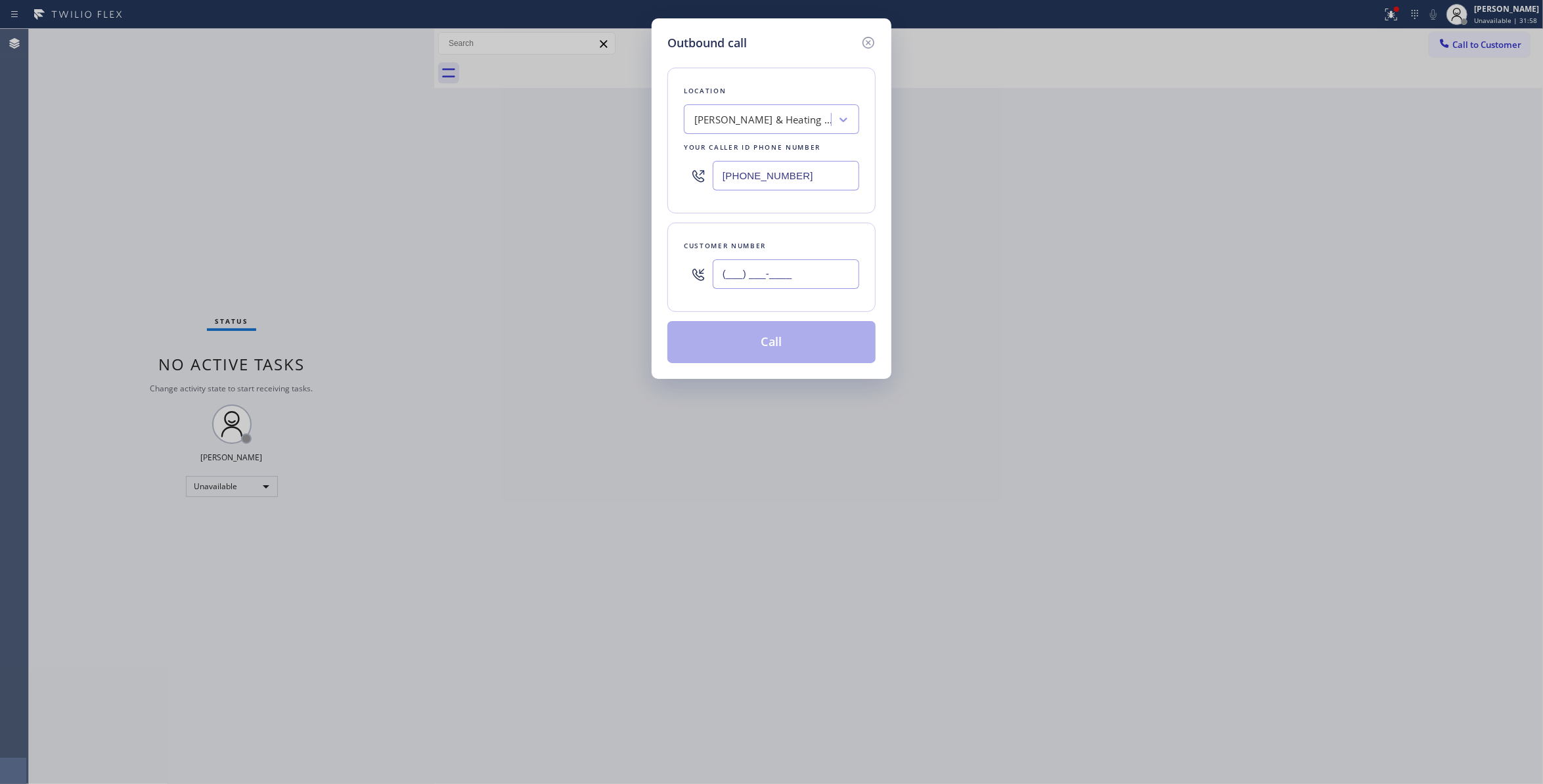
click at [783, 274] on input "(___) ___-____" at bounding box center [786, 274] width 147 height 29
paste input "412) 998-1311"
type input "(412) 998-1311"
drag, startPoint x: 766, startPoint y: 350, endPoint x: 739, endPoint y: 347, distance: 27.2
click at [763, 350] on button "Call" at bounding box center [772, 342] width 209 height 42
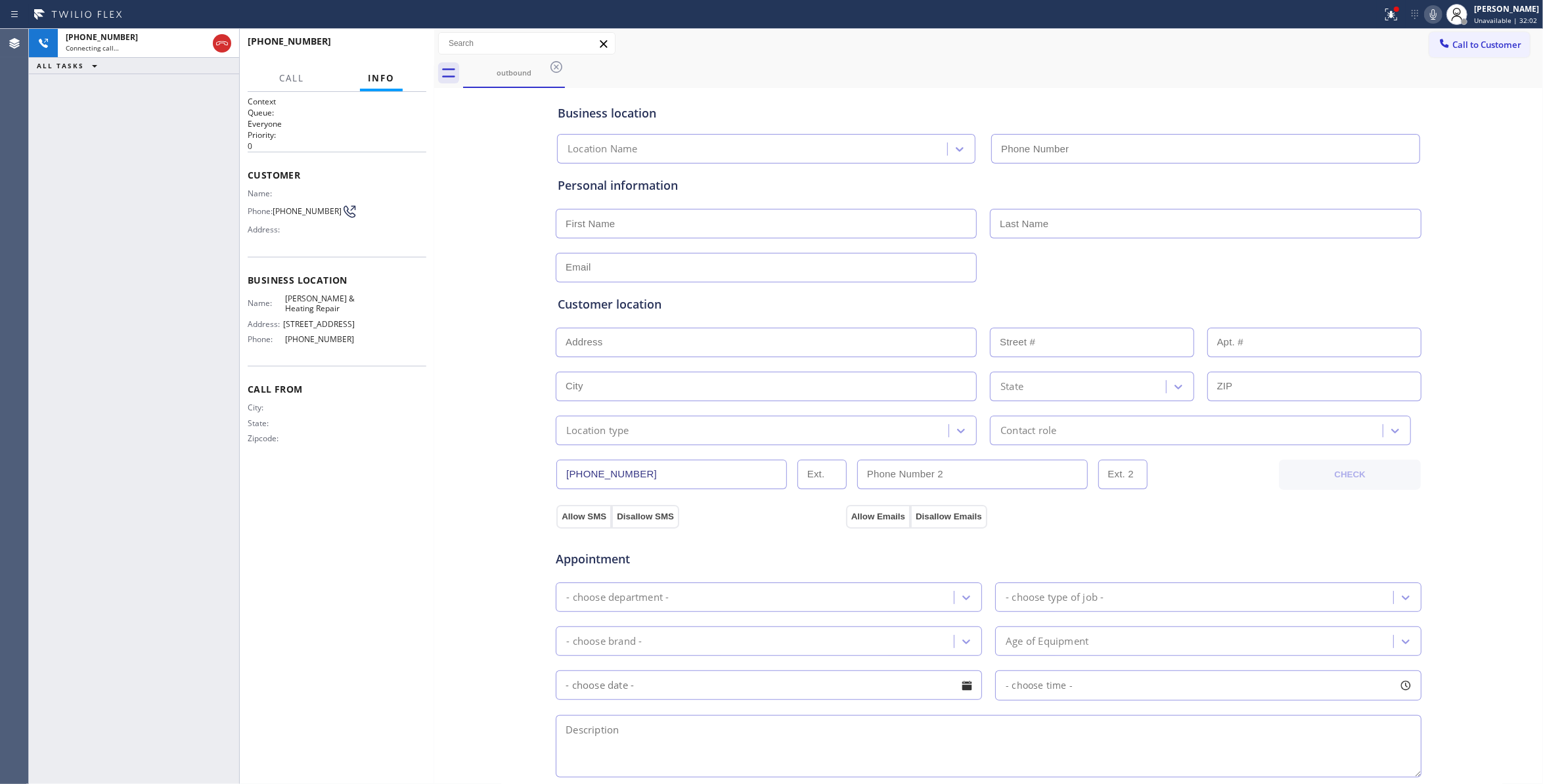
type input "(714) 988-4622"
drag, startPoint x: 355, startPoint y: 53, endPoint x: 380, endPoint y: 48, distance: 25.5
click at [355, 53] on div "Live | 00:06" at bounding box center [301, 55] width 109 height 12
click at [380, 48] on span "HANG UP" at bounding box center [396, 47] width 40 height 9
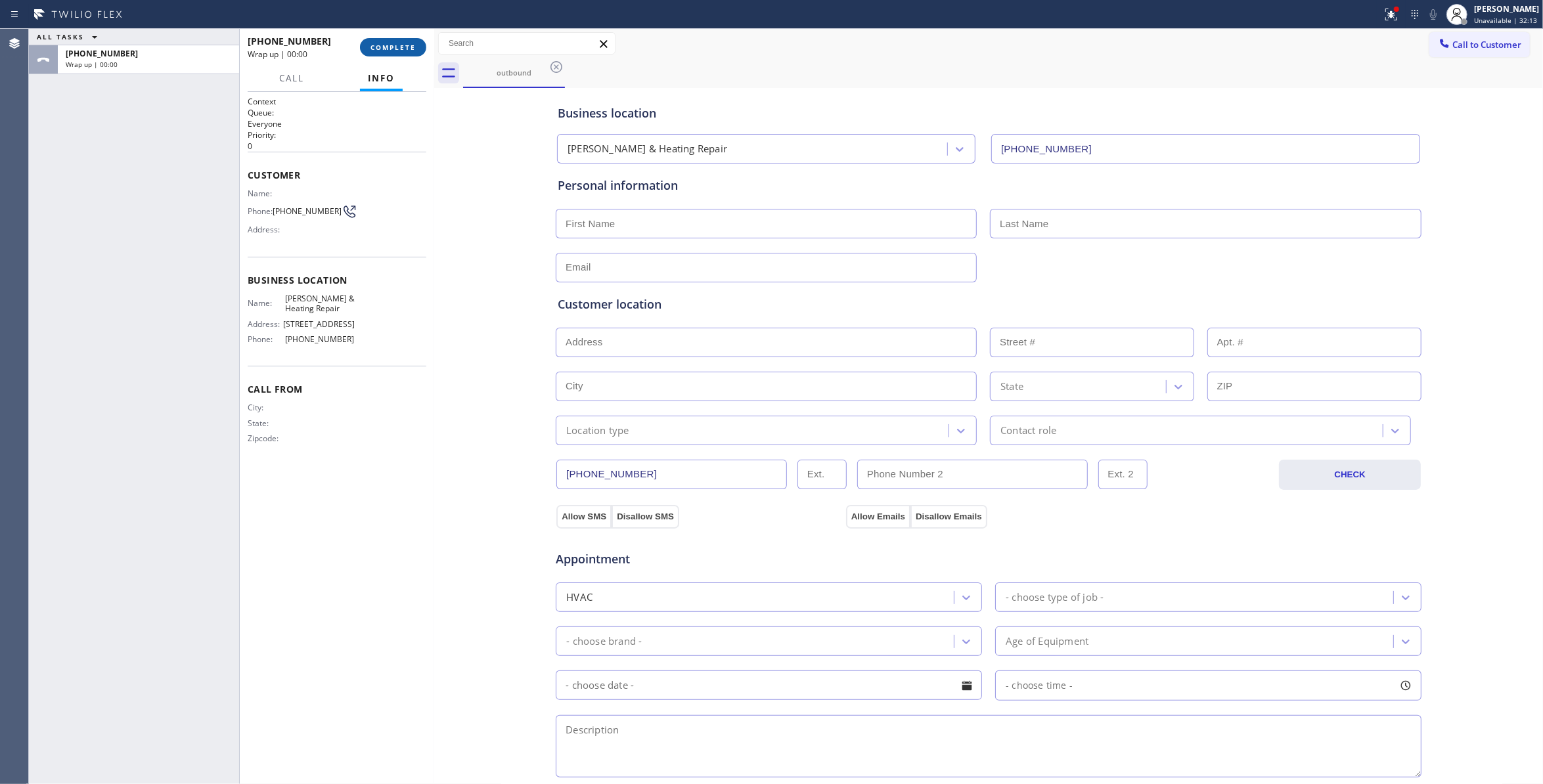
click at [395, 56] on button "COMPLETE" at bounding box center [393, 47] width 66 height 19
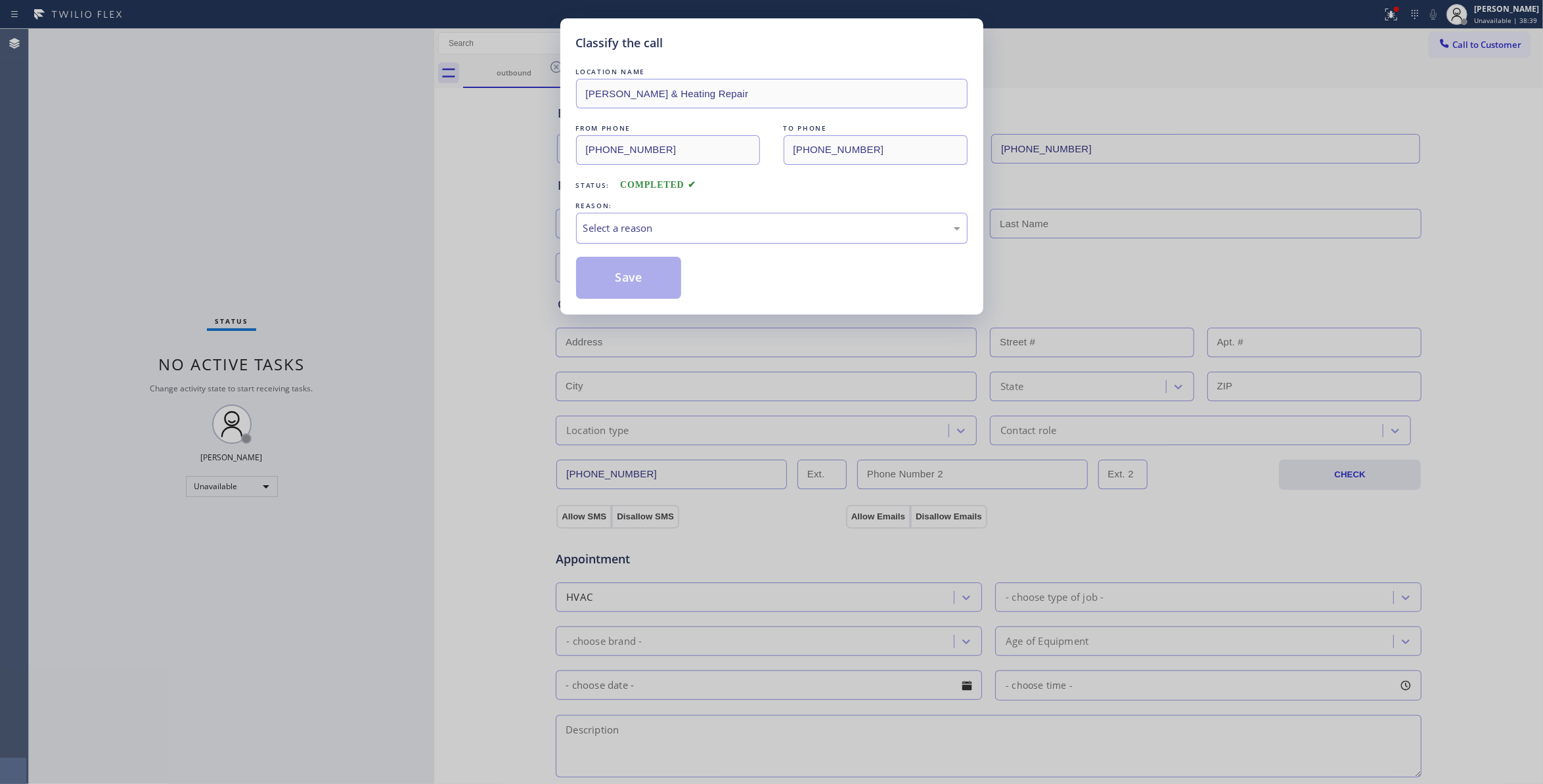
click at [657, 213] on div "Select a reason" at bounding box center [772, 228] width 391 height 31
click at [641, 289] on button "Save" at bounding box center [629, 278] width 106 height 42
drag, startPoint x: 641, startPoint y: 289, endPoint x: 1070, endPoint y: 119, distance: 461.5
click at [641, 289] on button "Save" at bounding box center [629, 278] width 106 height 42
click at [642, 287] on button "Save" at bounding box center [629, 278] width 106 height 42
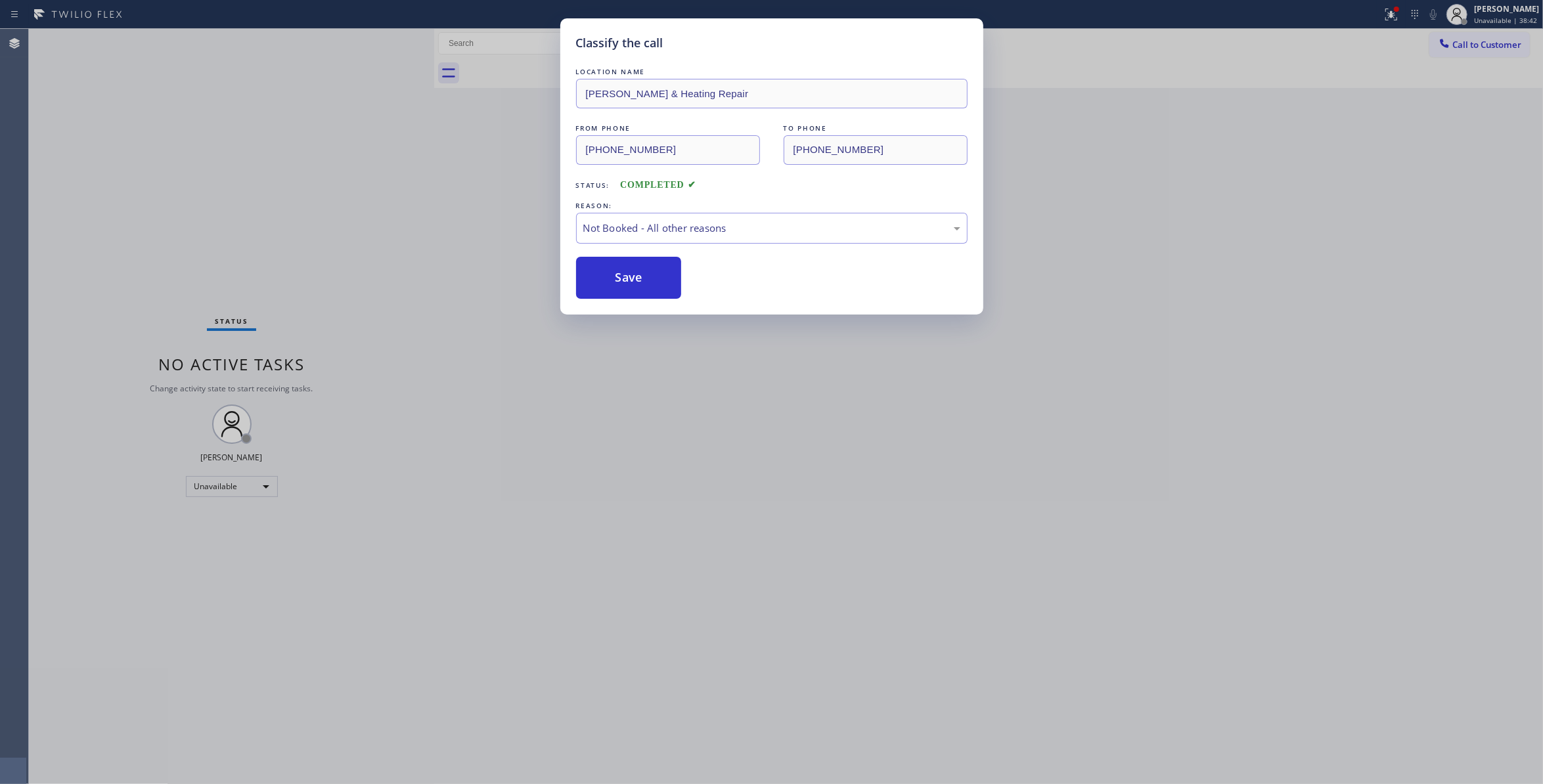
click at [1375, 19] on div "Classify the call LOCATION NAME Davis AC & Heating Repair FROM PHONE (714) 988-…" at bounding box center [771, 392] width 1543 height 784
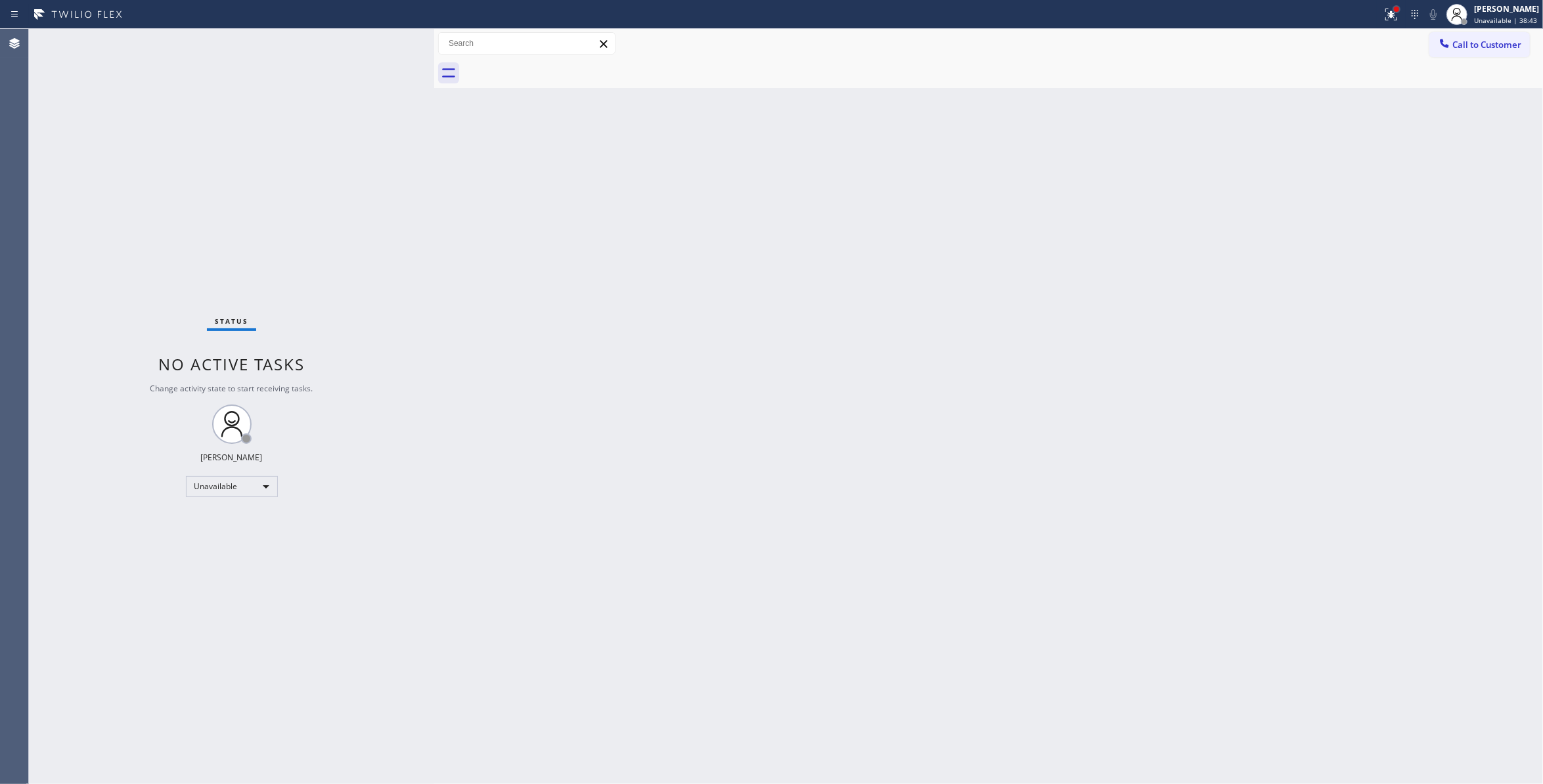
click at [1393, 12] on div at bounding box center [1396, 9] width 8 height 8
click at [1291, 180] on button "Clear issues" at bounding box center [1306, 172] width 154 height 19
click at [165, 263] on div "Status No active tasks Change activity state to start receiving tasks. Louis Ma…" at bounding box center [232, 406] width 406 height 755
drag, startPoint x: 154, startPoint y: 177, endPoint x: 478, endPoint y: 229, distance: 328.1
click at [154, 177] on div "Status No active tasks Change activity state to start receiving tasks. Louis Ma…" at bounding box center [232, 406] width 406 height 755
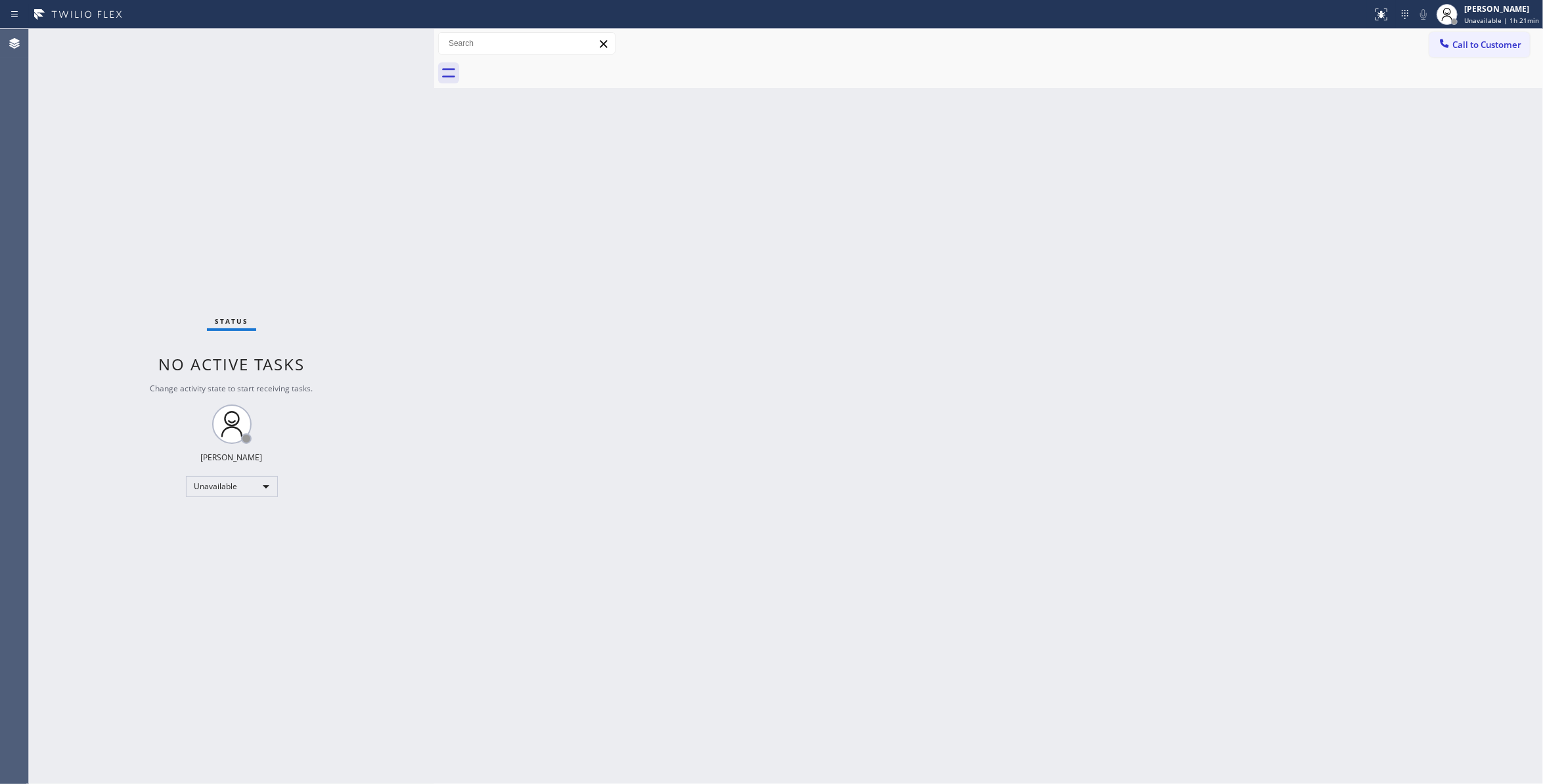
click at [226, 209] on div "Status No active tasks Change activity state to start receiving tasks. Louis Ma…" at bounding box center [232, 406] width 406 height 755
drag, startPoint x: 88, startPoint y: 260, endPoint x: 1193, endPoint y: 219, distance: 1105.8
click at [997, 350] on div "Back to Dashboard Change Sender ID Customers Technicians Select a contact Outbo…" at bounding box center [989, 406] width 1109 height 755
click at [1493, 19] on span "Unavailable | 1h 44min" at bounding box center [1502, 20] width 75 height 9
click at [1431, 99] on button "Break" at bounding box center [1478, 104] width 132 height 17
